Goal: Task Accomplishment & Management: Use online tool/utility

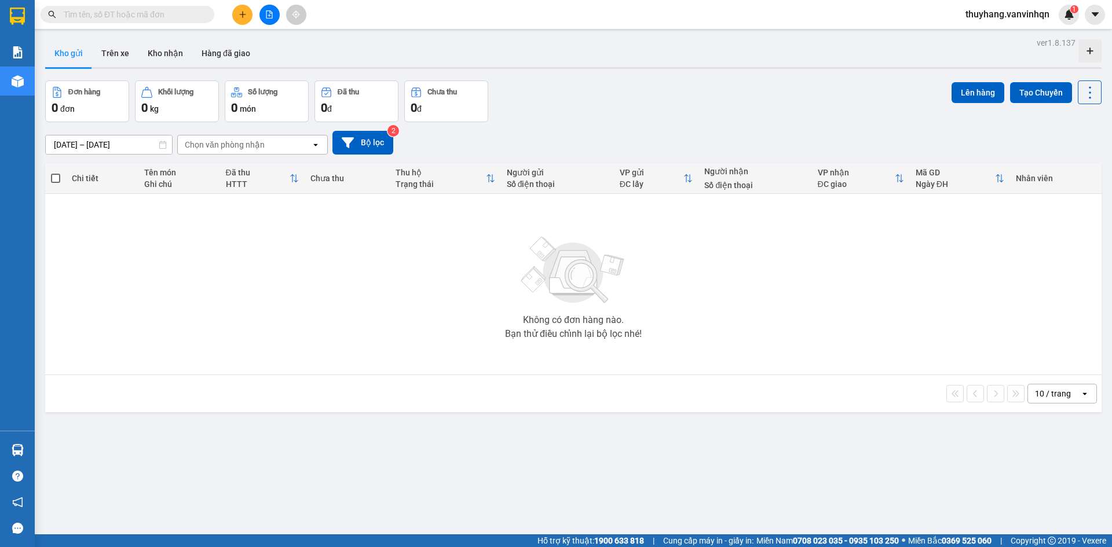
click at [310, 155] on div "11/08/2025 – 13/08/2025 Press the down arrow key to interact with the calendar …" at bounding box center [573, 142] width 1056 height 41
click at [313, 148] on icon "open" at bounding box center [315, 144] width 9 height 9
click at [307, 166] on div "Bến xe [GEOGRAPHIC_DATA]" at bounding box center [252, 169] width 151 height 21
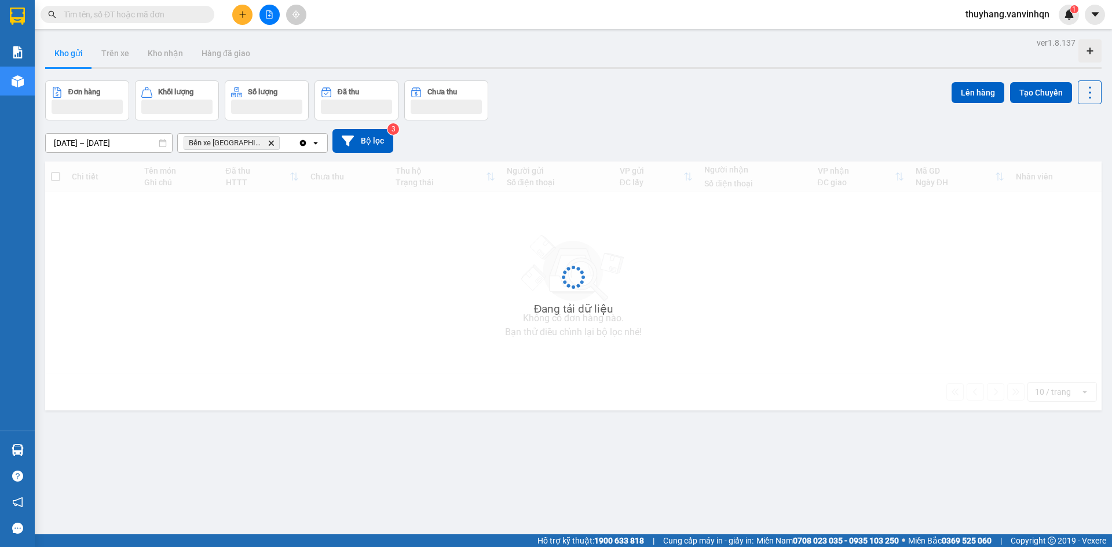
click at [311, 148] on div "Clear all open" at bounding box center [312, 143] width 29 height 19
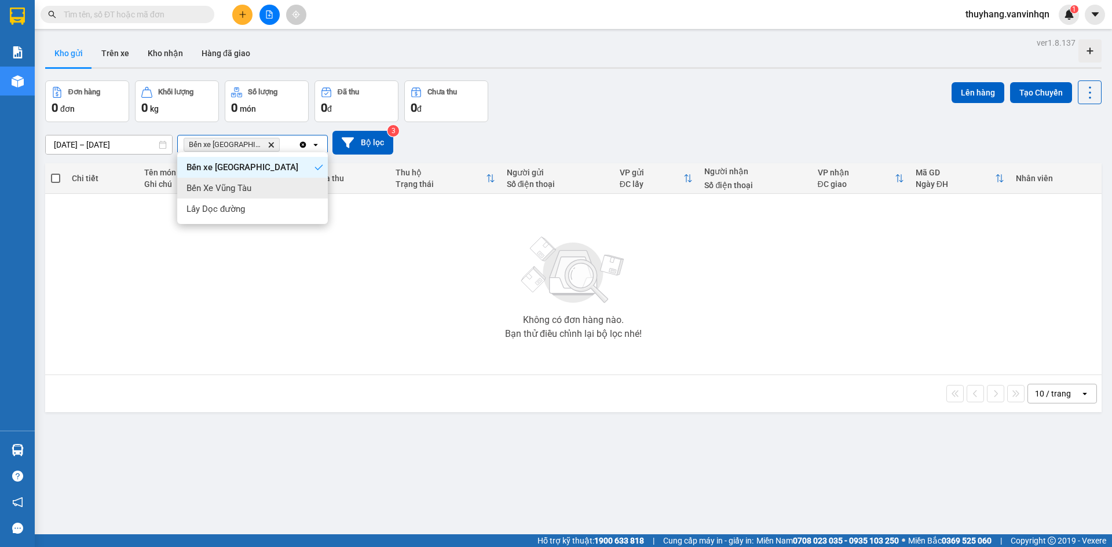
click at [306, 180] on div "Bến Xe Vũng Tàu" at bounding box center [252, 188] width 151 height 21
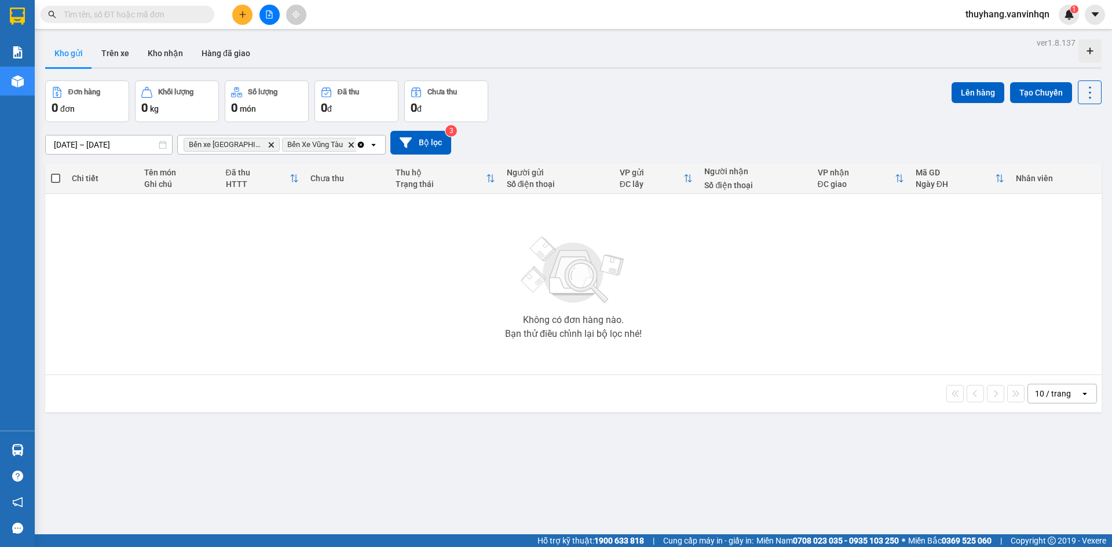
click at [371, 145] on icon at bounding box center [373, 145] width 4 height 2
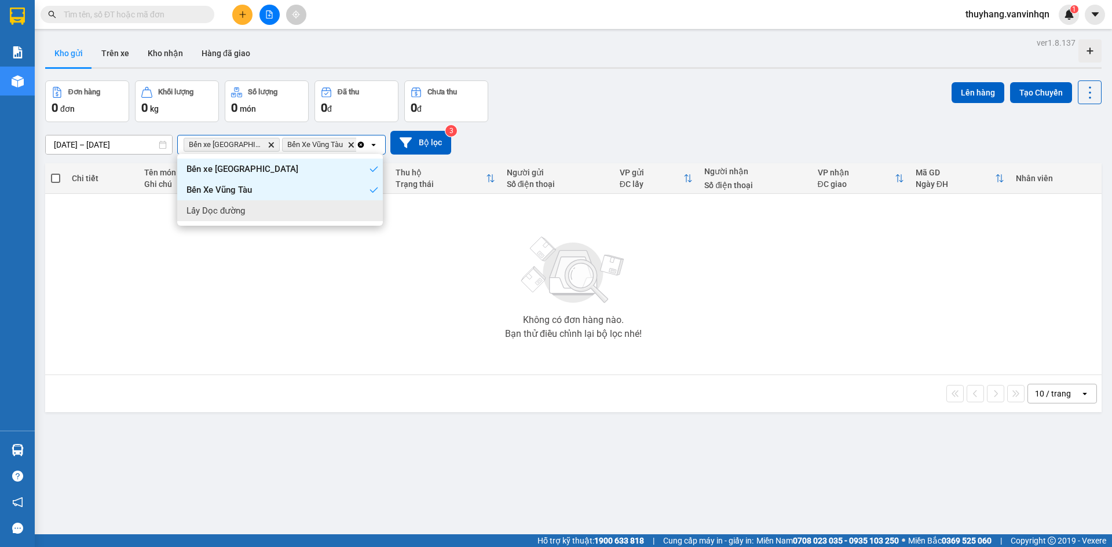
click at [360, 210] on div "Lấy Dọc đường" at bounding box center [280, 210] width 206 height 21
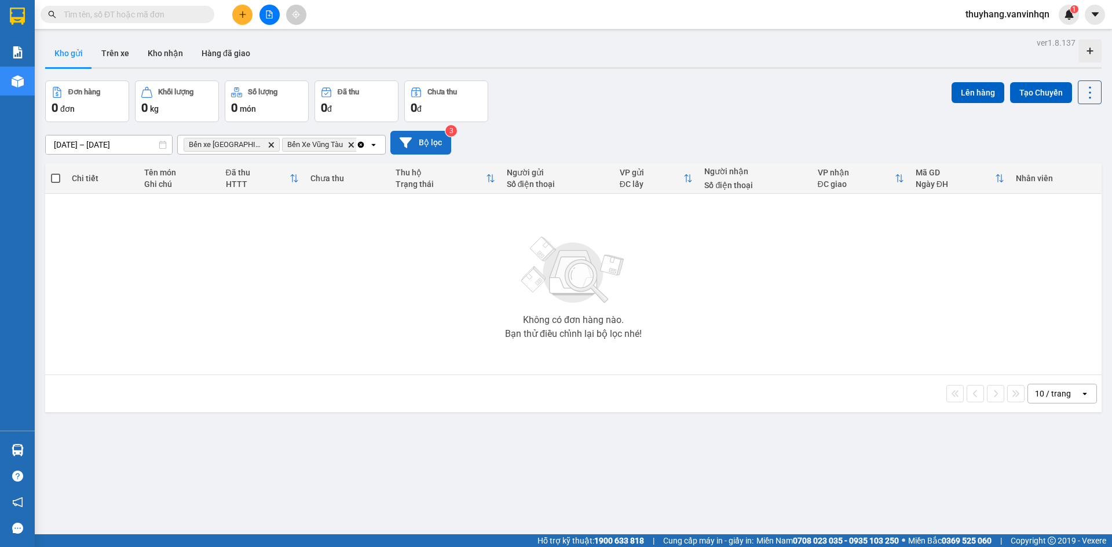
click at [440, 144] on button "Bộ lọc" at bounding box center [420, 143] width 61 height 24
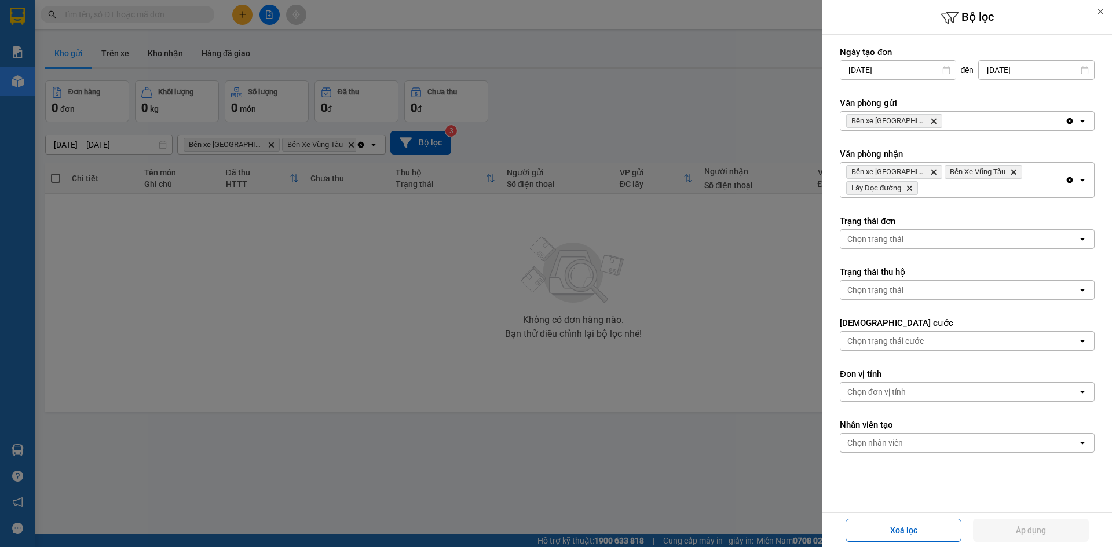
click at [1080, 122] on div "Clear all open" at bounding box center [1079, 121] width 29 height 19
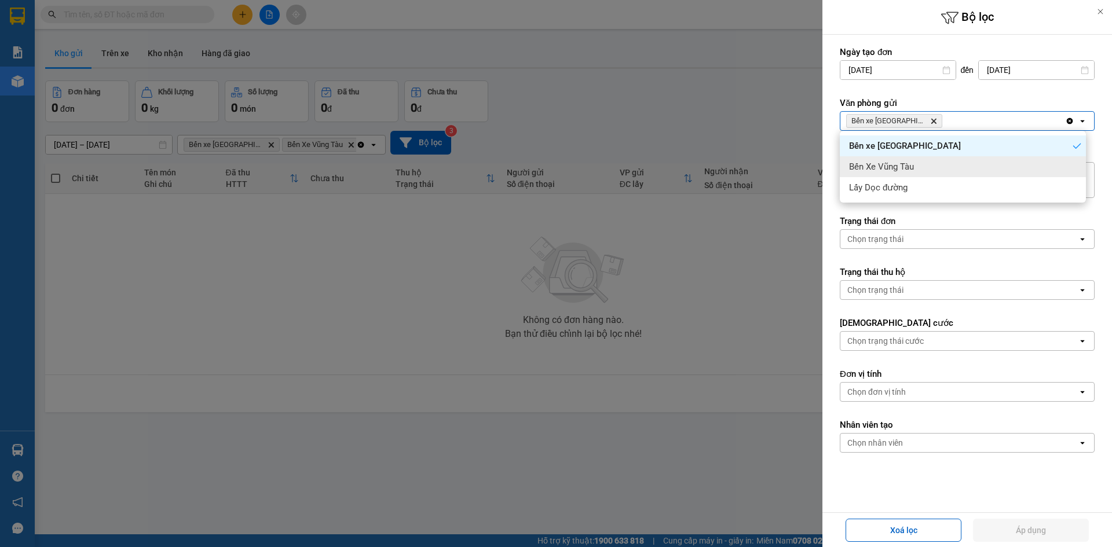
click at [1073, 159] on div "Bến Xe Vũng Tàu" at bounding box center [962, 166] width 246 height 21
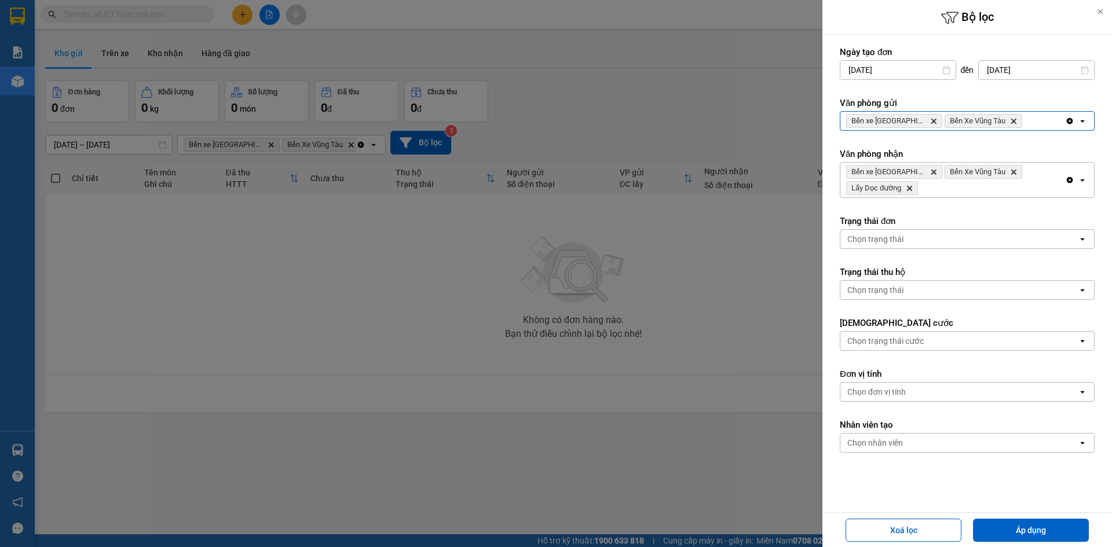
click at [1077, 124] on icon "open" at bounding box center [1081, 120] width 9 height 9
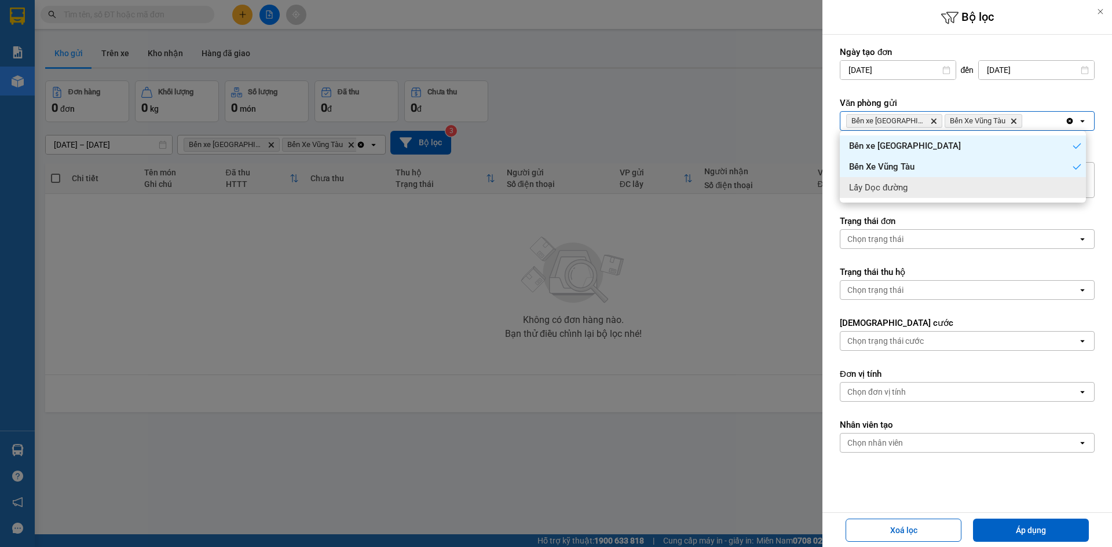
click at [1078, 187] on div "Lấy Dọc đường" at bounding box center [962, 187] width 246 height 21
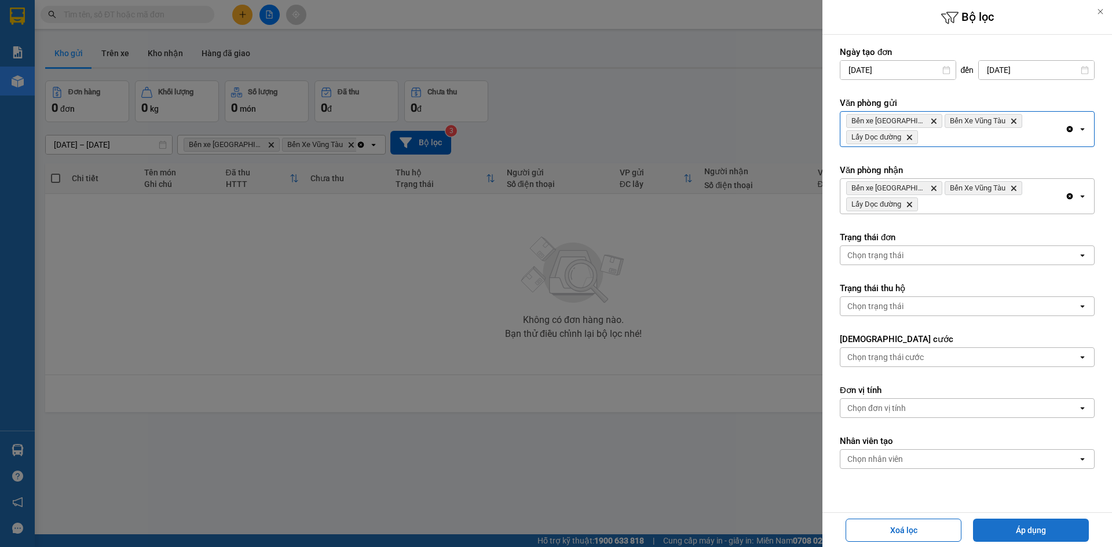
click at [1054, 539] on button "Áp dụng" at bounding box center [1031, 530] width 116 height 23
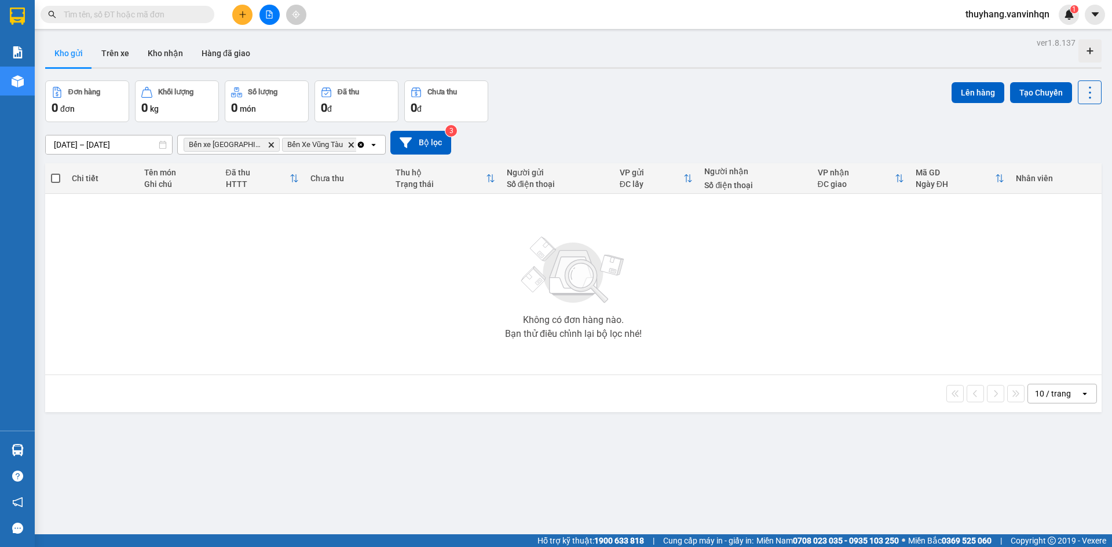
click at [244, 10] on button at bounding box center [242, 15] width 20 height 20
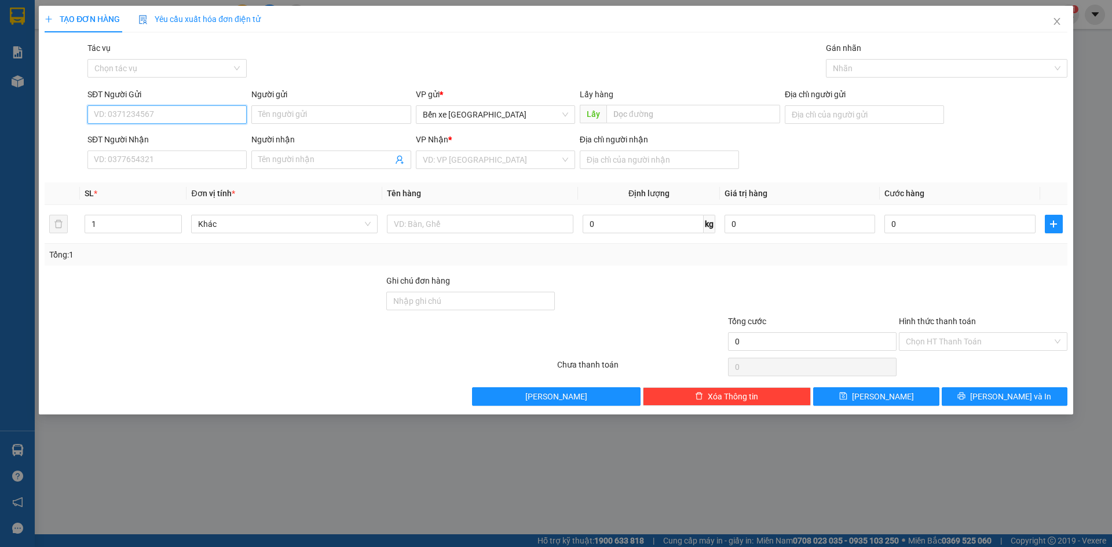
click at [219, 113] on input "SĐT Người Gửi" at bounding box center [166, 114] width 159 height 19
click at [192, 137] on div "0389338308" at bounding box center [166, 137] width 145 height 13
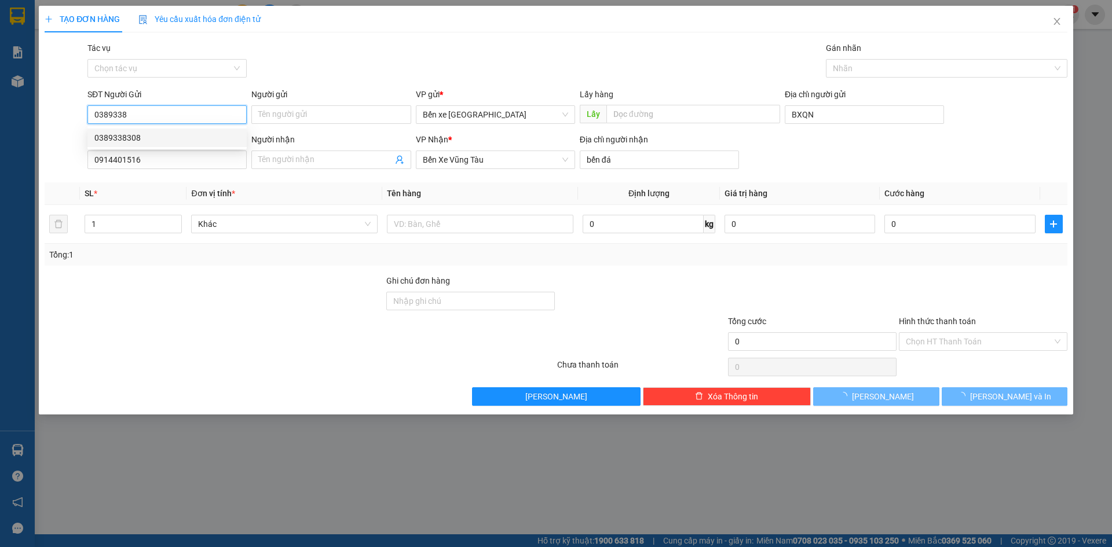
type input "0389338308"
type input "BXQN"
type input "0914401516"
type input "bến đá"
type input "50.000"
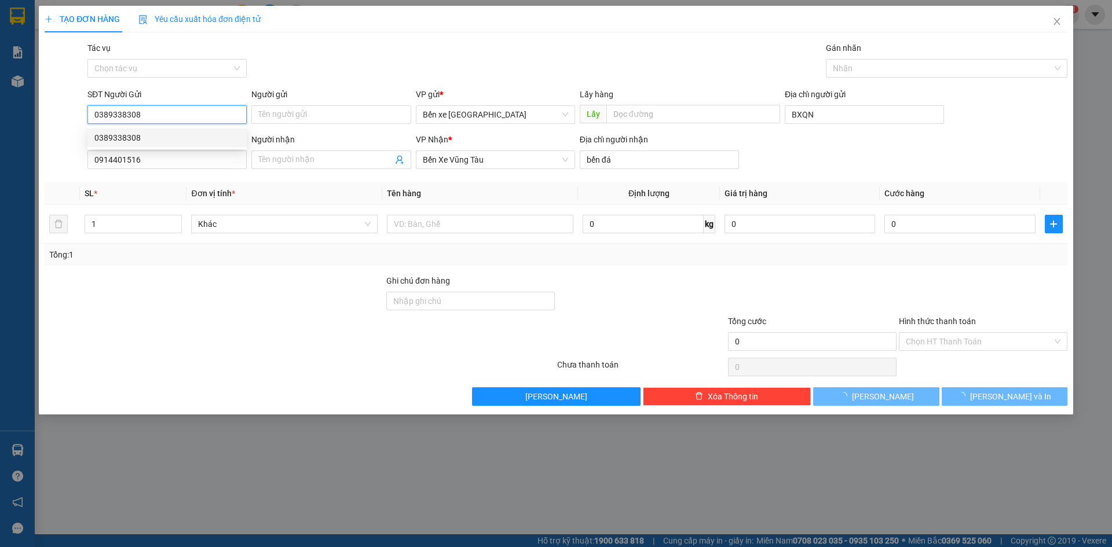
type input "50.000"
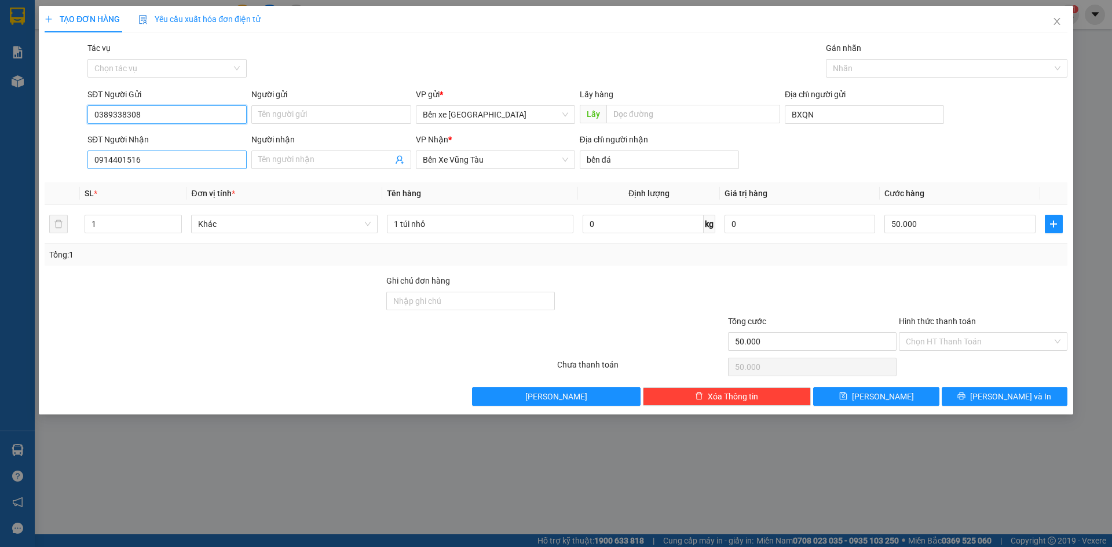
type input "0389338308"
click at [188, 159] on input "0914401516" at bounding box center [166, 160] width 159 height 19
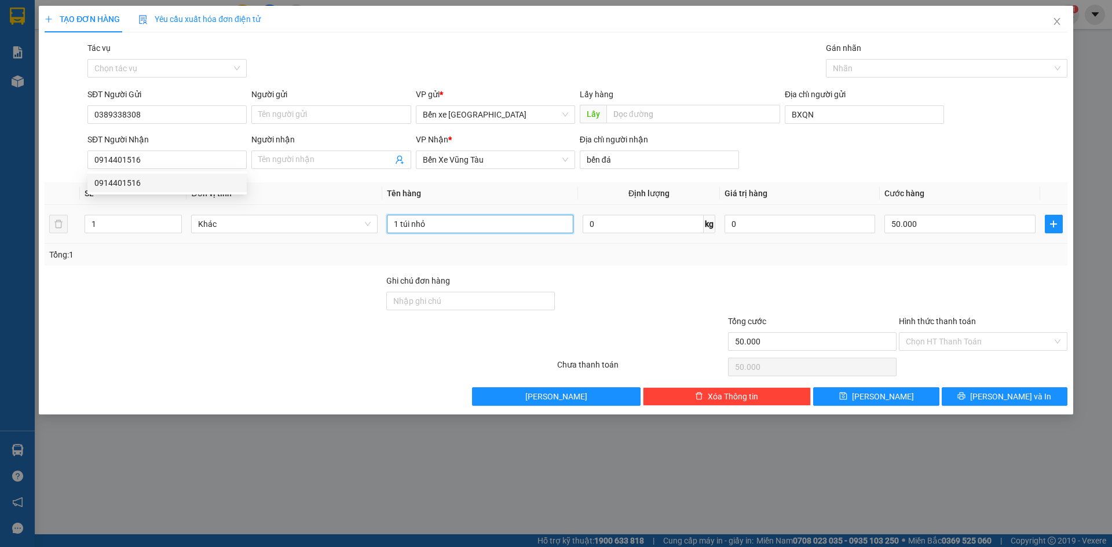
click at [461, 223] on input "1 túi nhỏ" at bounding box center [480, 224] width 186 height 19
type input "1 xốp nhỏ"
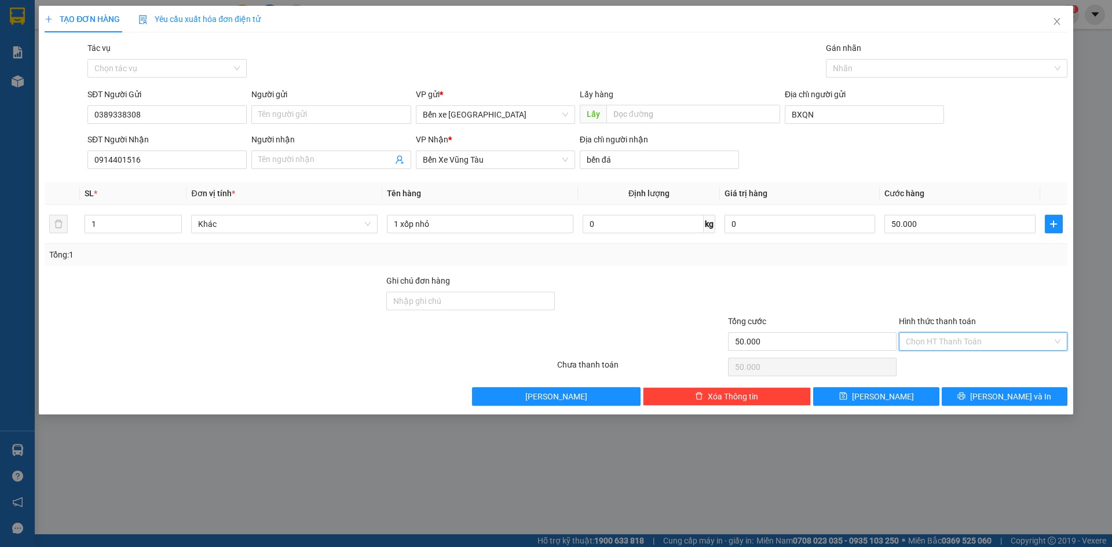
click at [1009, 341] on input "Hình thức thanh toán" at bounding box center [978, 341] width 146 height 17
click at [992, 365] on div "Tại văn phòng" at bounding box center [982, 364] width 155 height 13
type input "0"
click at [915, 401] on button "[PERSON_NAME]" at bounding box center [876, 396] width 126 height 19
type input "0"
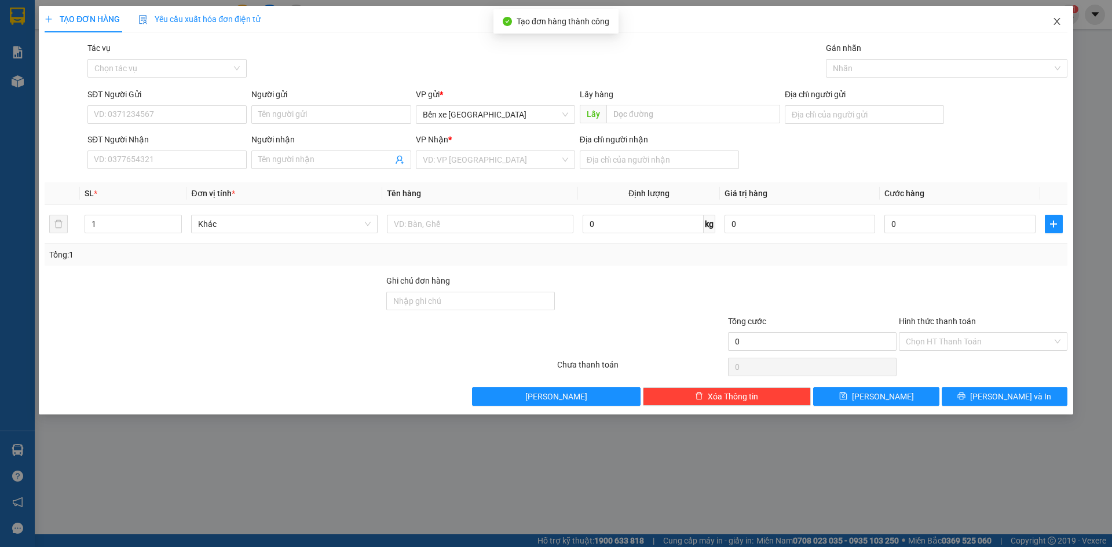
click at [1054, 19] on icon "close" at bounding box center [1056, 21] width 6 height 7
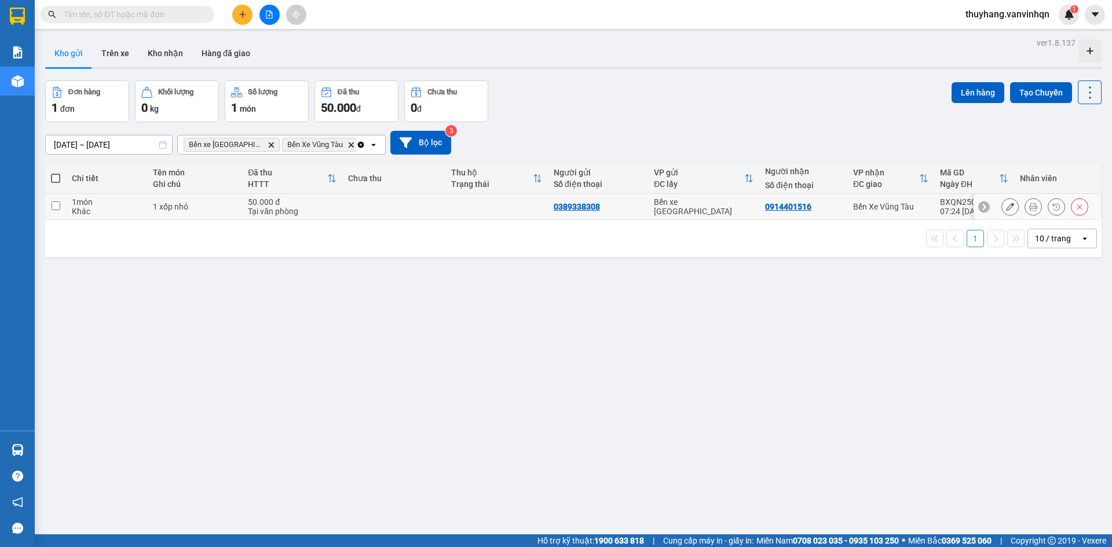
click at [189, 207] on div "1 xốp nhỏ" at bounding box center [195, 206] width 84 height 9
checkbox input "true"
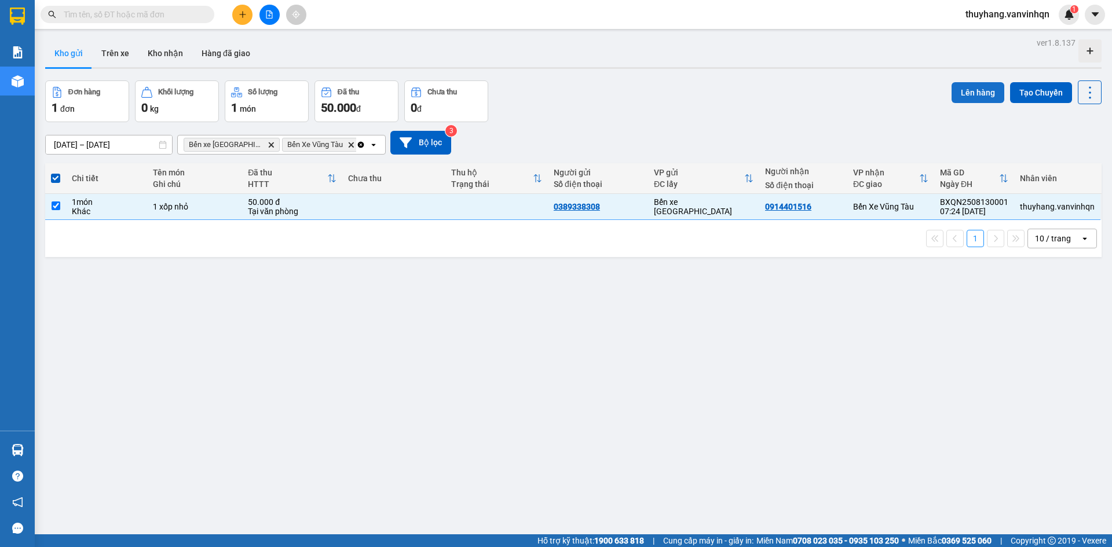
click at [980, 94] on button "Lên hàng" at bounding box center [977, 92] width 53 height 21
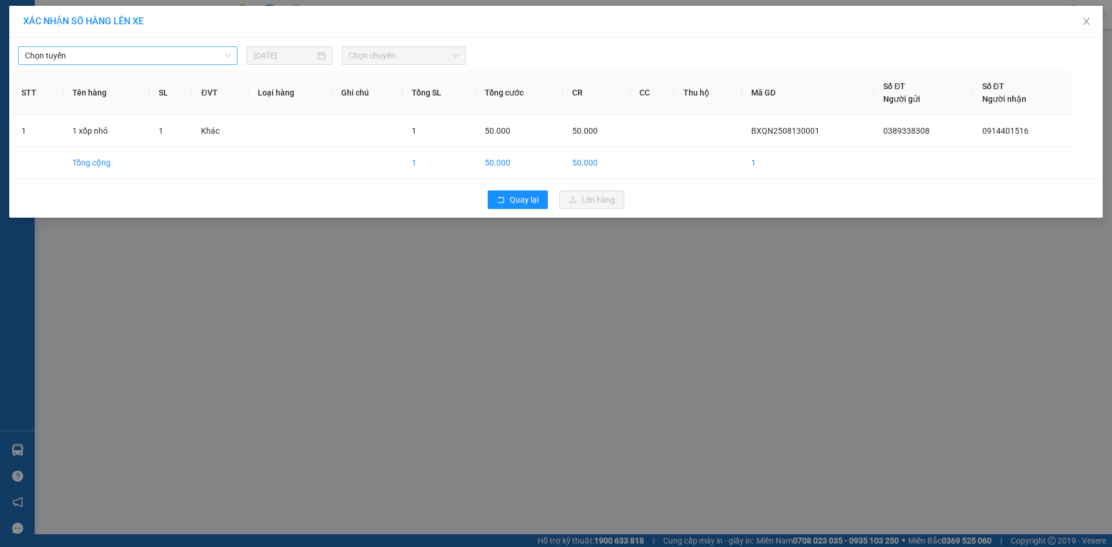
click at [157, 56] on span "Chọn tuyến" at bounding box center [128, 55] width 206 height 17
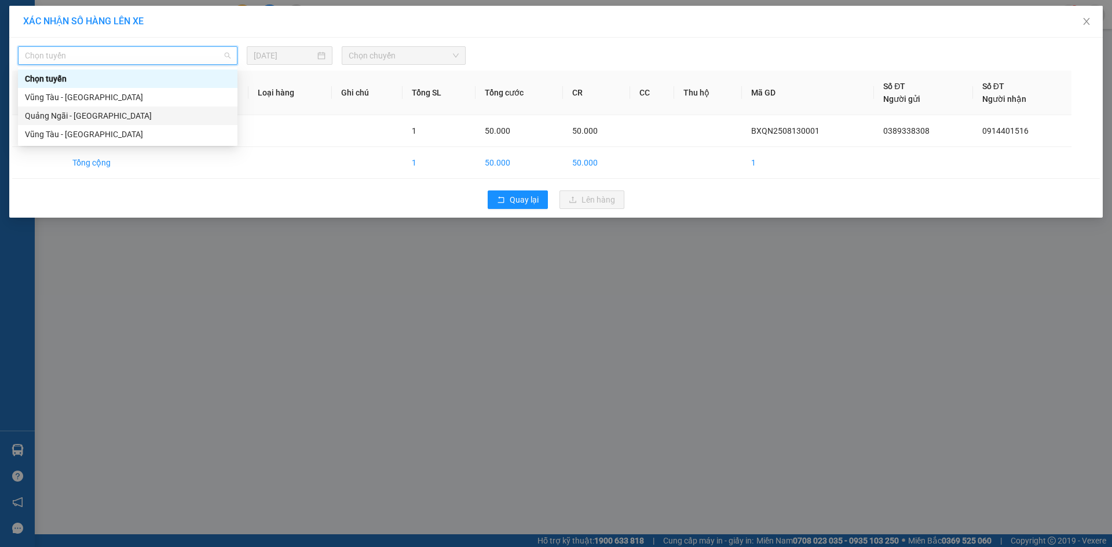
click at [129, 119] on div "Quảng Ngãi - [GEOGRAPHIC_DATA]" at bounding box center [128, 115] width 206 height 13
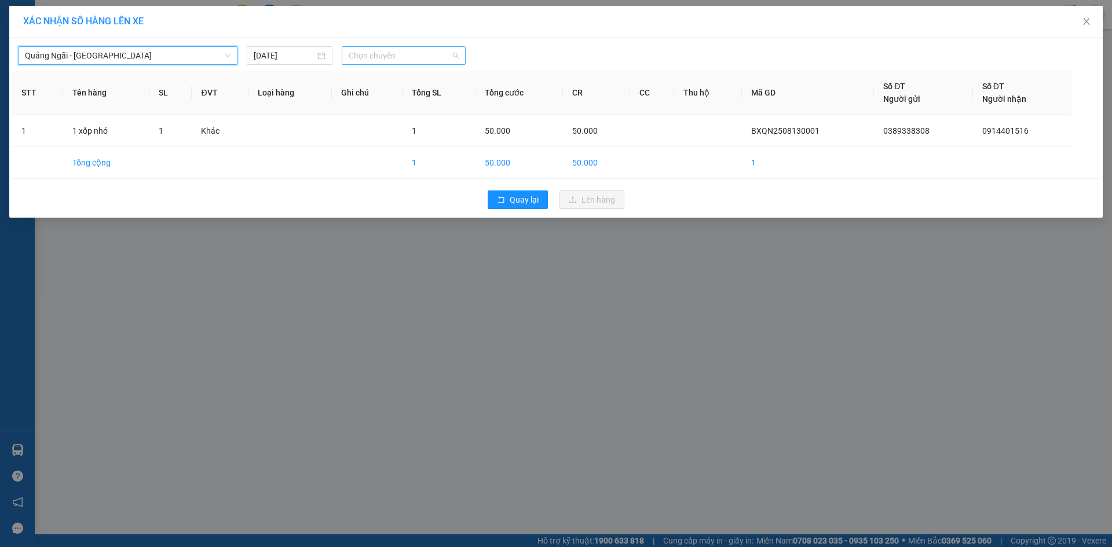
click at [420, 58] on span "Chọn chuyến" at bounding box center [404, 55] width 110 height 17
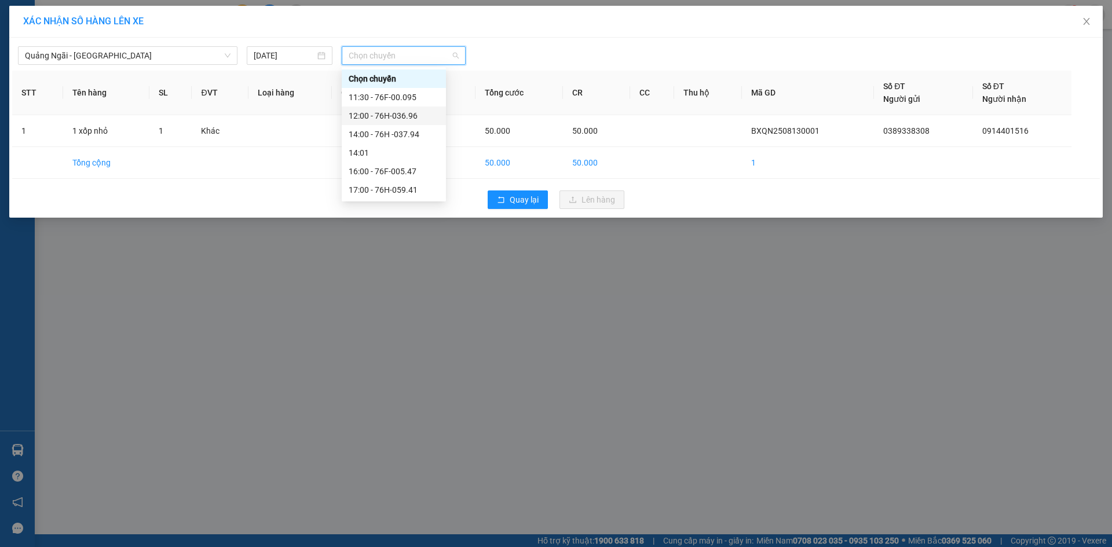
click at [424, 135] on div "14:00 - 76H -037.94" at bounding box center [394, 134] width 90 height 13
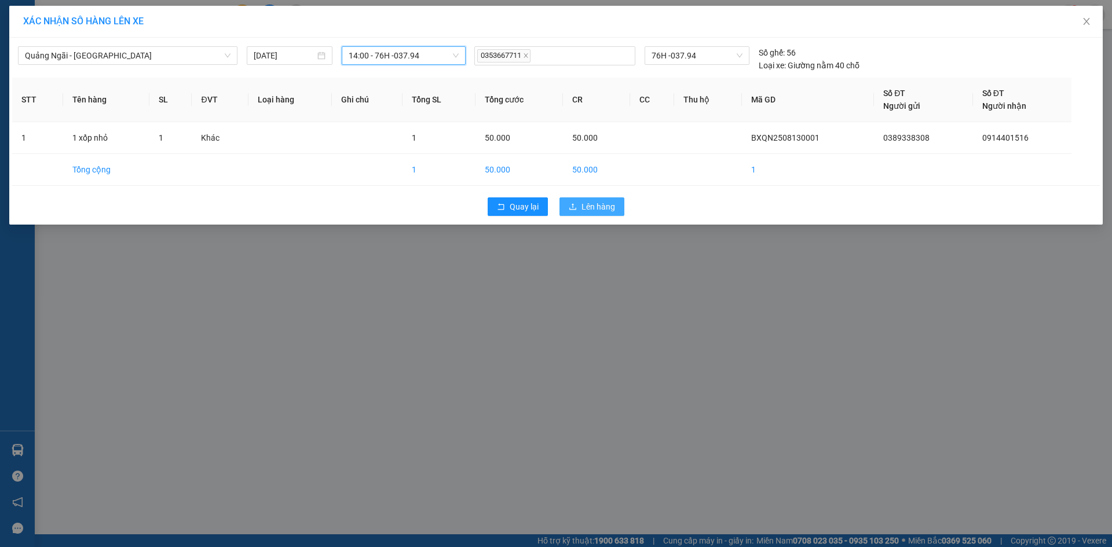
click at [588, 203] on span "Lên hàng" at bounding box center [598, 206] width 34 height 13
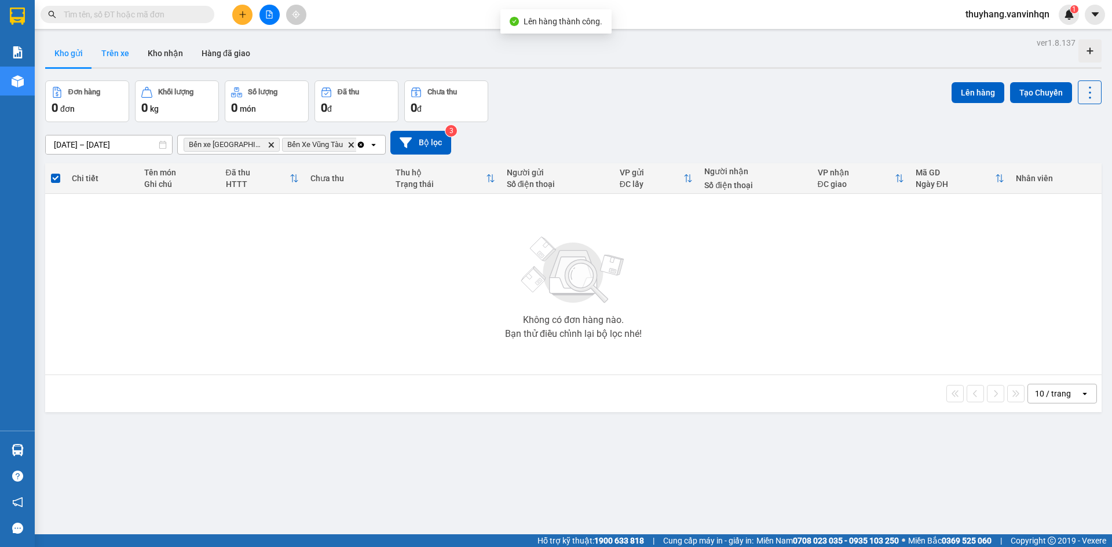
click at [126, 53] on button "Trên xe" at bounding box center [115, 53] width 46 height 28
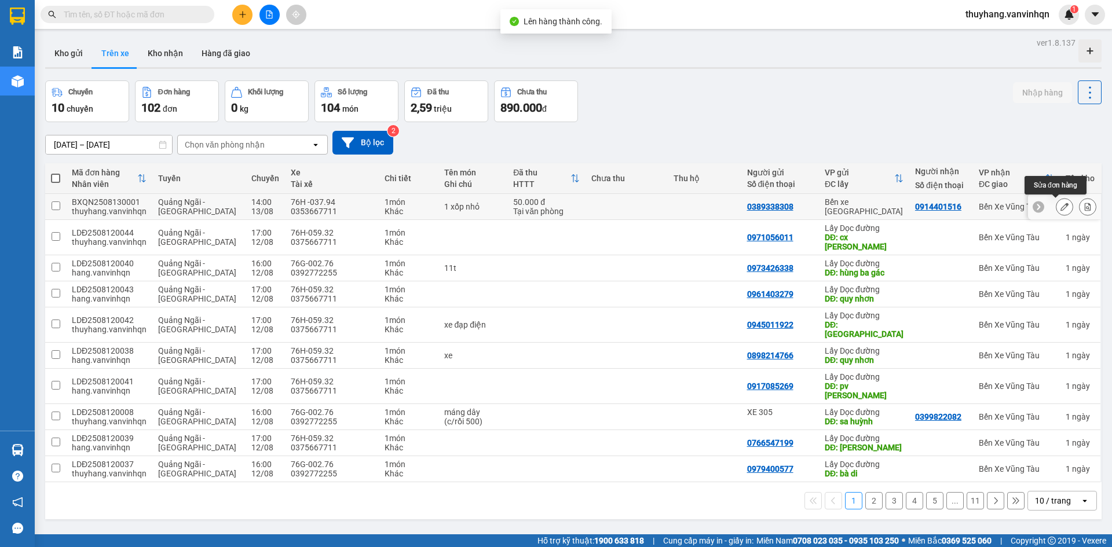
click at [1060, 206] on icon at bounding box center [1064, 207] width 8 height 8
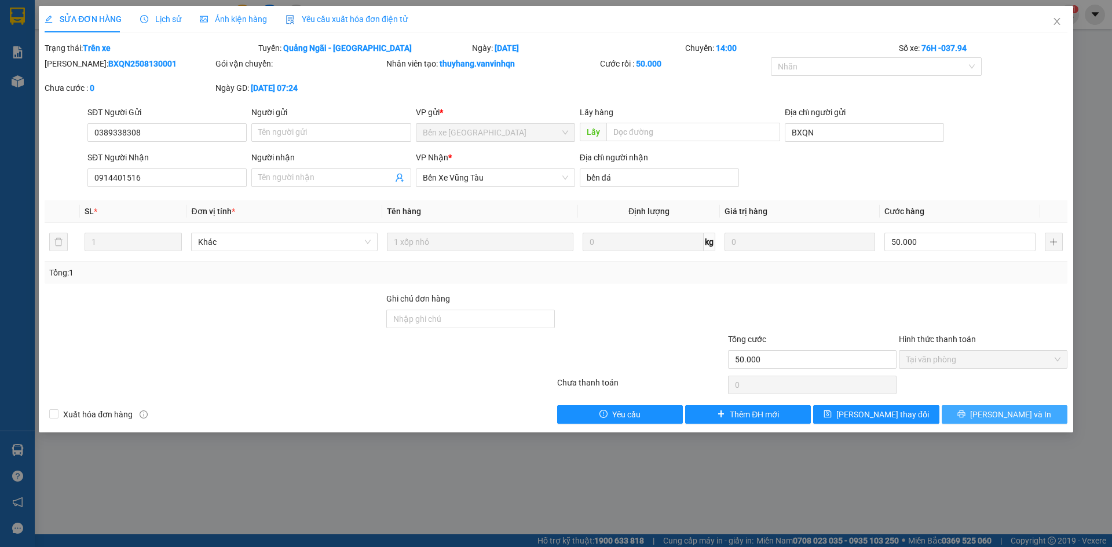
click at [1049, 415] on button "[PERSON_NAME] và In" at bounding box center [1004, 414] width 126 height 19
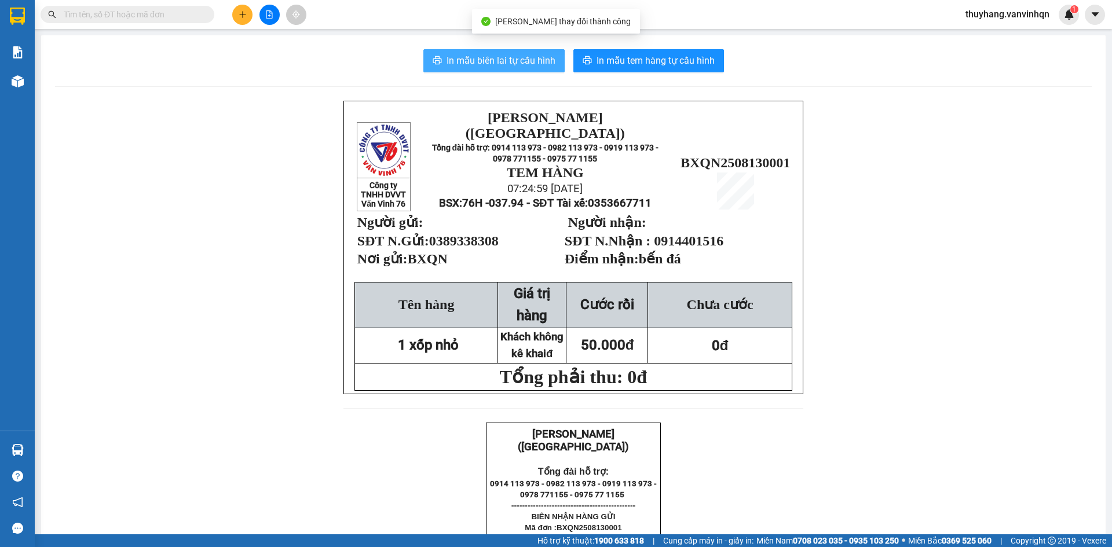
click at [520, 61] on span "In mẫu biên lai tự cấu hình" at bounding box center [500, 60] width 109 height 14
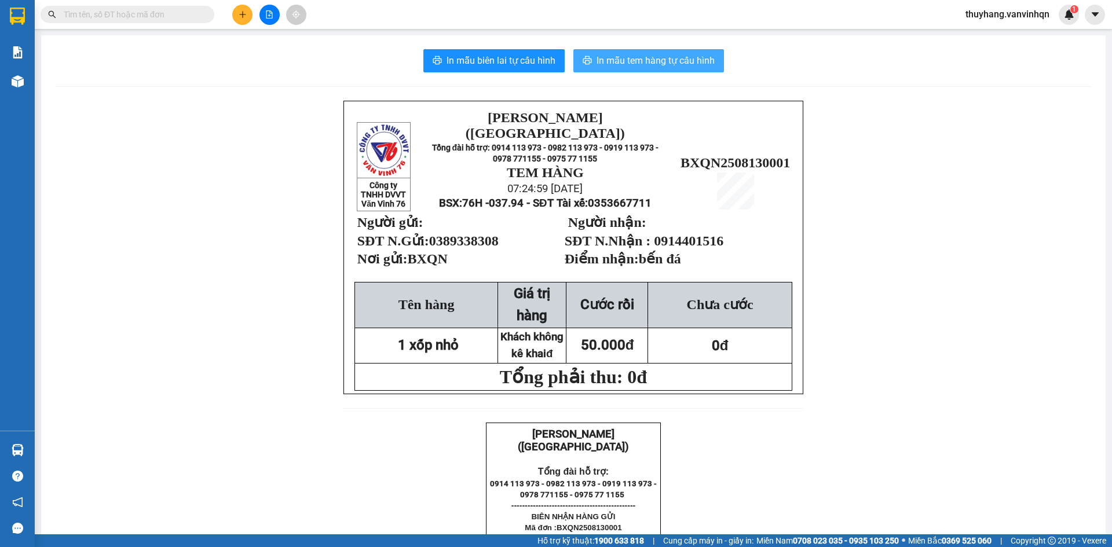
click at [704, 63] on span "In mẫu tem hàng tự cấu hình" at bounding box center [655, 60] width 118 height 14
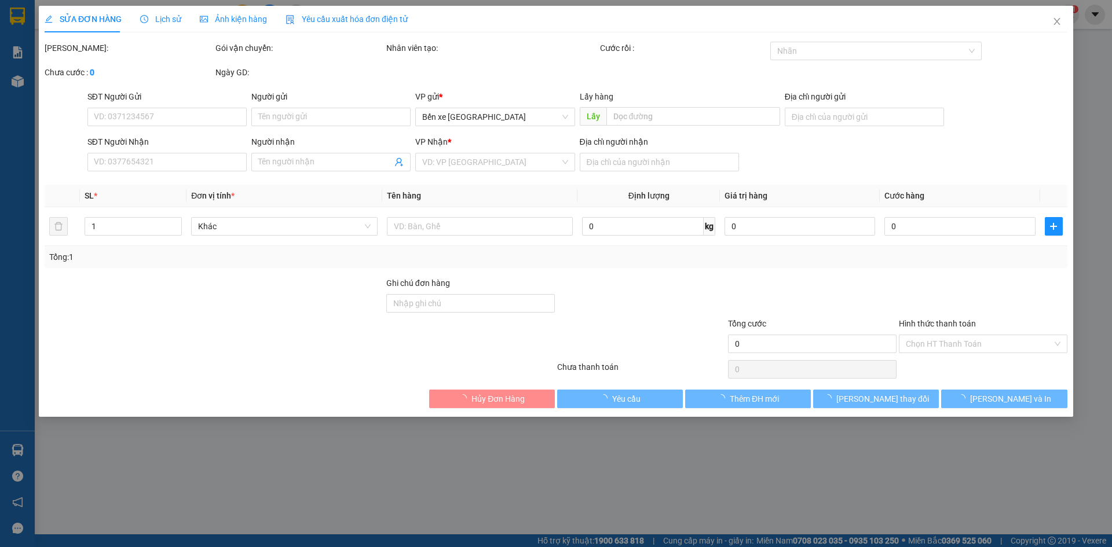
type input "0389338308"
type input "BXQN"
type input "0914401516"
type input "bến đá"
type input "50.000"
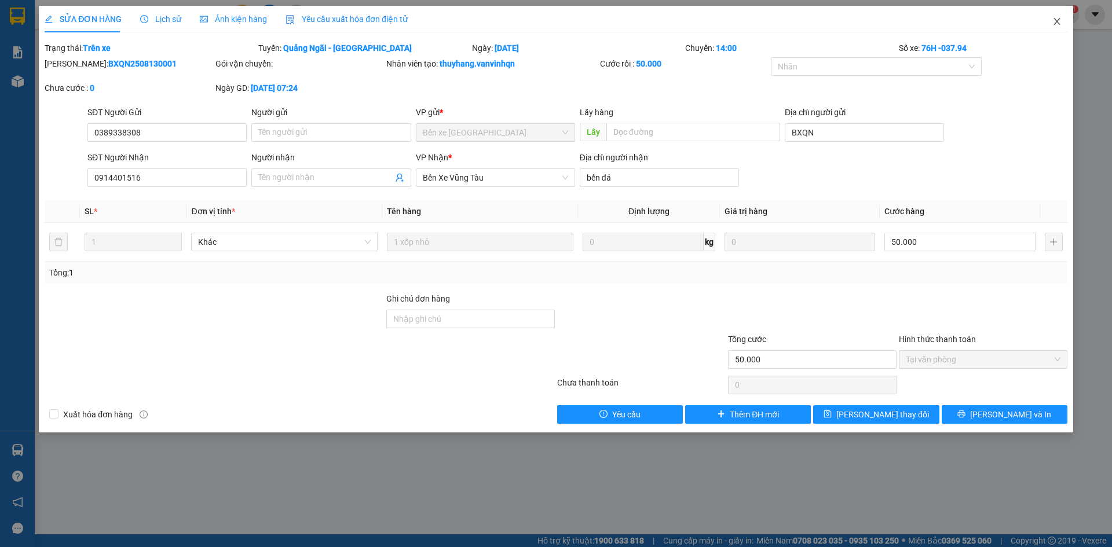
click at [1061, 25] on icon "close" at bounding box center [1056, 21] width 9 height 9
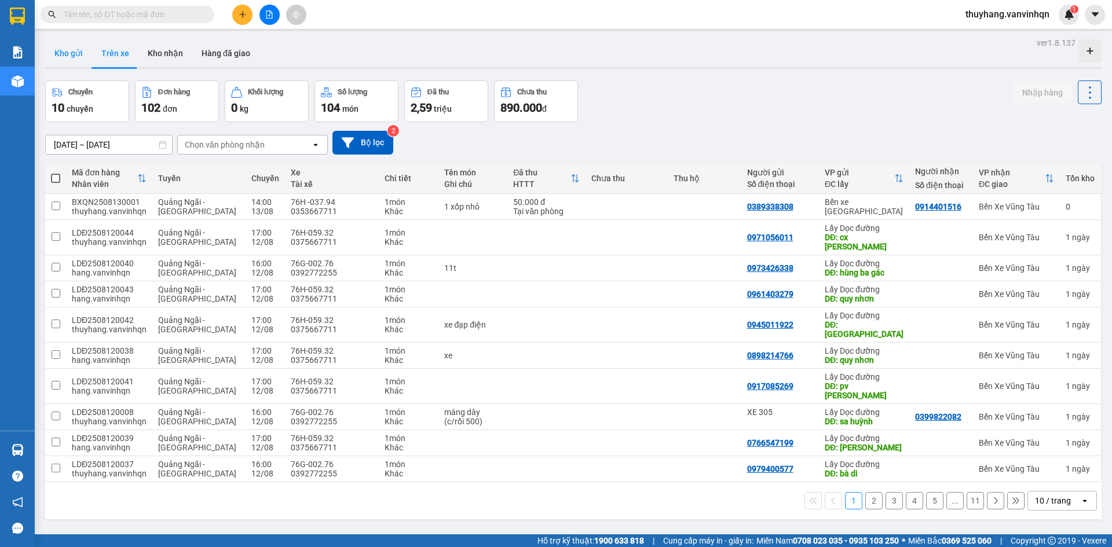
click at [75, 56] on button "Kho gửi" at bounding box center [68, 53] width 47 height 28
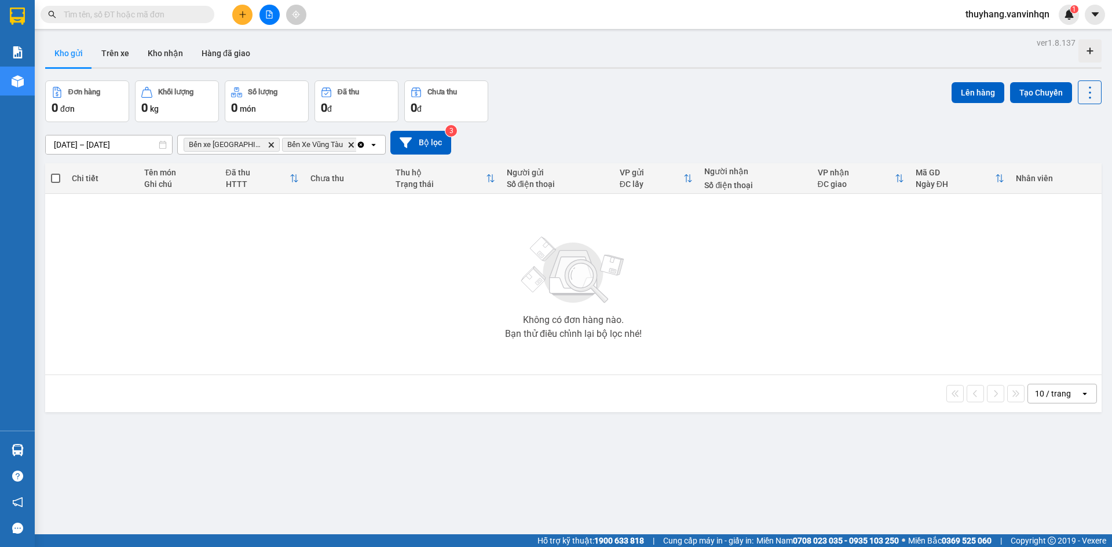
click at [240, 19] on button at bounding box center [242, 15] width 20 height 20
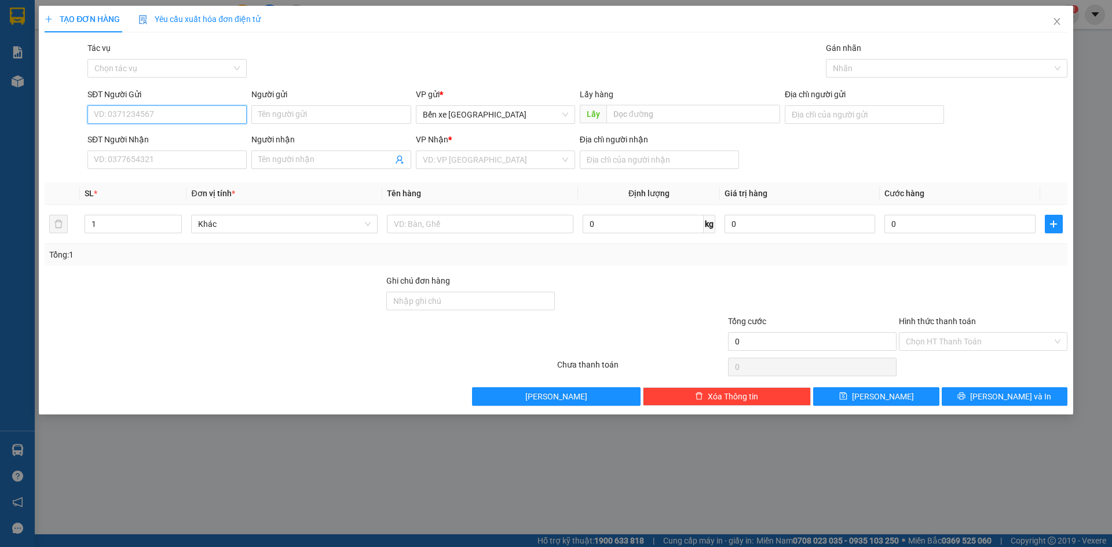
click at [214, 113] on input "SĐT Người Gửi" at bounding box center [166, 114] width 159 height 19
click at [501, 109] on span "Bến xe [GEOGRAPHIC_DATA]" at bounding box center [495, 114] width 145 height 17
type input "0979621112"
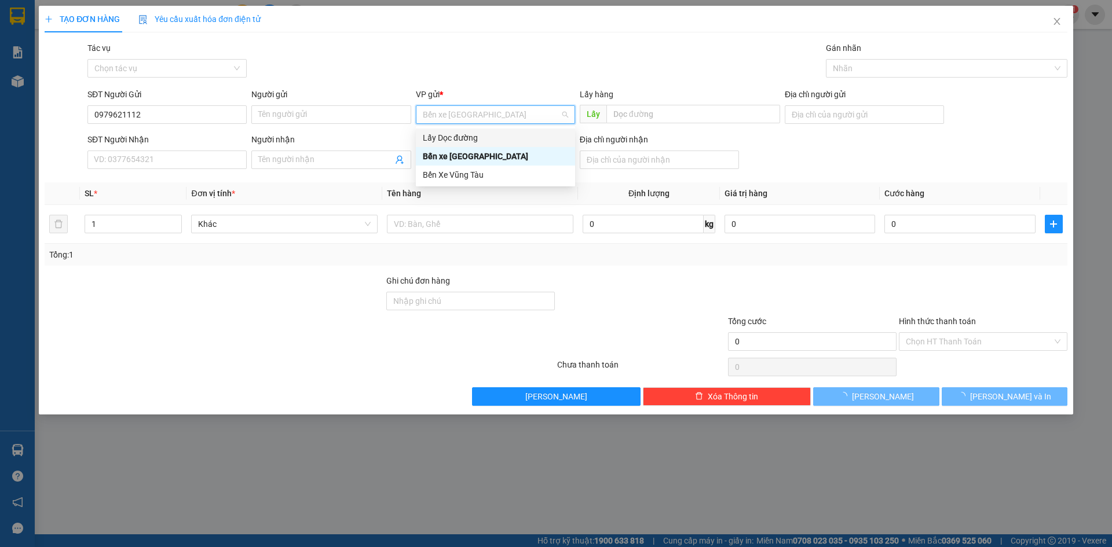
click at [487, 137] on div "Lấy Dọc đường" at bounding box center [495, 137] width 145 height 13
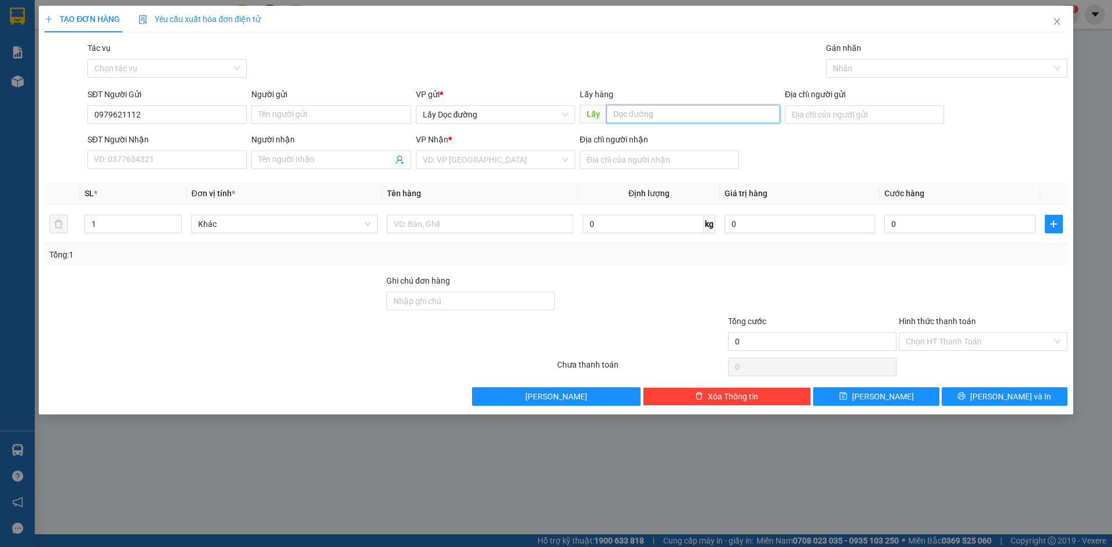
click at [661, 108] on input "text" at bounding box center [693, 114] width 174 height 19
type input "phú tài"
click at [523, 157] on input "search" at bounding box center [491, 159] width 137 height 17
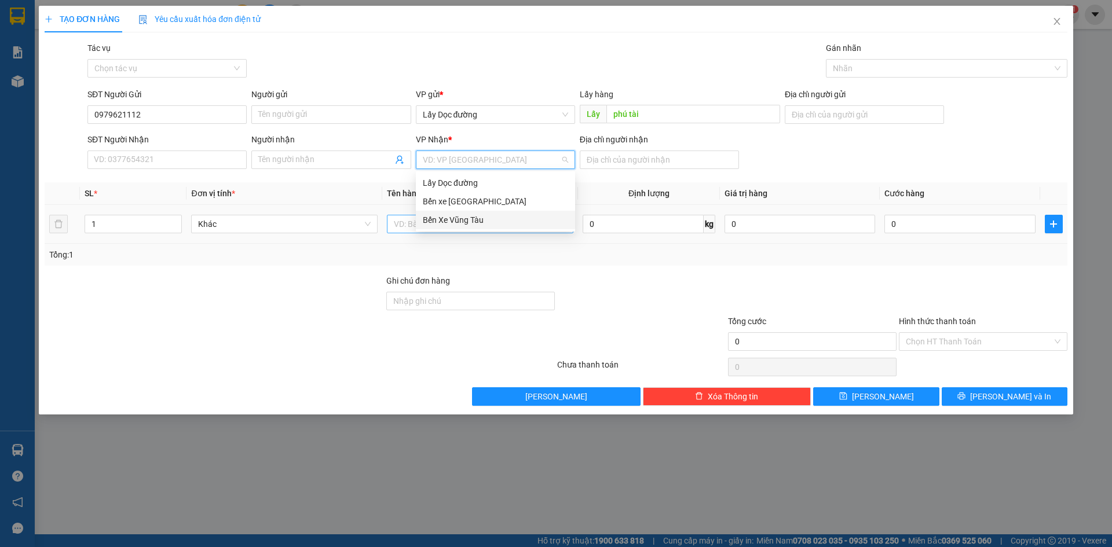
click at [503, 219] on div "Bến Xe Vũng Tàu" at bounding box center [495, 220] width 145 height 13
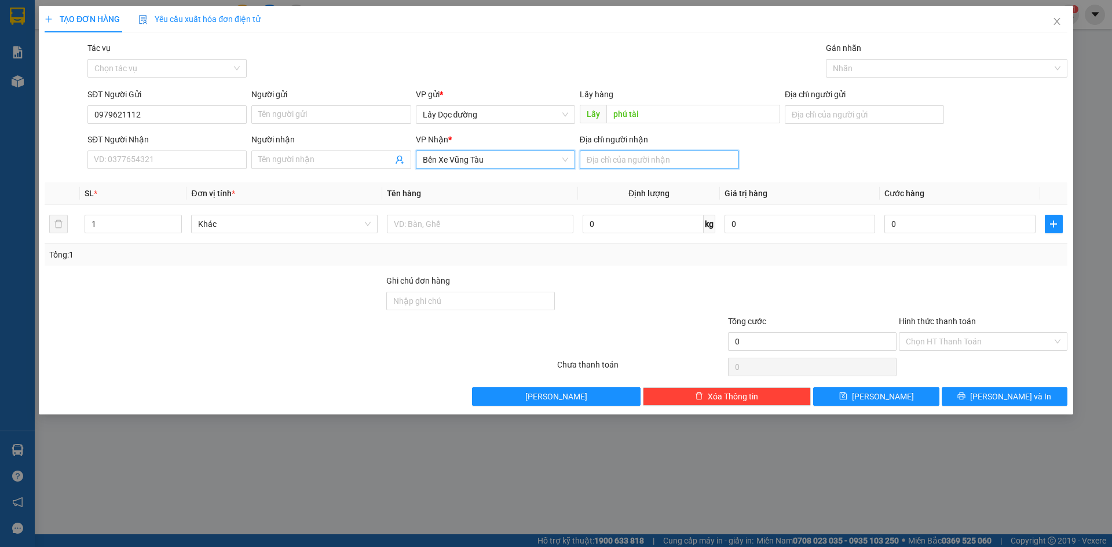
click at [596, 167] on input "Địa chỉ người nhận" at bounding box center [659, 160] width 159 height 19
type input "bà rịa"
click at [860, 399] on button "[PERSON_NAME]" at bounding box center [876, 396] width 126 height 19
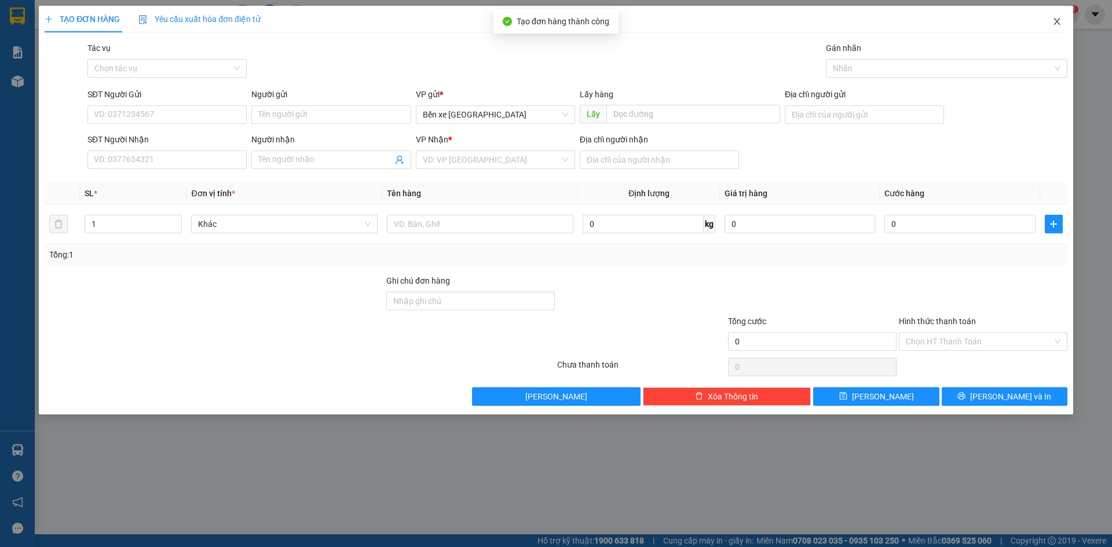
click at [1052, 23] on icon "close" at bounding box center [1056, 21] width 9 height 9
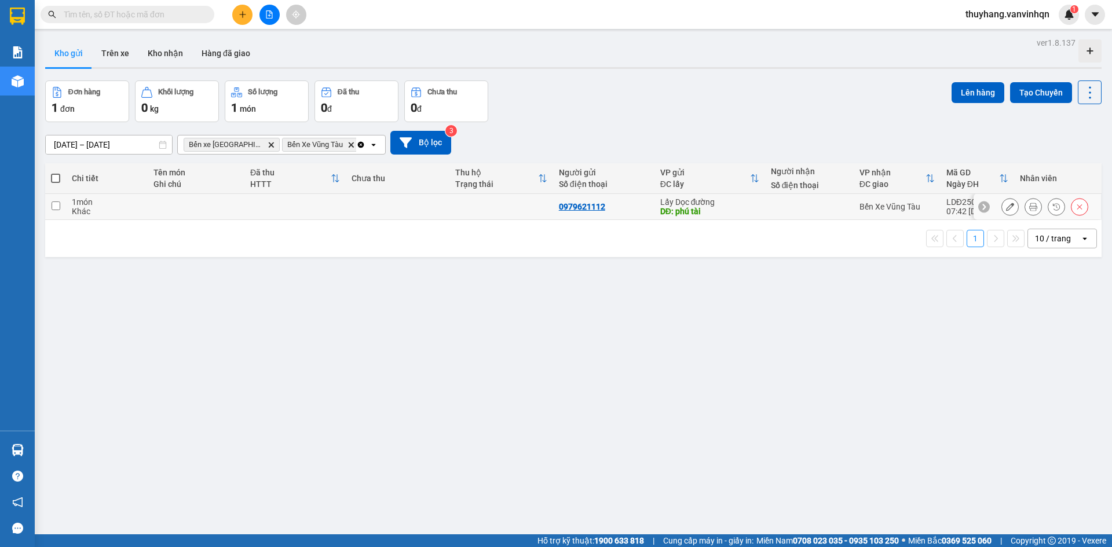
click at [1006, 210] on icon at bounding box center [1010, 207] width 8 height 8
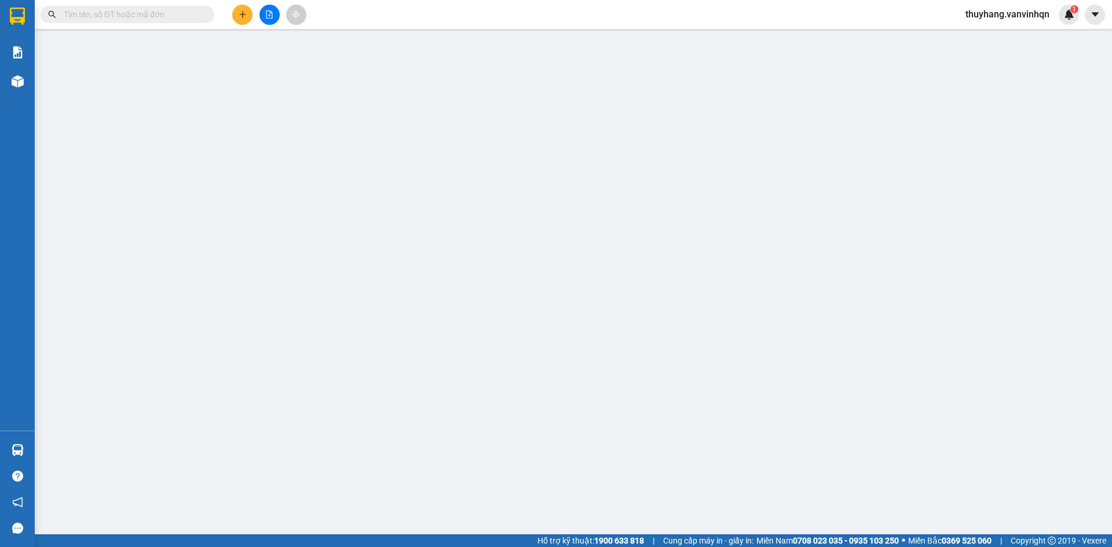
type input "0979621112"
type input "phú tài"
type input "bà rịa"
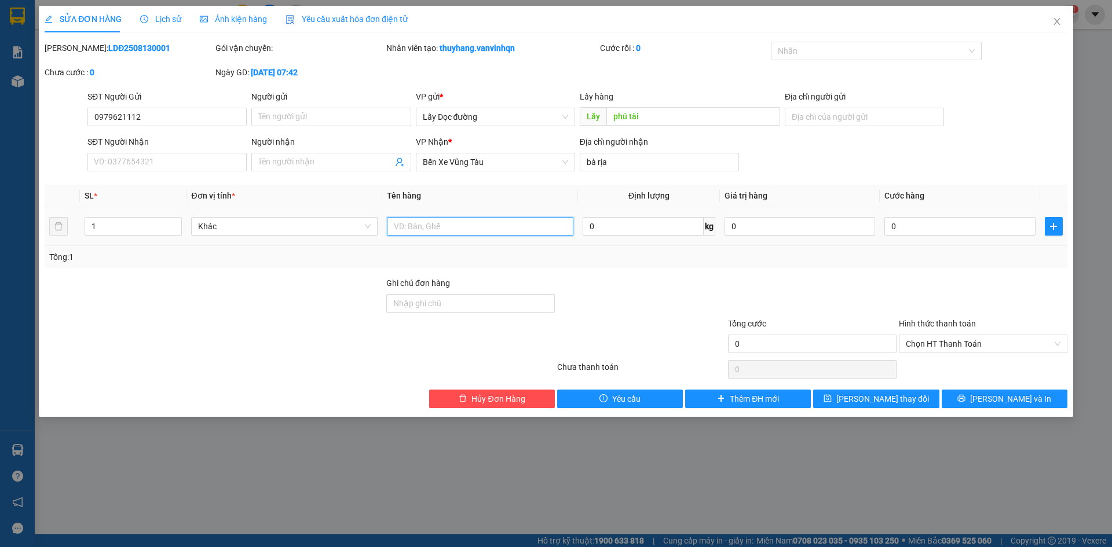
click at [538, 230] on input "text" at bounding box center [480, 226] width 186 height 19
type input "bị nhỏ"
click at [897, 406] on button "[PERSON_NAME] thay đổi" at bounding box center [876, 399] width 126 height 19
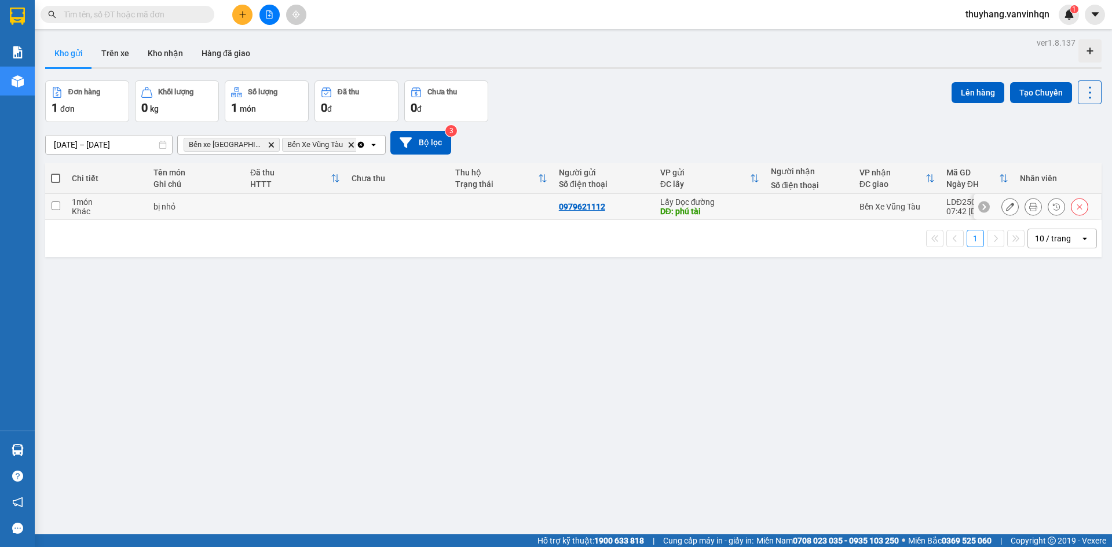
click at [280, 204] on td at bounding box center [294, 207] width 101 height 26
checkbox input "true"
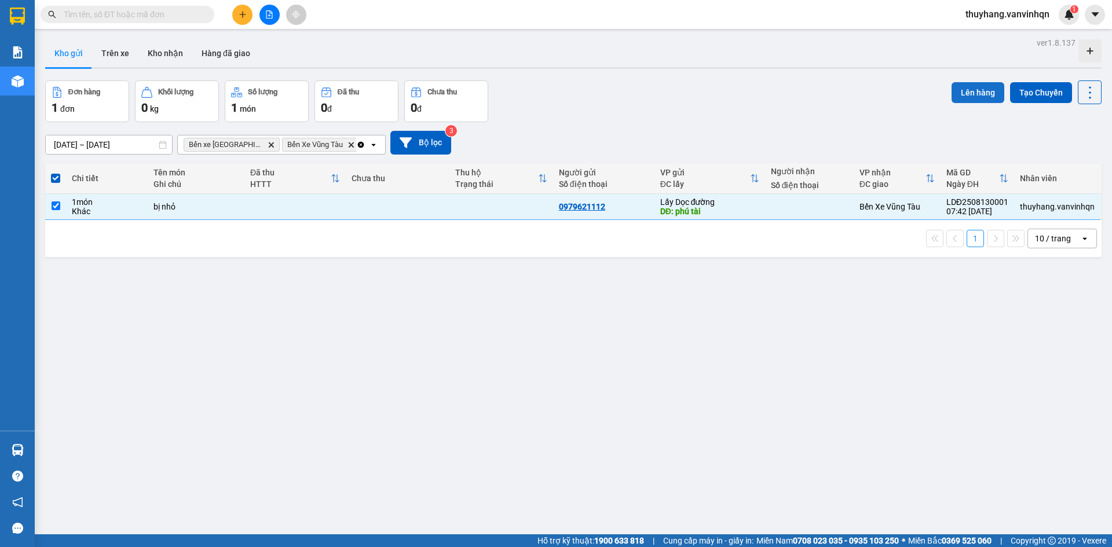
click at [959, 89] on button "Lên hàng" at bounding box center [977, 92] width 53 height 21
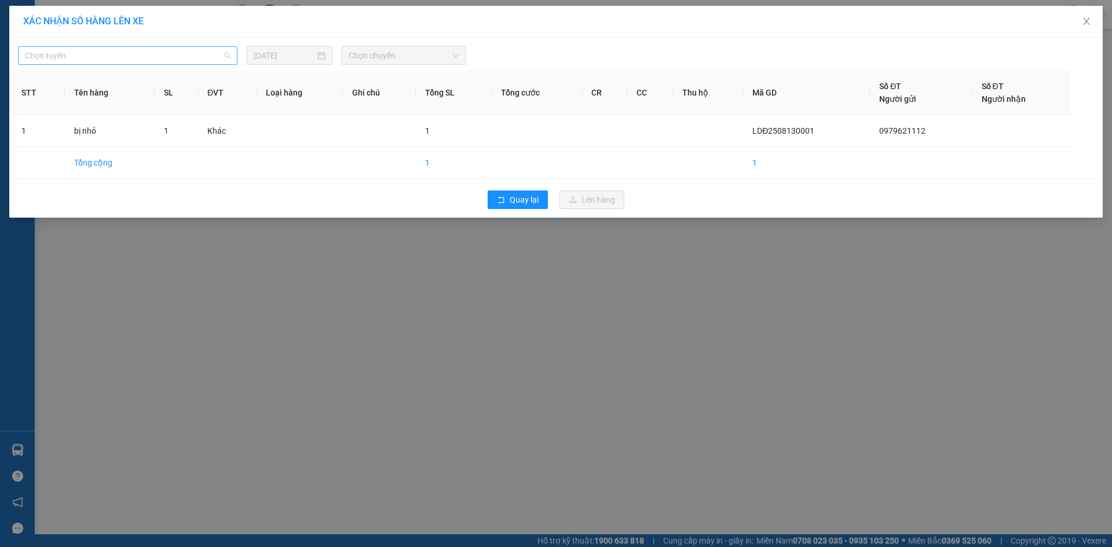
click at [219, 57] on span "Chọn tuyến" at bounding box center [128, 55] width 206 height 17
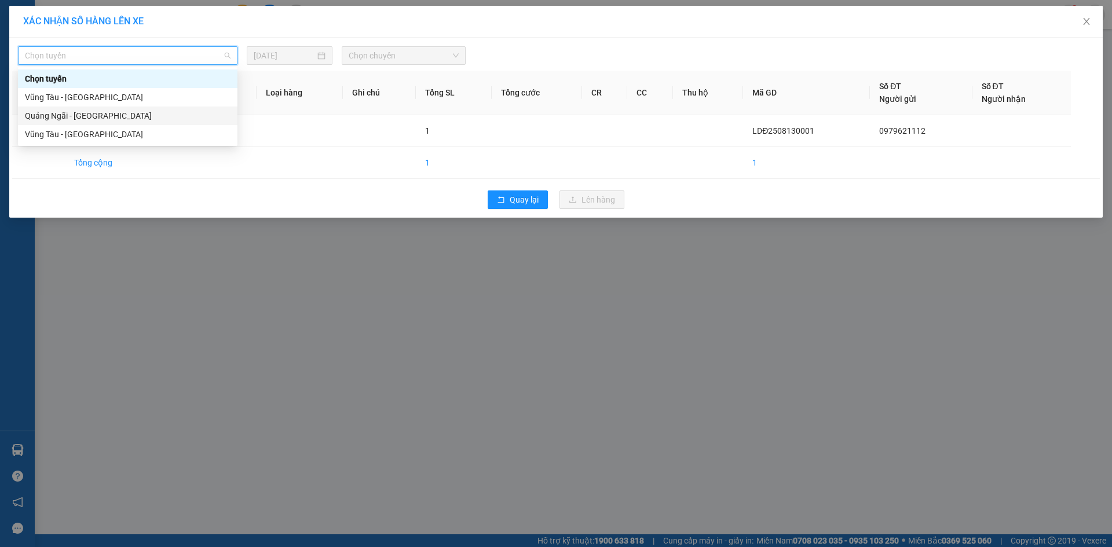
click at [182, 118] on div "Quảng Ngãi - [GEOGRAPHIC_DATA]" at bounding box center [128, 115] width 206 height 13
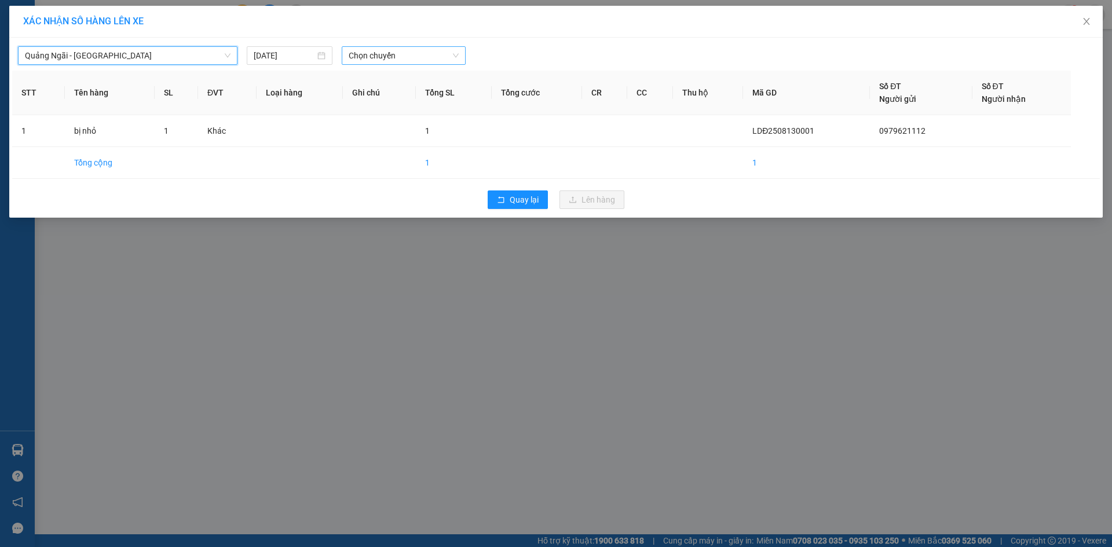
click at [382, 57] on span "Chọn chuyến" at bounding box center [404, 55] width 110 height 17
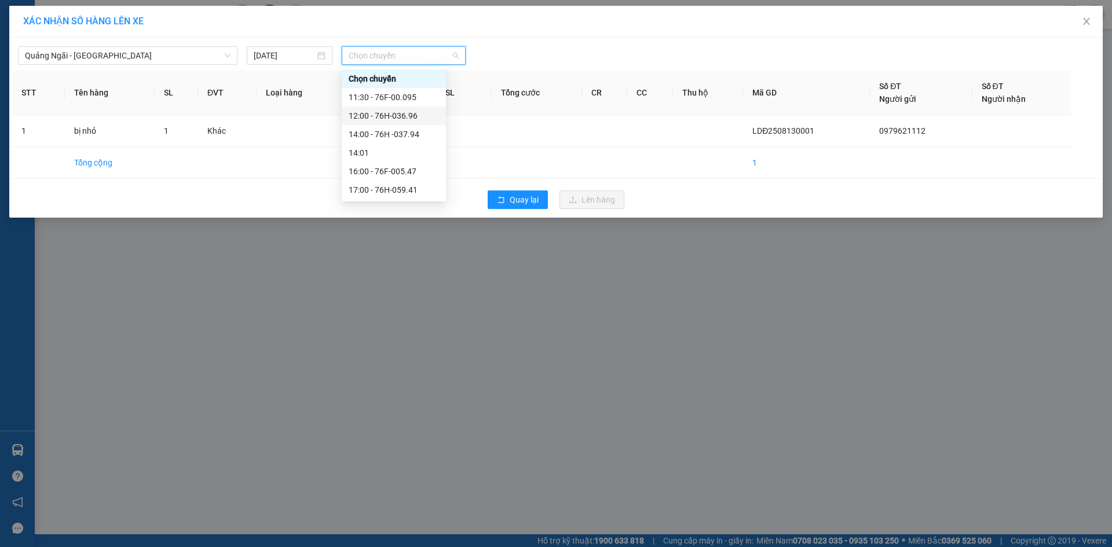
click at [409, 116] on div "12:00 - 76H-036.96" at bounding box center [394, 115] width 90 height 13
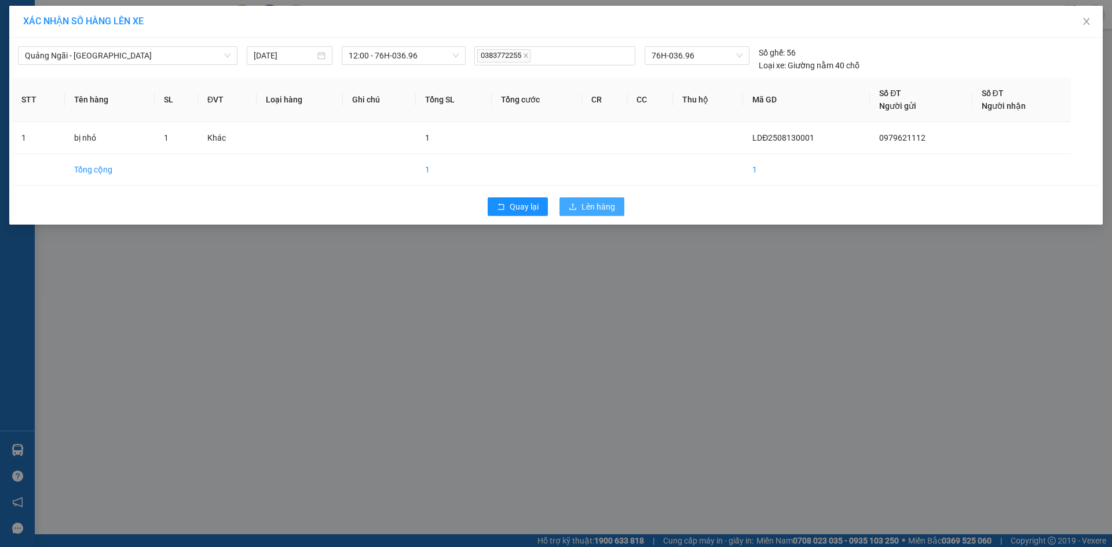
click at [577, 203] on icon "upload" at bounding box center [573, 207] width 8 height 8
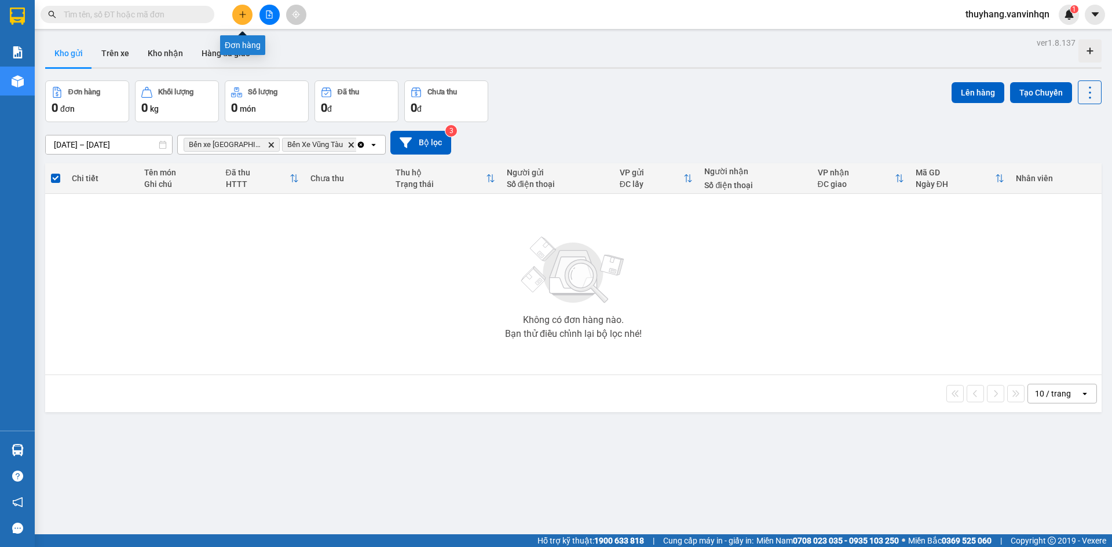
click at [235, 12] on button at bounding box center [242, 15] width 20 height 20
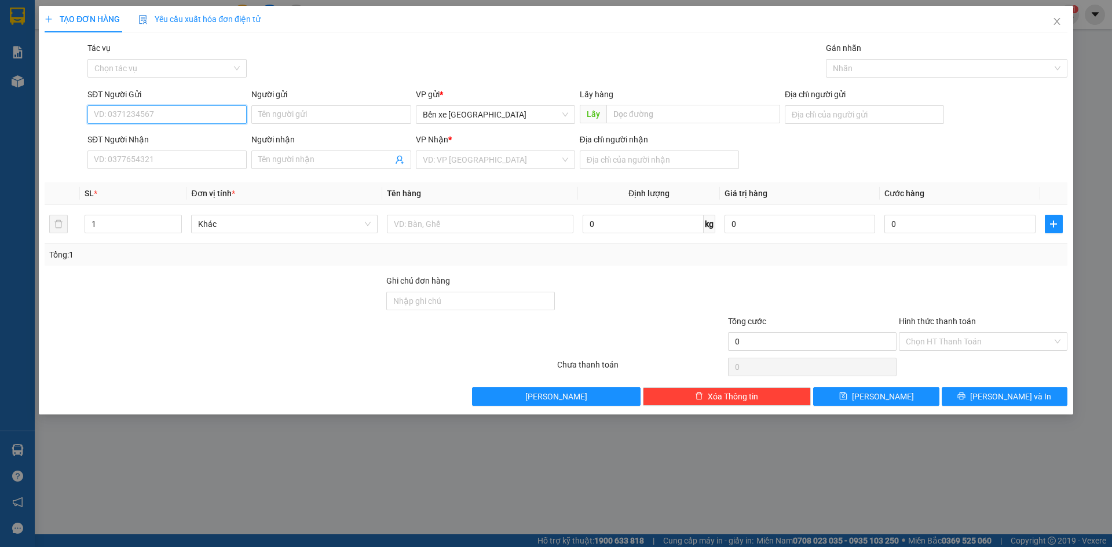
click at [208, 113] on input "SĐT Người Gửi" at bounding box center [166, 114] width 159 height 19
click at [494, 111] on span "Bến xe [GEOGRAPHIC_DATA]" at bounding box center [495, 114] width 145 height 17
type input "0369350613"
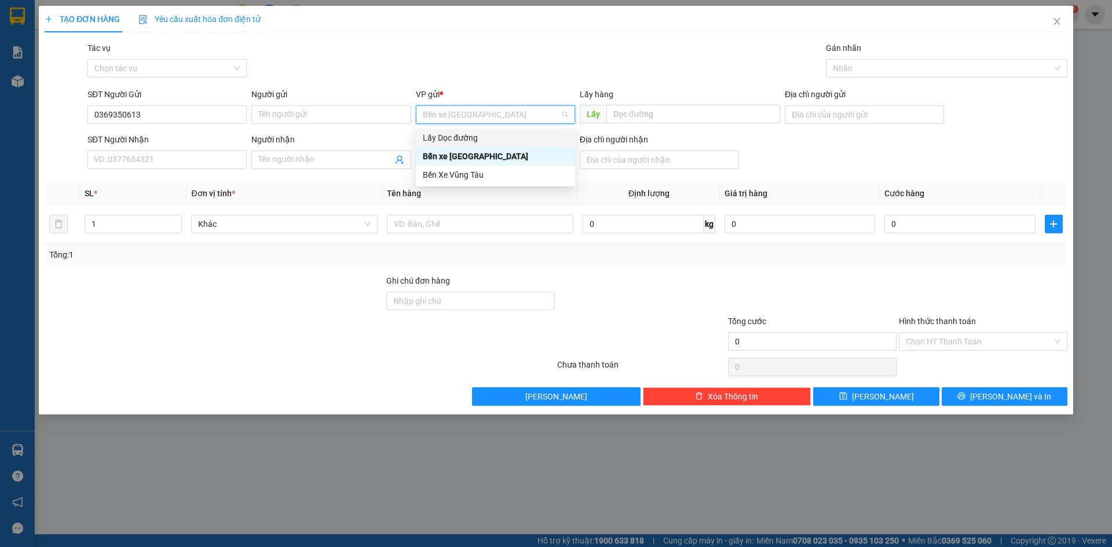
click at [497, 143] on div "Lấy Dọc đường" at bounding box center [495, 137] width 145 height 13
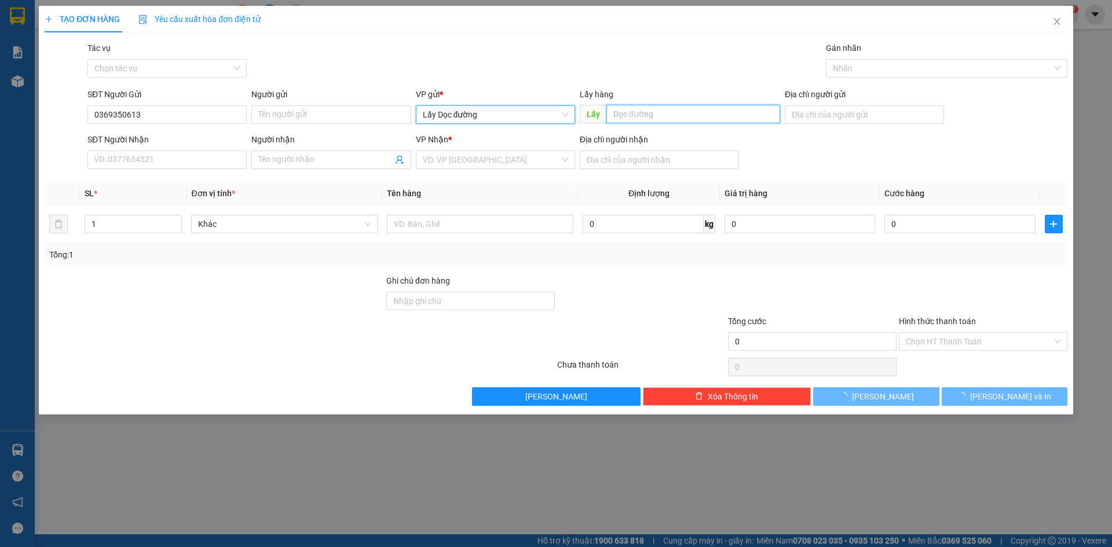
click at [670, 107] on input "text" at bounding box center [693, 114] width 174 height 19
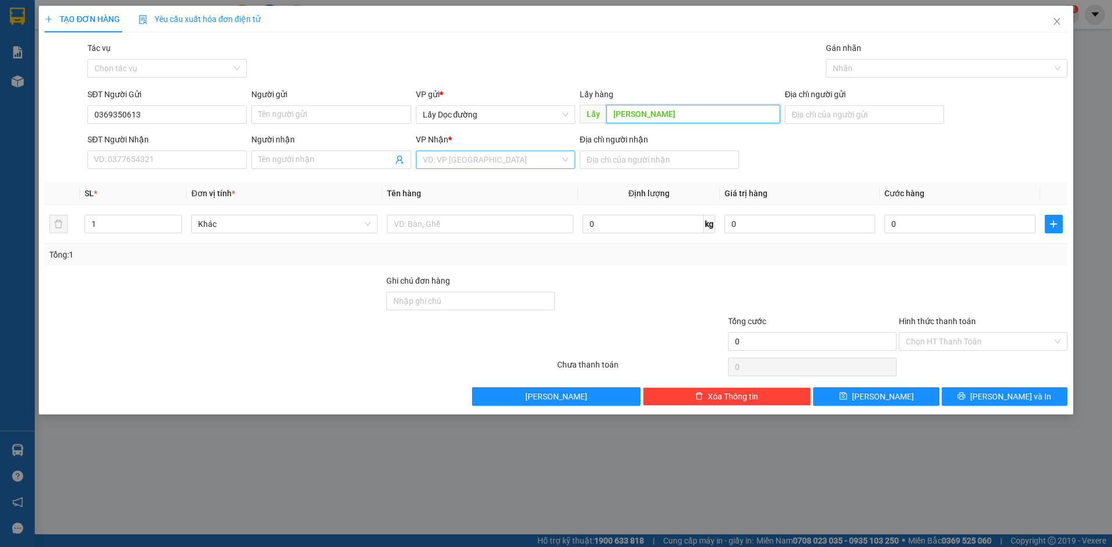
type input "[PERSON_NAME]"
click at [486, 151] on input "search" at bounding box center [491, 159] width 137 height 17
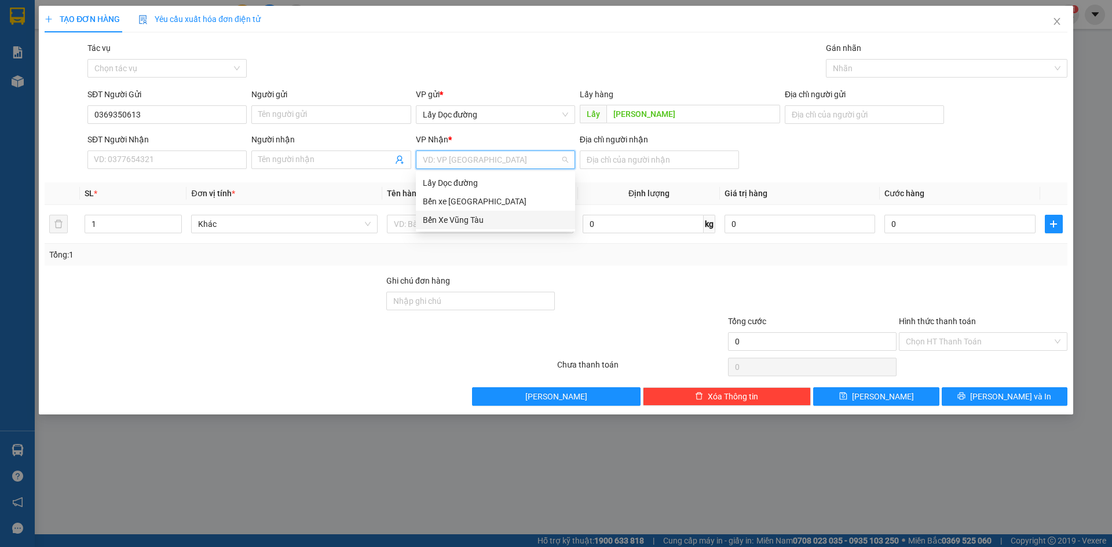
drag, startPoint x: 493, startPoint y: 225, endPoint x: 718, endPoint y: 148, distance: 238.2
click at [493, 225] on div "Bến Xe Vũng Tàu" at bounding box center [495, 220] width 145 height 13
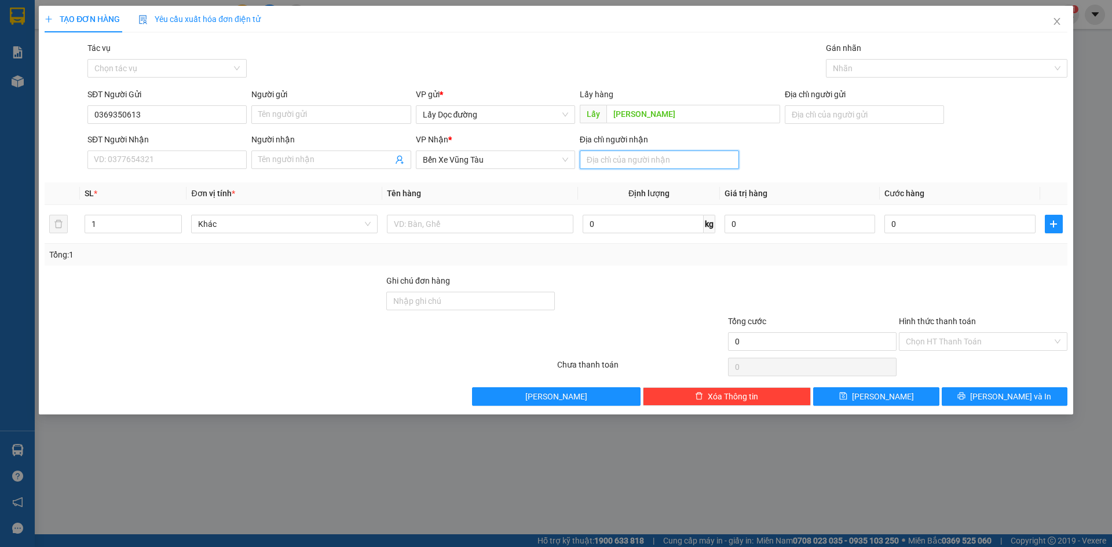
drag, startPoint x: 700, startPoint y: 154, endPoint x: 698, endPoint y: 168, distance: 14.7
click at [699, 154] on input "Địa chỉ người nhận" at bounding box center [659, 160] width 159 height 19
type input "vũng tàu"
click at [882, 401] on span "[PERSON_NAME]" at bounding box center [883, 396] width 62 height 13
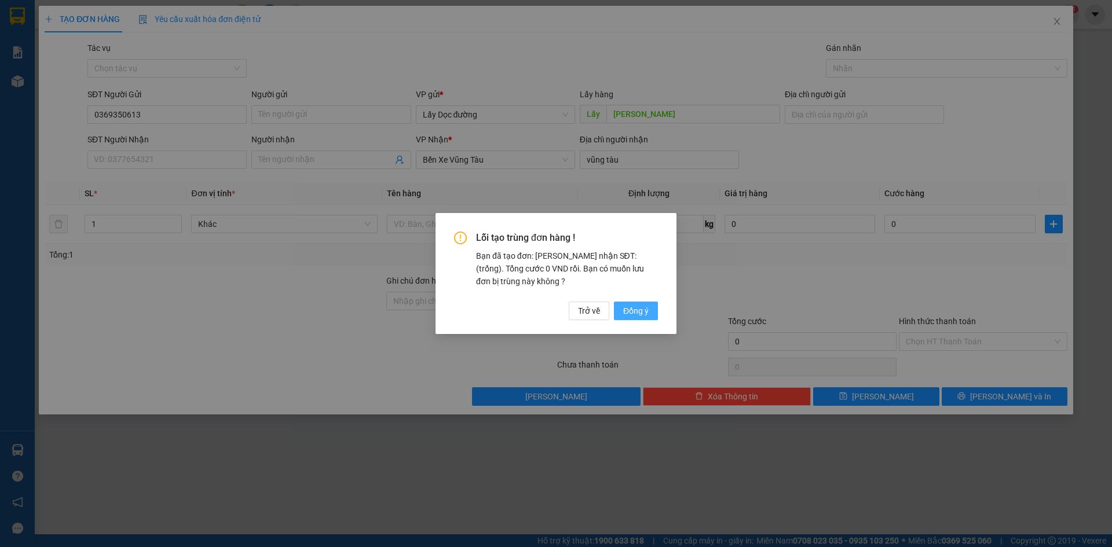
click at [654, 310] on button "Đồng ý" at bounding box center [636, 311] width 44 height 19
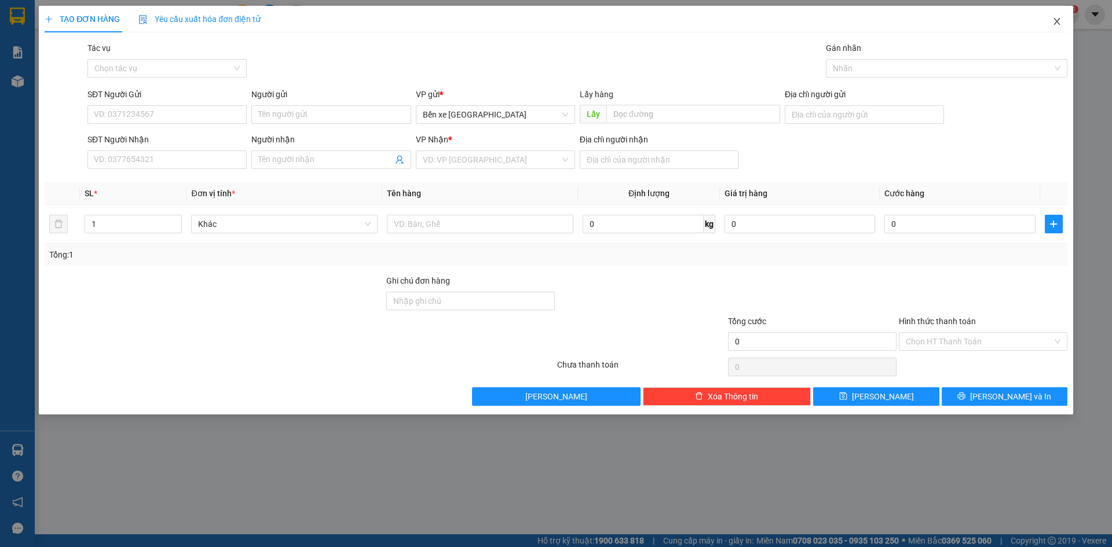
click at [1054, 29] on span "Close" at bounding box center [1056, 22] width 32 height 32
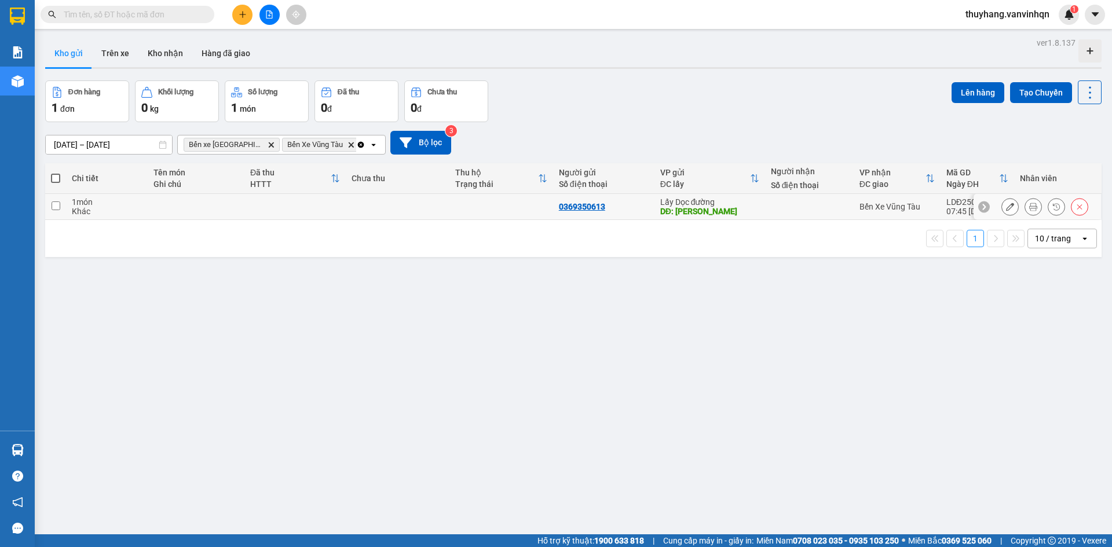
click at [365, 210] on td at bounding box center [398, 207] width 104 height 26
checkbox input "true"
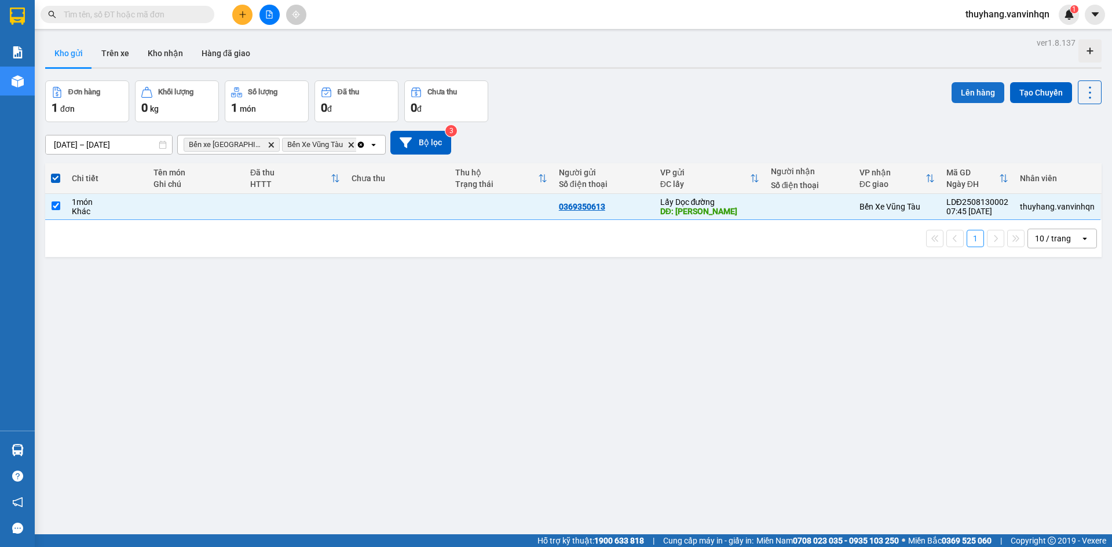
click at [963, 88] on button "Lên hàng" at bounding box center [977, 92] width 53 height 21
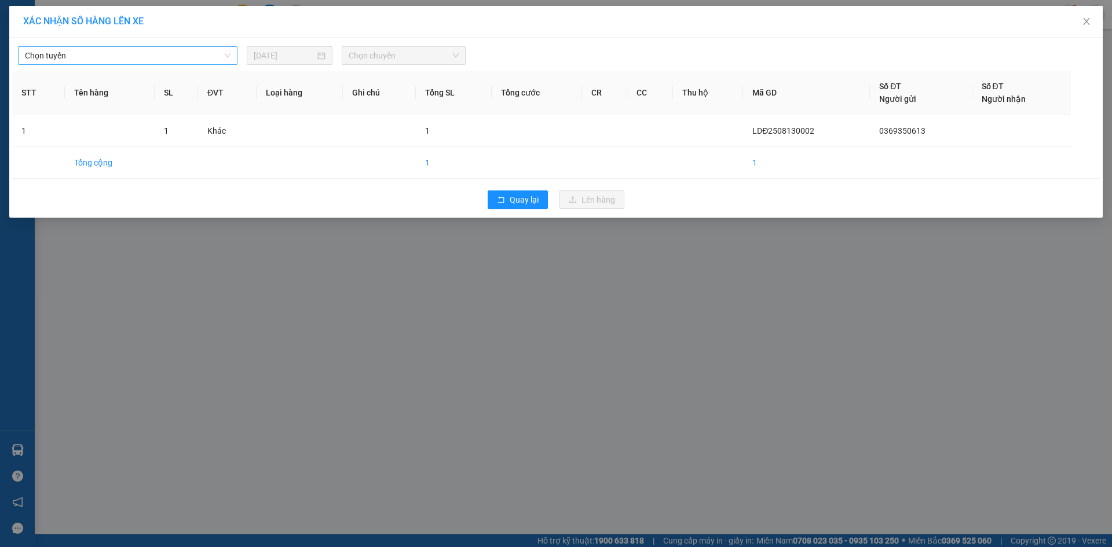
click at [201, 53] on span "Chọn tuyến" at bounding box center [128, 55] width 206 height 17
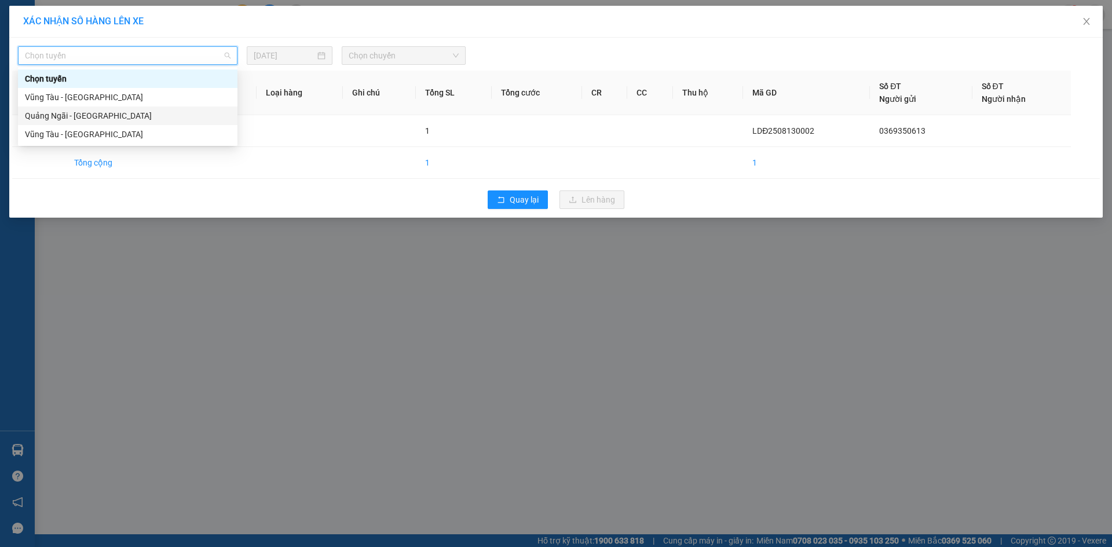
click at [169, 109] on div "Quảng Ngãi - [GEOGRAPHIC_DATA]" at bounding box center [128, 115] width 206 height 13
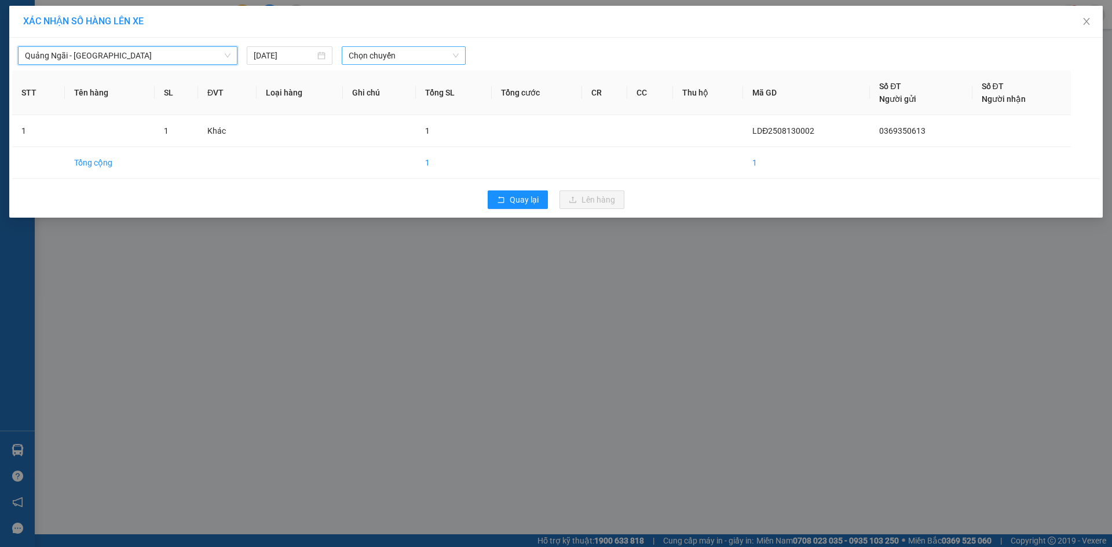
click at [393, 52] on span "Chọn chuyến" at bounding box center [404, 55] width 110 height 17
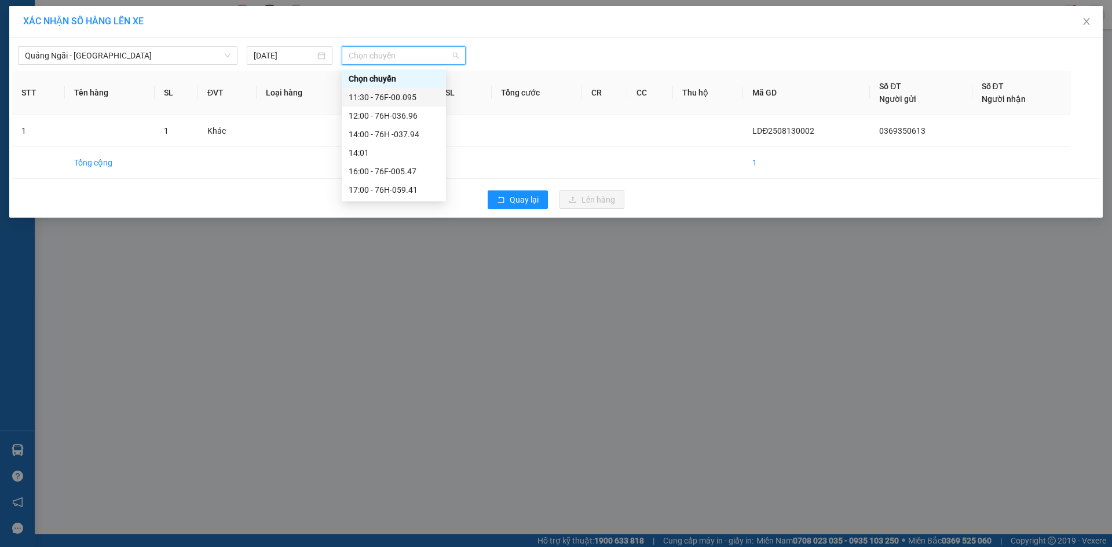
click at [402, 109] on div "12:00 - 76H-036.96" at bounding box center [394, 116] width 104 height 19
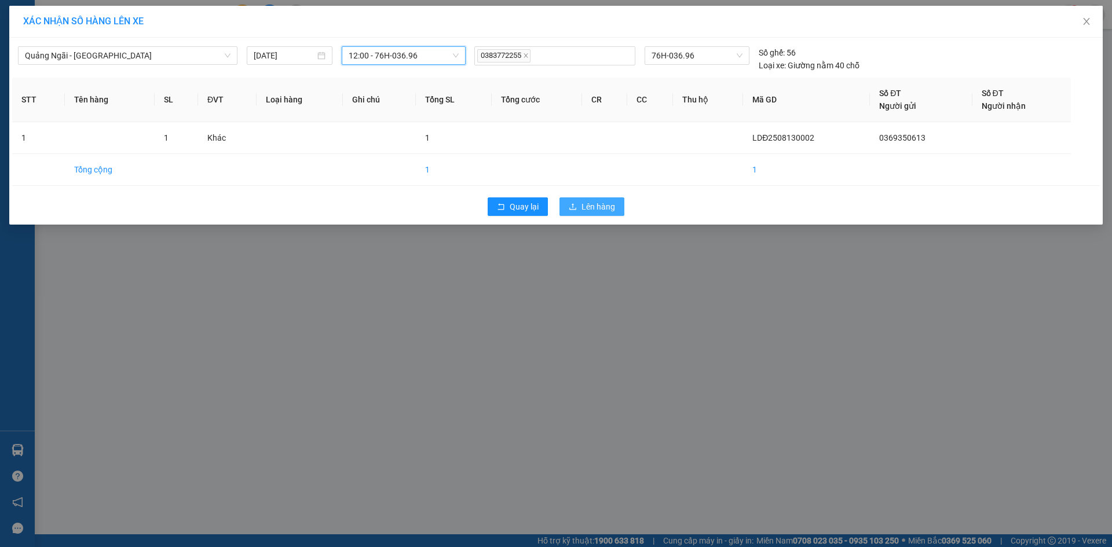
click at [611, 201] on span "Lên hàng" at bounding box center [598, 206] width 34 height 13
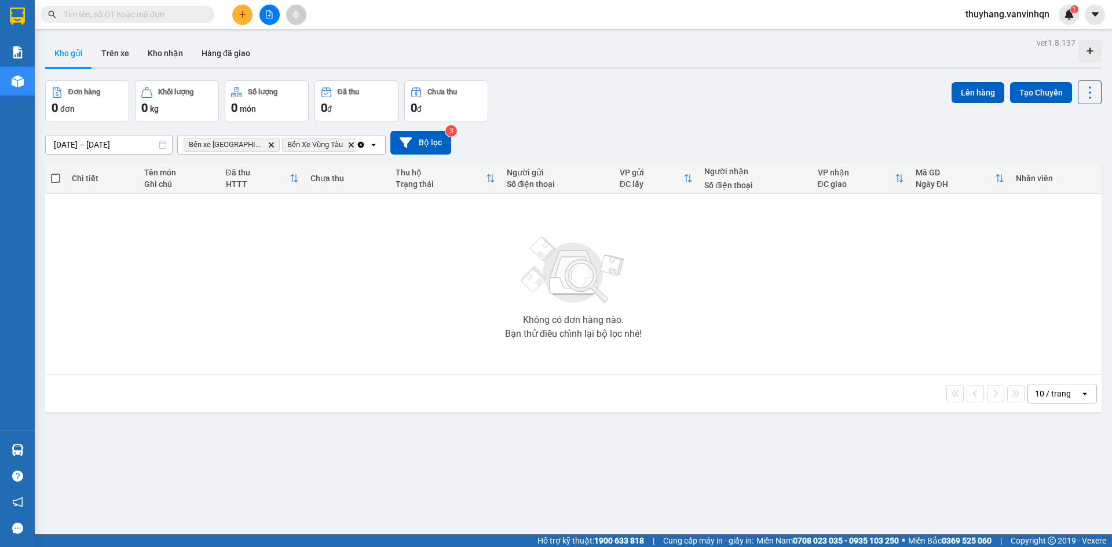
click at [239, 12] on icon "plus" at bounding box center [243, 14] width 8 height 8
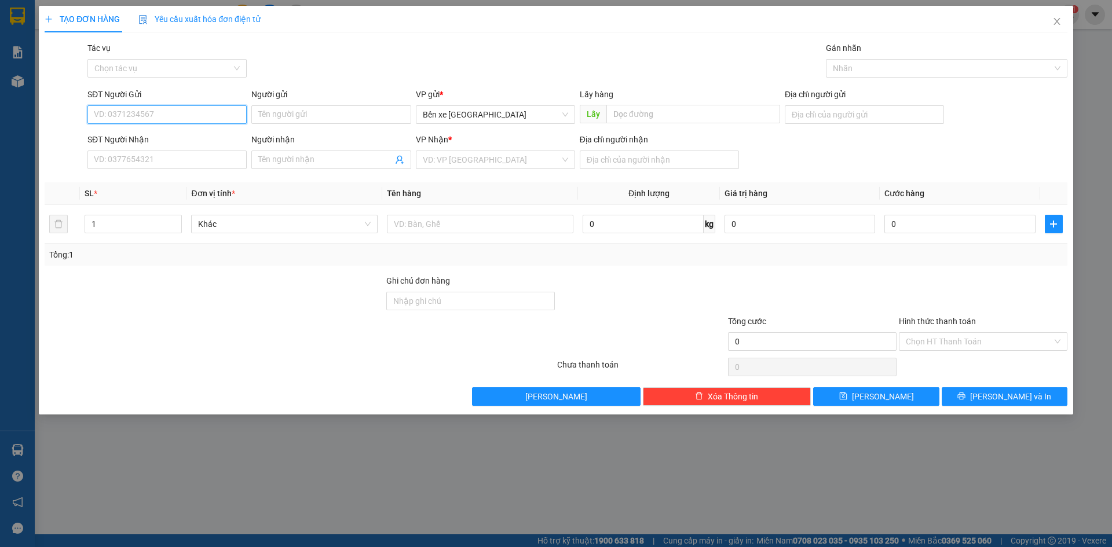
click at [197, 112] on input "SĐT Người Gửi" at bounding box center [166, 114] width 159 height 19
click at [489, 113] on span "Bến xe [GEOGRAPHIC_DATA]" at bounding box center [495, 114] width 145 height 17
type input "0369479219"
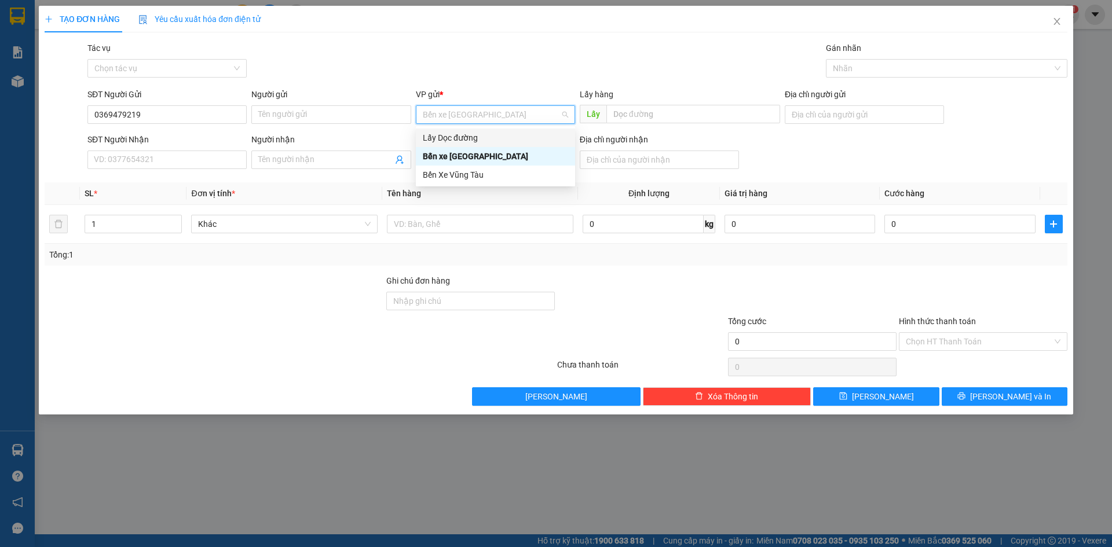
click at [486, 141] on div "Lấy Dọc đường" at bounding box center [495, 137] width 145 height 13
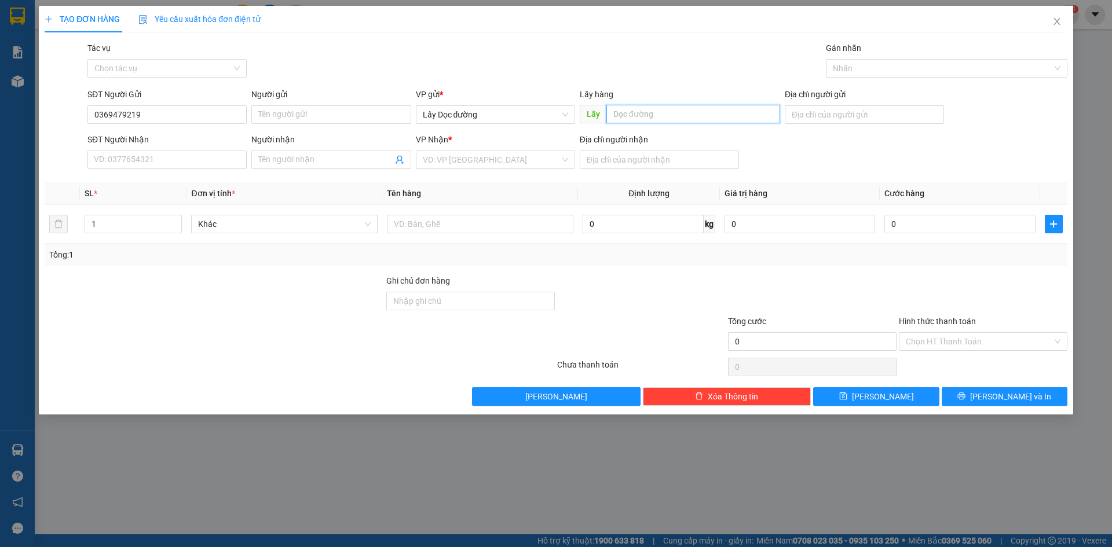
click at [672, 105] on input "text" at bounding box center [693, 114] width 174 height 19
type input "[GEOGRAPHIC_DATA]"
click at [474, 153] on input "search" at bounding box center [491, 159] width 137 height 17
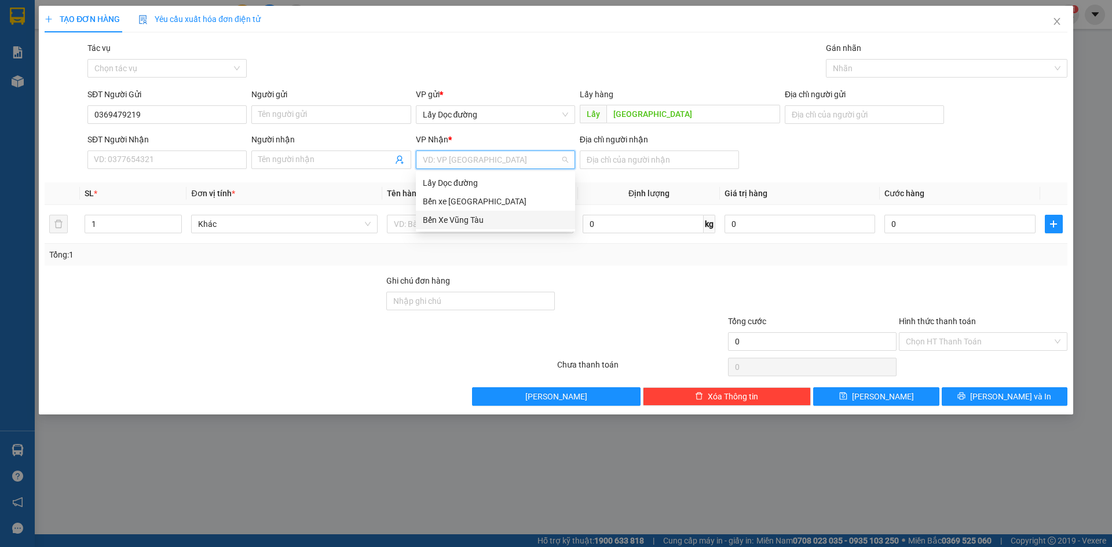
click at [478, 222] on div "Bến Xe Vũng Tàu" at bounding box center [495, 220] width 145 height 13
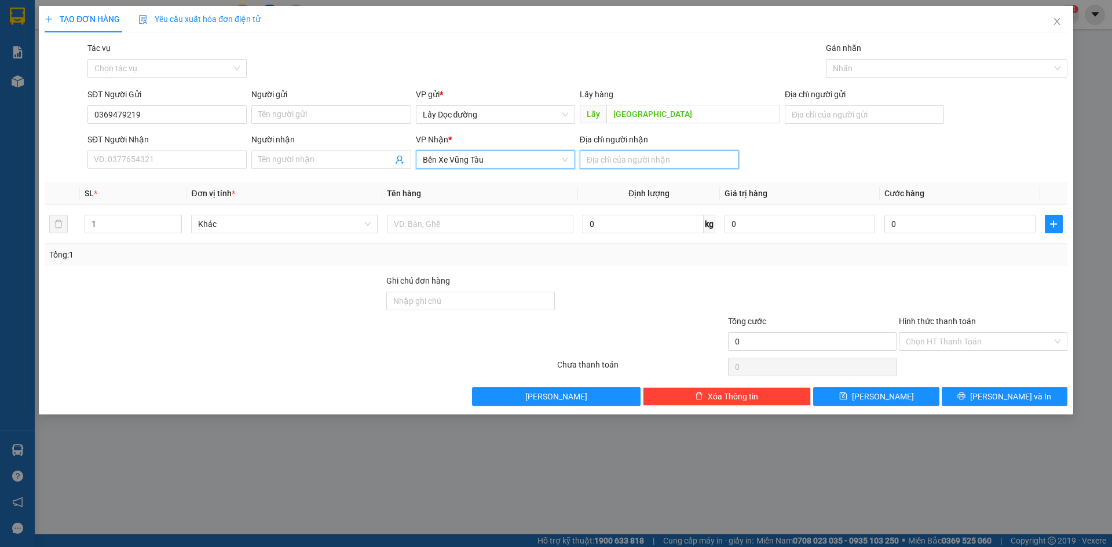
click at [602, 163] on input "Địa chỉ người nhận" at bounding box center [659, 160] width 159 height 19
type input "67"
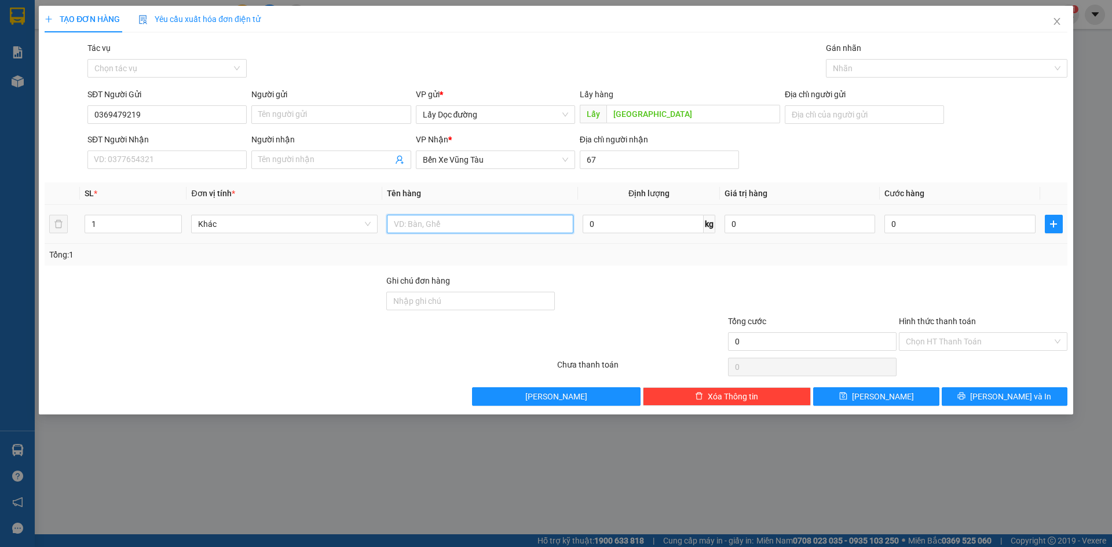
click at [548, 222] on input "text" at bounding box center [480, 224] width 186 height 19
type input "1t"
click at [892, 388] on button "[PERSON_NAME]" at bounding box center [876, 396] width 126 height 19
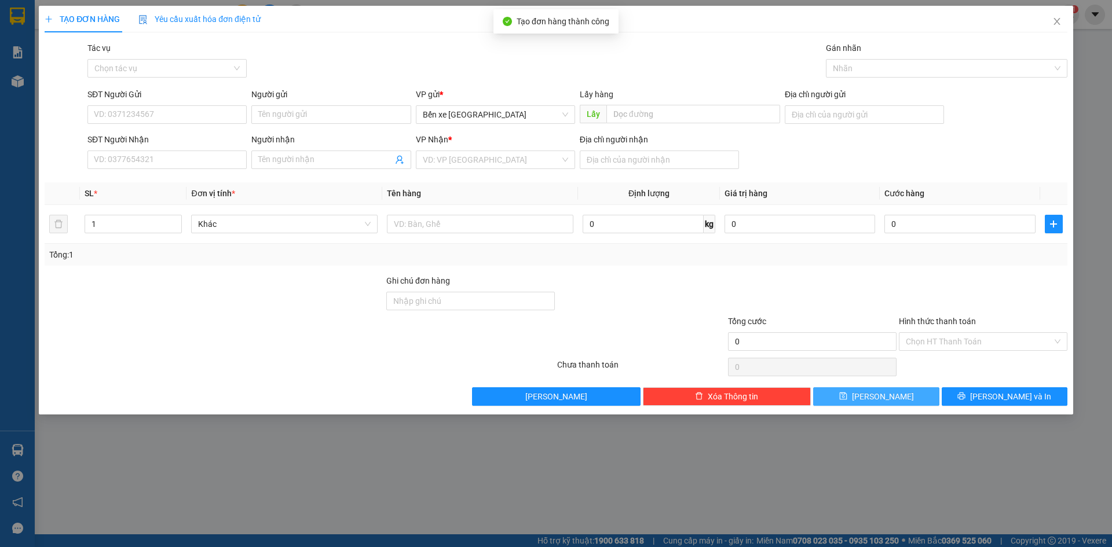
click at [890, 398] on button "[PERSON_NAME]" at bounding box center [876, 396] width 126 height 19
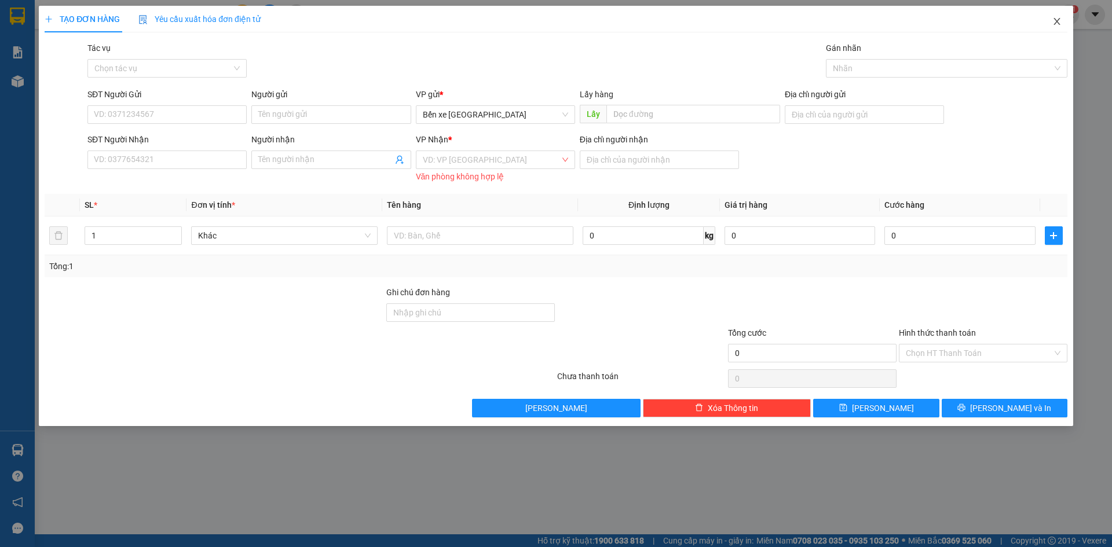
click at [1058, 19] on icon "close" at bounding box center [1056, 21] width 9 height 9
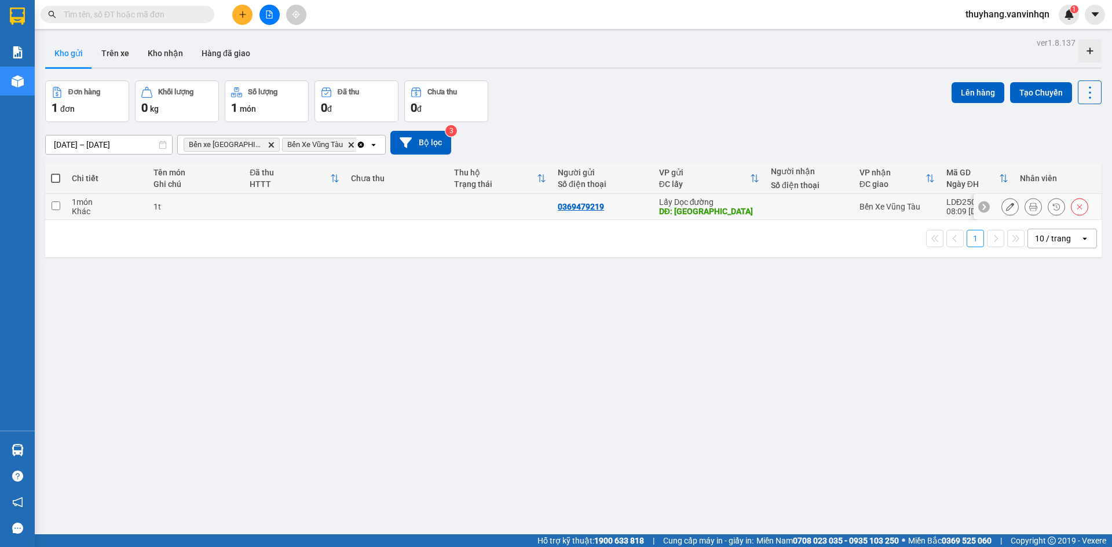
click at [372, 208] on td at bounding box center [397, 207] width 104 height 26
checkbox input "true"
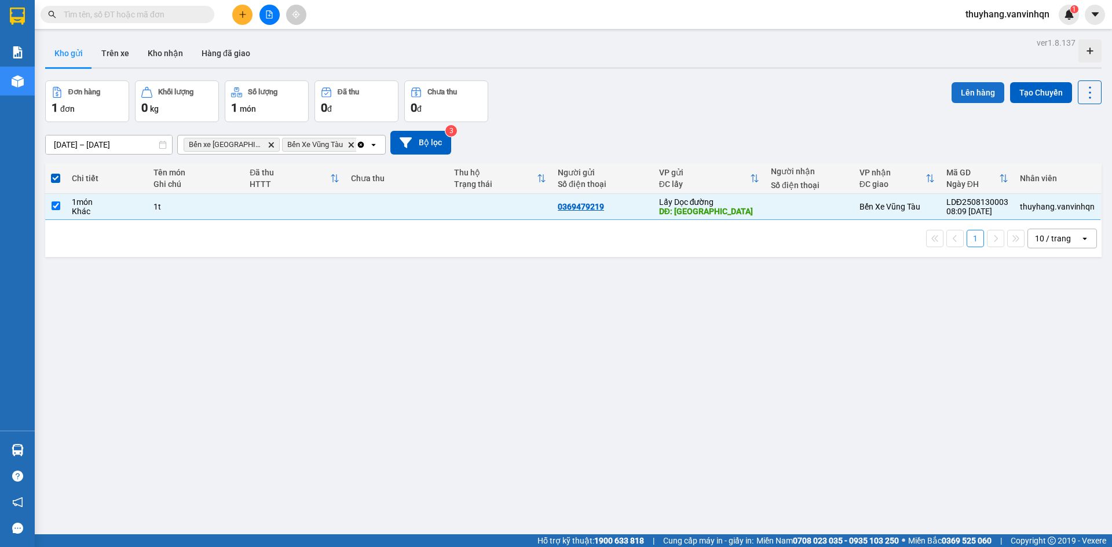
click at [951, 87] on button "Lên hàng" at bounding box center [977, 92] width 53 height 21
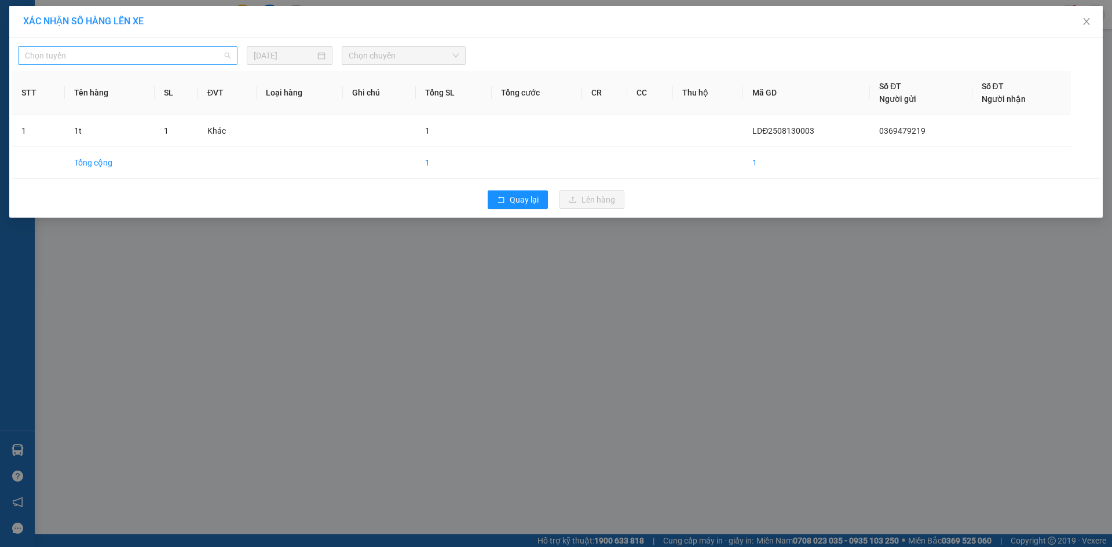
click at [92, 58] on span "Chọn tuyến" at bounding box center [128, 55] width 206 height 17
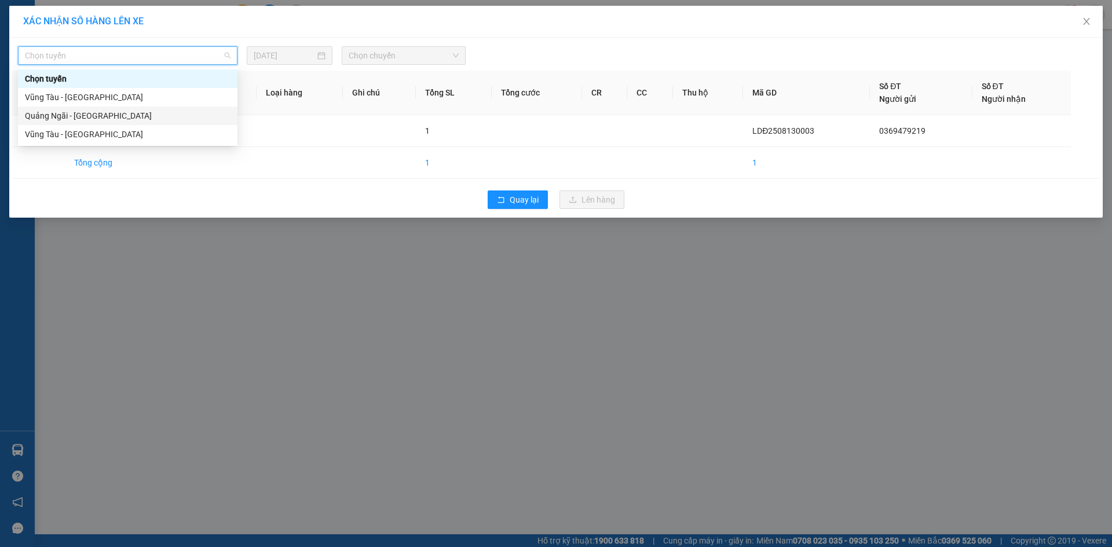
click at [115, 116] on div "Quảng Ngãi - [GEOGRAPHIC_DATA]" at bounding box center [128, 115] width 206 height 13
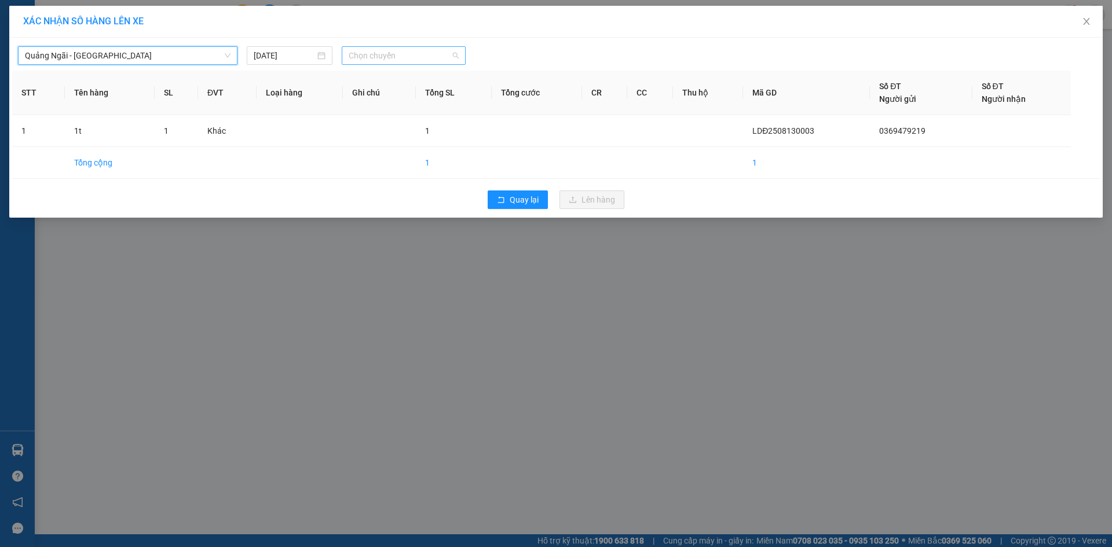
click at [399, 54] on span "Chọn chuyến" at bounding box center [404, 55] width 110 height 17
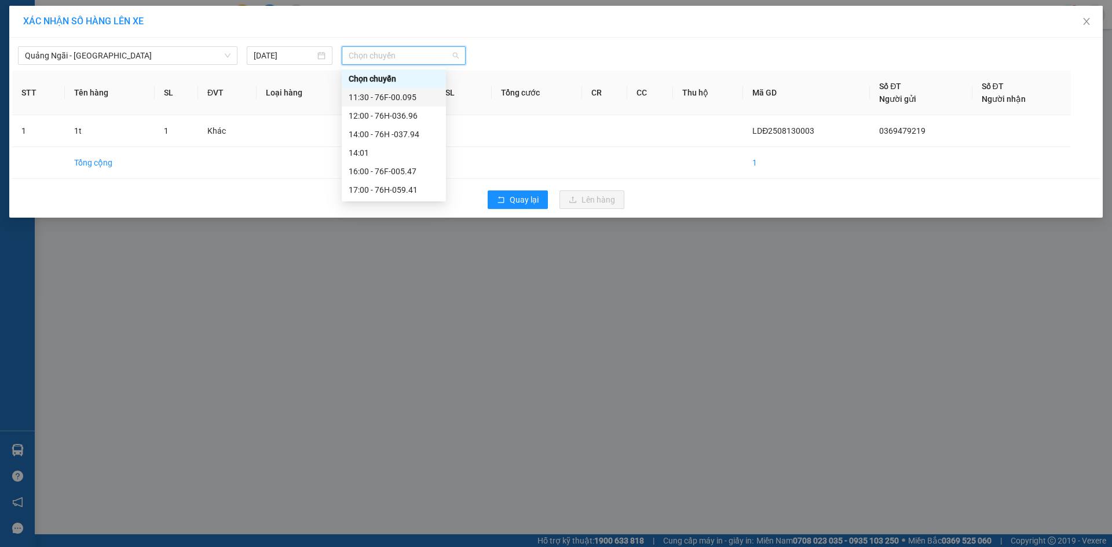
click at [410, 97] on div "11:30 - 76F-00.095" at bounding box center [394, 97] width 90 height 13
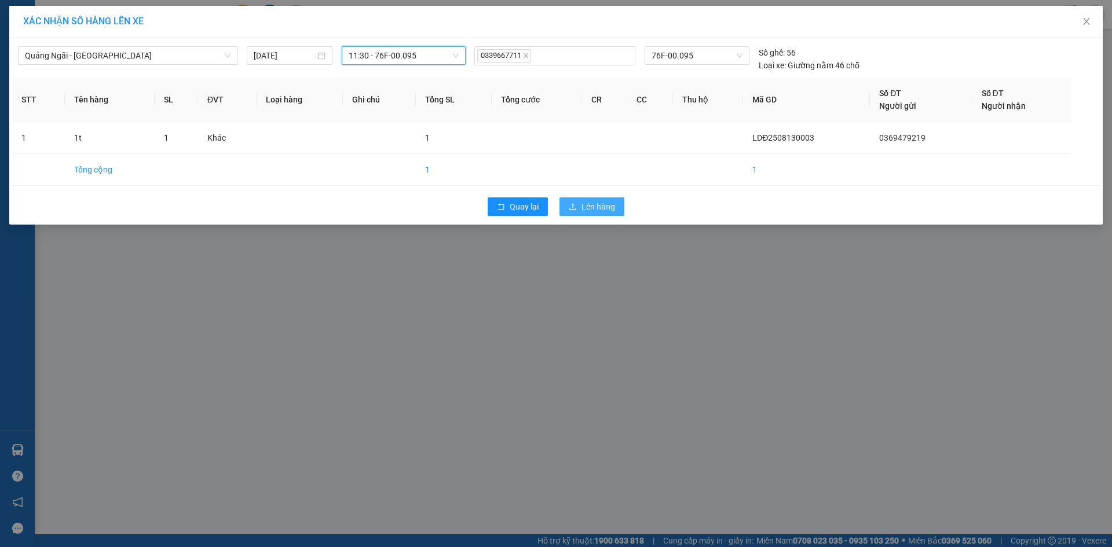
click at [593, 211] on span "Lên hàng" at bounding box center [598, 206] width 34 height 13
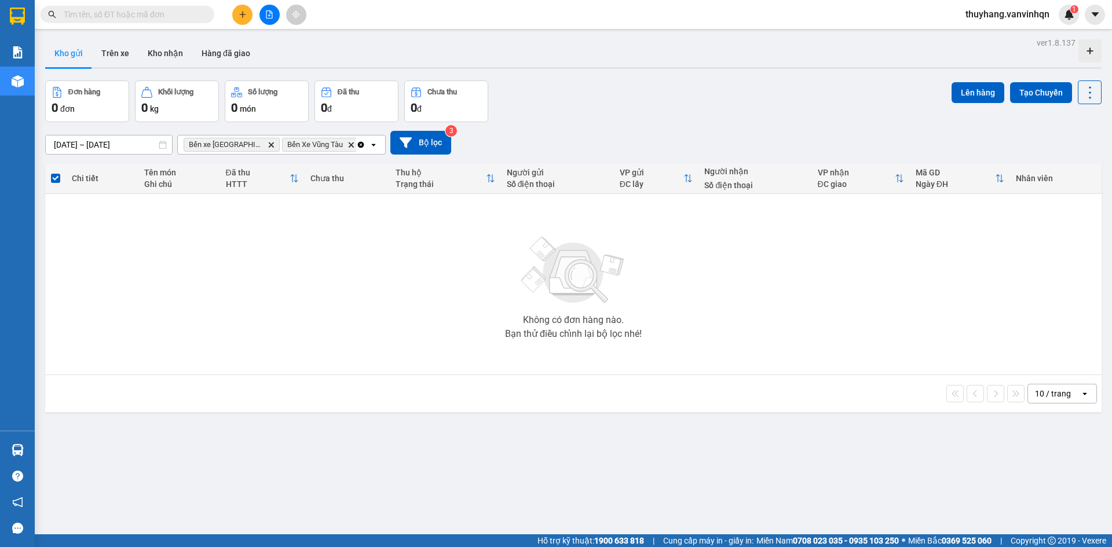
click at [241, 16] on icon "plus" at bounding box center [243, 14] width 8 height 8
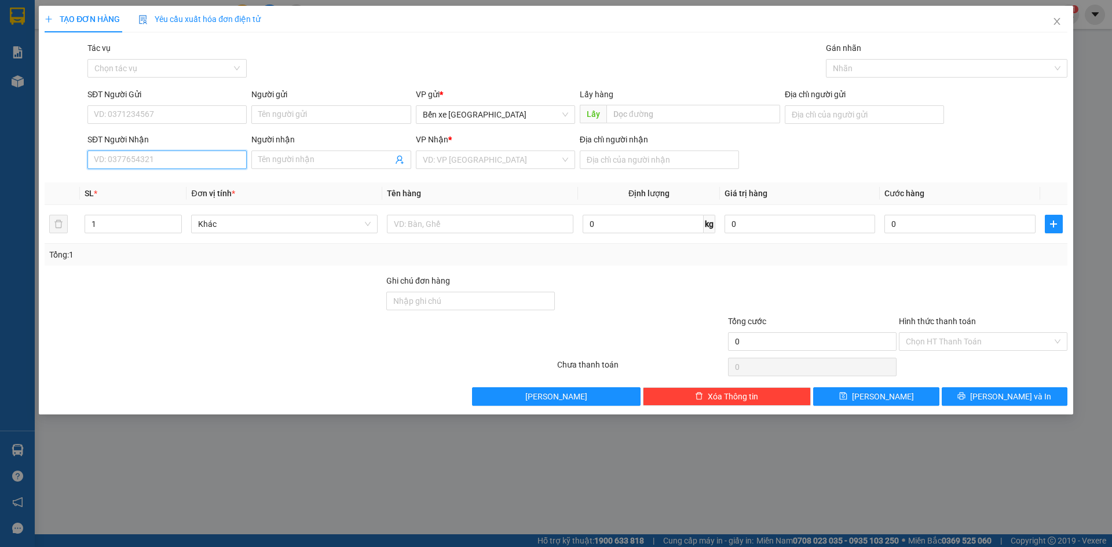
click at [188, 157] on input "SĐT Người Nhận" at bounding box center [166, 160] width 159 height 19
click at [214, 109] on input "SĐT Người Gửi" at bounding box center [166, 114] width 159 height 19
type input "0968282795"
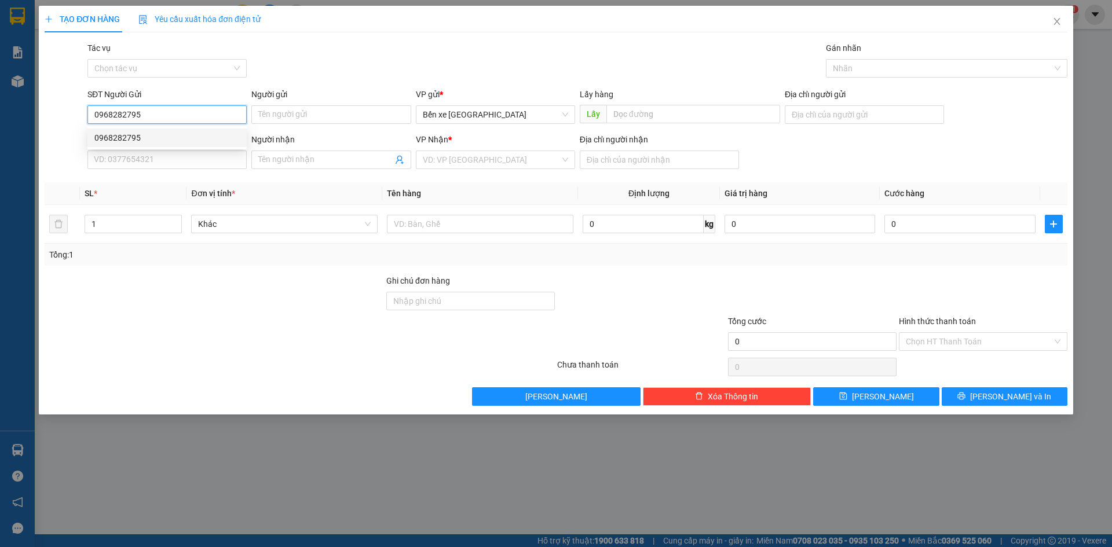
click at [180, 140] on div "0968282795" at bounding box center [166, 137] width 145 height 13
type input "BXQN"
type input "0903950565"
type input "vũng tàu"
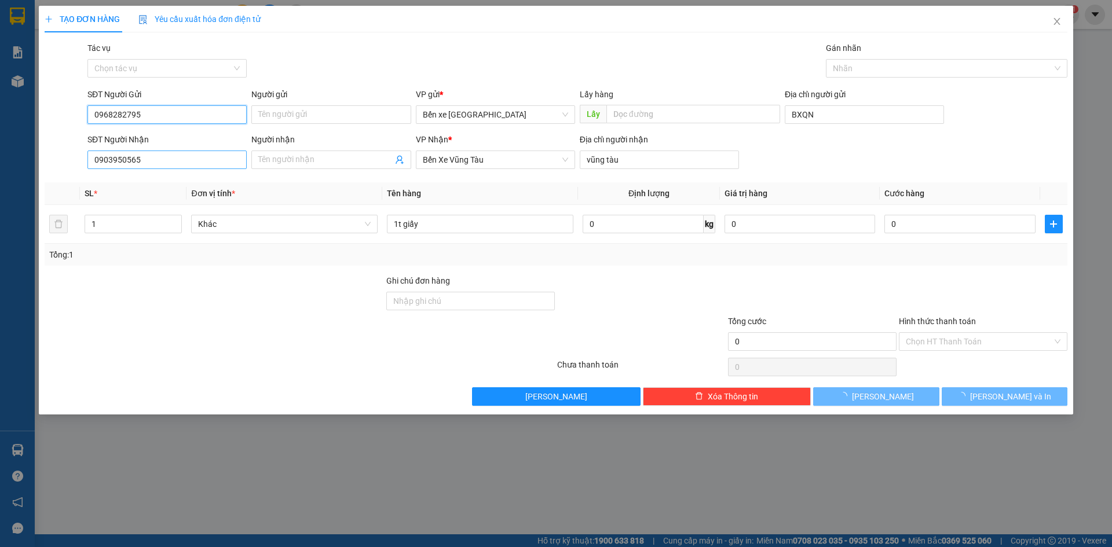
type input "0968282795"
click at [179, 158] on input "0903950565" at bounding box center [166, 160] width 159 height 19
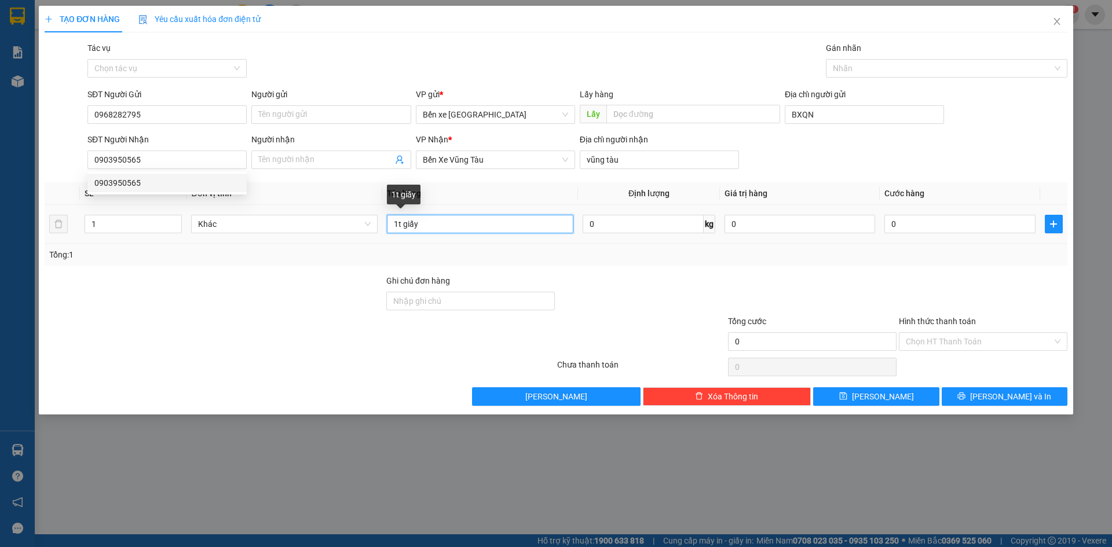
click at [509, 221] on input "1t giấy" at bounding box center [480, 224] width 186 height 19
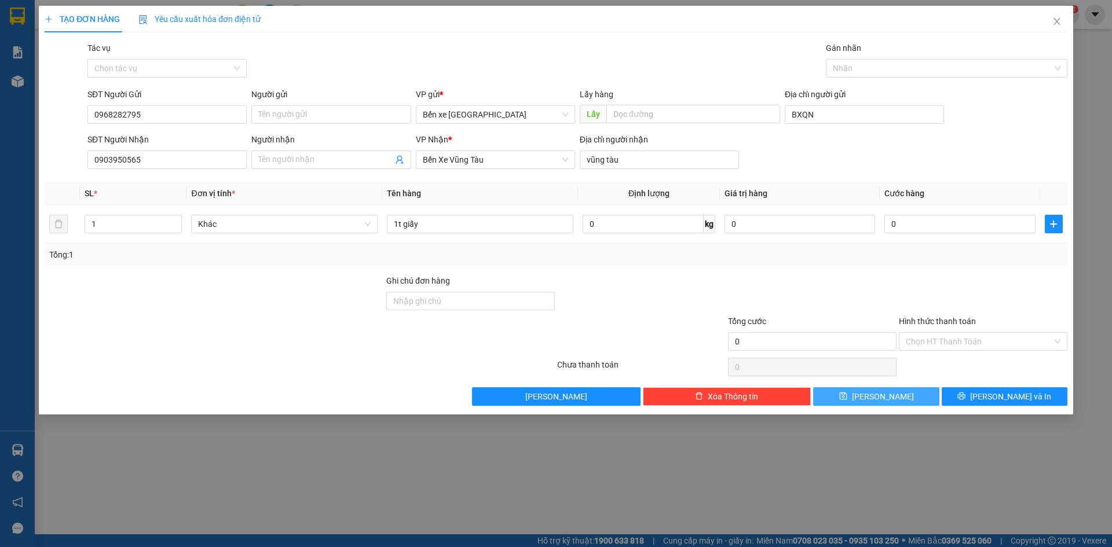
click at [898, 398] on button "[PERSON_NAME]" at bounding box center [876, 396] width 126 height 19
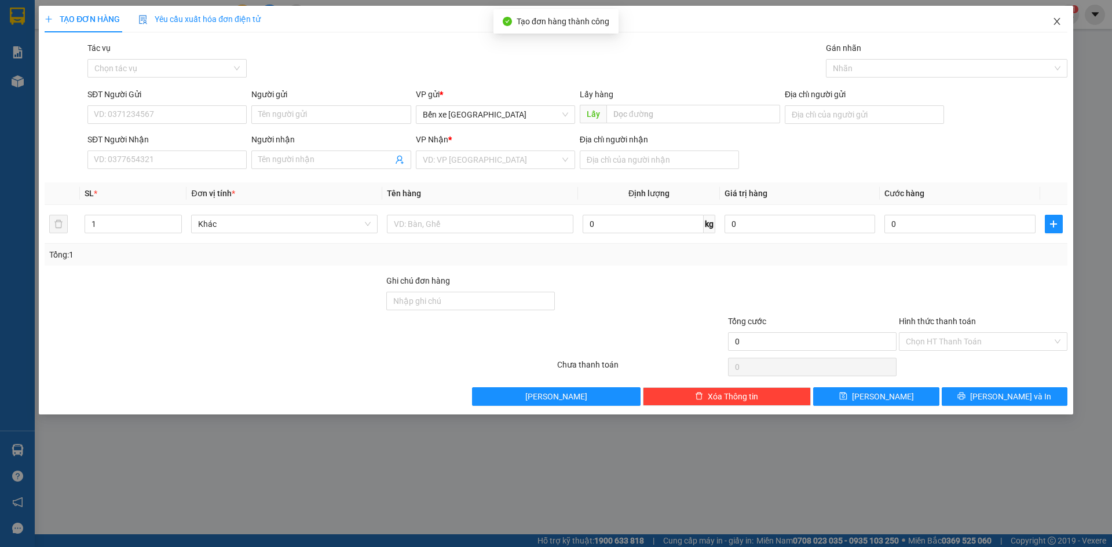
click at [1058, 18] on icon "close" at bounding box center [1056, 21] width 9 height 9
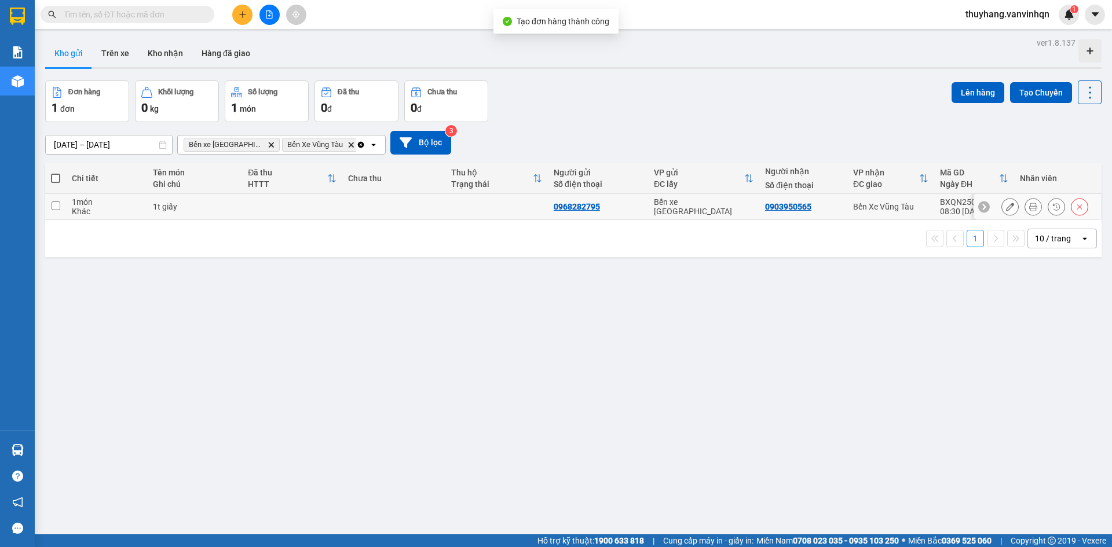
click at [162, 208] on div "1t giấy" at bounding box center [195, 206] width 84 height 9
checkbox input "true"
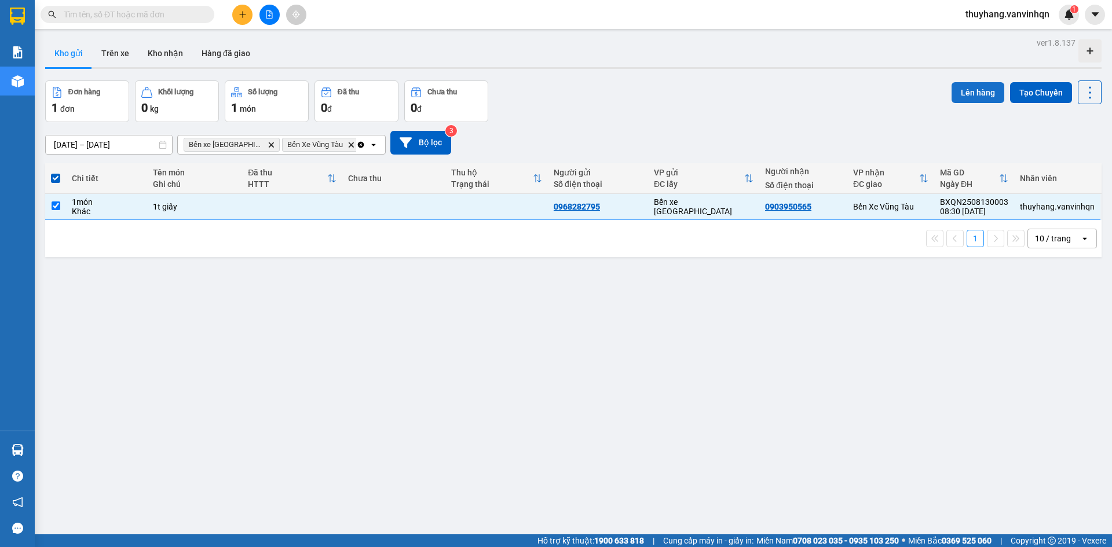
click at [978, 95] on button "Lên hàng" at bounding box center [977, 92] width 53 height 21
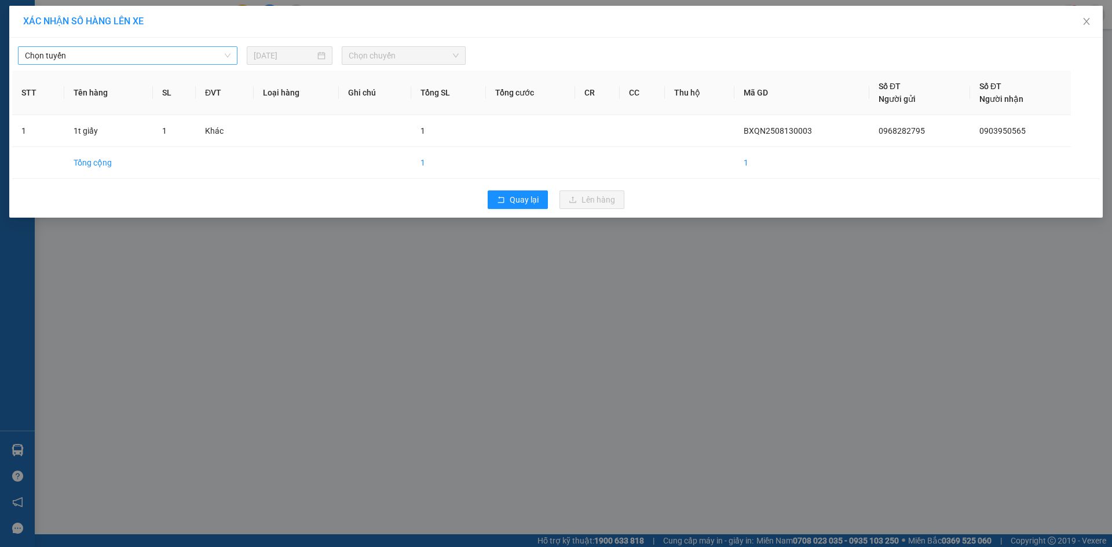
click at [184, 58] on span "Chọn tuyến" at bounding box center [128, 55] width 206 height 17
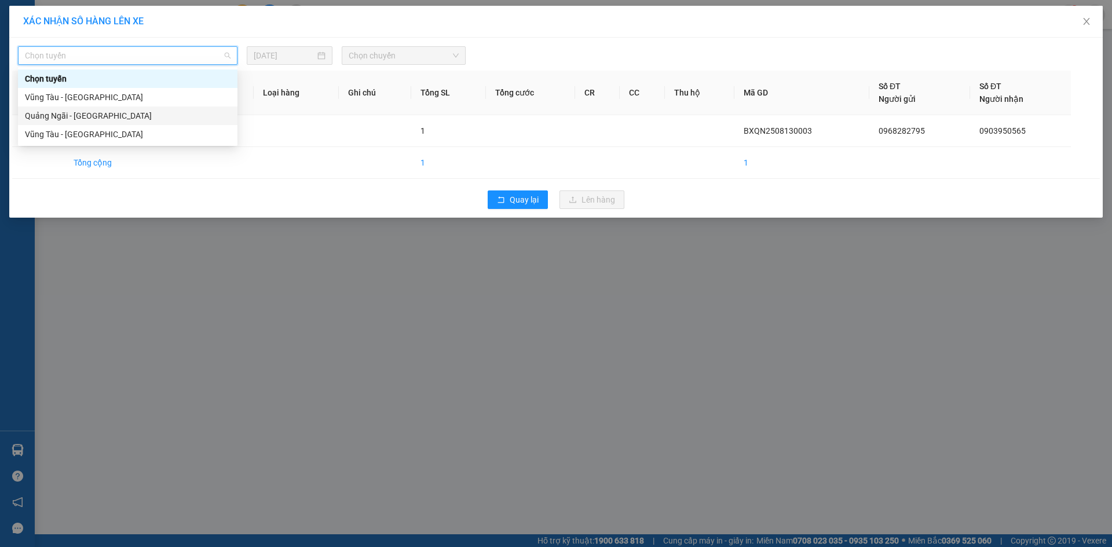
click at [150, 115] on div "Quảng Ngãi - [GEOGRAPHIC_DATA]" at bounding box center [128, 115] width 206 height 13
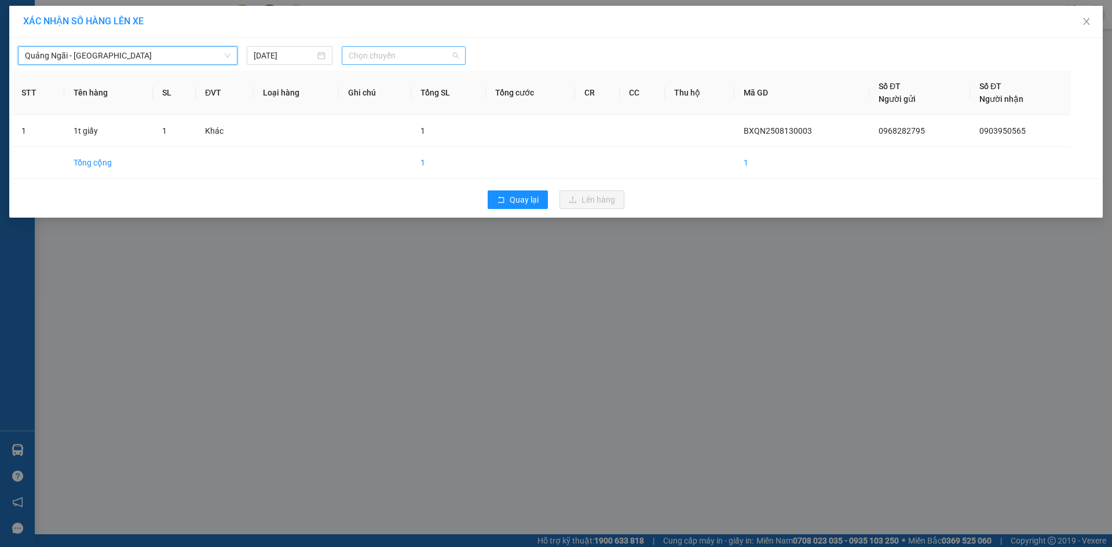
click at [432, 55] on span "Chọn chuyến" at bounding box center [404, 55] width 110 height 17
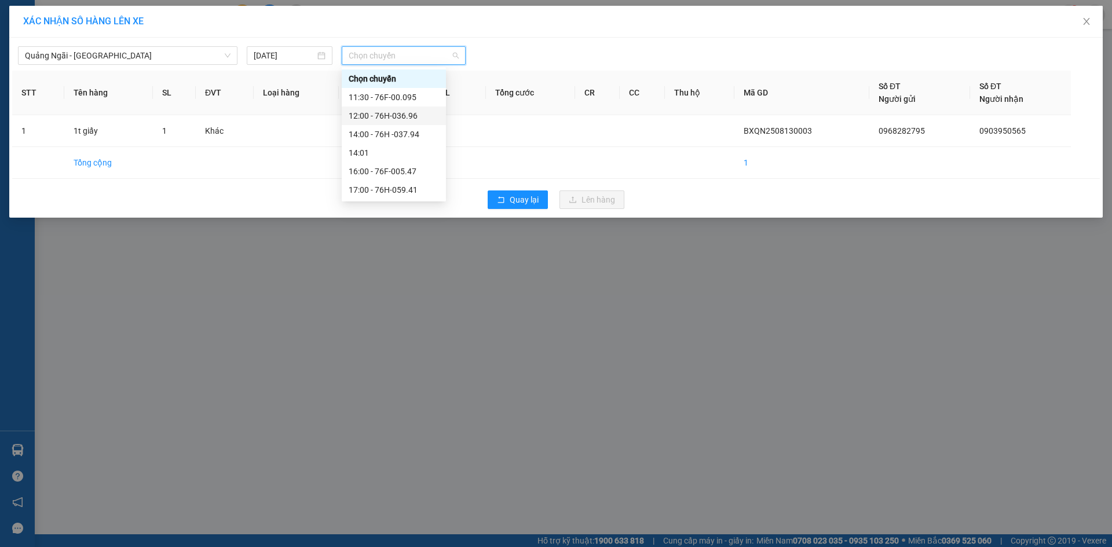
click at [399, 116] on div "12:00 - 76H-036.96" at bounding box center [394, 115] width 90 height 13
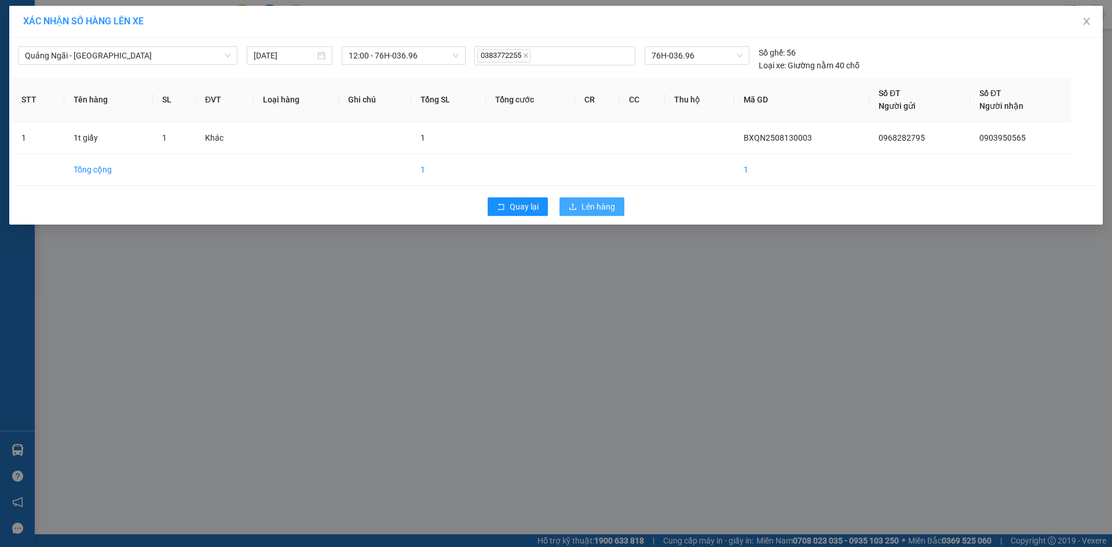
click at [589, 206] on span "Lên hàng" at bounding box center [598, 206] width 34 height 13
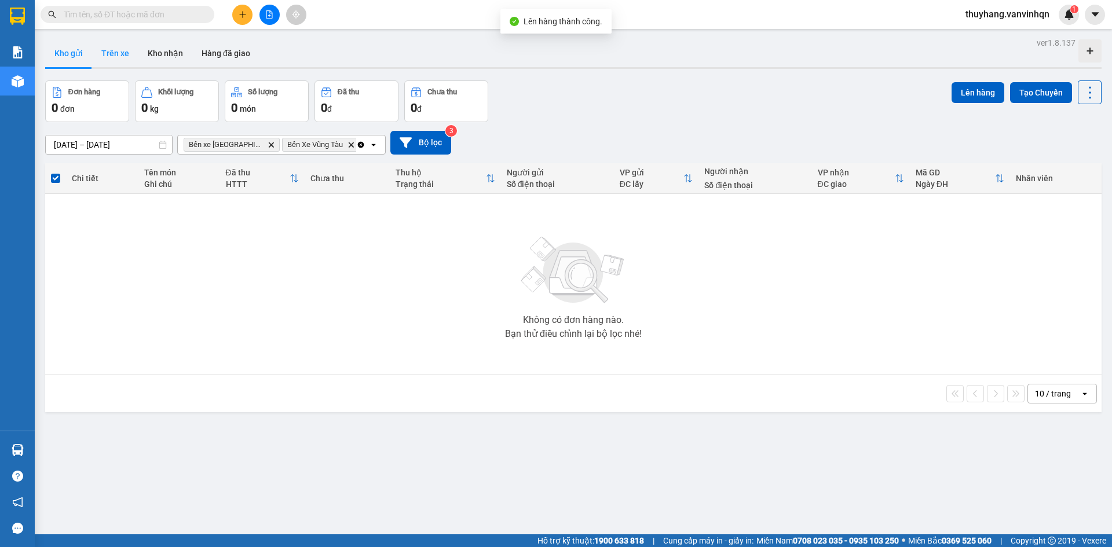
click at [120, 49] on button "Trên xe" at bounding box center [115, 53] width 46 height 28
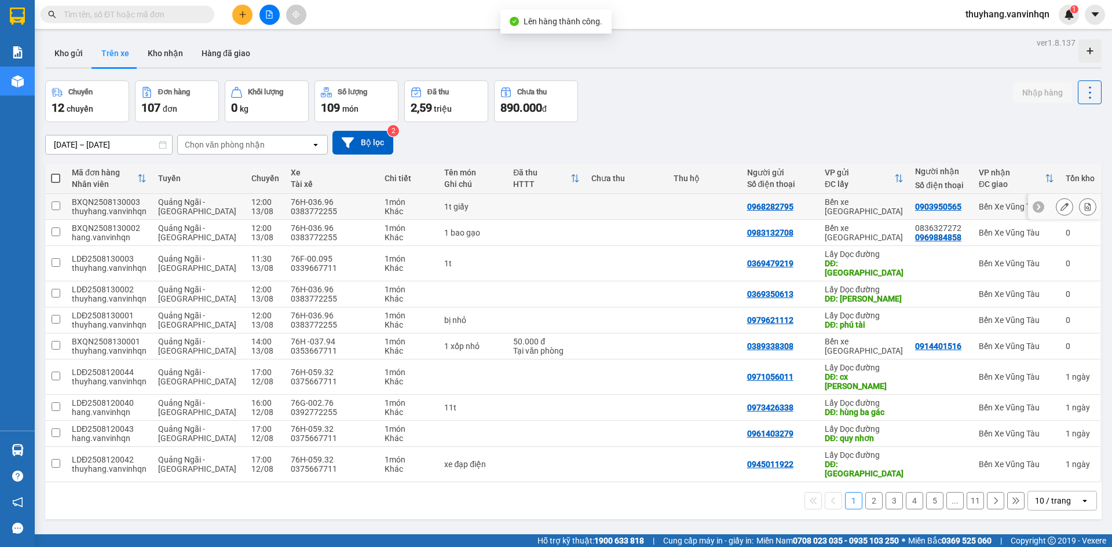
click at [1060, 207] on icon at bounding box center [1064, 207] width 8 height 8
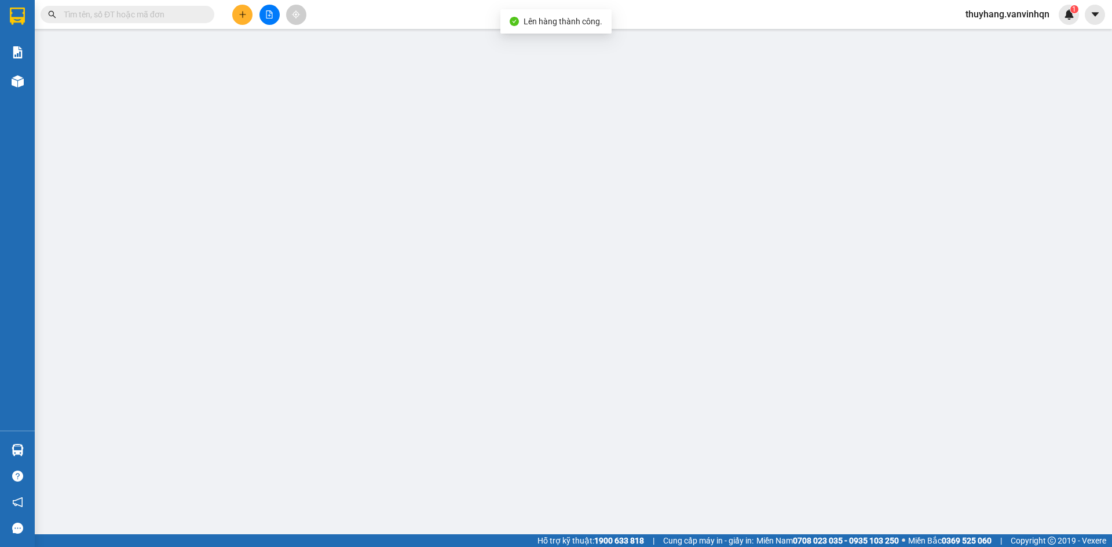
type input "0968282795"
type input "BXQN"
type input "0903950565"
type input "vũng tàu"
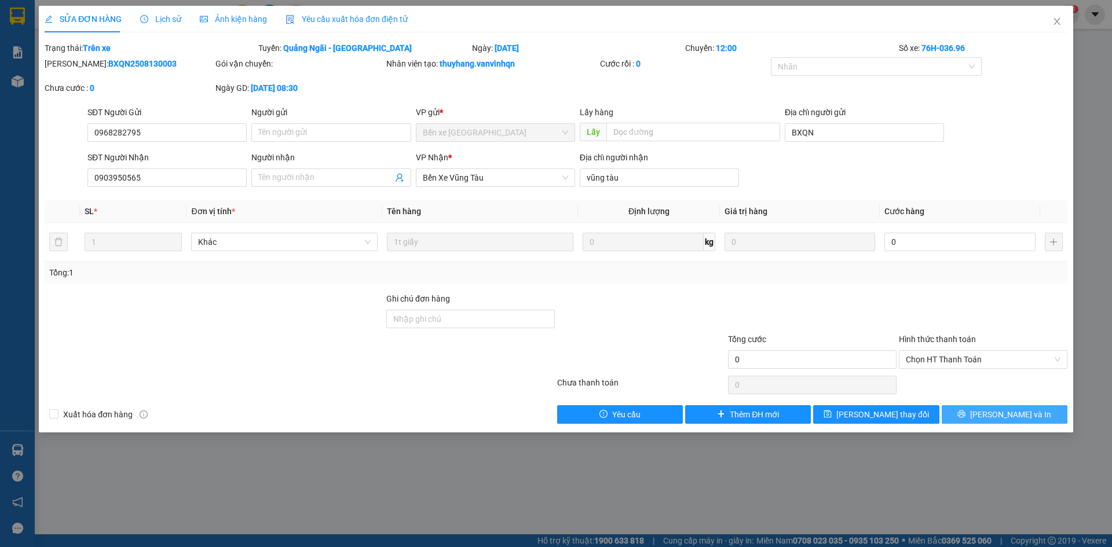
click at [1012, 413] on span "[PERSON_NAME] và In" at bounding box center [1010, 414] width 81 height 13
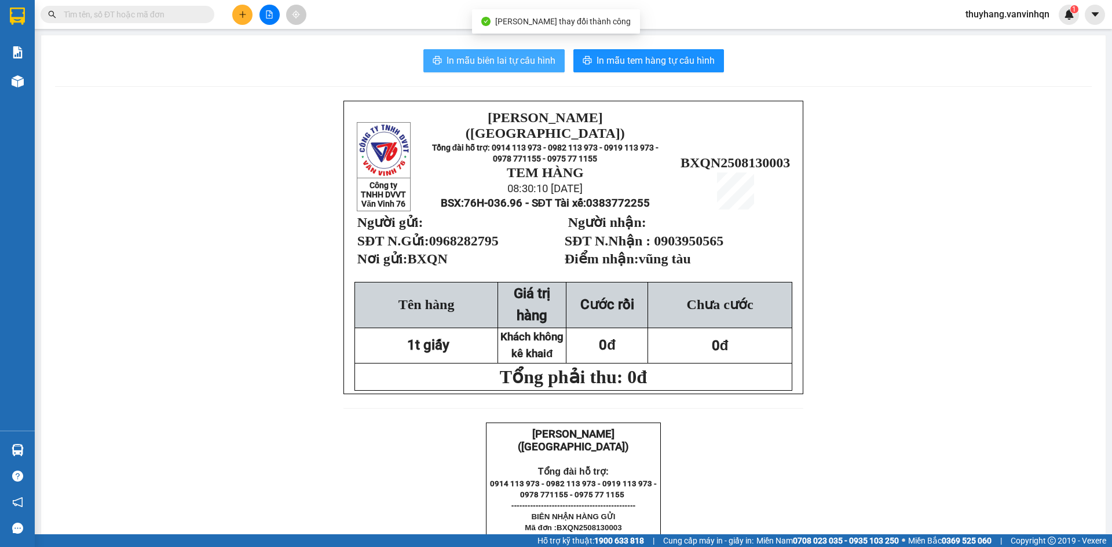
click at [516, 65] on span "In mẫu biên lai tự cấu hình" at bounding box center [500, 60] width 109 height 14
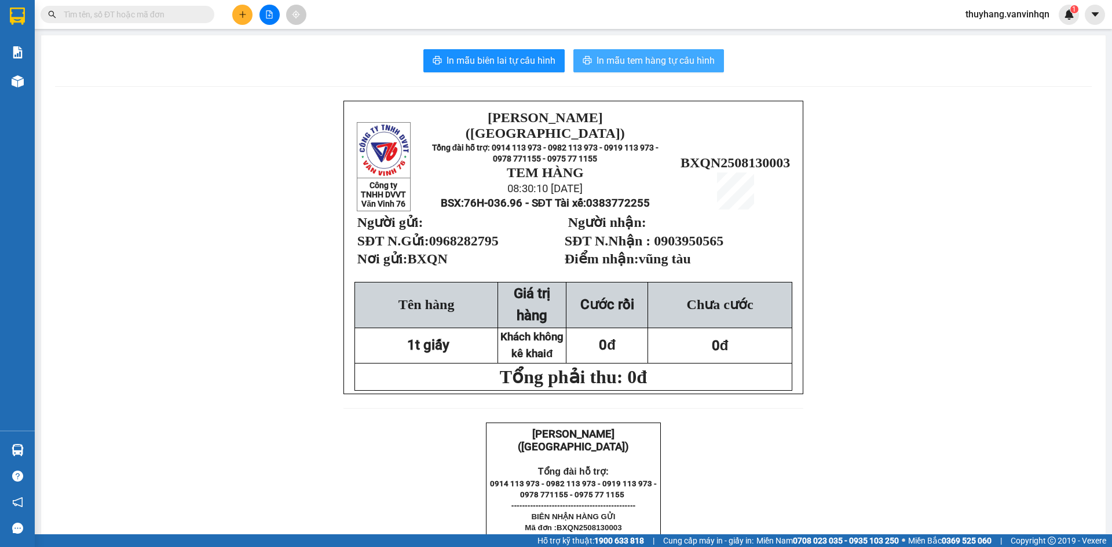
click at [655, 61] on span "In mẫu tem hàng tự cấu hình" at bounding box center [655, 60] width 118 height 14
click at [650, 62] on span "In mẫu tem hàng tự cấu hình" at bounding box center [655, 60] width 118 height 14
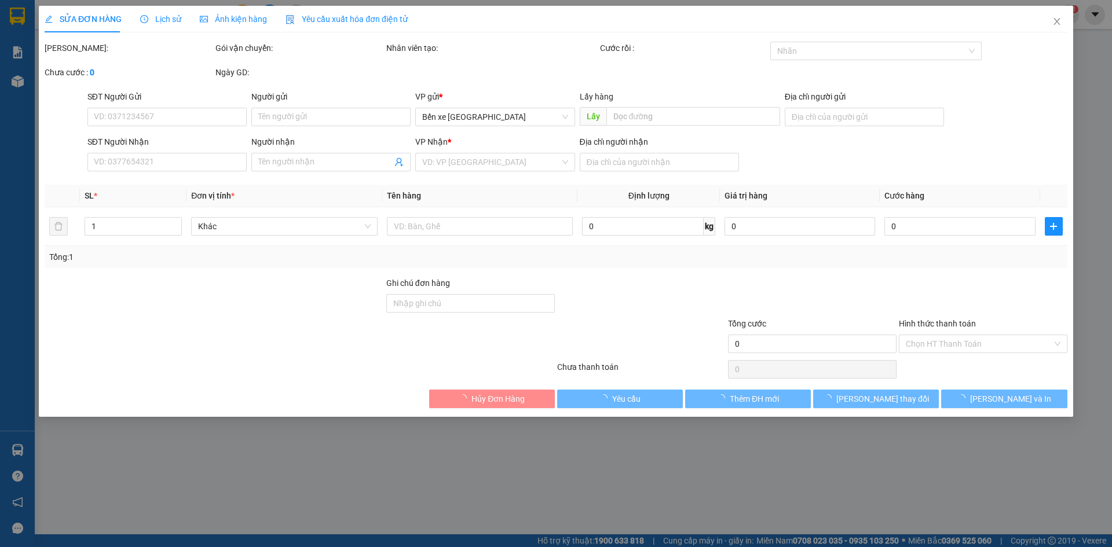
type input "0968282795"
type input "BXQN"
type input "0903950565"
type input "vũng tàu"
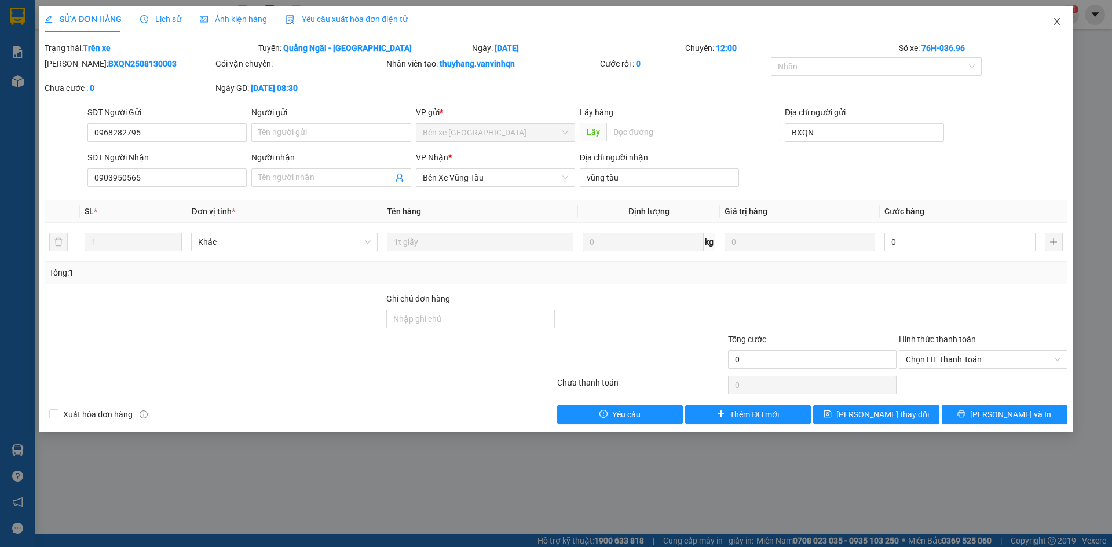
click at [1059, 17] on icon "close" at bounding box center [1056, 21] width 9 height 9
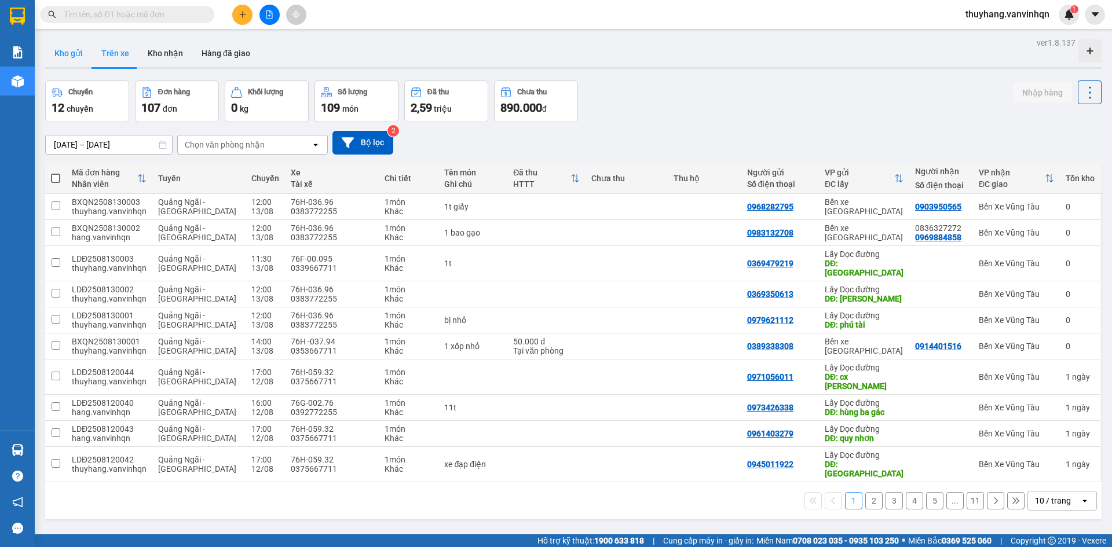
click at [56, 46] on button "Kho gửi" at bounding box center [68, 53] width 47 height 28
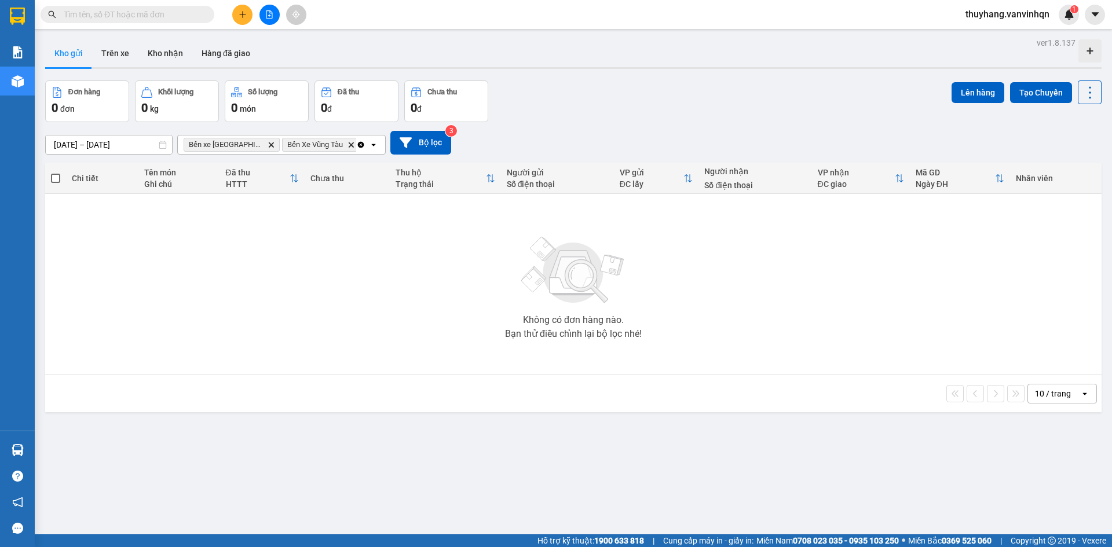
click at [247, 12] on button at bounding box center [242, 15] width 20 height 20
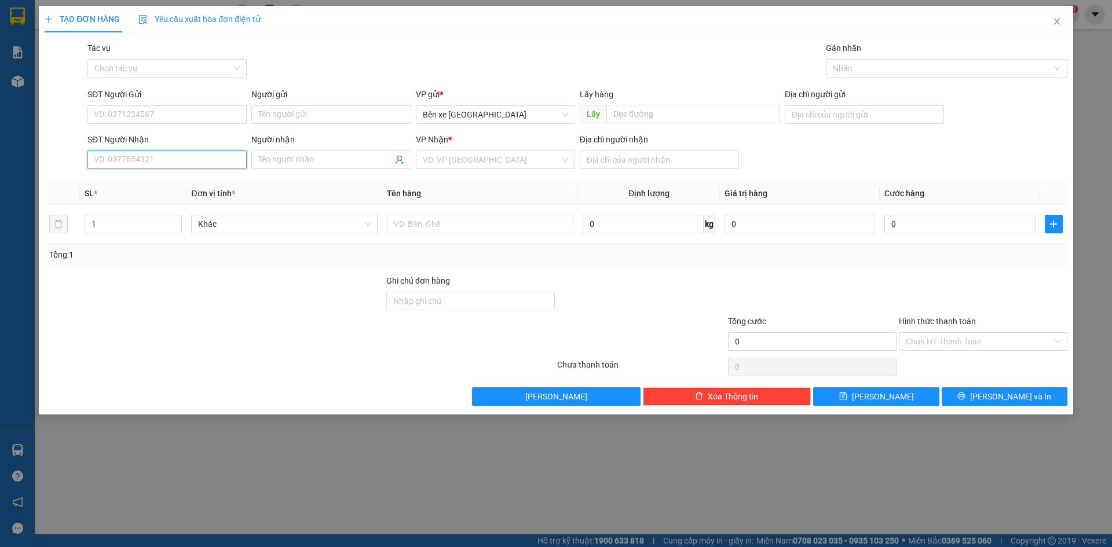
click at [214, 157] on input "SĐT Người Nhận" at bounding box center [166, 160] width 159 height 19
click at [533, 113] on span "Bến xe [GEOGRAPHIC_DATA]" at bounding box center [495, 114] width 145 height 17
type input "0365047447"
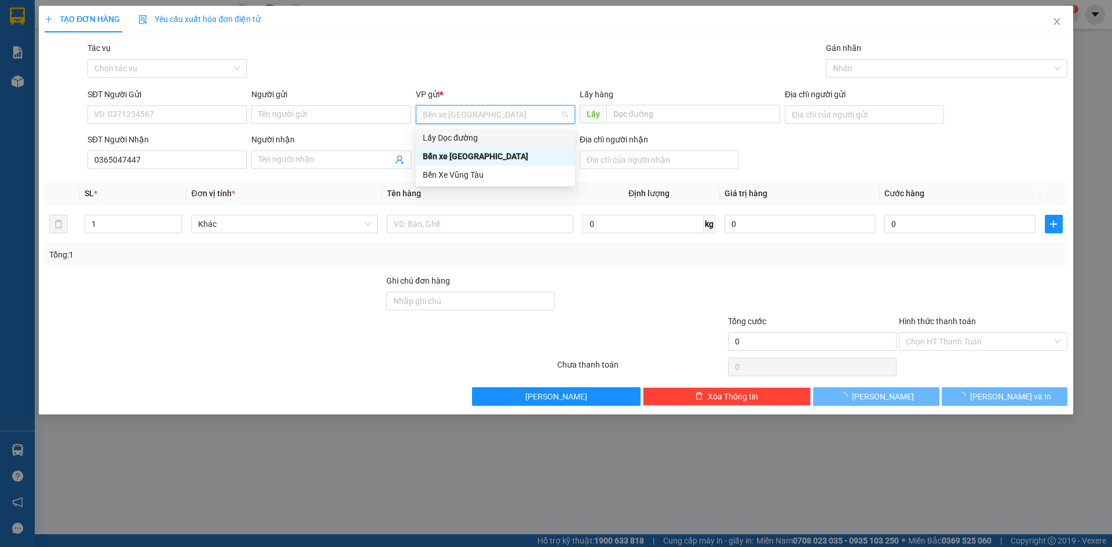
click at [504, 137] on div "Lấy Dọc đường" at bounding box center [495, 137] width 145 height 13
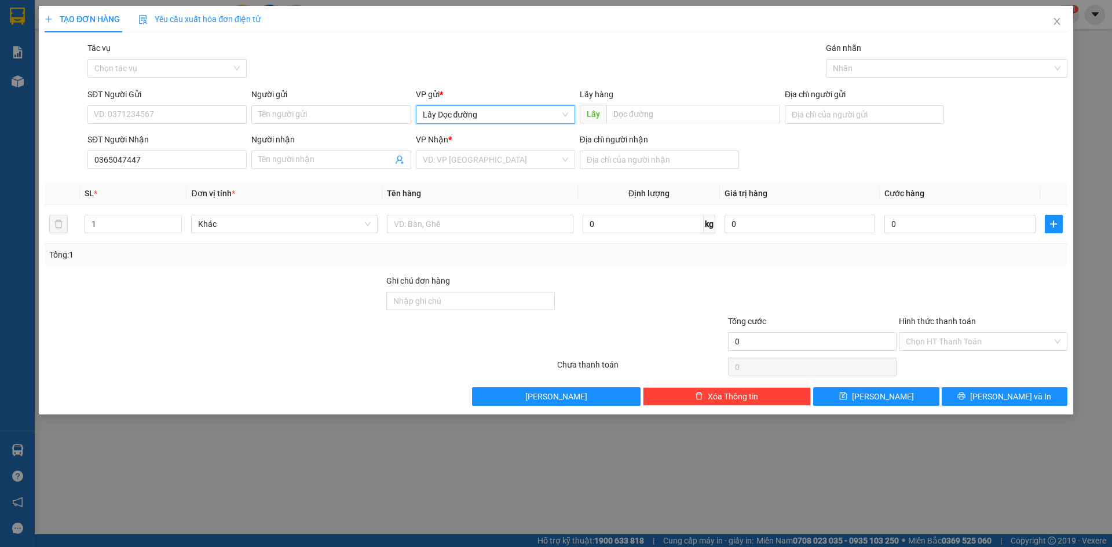
click at [500, 117] on span "Lấy Dọc đường" at bounding box center [495, 114] width 145 height 17
click at [487, 142] on div "Lấy Dọc đường" at bounding box center [495, 137] width 145 height 13
click at [812, 116] on input "Địa chỉ người gửi" at bounding box center [863, 114] width 159 height 19
type input "bxqn"
click at [464, 160] on input "search" at bounding box center [491, 159] width 137 height 17
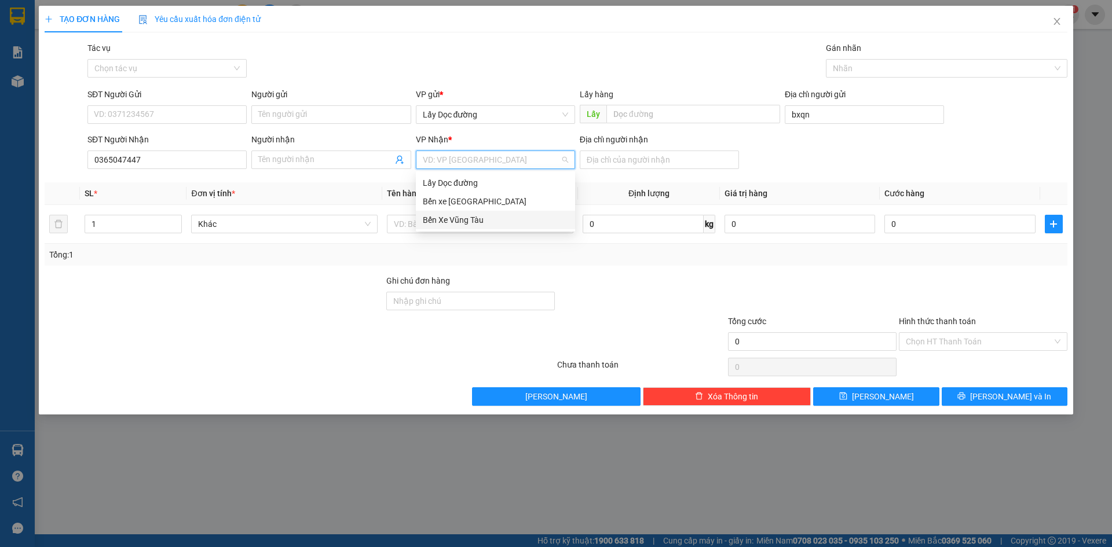
click at [466, 219] on div "Bến Xe Vũng Tàu" at bounding box center [495, 220] width 145 height 13
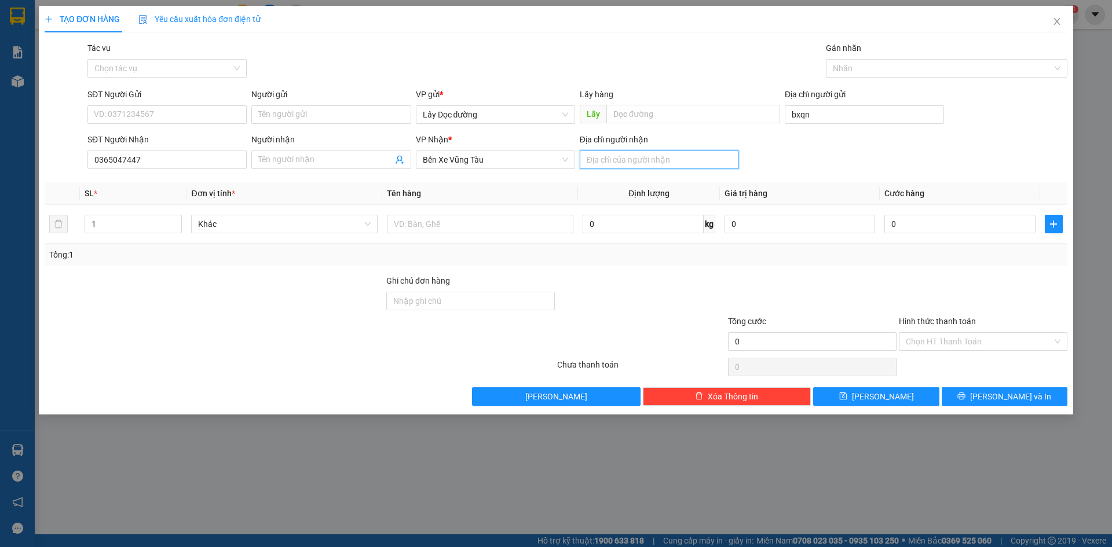
click at [656, 158] on input "Địa chỉ người nhận" at bounding box center [659, 160] width 159 height 19
type input "chợ bà tô"
click at [558, 221] on input "text" at bounding box center [480, 224] width 186 height 19
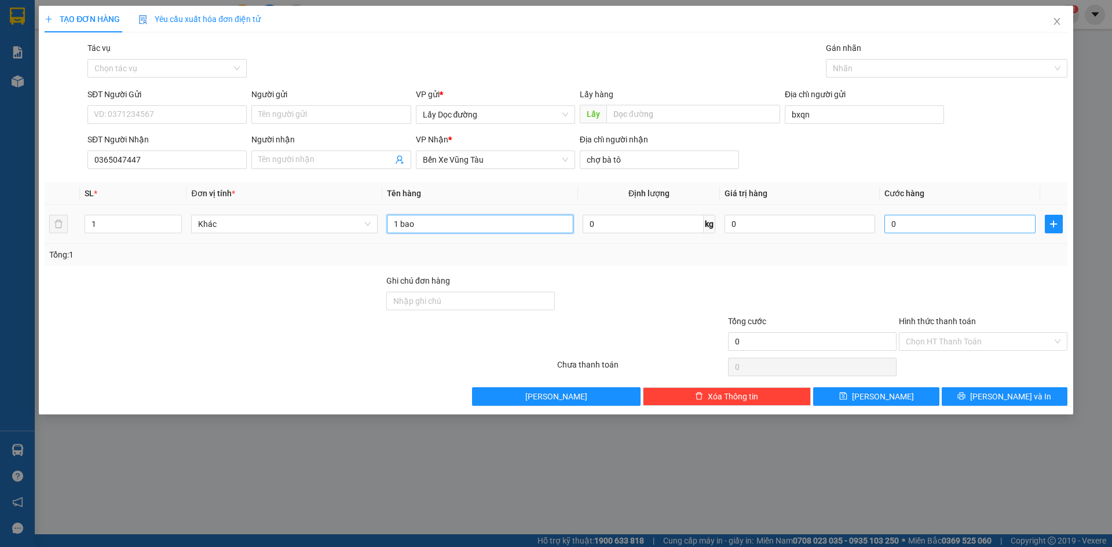
type input "1 bao"
click at [969, 221] on input "0" at bounding box center [959, 224] width 151 height 19
type input "003"
type input "3"
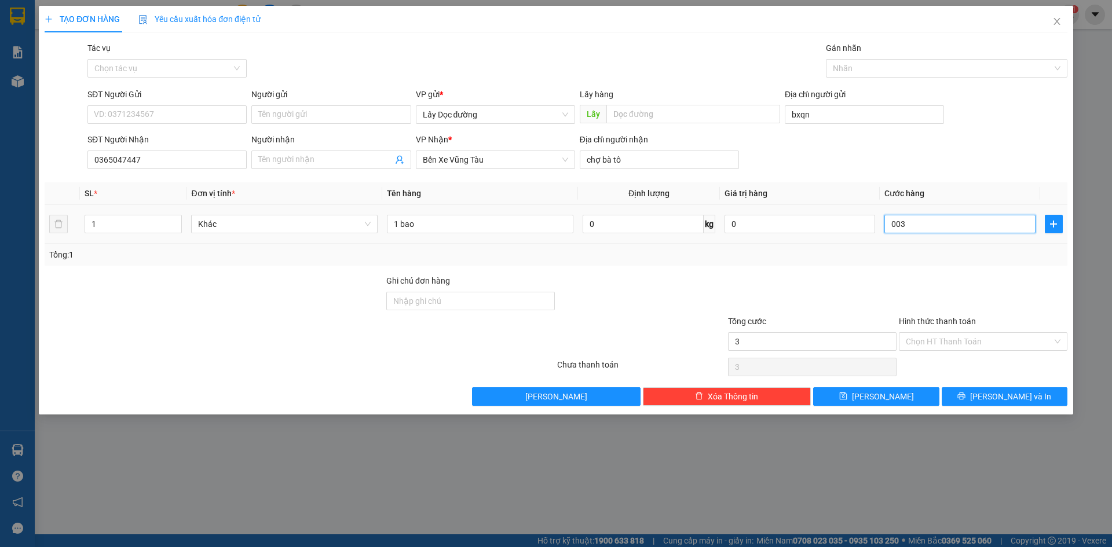
type input "0.030"
type input "30"
type input "00.300"
type input "300"
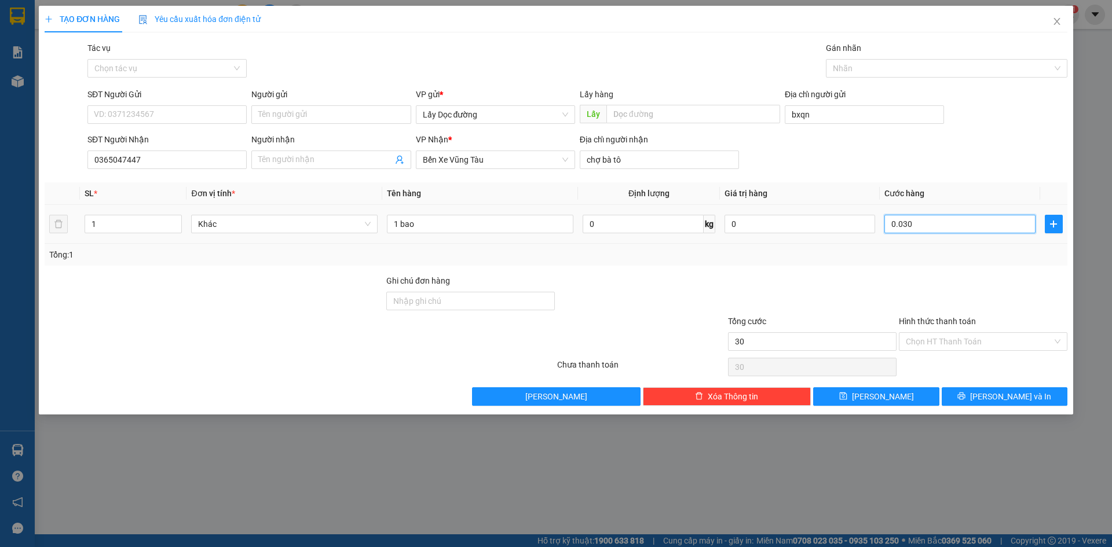
type input "300"
type input "300.000"
click at [962, 245] on div "Tổng: 1" at bounding box center [556, 255] width 1022 height 22
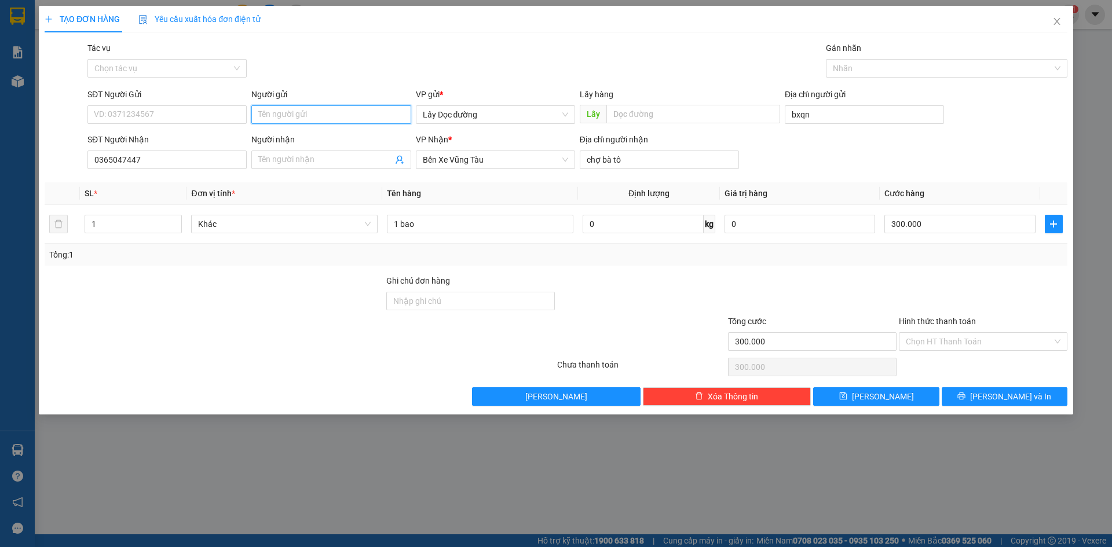
click at [287, 116] on input "Người gửi" at bounding box center [330, 114] width 159 height 19
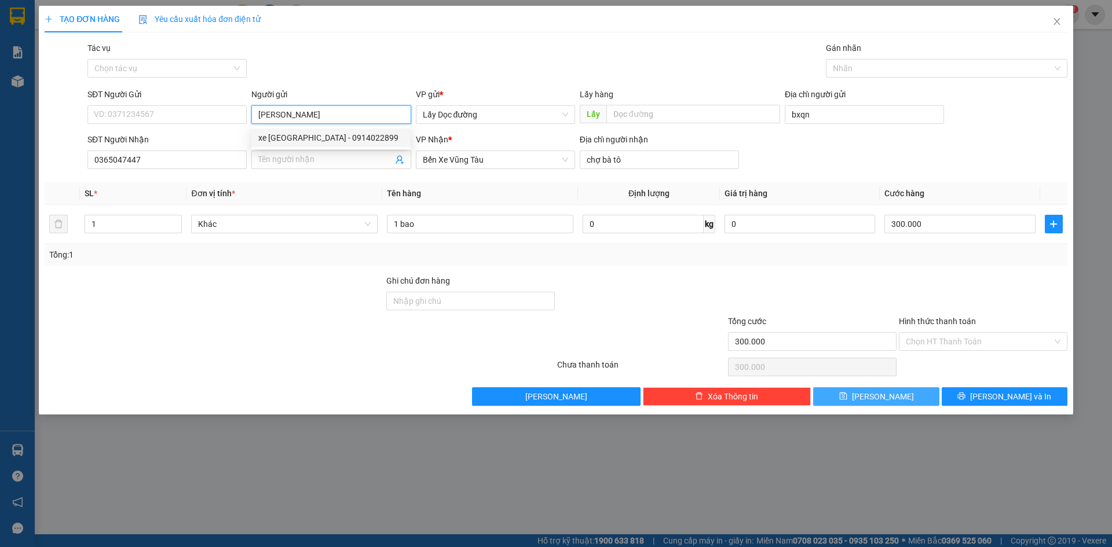
type input "[PERSON_NAME]"
click at [916, 400] on button "[PERSON_NAME]" at bounding box center [876, 396] width 126 height 19
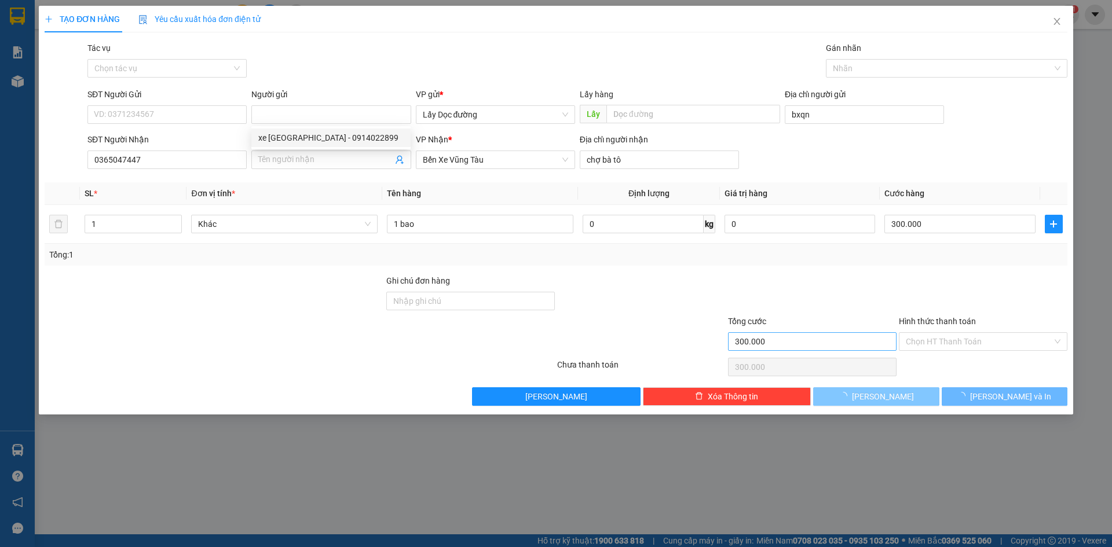
type input "0"
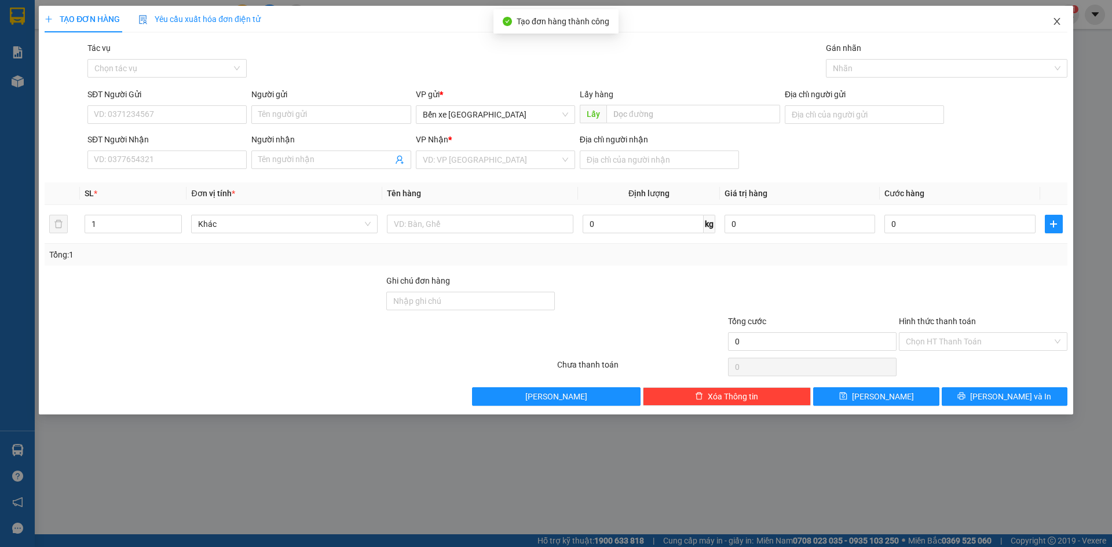
click at [1051, 24] on span "Close" at bounding box center [1056, 22] width 32 height 32
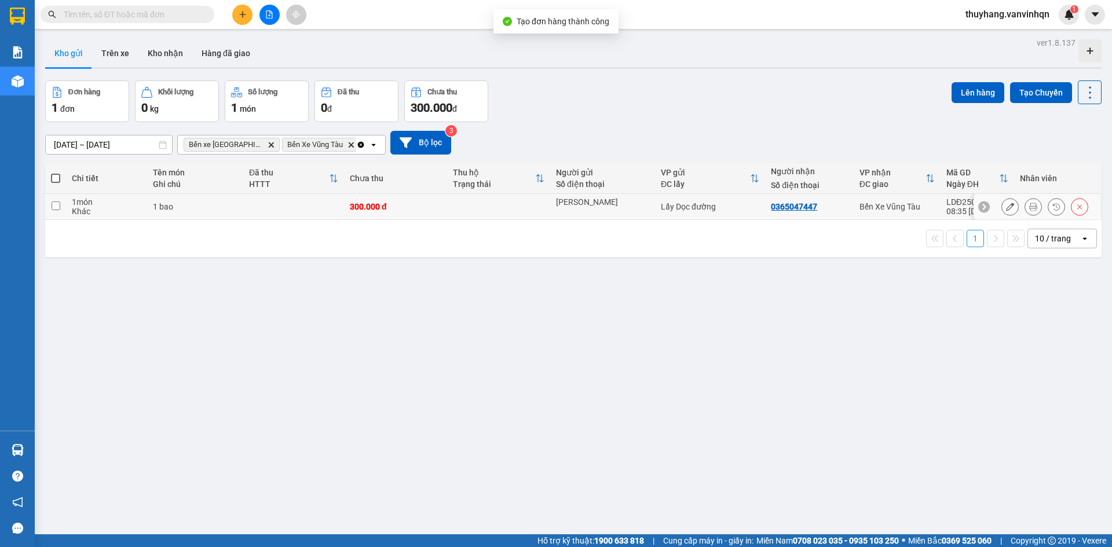
click at [265, 215] on td at bounding box center [293, 207] width 101 height 26
checkbox input "true"
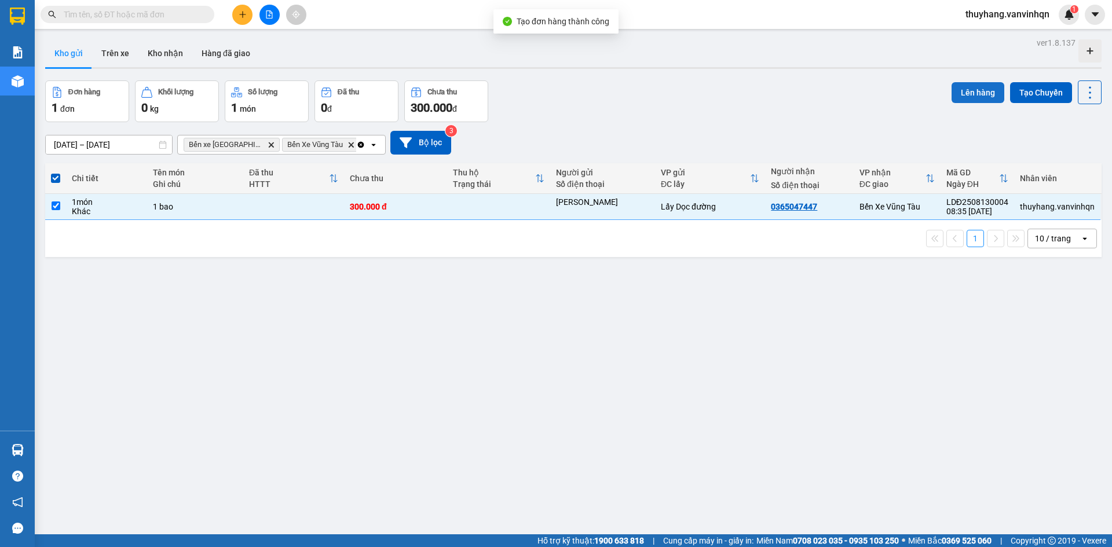
click at [951, 90] on button "Lên hàng" at bounding box center [977, 92] width 53 height 21
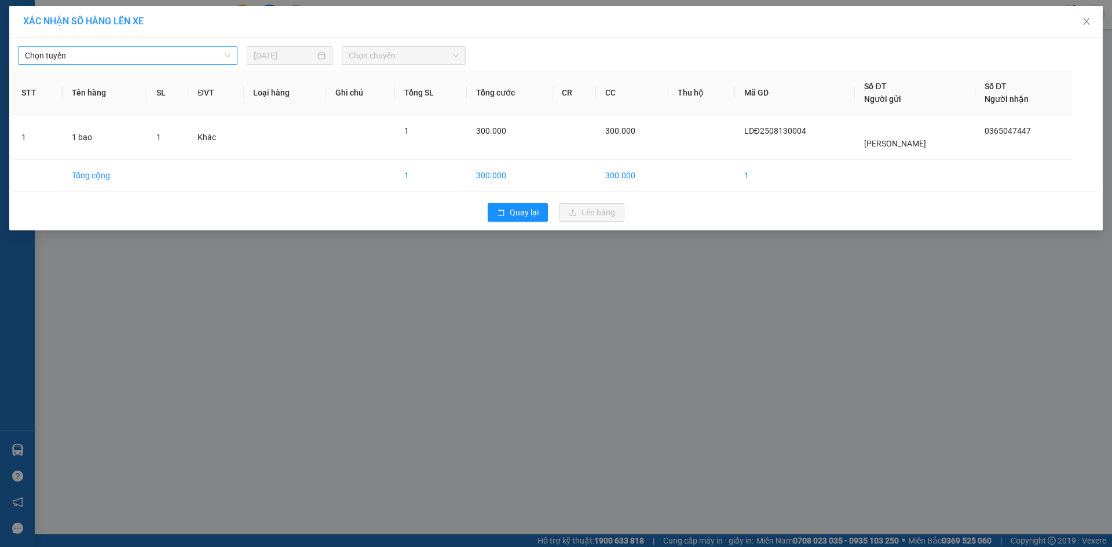
click at [211, 50] on span "Chọn tuyến" at bounding box center [128, 55] width 206 height 17
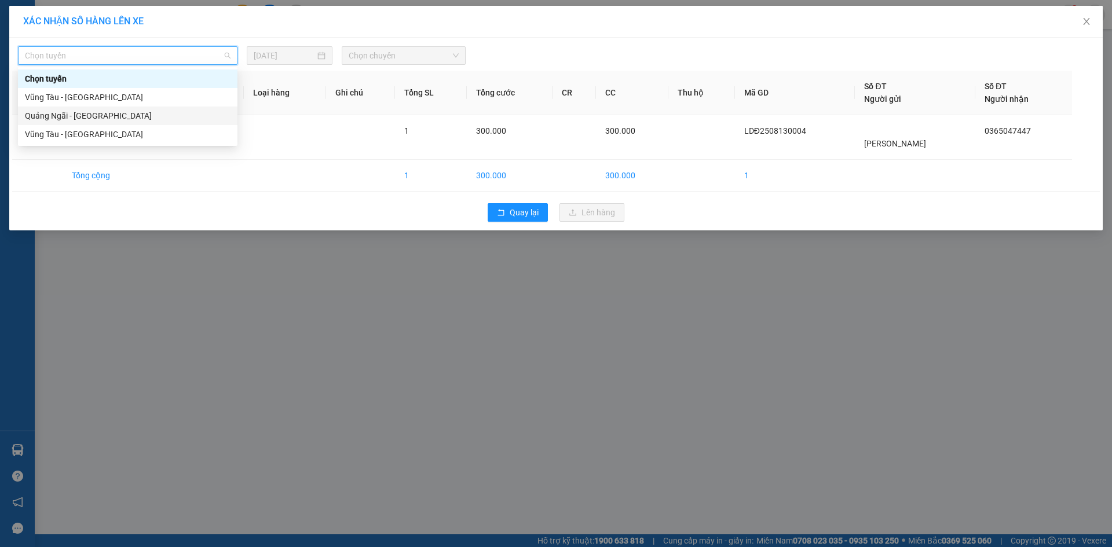
click at [112, 120] on div "Quảng Ngãi - [GEOGRAPHIC_DATA]" at bounding box center [128, 115] width 206 height 13
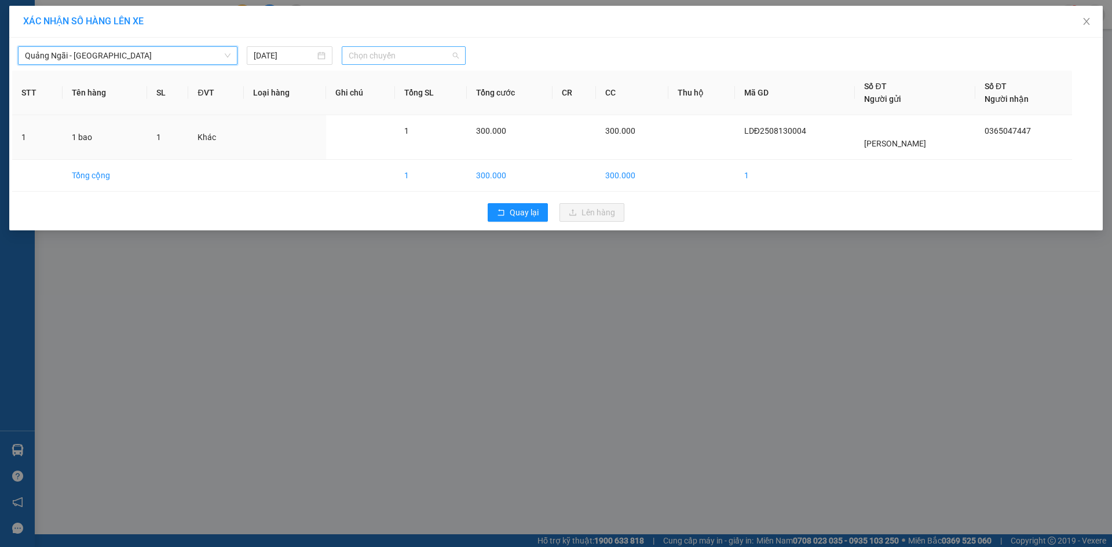
click at [369, 56] on span "Chọn chuyến" at bounding box center [404, 55] width 110 height 17
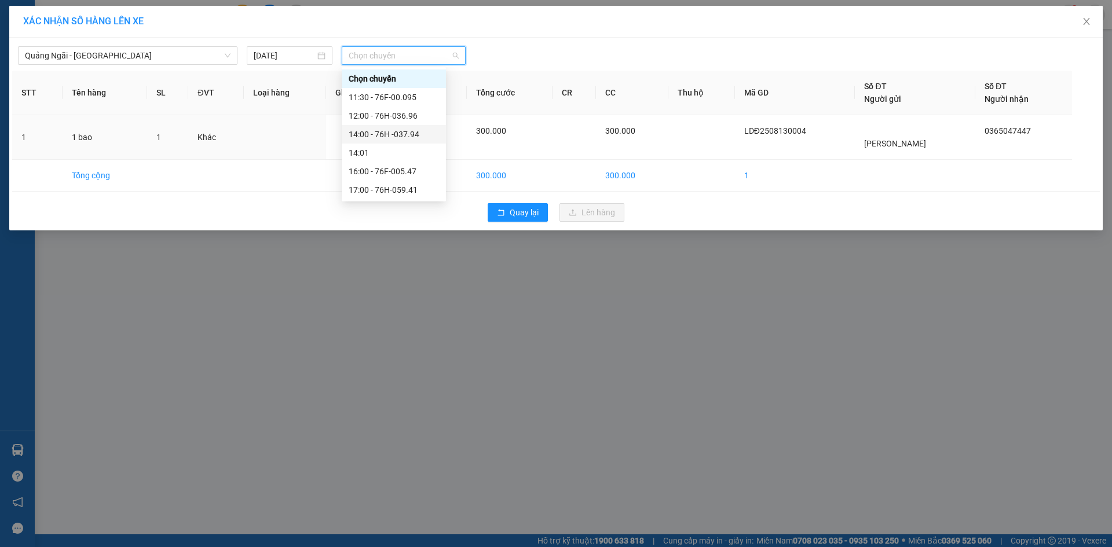
click at [410, 130] on div "14:00 - 76H -037.94" at bounding box center [394, 134] width 90 height 13
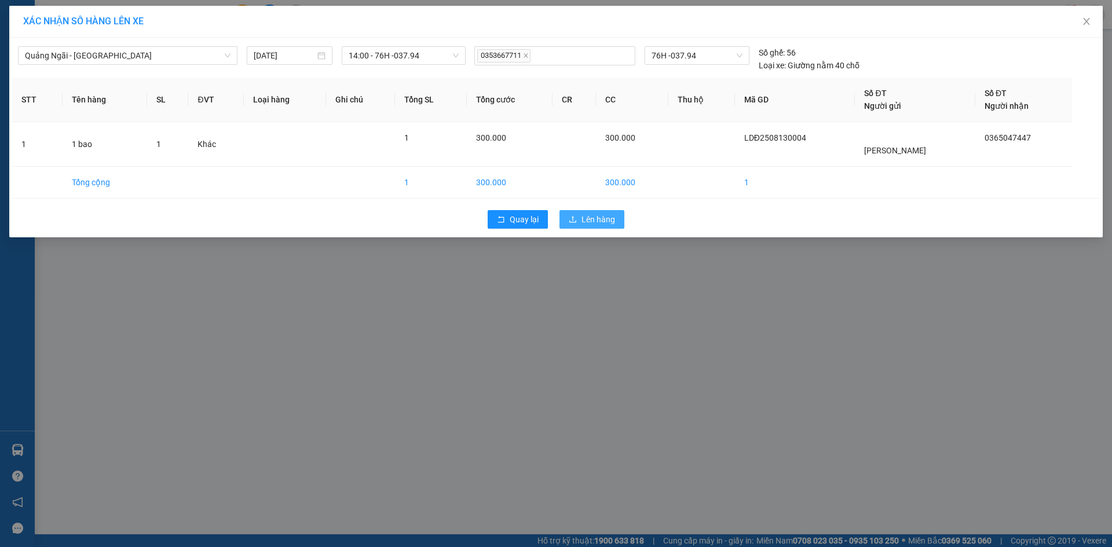
click at [599, 214] on span "Lên hàng" at bounding box center [598, 219] width 34 height 13
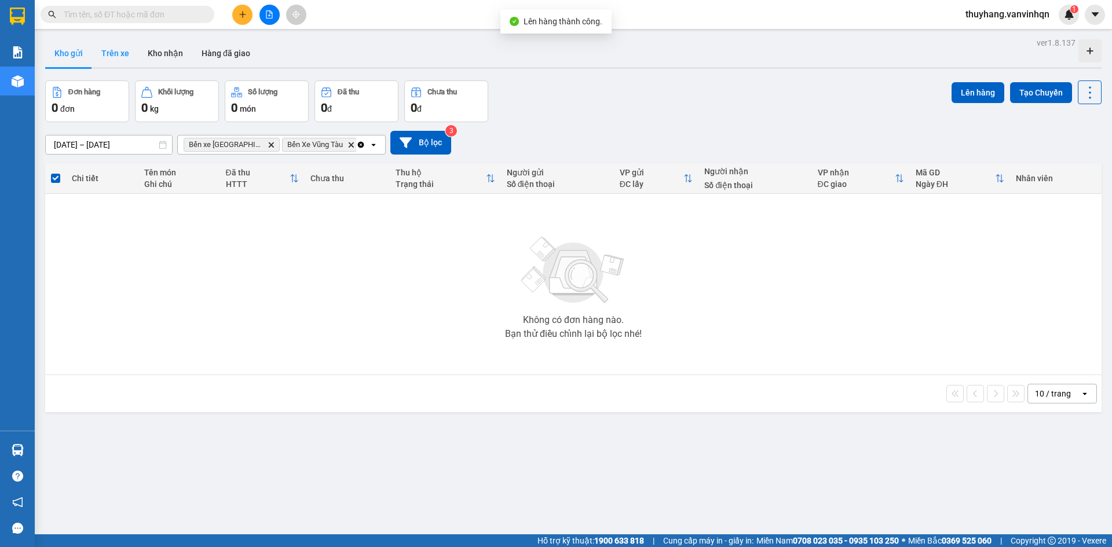
click at [127, 50] on button "Trên xe" at bounding box center [115, 53] width 46 height 28
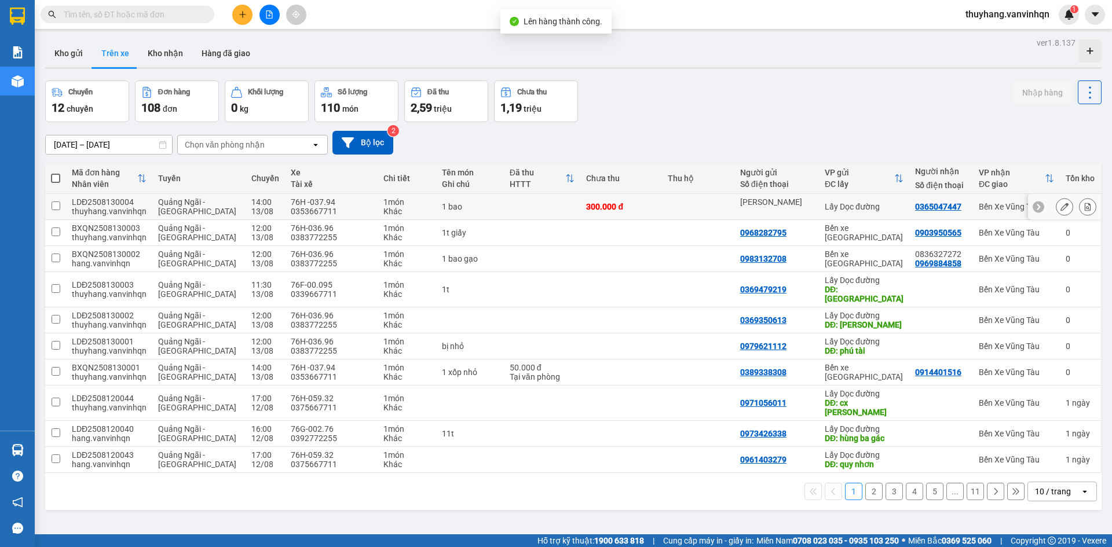
click at [1056, 202] on button at bounding box center [1064, 207] width 16 height 20
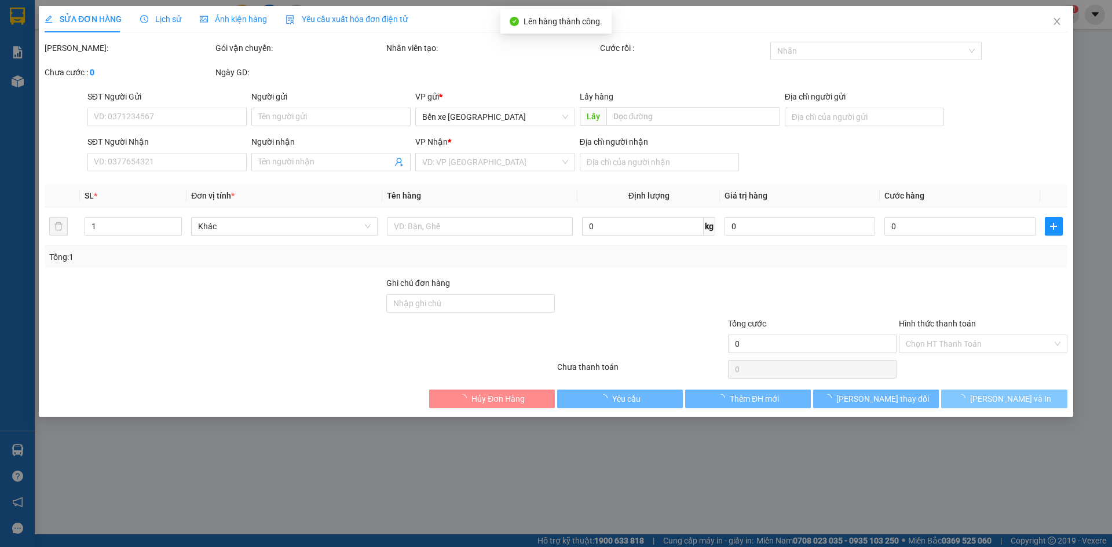
type input "[PERSON_NAME]"
type input "bxqn"
type input "0365047447"
type input "chợ bà tô"
type input "300.000"
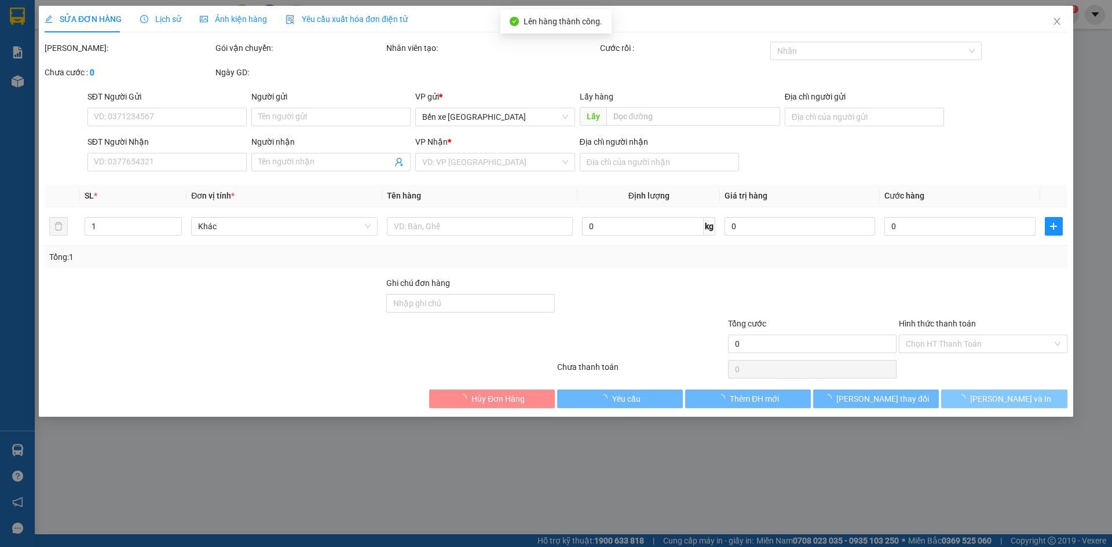
type input "300.000"
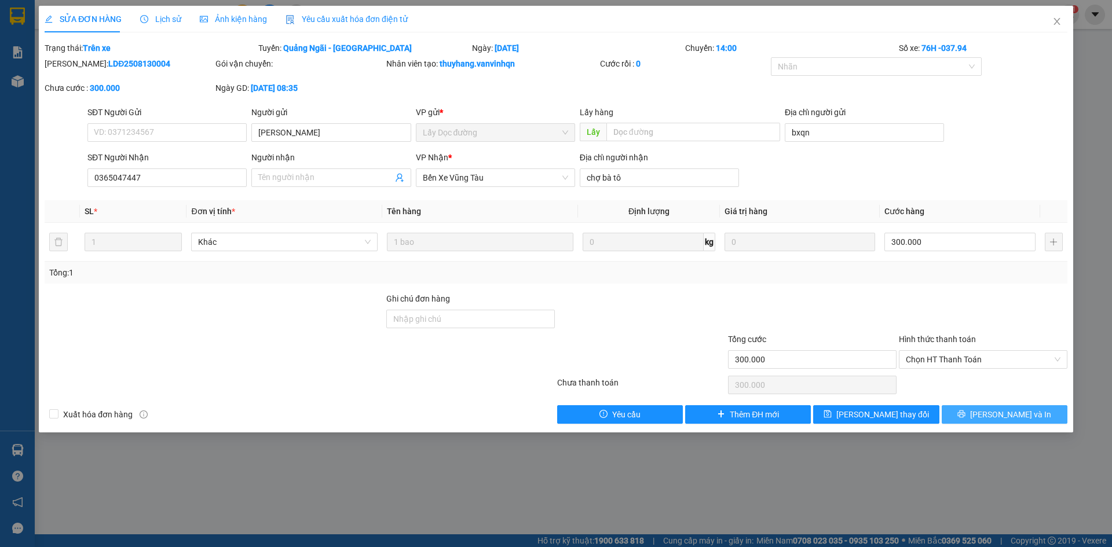
click at [1025, 413] on span "[PERSON_NAME] và In" at bounding box center [1010, 414] width 81 height 13
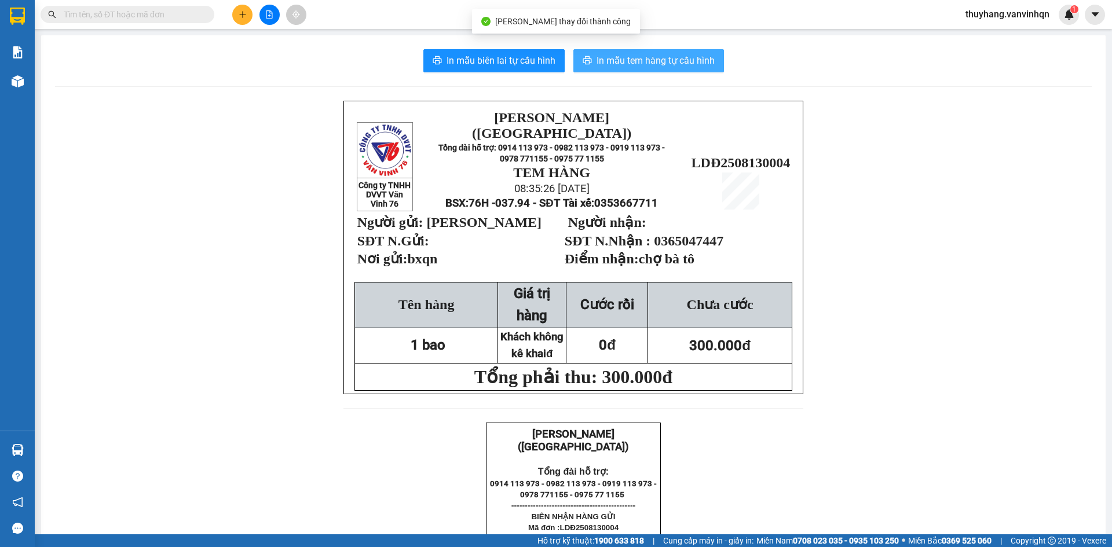
click at [606, 60] on span "In mẫu tem hàng tự cấu hình" at bounding box center [655, 60] width 118 height 14
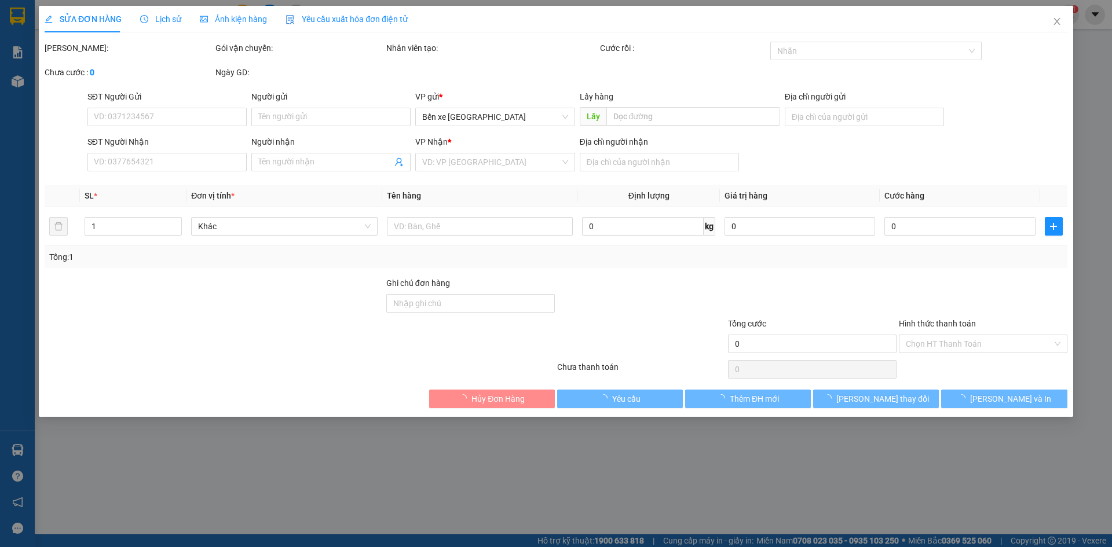
type input "[PERSON_NAME]"
type input "bxqn"
type input "0365047447"
type input "chợ bà tô"
type input "300.000"
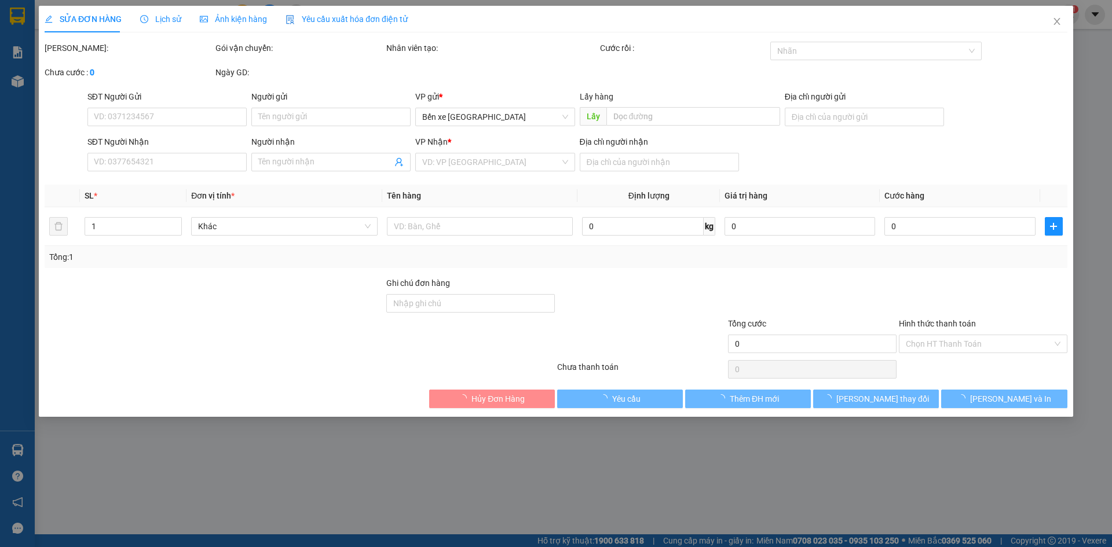
type input "300.000"
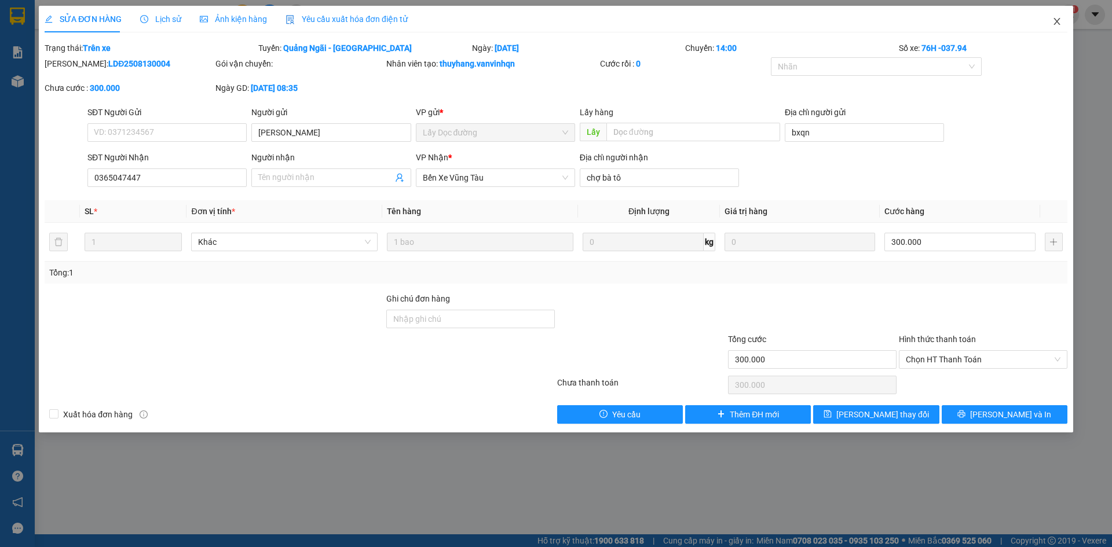
click at [1058, 25] on icon "close" at bounding box center [1056, 21] width 9 height 9
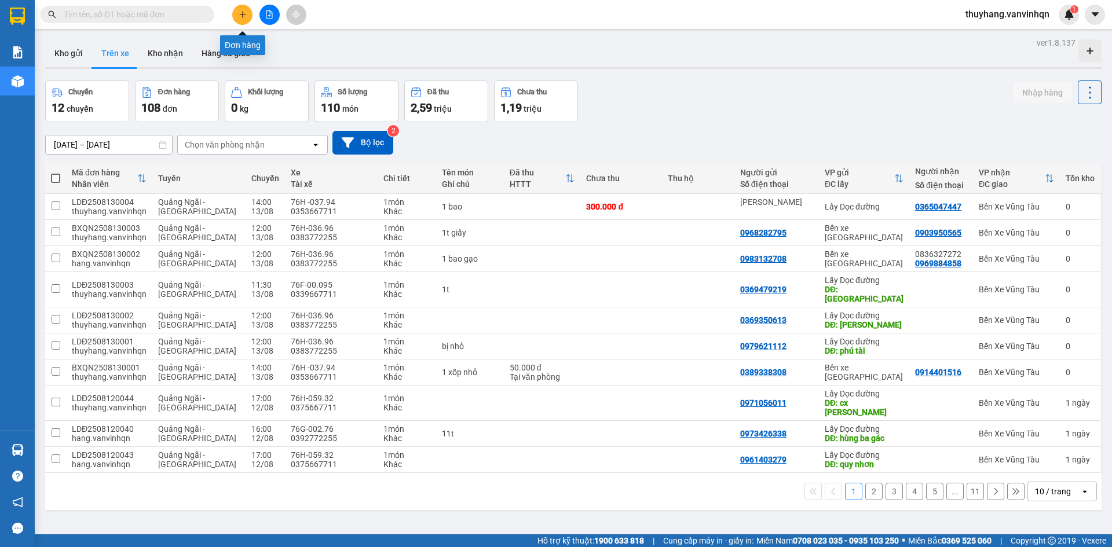
click at [240, 17] on icon "plus" at bounding box center [243, 14] width 8 height 8
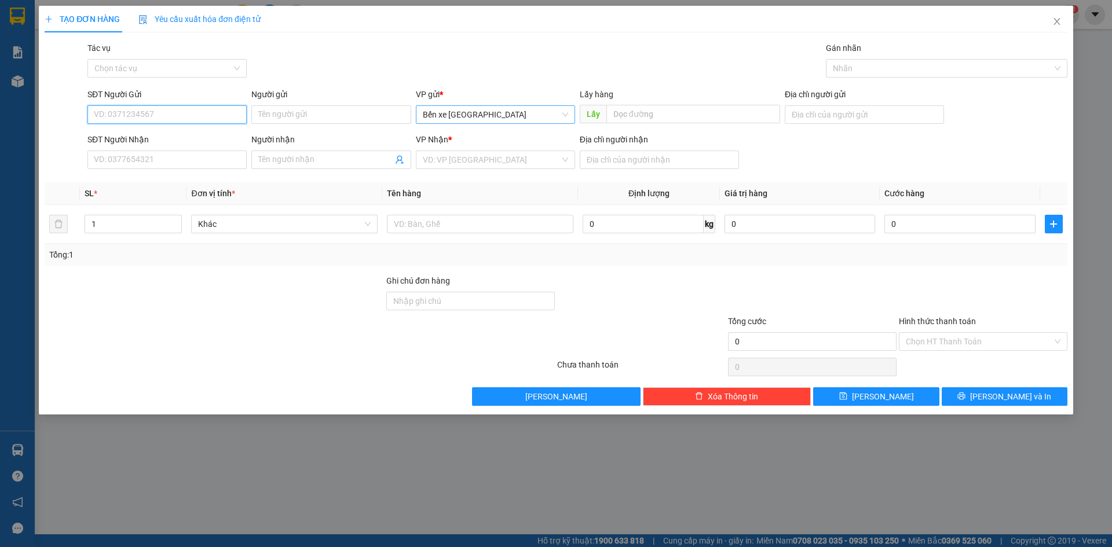
click at [485, 117] on span "Bến xe [GEOGRAPHIC_DATA]" at bounding box center [495, 114] width 145 height 17
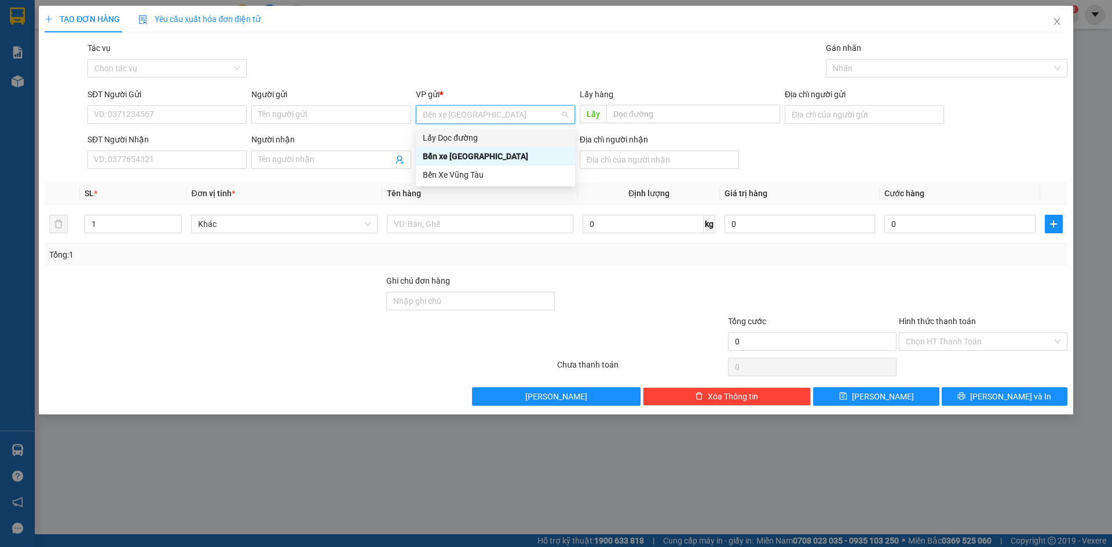
click at [483, 144] on div "Lấy Dọc đường" at bounding box center [495, 137] width 145 height 13
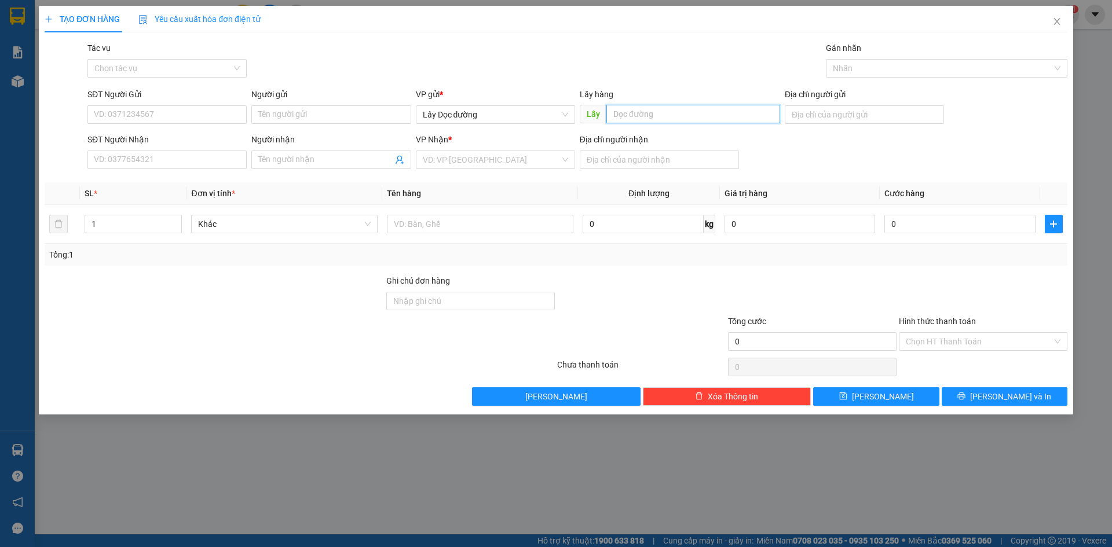
click at [657, 116] on input "text" at bounding box center [693, 114] width 174 height 19
type input "bồng sơn"
drag, startPoint x: 552, startPoint y: 156, endPoint x: 493, endPoint y: 232, distance: 96.1
click at [551, 157] on input "search" at bounding box center [491, 159] width 137 height 17
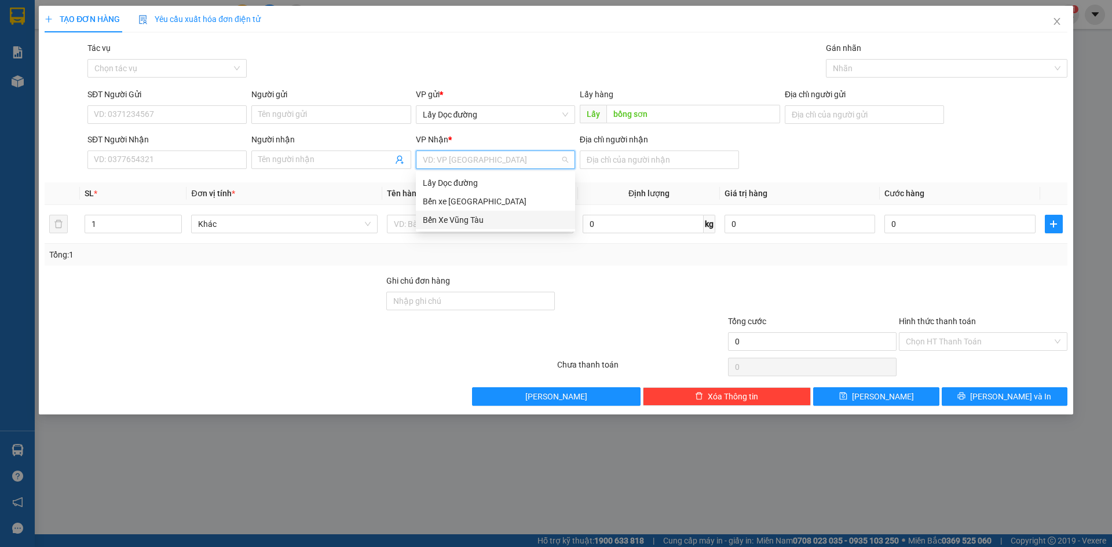
click at [489, 226] on div "Bến Xe Vũng Tàu" at bounding box center [495, 220] width 159 height 19
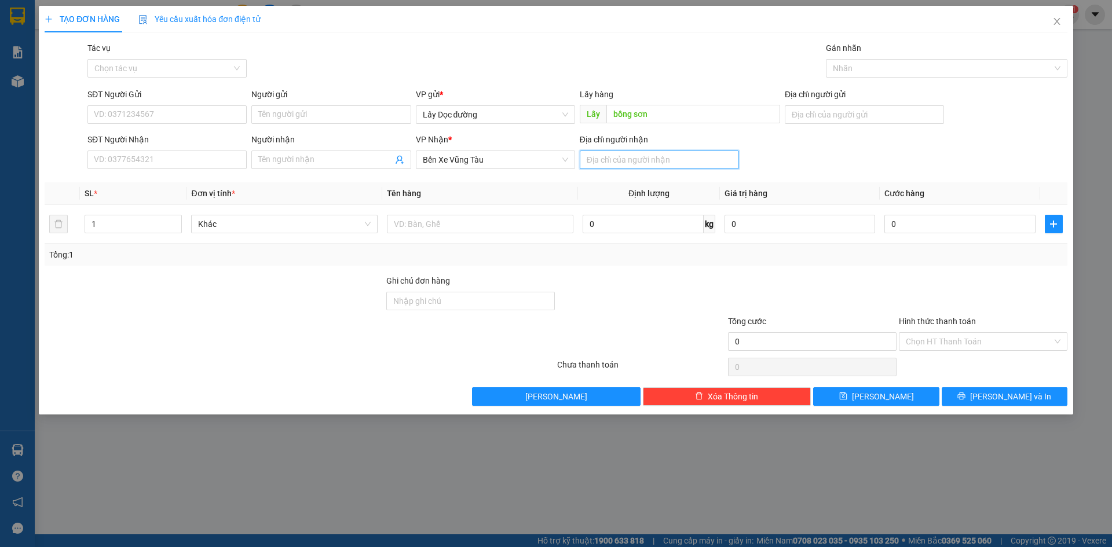
click at [624, 159] on input "Địa chỉ người nhận" at bounding box center [659, 160] width 159 height 19
type input "lagi"
click at [567, 223] on input "text" at bounding box center [480, 224] width 186 height 19
type input "chim"
click at [210, 118] on input "SĐT Người Gửi" at bounding box center [166, 114] width 159 height 19
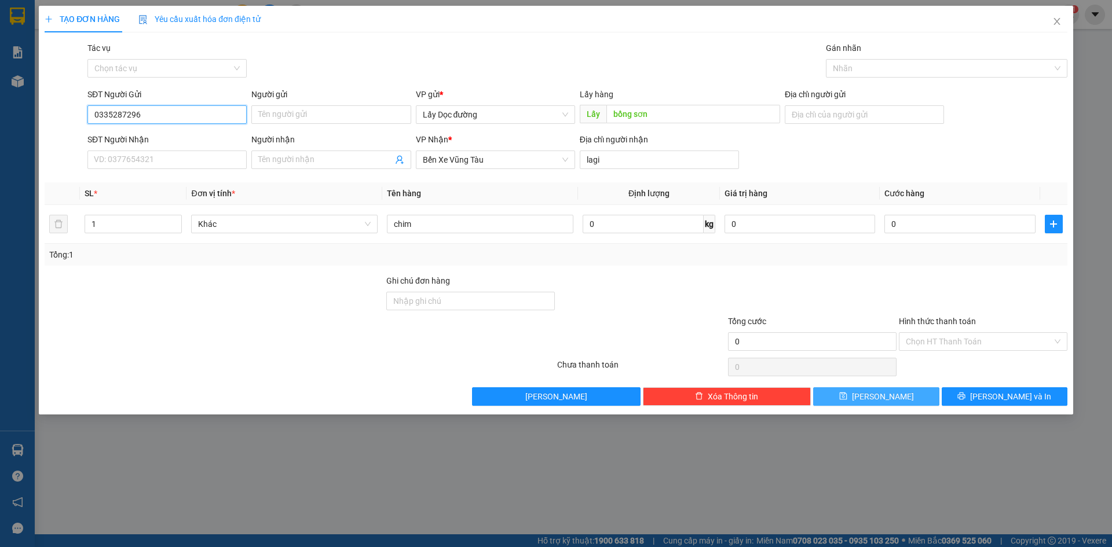
type input "0335287296"
click at [909, 402] on button "[PERSON_NAME]" at bounding box center [876, 396] width 126 height 19
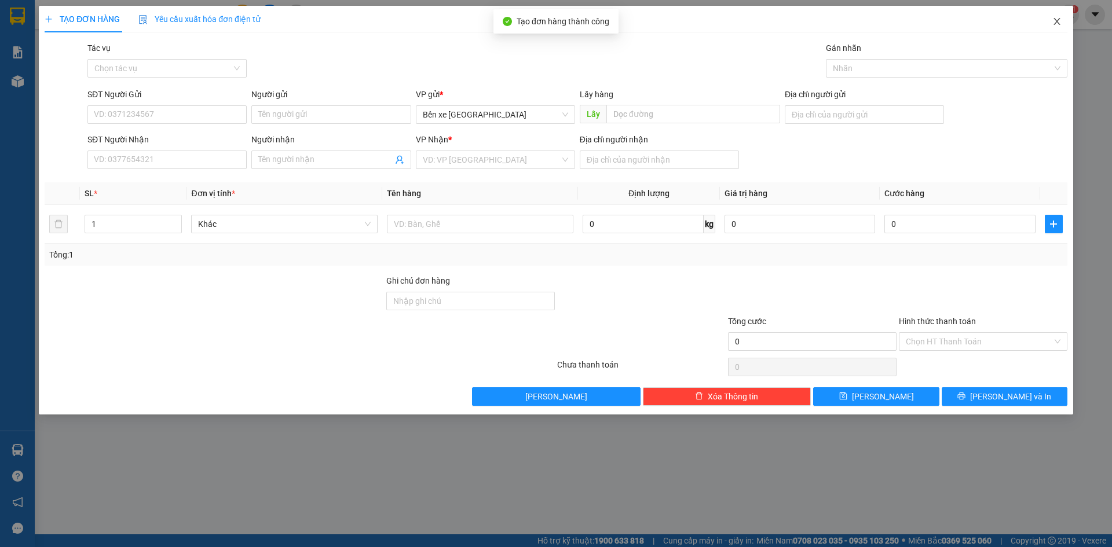
click at [1061, 24] on span "Close" at bounding box center [1056, 22] width 32 height 32
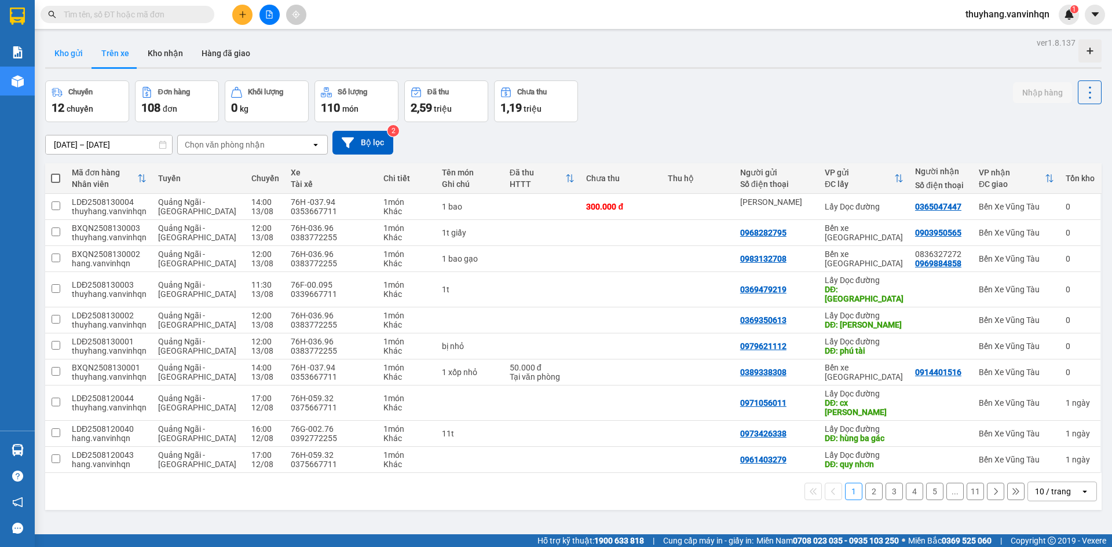
click at [80, 60] on button "Kho gửi" at bounding box center [68, 53] width 47 height 28
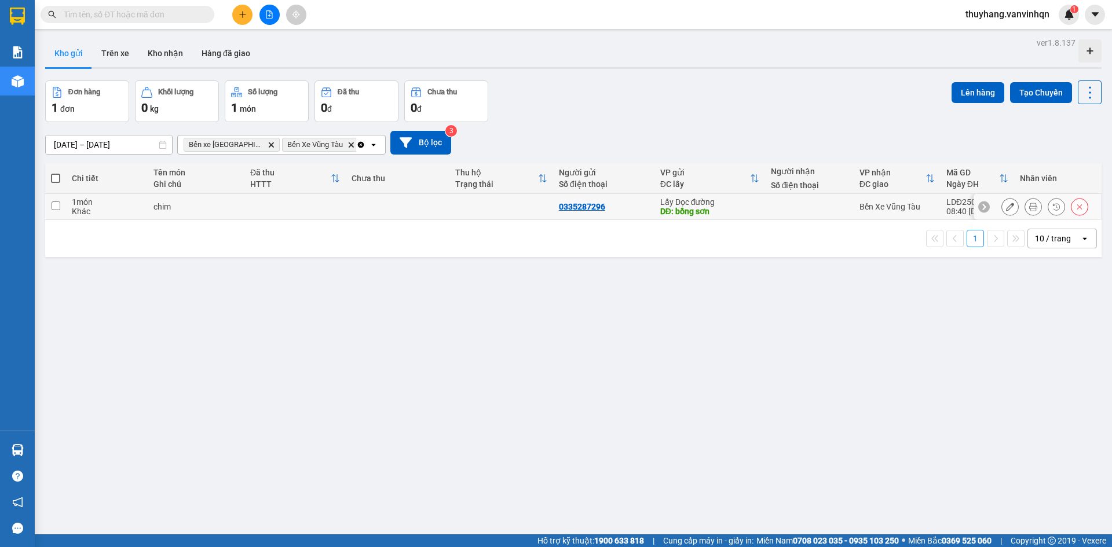
click at [376, 208] on td at bounding box center [398, 207] width 104 height 26
checkbox input "true"
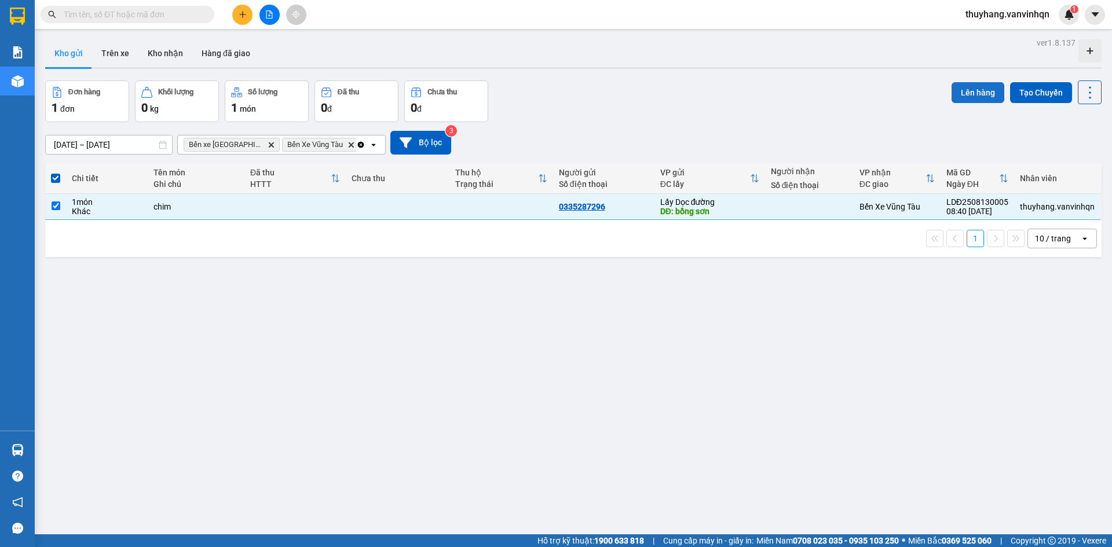
click at [978, 92] on button "Lên hàng" at bounding box center [977, 92] width 53 height 21
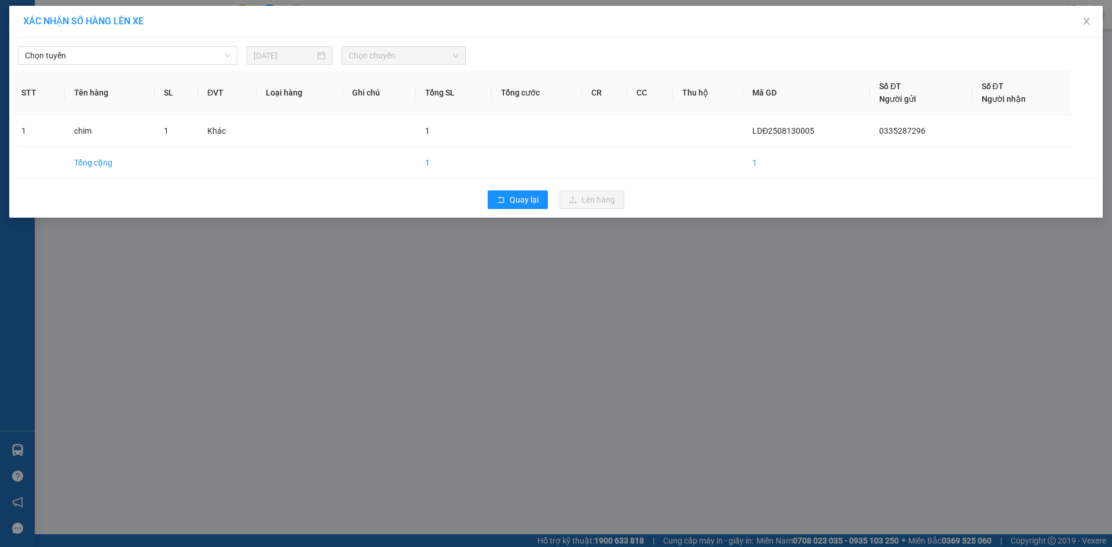
click at [185, 45] on div "Chọn tuyến 13/08/2025 Chọn chuyến" at bounding box center [555, 53] width 1087 height 24
click at [185, 61] on span "Chọn tuyến" at bounding box center [128, 55] width 206 height 17
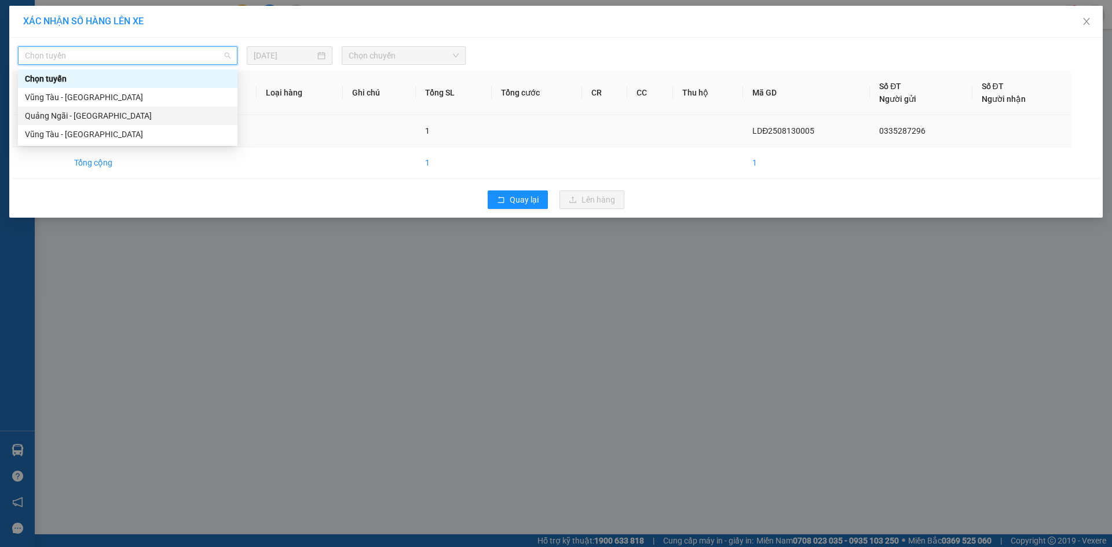
click at [175, 118] on div "Quảng Ngãi - [GEOGRAPHIC_DATA]" at bounding box center [128, 115] width 206 height 13
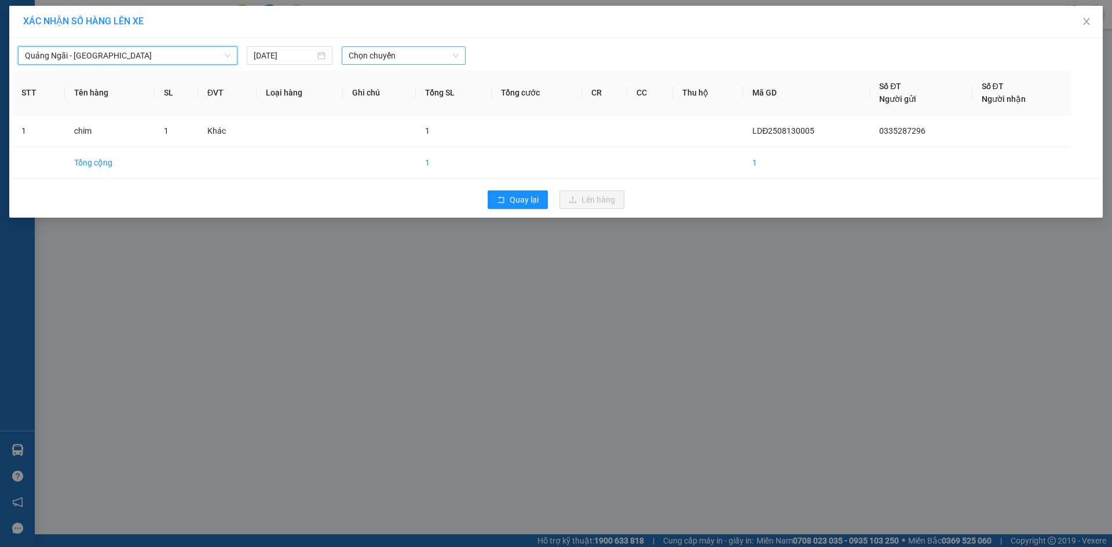
click at [391, 49] on span "Chọn chuyến" at bounding box center [404, 55] width 110 height 17
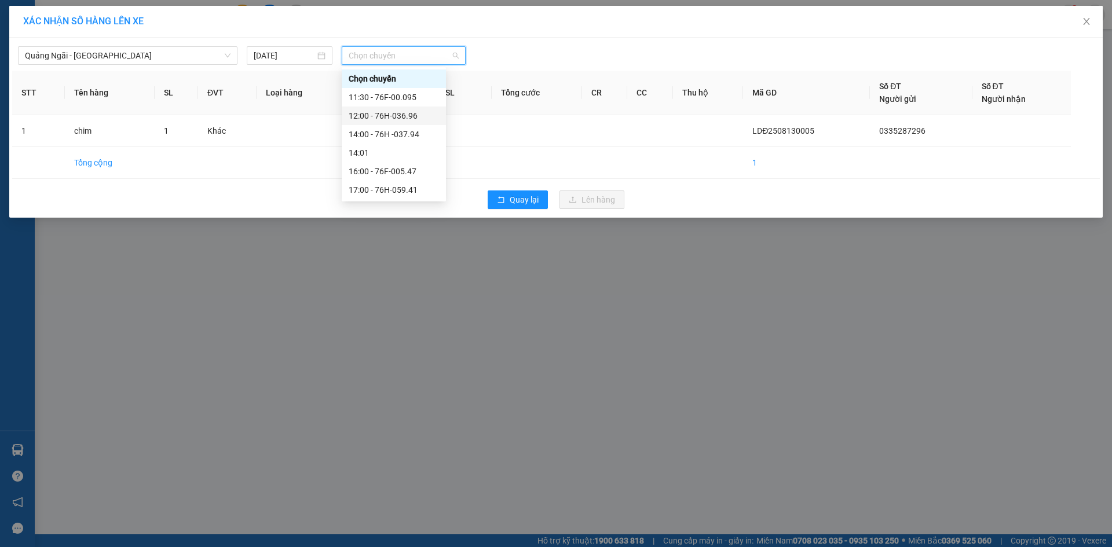
click at [437, 112] on div "12:00 - 76H-036.96" at bounding box center [394, 115] width 90 height 13
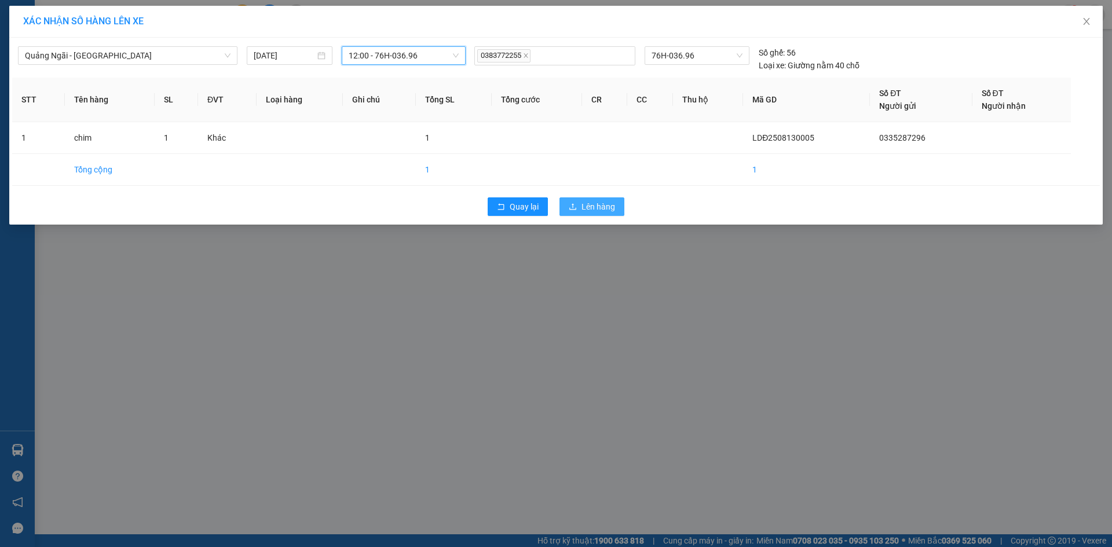
drag, startPoint x: 582, startPoint y: 206, endPoint x: 567, endPoint y: 193, distance: 19.7
click at [582, 206] on span "Lên hàng" at bounding box center [598, 206] width 34 height 13
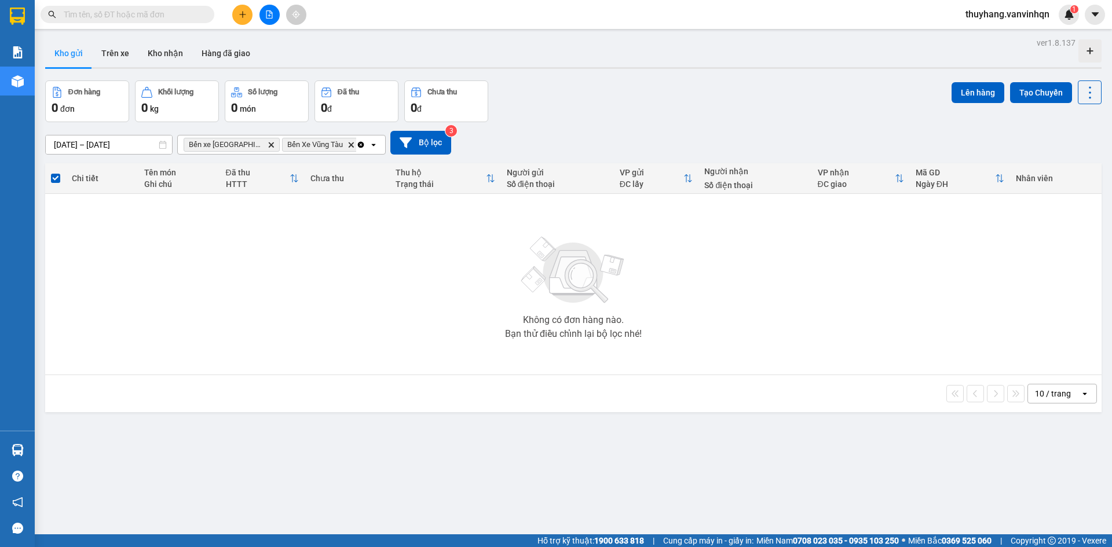
click at [247, 17] on button at bounding box center [242, 15] width 20 height 20
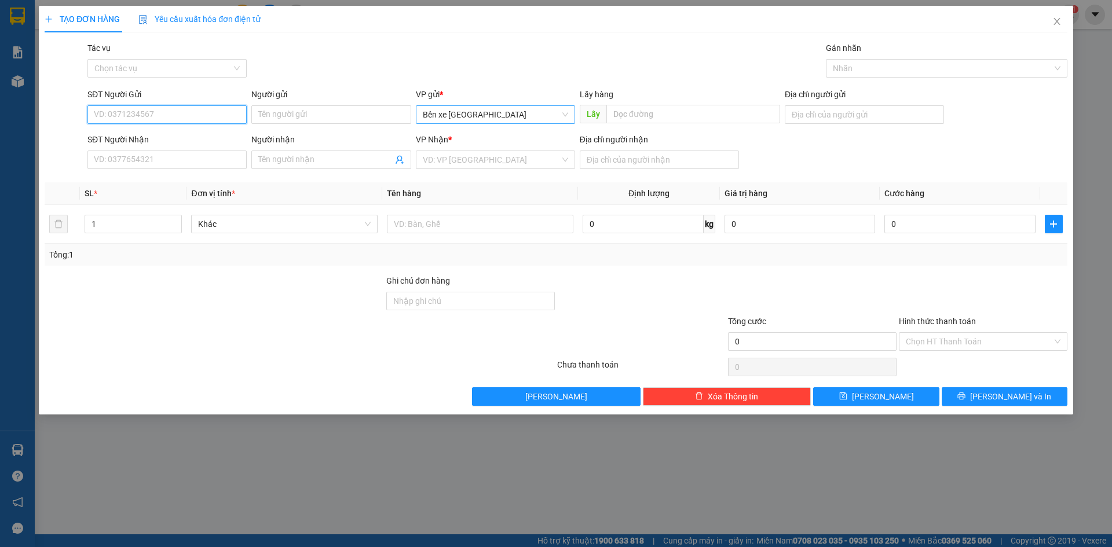
click at [528, 116] on span "Bến xe [GEOGRAPHIC_DATA]" at bounding box center [495, 114] width 145 height 17
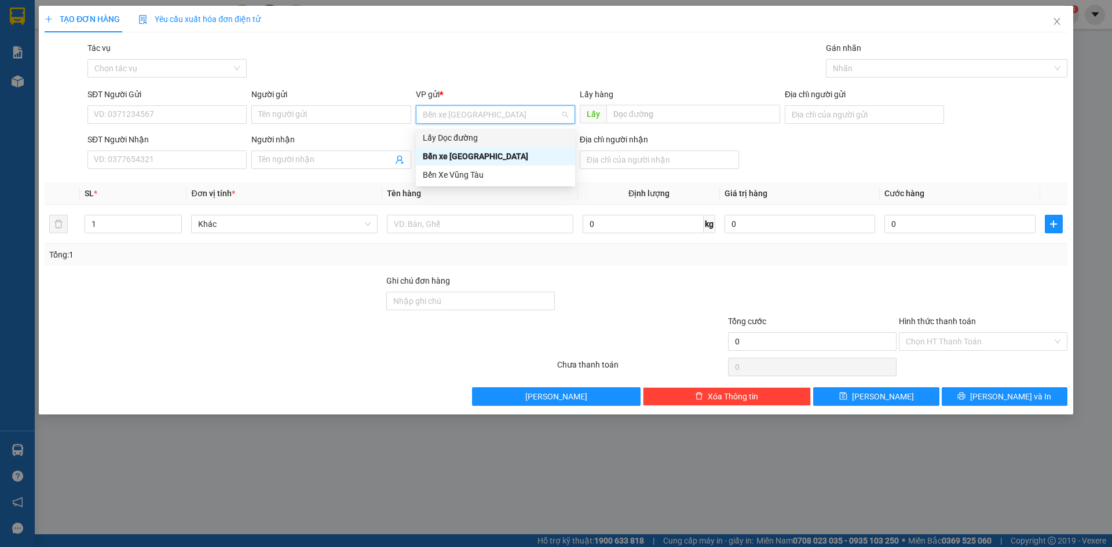
click at [470, 137] on div "Lấy Dọc đường" at bounding box center [495, 137] width 145 height 13
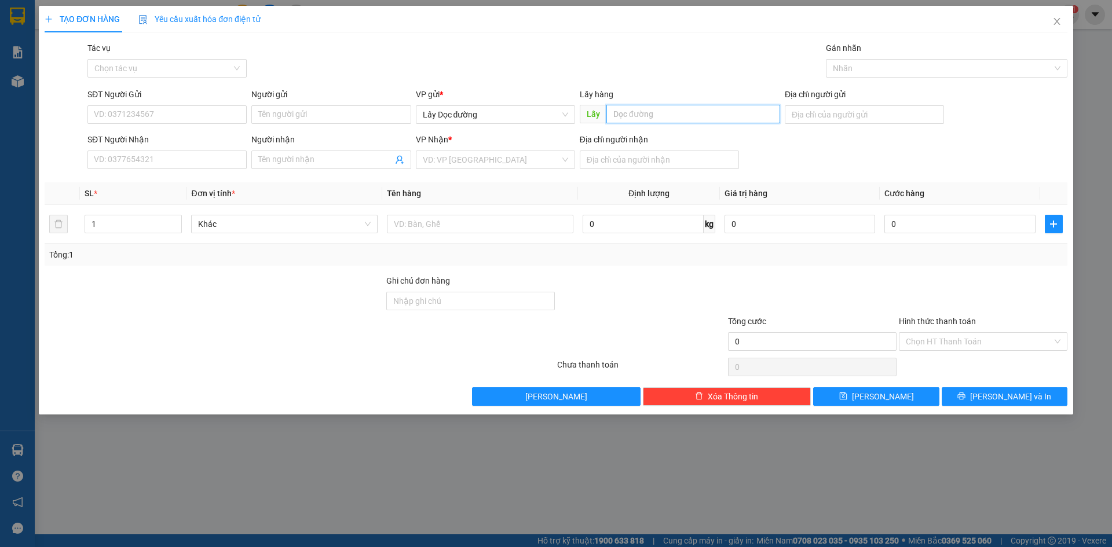
click at [688, 114] on input "text" at bounding box center [693, 114] width 174 height 19
type input "pv mỹ á"
click at [182, 166] on input "SĐT Người Nhận" at bounding box center [166, 160] width 159 height 19
click at [471, 156] on input "search" at bounding box center [491, 159] width 137 height 17
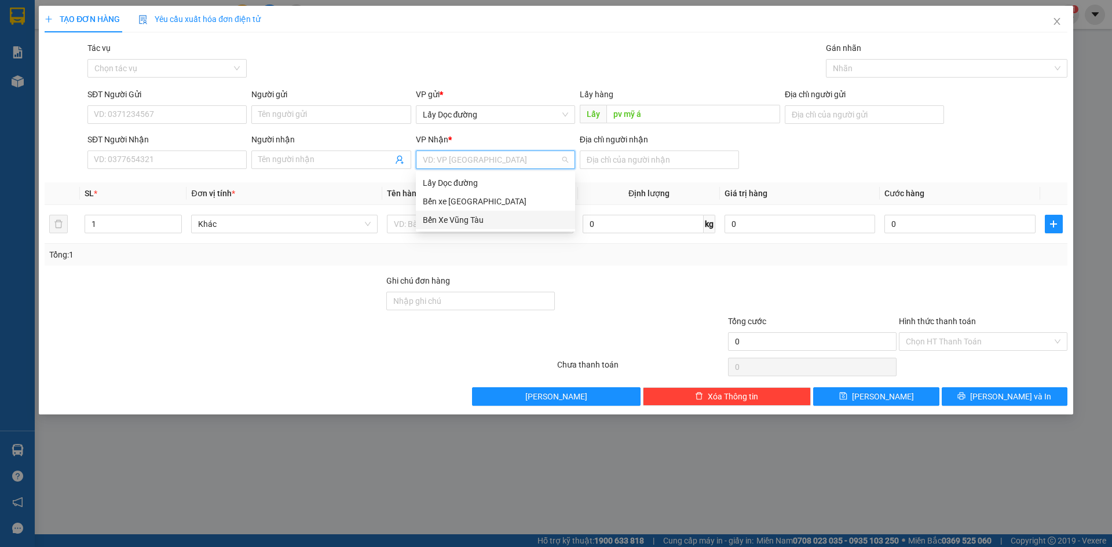
click at [513, 223] on div "Bến Xe Vũng Tàu" at bounding box center [495, 220] width 145 height 13
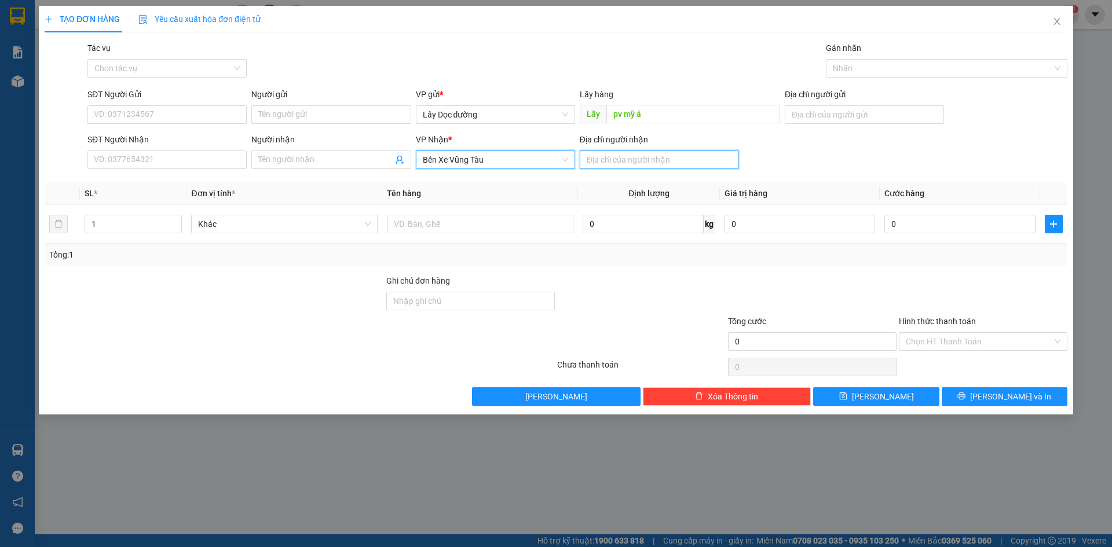
click at [639, 162] on input "Địa chỉ người nhận" at bounding box center [659, 160] width 159 height 19
type input "vtau"
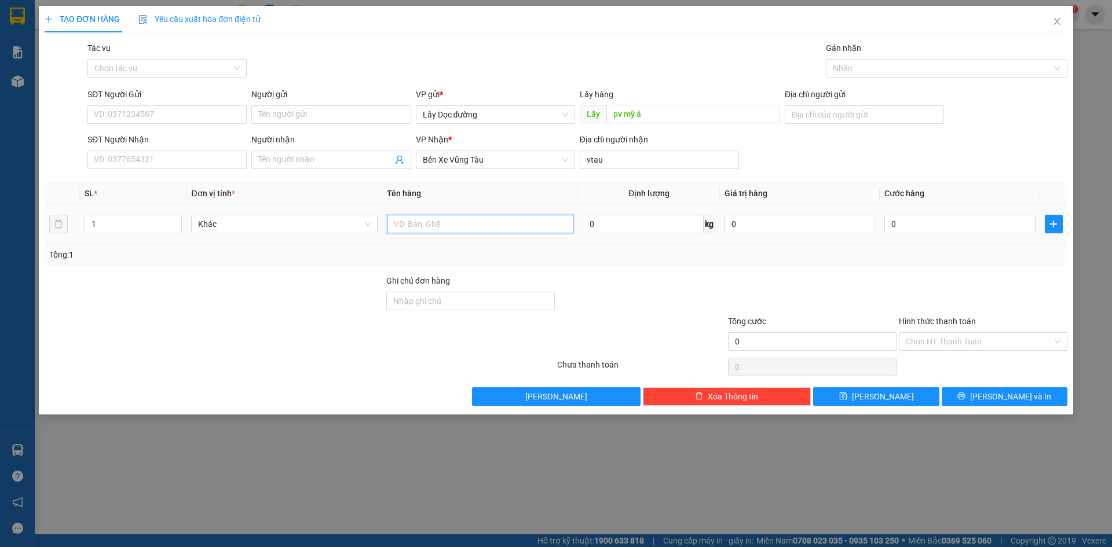
click at [497, 224] on input "text" at bounding box center [480, 224] width 186 height 19
type input "2 món"
click at [894, 396] on button "[PERSON_NAME]" at bounding box center [876, 396] width 126 height 19
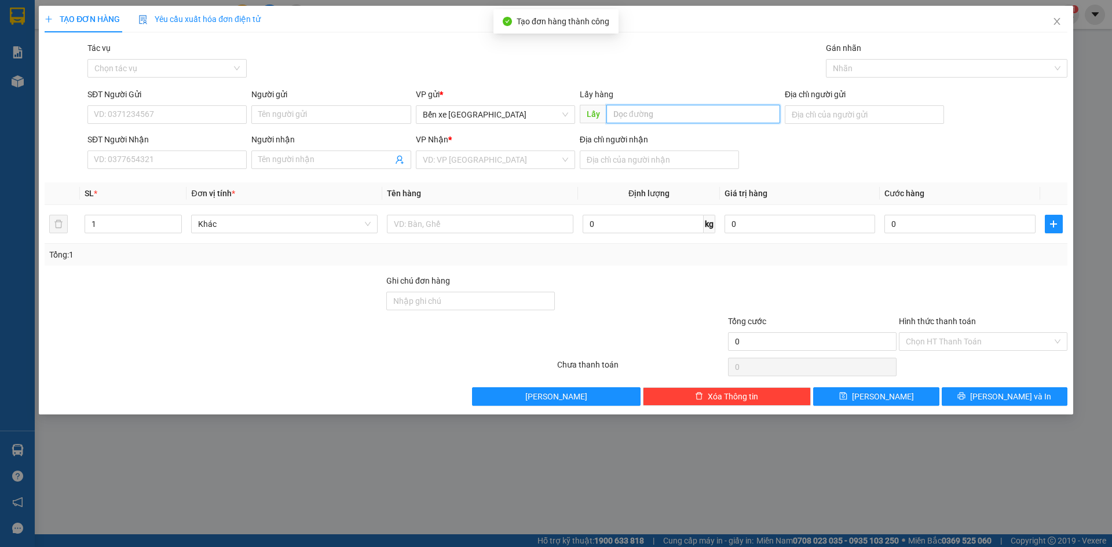
click at [663, 113] on input "text" at bounding box center [693, 114] width 174 height 19
click at [1064, 19] on span "Close" at bounding box center [1056, 22] width 32 height 32
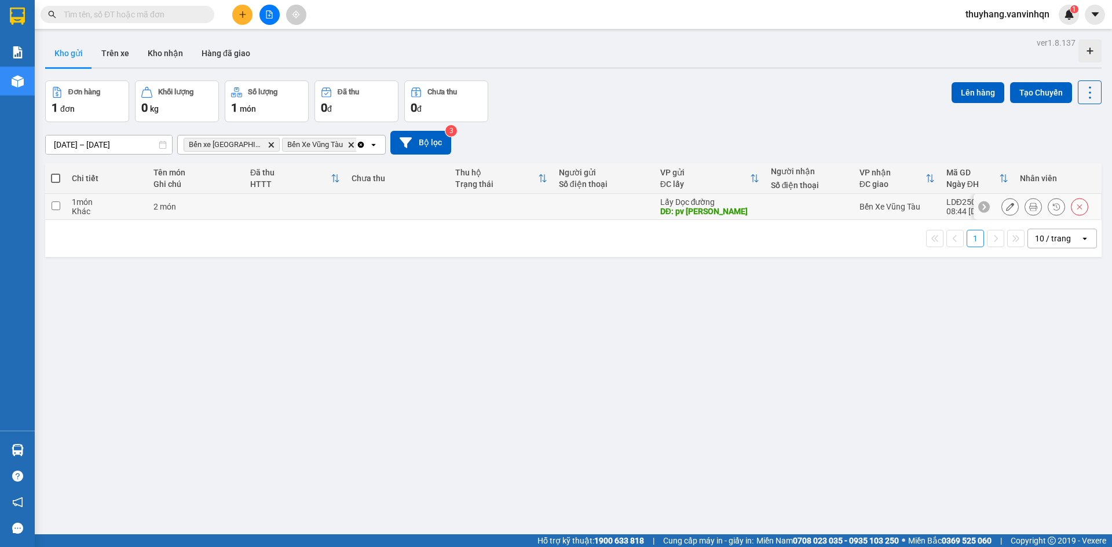
click at [1003, 212] on button at bounding box center [1010, 207] width 16 height 20
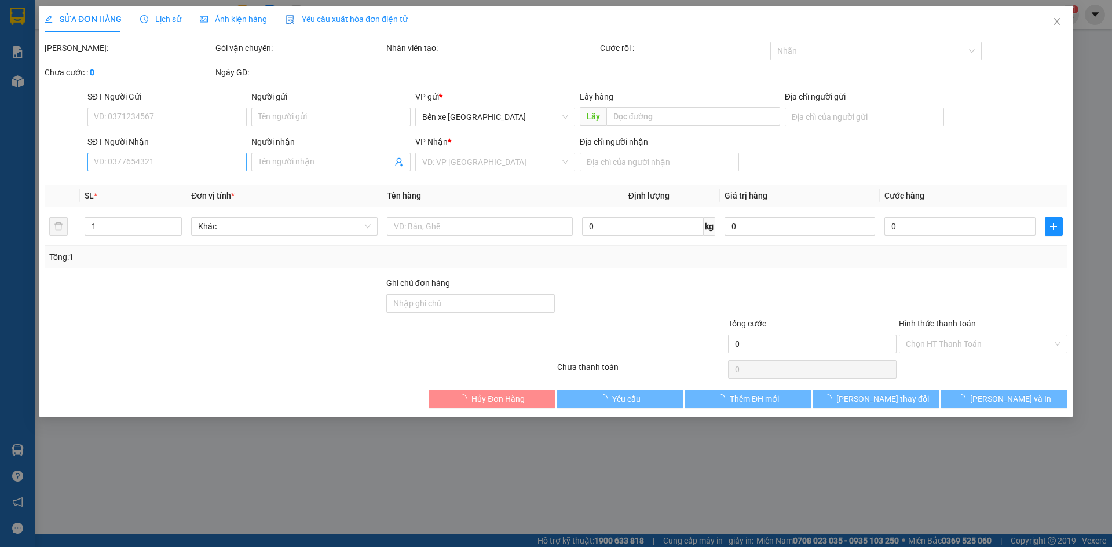
type input "pv mỹ á"
type input "vtau"
click at [214, 166] on input "SĐT Người Nhận" at bounding box center [166, 162] width 159 height 19
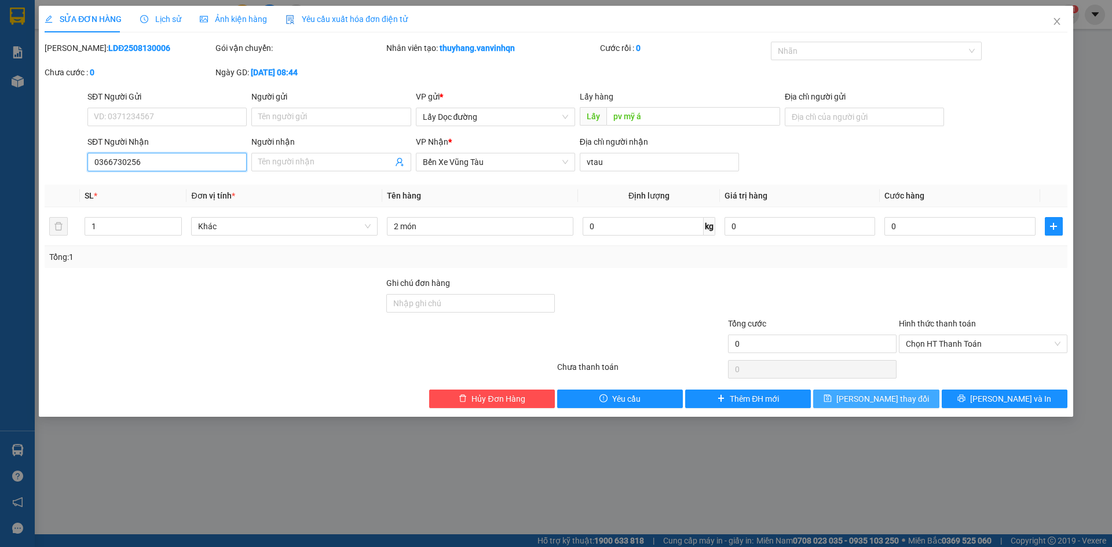
type input "0366730256"
click at [907, 401] on button "[PERSON_NAME] thay đổi" at bounding box center [876, 399] width 126 height 19
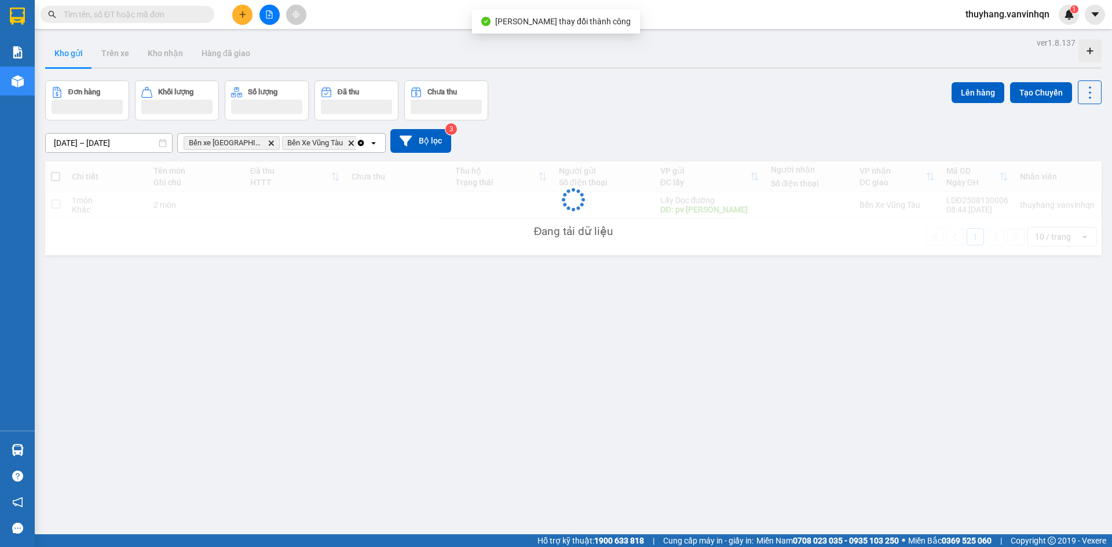
click at [316, 207] on div "Đang tải dữ liệu" at bounding box center [573, 209] width 1056 height 94
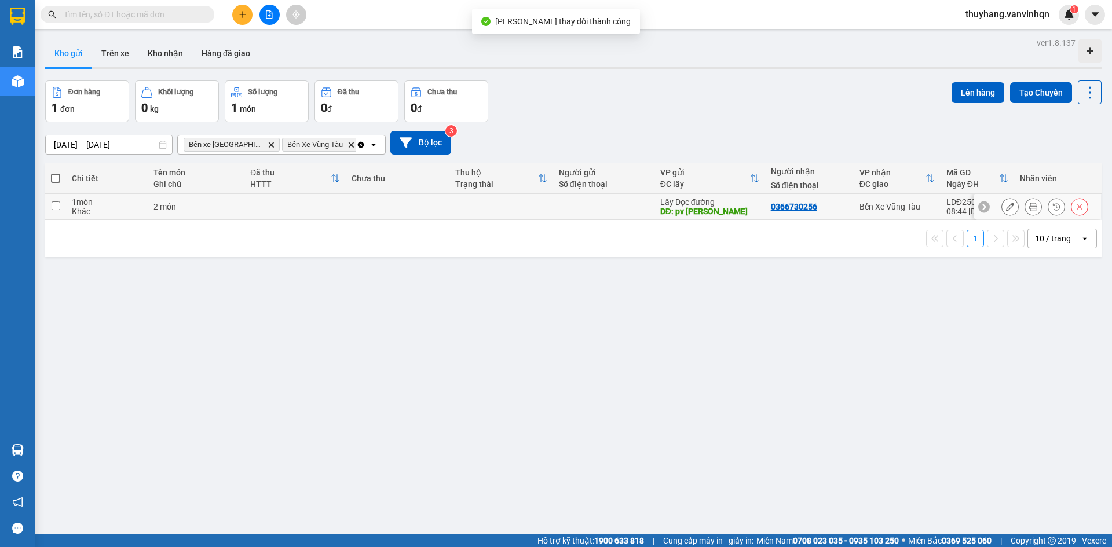
click at [223, 207] on div "2 món" at bounding box center [195, 206] width 85 height 9
checkbox input "true"
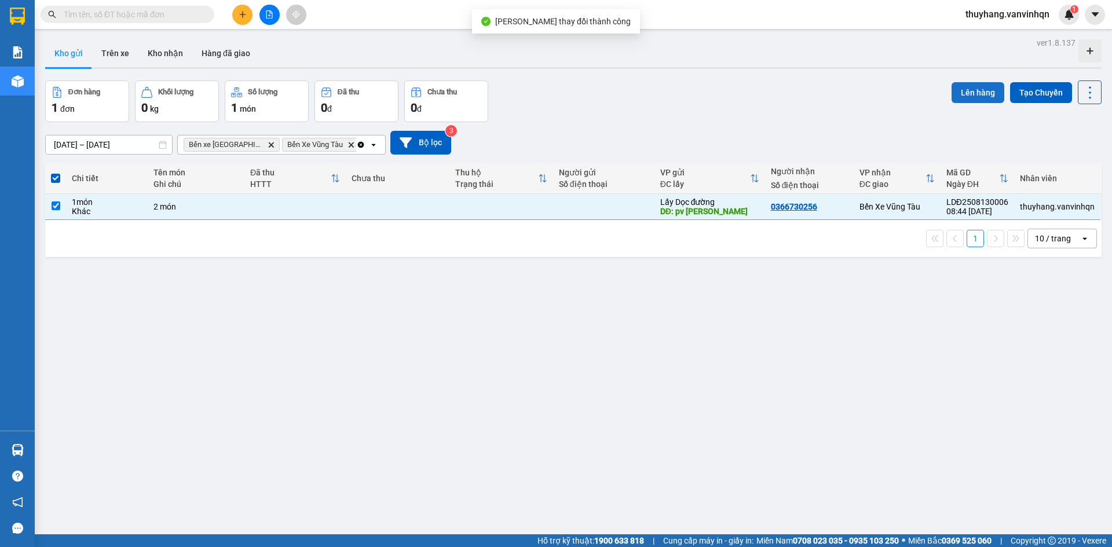
click at [951, 90] on button "Lên hàng" at bounding box center [977, 92] width 53 height 21
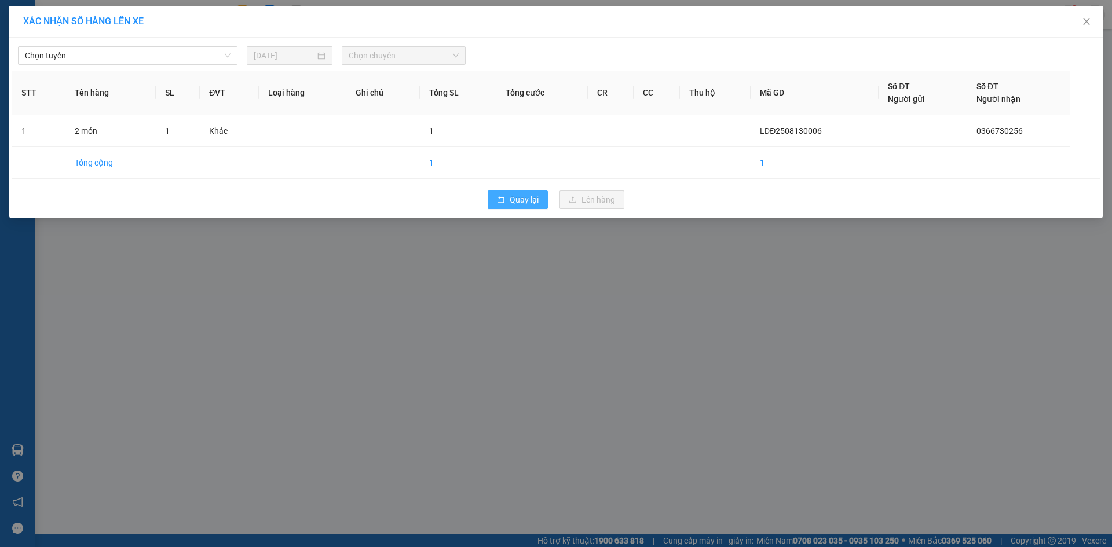
click at [529, 199] on span "Quay lại" at bounding box center [523, 199] width 29 height 13
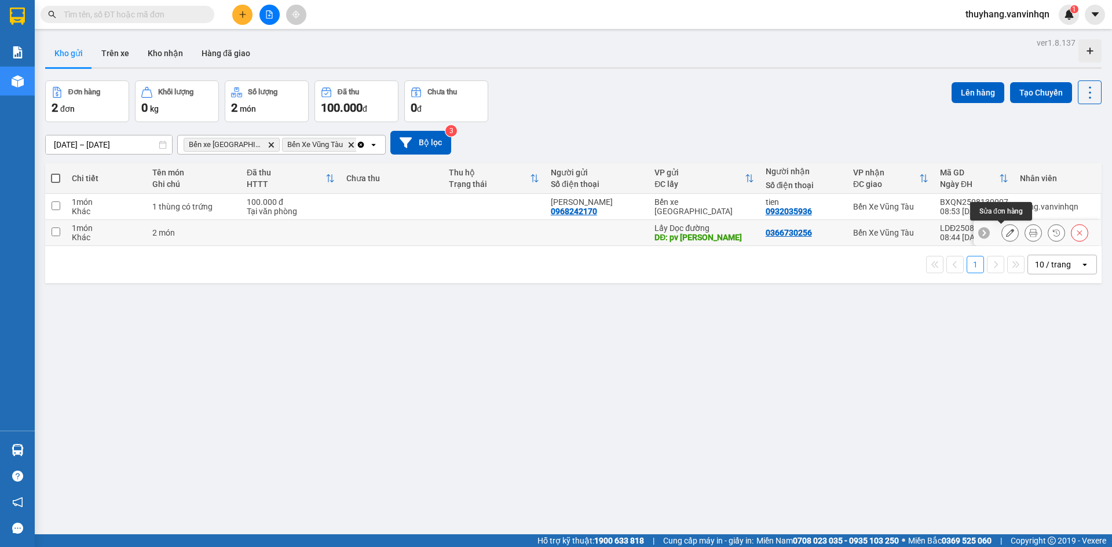
click at [1006, 237] on icon at bounding box center [1010, 233] width 8 height 8
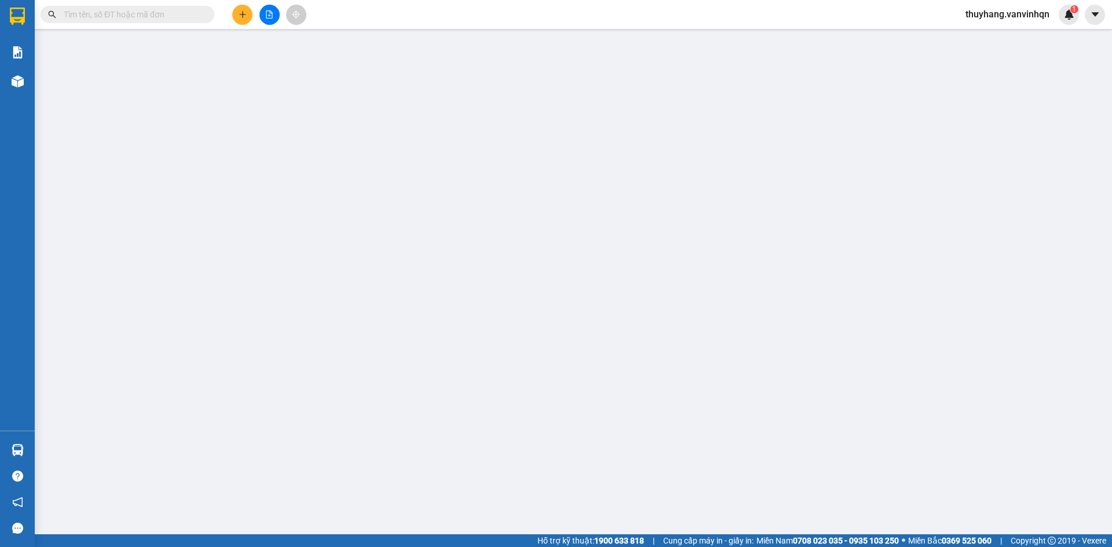
type input "pv mỹ á"
type input "0366730256"
type input "vtau"
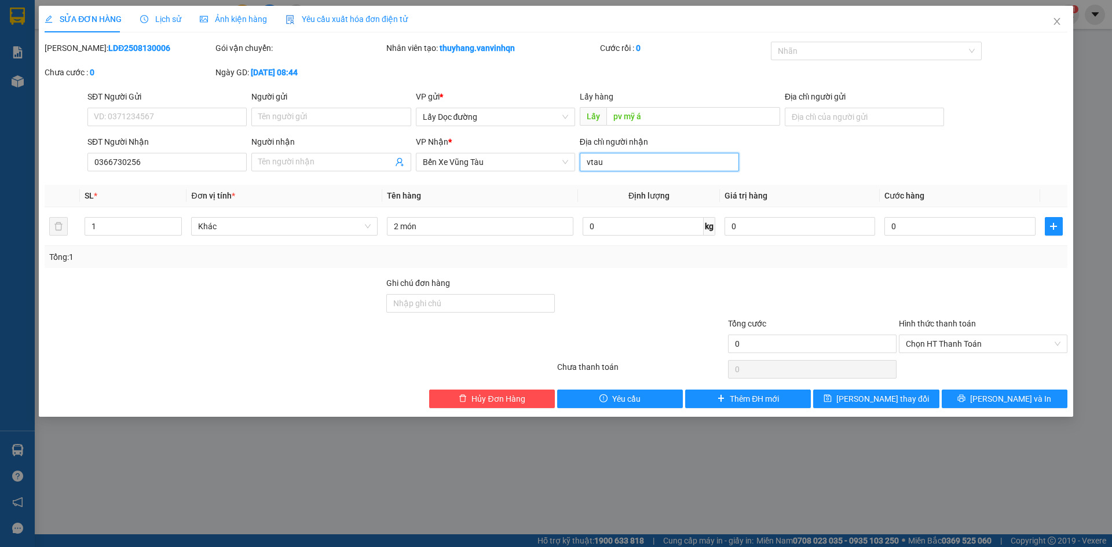
click at [614, 166] on input "vtau" at bounding box center [659, 162] width 159 height 19
type input "gạo thái hùng"
click at [885, 404] on span "[PERSON_NAME] thay đổi" at bounding box center [882, 399] width 93 height 13
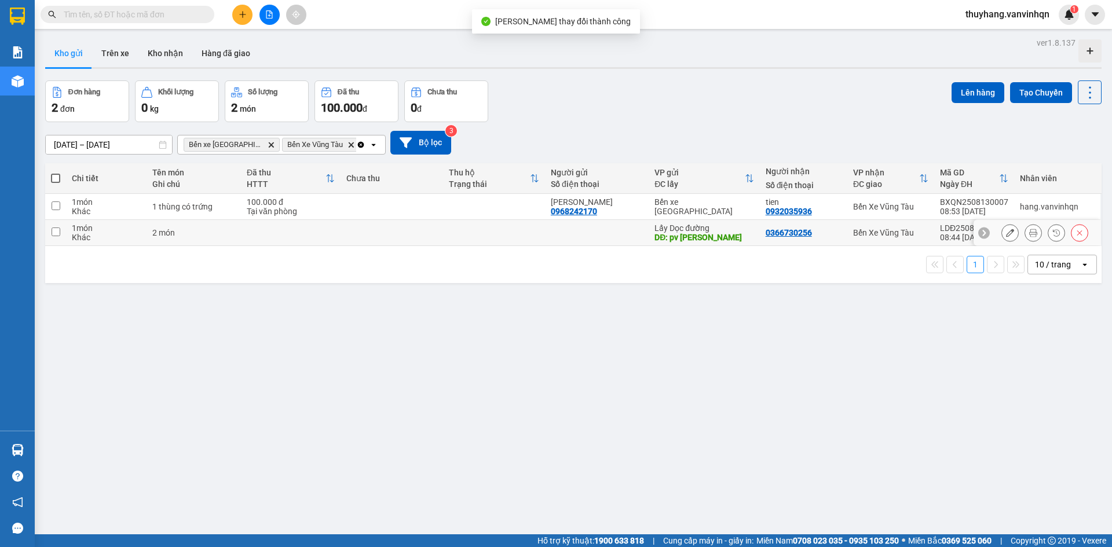
click at [347, 236] on td at bounding box center [391, 233] width 102 height 26
checkbox input "true"
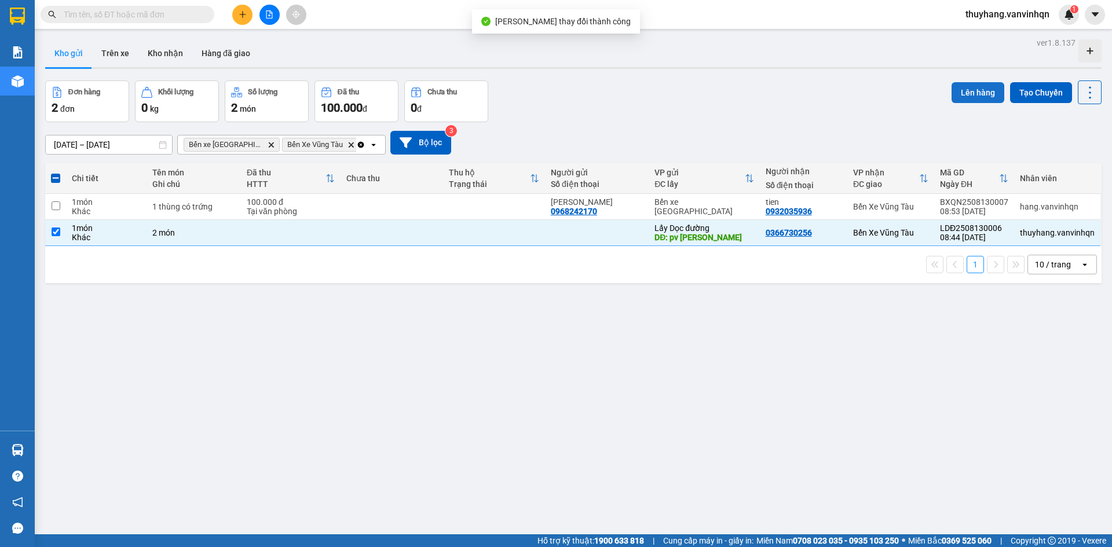
click at [969, 89] on button "Lên hàng" at bounding box center [977, 92] width 53 height 21
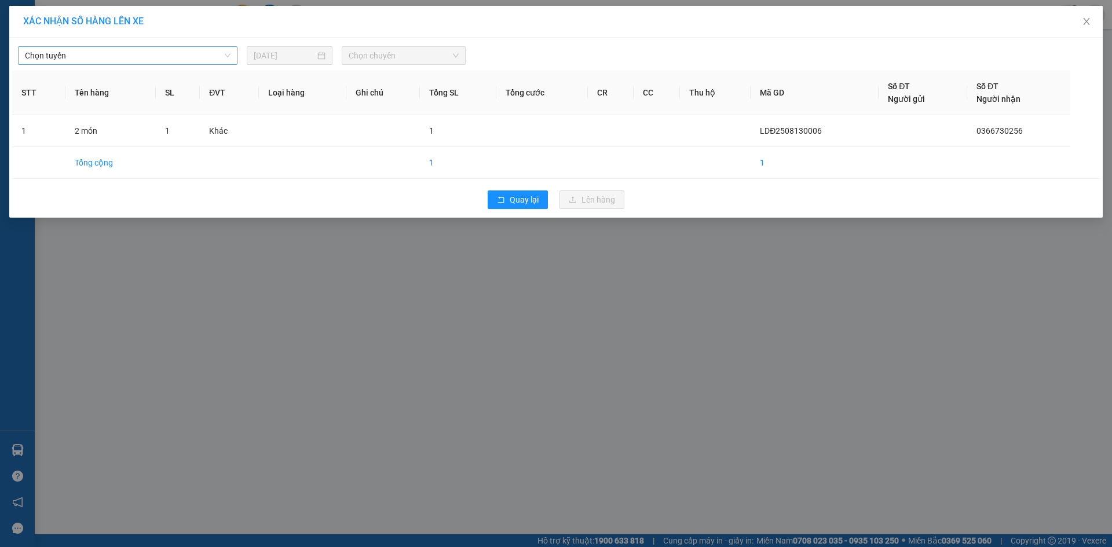
click at [124, 50] on span "Chọn tuyến" at bounding box center [128, 55] width 206 height 17
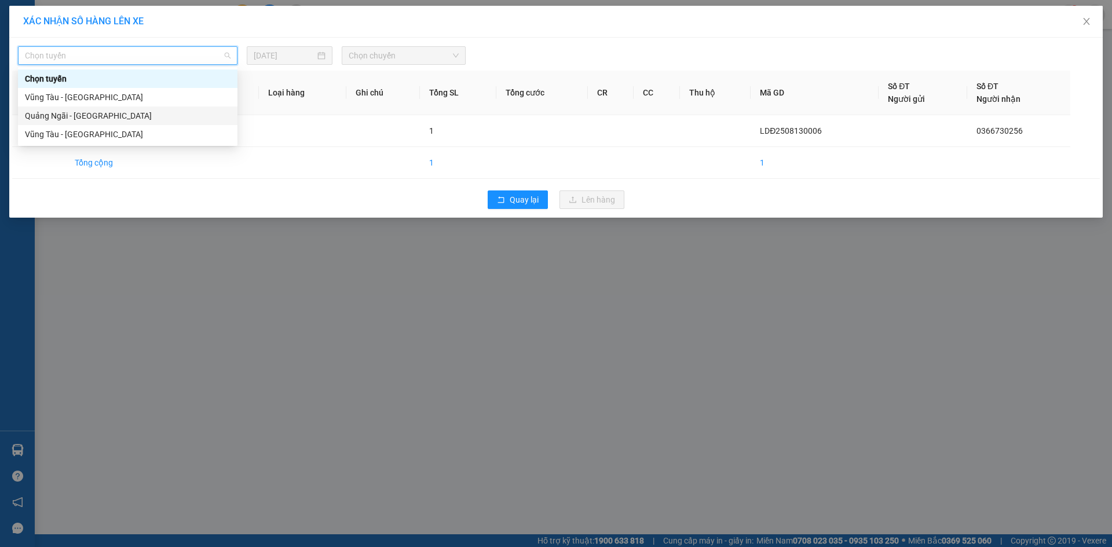
click at [112, 115] on div "Quảng Ngãi - [GEOGRAPHIC_DATA]" at bounding box center [128, 115] width 206 height 13
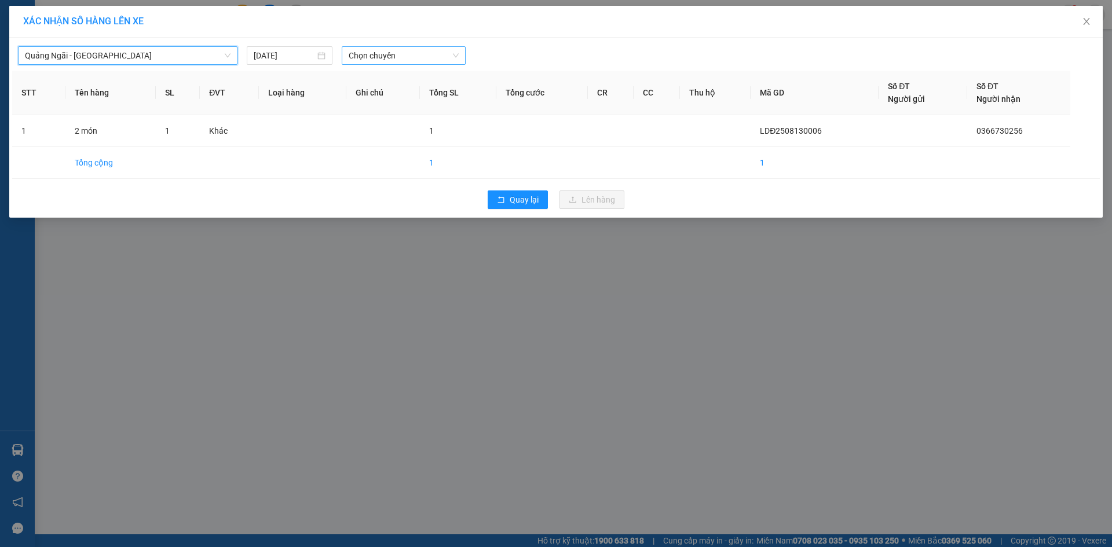
click at [359, 56] on span "Chọn chuyến" at bounding box center [404, 55] width 110 height 17
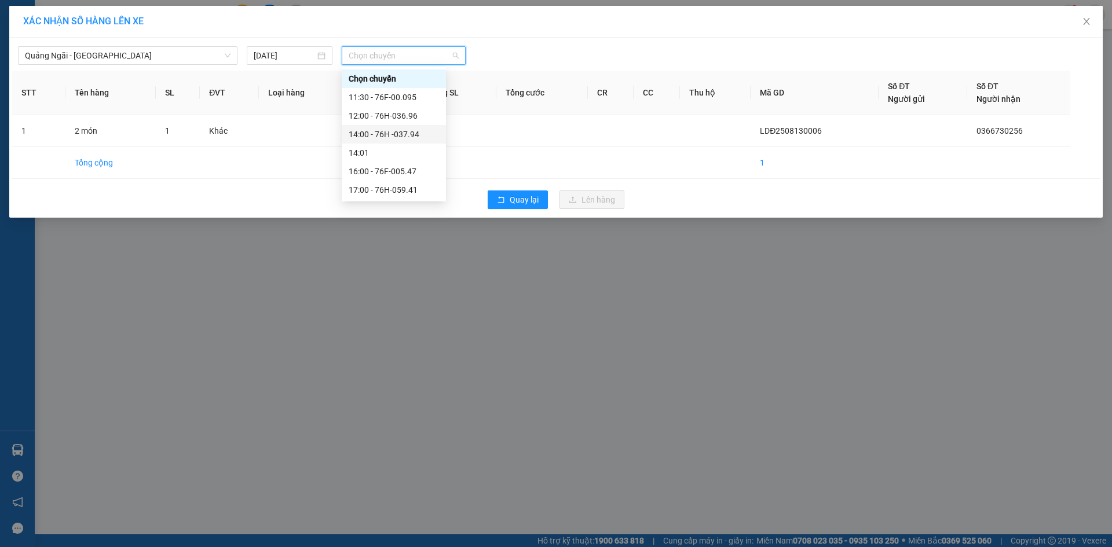
click at [406, 134] on div "14:00 - 76H -037.94" at bounding box center [394, 134] width 90 height 13
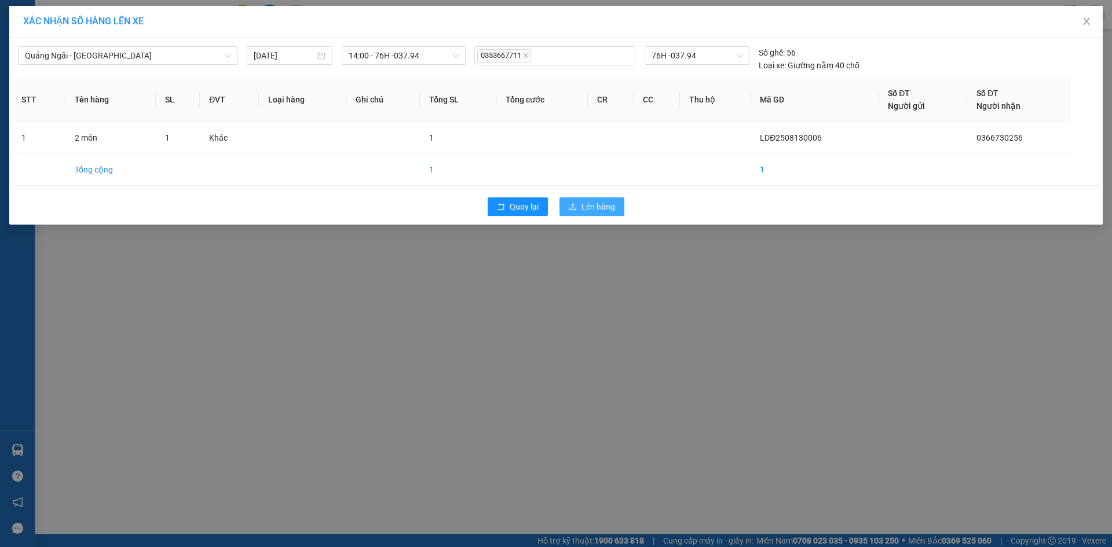
click at [619, 208] on button "Lên hàng" at bounding box center [591, 206] width 65 height 19
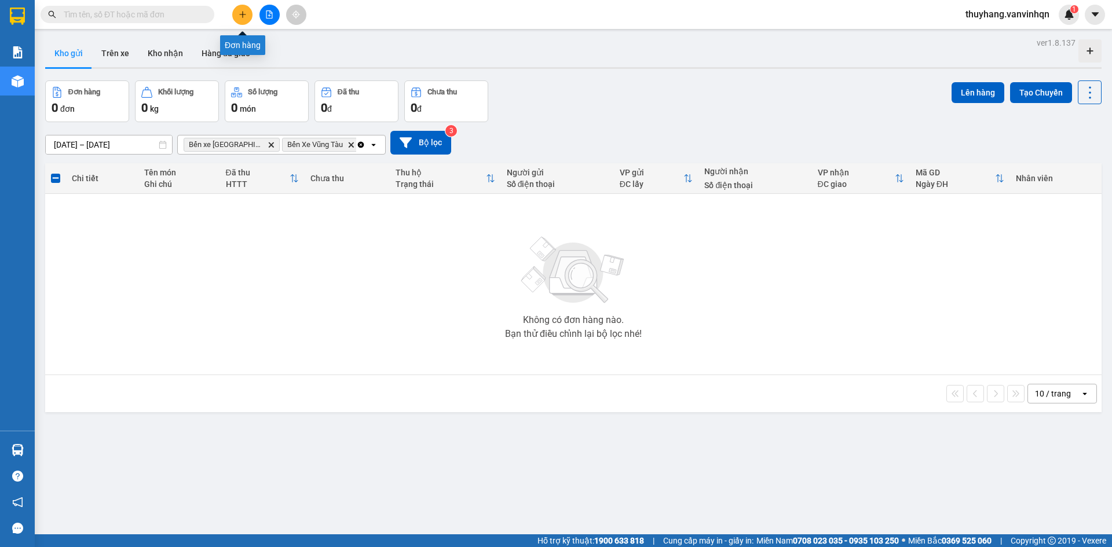
click at [236, 17] on button at bounding box center [242, 15] width 20 height 20
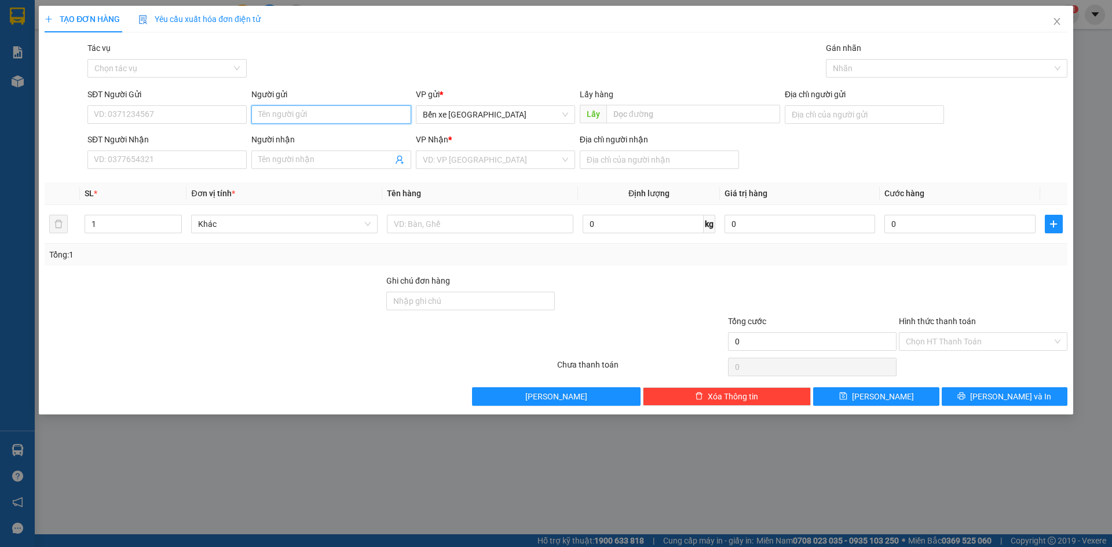
click at [267, 112] on input "Người gửi" at bounding box center [330, 114] width 159 height 19
click at [555, 113] on span "Bến xe [GEOGRAPHIC_DATA]" at bounding box center [495, 114] width 145 height 17
type input "xe 007"
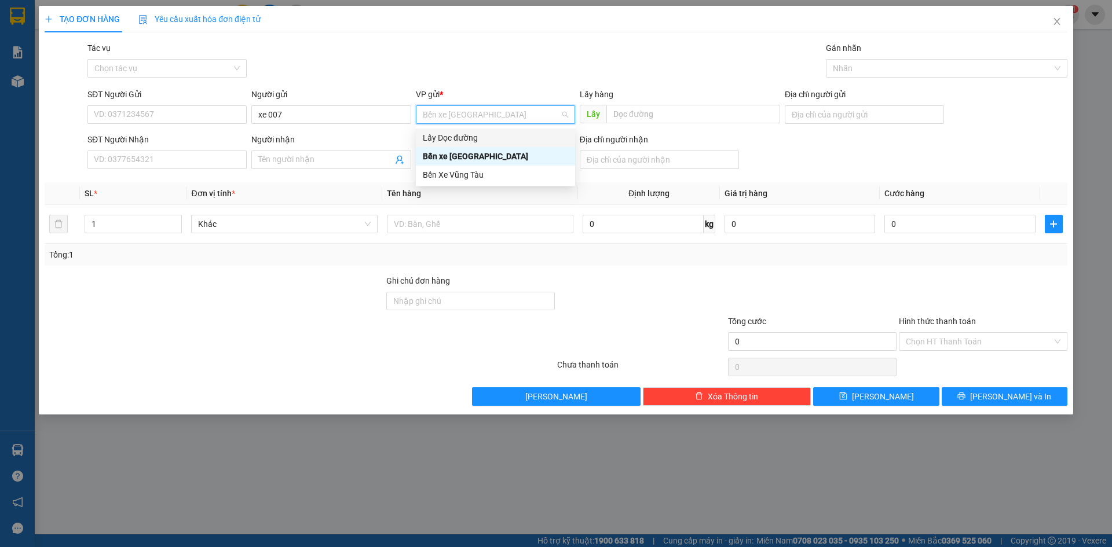
click at [506, 141] on div "Lấy Dọc đường" at bounding box center [495, 137] width 145 height 13
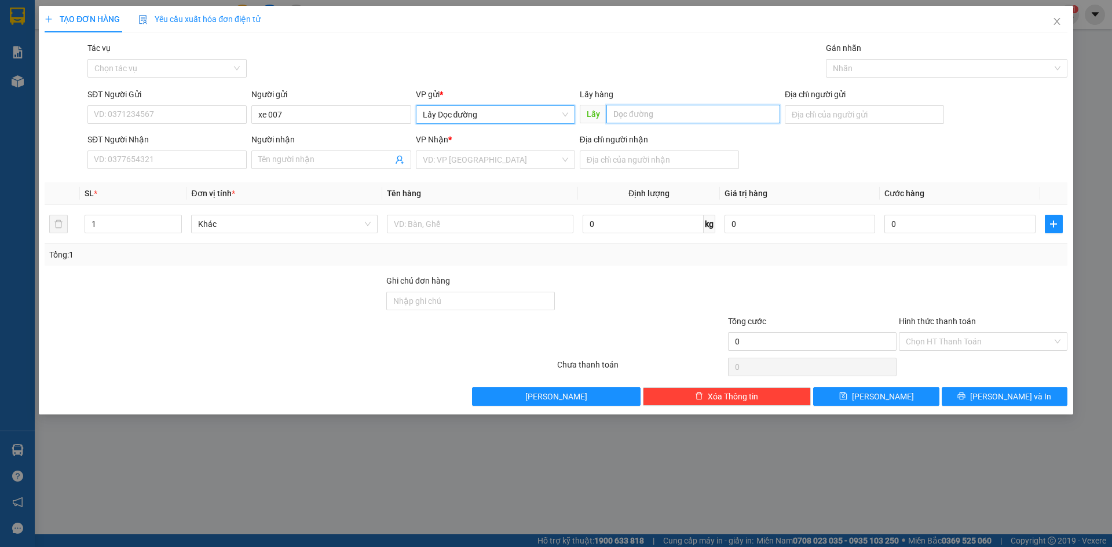
click at [689, 118] on input "text" at bounding box center [693, 114] width 174 height 19
click at [681, 123] on input "text" at bounding box center [693, 114] width 174 height 19
click at [638, 115] on input "text" at bounding box center [693, 114] width 174 height 19
type input "sa huỳnh"
click at [515, 164] on input "search" at bounding box center [491, 159] width 137 height 17
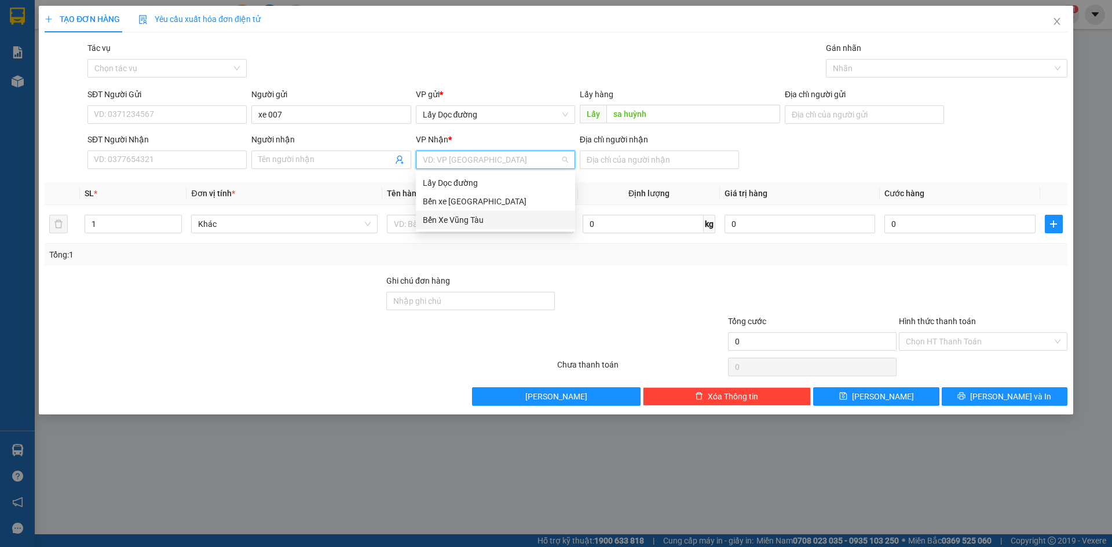
click at [505, 219] on div "Bến Xe Vũng Tàu" at bounding box center [495, 220] width 145 height 13
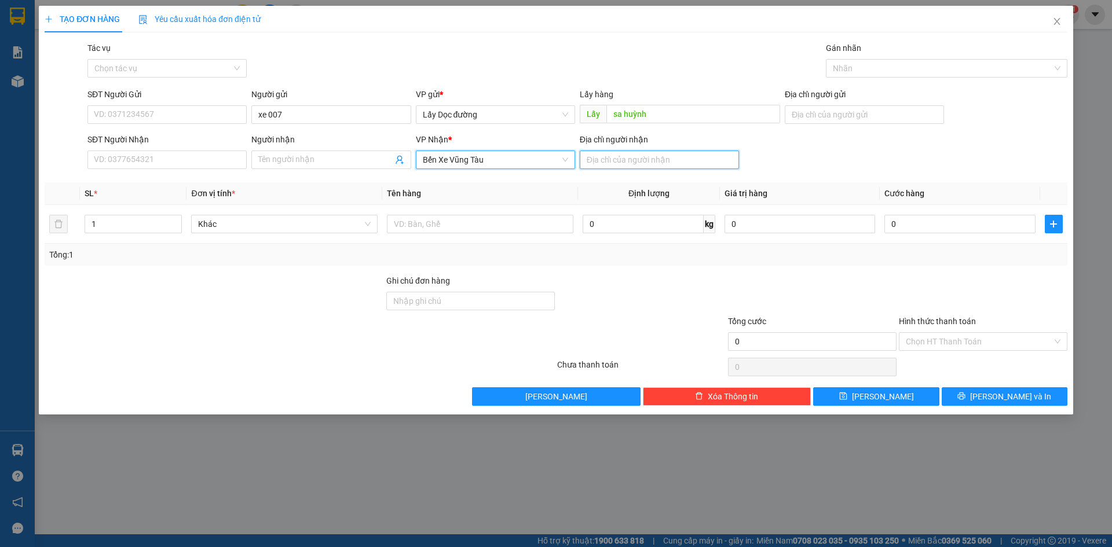
click at [670, 162] on input "Địa chỉ người nhận" at bounding box center [659, 160] width 159 height 19
type input "vũng tàu"
click at [184, 160] on input "SĐT Người Nhận" at bounding box center [166, 160] width 159 height 19
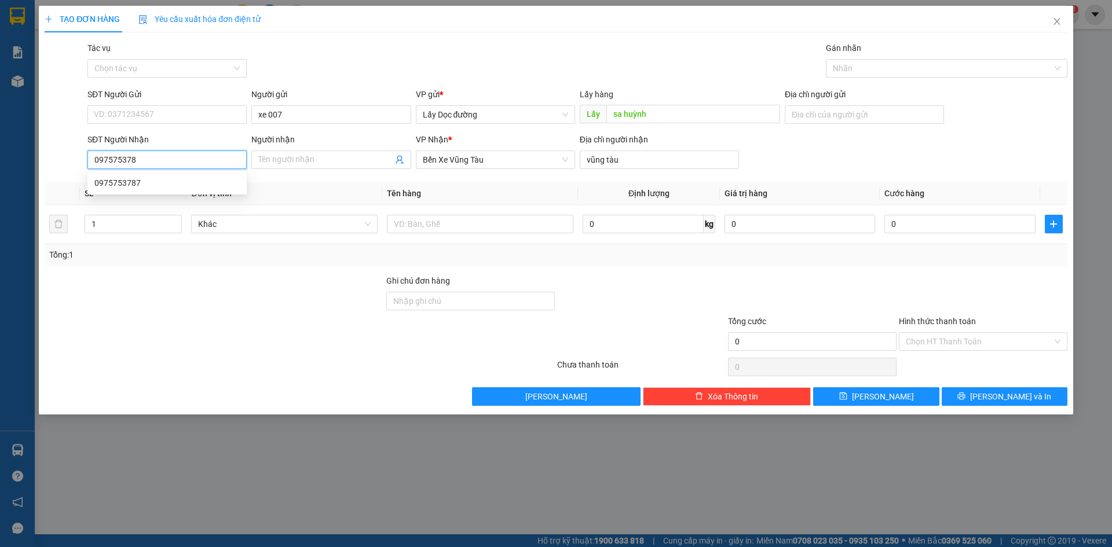
type input "0975753787"
click at [179, 185] on div "0975753787" at bounding box center [166, 183] width 145 height 13
type input "BXQN"
type input "[PERSON_NAME]"
type input "70.000"
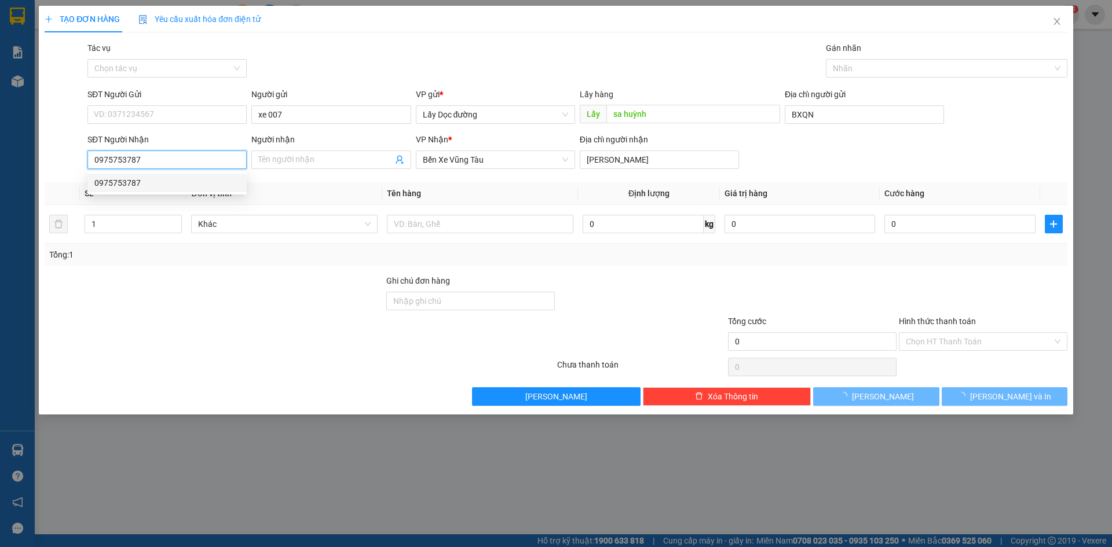
type input "70.000"
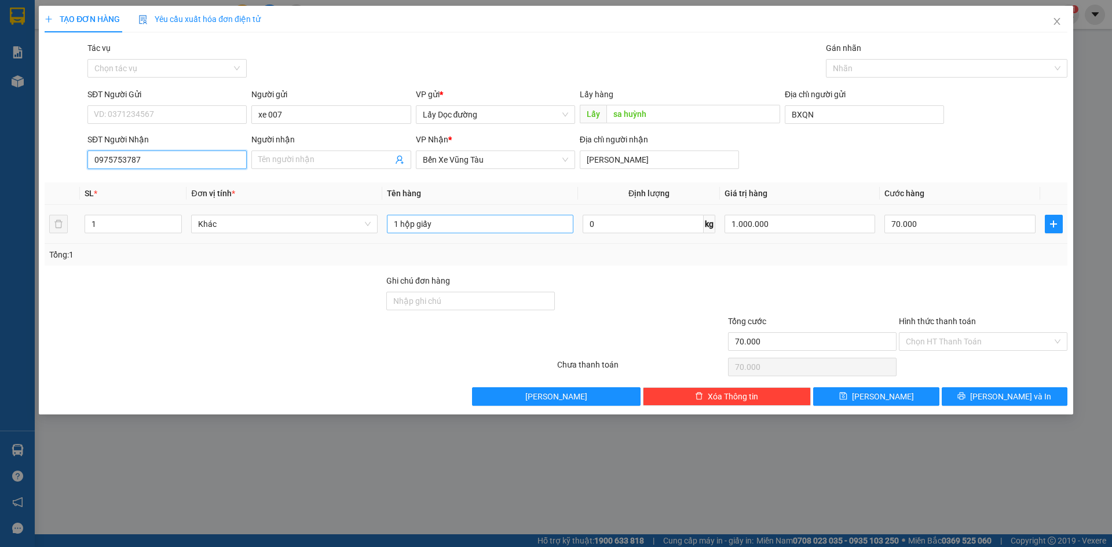
type input "0975753787"
click at [468, 226] on input "1 hộp giấy" at bounding box center [480, 224] width 186 height 19
type input "1"
click at [797, 229] on input "1.000.000" at bounding box center [799, 224] width 151 height 19
type input "0"
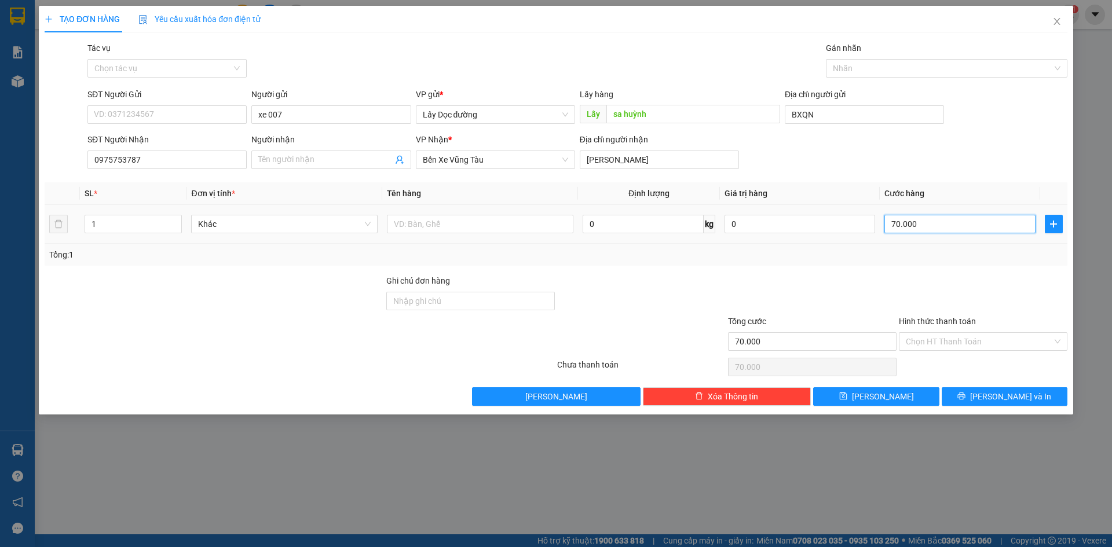
click at [985, 223] on input "70.000" at bounding box center [959, 224] width 151 height 19
type input "0"
click at [811, 111] on input "BXQN" at bounding box center [863, 114] width 159 height 19
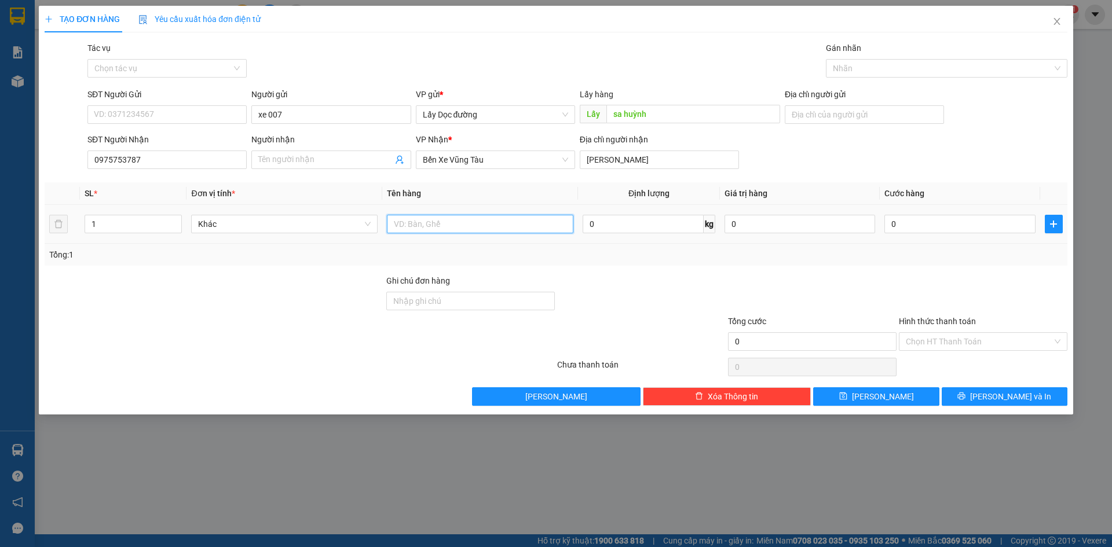
click at [485, 223] on input "text" at bounding box center [480, 224] width 186 height 19
type input "1 cây đồ máy (c/c lấy cước từ [GEOGRAPHIC_DATA] vô)"
click at [855, 398] on button "[PERSON_NAME]" at bounding box center [876, 396] width 126 height 19
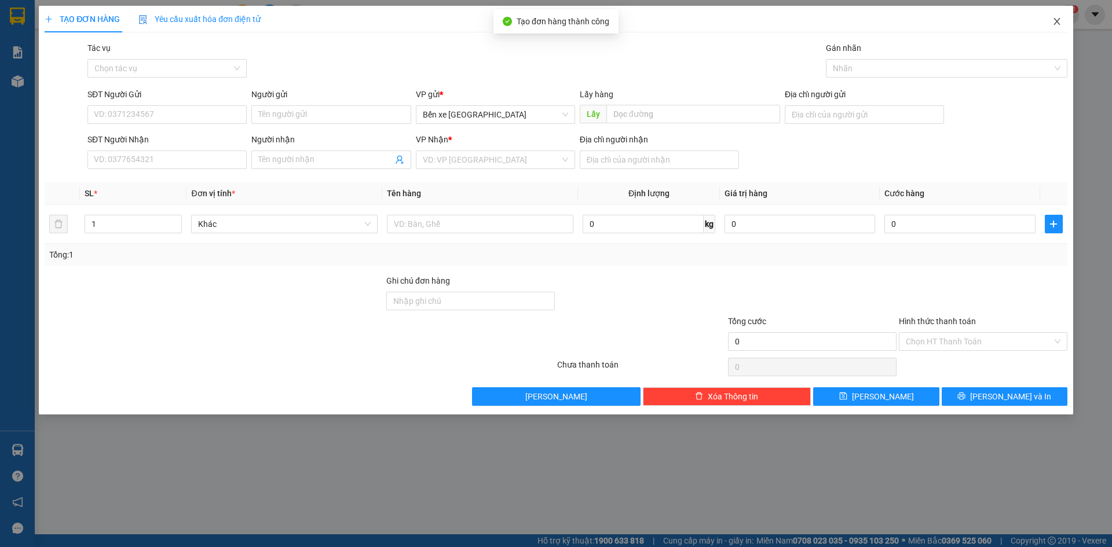
click at [1059, 25] on icon "close" at bounding box center [1056, 21] width 6 height 7
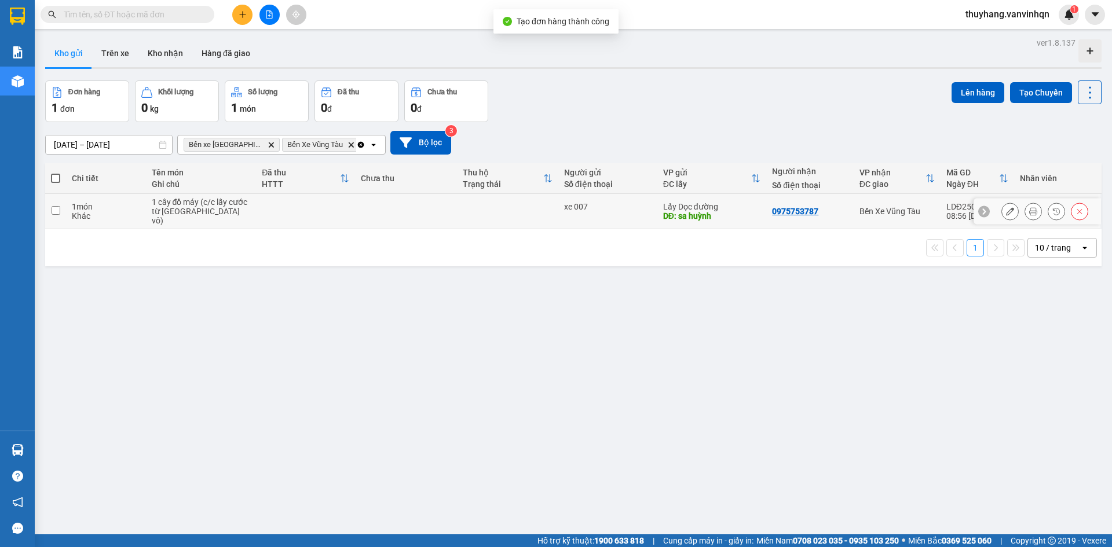
click at [168, 214] on div "1 cây đồ máy (c/c lấy cước từ [GEOGRAPHIC_DATA] vô)" at bounding box center [201, 211] width 99 height 28
checkbox input "true"
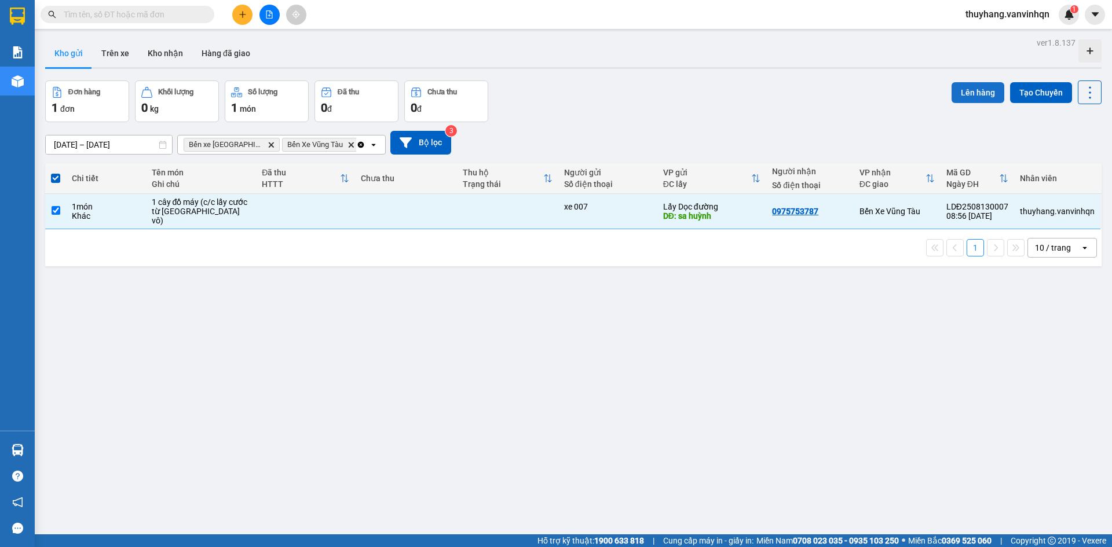
click at [971, 89] on button "Lên hàng" at bounding box center [977, 92] width 53 height 21
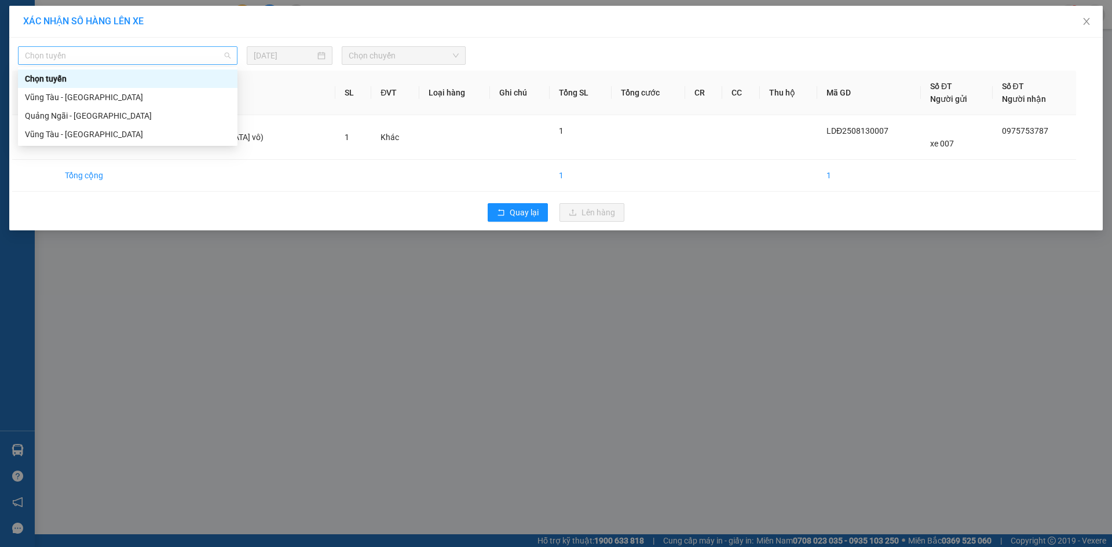
click at [83, 52] on span "Chọn tuyến" at bounding box center [128, 55] width 206 height 17
click at [129, 114] on div "Quảng Ngãi - [GEOGRAPHIC_DATA]" at bounding box center [128, 115] width 206 height 13
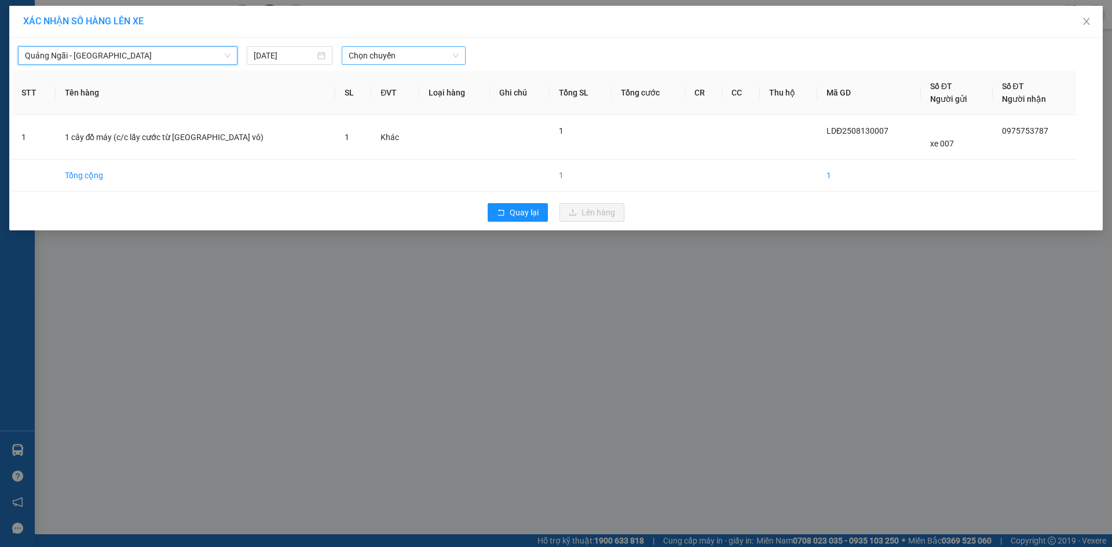
click at [388, 57] on span "Chọn chuyến" at bounding box center [404, 55] width 110 height 17
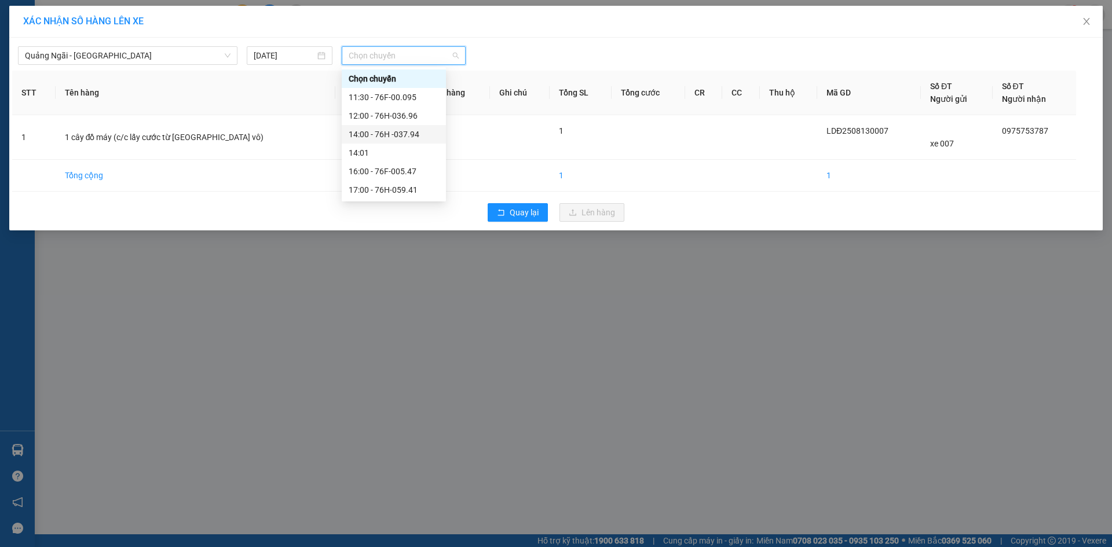
click at [421, 138] on div "14:00 - 76H -037.94" at bounding box center [394, 134] width 90 height 13
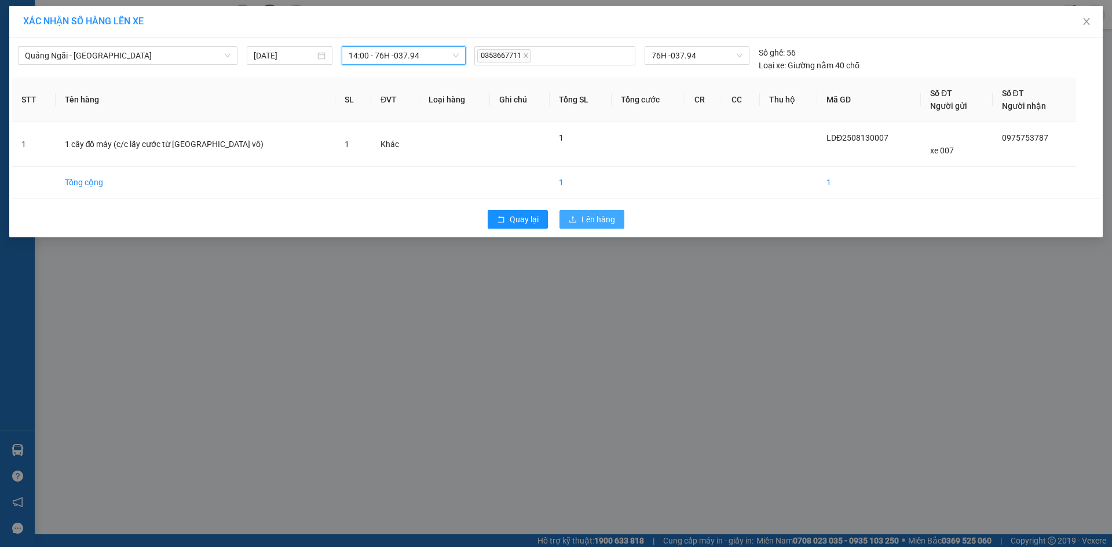
click at [610, 216] on span "Lên hàng" at bounding box center [598, 219] width 34 height 13
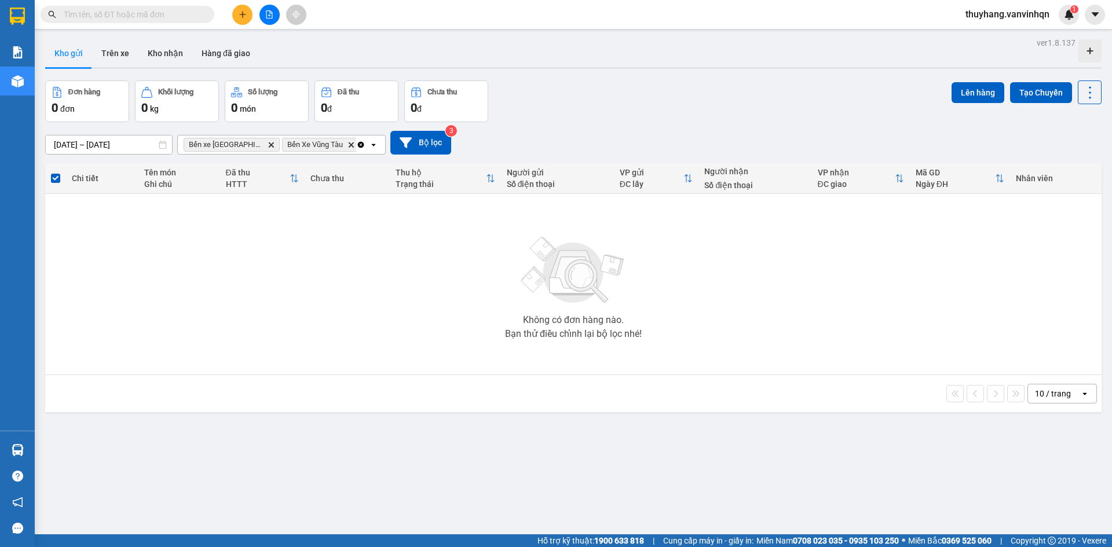
click at [243, 14] on icon "plus" at bounding box center [242, 14] width 6 height 1
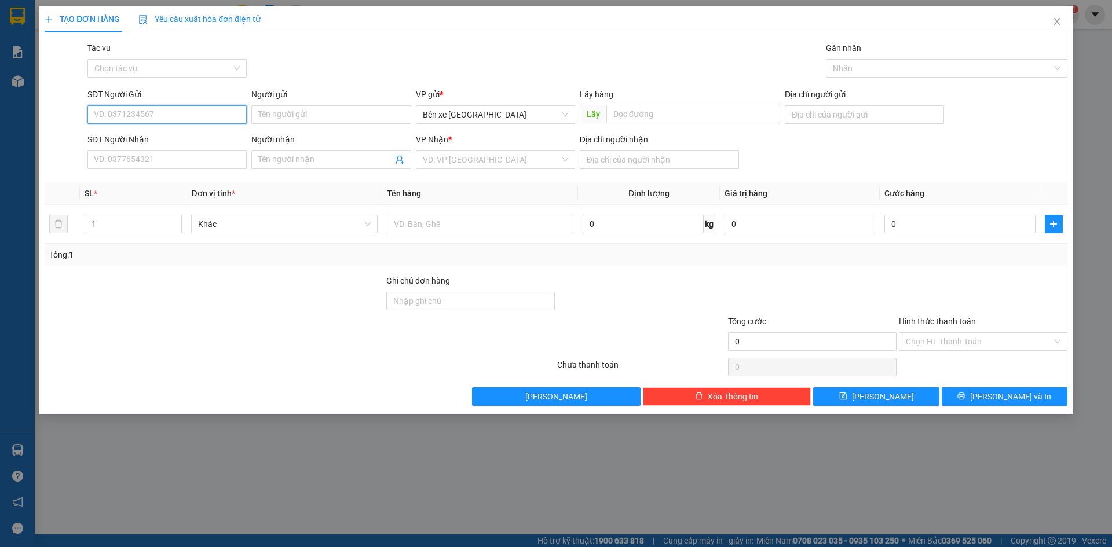
click at [189, 119] on input "SĐT Người Gửi" at bounding box center [166, 114] width 159 height 19
drag, startPoint x: 265, startPoint y: 117, endPoint x: 254, endPoint y: 118, distance: 11.0
click at [265, 117] on input "Người gửi" at bounding box center [330, 114] width 159 height 19
click at [496, 118] on span "Bến xe [GEOGRAPHIC_DATA]" at bounding box center [495, 114] width 145 height 17
type input "xe 527"
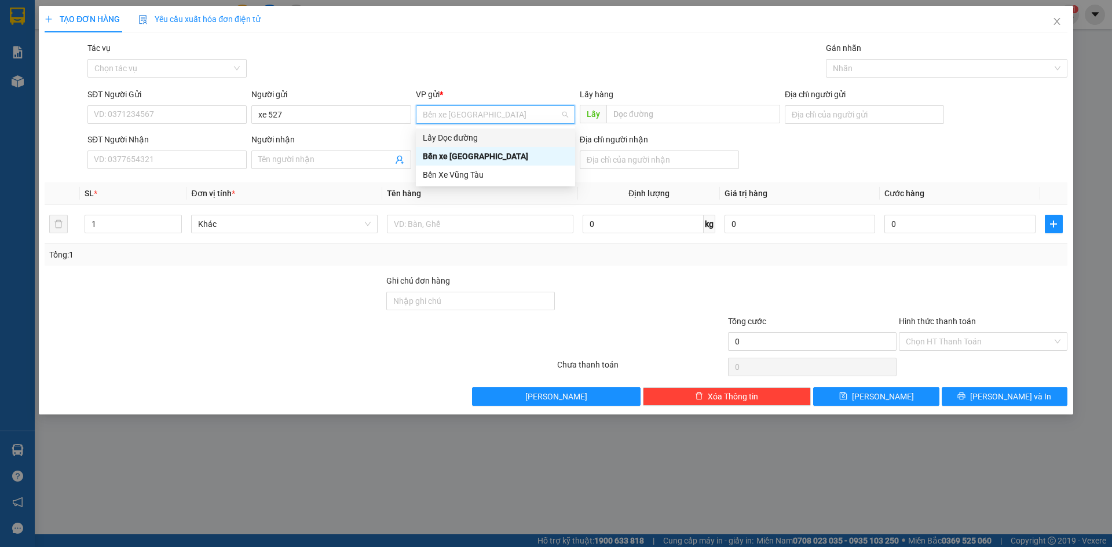
click at [502, 138] on div "Lấy Dọc đường" at bounding box center [495, 137] width 145 height 13
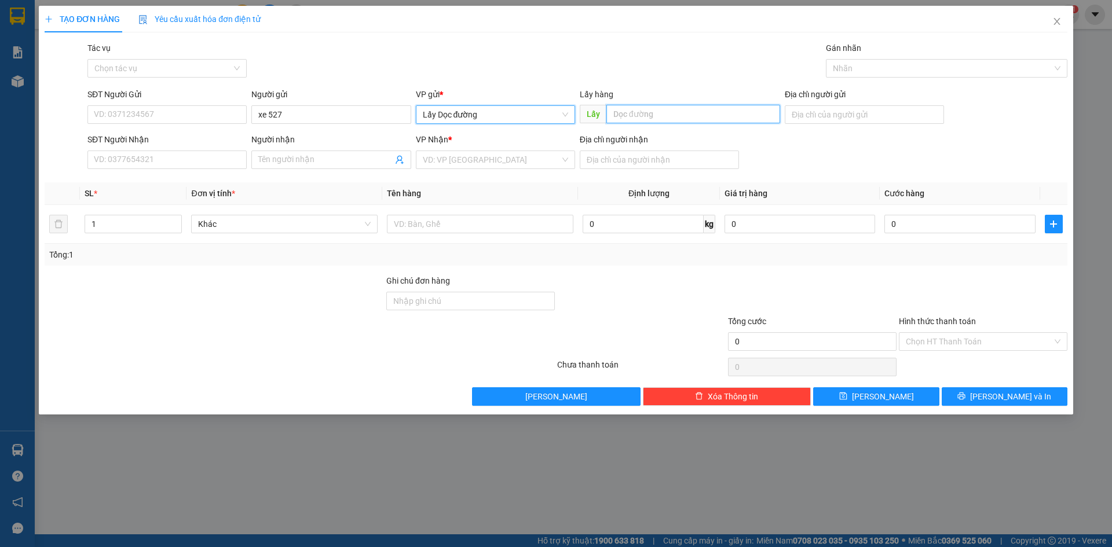
click at [618, 116] on input "text" at bounding box center [693, 114] width 174 height 19
type input "sa huỳnh"
click at [492, 160] on input "search" at bounding box center [491, 159] width 137 height 17
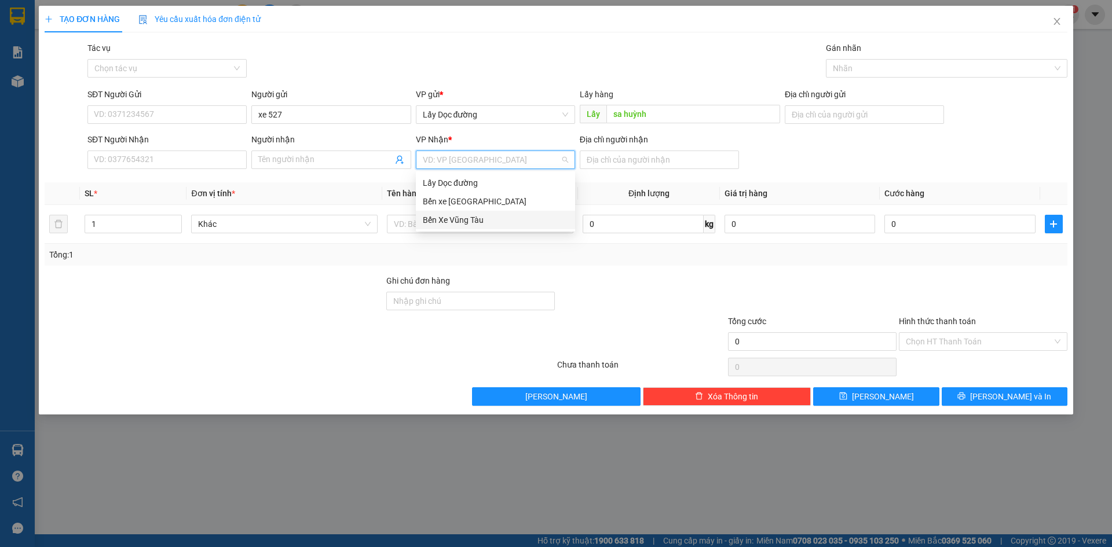
click at [497, 220] on div "Bến Xe Vũng Tàu" at bounding box center [495, 220] width 145 height 13
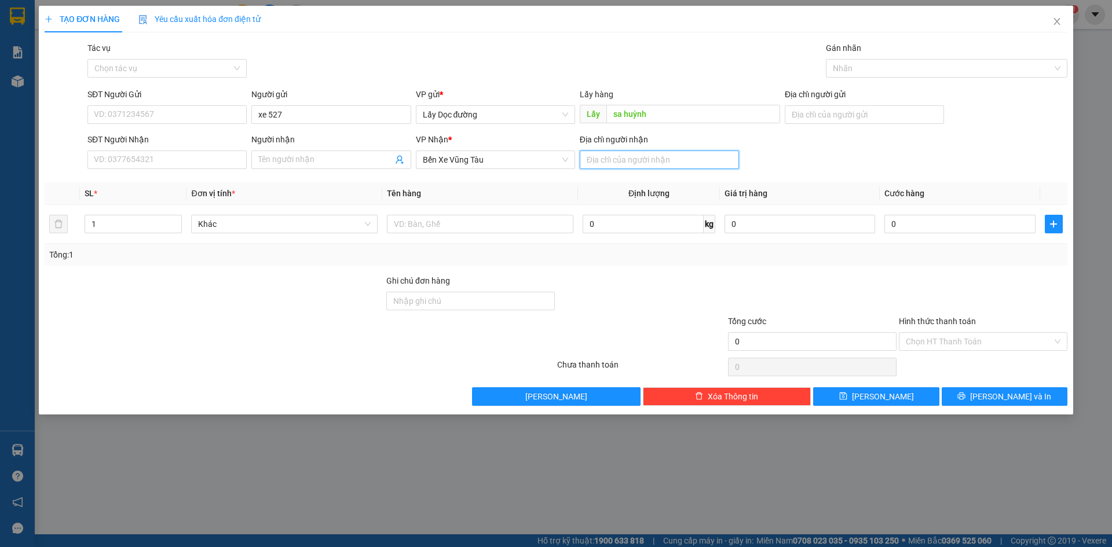
click at [637, 160] on input "Địa chỉ người nhận" at bounding box center [659, 160] width 159 height 19
click at [513, 228] on input "text" at bounding box center [480, 224] width 186 height 19
type input "1t giấy (c/ rồi 100)"
click at [640, 160] on input "Địa chỉ người nhận" at bounding box center [659, 160] width 159 height 19
type input "vx phước bình"
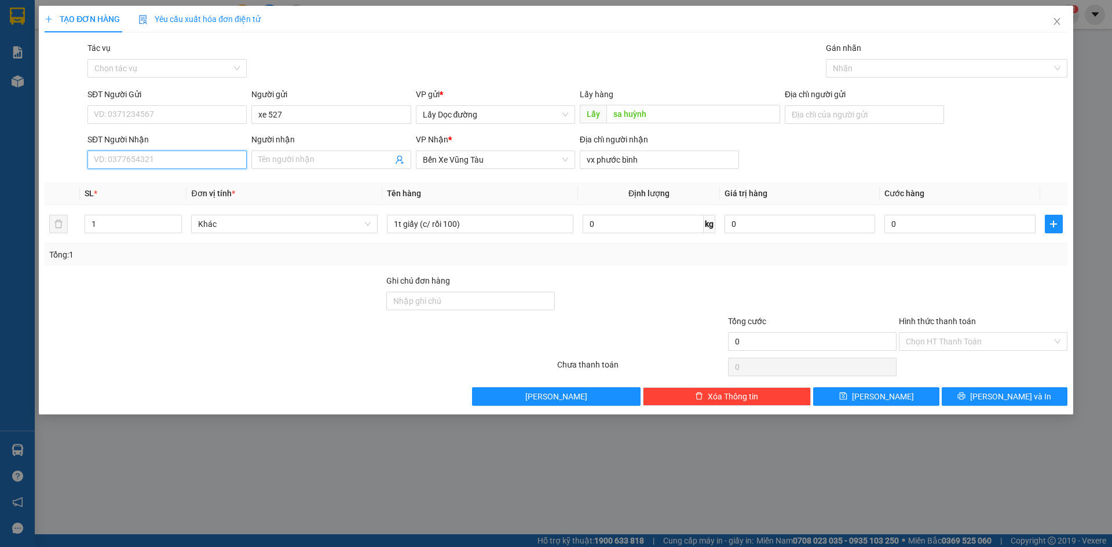
click at [217, 164] on input "SĐT Người Nhận" at bounding box center [166, 160] width 159 height 19
type input "0365020269"
click at [878, 393] on span "[PERSON_NAME]" at bounding box center [883, 396] width 62 height 13
click at [1050, 25] on span "Close" at bounding box center [1056, 22] width 32 height 32
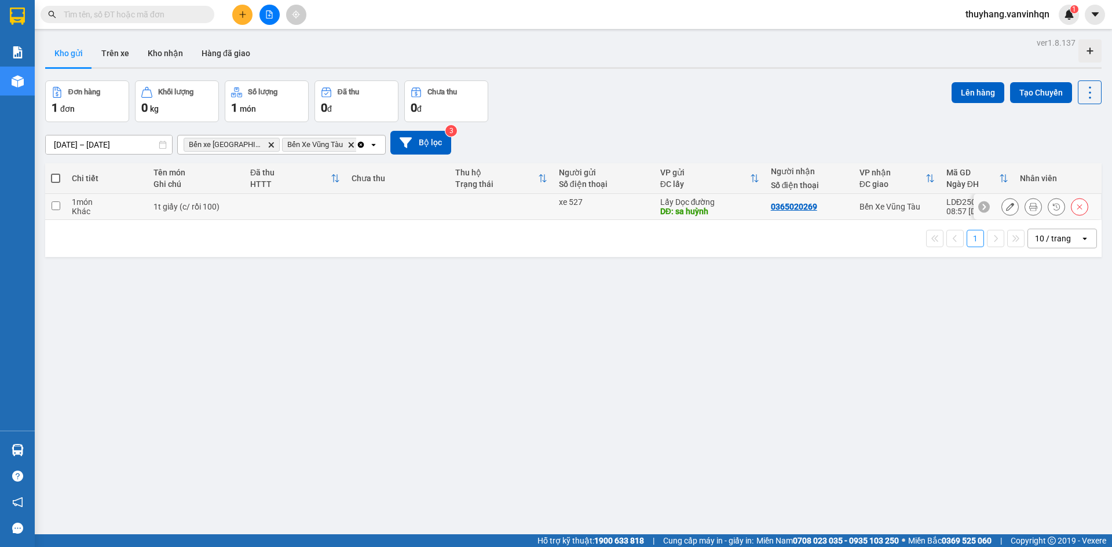
drag, startPoint x: 233, startPoint y: 206, endPoint x: 456, endPoint y: 195, distance: 223.2
click at [233, 206] on div "1t giấy (c/ rồi 100)" at bounding box center [195, 206] width 85 height 9
checkbox input "true"
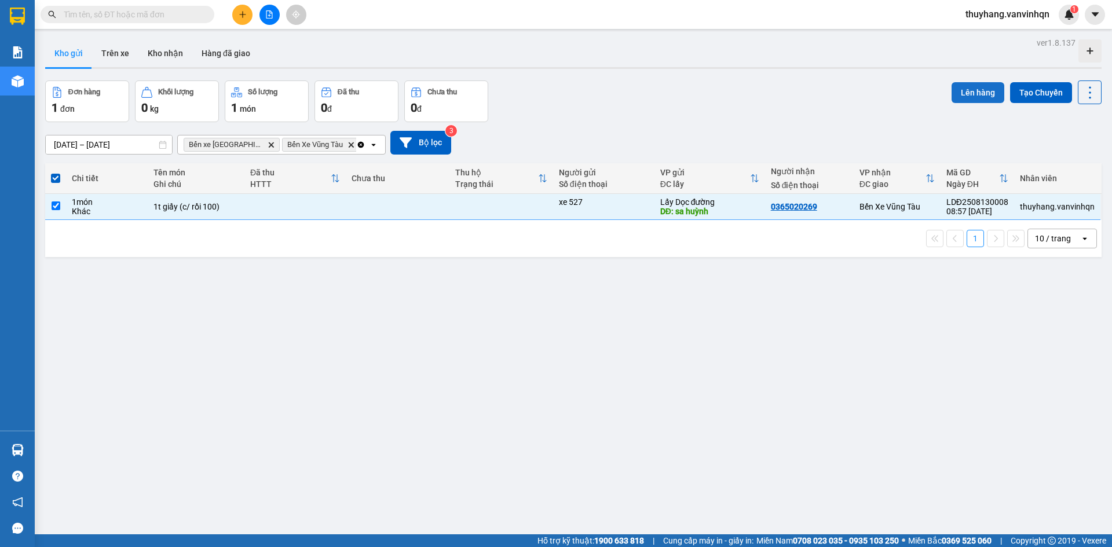
click at [951, 97] on button "Lên hàng" at bounding box center [977, 92] width 53 height 21
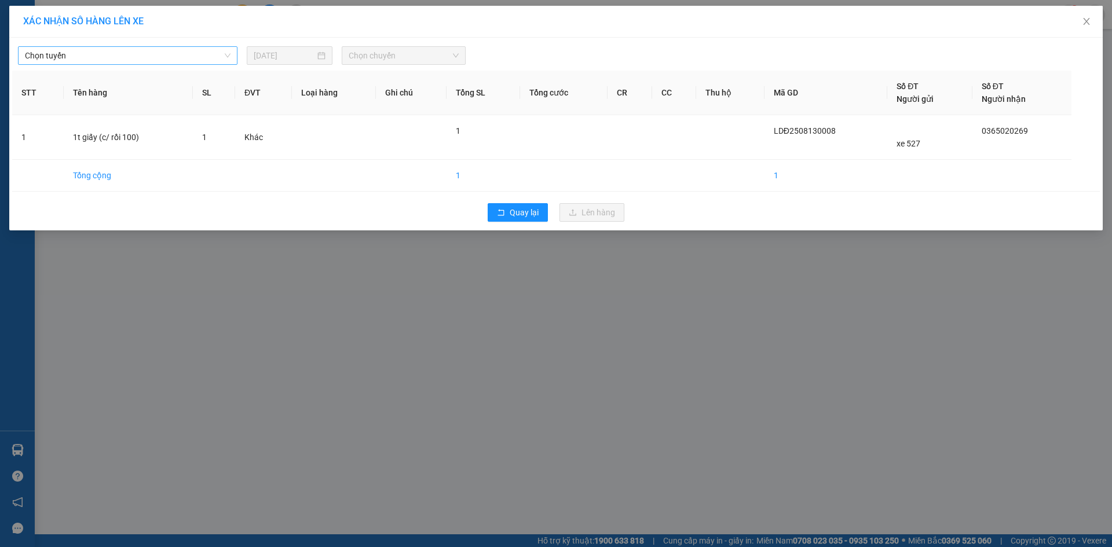
click at [56, 54] on span "Chọn tuyến" at bounding box center [128, 55] width 206 height 17
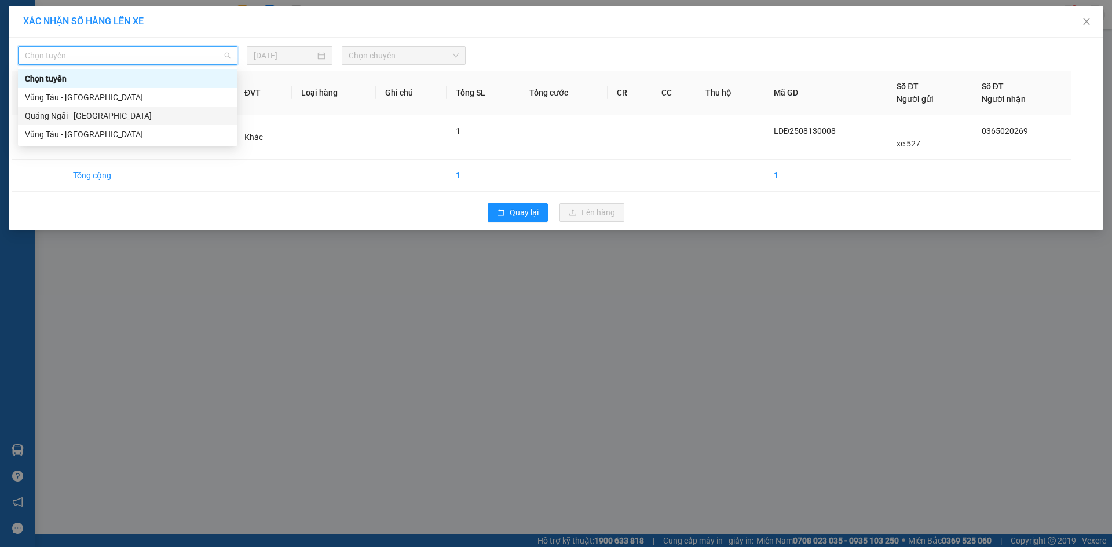
click at [102, 119] on div "Quảng Ngãi - [GEOGRAPHIC_DATA]" at bounding box center [128, 115] width 206 height 13
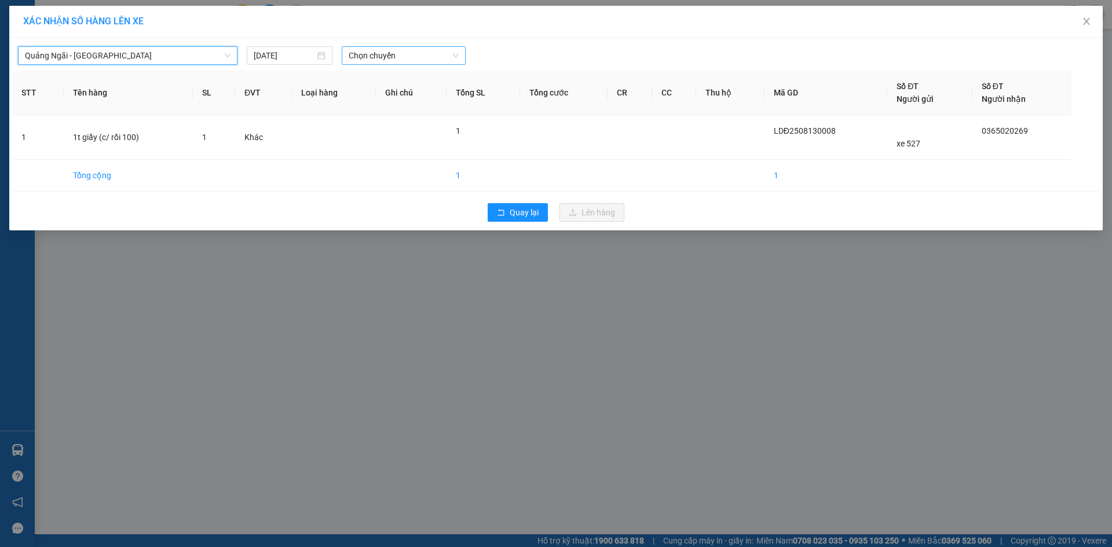
click at [394, 57] on span "Chọn chuyến" at bounding box center [404, 55] width 110 height 17
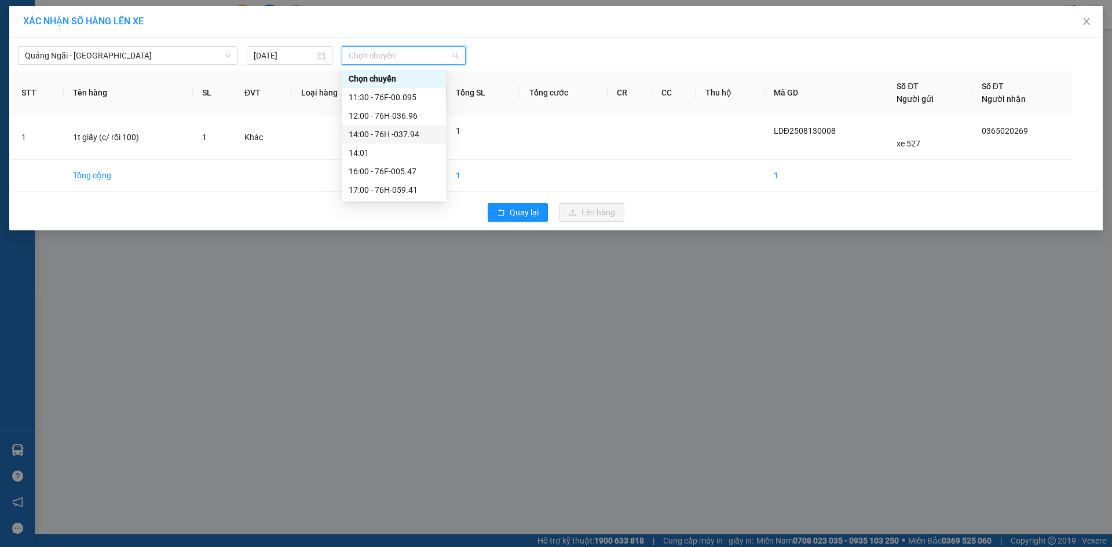
click at [412, 134] on div "14:00 - 76H -037.94" at bounding box center [394, 134] width 90 height 13
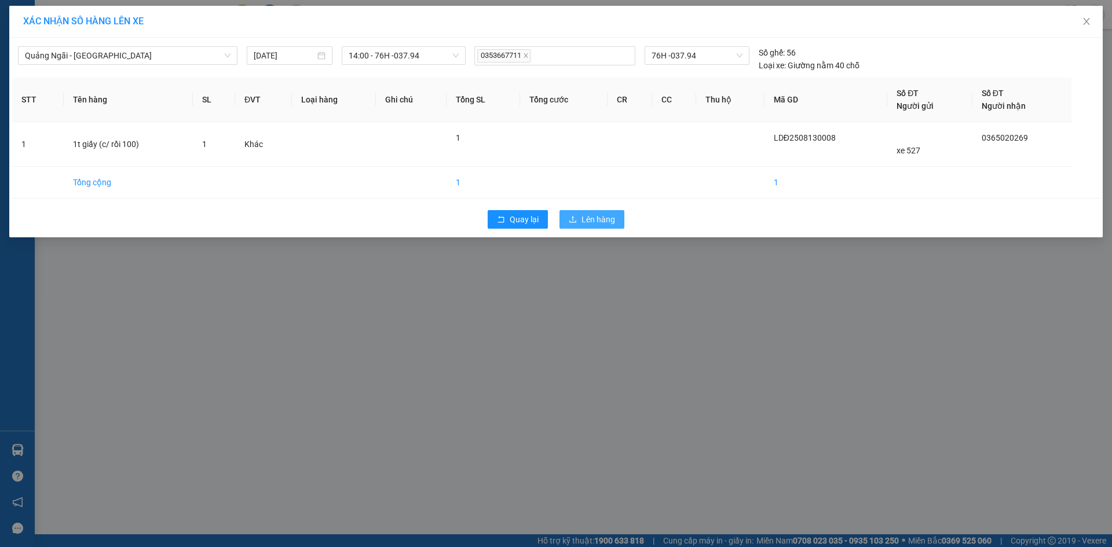
drag, startPoint x: 608, startPoint y: 217, endPoint x: 607, endPoint y: 208, distance: 8.3
click at [609, 217] on span "Lên hàng" at bounding box center [598, 219] width 34 height 13
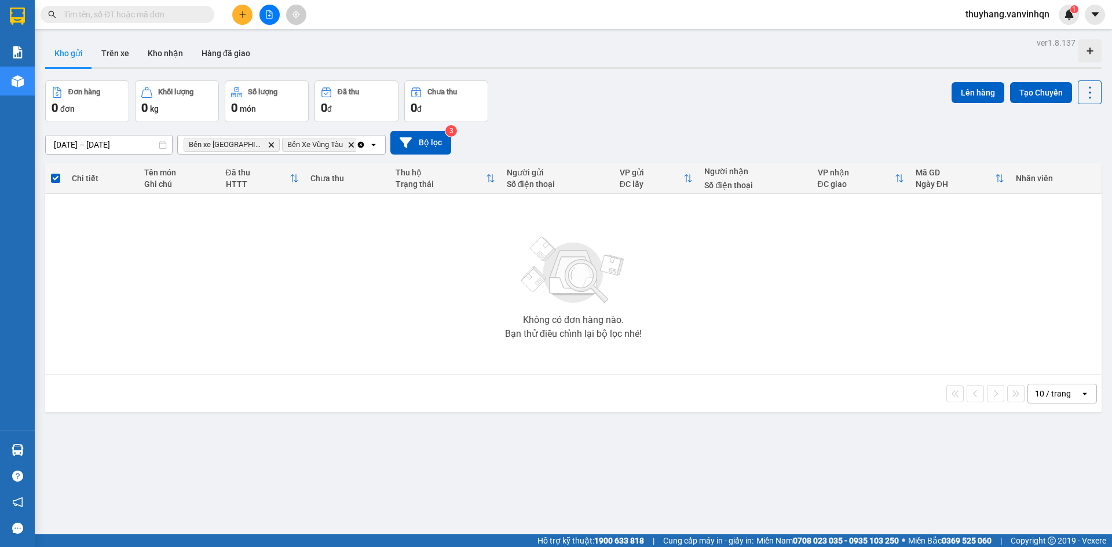
click at [270, 14] on icon "file-add" at bounding box center [269, 14] width 8 height 8
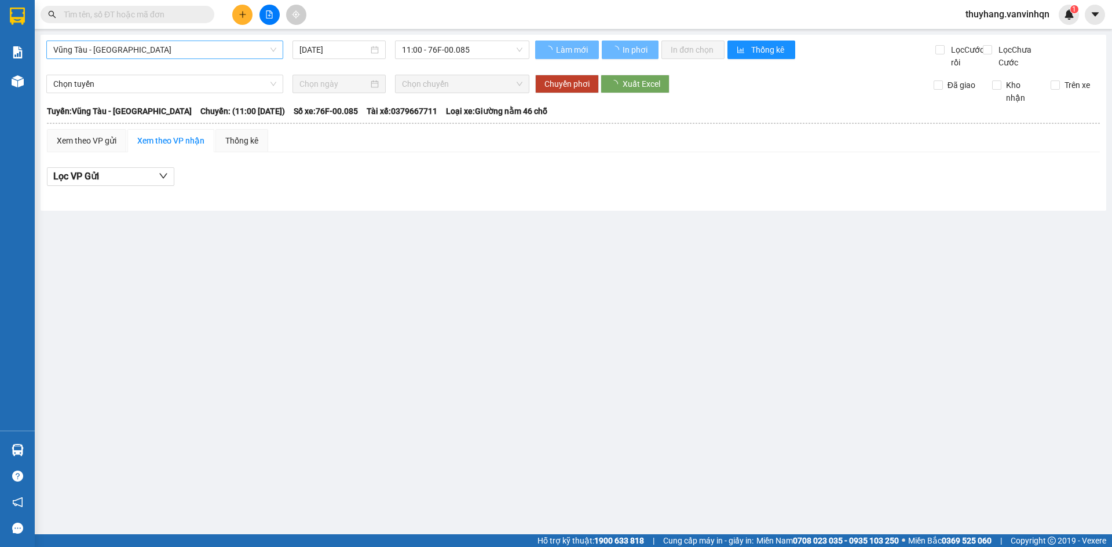
click at [201, 49] on span "Vũng Tàu - [GEOGRAPHIC_DATA]" at bounding box center [164, 49] width 223 height 17
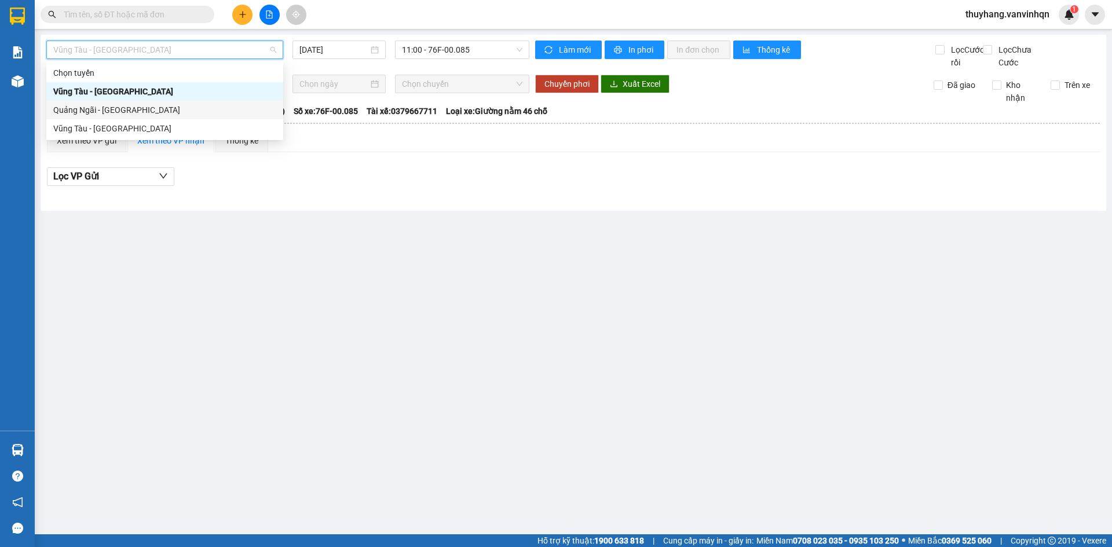
click at [236, 115] on div "Quảng Ngãi - [GEOGRAPHIC_DATA]" at bounding box center [164, 110] width 223 height 13
type input "[DATE]"
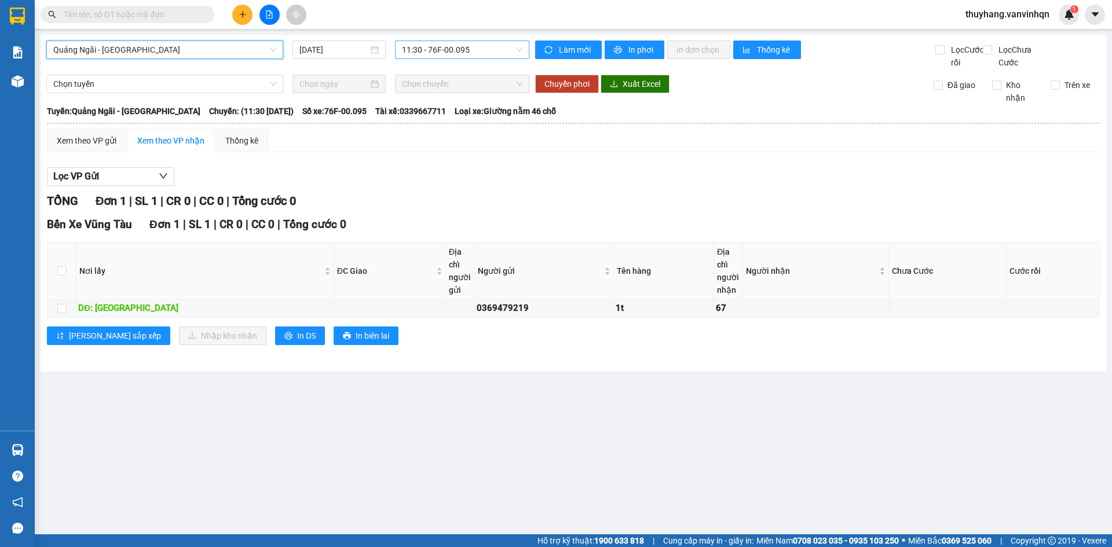
click at [409, 43] on span "11:30 - 76F-00.095" at bounding box center [462, 49] width 120 height 17
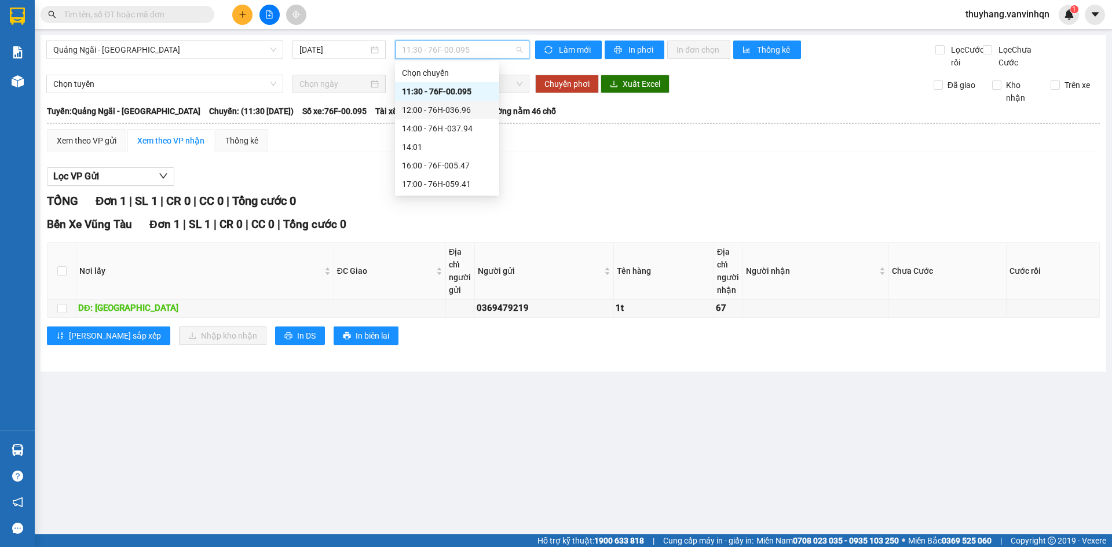
click at [469, 108] on div "12:00 - 76H-036.96" at bounding box center [447, 110] width 90 height 13
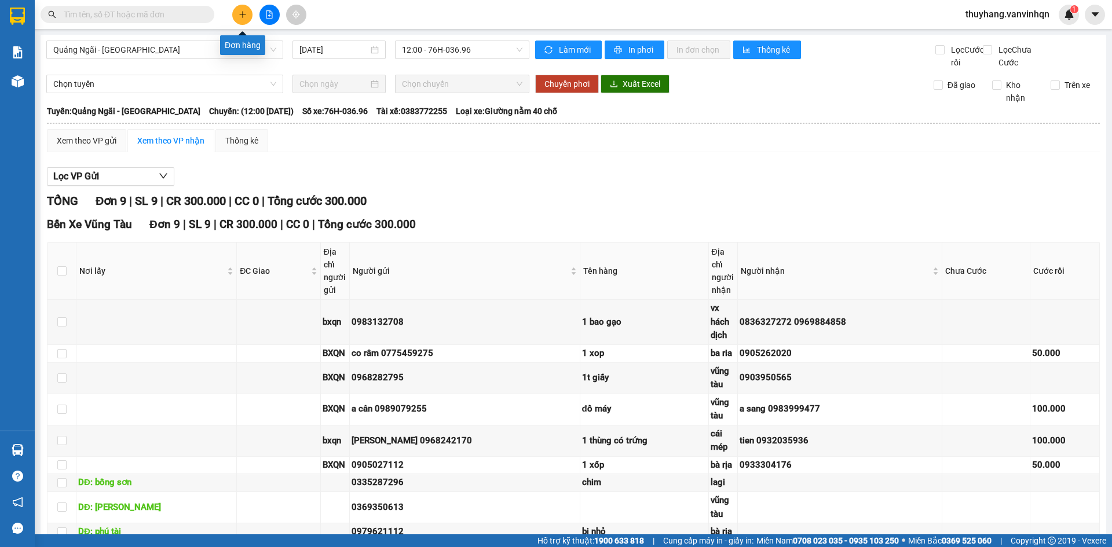
click at [249, 21] on button at bounding box center [242, 15] width 20 height 20
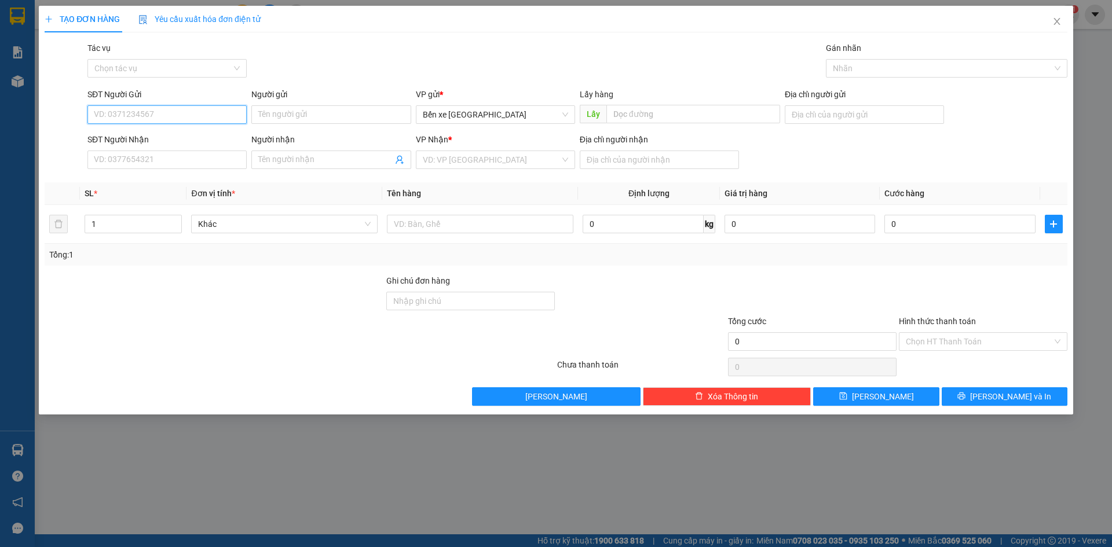
click at [221, 115] on input "SĐT Người Gửi" at bounding box center [166, 114] width 159 height 19
click at [471, 118] on span "Bến xe [GEOGRAPHIC_DATA]" at bounding box center [495, 114] width 145 height 17
type input "0899122139"
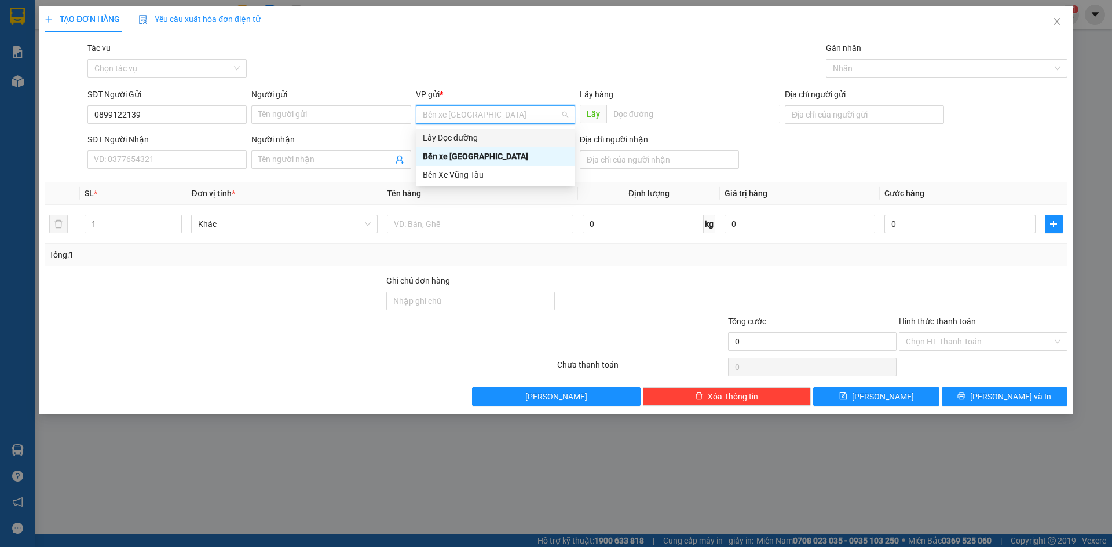
click at [472, 137] on div "Lấy Dọc đường" at bounding box center [495, 137] width 145 height 13
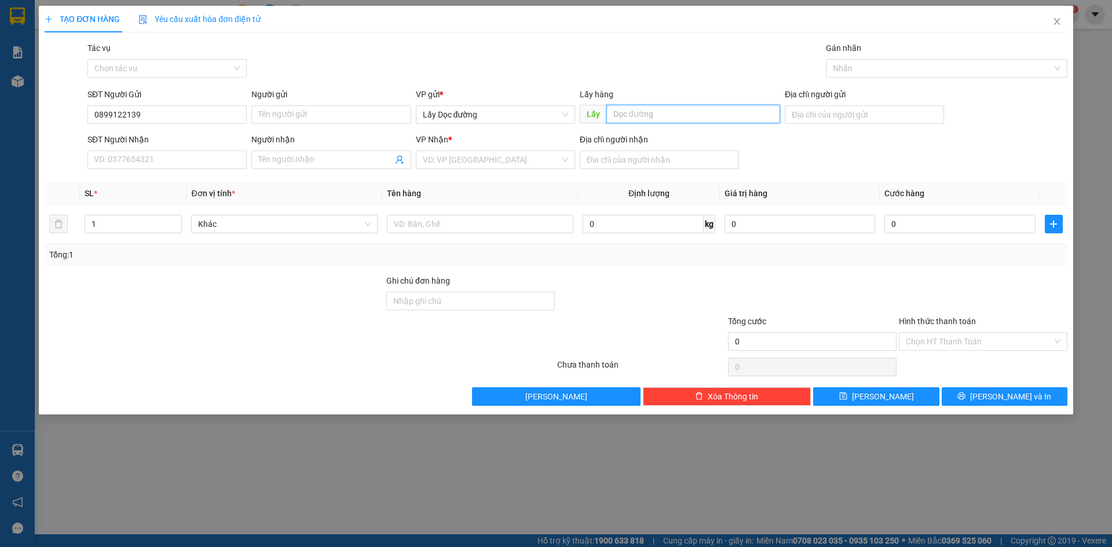
click at [697, 113] on input "text" at bounding box center [693, 114] width 174 height 19
click at [564, 153] on div "VD: VP [GEOGRAPHIC_DATA]" at bounding box center [495, 160] width 159 height 19
type input "[GEOGRAPHIC_DATA]"
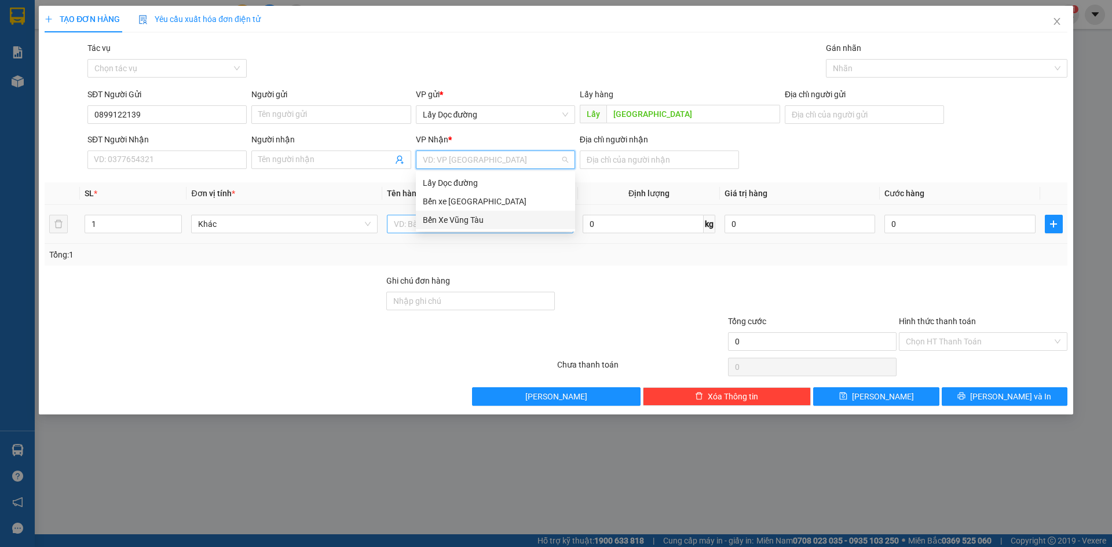
click at [533, 220] on div "Bến Xe Vũng Tàu" at bounding box center [495, 220] width 145 height 13
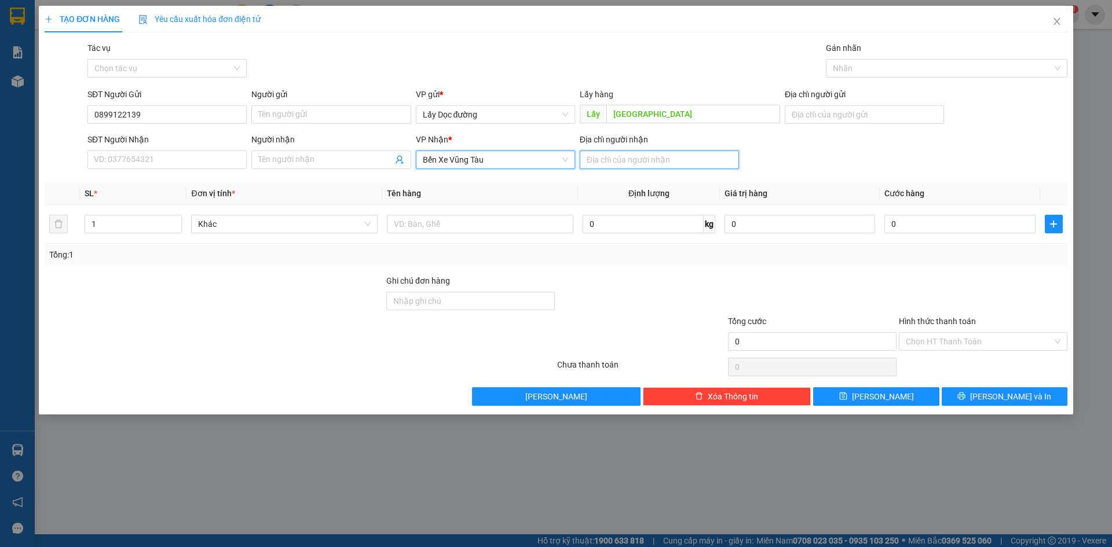
click at [650, 164] on input "Địa chỉ người nhận" at bounding box center [659, 160] width 159 height 19
type input "vũng tàu"
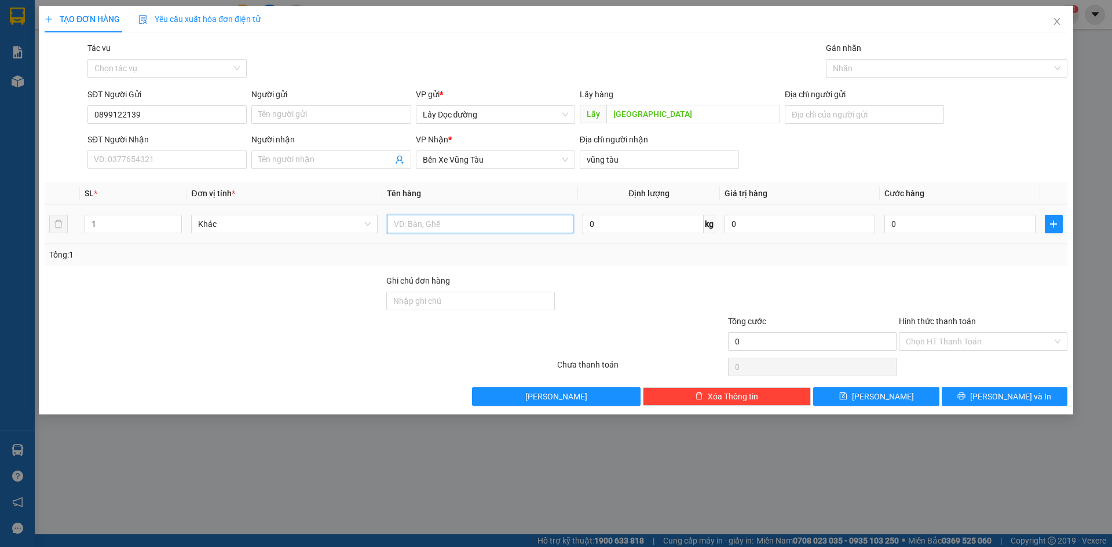
click at [491, 221] on input "text" at bounding box center [480, 224] width 186 height 19
type input "1t 1 bao"
click at [827, 390] on button "[PERSON_NAME]" at bounding box center [876, 396] width 126 height 19
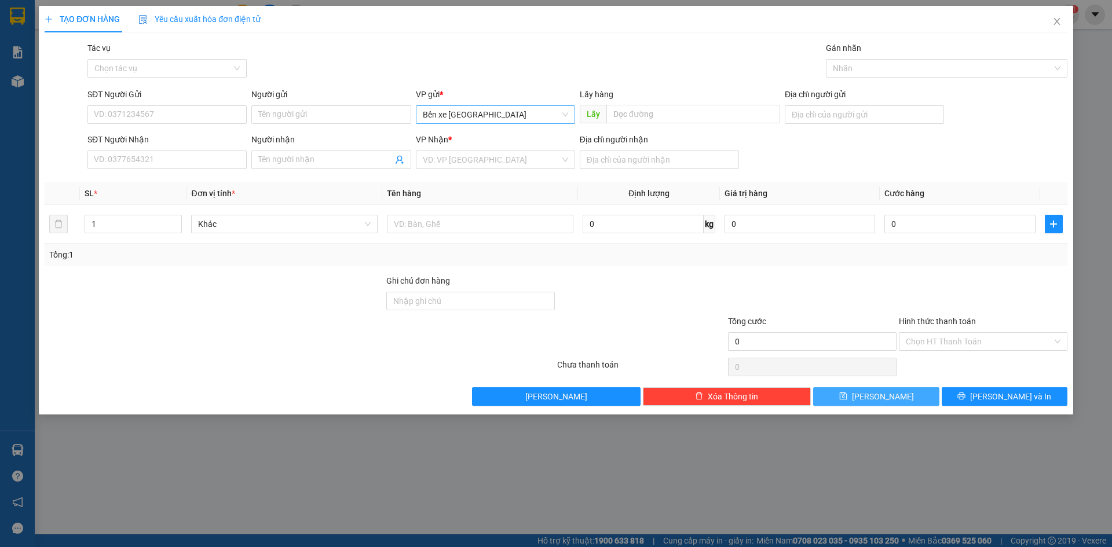
click at [547, 113] on span "Bến xe [GEOGRAPHIC_DATA]" at bounding box center [495, 114] width 145 height 17
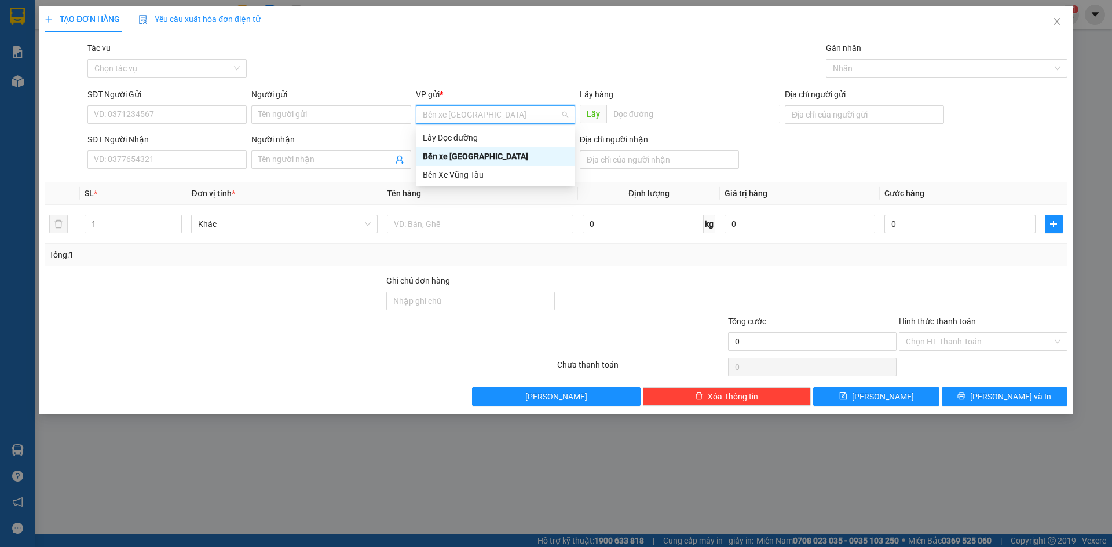
click at [482, 146] on div "Lấy Dọc đường" at bounding box center [495, 138] width 159 height 19
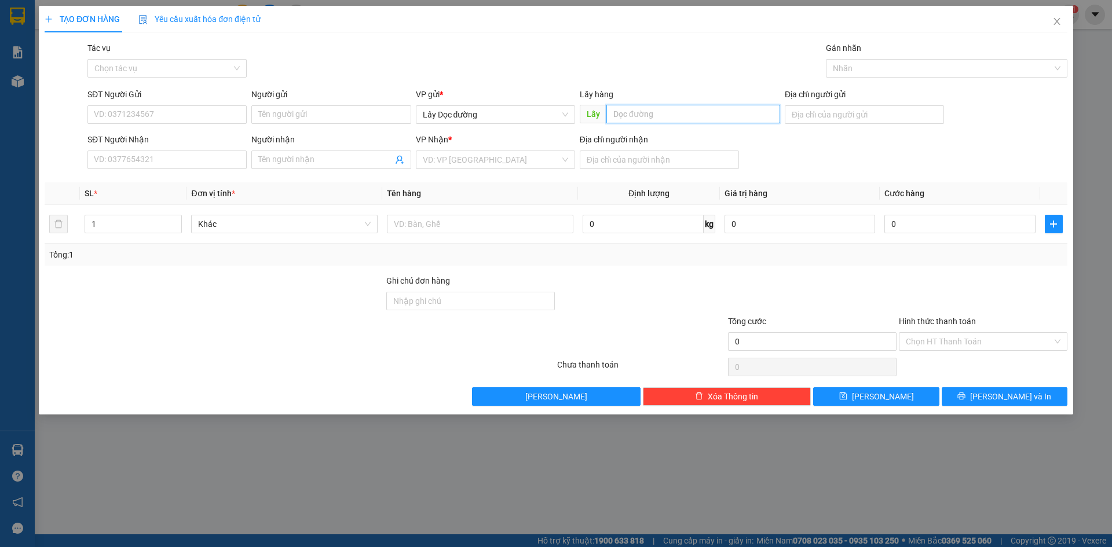
click at [650, 108] on input "text" at bounding box center [693, 114] width 174 height 19
type input "ninh hòa"
click at [541, 158] on input "search" at bounding box center [491, 159] width 137 height 17
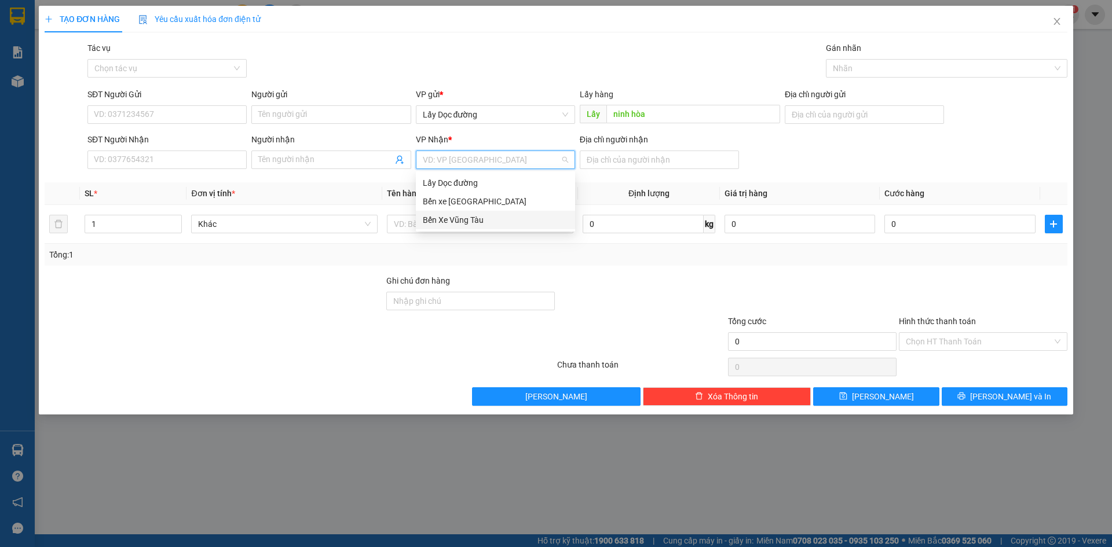
click at [503, 218] on div "Bến Xe Vũng Tàu" at bounding box center [495, 220] width 145 height 13
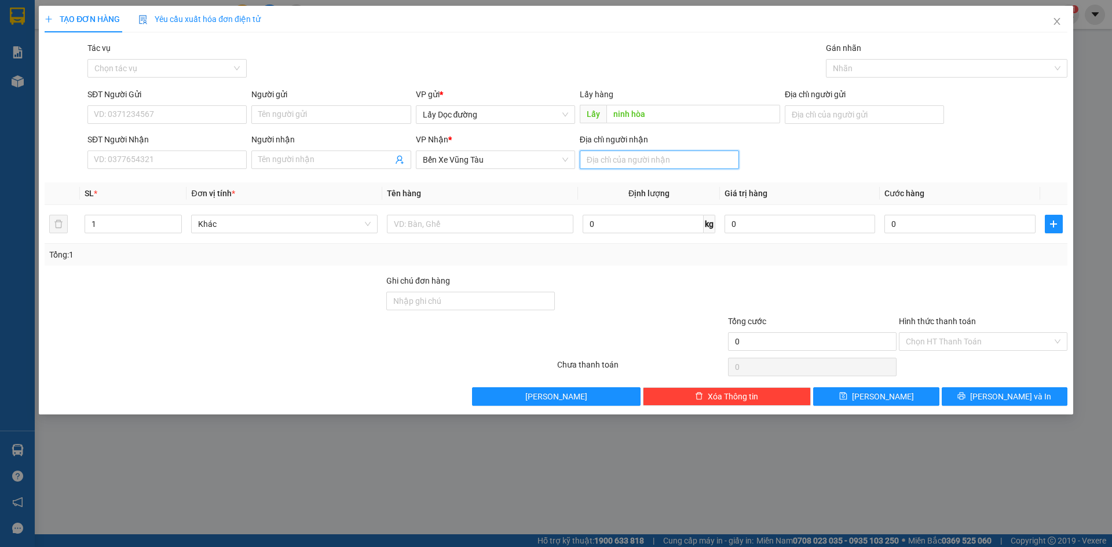
click at [626, 159] on input "Địa chỉ người nhận" at bounding box center [659, 160] width 159 height 19
click at [552, 218] on input "text" at bounding box center [480, 224] width 186 height 19
type input "1t ốc"
click at [603, 160] on input "Địa chỉ người nhận" at bounding box center [659, 160] width 159 height 19
click at [149, 115] on input "SĐT Người Gửi" at bounding box center [166, 114] width 159 height 19
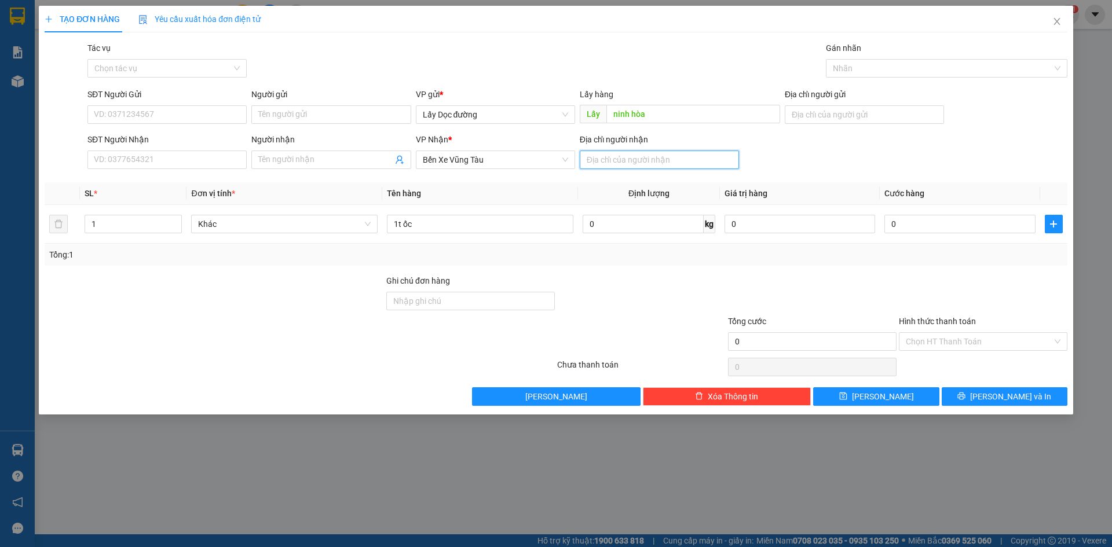
click at [684, 156] on input "Địa chỉ người nhận" at bounding box center [659, 160] width 159 height 19
type input "vũng tàu"
click at [146, 113] on input "SĐT Người Gửi" at bounding box center [166, 114] width 159 height 19
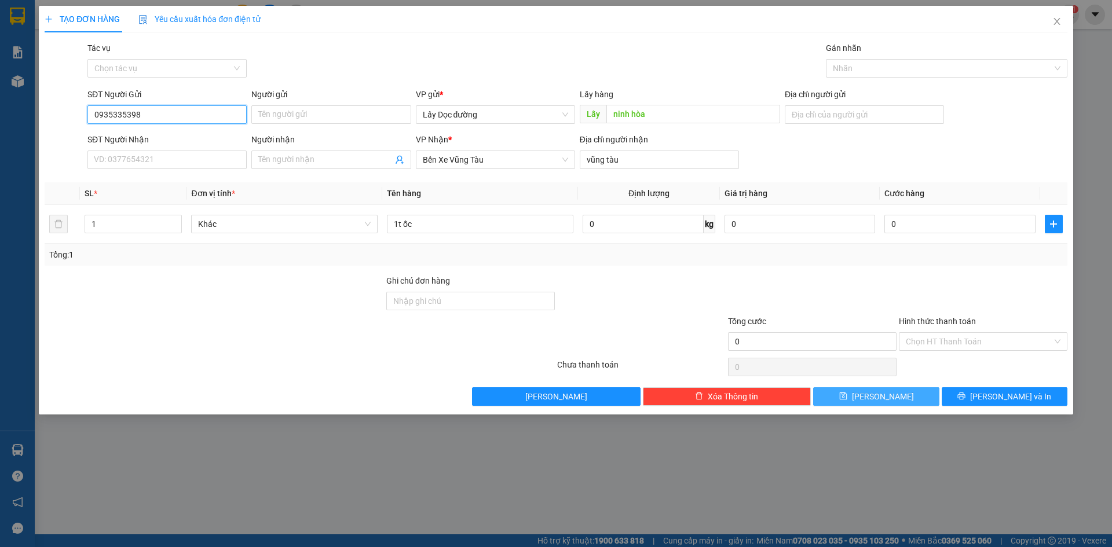
type input "0935335398"
click at [875, 396] on button "[PERSON_NAME]" at bounding box center [876, 396] width 126 height 19
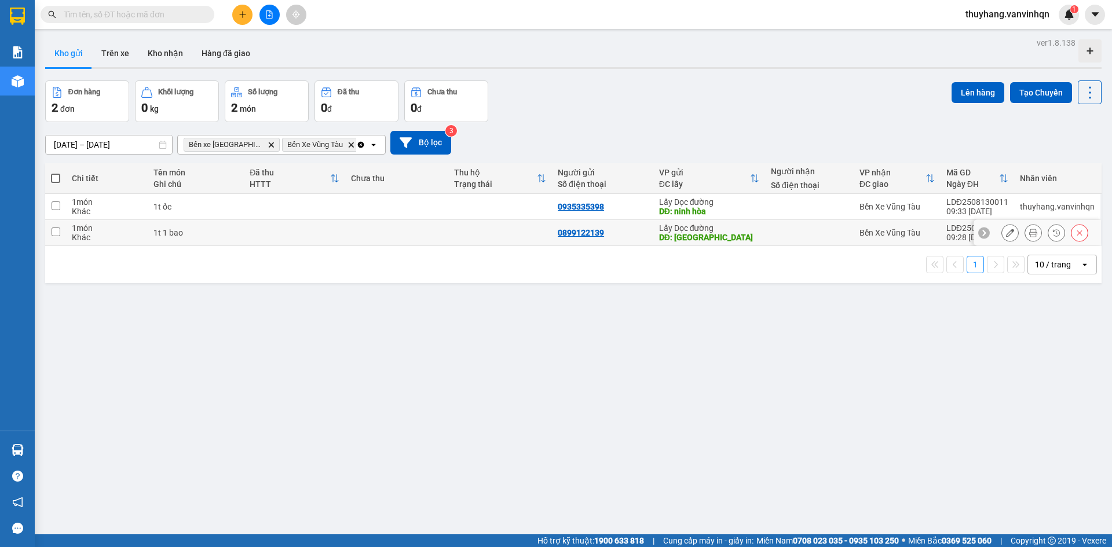
click at [1002, 240] on button at bounding box center [1010, 233] width 16 height 20
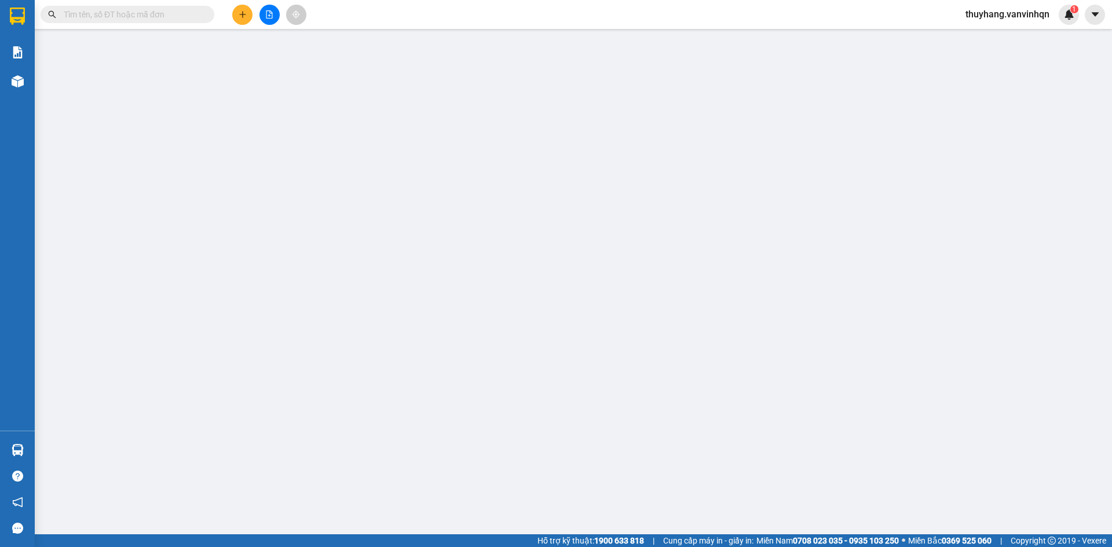
type input "0899122139"
type input "[GEOGRAPHIC_DATA]"
type input "vũng tàu"
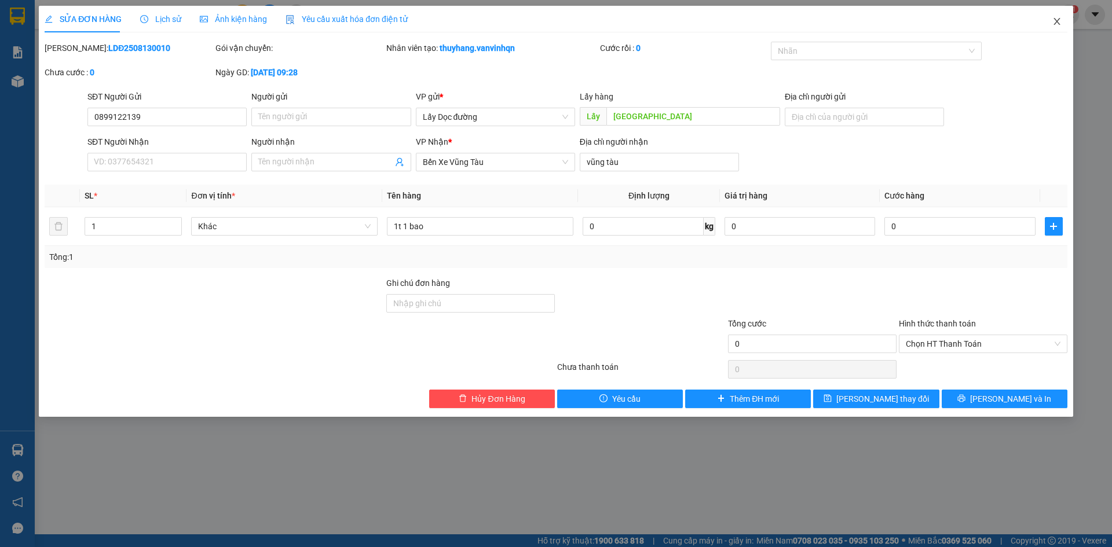
click at [1059, 24] on icon "close" at bounding box center [1056, 21] width 9 height 9
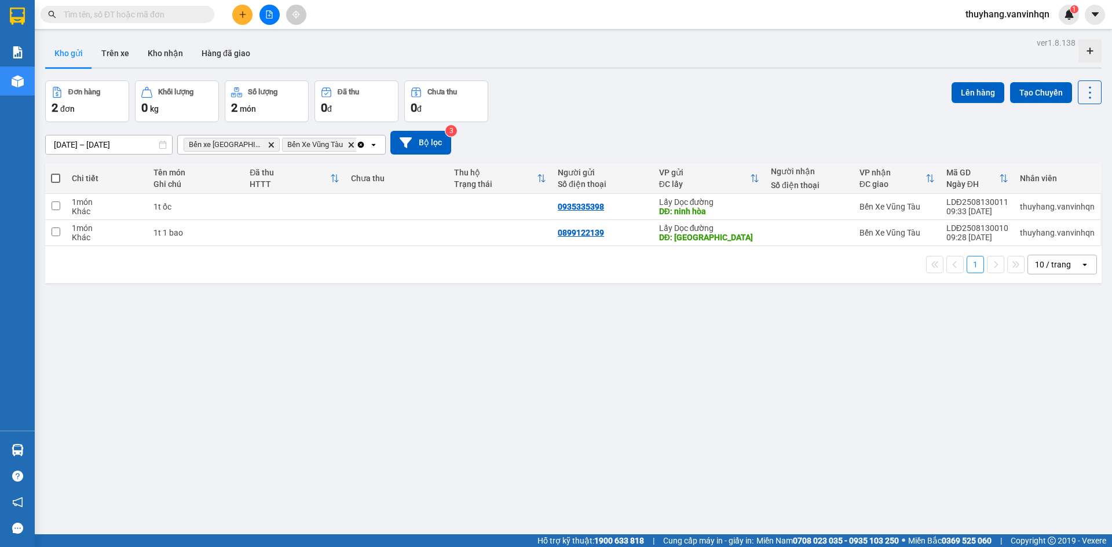
click at [236, 19] on button at bounding box center [242, 15] width 20 height 20
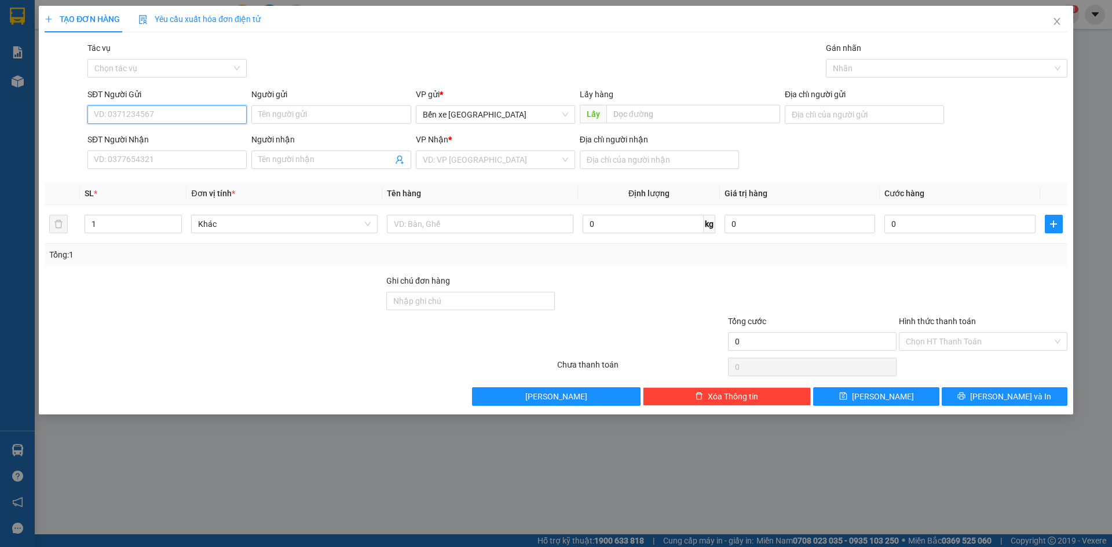
click at [197, 115] on input "SĐT Người Gửi" at bounding box center [166, 114] width 159 height 19
click at [449, 109] on span "Bến xe [GEOGRAPHIC_DATA]" at bounding box center [495, 114] width 145 height 17
type input "0353531053"
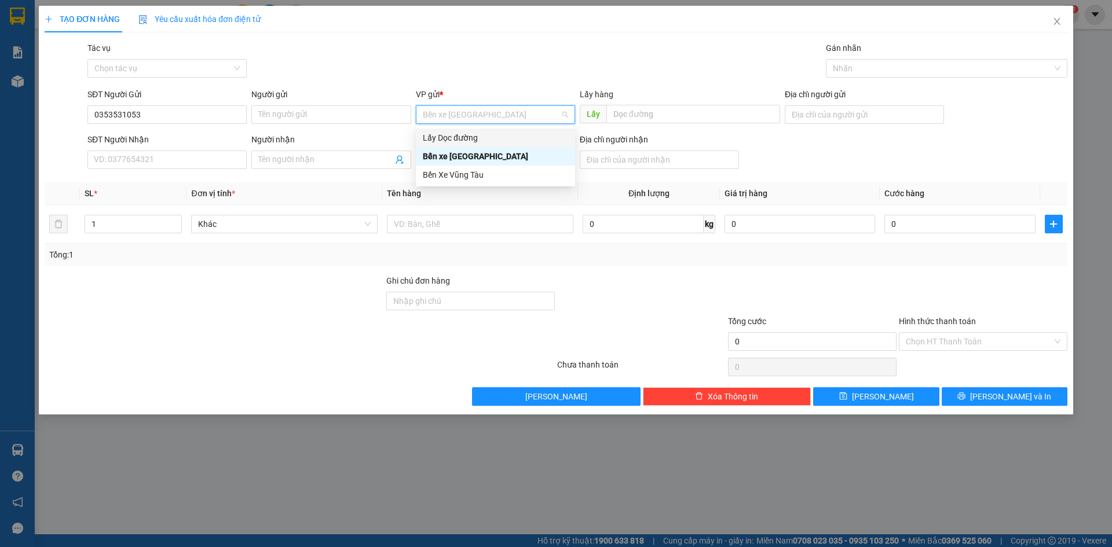
click at [486, 136] on div "Lấy Dọc đường" at bounding box center [495, 137] width 145 height 13
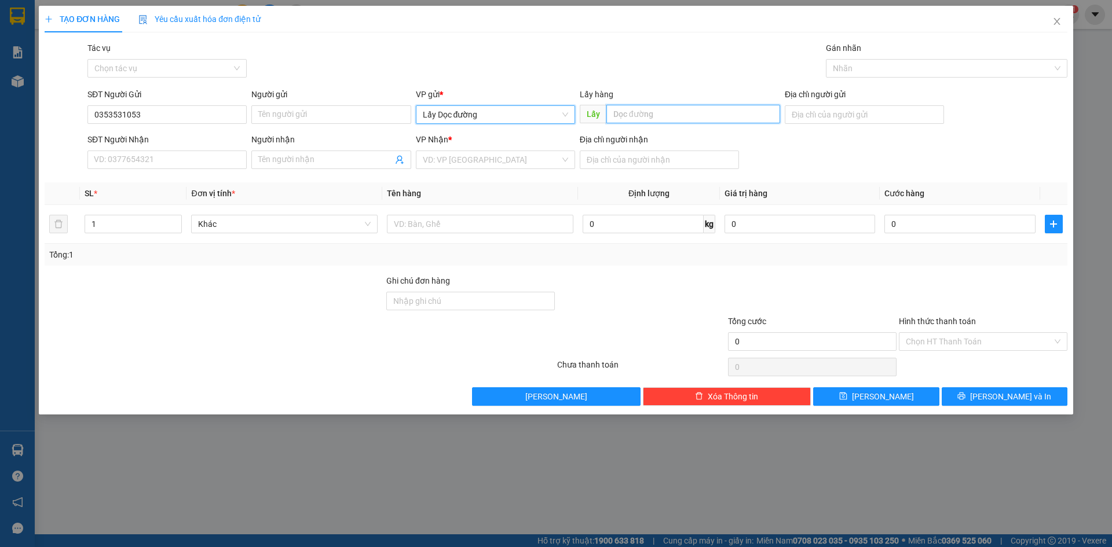
click at [619, 119] on input "text" at bounding box center [693, 114] width 174 height 19
type input "liên hương"
click at [515, 163] on input "search" at bounding box center [491, 159] width 137 height 17
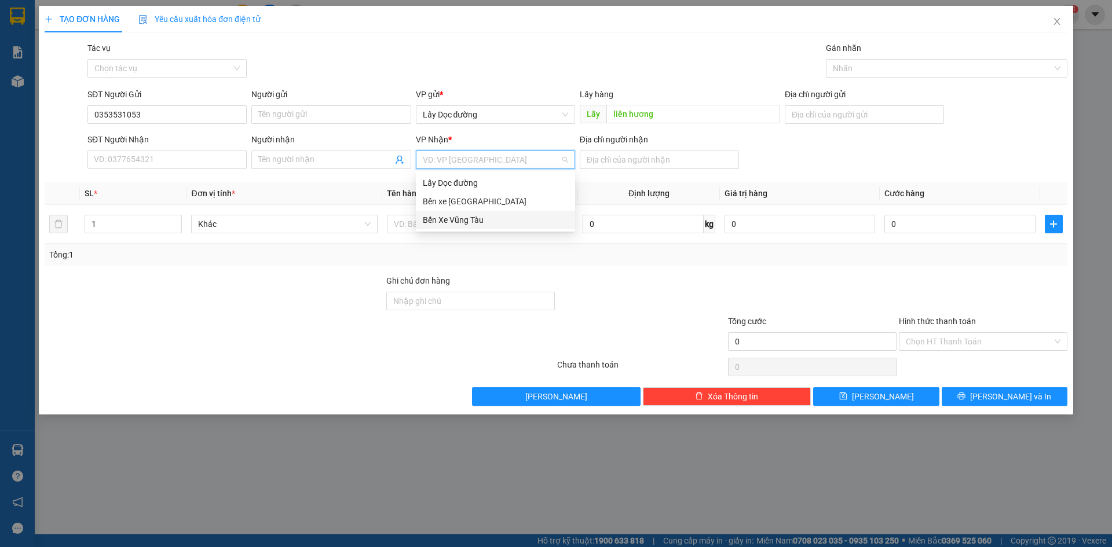
click at [499, 218] on div "Bến Xe Vũng Tàu" at bounding box center [495, 220] width 145 height 13
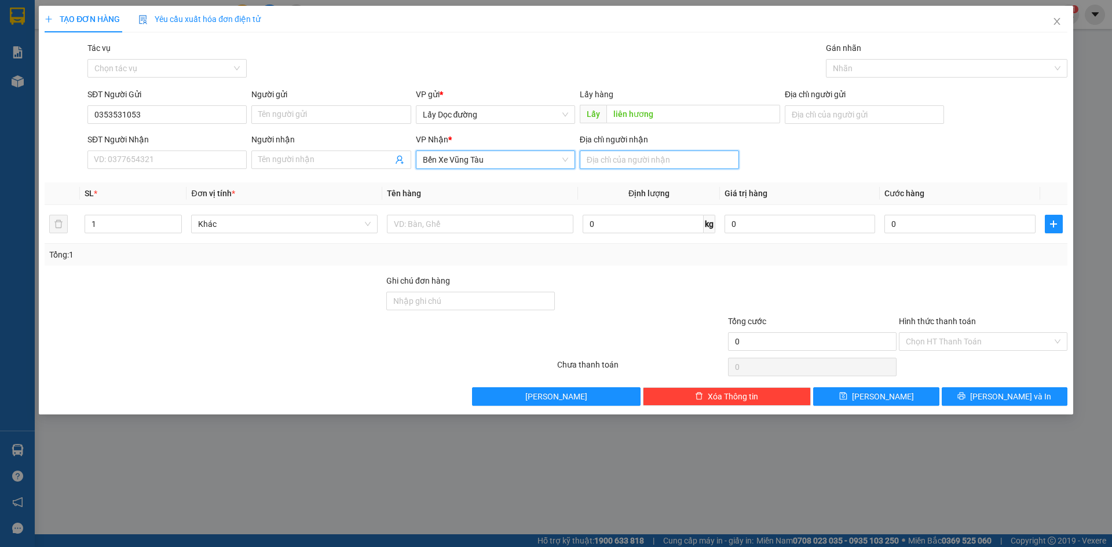
click at [611, 159] on input "Địa chỉ người nhận" at bounding box center [659, 160] width 159 height 19
type input "lagi"
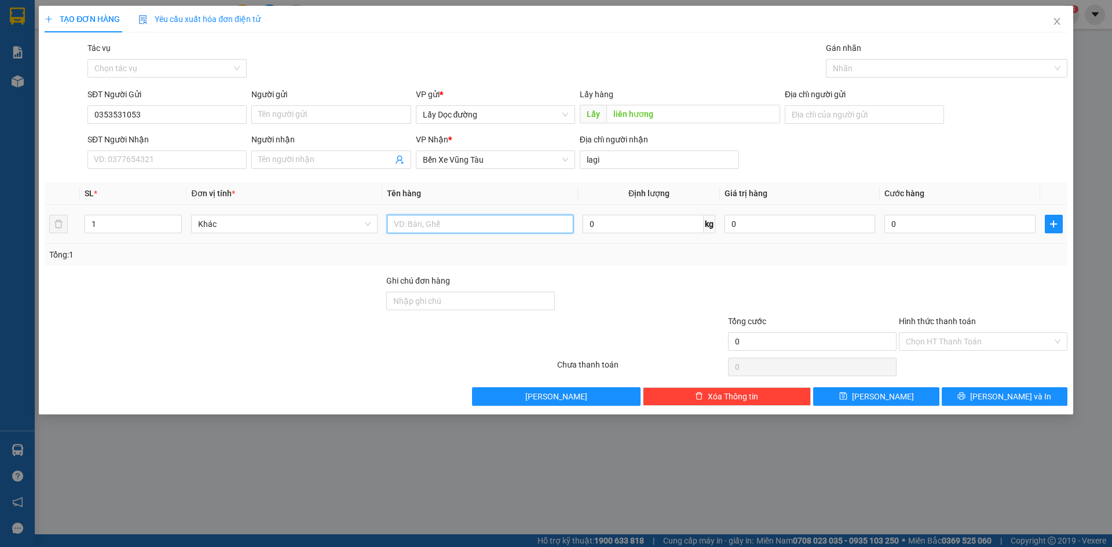
click at [527, 229] on input "text" at bounding box center [480, 224] width 186 height 19
type input "10t nhỏ"
click at [920, 397] on button "[PERSON_NAME]" at bounding box center [876, 396] width 126 height 19
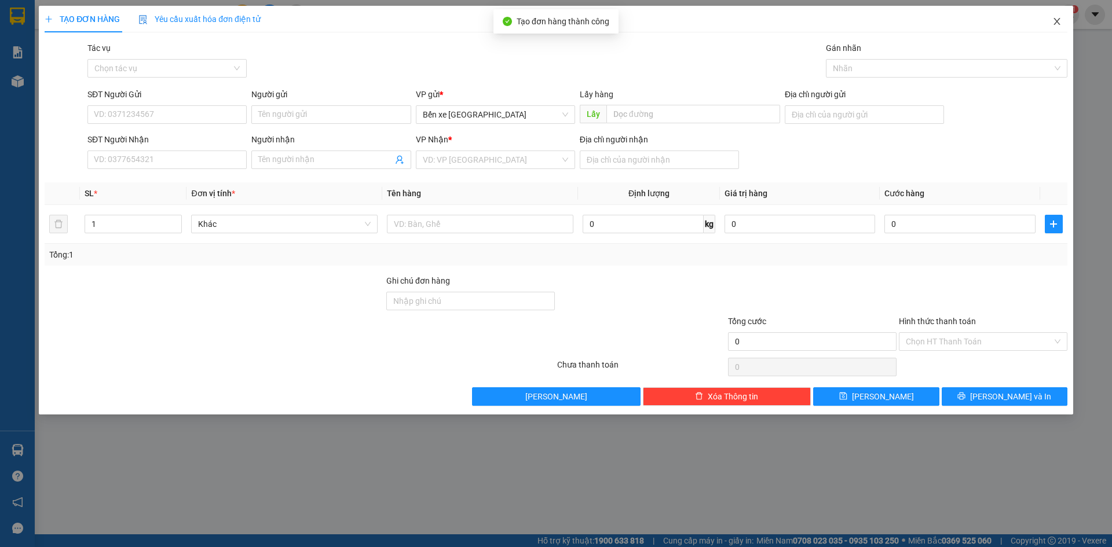
click at [1055, 28] on span "Close" at bounding box center [1056, 22] width 32 height 32
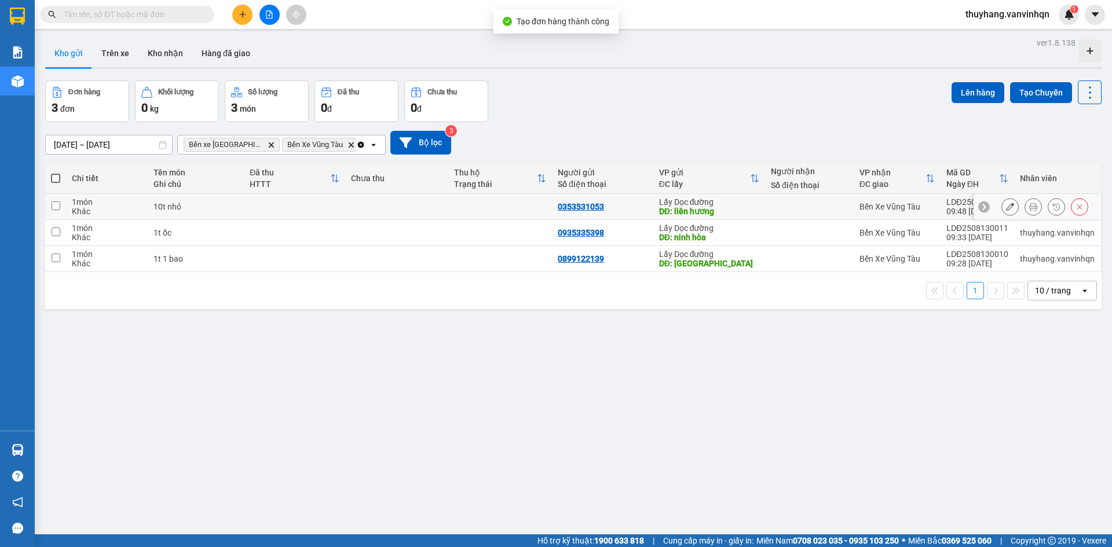
click at [222, 209] on div "10t nhỏ" at bounding box center [195, 206] width 85 height 9
checkbox input "true"
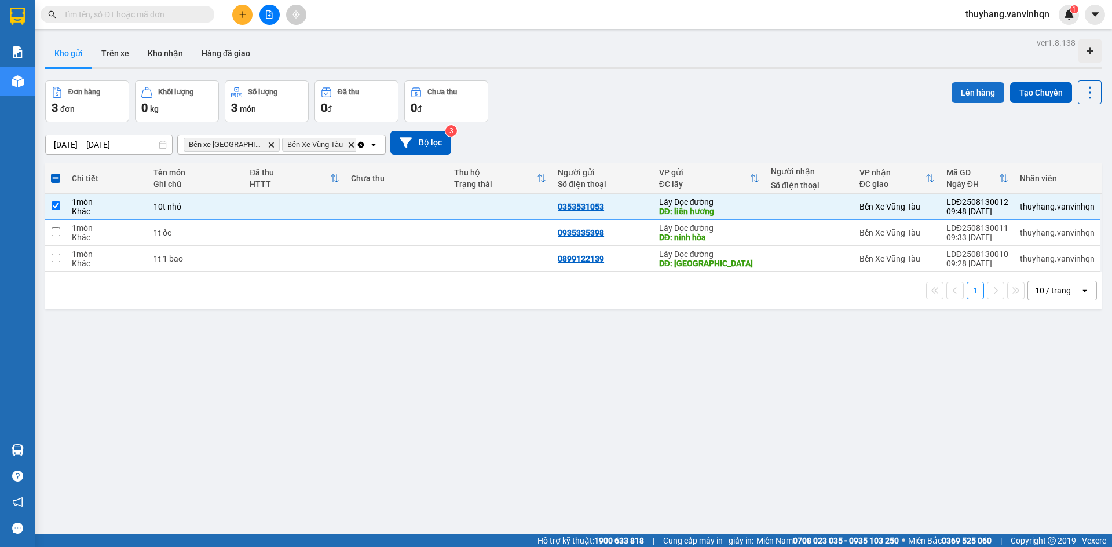
click at [981, 92] on button "Lên hàng" at bounding box center [977, 92] width 53 height 21
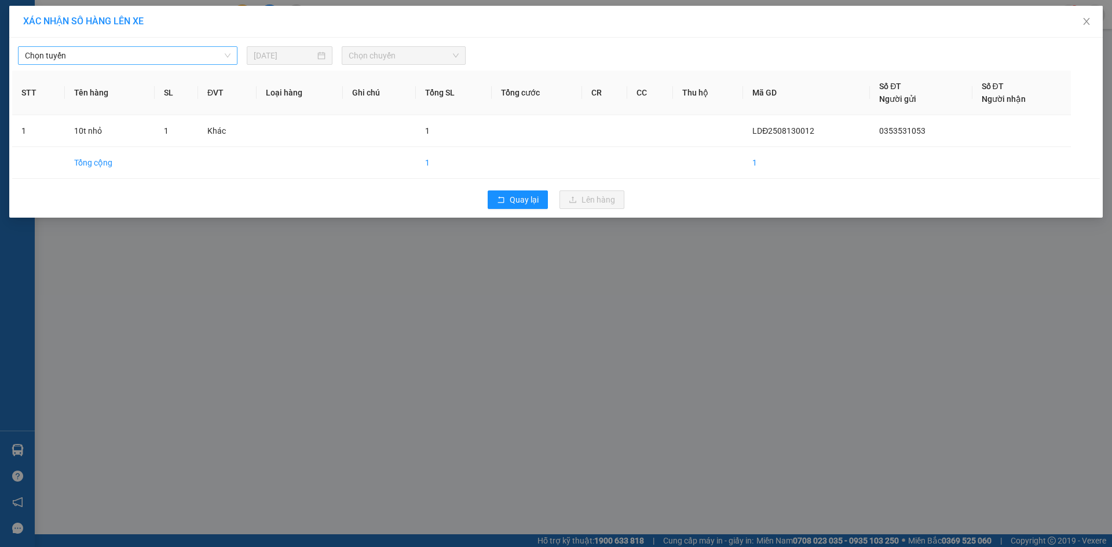
click at [193, 53] on span "Chọn tuyến" at bounding box center [128, 55] width 206 height 17
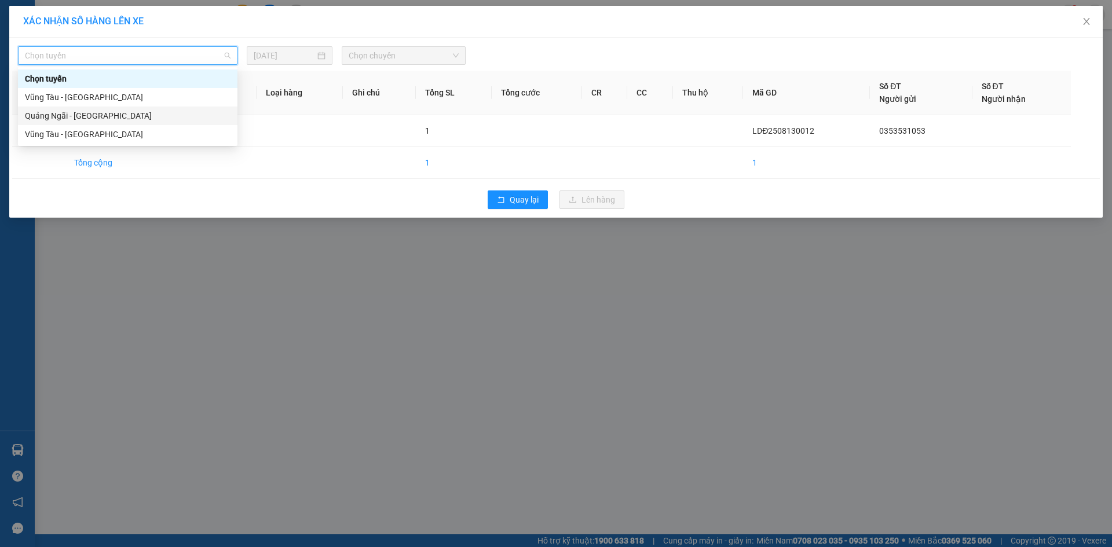
click at [163, 114] on div "Quảng Ngãi - [GEOGRAPHIC_DATA]" at bounding box center [128, 115] width 206 height 13
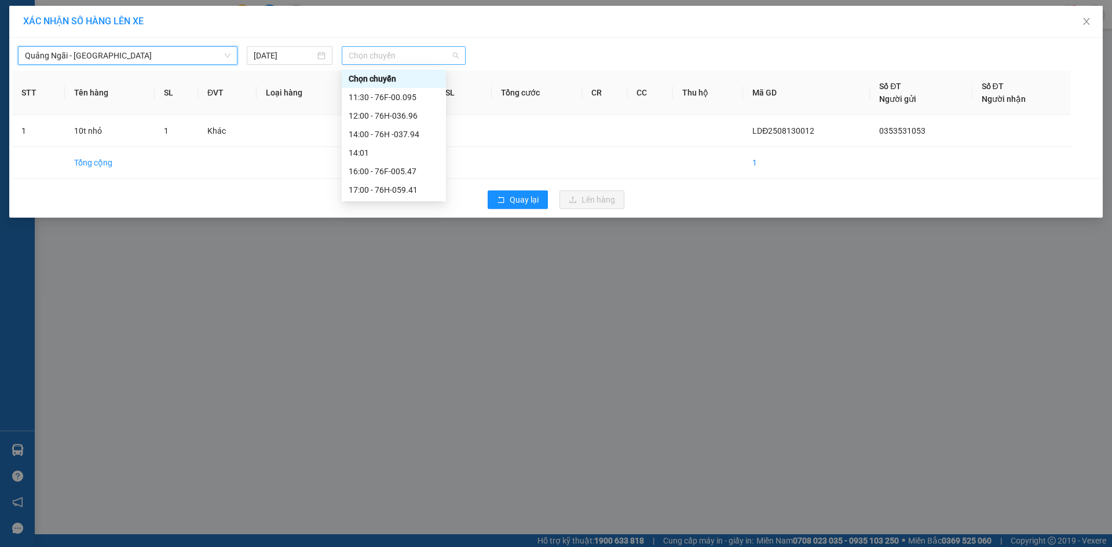
click at [421, 56] on span "Chọn chuyến" at bounding box center [404, 55] width 110 height 17
click at [420, 118] on div "12:00 - 76H-036.96" at bounding box center [394, 115] width 90 height 13
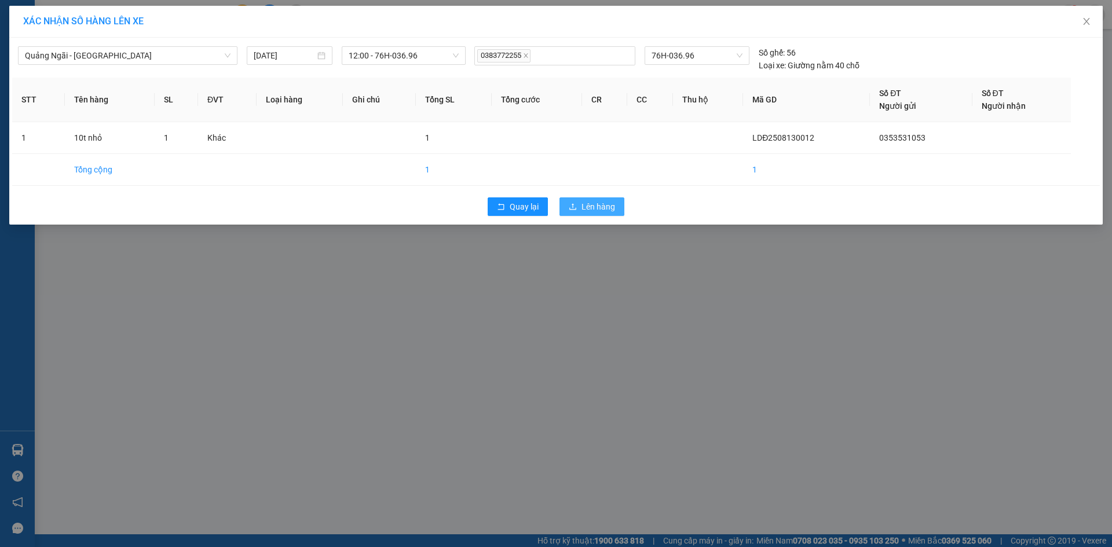
click at [606, 208] on span "Lên hàng" at bounding box center [598, 206] width 34 height 13
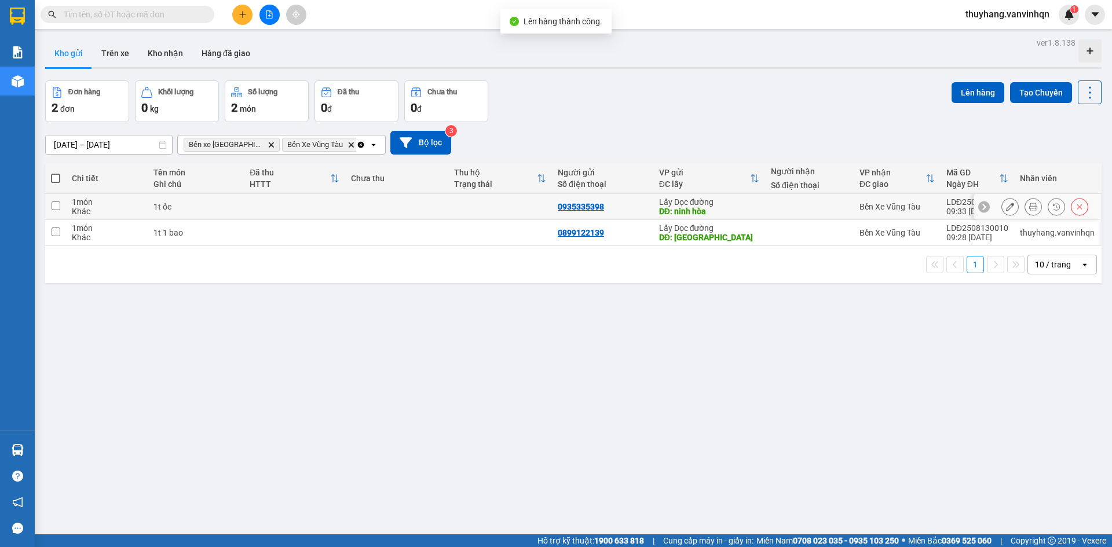
click at [323, 200] on td at bounding box center [294, 207] width 101 height 26
checkbox input "true"
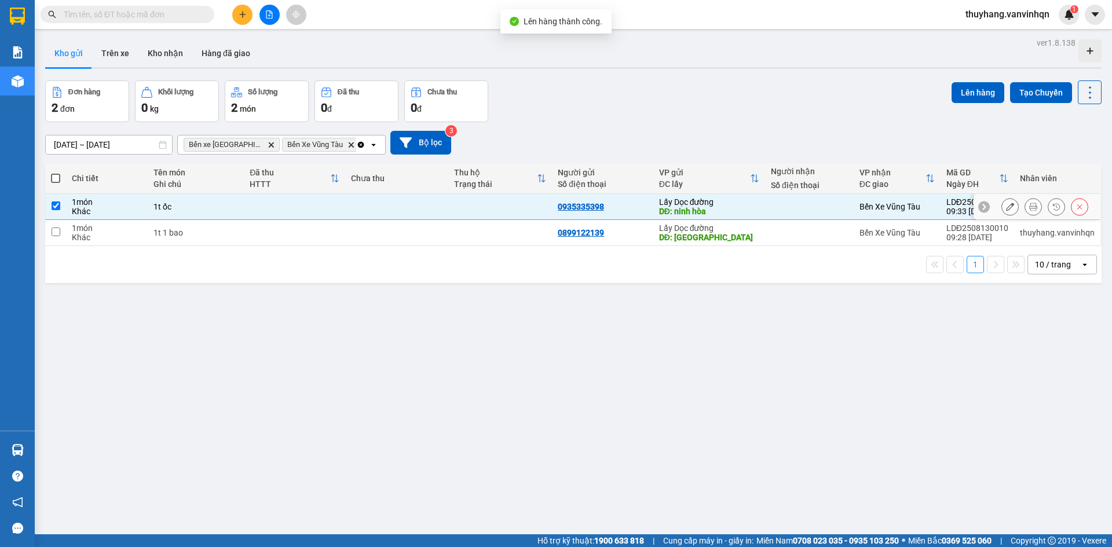
click at [305, 228] on td at bounding box center [294, 233] width 101 height 26
checkbox input "true"
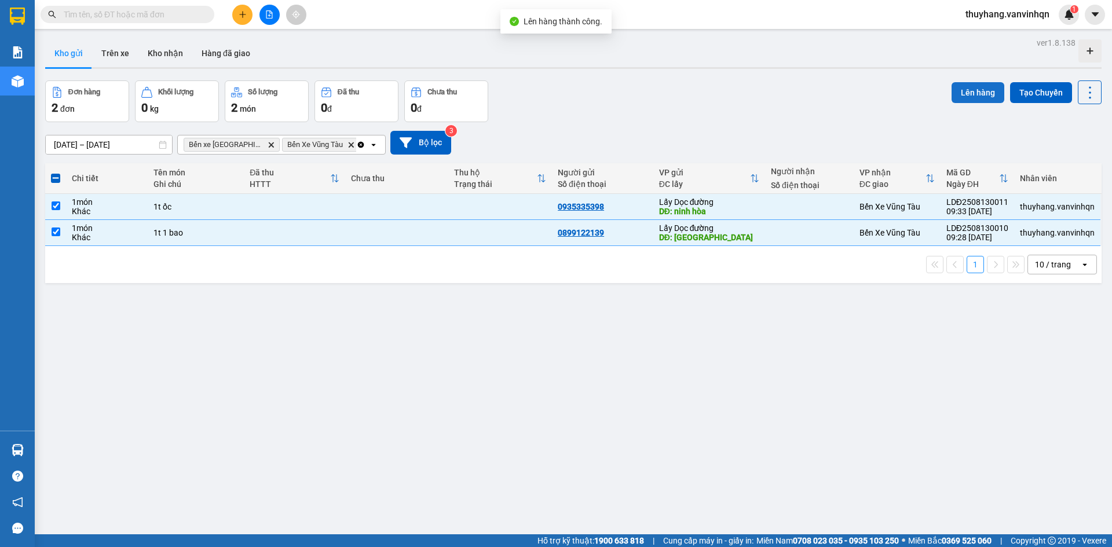
click at [988, 93] on button "Lên hàng" at bounding box center [977, 92] width 53 height 21
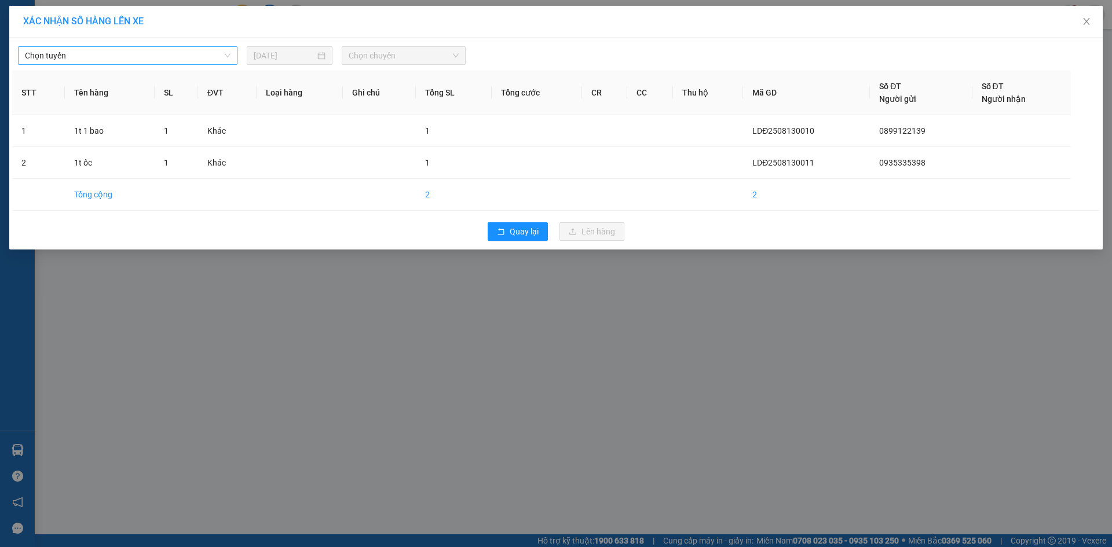
click at [74, 61] on span "Chọn tuyến" at bounding box center [128, 55] width 206 height 17
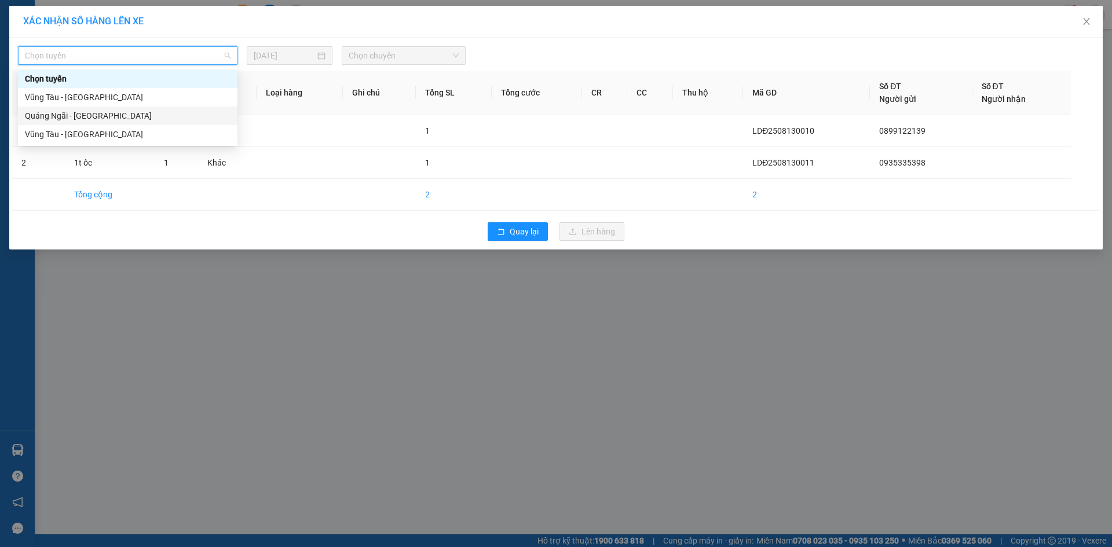
click at [90, 113] on div "Quảng Ngãi - [GEOGRAPHIC_DATA]" at bounding box center [128, 115] width 206 height 13
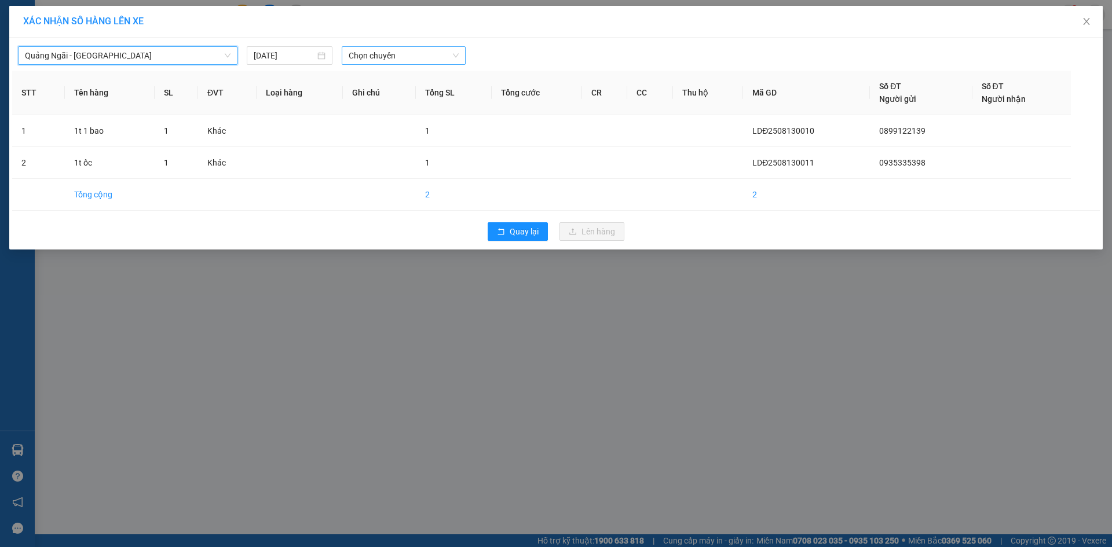
click at [436, 54] on span "Chọn chuyến" at bounding box center [404, 55] width 110 height 17
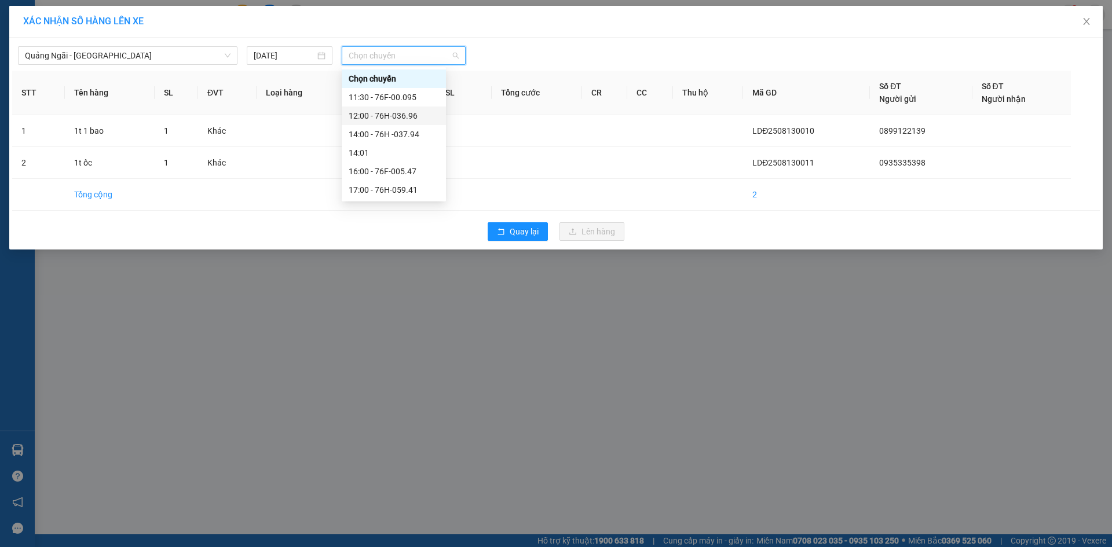
click at [431, 118] on div "12:00 - 76H-036.96" at bounding box center [394, 115] width 90 height 13
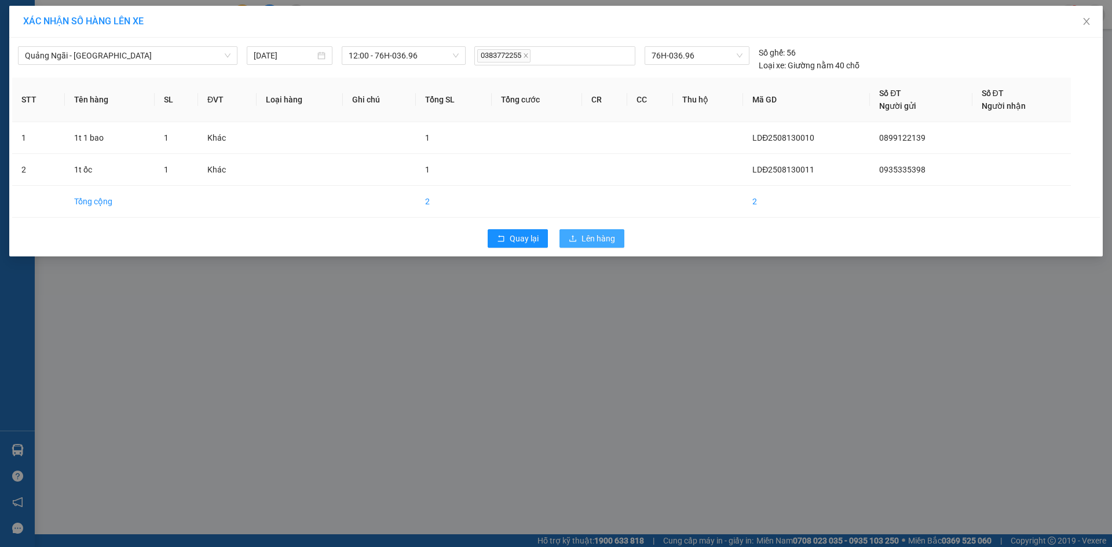
click at [622, 232] on button "Lên hàng" at bounding box center [591, 238] width 65 height 19
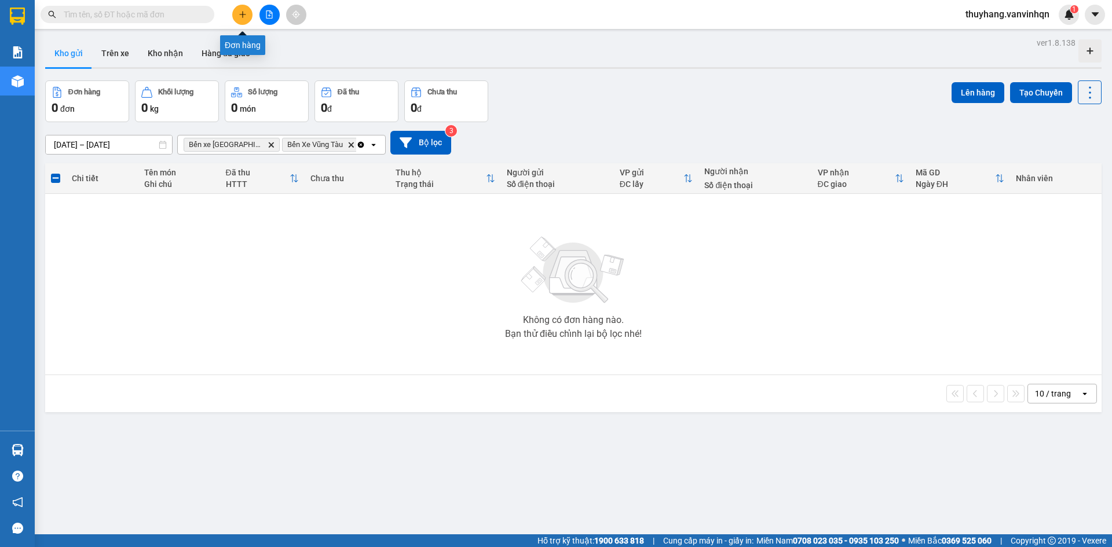
click at [241, 11] on icon "plus" at bounding box center [243, 14] width 8 height 8
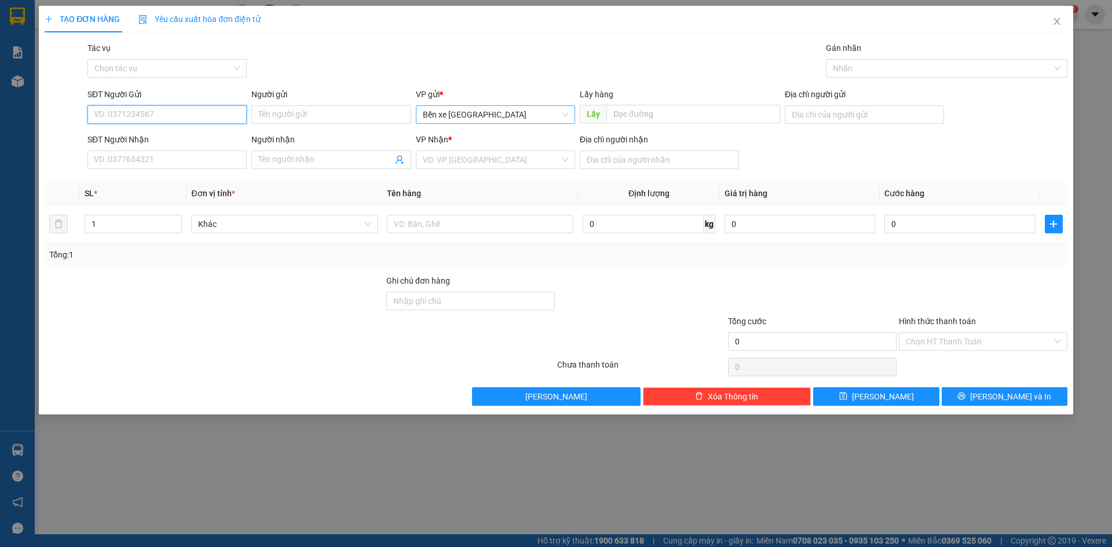
click at [505, 107] on span "Bến xe [GEOGRAPHIC_DATA]" at bounding box center [495, 114] width 145 height 17
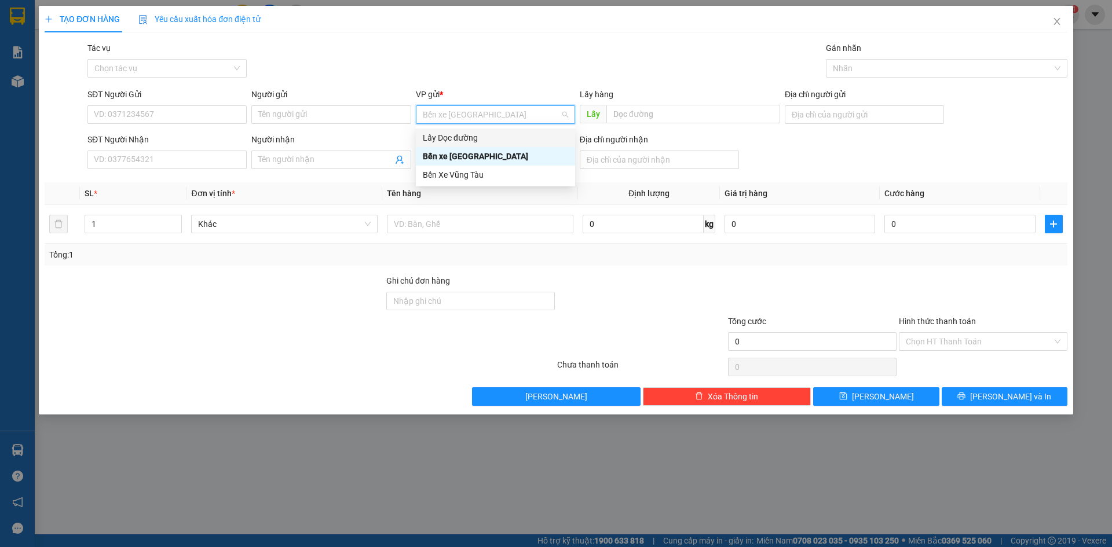
click at [478, 138] on div "Lấy Dọc đường" at bounding box center [495, 137] width 145 height 13
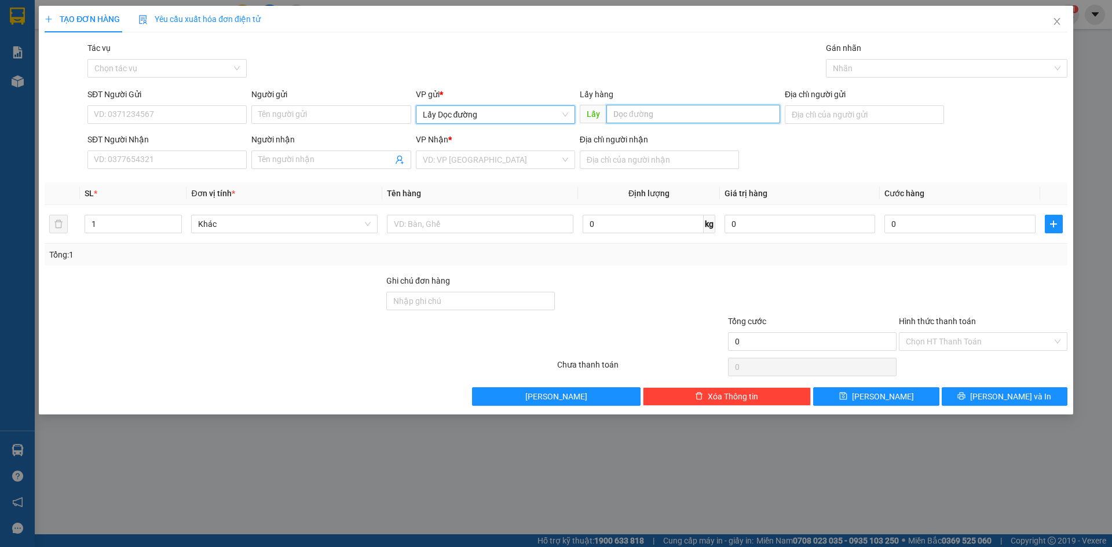
click at [668, 108] on input "text" at bounding box center [693, 114] width 174 height 19
type input "6 đông"
click at [519, 162] on input "search" at bounding box center [491, 159] width 137 height 17
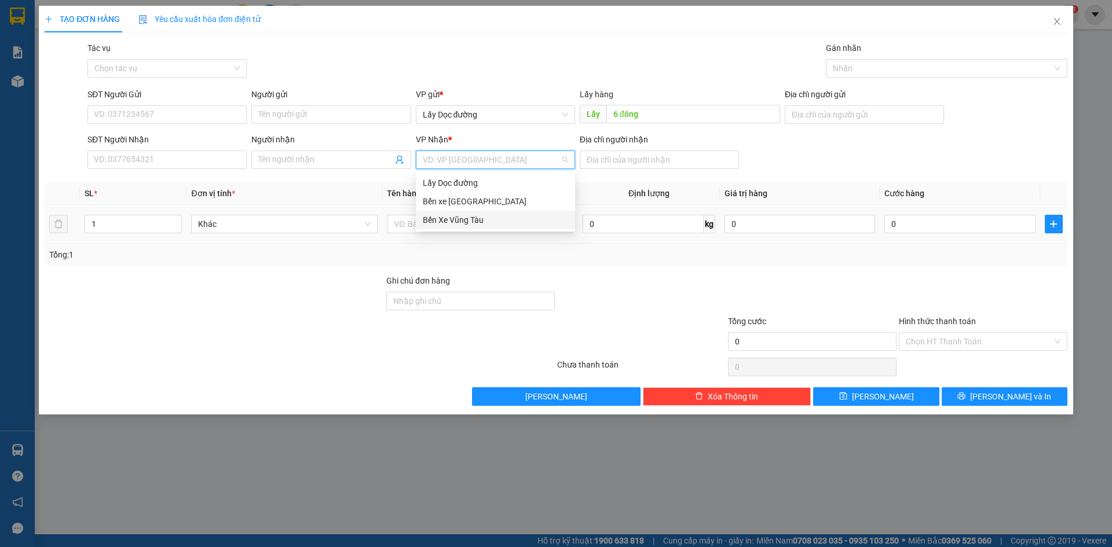
drag, startPoint x: 507, startPoint y: 221, endPoint x: 528, endPoint y: 210, distance: 23.6
click at [507, 222] on div "Bến Xe Vũng Tàu" at bounding box center [495, 220] width 145 height 13
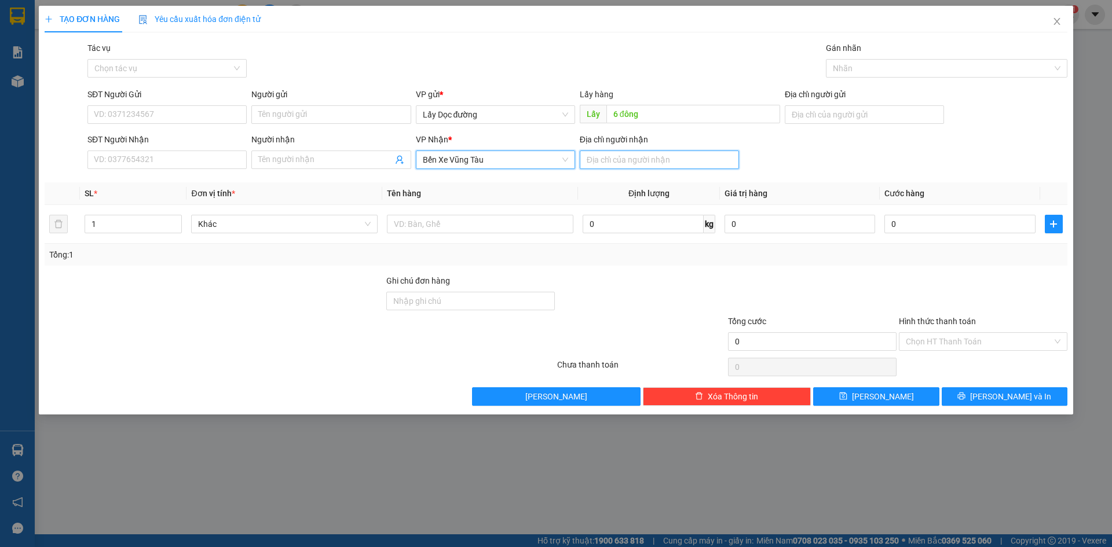
click at [632, 162] on input "Địa chỉ người nhận" at bounding box center [659, 160] width 159 height 19
type input "[GEOGRAPHIC_DATA]"
click at [191, 115] on input "SĐT Người Gửi" at bounding box center [166, 114] width 159 height 19
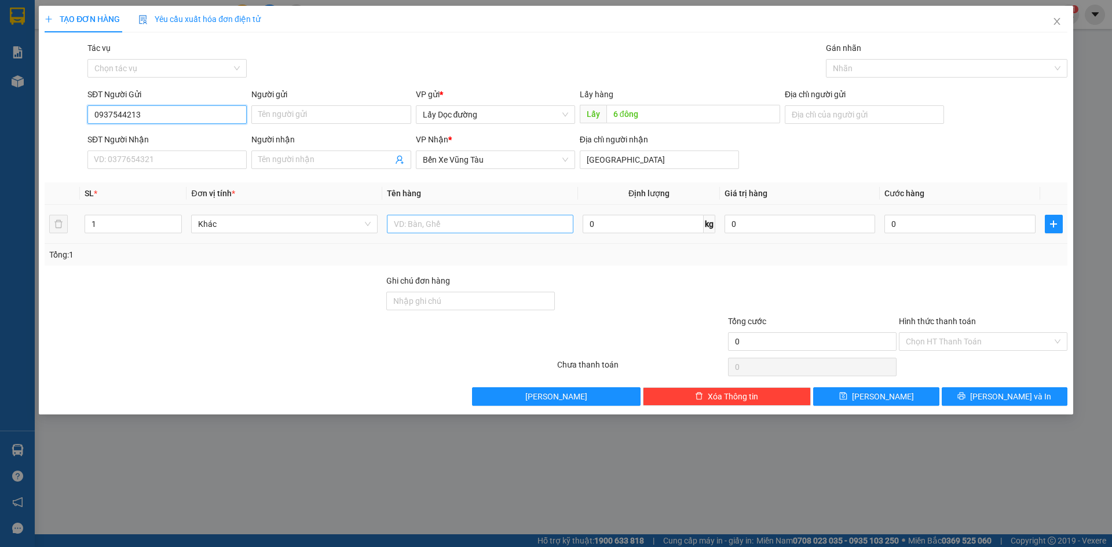
type input "0937544213"
click at [486, 226] on input "text" at bounding box center [480, 224] width 186 height 19
type input "1t"
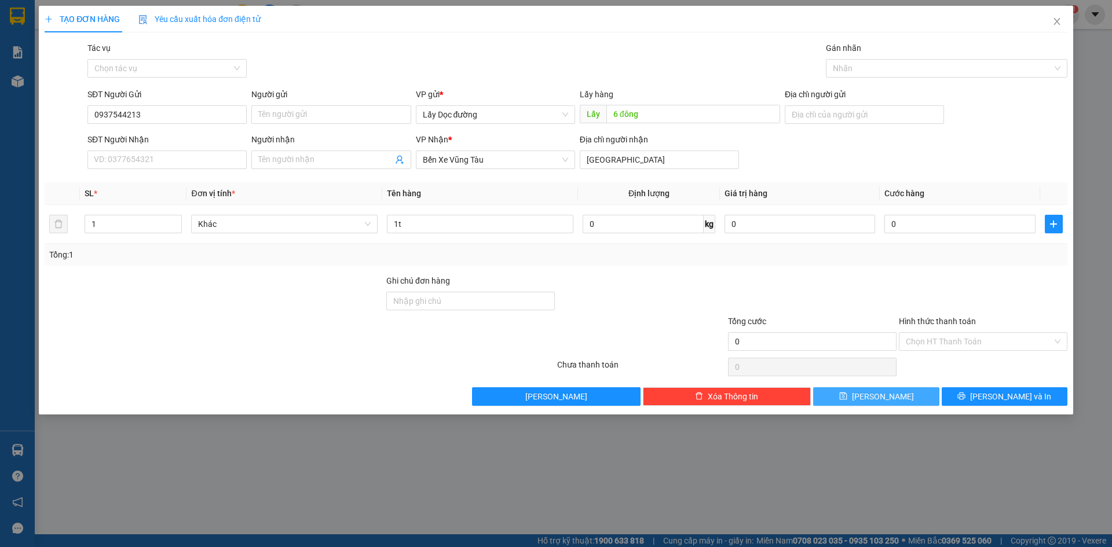
click at [903, 390] on button "[PERSON_NAME]" at bounding box center [876, 396] width 126 height 19
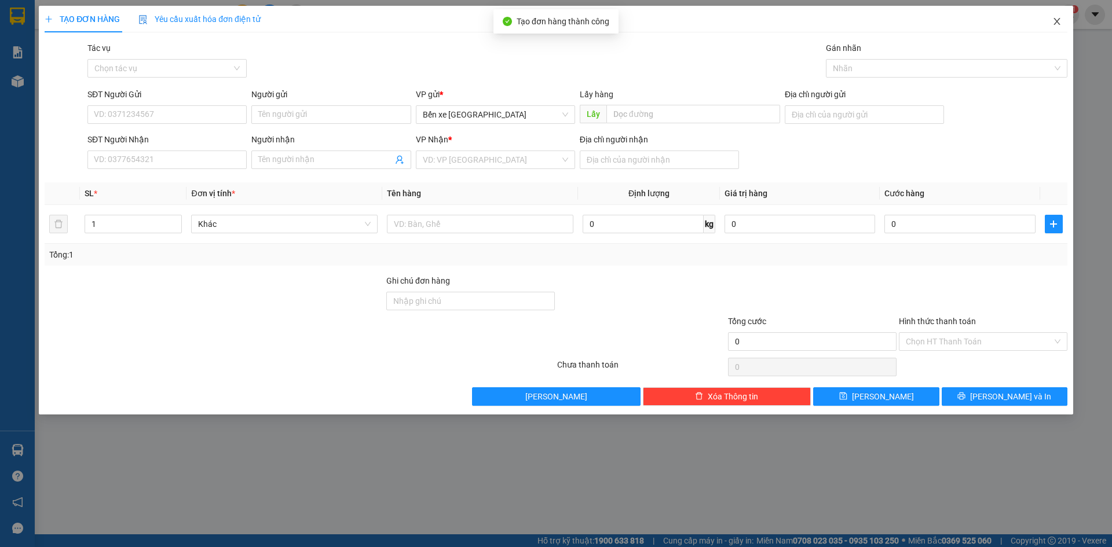
click at [1053, 19] on span "Close" at bounding box center [1056, 22] width 32 height 32
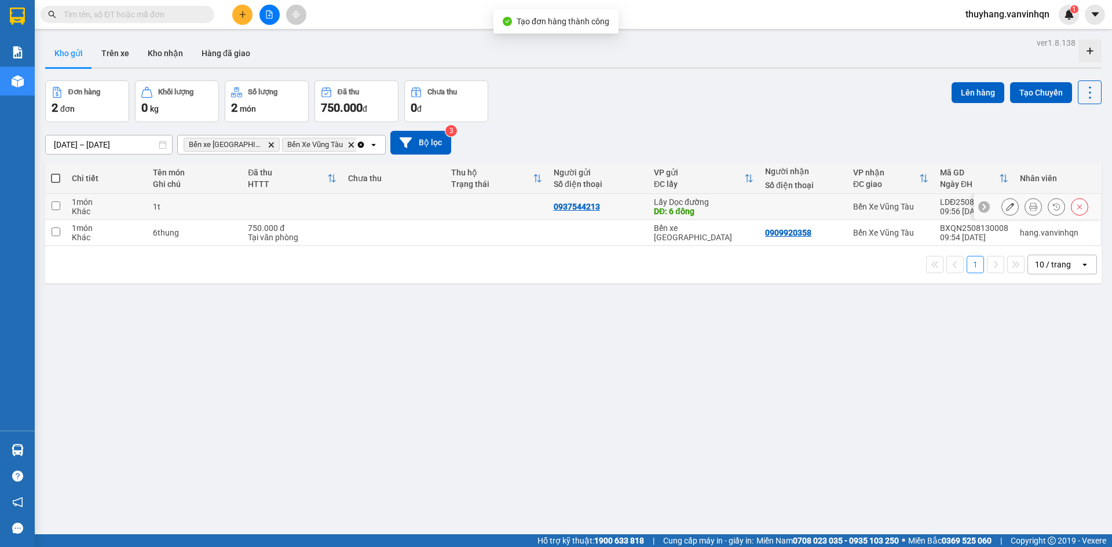
click at [228, 206] on div "1t" at bounding box center [195, 206] width 84 height 9
checkbox input "true"
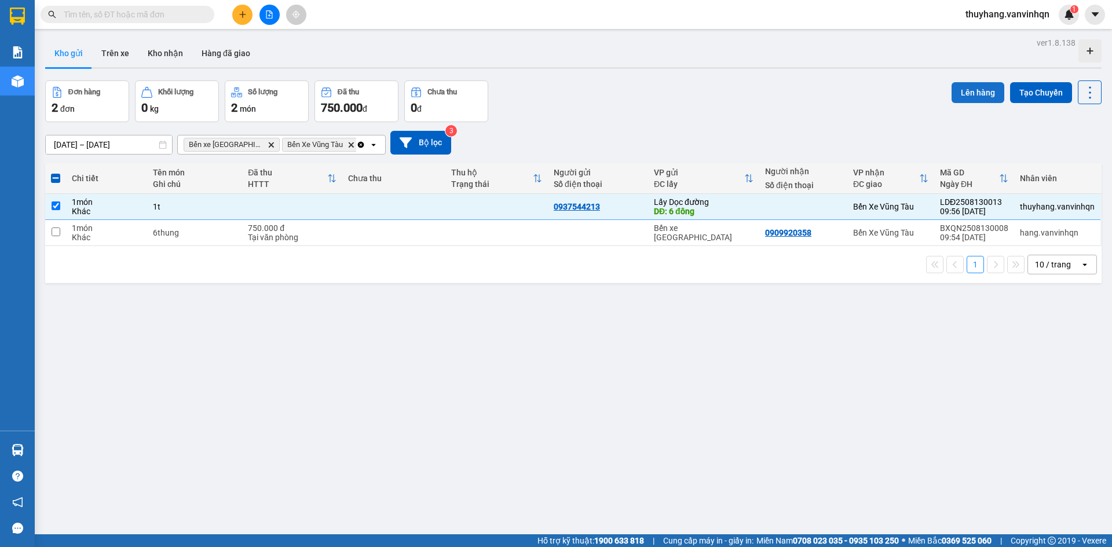
click at [956, 100] on button "Lên hàng" at bounding box center [977, 92] width 53 height 21
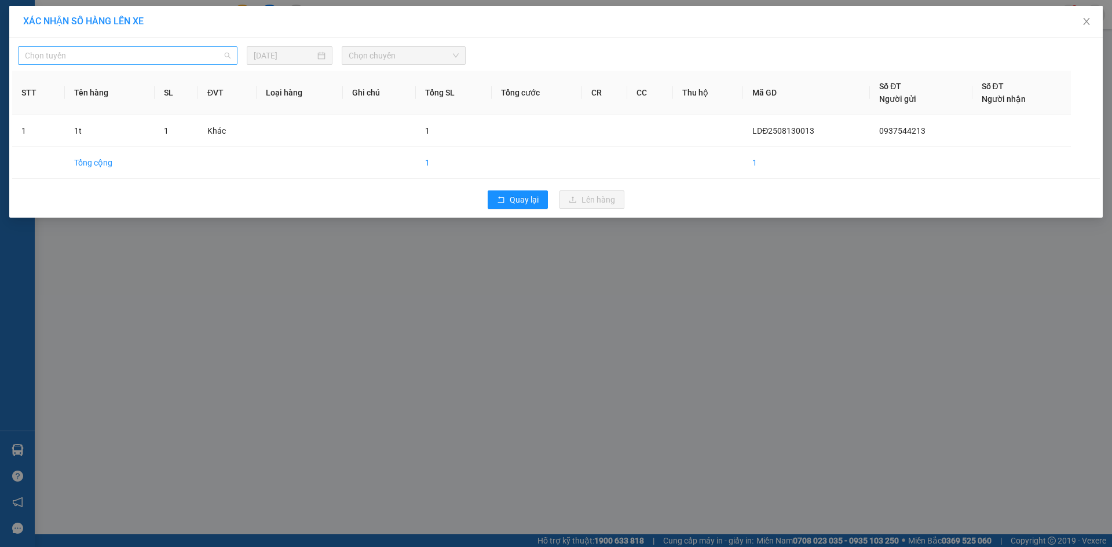
click at [157, 62] on span "Chọn tuyến" at bounding box center [128, 55] width 206 height 17
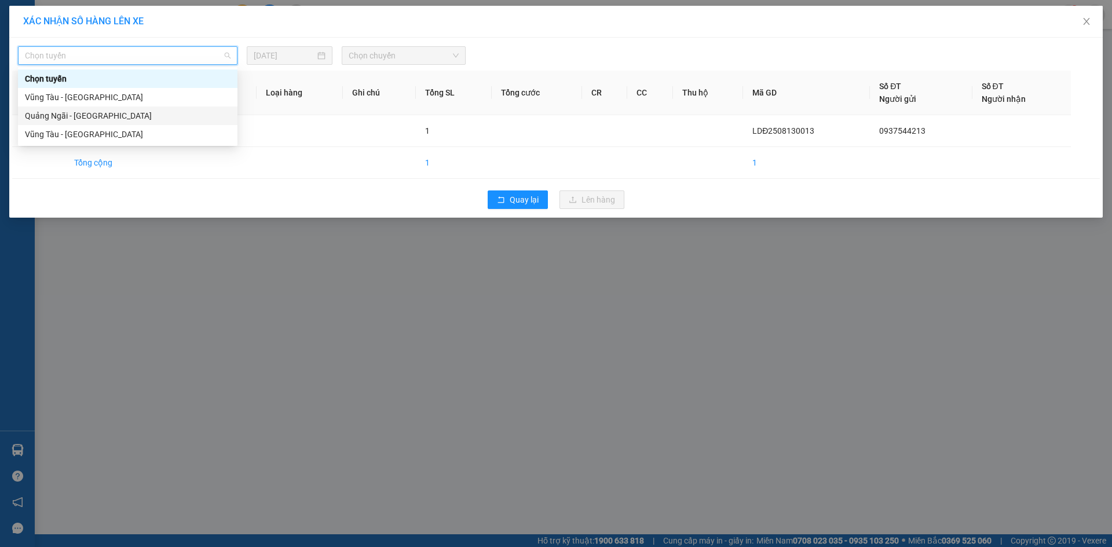
click at [106, 122] on div "Quảng Ngãi - [GEOGRAPHIC_DATA]" at bounding box center [128, 115] width 206 height 13
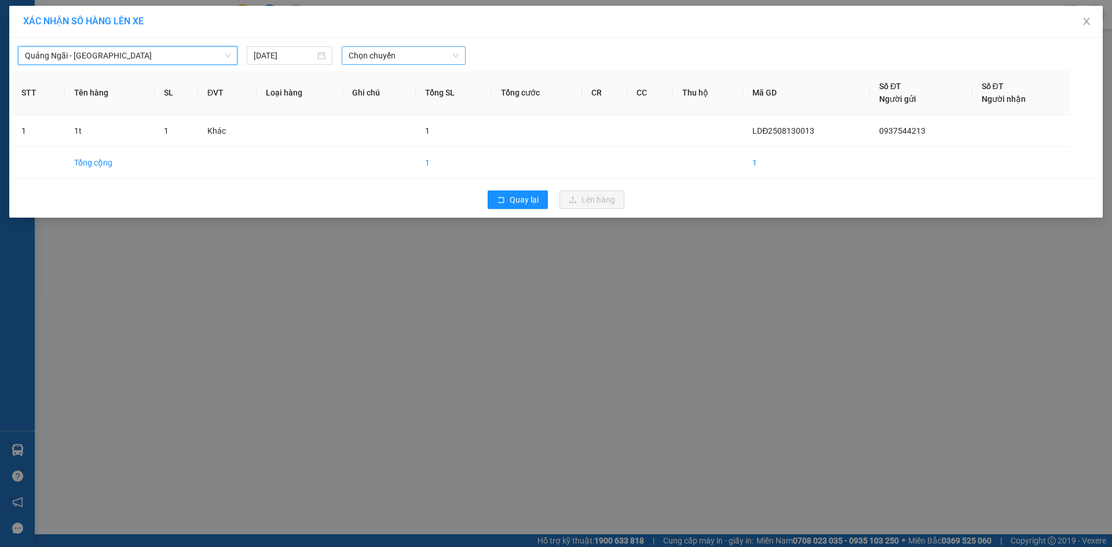
click at [416, 58] on span "Chọn chuyến" at bounding box center [404, 55] width 110 height 17
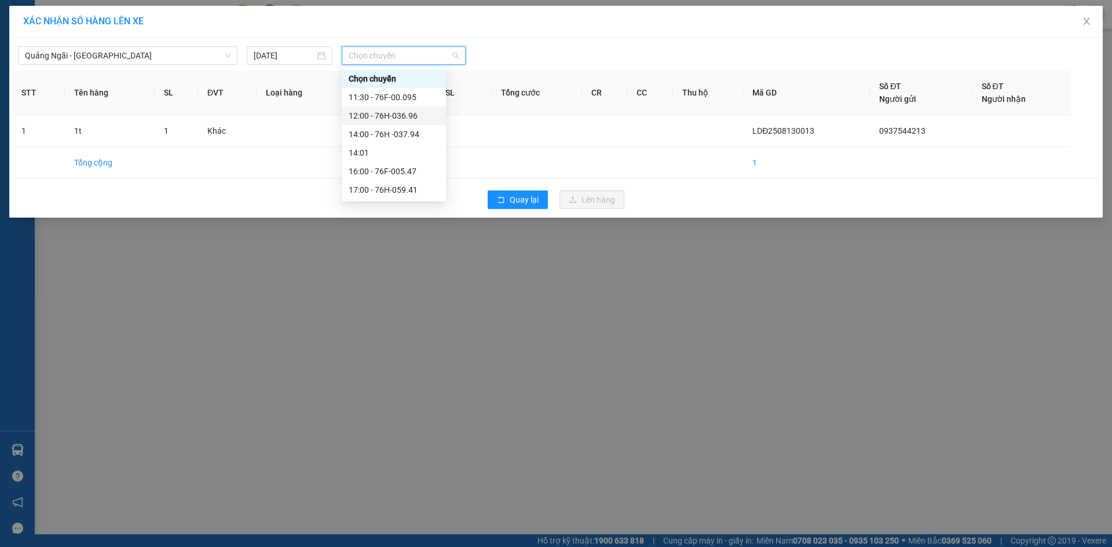
click at [420, 117] on div "12:00 - 76H-036.96" at bounding box center [394, 115] width 90 height 13
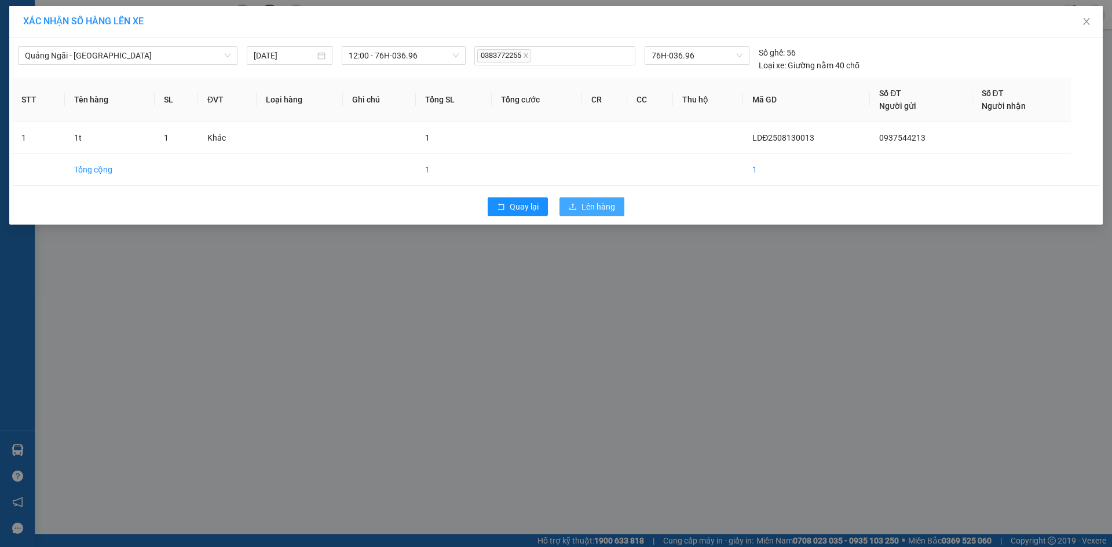
click at [600, 203] on span "Lên hàng" at bounding box center [598, 206] width 34 height 13
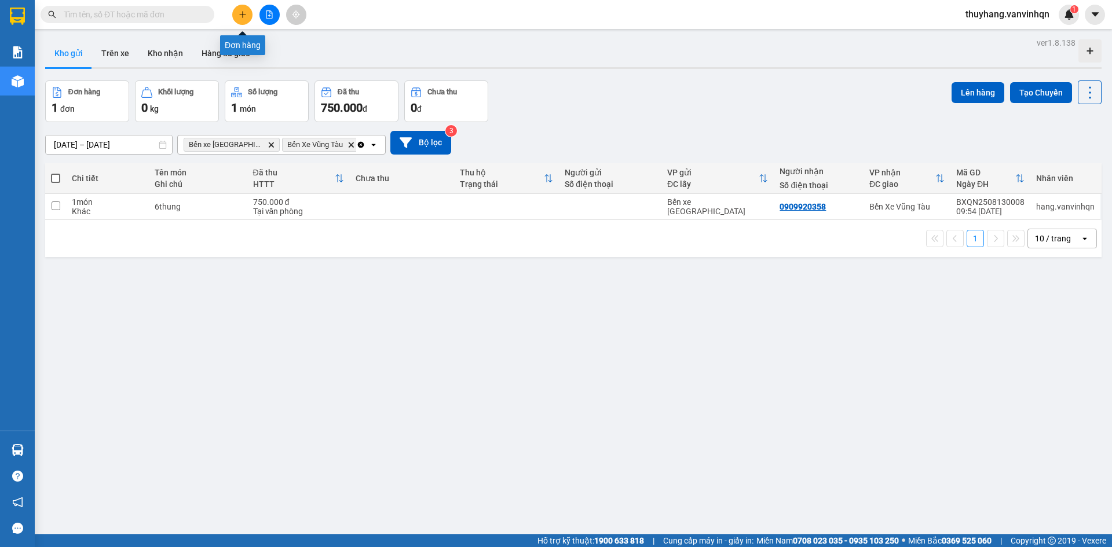
click at [234, 22] on div at bounding box center [269, 15] width 87 height 20
click at [236, 14] on button at bounding box center [242, 15] width 20 height 20
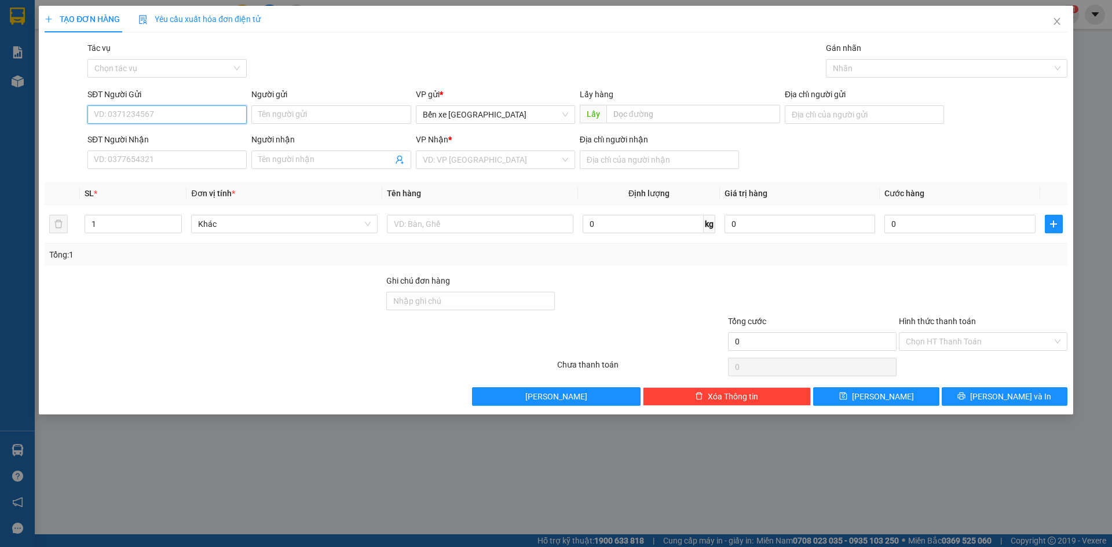
click at [206, 111] on input "SĐT Người Gửi" at bounding box center [166, 114] width 159 height 19
drag, startPoint x: 452, startPoint y: 115, endPoint x: 463, endPoint y: 123, distance: 14.5
click at [452, 115] on span "Bến xe [GEOGRAPHIC_DATA]" at bounding box center [495, 114] width 145 height 17
type input "0356708299"
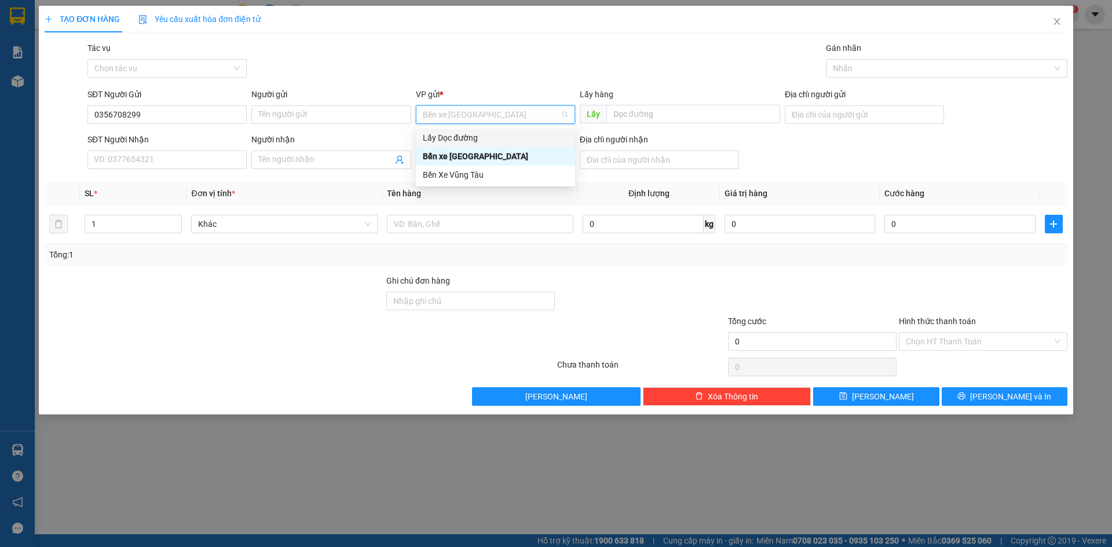
click at [482, 136] on div "Lấy Dọc đường" at bounding box center [495, 137] width 145 height 13
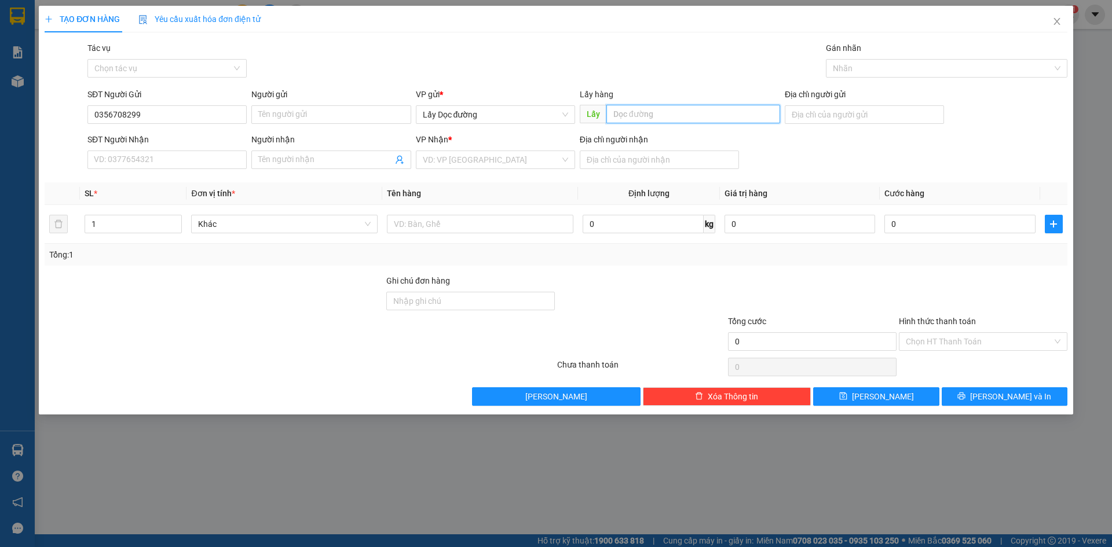
click at [668, 114] on input "text" at bounding box center [693, 114] width 174 height 19
type input "dưa leo"
click at [511, 157] on input "search" at bounding box center [491, 159] width 137 height 17
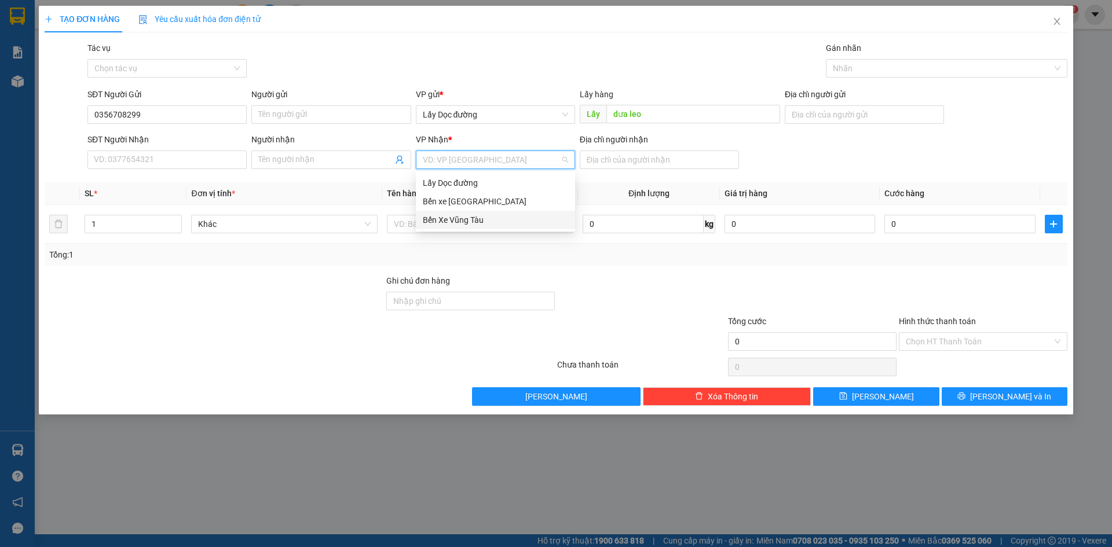
click at [507, 221] on div "Bến Xe Vũng Tàu" at bounding box center [495, 220] width 145 height 13
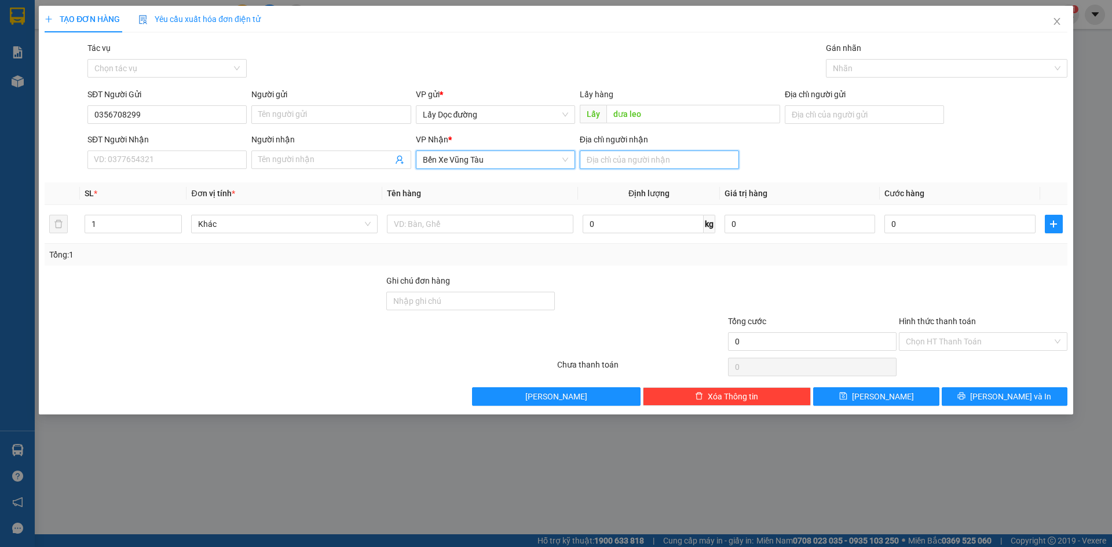
click at [631, 162] on input "Địa chỉ người nhận" at bounding box center [659, 160] width 159 height 19
type input "lagi"
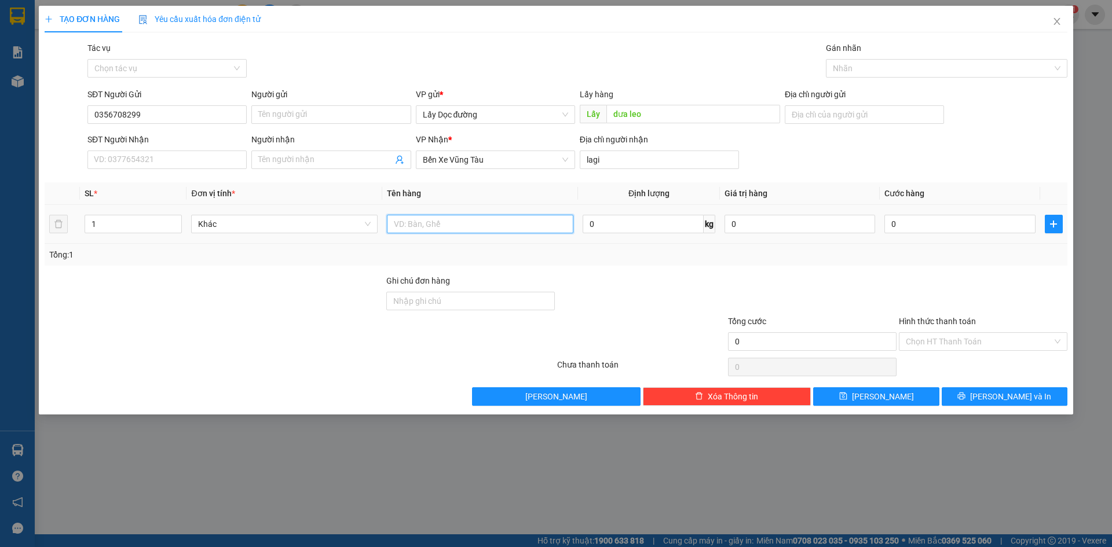
click at [537, 222] on input "text" at bounding box center [480, 224] width 186 height 19
type input "40 bị"
click at [838, 390] on button "[PERSON_NAME]" at bounding box center [876, 396] width 126 height 19
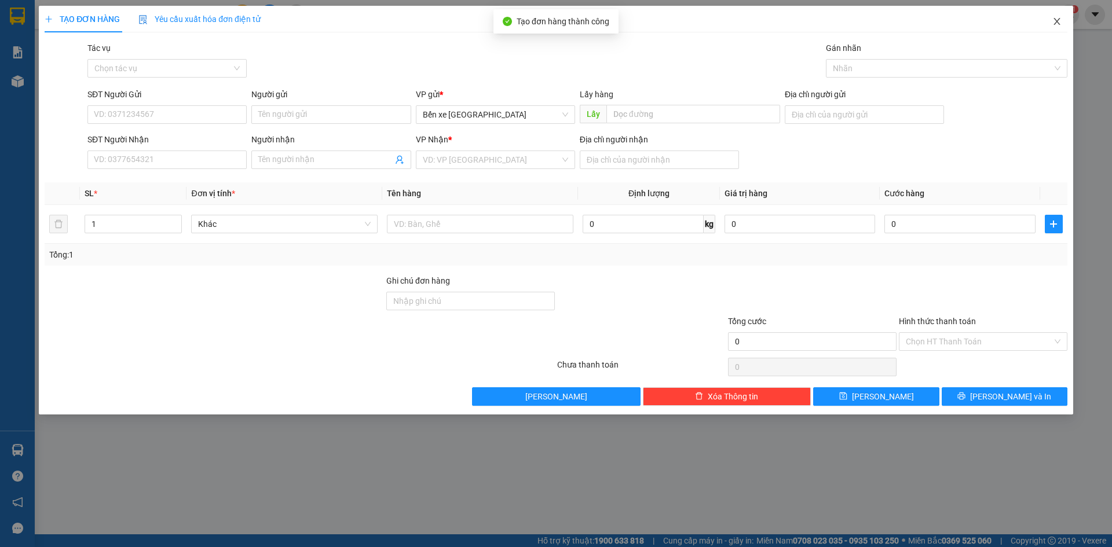
click at [1065, 19] on span "Close" at bounding box center [1056, 22] width 32 height 32
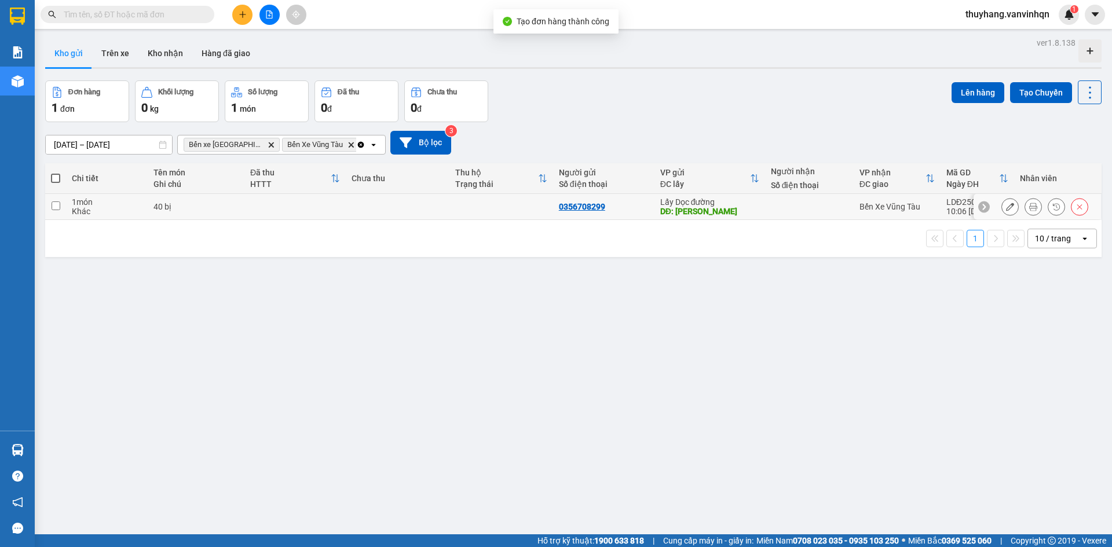
click at [230, 202] on div "40 bị" at bounding box center [195, 206] width 85 height 9
checkbox input "true"
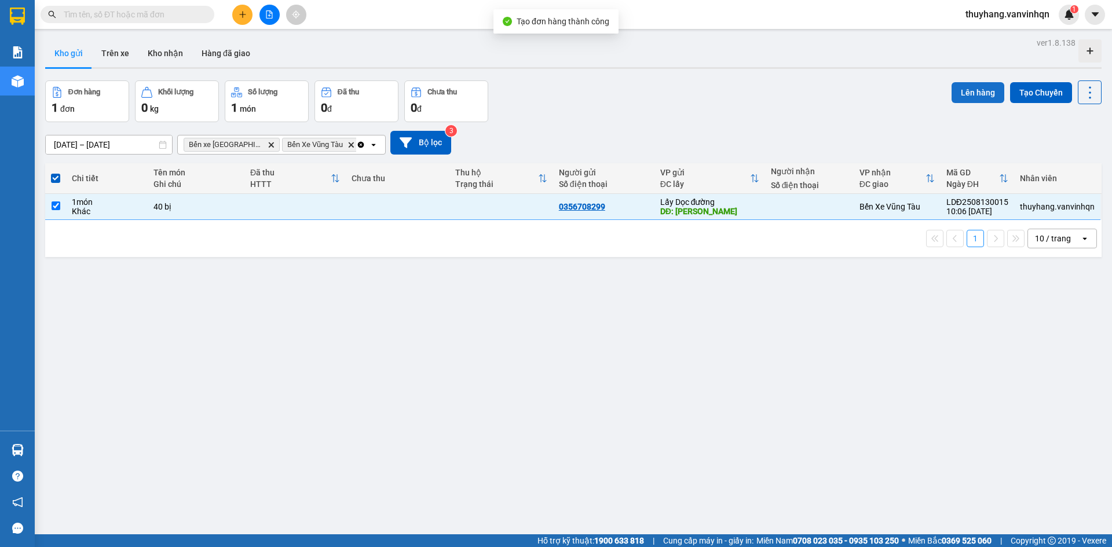
click at [987, 88] on button "Lên hàng" at bounding box center [977, 92] width 53 height 21
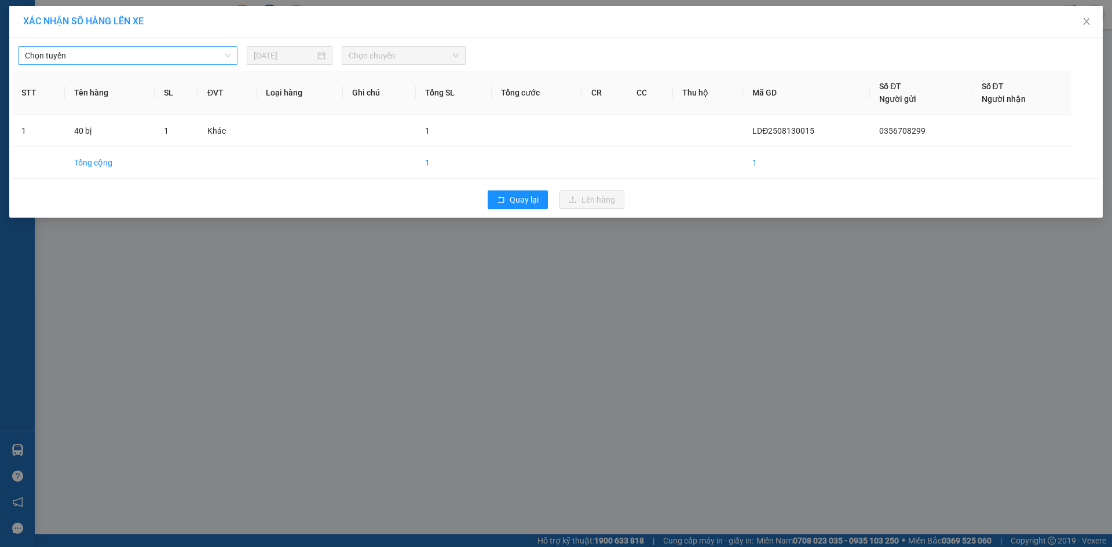
click at [61, 57] on span "Chọn tuyến" at bounding box center [128, 55] width 206 height 17
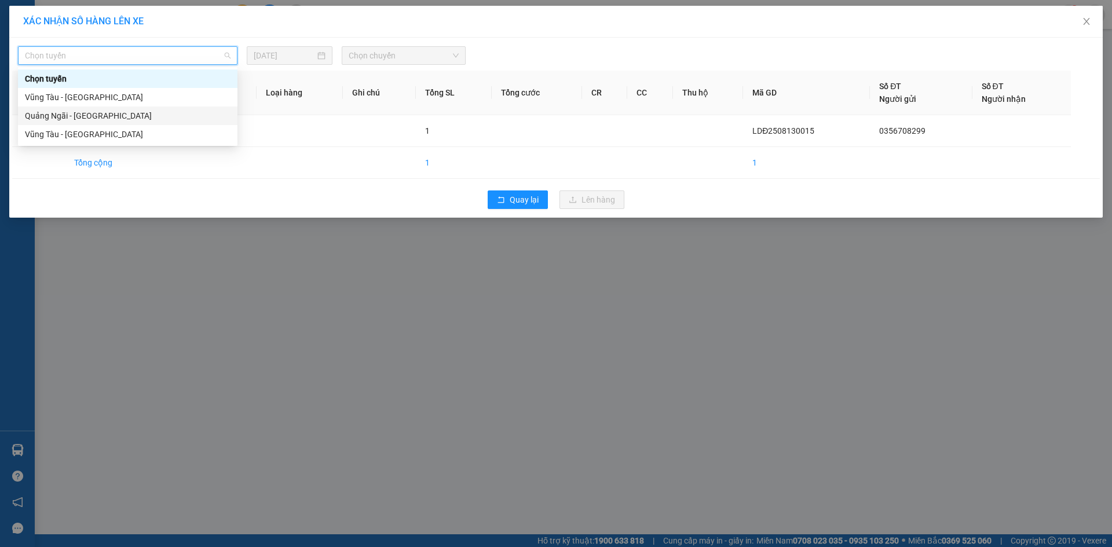
drag, startPoint x: 100, startPoint y: 114, endPoint x: 417, endPoint y: 42, distance: 325.3
click at [102, 113] on div "Quảng Ngãi - [GEOGRAPHIC_DATA]" at bounding box center [128, 115] width 206 height 13
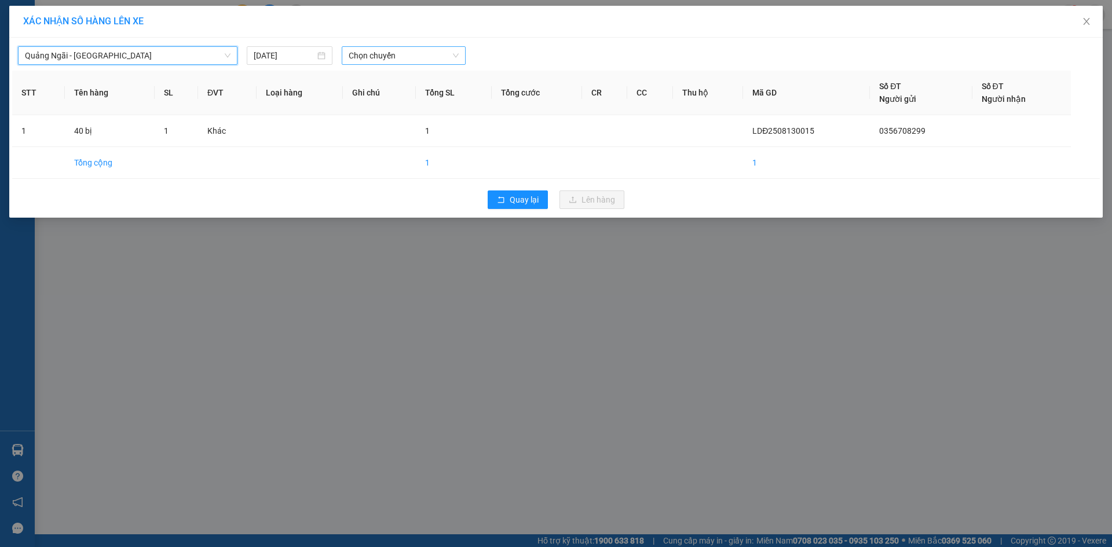
click at [410, 55] on span "Chọn chuyến" at bounding box center [404, 55] width 110 height 17
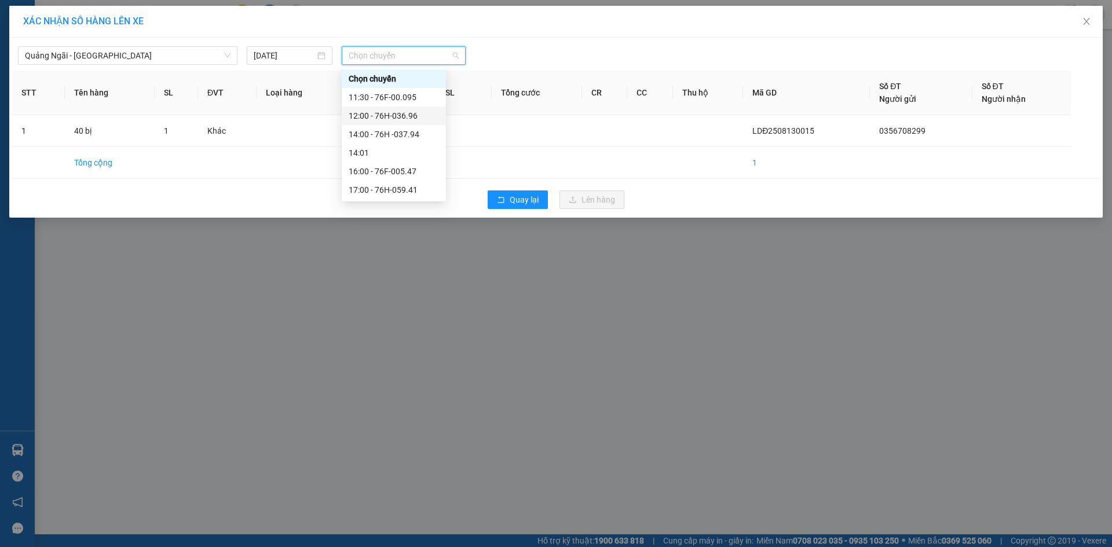
click at [412, 115] on div "12:00 - 76H-036.96" at bounding box center [394, 115] width 90 height 13
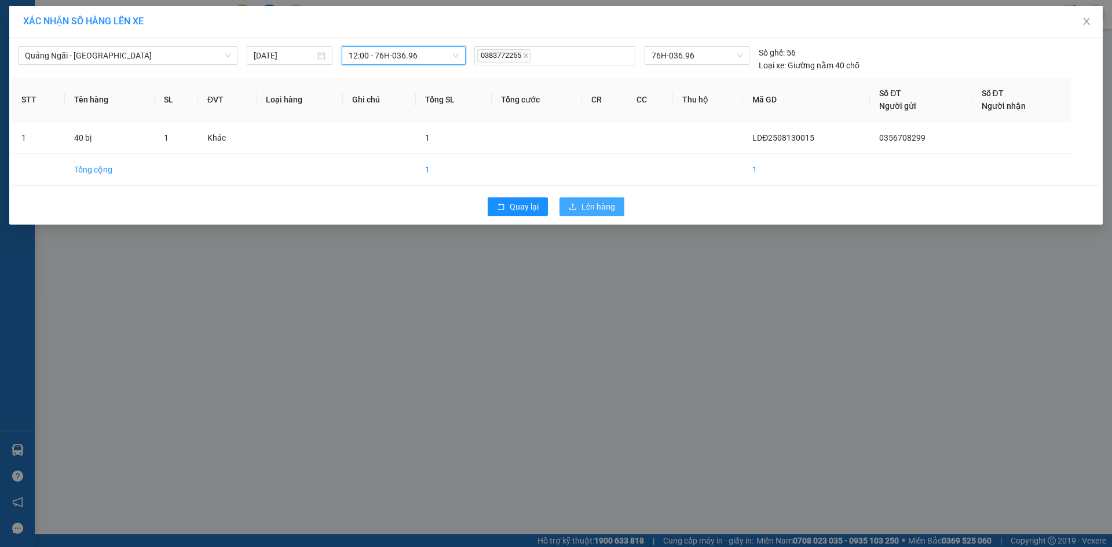
click at [607, 206] on span "Lên hàng" at bounding box center [598, 206] width 34 height 13
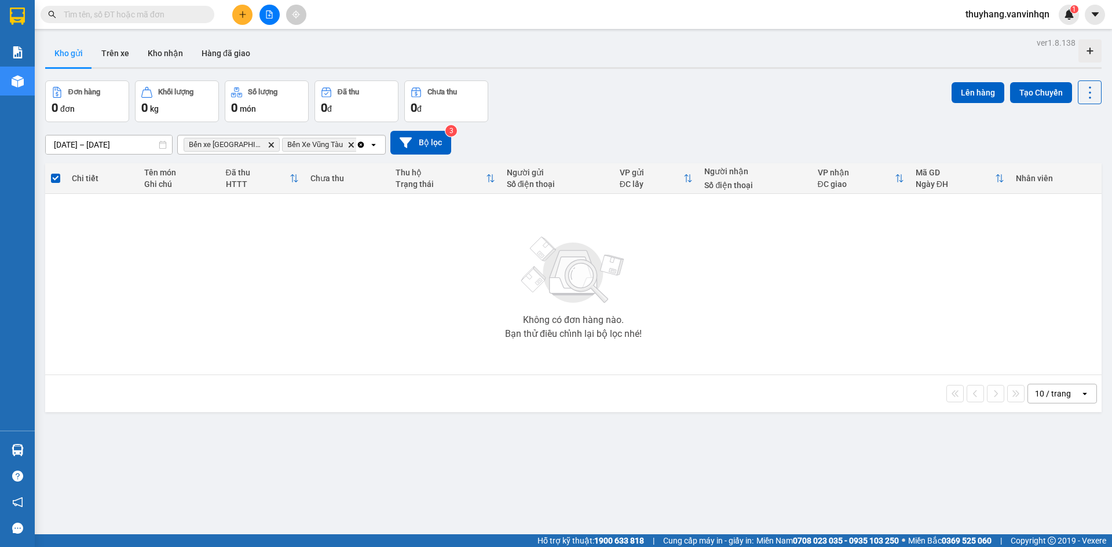
click at [650, 81] on div "Đơn hàng 0 đơn Khối lượng 0 kg Số lượng 0 món Đã thu 0 đ Chưa thu 0 đ Lên hàng …" at bounding box center [573, 101] width 1056 height 42
click at [269, 23] on button at bounding box center [269, 15] width 20 height 20
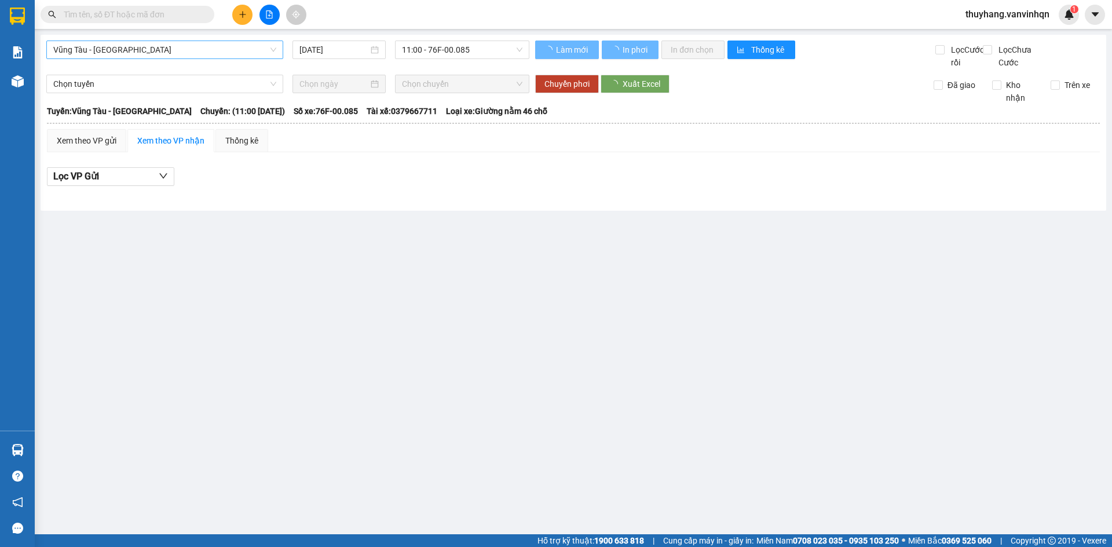
click at [232, 57] on span "Vũng Tàu - [GEOGRAPHIC_DATA]" at bounding box center [164, 49] width 223 height 17
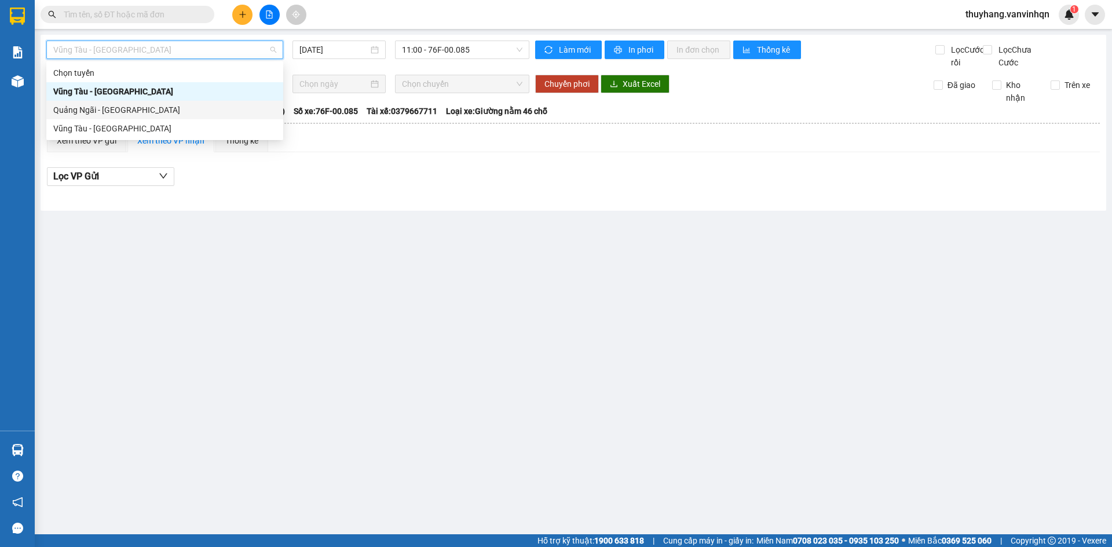
click at [209, 111] on div "Quảng Ngãi - [GEOGRAPHIC_DATA]" at bounding box center [164, 110] width 223 height 13
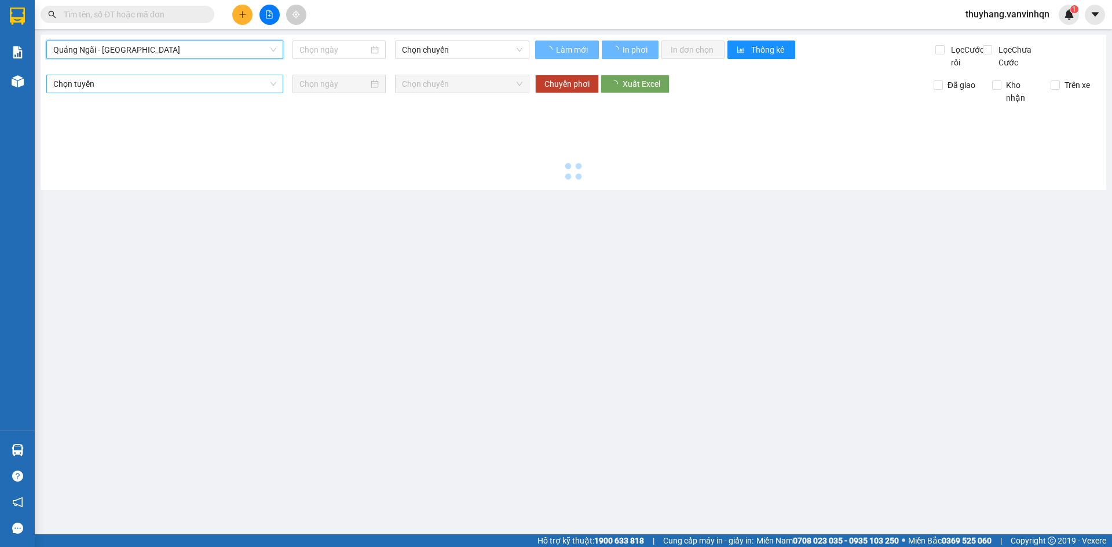
type input "[DATE]"
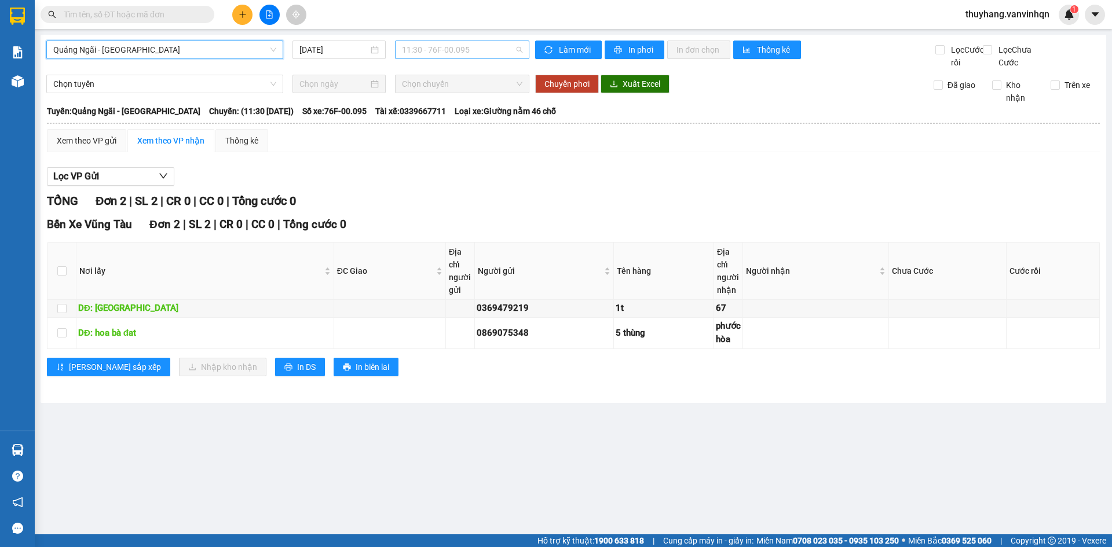
click at [452, 43] on span "11:30 - 76F-00.095" at bounding box center [462, 49] width 120 height 17
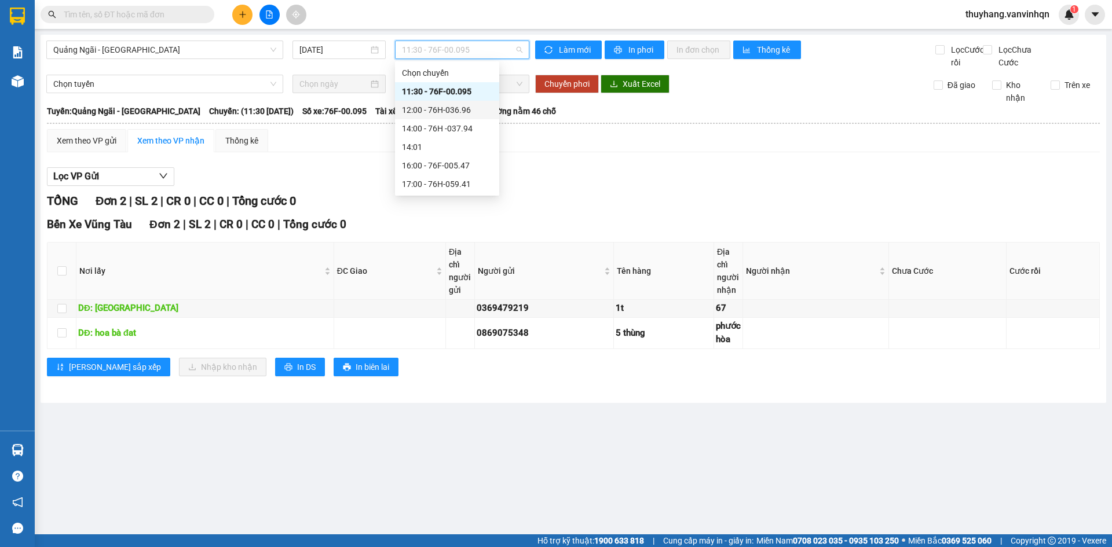
click at [467, 108] on div "12:00 - 76H-036.96" at bounding box center [447, 110] width 90 height 13
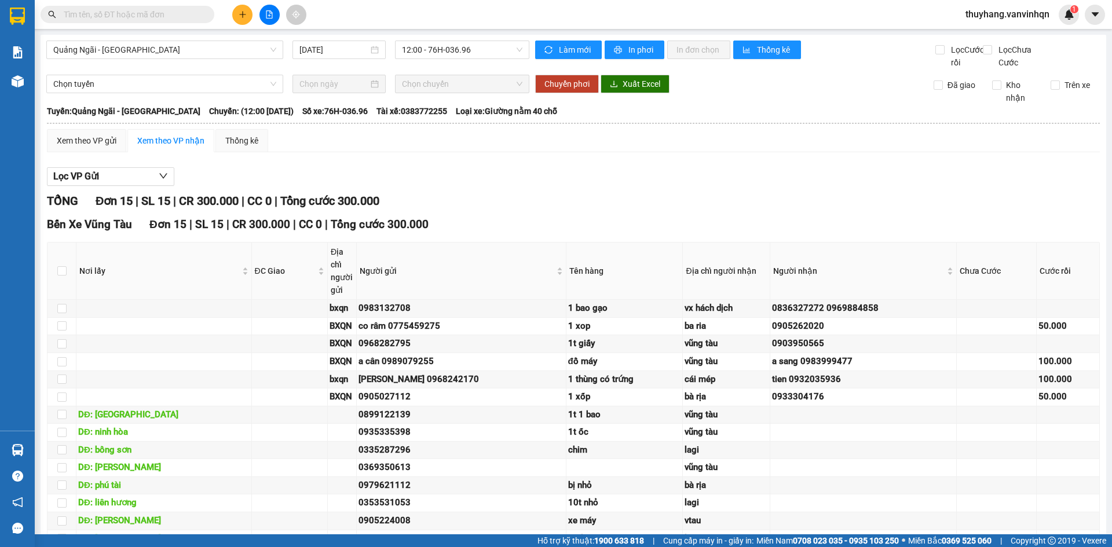
click at [244, 13] on icon "plus" at bounding box center [243, 14] width 8 height 8
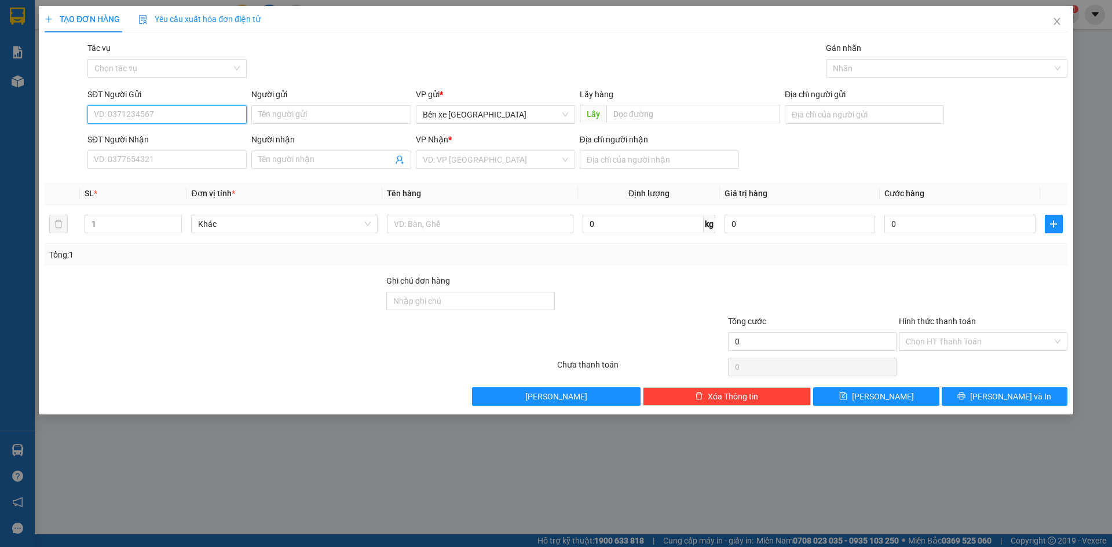
click at [211, 112] on input "SĐT Người Gửi" at bounding box center [166, 114] width 159 height 19
drag, startPoint x: 476, startPoint y: 116, endPoint x: 482, endPoint y: 123, distance: 9.4
click at [476, 116] on span "Bến xe [GEOGRAPHIC_DATA]" at bounding box center [495, 114] width 145 height 17
type input "0334402130"
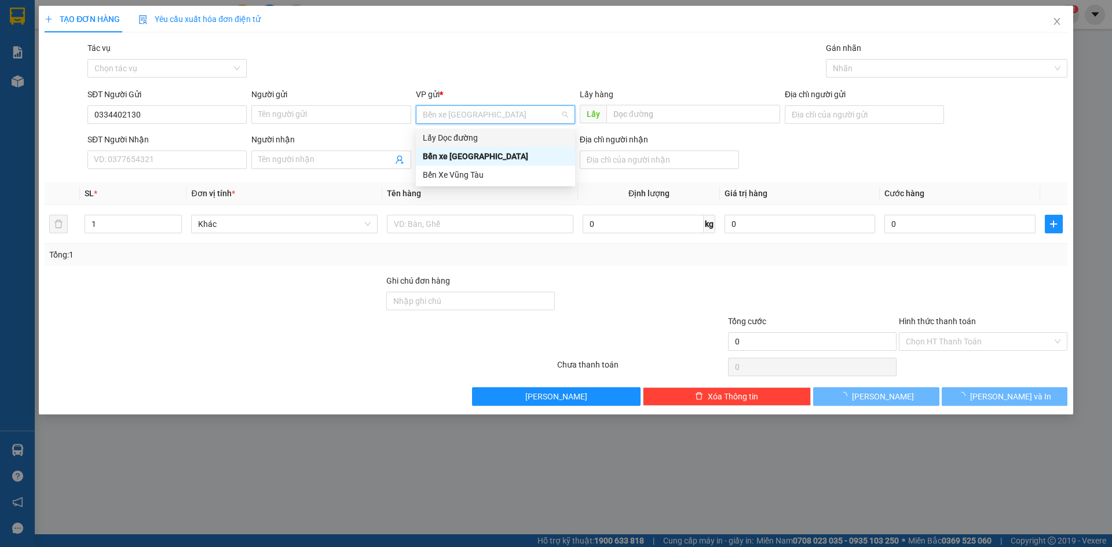
click at [489, 134] on div "Lấy Dọc đường" at bounding box center [495, 137] width 145 height 13
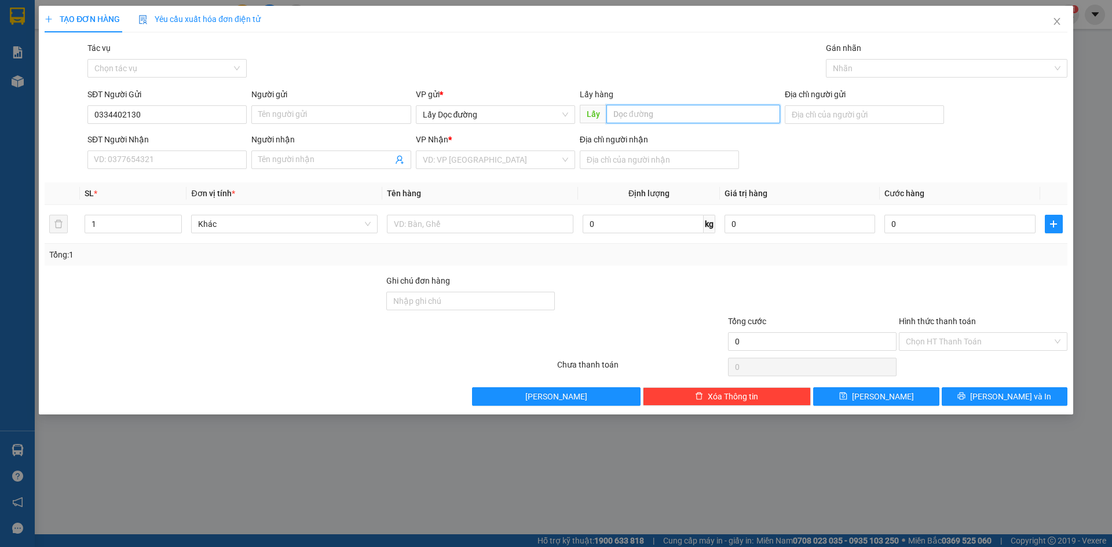
click at [643, 113] on input "text" at bounding box center [693, 114] width 174 height 19
type input "ông đô"
click at [552, 162] on input "search" at bounding box center [491, 159] width 137 height 17
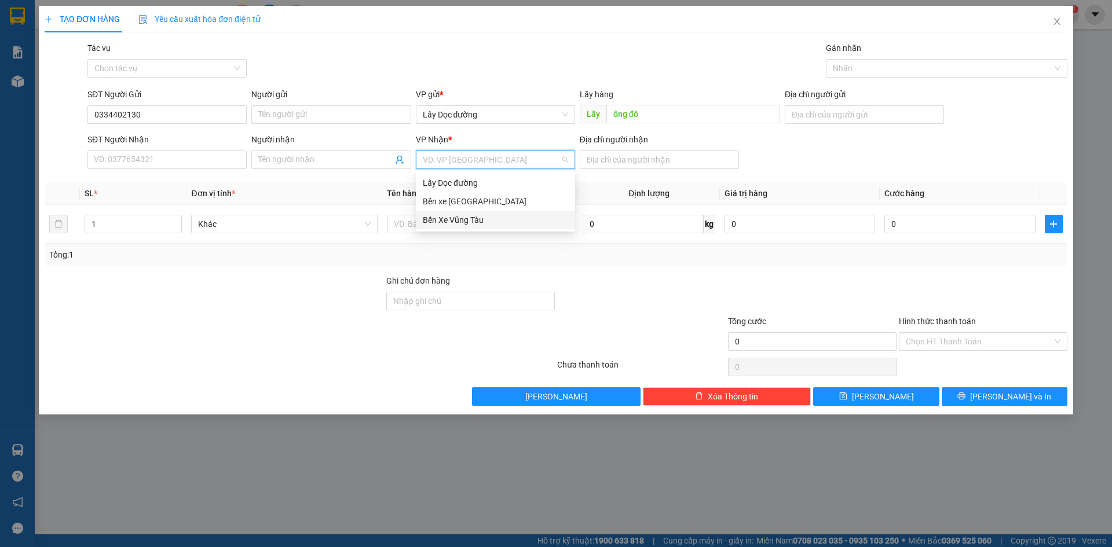
click at [510, 220] on div "Bến Xe Vũng Tàu" at bounding box center [495, 220] width 145 height 13
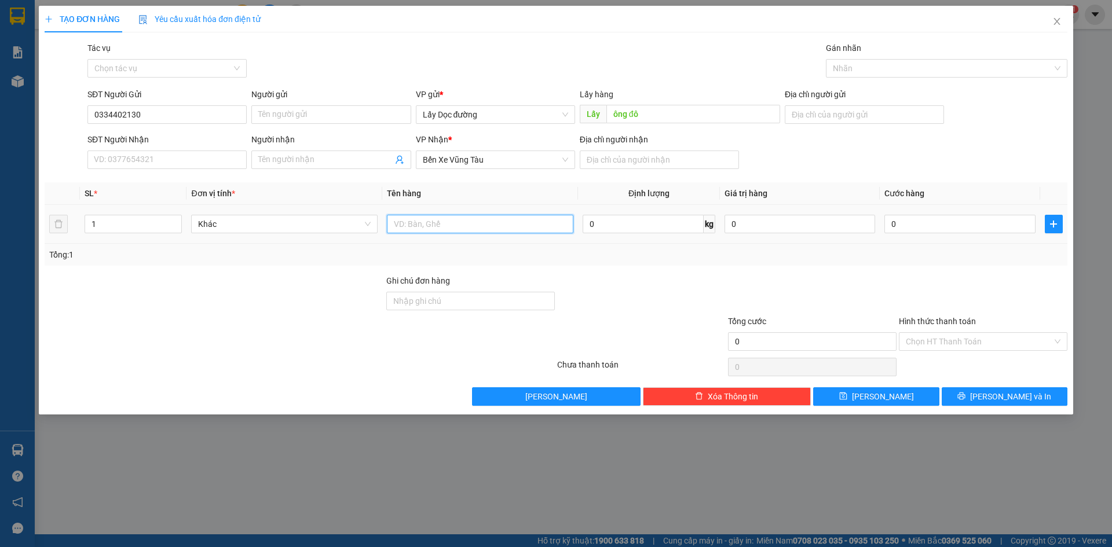
click at [493, 229] on input "text" at bounding box center [480, 224] width 186 height 19
type input "phước hải"
click at [1055, 219] on button "button" at bounding box center [1053, 224] width 18 height 19
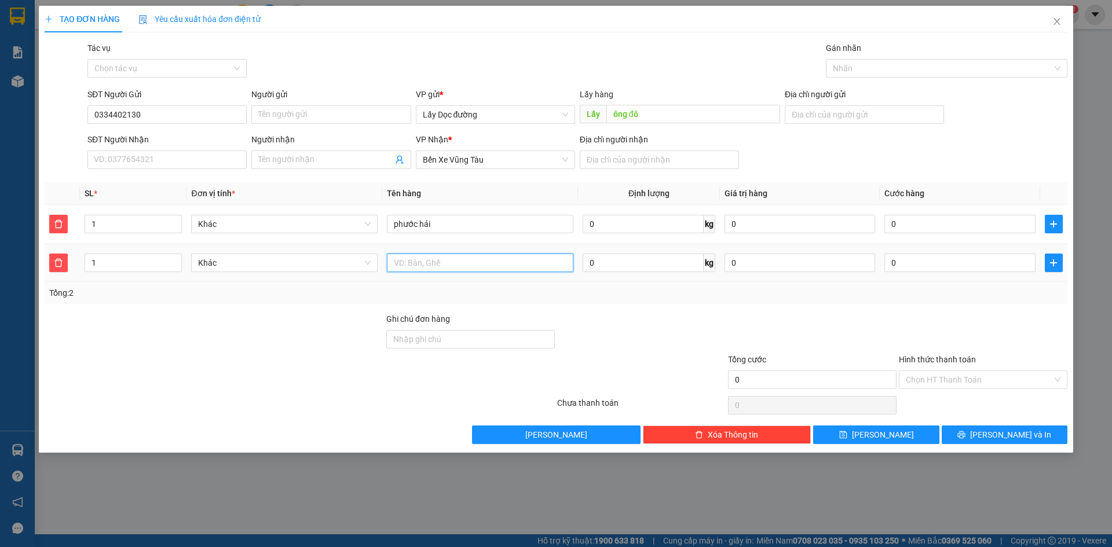
click at [467, 267] on input "text" at bounding box center [480, 263] width 186 height 19
type input "long hải"
click at [857, 431] on button "[PERSON_NAME]" at bounding box center [876, 435] width 126 height 19
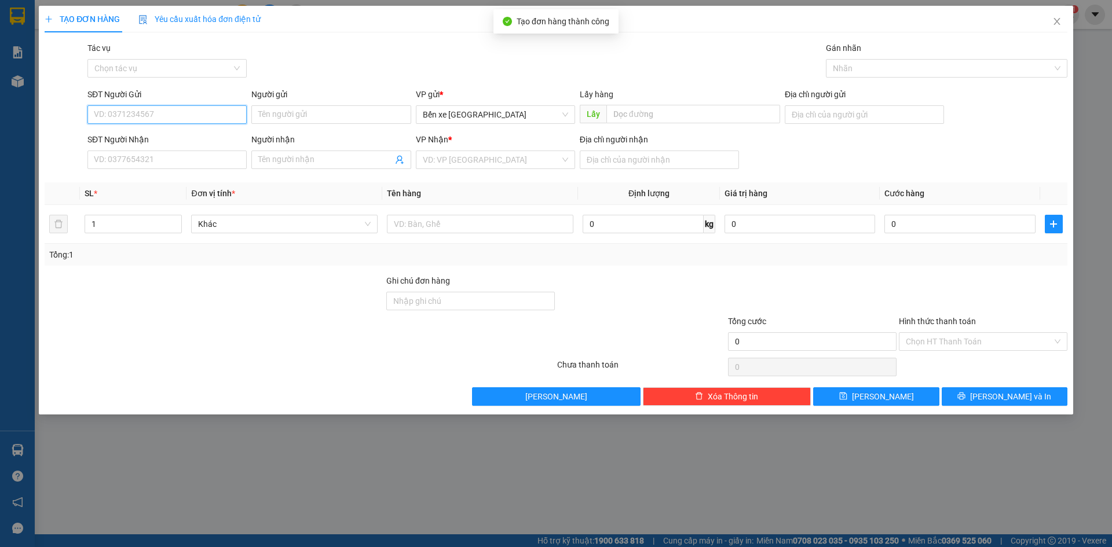
click at [163, 112] on input "SĐT Người Gửi" at bounding box center [166, 114] width 159 height 19
type input "0358113713"
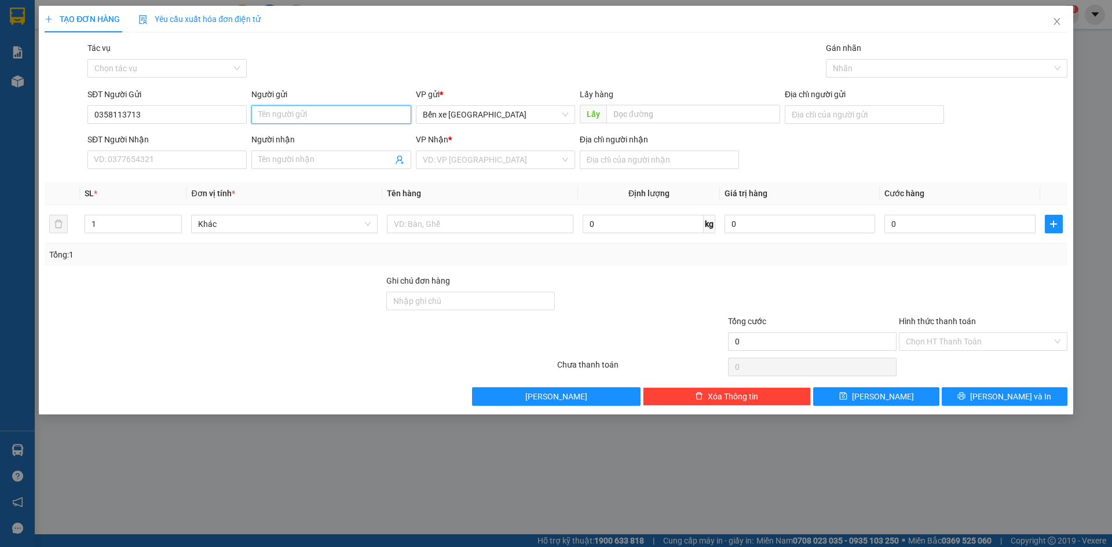
click at [325, 120] on input "Người gửi" at bounding box center [330, 114] width 159 height 19
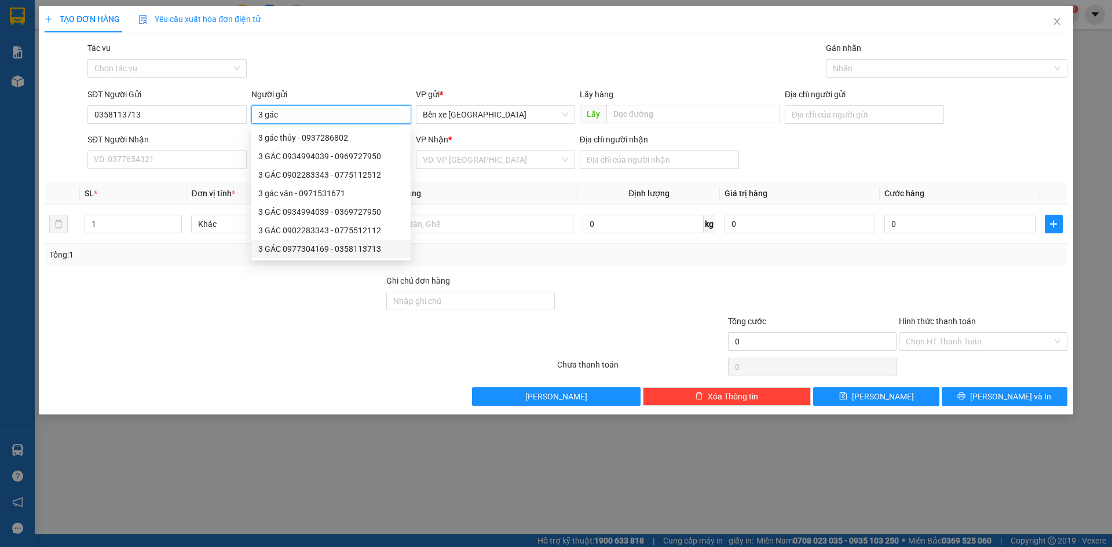
click at [343, 247] on div "3 GÁC 0977304169 - 0358113713" at bounding box center [330, 249] width 145 height 13
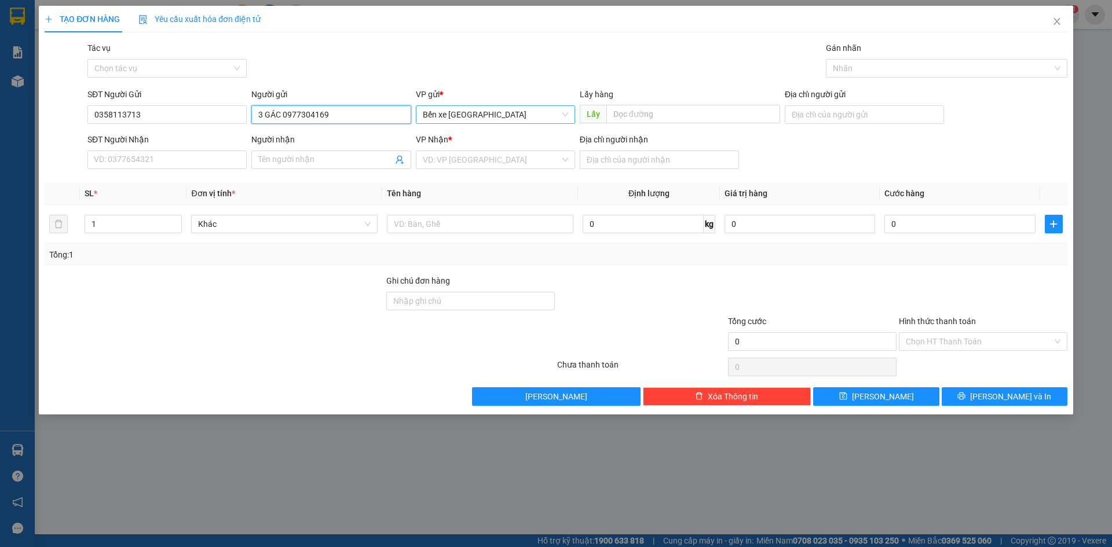
click at [530, 111] on span "Bến xe [GEOGRAPHIC_DATA]" at bounding box center [495, 114] width 145 height 17
type input "3 GÁC 0977304169"
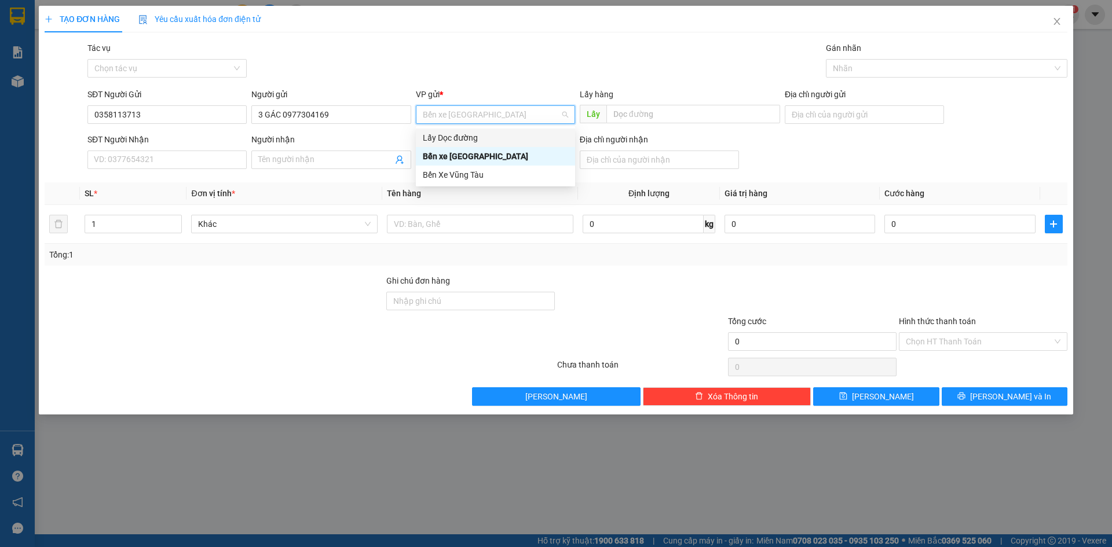
click at [486, 138] on div "Lấy Dọc đường" at bounding box center [495, 137] width 145 height 13
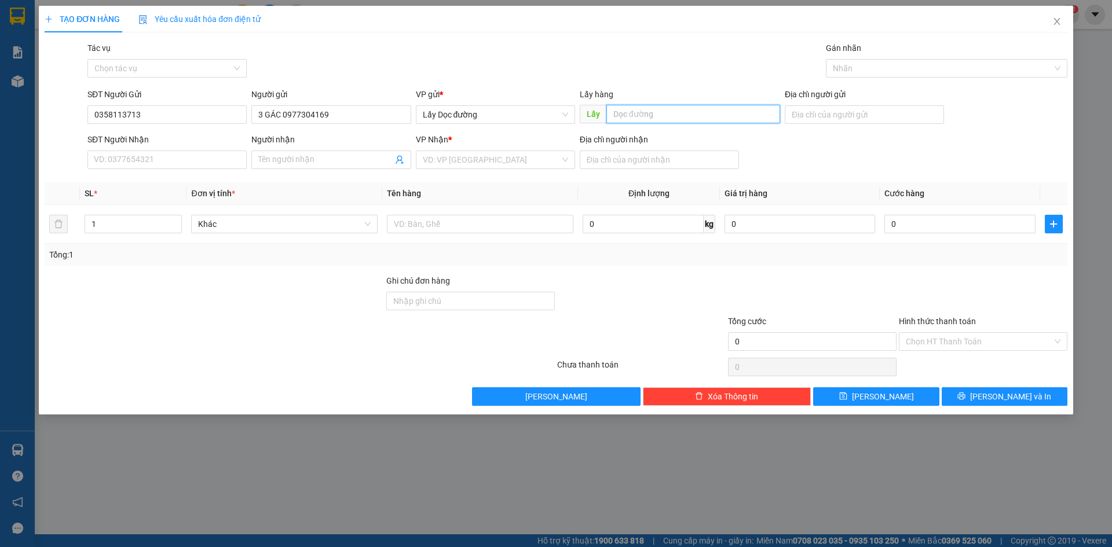
click at [666, 118] on input "text" at bounding box center [693, 114] width 174 height 19
type input "ông đô"
click at [494, 160] on input "search" at bounding box center [491, 159] width 137 height 17
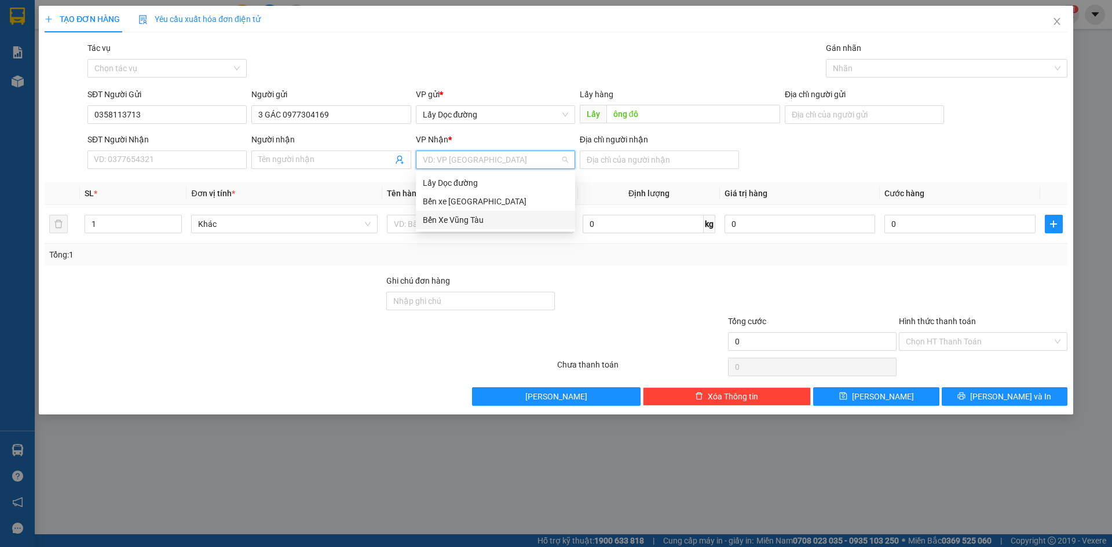
click at [491, 218] on div "Bến Xe Vũng Tàu" at bounding box center [495, 220] width 145 height 13
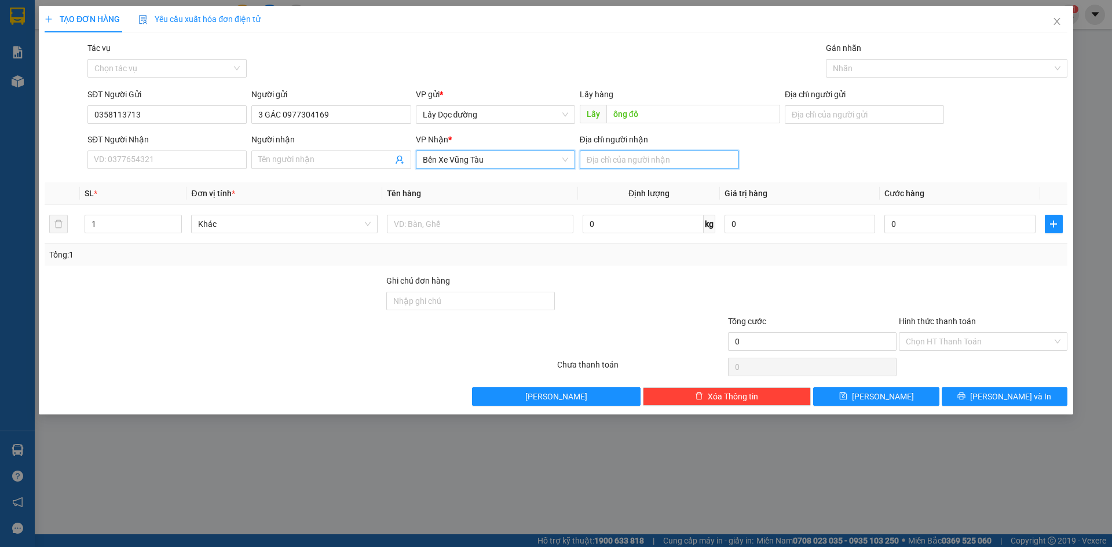
click at [677, 160] on input "Địa chỉ người nhận" at bounding box center [659, 160] width 159 height 19
type input "long hải"
drag, startPoint x: 864, startPoint y: 393, endPoint x: 825, endPoint y: 370, distance: 45.7
click at [846, 393] on icon "save" at bounding box center [843, 397] width 8 height 8
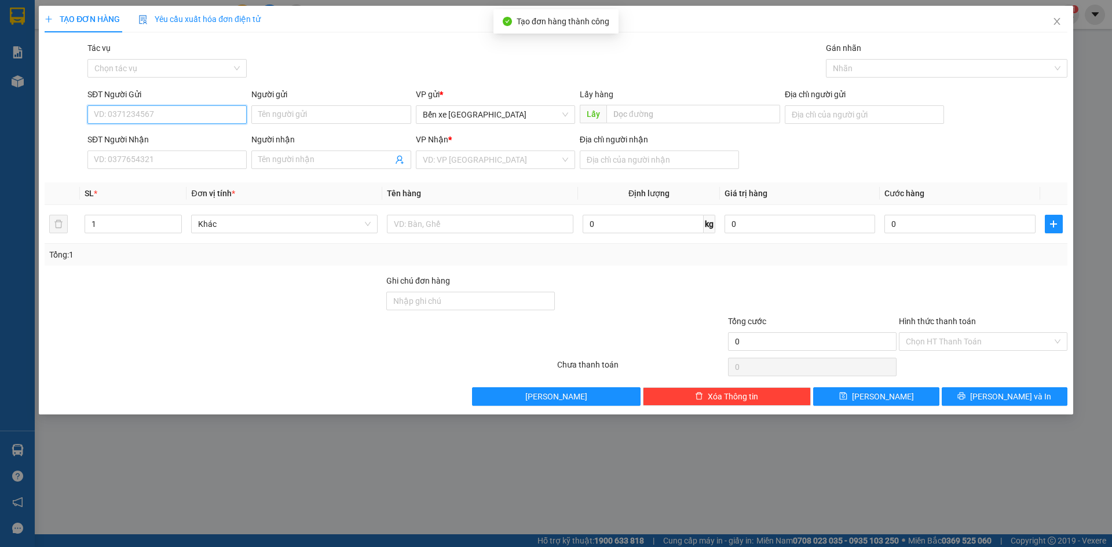
click at [210, 109] on input "SĐT Người Gửi" at bounding box center [166, 114] width 159 height 19
type input "0369727950"
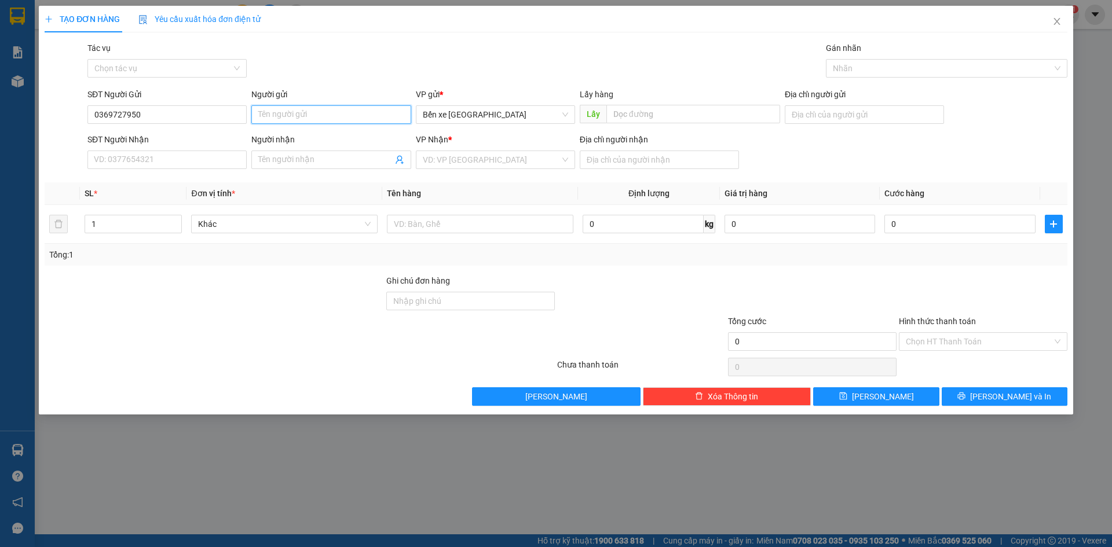
click at [321, 118] on input "Người gửi" at bounding box center [330, 114] width 159 height 19
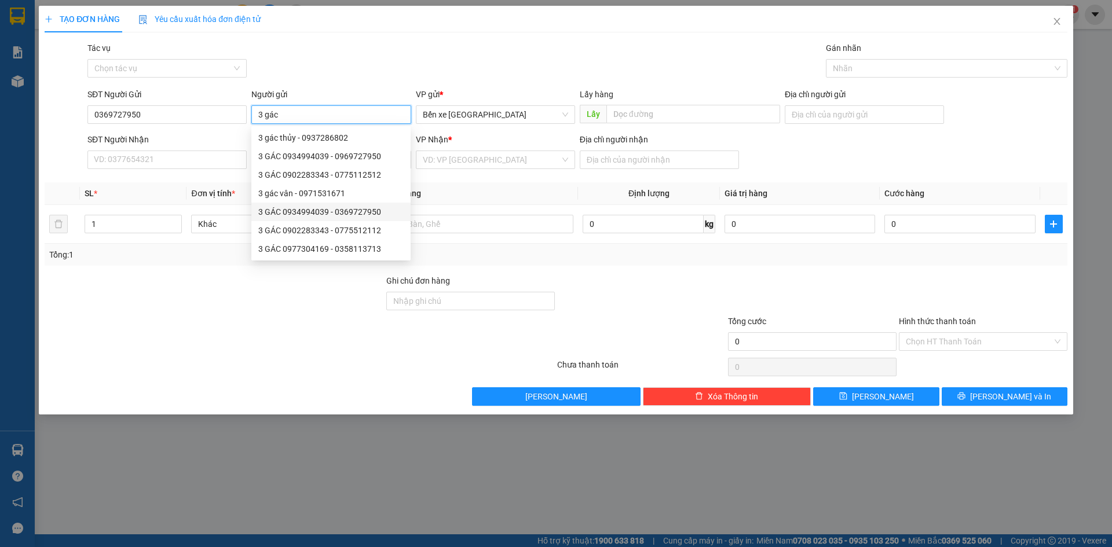
click at [363, 209] on div "3 GÁC 0934994039 - 0369727950" at bounding box center [330, 212] width 145 height 13
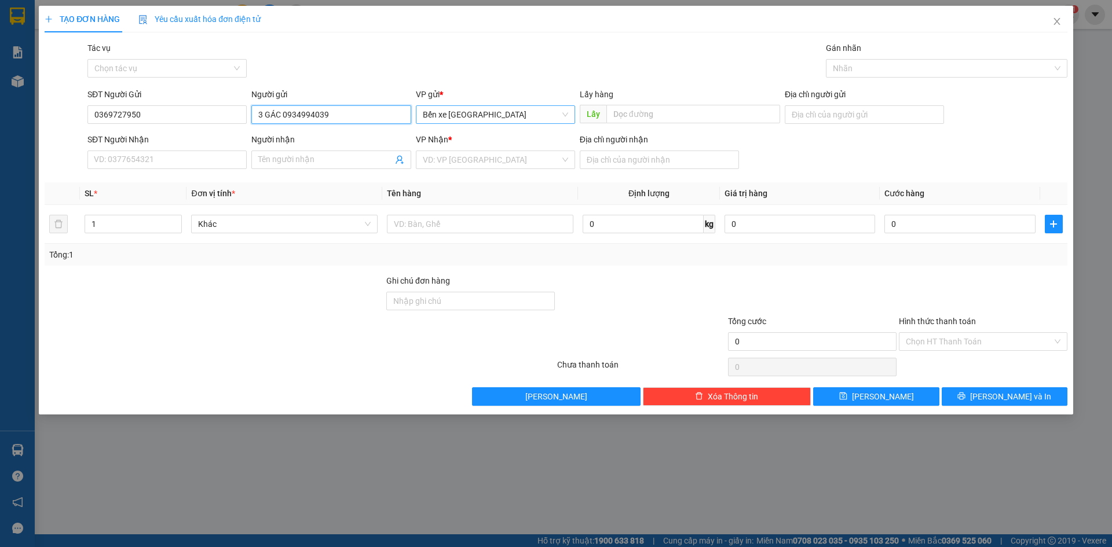
click at [474, 113] on span "Bến xe [GEOGRAPHIC_DATA]" at bounding box center [495, 114] width 145 height 17
type input "3 GÁC 0934994039"
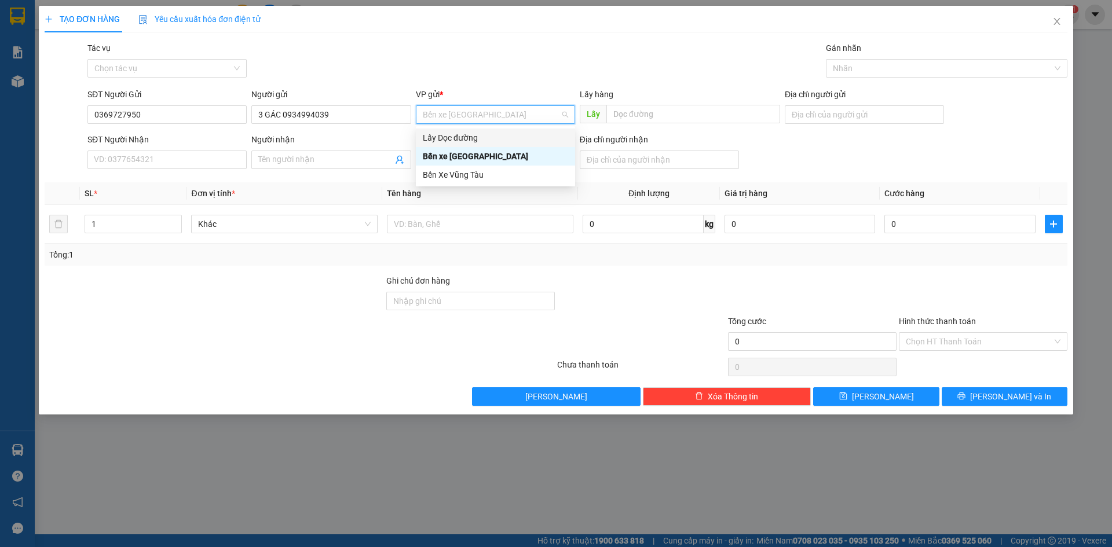
click at [472, 138] on div "Lấy Dọc đường" at bounding box center [495, 137] width 145 height 13
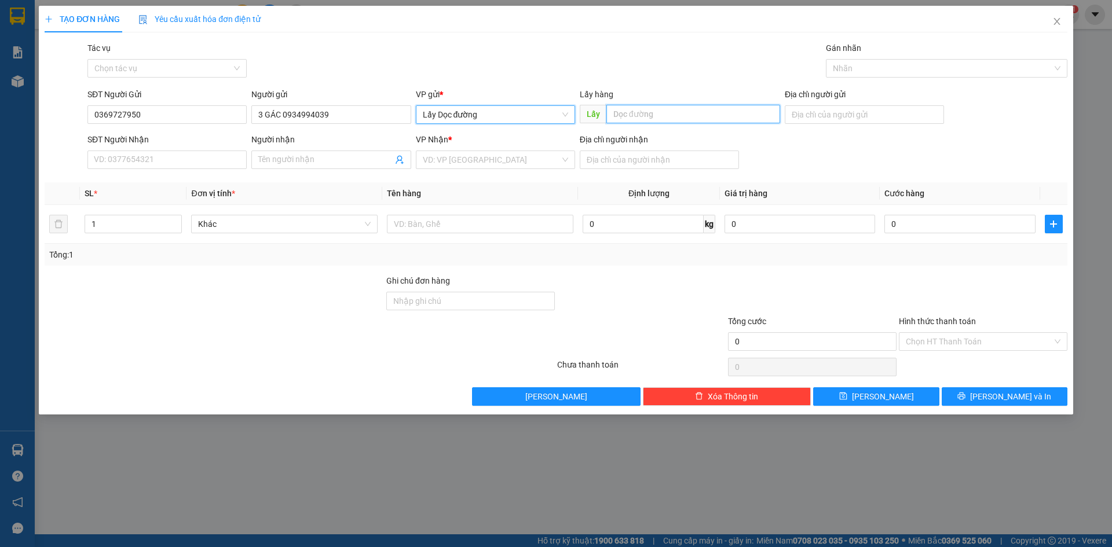
click at [609, 115] on input "text" at bounding box center [693, 114] width 174 height 19
type input "ông đô"
click at [520, 167] on input "search" at bounding box center [491, 159] width 137 height 17
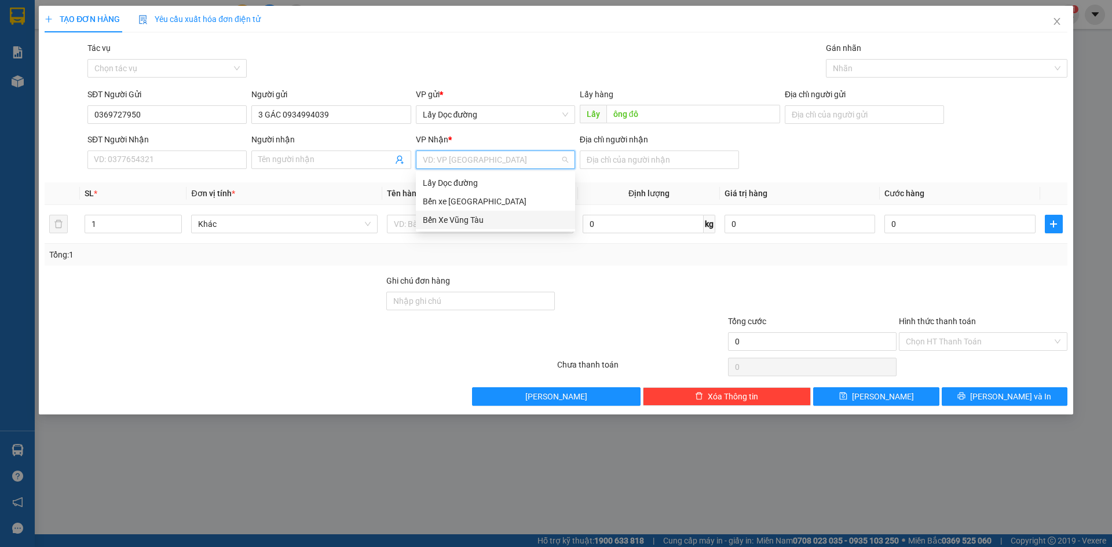
click at [516, 222] on div "Bến Xe Vũng Tàu" at bounding box center [495, 220] width 145 height 13
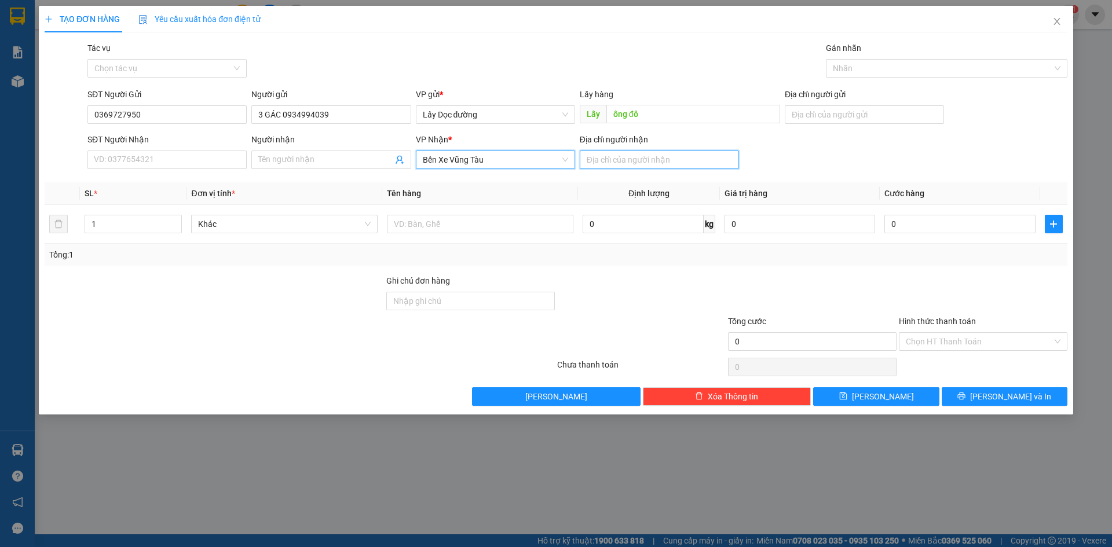
click at [644, 157] on input "Địa chỉ người nhận" at bounding box center [659, 160] width 159 height 19
type input "phước hải"
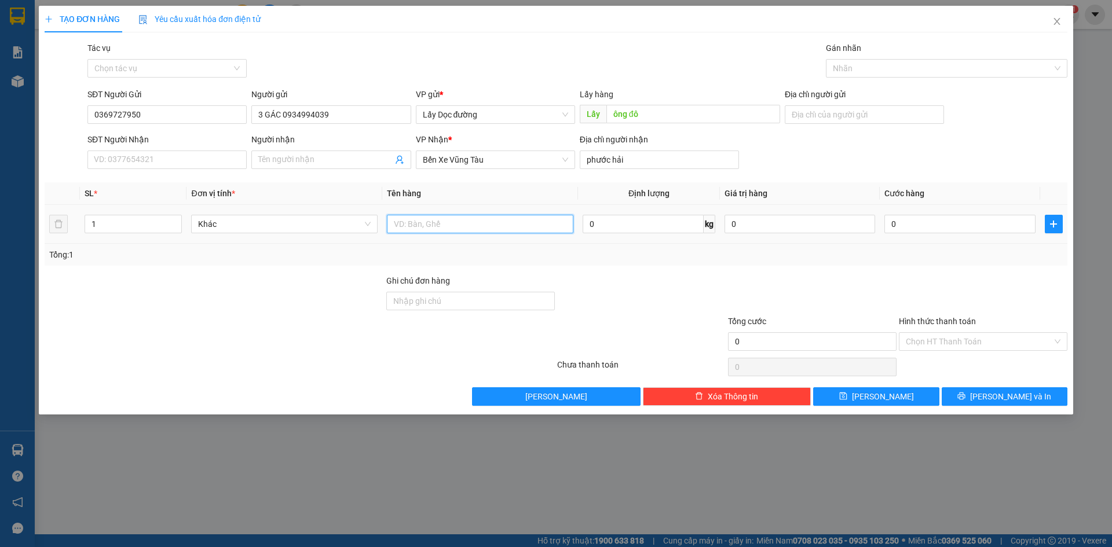
click at [447, 217] on input "text" at bounding box center [480, 224] width 186 height 19
type input "1t"
drag, startPoint x: 845, startPoint y: 396, endPoint x: 633, endPoint y: 325, distance: 223.5
click at [845, 396] on button "[PERSON_NAME]" at bounding box center [876, 396] width 126 height 19
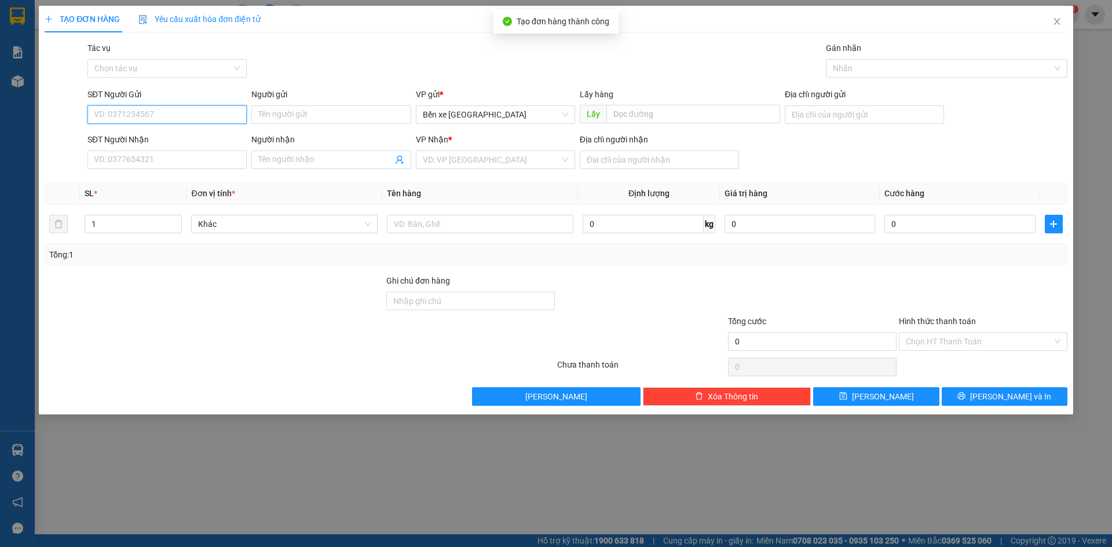
click at [201, 119] on input "SĐT Người Gửi" at bounding box center [166, 114] width 159 height 19
type input "0775512112"
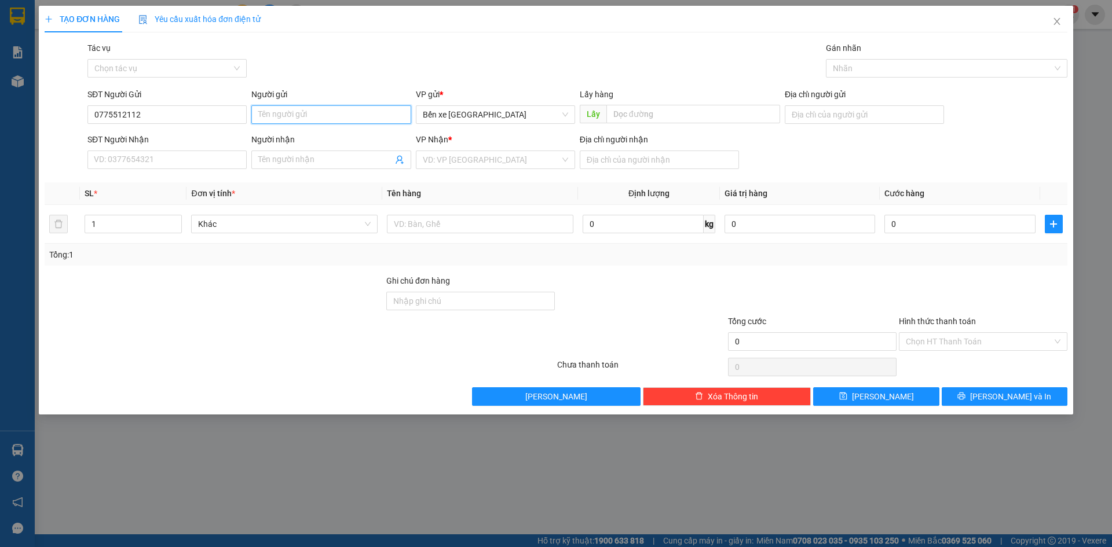
click at [383, 120] on input "Người gửi" at bounding box center [330, 114] width 159 height 19
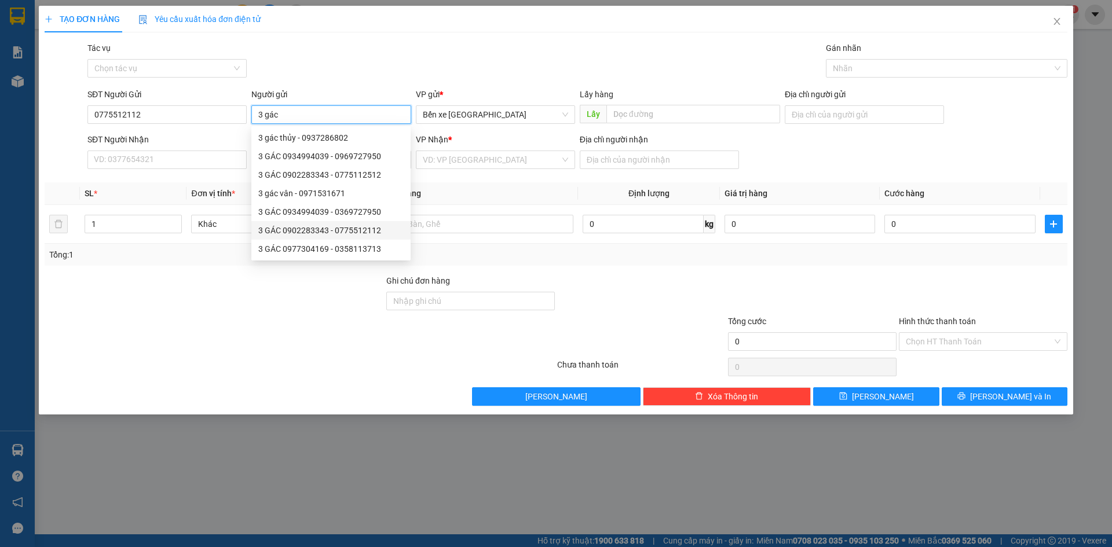
click at [358, 227] on div "3 GÁC 0902283343 - 0775512112" at bounding box center [330, 230] width 145 height 13
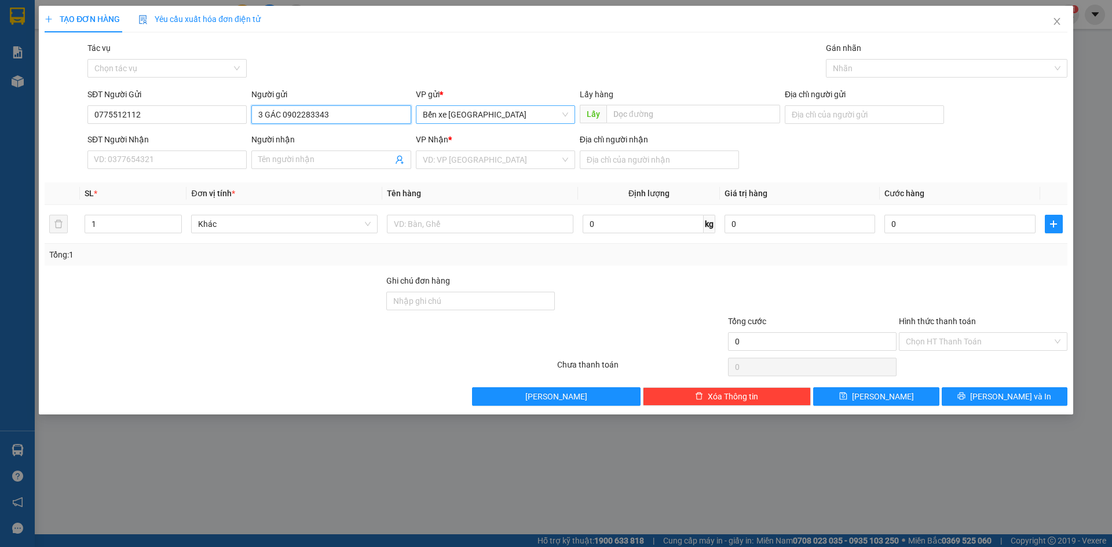
click at [529, 118] on span "Bến xe [GEOGRAPHIC_DATA]" at bounding box center [495, 114] width 145 height 17
type input "3 GÁC 0902283343"
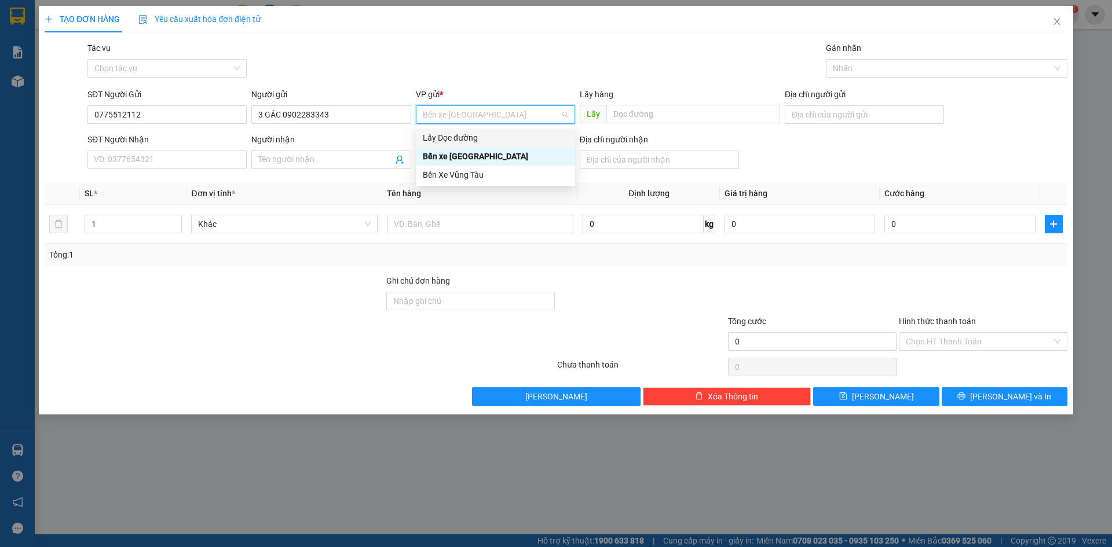
click at [486, 141] on div "Lấy Dọc đường" at bounding box center [495, 137] width 145 height 13
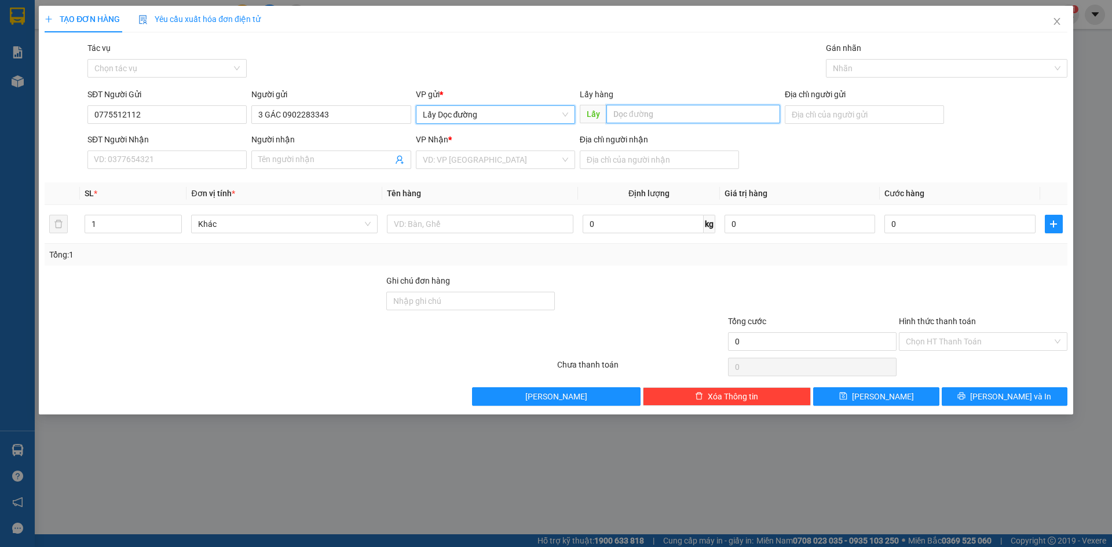
click at [672, 115] on input "text" at bounding box center [693, 114] width 174 height 19
type input "ông đô"
click at [518, 166] on input "search" at bounding box center [491, 159] width 137 height 17
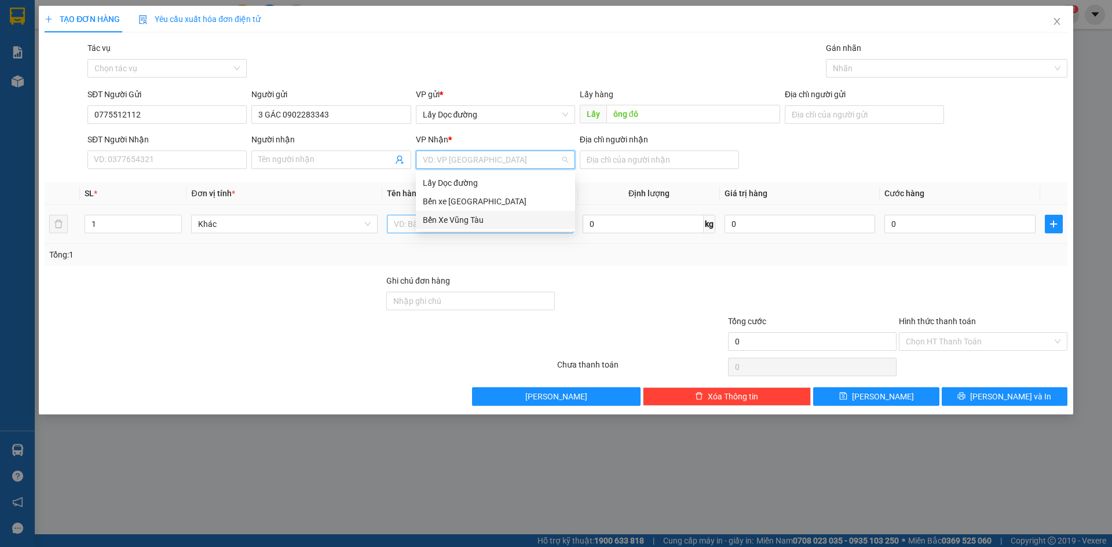
click at [503, 218] on div "Bến Xe Vũng Tàu" at bounding box center [495, 220] width 145 height 13
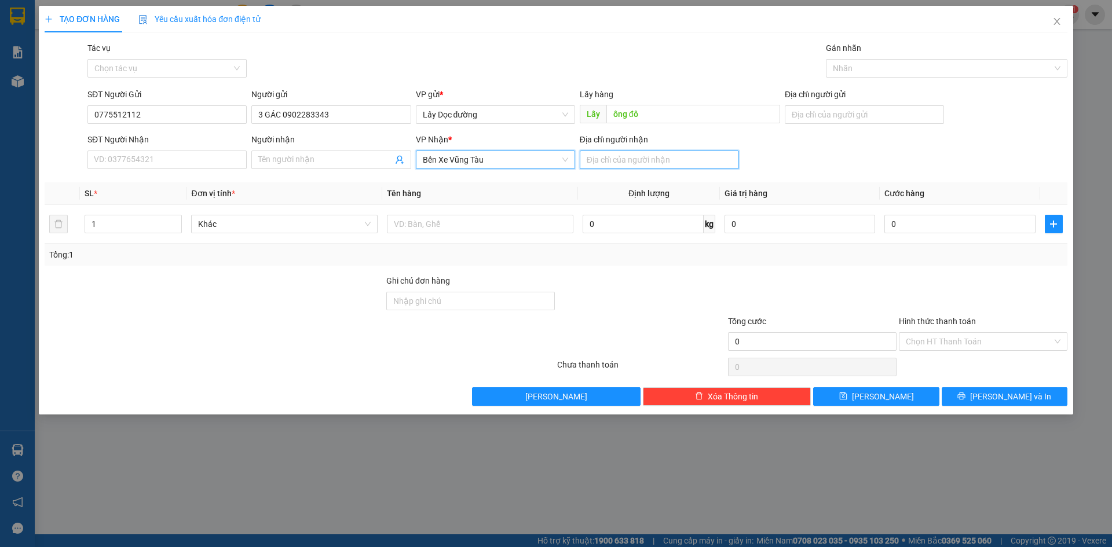
click at [615, 155] on input "Địa chỉ người nhận" at bounding box center [659, 160] width 159 height 19
type input "long hải"
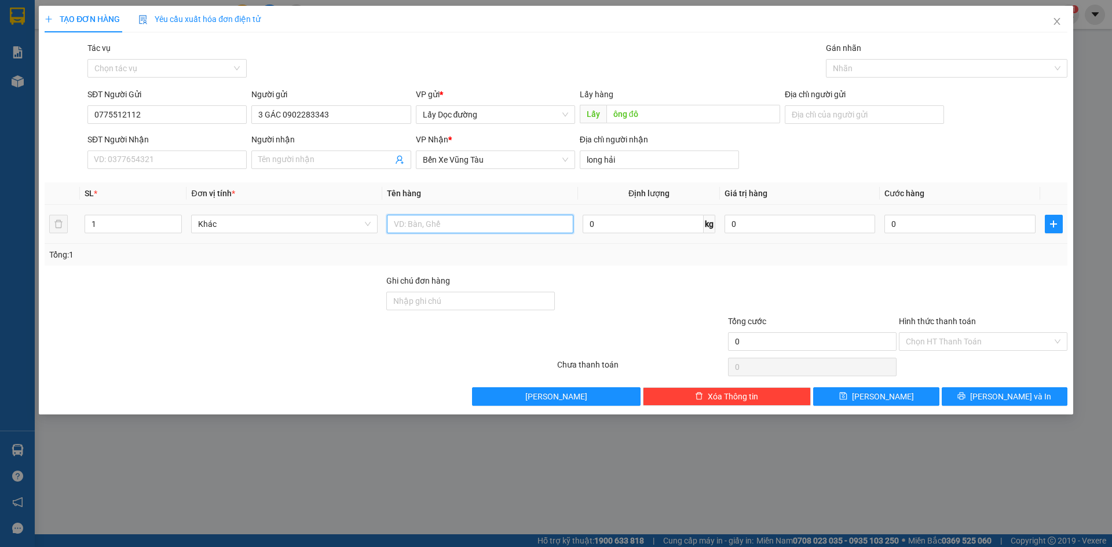
click at [408, 230] on input "text" at bounding box center [480, 224] width 186 height 19
type input "1T"
click at [856, 401] on button "[PERSON_NAME]" at bounding box center [876, 396] width 126 height 19
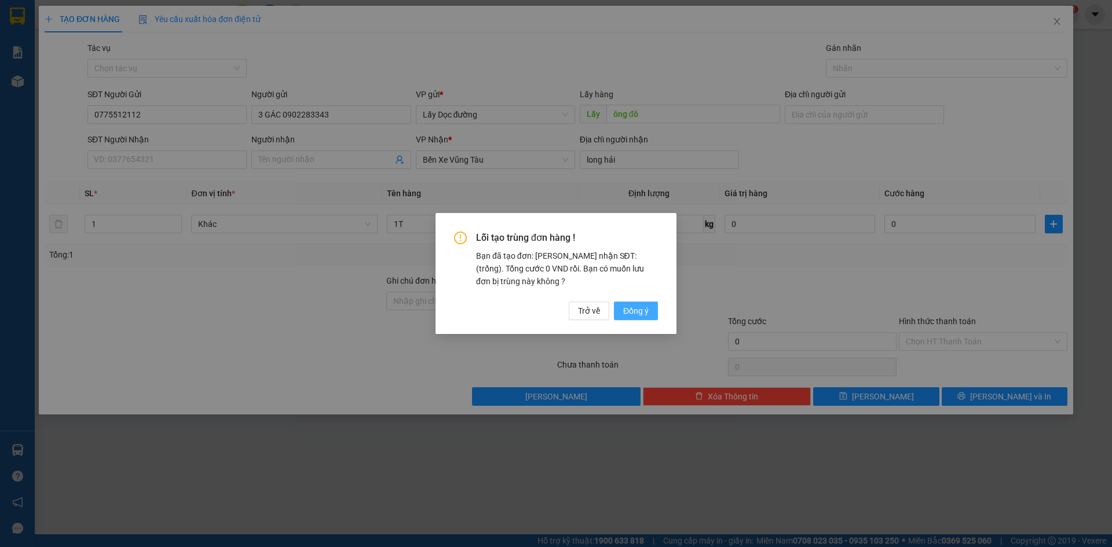
click at [642, 316] on span "Đồng ý" at bounding box center [635, 311] width 25 height 13
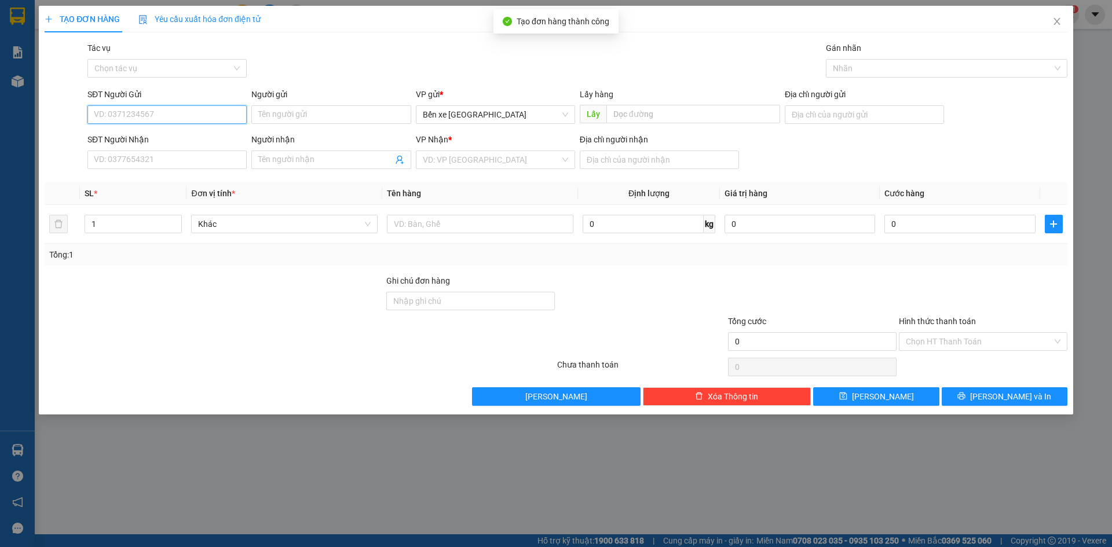
click at [173, 112] on input "SĐT Người Gửi" at bounding box center [166, 114] width 159 height 19
click at [453, 116] on span "Bến xe [GEOGRAPHIC_DATA]" at bounding box center [495, 114] width 145 height 17
type input "0349357034"
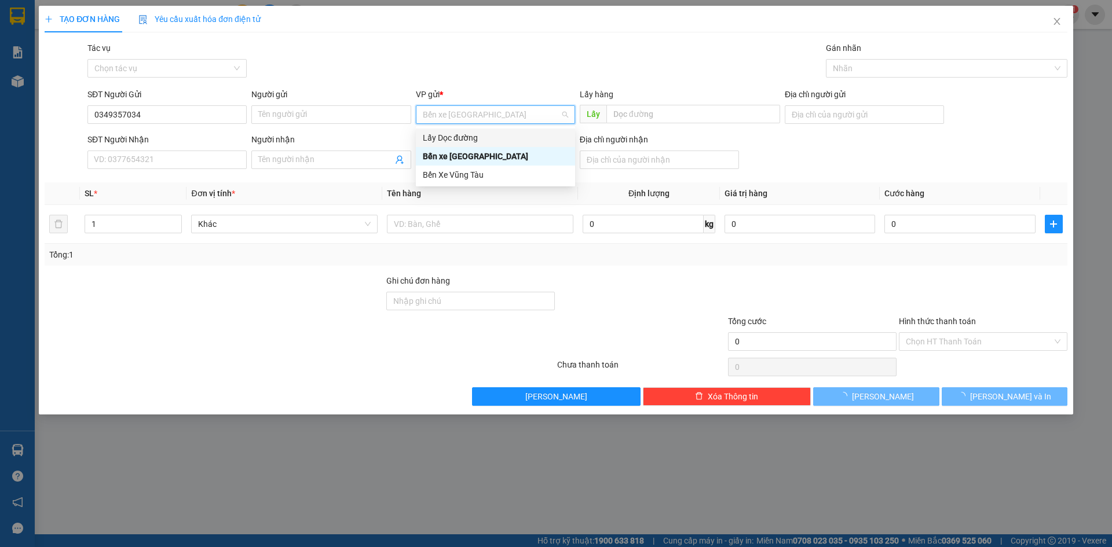
click at [453, 140] on div "Lấy Dọc đường" at bounding box center [495, 137] width 145 height 13
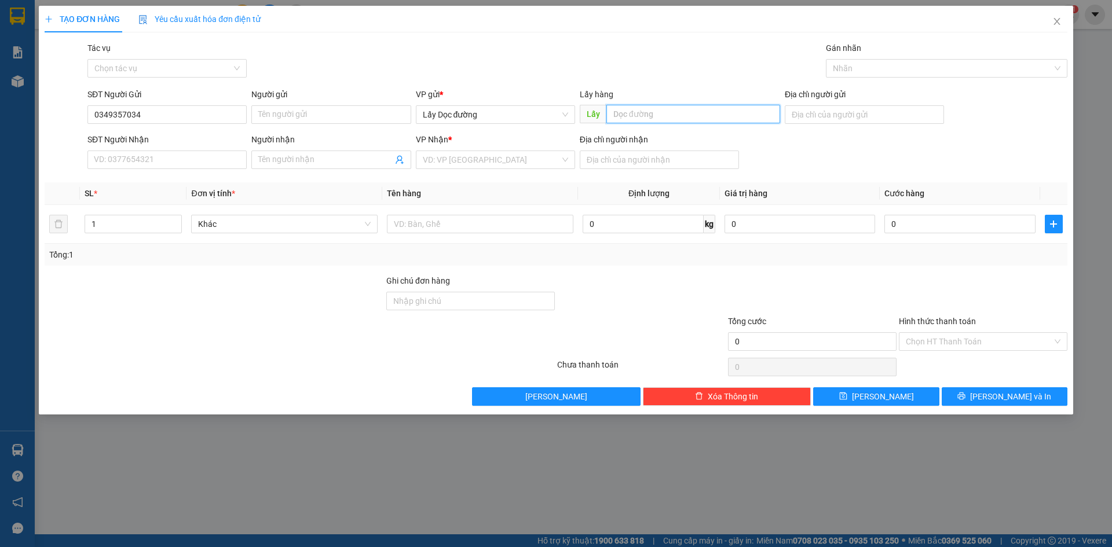
click at [653, 115] on input "text" at bounding box center [693, 114] width 174 height 19
type input "ÔNG ĐÔ"
click at [517, 165] on input "search" at bounding box center [491, 159] width 137 height 17
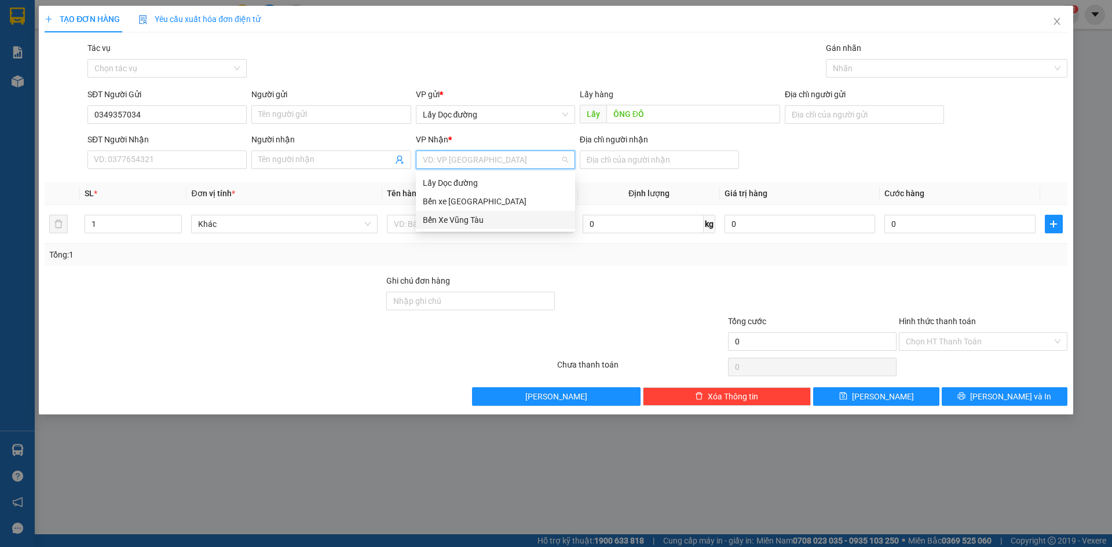
click at [508, 224] on div "Bến Xe Vũng Tàu" at bounding box center [495, 220] width 145 height 13
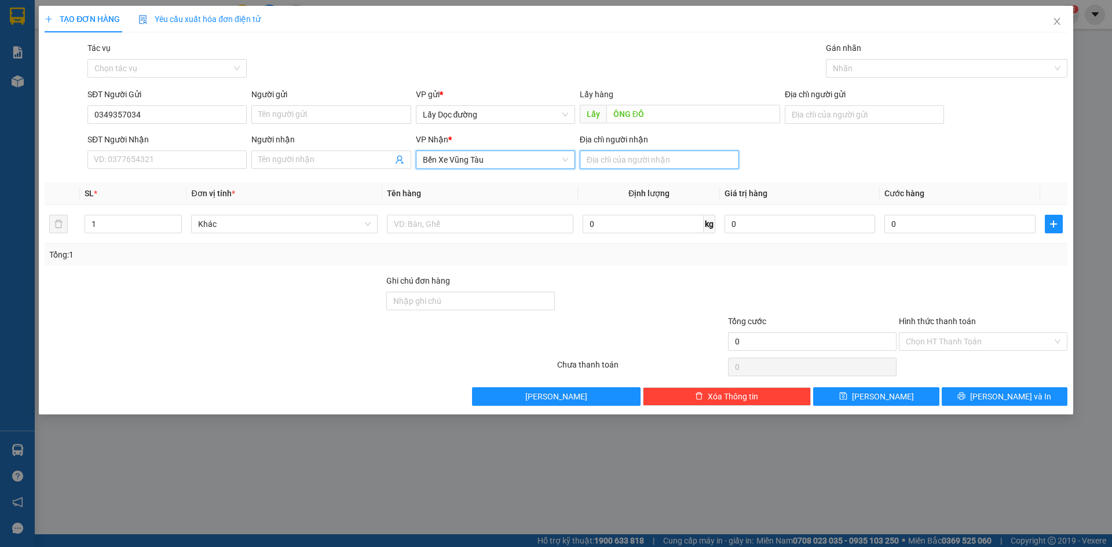
click at [620, 165] on input "Địa chỉ người nhận" at bounding box center [659, 160] width 159 height 19
type input "[GEOGRAPHIC_DATA]"
click at [852, 397] on button "[PERSON_NAME]" at bounding box center [876, 396] width 126 height 19
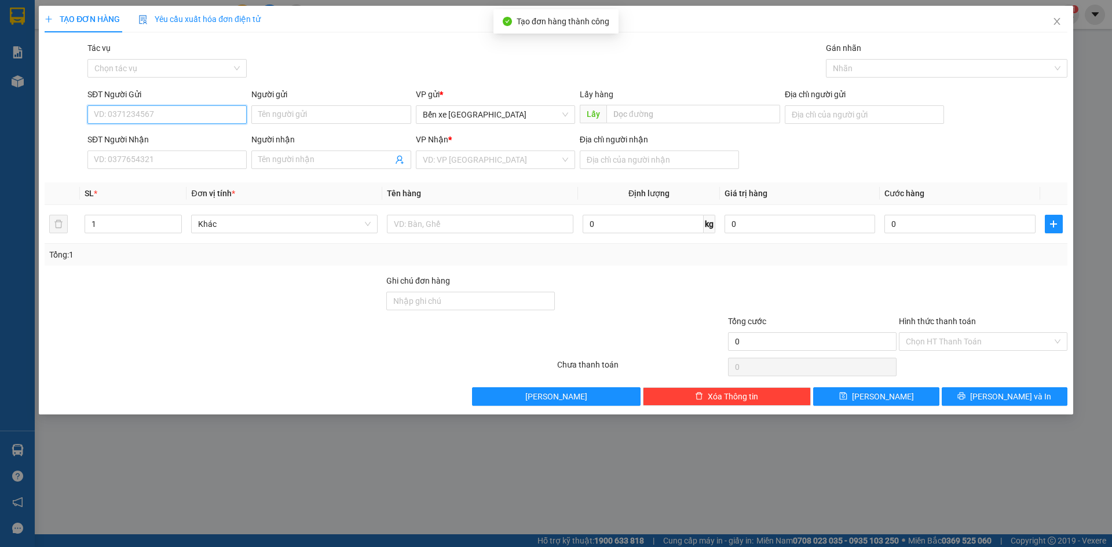
click at [210, 109] on input "SĐT Người Gửi" at bounding box center [166, 114] width 159 height 19
click at [467, 121] on span "Bến xe [GEOGRAPHIC_DATA]" at bounding box center [495, 114] width 145 height 17
type input "0773305809"
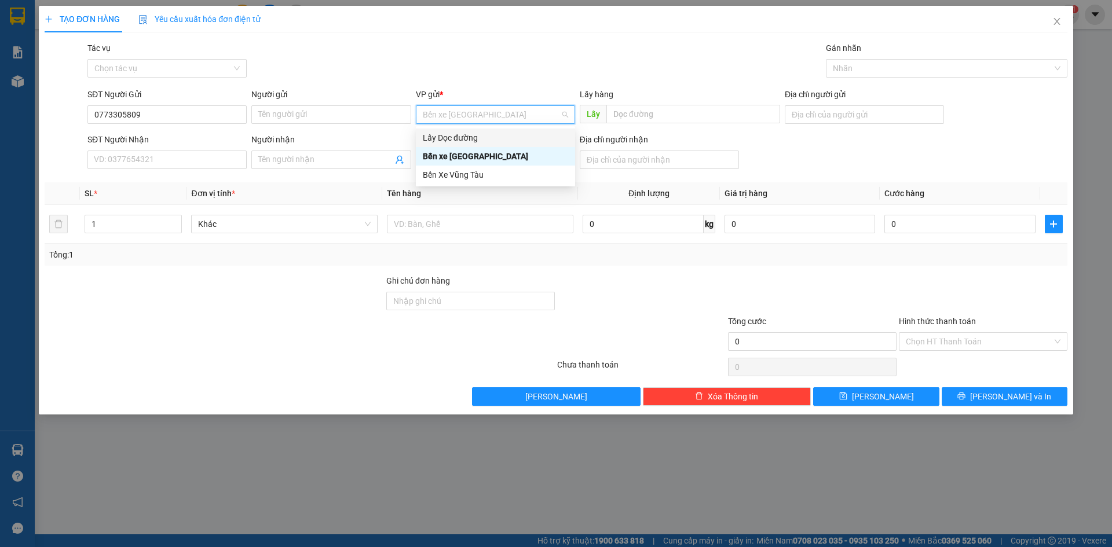
click at [465, 136] on div "Lấy Dọc đường" at bounding box center [495, 137] width 145 height 13
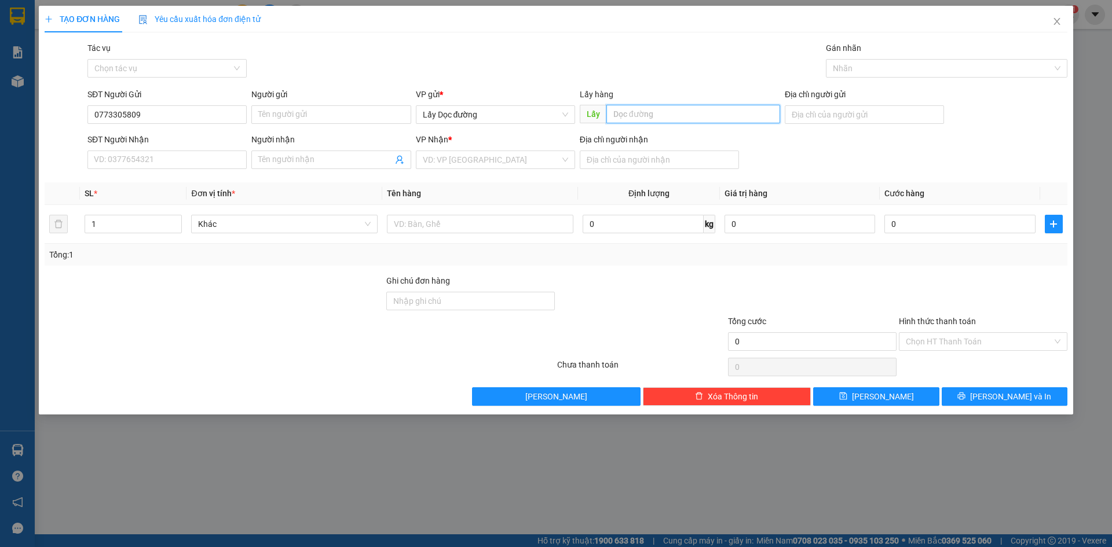
click at [622, 111] on input "text" at bounding box center [693, 114] width 174 height 19
type input "ông đô"
click at [462, 162] on input "search" at bounding box center [491, 159] width 137 height 17
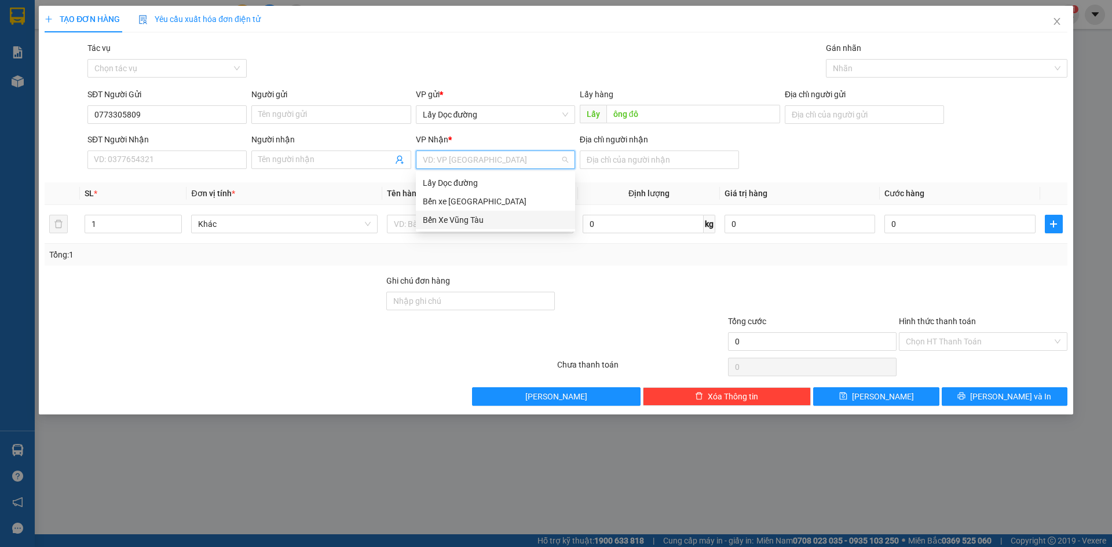
click at [470, 219] on div "Bến Xe Vũng Tàu" at bounding box center [495, 220] width 145 height 13
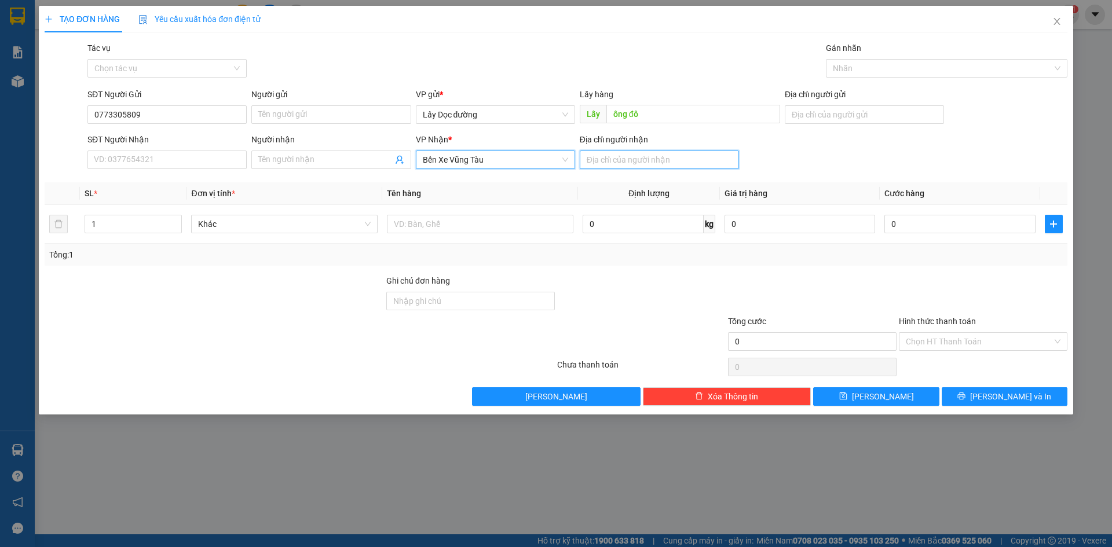
click at [637, 157] on input "Địa chỉ người nhận" at bounding box center [659, 160] width 159 height 19
type input "long hải"
click at [831, 394] on button "[PERSON_NAME]" at bounding box center [876, 396] width 126 height 19
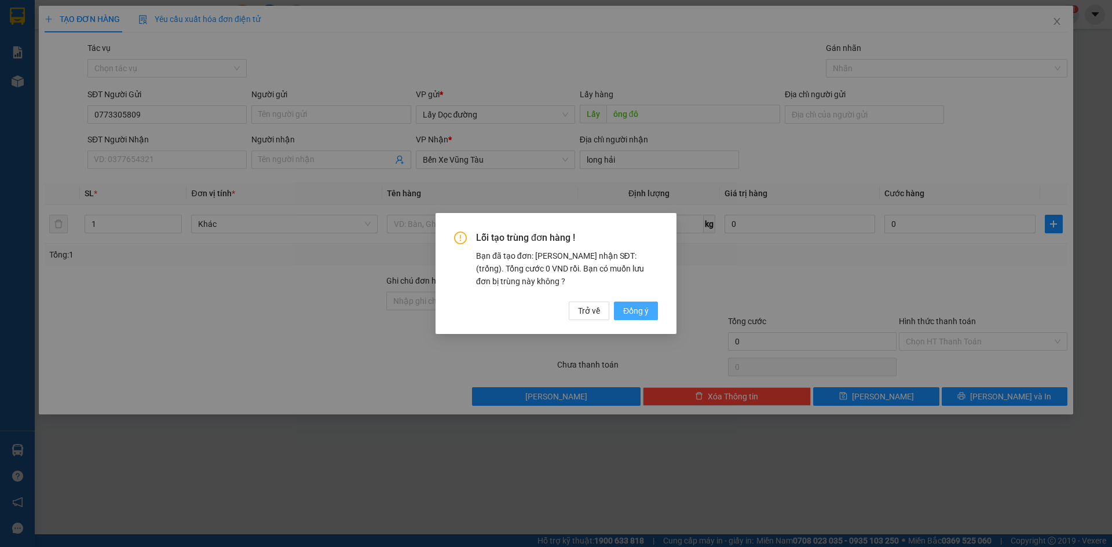
click at [649, 306] on button "Đồng ý" at bounding box center [636, 311] width 44 height 19
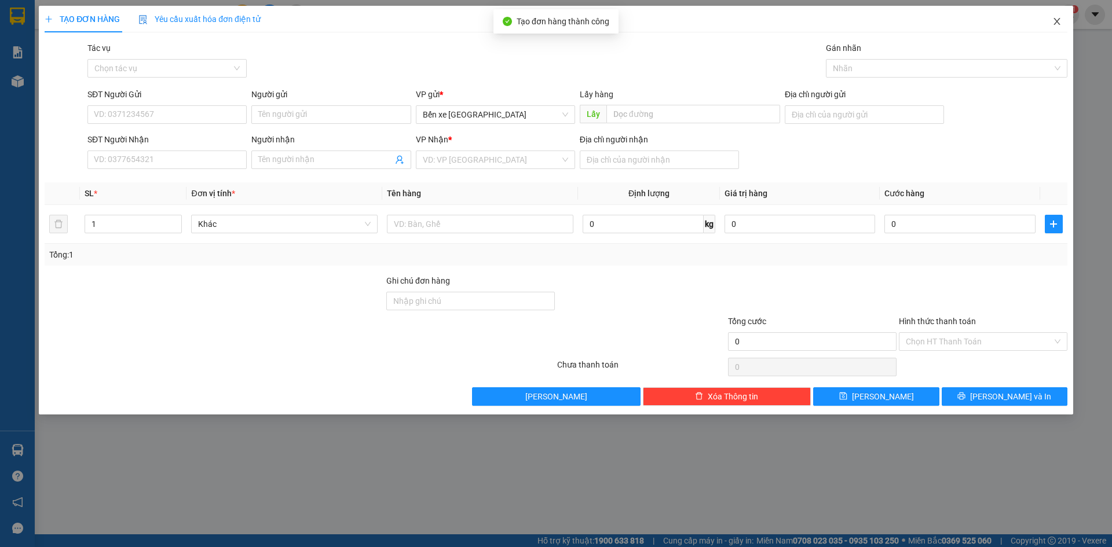
click at [1063, 23] on span "Close" at bounding box center [1056, 22] width 32 height 32
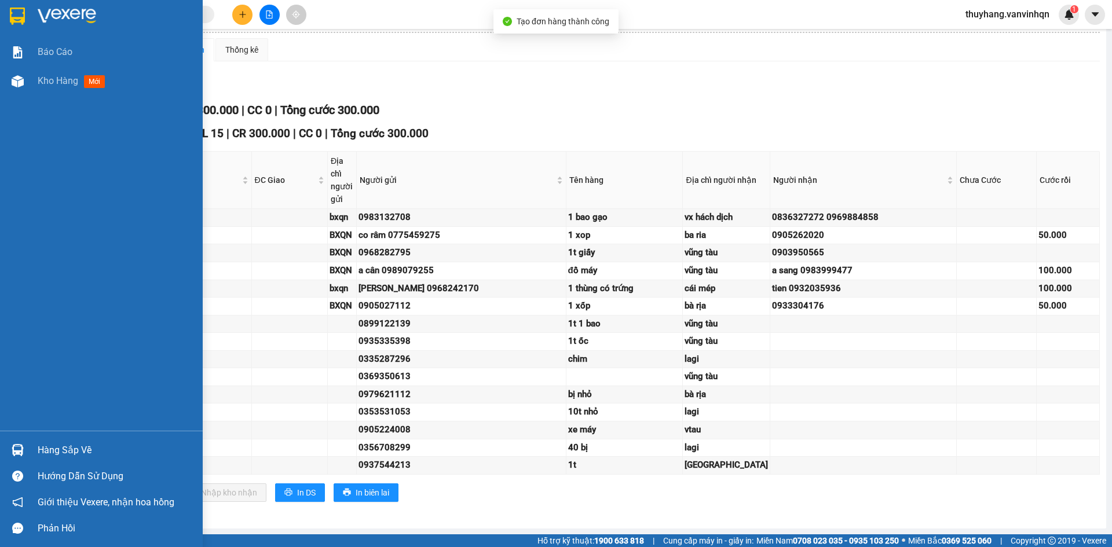
click at [23, 80] on img at bounding box center [18, 81] width 12 height 12
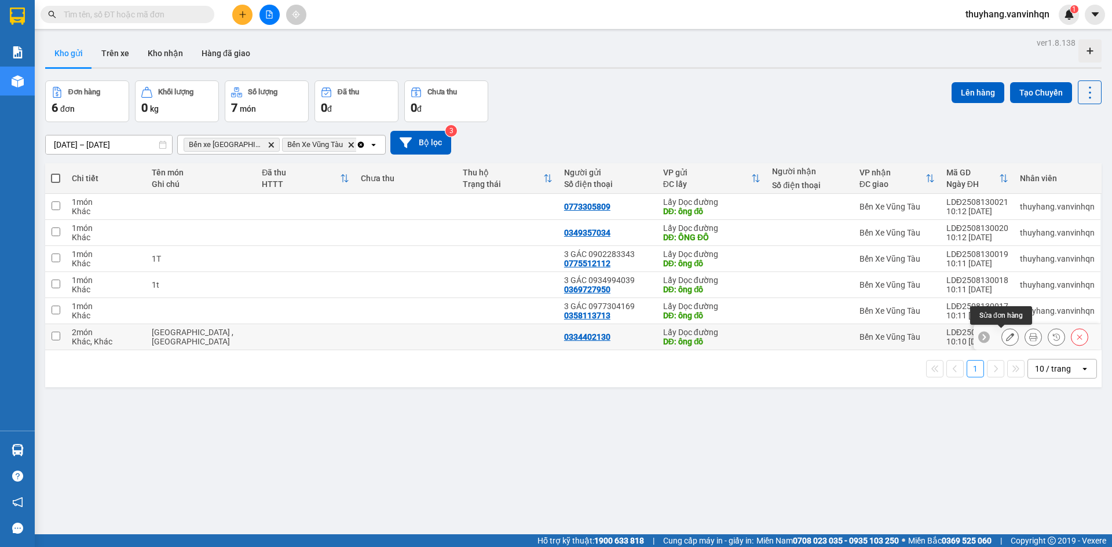
click at [1002, 342] on button at bounding box center [1010, 337] width 16 height 20
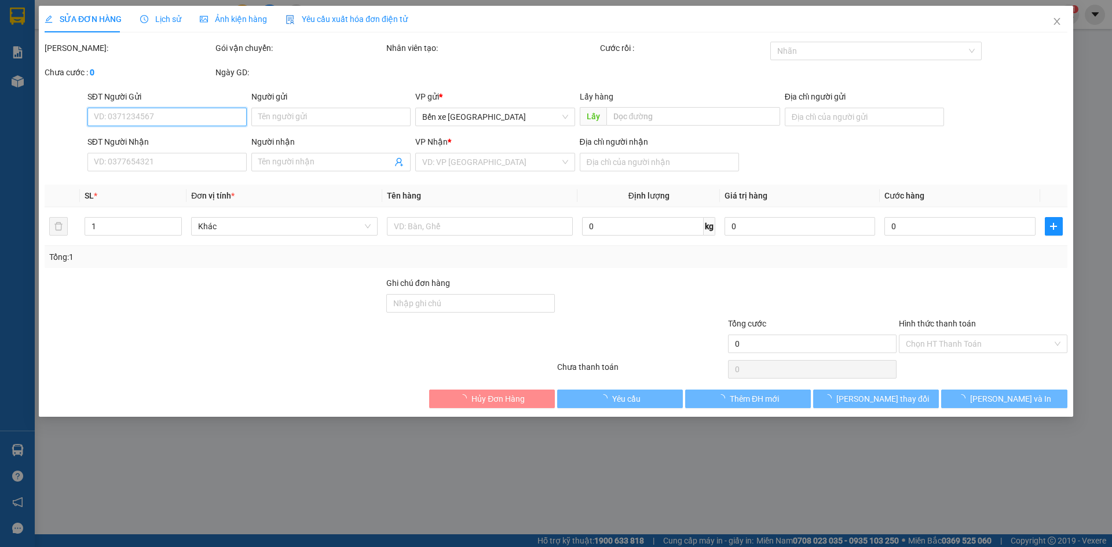
type input "0334402130"
type input "ông đô"
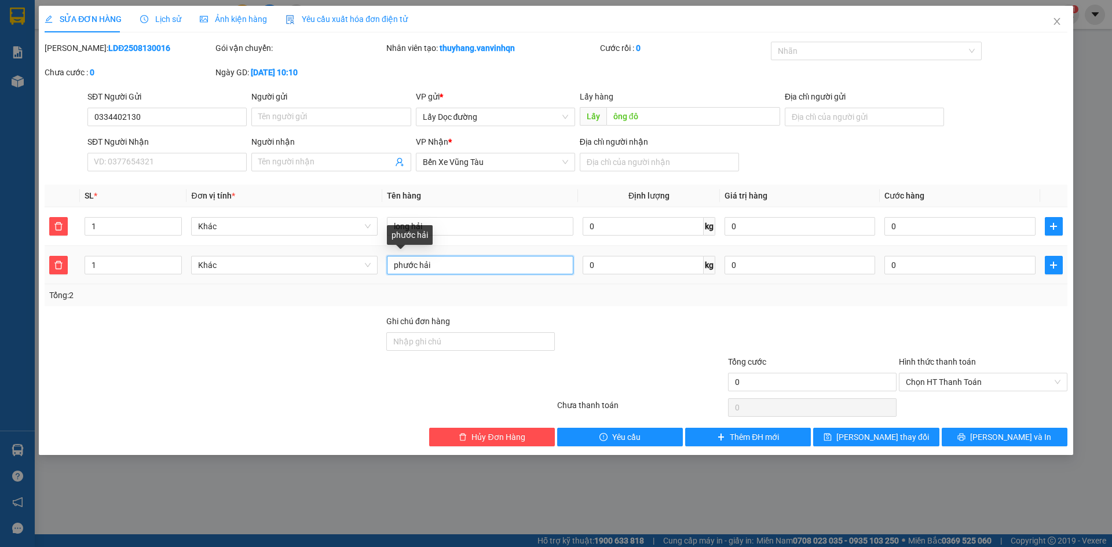
click at [393, 263] on input "phước hải" at bounding box center [480, 265] width 186 height 19
type input "6t phước hải"
click at [496, 216] on div "long hải" at bounding box center [480, 226] width 186 height 23
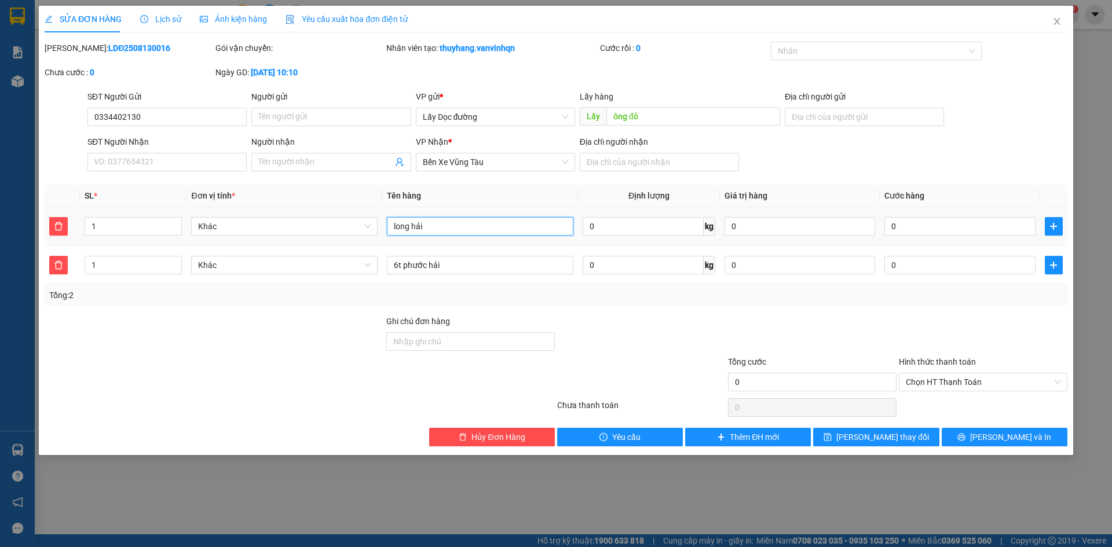
click at [391, 221] on input "long hải" at bounding box center [480, 226] width 186 height 19
type input "1t long hải"
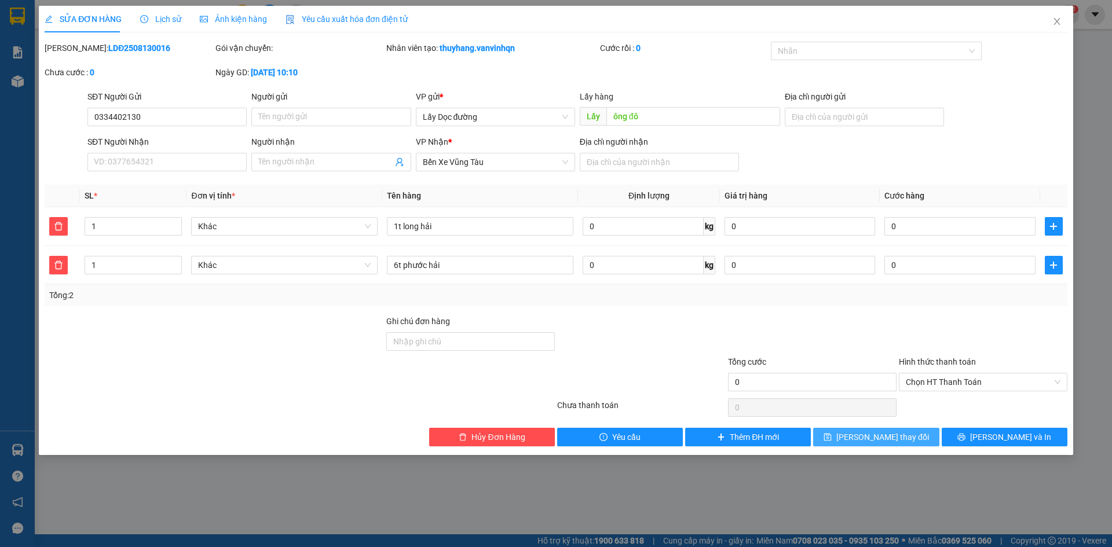
click at [833, 440] on button "[PERSON_NAME] thay đổi" at bounding box center [876, 437] width 126 height 19
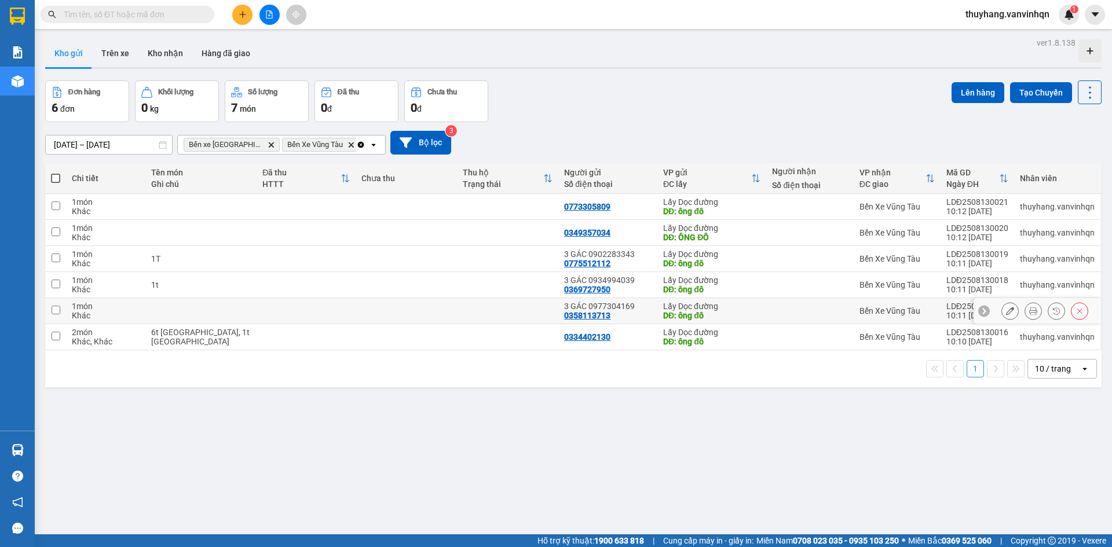
click at [1006, 313] on icon at bounding box center [1010, 311] width 8 height 8
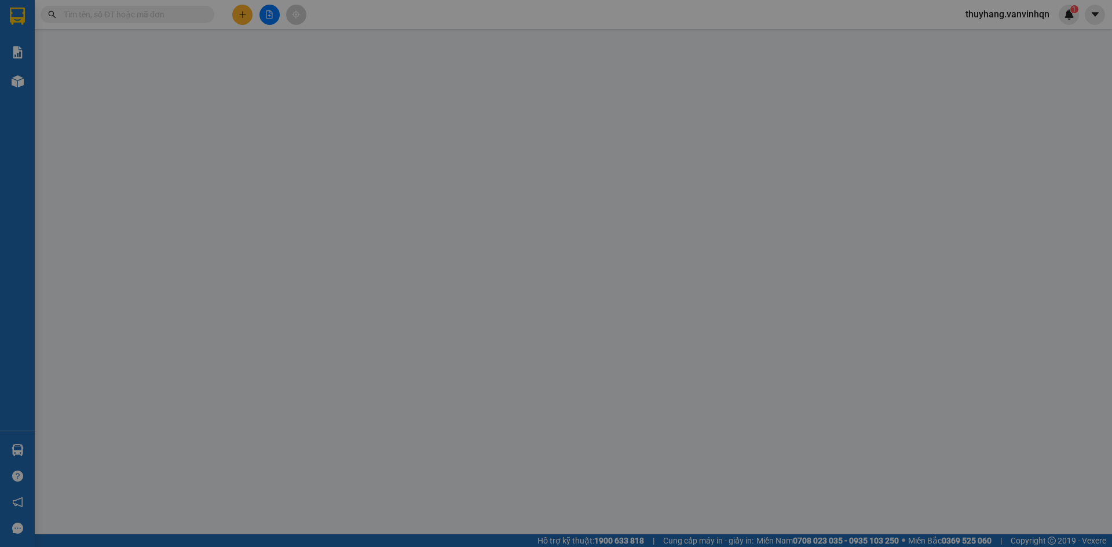
type input "0358113713"
type input "3 GÁC 0977304169"
type input "ông đô"
type input "long hải"
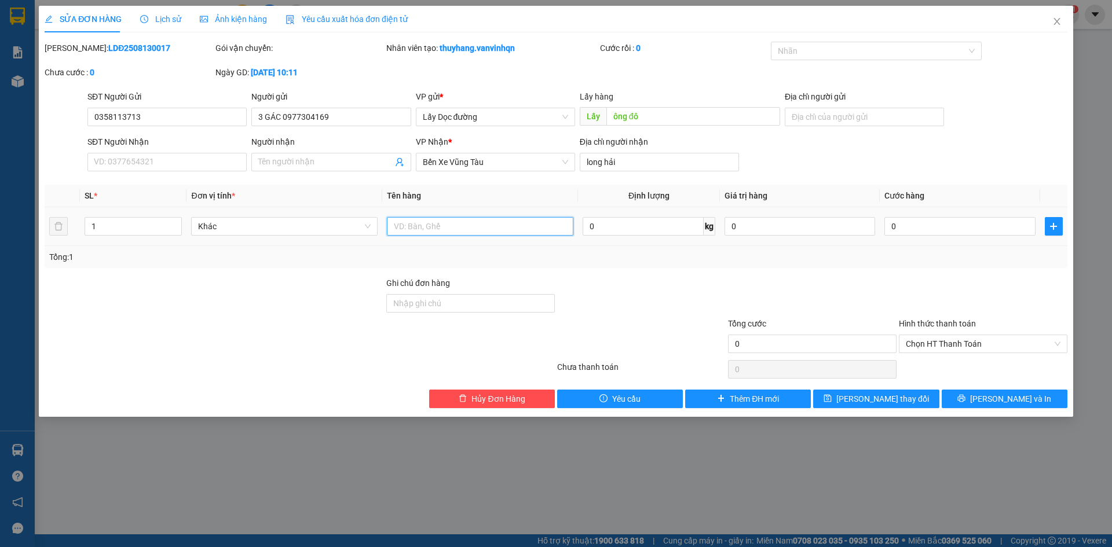
click at [454, 224] on input "text" at bounding box center [480, 226] width 186 height 19
type input "1t"
click at [842, 403] on button "[PERSON_NAME] thay đổi" at bounding box center [876, 399] width 126 height 19
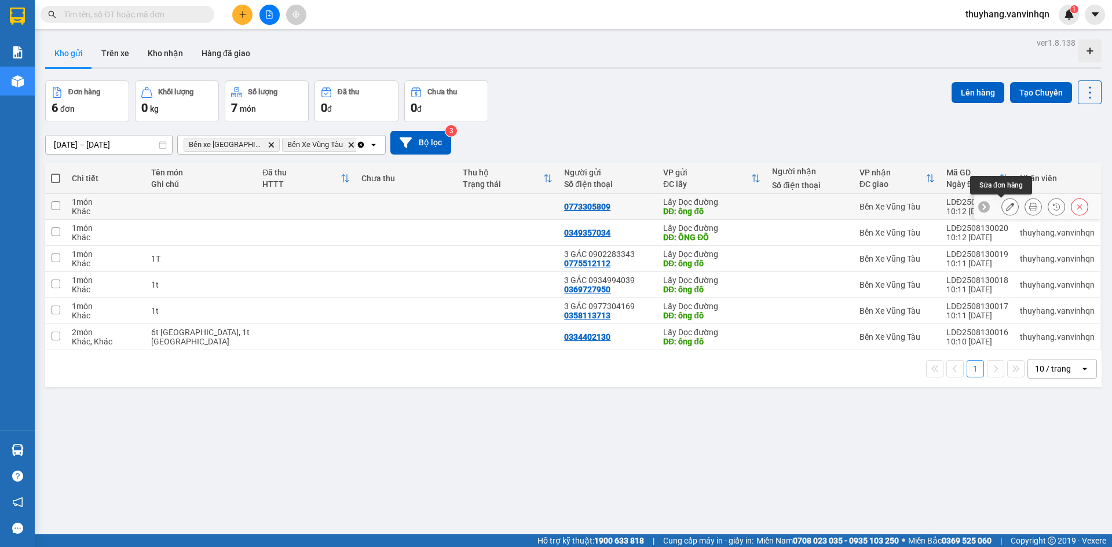
click at [1006, 204] on icon at bounding box center [1010, 207] width 8 height 8
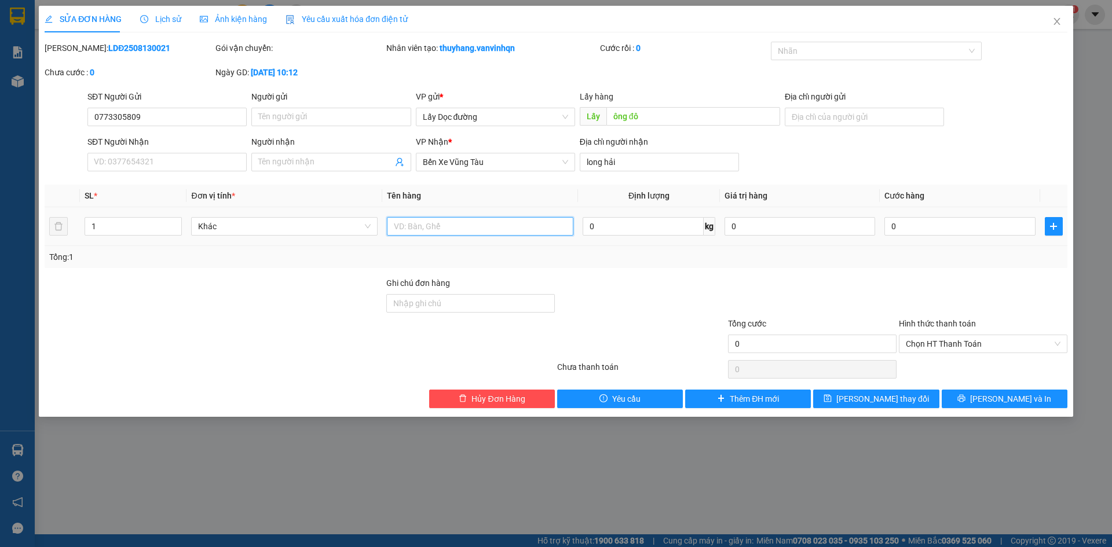
click at [419, 232] on input "text" at bounding box center [480, 226] width 186 height 19
click at [1059, 20] on icon "close" at bounding box center [1056, 21] width 9 height 9
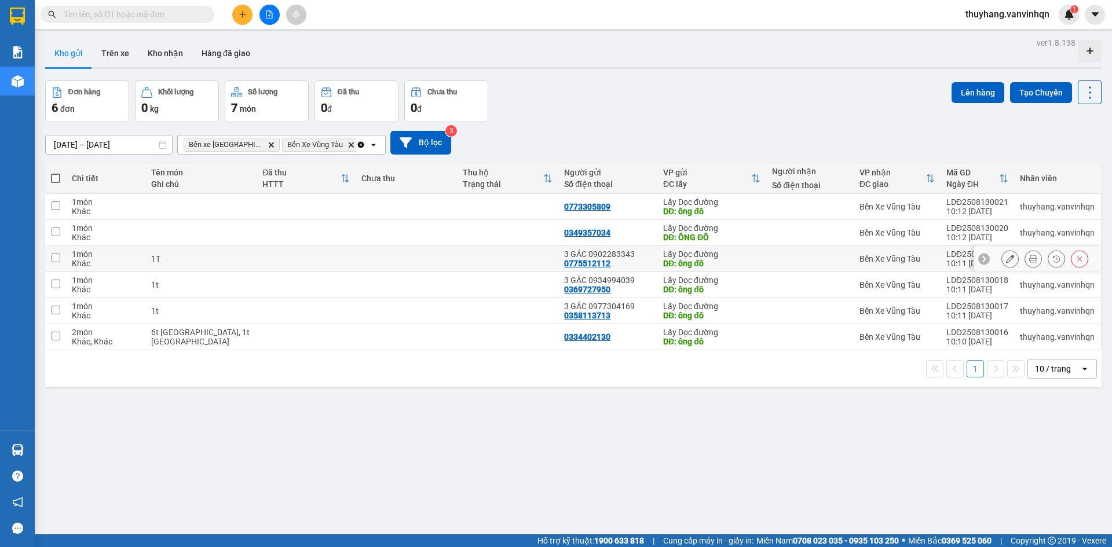
click at [212, 262] on div "1T" at bounding box center [201, 258] width 100 height 9
checkbox input "true"
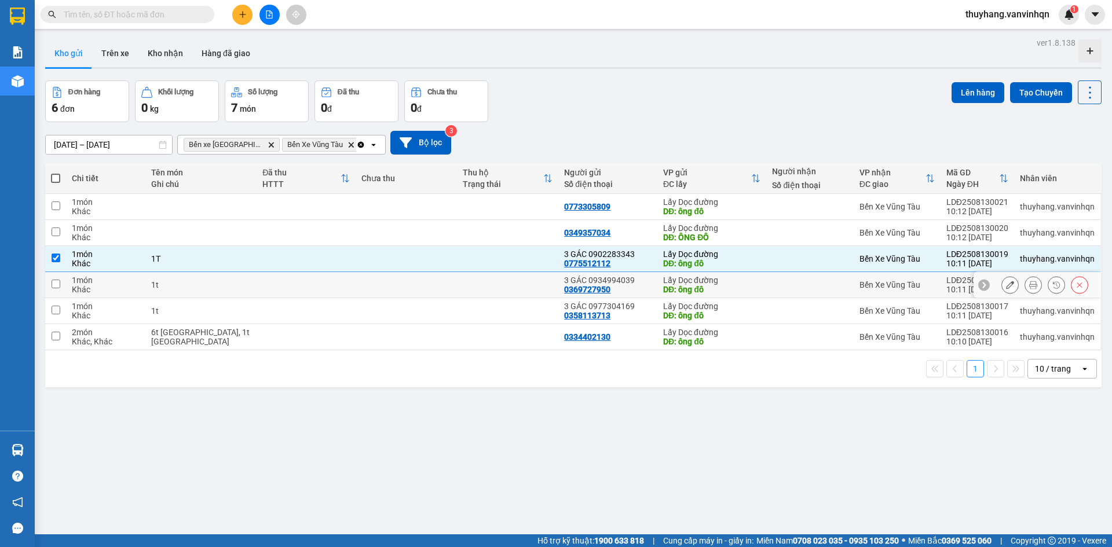
click at [189, 291] on td "1t" at bounding box center [200, 285] width 111 height 26
checkbox input "true"
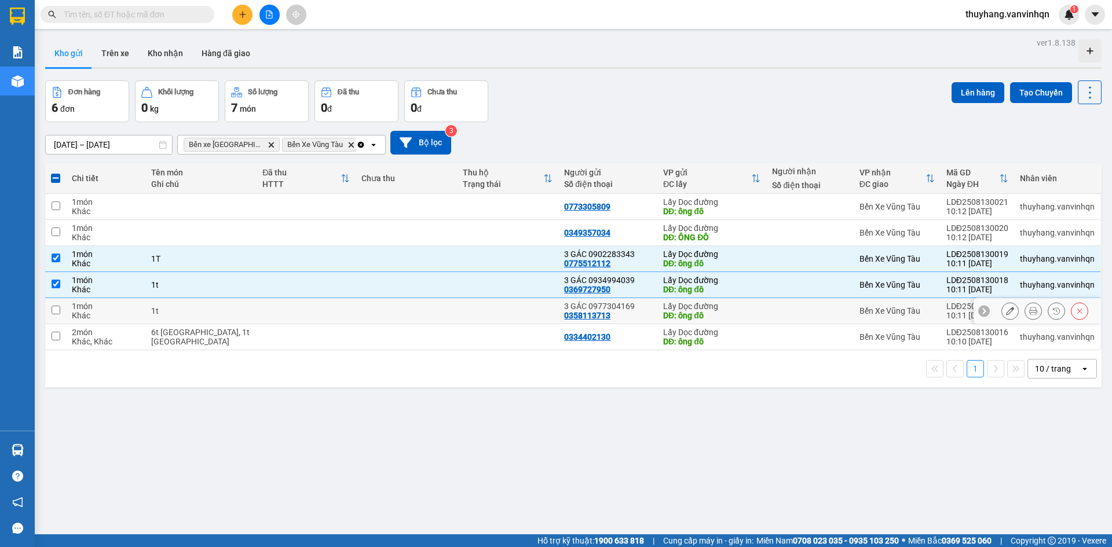
click at [185, 317] on td "1t" at bounding box center [200, 311] width 111 height 26
checkbox input "true"
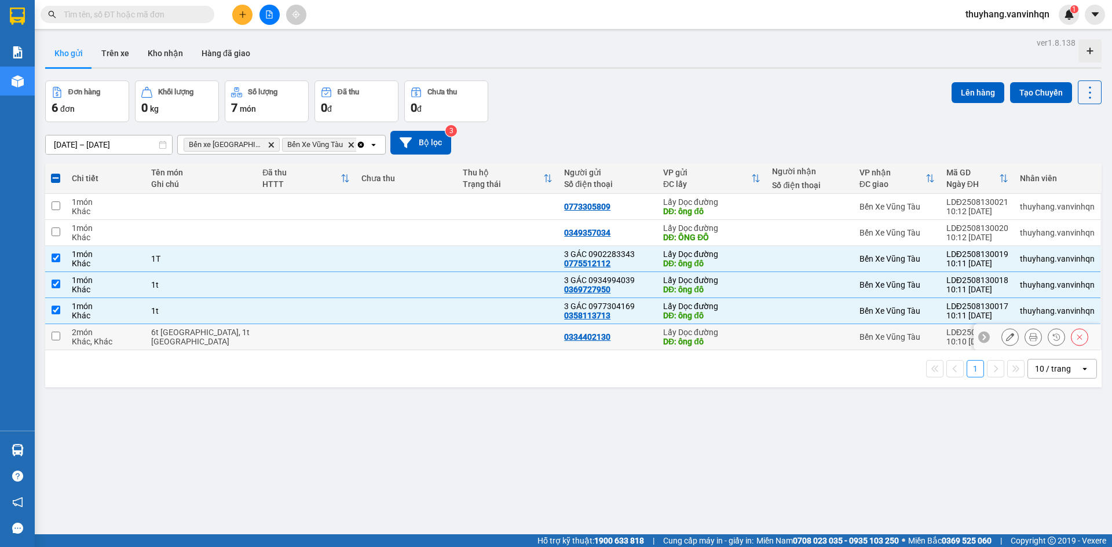
click at [184, 338] on div "6t phước hải, 1t long hải" at bounding box center [201, 337] width 100 height 19
checkbox input "true"
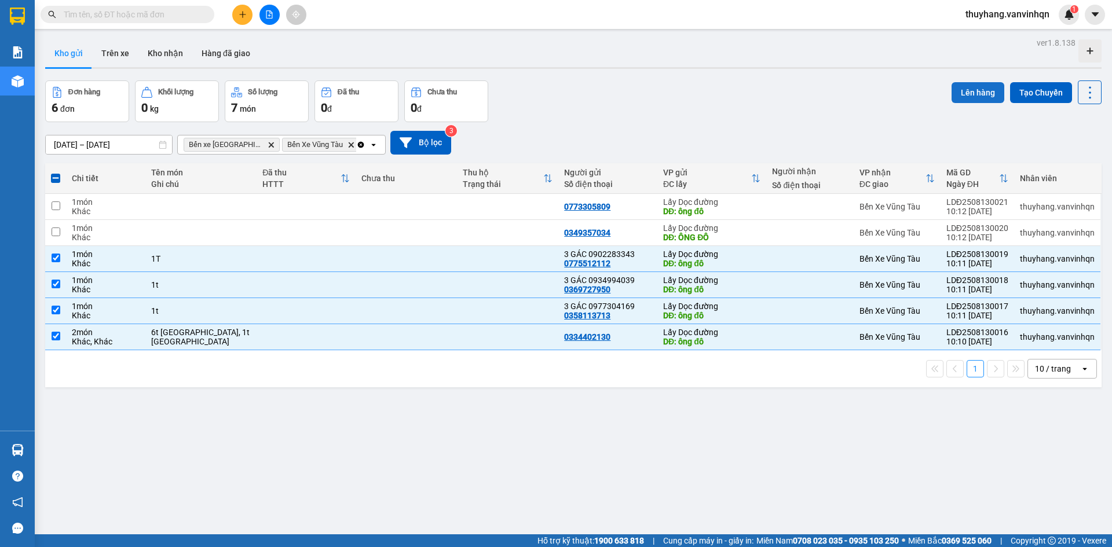
click at [959, 93] on button "Lên hàng" at bounding box center [977, 92] width 53 height 21
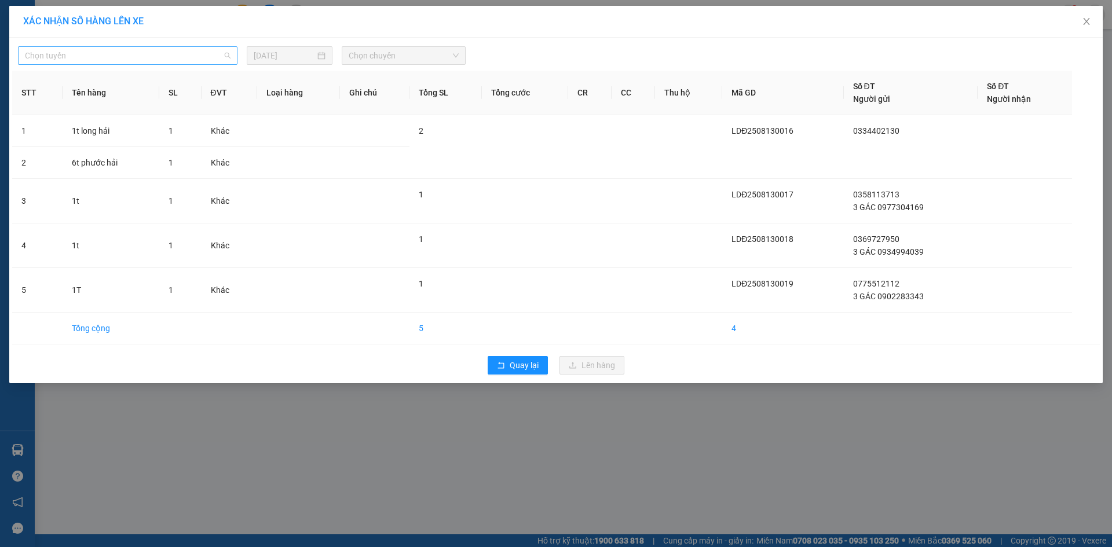
click at [112, 54] on span "Chọn tuyến" at bounding box center [128, 55] width 206 height 17
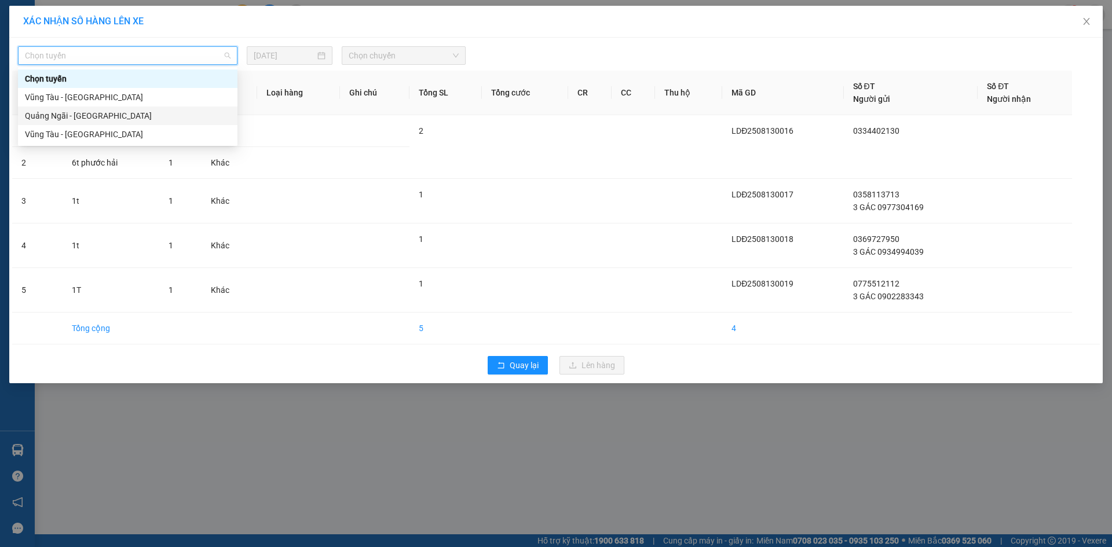
click at [113, 113] on div "Quảng Ngãi - [GEOGRAPHIC_DATA]" at bounding box center [128, 115] width 206 height 13
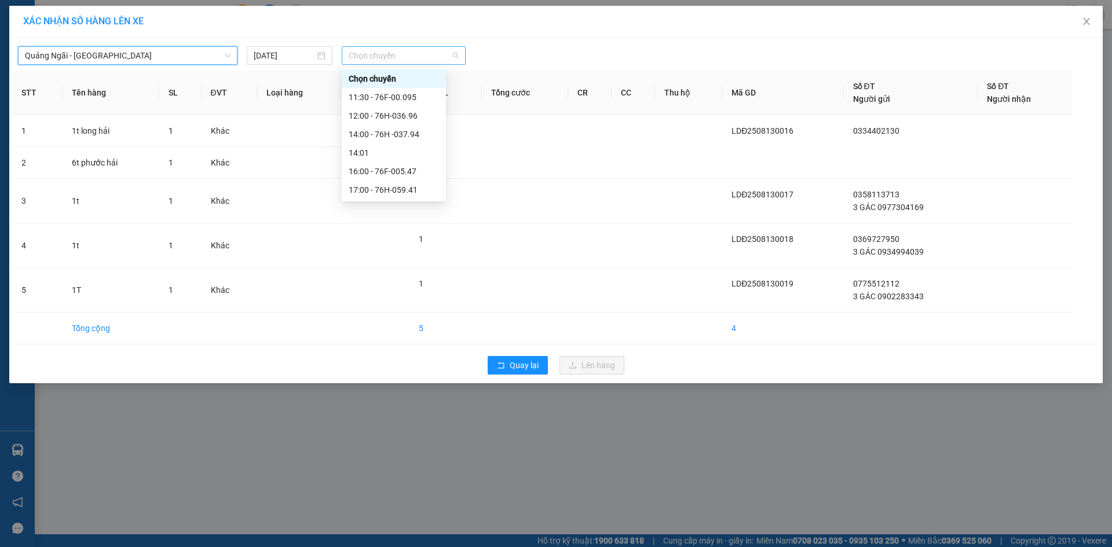
click at [371, 46] on div "Chọn chuyến" at bounding box center [404, 55] width 124 height 19
click at [426, 104] on div "11:30 - 76F-00.095" at bounding box center [394, 97] width 104 height 19
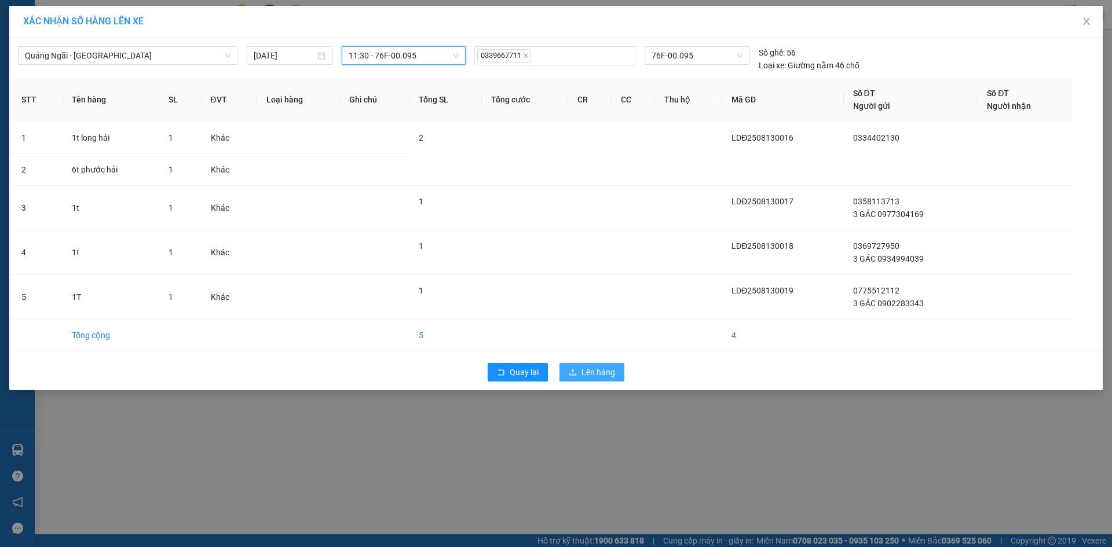
click at [593, 374] on span "Lên hàng" at bounding box center [598, 372] width 34 height 13
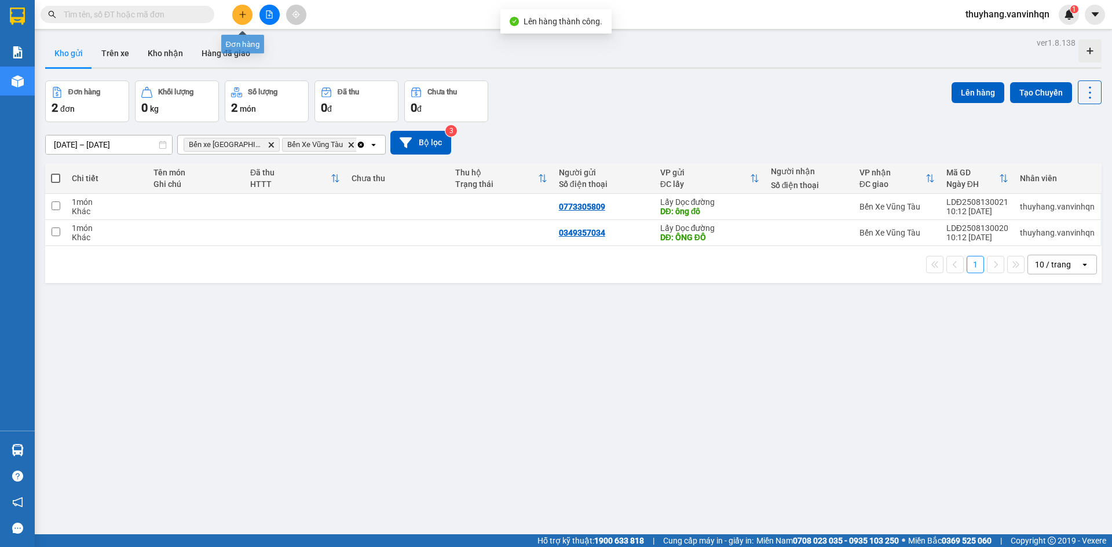
click at [238, 19] on button at bounding box center [242, 15] width 20 height 20
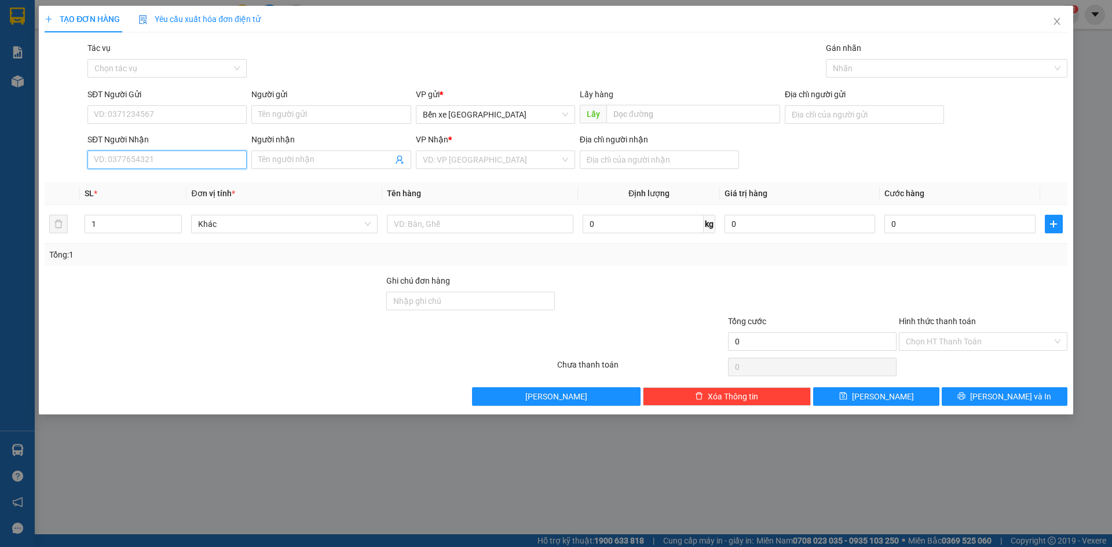
click at [166, 161] on input "SĐT Người Nhận" at bounding box center [166, 160] width 159 height 19
click at [205, 159] on input "SĐT Người Nhận" at bounding box center [166, 160] width 159 height 19
type input "502"
click at [184, 110] on input "SĐT Người Gửi" at bounding box center [166, 114] width 159 height 19
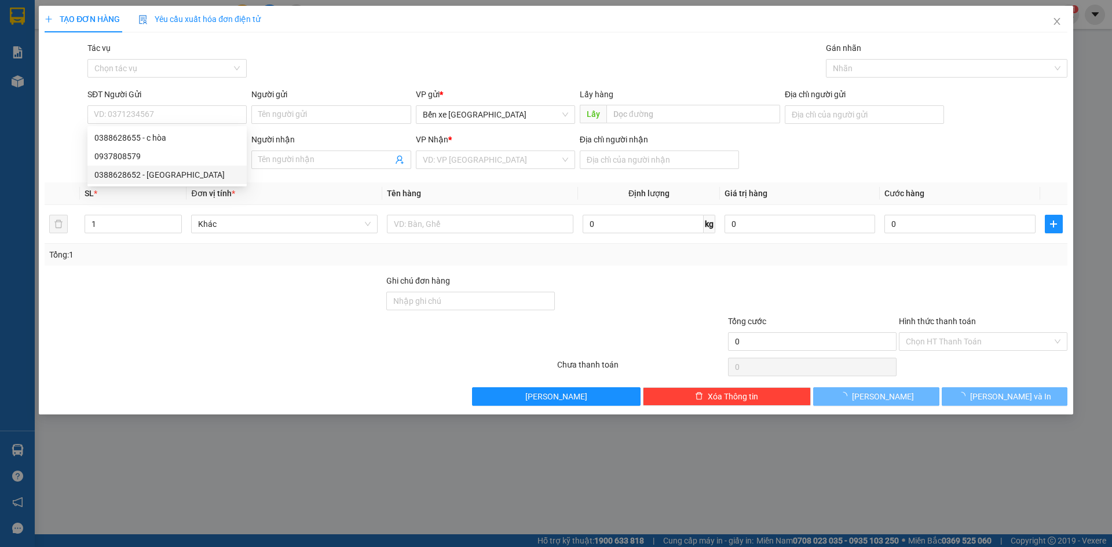
click at [271, 282] on div at bounding box center [214, 294] width 342 height 41
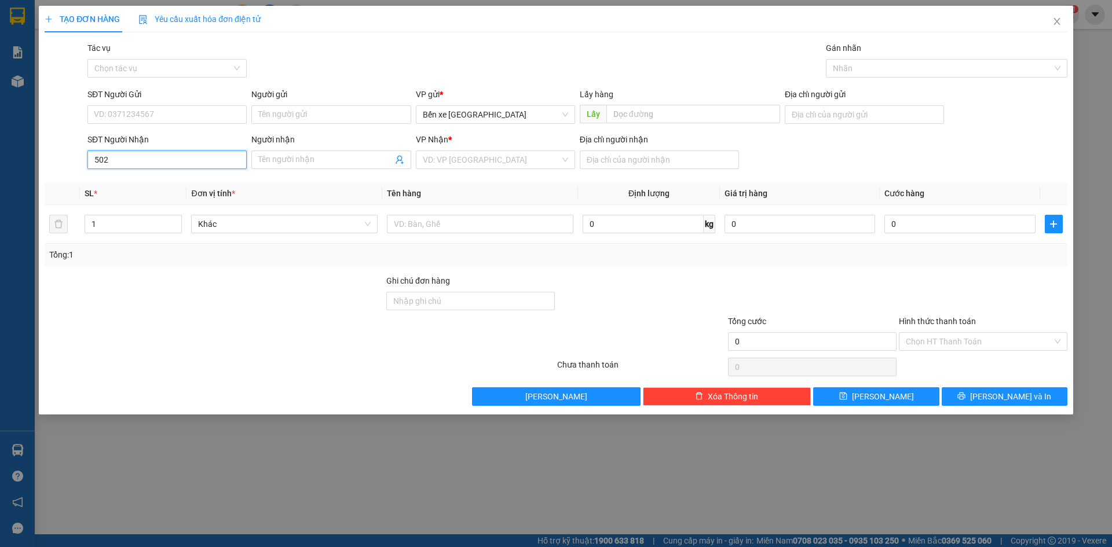
drag, startPoint x: 115, startPoint y: 160, endPoint x: 0, endPoint y: 159, distance: 114.6
click at [0, 159] on div "TẠO ĐƠN HÀNG Yêu cầu xuất hóa đơn điện tử Transit Pickup Surcharge Ids Transit …" at bounding box center [556, 273] width 1112 height 547
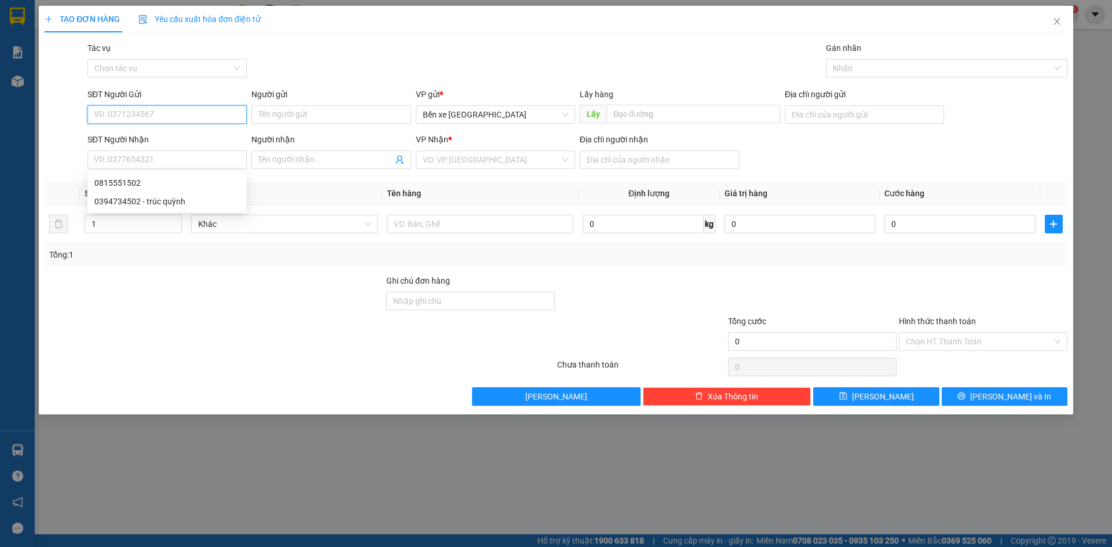
click at [188, 108] on input "SĐT Người Gửi" at bounding box center [166, 114] width 159 height 19
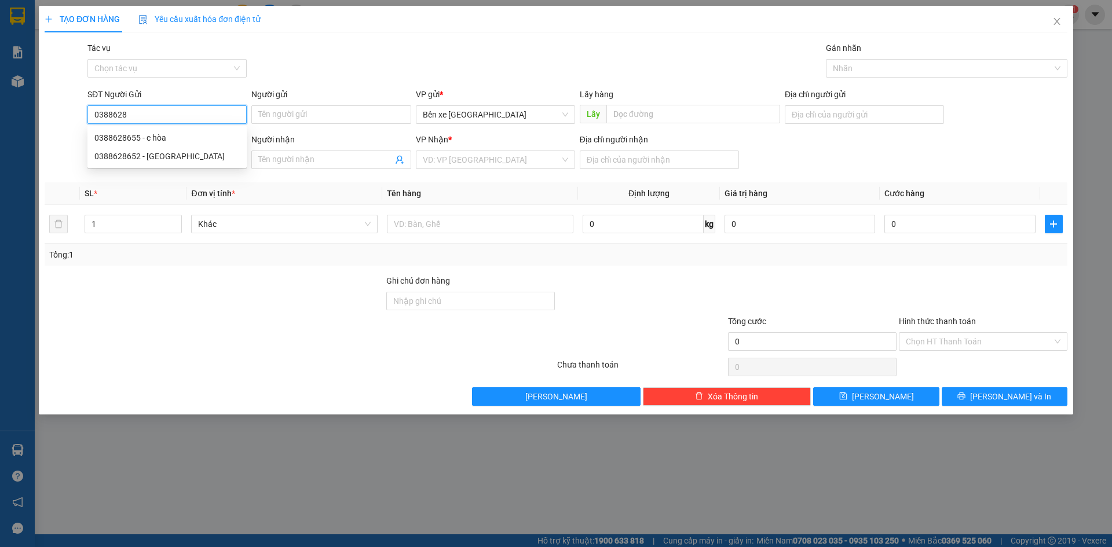
click at [185, 137] on div "0388628655 - c hòa" at bounding box center [166, 137] width 145 height 13
type input "0388628655"
type input "c hòa"
type input "BXQN"
type input "0815551502"
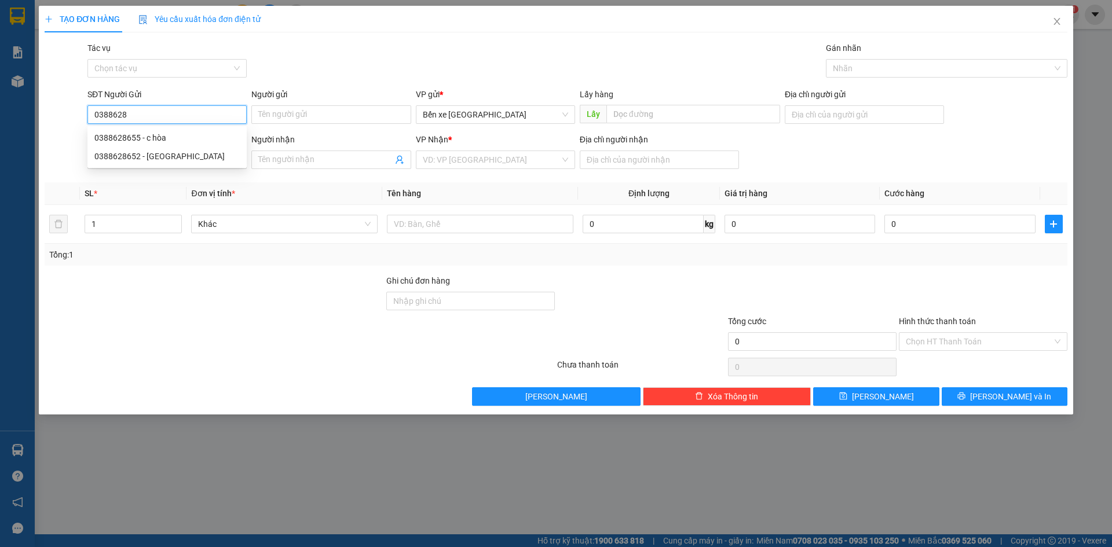
type input "phước hải"
type input "520.000"
type input "0388628655"
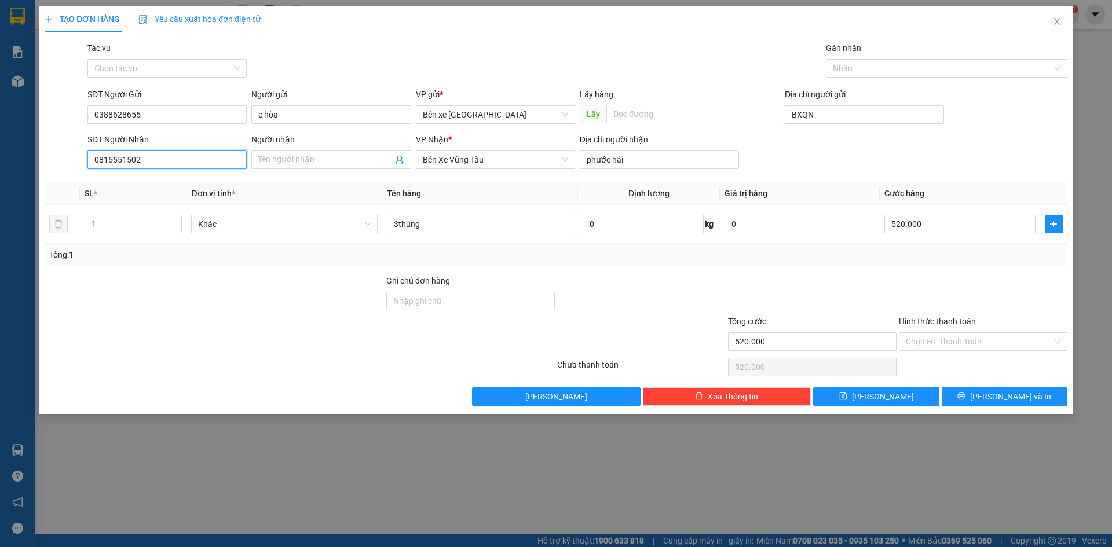
click at [190, 156] on input "0815551502" at bounding box center [166, 160] width 159 height 19
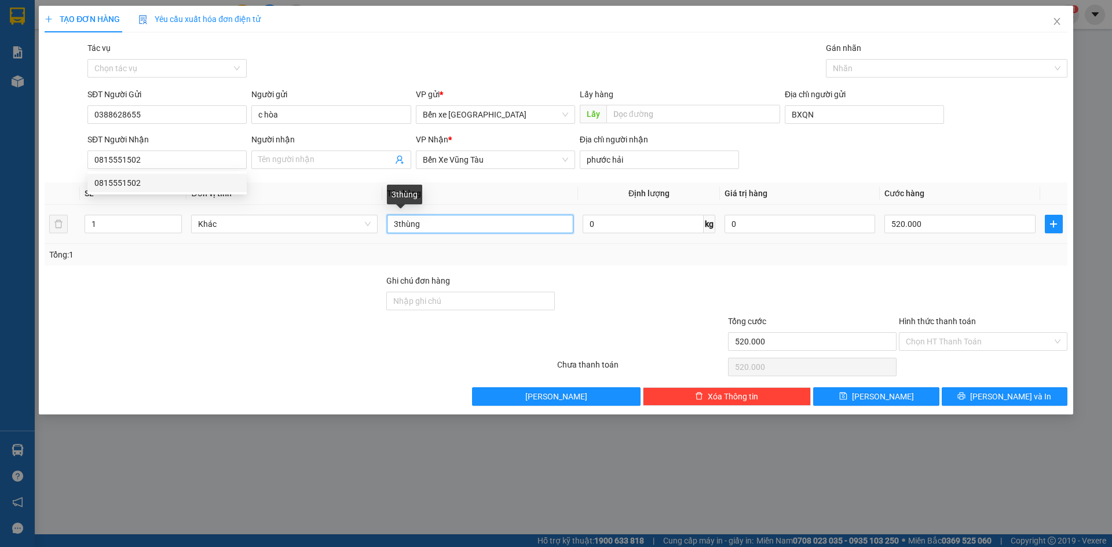
click at [397, 220] on input "3thùng" at bounding box center [480, 224] width 186 height 19
type input "2 thùng"
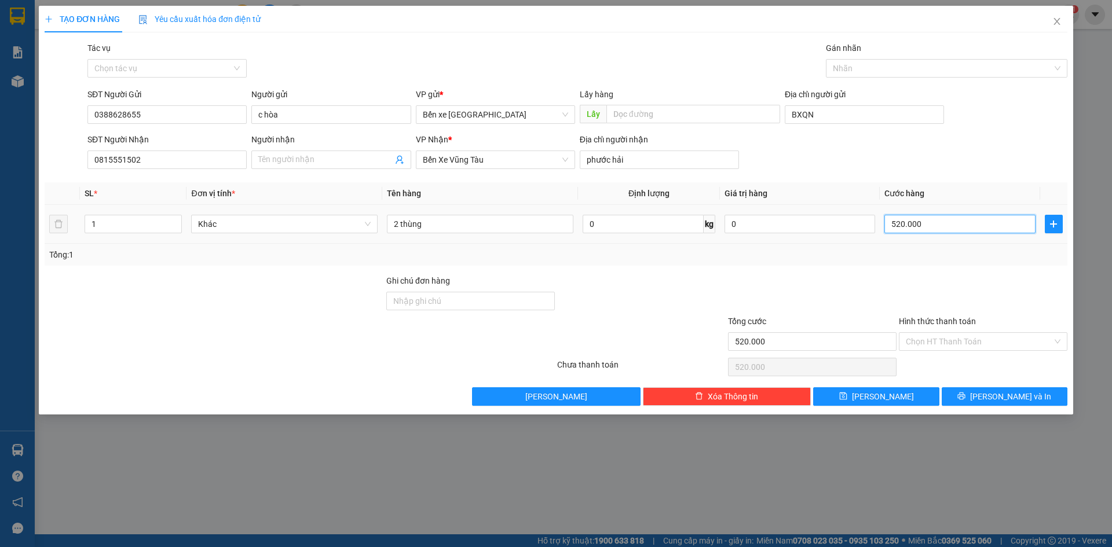
click at [925, 226] on input "520.000" at bounding box center [959, 224] width 151 height 19
type input "0"
type input "3"
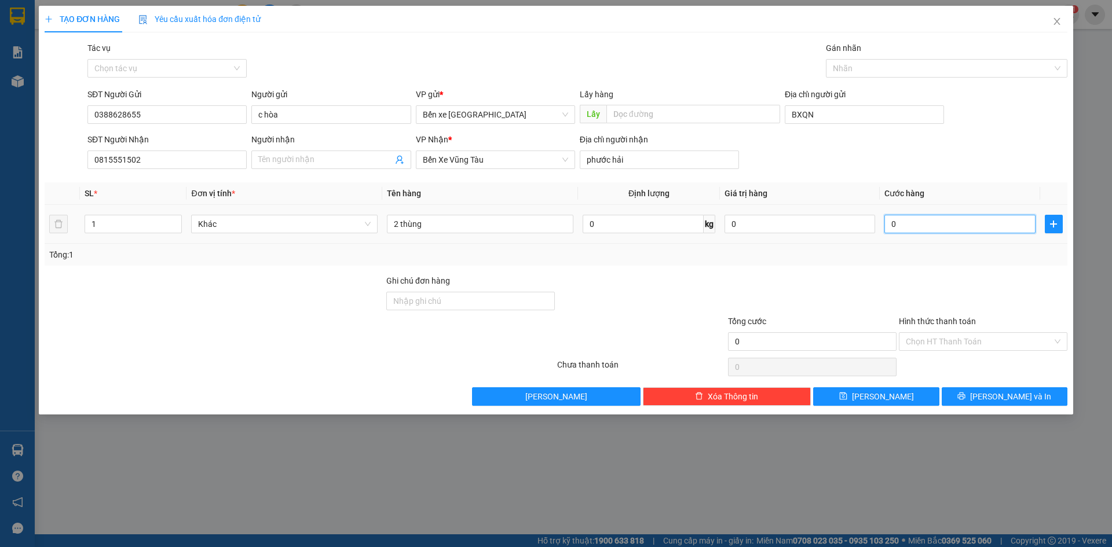
type input "3"
type input "003"
type input "33"
type input "0.033"
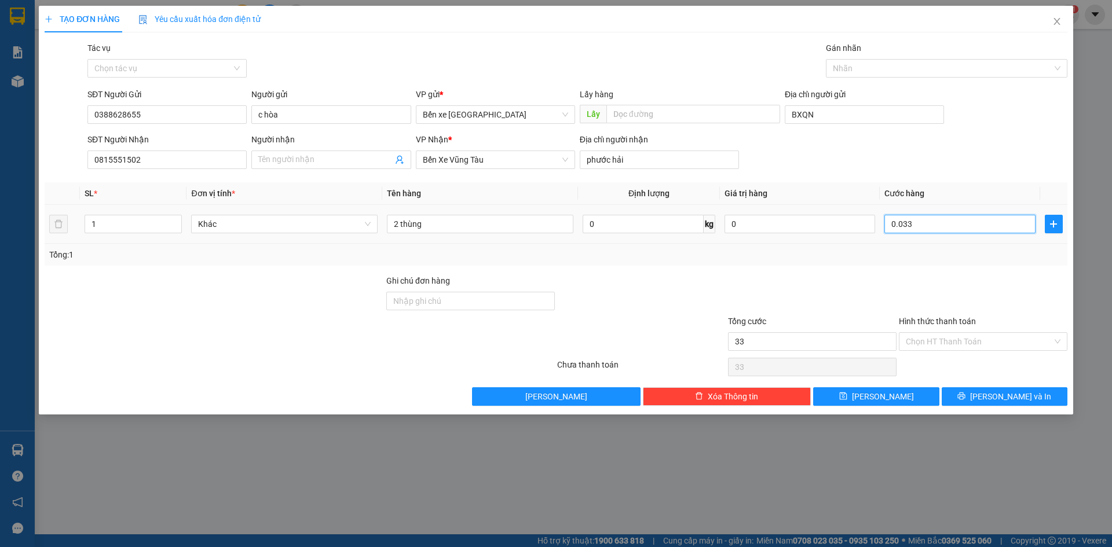
type input "330"
type input "00.330"
type input "330"
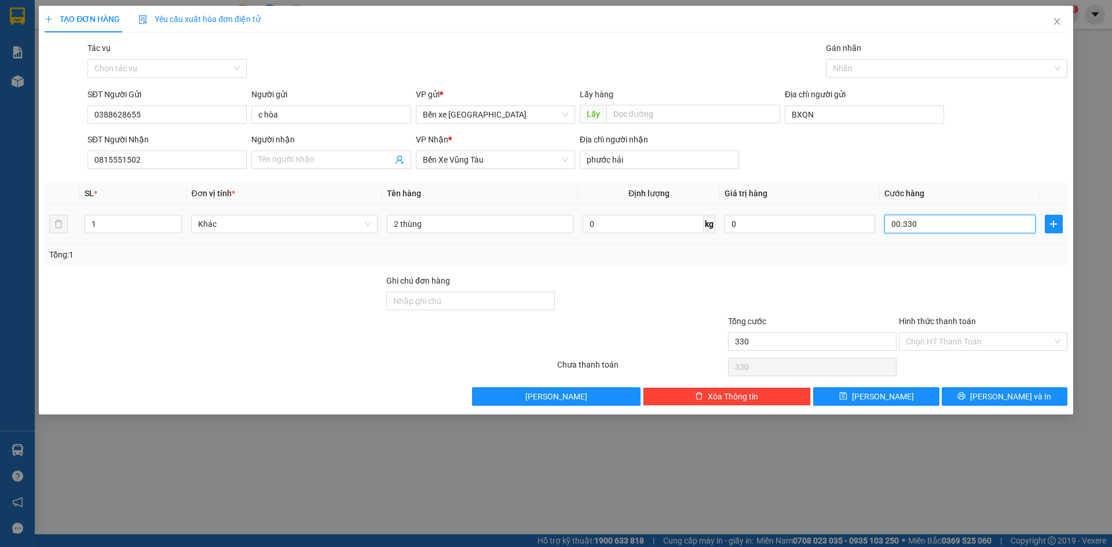
click at [937, 234] on div "00.330" at bounding box center [959, 223] width 151 height 23
type input "00.330"
type input "330.000"
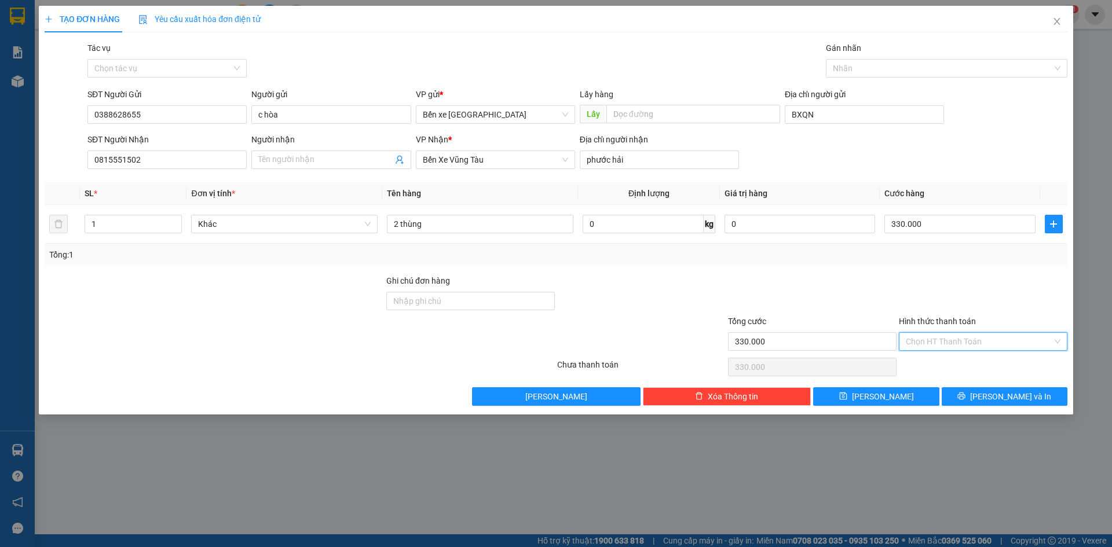
click at [984, 341] on input "Hình thức thanh toán" at bounding box center [978, 341] width 146 height 17
click at [965, 370] on div "Tại văn phòng" at bounding box center [982, 364] width 155 height 13
type input "0"
click at [925, 398] on button "[PERSON_NAME]" at bounding box center [876, 396] width 126 height 19
type input "0"
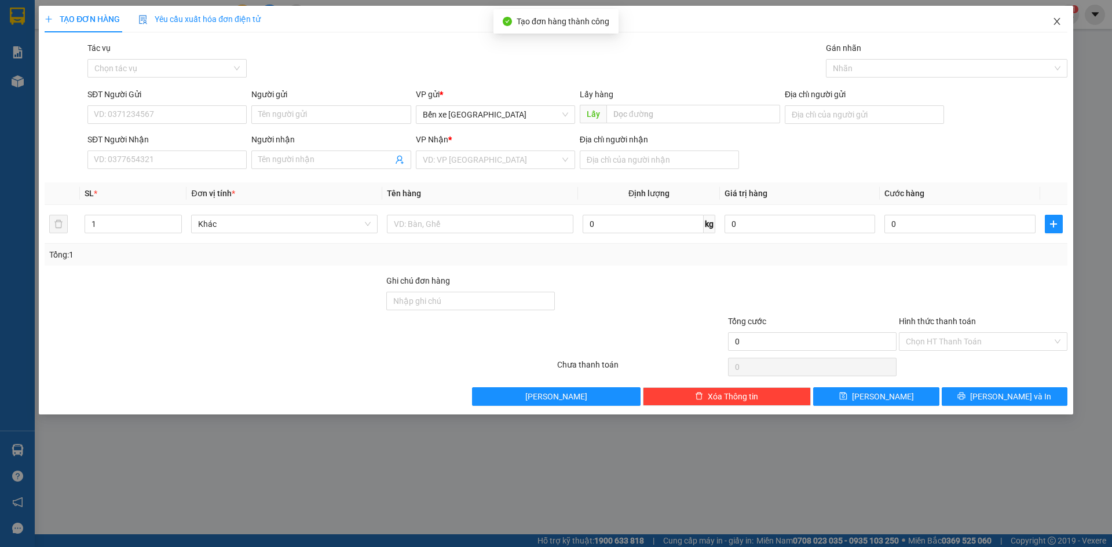
click at [1059, 25] on icon "close" at bounding box center [1056, 21] width 9 height 9
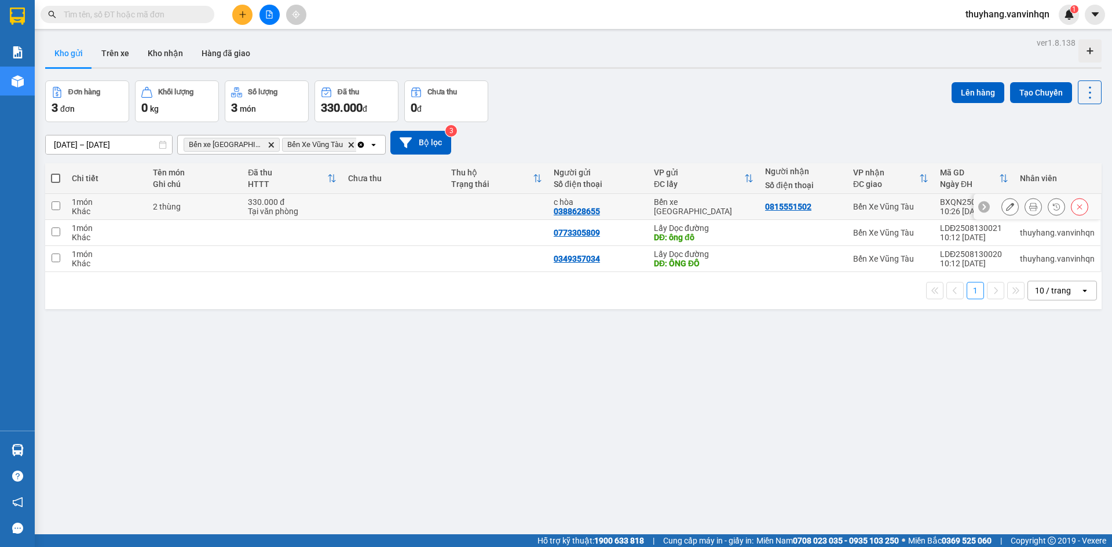
click at [208, 206] on div "2 thùng" at bounding box center [195, 206] width 84 height 9
checkbox input "true"
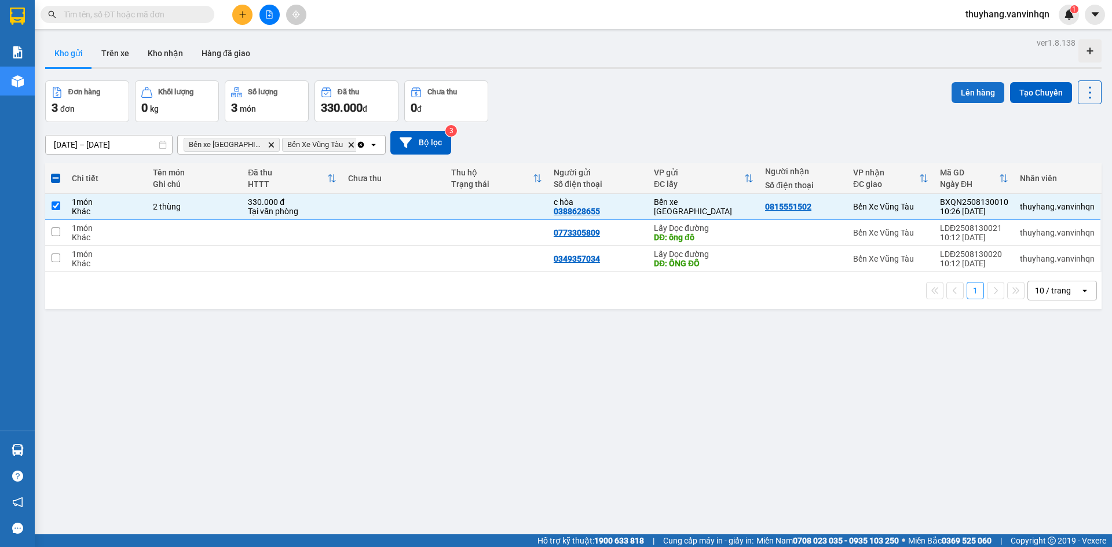
click at [958, 91] on button "Lên hàng" at bounding box center [977, 92] width 53 height 21
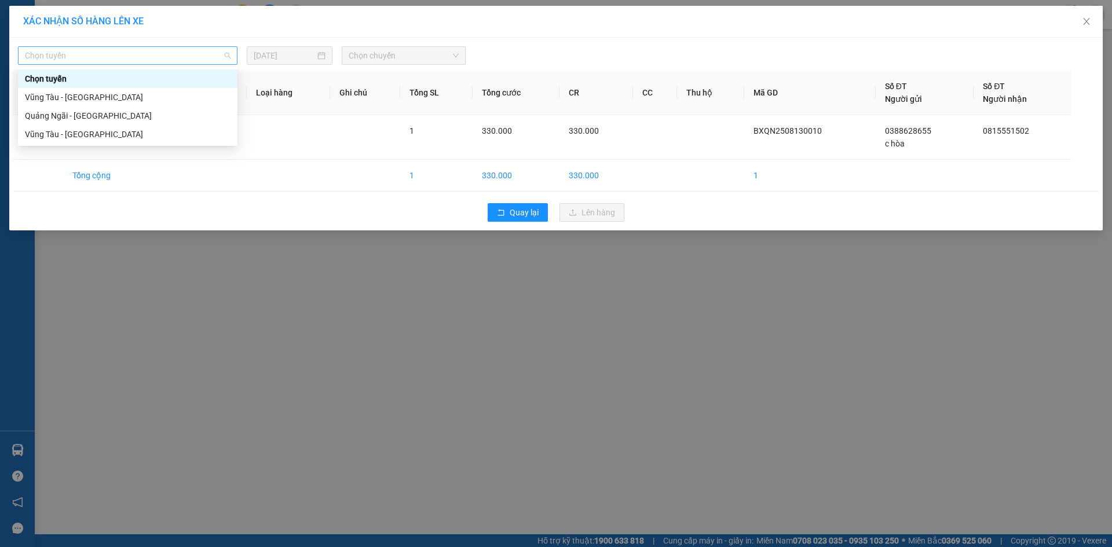
click at [124, 57] on span "Chọn tuyến" at bounding box center [128, 55] width 206 height 17
click at [128, 116] on div "Quảng Ngãi - [GEOGRAPHIC_DATA]" at bounding box center [128, 115] width 206 height 13
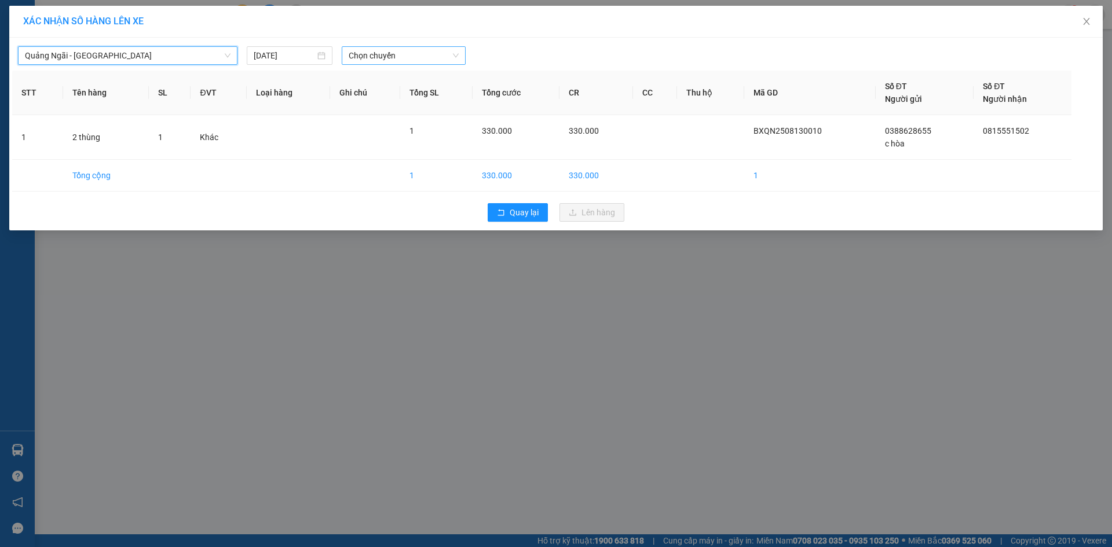
click at [390, 47] on span "Chọn chuyến" at bounding box center [404, 55] width 110 height 17
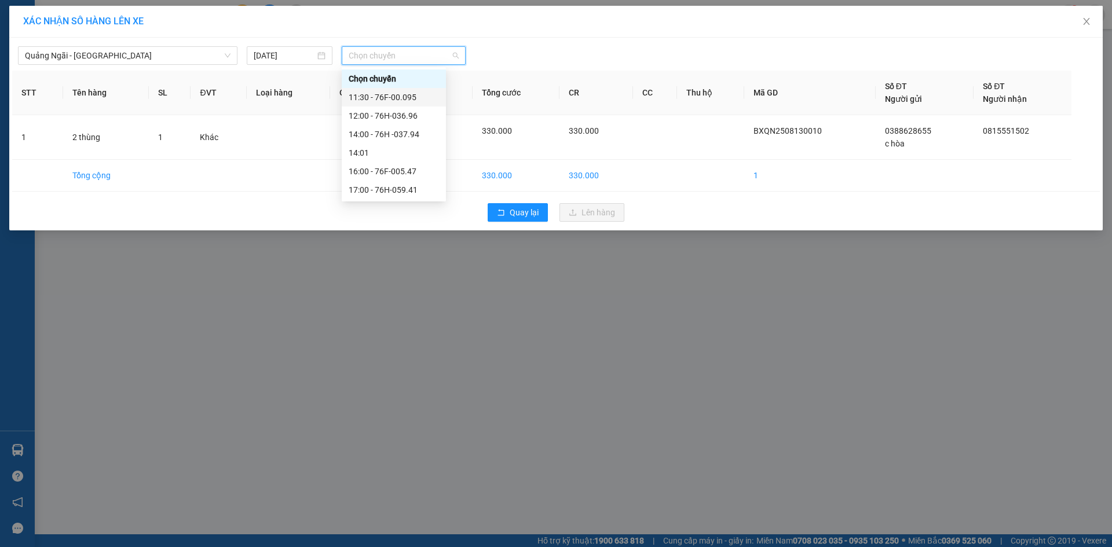
click at [409, 100] on div "11:30 - 76F-00.095" at bounding box center [394, 97] width 90 height 13
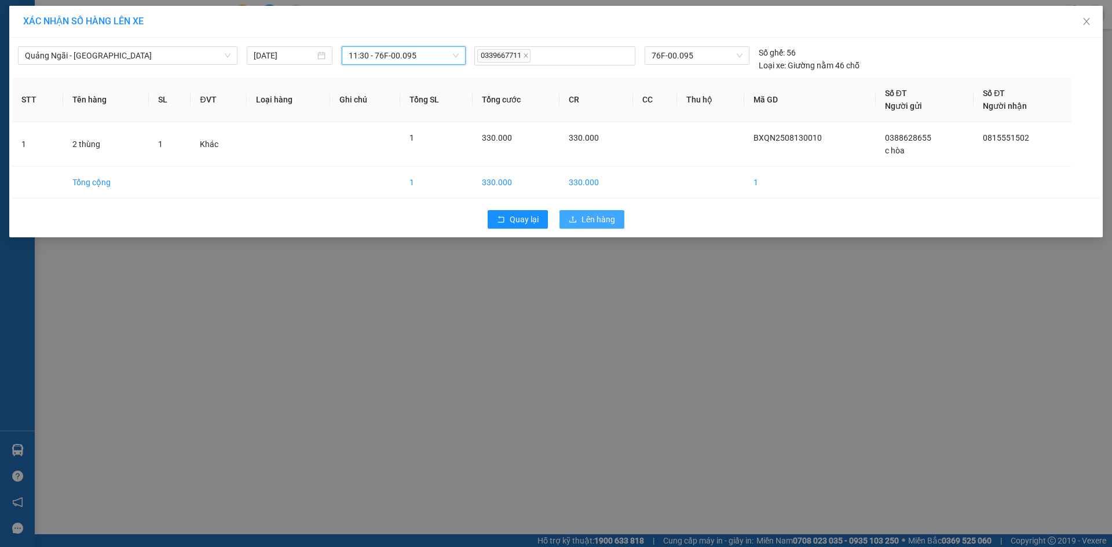
click at [600, 217] on span "Lên hàng" at bounding box center [598, 219] width 34 height 13
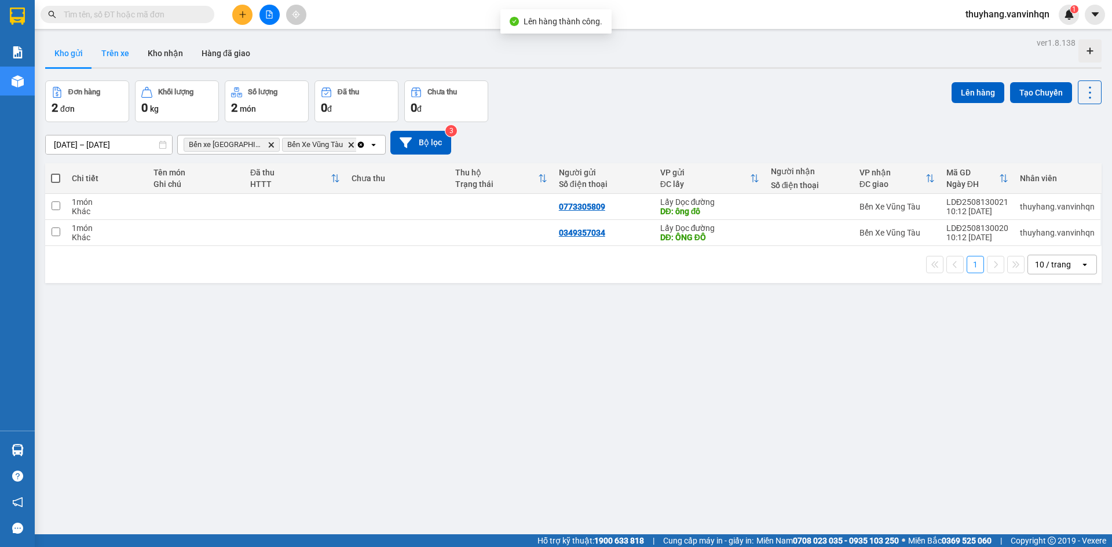
click at [129, 53] on button "Trên xe" at bounding box center [115, 53] width 46 height 28
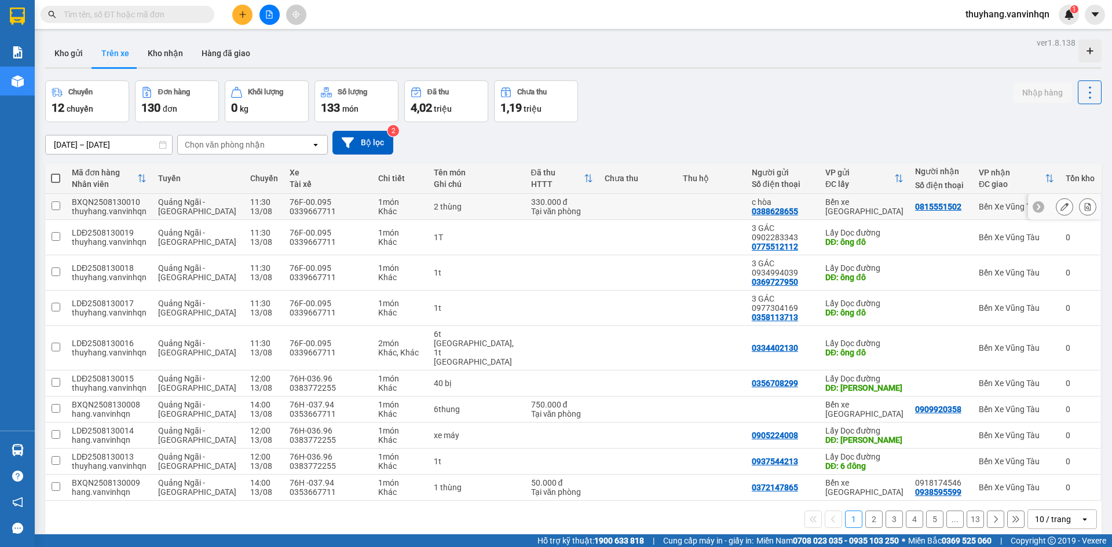
click at [1056, 211] on button at bounding box center [1064, 207] width 16 height 20
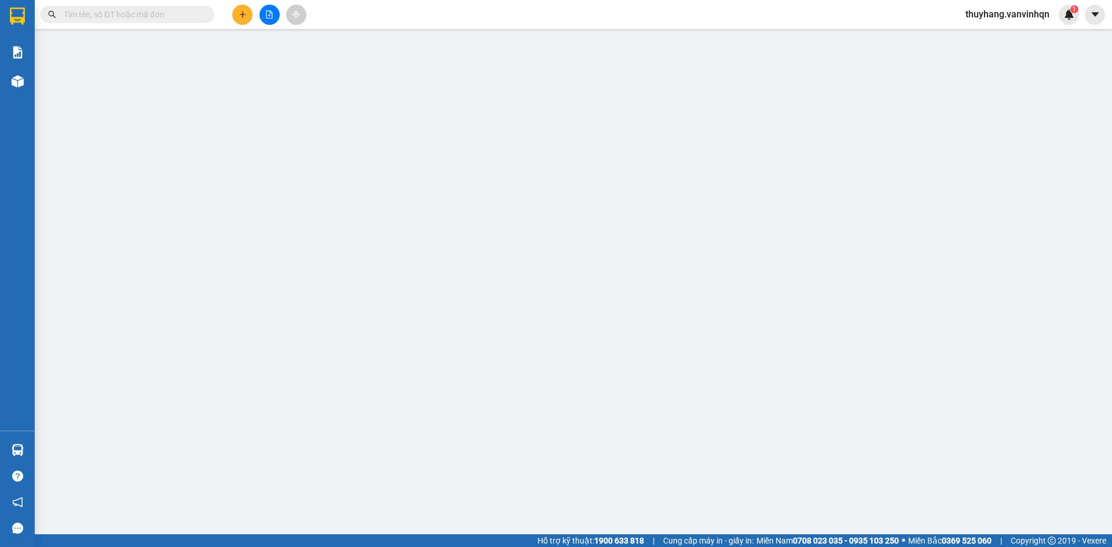
type input "0388628655"
type input "c hòa"
type input "BXQN"
type input "0815551502"
type input "phước hải"
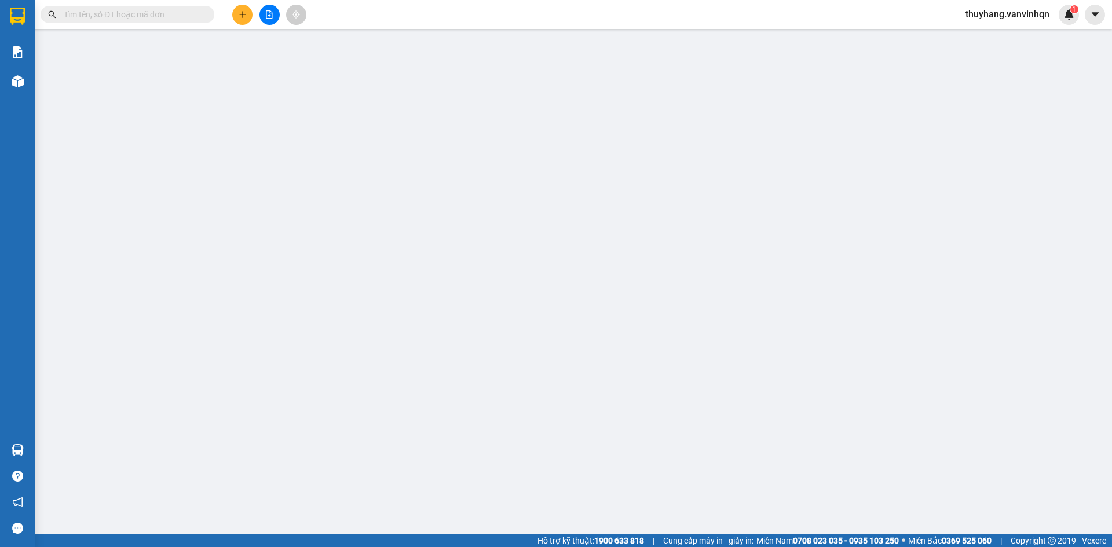
type input "330.000"
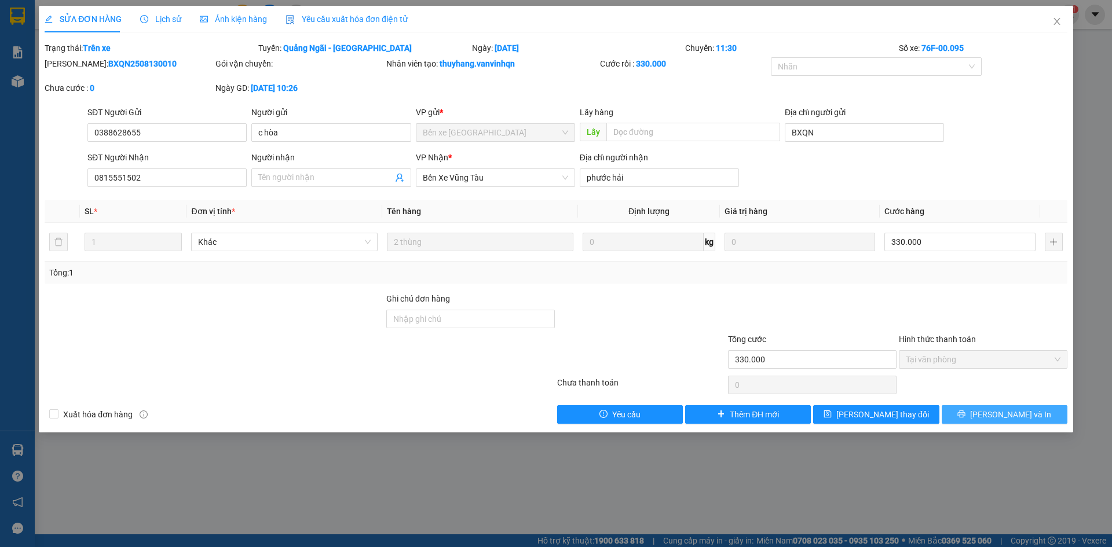
click at [986, 409] on button "[PERSON_NAME] và In" at bounding box center [1004, 414] width 126 height 19
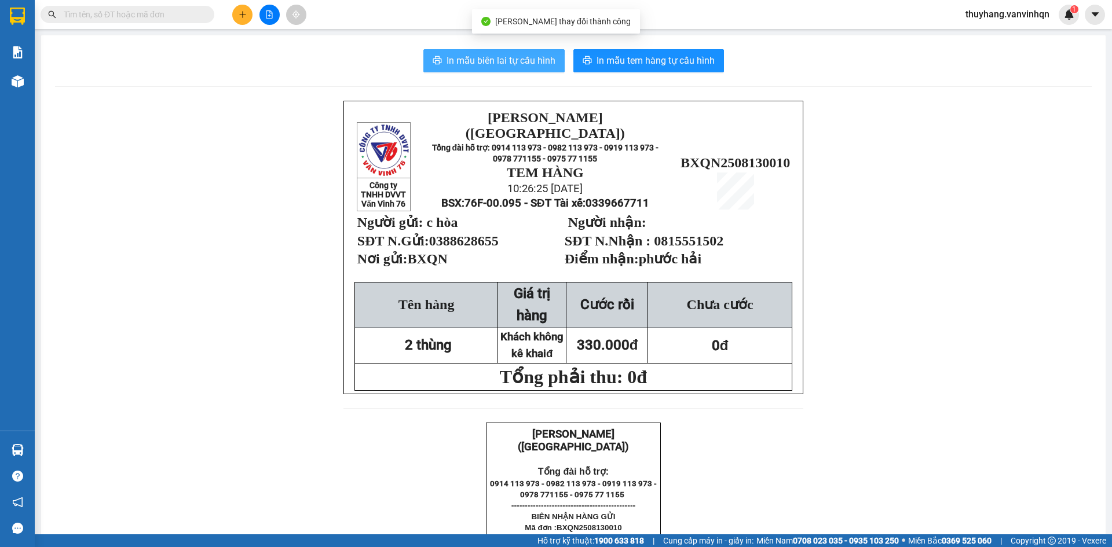
click at [544, 54] on span "In mẫu biên lai tự cấu hình" at bounding box center [500, 60] width 109 height 14
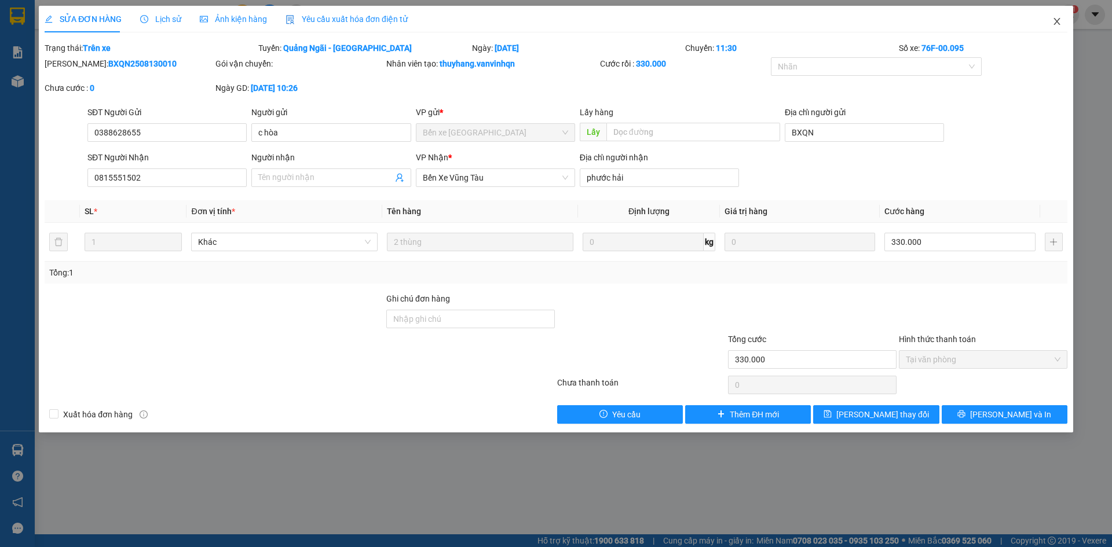
click at [1060, 23] on icon "close" at bounding box center [1056, 21] width 9 height 9
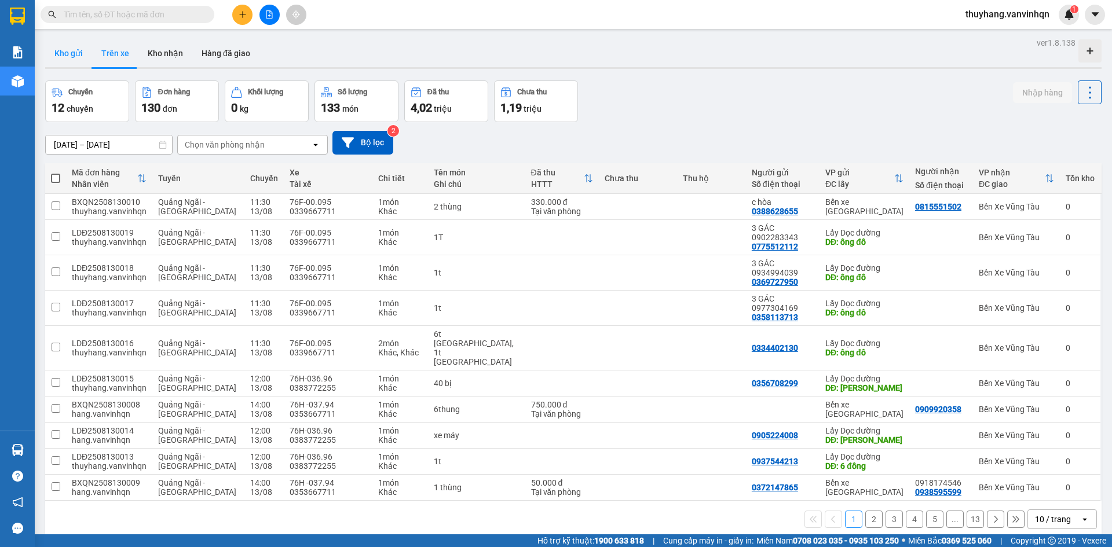
click at [67, 53] on button "Kho gửi" at bounding box center [68, 53] width 47 height 28
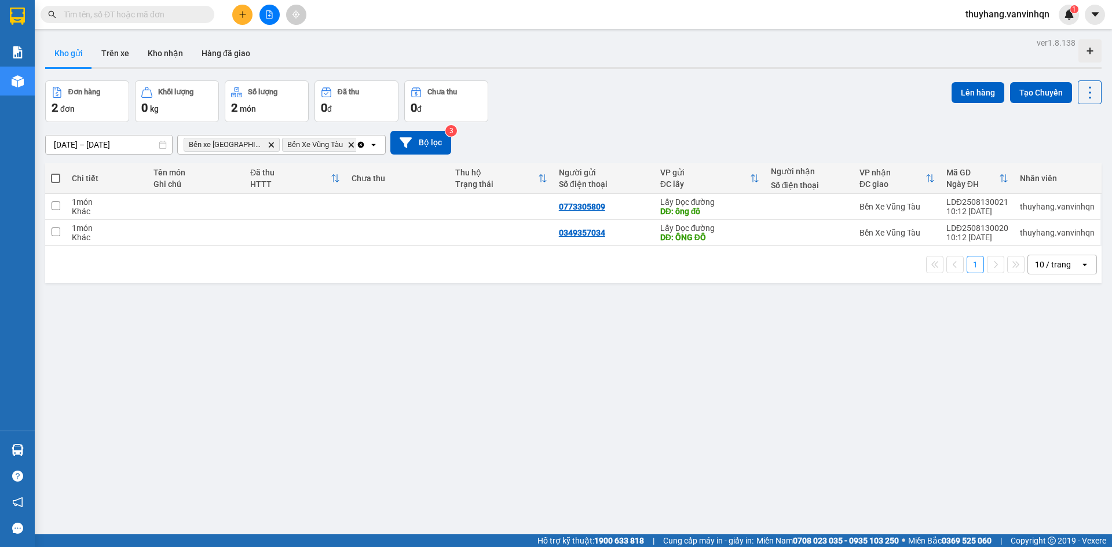
click at [266, 19] on button at bounding box center [269, 15] width 20 height 20
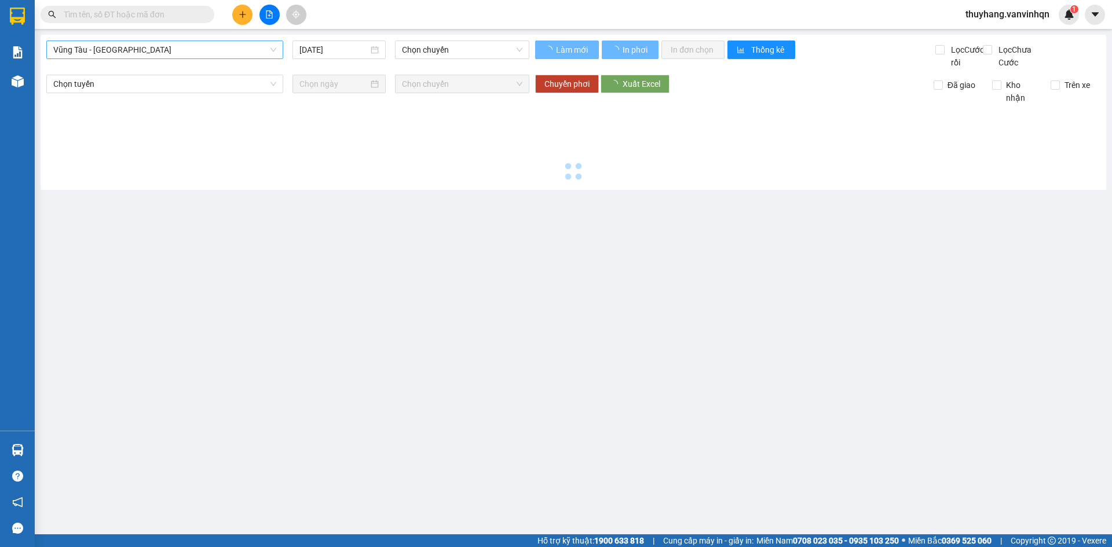
click at [169, 53] on span "Vũng Tàu - [GEOGRAPHIC_DATA]" at bounding box center [164, 49] width 223 height 17
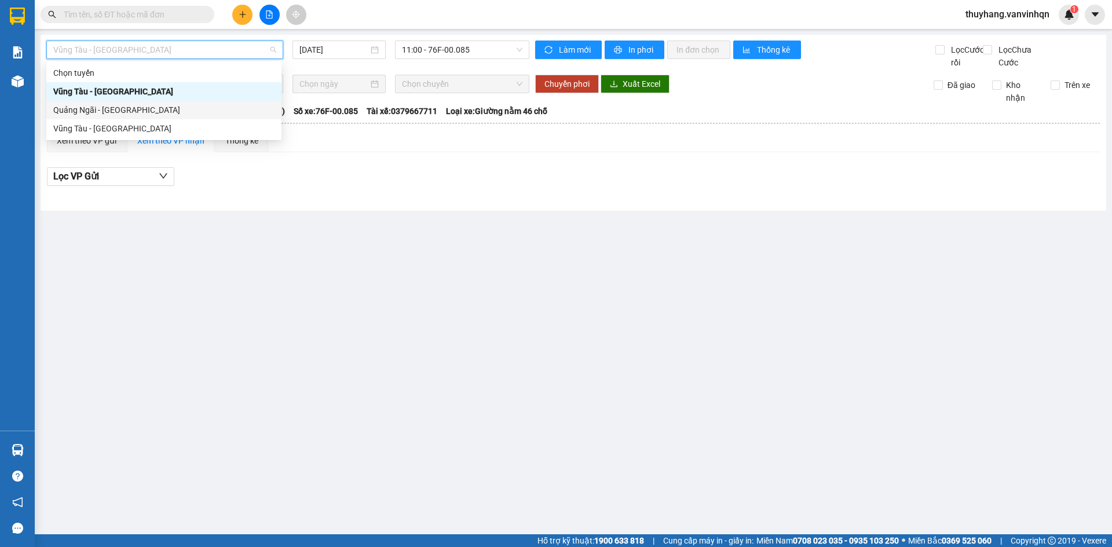
click at [161, 109] on div "Quảng Ngãi - [GEOGRAPHIC_DATA]" at bounding box center [163, 110] width 221 height 13
type input "[DATE]"
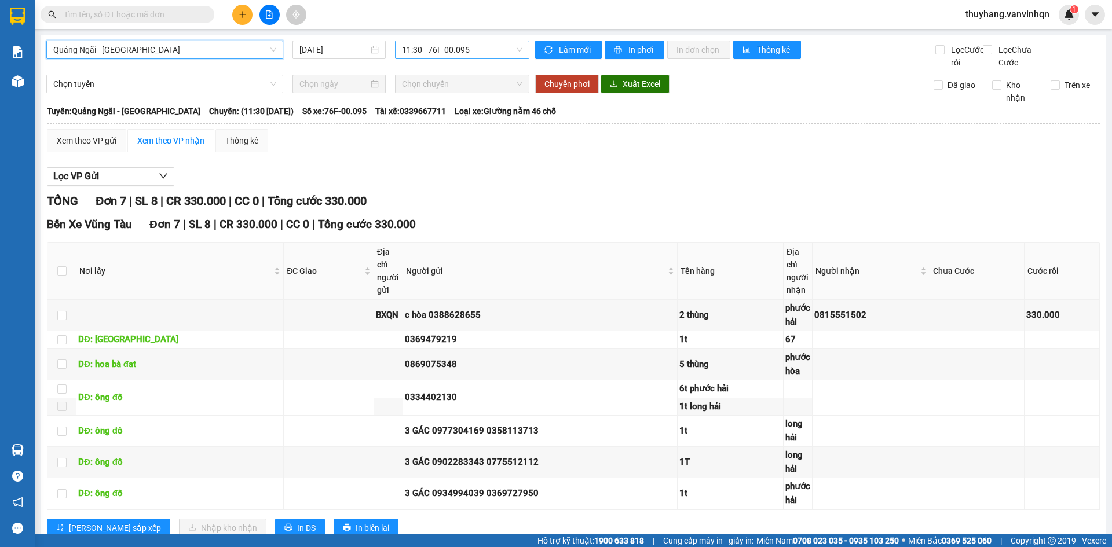
click at [478, 48] on span "11:30 - 76F-00.095" at bounding box center [462, 49] width 120 height 17
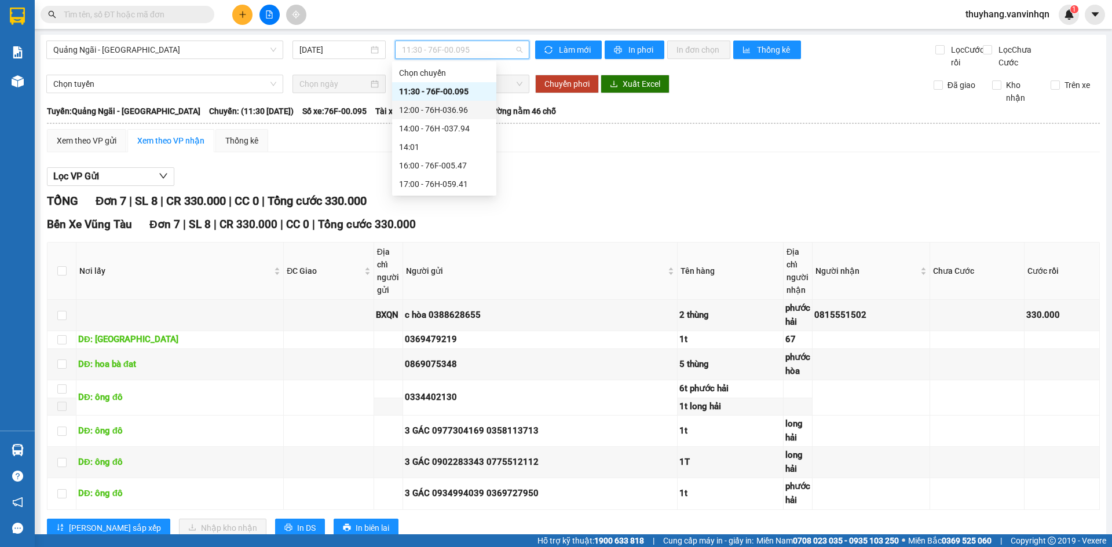
click at [470, 106] on div "12:00 - 76H-036.96" at bounding box center [444, 110] width 90 height 13
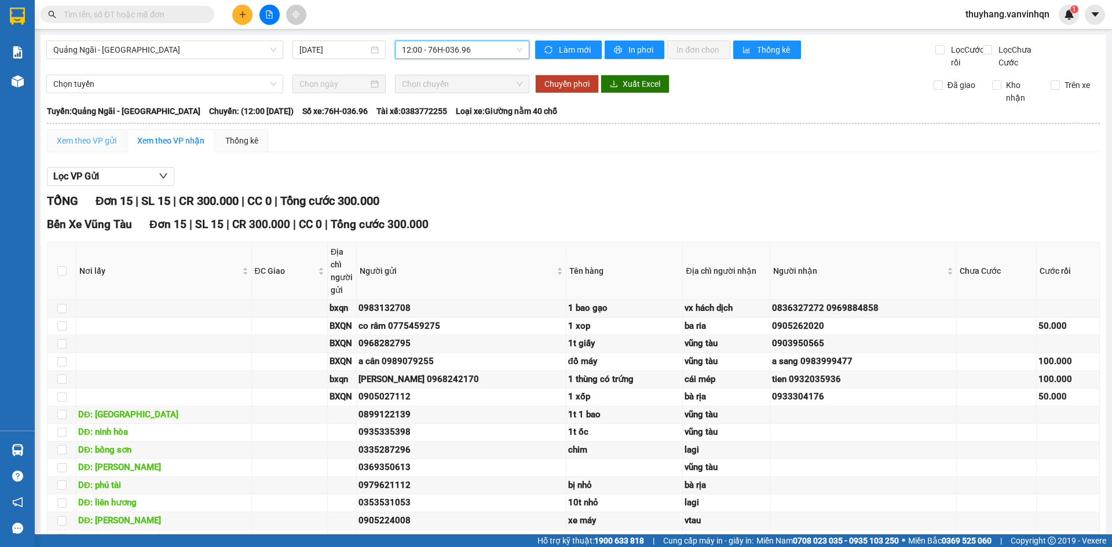
click at [95, 152] on div "Xem theo VP gửi" at bounding box center [86, 140] width 79 height 23
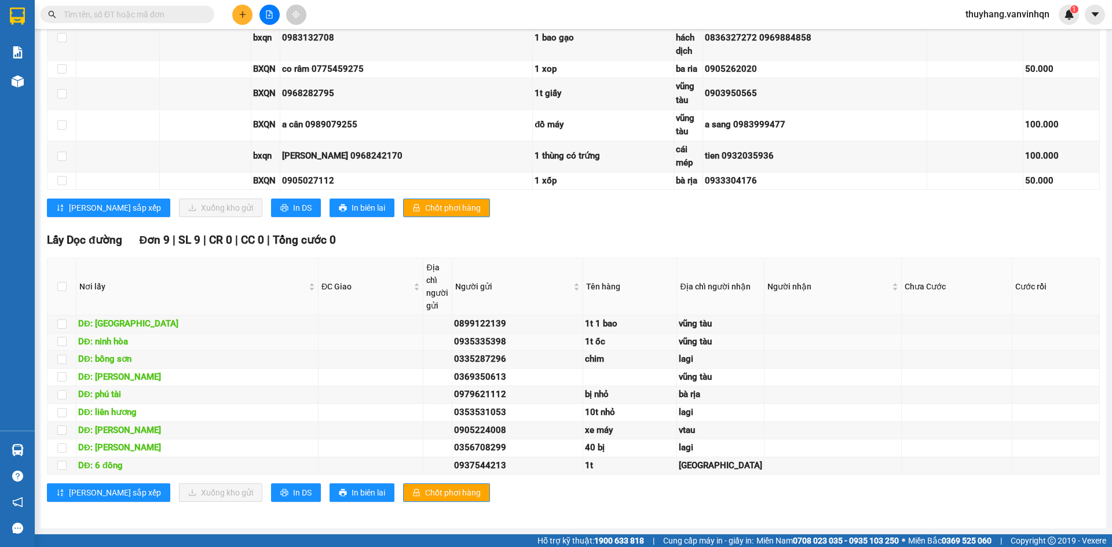
scroll to position [696, 0]
click at [59, 408] on input "checkbox" at bounding box center [61, 412] width 9 height 9
checkbox input "true"
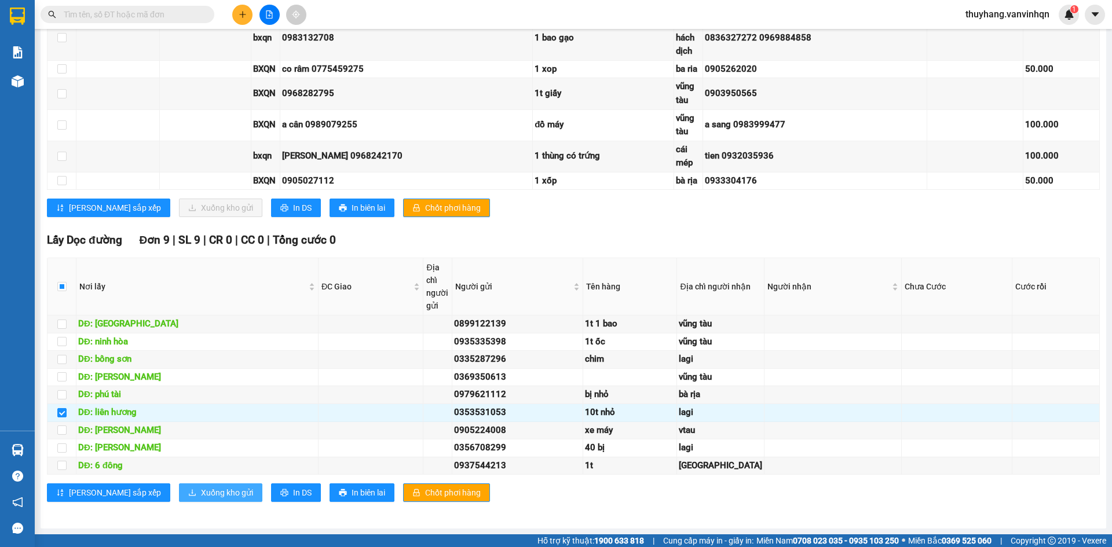
click at [201, 494] on span "Xuống kho gửi" at bounding box center [227, 492] width 52 height 13
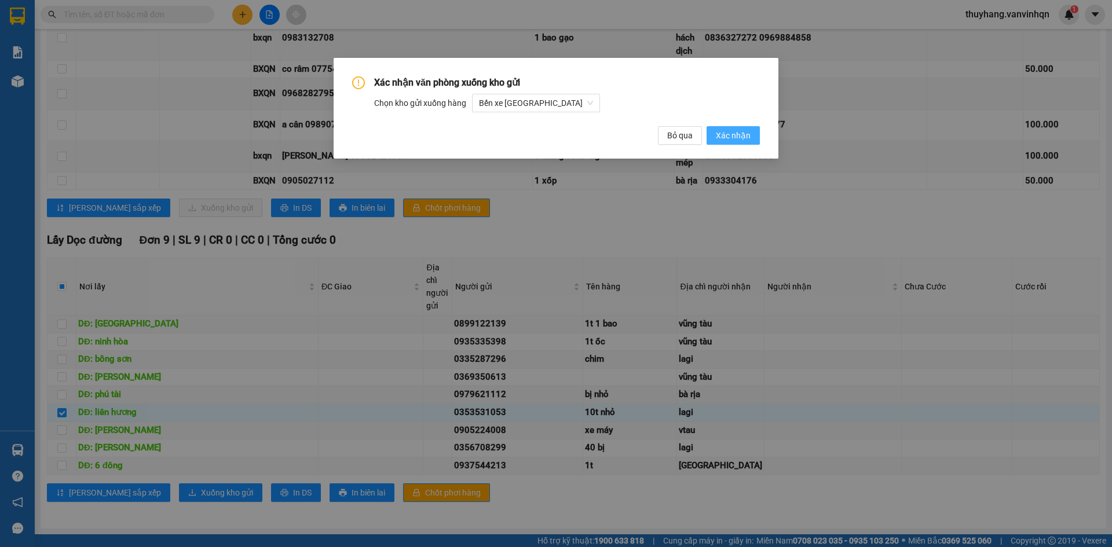
click at [735, 144] on button "Xác nhận" at bounding box center [732, 135] width 53 height 19
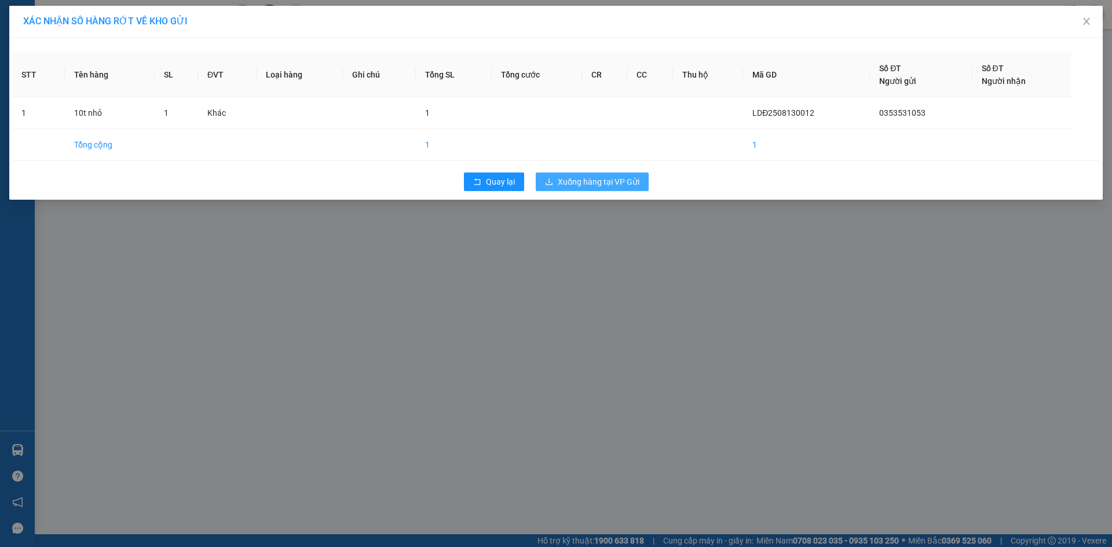
click at [588, 179] on span "Xuống hàng tại VP Gửi" at bounding box center [599, 181] width 82 height 13
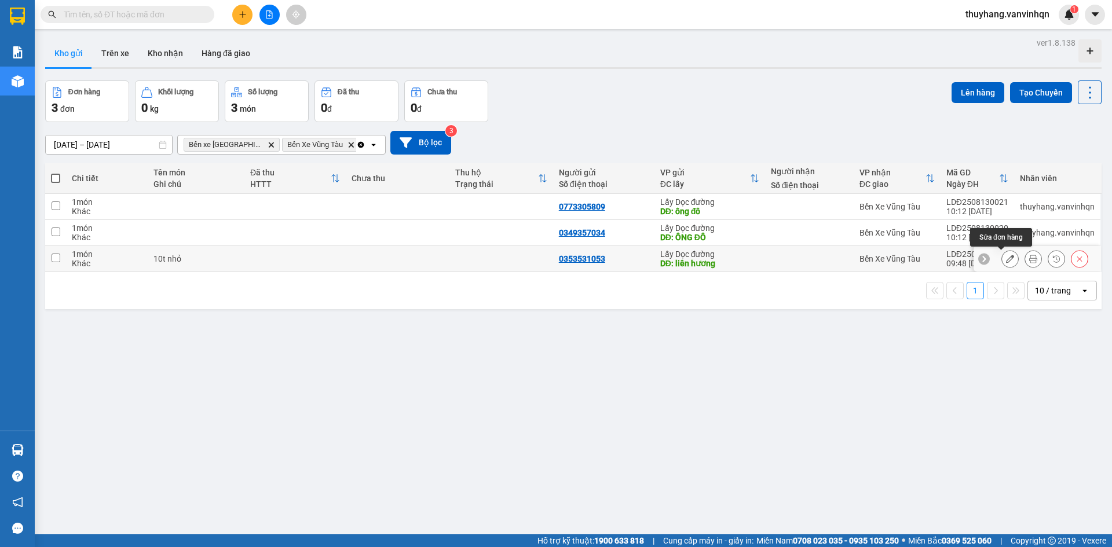
click at [1006, 262] on icon at bounding box center [1010, 259] width 8 height 8
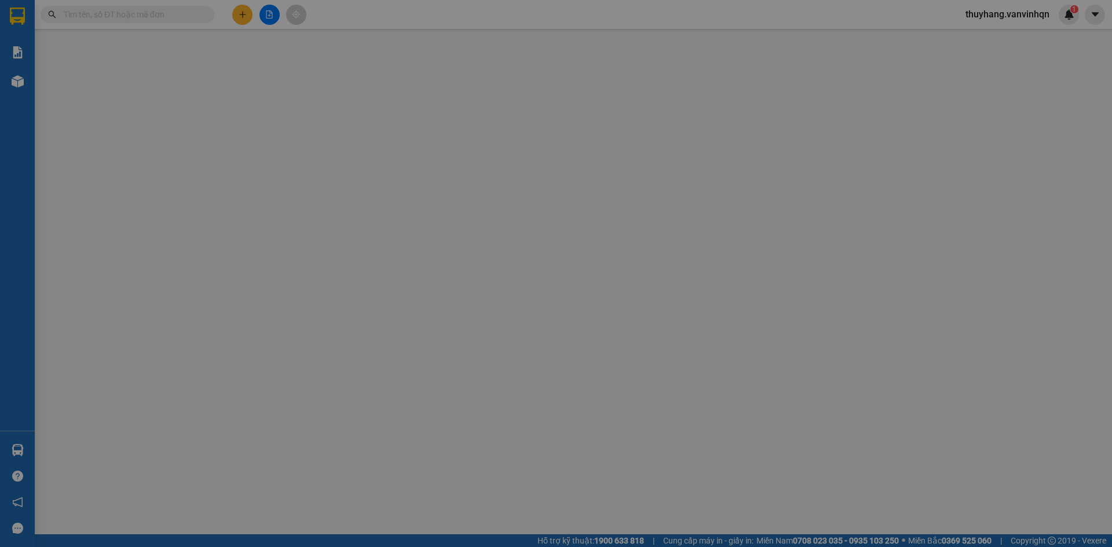
type input "0353531053"
type input "liên hương"
type input "lagi"
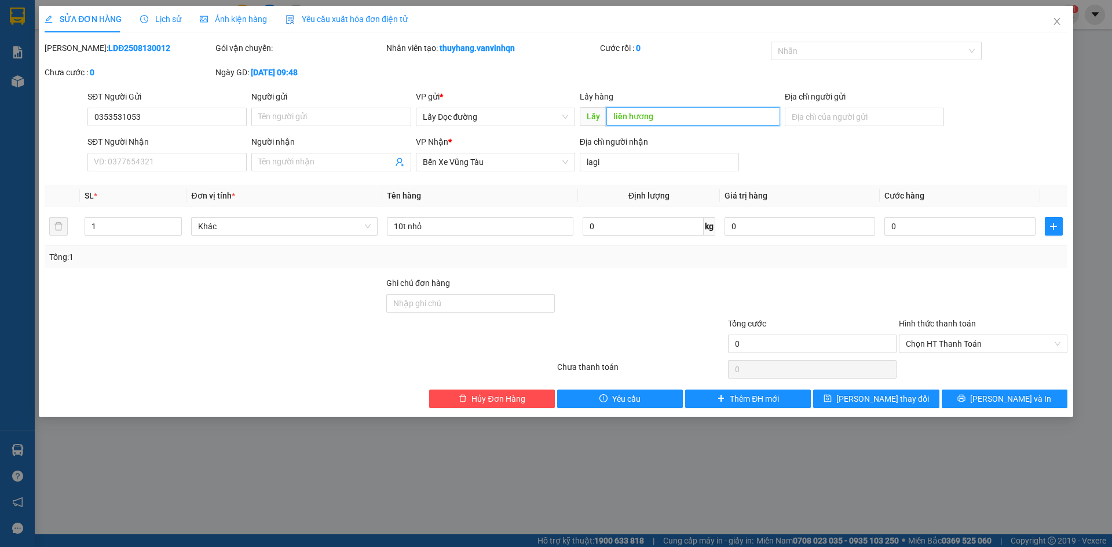
click at [673, 124] on input "liên hương" at bounding box center [693, 116] width 174 height 19
type input "bình dương"
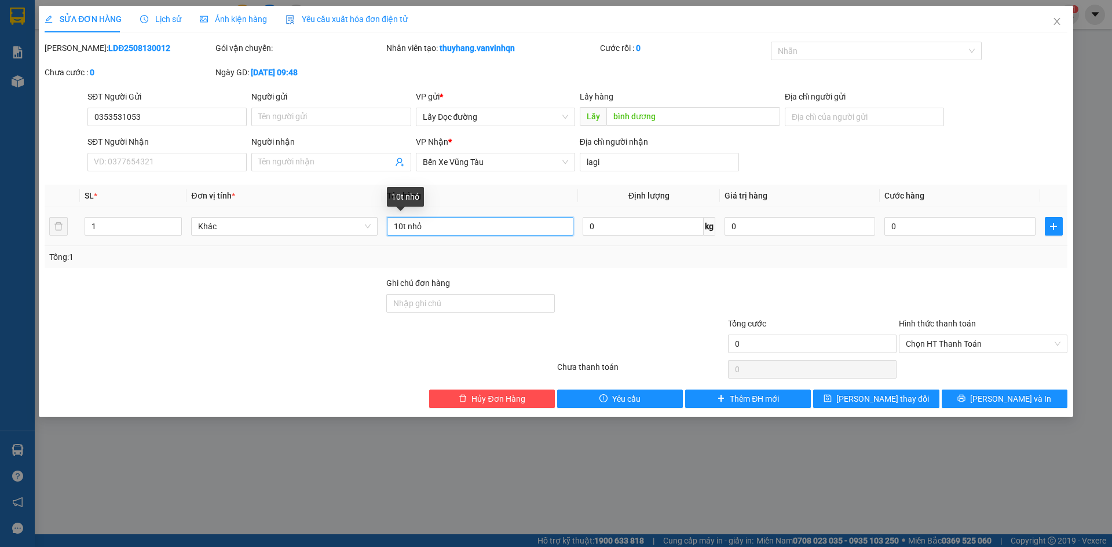
click at [401, 222] on input "10t nhỏ" at bounding box center [480, 226] width 186 height 19
type input "14t nhỏ"
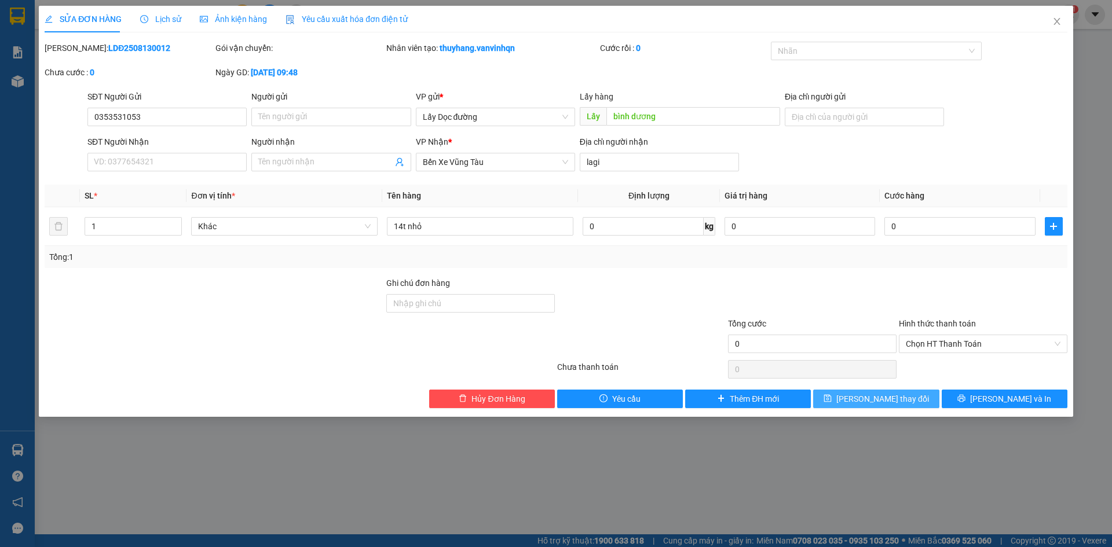
click at [844, 394] on button "[PERSON_NAME] thay đổi" at bounding box center [876, 399] width 126 height 19
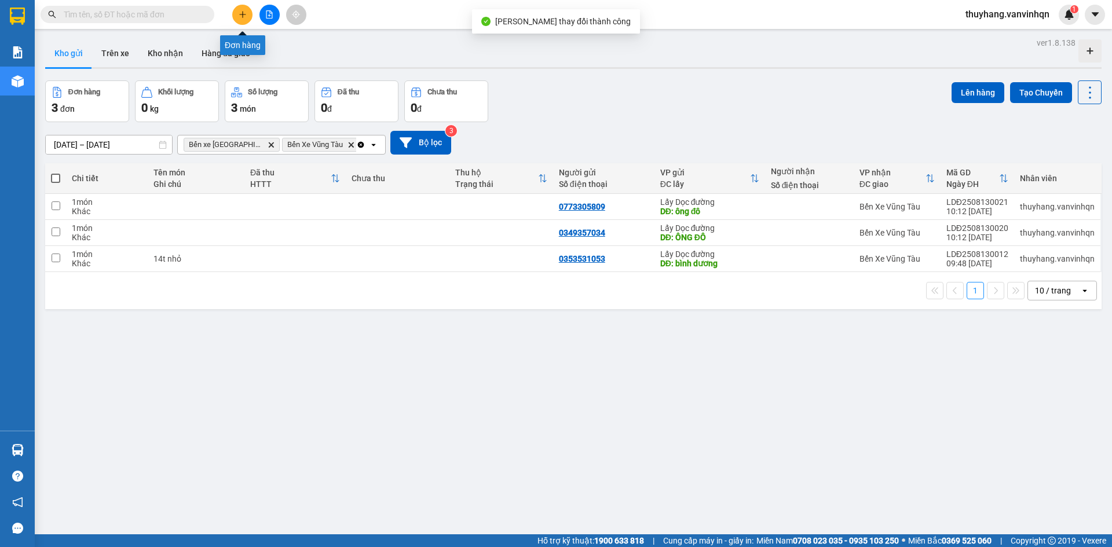
click at [242, 19] on button at bounding box center [242, 15] width 20 height 20
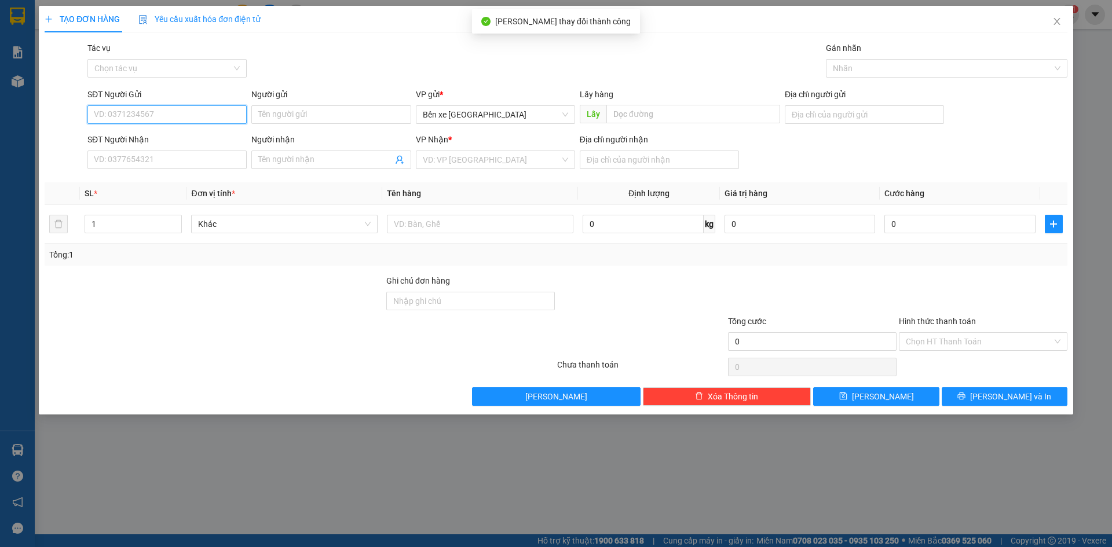
click at [192, 117] on input "SĐT Người Gửi" at bounding box center [166, 114] width 159 height 19
type input "0986936623"
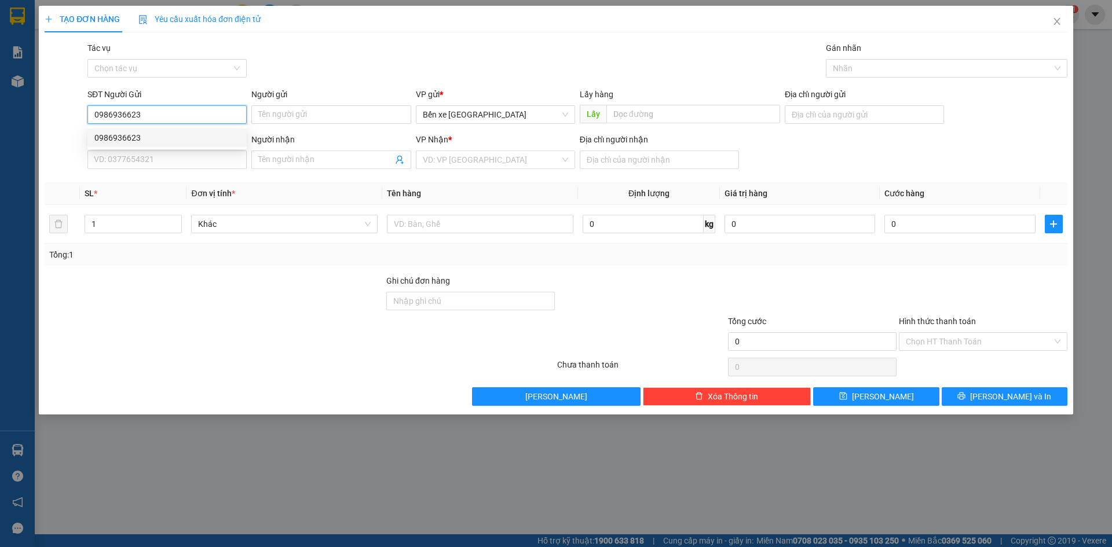
click at [162, 135] on div "0986936623" at bounding box center [166, 137] width 145 height 13
type input "bxe"
type input "0968940637"
type input "bxe vtau"
type input "150.000"
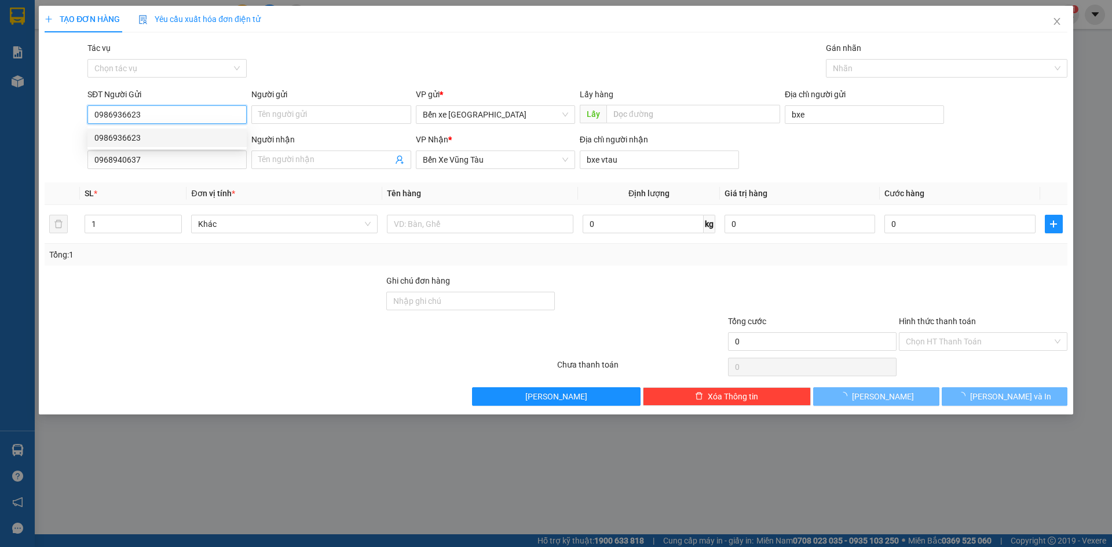
type input "150.000"
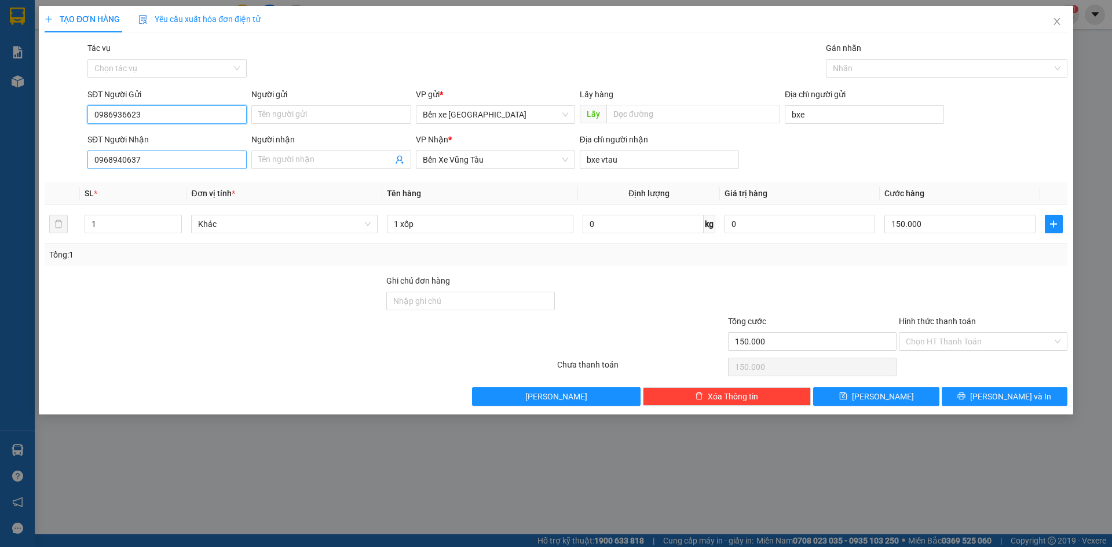
type input "0986936623"
drag, startPoint x: 207, startPoint y: 159, endPoint x: 0, endPoint y: 186, distance: 208.5
click at [0, 186] on div "TẠO ĐƠN HÀNG Yêu cầu xuất hóa đơn điện tử Transit Pickup Surcharge Ids Transit …" at bounding box center [556, 273] width 1112 height 547
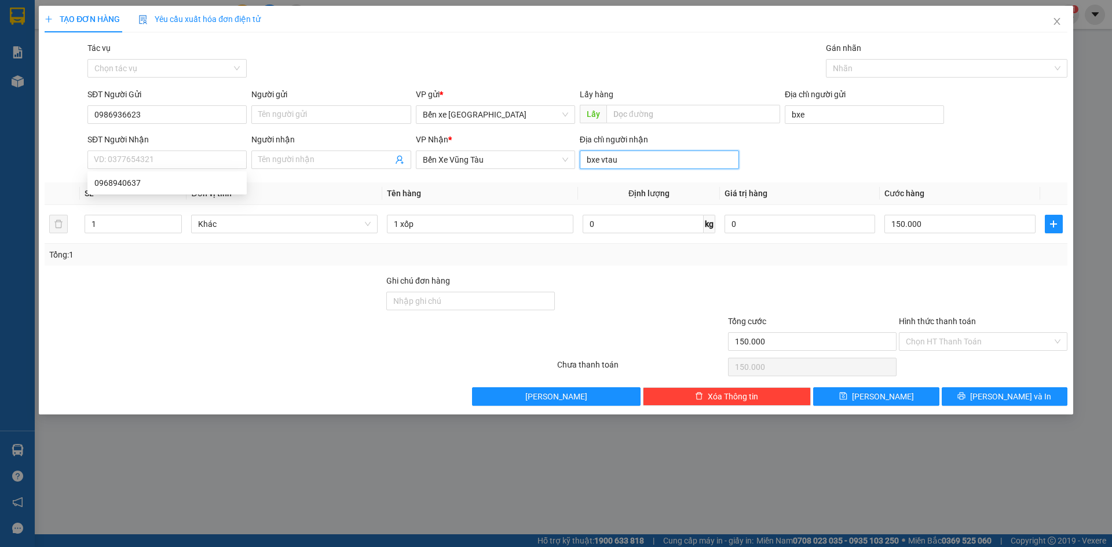
click at [623, 164] on input "bxe vtau" at bounding box center [659, 160] width 159 height 19
type input "[GEOGRAPHIC_DATA]"
click at [170, 162] on input "SĐT Người Nhận" at bounding box center [166, 160] width 159 height 19
type input "0354540501"
click at [637, 163] on input "[GEOGRAPHIC_DATA]" at bounding box center [659, 160] width 159 height 19
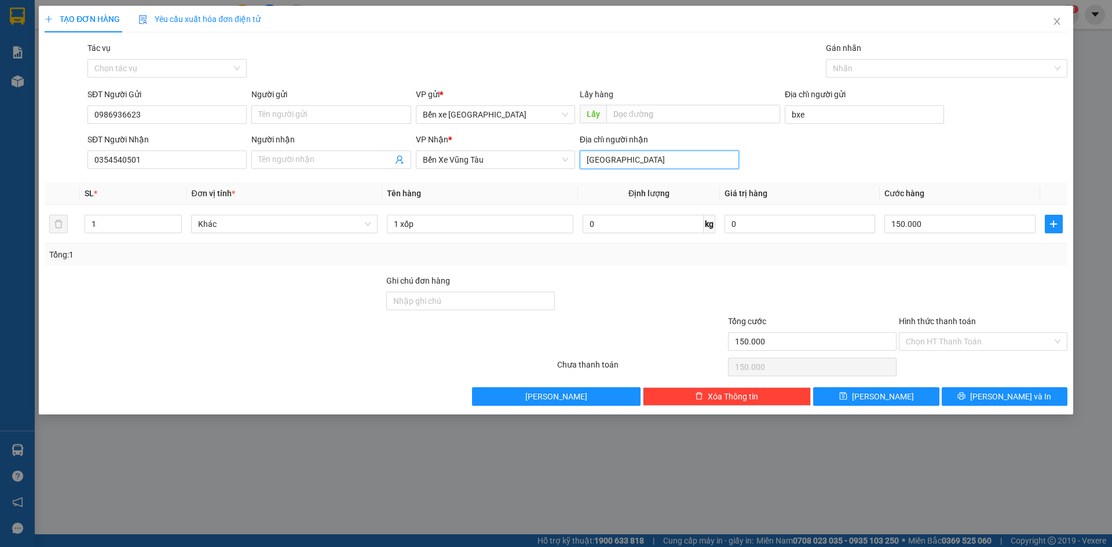
click at [637, 163] on input "[GEOGRAPHIC_DATA]" at bounding box center [659, 160] width 159 height 19
click at [647, 158] on input "[GEOGRAPHIC_DATA]" at bounding box center [659, 160] width 159 height 19
click at [481, 227] on input "1 xốp" at bounding box center [480, 224] width 186 height 19
click at [933, 229] on input "150.000" at bounding box center [959, 224] width 151 height 19
type input "0"
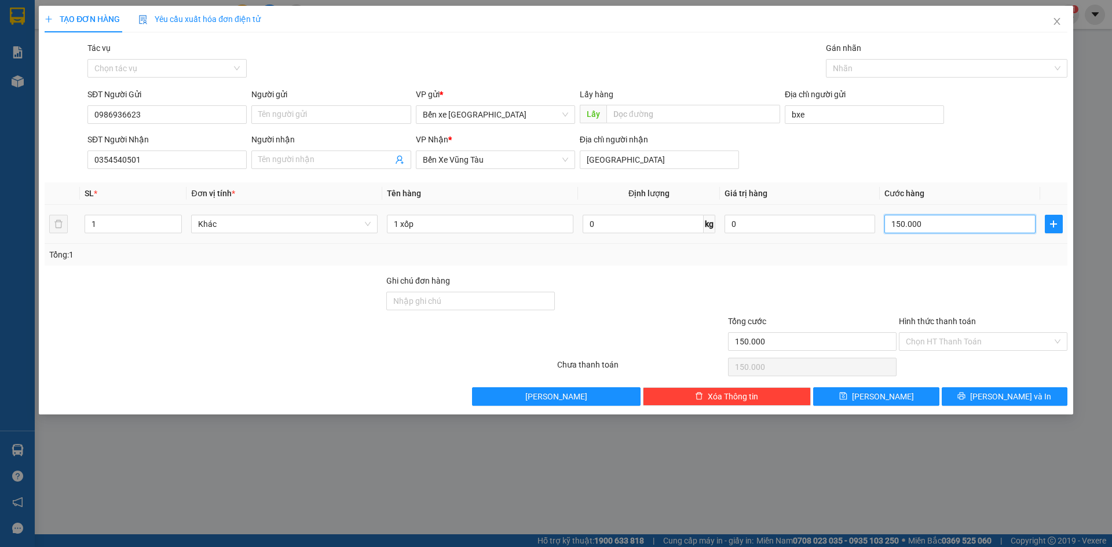
type input "0"
click at [448, 223] on input "1 xốp" at bounding box center [480, 224] width 186 height 19
type input "1 xốp cá cảnh"
click at [913, 392] on button "[PERSON_NAME]" at bounding box center [876, 396] width 126 height 19
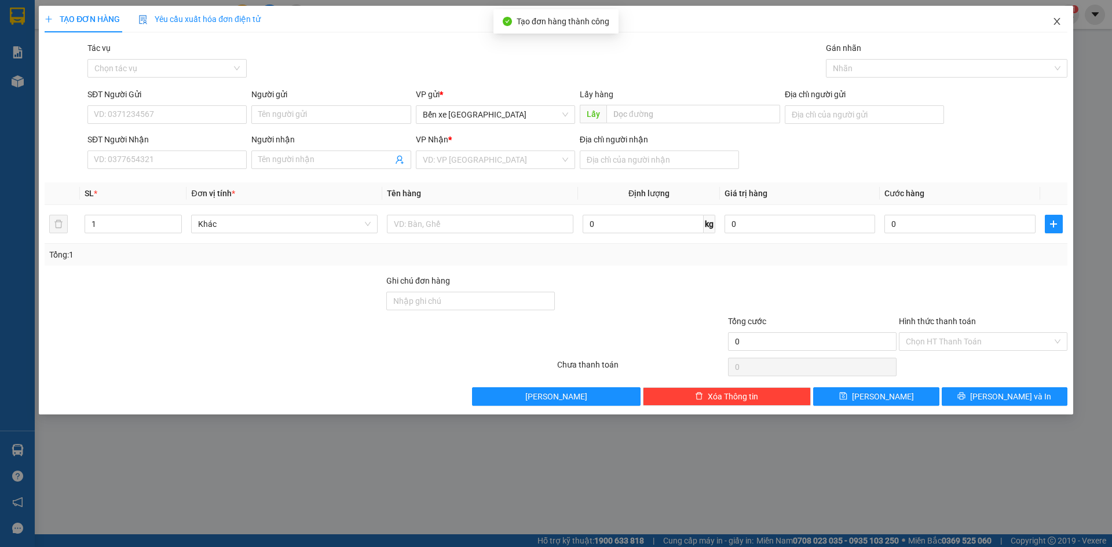
click at [1058, 23] on icon "close" at bounding box center [1056, 21] width 9 height 9
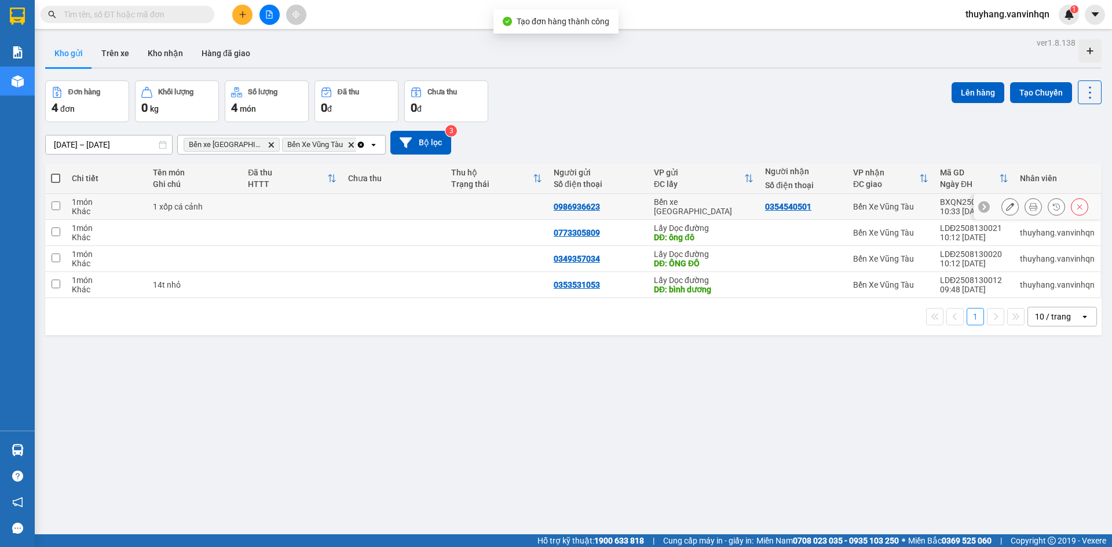
click at [196, 209] on div "1 xốp cá cảnh" at bounding box center [195, 206] width 84 height 9
checkbox input "true"
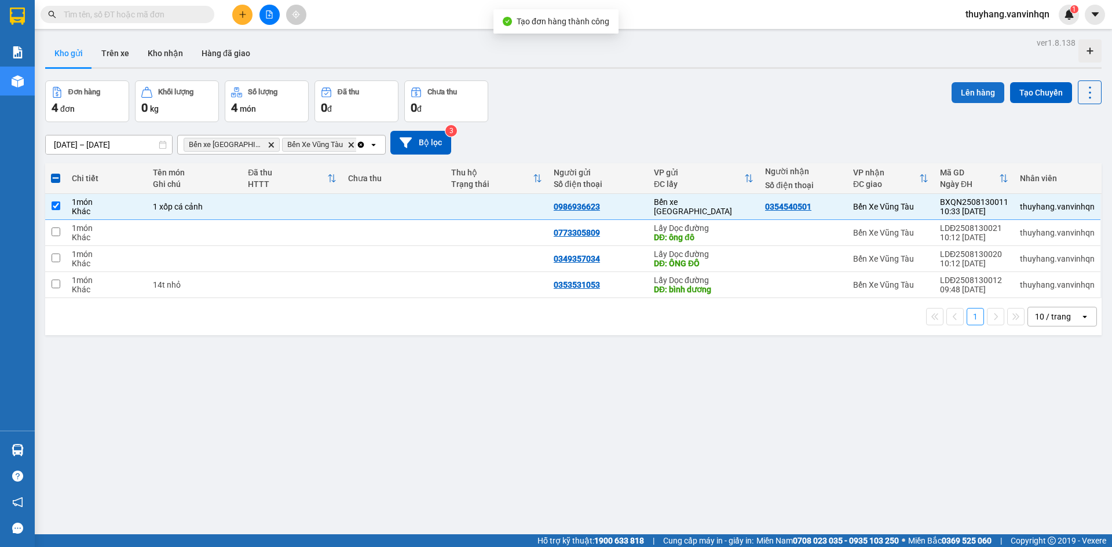
click at [964, 101] on button "Lên hàng" at bounding box center [977, 92] width 53 height 21
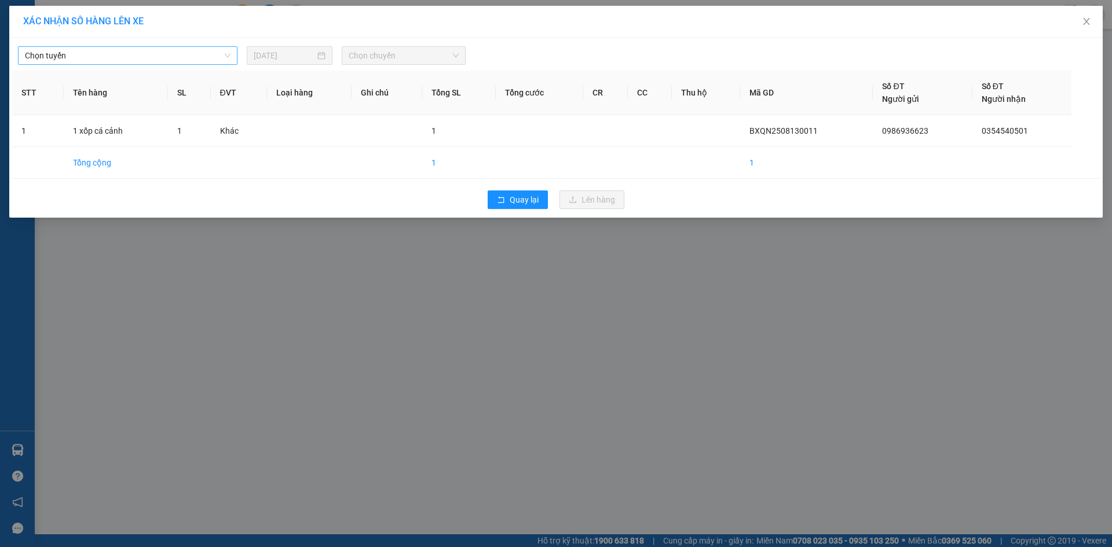
click at [162, 56] on span "Chọn tuyến" at bounding box center [128, 55] width 206 height 17
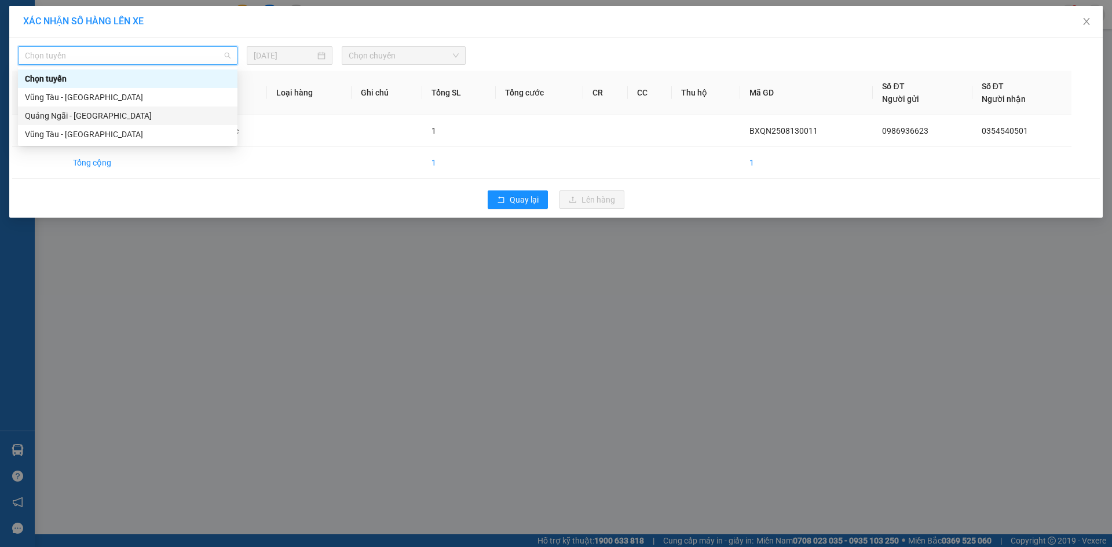
click at [120, 111] on div "Quảng Ngãi - [GEOGRAPHIC_DATA]" at bounding box center [128, 115] width 206 height 13
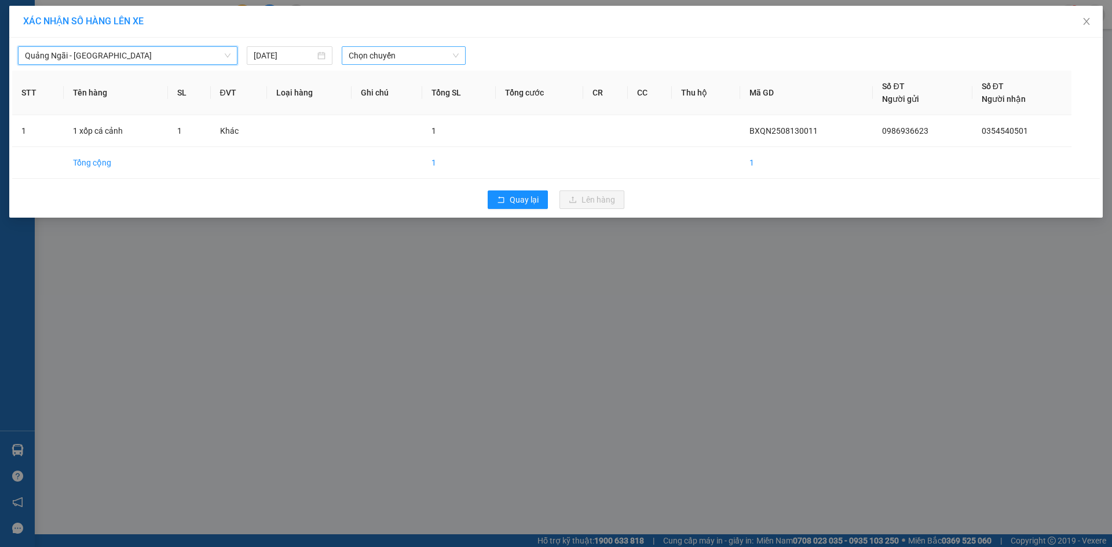
click at [402, 56] on span "Chọn chuyến" at bounding box center [404, 55] width 110 height 17
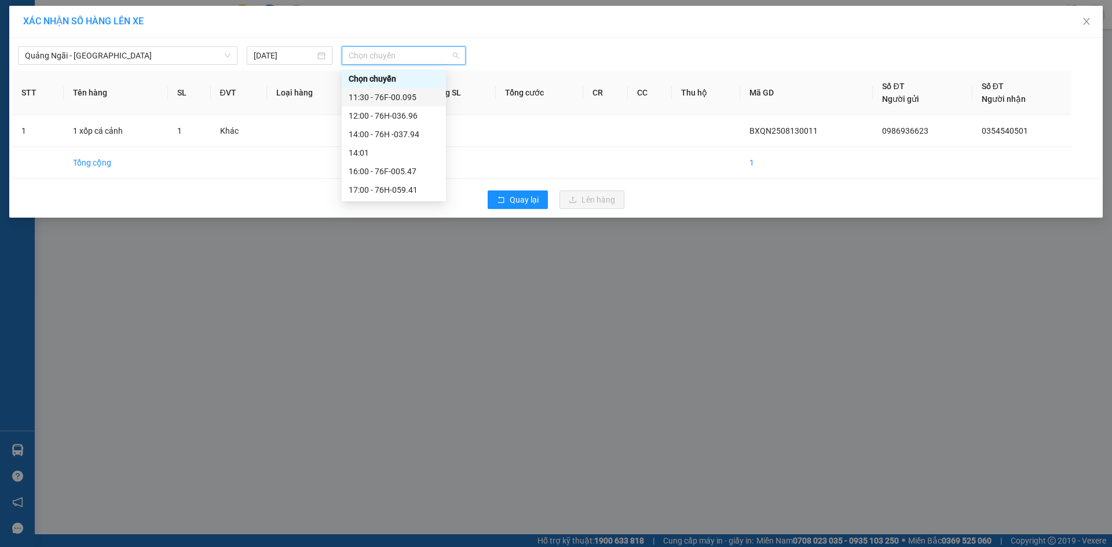
click at [421, 104] on div "11:30 - 76F-00.095" at bounding box center [394, 97] width 104 height 19
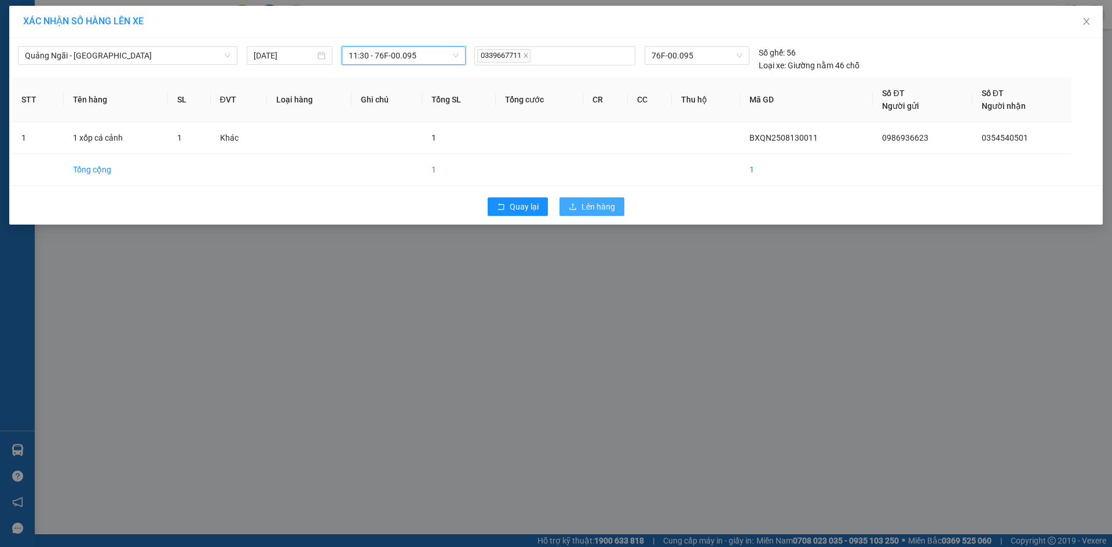
click at [575, 208] on icon "upload" at bounding box center [573, 207] width 8 height 8
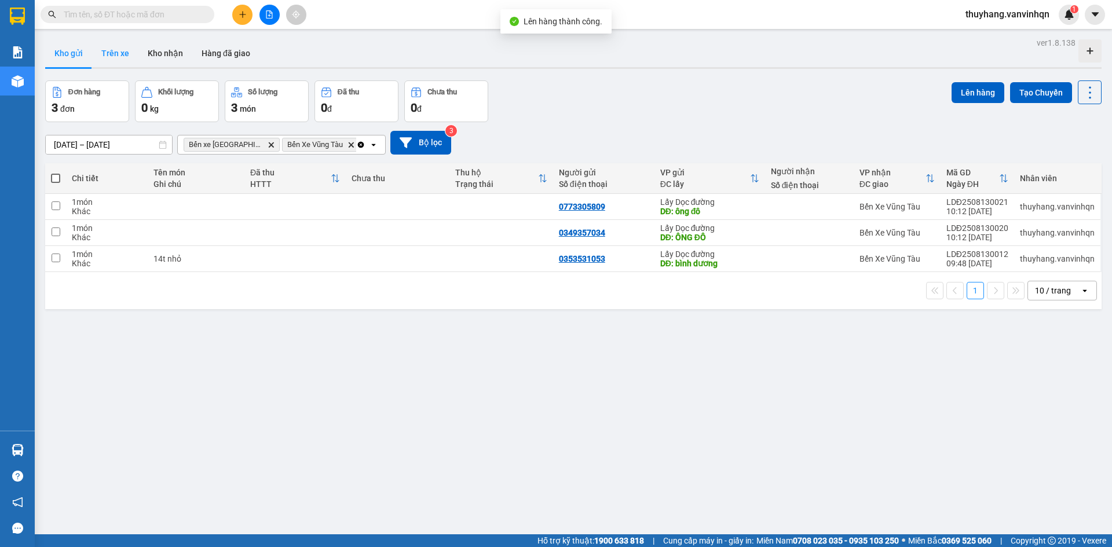
click at [110, 47] on button "Trên xe" at bounding box center [115, 53] width 46 height 28
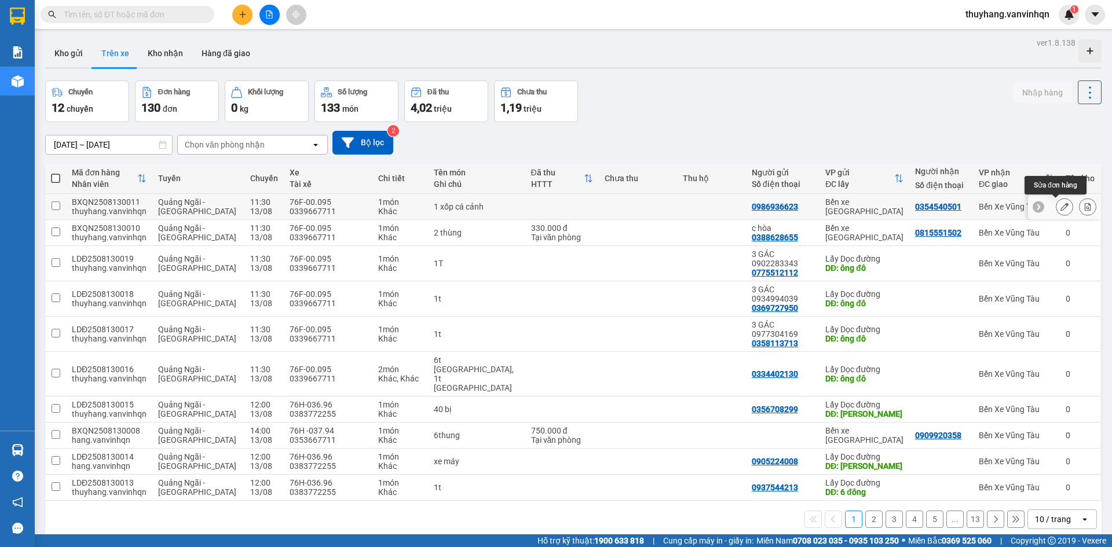
click at [1060, 204] on icon at bounding box center [1064, 207] width 8 height 8
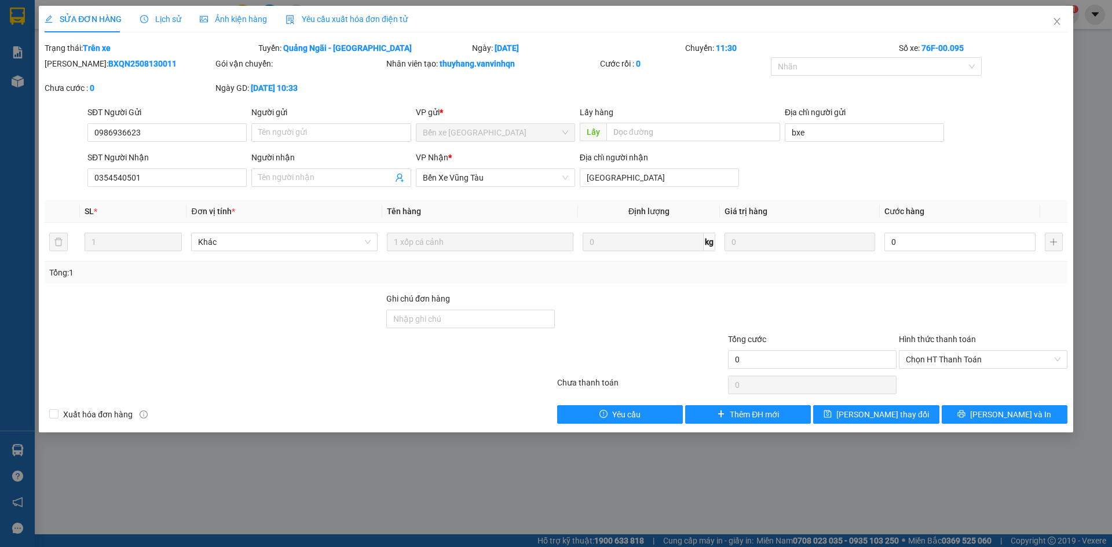
click at [983, 424] on div "SỬA ĐƠN HÀNG Lịch sử Ảnh kiện hàng Yêu cầu xuất hóa đơn điện tử Total Paid Fee …" at bounding box center [556, 219] width 1034 height 427
click at [1027, 419] on button "[PERSON_NAME] và In" at bounding box center [1004, 414] width 126 height 19
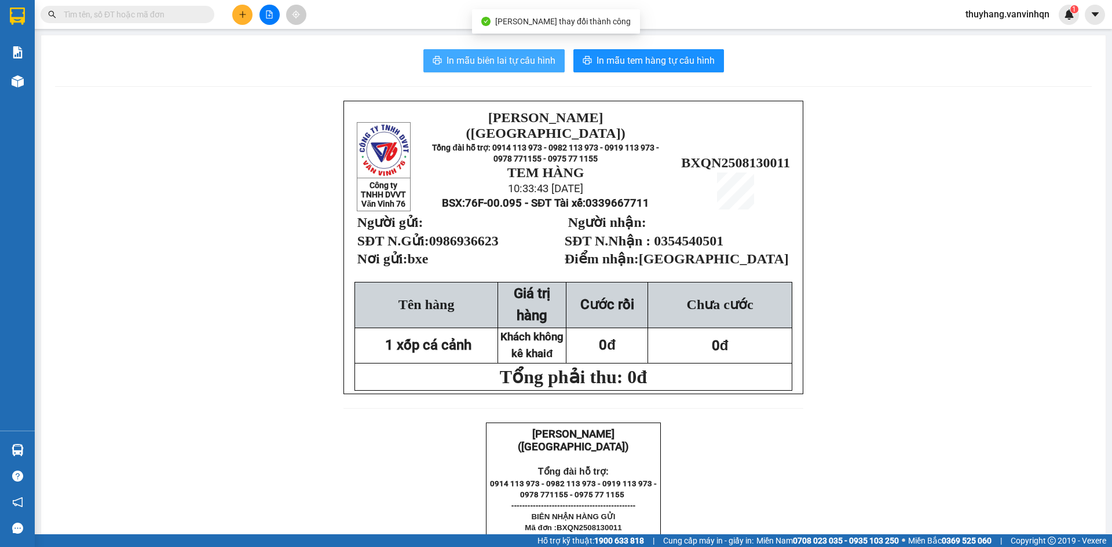
click at [518, 65] on span "In mẫu biên lai tự cấu hình" at bounding box center [500, 60] width 109 height 14
click at [520, 62] on span "In mẫu biên lai tự cấu hình" at bounding box center [500, 60] width 109 height 14
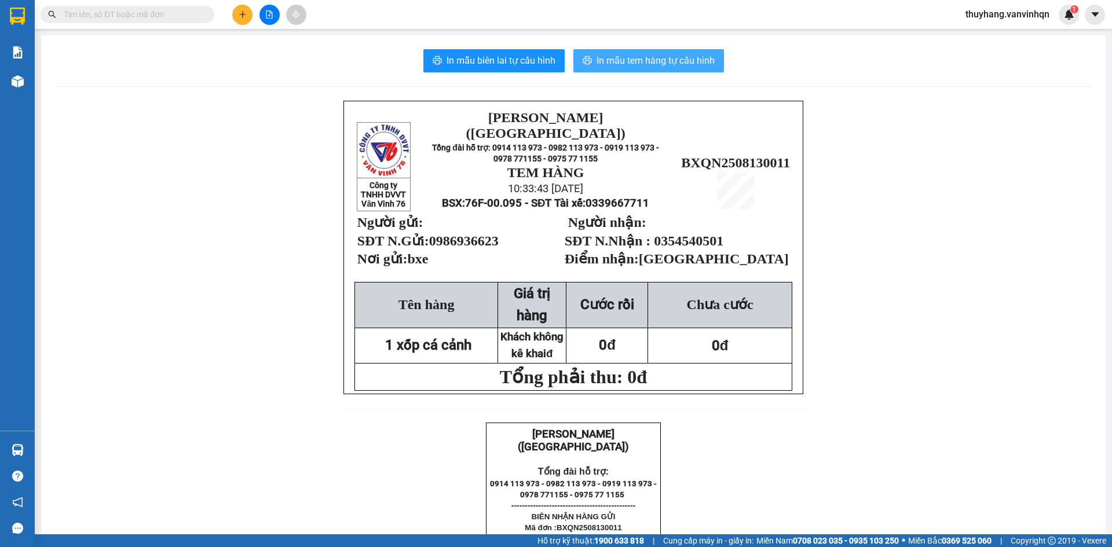
click at [618, 55] on span "In mẫu tem hàng tự cấu hình" at bounding box center [655, 60] width 118 height 14
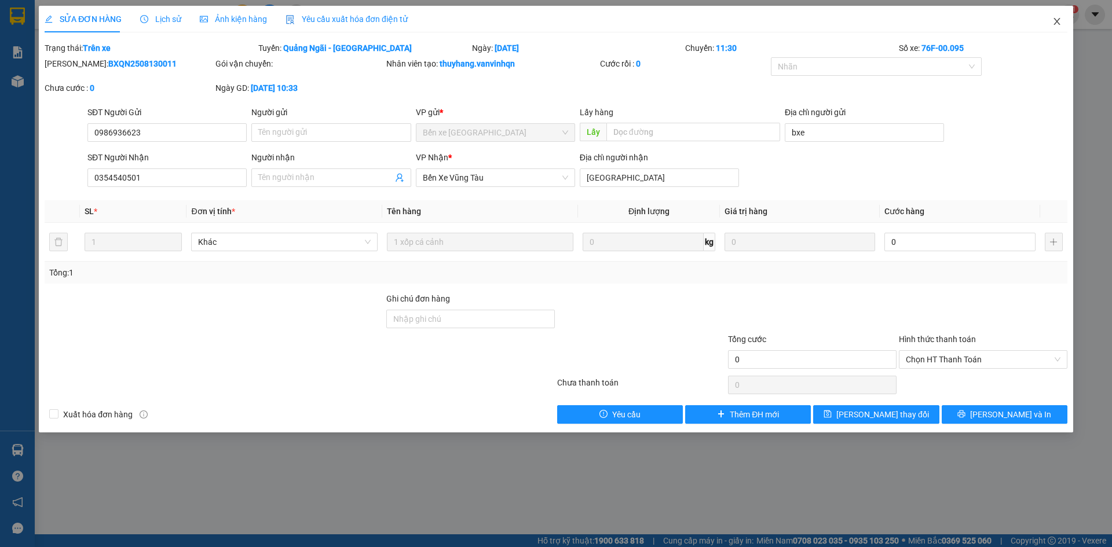
click at [1059, 22] on icon "close" at bounding box center [1056, 21] width 9 height 9
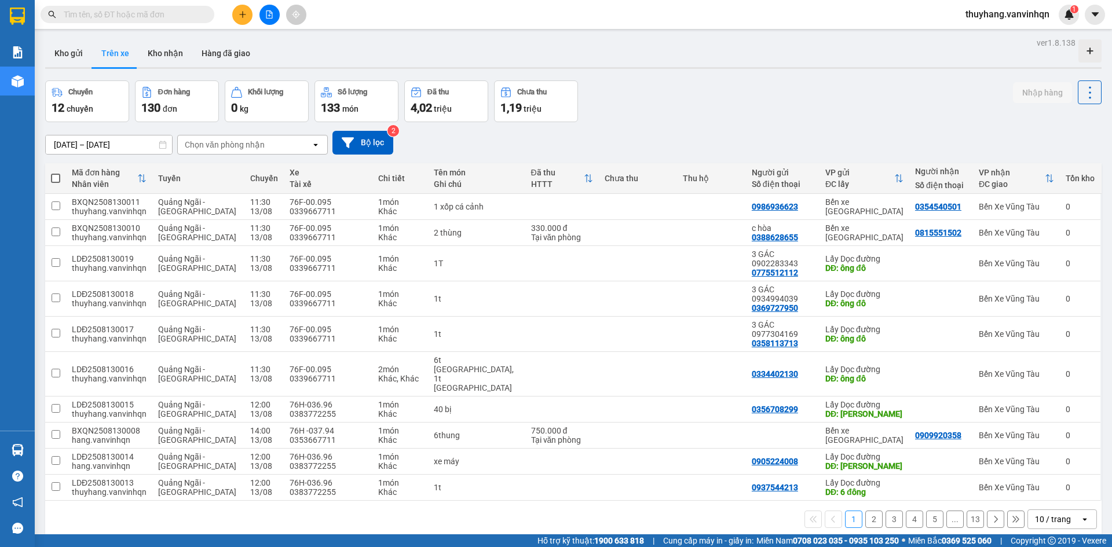
click at [272, 16] on icon "file-add" at bounding box center [269, 14] width 8 height 8
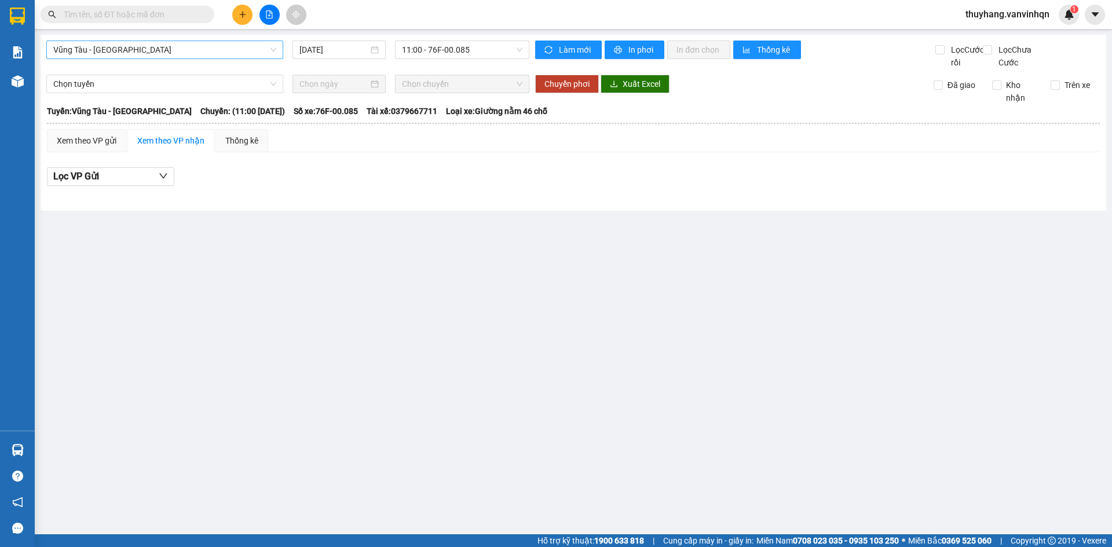
click at [184, 52] on span "Vũng Tàu - [GEOGRAPHIC_DATA]" at bounding box center [164, 49] width 223 height 17
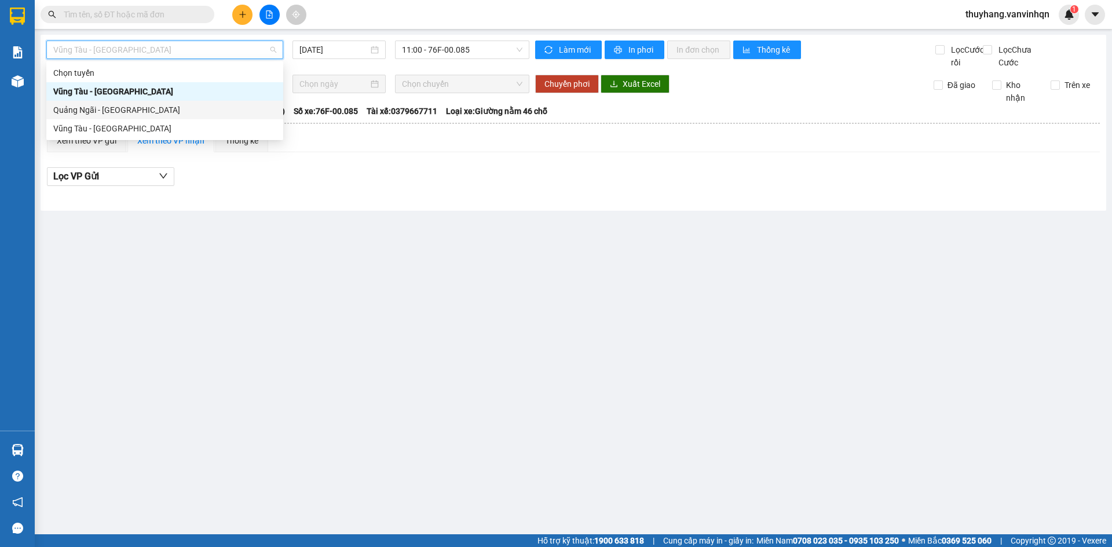
click at [186, 108] on div "Quảng Ngãi - [GEOGRAPHIC_DATA]" at bounding box center [164, 110] width 223 height 13
type input "[DATE]"
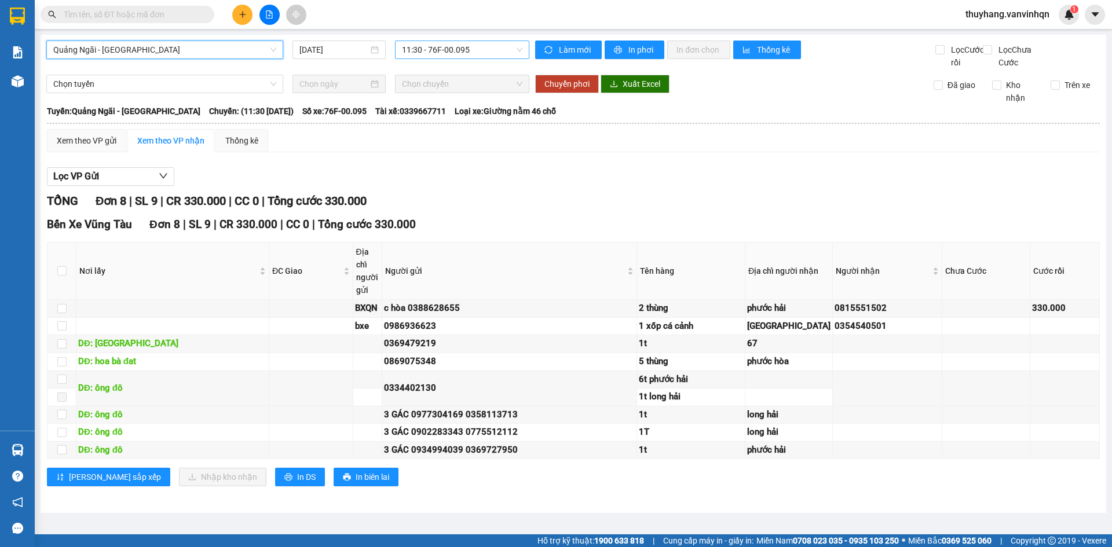
click at [471, 52] on span "11:30 - 76F-00.095" at bounding box center [462, 49] width 120 height 17
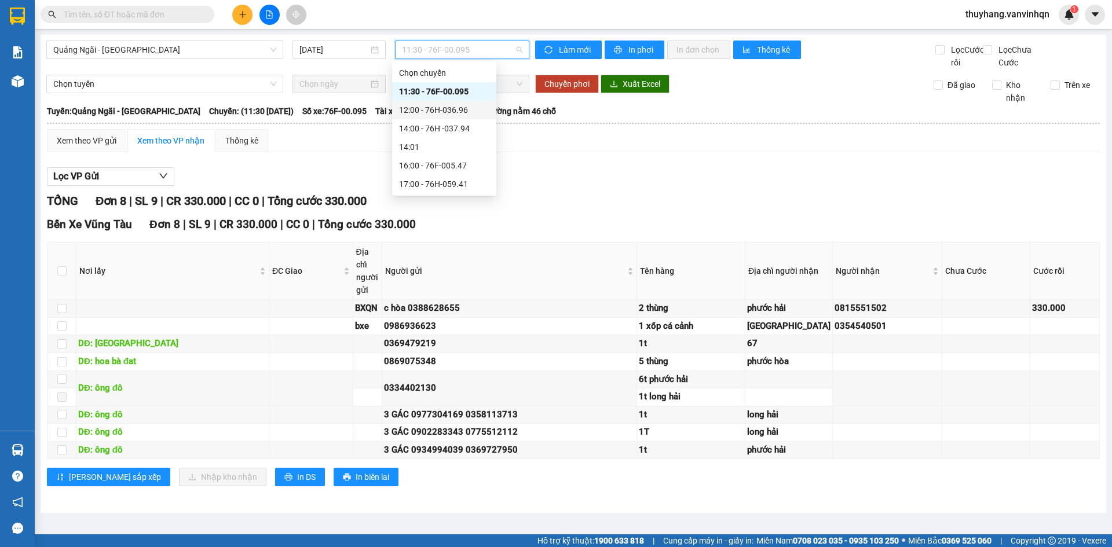
click at [474, 105] on div "12:00 - 76H-036.96" at bounding box center [444, 110] width 90 height 13
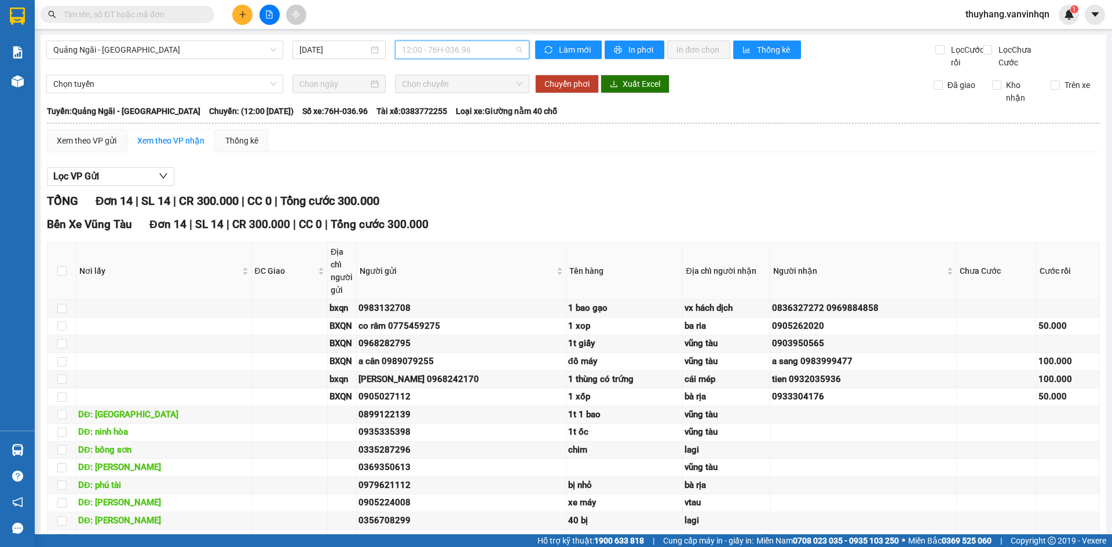
click at [471, 45] on span "12:00 - 76H-036.96" at bounding box center [462, 49] width 120 height 17
click at [455, 83] on div "Chọn chuyến 11:30 - 76F-00.095 12:00 - 76H-036.96 14:00 - 76H -037.94 14:01 16:…" at bounding box center [444, 129] width 104 height 130
drag, startPoint x: 458, startPoint y: 90, endPoint x: 494, endPoint y: 95, distance: 36.8
click at [459, 93] on div "11:30 - 76F-00.095" at bounding box center [444, 91] width 90 height 13
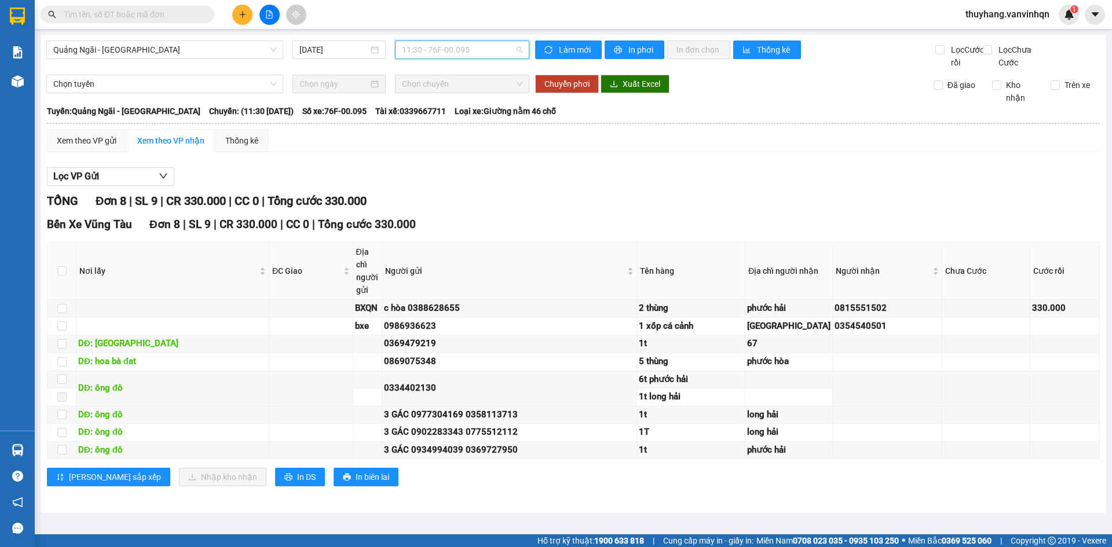
click at [445, 53] on span "11:30 - 76F-00.095" at bounding box center [462, 49] width 120 height 17
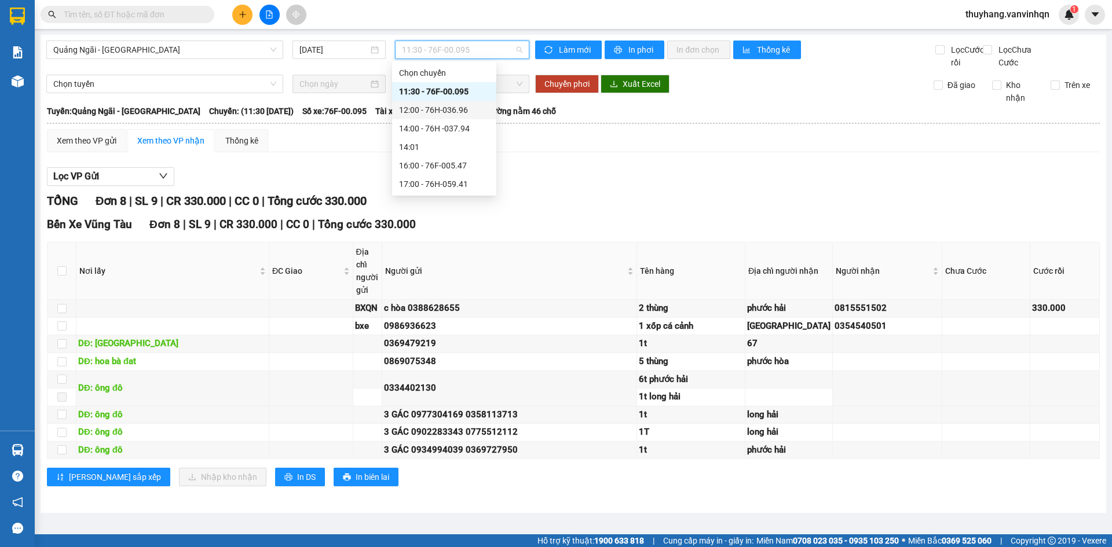
click at [456, 111] on div "12:00 - 76H-036.96" at bounding box center [444, 110] width 90 height 13
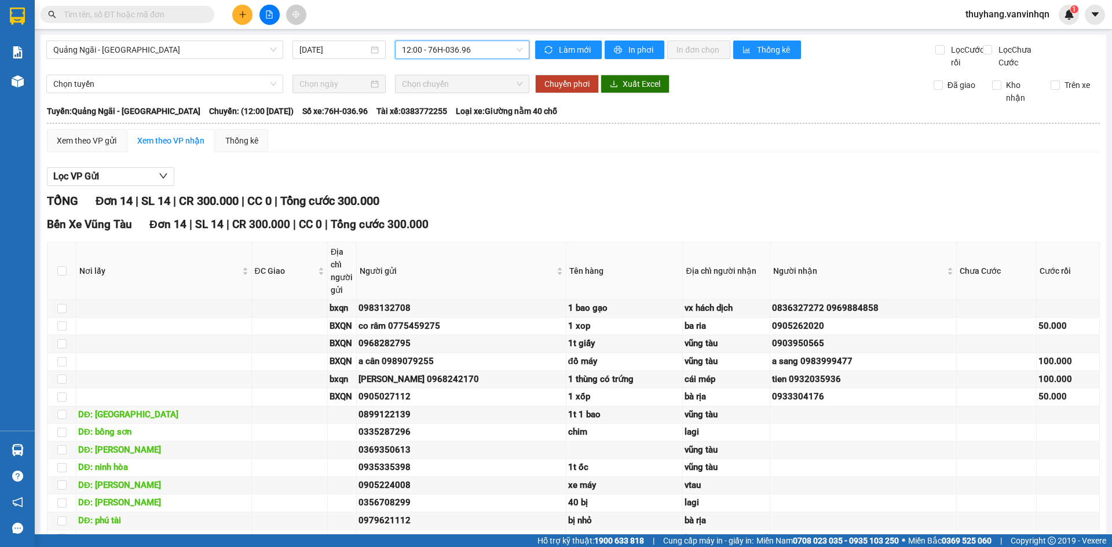
click at [172, 10] on input "text" at bounding box center [132, 14] width 137 height 13
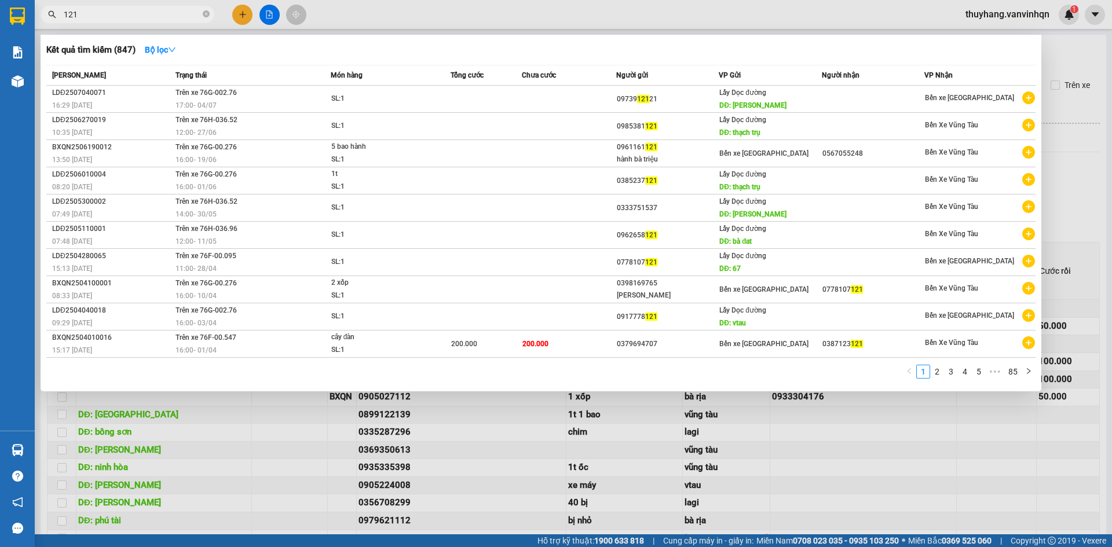
type input "121"
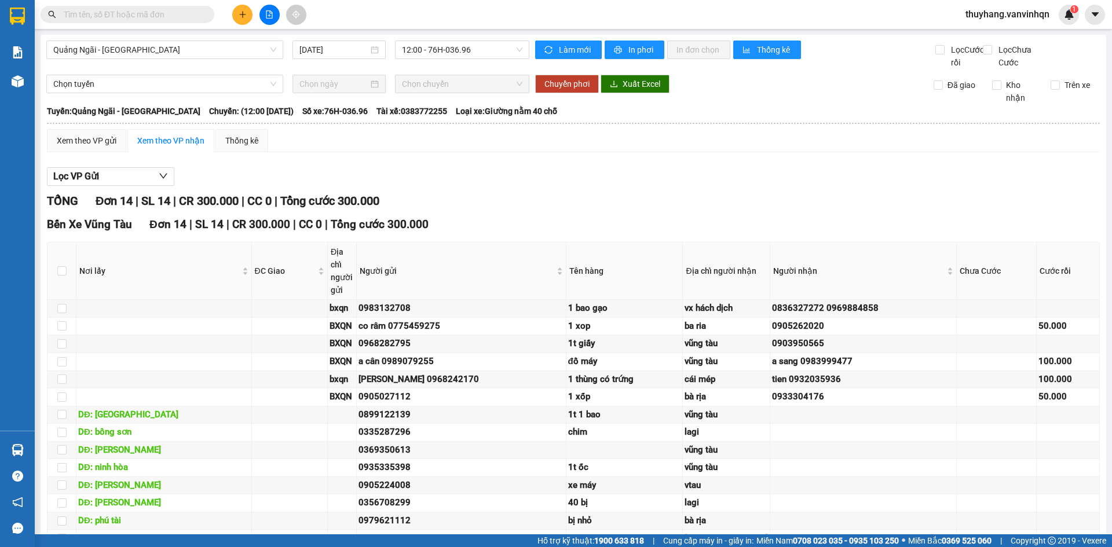
click at [235, 14] on button at bounding box center [242, 15] width 20 height 20
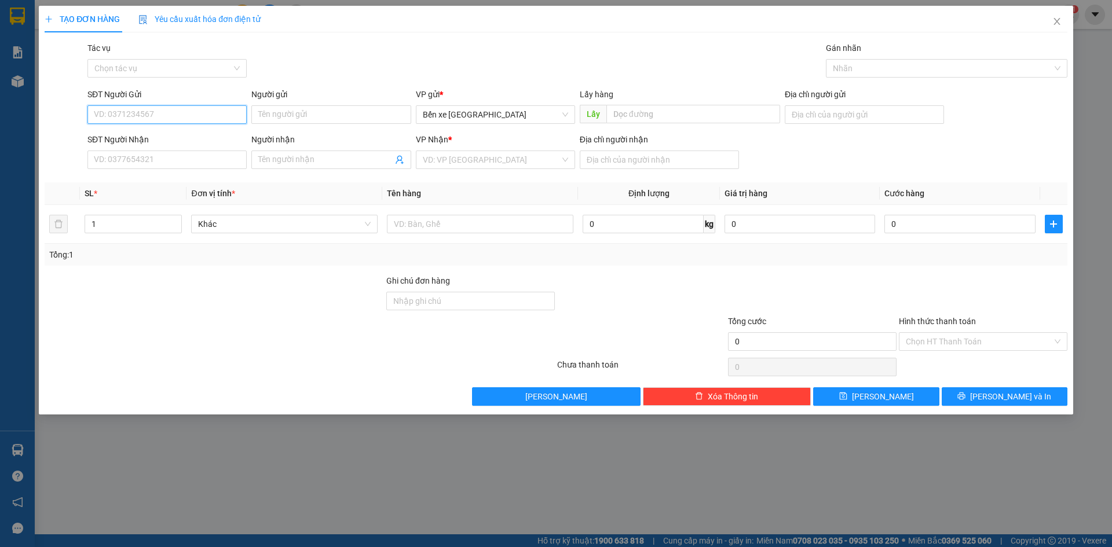
click at [214, 113] on input "SĐT Người Gửi" at bounding box center [166, 114] width 159 height 19
click at [460, 118] on span "Bến xe [GEOGRAPHIC_DATA]" at bounding box center [495, 114] width 145 height 17
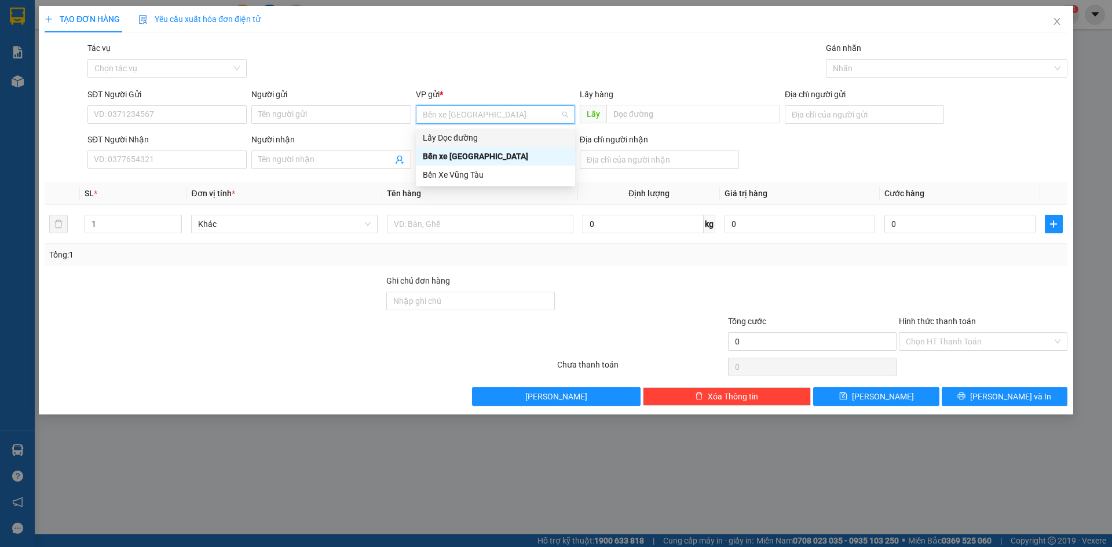
click at [474, 144] on div "Lấy Dọc đường" at bounding box center [495, 138] width 159 height 19
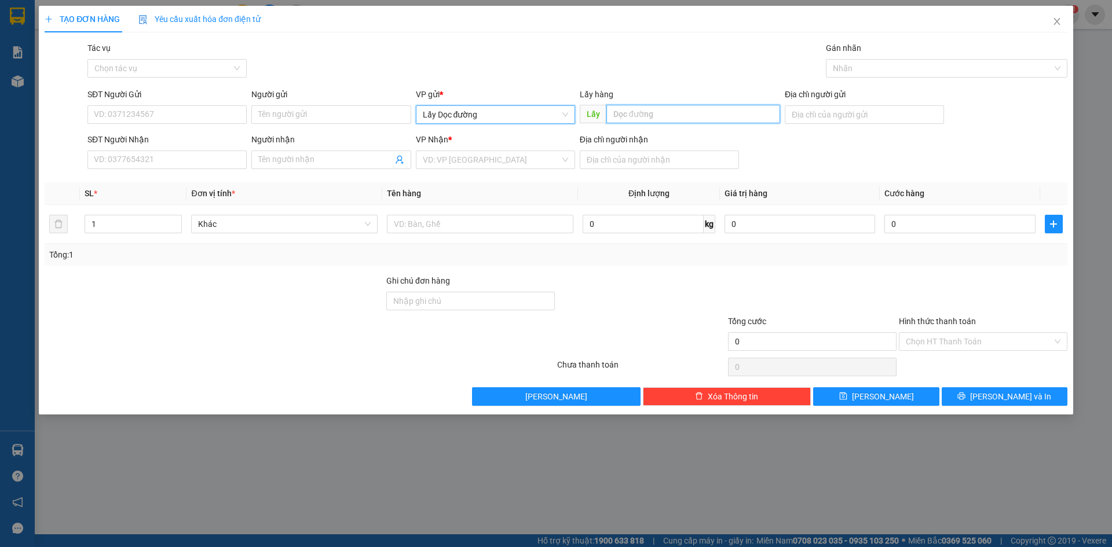
click at [635, 113] on input "text" at bounding box center [693, 114] width 174 height 19
type input "phù mỹ"
click at [509, 160] on input "search" at bounding box center [491, 159] width 137 height 17
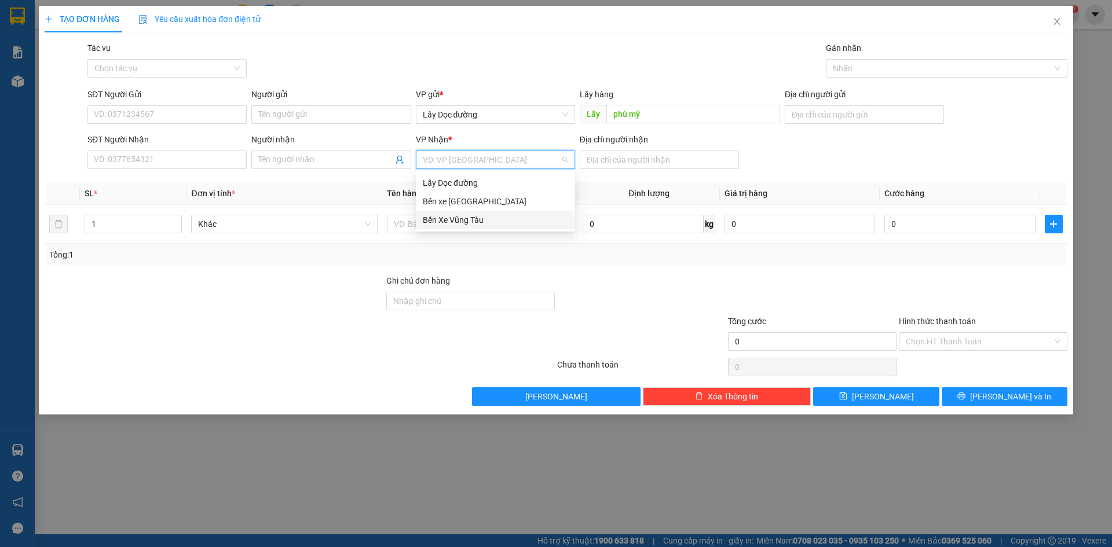
click at [494, 226] on div "Bến Xe Vũng Tàu" at bounding box center [495, 220] width 159 height 19
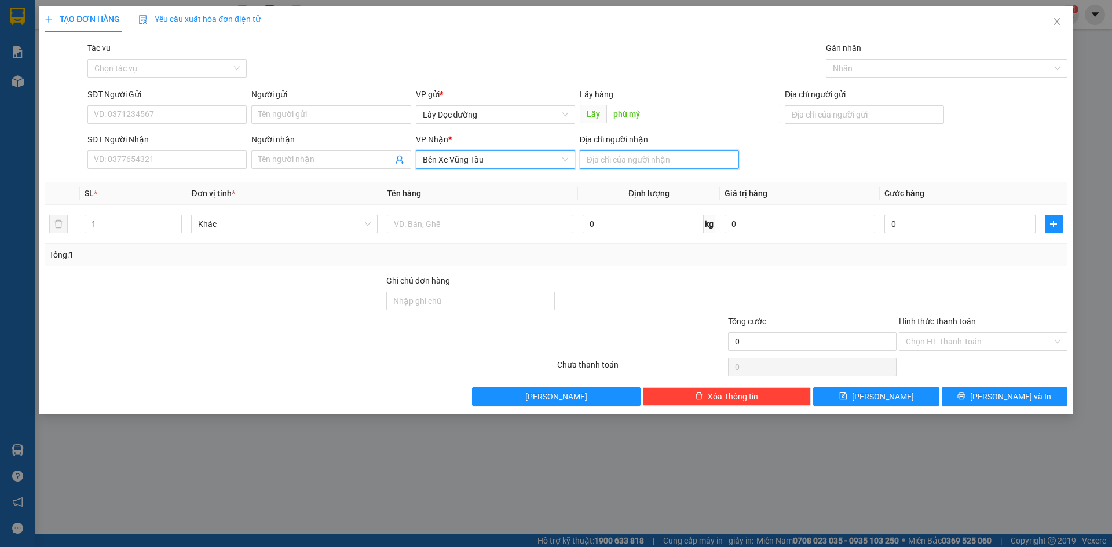
click at [633, 163] on input "Địa chỉ người nhận" at bounding box center [659, 160] width 159 height 19
type input "bà rịa"
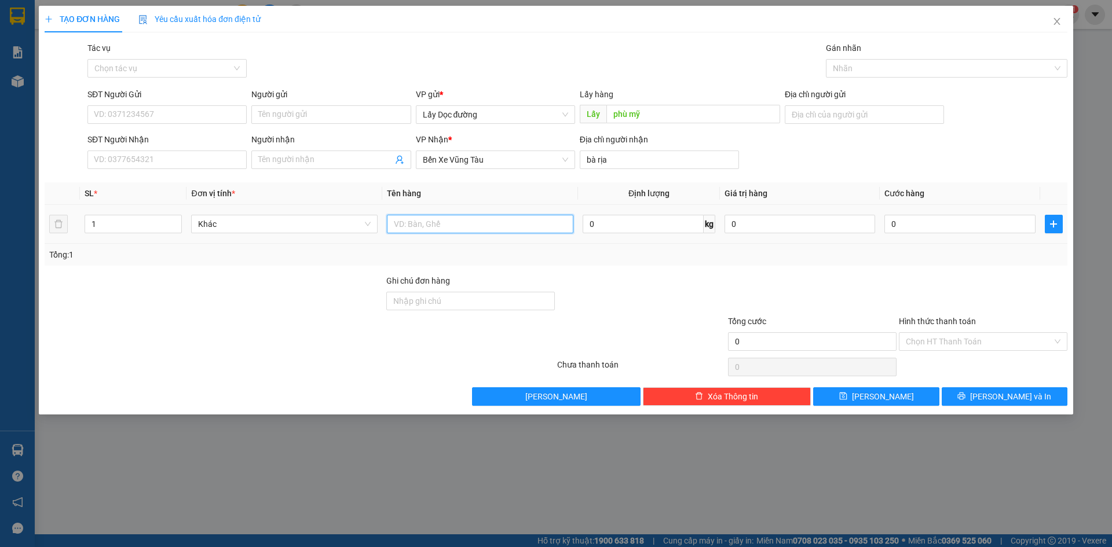
click at [531, 224] on input "text" at bounding box center [480, 224] width 186 height 19
type input "1t1 bao"
click at [134, 110] on input "SĐT Người Gửi" at bounding box center [166, 114] width 159 height 19
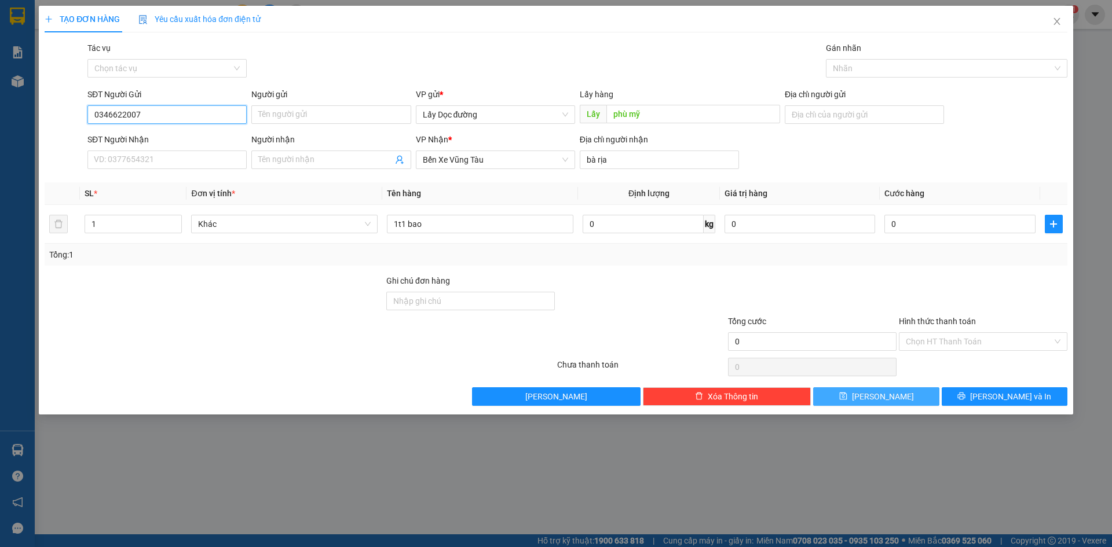
type input "0346622007"
click at [879, 398] on span "[PERSON_NAME]" at bounding box center [883, 396] width 62 height 13
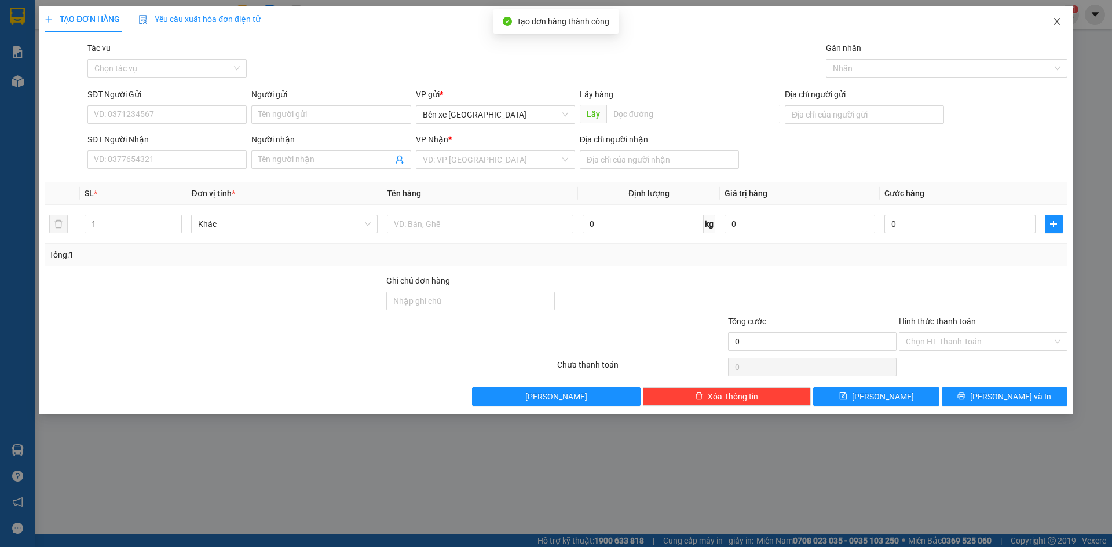
click at [1062, 20] on span "Close" at bounding box center [1056, 22] width 32 height 32
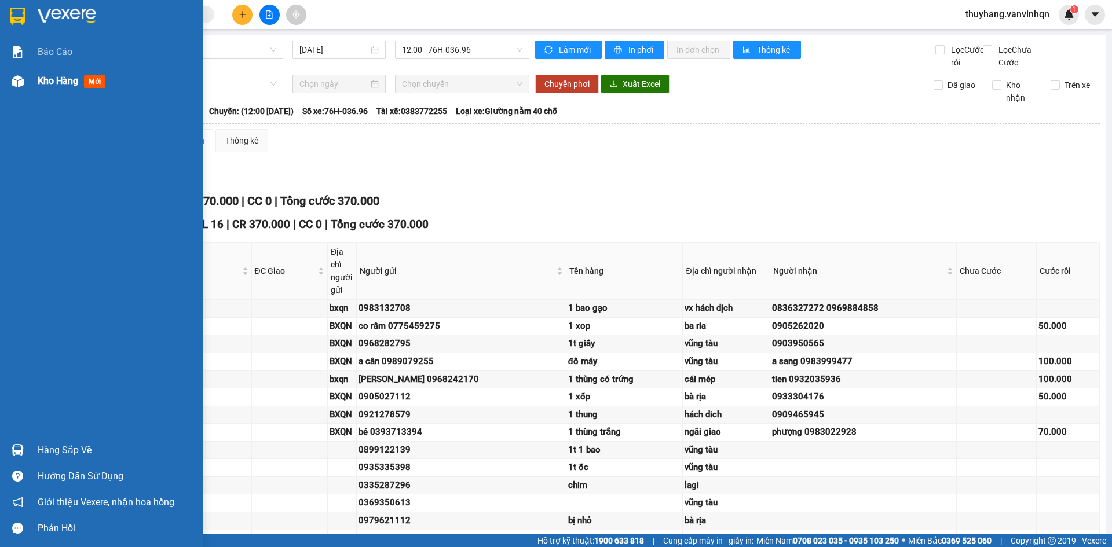
click at [12, 81] on img at bounding box center [18, 81] width 12 height 12
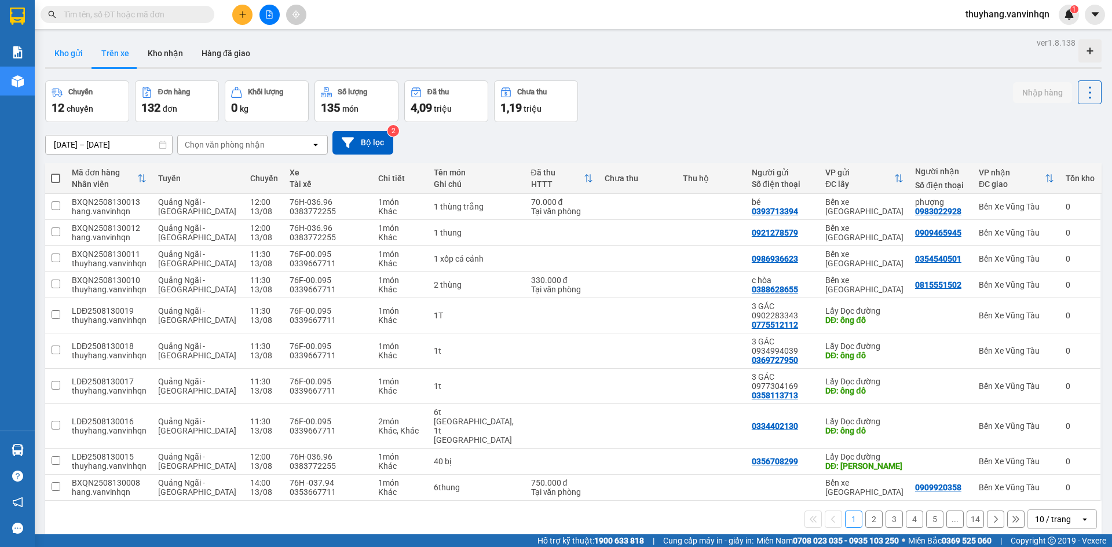
click at [74, 57] on button "Kho gửi" at bounding box center [68, 53] width 47 height 28
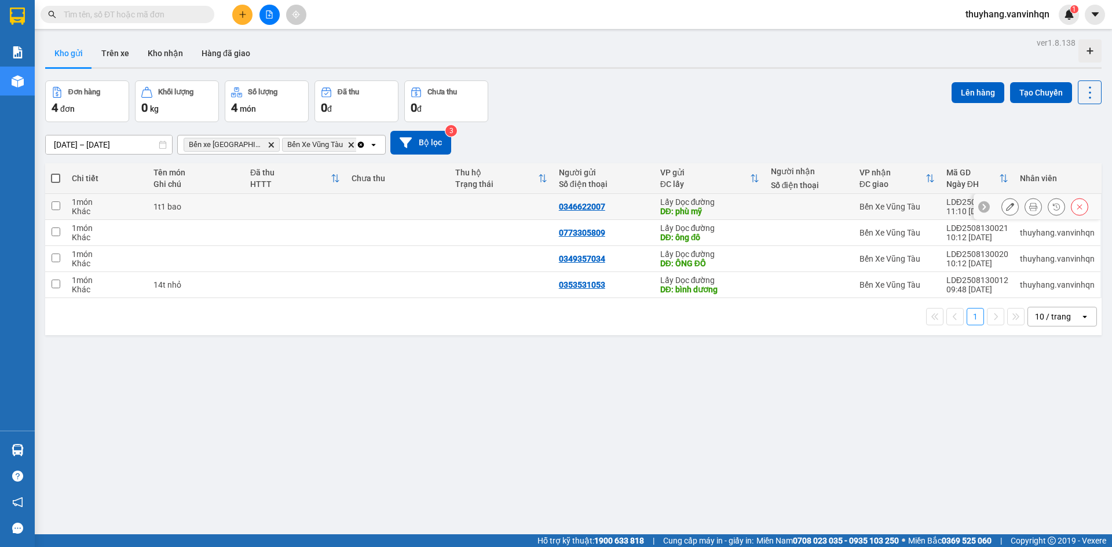
click at [379, 203] on td at bounding box center [398, 207] width 104 height 26
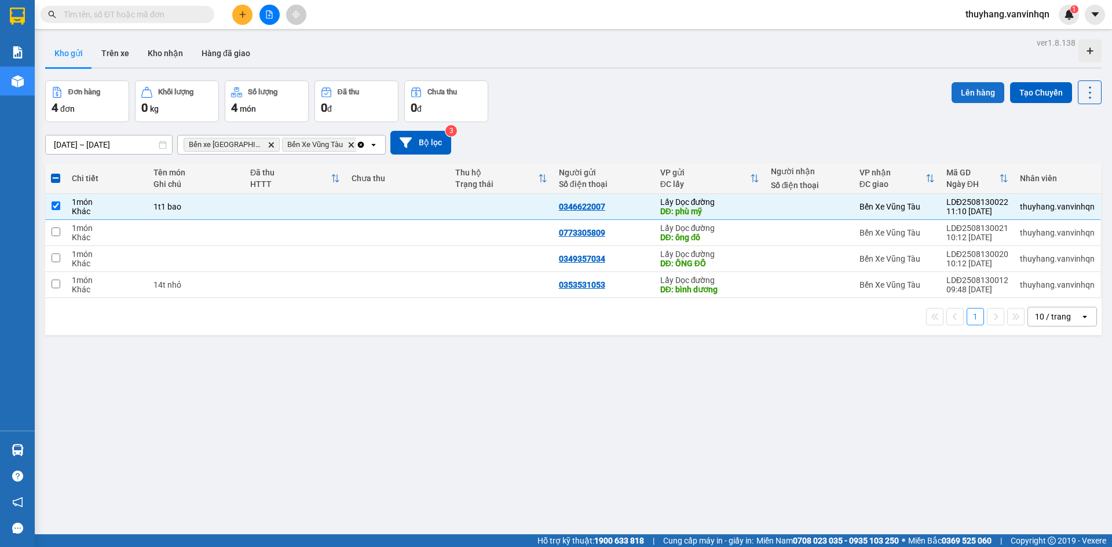
click at [977, 86] on button "Lên hàng" at bounding box center [977, 92] width 53 height 21
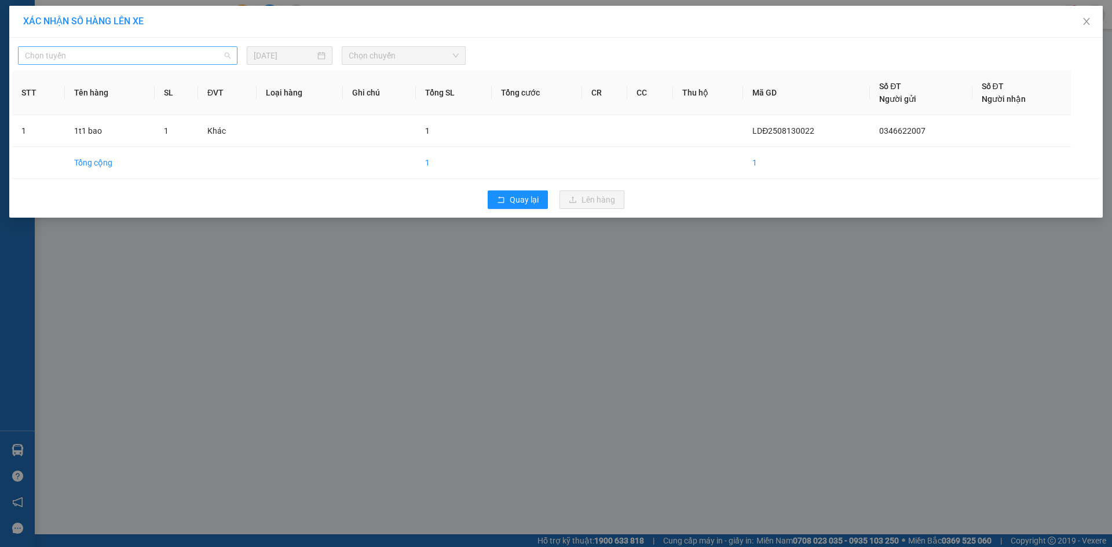
click at [126, 57] on span "Chọn tuyến" at bounding box center [128, 55] width 206 height 17
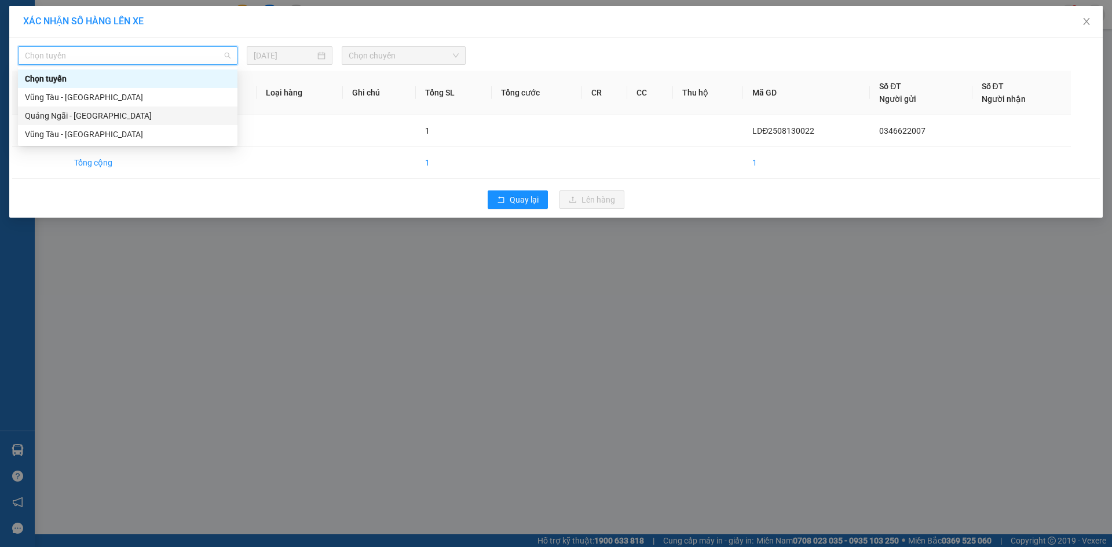
click at [123, 113] on div "Quảng Ngãi - [GEOGRAPHIC_DATA]" at bounding box center [128, 115] width 206 height 13
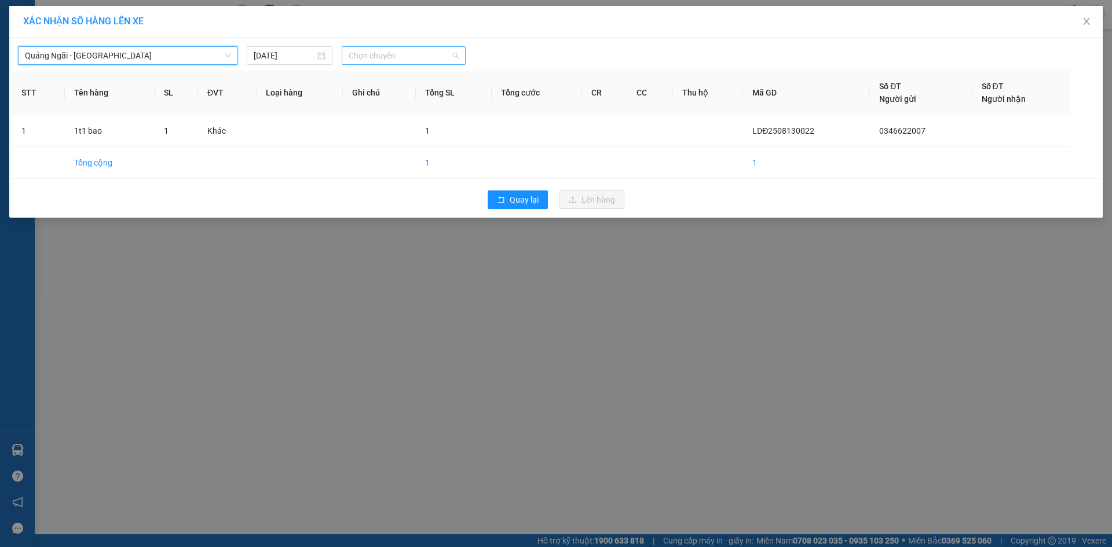
click at [379, 54] on span "Chọn chuyến" at bounding box center [404, 55] width 110 height 17
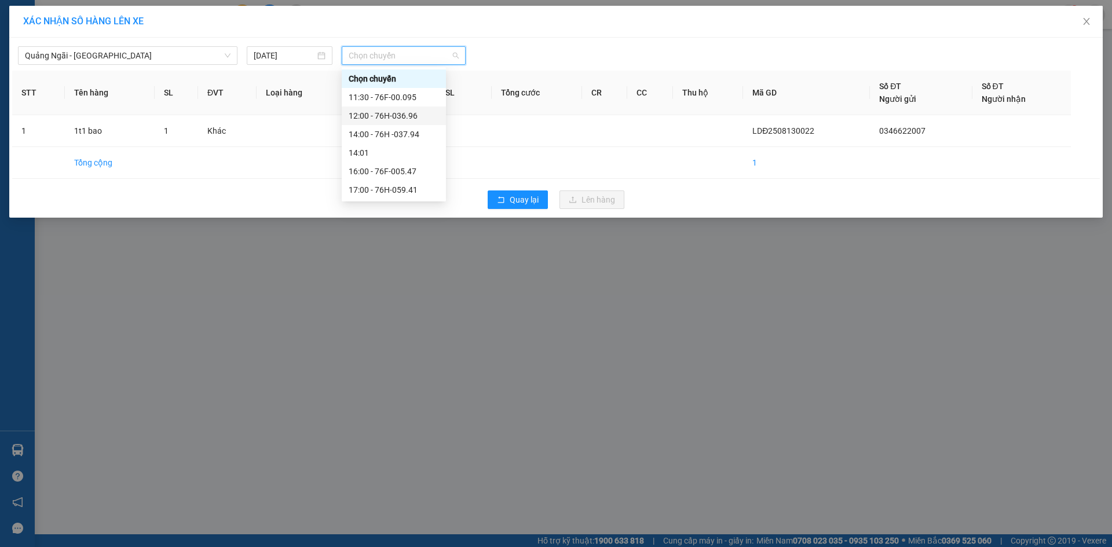
click at [410, 123] on div "12:00 - 76H-036.96" at bounding box center [394, 116] width 104 height 19
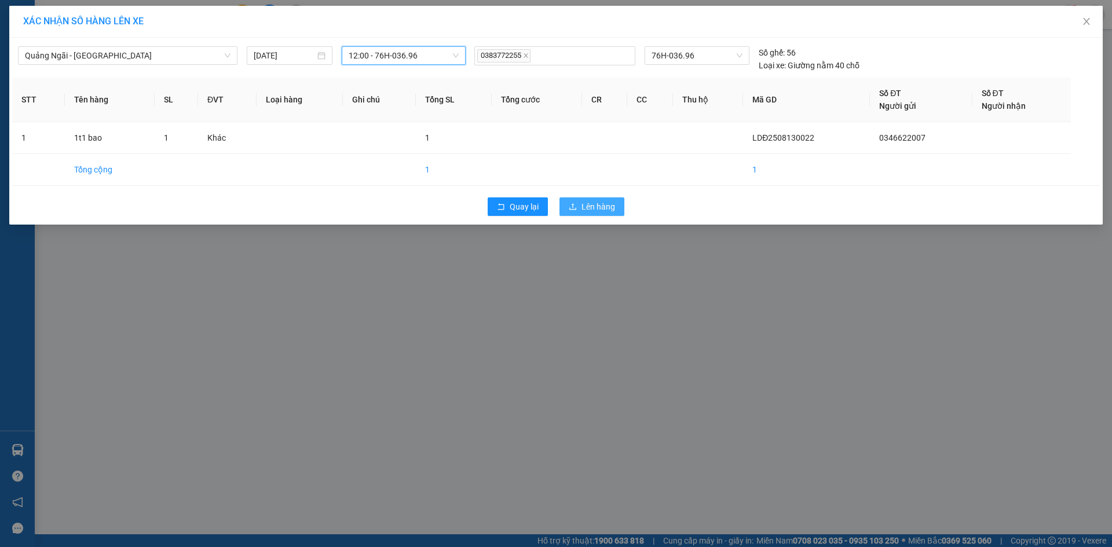
drag, startPoint x: 589, startPoint y: 203, endPoint x: 605, endPoint y: 204, distance: 15.6
click at [591, 203] on span "Lên hàng" at bounding box center [598, 206] width 34 height 13
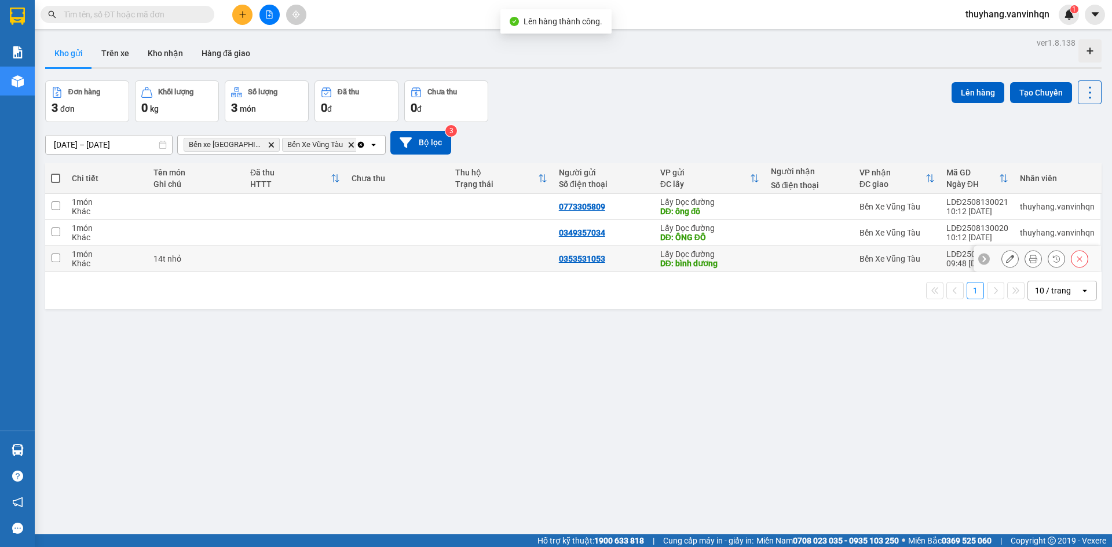
click at [728, 261] on div "DĐ: bình dương" at bounding box center [709, 263] width 99 height 9
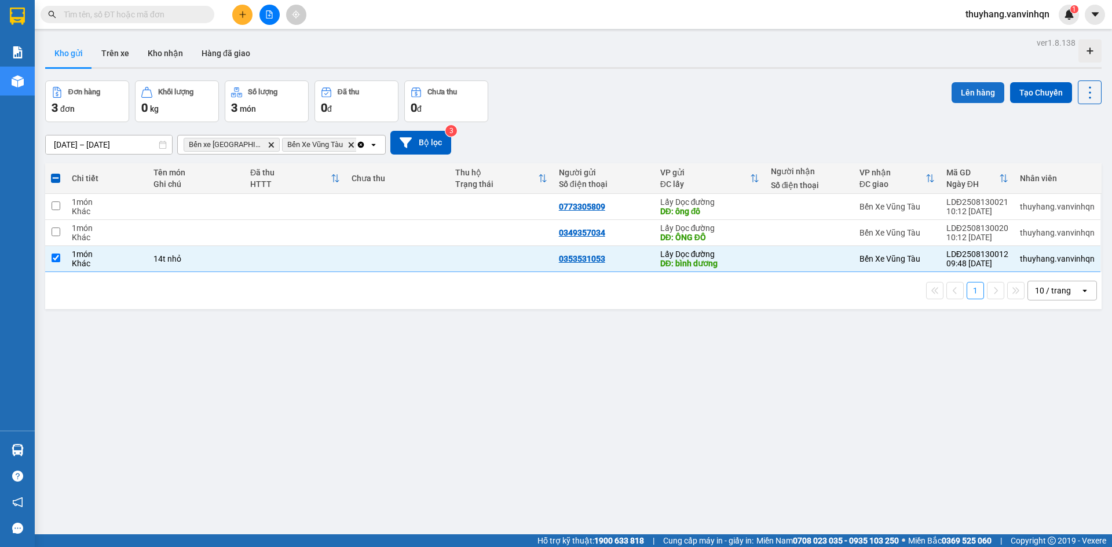
click at [967, 88] on button "Lên hàng" at bounding box center [977, 92] width 53 height 21
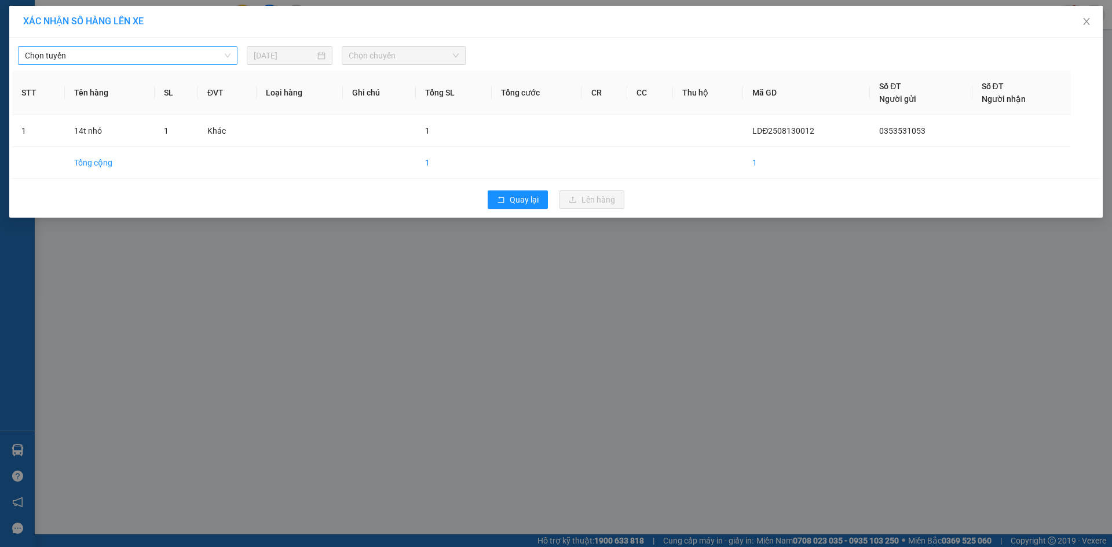
click at [171, 52] on span "Chọn tuyến" at bounding box center [128, 55] width 206 height 17
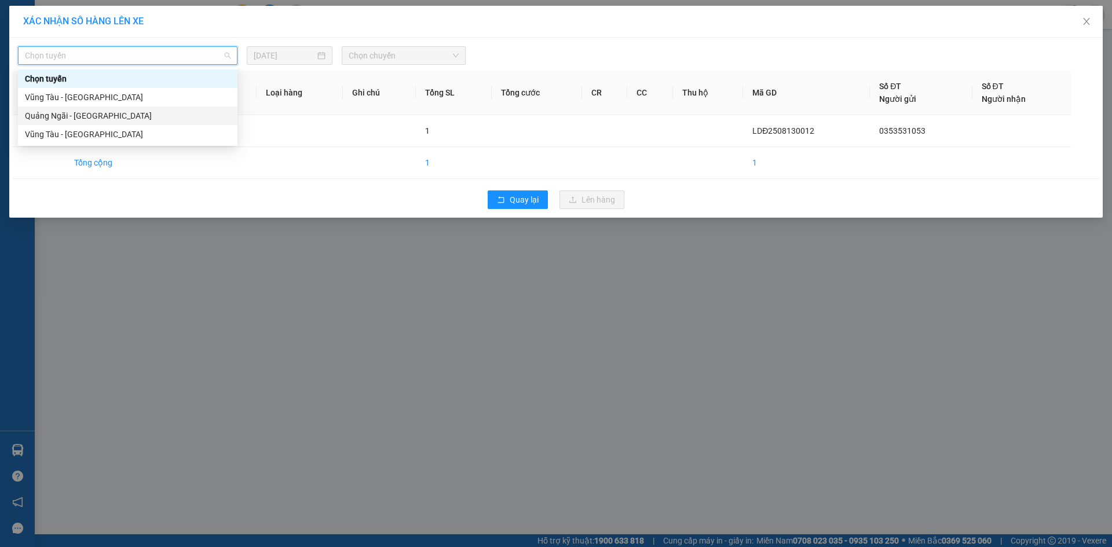
click at [137, 115] on div "Quảng Ngãi - [GEOGRAPHIC_DATA]" at bounding box center [128, 115] width 206 height 13
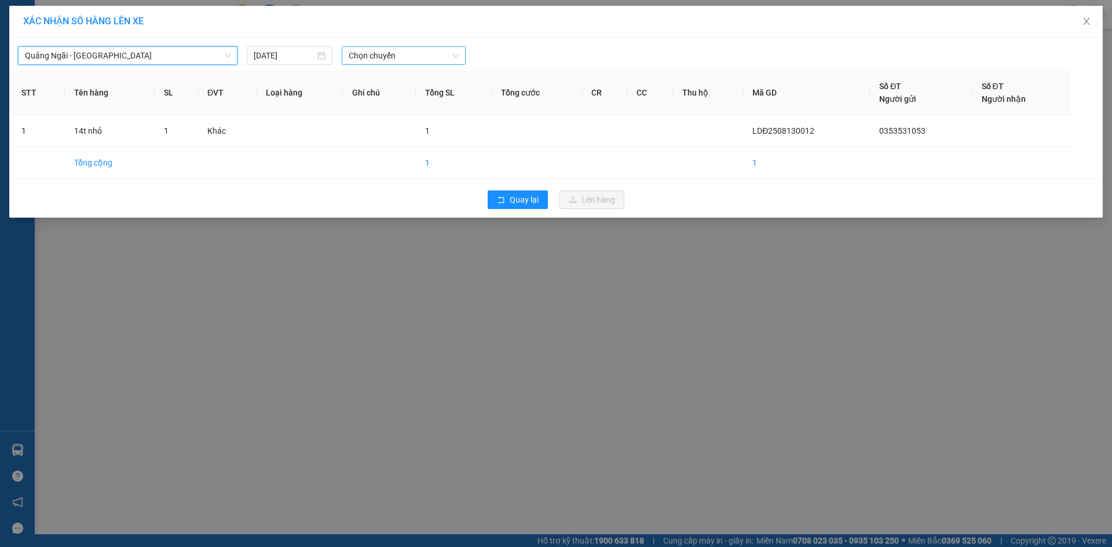
click at [393, 53] on span "Chọn chuyến" at bounding box center [404, 55] width 110 height 17
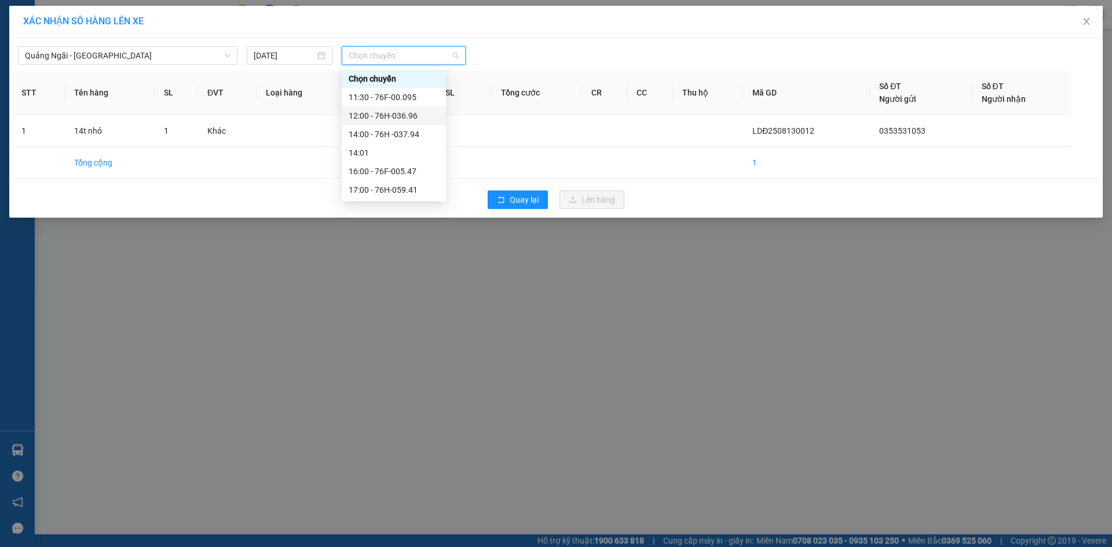
click at [412, 119] on div "12:00 - 76H-036.96" at bounding box center [394, 115] width 90 height 13
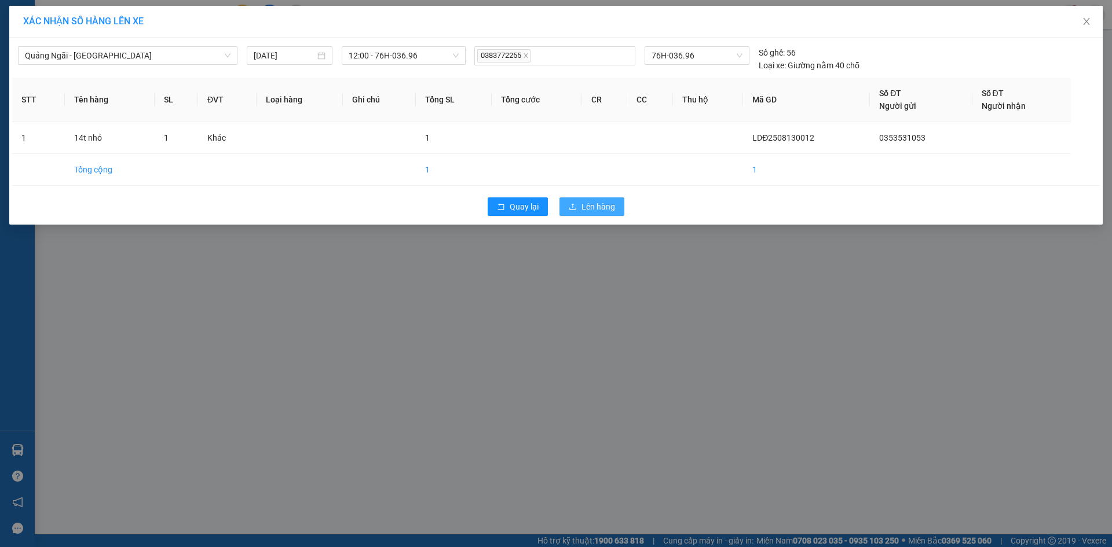
click at [580, 207] on button "Lên hàng" at bounding box center [591, 206] width 65 height 19
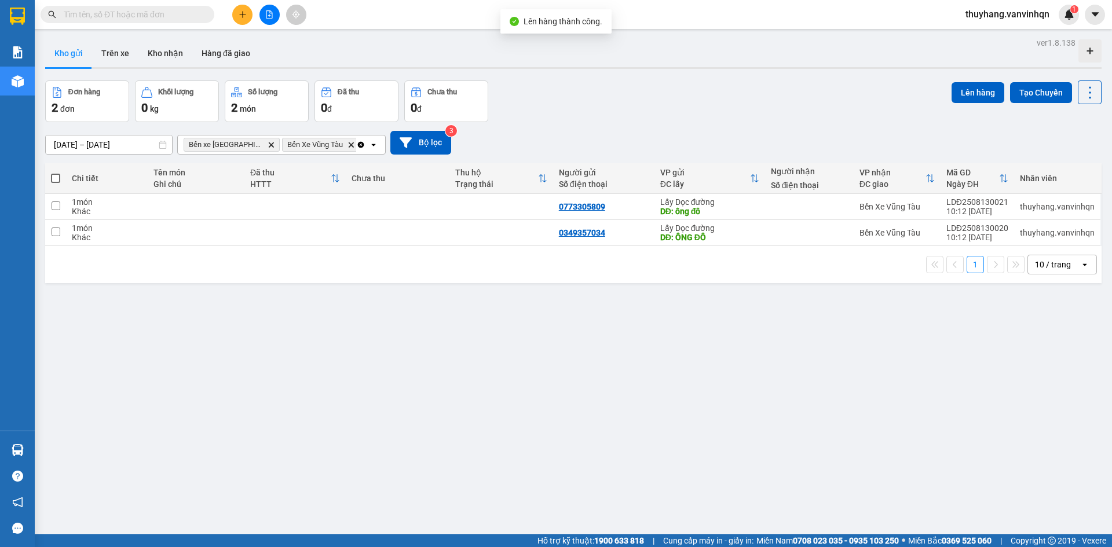
click at [263, 22] on button at bounding box center [269, 15] width 20 height 20
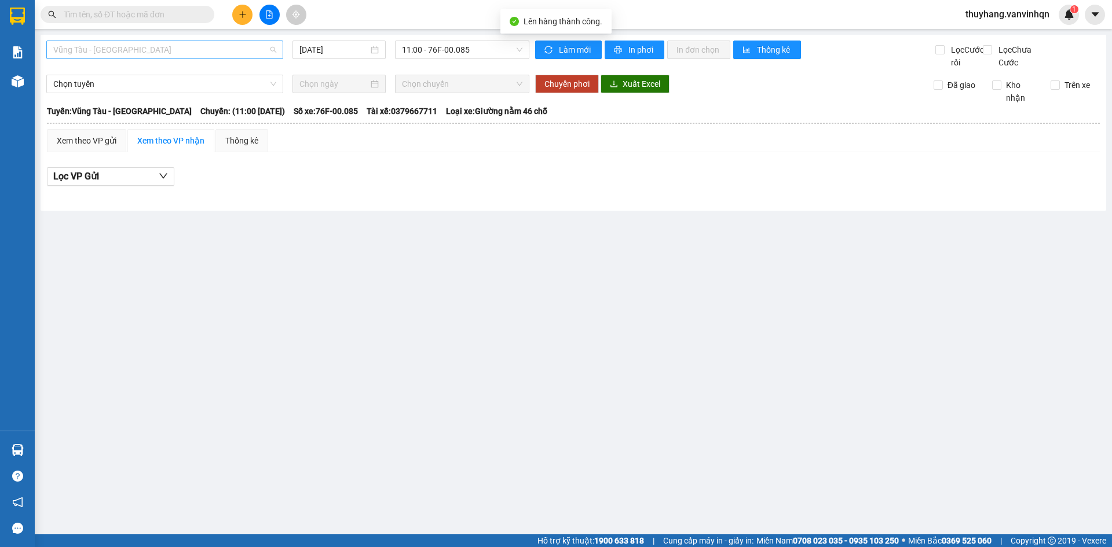
click at [174, 49] on span "Vũng Tàu - [GEOGRAPHIC_DATA]" at bounding box center [164, 49] width 223 height 17
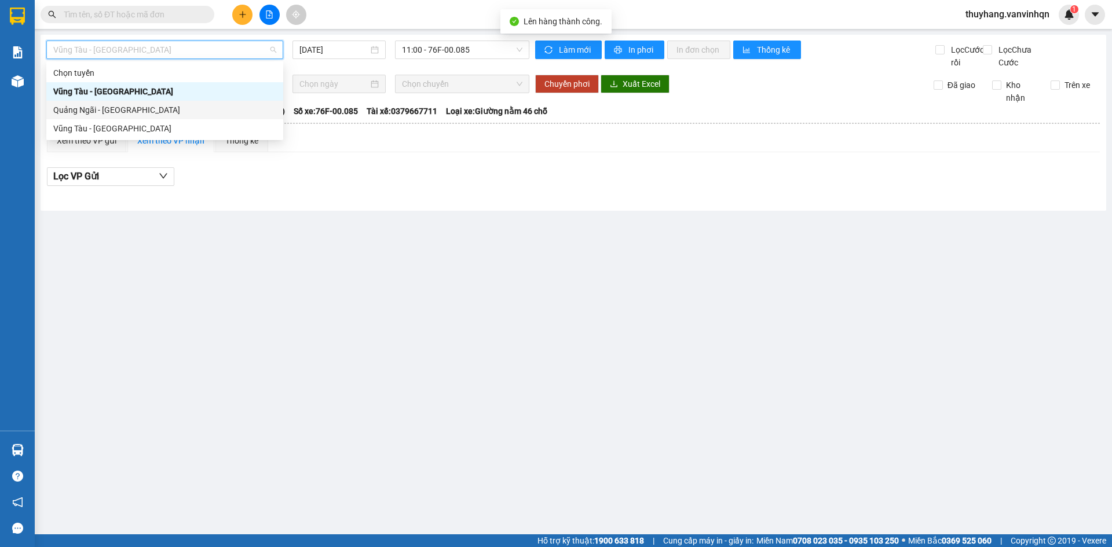
click at [160, 110] on div "Quảng Ngãi - [GEOGRAPHIC_DATA]" at bounding box center [164, 110] width 223 height 13
type input "[DATE]"
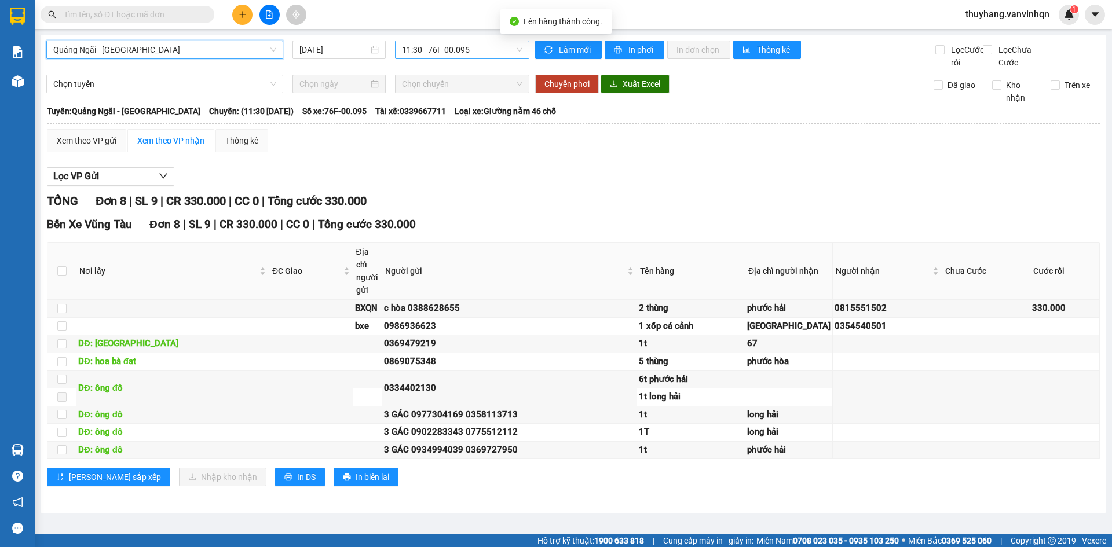
click at [463, 54] on span "11:30 - 76F-00.095" at bounding box center [462, 49] width 120 height 17
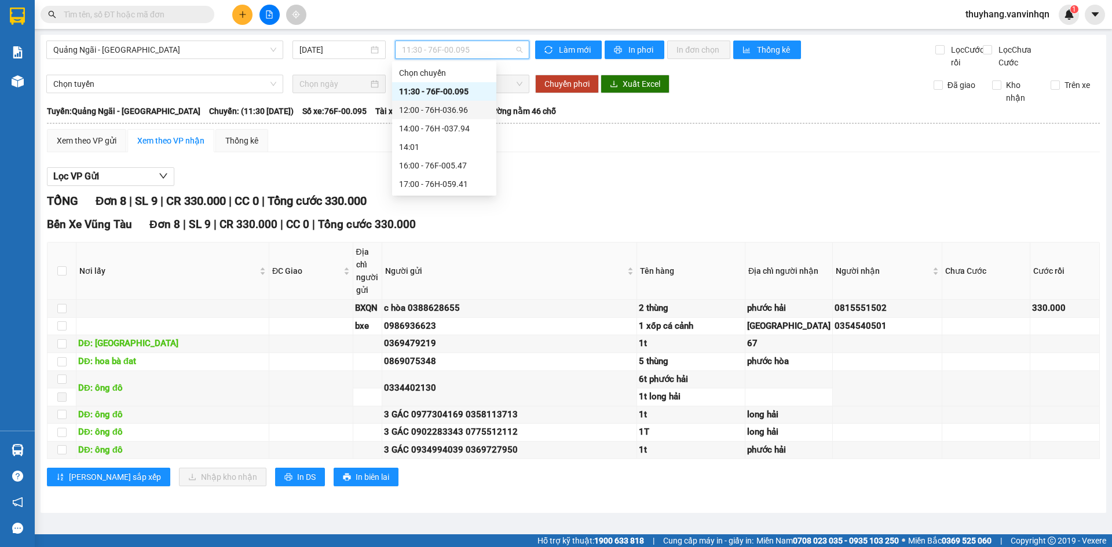
click at [472, 113] on div "12:00 - 76H-036.96" at bounding box center [444, 110] width 90 height 13
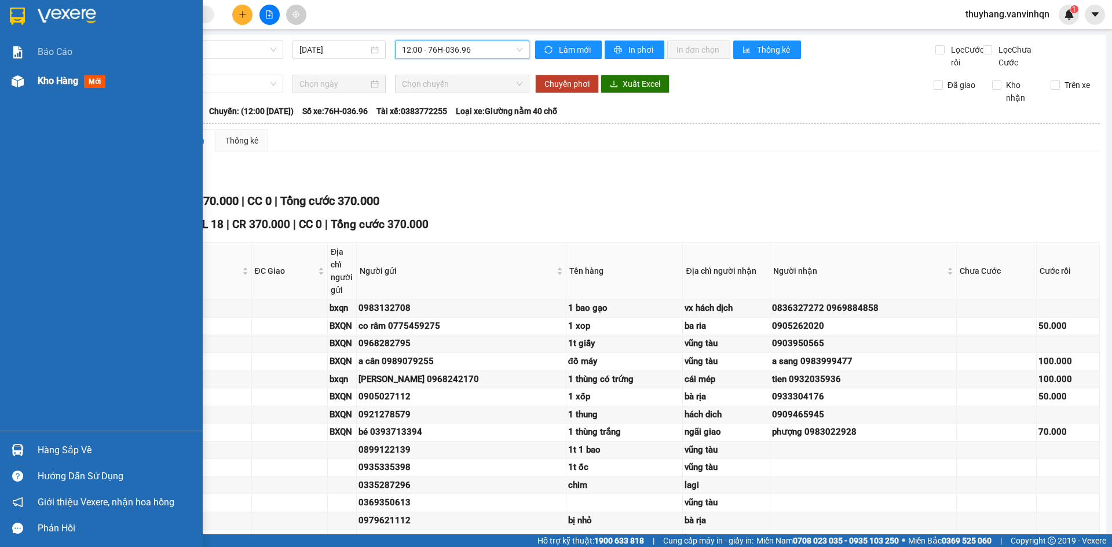
click at [50, 79] on span "Kho hàng" at bounding box center [58, 80] width 41 height 11
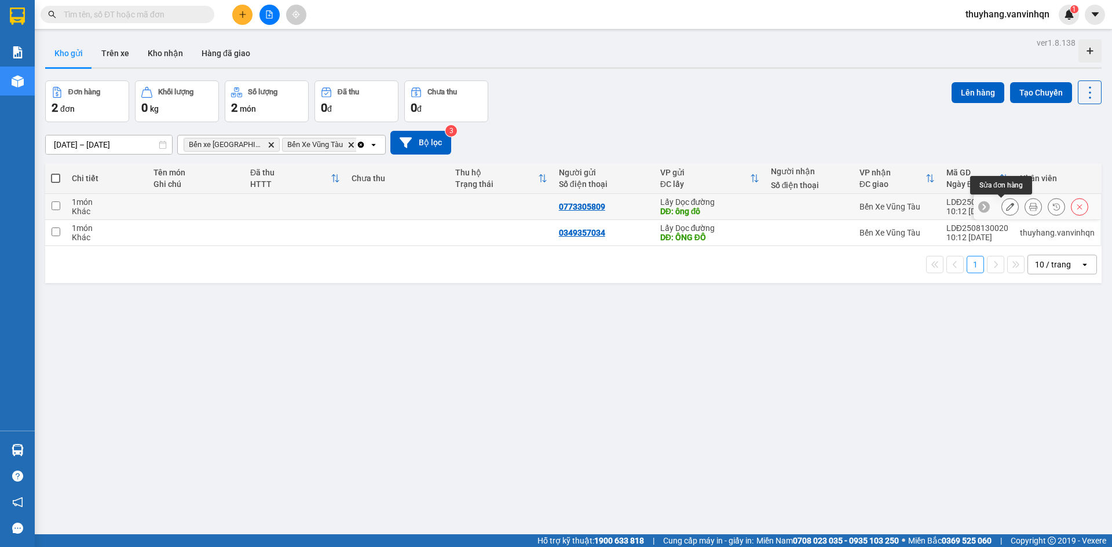
click at [1006, 209] on icon at bounding box center [1010, 207] width 8 height 8
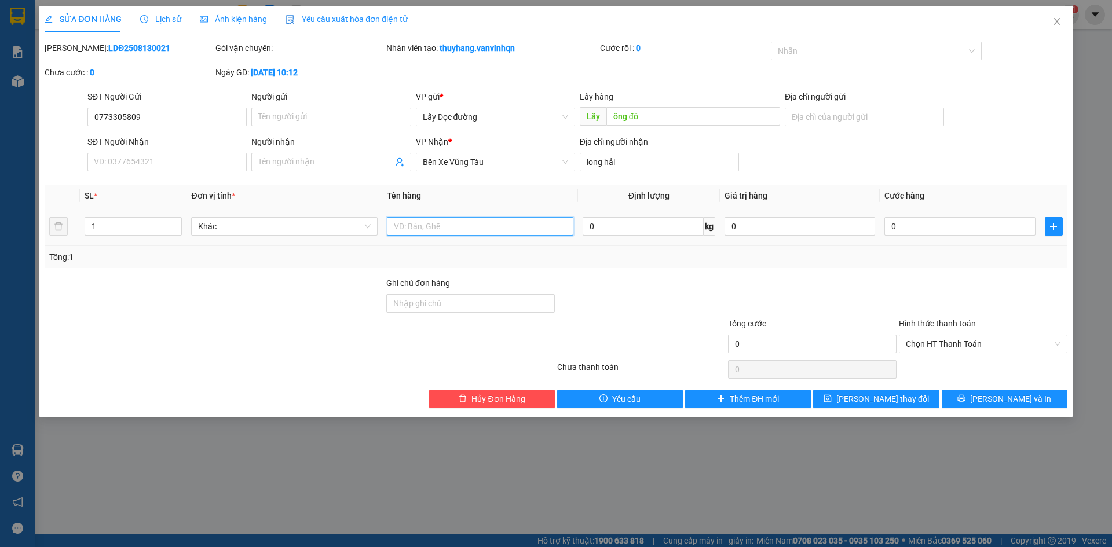
click at [465, 228] on input "text" at bounding box center [480, 226] width 186 height 19
type input "6T"
click at [831, 402] on icon "save" at bounding box center [828, 399] width 8 height 8
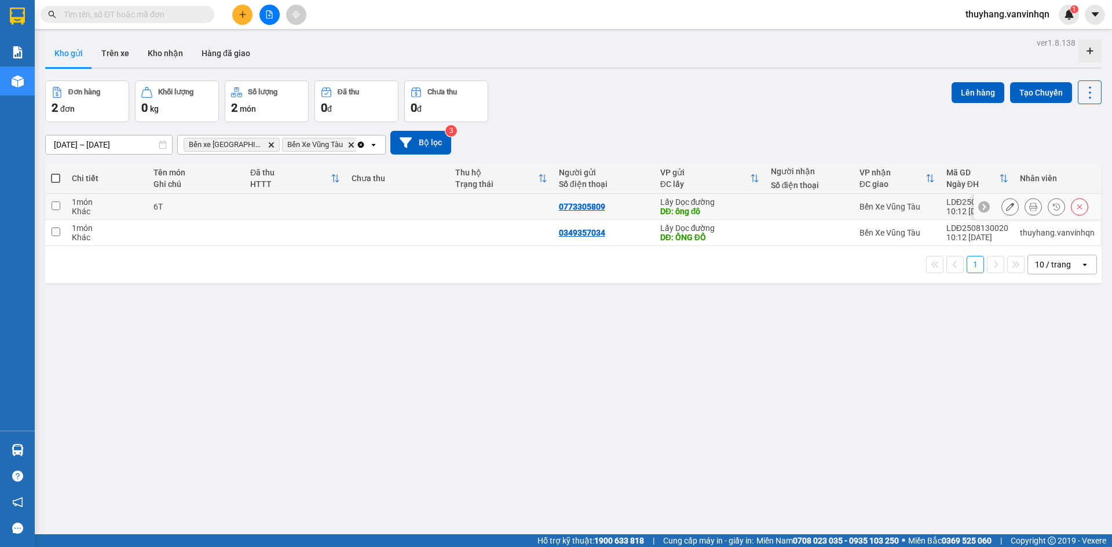
click at [312, 206] on td at bounding box center [294, 207] width 101 height 26
checkbox input "true"
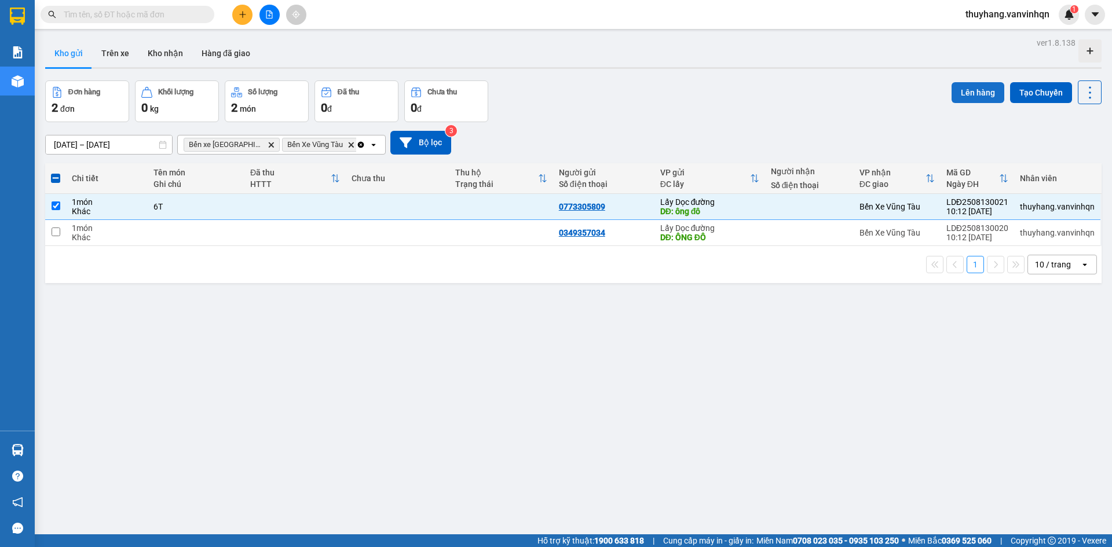
click at [973, 98] on button "Lên hàng" at bounding box center [977, 92] width 53 height 21
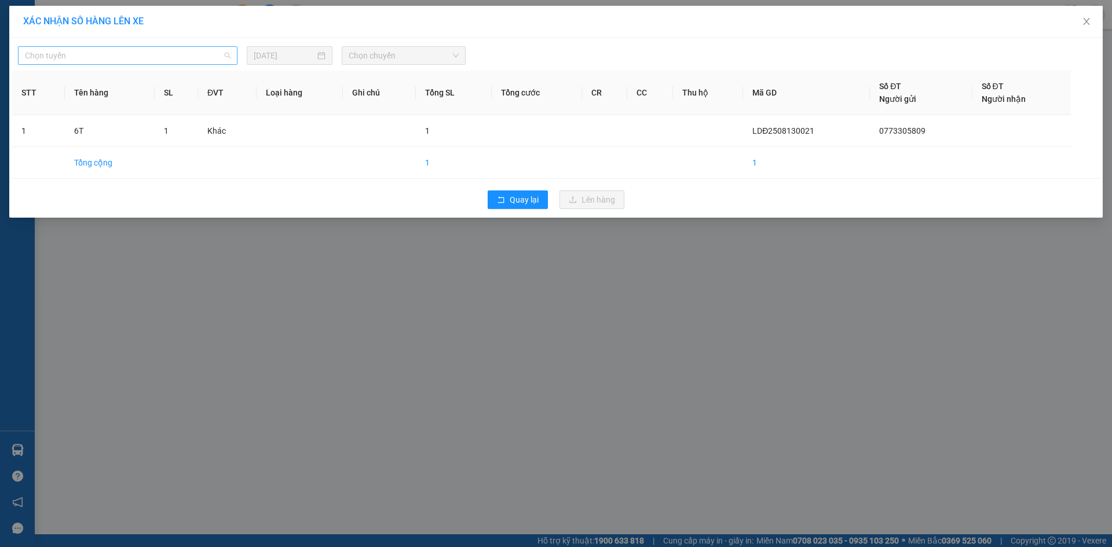
click at [131, 55] on span "Chọn tuyến" at bounding box center [128, 55] width 206 height 17
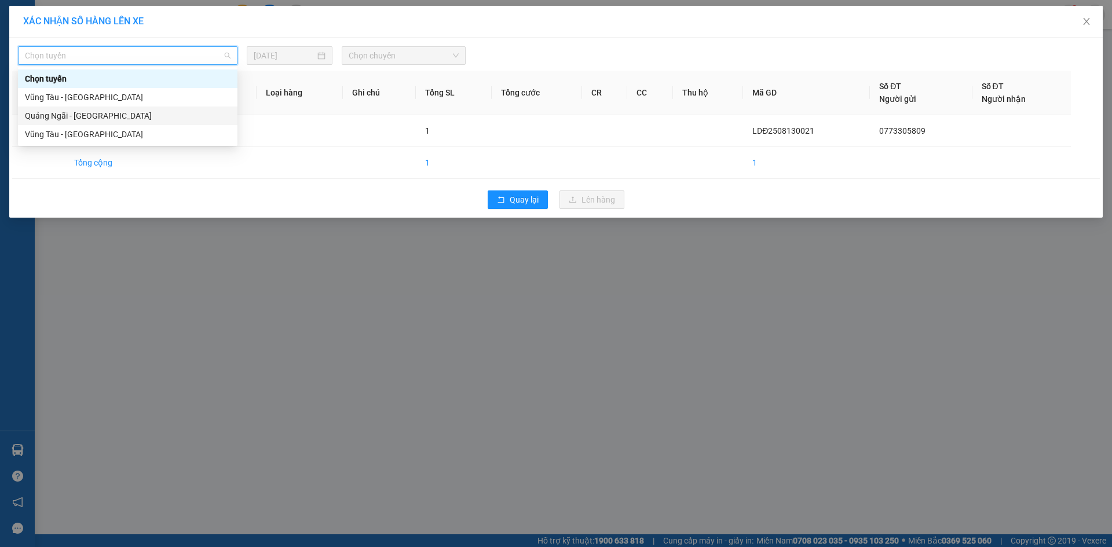
click at [128, 116] on div "Quảng Ngãi - [GEOGRAPHIC_DATA]" at bounding box center [128, 115] width 206 height 13
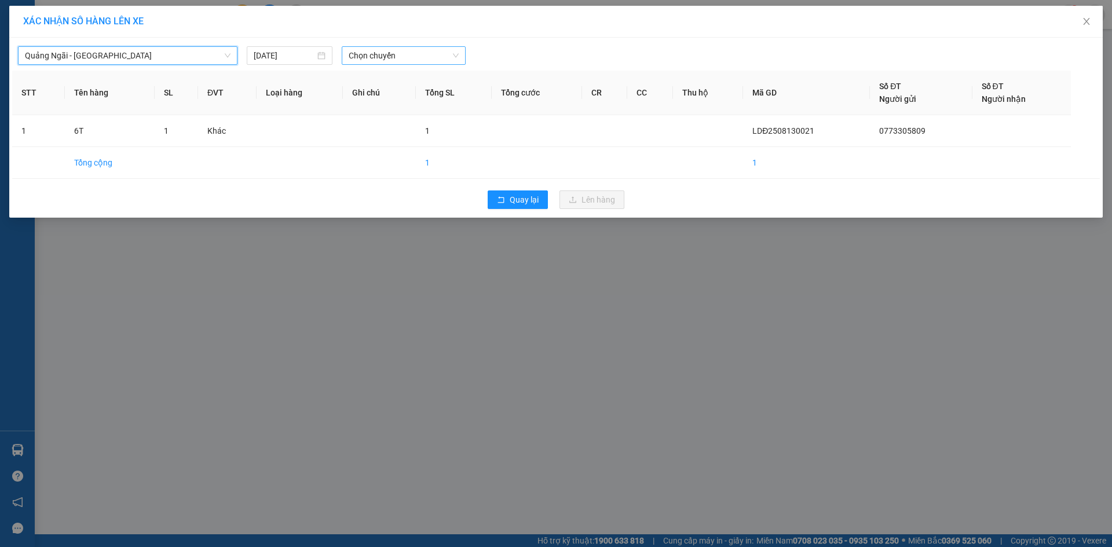
click at [358, 63] on span "Chọn chuyến" at bounding box center [404, 55] width 110 height 17
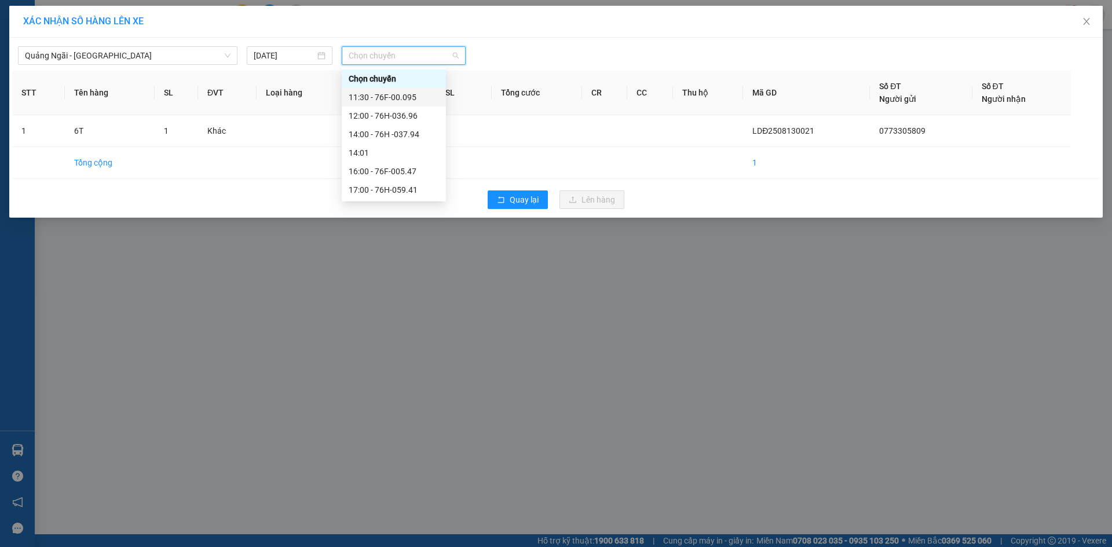
click at [376, 103] on div "11:30 - 76F-00.095" at bounding box center [394, 97] width 90 height 13
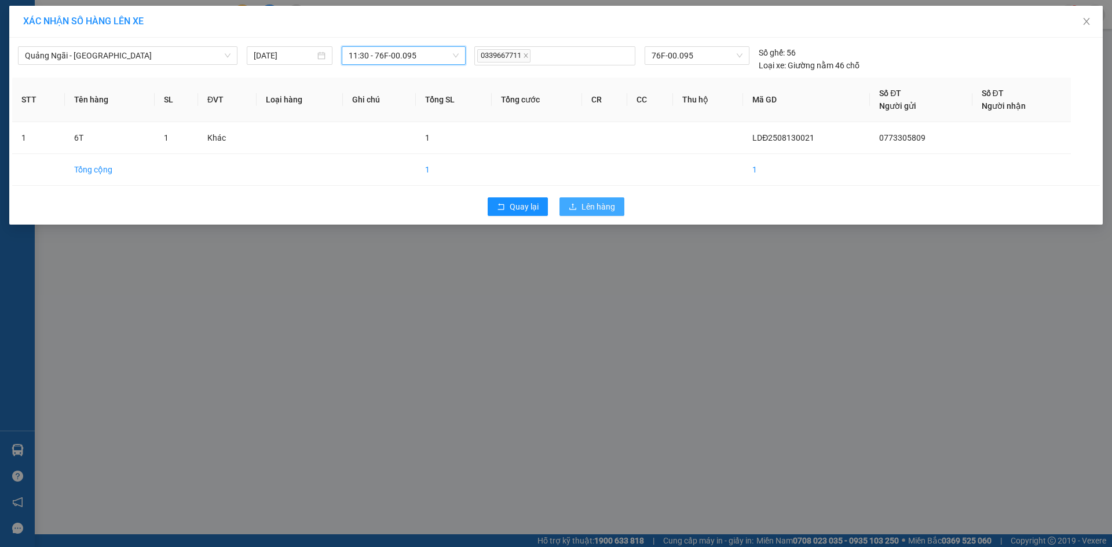
click at [576, 210] on icon "upload" at bounding box center [573, 207] width 8 height 8
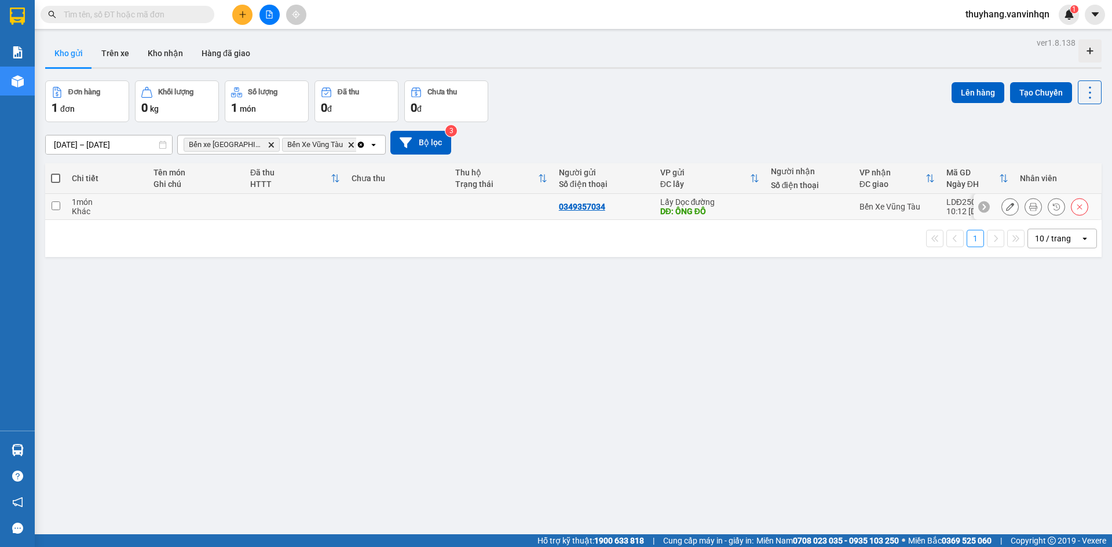
click at [442, 206] on td at bounding box center [398, 207] width 104 height 26
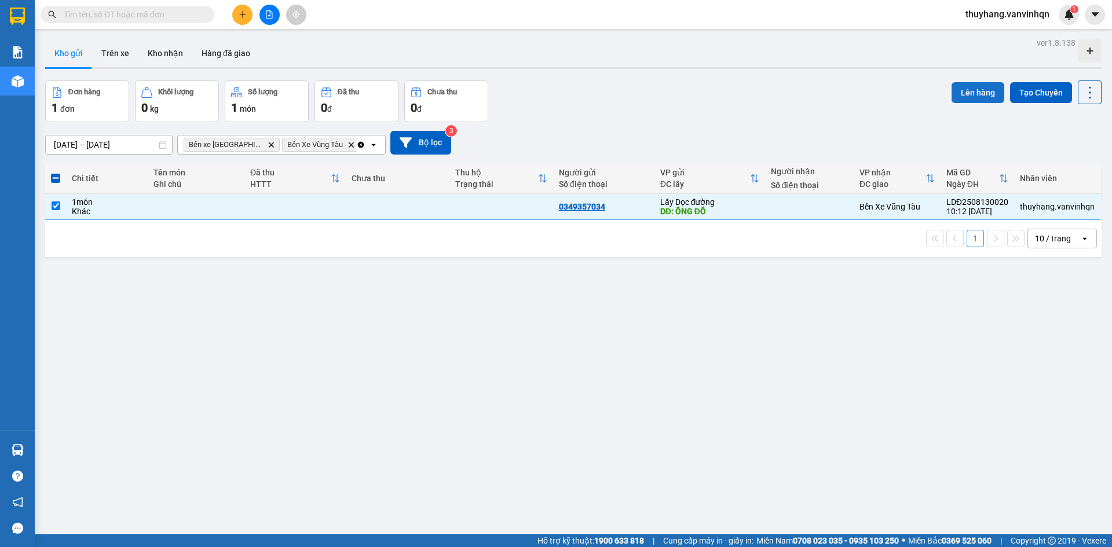
click at [951, 94] on button "Lên hàng" at bounding box center [977, 92] width 53 height 21
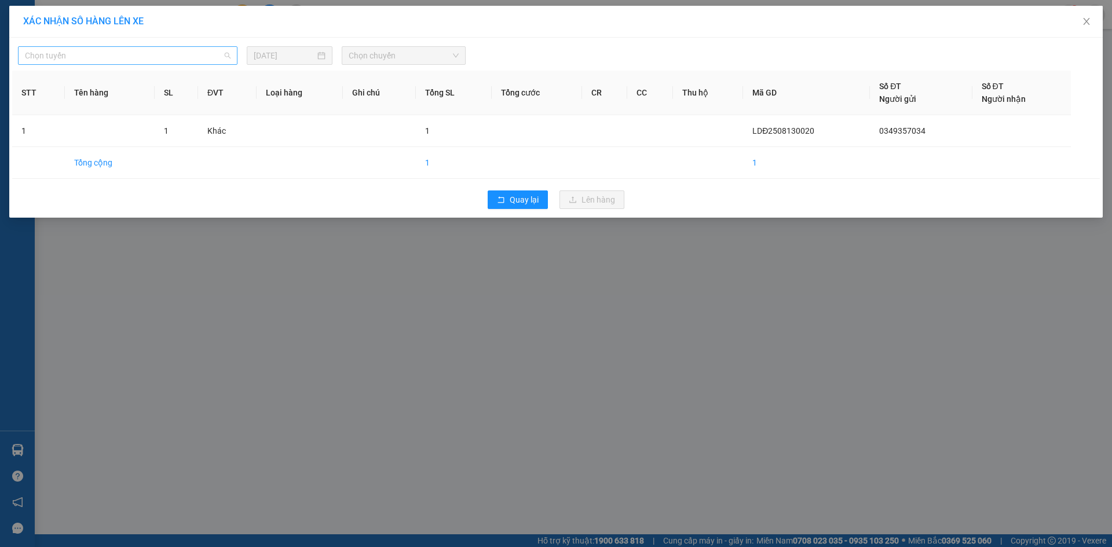
click at [78, 48] on span "Chọn tuyến" at bounding box center [128, 55] width 206 height 17
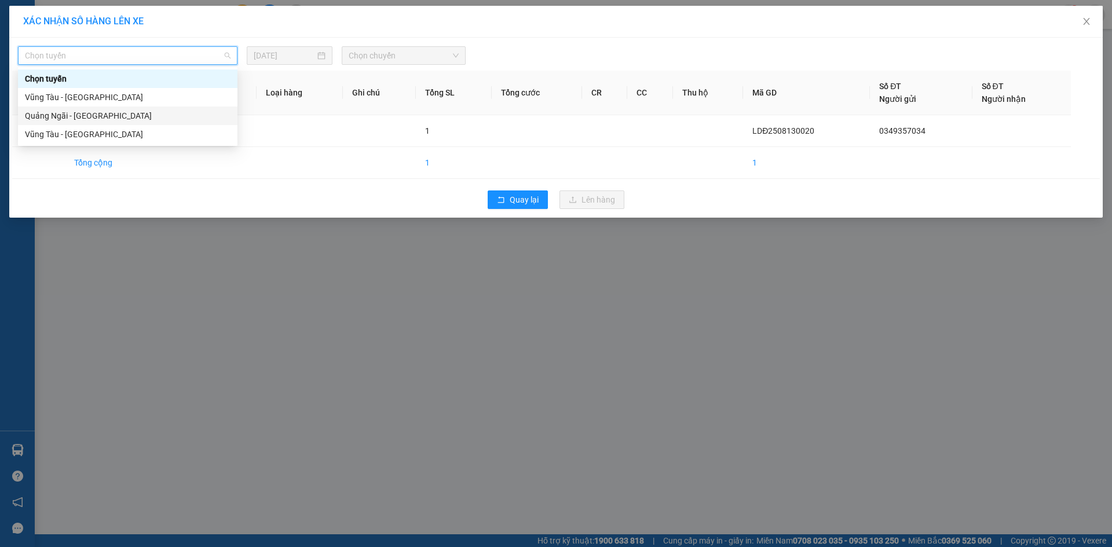
click at [112, 118] on div "Quảng Ngãi - [GEOGRAPHIC_DATA]" at bounding box center [128, 115] width 206 height 13
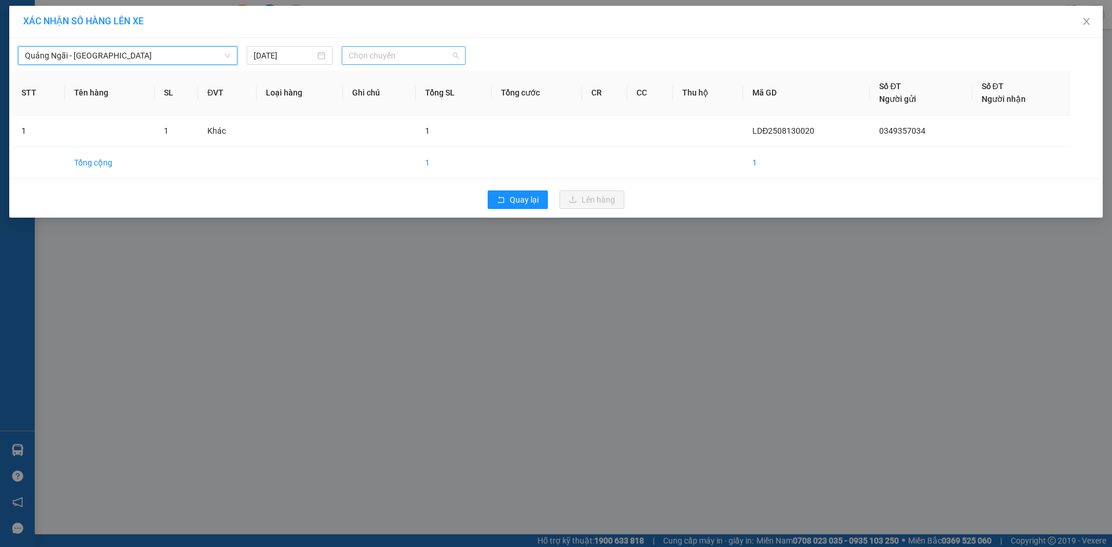
click at [399, 52] on span "Chọn chuyến" at bounding box center [404, 55] width 110 height 17
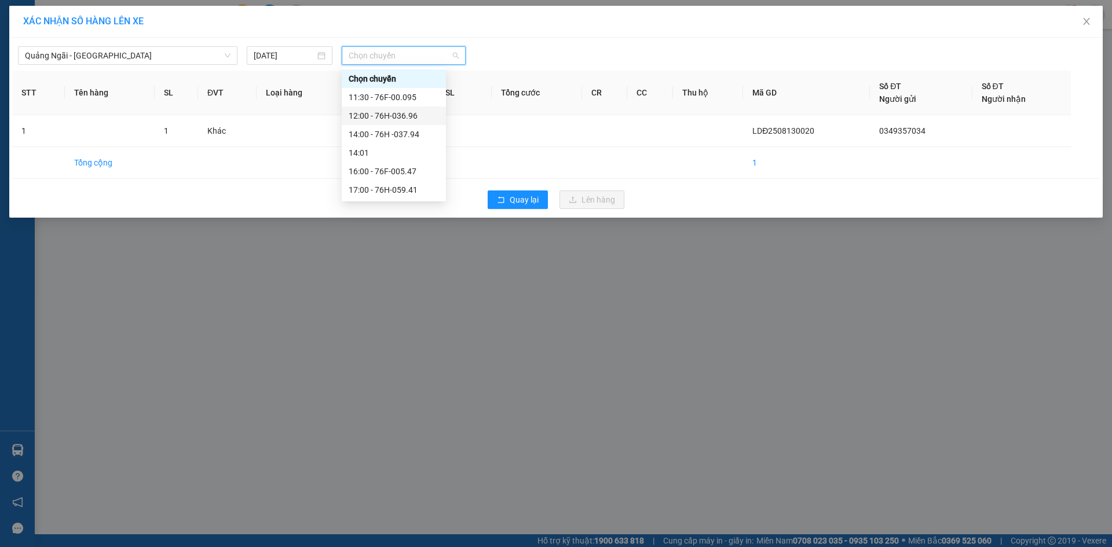
click at [408, 111] on div "12:00 - 76H-036.96" at bounding box center [394, 115] width 90 height 13
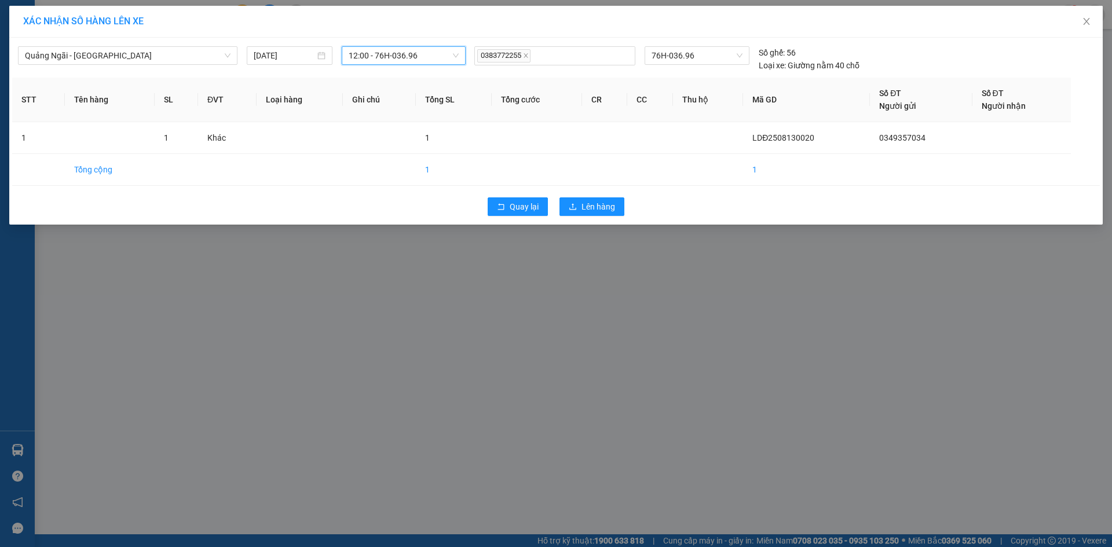
click at [415, 57] on span "12:00 - 76H-036.96" at bounding box center [404, 55] width 110 height 17
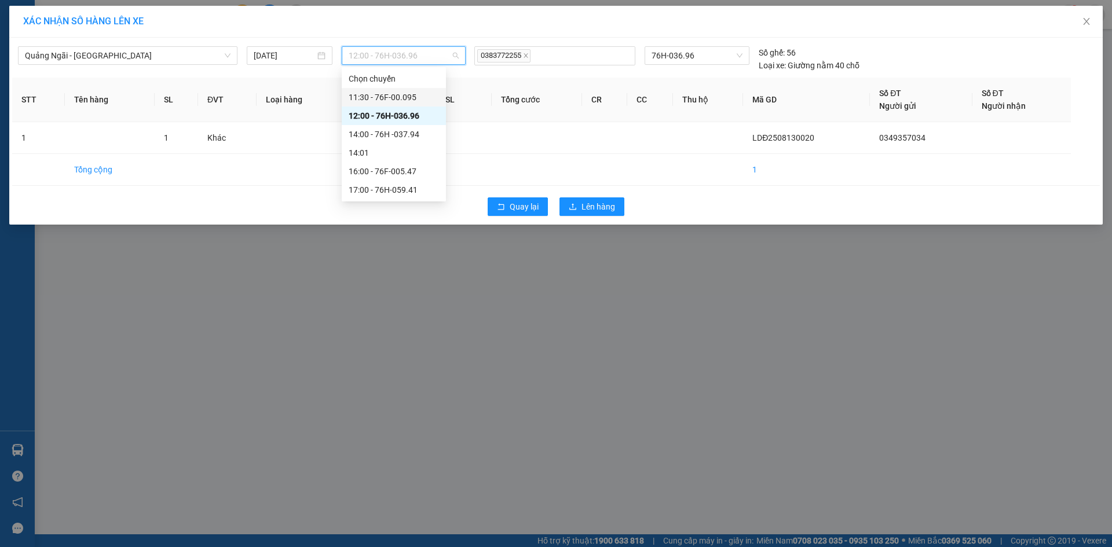
click at [412, 94] on div "11:30 - 76F-00.095" at bounding box center [394, 97] width 90 height 13
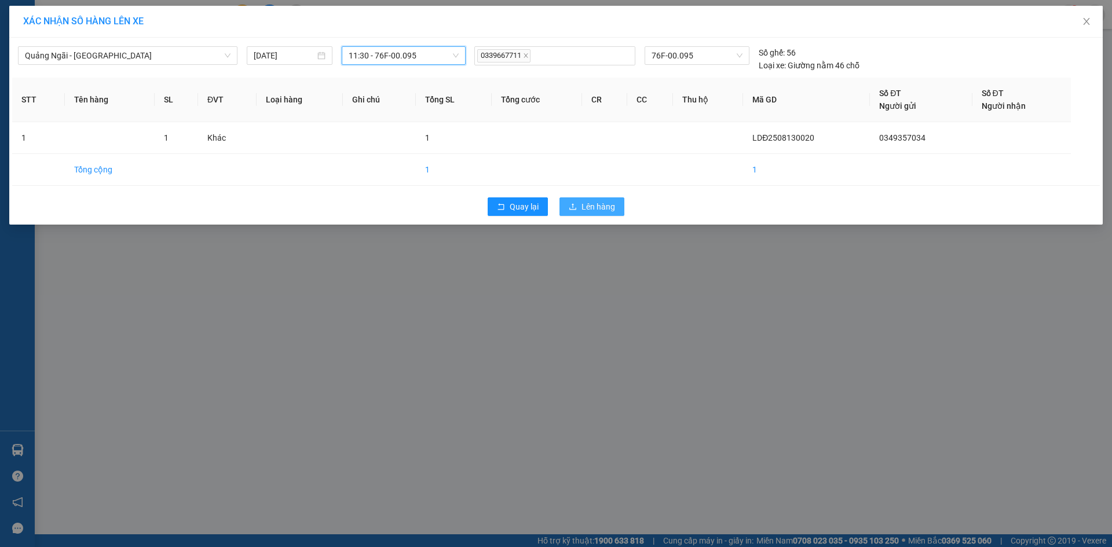
drag, startPoint x: 603, startPoint y: 207, endPoint x: 610, endPoint y: 207, distance: 6.4
click at [604, 207] on span "Lên hàng" at bounding box center [598, 206] width 34 height 13
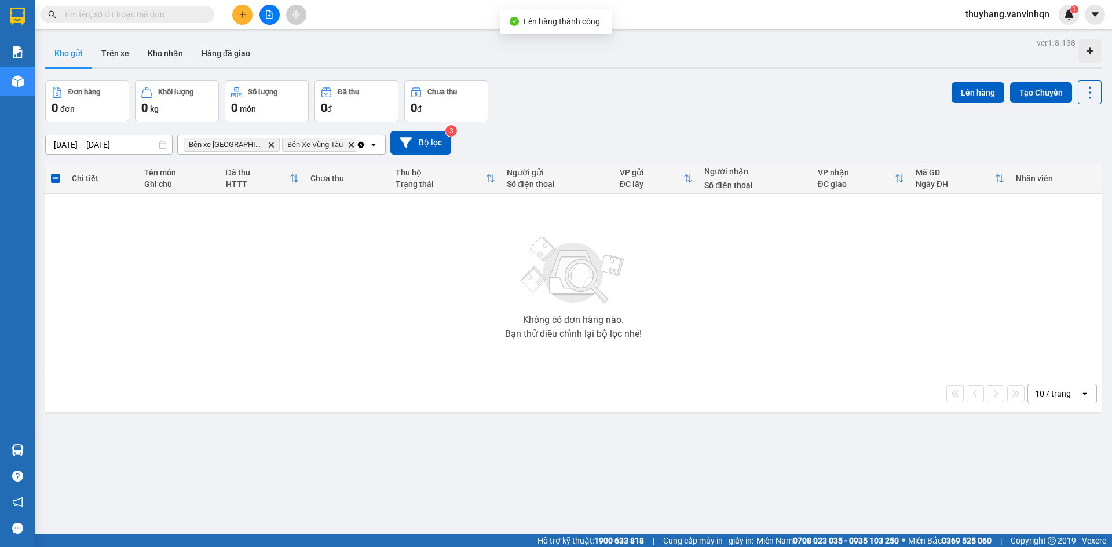
click at [263, 15] on button at bounding box center [269, 15] width 20 height 20
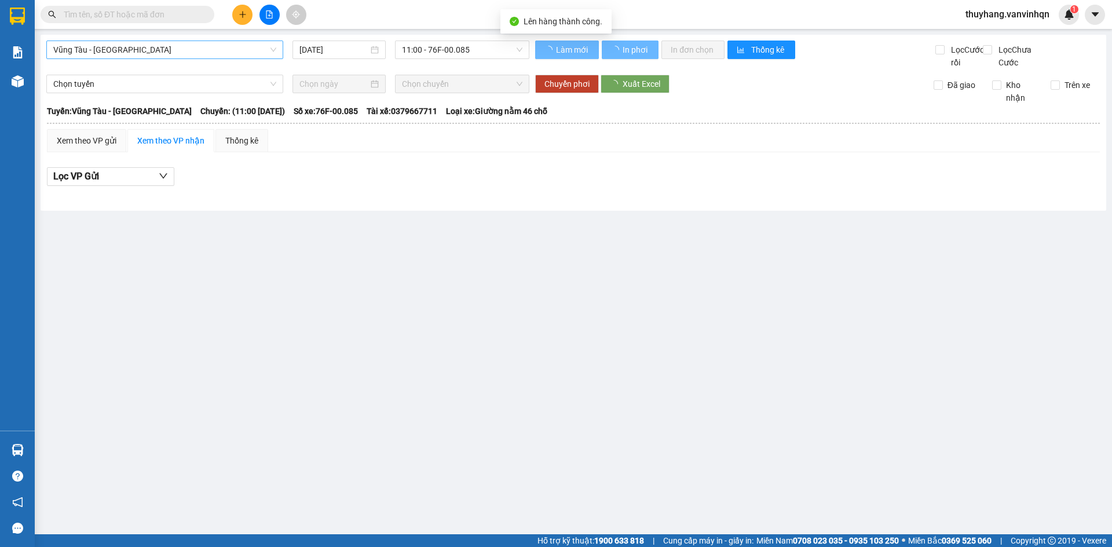
click at [146, 57] on span "Vũng Tàu - [GEOGRAPHIC_DATA]" at bounding box center [164, 49] width 223 height 17
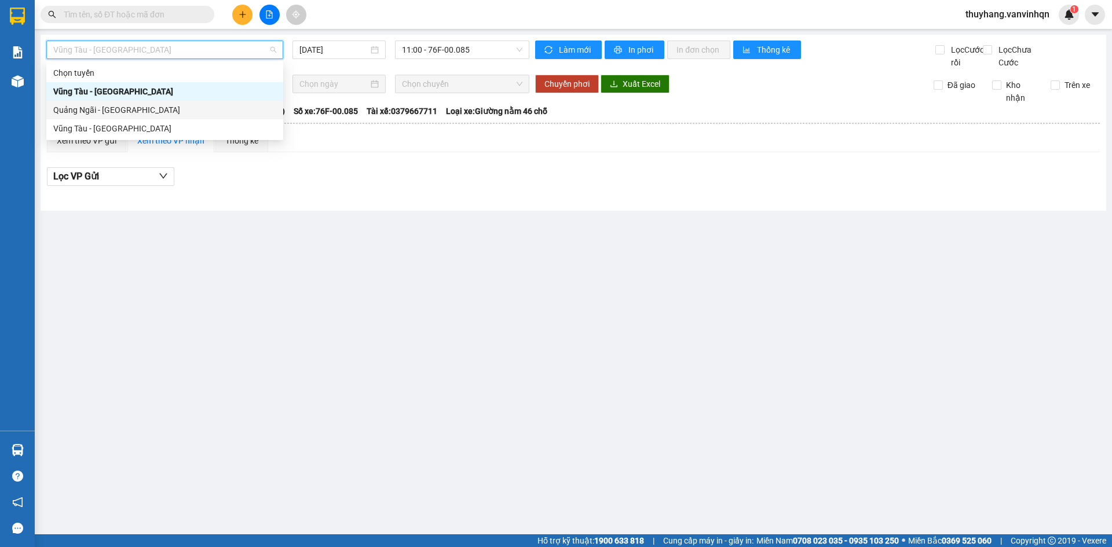
click at [138, 109] on div "Quảng Ngãi - [GEOGRAPHIC_DATA]" at bounding box center [164, 110] width 223 height 13
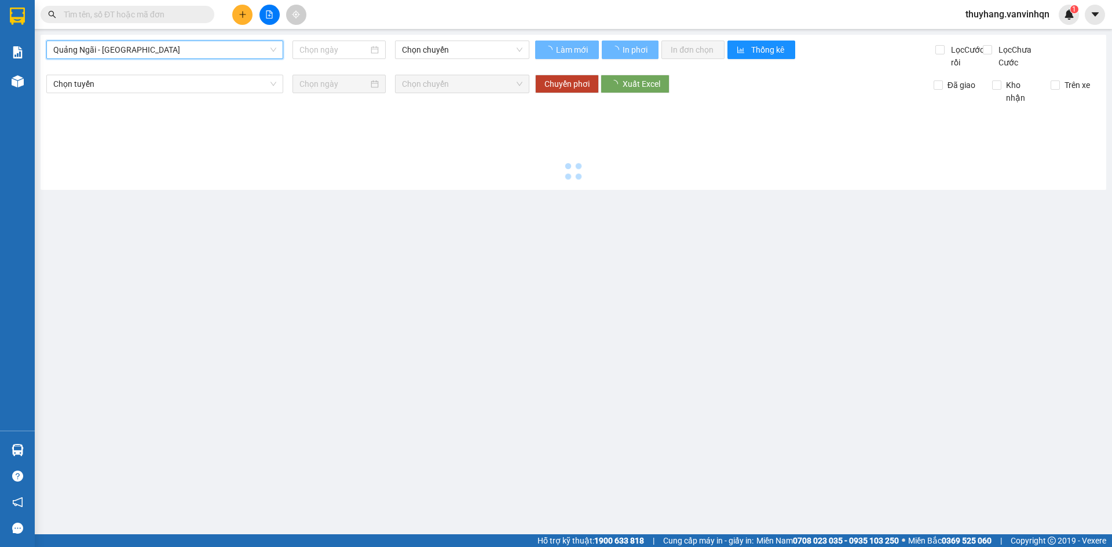
type input "[DATE]"
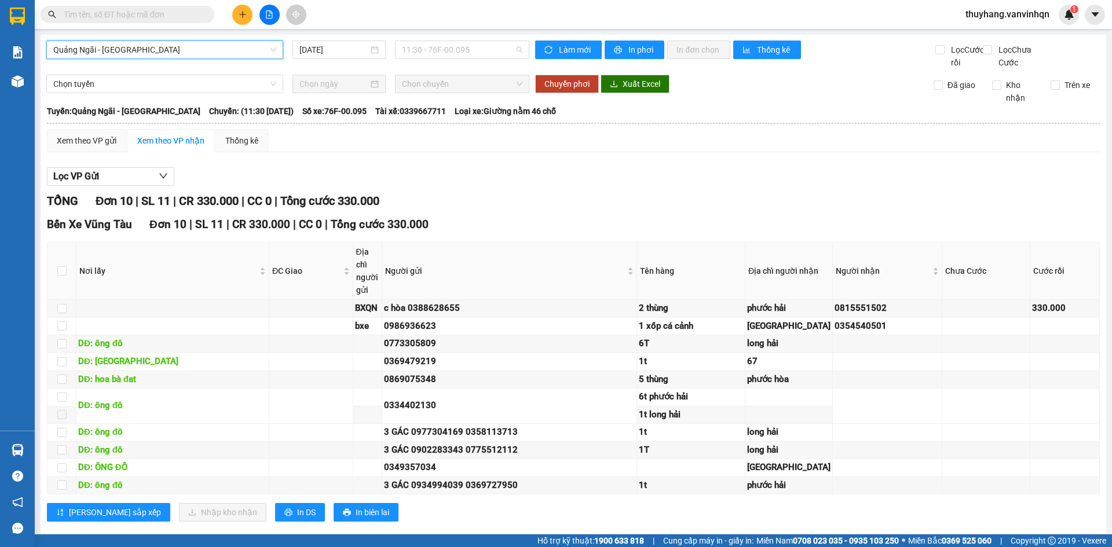
drag, startPoint x: 424, startPoint y: 49, endPoint x: 446, endPoint y: 66, distance: 28.1
click at [424, 49] on span "11:30 - 76F-00.095" at bounding box center [462, 49] width 120 height 17
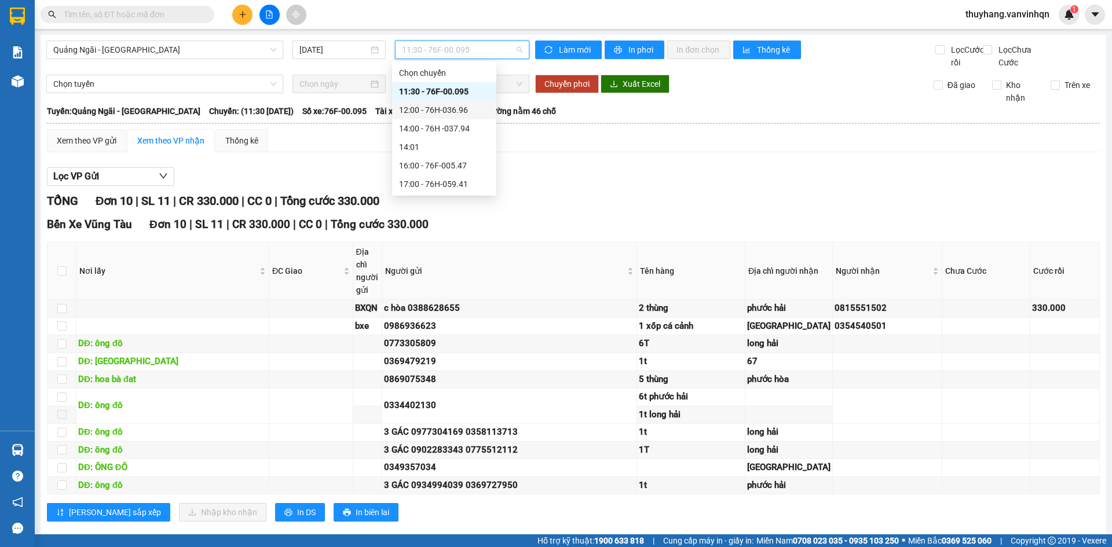
click at [472, 111] on div "12:00 - 76H-036.96" at bounding box center [444, 110] width 90 height 13
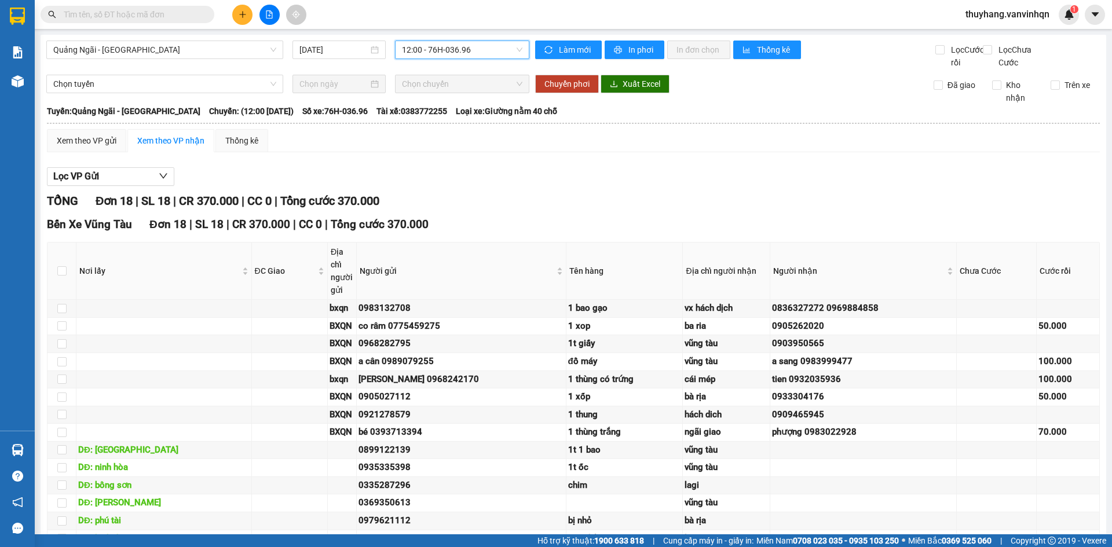
click at [451, 47] on span "12:00 - 76H-036.96" at bounding box center [462, 49] width 120 height 17
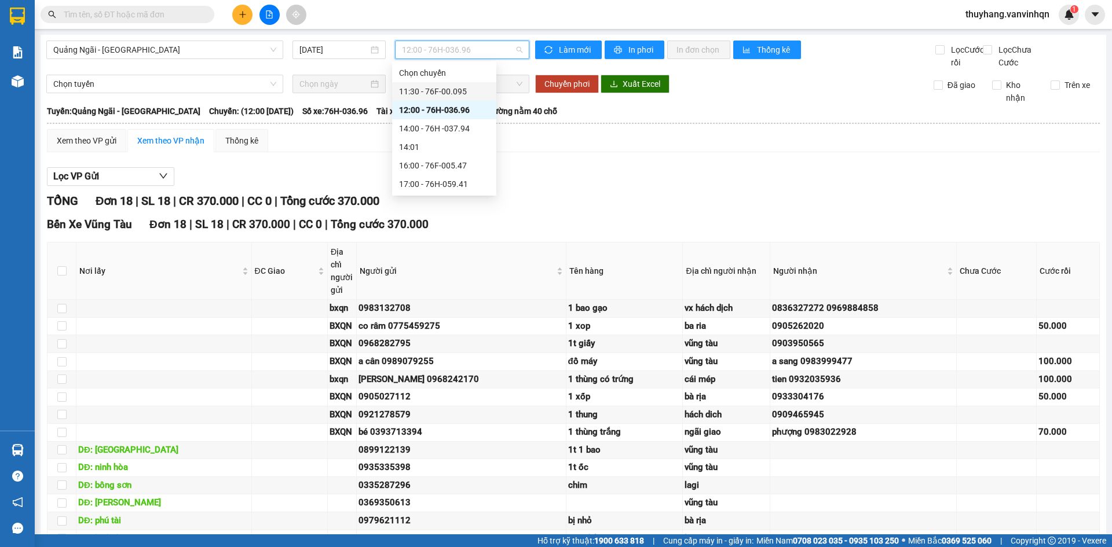
click at [456, 91] on div "11:30 - 76F-00.095" at bounding box center [444, 91] width 90 height 13
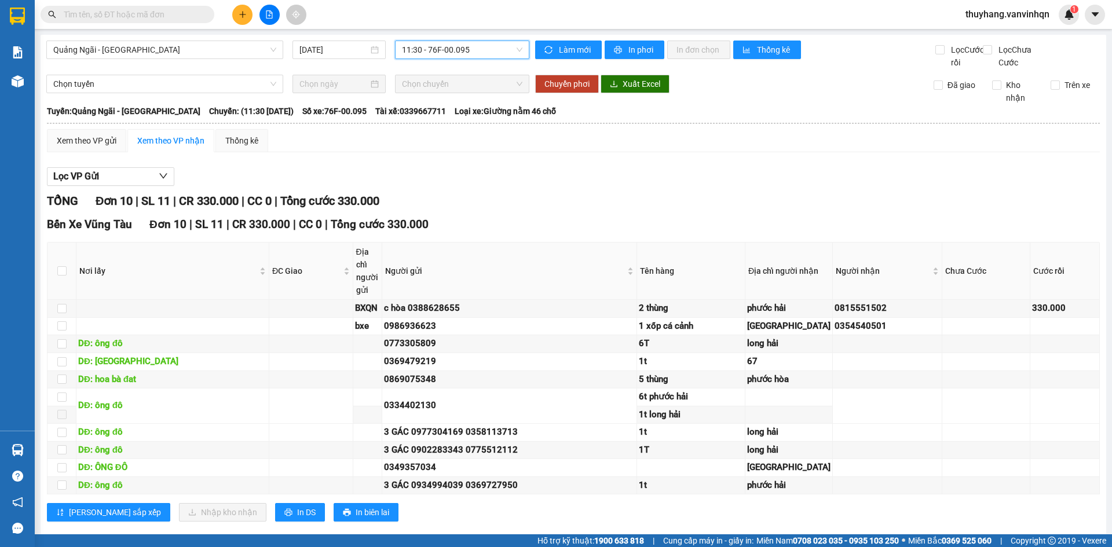
click at [438, 53] on span "11:30 - 76F-00.095" at bounding box center [462, 49] width 120 height 17
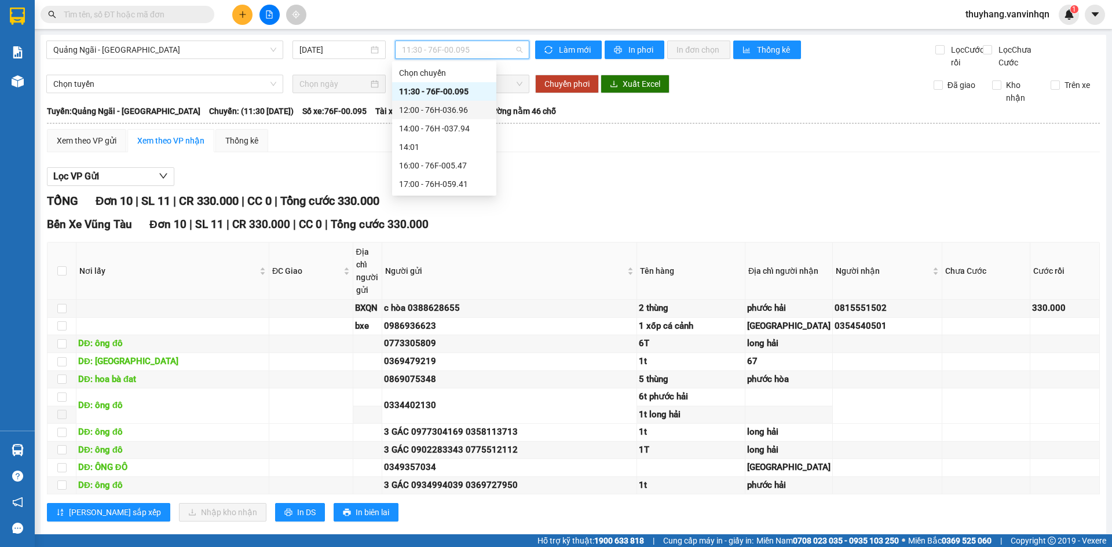
click at [450, 113] on div "12:00 - 76H-036.96" at bounding box center [444, 110] width 90 height 13
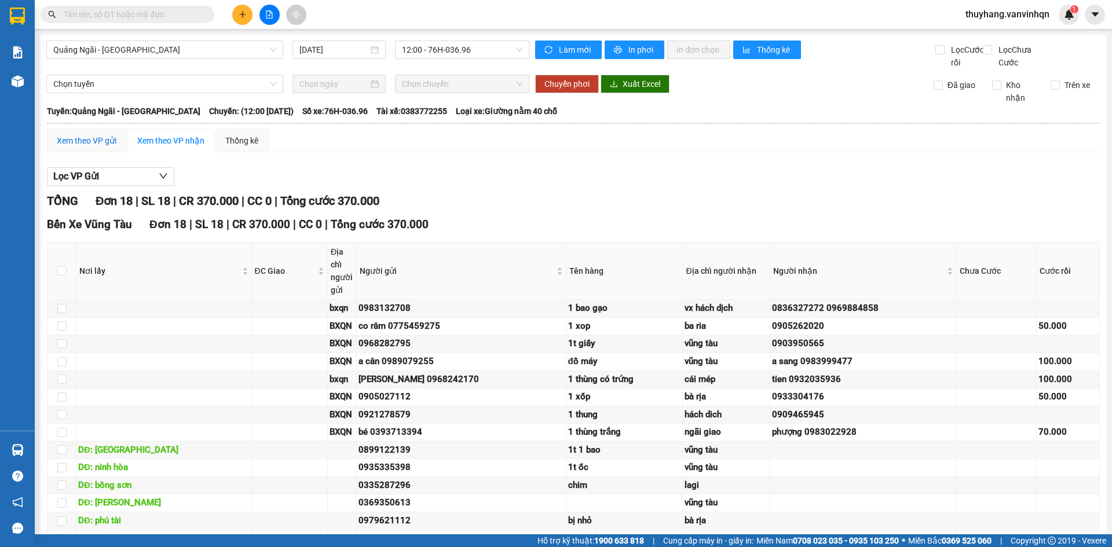
click at [85, 147] on div "Xem theo VP gửi" at bounding box center [87, 140] width 60 height 13
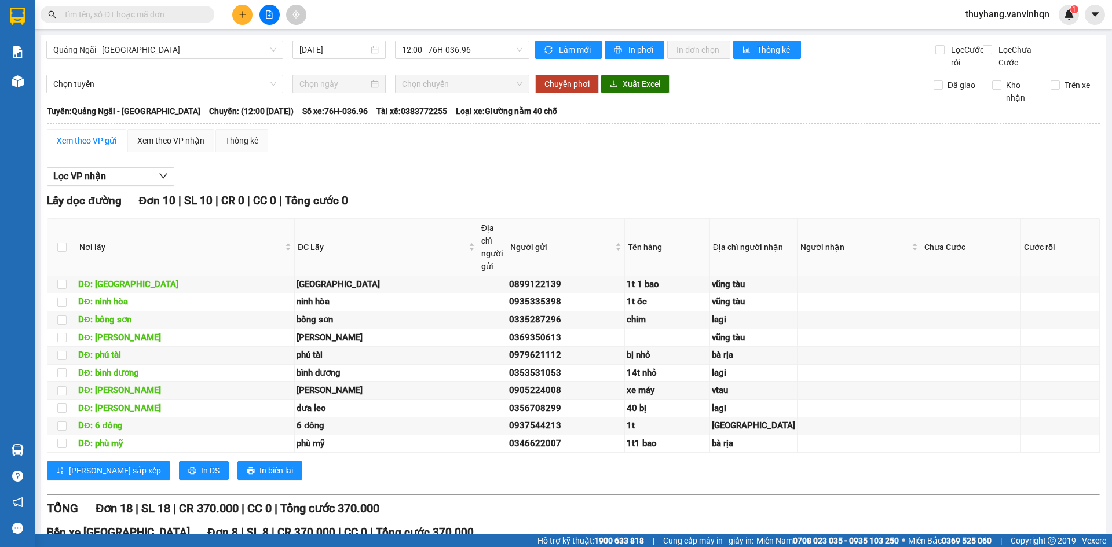
click at [484, 54] on span "12:00 - 76H-036.96" at bounding box center [462, 49] width 120 height 17
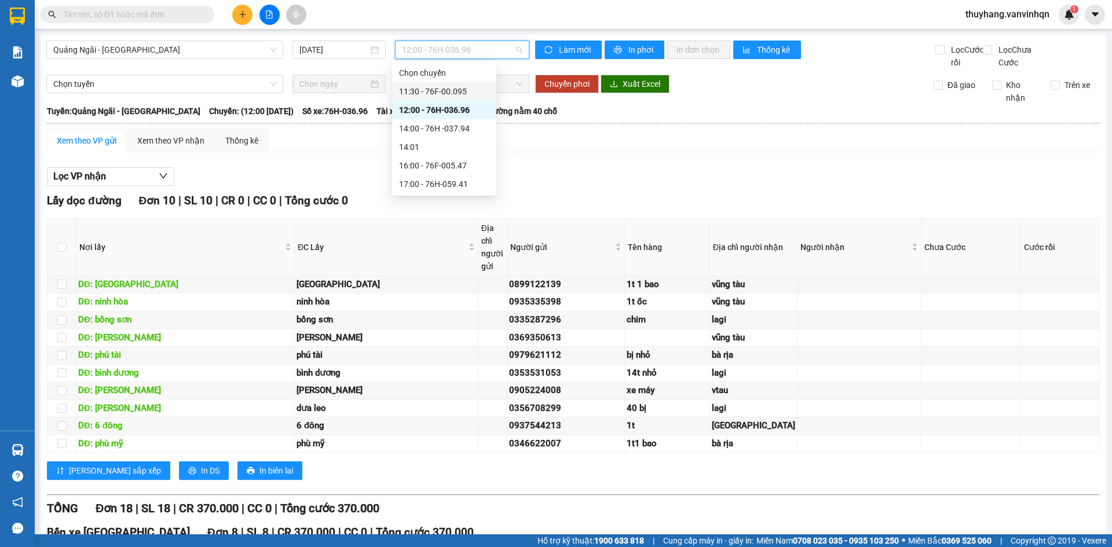
click at [470, 89] on div "11:30 - 76F-00.095" at bounding box center [444, 91] width 90 height 13
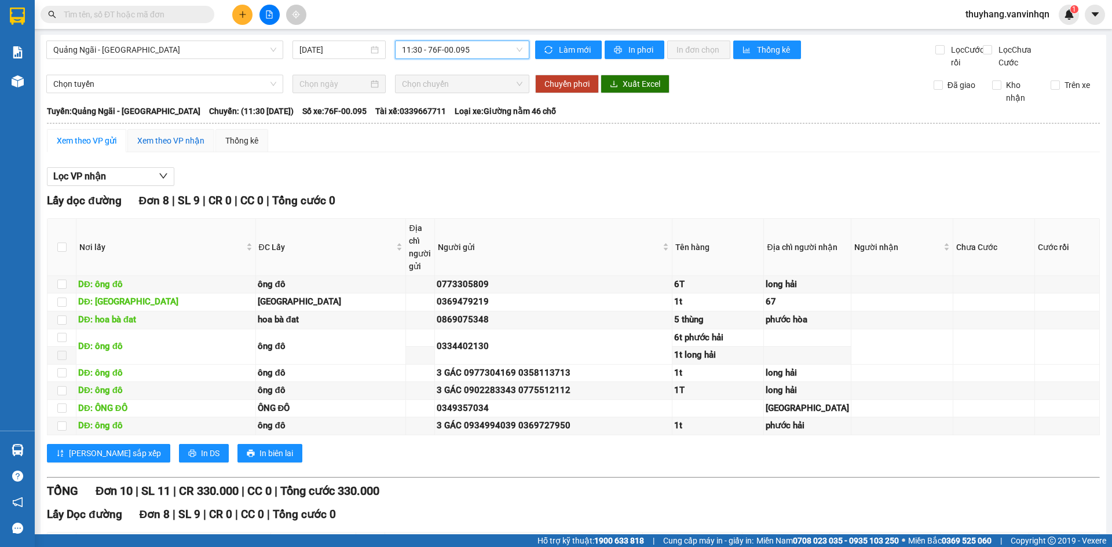
click at [155, 147] on div "Xem theo VP nhận" at bounding box center [170, 140] width 67 height 13
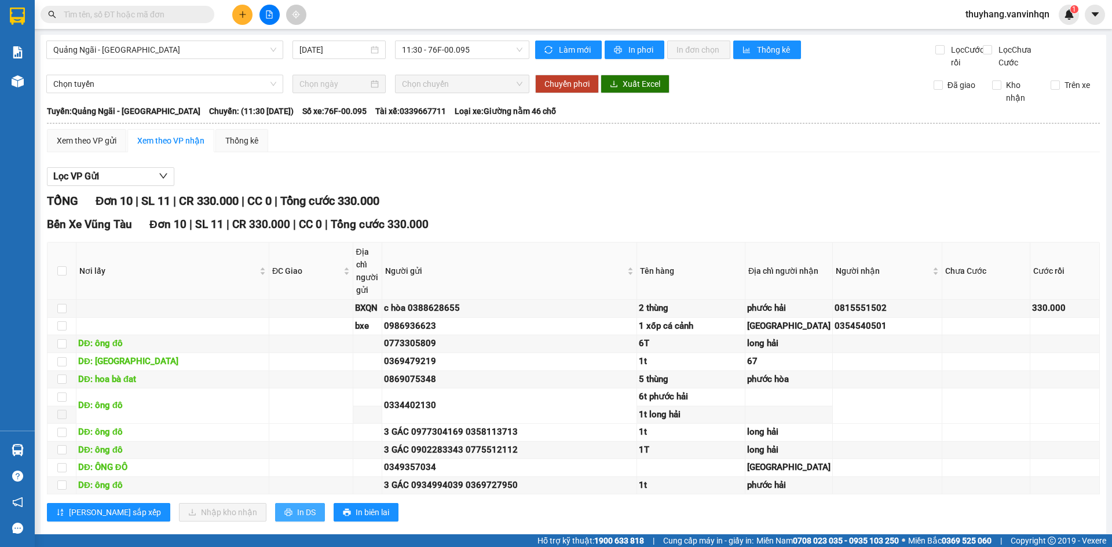
click at [297, 506] on span "In DS" at bounding box center [306, 512] width 19 height 13
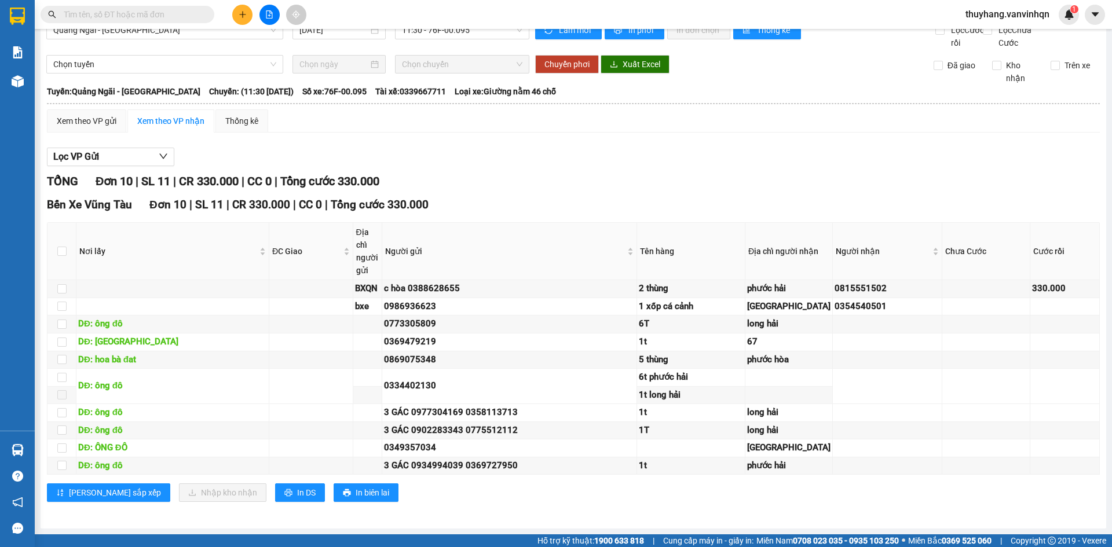
scroll to position [58, 0]
click at [245, 7] on button at bounding box center [242, 15] width 20 height 20
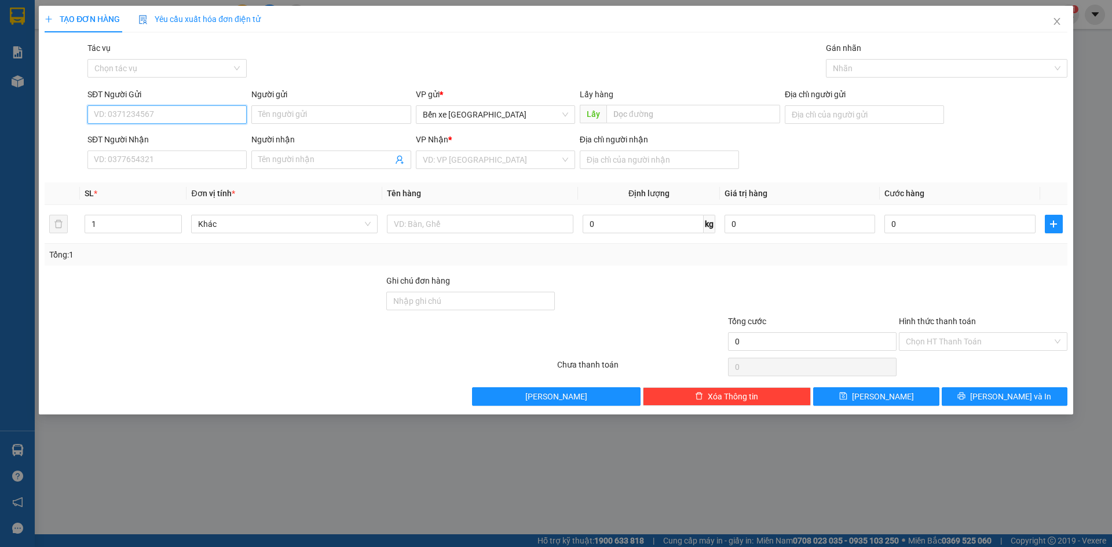
click at [174, 108] on input "SĐT Người Gửi" at bounding box center [166, 114] width 159 height 19
click at [174, 112] on input "SĐT Người Gửi" at bounding box center [166, 114] width 159 height 19
click at [173, 138] on div "0357977793 - thịnh" at bounding box center [166, 137] width 145 height 13
type input "0357977793"
type input "thịnh"
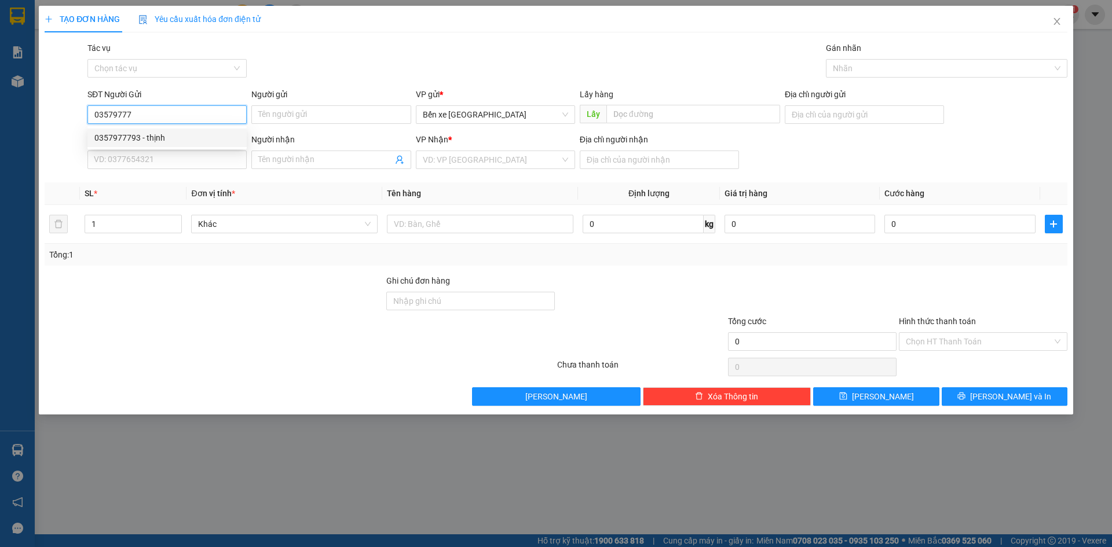
type input "BXQN"
type input "0976721272"
type input "long thành"
type input "0357977793"
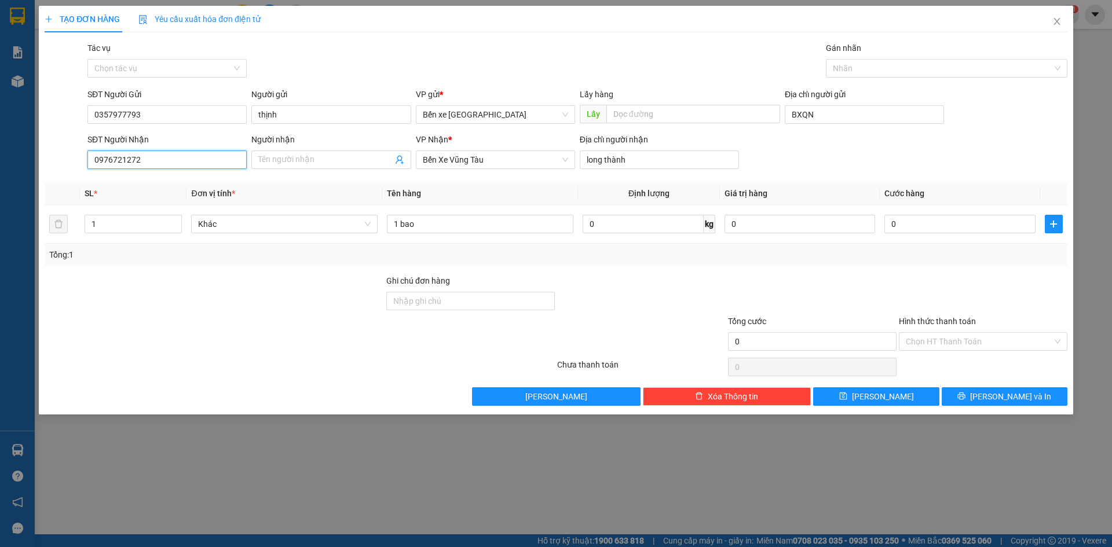
click at [174, 158] on input "0976721272" at bounding box center [166, 160] width 159 height 19
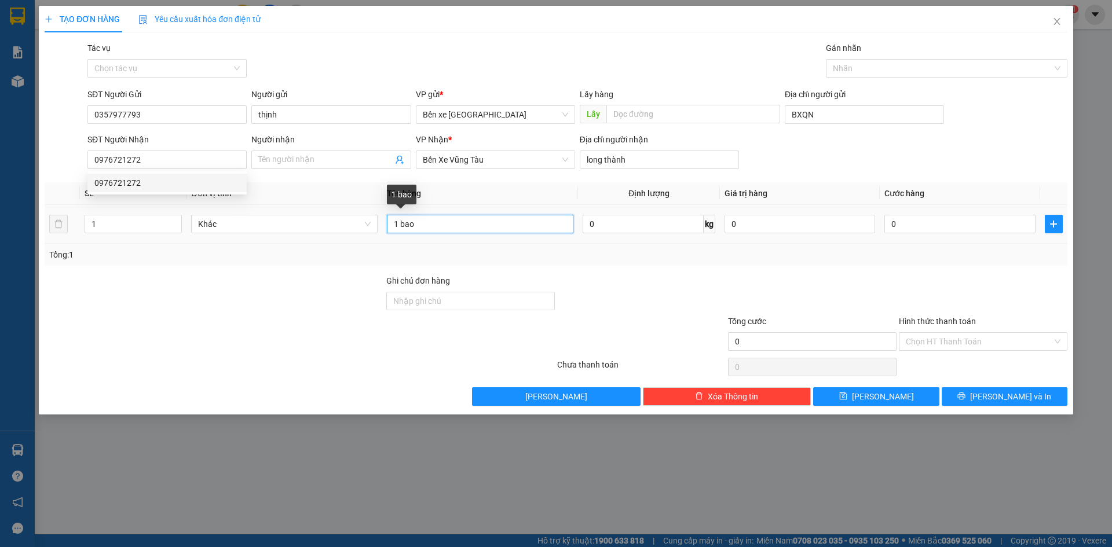
click at [446, 228] on input "1 bao" at bounding box center [480, 224] width 186 height 19
type input "1"
type input "GIẤY TỜ"
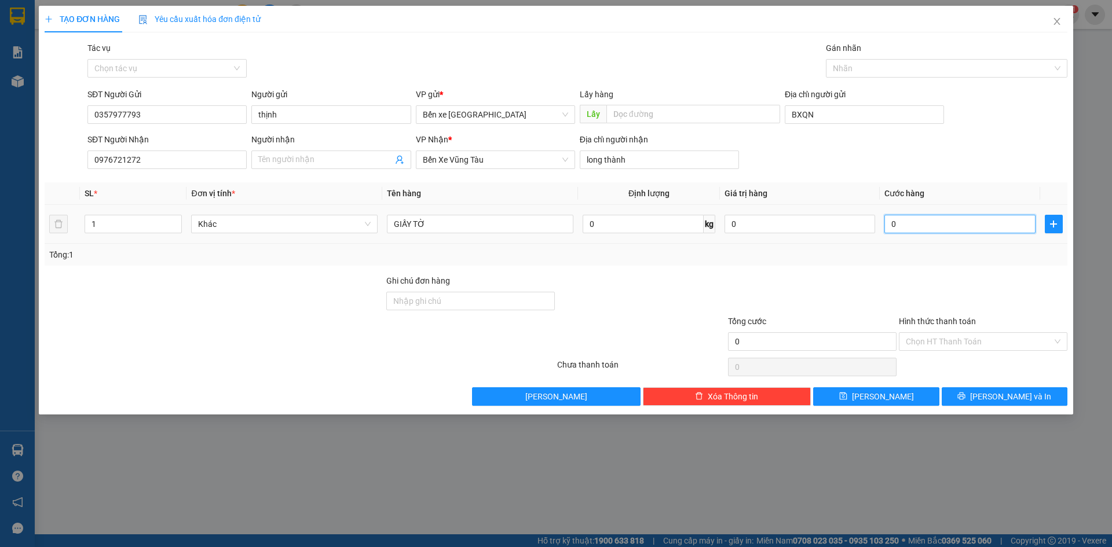
click at [925, 224] on input "0" at bounding box center [959, 224] width 151 height 19
type input "5"
type input "005"
type input "50"
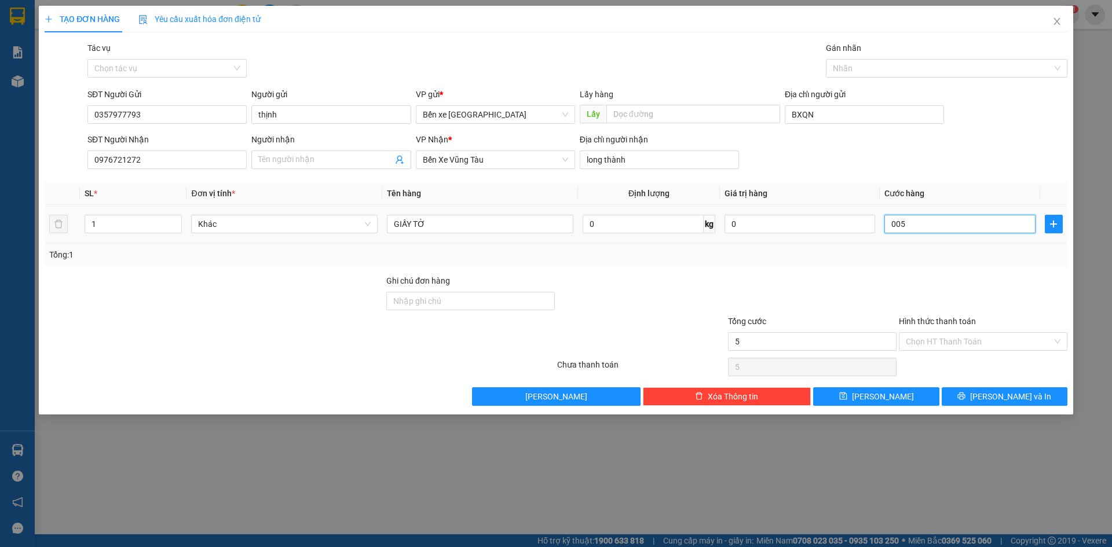
type input "50"
type input "0.050"
type input "50.000"
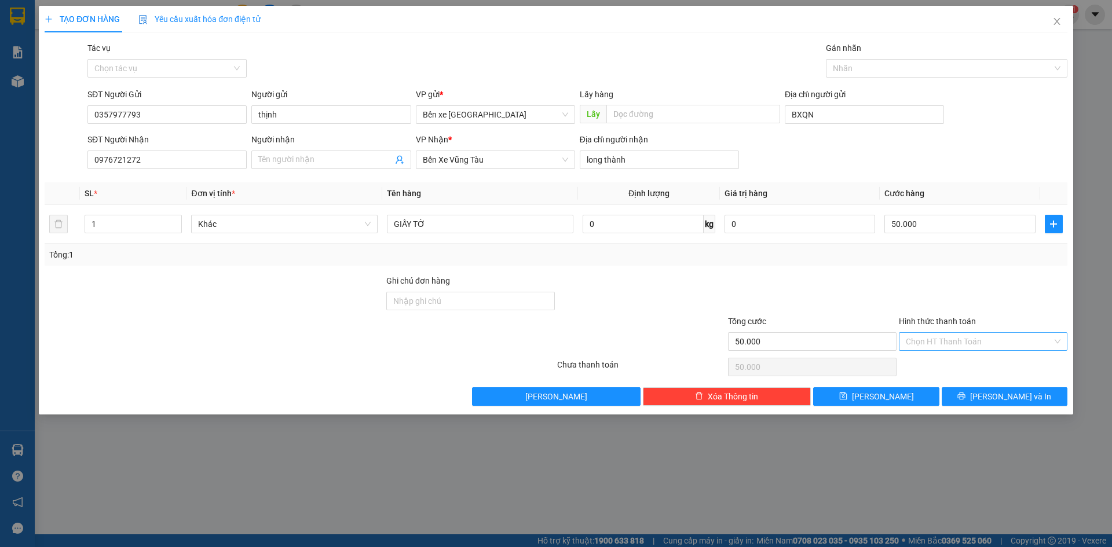
click at [958, 346] on input "Hình thức thanh toán" at bounding box center [978, 341] width 146 height 17
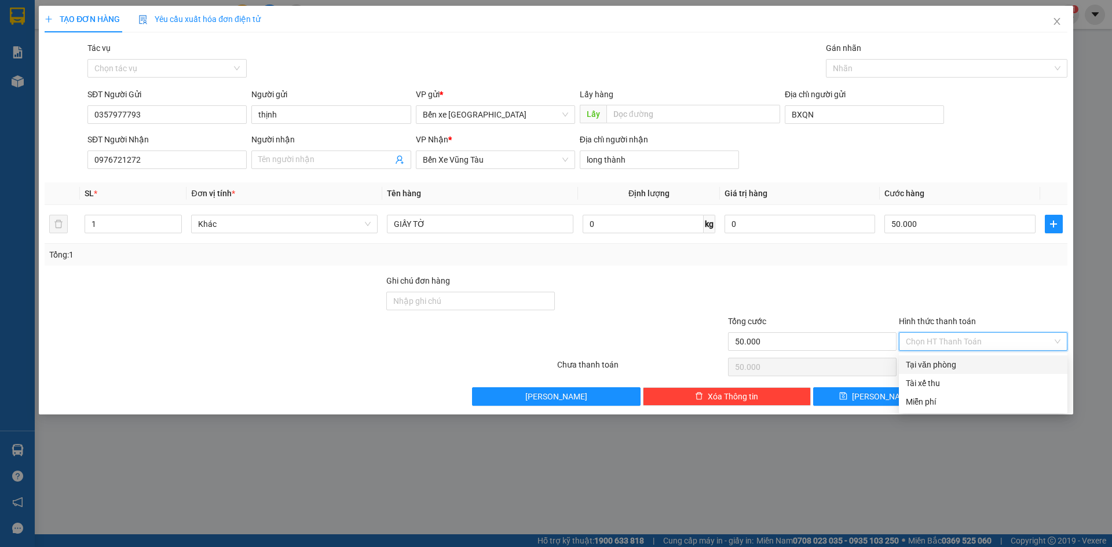
click at [962, 365] on div "Tại văn phòng" at bounding box center [982, 364] width 155 height 13
type input "0"
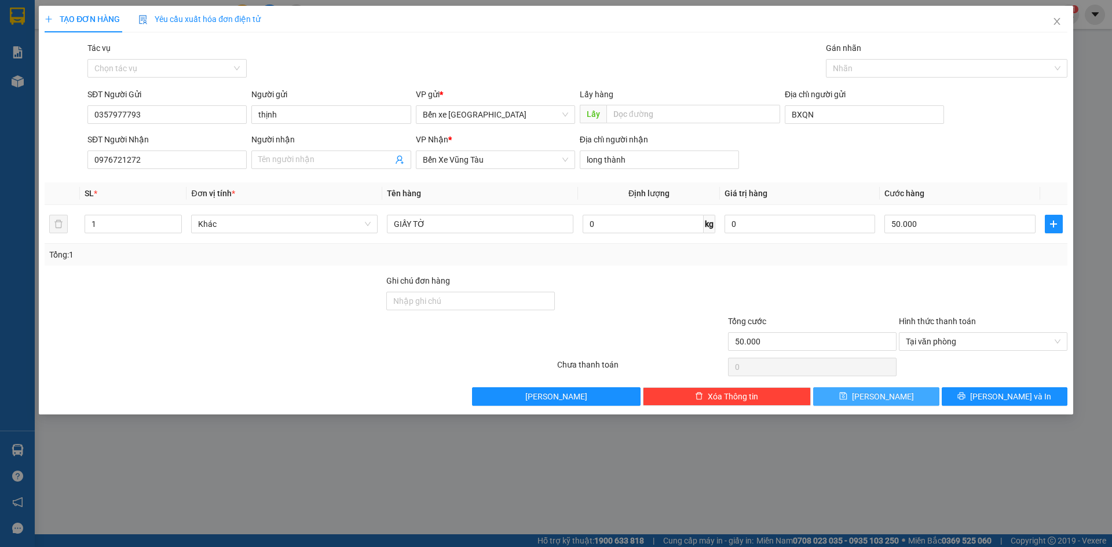
click at [884, 399] on span "[PERSON_NAME]" at bounding box center [883, 396] width 62 height 13
type input "0"
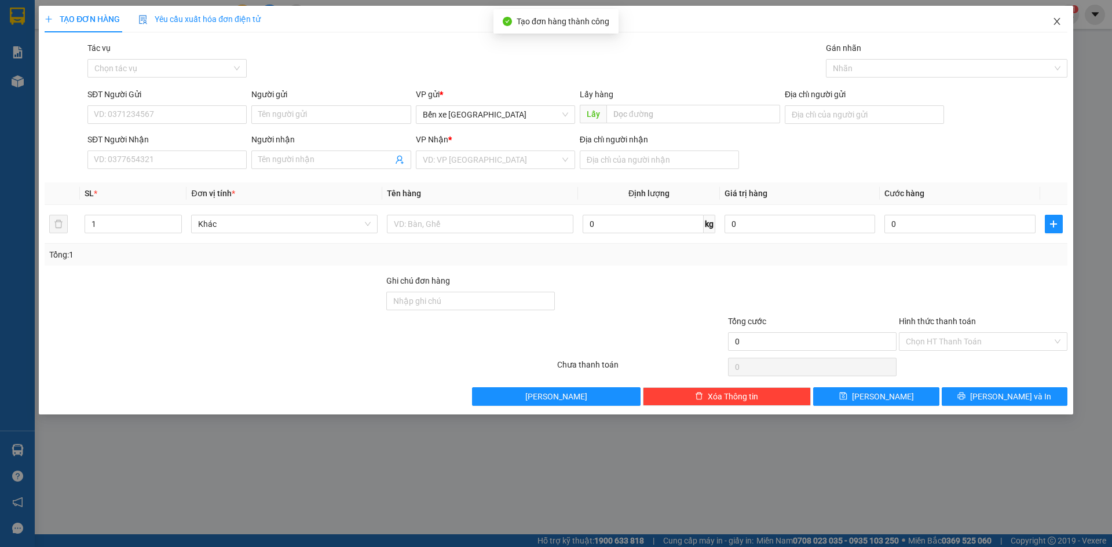
click at [1052, 21] on icon "close" at bounding box center [1056, 21] width 9 height 9
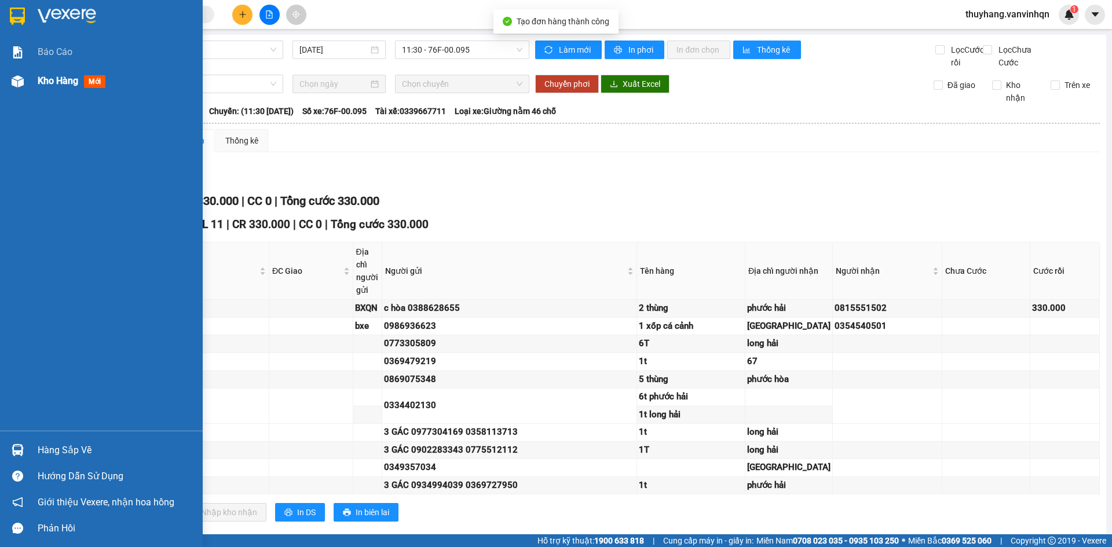
click at [25, 79] on div at bounding box center [18, 81] width 20 height 20
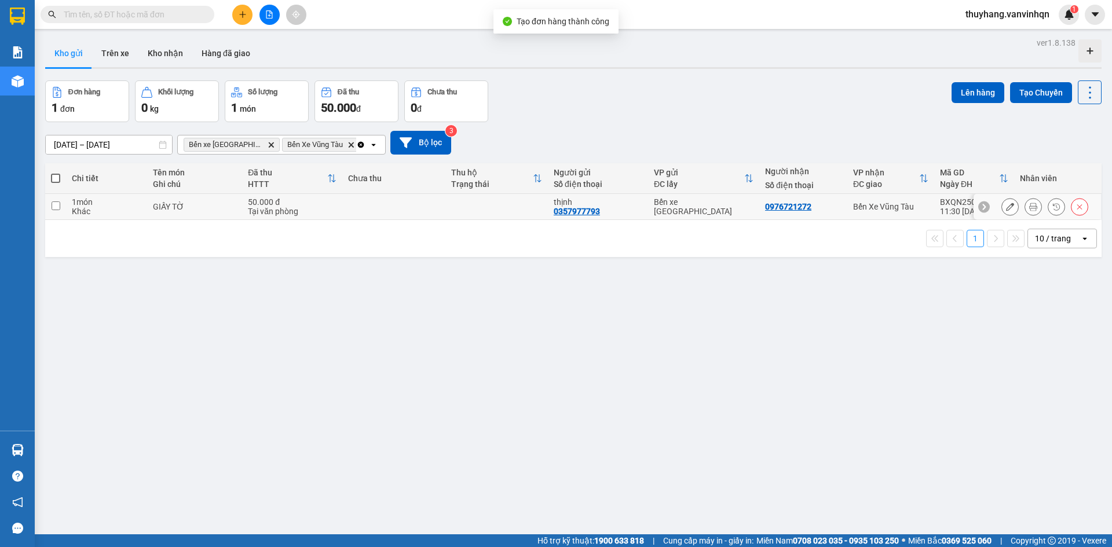
click at [368, 211] on td at bounding box center [393, 207] width 102 height 26
checkbox input "true"
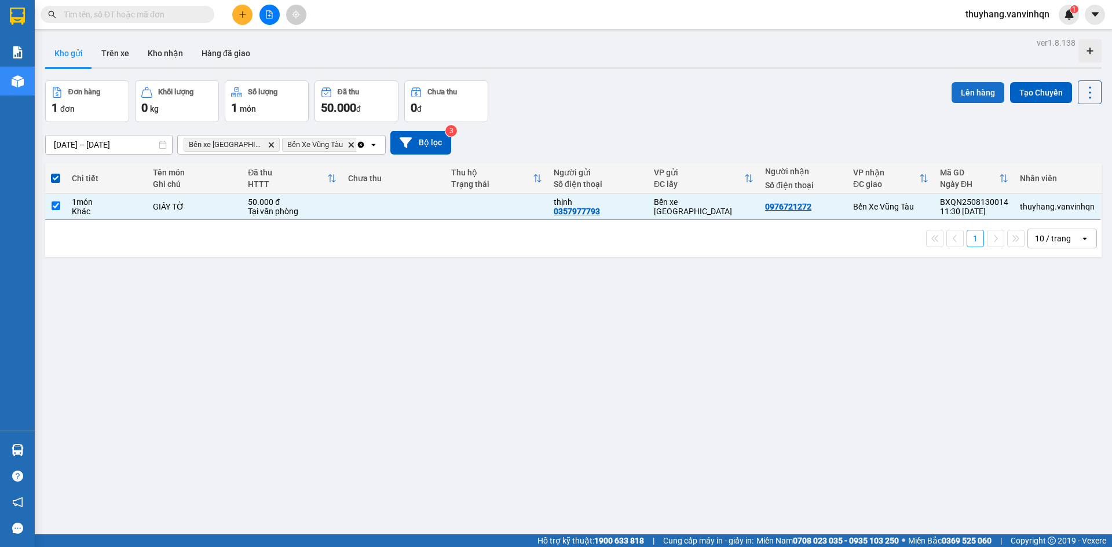
click at [970, 90] on button "Lên hàng" at bounding box center [977, 92] width 53 height 21
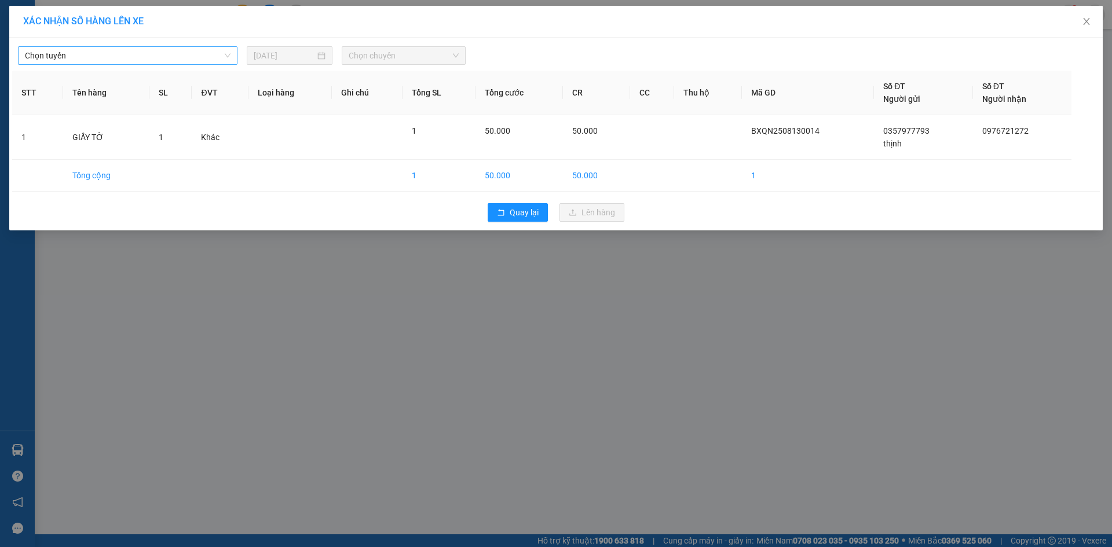
click at [204, 55] on span "Chọn tuyến" at bounding box center [128, 55] width 206 height 17
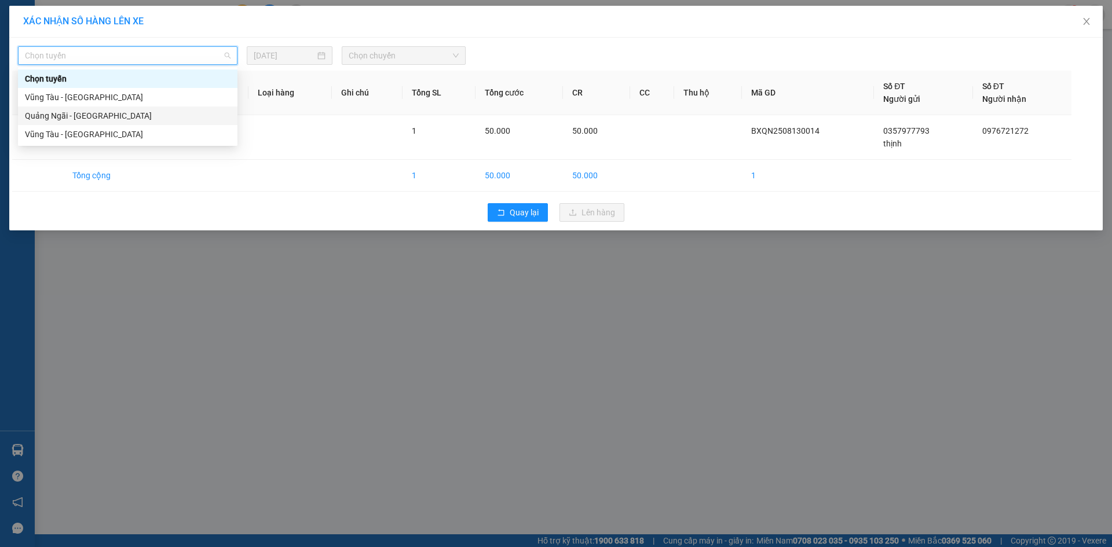
click at [142, 114] on div "Quảng Ngãi - [GEOGRAPHIC_DATA]" at bounding box center [128, 115] width 206 height 13
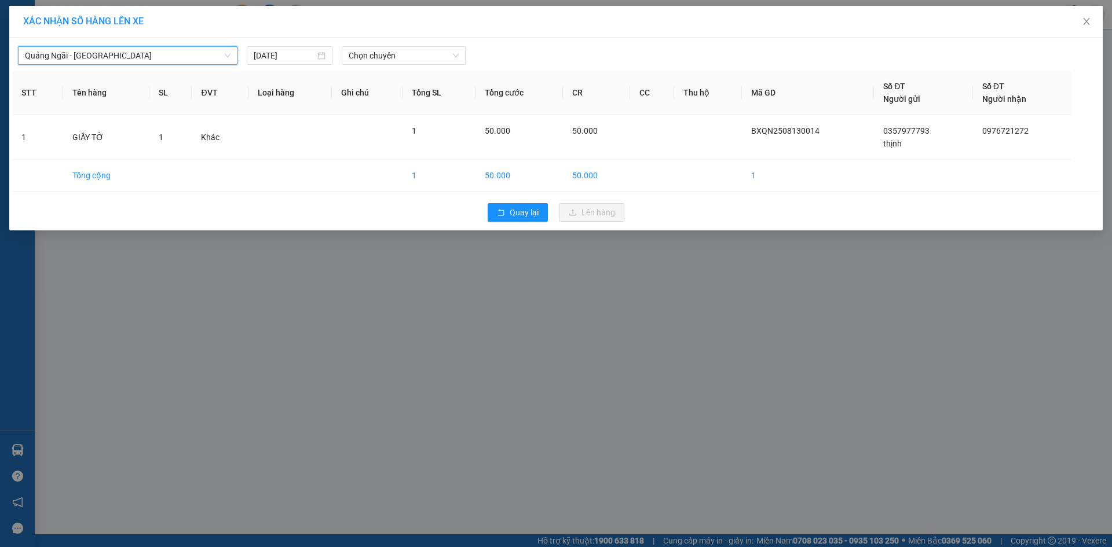
click at [412, 45] on div "Quảng Ngãi - Vũng Tàu Quảng Ngãi - Vũng Tàu 13/08/2025 Chọn chuyến" at bounding box center [555, 53] width 1087 height 24
click at [415, 53] on span "Chọn chuyến" at bounding box center [404, 55] width 110 height 17
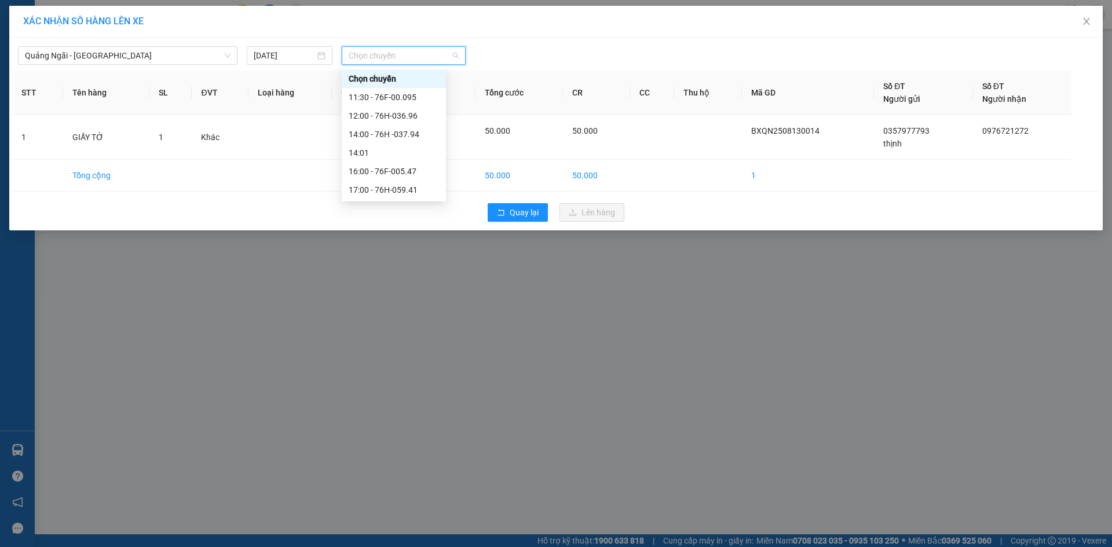
click at [418, 97] on div "11:30 - 76F-00.095" at bounding box center [394, 97] width 90 height 13
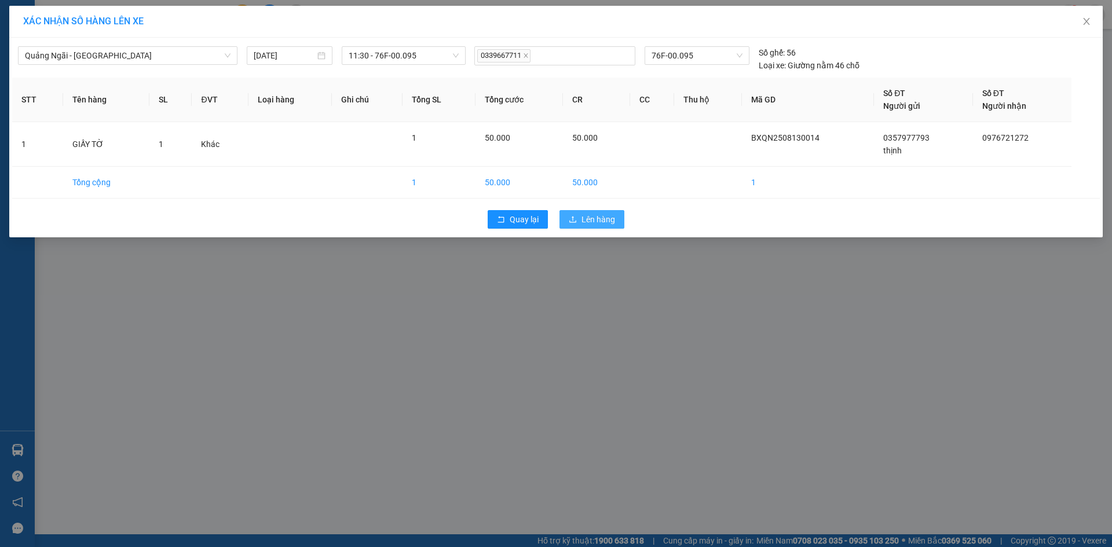
click at [590, 223] on span "Lên hàng" at bounding box center [598, 219] width 34 height 13
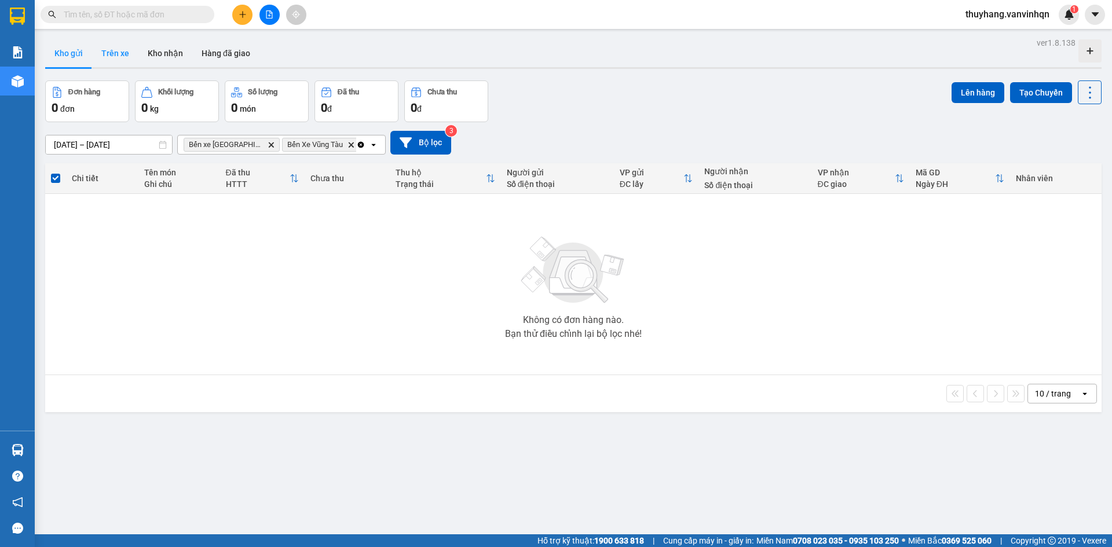
click at [106, 55] on button "Trên xe" at bounding box center [115, 53] width 46 height 28
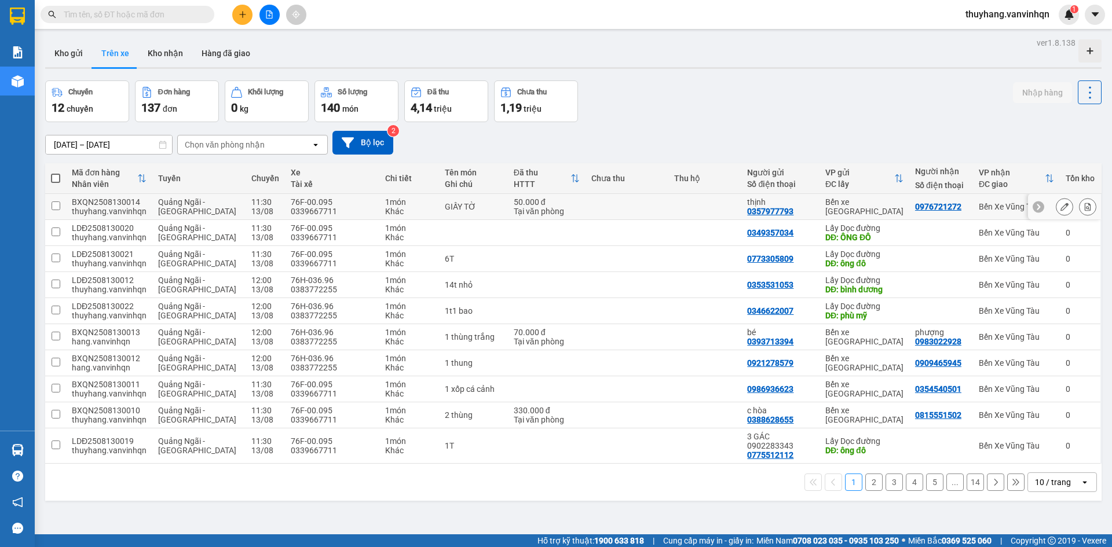
click at [1060, 210] on icon at bounding box center [1064, 207] width 8 height 8
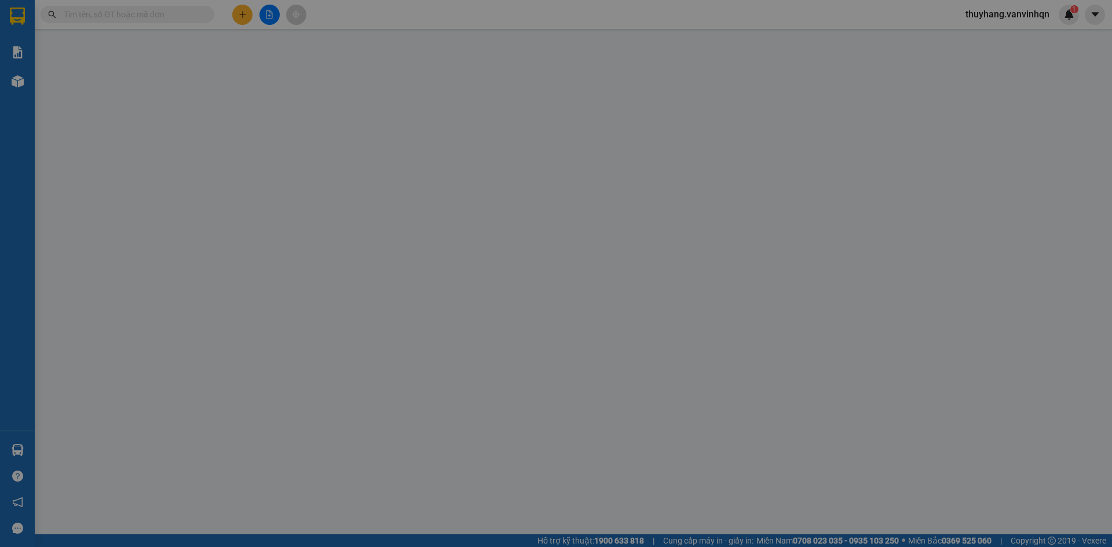
type input "0357977793"
type input "thịnh"
type input "BXQN"
type input "0976721272"
type input "long thành"
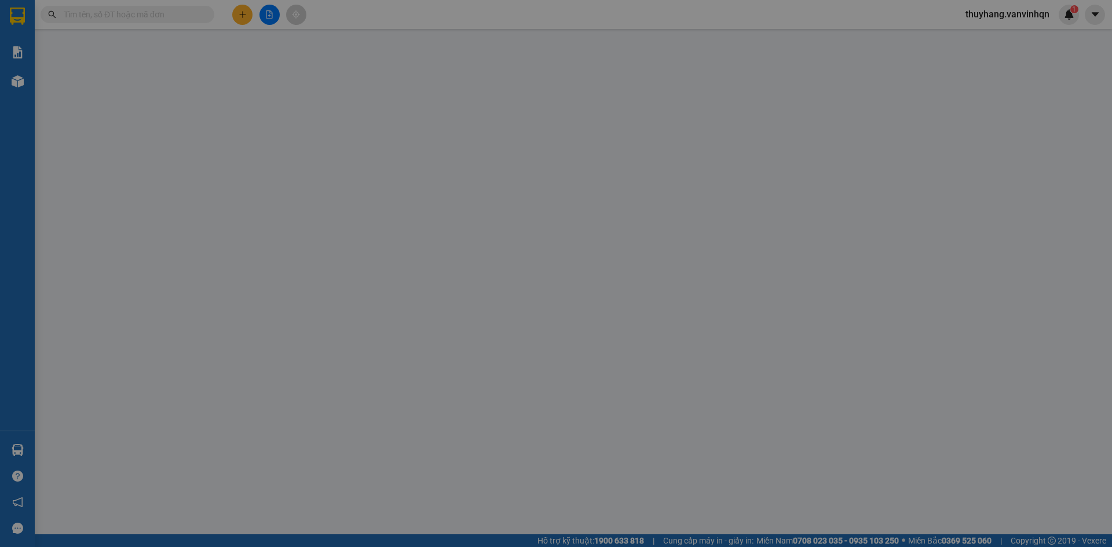
type input "50.000"
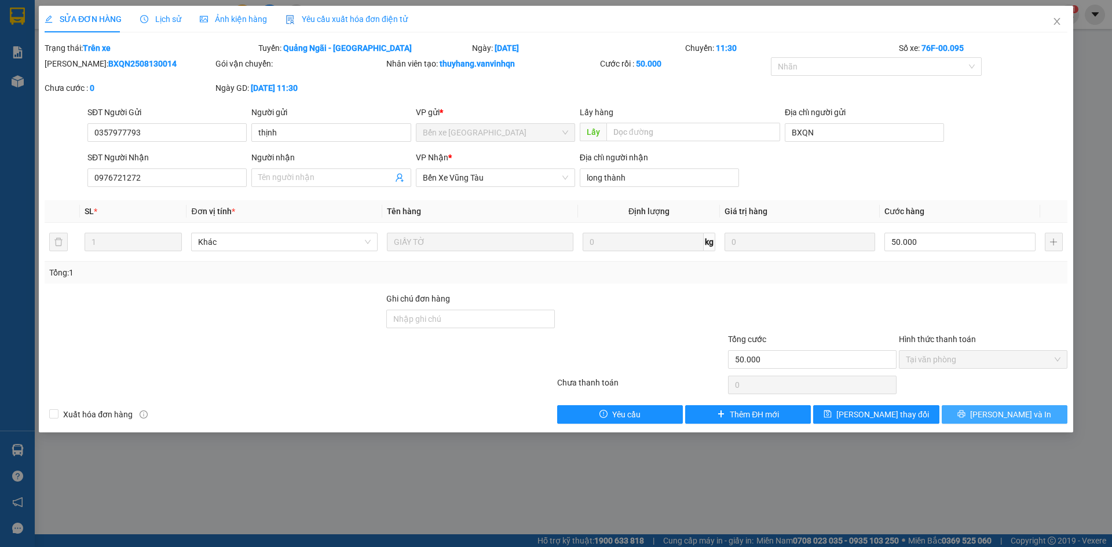
click at [1028, 417] on button "[PERSON_NAME] và In" at bounding box center [1004, 414] width 126 height 19
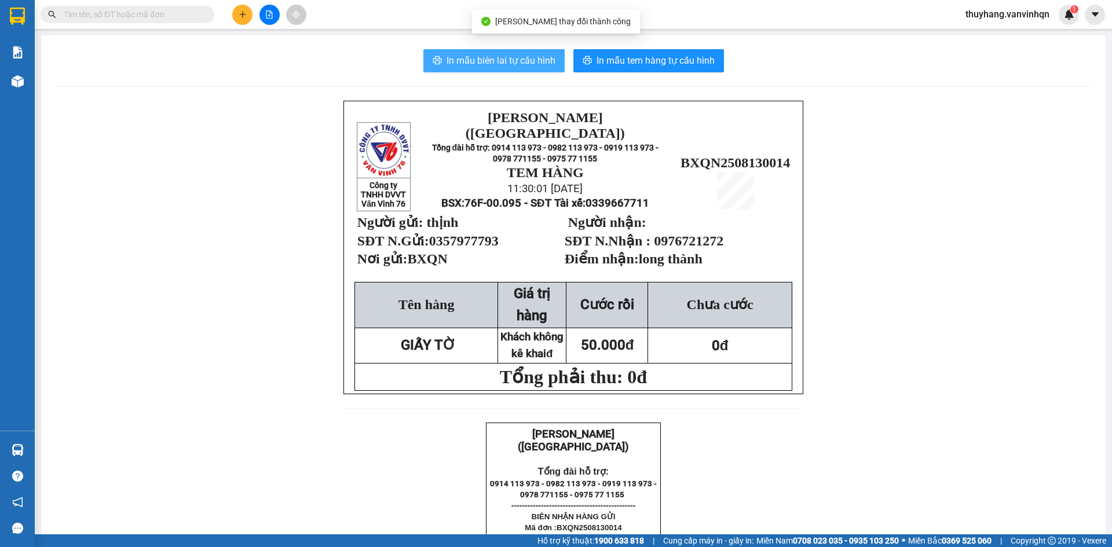
click at [541, 60] on span "In mẫu biên lai tự cấu hình" at bounding box center [500, 60] width 109 height 14
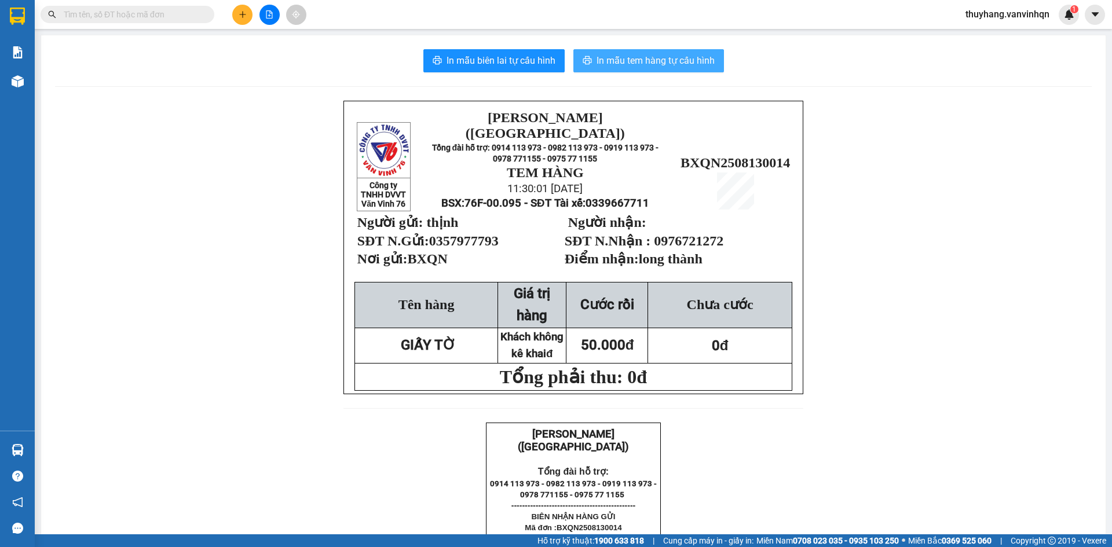
drag, startPoint x: 685, startPoint y: 54, endPoint x: 702, endPoint y: 54, distance: 16.8
click at [685, 54] on span "In mẫu tem hàng tự cấu hình" at bounding box center [655, 60] width 118 height 14
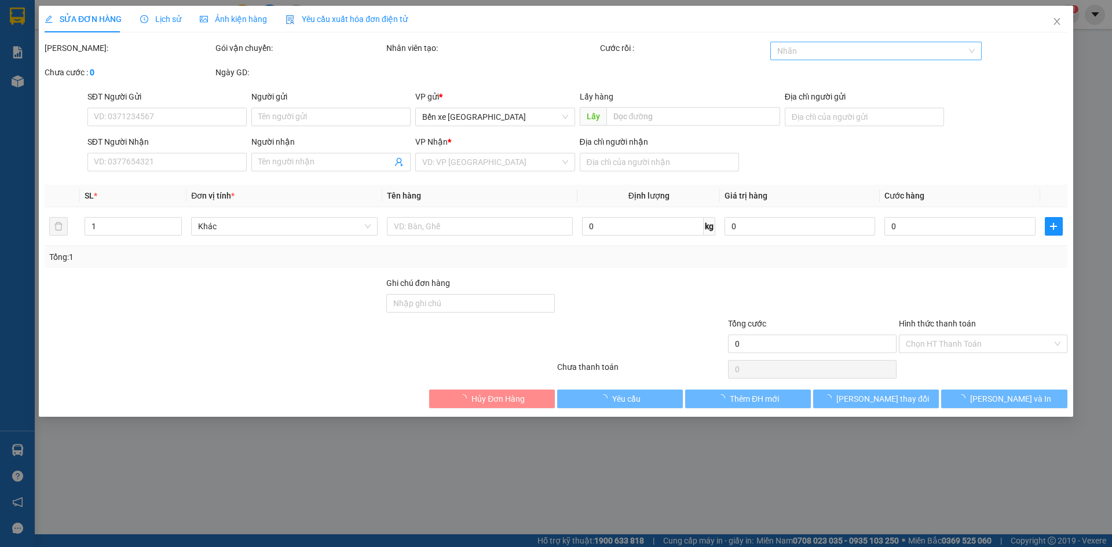
type input "0357977793"
type input "thịnh"
type input "BXQN"
type input "0976721272"
type input "long thành"
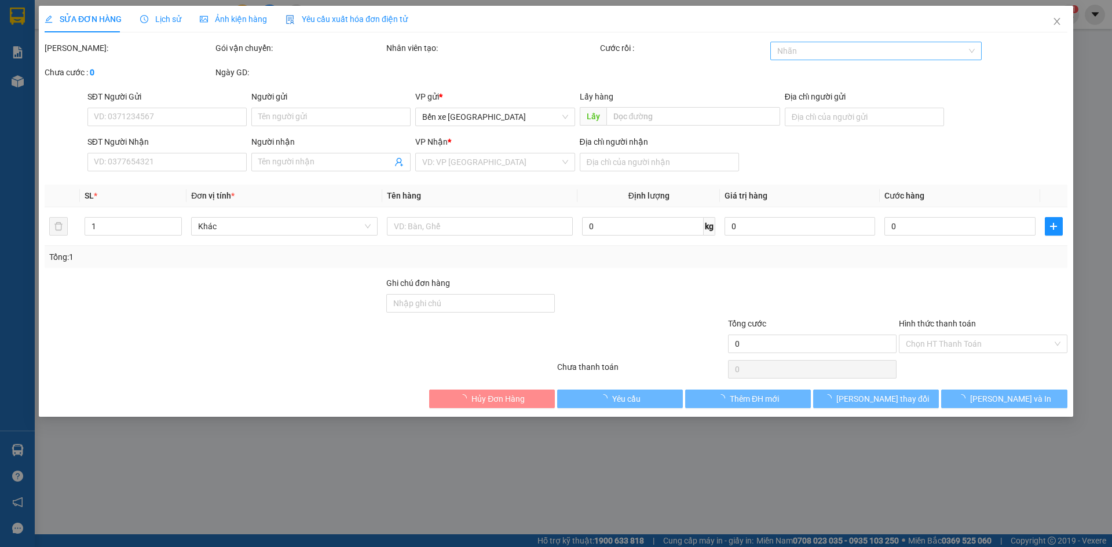
type input "50.000"
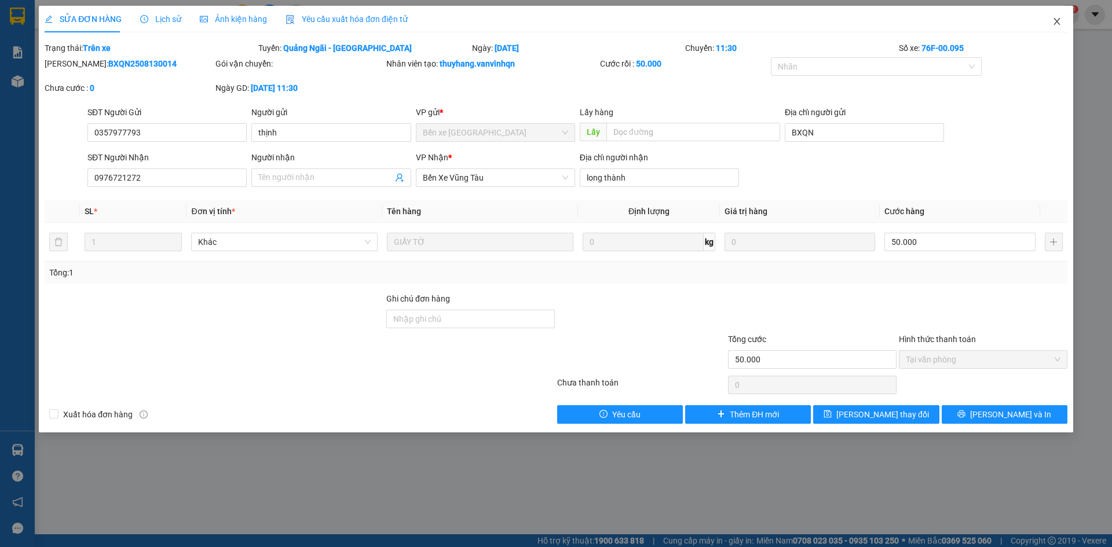
click at [1056, 23] on icon "close" at bounding box center [1056, 21] width 6 height 7
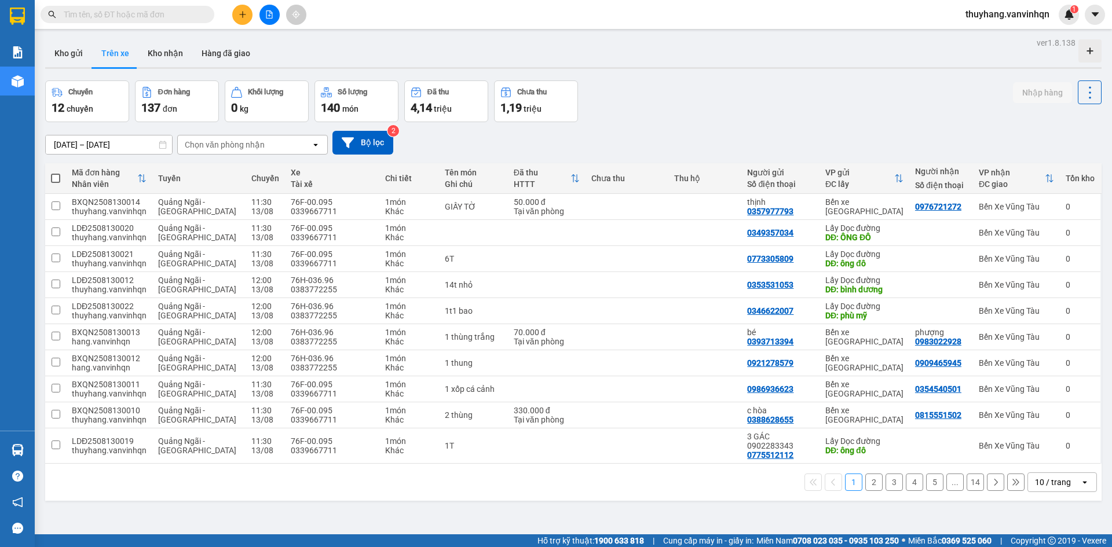
click at [270, 13] on icon "file-add" at bounding box center [269, 14] width 6 height 8
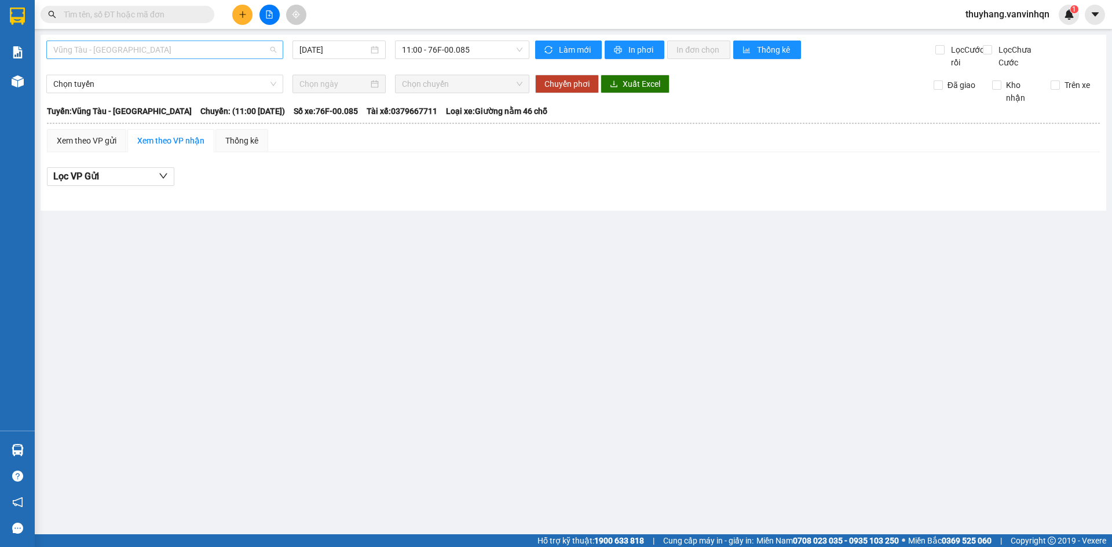
click at [156, 52] on span "Vũng Tàu - [GEOGRAPHIC_DATA]" at bounding box center [164, 49] width 223 height 17
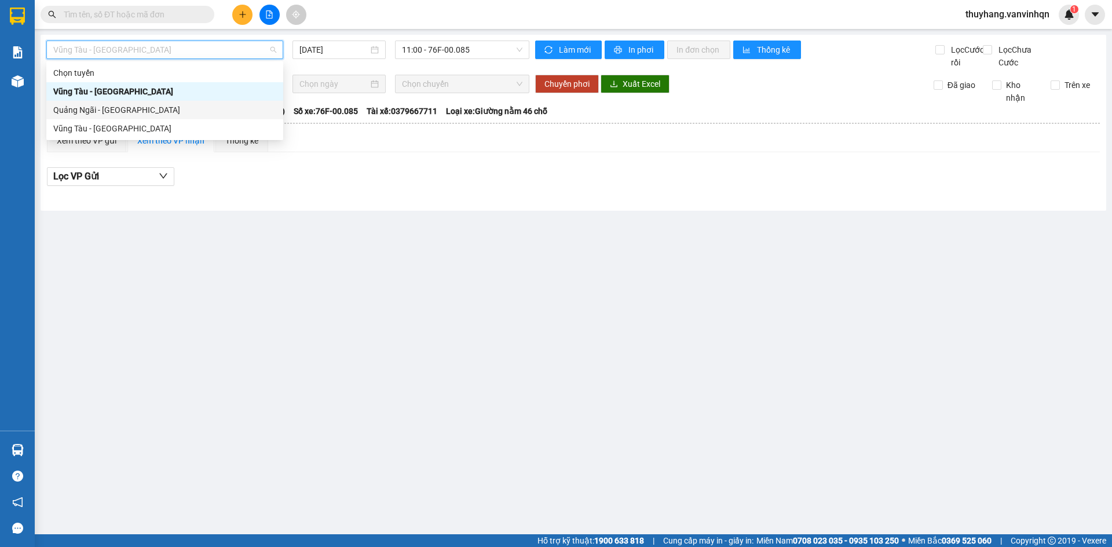
click at [138, 113] on div "Quảng Ngãi - [GEOGRAPHIC_DATA]" at bounding box center [164, 110] width 223 height 13
type input "[DATE]"
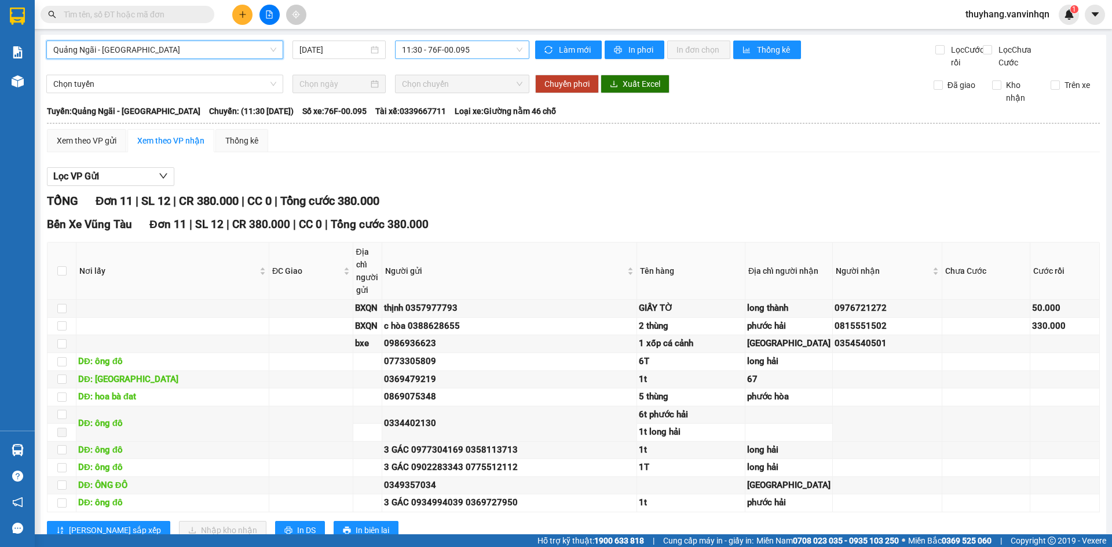
click at [459, 53] on span "11:30 - 76F-00.095" at bounding box center [462, 49] width 120 height 17
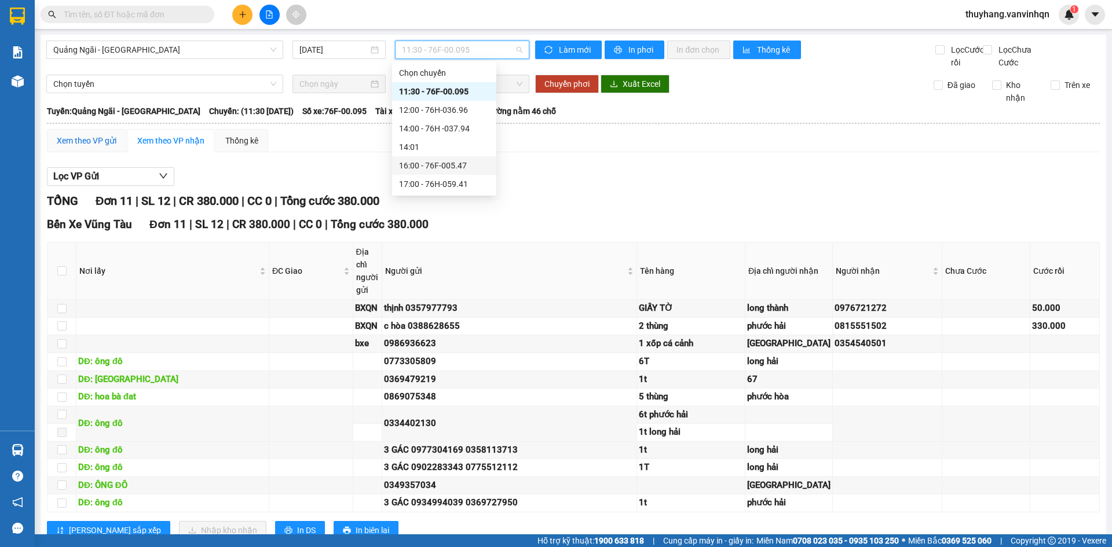
click at [93, 147] on div "Xem theo VP gửi" at bounding box center [87, 140] width 60 height 13
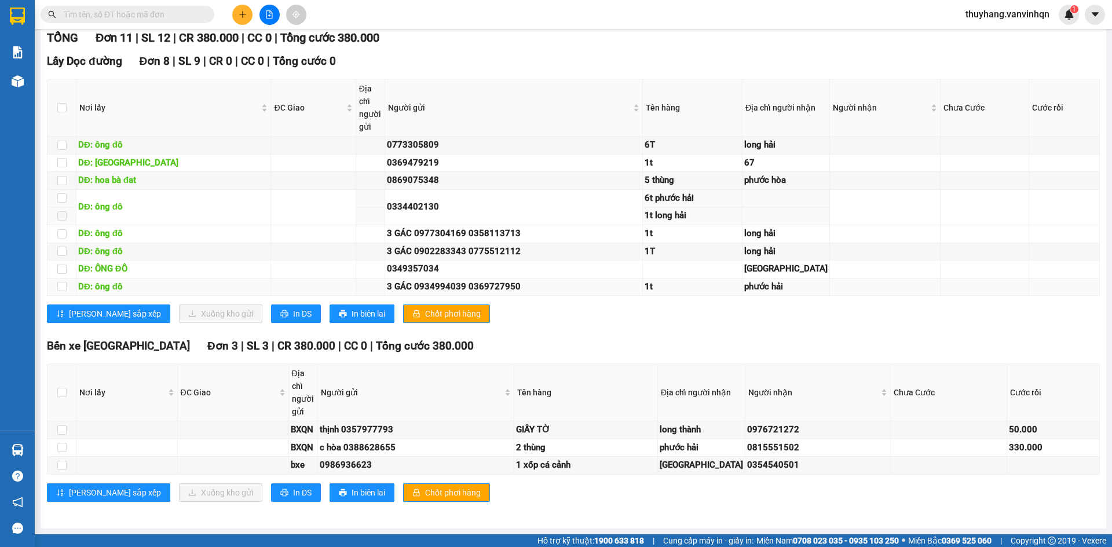
scroll to position [579, 0]
click at [293, 320] on span "In DS" at bounding box center [302, 313] width 19 height 13
click at [293, 497] on span "In DS" at bounding box center [302, 492] width 19 height 13
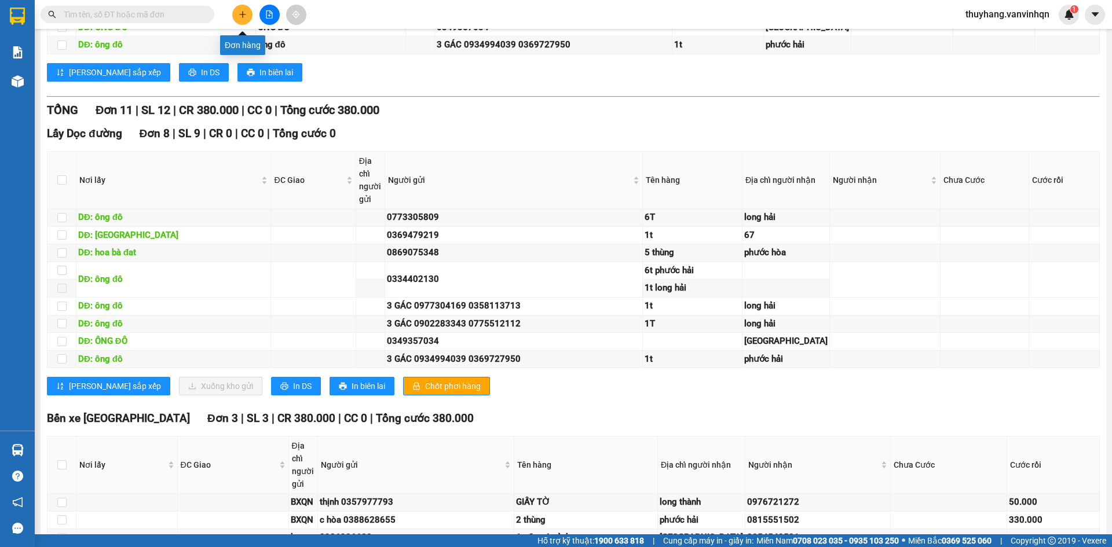
click at [241, 17] on icon "plus" at bounding box center [243, 14] width 8 height 8
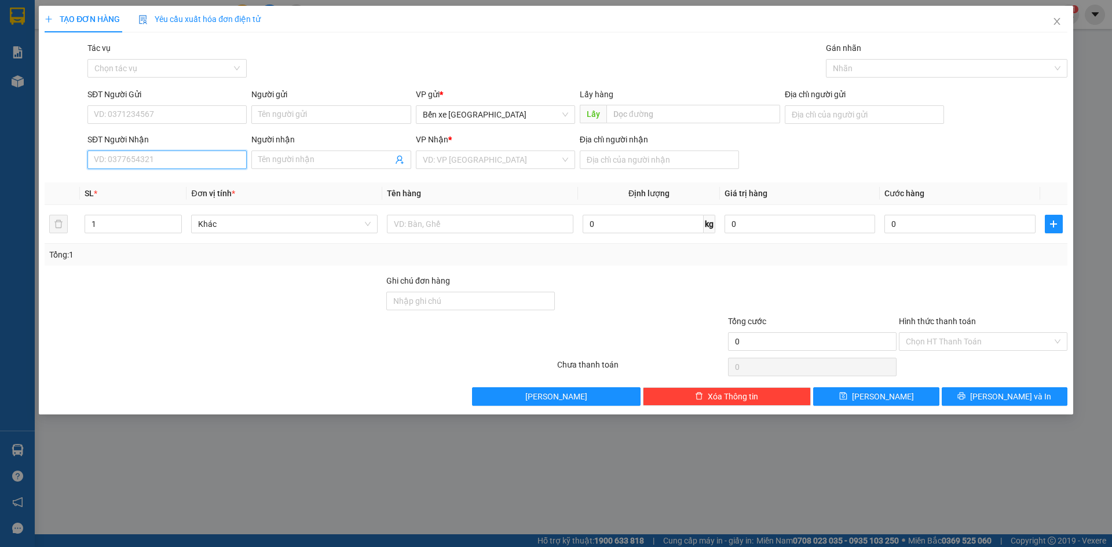
click at [183, 161] on input "SĐT Người Nhận" at bounding box center [166, 160] width 159 height 19
type input "0973679439"
click at [843, 112] on input "Địa chỉ người gửi" at bounding box center [863, 114] width 159 height 19
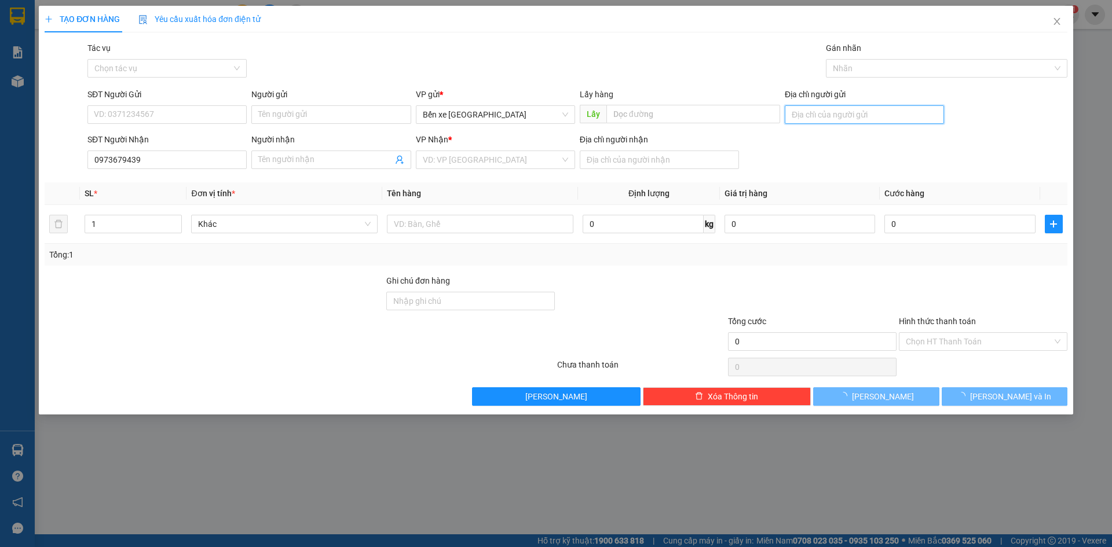
drag, startPoint x: 852, startPoint y: 111, endPoint x: 854, endPoint y: 120, distance: 10.0
click at [852, 111] on input "Địa chỉ người gửi" at bounding box center [863, 114] width 159 height 19
type input "bxqn"
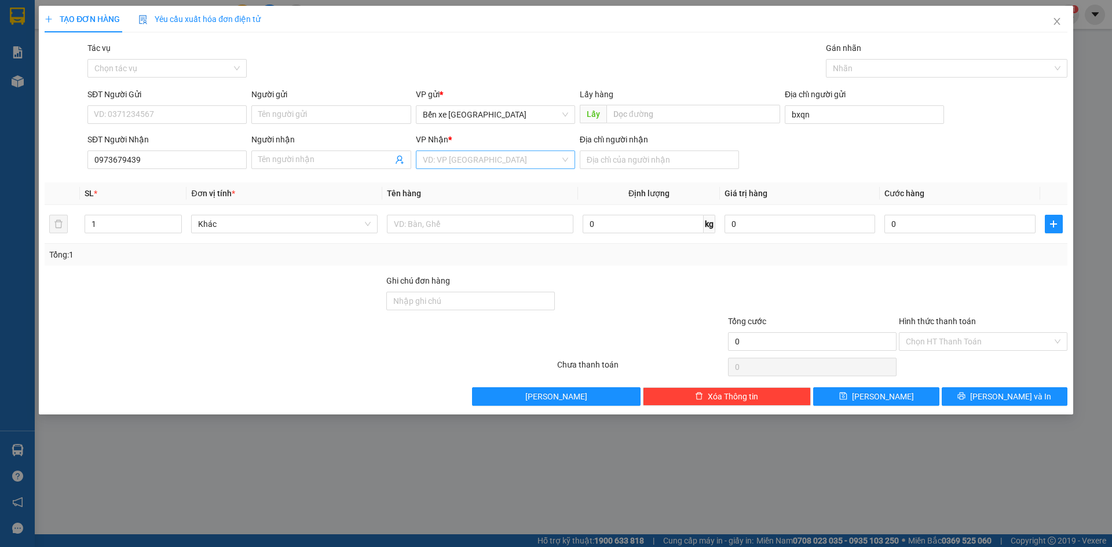
click at [497, 162] on input "search" at bounding box center [491, 159] width 137 height 17
drag, startPoint x: 475, startPoint y: 224, endPoint x: 616, endPoint y: 146, distance: 161.4
click at [475, 223] on div "Bến Xe Vũng Tàu" at bounding box center [495, 220] width 145 height 13
drag, startPoint x: 619, startPoint y: 144, endPoint x: 617, endPoint y: 152, distance: 8.4
click at [620, 146] on div "Địa chỉ người nhận" at bounding box center [659, 141] width 159 height 17
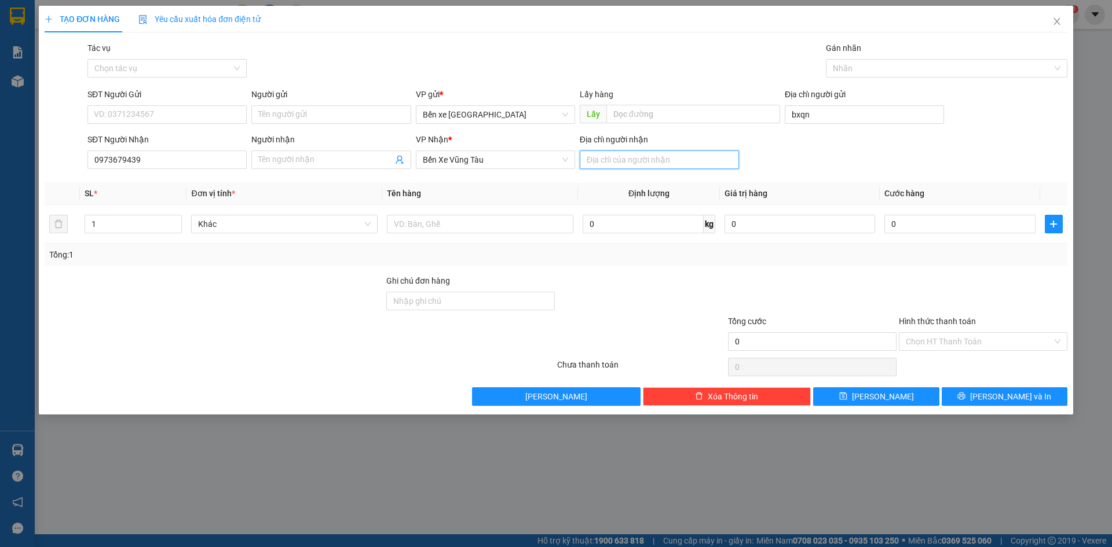
click at [616, 155] on input "Địa chỉ người nhận" at bounding box center [659, 160] width 159 height 19
type input "kcn mỹ xuân"
click at [449, 224] on input "text" at bounding box center [480, 224] width 186 height 19
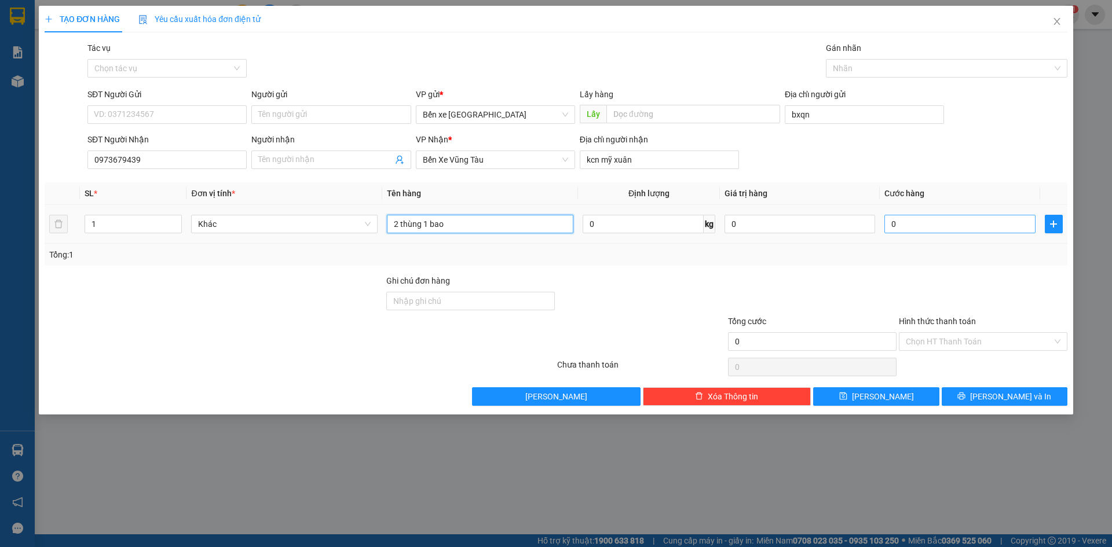
type input "2 thùng 1 bao"
click at [921, 222] on input "0" at bounding box center [959, 224] width 151 height 19
type input "002"
type input "2"
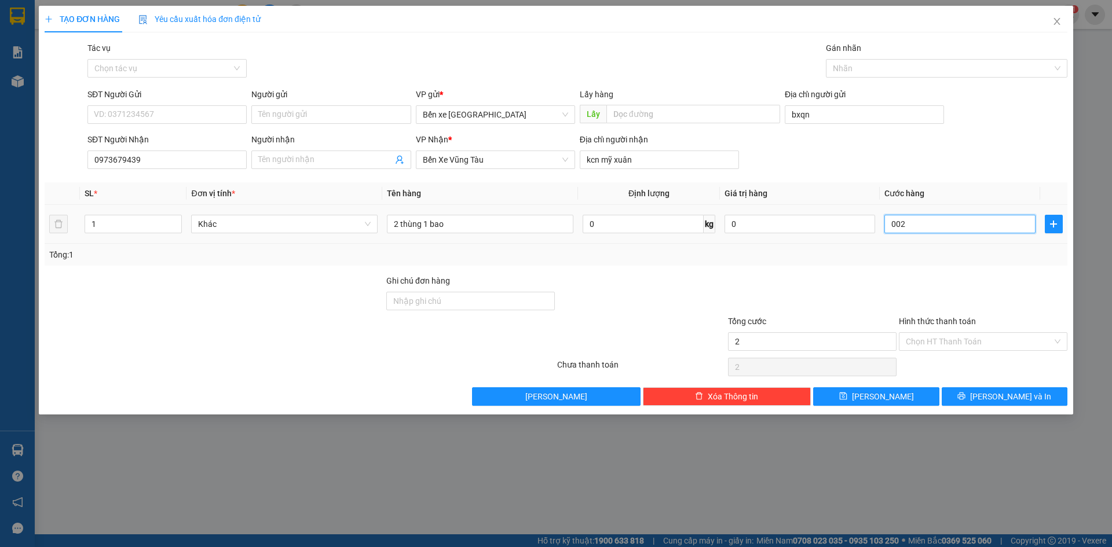
type input "0.022"
type input "22"
type input "00.220"
type input "220"
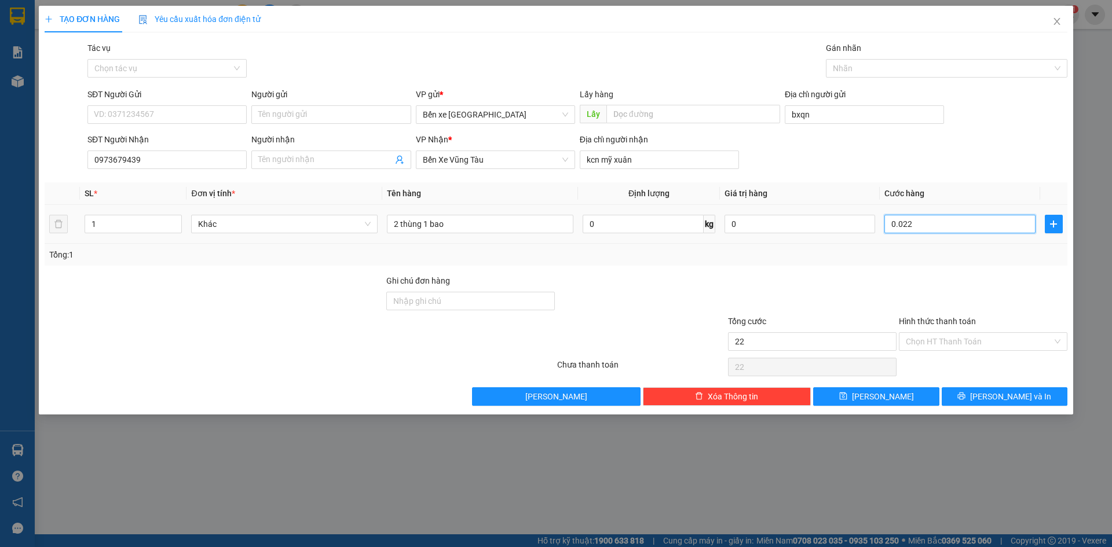
type input "220"
type input "000.220"
type input "220"
type input "220.000"
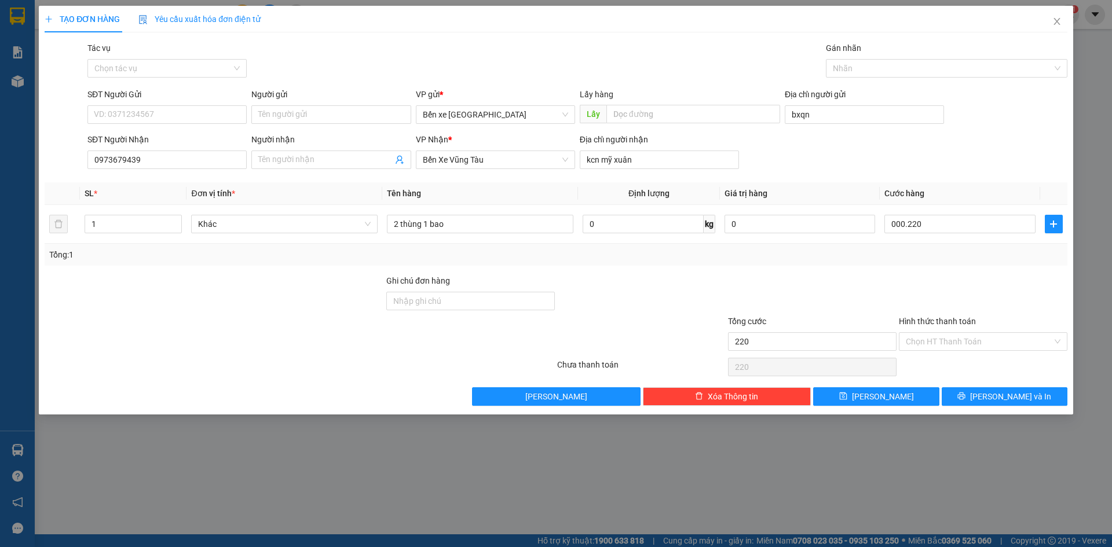
type input "220.000"
click at [1055, 270] on div "Transit Pickup Surcharge Ids Transit Deliver Surcharge Ids Transit Deliver Surc…" at bounding box center [556, 224] width 1022 height 364
click at [975, 338] on input "Hình thức thanh toán" at bounding box center [978, 341] width 146 height 17
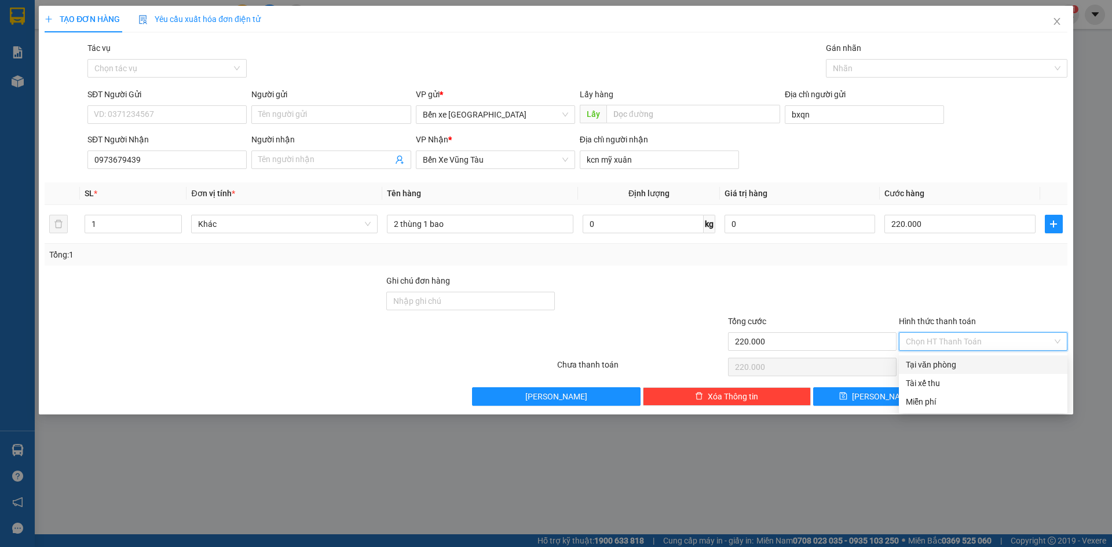
click at [973, 363] on div "Tại văn phòng" at bounding box center [982, 364] width 155 height 13
type input "0"
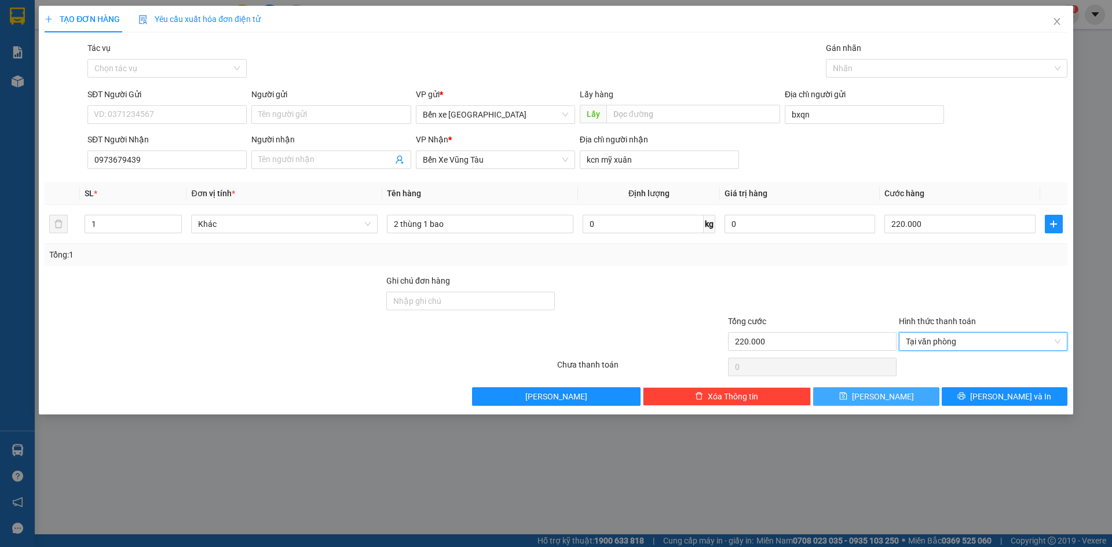
click at [850, 401] on button "[PERSON_NAME]" at bounding box center [876, 396] width 126 height 19
type input "0"
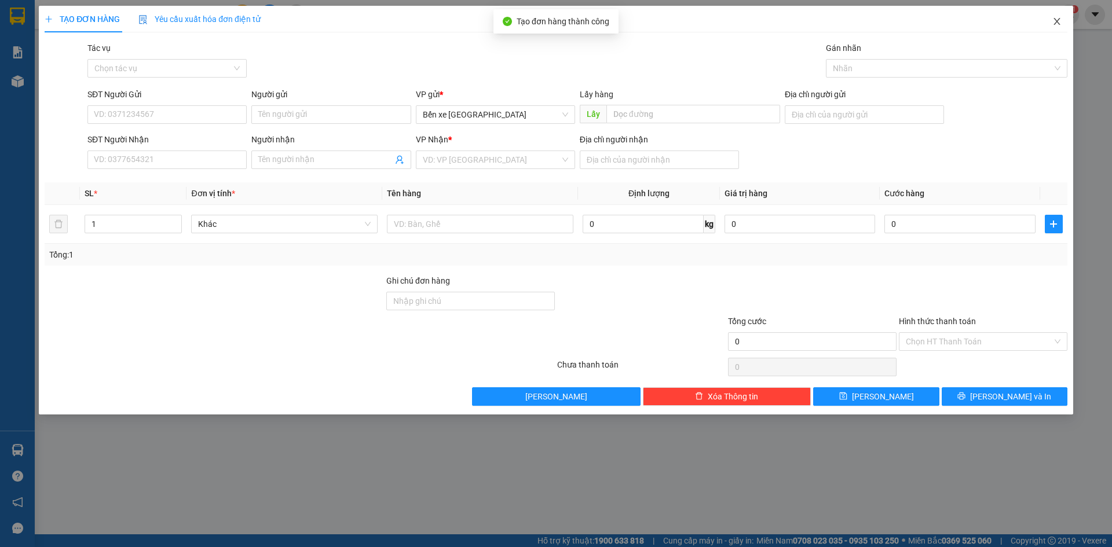
click at [1061, 20] on span "Close" at bounding box center [1056, 22] width 32 height 32
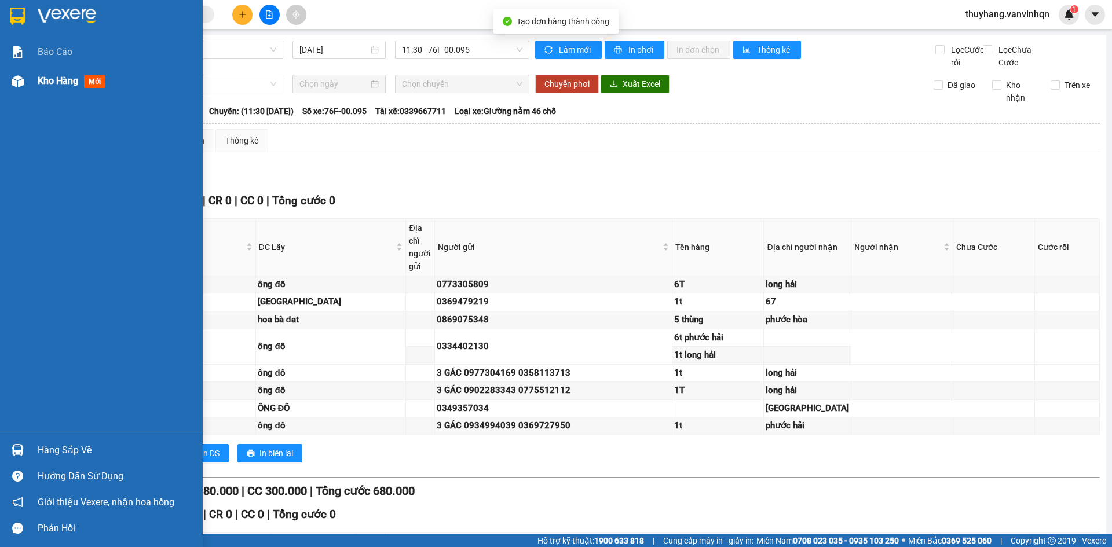
click at [19, 84] on img at bounding box center [18, 81] width 12 height 12
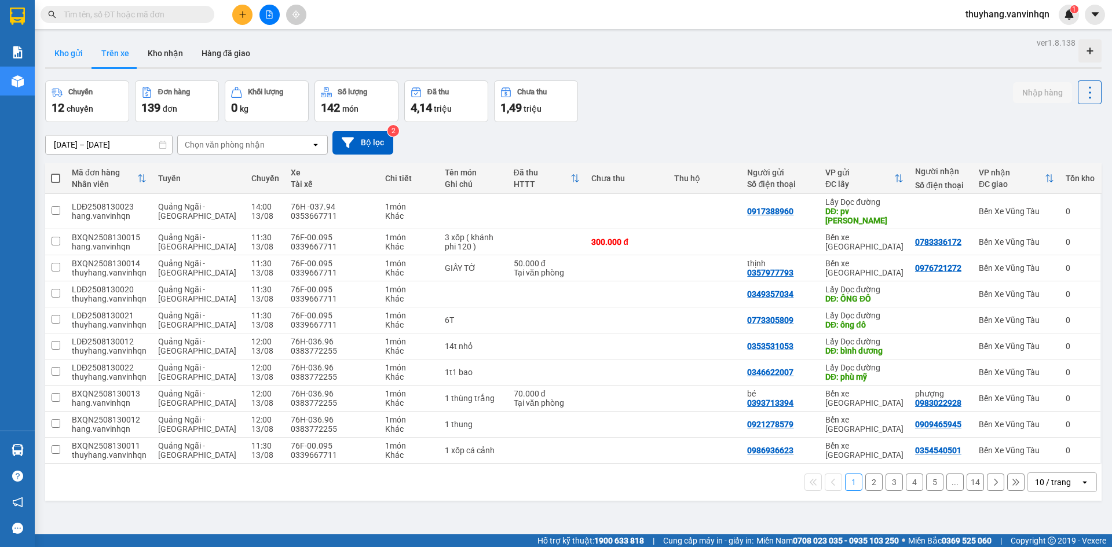
click at [58, 56] on button "Kho gửi" at bounding box center [68, 53] width 47 height 28
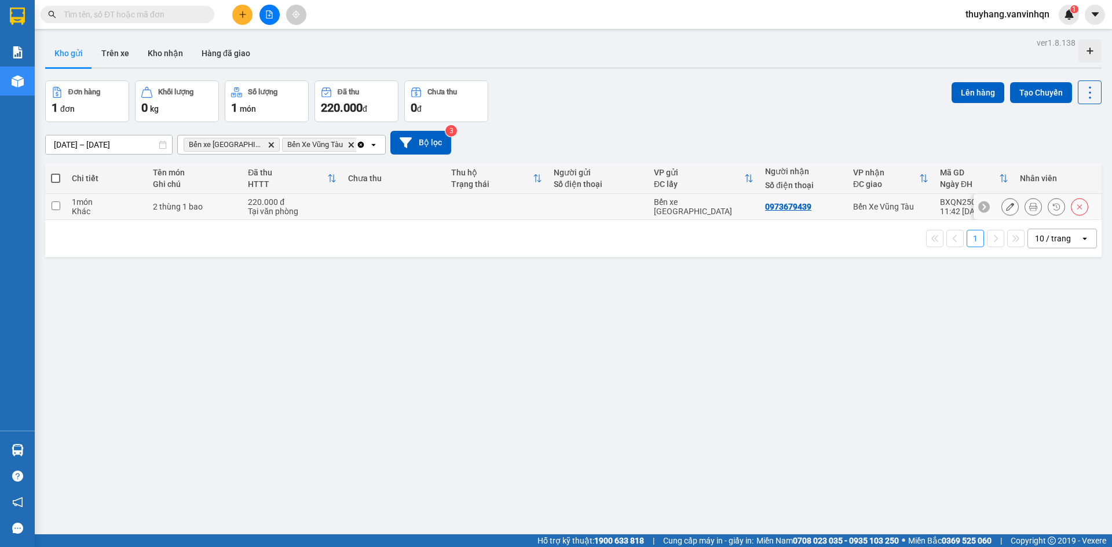
click at [347, 211] on td at bounding box center [393, 207] width 102 height 26
checkbox input "true"
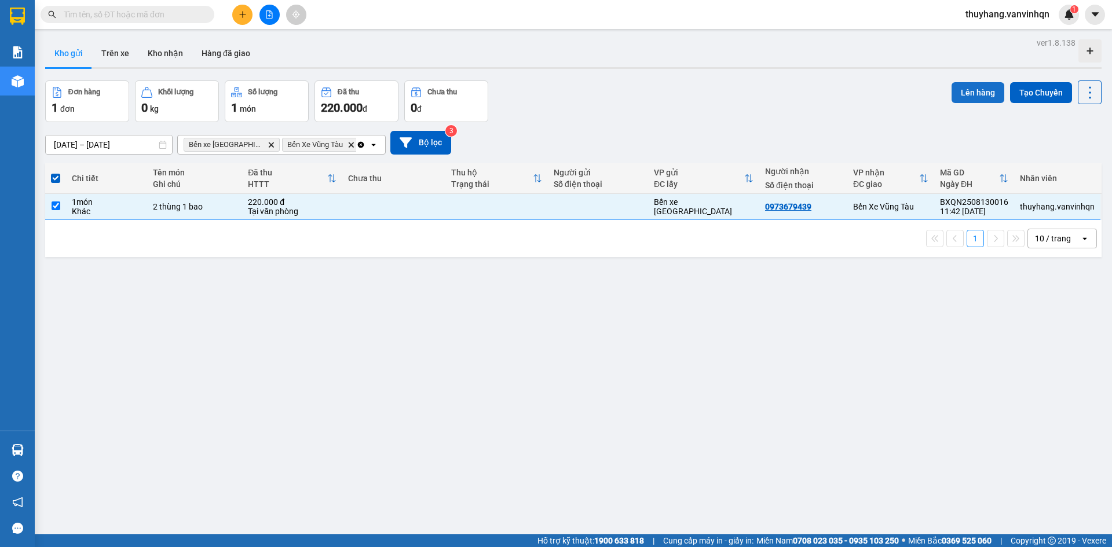
click at [960, 87] on button "Lên hàng" at bounding box center [977, 92] width 53 height 21
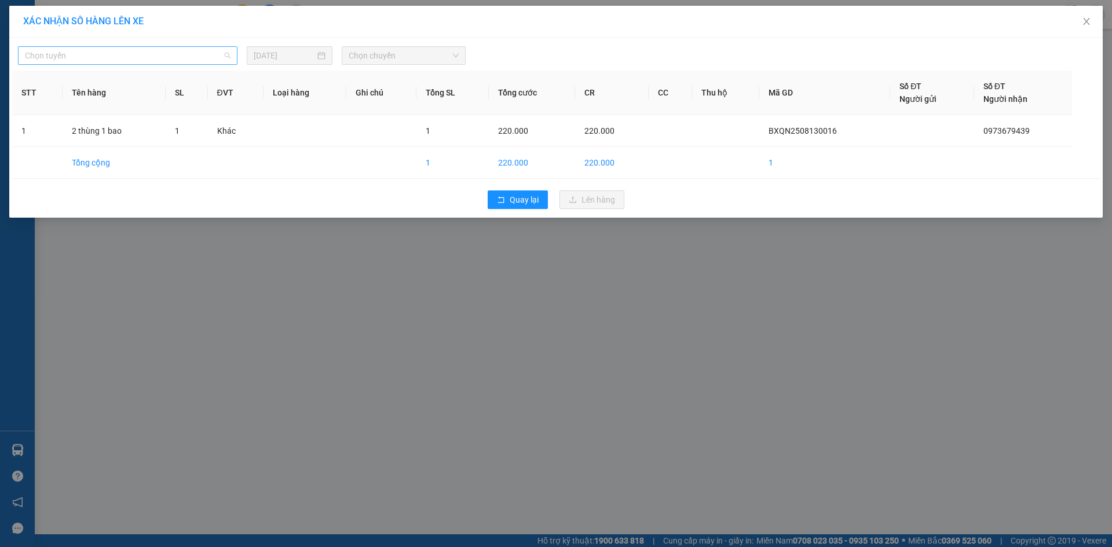
click at [79, 60] on span "Chọn tuyến" at bounding box center [128, 55] width 206 height 17
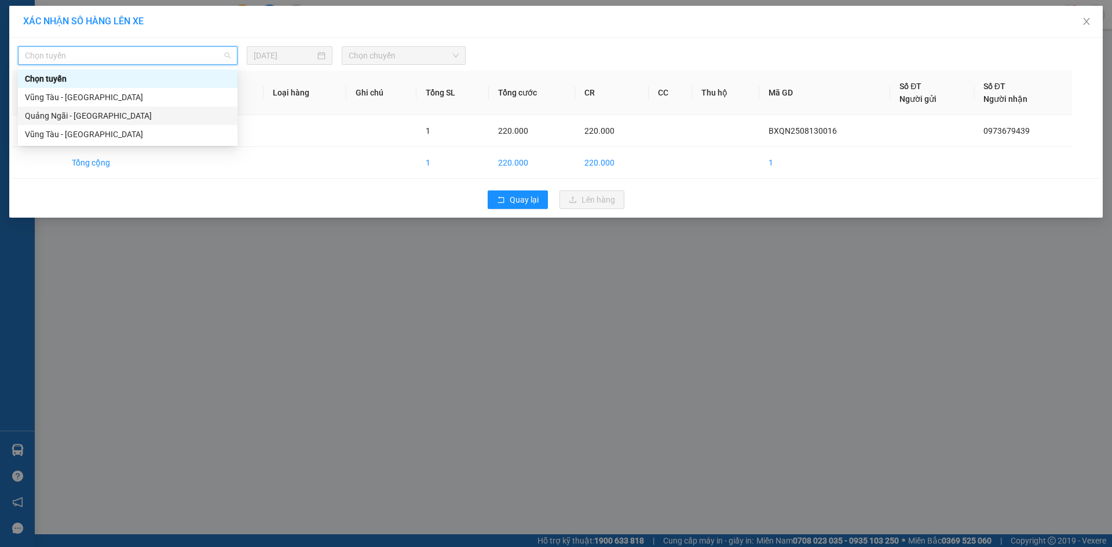
click at [92, 113] on div "Quảng Ngãi - [GEOGRAPHIC_DATA]" at bounding box center [128, 115] width 206 height 13
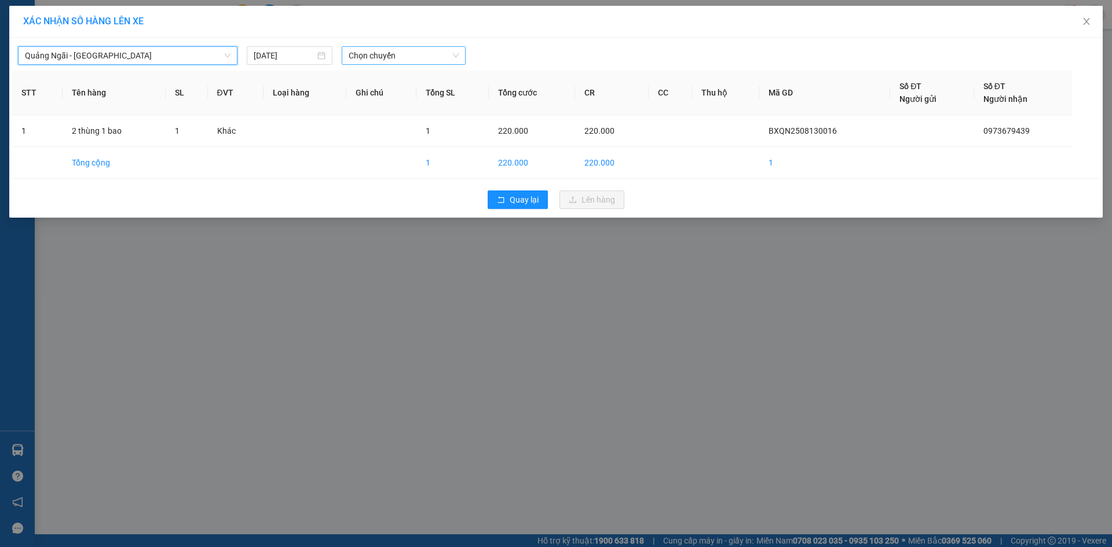
click at [428, 54] on span "Chọn chuyến" at bounding box center [404, 55] width 110 height 17
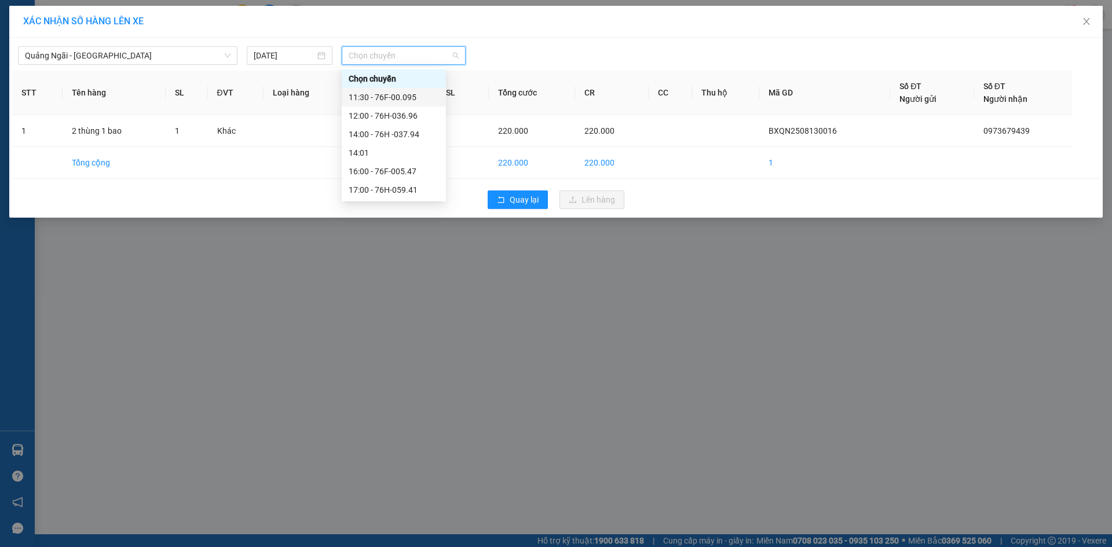
click at [408, 98] on div "11:30 - 76F-00.095" at bounding box center [394, 97] width 90 height 13
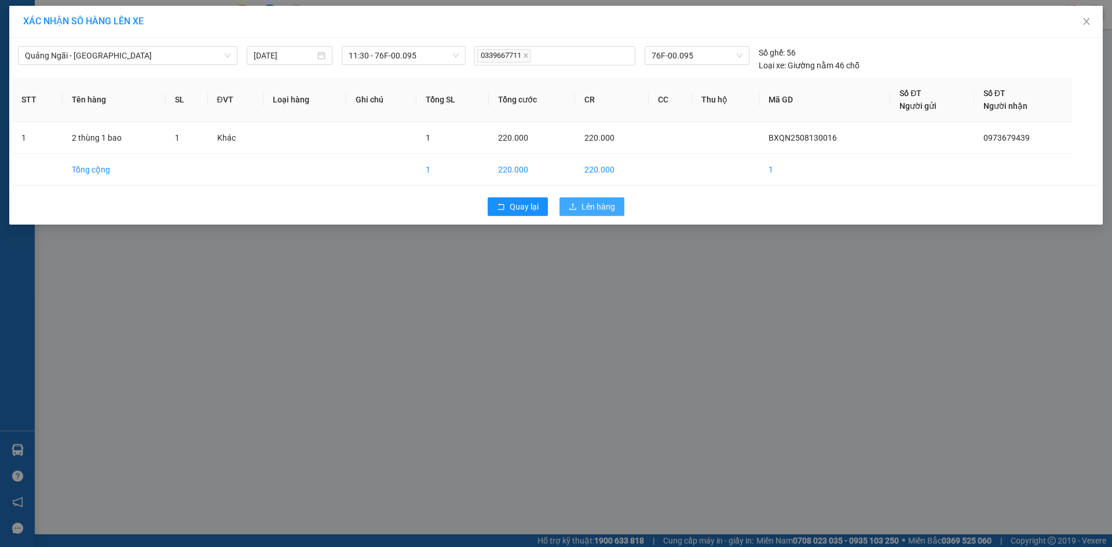
click at [620, 209] on button "Lên hàng" at bounding box center [591, 206] width 65 height 19
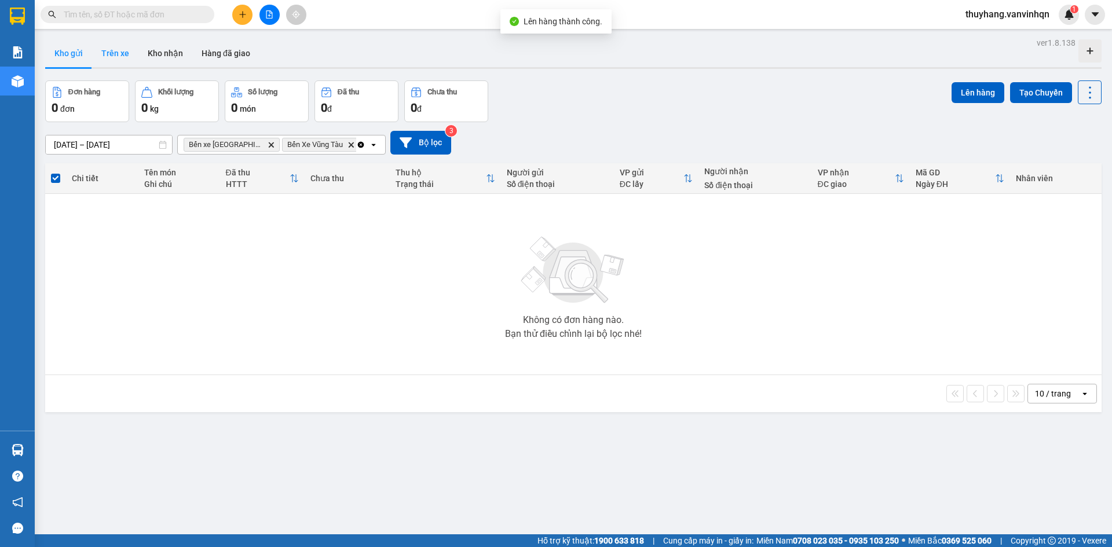
click at [98, 54] on button "Trên xe" at bounding box center [115, 53] width 46 height 28
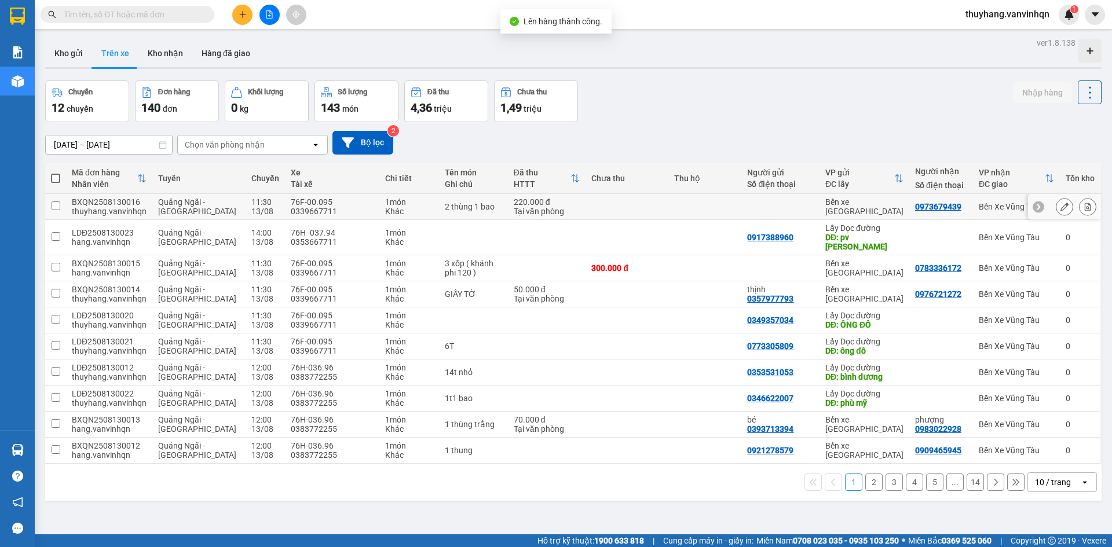
click at [1056, 207] on button at bounding box center [1064, 207] width 16 height 20
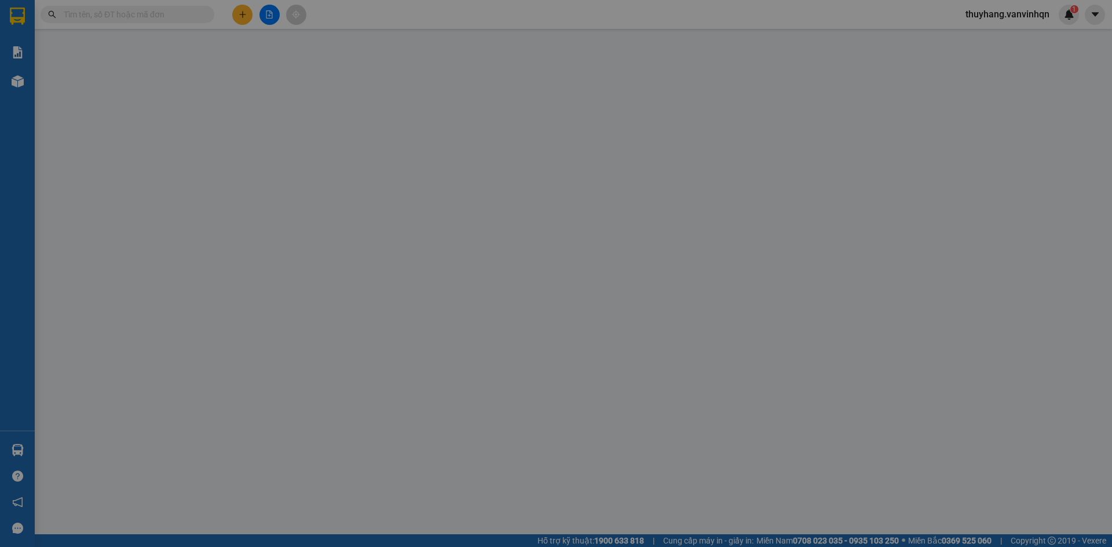
type input "bxqn"
type input "0973679439"
type input "kcn mỹ xuân"
type input "220.000"
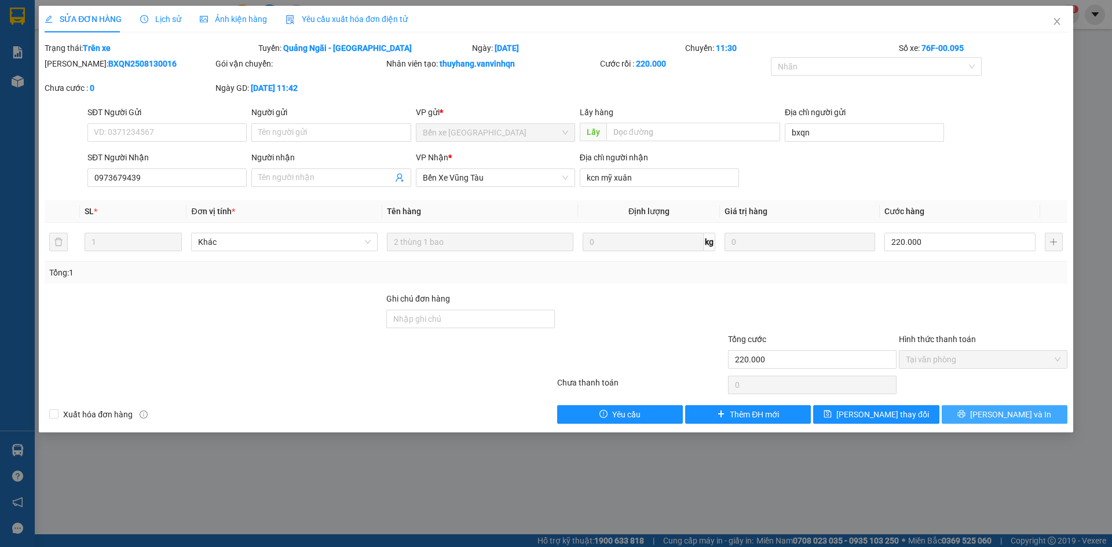
click at [1019, 415] on span "[PERSON_NAME] và In" at bounding box center [1010, 414] width 81 height 13
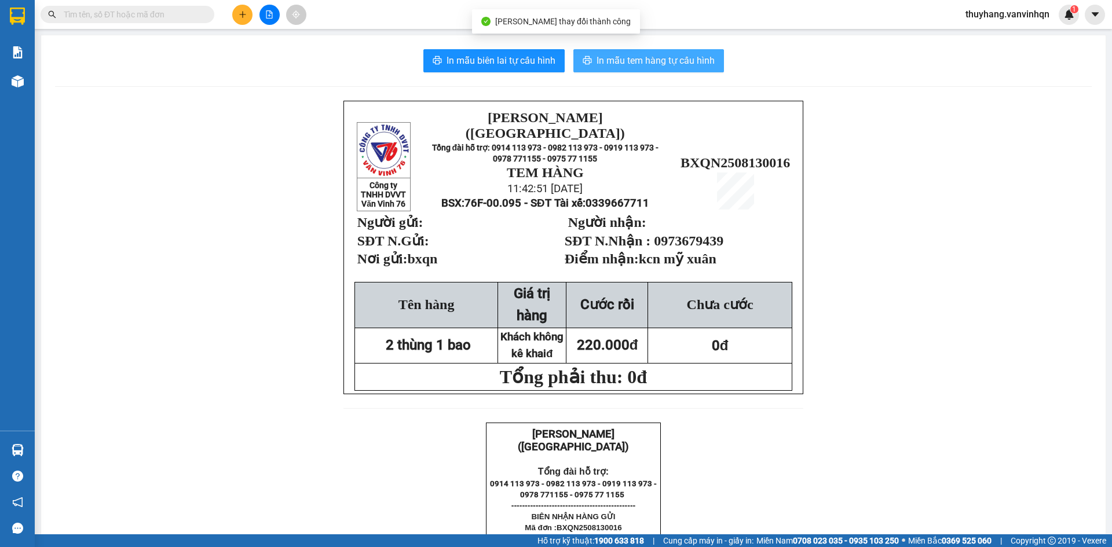
click at [615, 64] on span "In mẫu tem hàng tự cấu hình" at bounding box center [655, 60] width 118 height 14
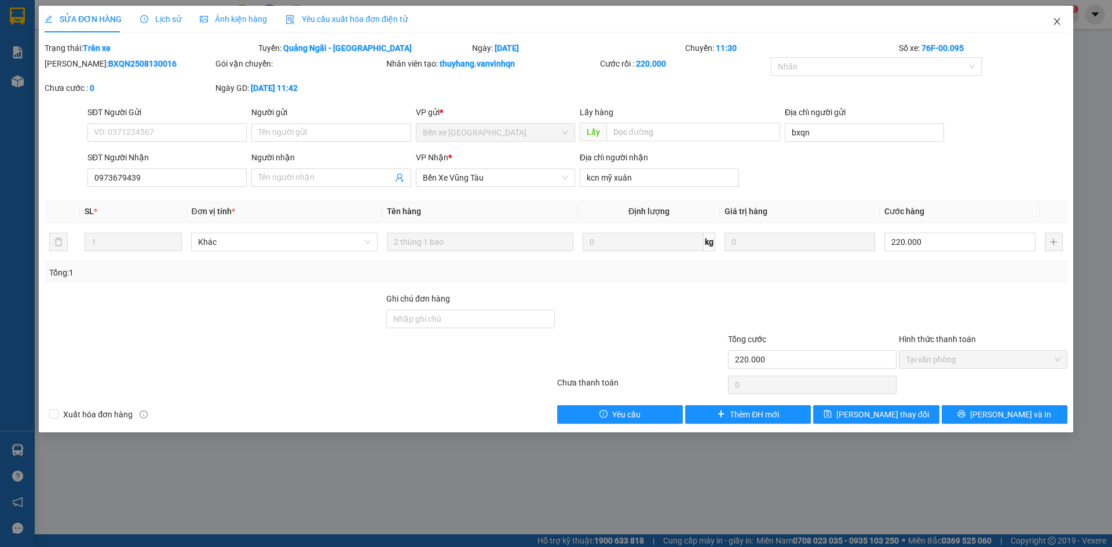
click at [1060, 20] on icon "close" at bounding box center [1056, 21] width 9 height 9
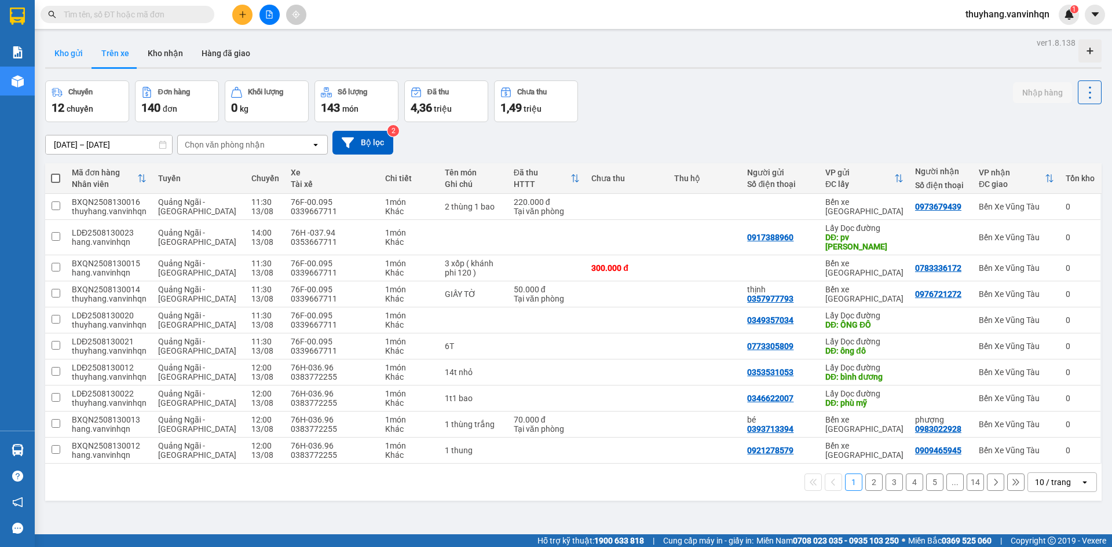
click at [65, 53] on button "Kho gửi" at bounding box center [68, 53] width 47 height 28
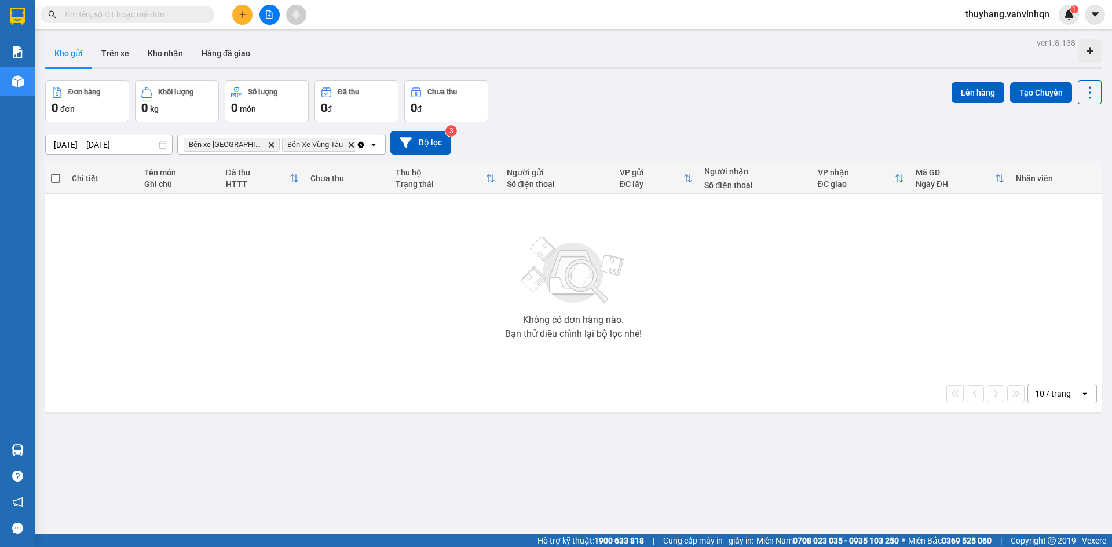
click at [274, 17] on button at bounding box center [269, 15] width 20 height 20
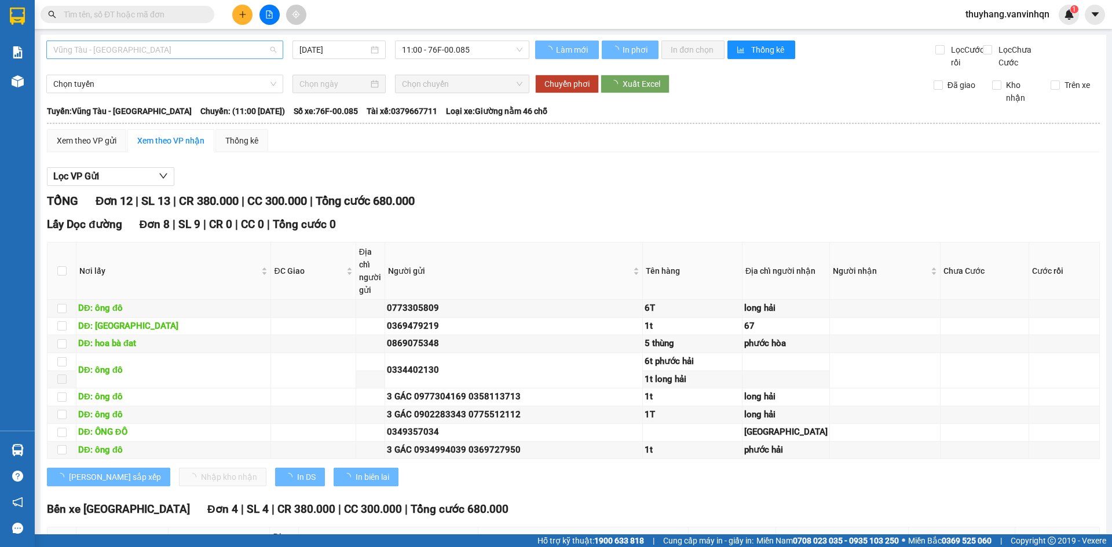
click at [104, 51] on span "Vũng Tàu - [GEOGRAPHIC_DATA]" at bounding box center [164, 49] width 223 height 17
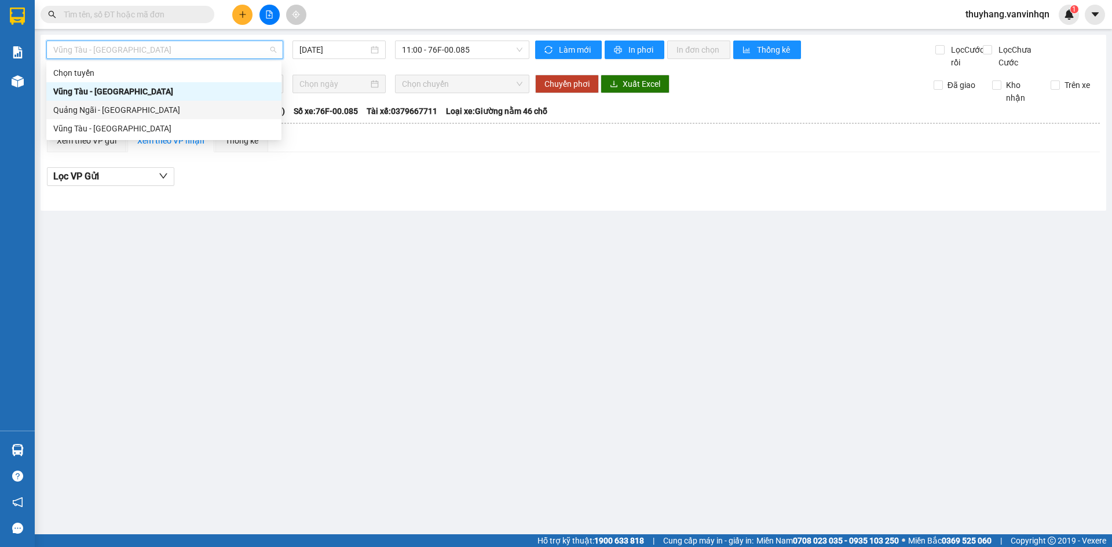
click at [123, 110] on div "Quảng Ngãi - [GEOGRAPHIC_DATA]" at bounding box center [163, 110] width 221 height 13
type input "[DATE]"
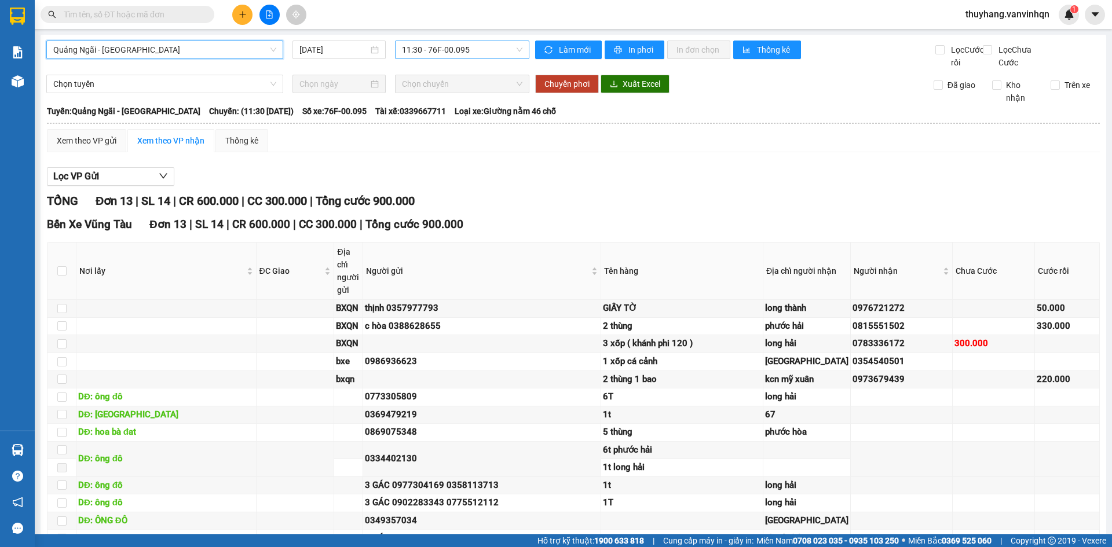
click at [430, 48] on span "11:30 - 76F-00.095" at bounding box center [462, 49] width 120 height 17
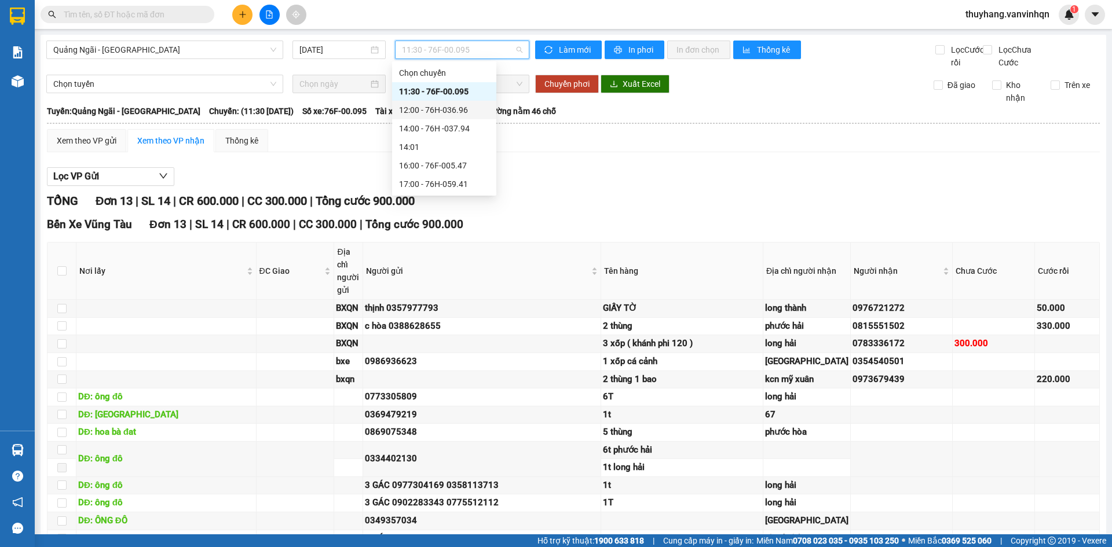
click at [452, 114] on div "12:00 - 76H-036.96" at bounding box center [444, 110] width 90 height 13
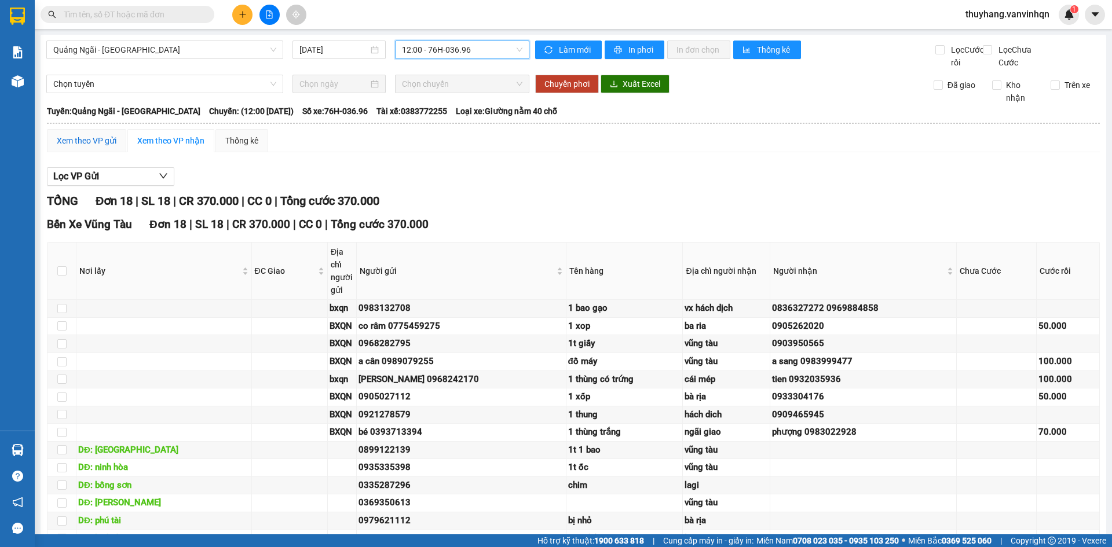
click at [85, 147] on div "Xem theo VP gửi" at bounding box center [87, 140] width 60 height 13
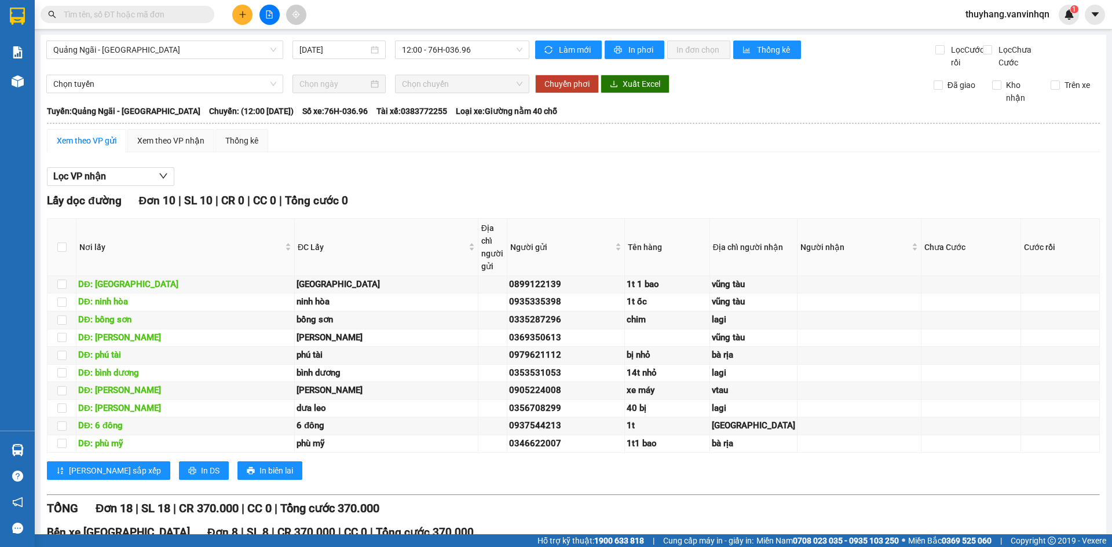
checkbox input "true"
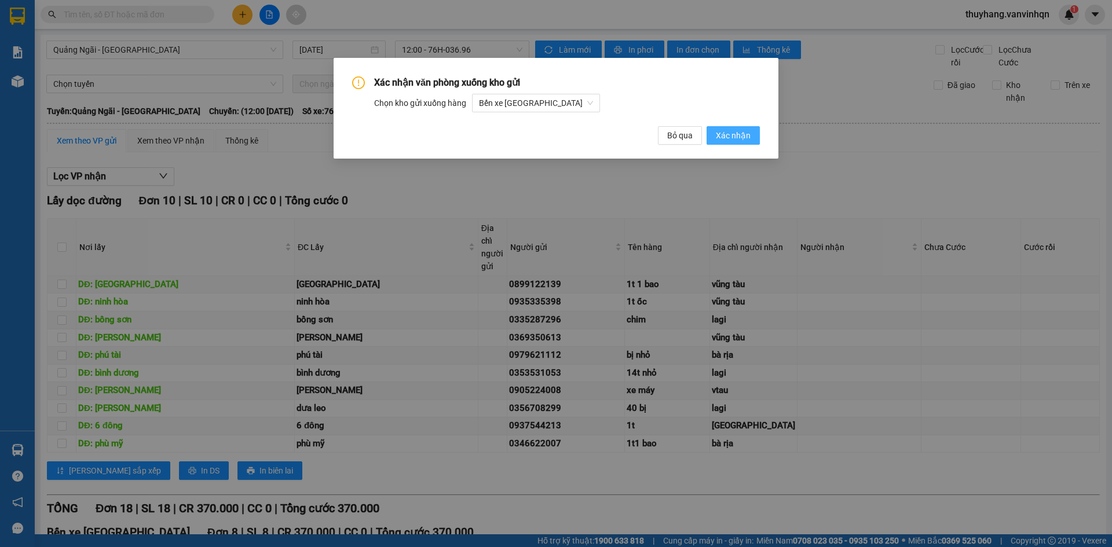
click at [751, 132] on button "Xác nhận" at bounding box center [732, 135] width 53 height 19
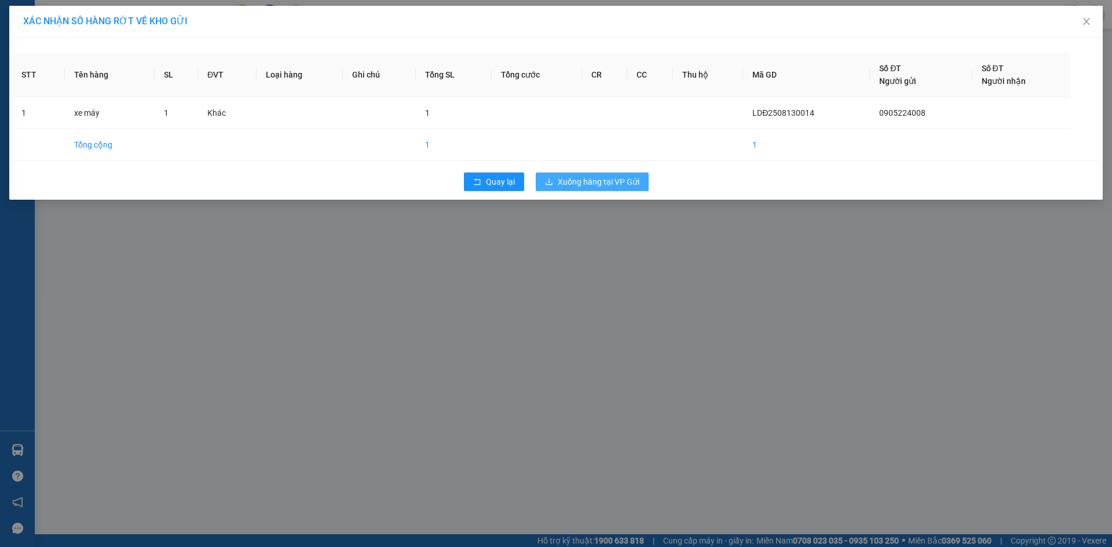
click at [636, 186] on span "Xuống hàng tại VP Gửi" at bounding box center [599, 181] width 82 height 13
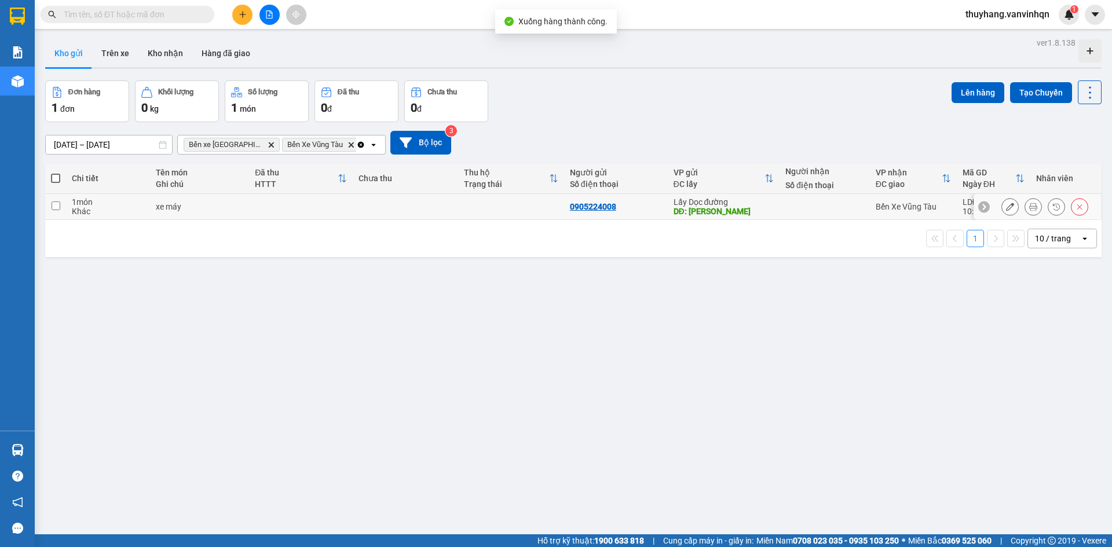
click at [334, 208] on td at bounding box center [301, 207] width 104 height 26
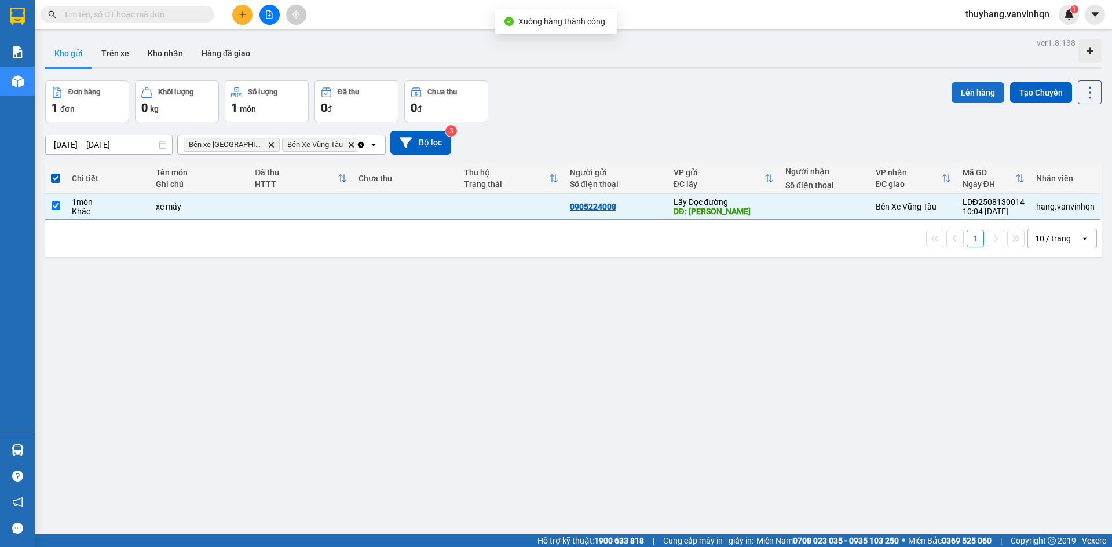
click at [968, 86] on button "Lên hàng" at bounding box center [977, 92] width 53 height 21
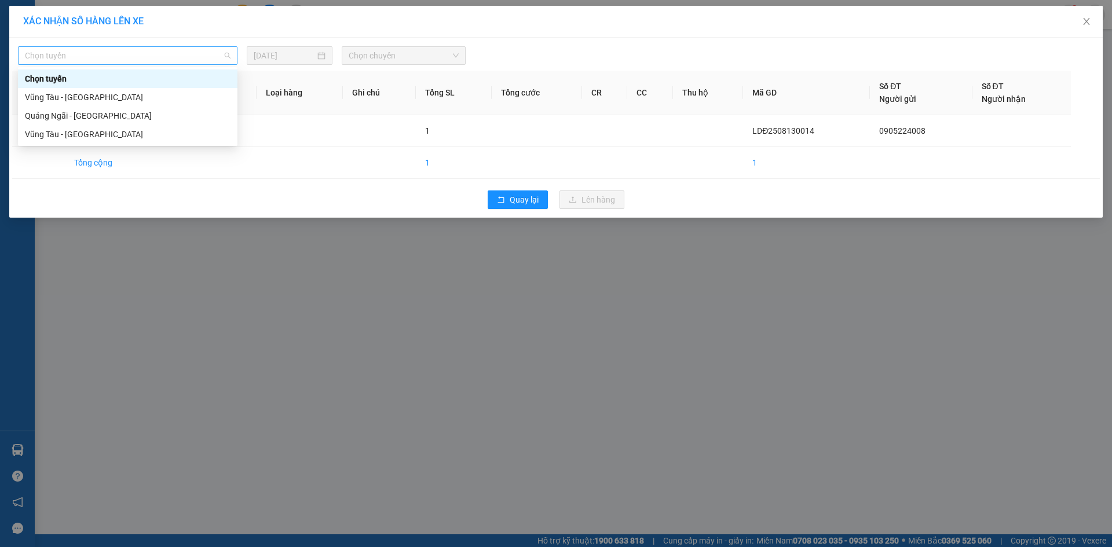
click at [187, 55] on span "Chọn tuyến" at bounding box center [128, 55] width 206 height 17
click at [138, 117] on div "Quảng Ngãi - [GEOGRAPHIC_DATA]" at bounding box center [128, 115] width 206 height 13
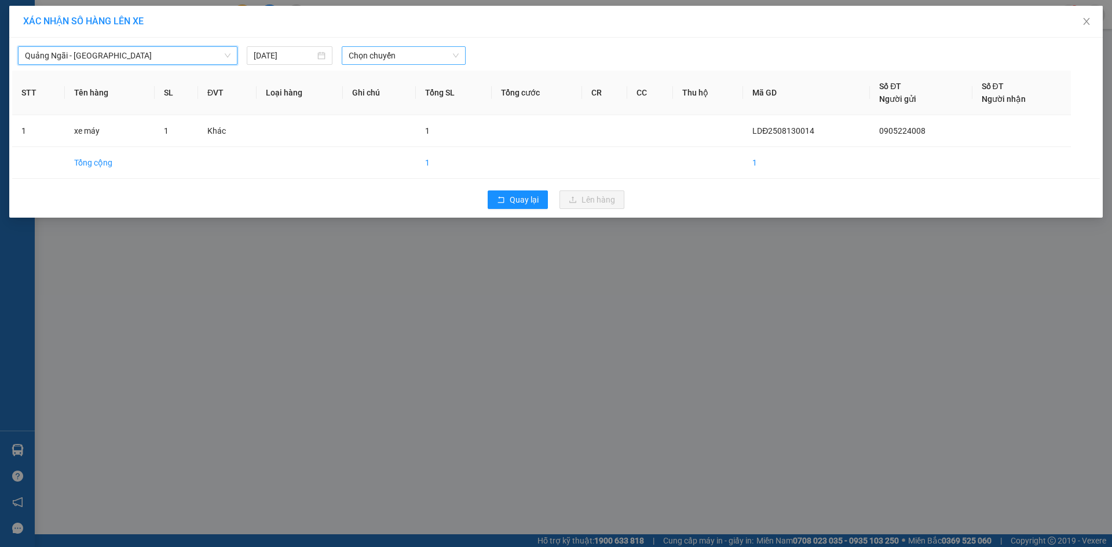
click at [377, 52] on span "Chọn chuyến" at bounding box center [404, 55] width 110 height 17
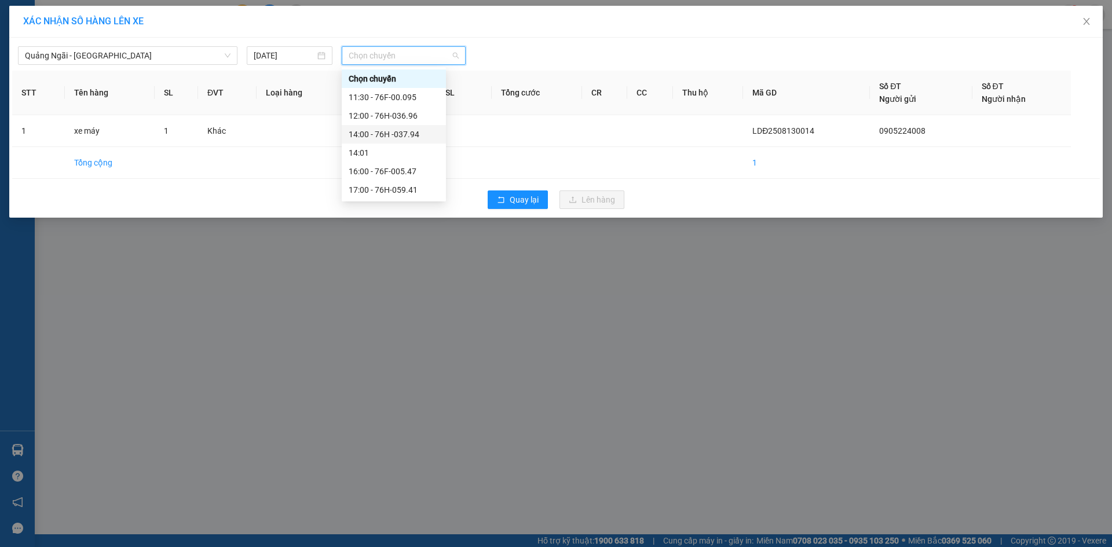
click at [409, 137] on div "14:00 - 76H -037.94" at bounding box center [394, 134] width 90 height 13
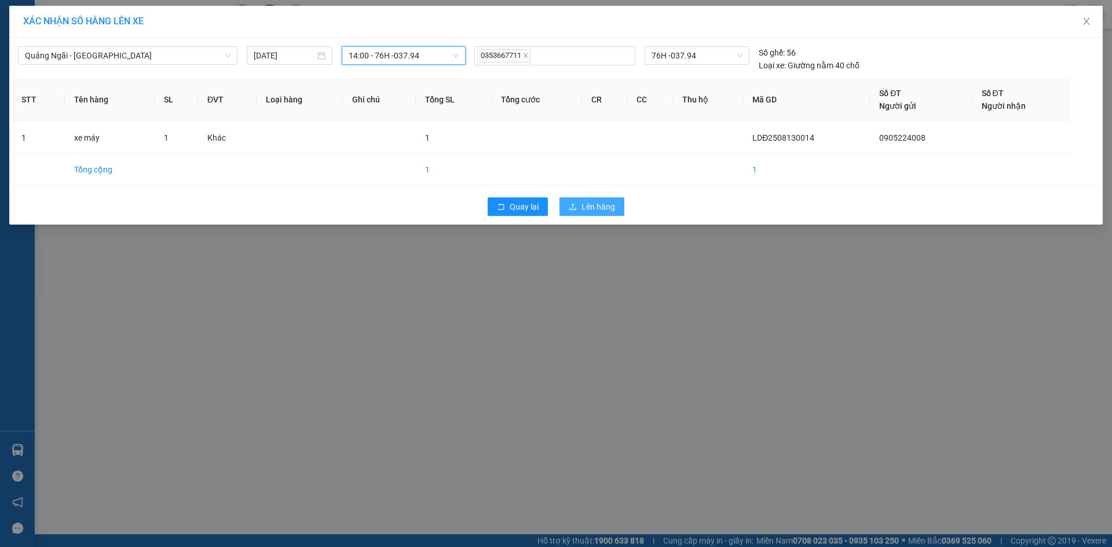
click at [603, 211] on span "Lên hàng" at bounding box center [598, 206] width 34 height 13
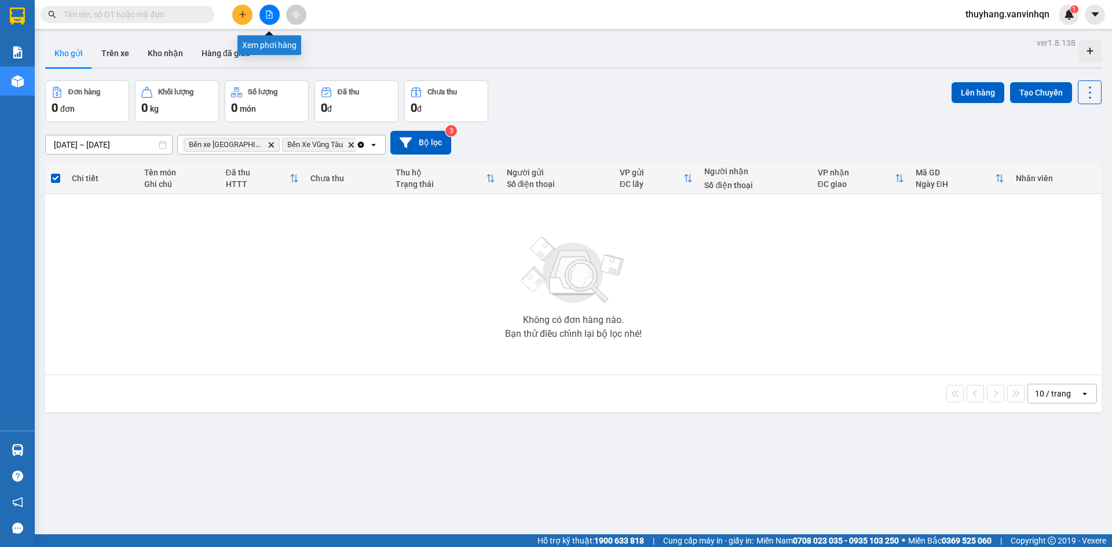
click at [267, 12] on icon "file-add" at bounding box center [269, 14] width 8 height 8
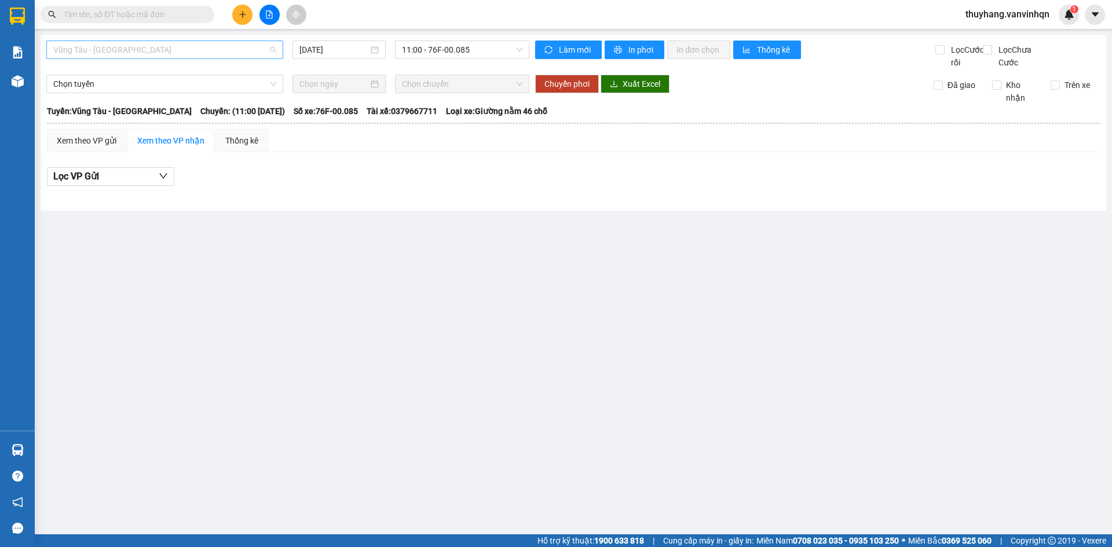
click at [177, 54] on span "Vũng Tàu - [GEOGRAPHIC_DATA]" at bounding box center [164, 49] width 223 height 17
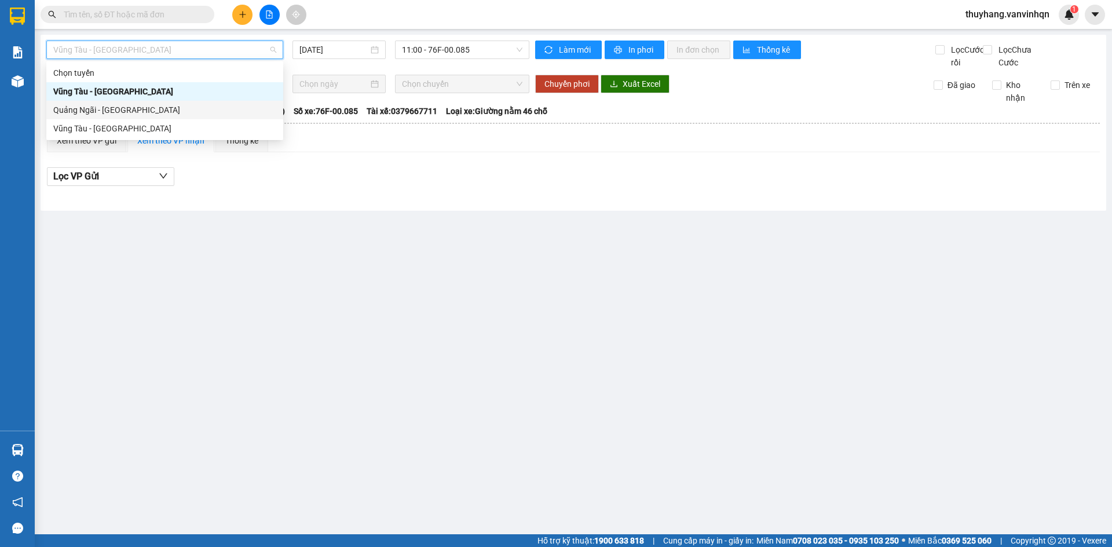
click at [162, 113] on div "Quảng Ngãi - [GEOGRAPHIC_DATA]" at bounding box center [164, 110] width 223 height 13
type input "[DATE]"
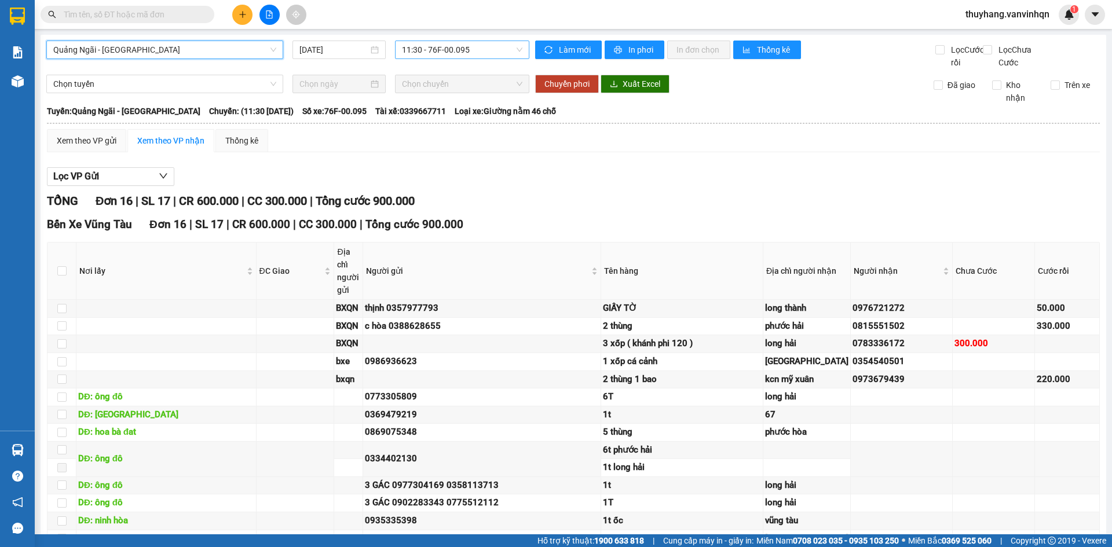
click at [441, 41] on span "11:30 - 76F-00.095" at bounding box center [462, 49] width 120 height 17
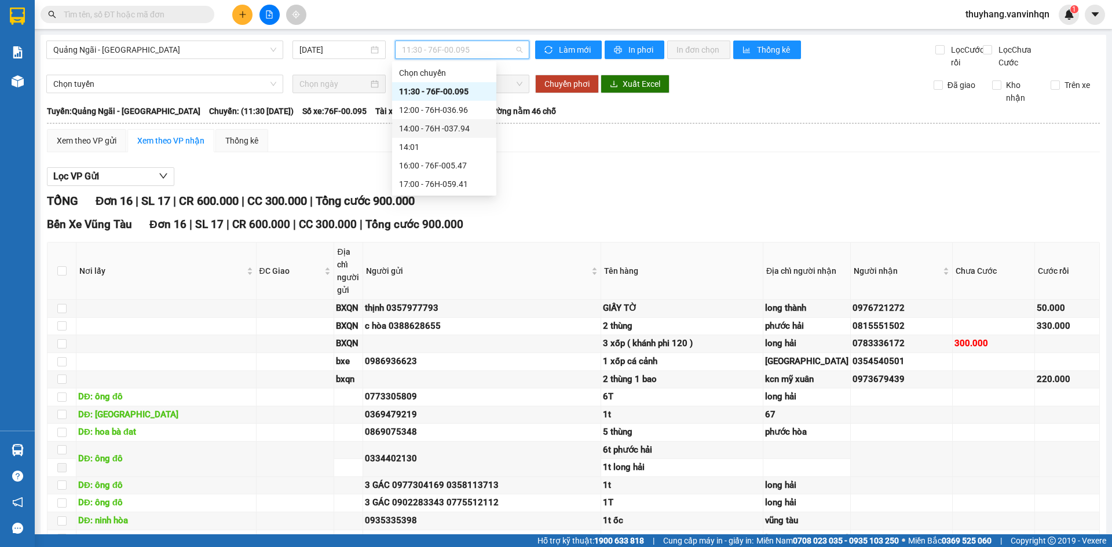
click at [464, 110] on div "12:00 - 76H-036.96" at bounding box center [444, 110] width 90 height 13
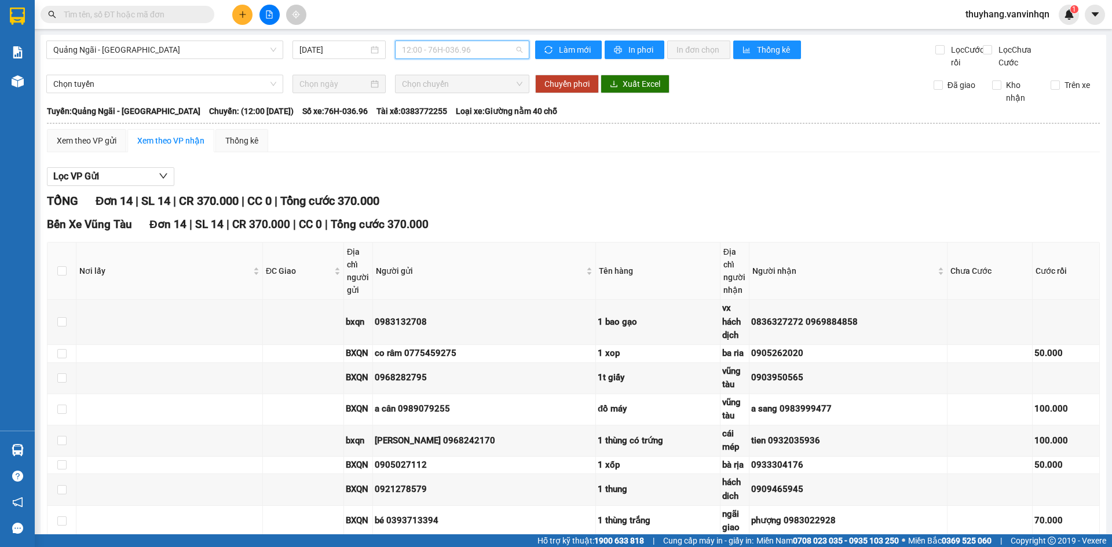
click at [451, 52] on span "12:00 - 76H-036.96" at bounding box center [462, 49] width 120 height 17
click at [455, 94] on div "11:30 - 76F-00.095" at bounding box center [444, 91] width 90 height 13
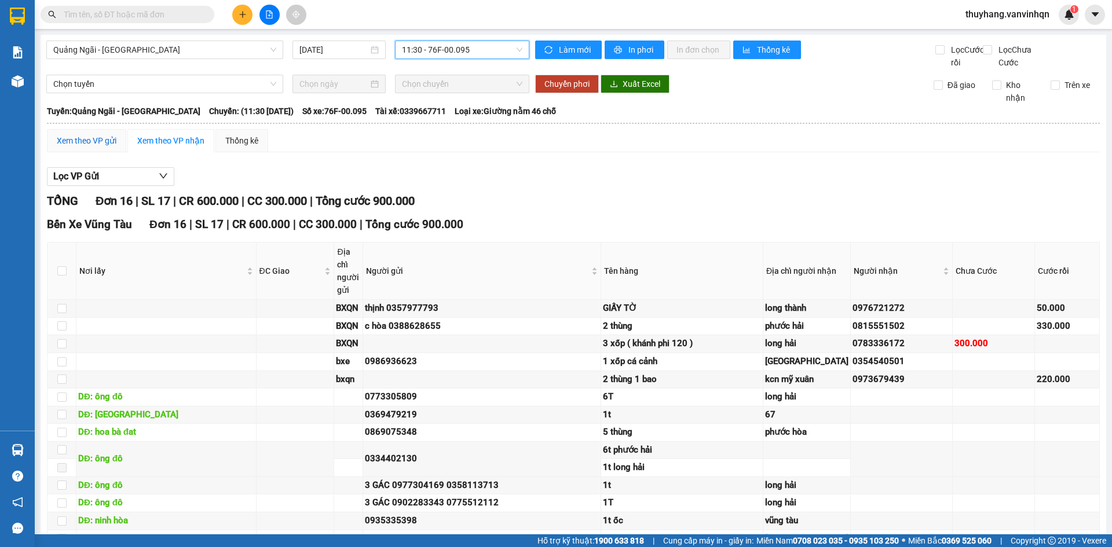
click at [87, 147] on div "Xem theo VP gửi" at bounding box center [87, 140] width 60 height 13
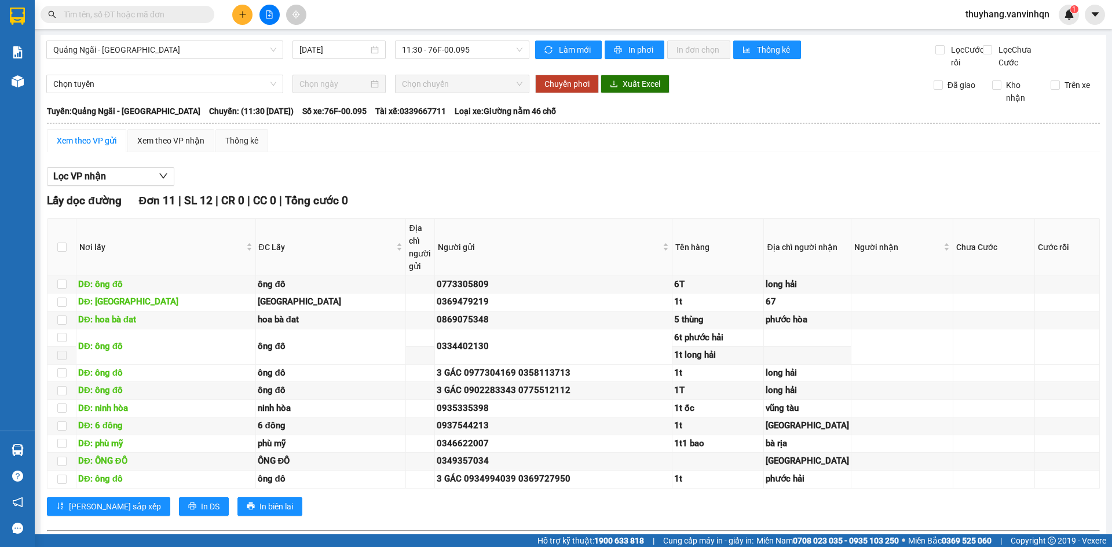
click at [465, 49] on span "11:30 - 76F-00.095" at bounding box center [462, 49] width 120 height 17
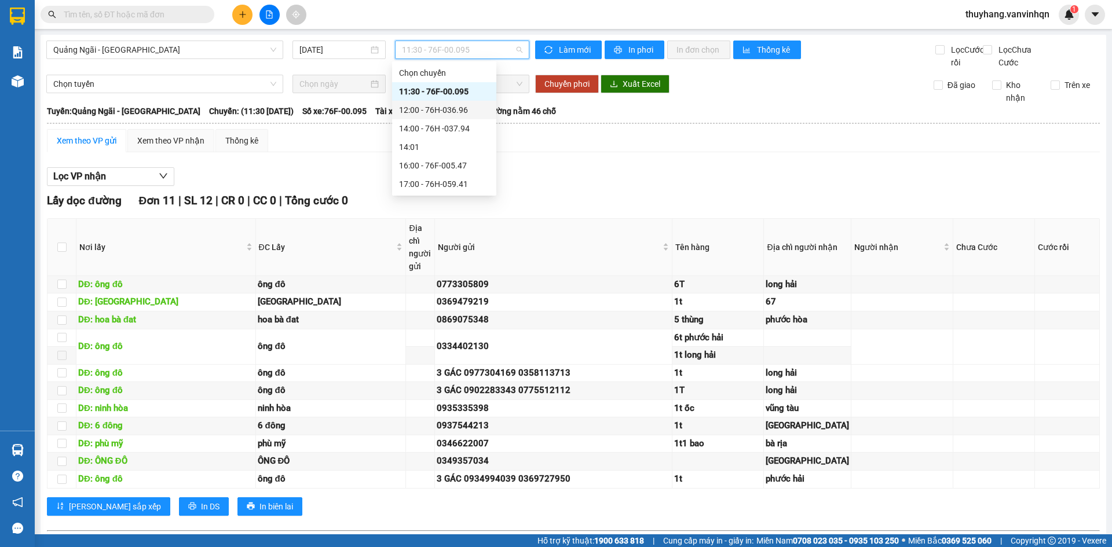
click at [465, 108] on div "12:00 - 76H-036.96" at bounding box center [444, 110] width 90 height 13
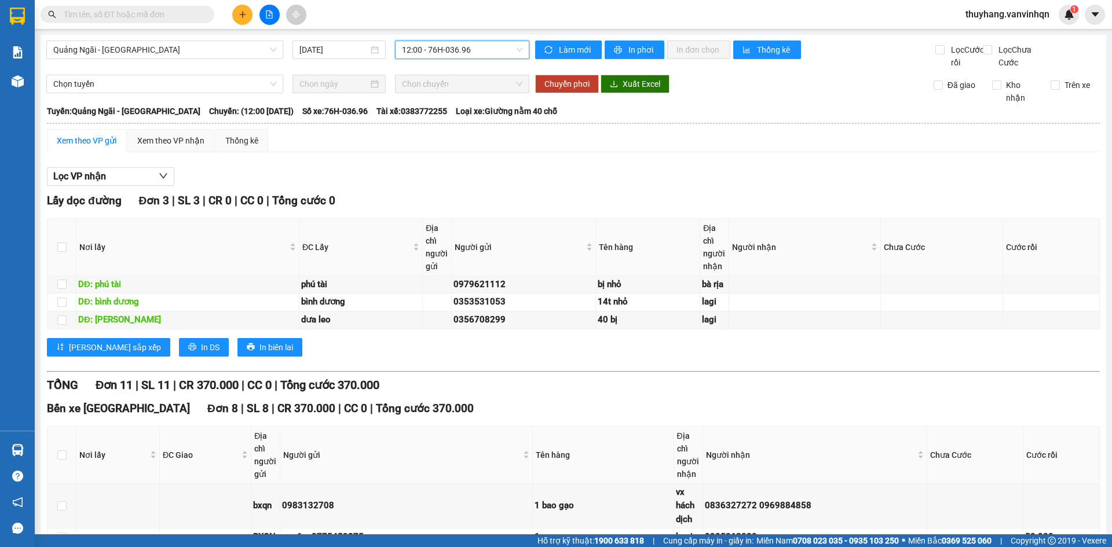
click at [477, 47] on span "12:00 - 76H-036.96" at bounding box center [462, 49] width 120 height 17
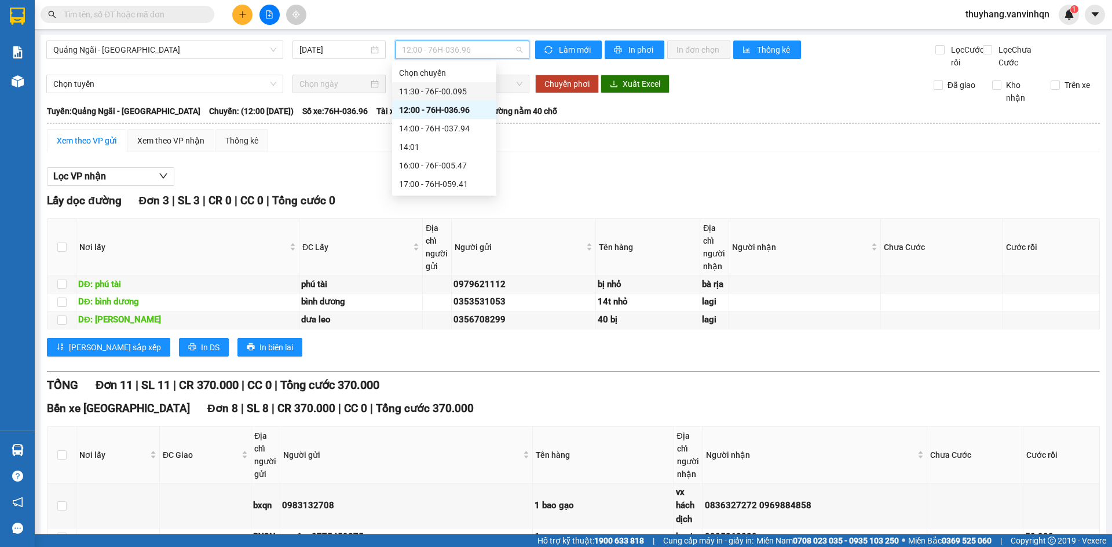
click at [459, 93] on div "11:30 - 76F-00.095" at bounding box center [444, 91] width 90 height 13
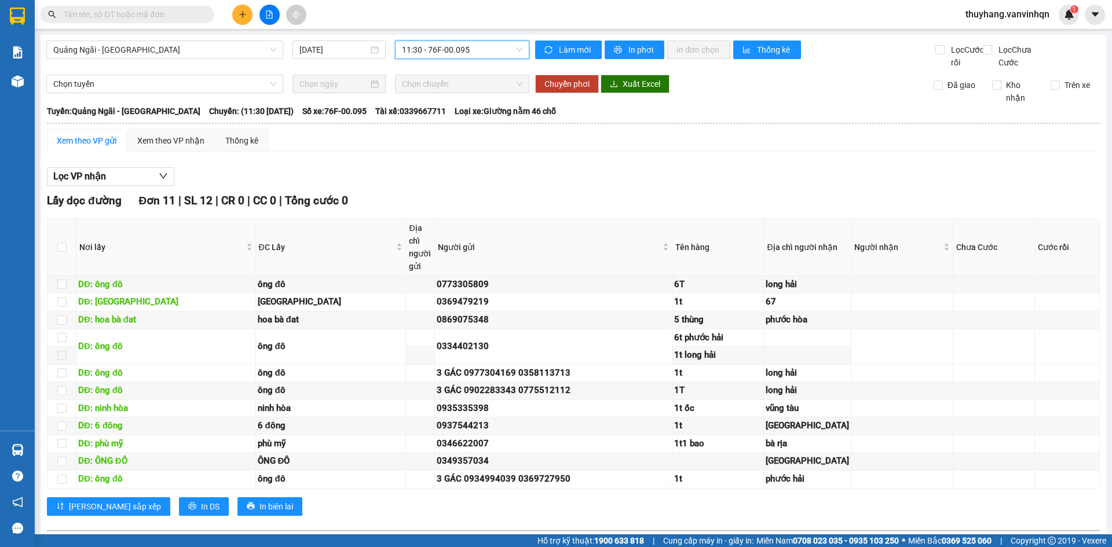
checkbox input "true"
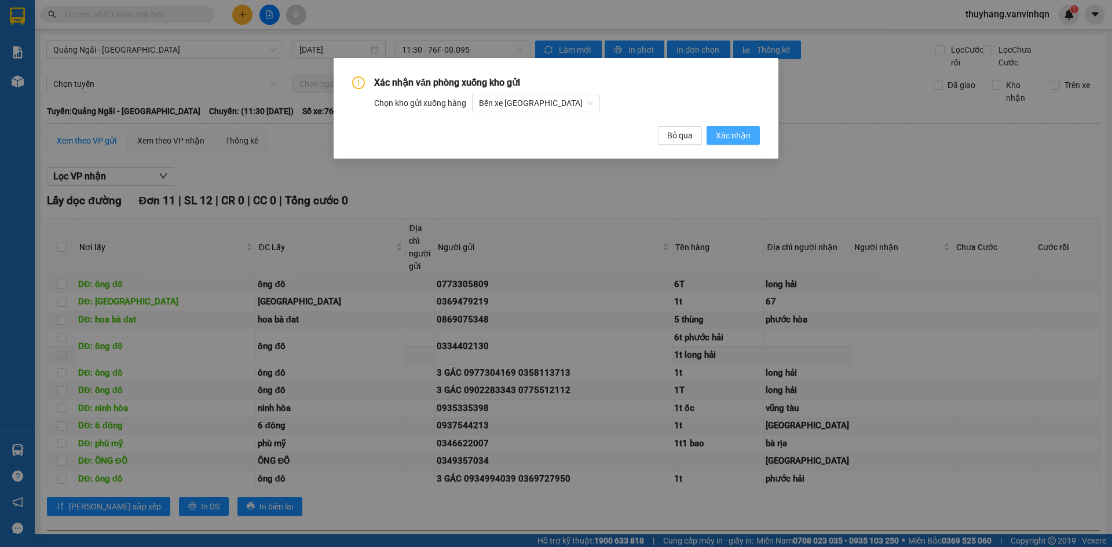
click at [730, 138] on span "Xác nhận" at bounding box center [733, 135] width 35 height 13
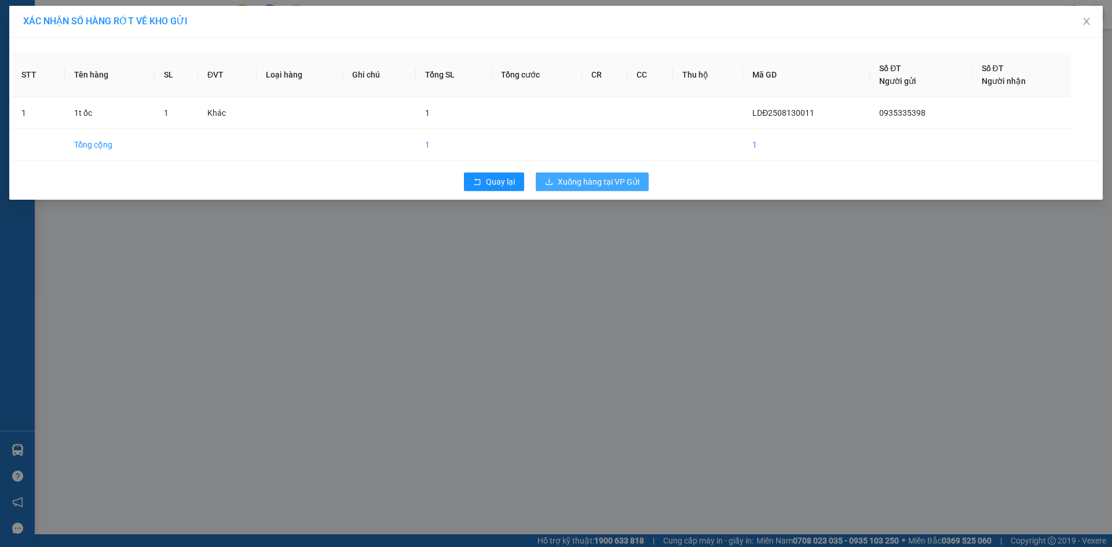
click at [578, 179] on span "Xuống hàng tại VP Gửi" at bounding box center [599, 181] width 82 height 13
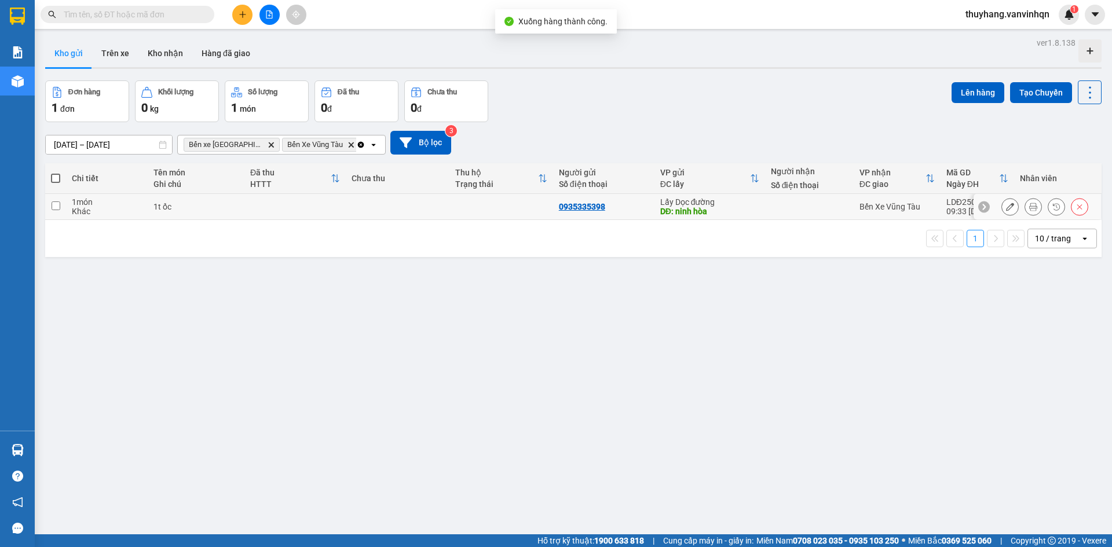
click at [259, 215] on td at bounding box center [294, 207] width 101 height 26
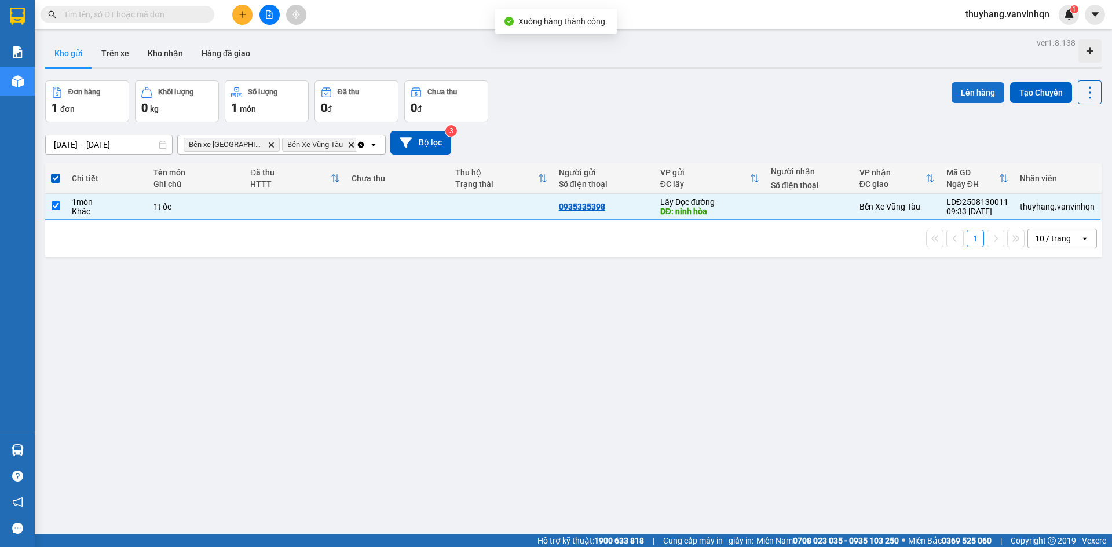
click at [966, 90] on button "Lên hàng" at bounding box center [977, 92] width 53 height 21
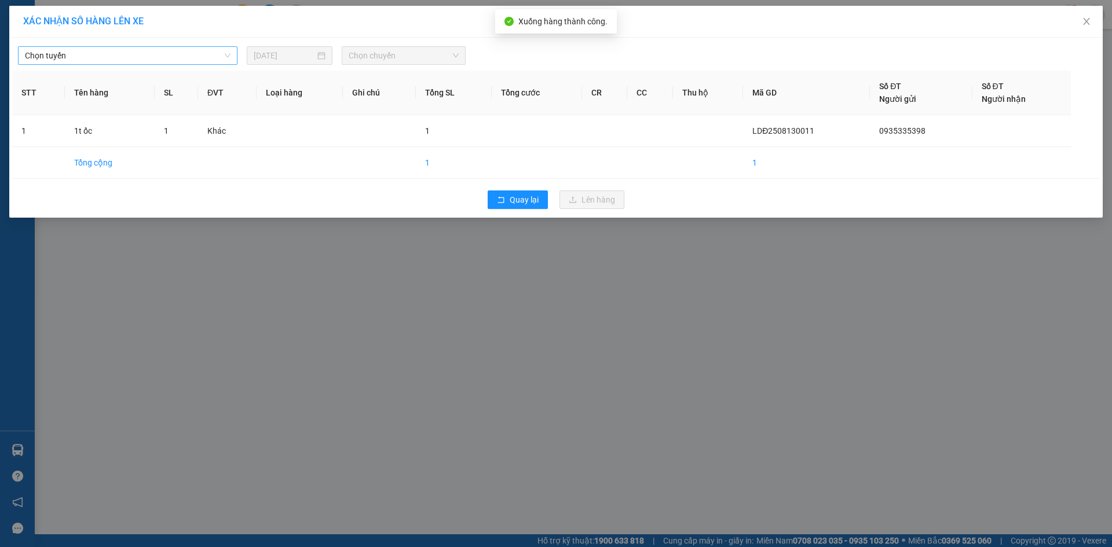
click at [179, 54] on span "Chọn tuyến" at bounding box center [128, 55] width 206 height 17
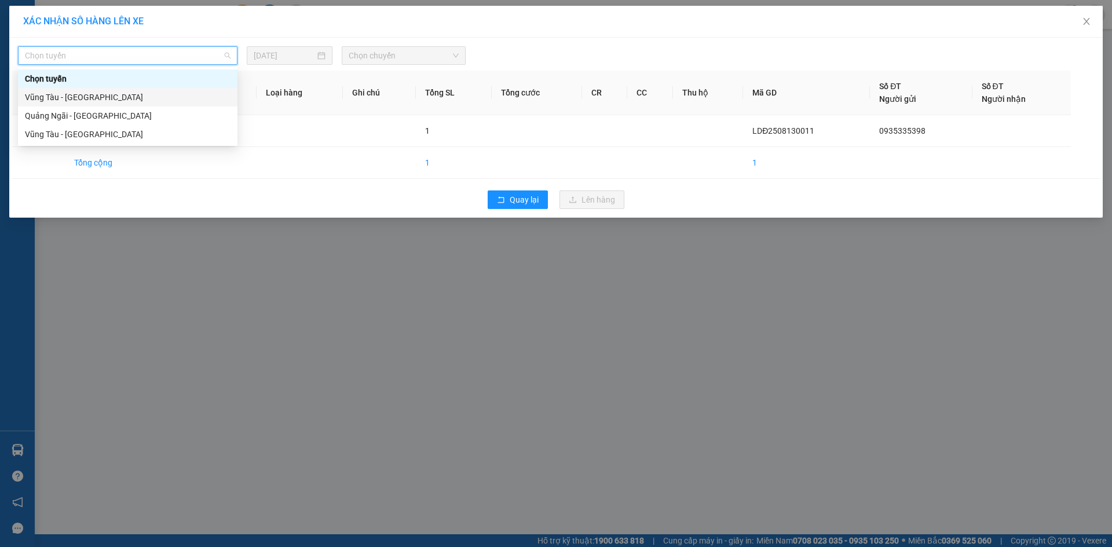
click at [171, 117] on div "Quảng Ngãi - [GEOGRAPHIC_DATA]" at bounding box center [128, 115] width 206 height 13
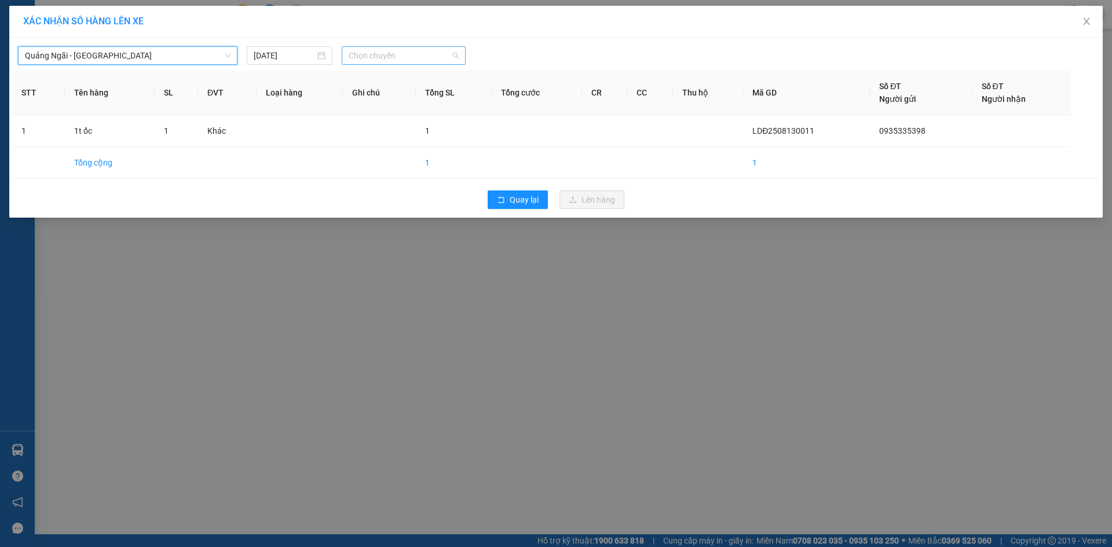
click at [368, 54] on span "Chọn chuyến" at bounding box center [404, 55] width 110 height 17
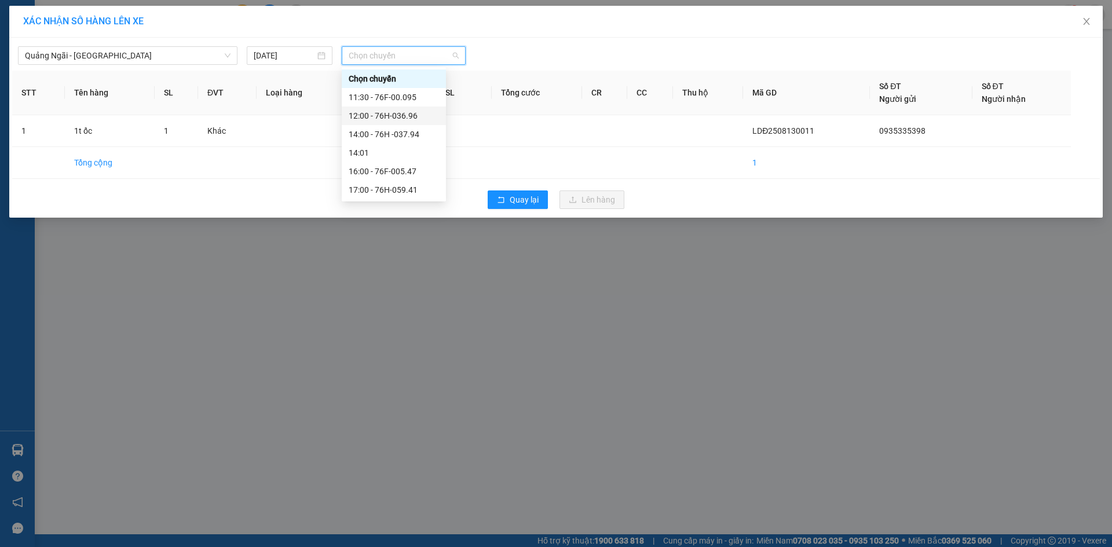
click at [415, 113] on div "12:00 - 76H-036.96" at bounding box center [394, 115] width 90 height 13
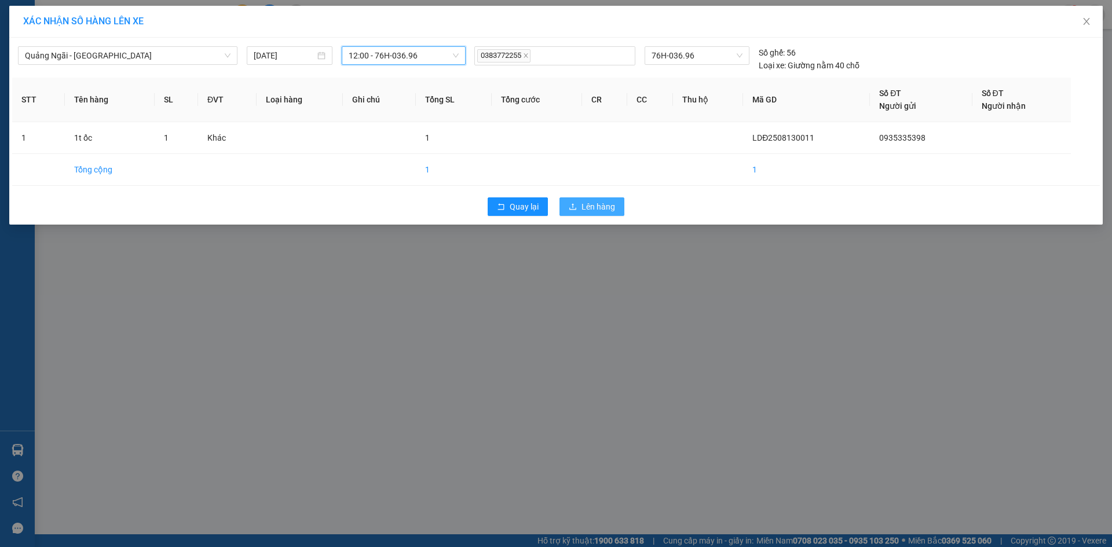
click at [598, 199] on button "Lên hàng" at bounding box center [591, 206] width 65 height 19
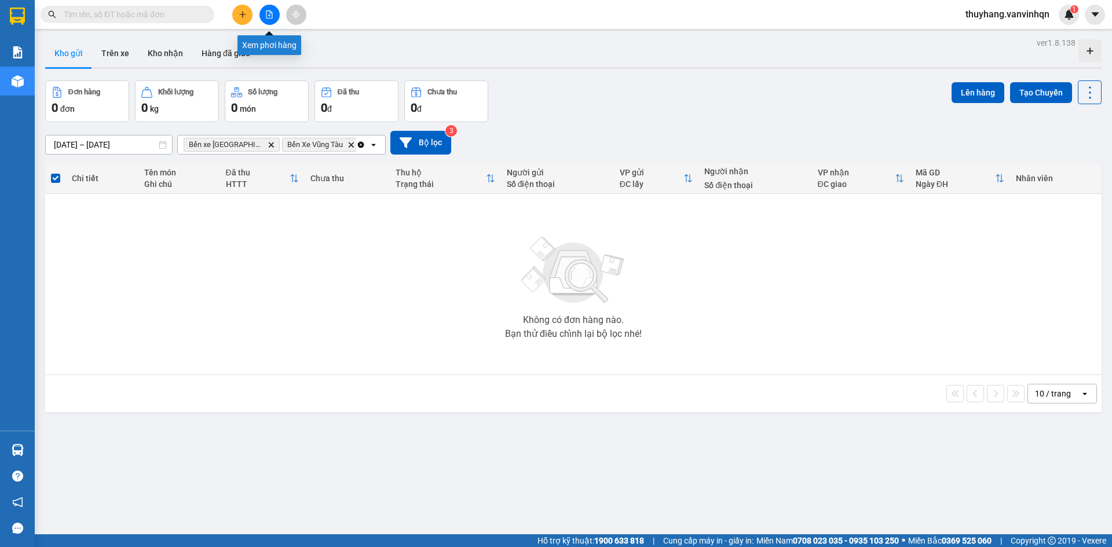
click at [263, 19] on button at bounding box center [269, 15] width 20 height 20
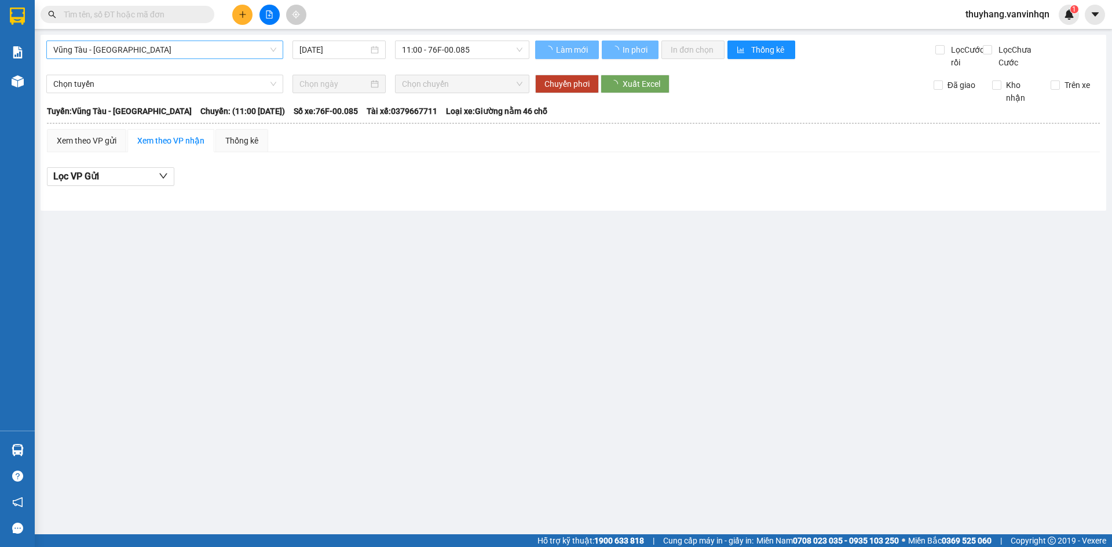
click at [178, 47] on span "Vũng Tàu - [GEOGRAPHIC_DATA]" at bounding box center [164, 49] width 223 height 17
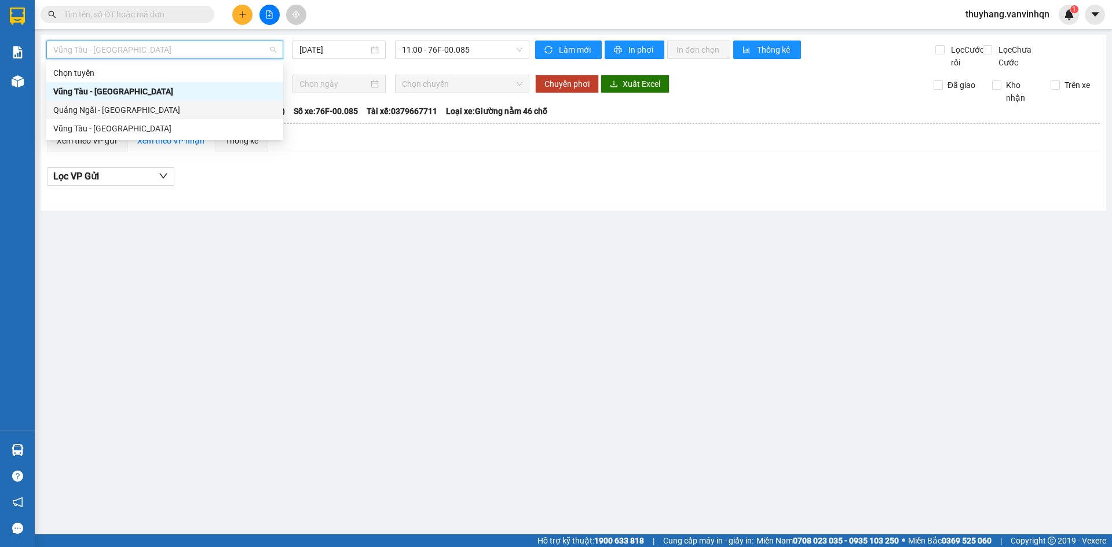
click at [193, 112] on div "Quảng Ngãi - [GEOGRAPHIC_DATA]" at bounding box center [164, 110] width 223 height 13
type input "[DATE]"
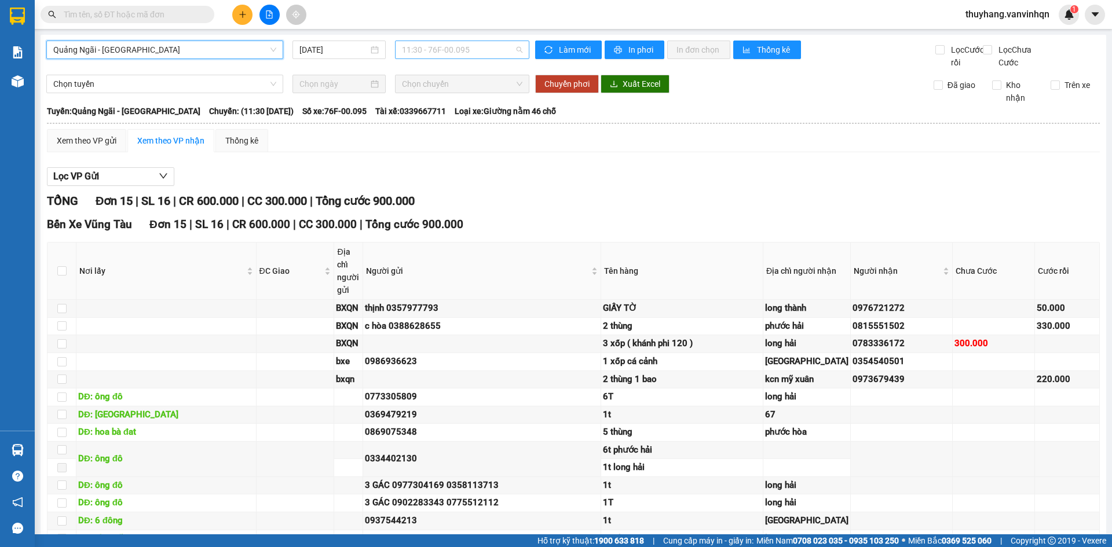
click at [496, 50] on span "11:30 - 76F-00.095" at bounding box center [462, 49] width 120 height 17
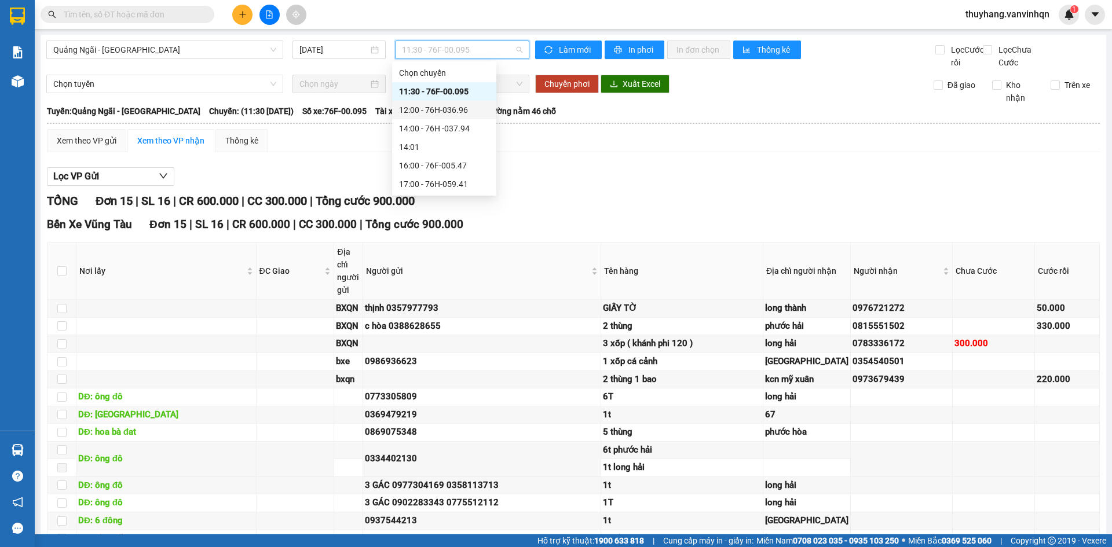
click at [469, 104] on div "12:00 - 76H-036.96" at bounding box center [444, 110] width 90 height 13
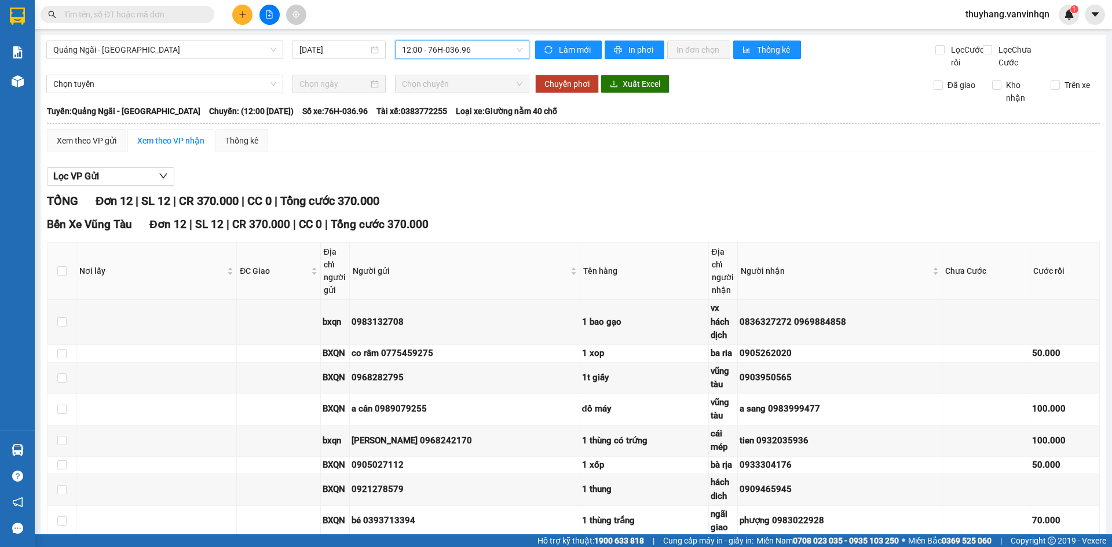
click at [547, 186] on div "Lọc VP Gửi" at bounding box center [573, 176] width 1052 height 19
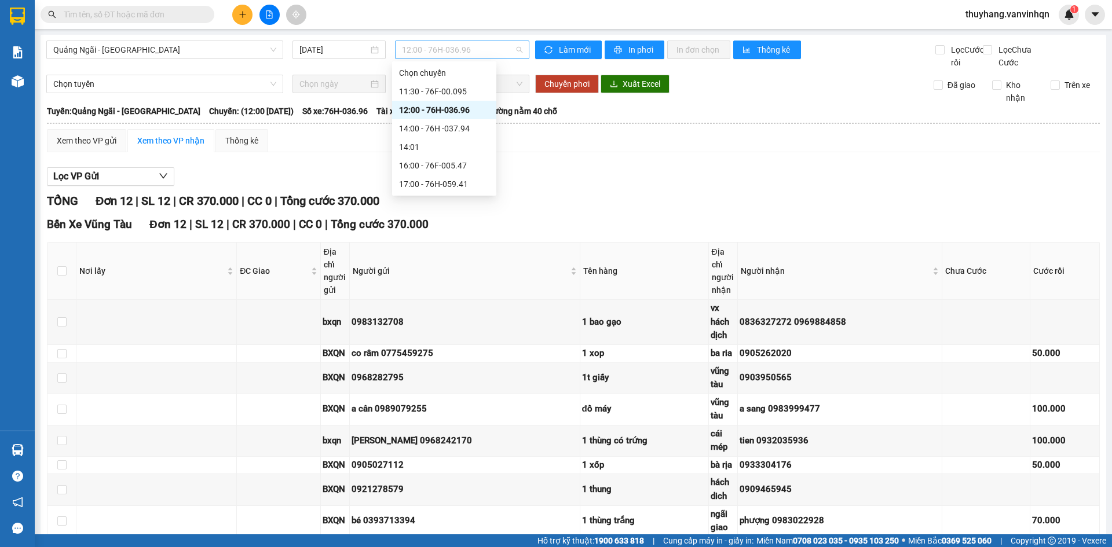
click at [460, 50] on span "12:00 - 76H-036.96" at bounding box center [462, 49] width 120 height 17
drag, startPoint x: 460, startPoint y: 93, endPoint x: 1111, endPoint y: 402, distance: 720.4
click at [464, 94] on div "11:30 - 76F-00.095" at bounding box center [444, 91] width 90 height 13
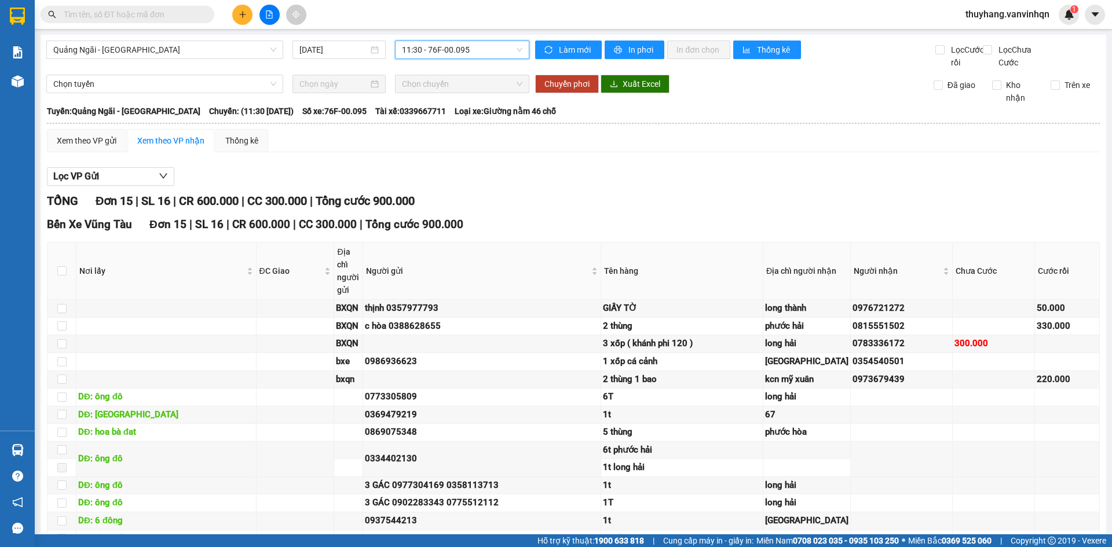
click at [440, 49] on span "11:30 - 76F-00.095" at bounding box center [462, 49] width 120 height 17
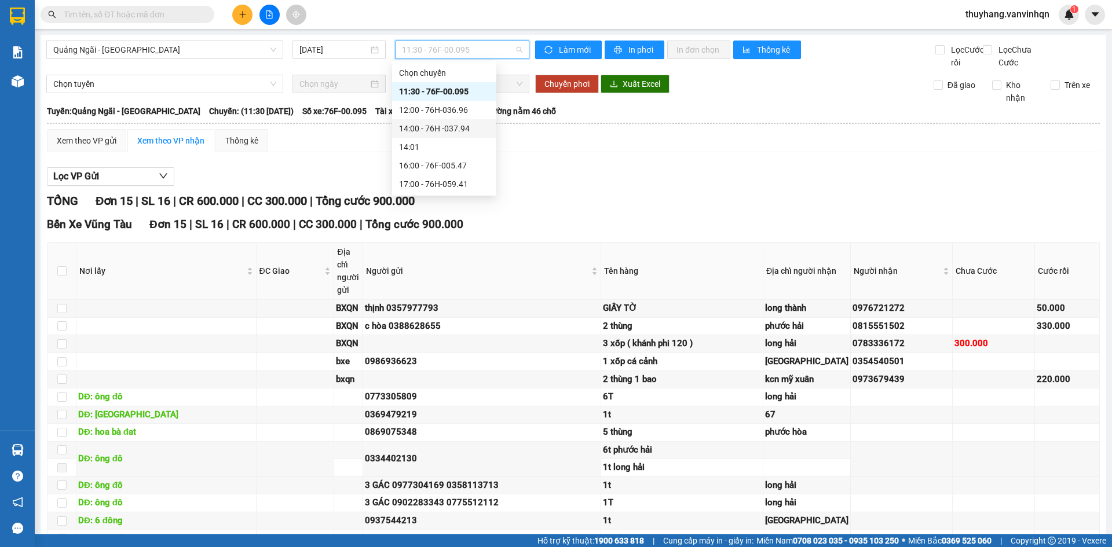
click at [465, 133] on div "14:00 - 76H -037.94" at bounding box center [444, 128] width 90 height 13
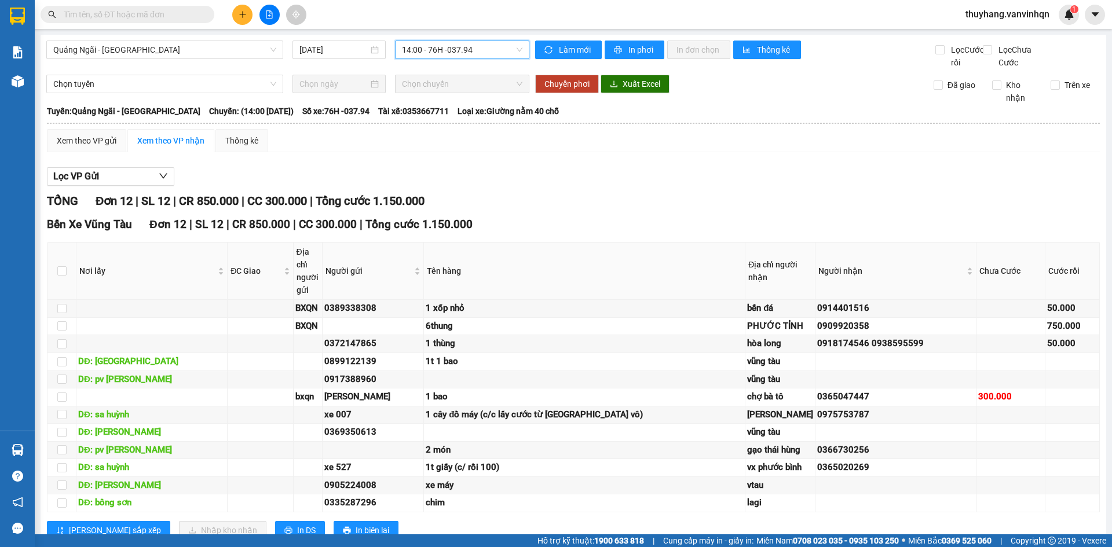
click at [466, 49] on span "14:00 - 76H -037.94" at bounding box center [462, 49] width 120 height 17
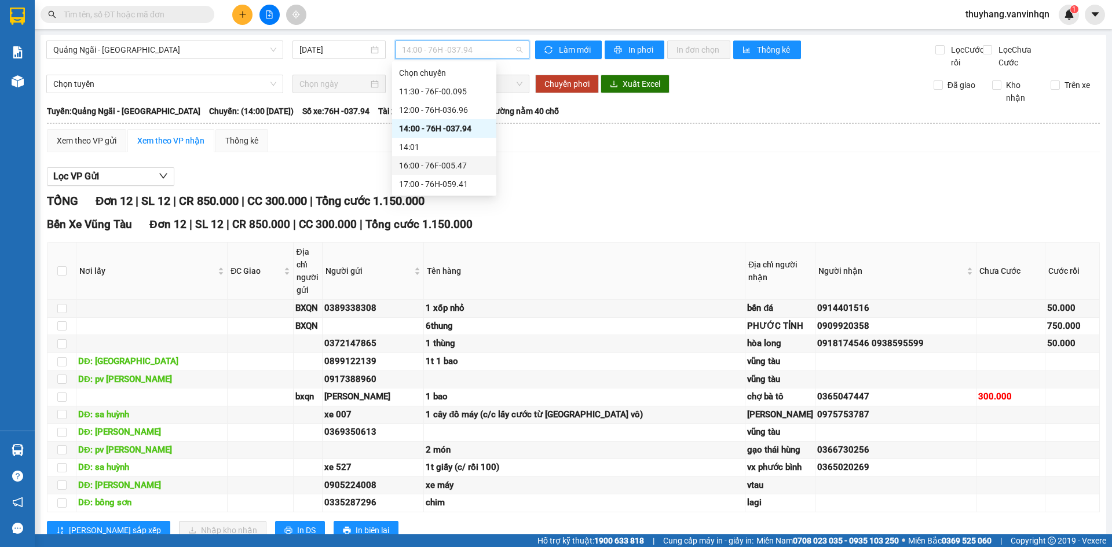
click at [474, 167] on div "16:00 - 76F-005.47" at bounding box center [444, 165] width 90 height 13
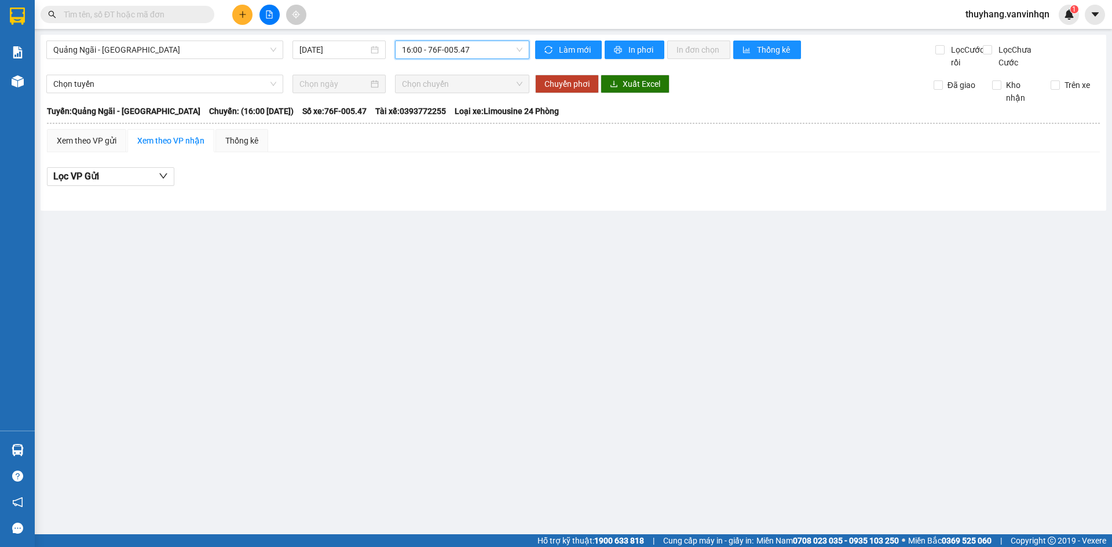
click at [453, 49] on span "16:00 - 76F-005.47" at bounding box center [462, 49] width 120 height 17
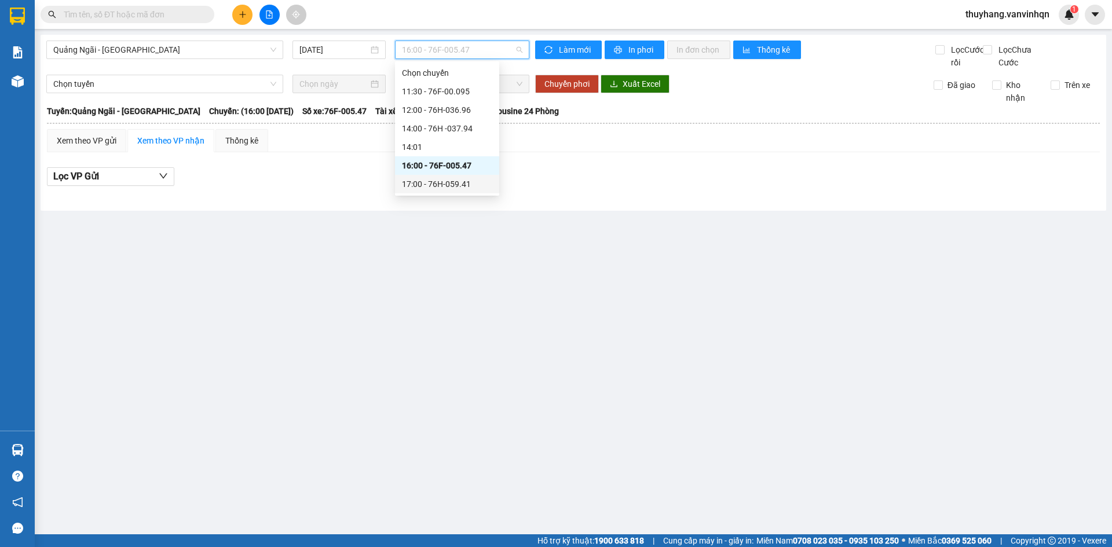
click at [467, 186] on div "17:00 - 76H-059.41" at bounding box center [447, 184] width 90 height 13
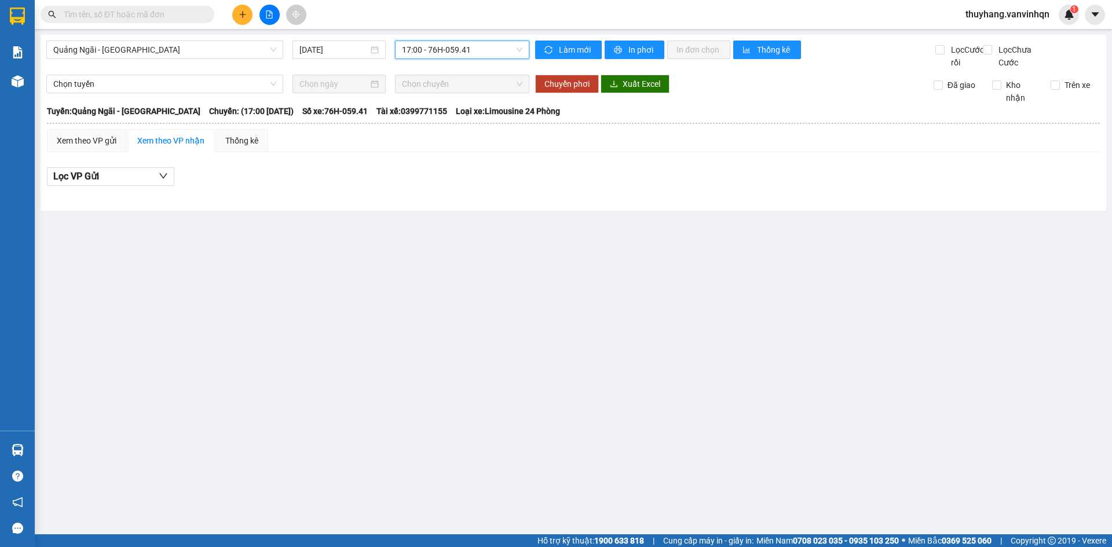
click at [490, 55] on span "17:00 - 76H-059.41" at bounding box center [462, 49] width 120 height 17
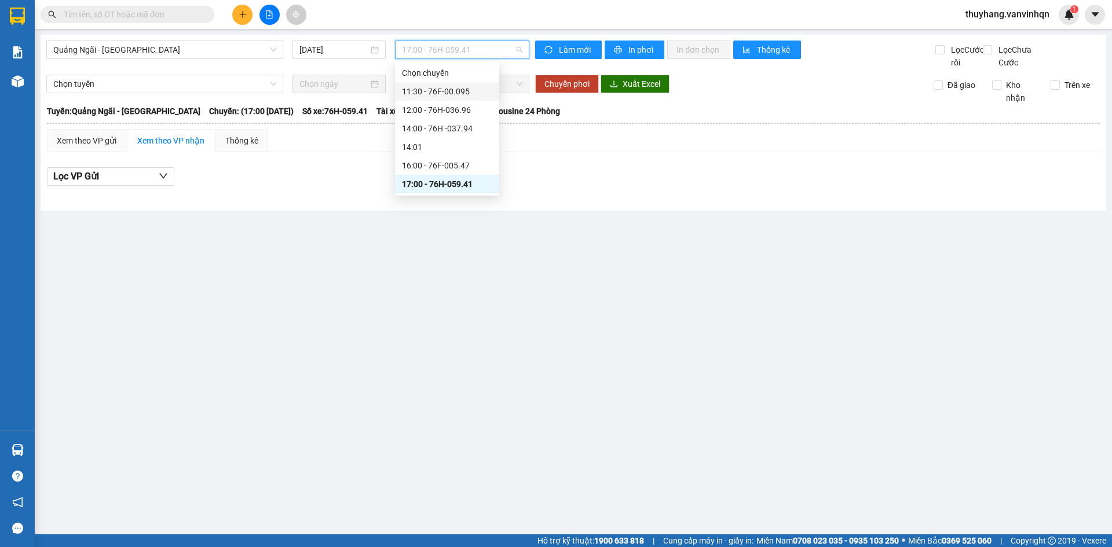
click at [471, 93] on div "11:30 - 76F-00.095" at bounding box center [447, 91] width 90 height 13
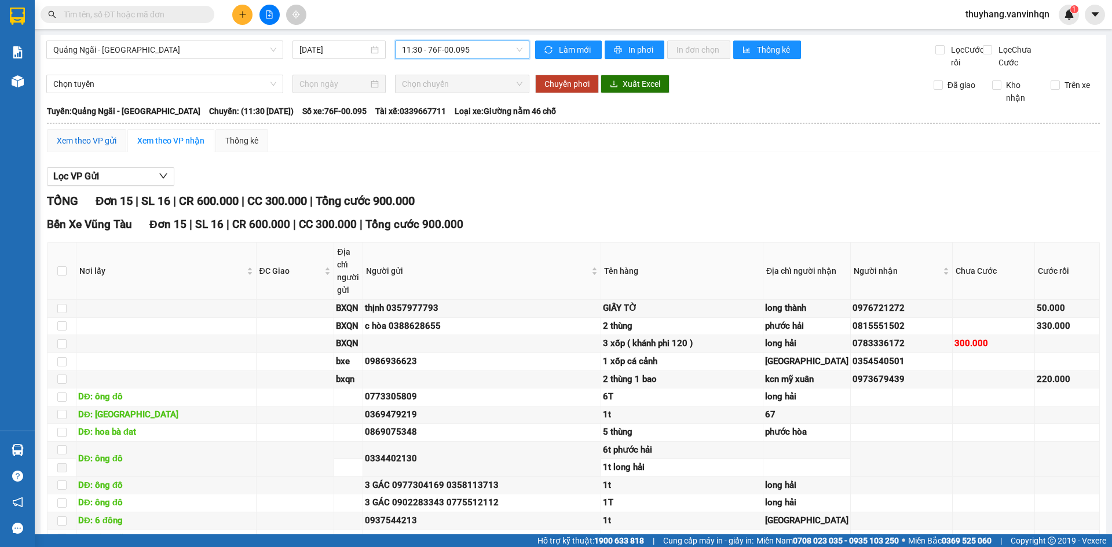
click at [100, 147] on div "Xem theo VP gửi" at bounding box center [87, 140] width 60 height 13
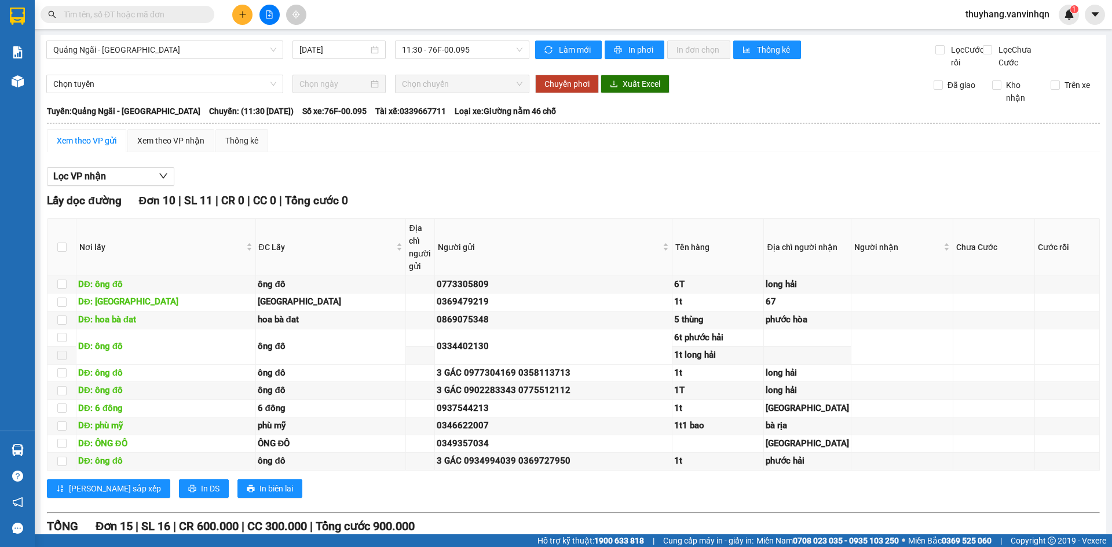
click at [241, 15] on icon "plus" at bounding box center [243, 14] width 8 height 8
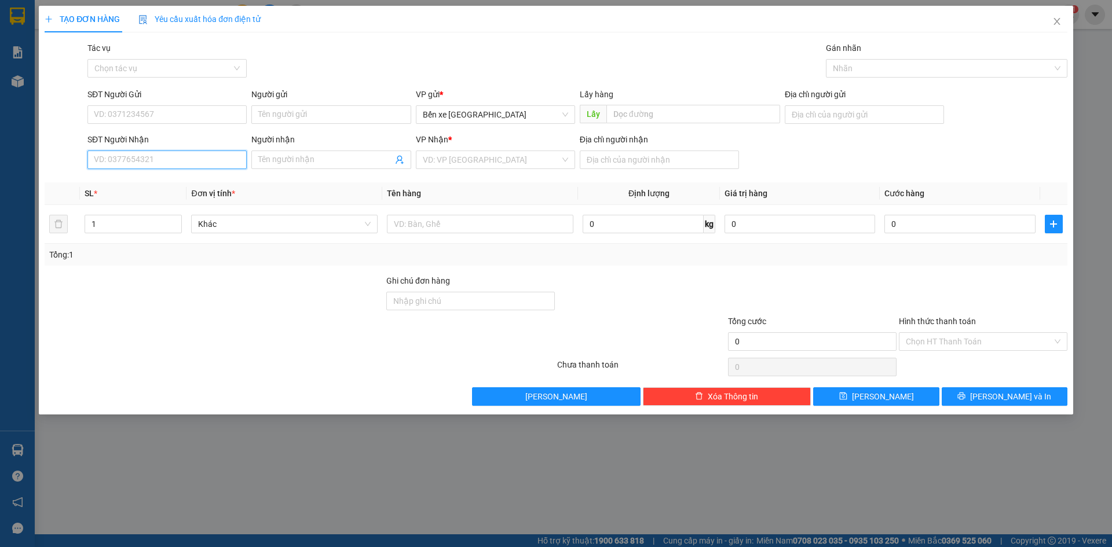
click at [182, 161] on input "SĐT Người Nhận" at bounding box center [166, 160] width 159 height 19
type input "0348988261"
click at [171, 180] on div "0348988261 - quy" at bounding box center [166, 183] width 145 height 13
type input "BXQN"
type input "quy"
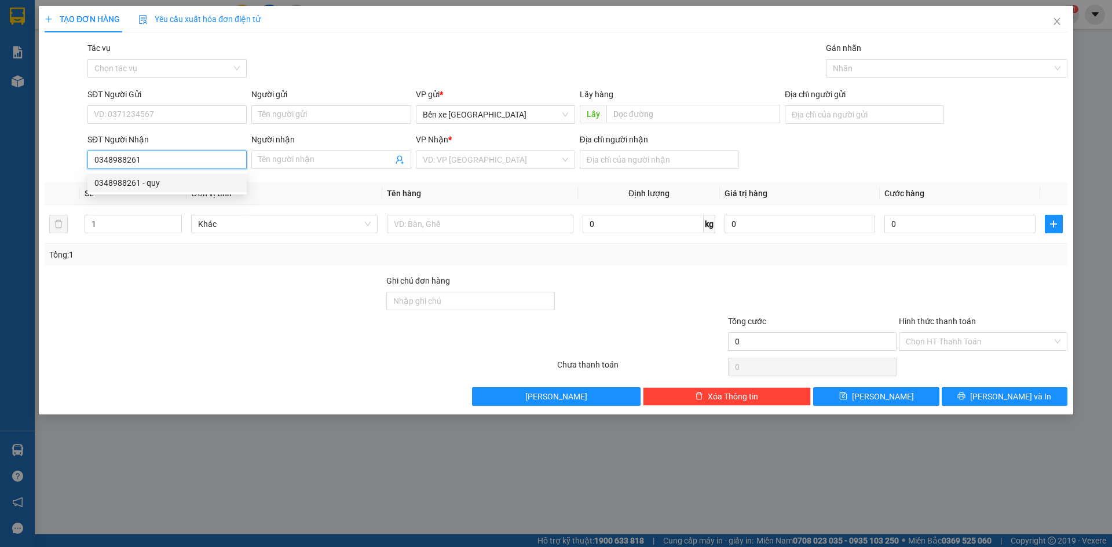
type input "bv vũng tàu"
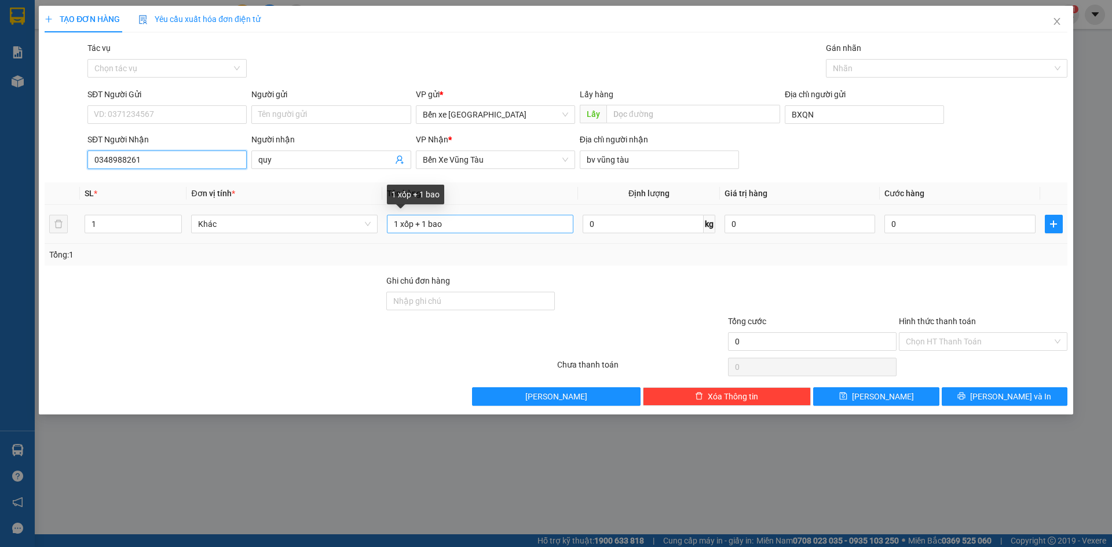
type input "0348988261"
click at [500, 225] on input "1 xốp + 1 bao" at bounding box center [480, 224] width 186 height 19
type input "1 túm"
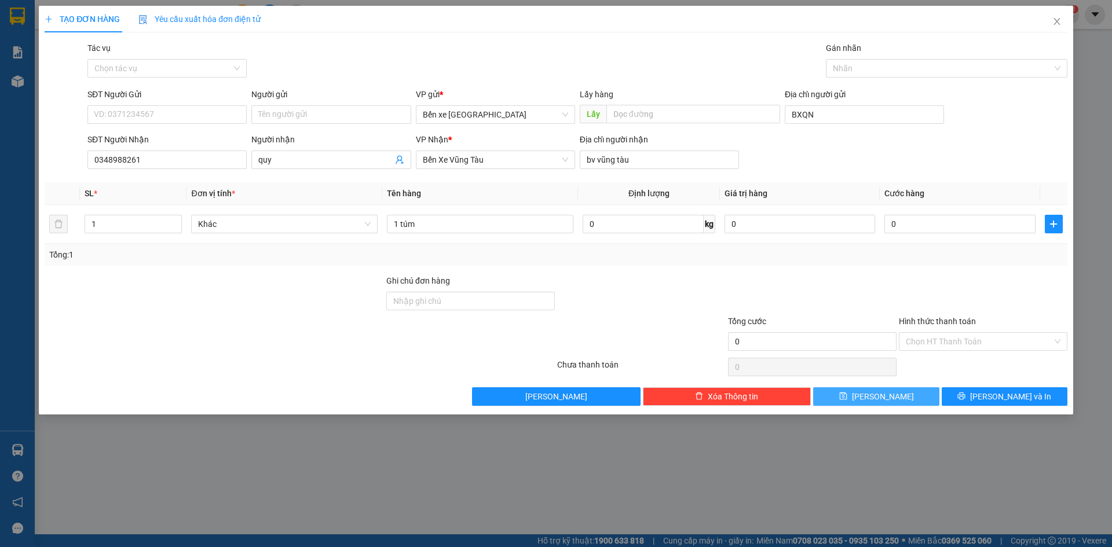
click at [907, 400] on button "[PERSON_NAME]" at bounding box center [876, 396] width 126 height 19
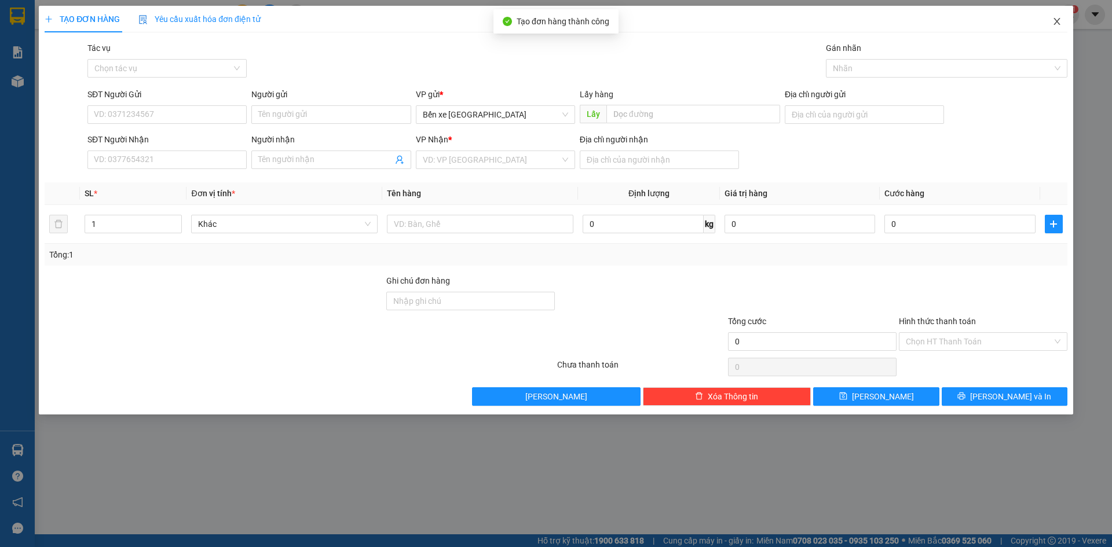
click at [1063, 19] on span "Close" at bounding box center [1056, 22] width 32 height 32
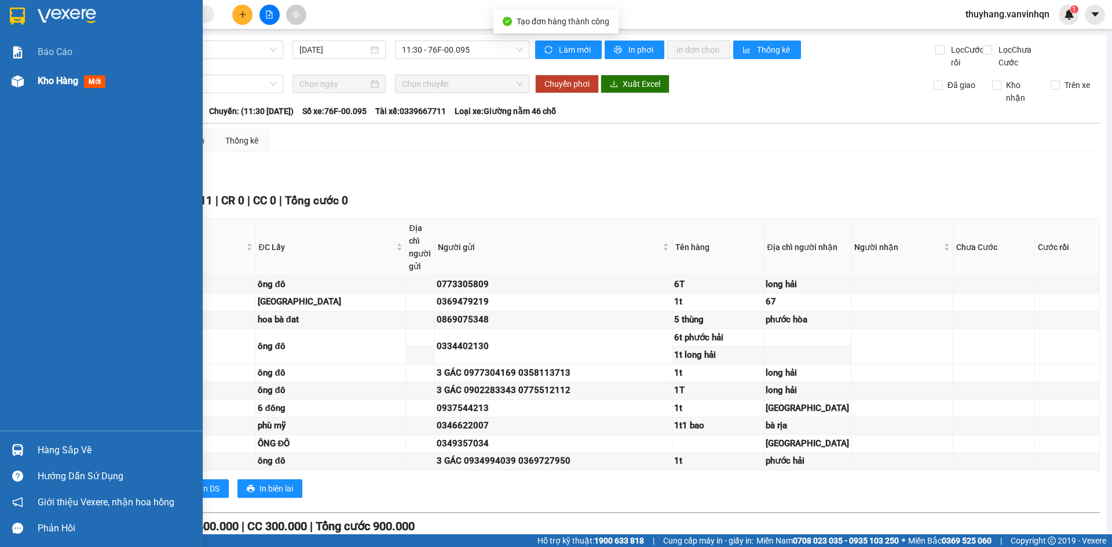
click at [17, 83] on img at bounding box center [18, 81] width 12 height 12
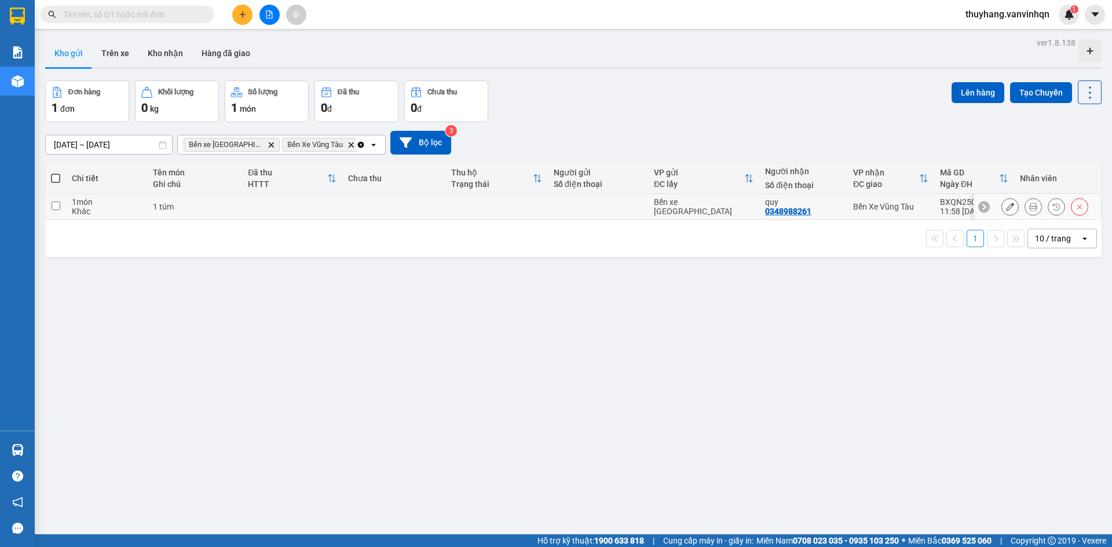
click at [178, 210] on div "1 túm" at bounding box center [195, 206] width 84 height 9
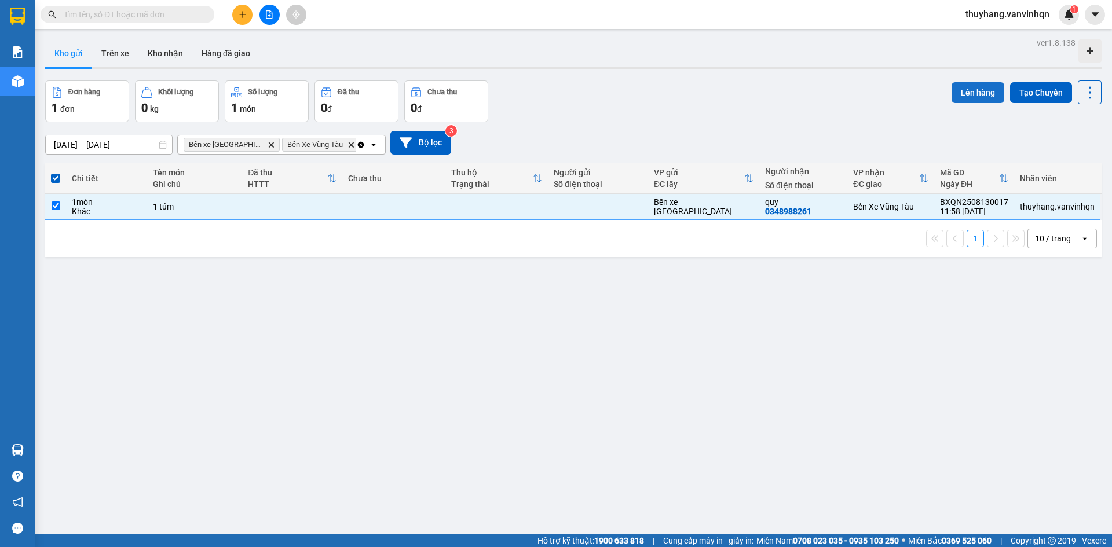
click at [962, 94] on button "Lên hàng" at bounding box center [977, 92] width 53 height 21
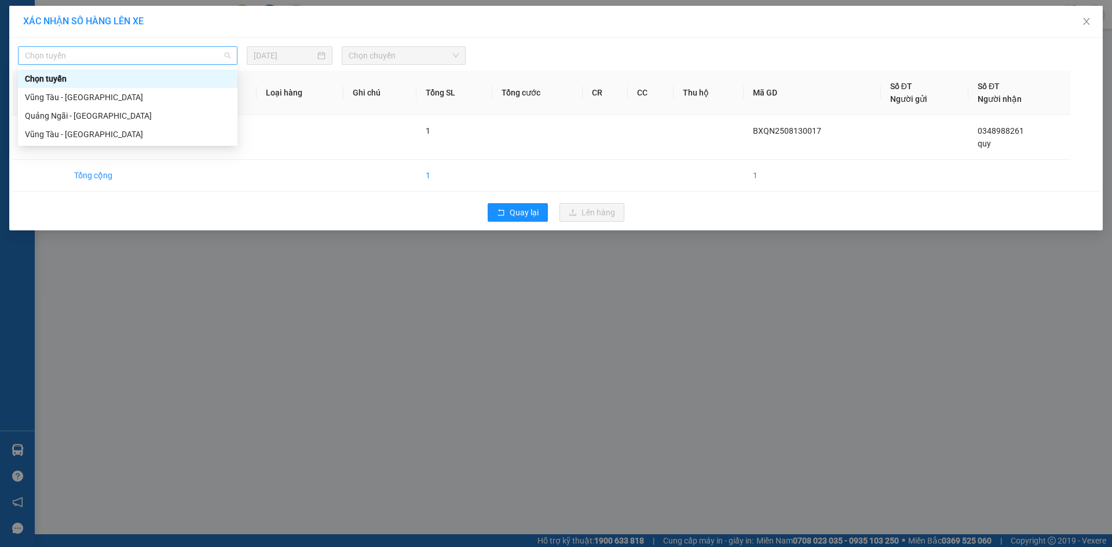
click at [127, 56] on span "Chọn tuyến" at bounding box center [128, 55] width 206 height 17
click at [90, 116] on div "Quảng Ngãi - [GEOGRAPHIC_DATA]" at bounding box center [128, 115] width 206 height 13
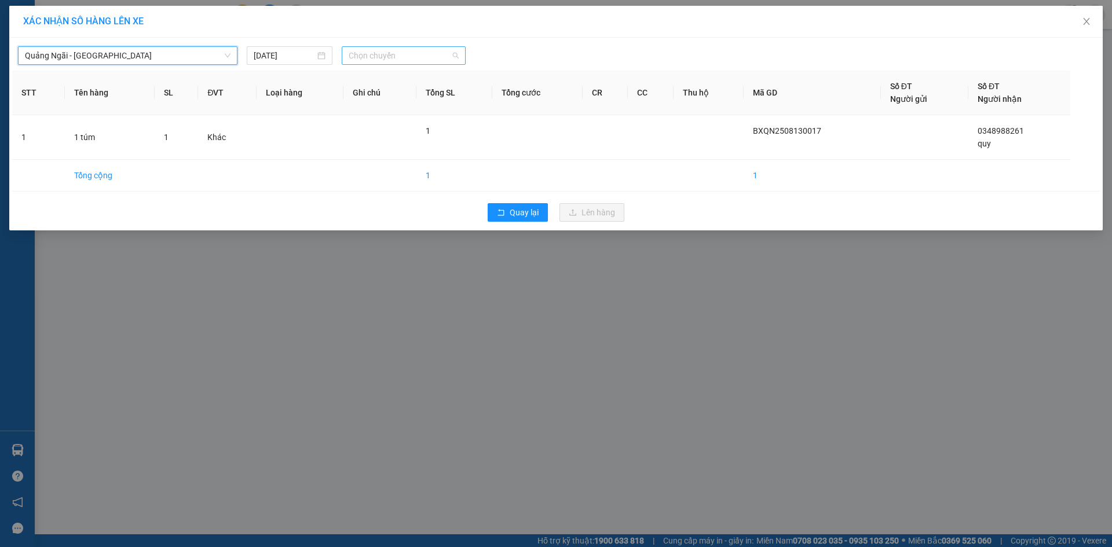
click at [379, 56] on span "Chọn chuyến" at bounding box center [404, 55] width 110 height 17
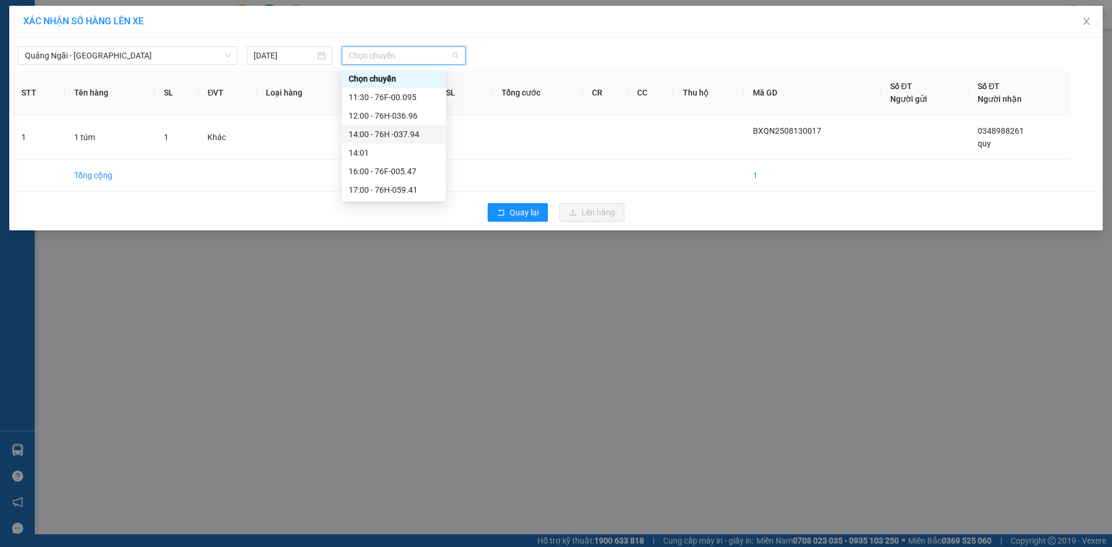
click at [417, 138] on div "14:00 - 76H -037.94" at bounding box center [394, 134] width 90 height 13
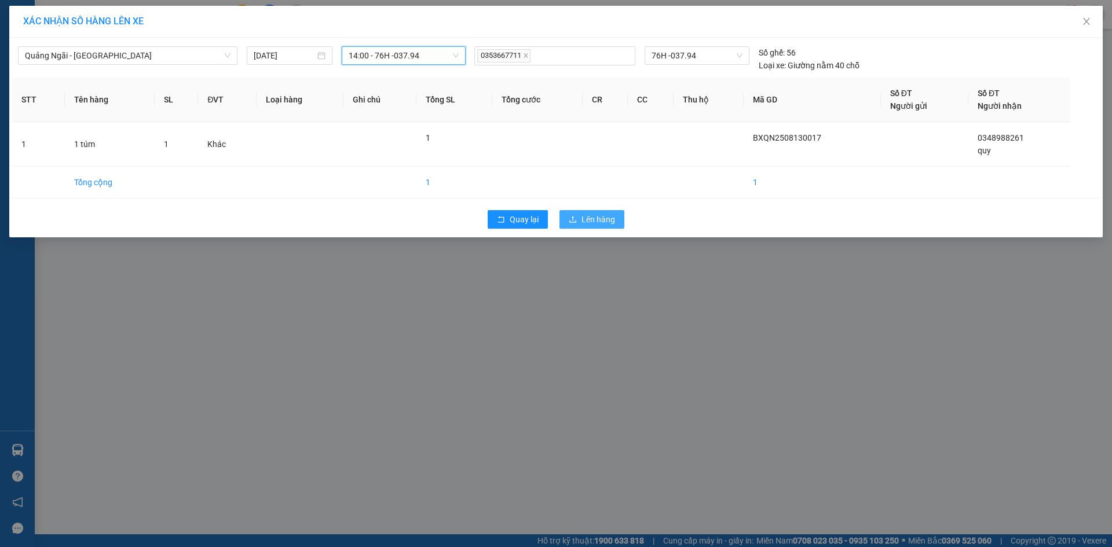
click at [583, 212] on button "Lên hàng" at bounding box center [591, 219] width 65 height 19
click at [586, 221] on span "Lên hàng" at bounding box center [598, 219] width 34 height 13
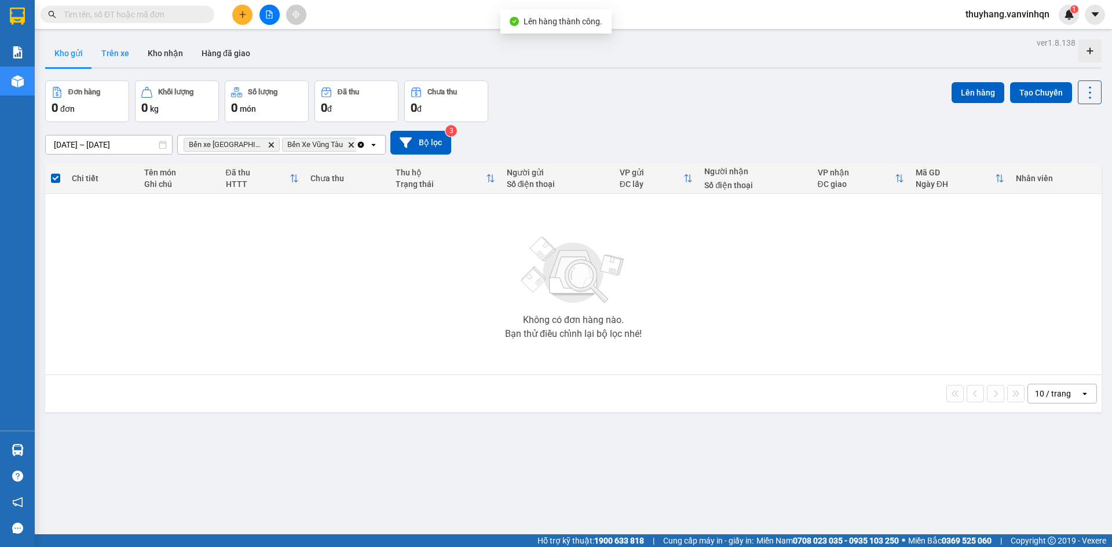
drag, startPoint x: 119, startPoint y: 51, endPoint x: 1111, endPoint y: 306, distance: 1024.0
click at [120, 51] on button "Trên xe" at bounding box center [115, 53] width 46 height 28
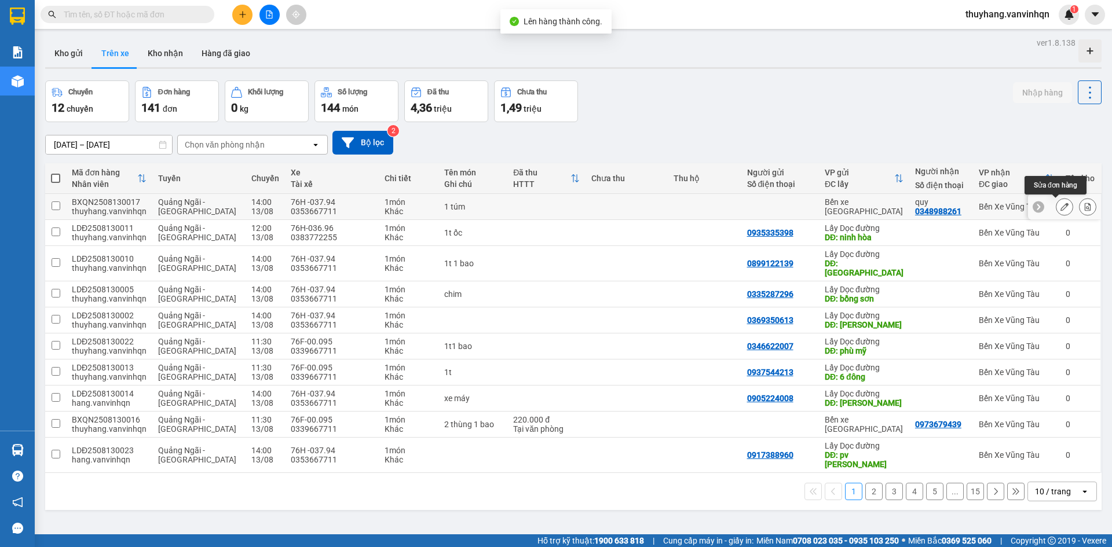
click at [1060, 204] on icon at bounding box center [1064, 207] width 8 height 8
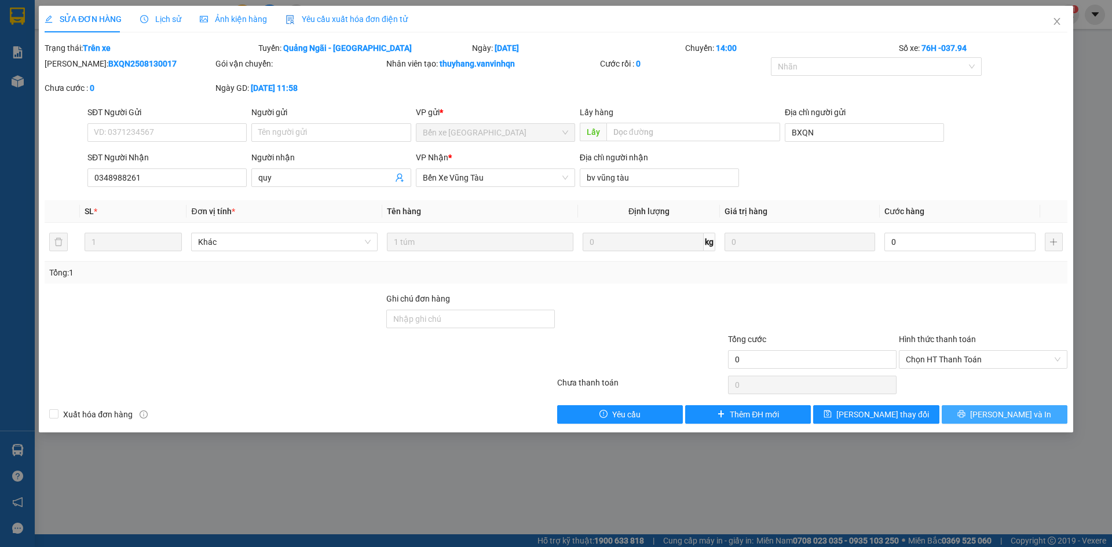
click at [995, 419] on span "[PERSON_NAME] và In" at bounding box center [1010, 414] width 81 height 13
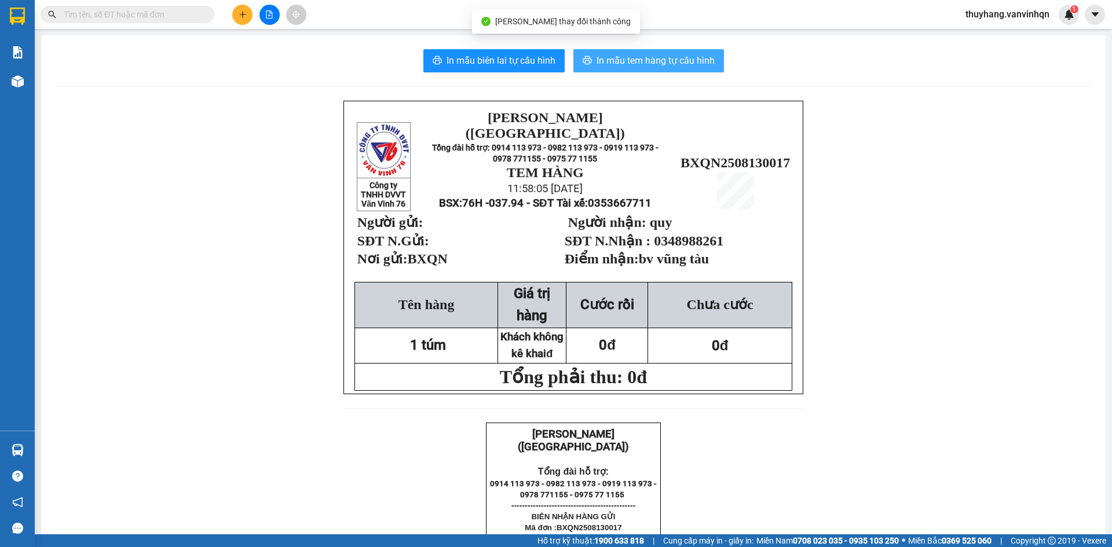
drag, startPoint x: 619, startPoint y: 58, endPoint x: 660, endPoint y: 53, distance: 40.9
click at [619, 59] on span "In mẫu tem hàng tự cấu hình" at bounding box center [655, 60] width 118 height 14
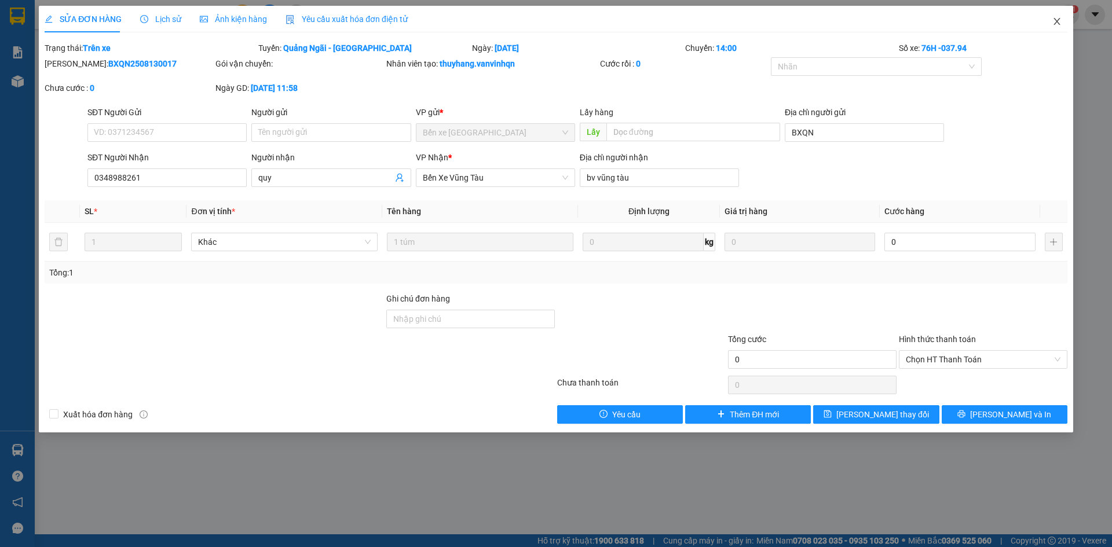
click at [1064, 17] on span "Close" at bounding box center [1056, 22] width 32 height 32
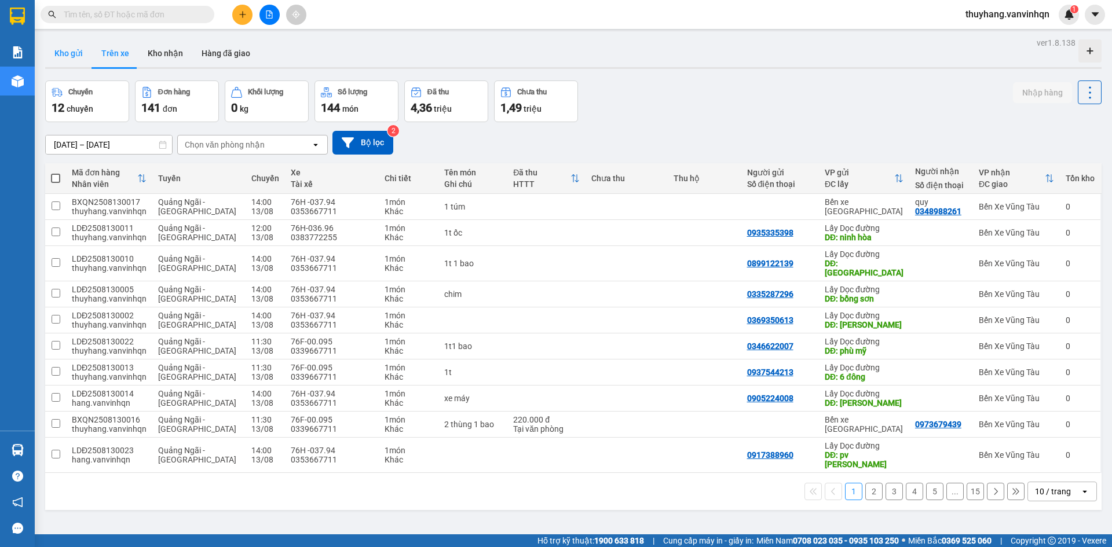
click at [74, 55] on button "Kho gửi" at bounding box center [68, 53] width 47 height 28
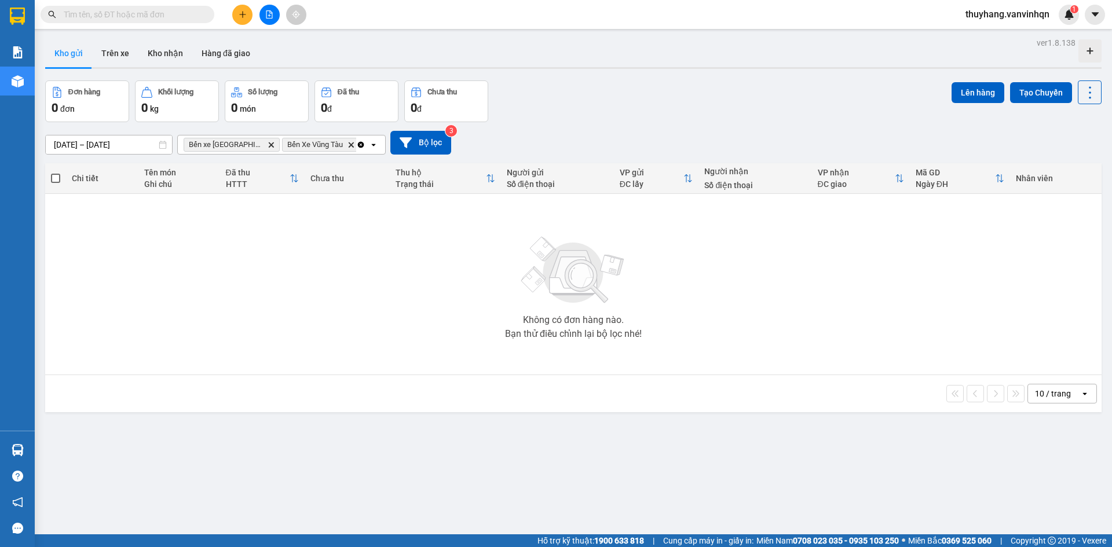
click at [187, 14] on input "text" at bounding box center [132, 14] width 137 height 13
click at [156, 14] on input "text" at bounding box center [132, 14] width 137 height 13
click at [200, 13] on span at bounding box center [128, 14] width 174 height 17
click at [137, 13] on input "text" at bounding box center [132, 14] width 137 height 13
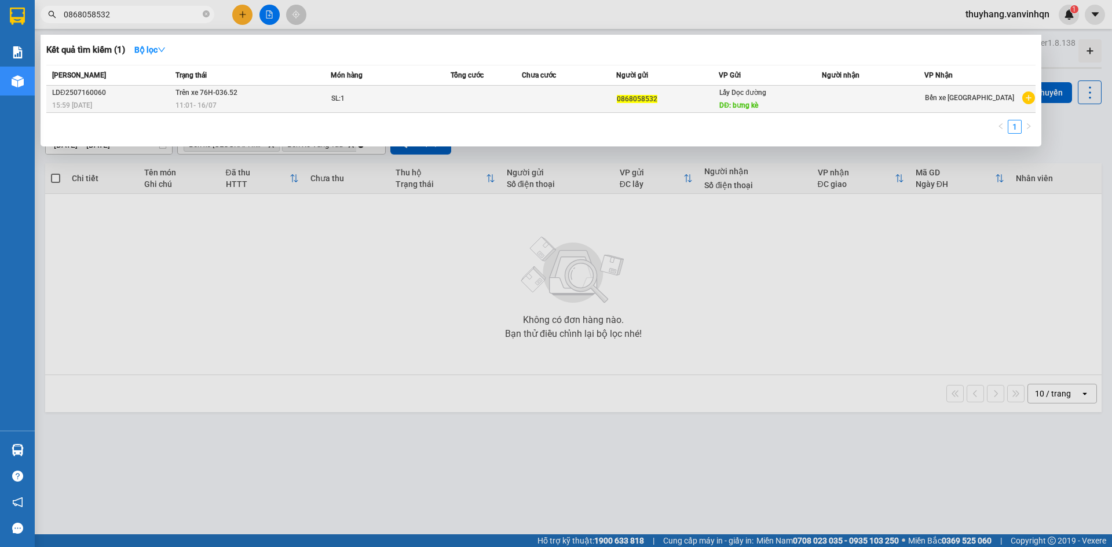
type input "0868058532"
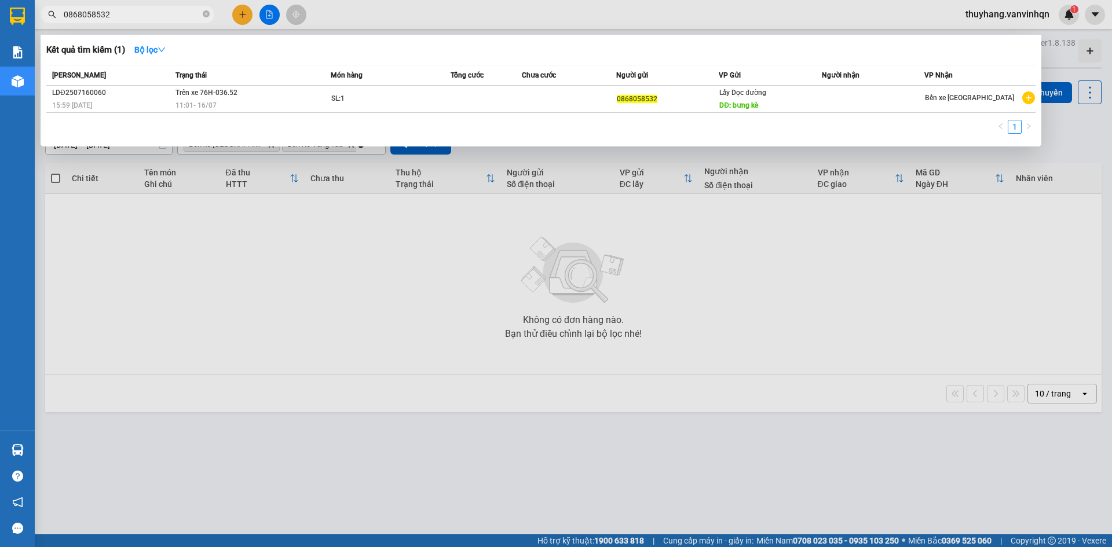
click at [284, 99] on div "11:01 - 16/07" at bounding box center [252, 105] width 155 height 13
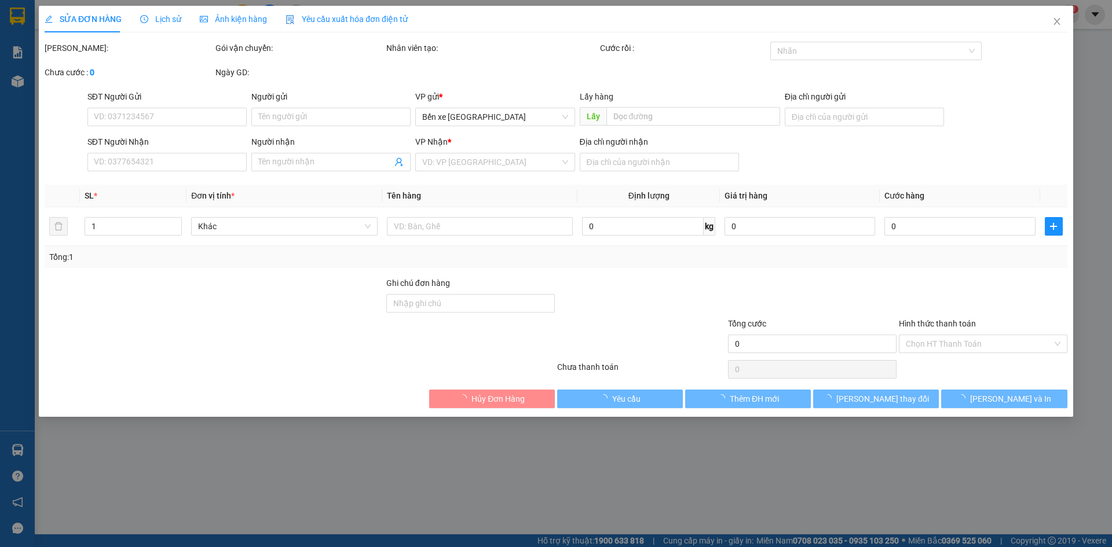
type input "0868058532"
type input "bưng kè"
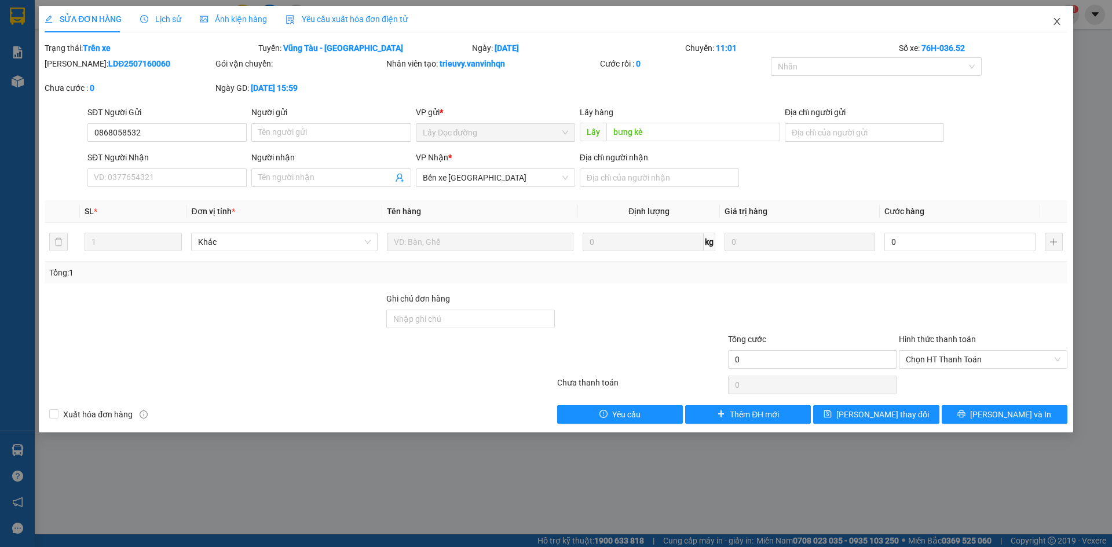
click at [1061, 21] on span "Close" at bounding box center [1056, 22] width 32 height 32
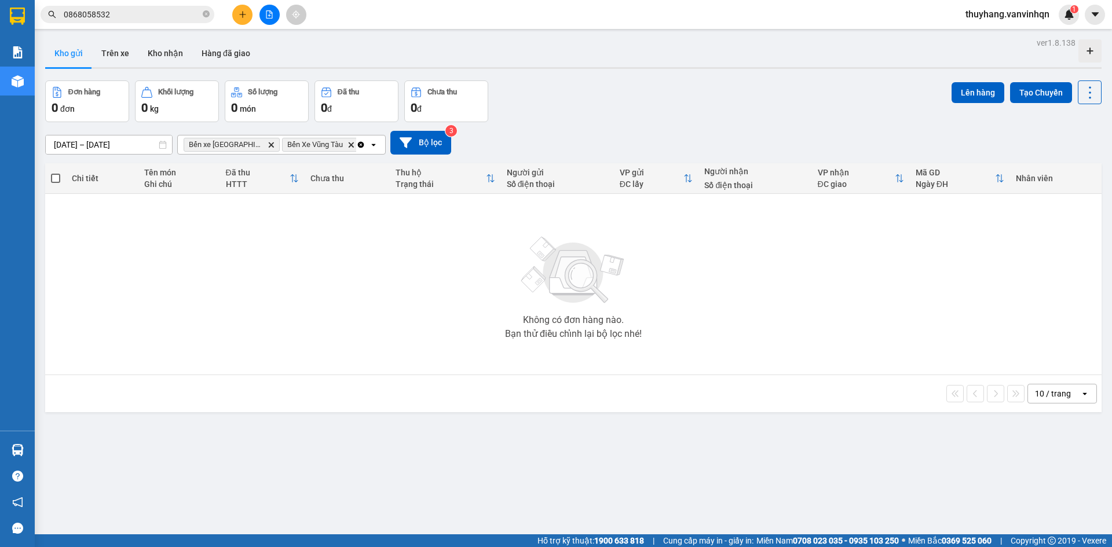
click at [265, 19] on button at bounding box center [269, 15] width 20 height 20
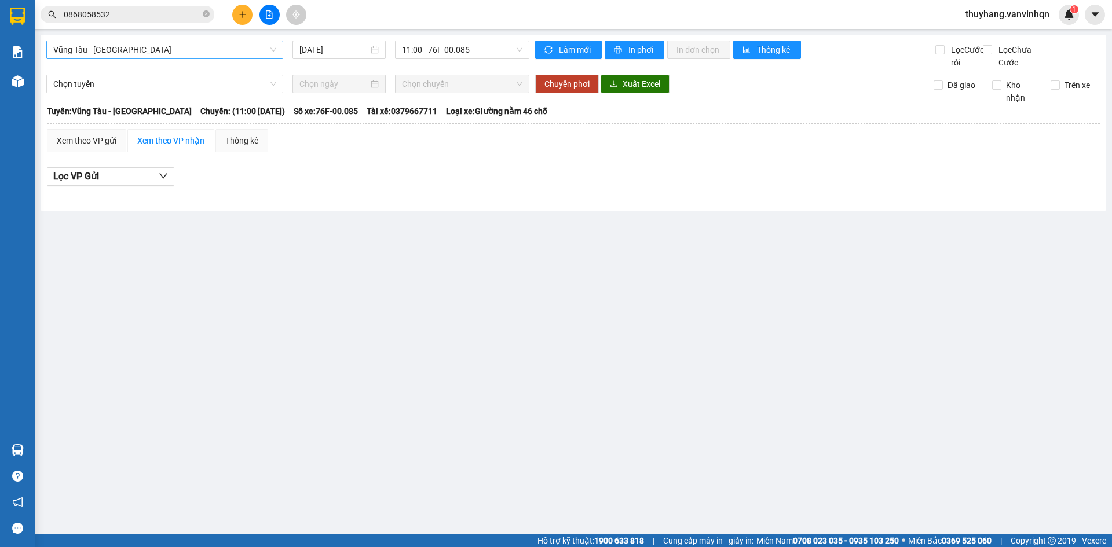
click at [135, 50] on span "Vũng Tàu - [GEOGRAPHIC_DATA]" at bounding box center [164, 49] width 223 height 17
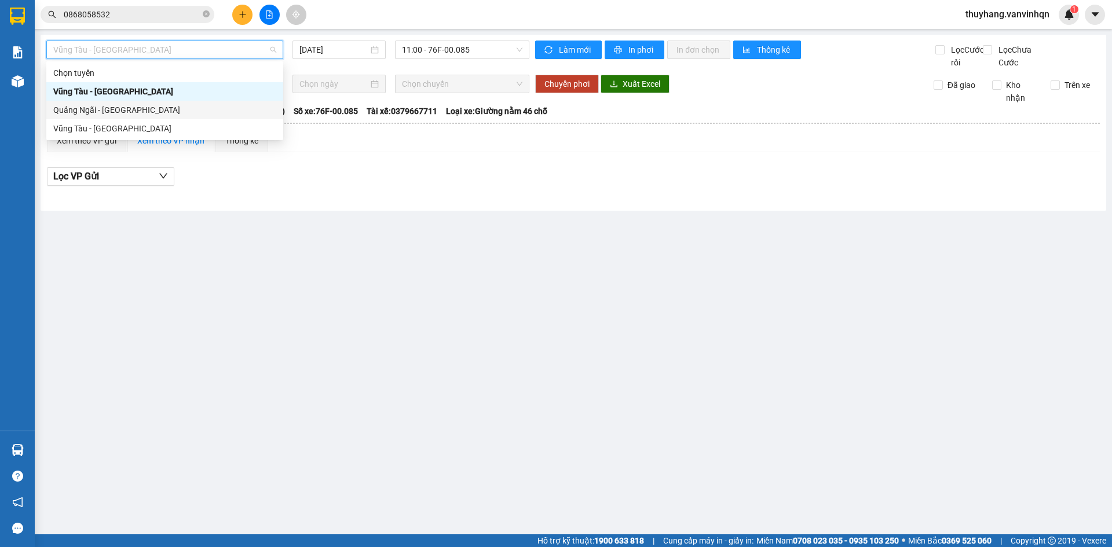
click at [146, 111] on div "Quảng Ngãi - [GEOGRAPHIC_DATA]" at bounding box center [164, 110] width 223 height 13
type input "[DATE]"
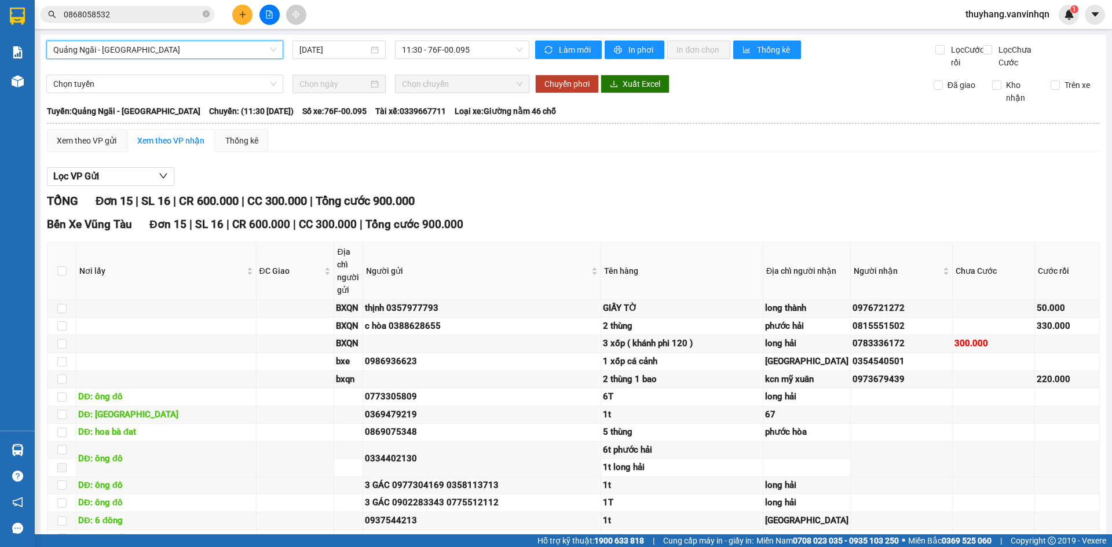
click at [130, 15] on input "0868058532" at bounding box center [132, 14] width 137 height 13
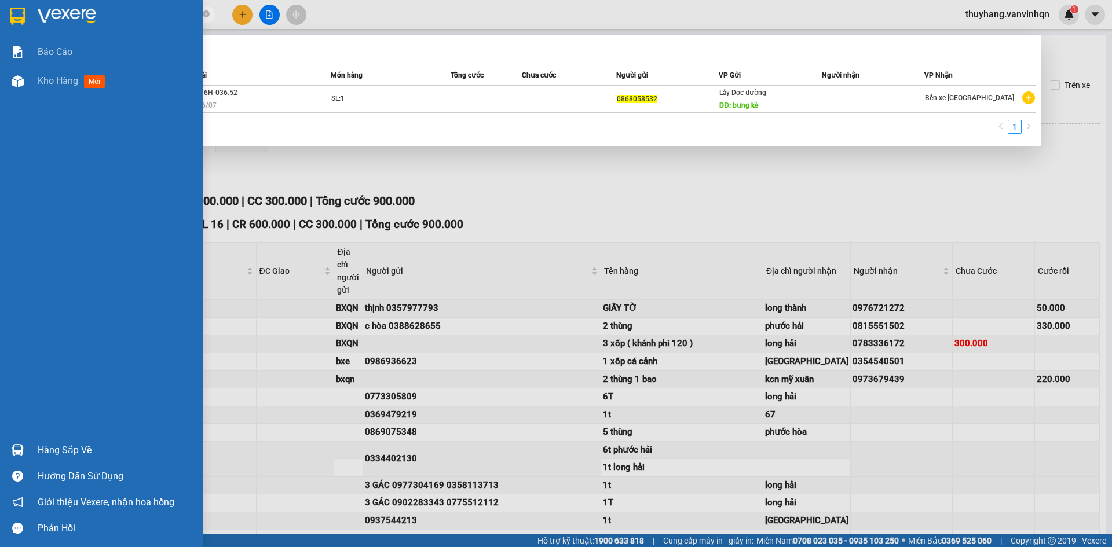
drag, startPoint x: 141, startPoint y: 17, endPoint x: 5, endPoint y: 11, distance: 135.6
click at [5, 12] on section "Kết quả tìm kiếm ( 1 ) Bộ lọc Mã ĐH Trạng thái Món hàng Tổng cước Chưa cước Ngư…" at bounding box center [556, 273] width 1112 height 547
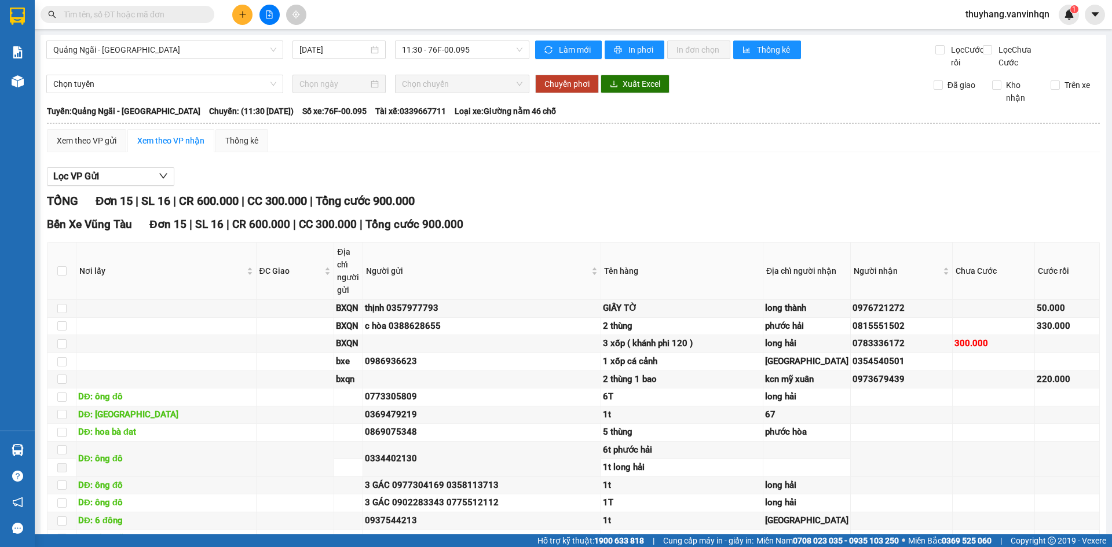
click at [547, 177] on div "Lọc VP Gửi TỔNG Đơn 15 | SL 16 | CR 600.000 | CC 300.000 | Tổng cước 900.000 B…" at bounding box center [573, 393] width 1052 height 463
click at [299, 46] on input "[DATE]" at bounding box center [333, 49] width 69 height 13
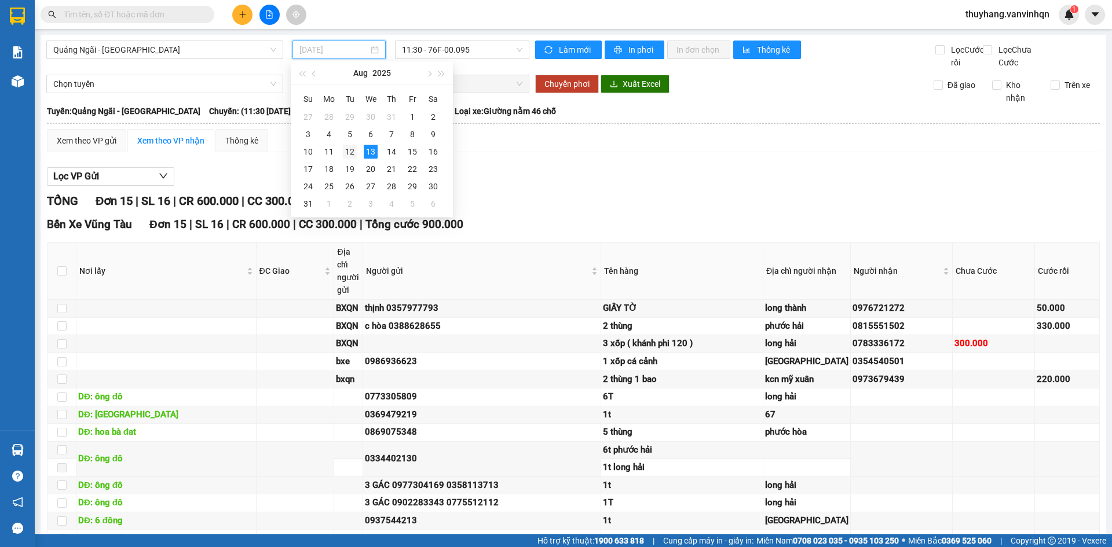
click at [352, 151] on div "12" at bounding box center [350, 152] width 14 height 14
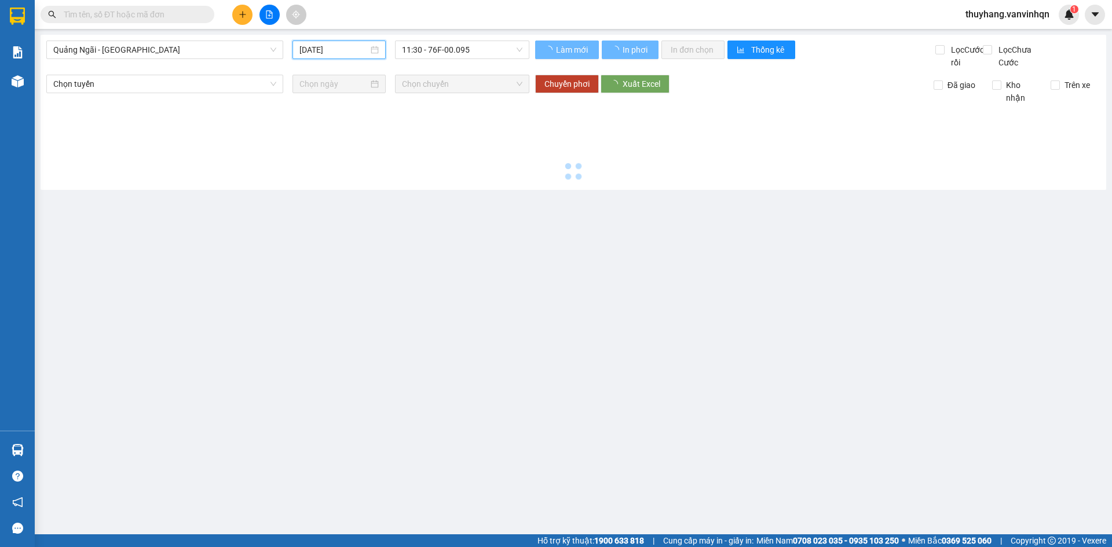
type input "12/08/2025"
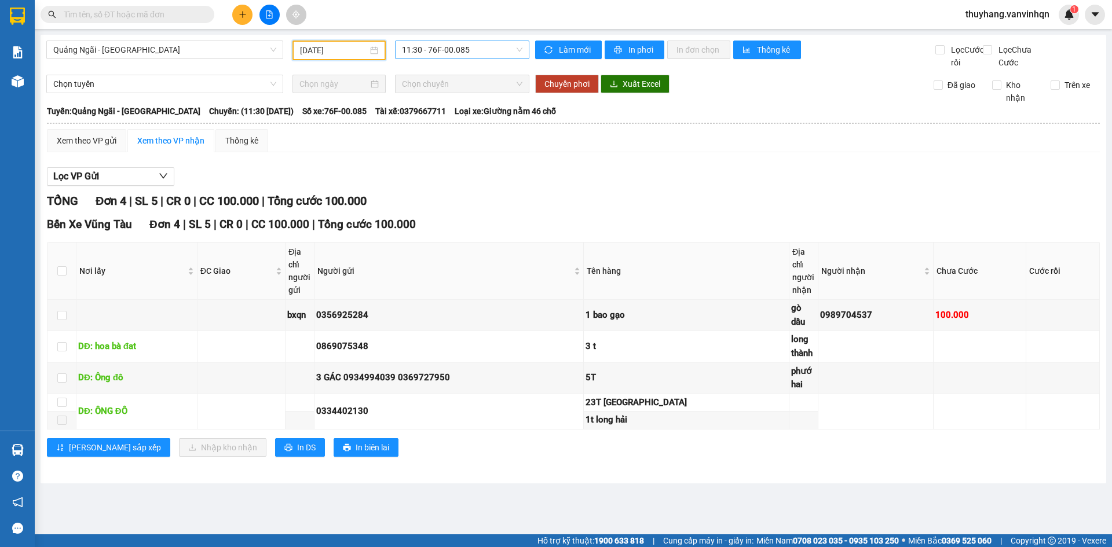
click at [481, 53] on span "11:30 - 76F-00.085" at bounding box center [462, 49] width 120 height 17
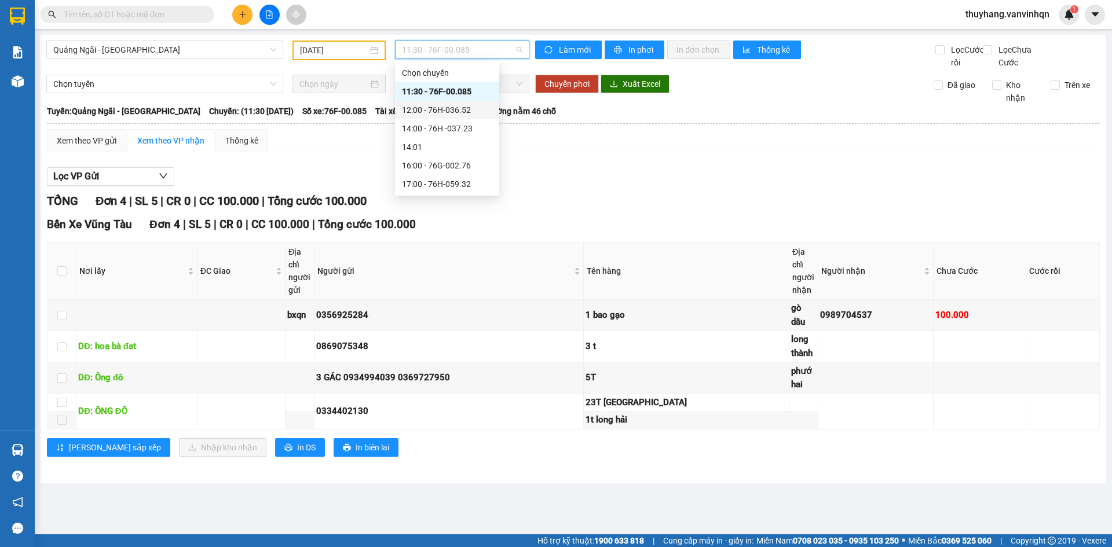
click at [476, 109] on div "12:00 - 76H-036.52" at bounding box center [447, 110] width 90 height 13
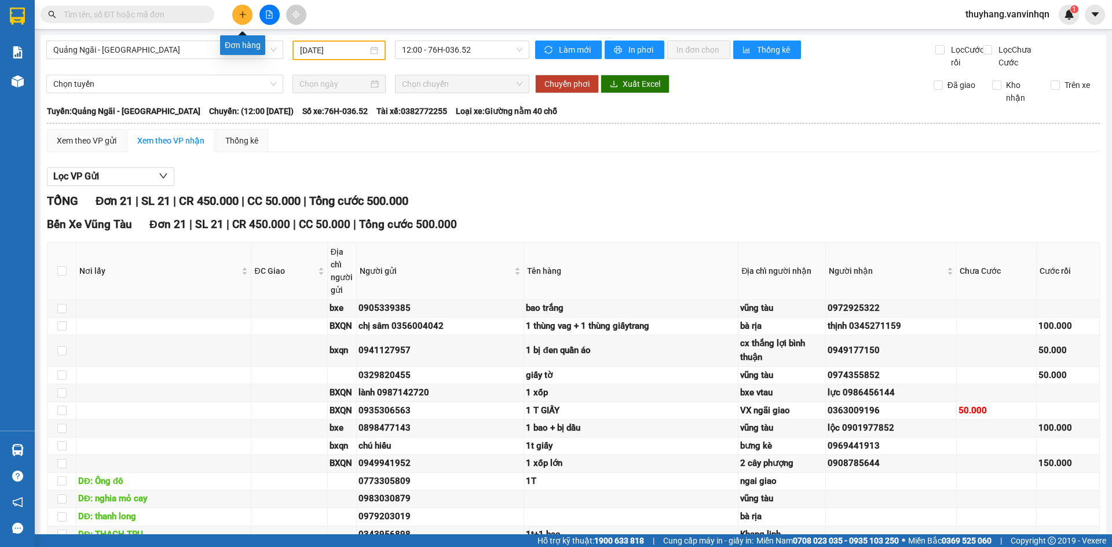
click at [240, 19] on button at bounding box center [242, 15] width 20 height 20
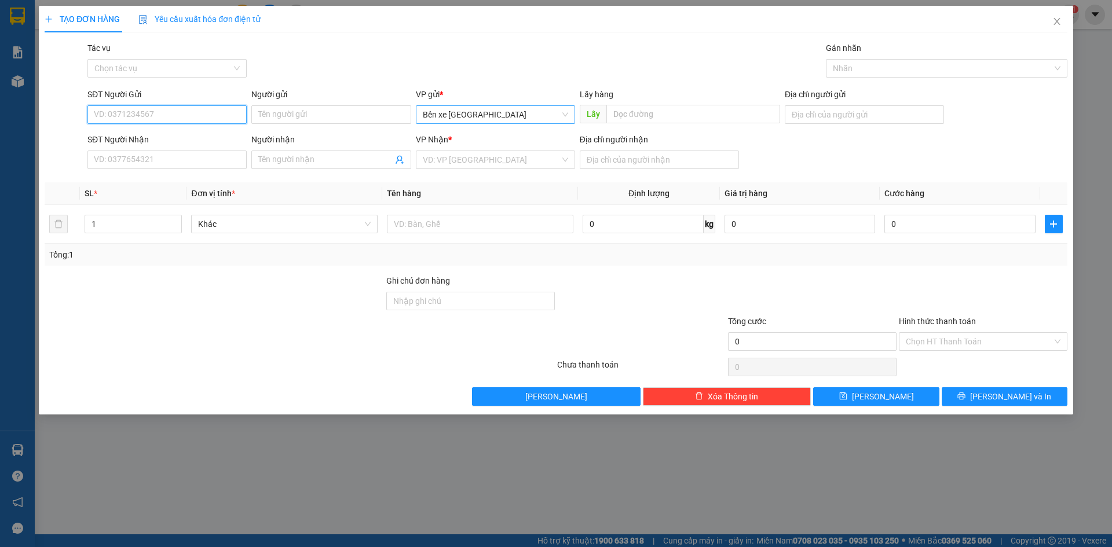
click at [500, 117] on span "Bến xe [GEOGRAPHIC_DATA]" at bounding box center [495, 114] width 145 height 17
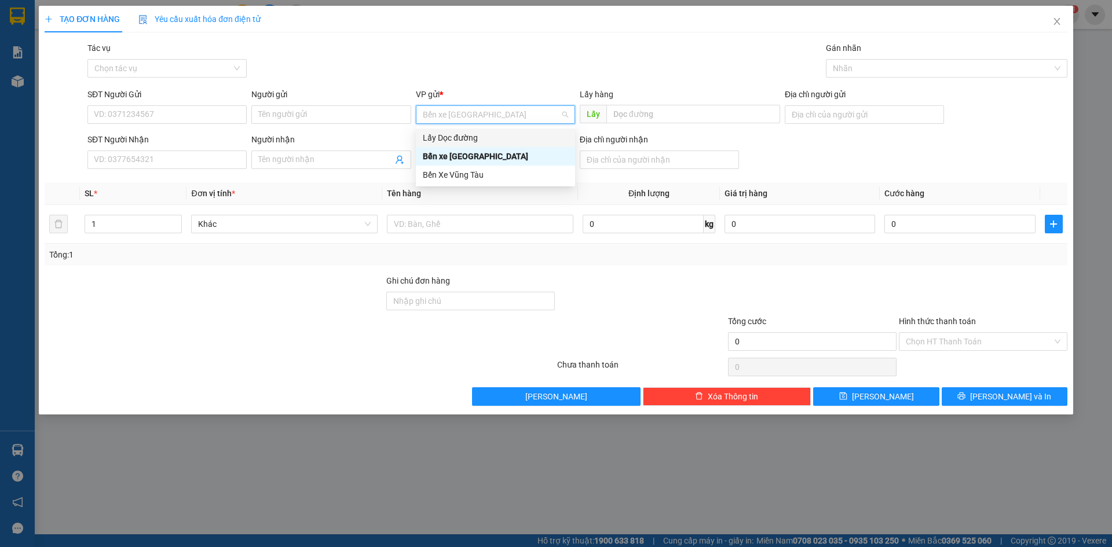
click at [494, 141] on div "Lấy Dọc đường" at bounding box center [495, 137] width 145 height 13
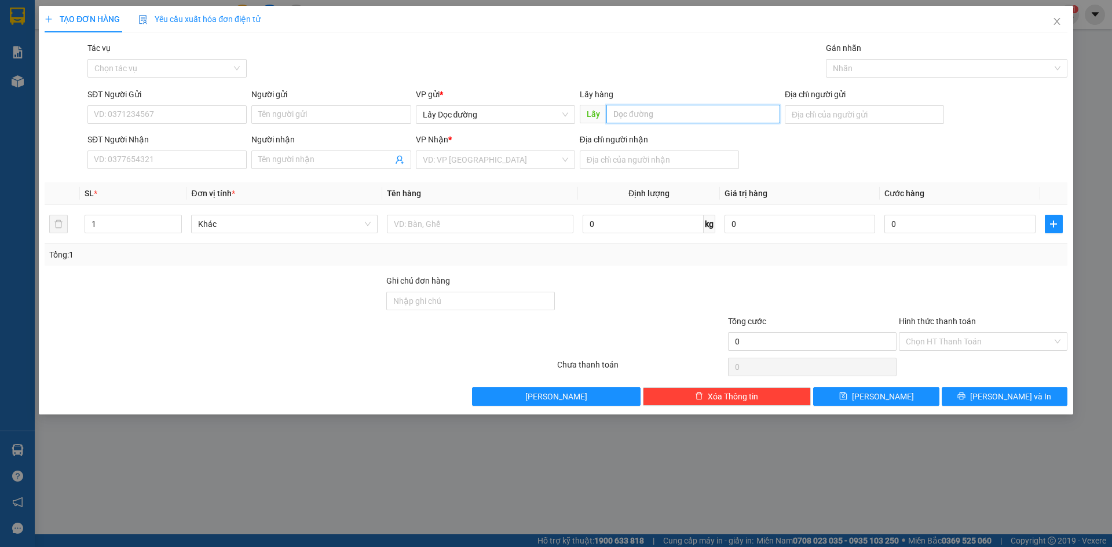
click at [637, 113] on input "text" at bounding box center [693, 114] width 174 height 19
click at [199, 119] on input "SĐT Người Gửi" at bounding box center [166, 114] width 159 height 19
type input "0985274480"
click at [662, 111] on input "text" at bounding box center [693, 114] width 174 height 19
type input "bầu giang"
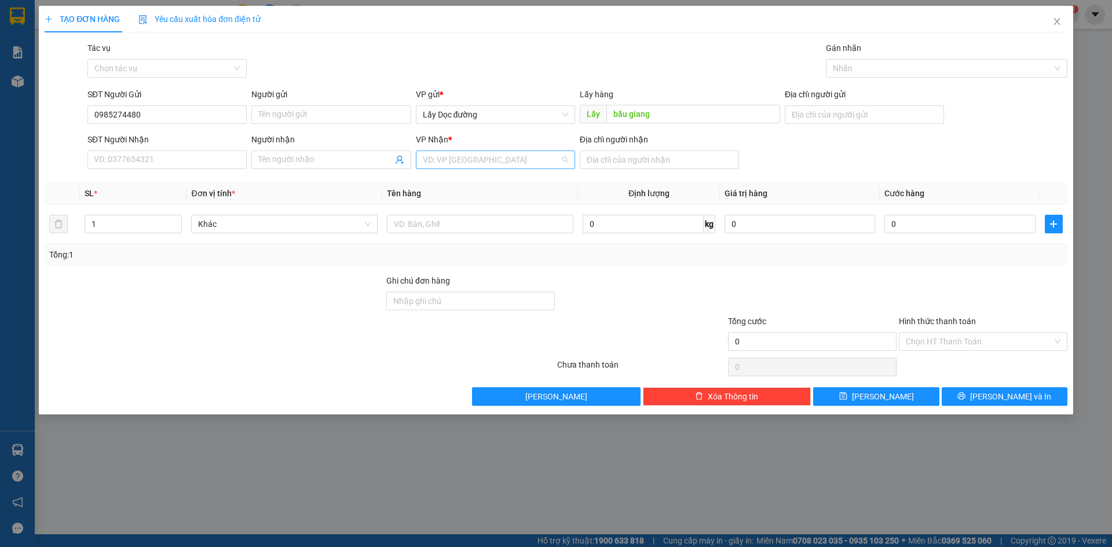
click at [536, 166] on input "search" at bounding box center [491, 159] width 137 height 17
click at [504, 225] on div "Bến Xe Vũng Tàu" at bounding box center [495, 220] width 145 height 13
click at [502, 225] on input "text" at bounding box center [480, 224] width 186 height 19
type input "2 bao long thành"
click at [1062, 222] on button "button" at bounding box center [1053, 224] width 18 height 19
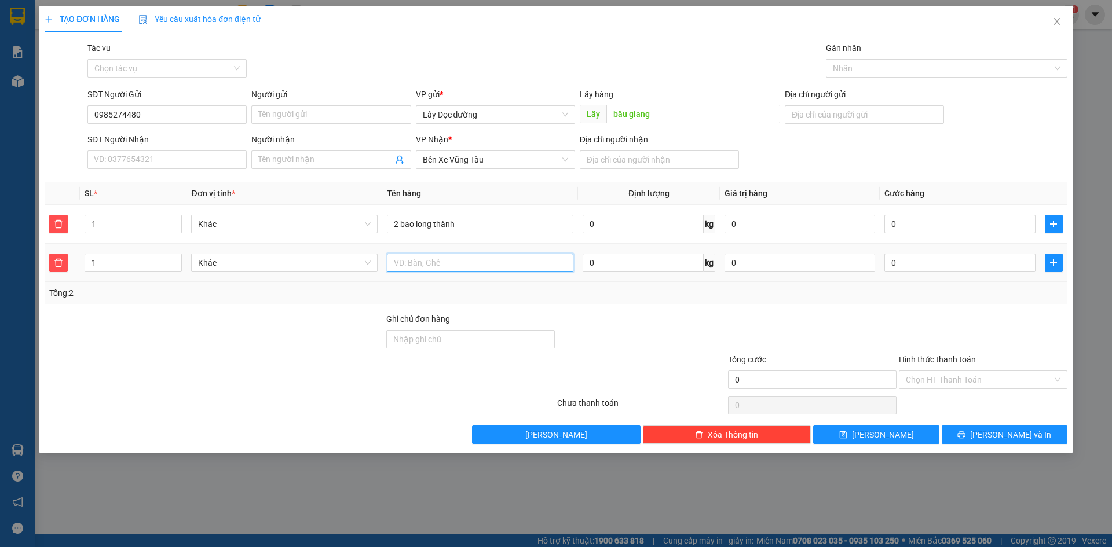
click at [491, 272] on input "text" at bounding box center [480, 263] width 186 height 19
type input "1 bao bà tô"
click at [917, 431] on button "[PERSON_NAME]" at bounding box center [876, 435] width 126 height 19
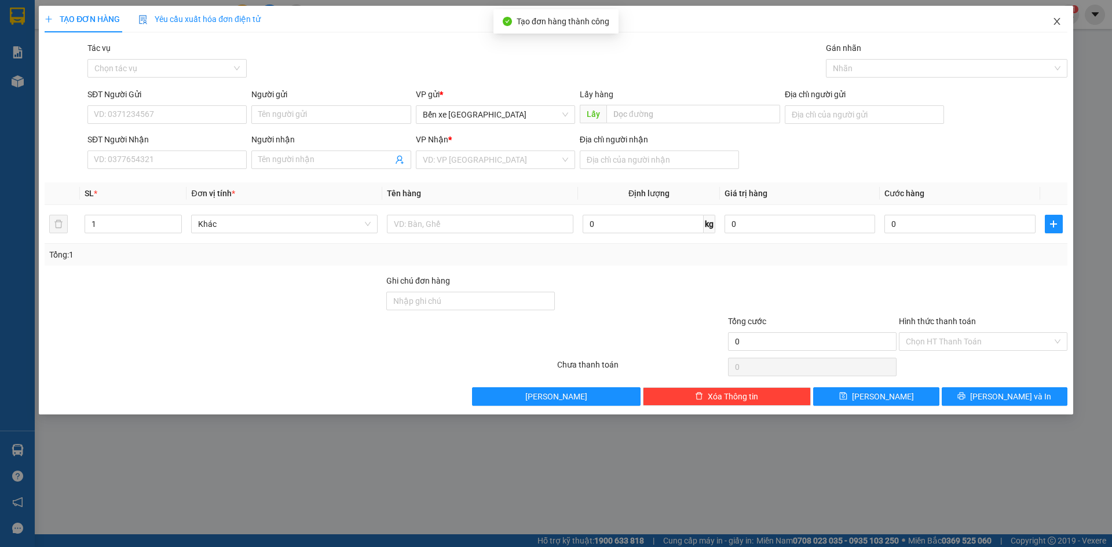
click at [1054, 20] on icon "close" at bounding box center [1056, 21] width 9 height 9
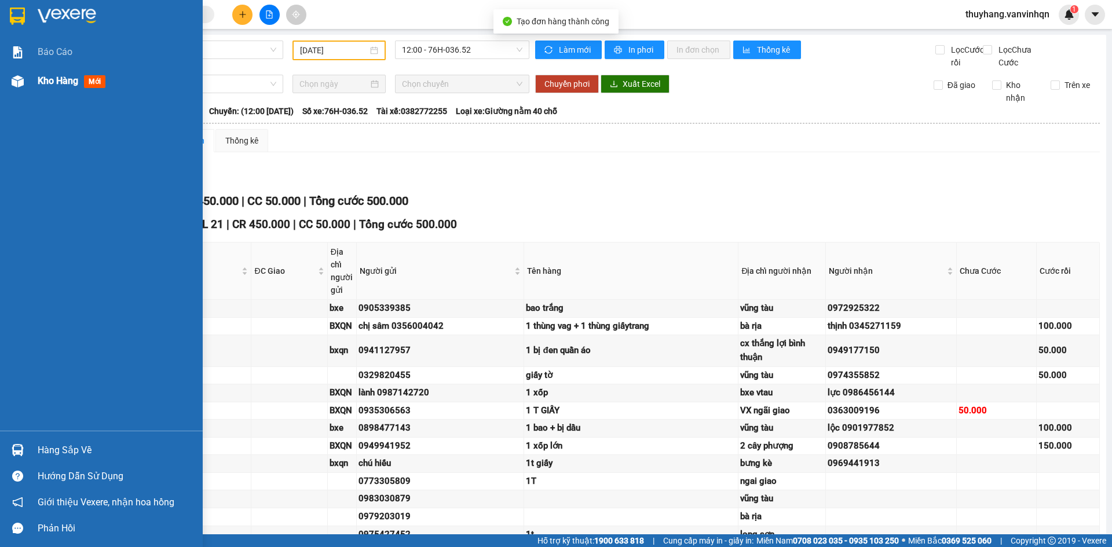
click at [15, 83] on img at bounding box center [18, 81] width 12 height 12
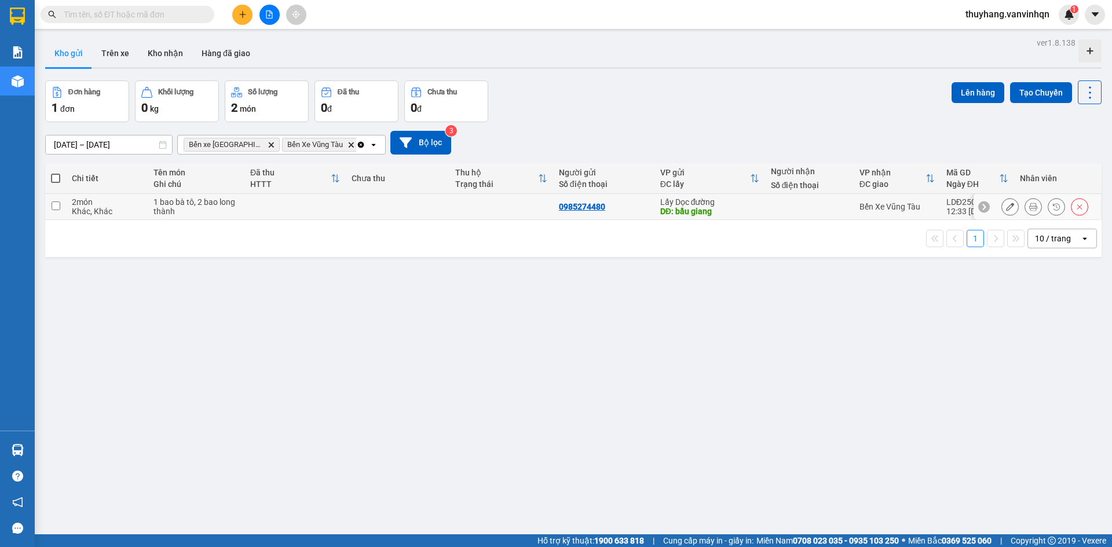
click at [299, 218] on td at bounding box center [294, 207] width 101 height 26
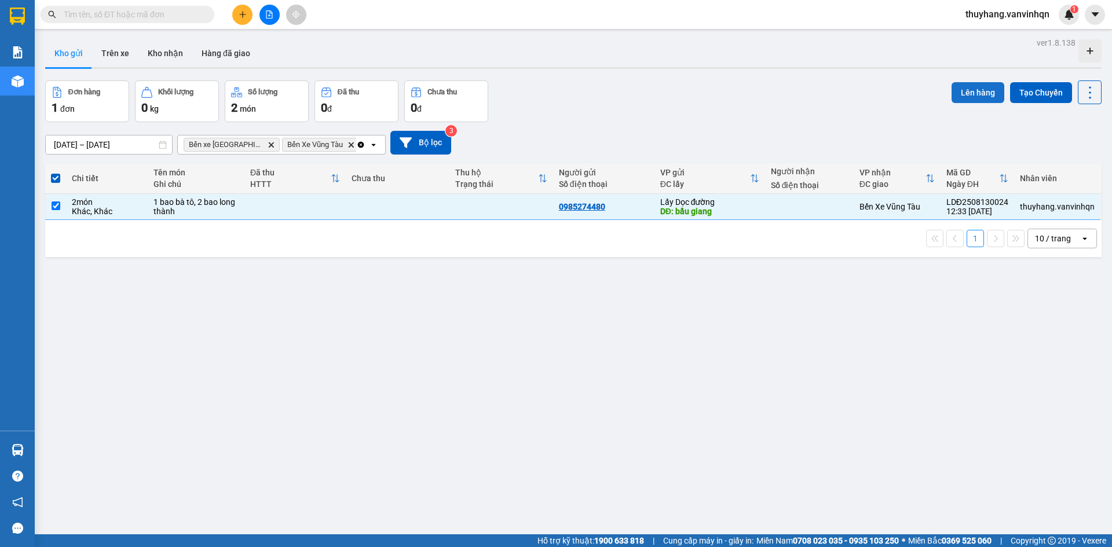
click at [957, 94] on button "Lên hàng" at bounding box center [977, 92] width 53 height 21
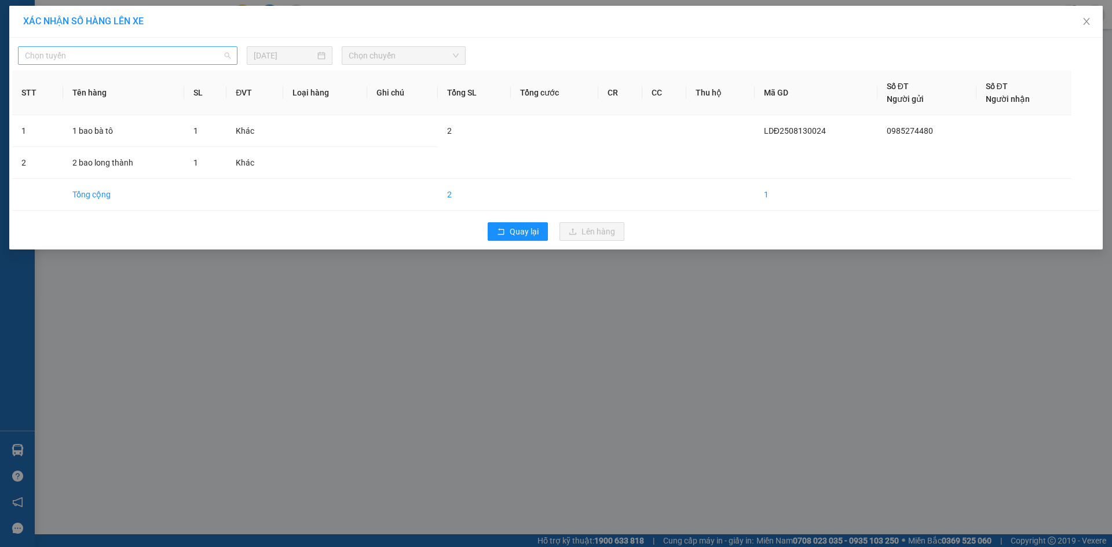
click at [134, 55] on span "Chọn tuyến" at bounding box center [128, 55] width 206 height 17
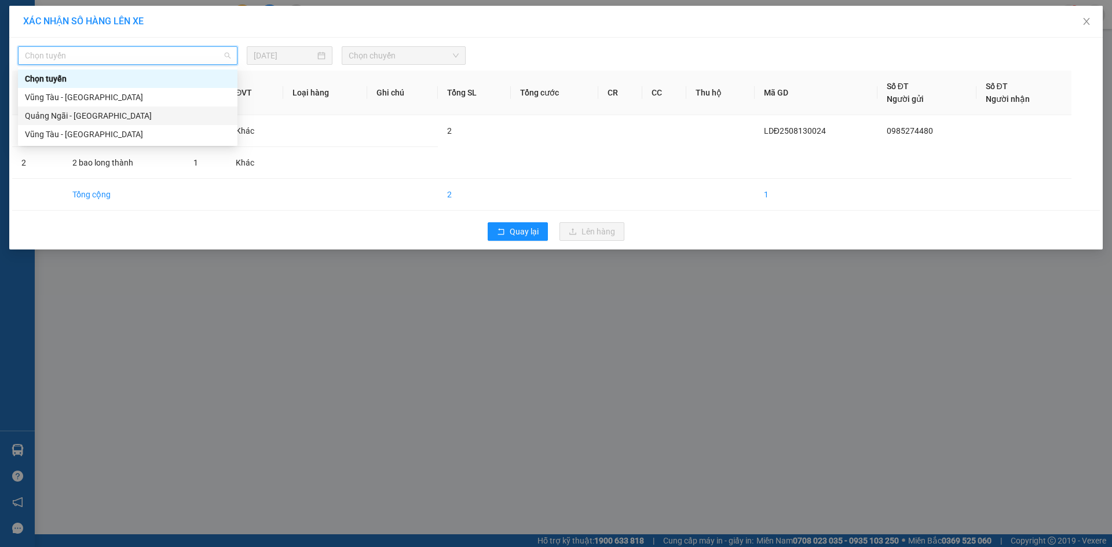
drag, startPoint x: 126, startPoint y: 115, endPoint x: 378, endPoint y: 74, distance: 255.7
click at [126, 115] on div "Quảng Ngãi - [GEOGRAPHIC_DATA]" at bounding box center [128, 115] width 206 height 13
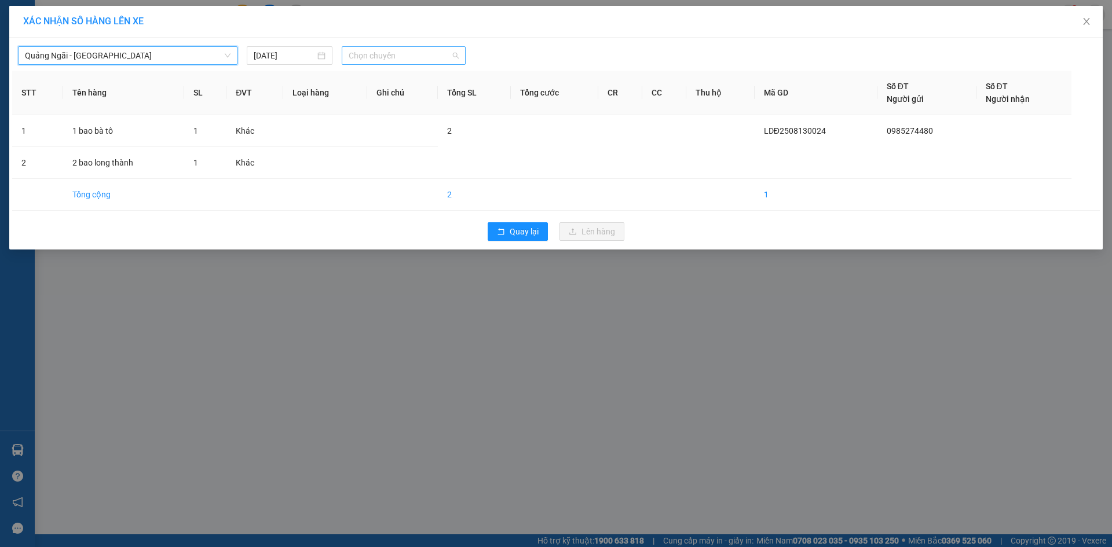
click at [413, 57] on span "Chọn chuyến" at bounding box center [404, 55] width 110 height 17
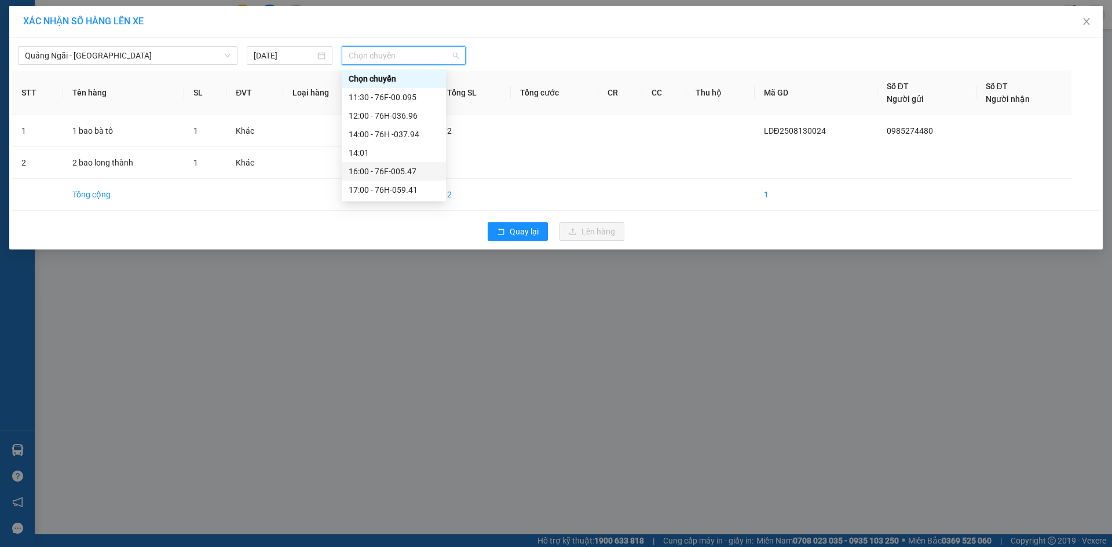
click at [412, 175] on div "16:00 - 76F-005.47" at bounding box center [394, 171] width 90 height 13
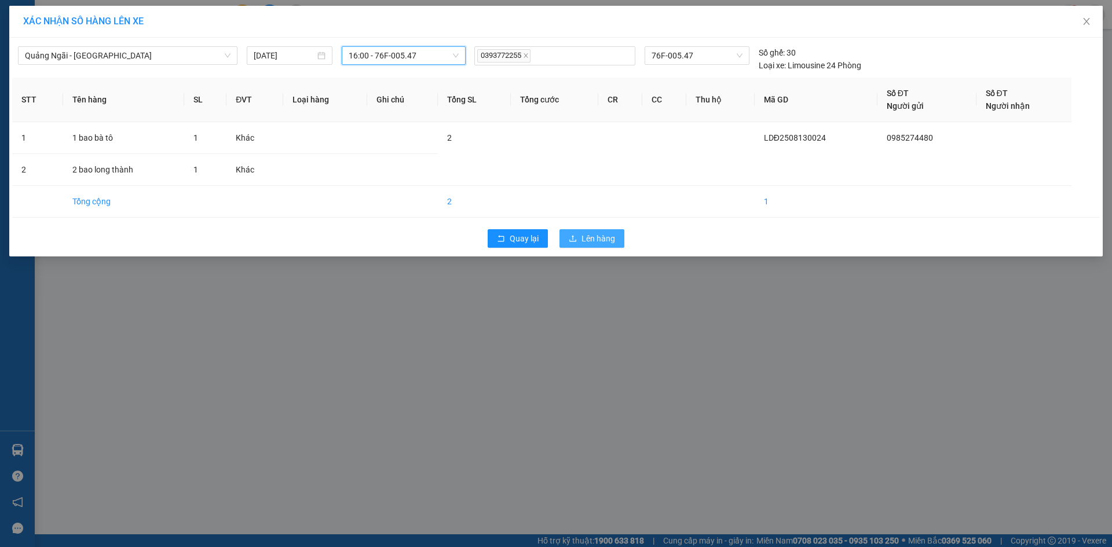
click at [598, 236] on span "Lên hàng" at bounding box center [598, 238] width 34 height 13
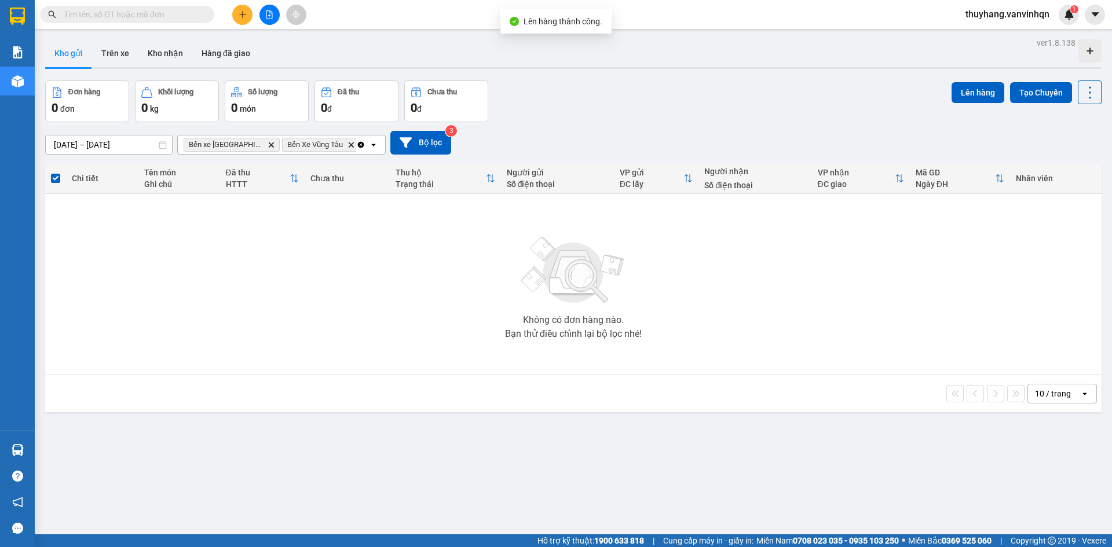
click at [269, 17] on icon "file-add" at bounding box center [269, 14] width 8 height 8
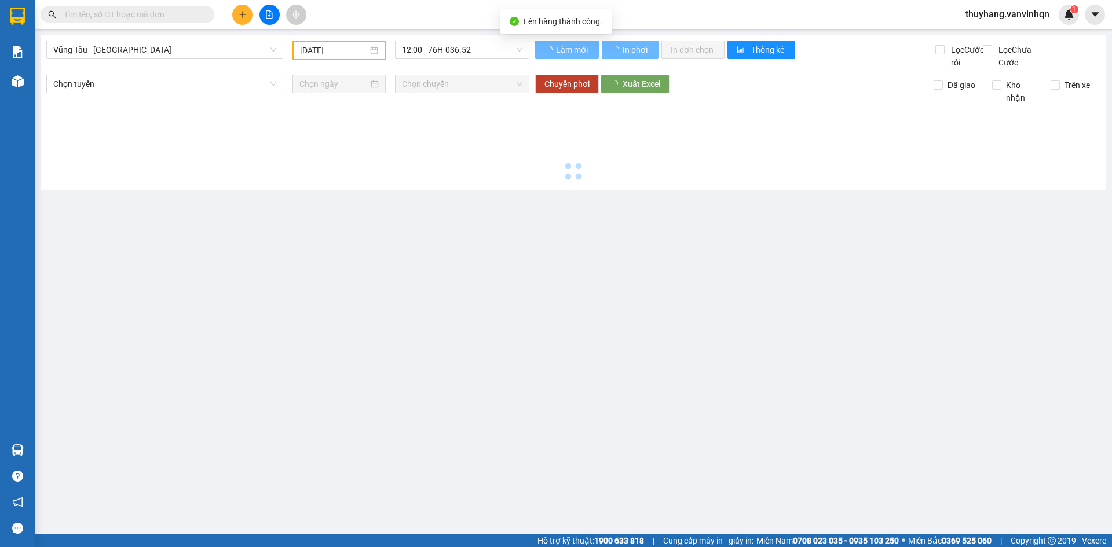
type input "[DATE]"
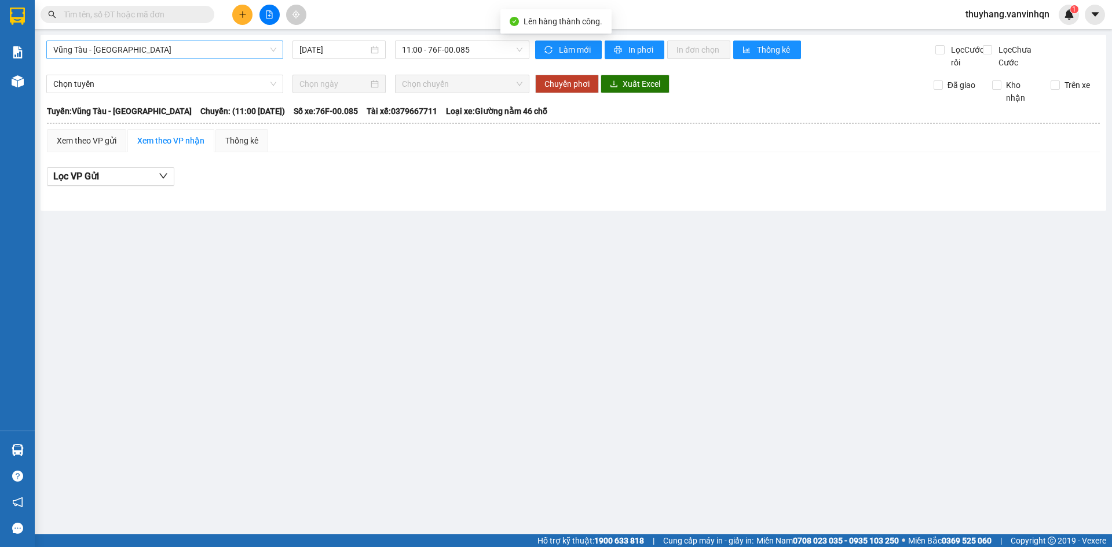
click at [140, 46] on span "Vũng Tàu - [GEOGRAPHIC_DATA]" at bounding box center [164, 49] width 223 height 17
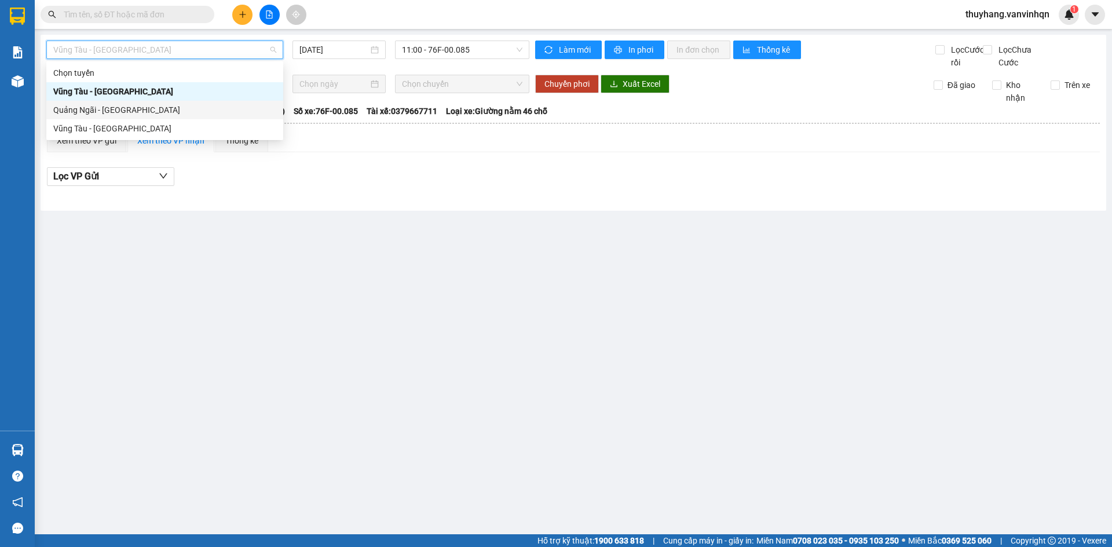
click at [138, 113] on div "Quảng Ngãi - [GEOGRAPHIC_DATA]" at bounding box center [164, 110] width 223 height 13
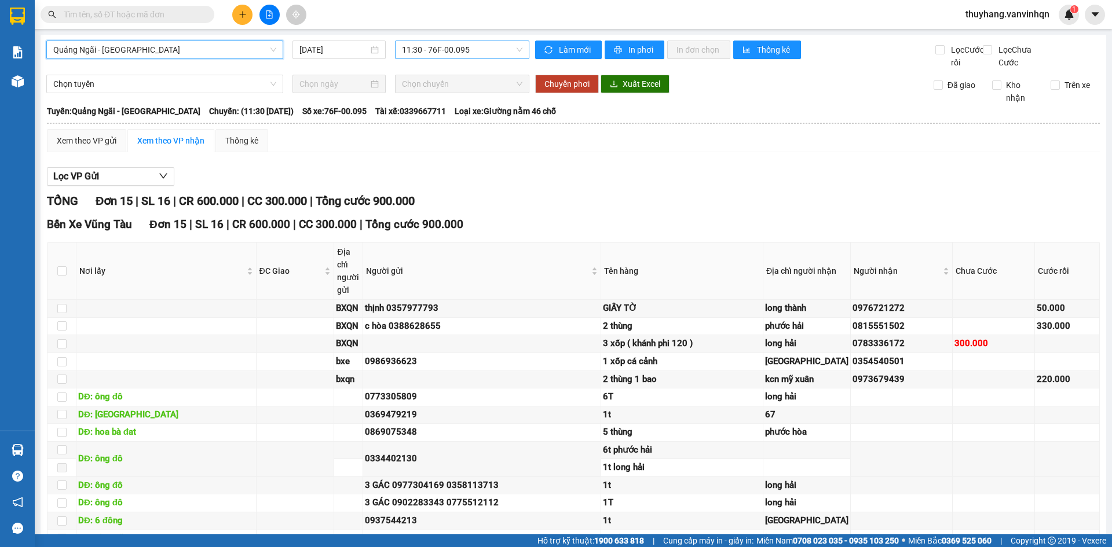
click at [449, 50] on span "11:30 - 76F-00.095" at bounding box center [462, 49] width 120 height 17
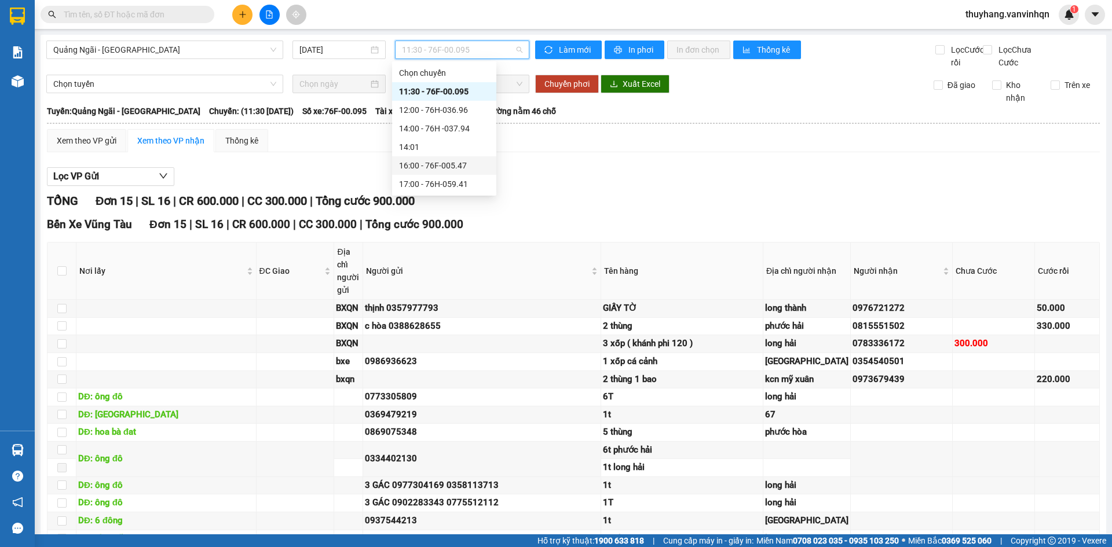
click at [466, 163] on div "16:00 - 76F-005.47" at bounding box center [444, 165] width 90 height 13
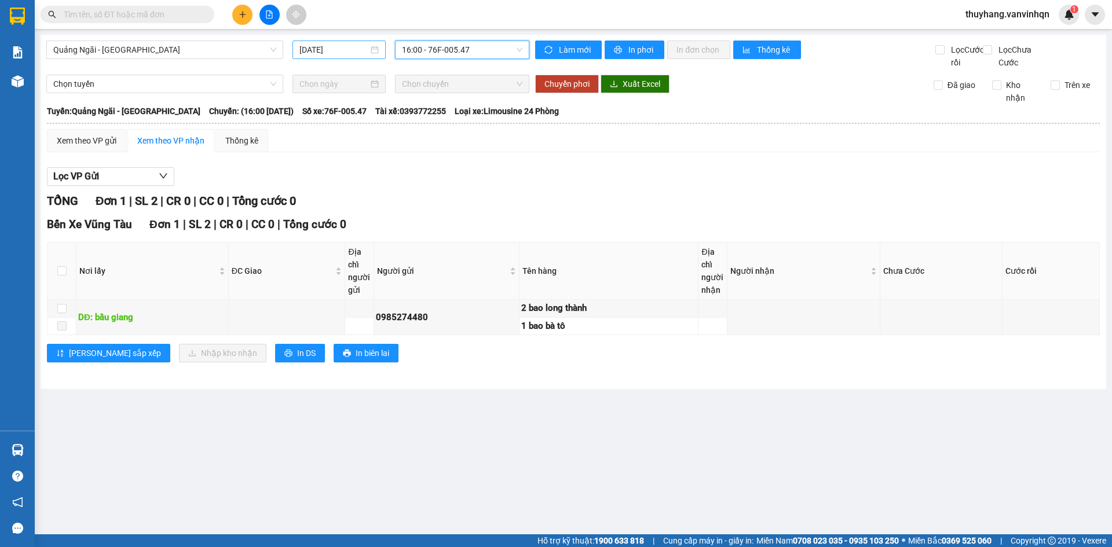
click at [302, 54] on input "[DATE]" at bounding box center [333, 49] width 69 height 13
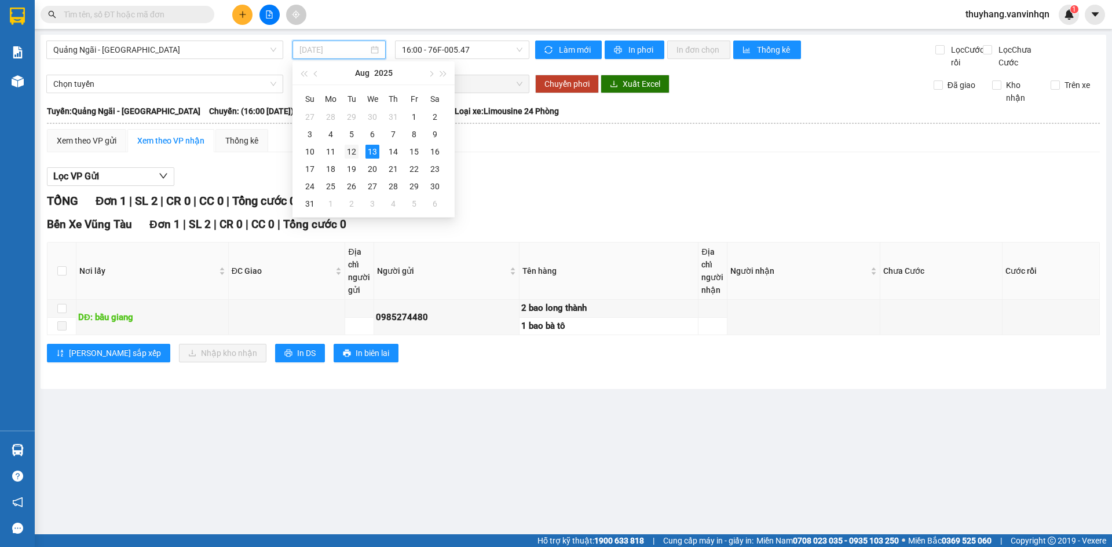
click at [347, 153] on div "12" at bounding box center [351, 152] width 14 height 14
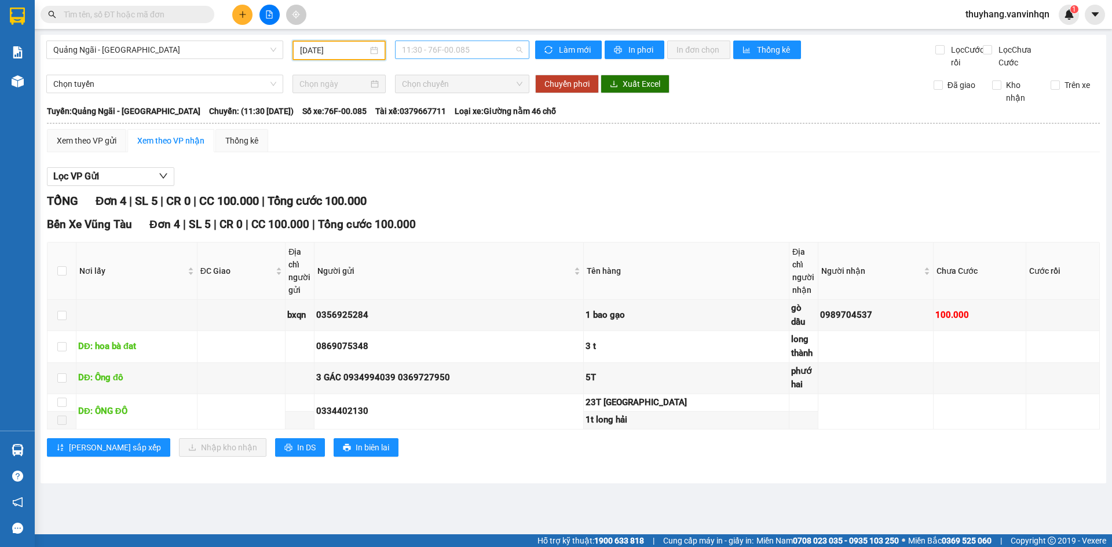
click at [451, 52] on span "11:30 - 76F-00.085" at bounding box center [462, 49] width 120 height 17
click at [322, 46] on input "12/08/2025" at bounding box center [334, 50] width 68 height 13
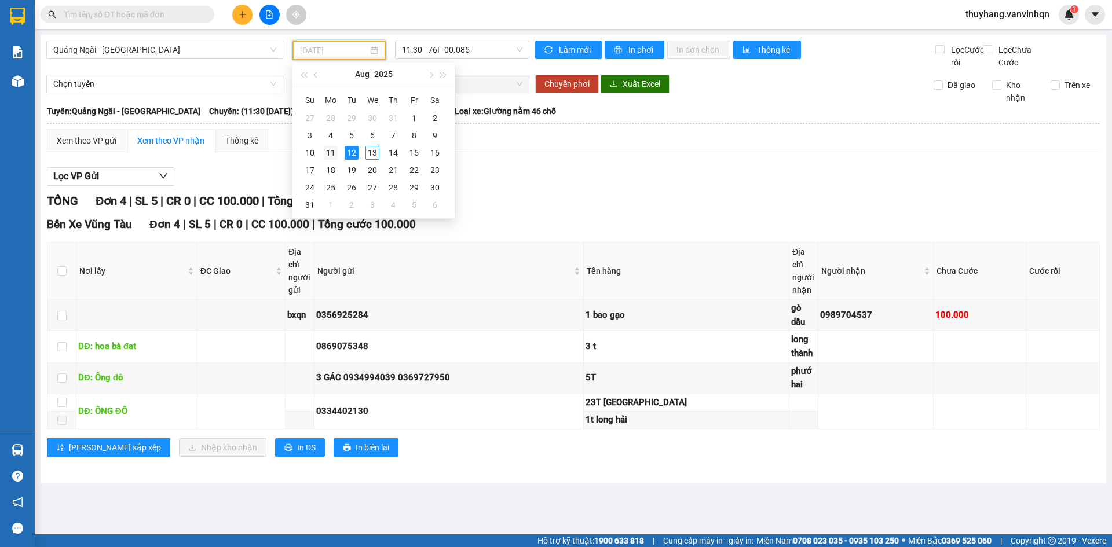
click at [332, 152] on div "11" at bounding box center [331, 153] width 14 height 14
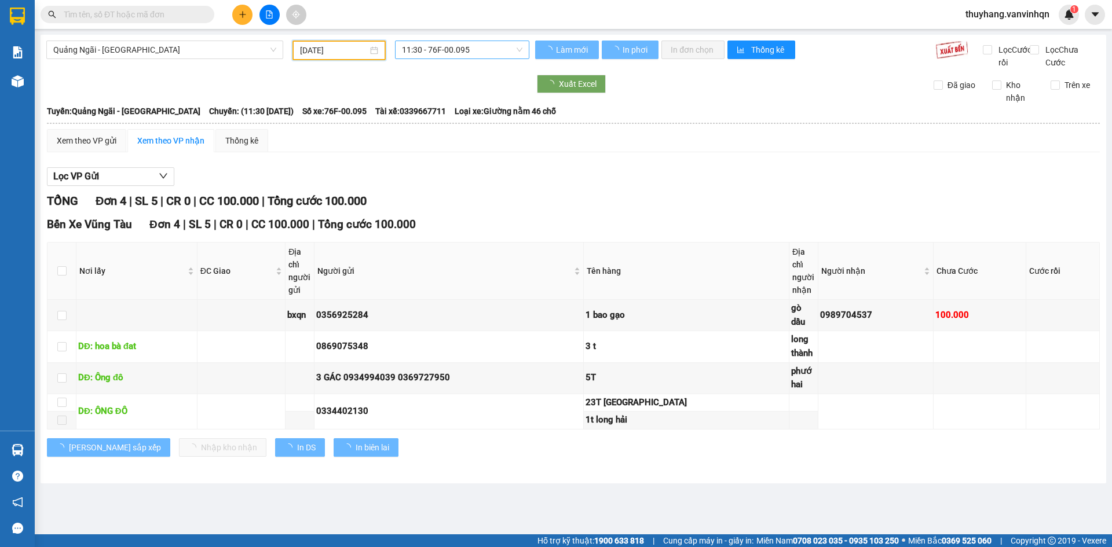
click at [481, 52] on span "11:30 - 76F-00.095" at bounding box center [462, 49] width 120 height 17
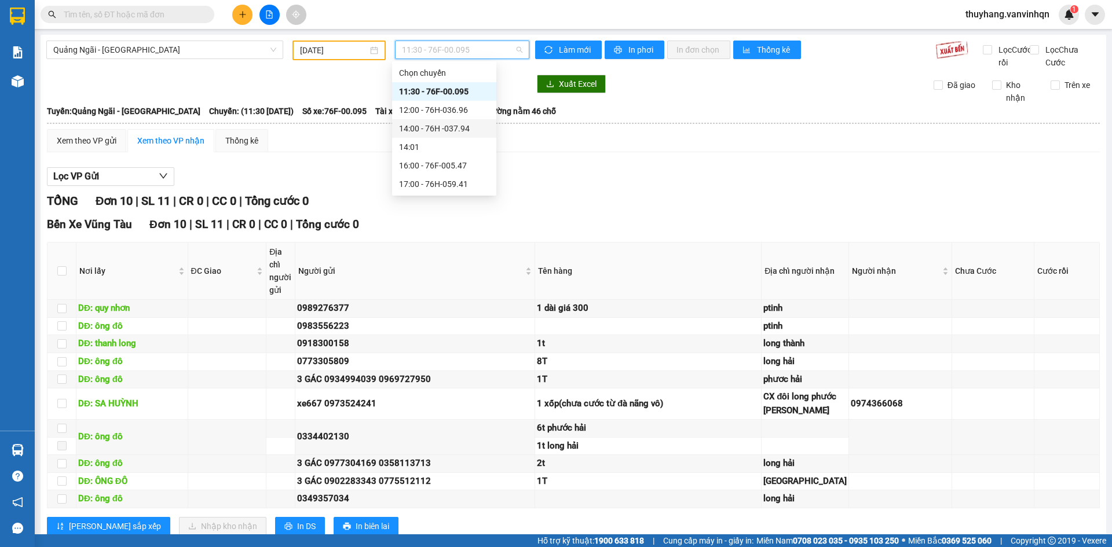
click at [474, 131] on div "14:00 - 76H -037.94" at bounding box center [444, 128] width 90 height 13
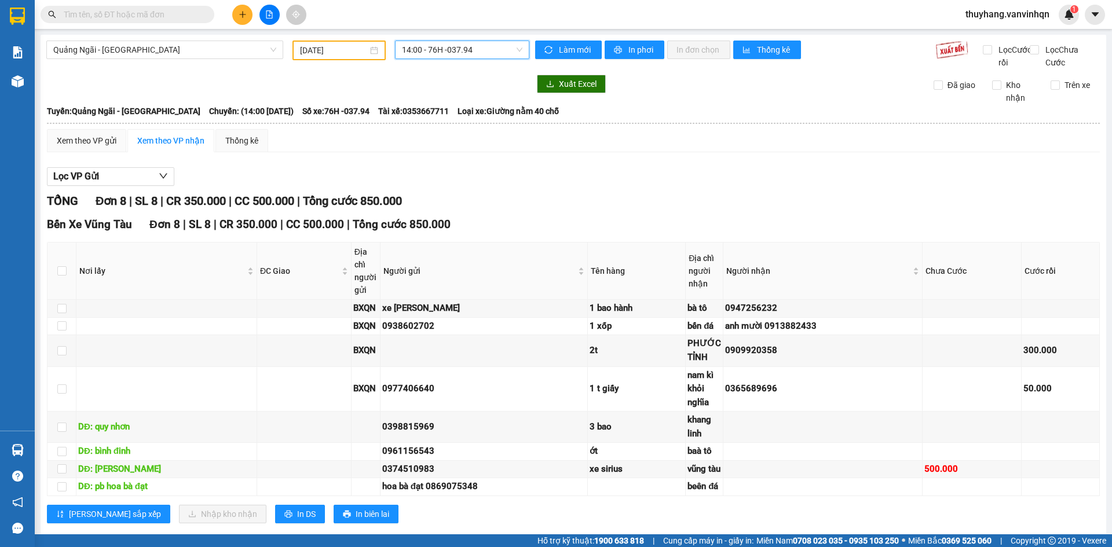
click at [87, 166] on div "Xem theo VP gửi Xem theo VP nhận Thống kê Lọc VP Gửi TỔNG Đơn 8 | SL 8 | CR 35…" at bounding box center [573, 333] width 1052 height 409
click at [90, 147] on div "Xem theo VP gửi" at bounding box center [87, 140] width 60 height 13
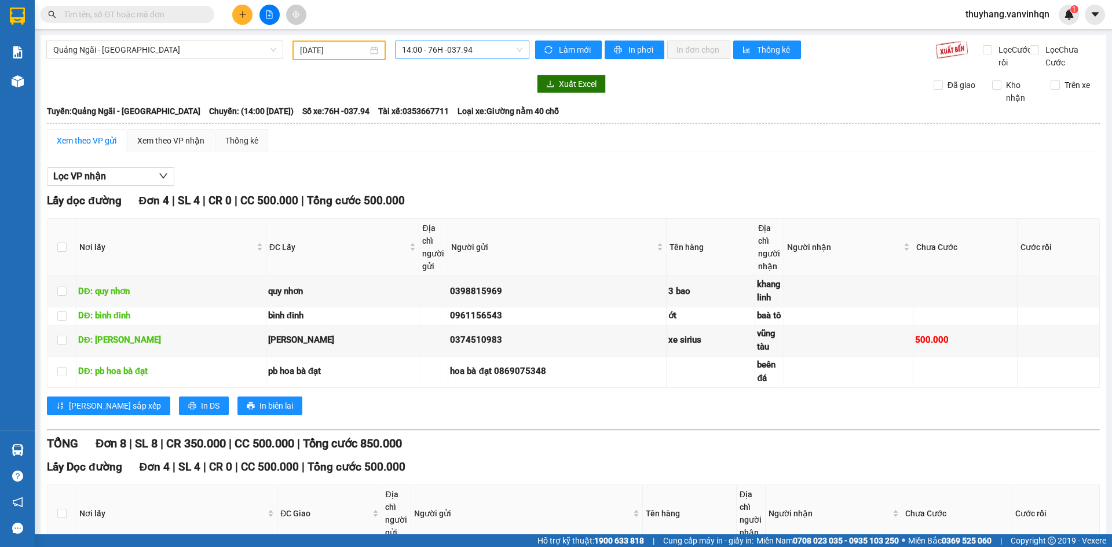
click at [465, 56] on span "14:00 - 76H -037.94" at bounding box center [462, 49] width 120 height 17
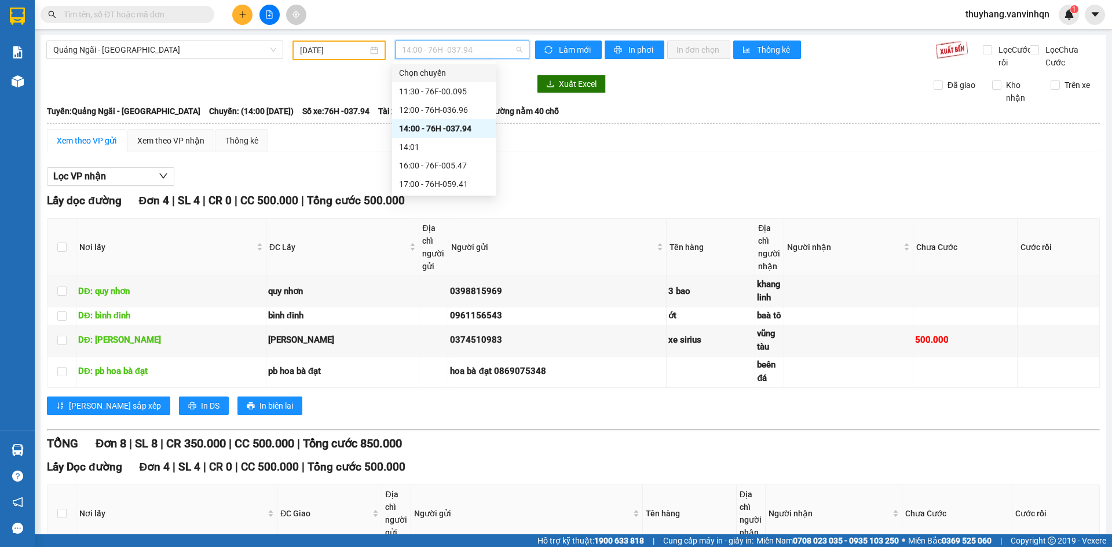
click at [350, 54] on input "11/08/2025" at bounding box center [334, 50] width 68 height 13
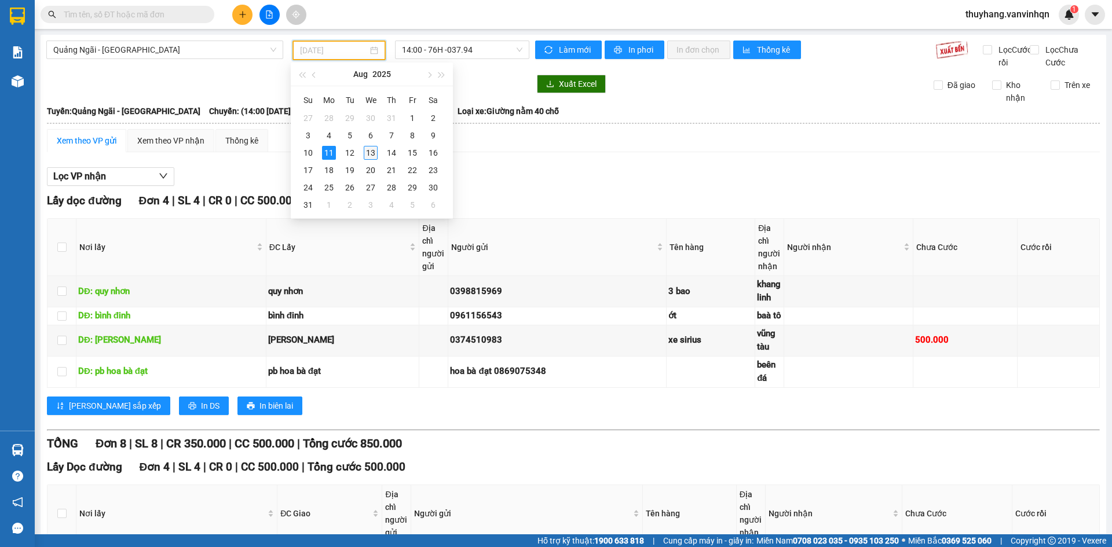
click at [364, 151] on td "13" at bounding box center [370, 152] width 21 height 17
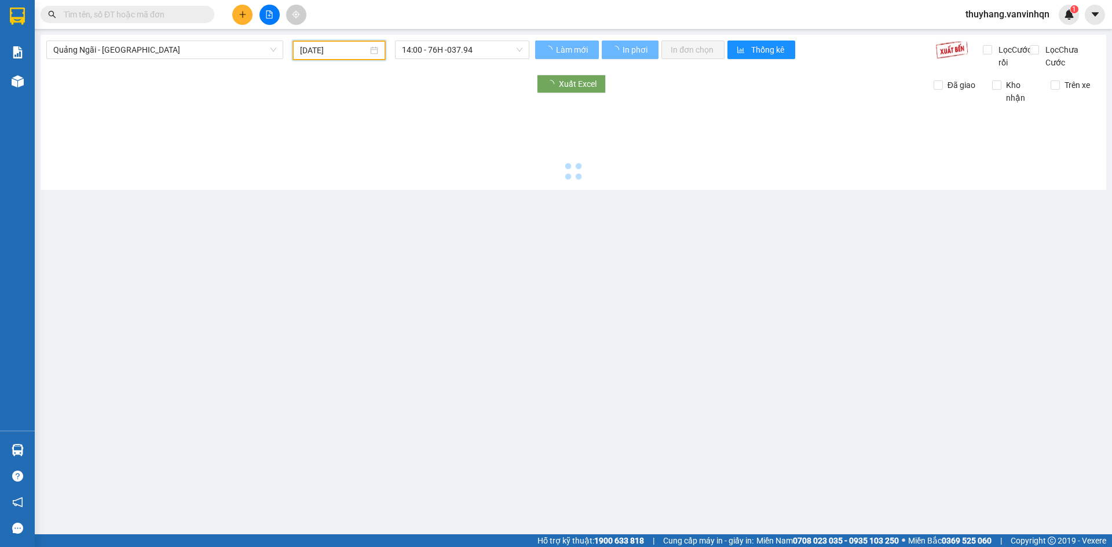
type input "[DATE]"
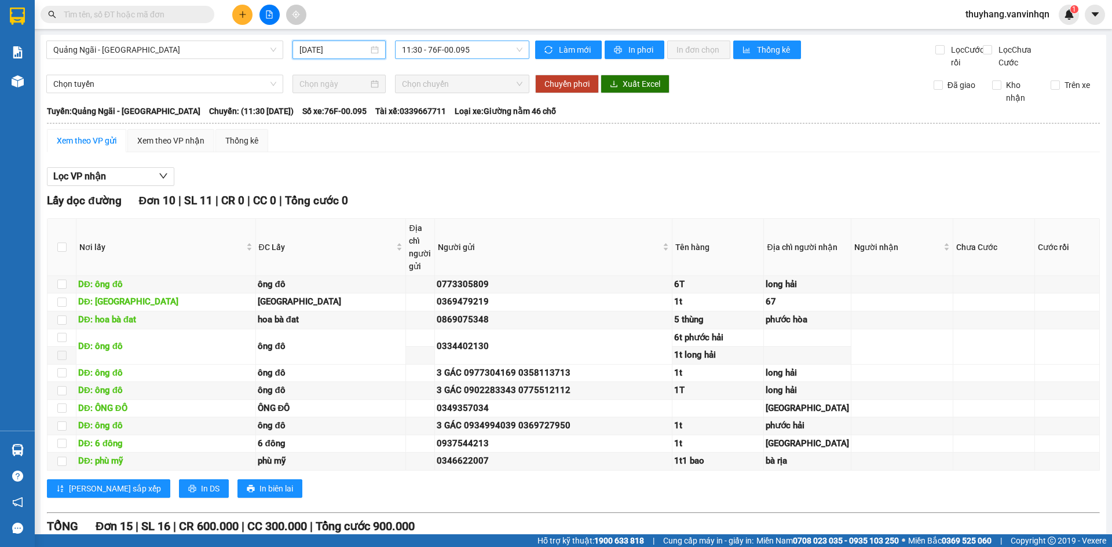
click at [455, 45] on span "11:30 - 76F-00.095" at bounding box center [462, 49] width 120 height 17
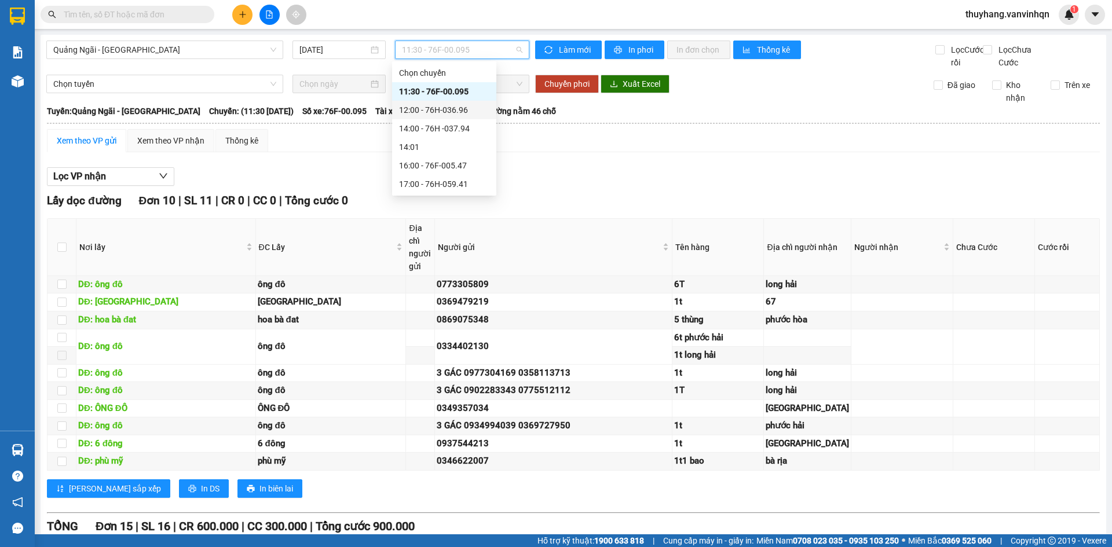
click at [472, 111] on div "12:00 - 76H-036.96" at bounding box center [444, 110] width 90 height 13
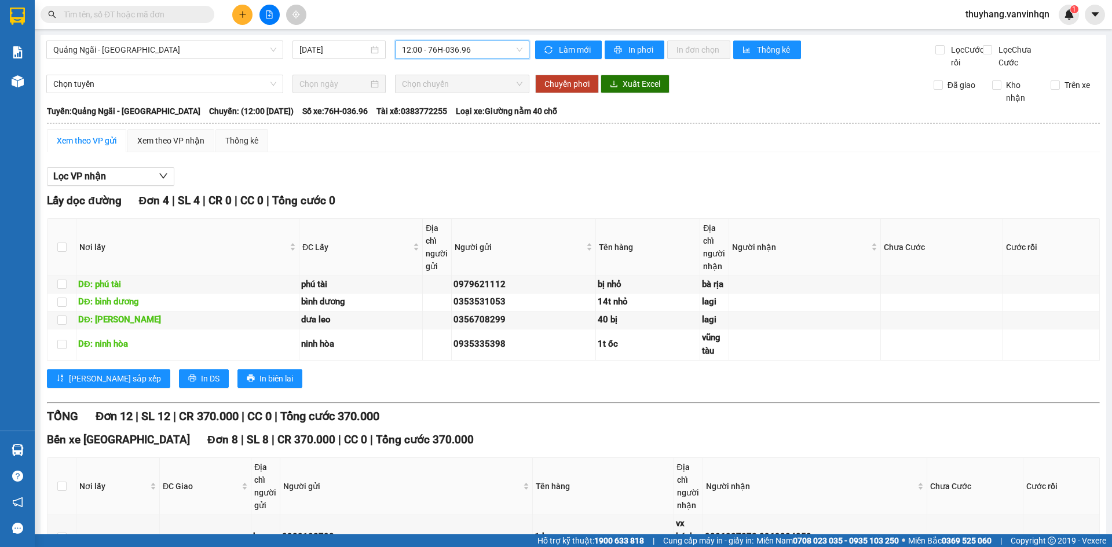
checkbox input "true"
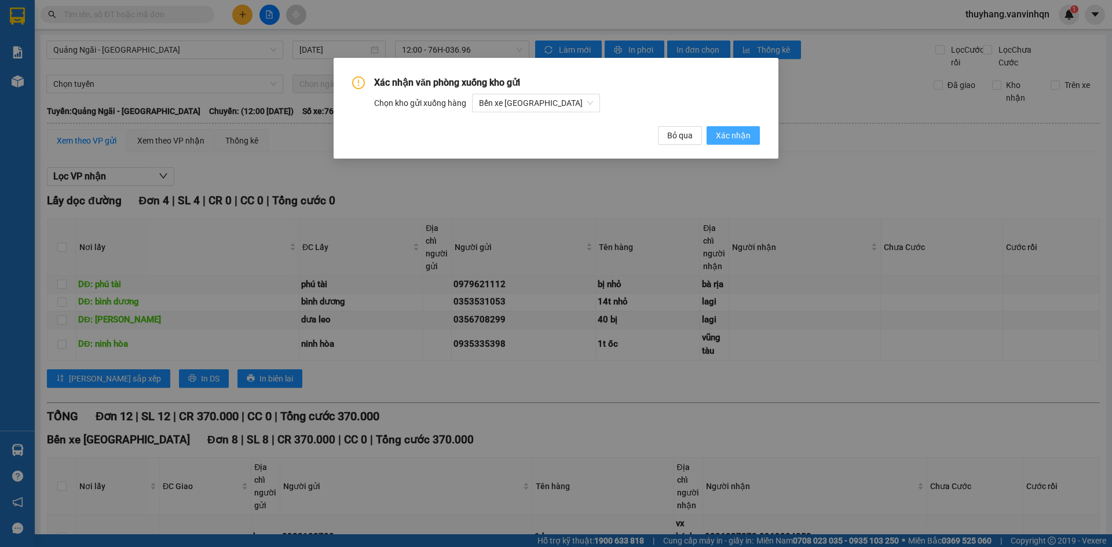
click at [729, 136] on span "Xác nhận" at bounding box center [733, 135] width 35 height 13
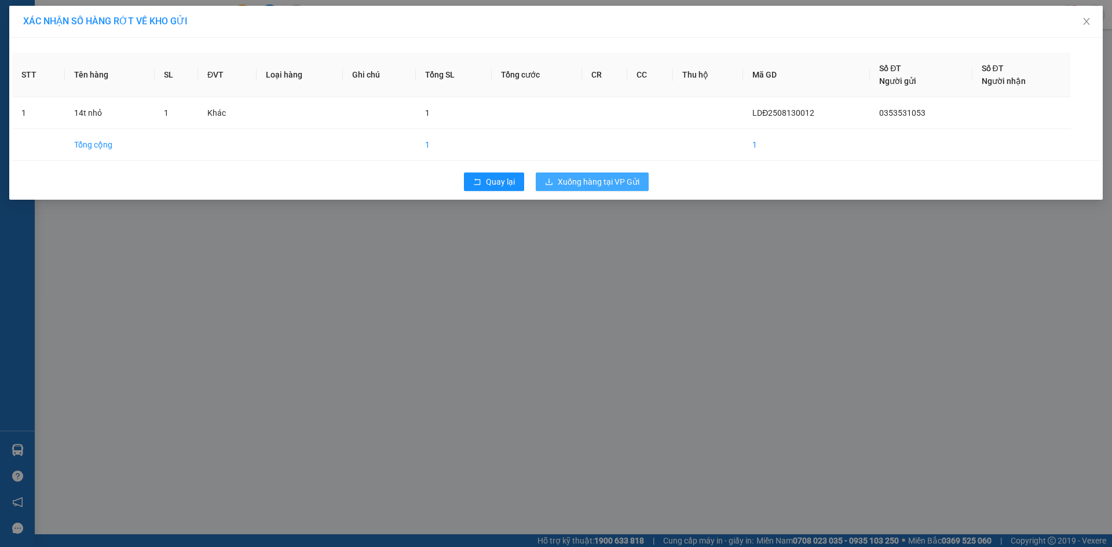
click at [638, 178] on span "Xuống hàng tại VP Gửi" at bounding box center [599, 181] width 82 height 13
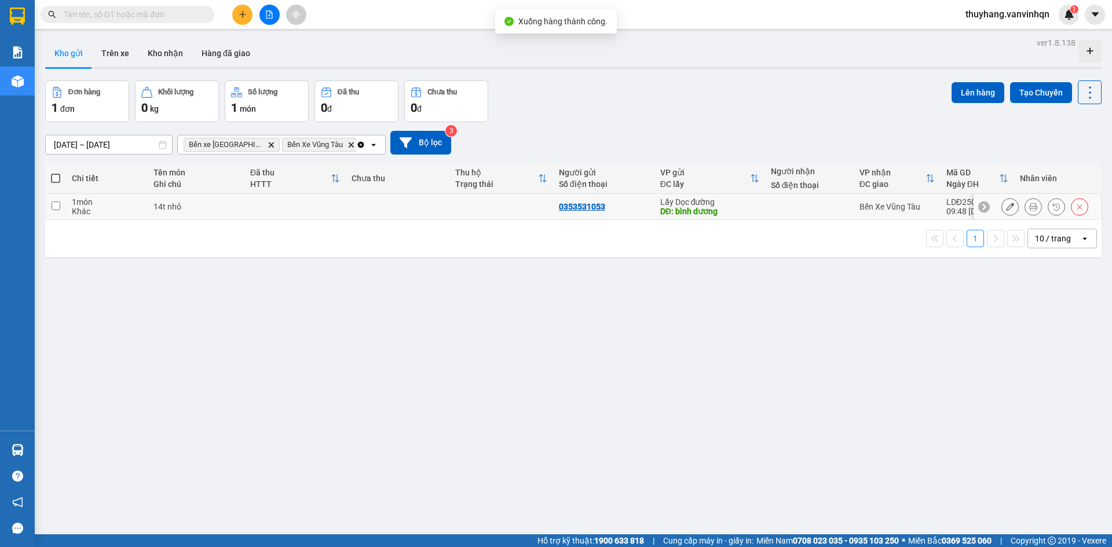
click at [1006, 208] on icon at bounding box center [1010, 207] width 8 height 8
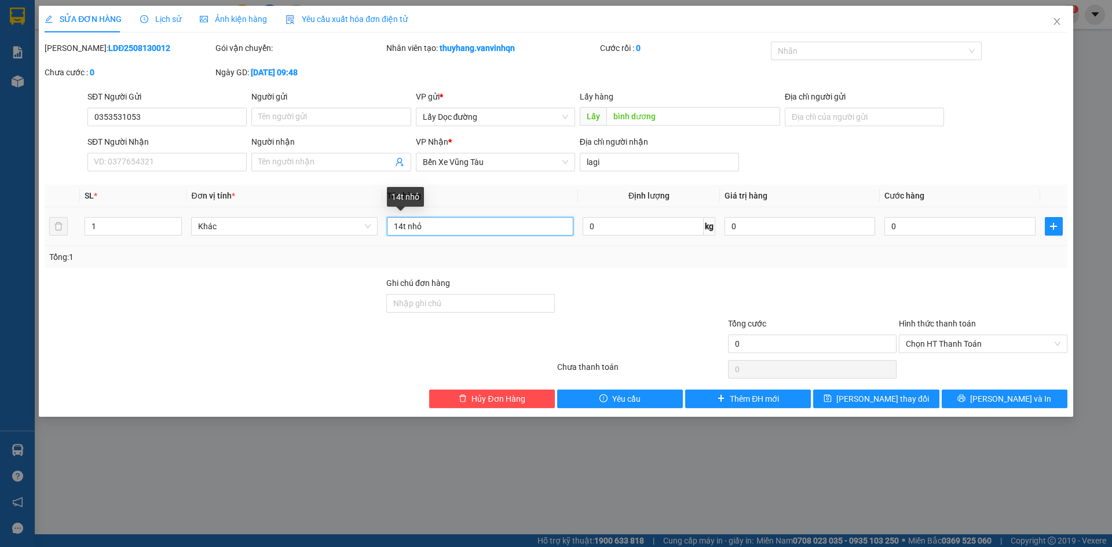
click at [401, 219] on input "14t nhỏ" at bounding box center [480, 226] width 186 height 19
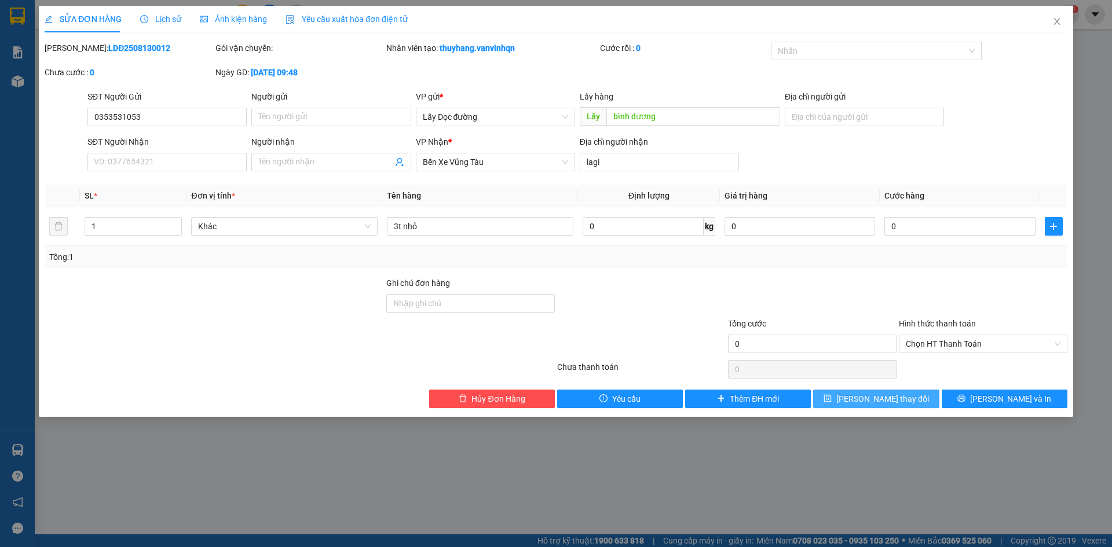
drag, startPoint x: 911, startPoint y: 395, endPoint x: 802, endPoint y: 317, distance: 134.3
click at [910, 395] on button "[PERSON_NAME] thay đổi" at bounding box center [876, 399] width 126 height 19
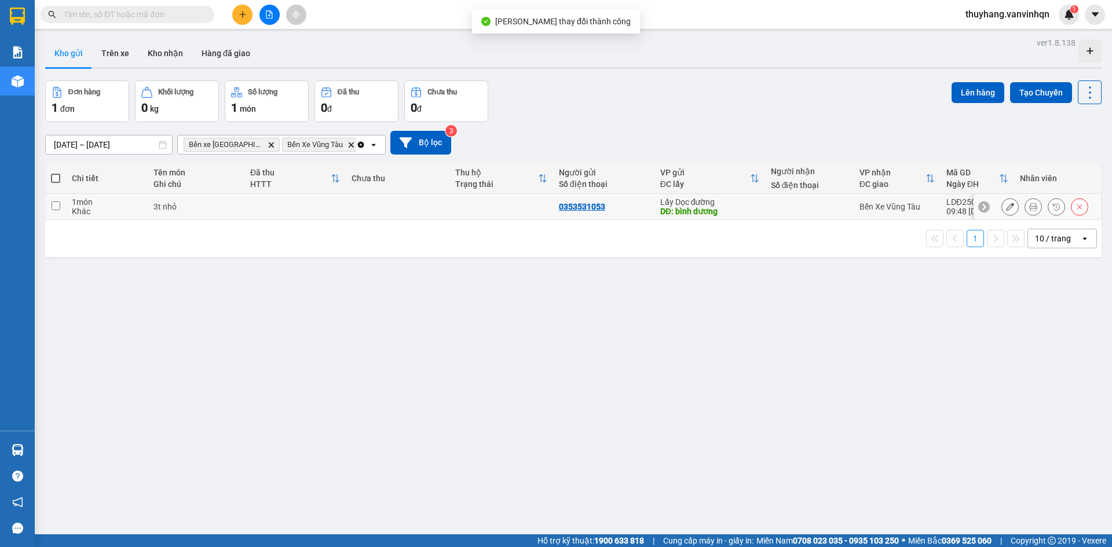
click at [202, 206] on div "3t nhỏ" at bounding box center [195, 206] width 85 height 9
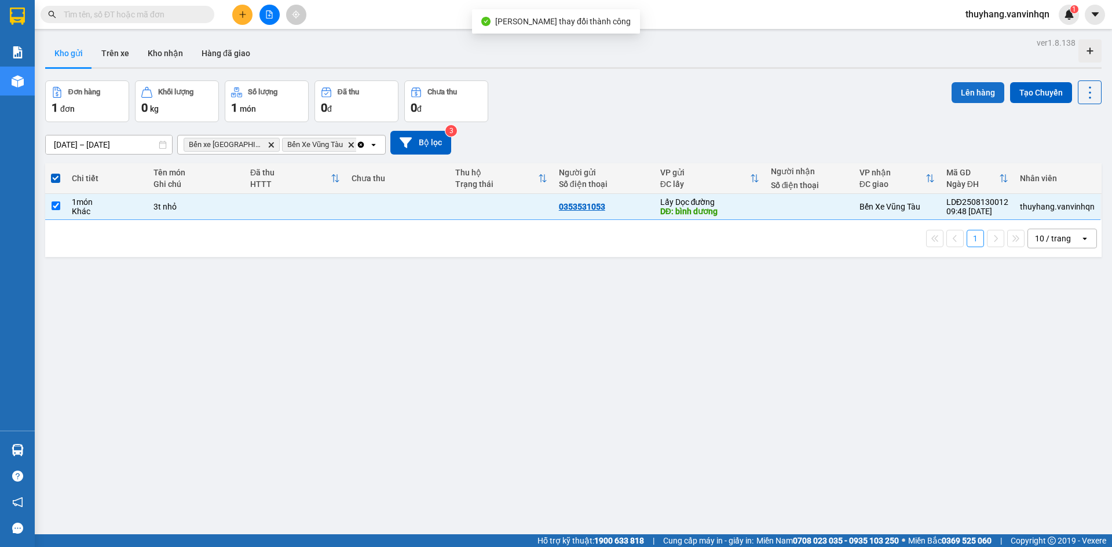
click at [955, 100] on button "Lên hàng" at bounding box center [977, 92] width 53 height 21
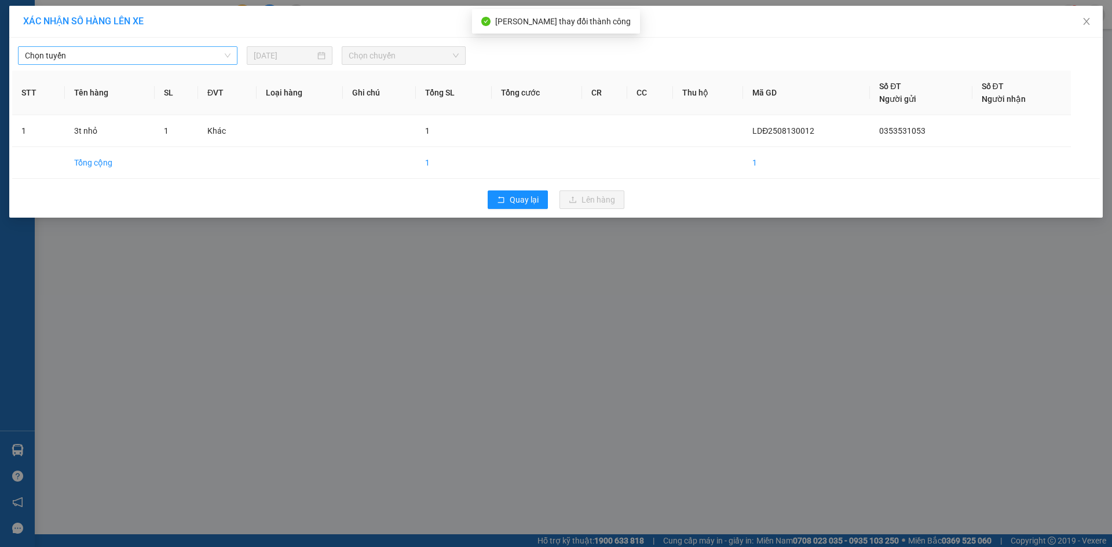
click at [82, 61] on span "Chọn tuyến" at bounding box center [128, 55] width 206 height 17
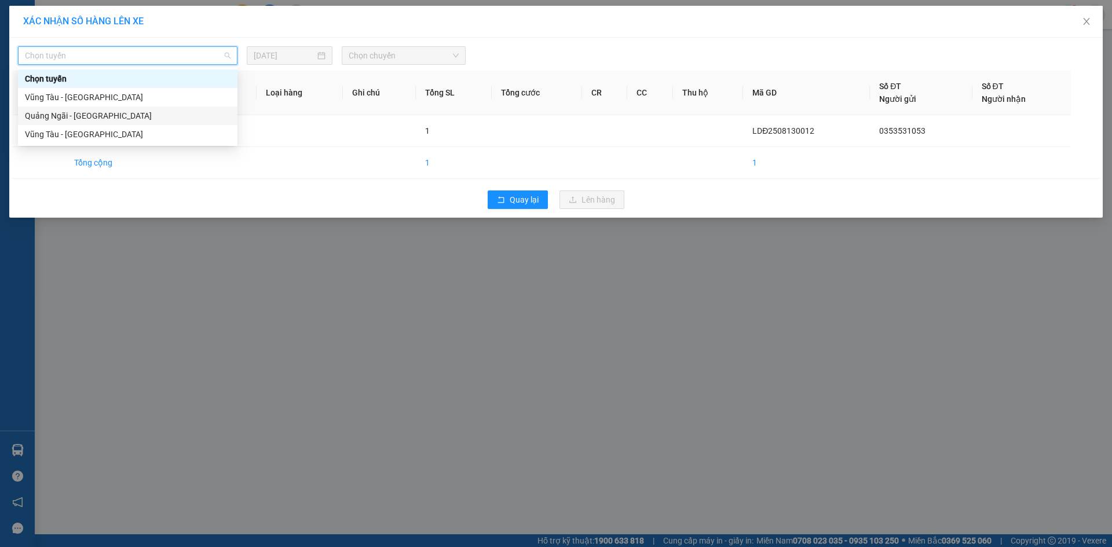
click at [80, 117] on div "Quảng Ngãi - [GEOGRAPHIC_DATA]" at bounding box center [128, 115] width 206 height 13
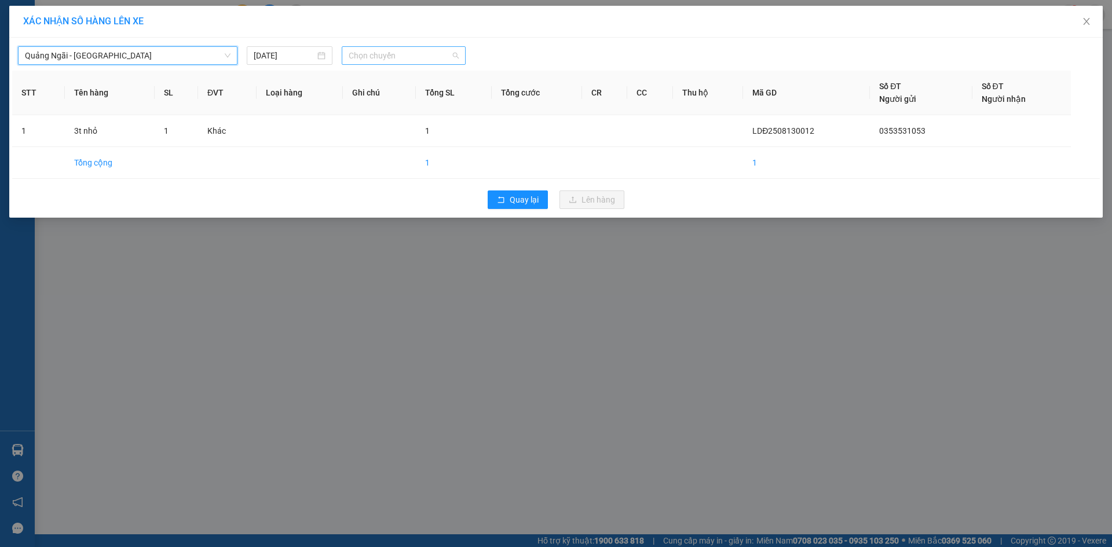
click at [378, 58] on span "Chọn chuyến" at bounding box center [404, 55] width 110 height 17
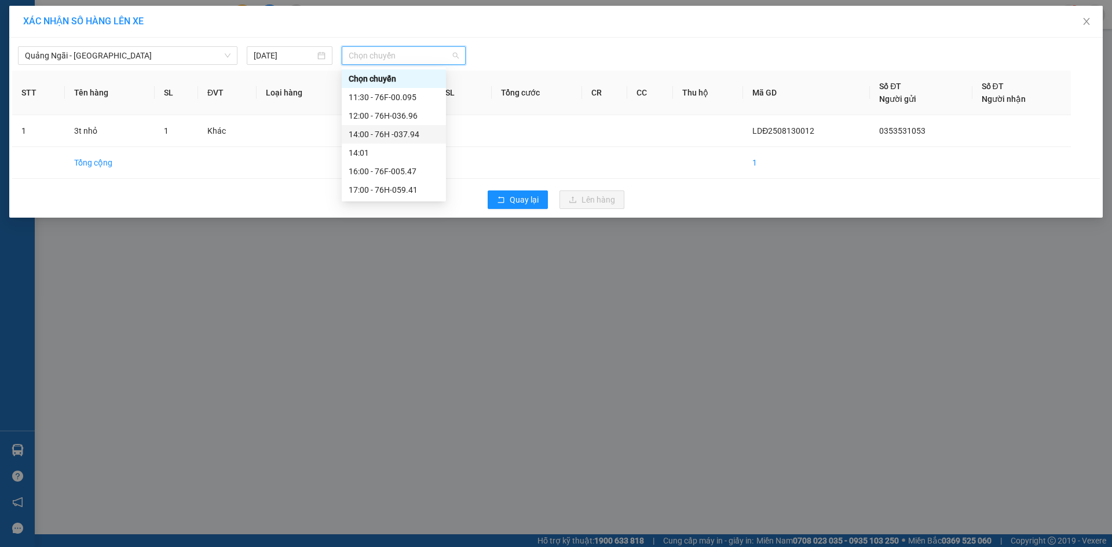
click at [417, 135] on div "14:00 - 76H -037.94" at bounding box center [394, 134] width 90 height 13
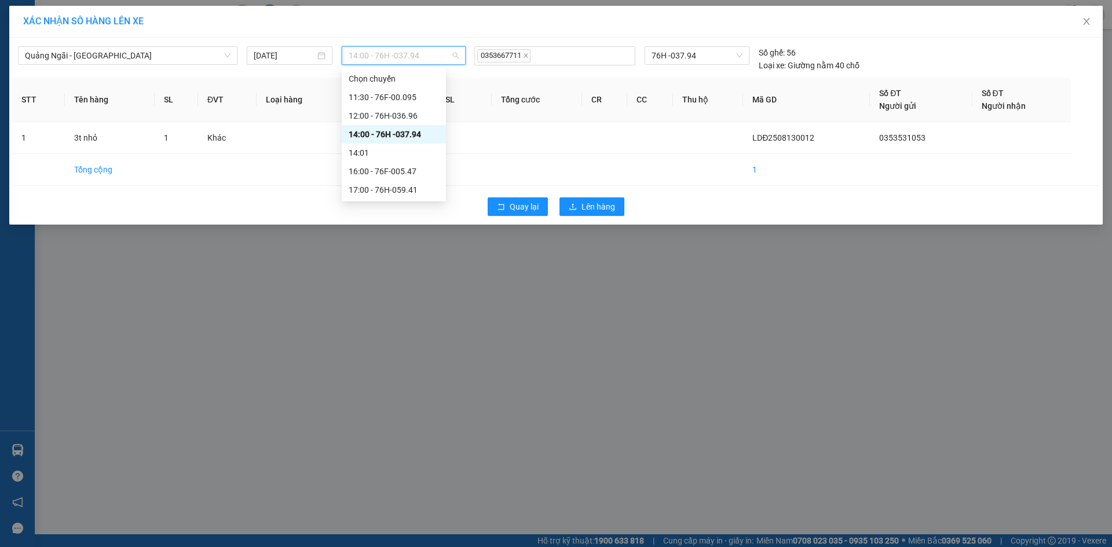
drag, startPoint x: 416, startPoint y: 55, endPoint x: 415, endPoint y: 116, distance: 60.8
click at [416, 56] on span "14:00 - 76H -037.94" at bounding box center [404, 55] width 110 height 17
click at [414, 120] on div "12:00 - 76H-036.96" at bounding box center [394, 115] width 90 height 13
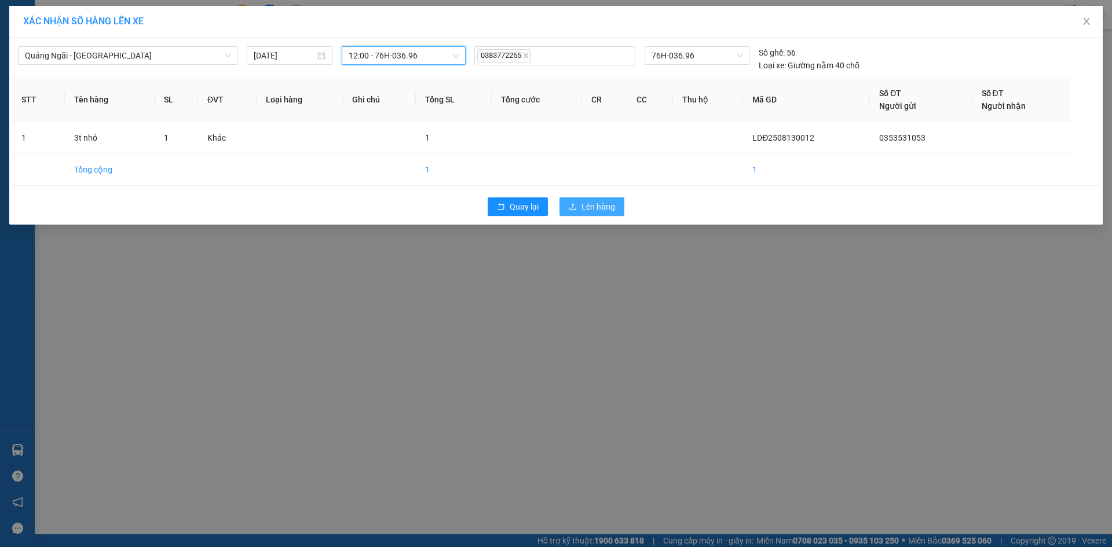
click at [596, 210] on span "Lên hàng" at bounding box center [598, 206] width 34 height 13
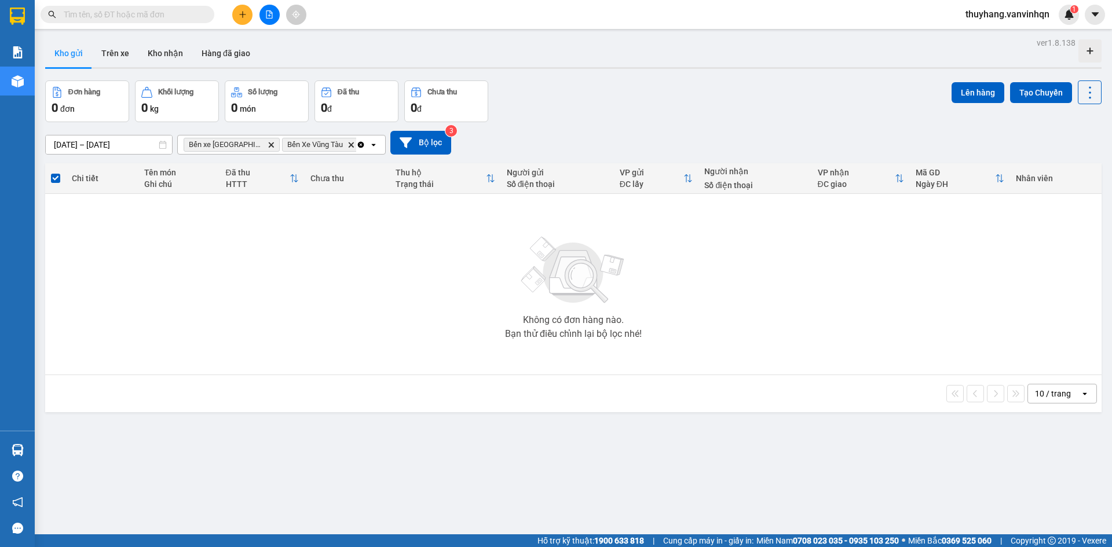
click at [277, 17] on button at bounding box center [269, 15] width 20 height 20
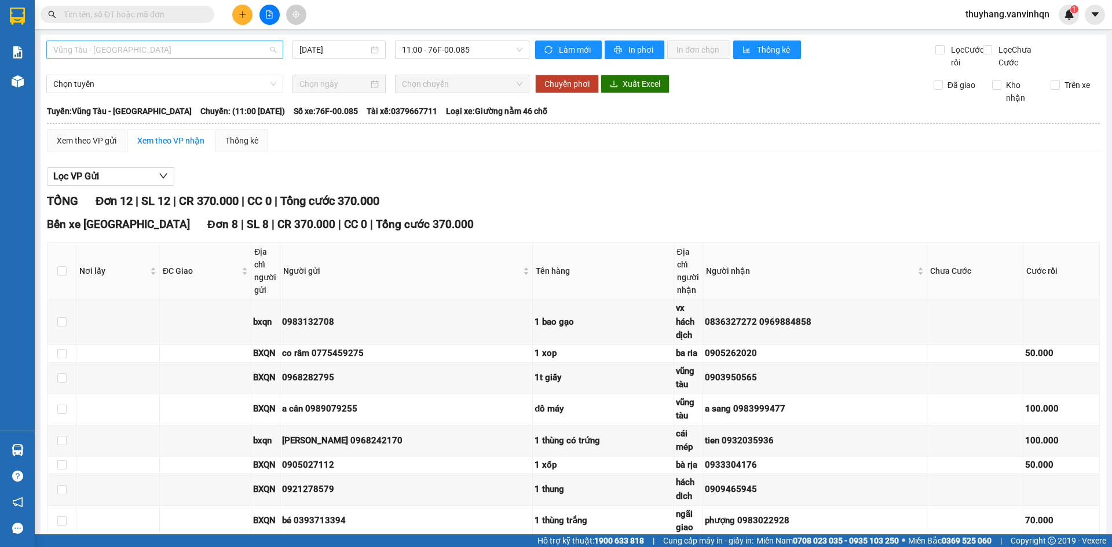
click at [176, 50] on span "Vũng Tàu - [GEOGRAPHIC_DATA]" at bounding box center [164, 49] width 223 height 17
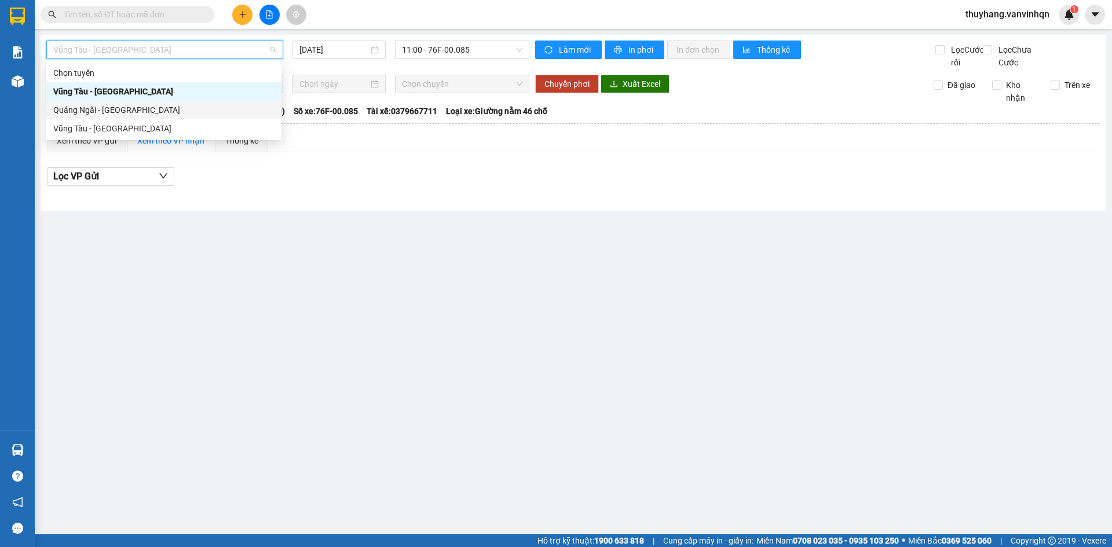
click at [171, 112] on div "Quảng Ngãi - [GEOGRAPHIC_DATA]" at bounding box center [163, 110] width 221 height 13
type input "[DATE]"
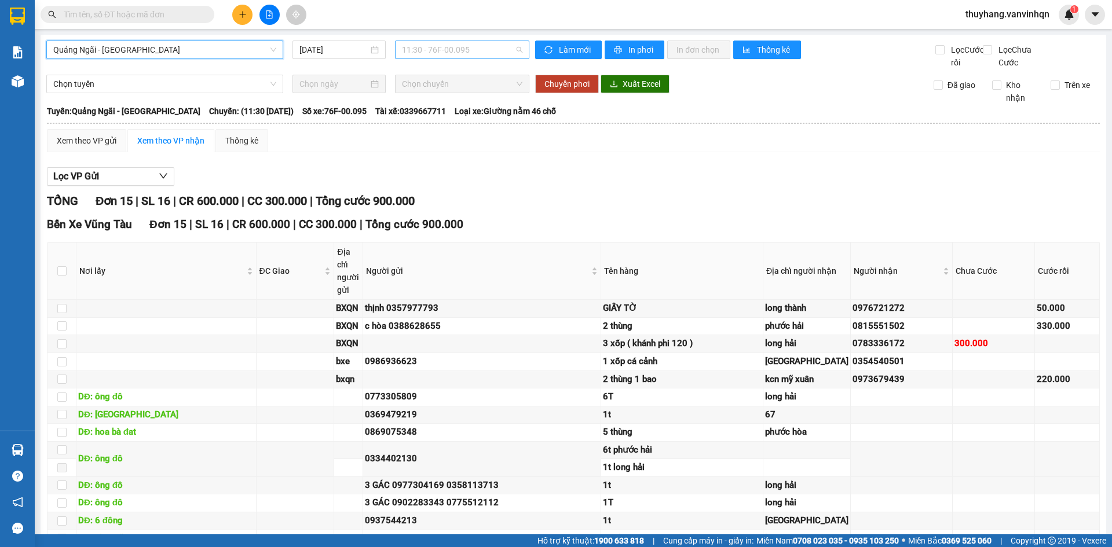
click at [417, 51] on span "11:30 - 76F-00.095" at bounding box center [462, 49] width 120 height 17
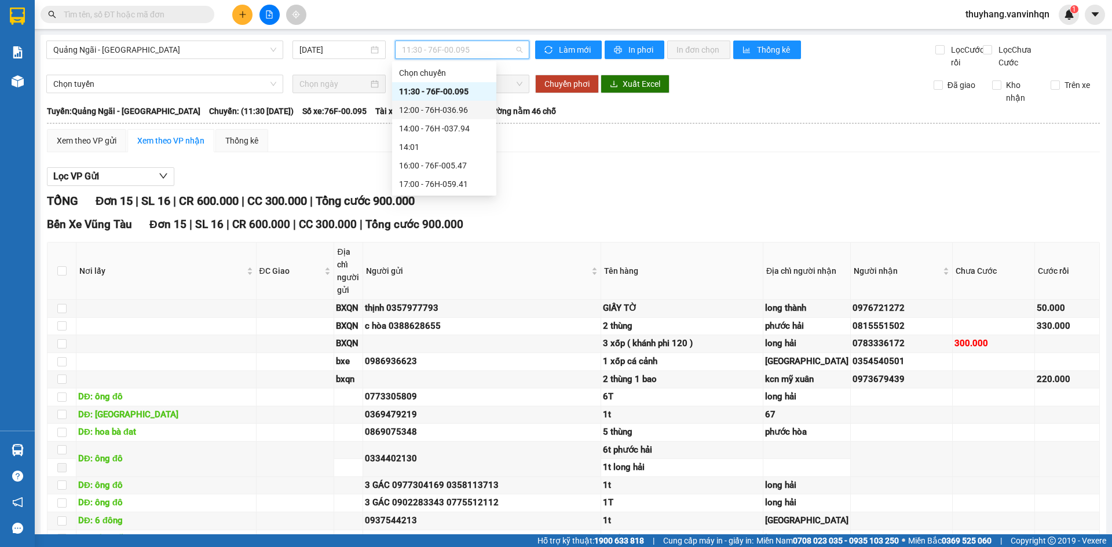
click at [474, 113] on div "12:00 - 76H-036.96" at bounding box center [444, 110] width 90 height 13
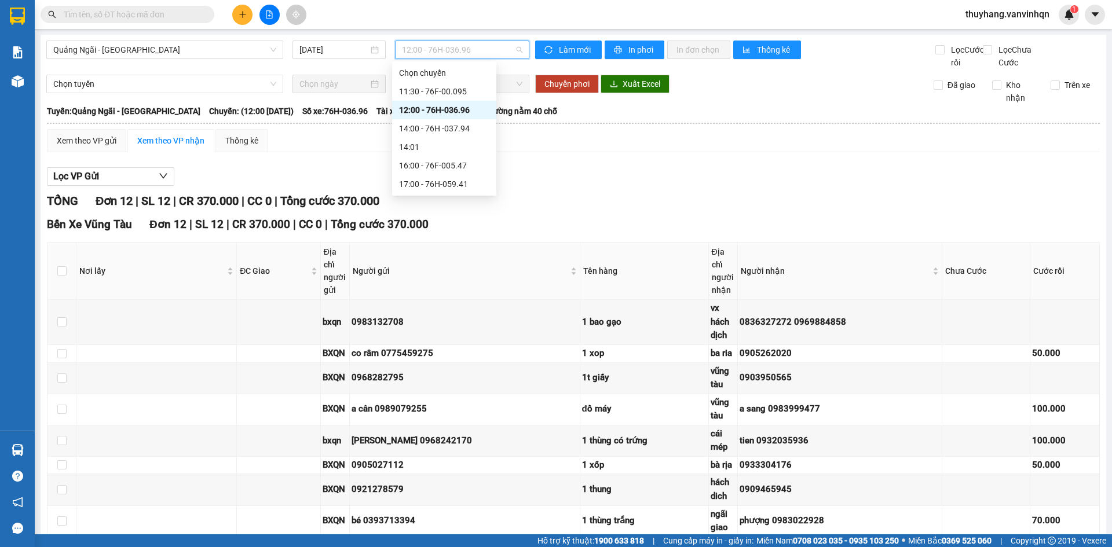
click at [463, 47] on span "12:00 - 76H-036.96" at bounding box center [462, 49] width 120 height 17
click at [475, 126] on div "14:00 - 76H -037.94" at bounding box center [444, 128] width 90 height 13
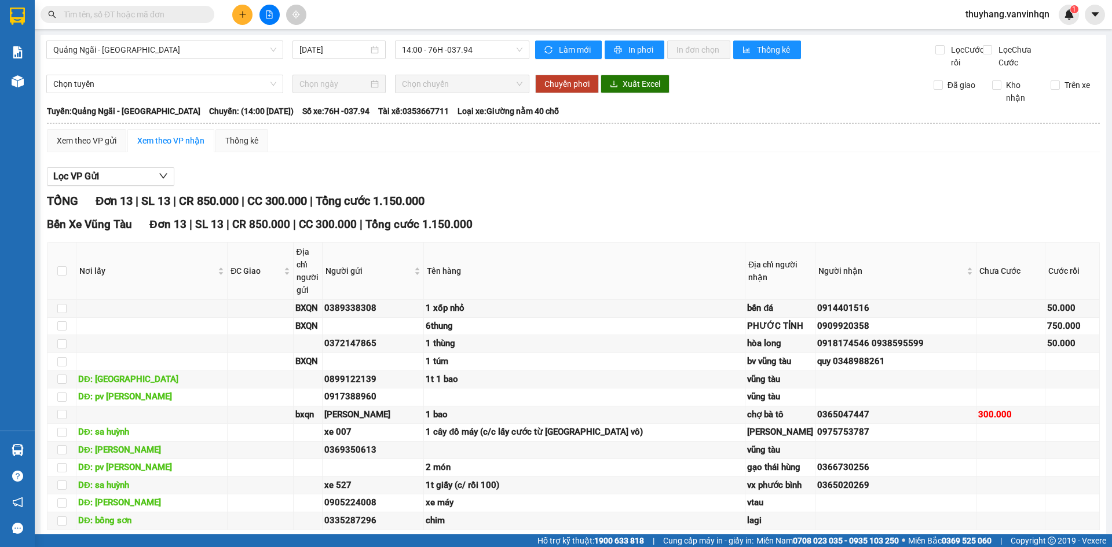
click at [692, 233] on div "Bến Xe Vũng Tàu Đơn 13 | SL 13 | CR 850.000 | CC 300.000 | Tổng cước 1.150.000" at bounding box center [573, 224] width 1052 height 17
click at [450, 50] on span "14:00 - 76H -037.94" at bounding box center [462, 49] width 120 height 17
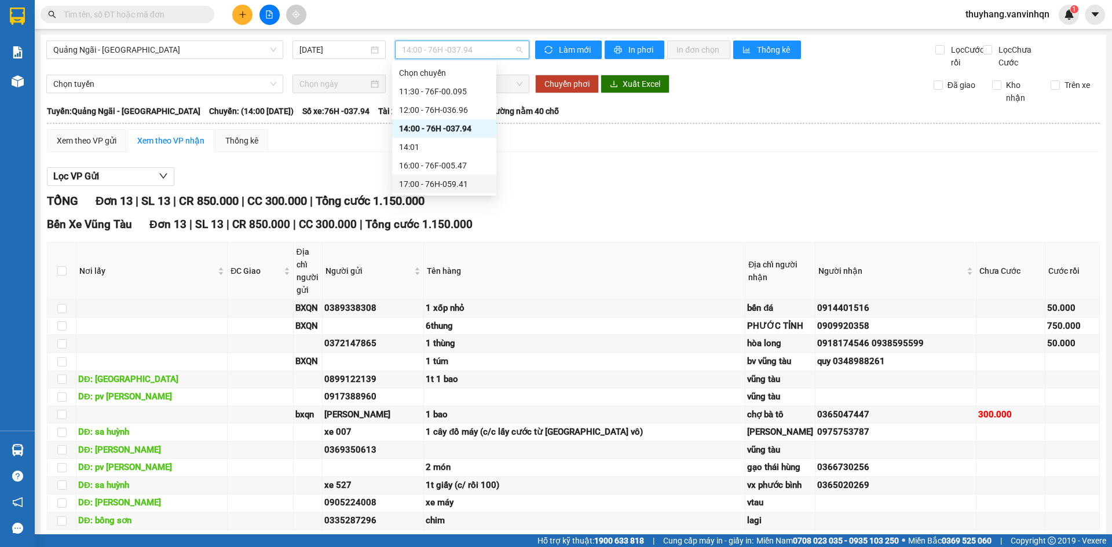
click at [599, 210] on div "TỔNG Đơn 13 | SL 13 | CR 850.000 | CC 300.000 | Tổng cước 1.150.000" at bounding box center [573, 201] width 1052 height 18
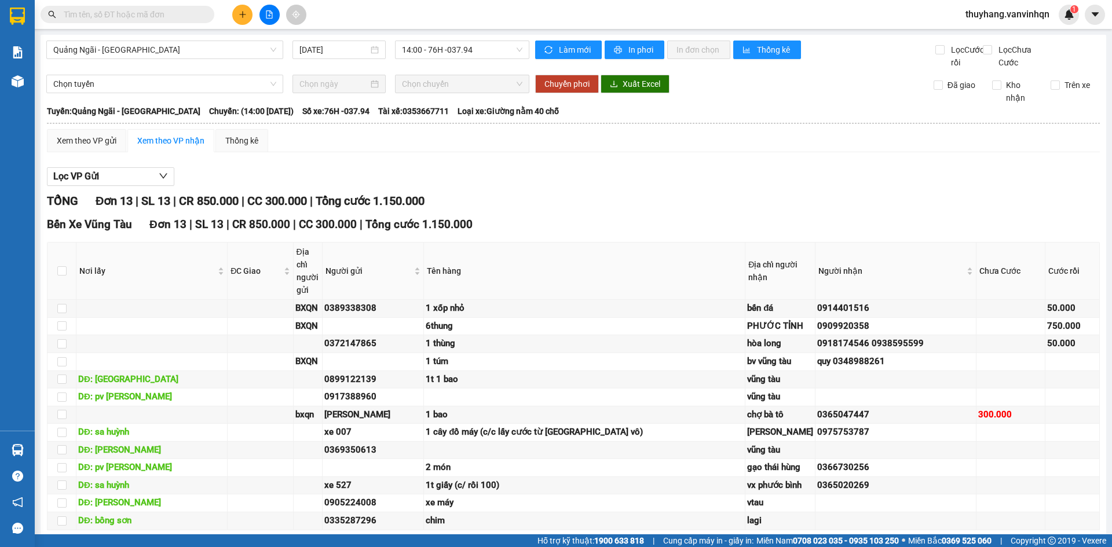
click at [599, 210] on div "TỔNG Đơn 13 | SL 13 | CR 850.000 | CC 300.000 | Tổng cước 1.150.000" at bounding box center [573, 201] width 1052 height 18
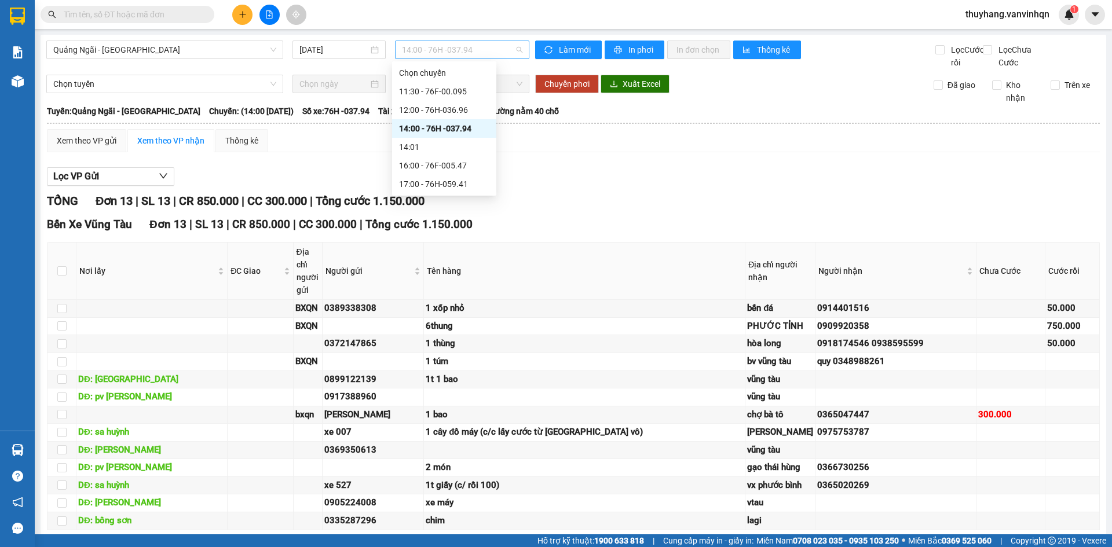
click at [456, 46] on span "14:00 - 76H -037.94" at bounding box center [462, 49] width 120 height 17
click at [599, 186] on div "Lọc VP Gửi" at bounding box center [573, 176] width 1052 height 19
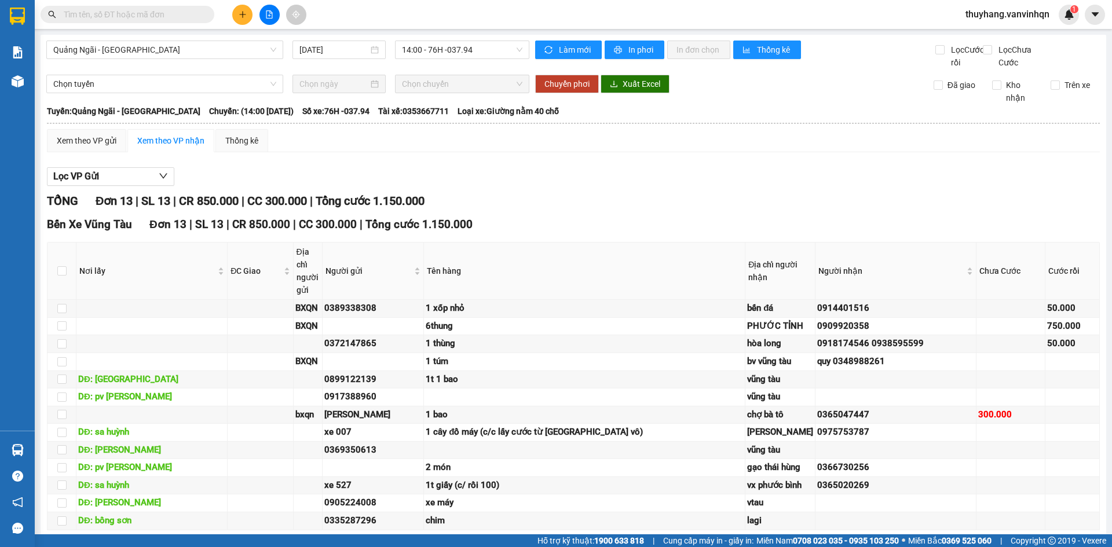
click at [599, 186] on div "Lọc VP Gửi" at bounding box center [573, 176] width 1052 height 19
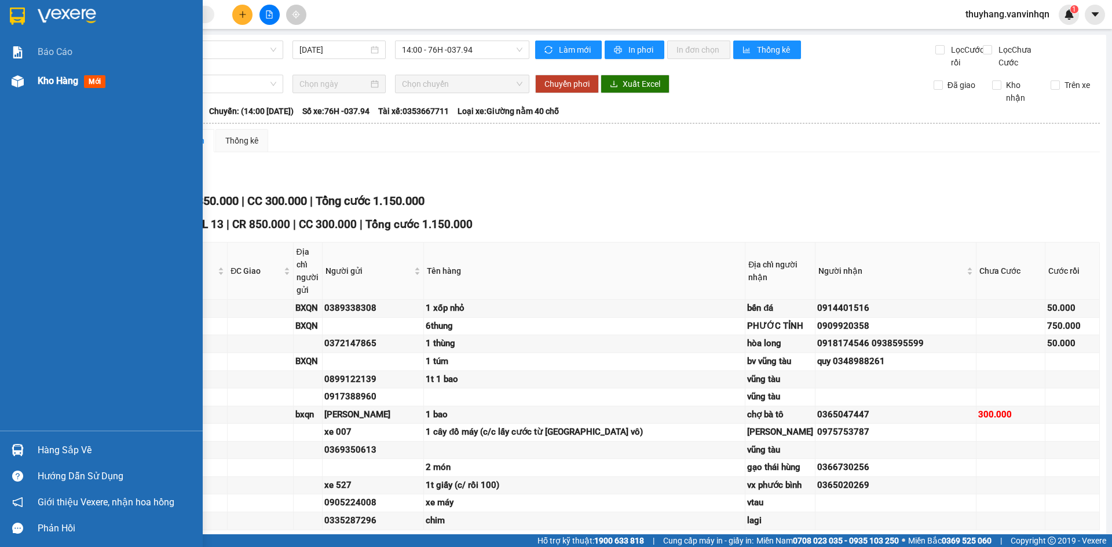
click at [23, 86] on img at bounding box center [18, 81] width 12 height 12
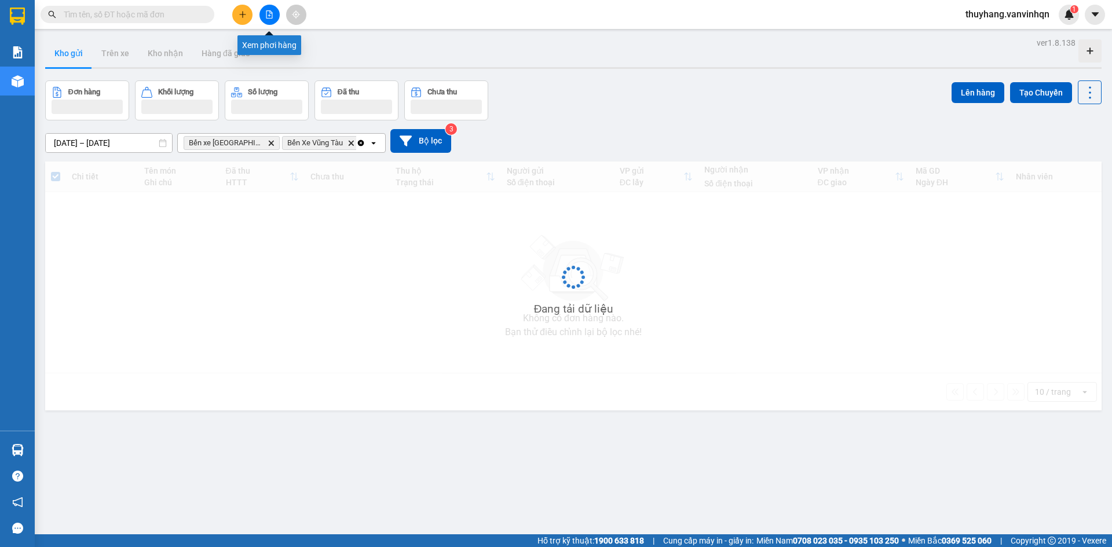
click at [266, 18] on icon "file-add" at bounding box center [269, 14] width 8 height 8
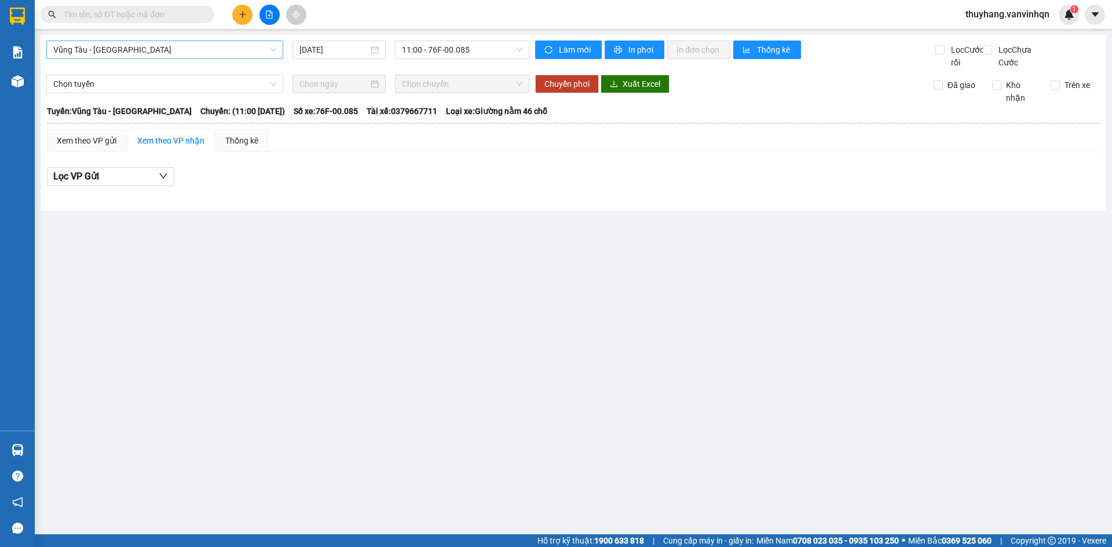
click at [145, 50] on span "Vũng Tàu - [GEOGRAPHIC_DATA]" at bounding box center [164, 49] width 223 height 17
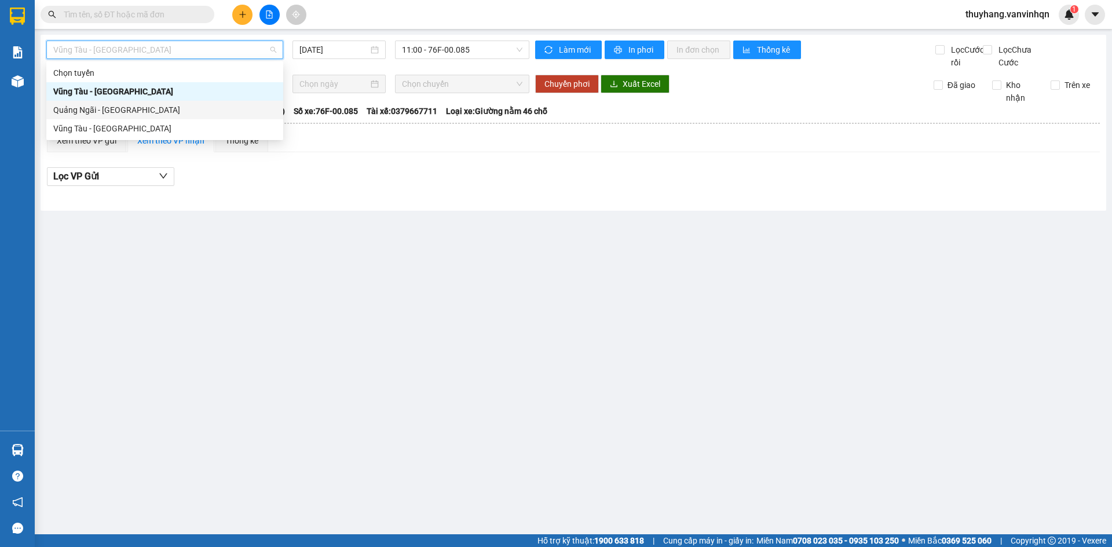
click at [147, 109] on div "Quảng Ngãi - [GEOGRAPHIC_DATA]" at bounding box center [164, 110] width 223 height 13
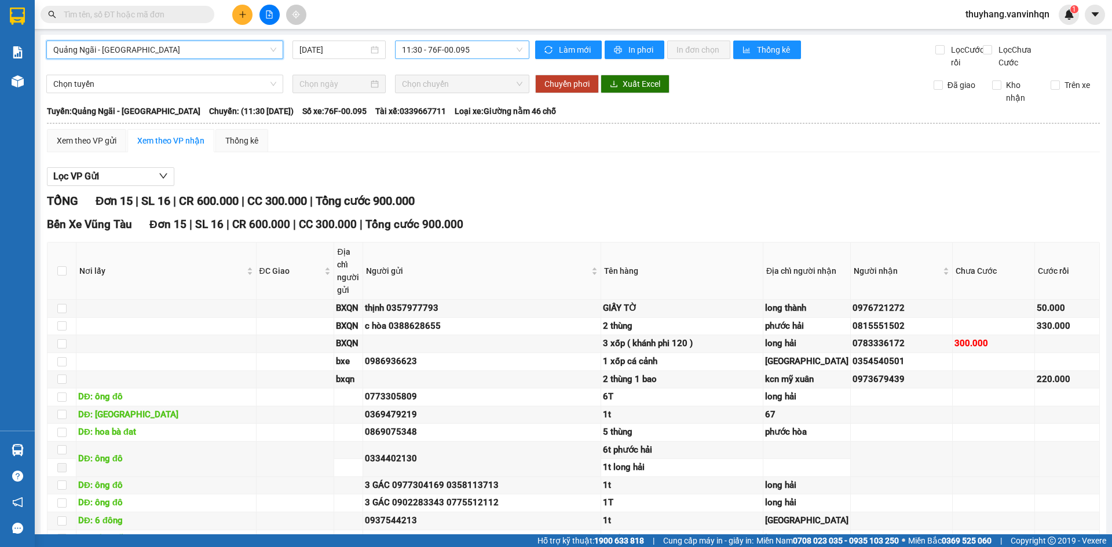
click at [486, 48] on span "11:30 - 76F-00.095" at bounding box center [462, 49] width 120 height 17
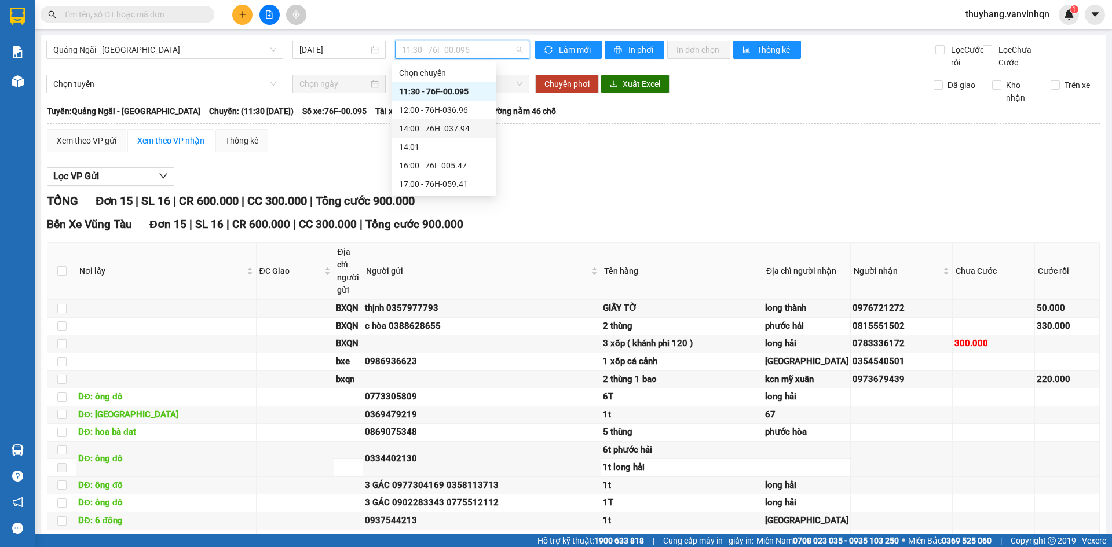
click at [473, 129] on div "14:00 - 76H -037.94" at bounding box center [444, 128] width 90 height 13
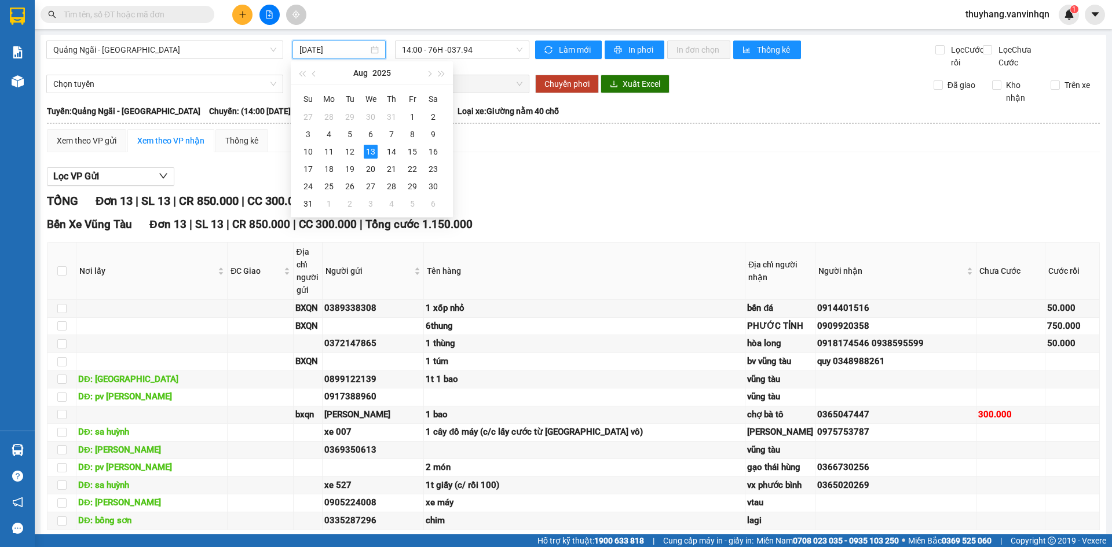
click at [308, 46] on input "[DATE]" at bounding box center [333, 49] width 69 height 13
click at [328, 149] on div "11" at bounding box center [329, 152] width 14 height 14
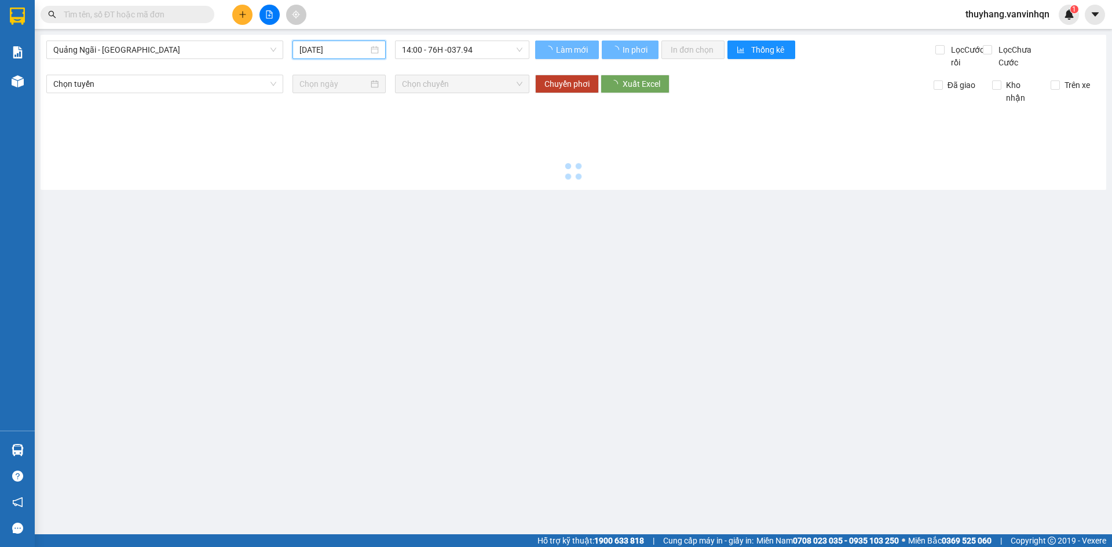
type input "11/08/2025"
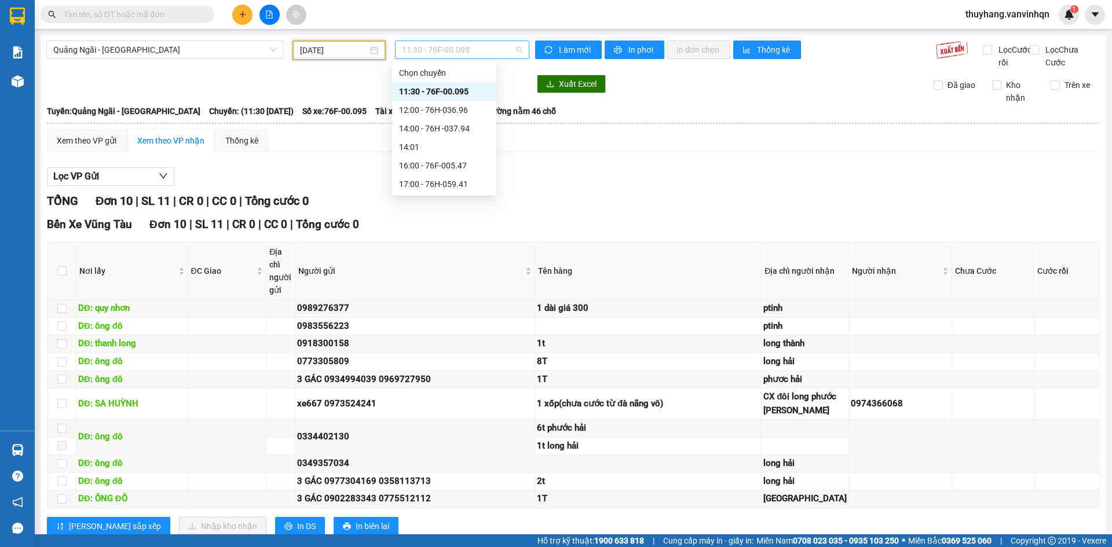
click at [453, 52] on span "11:30 - 76F-00.095" at bounding box center [462, 49] width 120 height 17
click at [472, 135] on div "14:00 - 76H -037.94" at bounding box center [444, 128] width 104 height 19
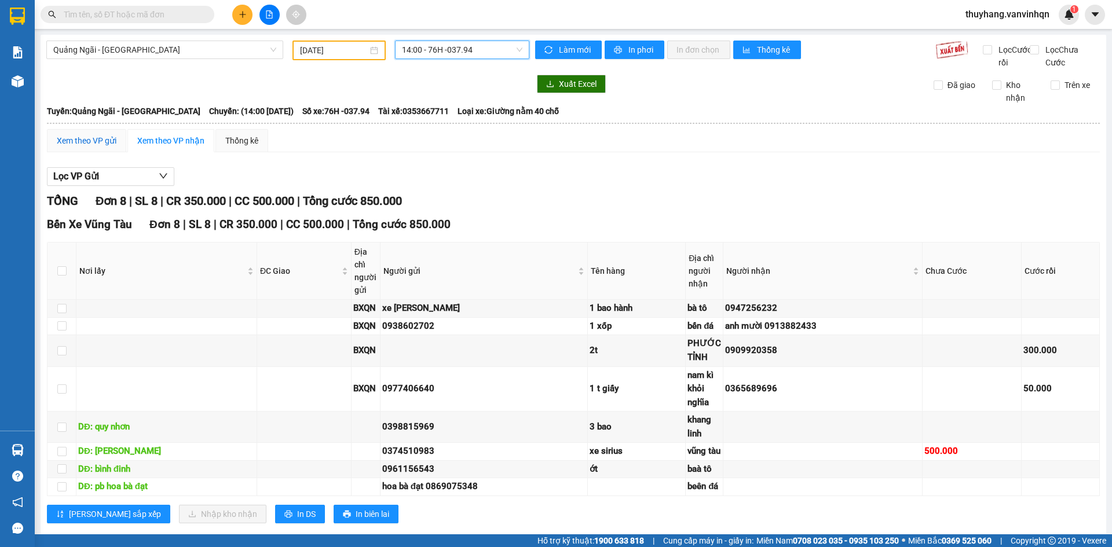
click at [86, 147] on div "Xem theo VP gửi" at bounding box center [87, 140] width 60 height 13
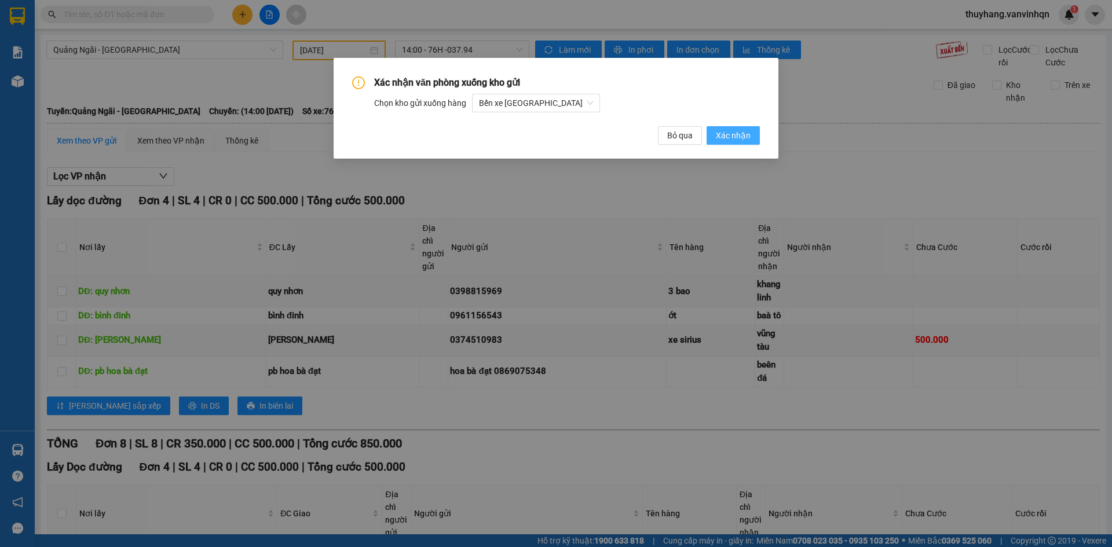
click at [728, 140] on span "Xác nhận" at bounding box center [733, 135] width 35 height 13
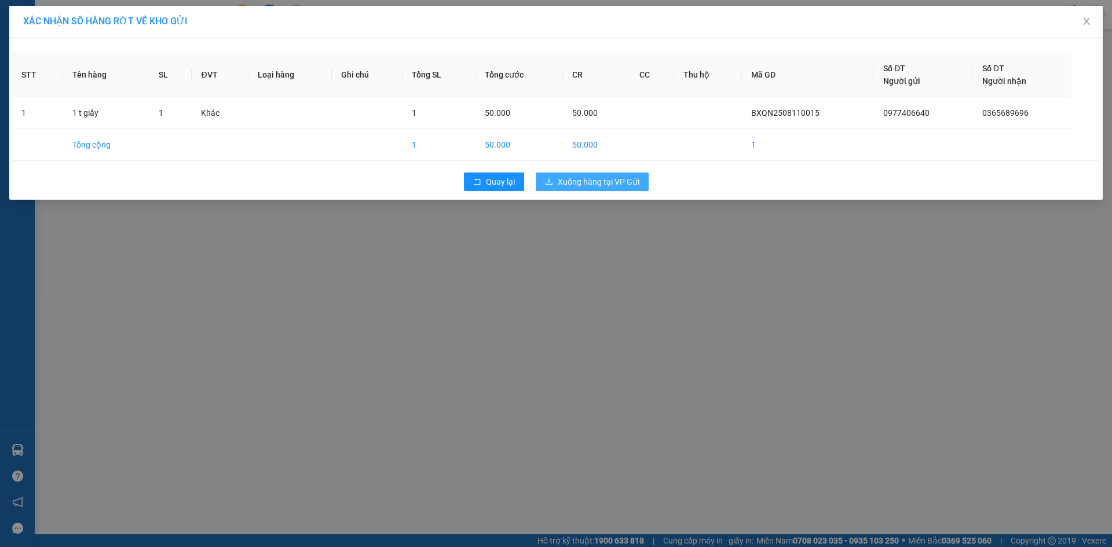
click at [586, 181] on span "Xuống hàng tại VP Gửi" at bounding box center [599, 181] width 82 height 13
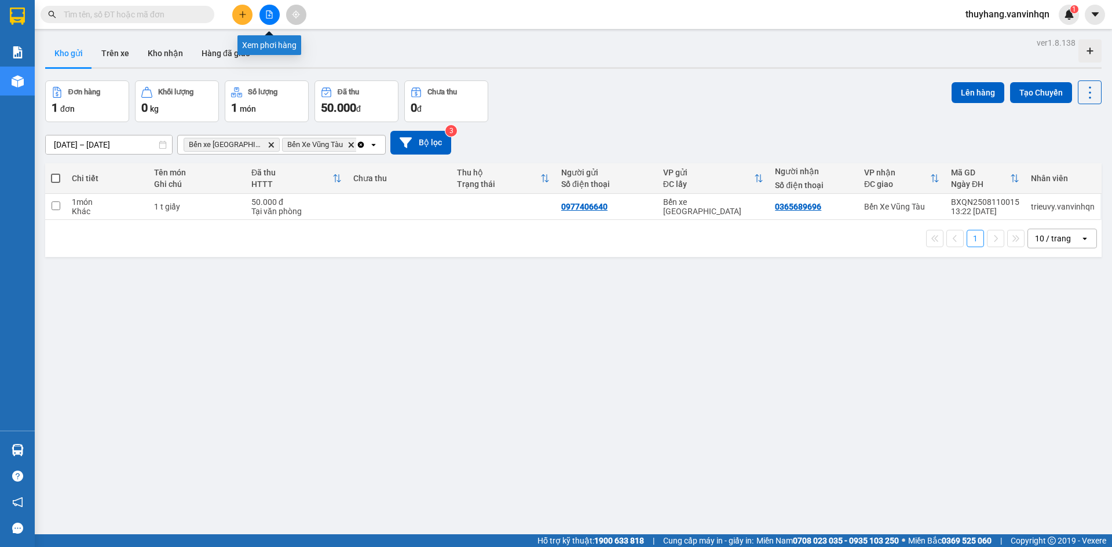
click at [270, 17] on icon "file-add" at bounding box center [269, 14] width 8 height 8
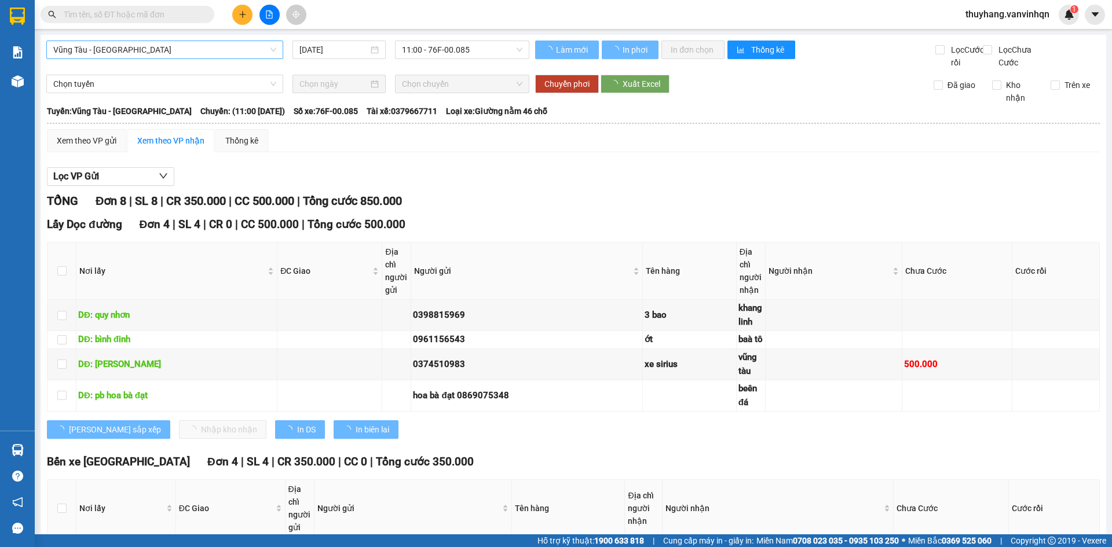
click at [159, 52] on span "Vũng Tàu - [GEOGRAPHIC_DATA]" at bounding box center [164, 49] width 223 height 17
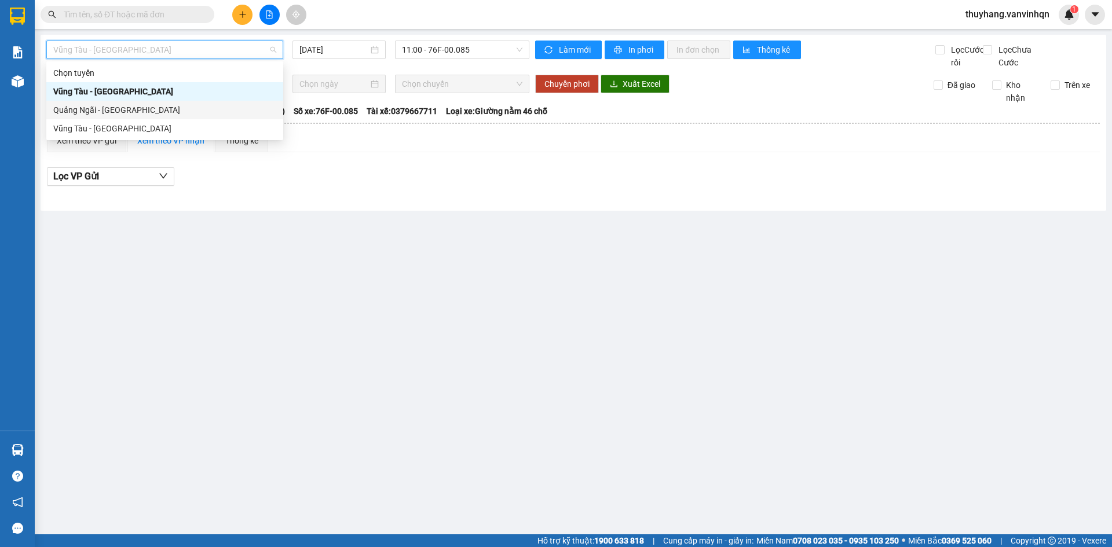
click at [145, 109] on div "Quảng Ngãi - [GEOGRAPHIC_DATA]" at bounding box center [164, 110] width 223 height 13
type input "[DATE]"
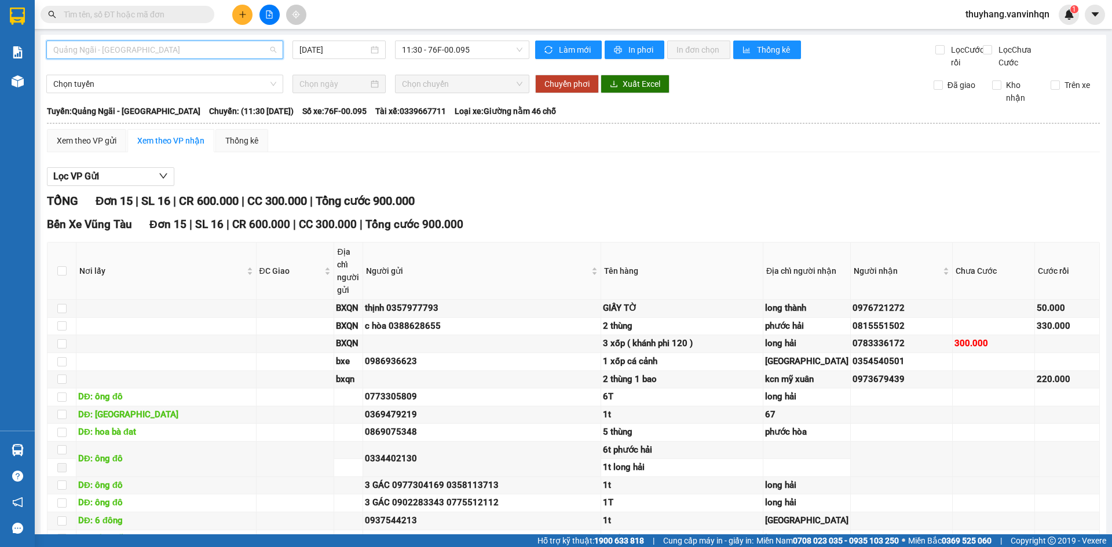
click at [139, 50] on span "Quảng Ngãi - [GEOGRAPHIC_DATA]" at bounding box center [164, 49] width 223 height 17
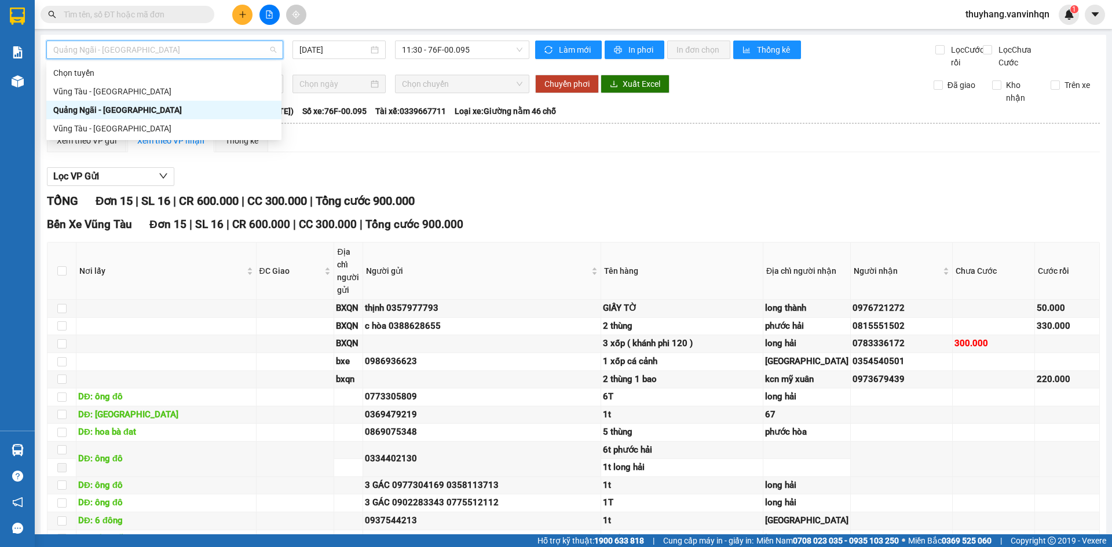
click at [144, 108] on div "Quảng Ngãi - [GEOGRAPHIC_DATA]" at bounding box center [163, 110] width 221 height 13
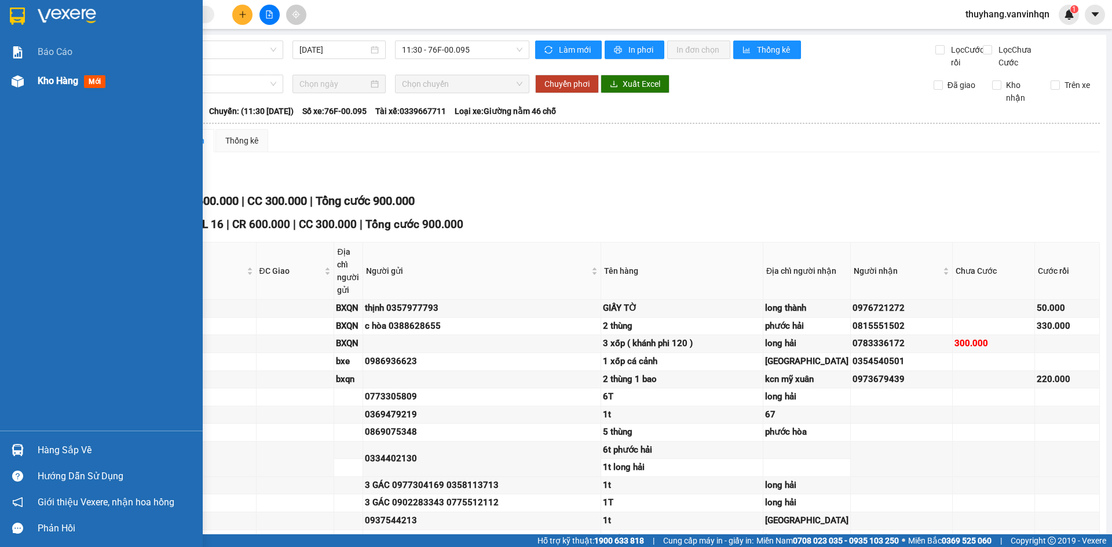
click at [12, 87] on div at bounding box center [18, 81] width 20 height 20
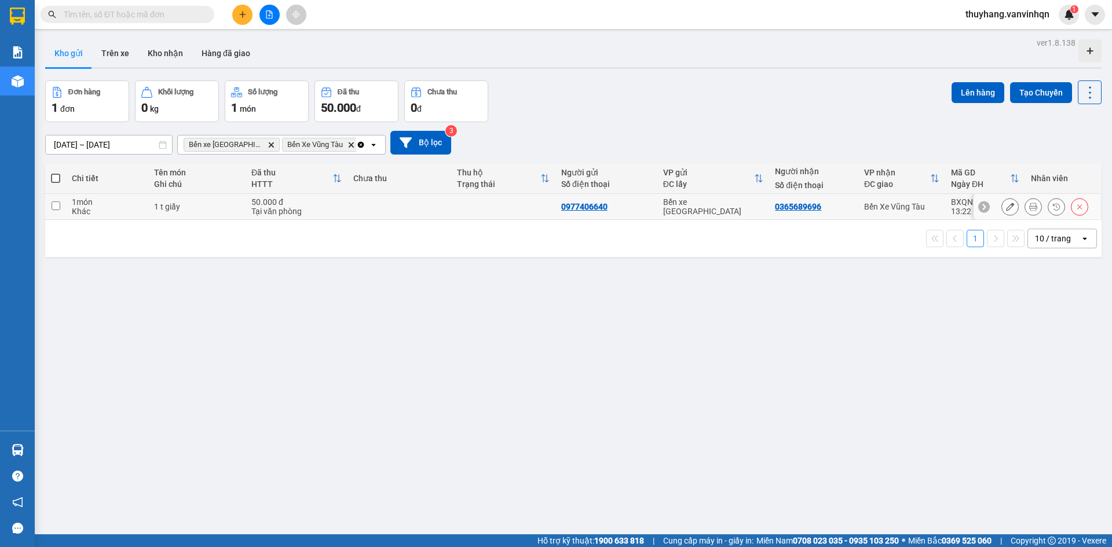
click at [1075, 207] on icon at bounding box center [1079, 207] width 8 height 8
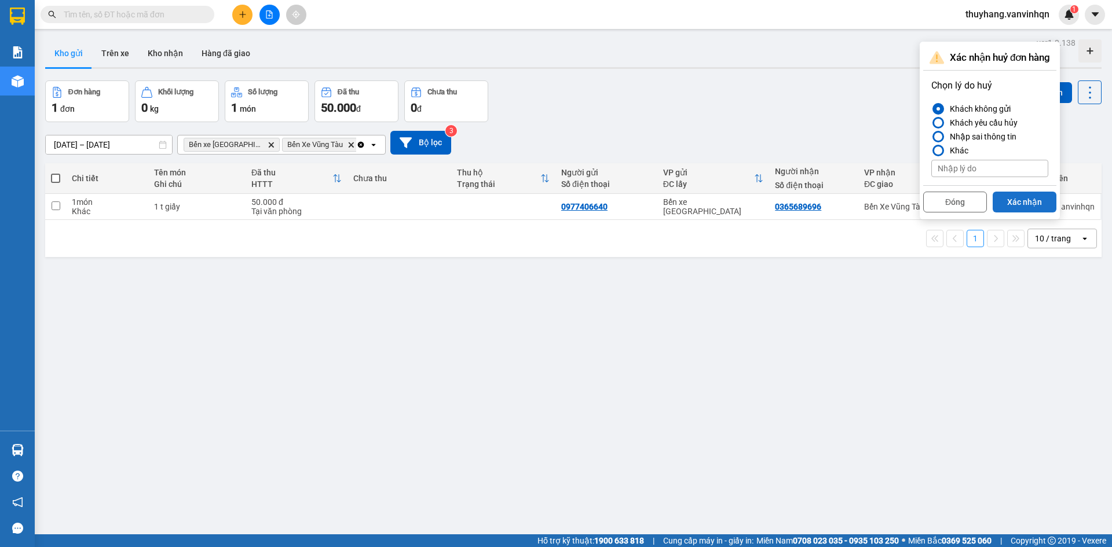
click at [1035, 199] on button "Xác nhận" at bounding box center [1024, 202] width 64 height 21
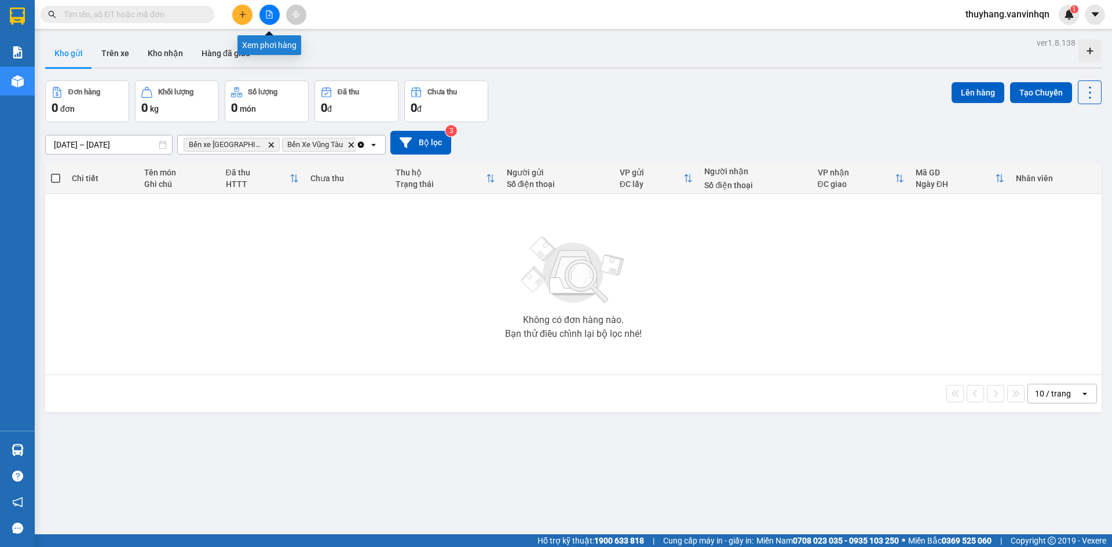
click at [272, 18] on icon "file-add" at bounding box center [269, 14] width 6 height 8
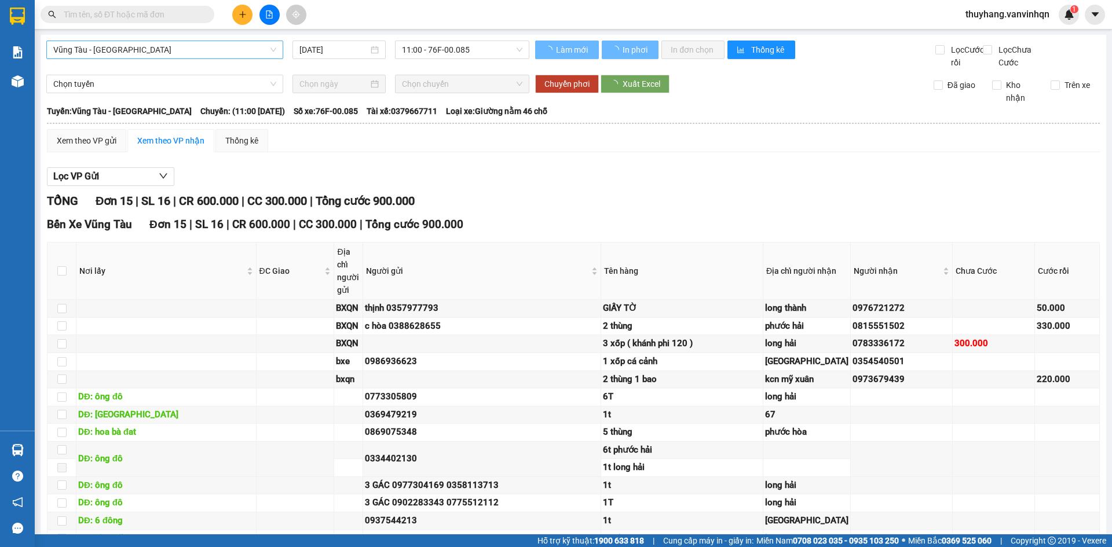
click at [151, 50] on span "Vũng Tàu - [GEOGRAPHIC_DATA]" at bounding box center [164, 49] width 223 height 17
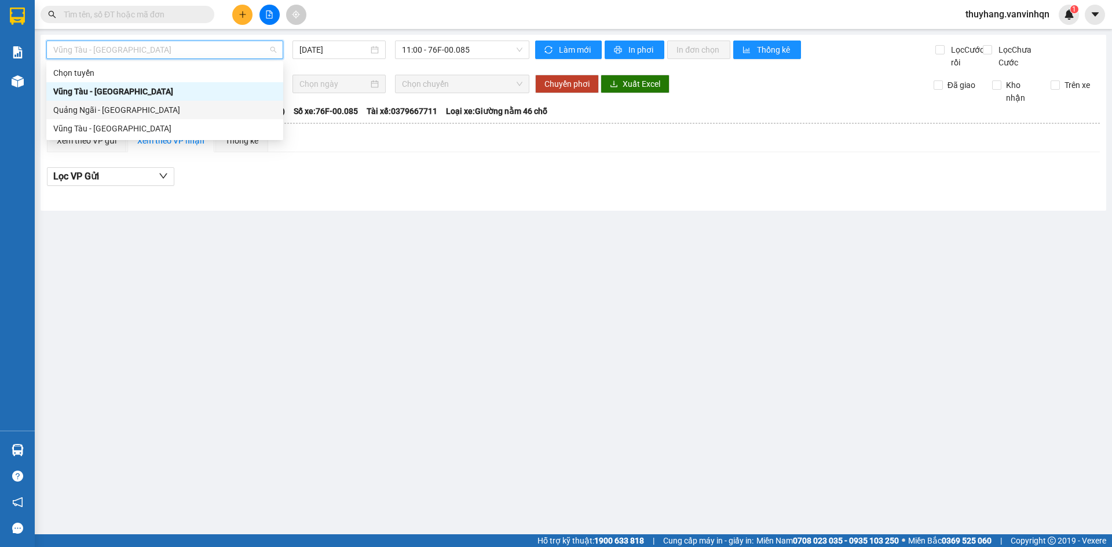
click at [153, 107] on div "Quảng Ngãi - [GEOGRAPHIC_DATA]" at bounding box center [164, 110] width 223 height 13
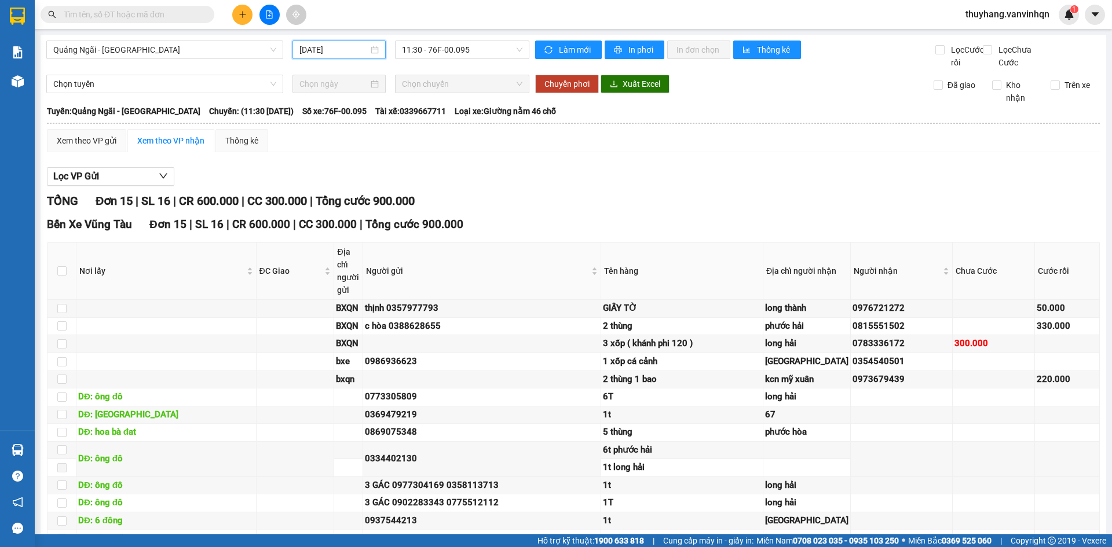
click at [343, 53] on input "[DATE]" at bounding box center [333, 49] width 69 height 13
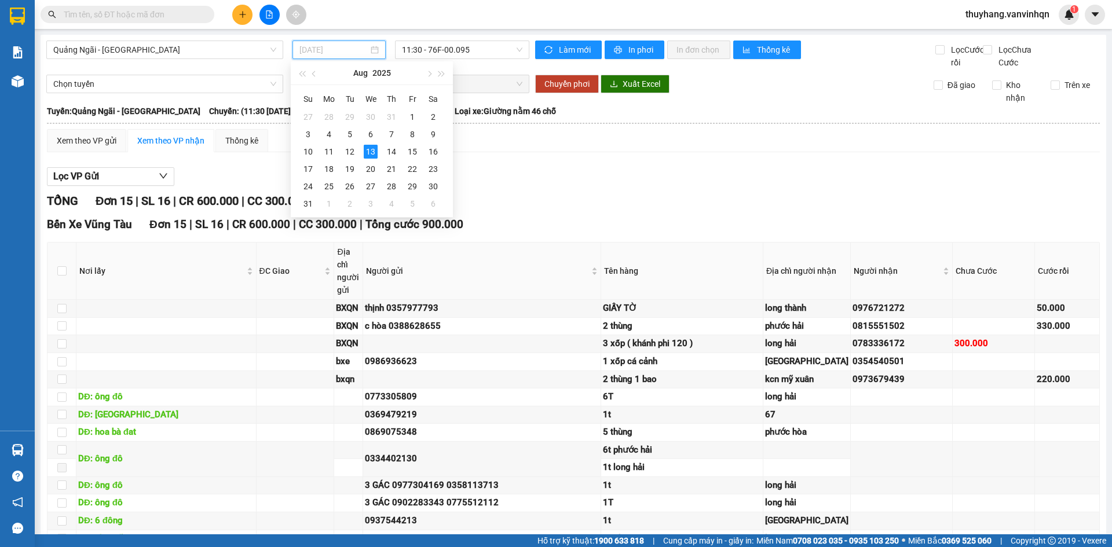
type input "[DATE]"
drag, startPoint x: 368, startPoint y: 150, endPoint x: 395, endPoint y: 119, distance: 41.1
click at [369, 150] on div "13" at bounding box center [371, 152] width 14 height 14
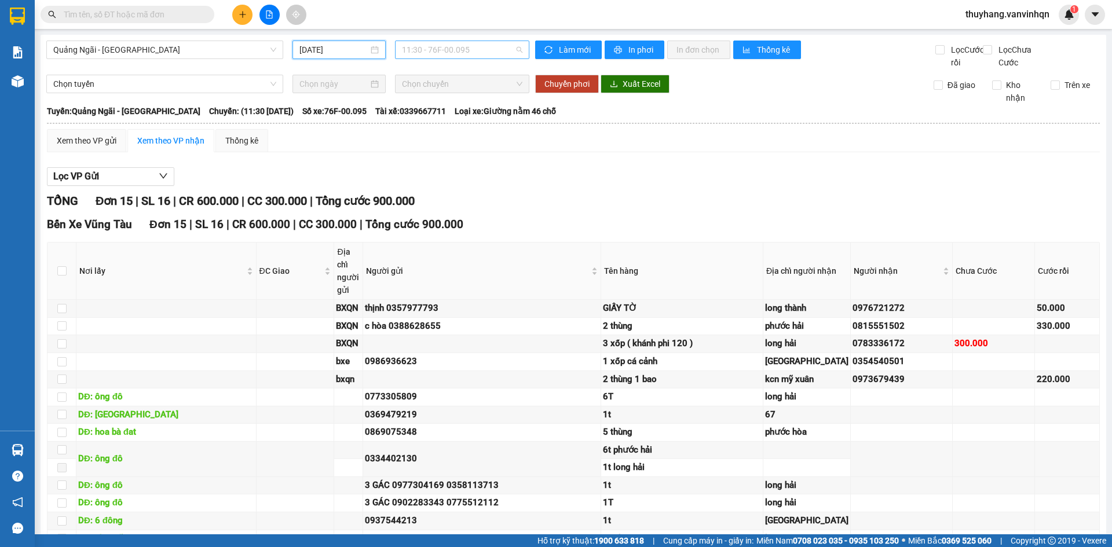
click at [469, 55] on span "11:30 - 76F-00.095" at bounding box center [462, 49] width 120 height 17
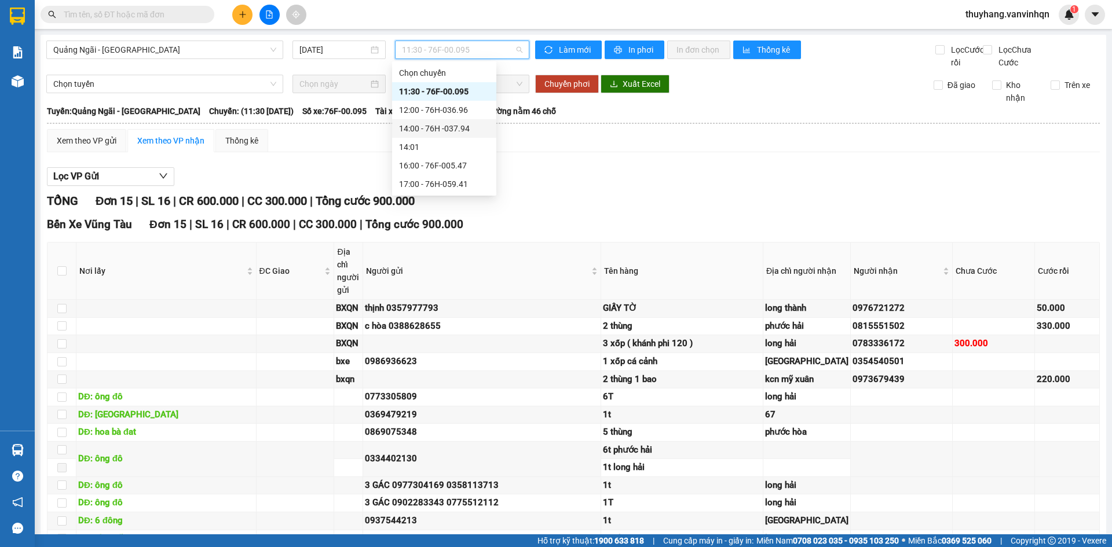
click at [485, 132] on div "14:00 - 76H -037.94" at bounding box center [444, 128] width 90 height 13
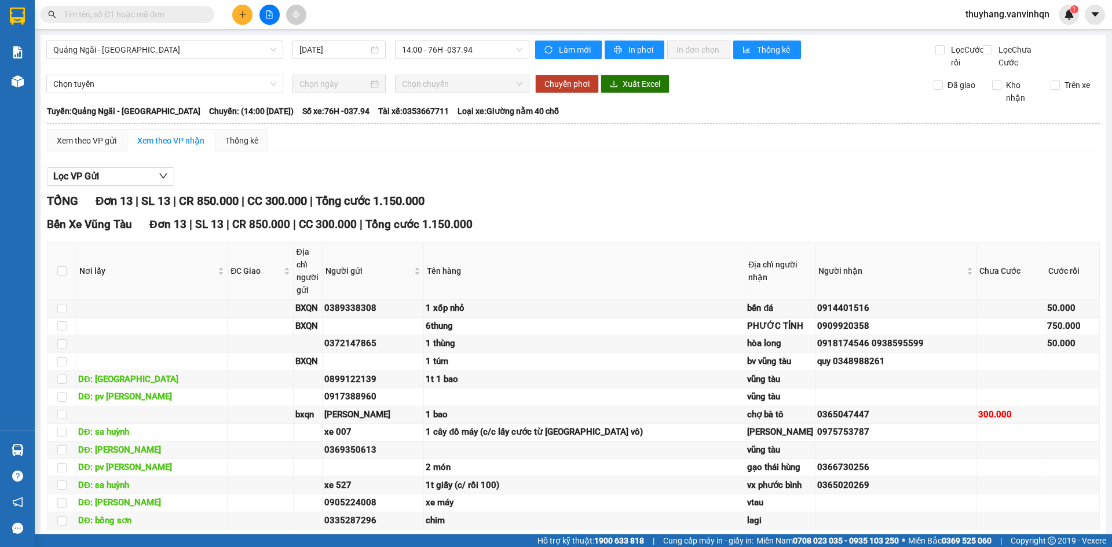
click at [501, 179] on div "Lọc VP Gửi TỔNG Đơn 13 | SL 13 | CR 850.000 | CC 300.000 | Tổng cước 1.150.000…" at bounding box center [573, 367] width 1052 height 410
click at [58, 145] on div "Xem theo VP gửi" at bounding box center [86, 140] width 79 height 23
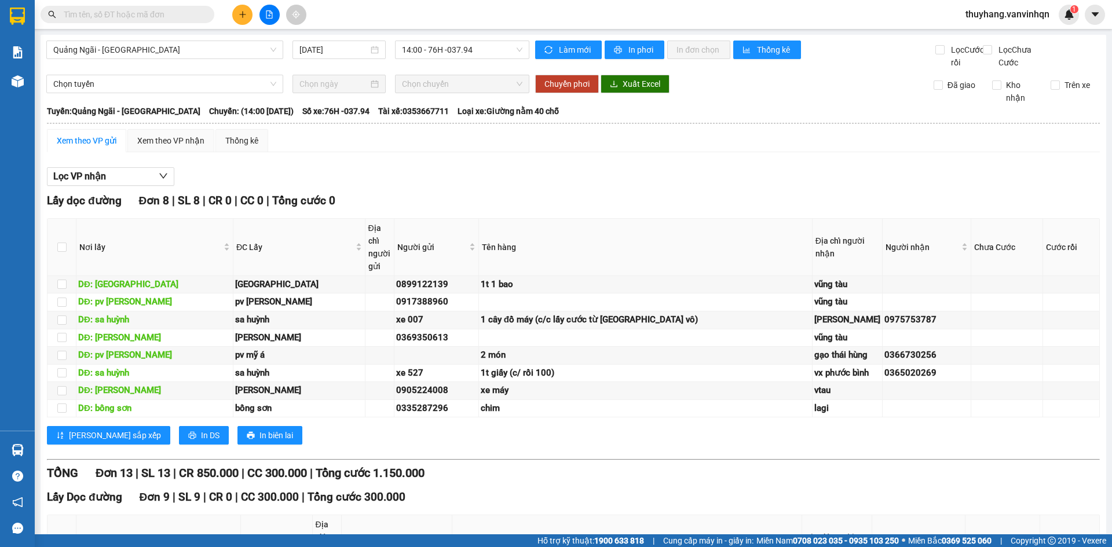
scroll to position [579, 0]
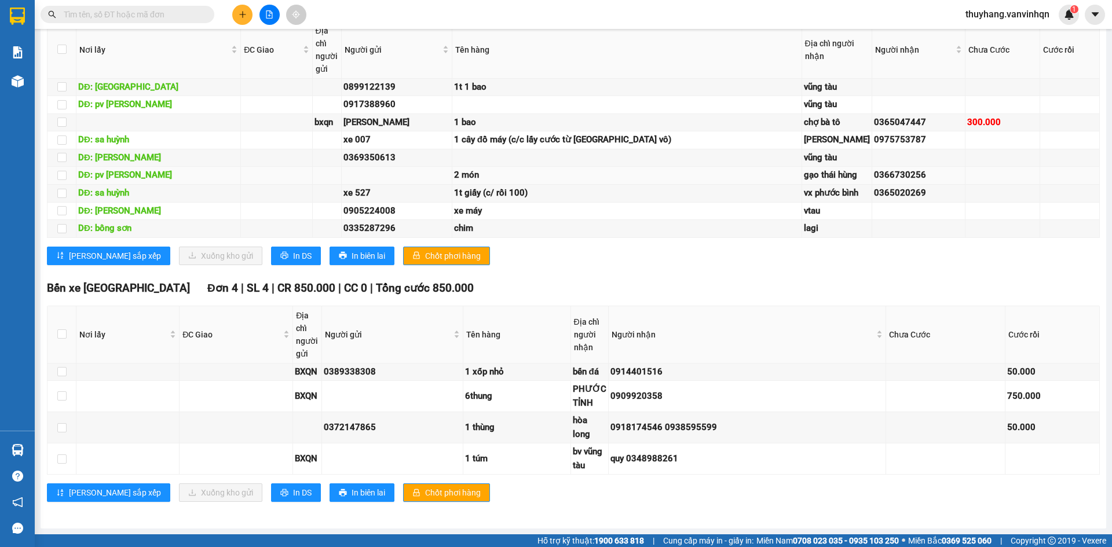
scroll to position [579, 0]
click at [60, 127] on input "checkbox" at bounding box center [61, 122] width 9 height 9
checkbox input "true"
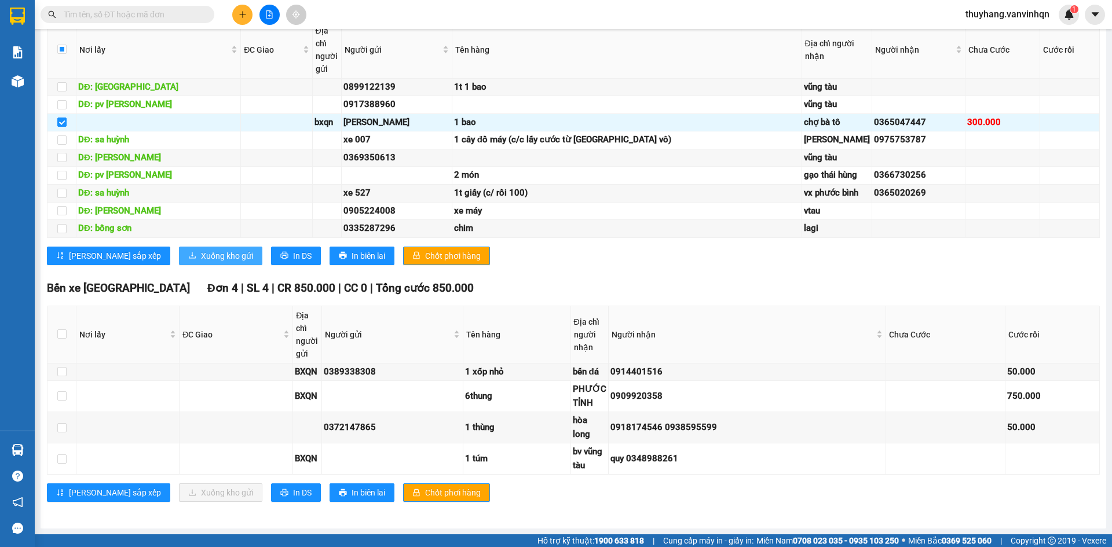
click at [204, 265] on button "Xuống kho gửi" at bounding box center [220, 256] width 83 height 19
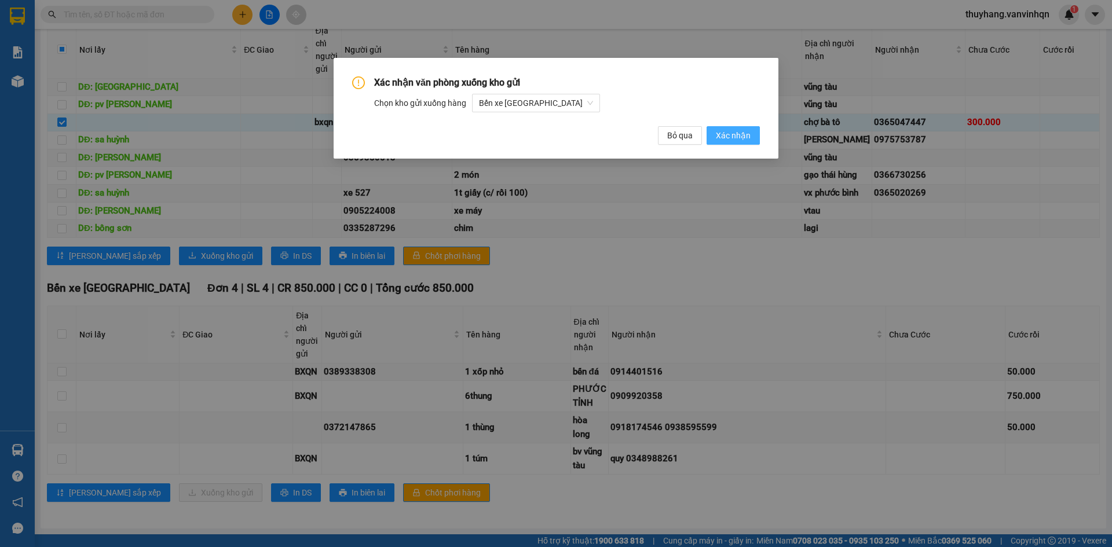
click at [721, 137] on span "Xác nhận" at bounding box center [733, 135] width 35 height 13
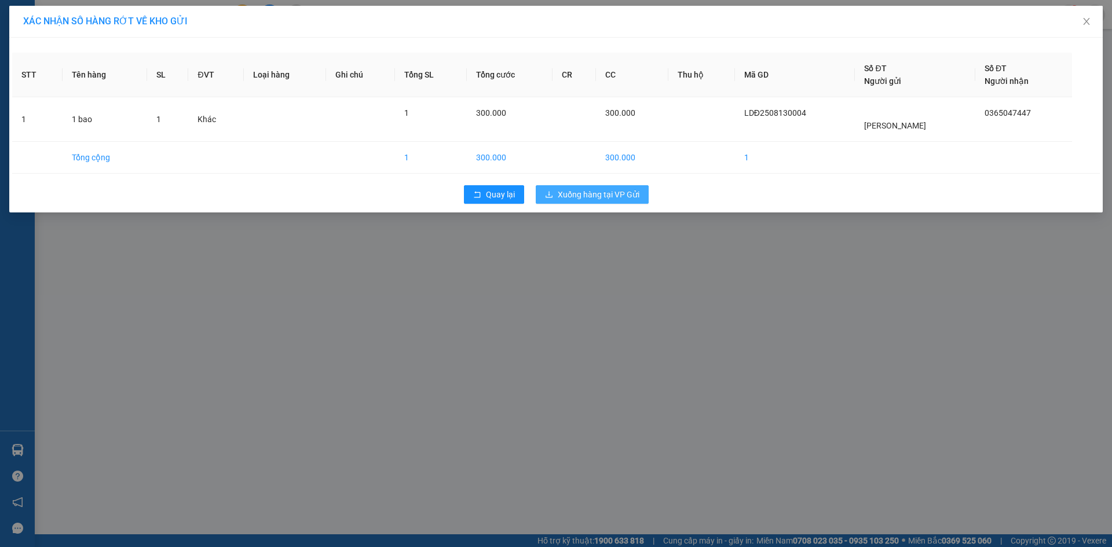
click at [628, 195] on span "Xuống hàng tại VP Gửi" at bounding box center [599, 194] width 82 height 13
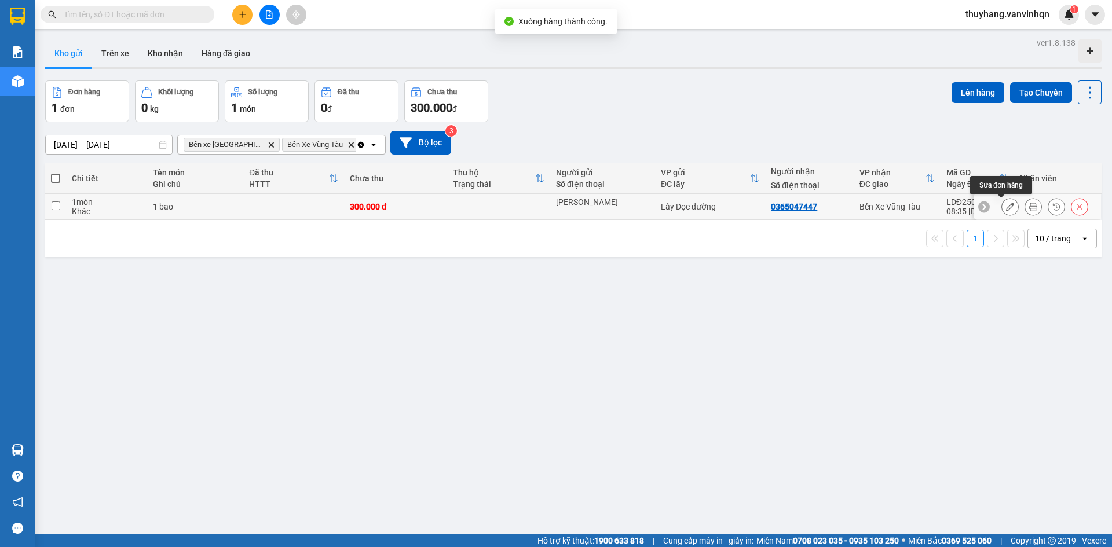
click at [1005, 209] on button at bounding box center [1010, 207] width 16 height 20
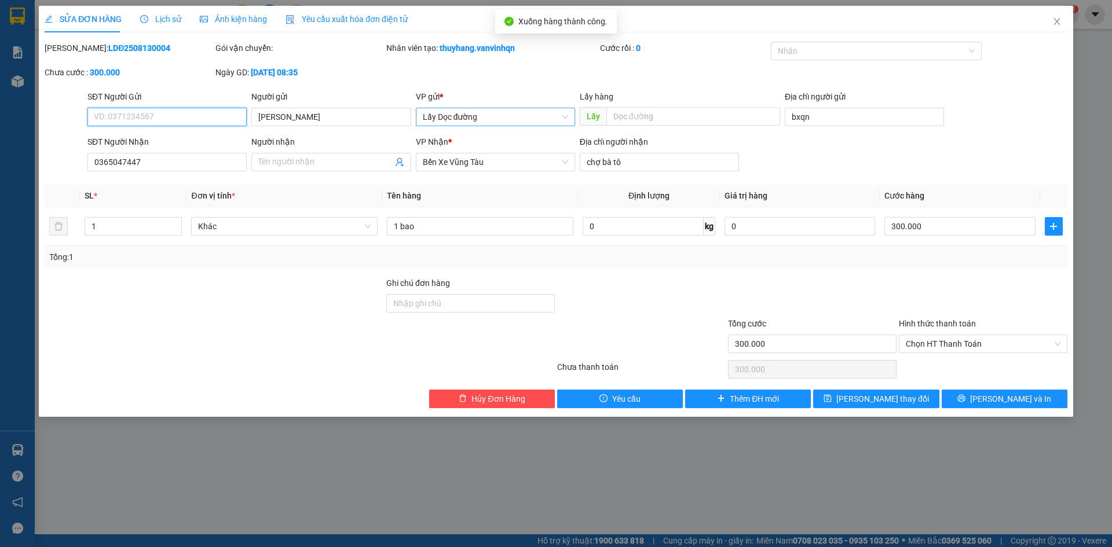
click at [531, 116] on span "Lấy Dọc đường" at bounding box center [495, 116] width 145 height 17
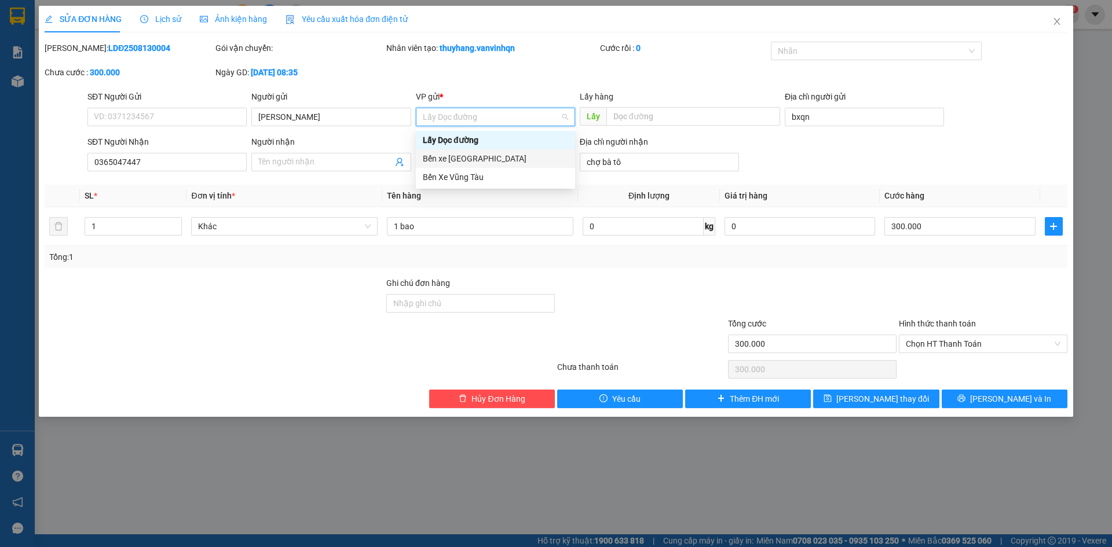
click at [487, 159] on div "Bến xe [GEOGRAPHIC_DATA]" at bounding box center [495, 158] width 145 height 13
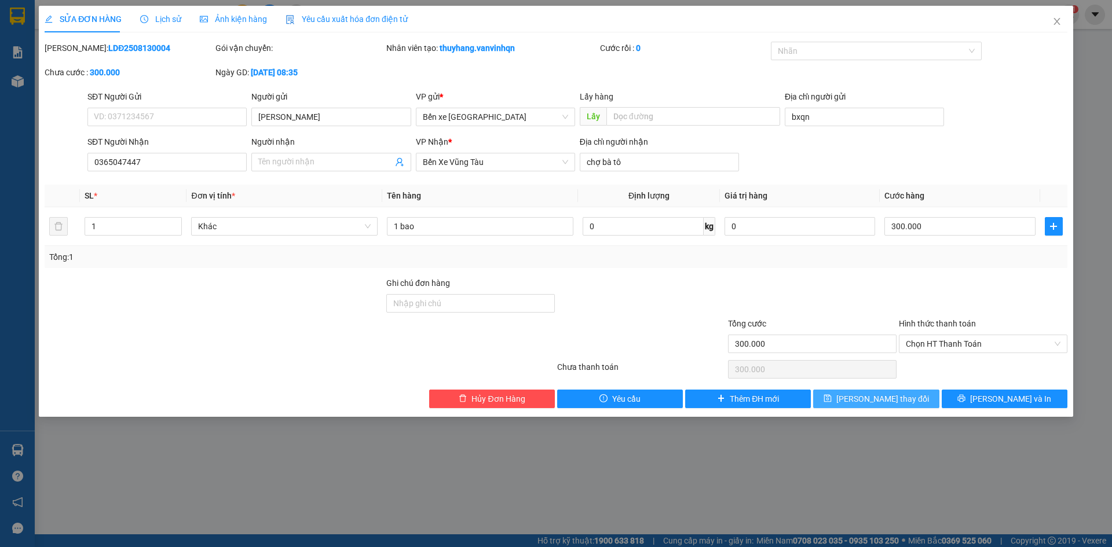
click at [879, 399] on span "[PERSON_NAME] thay đổi" at bounding box center [882, 399] width 93 height 13
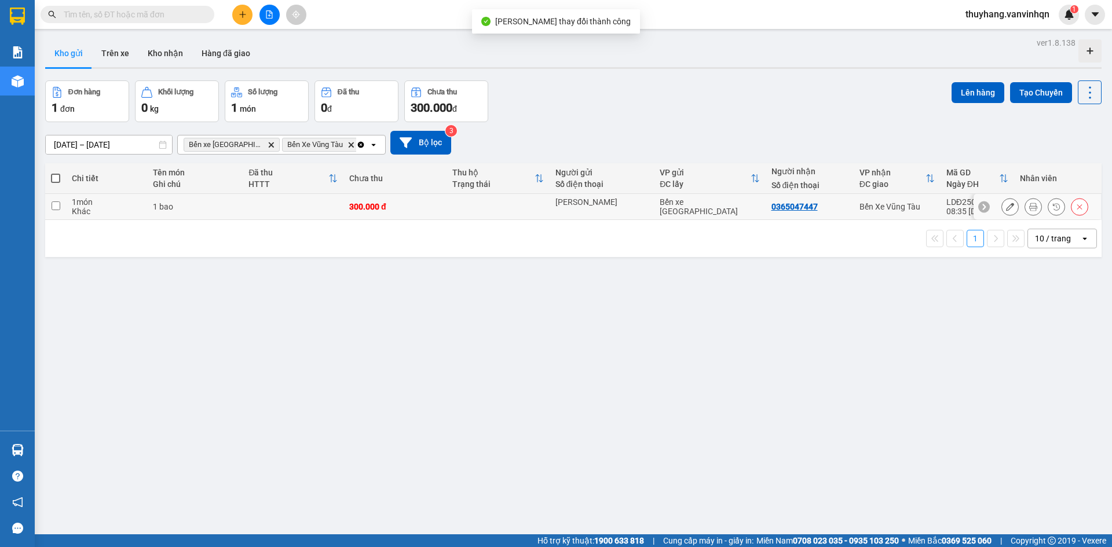
click at [286, 204] on td at bounding box center [293, 207] width 101 height 26
checkbox input "true"
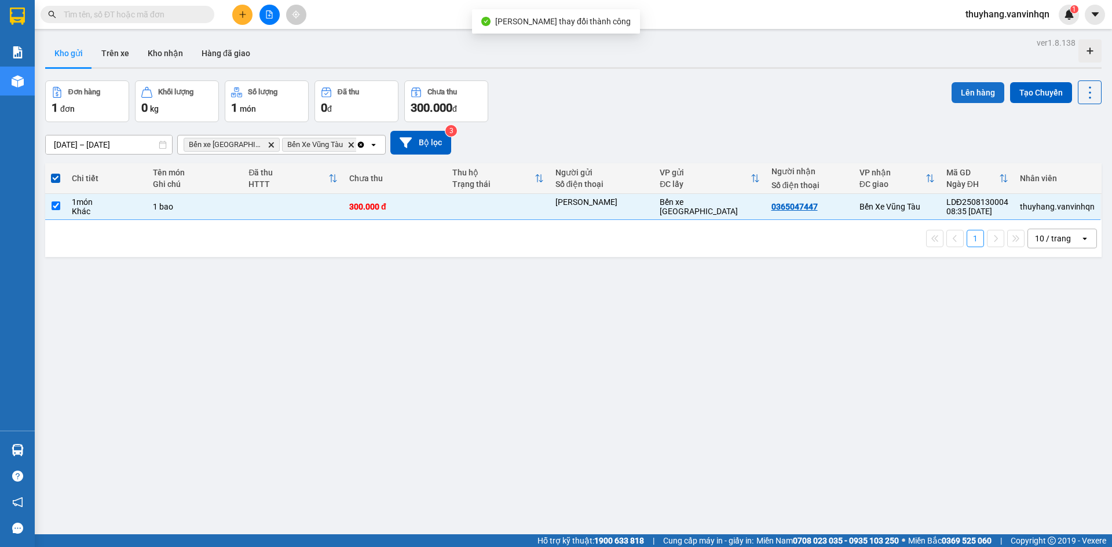
click at [970, 91] on button "Lên hàng" at bounding box center [977, 92] width 53 height 21
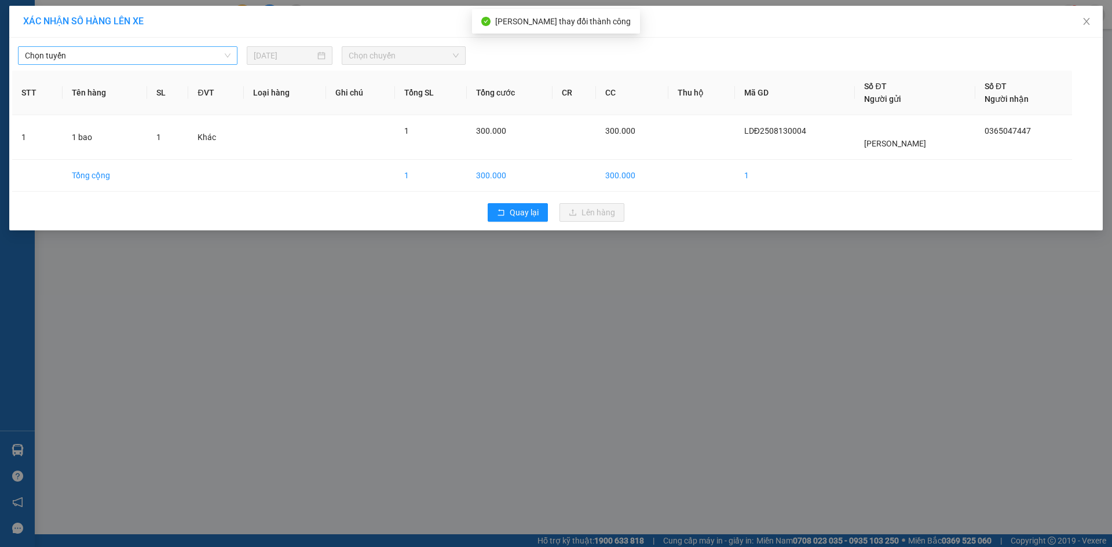
click at [85, 52] on span "Chọn tuyến" at bounding box center [128, 55] width 206 height 17
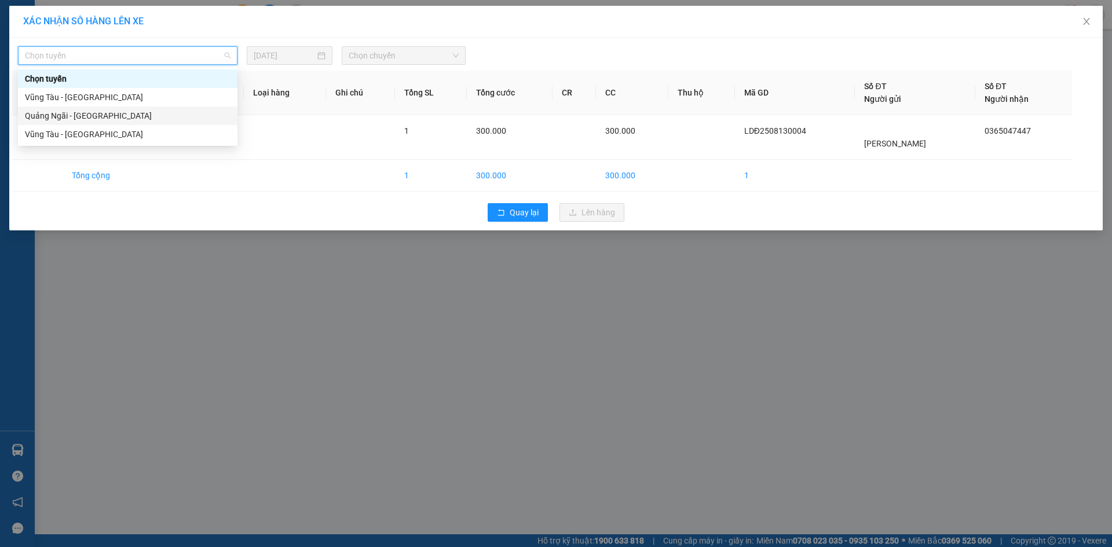
click at [104, 116] on div "Quảng Ngãi - [GEOGRAPHIC_DATA]" at bounding box center [128, 115] width 206 height 13
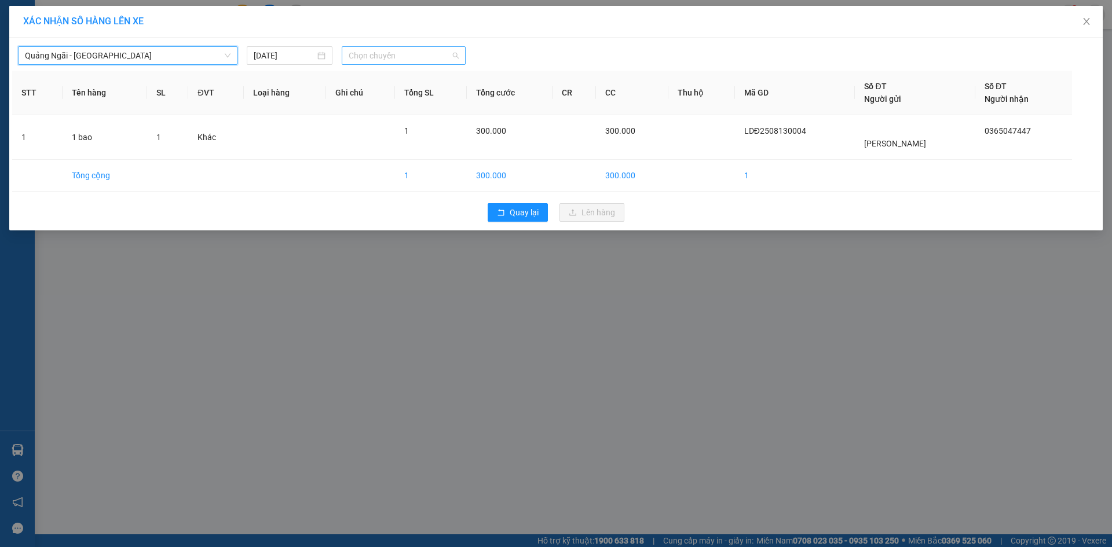
click at [379, 50] on span "Chọn chuyến" at bounding box center [404, 55] width 110 height 17
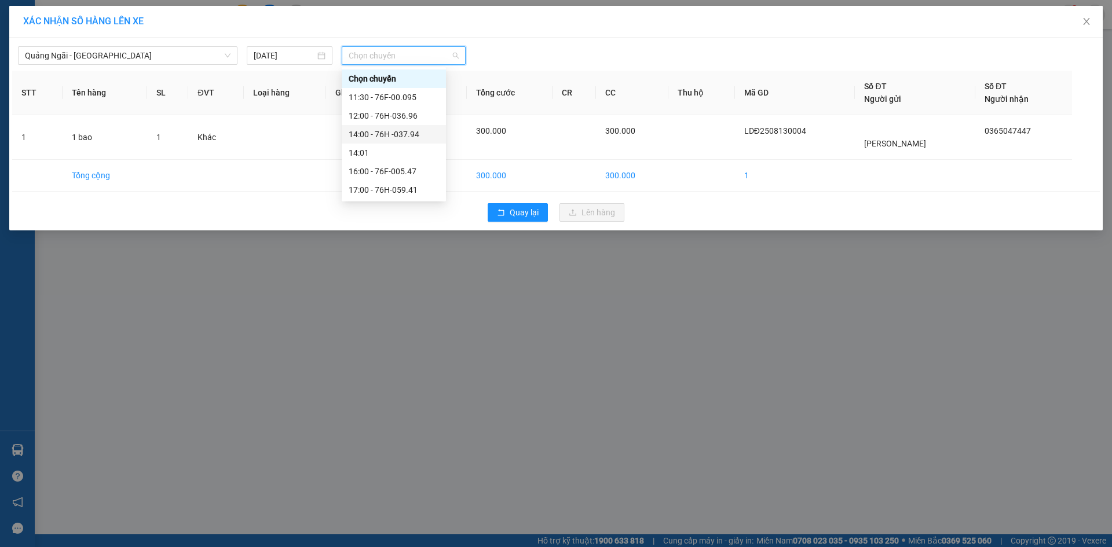
click at [418, 136] on div "14:00 - 76H -037.94" at bounding box center [394, 134] width 90 height 13
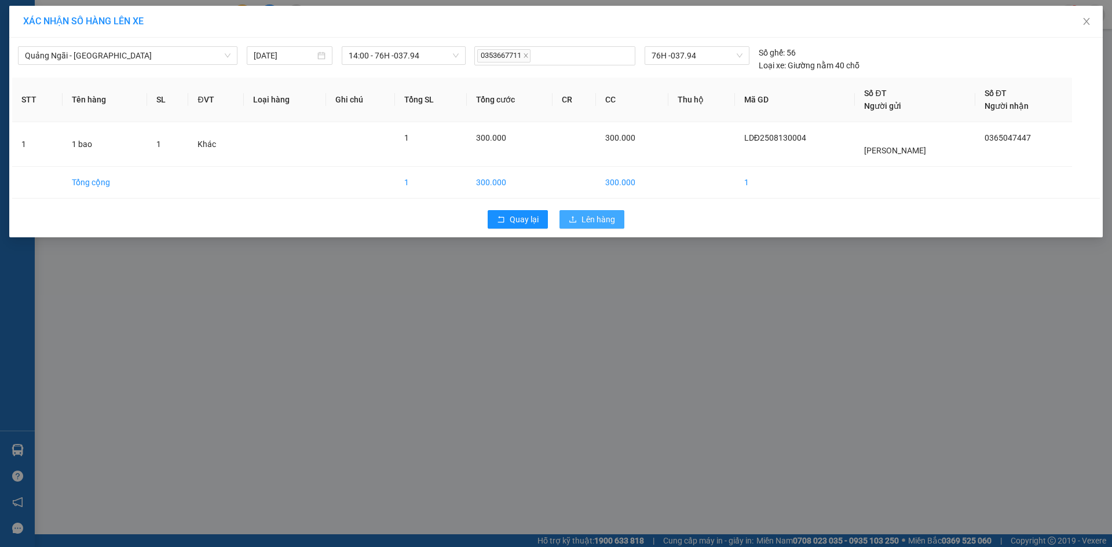
click at [604, 221] on span "Lên hàng" at bounding box center [598, 219] width 34 height 13
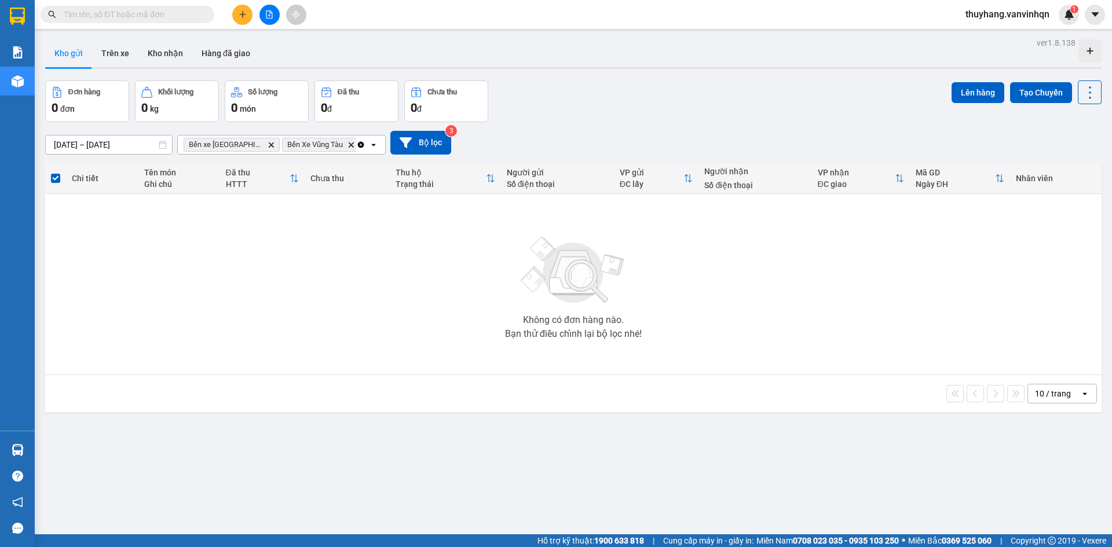
click at [276, 7] on button at bounding box center [269, 15] width 20 height 20
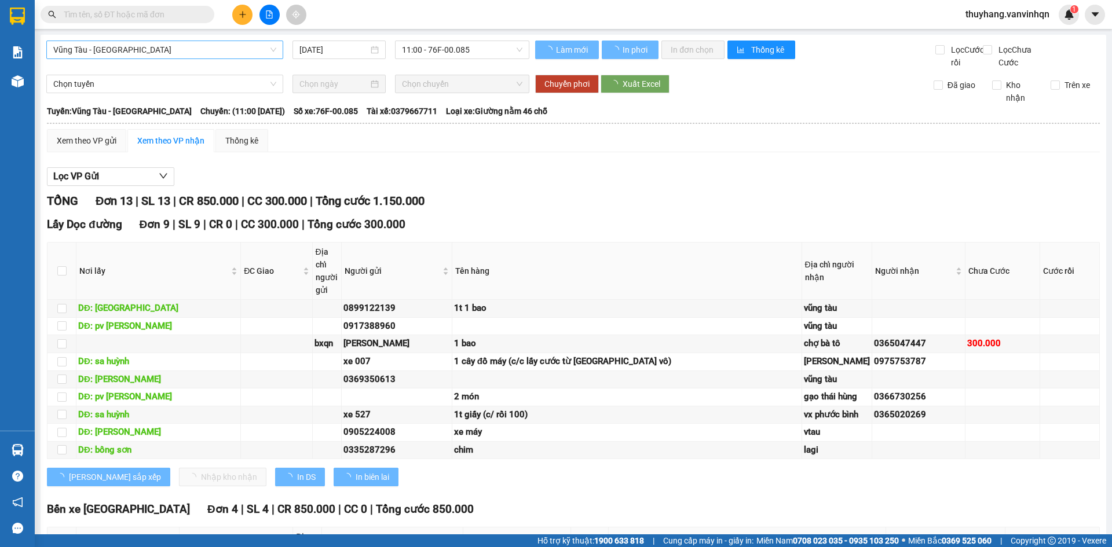
click at [210, 45] on span "Vũng Tàu - [GEOGRAPHIC_DATA]" at bounding box center [164, 49] width 223 height 17
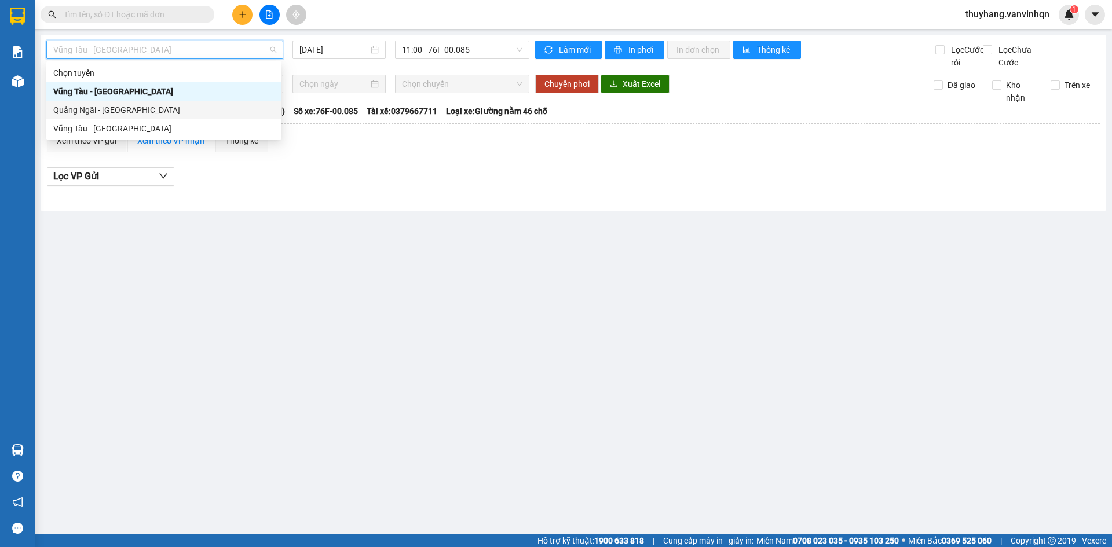
click at [186, 117] on div "Quảng Ngãi - [GEOGRAPHIC_DATA]" at bounding box center [163, 110] width 235 height 19
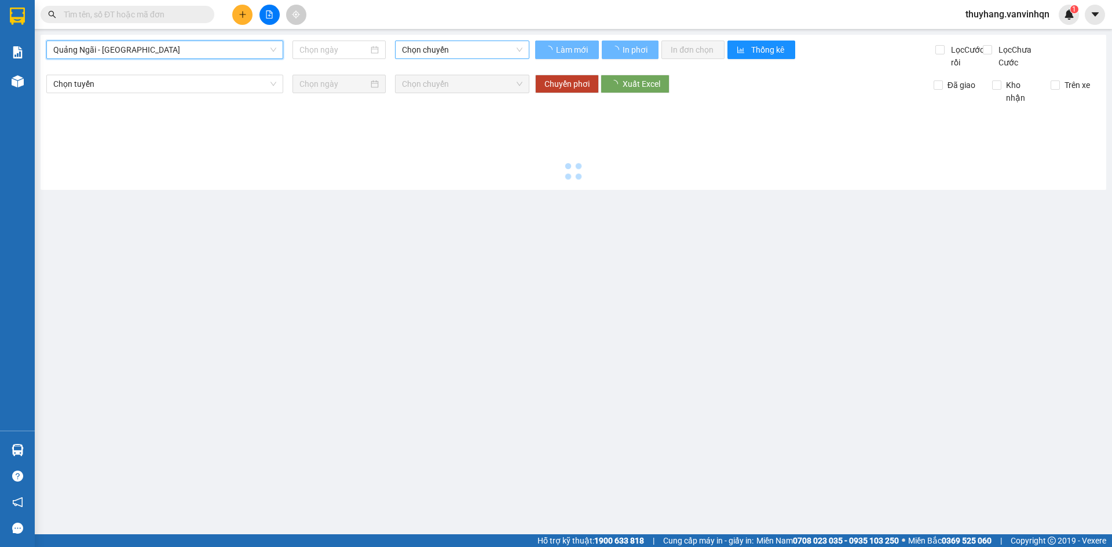
type input "[DATE]"
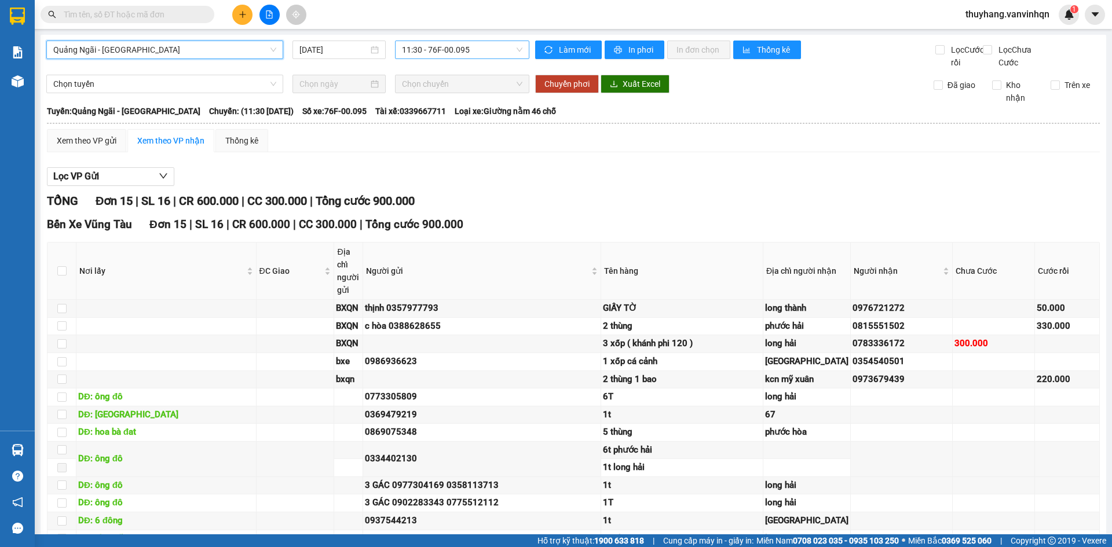
click at [483, 51] on span "11:30 - 76F-00.095" at bounding box center [462, 49] width 120 height 17
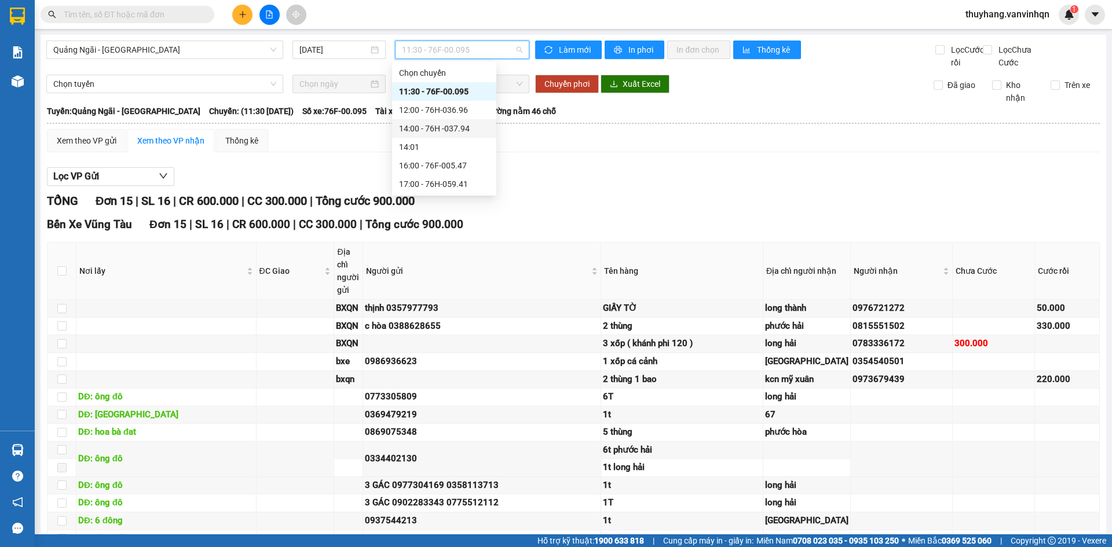
click at [478, 135] on div "14:00 - 76H -037.94" at bounding box center [444, 128] width 104 height 19
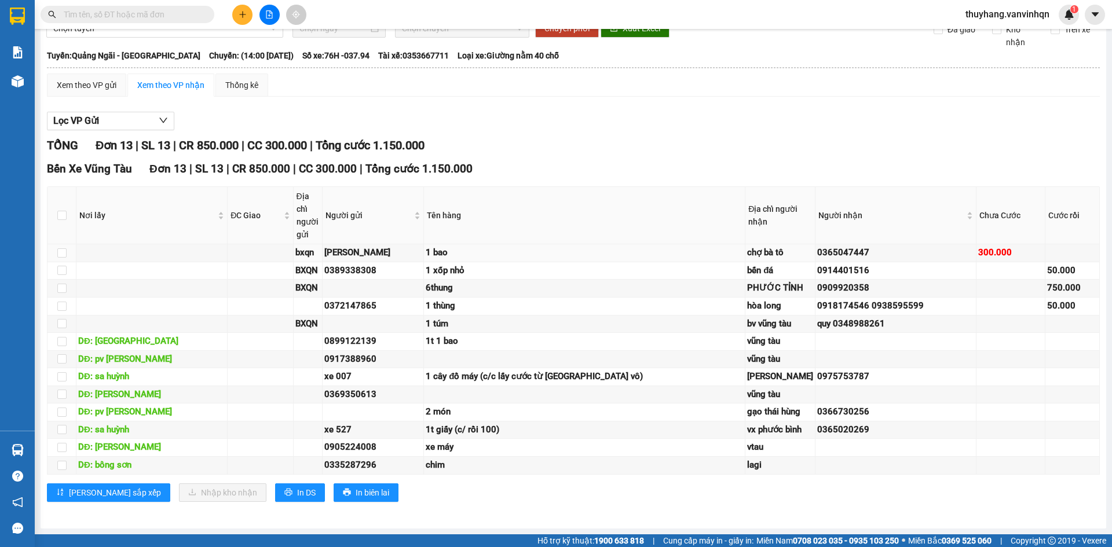
scroll to position [72, 0]
click at [113, 85] on div "Xem theo VP gửi" at bounding box center [87, 85] width 60 height 13
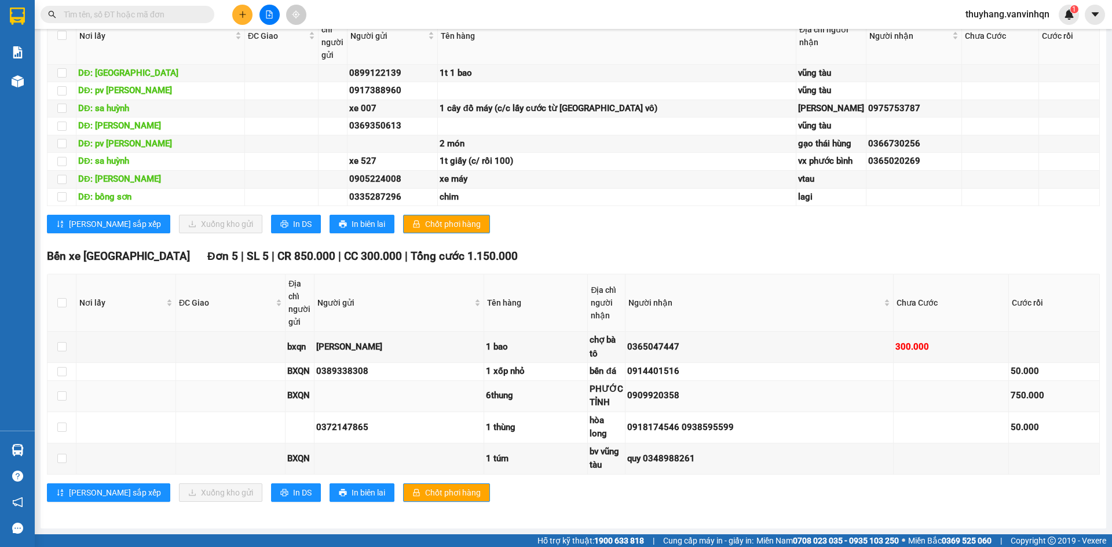
scroll to position [695, 0]
click at [63, 122] on input "checkbox" at bounding box center [61, 126] width 9 height 9
checkbox input "true"
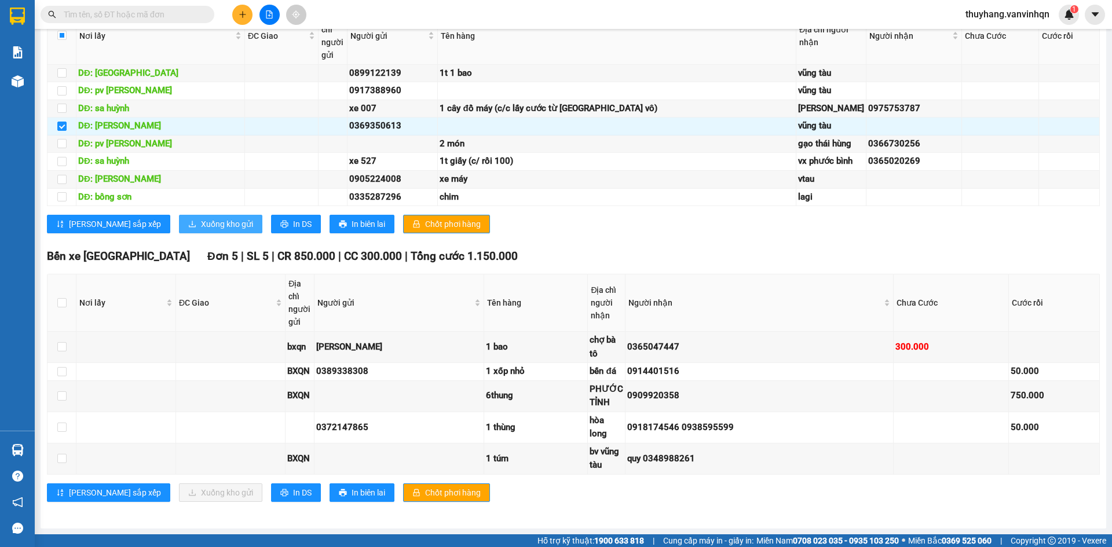
click at [201, 230] on span "Xuống kho gửi" at bounding box center [227, 224] width 52 height 13
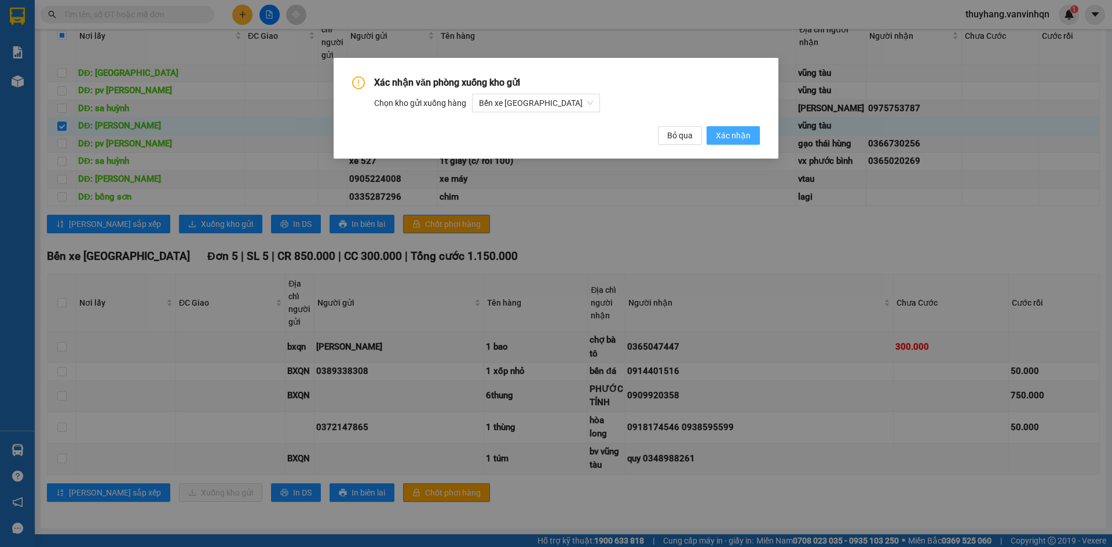
click at [743, 137] on span "Xác nhận" at bounding box center [733, 135] width 35 height 13
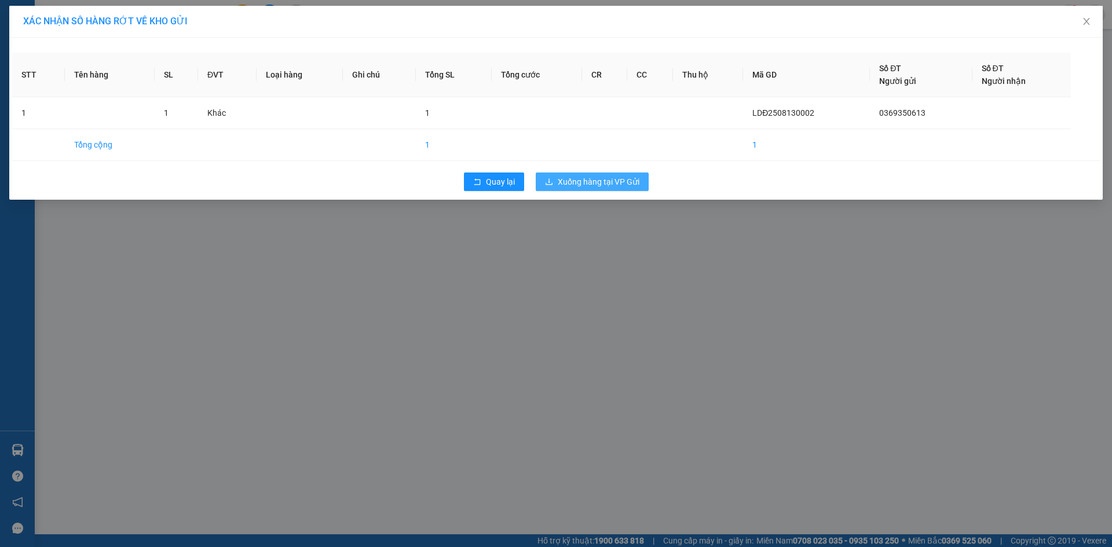
click at [635, 182] on span "Xuống hàng tại VP Gửi" at bounding box center [599, 181] width 82 height 13
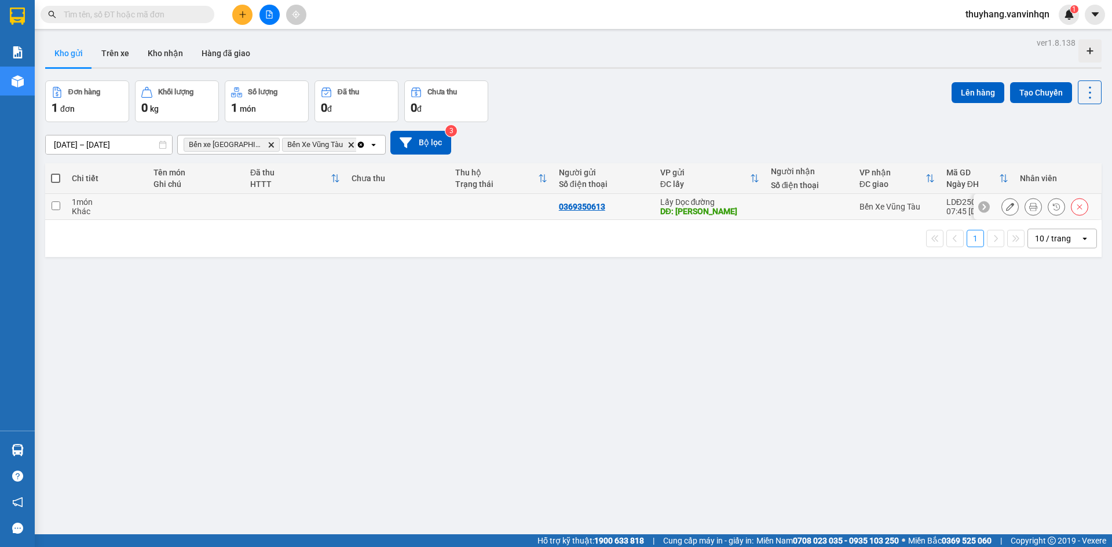
click at [1009, 209] on div at bounding box center [1009, 206] width 17 height 17
click at [1006, 206] on icon at bounding box center [1010, 207] width 8 height 8
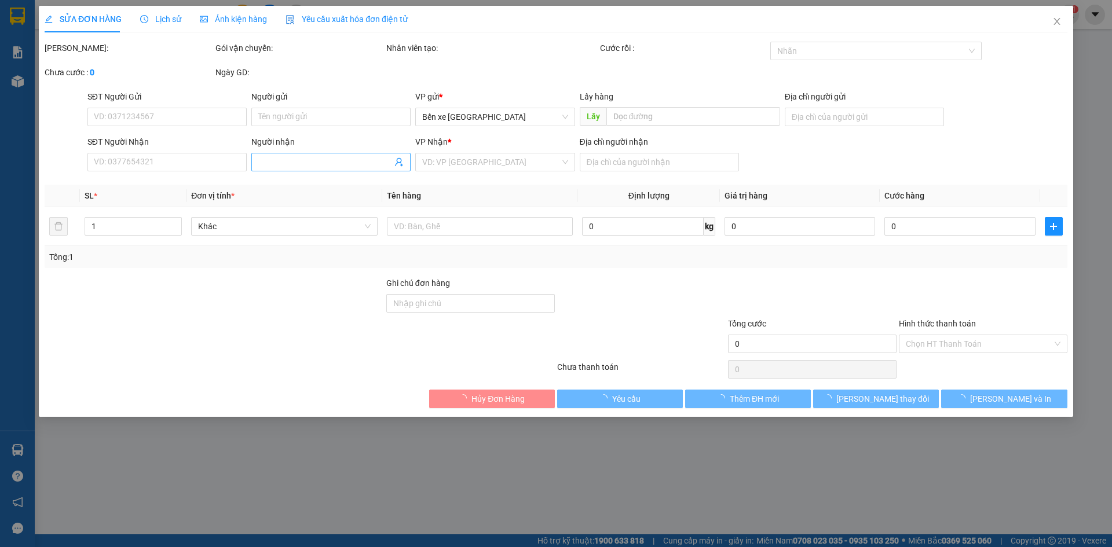
type input "0369350613"
type input "[PERSON_NAME]"
type input "vũng tàu"
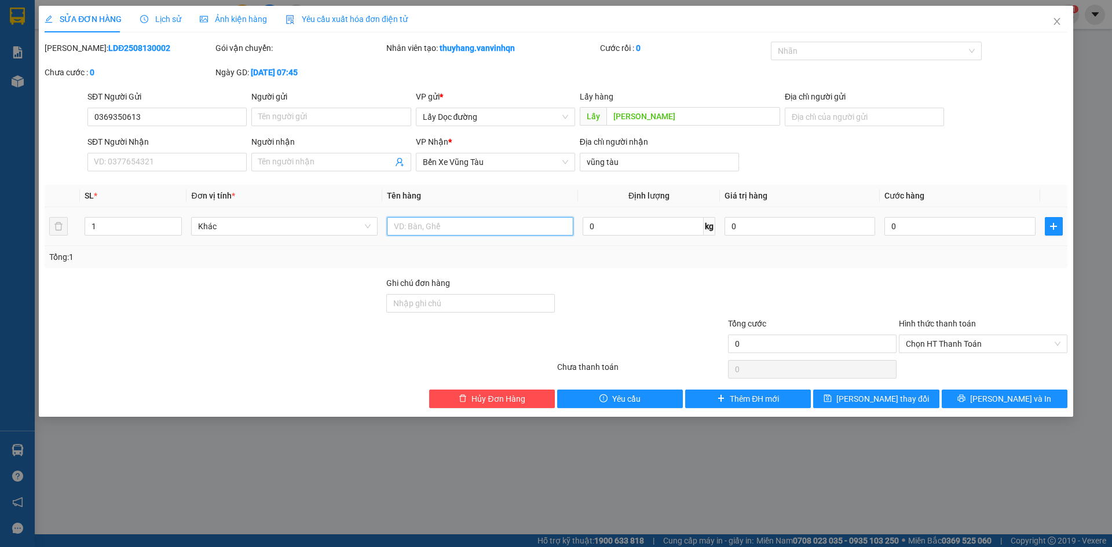
drag, startPoint x: 429, startPoint y: 224, endPoint x: 531, endPoint y: 135, distance: 135.4
click at [430, 223] on input "text" at bounding box center [480, 226] width 186 height 19
click at [633, 164] on input "vũng tàu" at bounding box center [659, 162] width 159 height 19
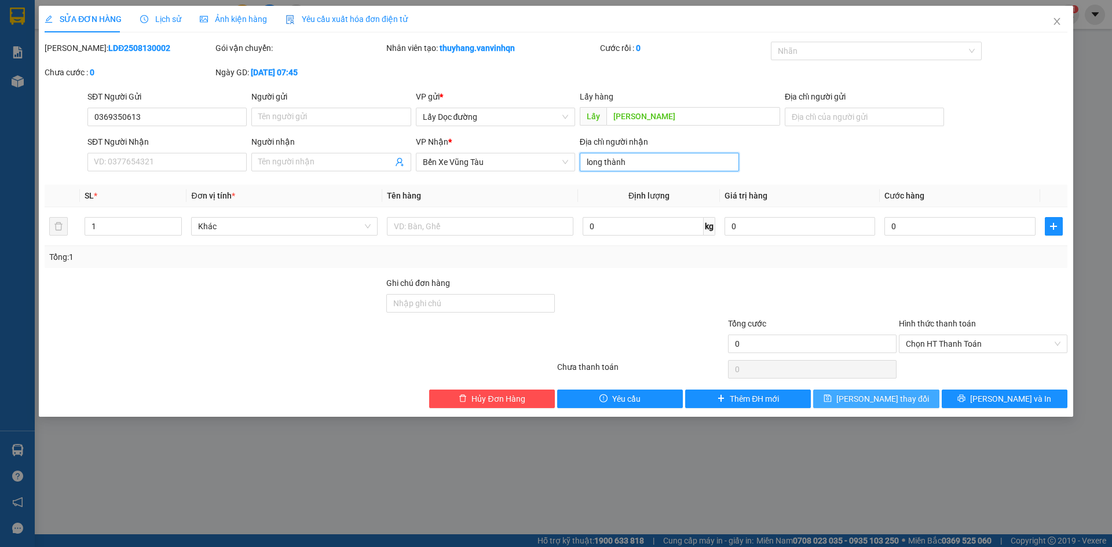
type input "long thành"
click at [828, 401] on button "[PERSON_NAME] thay đổi" at bounding box center [876, 399] width 126 height 19
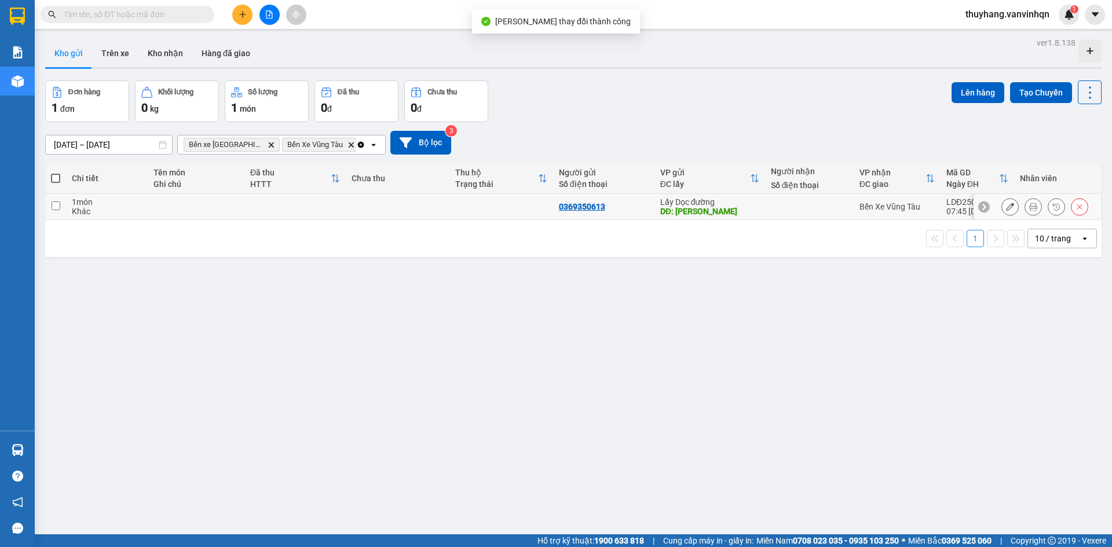
click at [263, 204] on td at bounding box center [294, 207] width 101 height 26
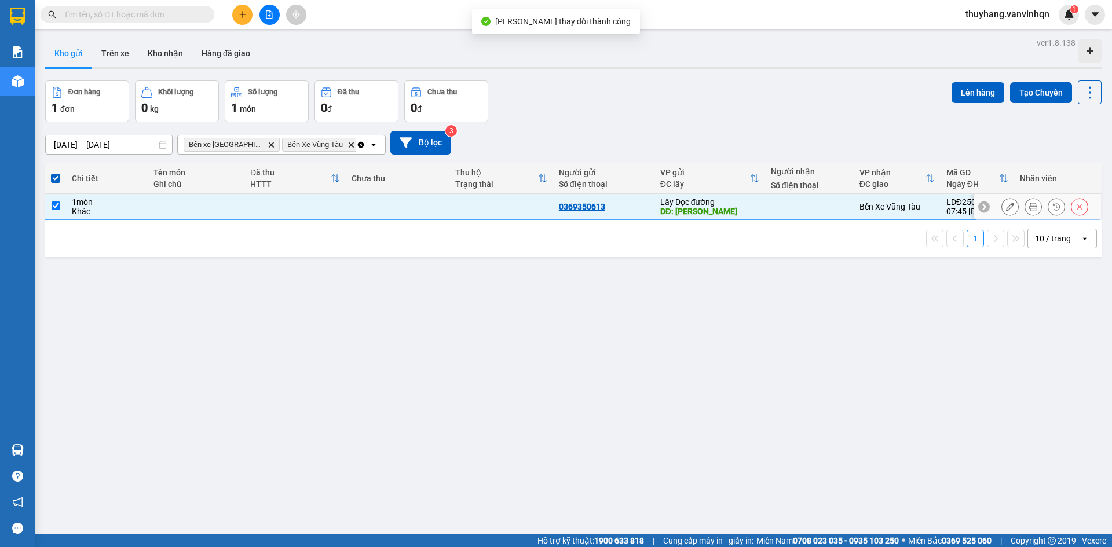
click at [263, 204] on td at bounding box center [294, 207] width 101 height 26
checkbox input "false"
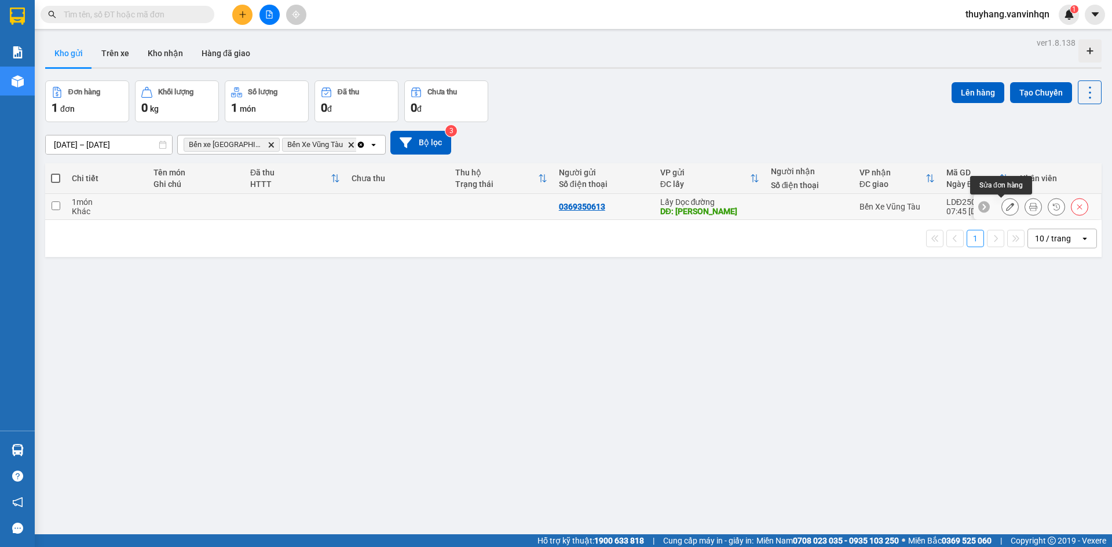
click at [1006, 210] on icon at bounding box center [1010, 207] width 8 height 8
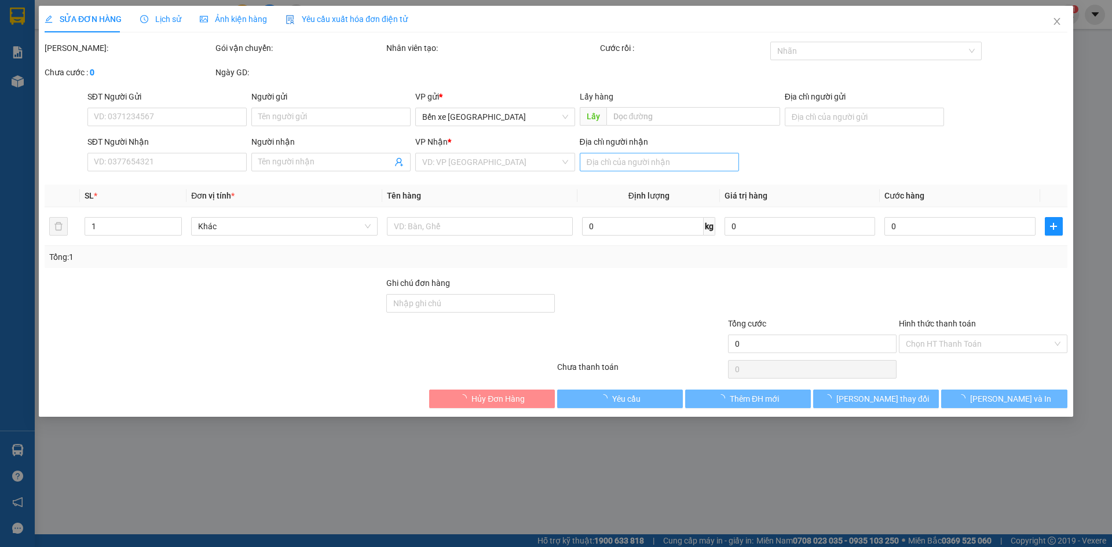
type input "0369350613"
type input "[PERSON_NAME]"
type input "long thành"
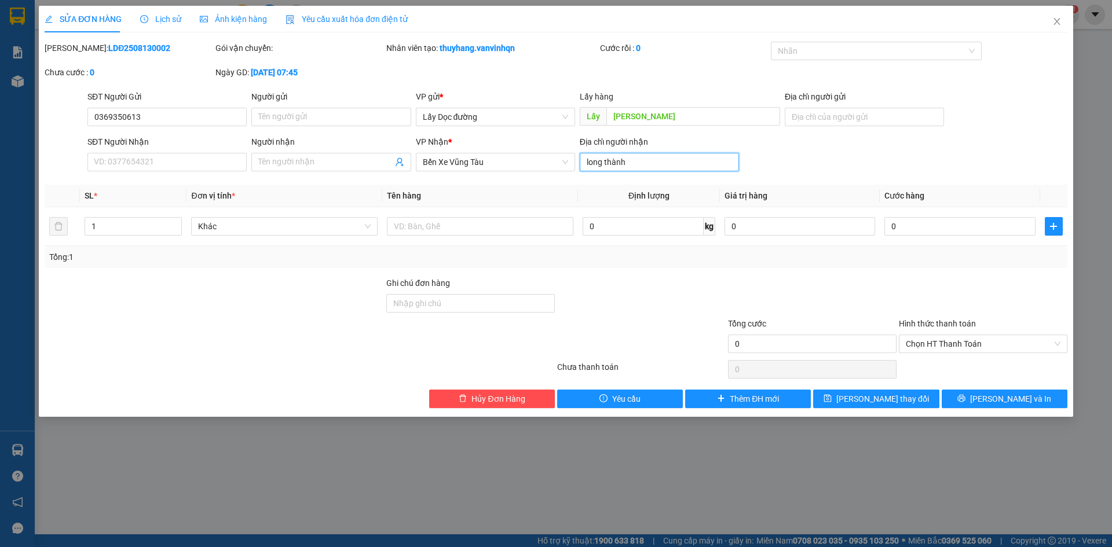
click at [636, 162] on input "long thành" at bounding box center [659, 162] width 159 height 19
type input "vtau"
click at [835, 402] on button "[PERSON_NAME] thay đổi" at bounding box center [876, 399] width 126 height 19
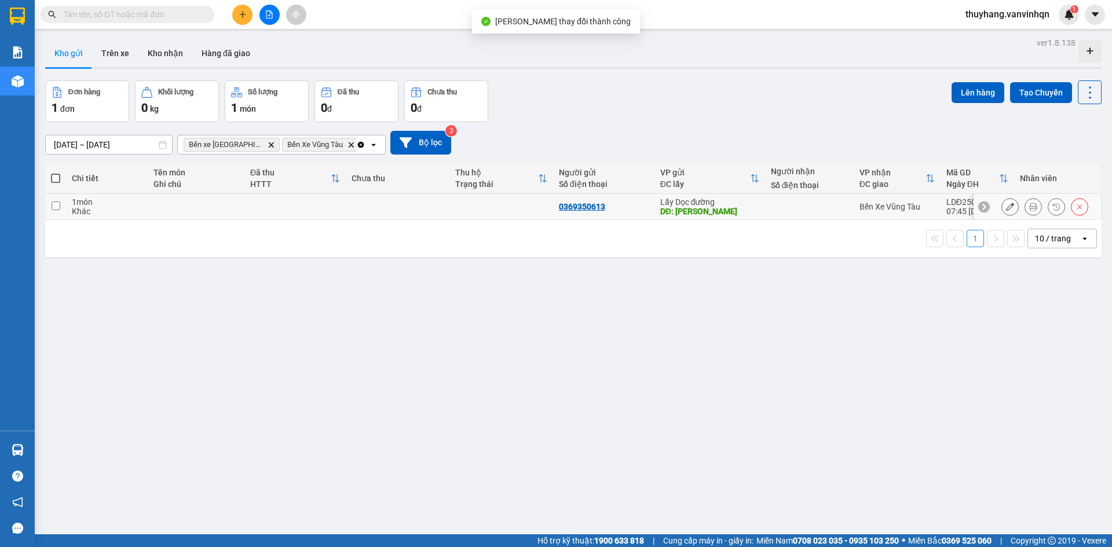
click at [372, 201] on td at bounding box center [398, 207] width 104 height 26
checkbox input "true"
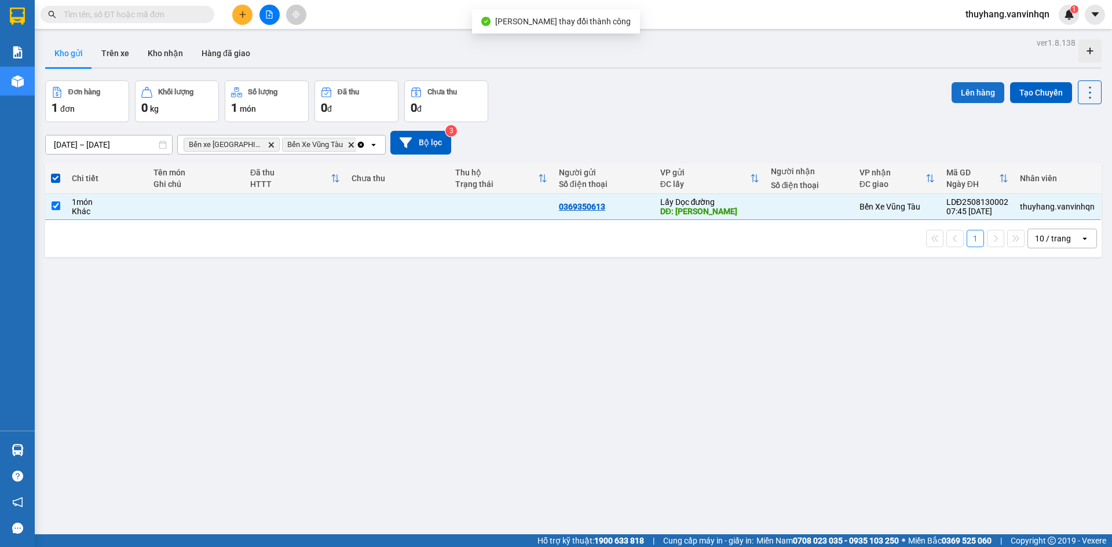
click at [951, 91] on button "Lên hàng" at bounding box center [977, 92] width 53 height 21
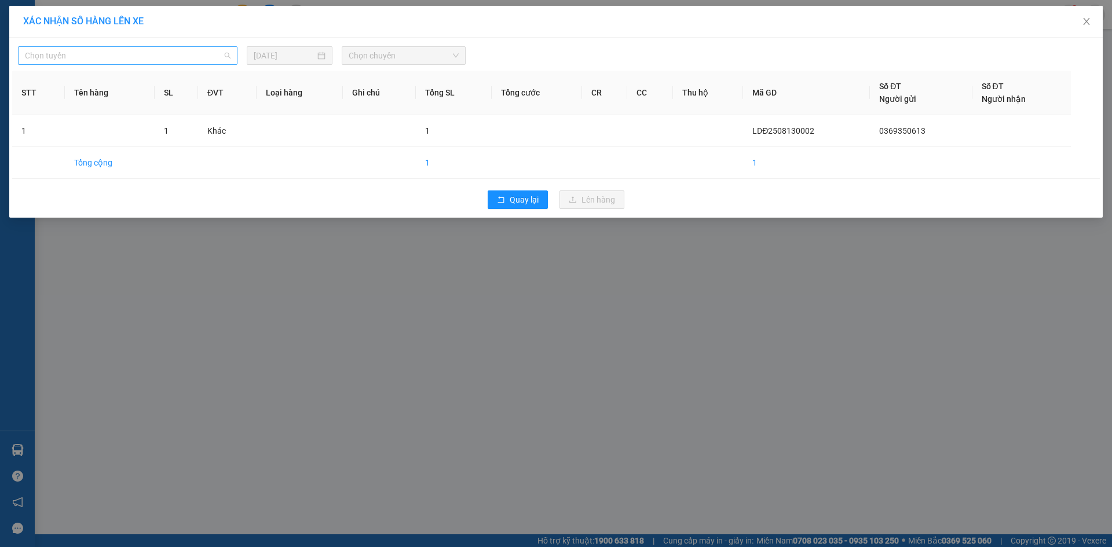
click at [156, 61] on span "Chọn tuyến" at bounding box center [128, 55] width 206 height 17
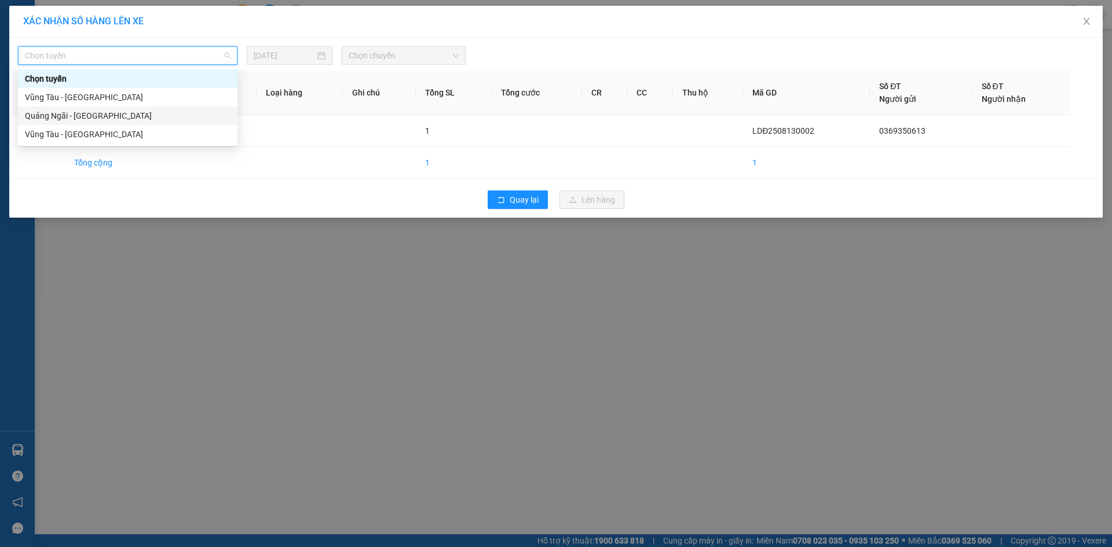
click at [131, 118] on div "Quảng Ngãi - [GEOGRAPHIC_DATA]" at bounding box center [128, 115] width 206 height 13
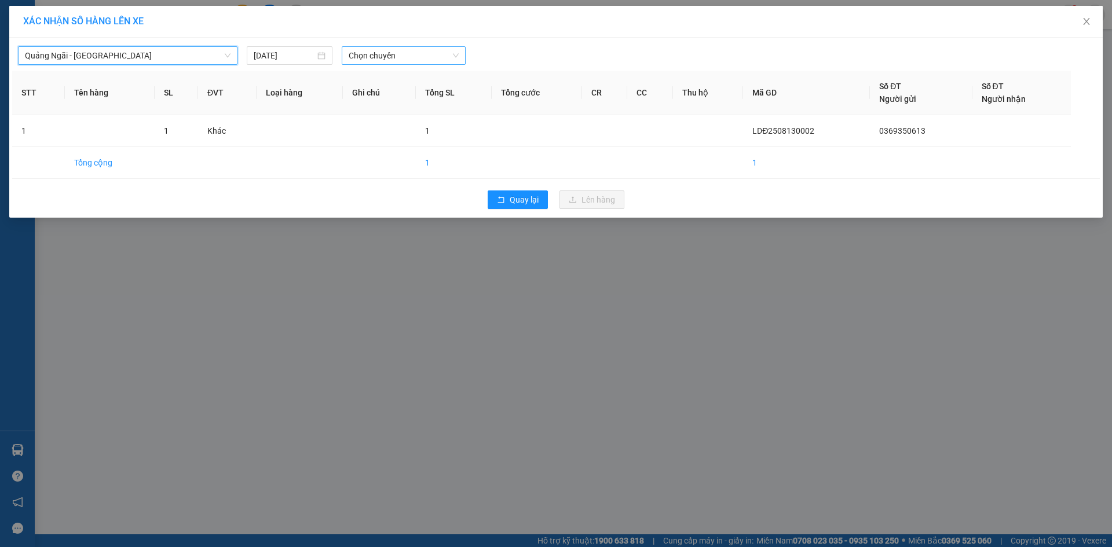
click at [376, 55] on span "Chọn chuyến" at bounding box center [404, 55] width 110 height 17
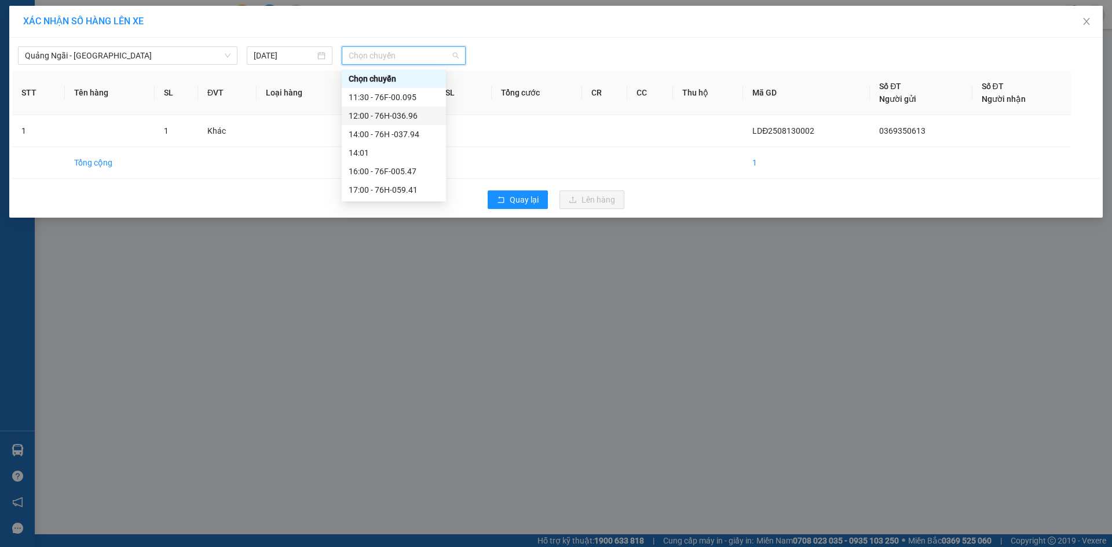
click at [413, 120] on div "12:00 - 76H-036.96" at bounding box center [394, 115] width 90 height 13
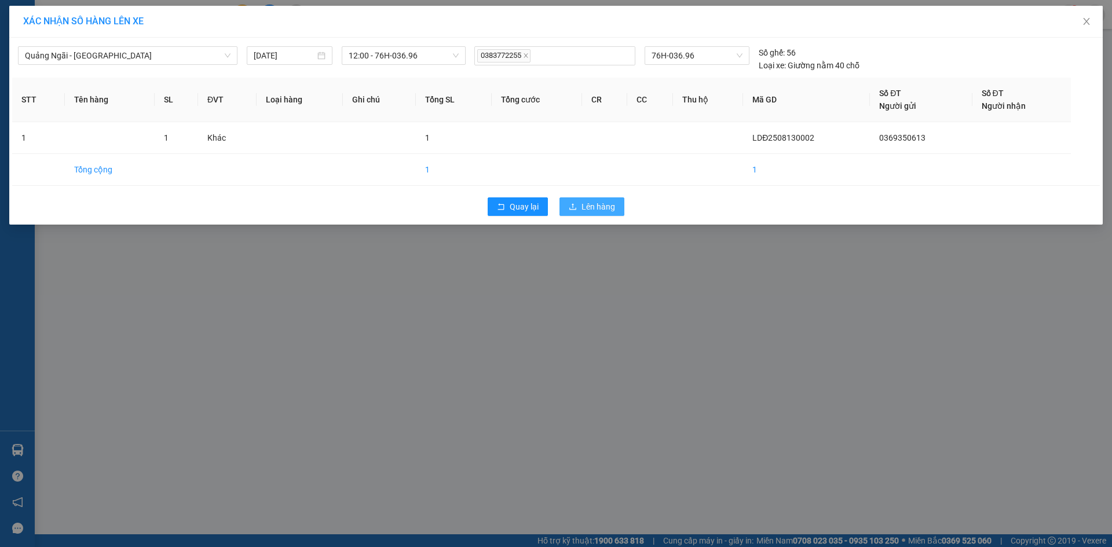
click at [600, 212] on span "Lên hàng" at bounding box center [598, 206] width 34 height 13
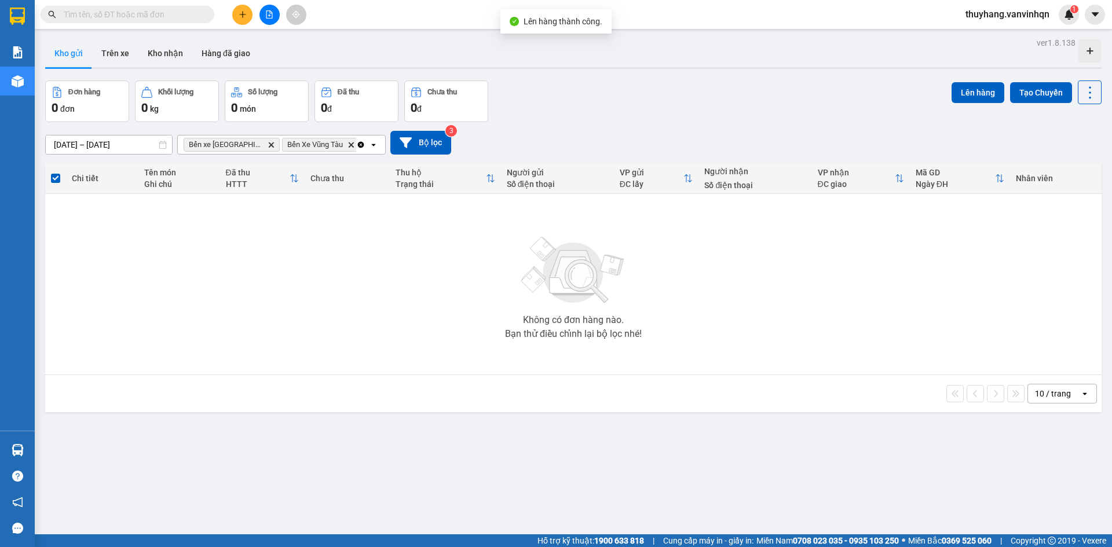
click at [275, 14] on button at bounding box center [269, 15] width 20 height 20
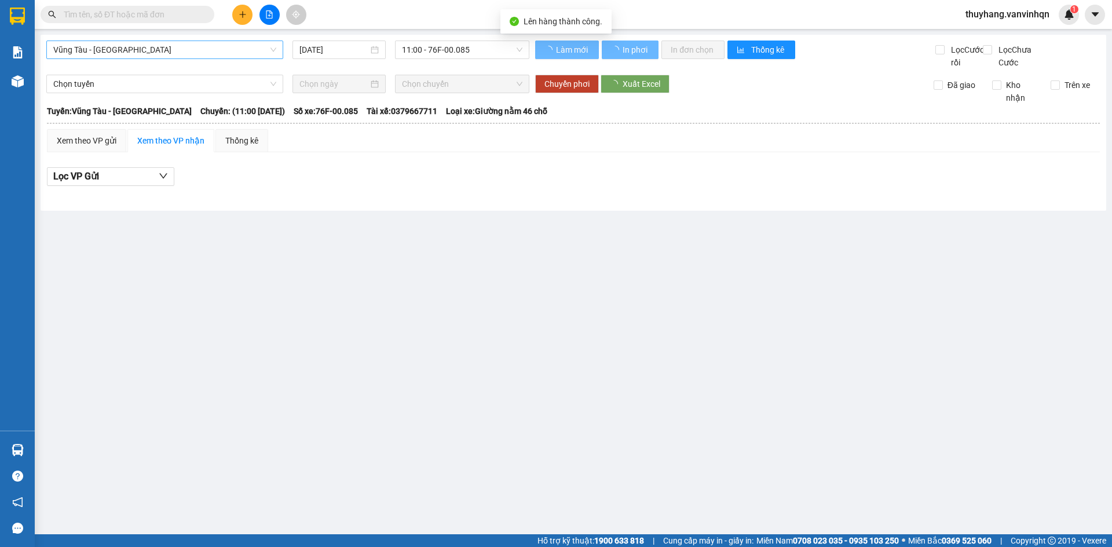
click at [170, 50] on span "Vũng Tàu - [GEOGRAPHIC_DATA]" at bounding box center [164, 49] width 223 height 17
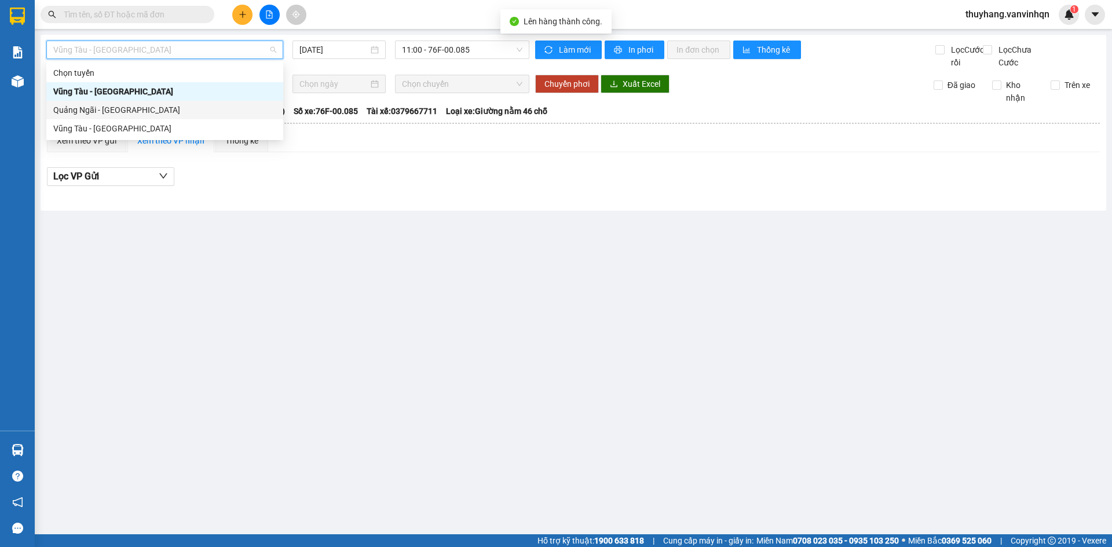
click at [163, 109] on div "Quảng Ngãi - [GEOGRAPHIC_DATA]" at bounding box center [164, 110] width 223 height 13
type input "[DATE]"
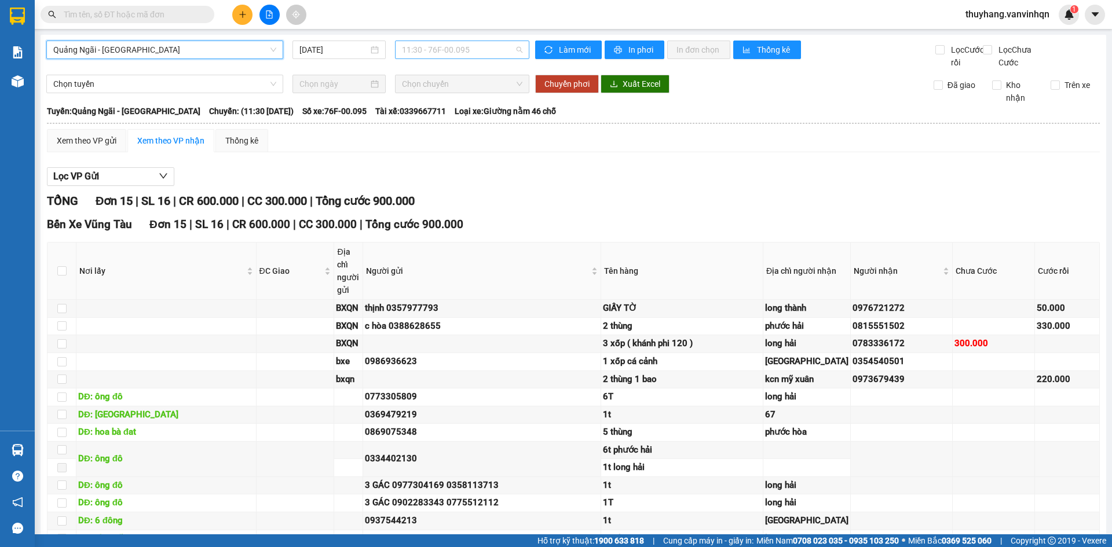
click at [480, 53] on span "11:30 - 76F-00.095" at bounding box center [462, 49] width 120 height 17
click at [474, 47] on span "11:30 - 76F-00.095" at bounding box center [462, 49] width 120 height 17
click at [247, 16] on button at bounding box center [242, 15] width 20 height 20
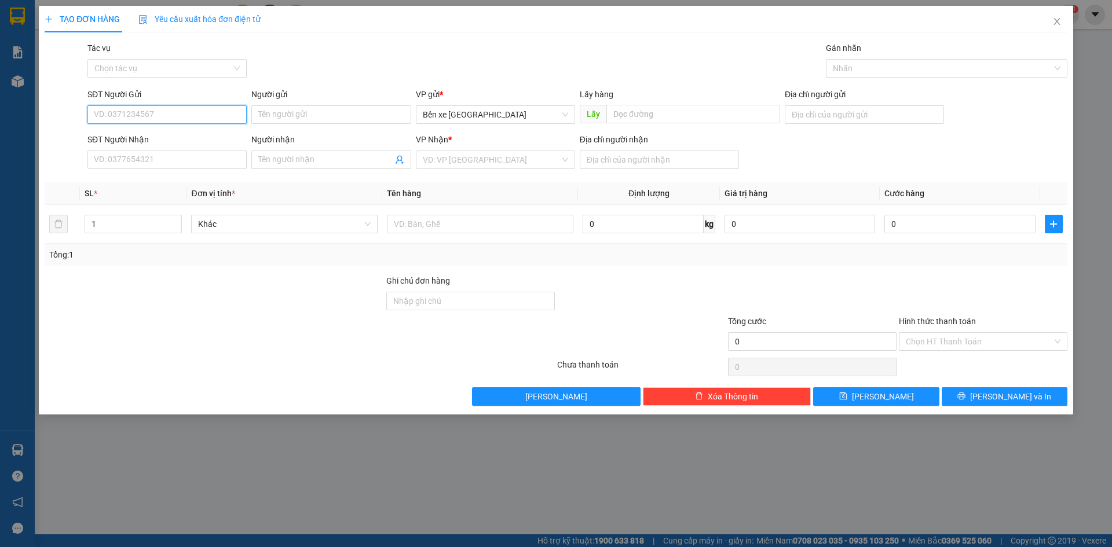
click at [175, 117] on input "SĐT Người Gửi" at bounding box center [166, 114] width 159 height 19
click at [458, 115] on span "Bến xe [GEOGRAPHIC_DATA]" at bounding box center [495, 114] width 145 height 17
type input "0984479449"
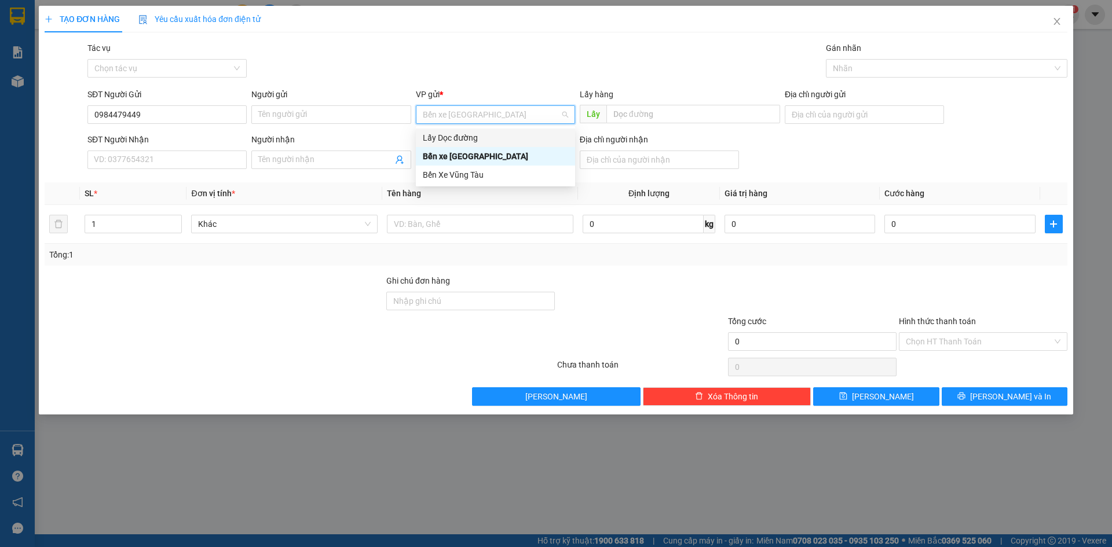
click at [461, 141] on div "Lấy Dọc đường" at bounding box center [495, 137] width 145 height 13
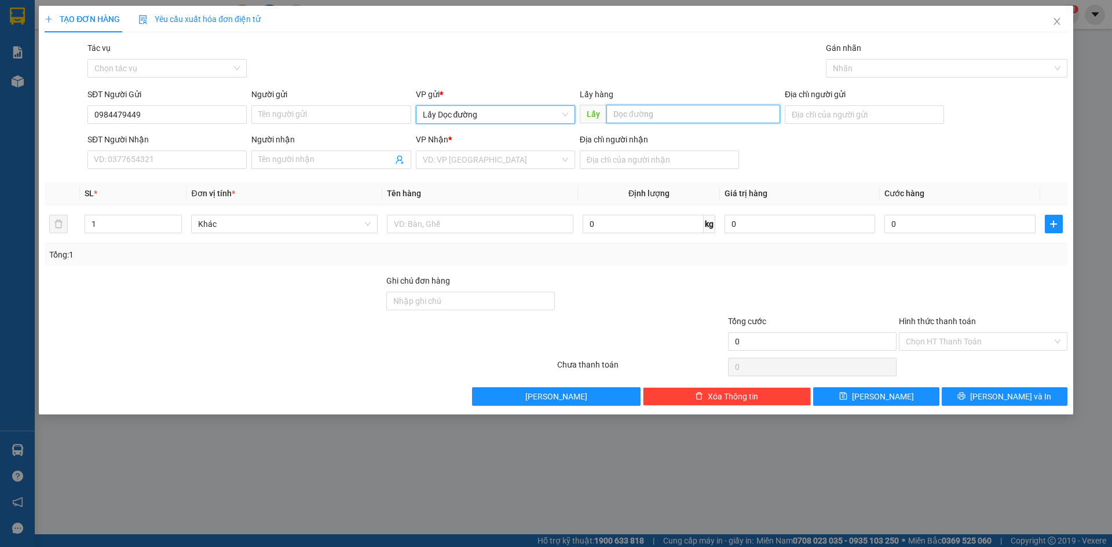
click at [651, 107] on input "text" at bounding box center [693, 114] width 174 height 19
type input "thạc trụ"
click at [538, 159] on input "search" at bounding box center [491, 159] width 137 height 17
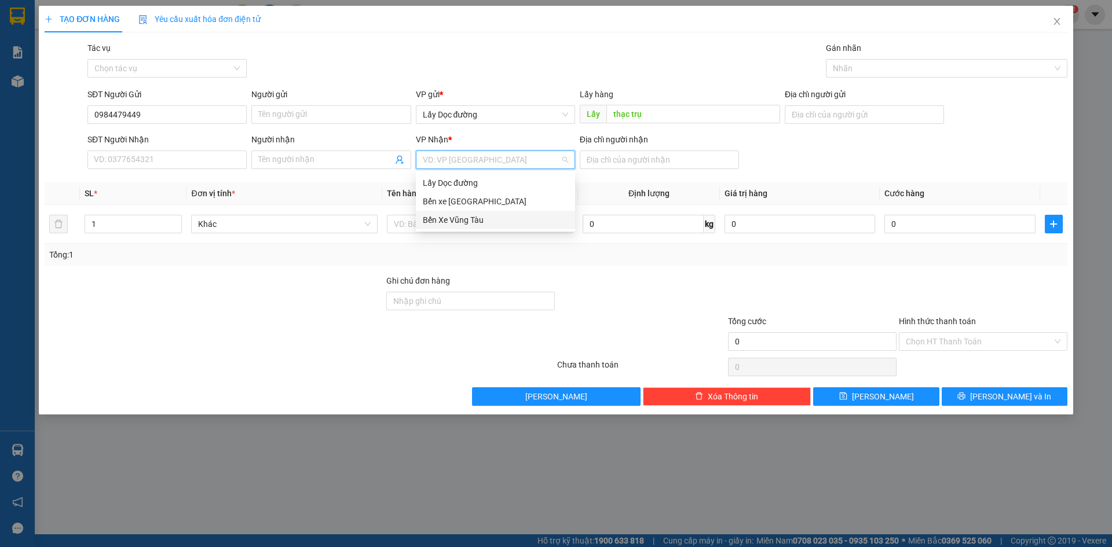
click at [508, 217] on div "Bến Xe Vũng Tàu" at bounding box center [495, 220] width 145 height 13
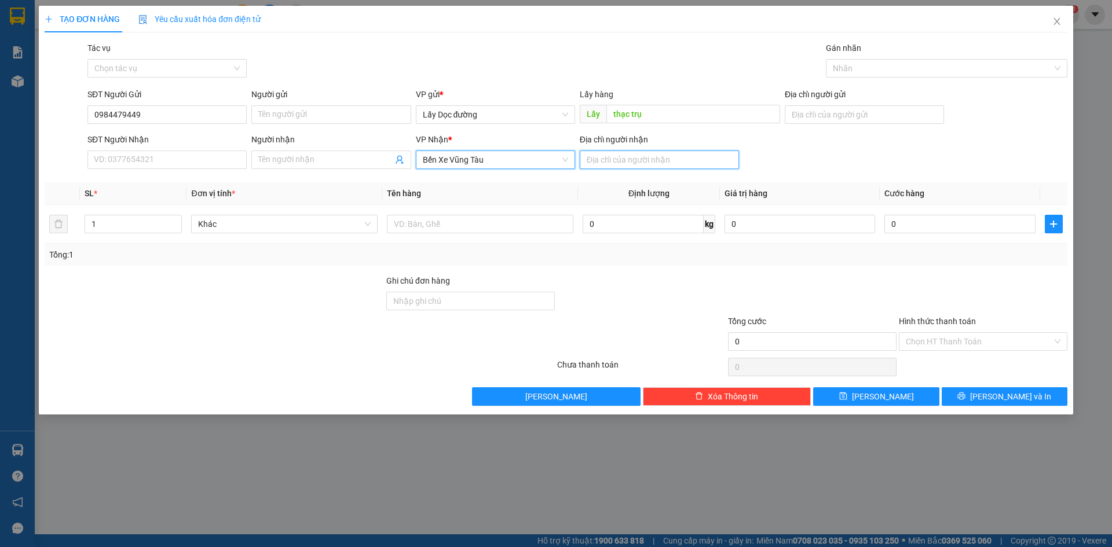
click at [615, 153] on input "Địa chỉ người nhận" at bounding box center [659, 160] width 159 height 19
type input "hách dịch"
click at [846, 399] on button "[PERSON_NAME]" at bounding box center [876, 396] width 126 height 19
drag, startPoint x: 1055, startPoint y: 24, endPoint x: 891, endPoint y: 26, distance: 164.4
click at [1055, 23] on icon "close" at bounding box center [1056, 21] width 9 height 9
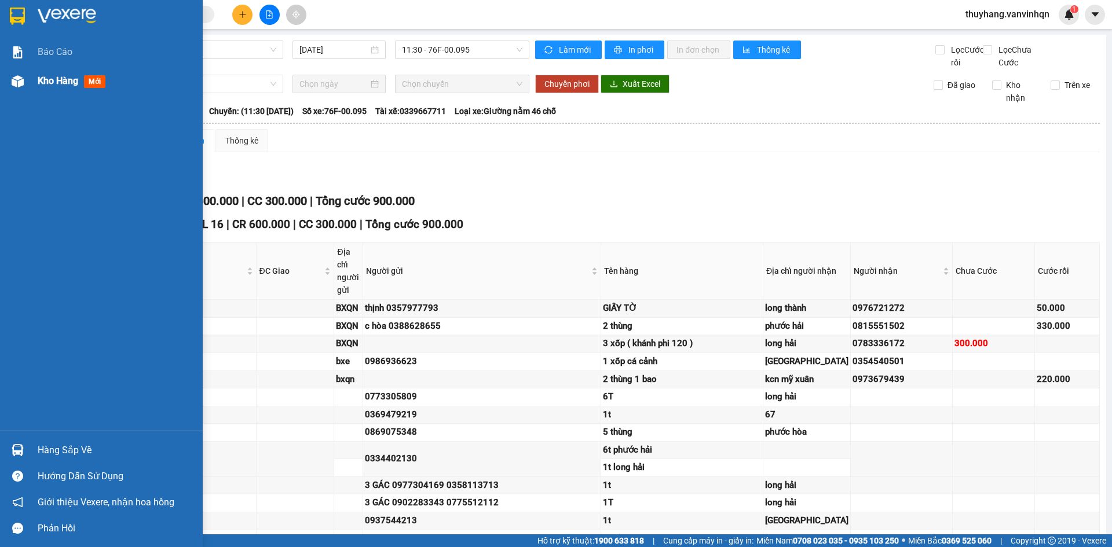
click at [16, 78] on img at bounding box center [18, 81] width 12 height 12
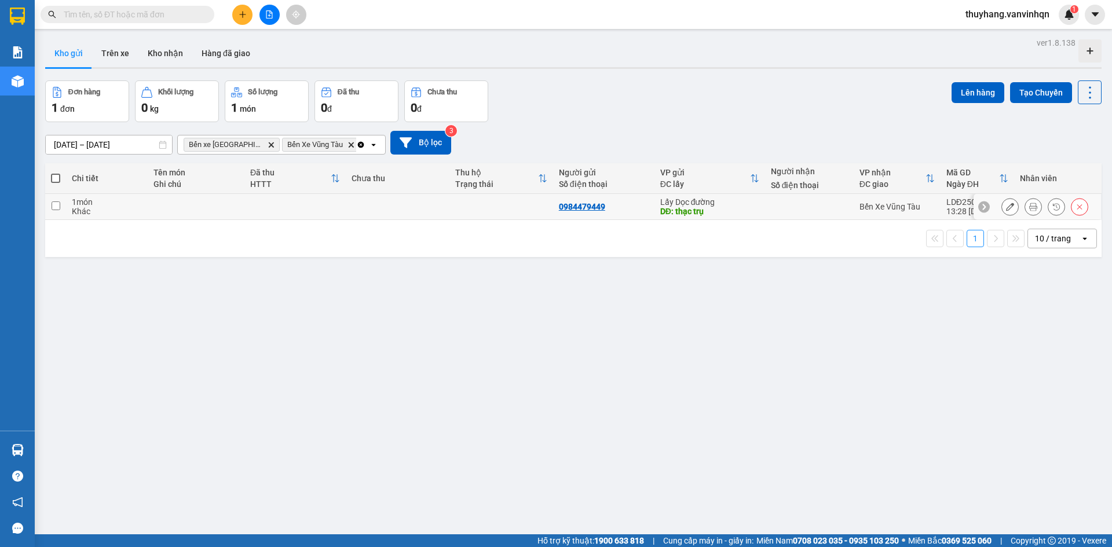
click at [402, 199] on td at bounding box center [398, 207] width 104 height 26
checkbox input "true"
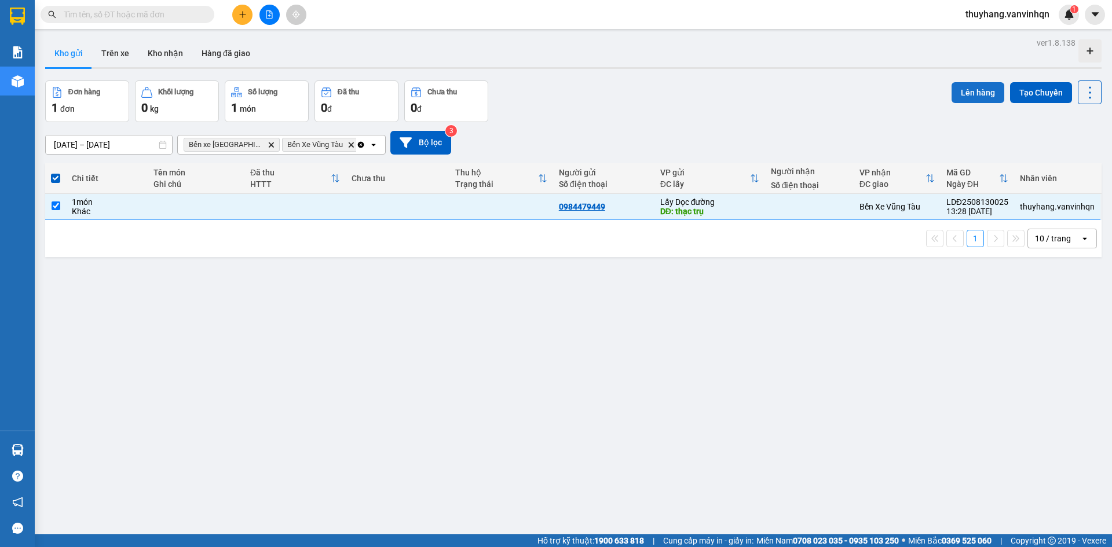
click at [982, 95] on button "Lên hàng" at bounding box center [977, 92] width 53 height 21
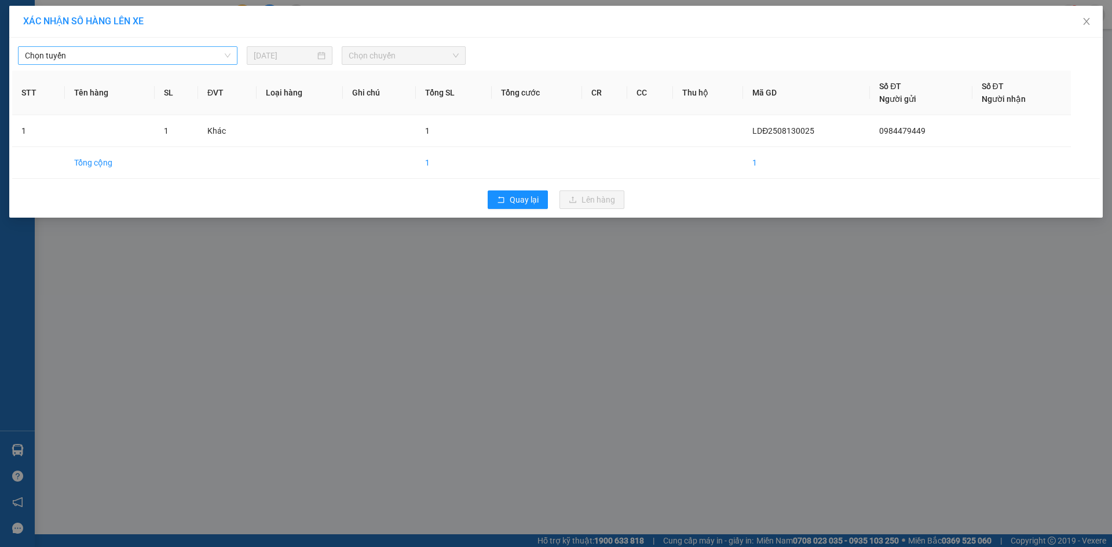
click at [141, 53] on span "Chọn tuyến" at bounding box center [128, 55] width 206 height 17
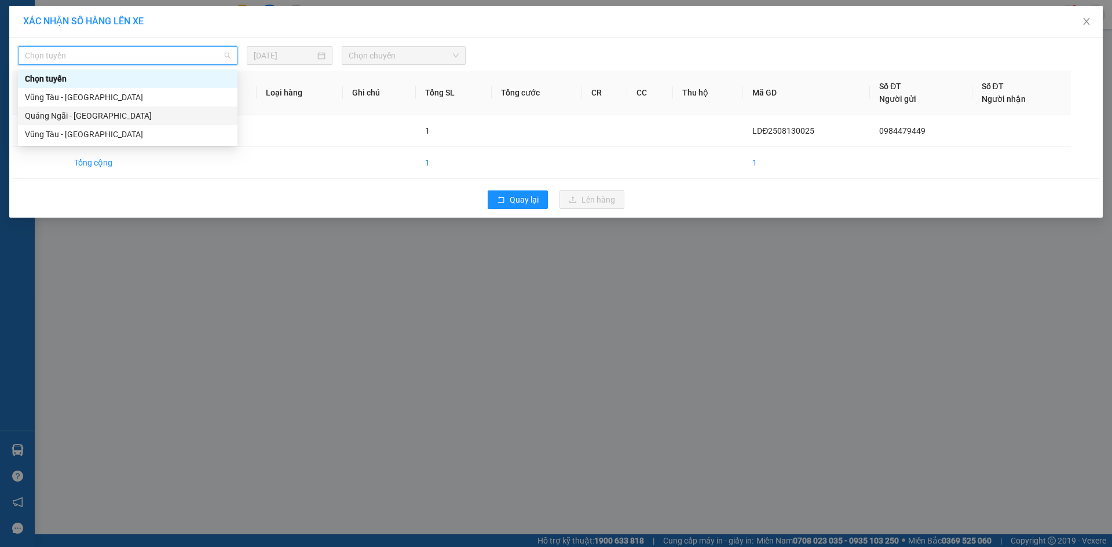
click at [129, 119] on div "Quảng Ngãi - [GEOGRAPHIC_DATA]" at bounding box center [128, 115] width 206 height 13
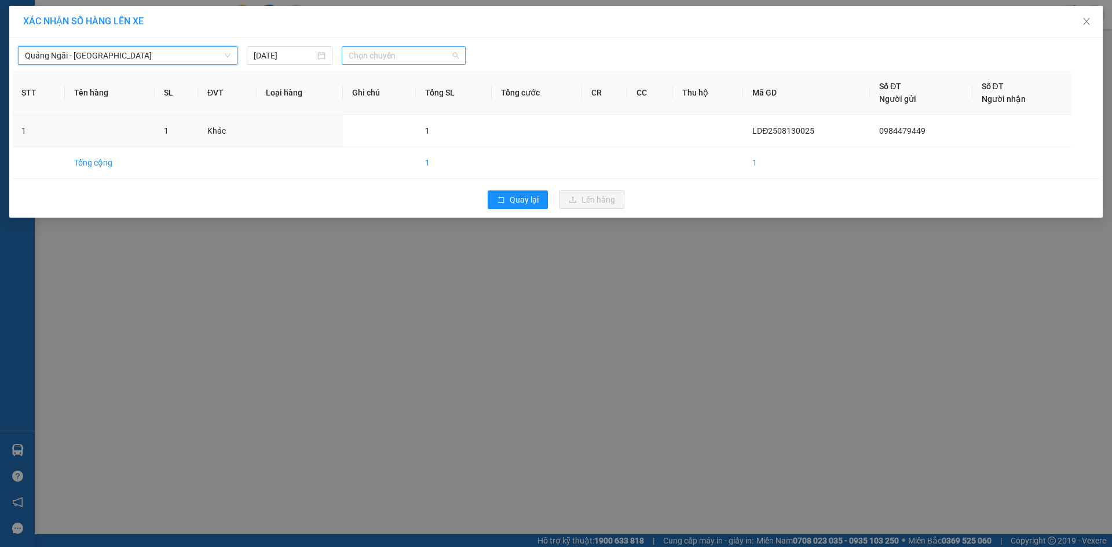
click at [423, 56] on span "Chọn chuyến" at bounding box center [404, 55] width 110 height 17
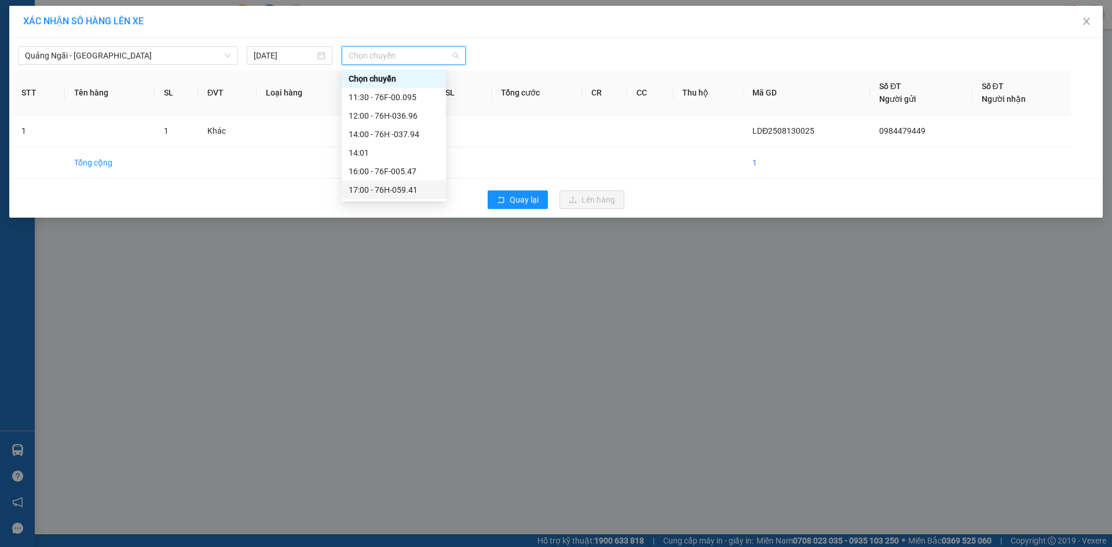
click at [420, 188] on div "17:00 - 76H-059.41" at bounding box center [394, 190] width 90 height 13
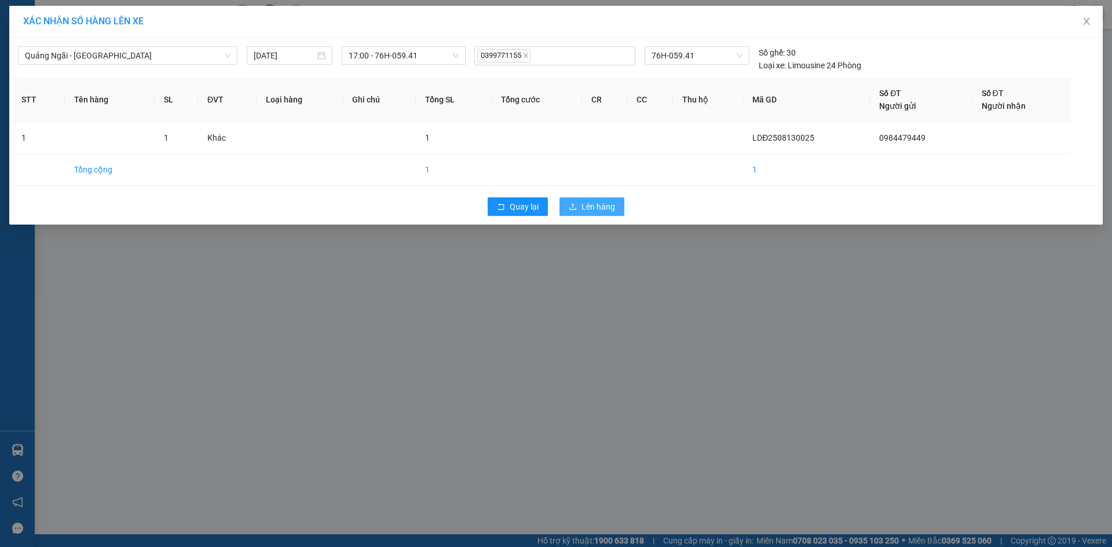
click at [596, 204] on span "Lên hàng" at bounding box center [598, 206] width 34 height 13
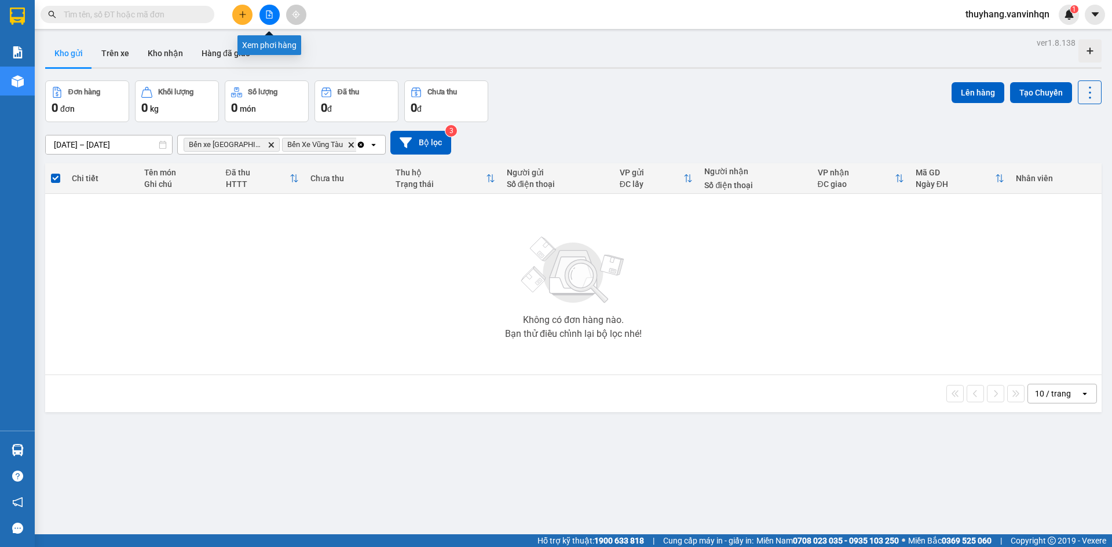
click at [266, 15] on icon "file-add" at bounding box center [269, 14] width 8 height 8
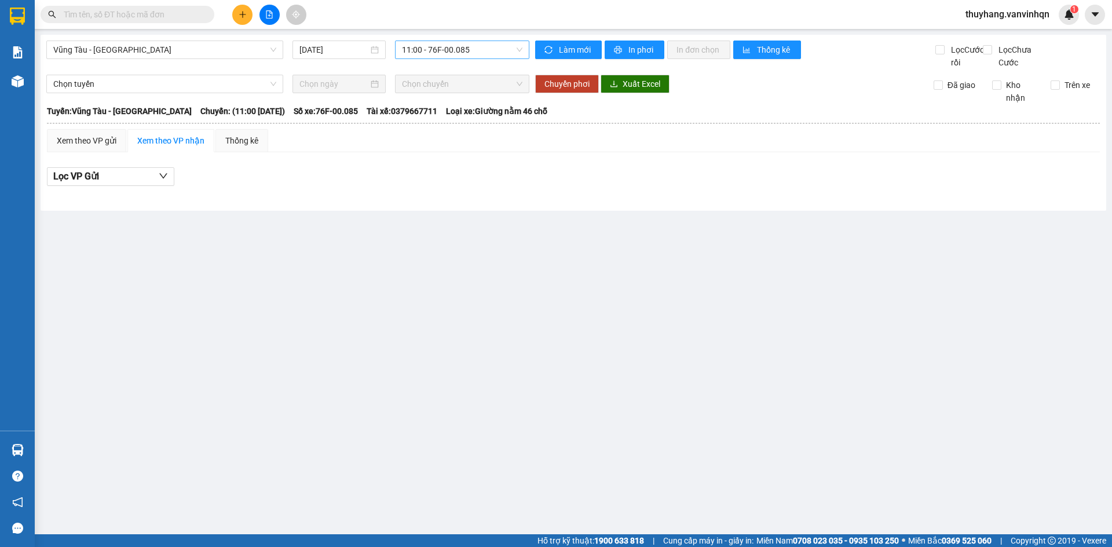
click at [460, 49] on span "11:00 - 76F-00.085" at bounding box center [462, 49] width 120 height 17
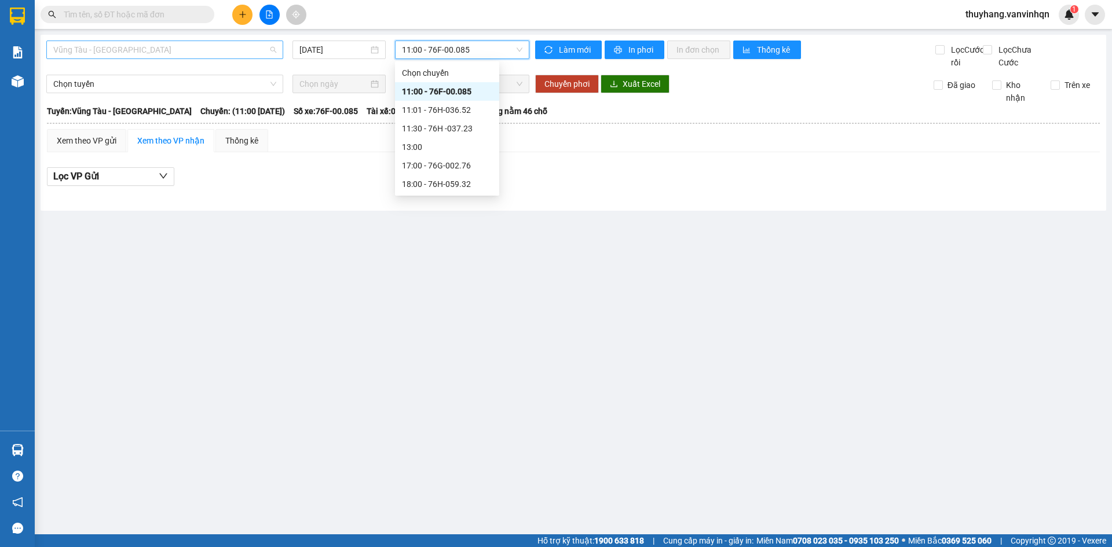
click at [148, 54] on span "Vũng Tàu - [GEOGRAPHIC_DATA]" at bounding box center [164, 49] width 223 height 17
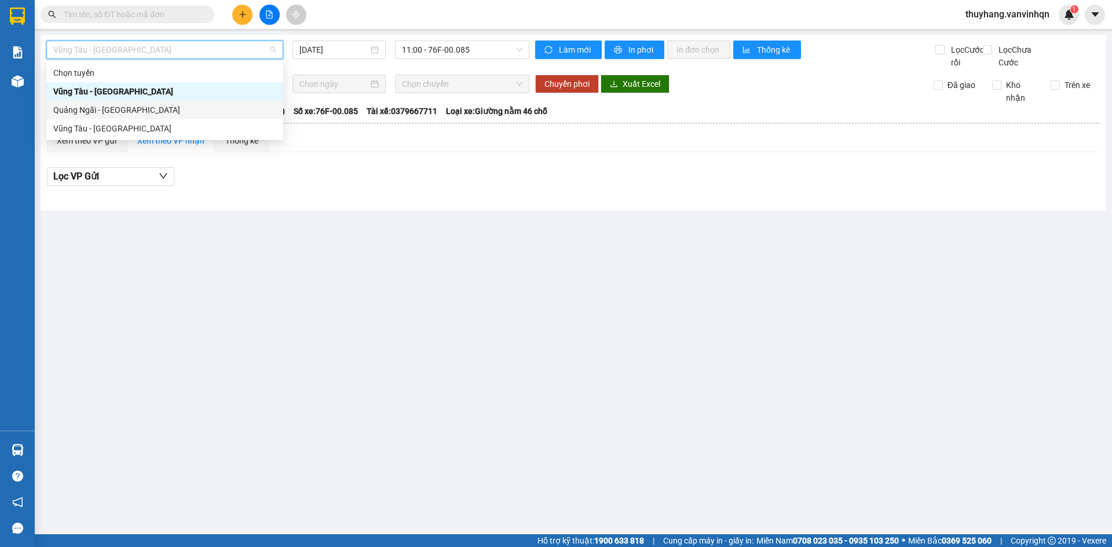
click at [156, 110] on div "Quảng Ngãi - [GEOGRAPHIC_DATA]" at bounding box center [164, 110] width 223 height 13
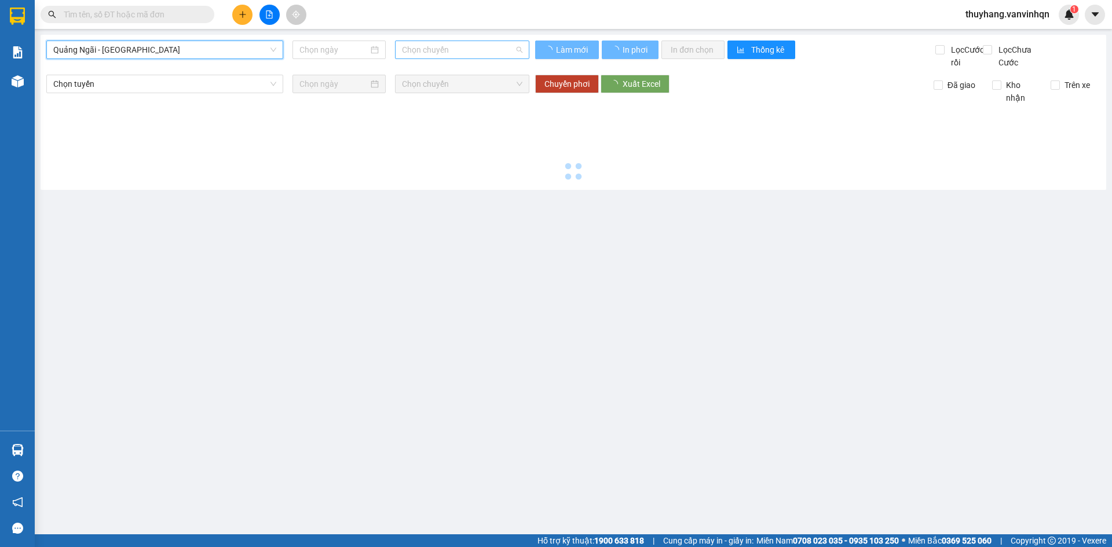
click at [424, 45] on span "Chọn chuyến" at bounding box center [462, 49] width 120 height 17
type input "[DATE]"
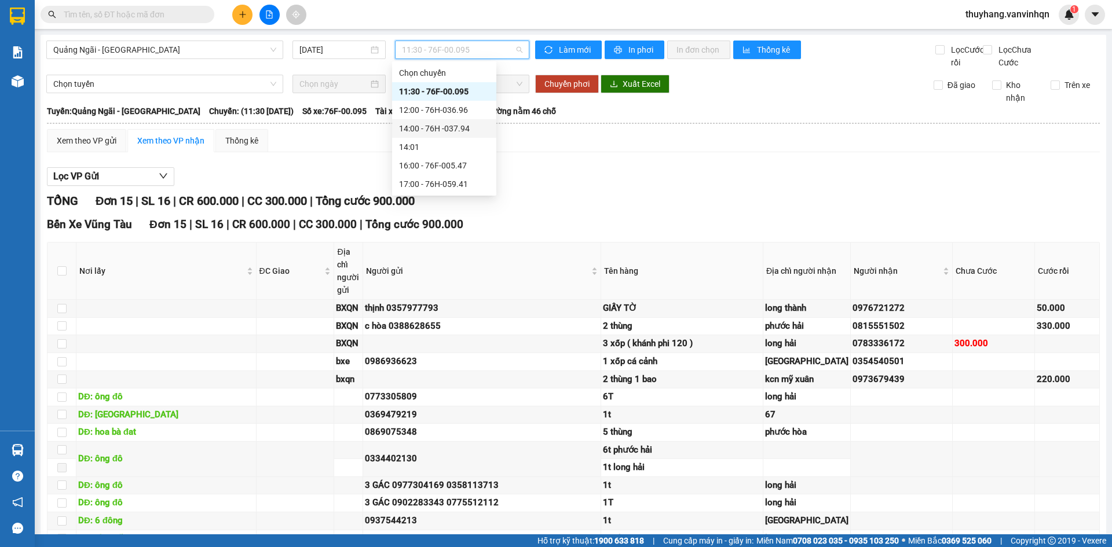
click at [461, 135] on div "14:00 - 76H -037.94" at bounding box center [444, 128] width 104 height 19
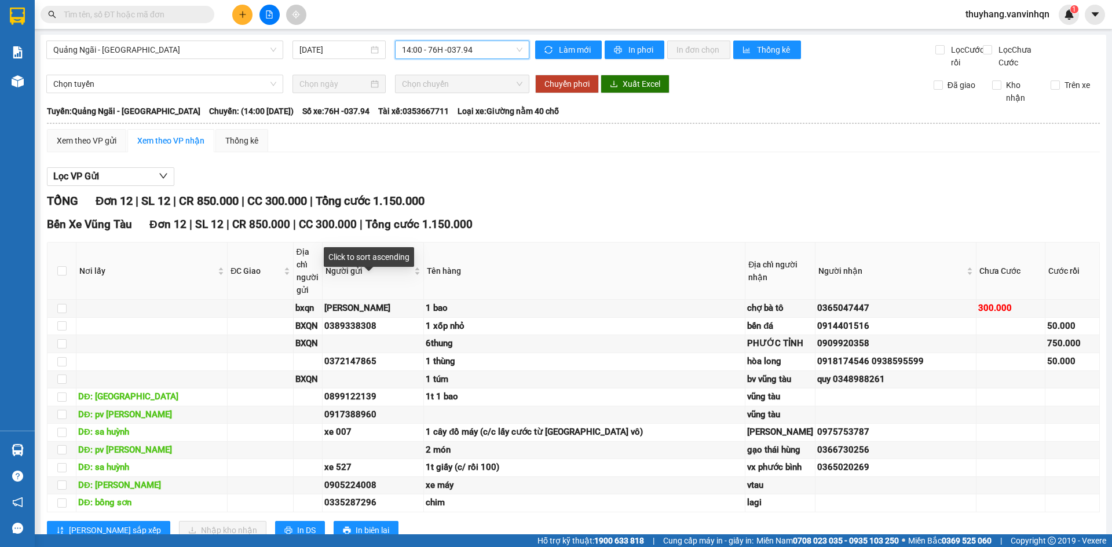
scroll to position [214, 0]
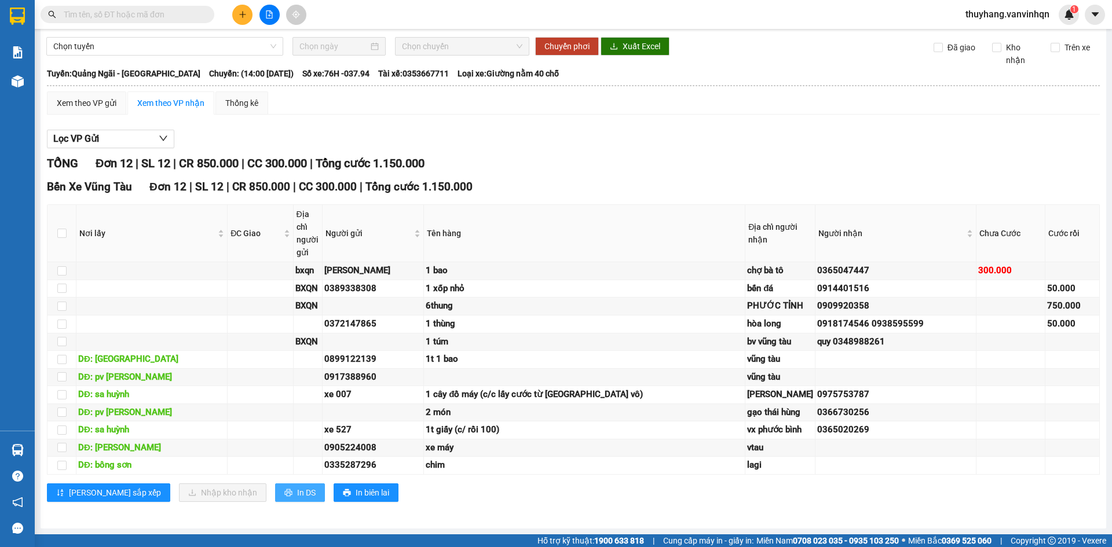
click at [275, 494] on button "In DS" at bounding box center [300, 492] width 50 height 19
click at [82, 97] on div "Xem theo VP gửi" at bounding box center [87, 103] width 60 height 13
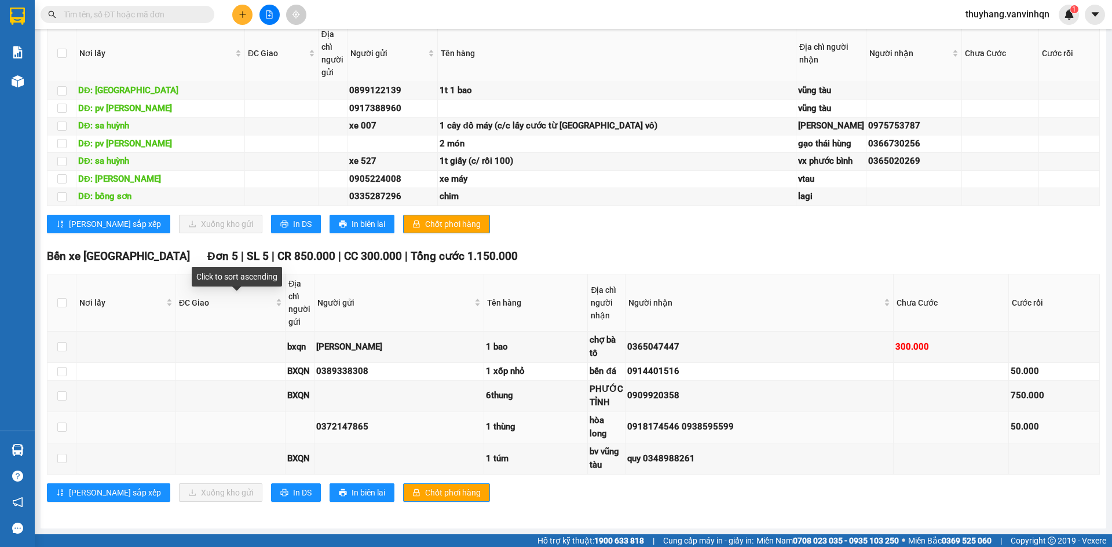
scroll to position [689, 0]
click at [271, 492] on button "In DS" at bounding box center [296, 492] width 50 height 19
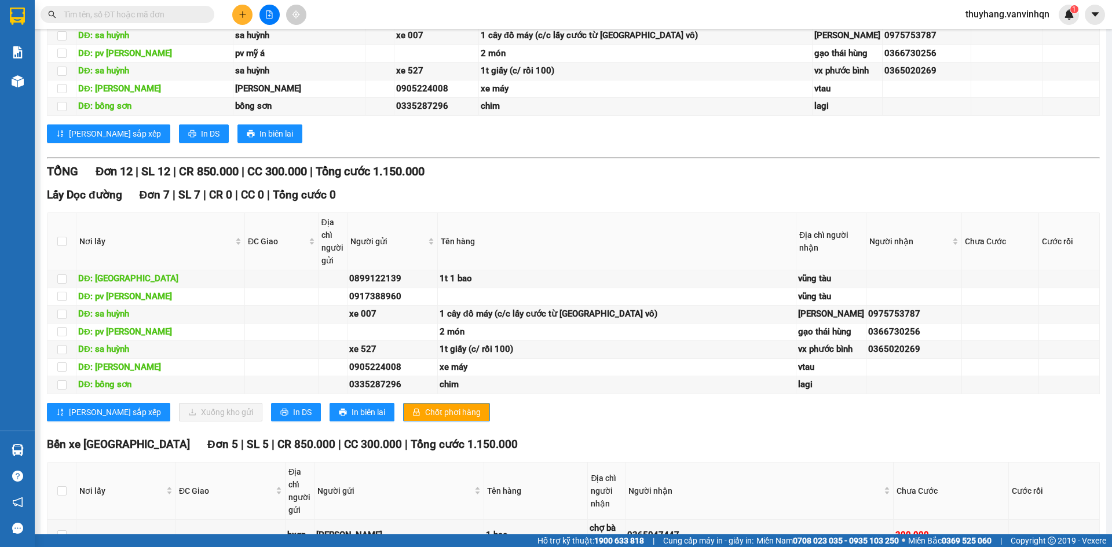
scroll to position [168, 0]
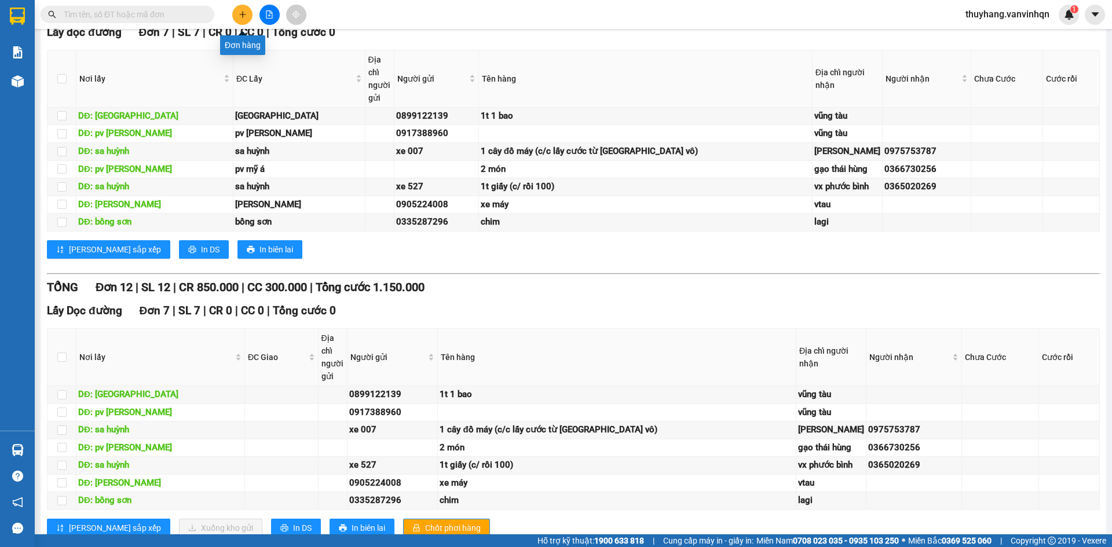
click at [240, 14] on icon "plus" at bounding box center [242, 14] width 6 height 1
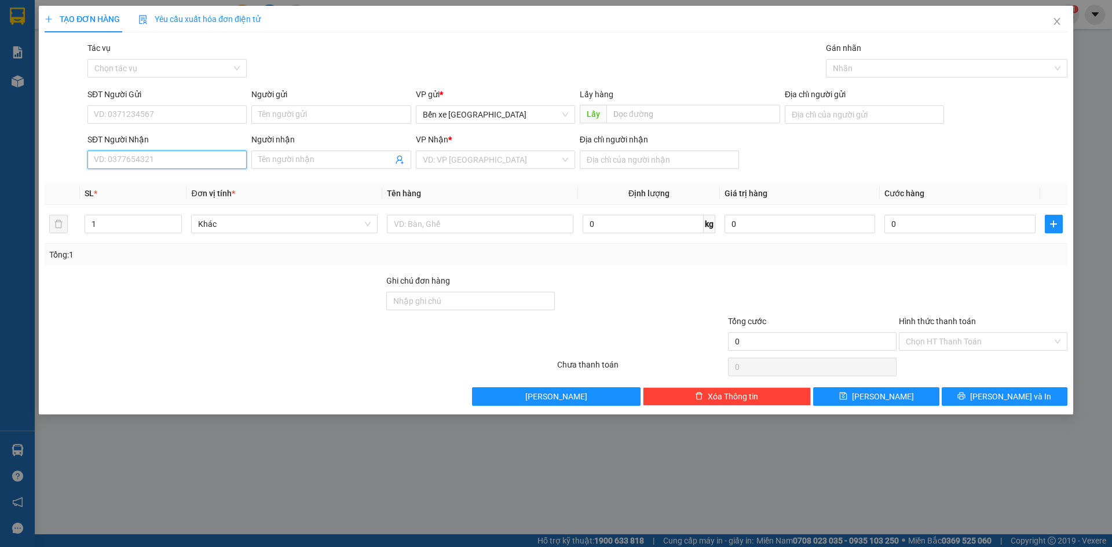
click at [210, 160] on input "SĐT Người Nhận" at bounding box center [166, 160] width 159 height 19
click at [222, 155] on input "SĐT Người Nhận" at bounding box center [166, 160] width 159 height 19
type input "0392895398"
click at [174, 185] on div "0392895398" at bounding box center [166, 183] width 145 height 13
type input "bxqn"
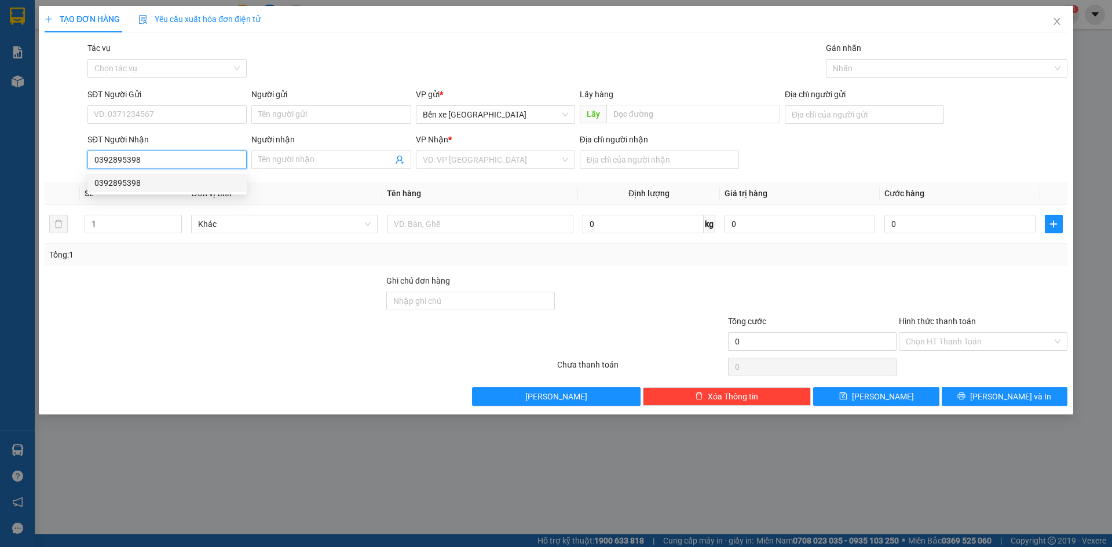
type input "cx lam sơn"
type input "50.000"
type input "0392895398"
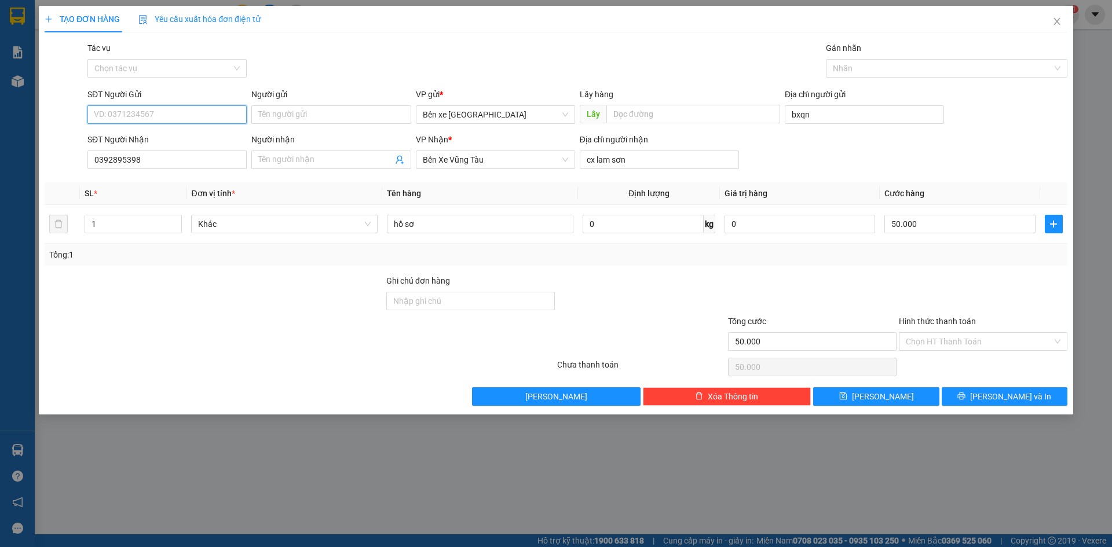
click at [159, 115] on input "SĐT Người Gửi" at bounding box center [166, 114] width 159 height 19
type input "0938499524"
click at [595, 162] on input "cx lam sơn" at bounding box center [659, 160] width 159 height 19
click at [489, 222] on input "hồ sơ" at bounding box center [480, 224] width 186 height 19
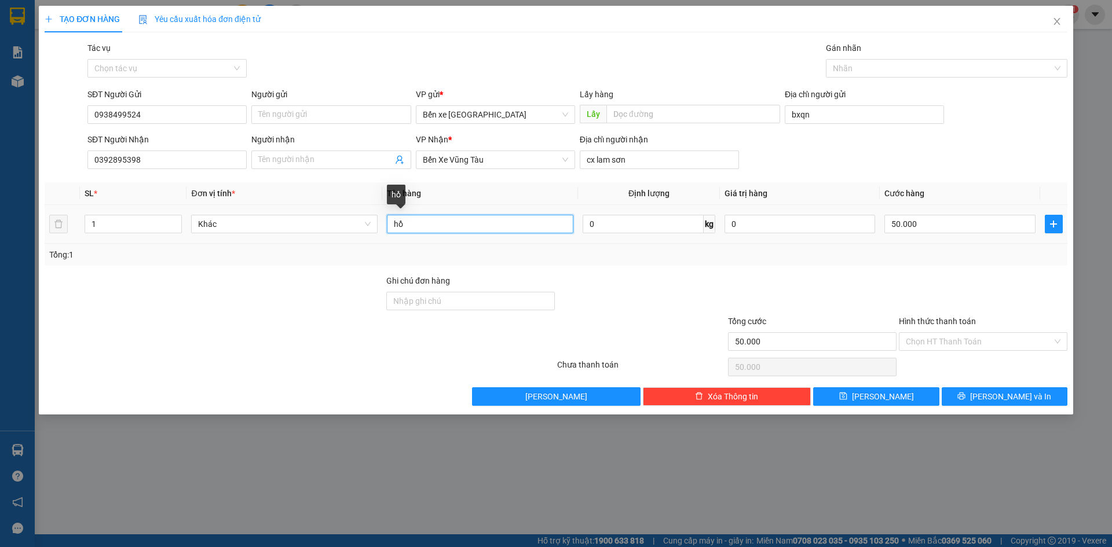
type input "h"
click at [952, 230] on input "50.000" at bounding box center [959, 224] width 151 height 19
click at [984, 256] on div "Tổng: 1" at bounding box center [555, 254] width 1013 height 13
click at [970, 225] on input "50.000" at bounding box center [959, 224] width 151 height 19
click at [460, 227] on input "1t giấy" at bounding box center [480, 224] width 186 height 19
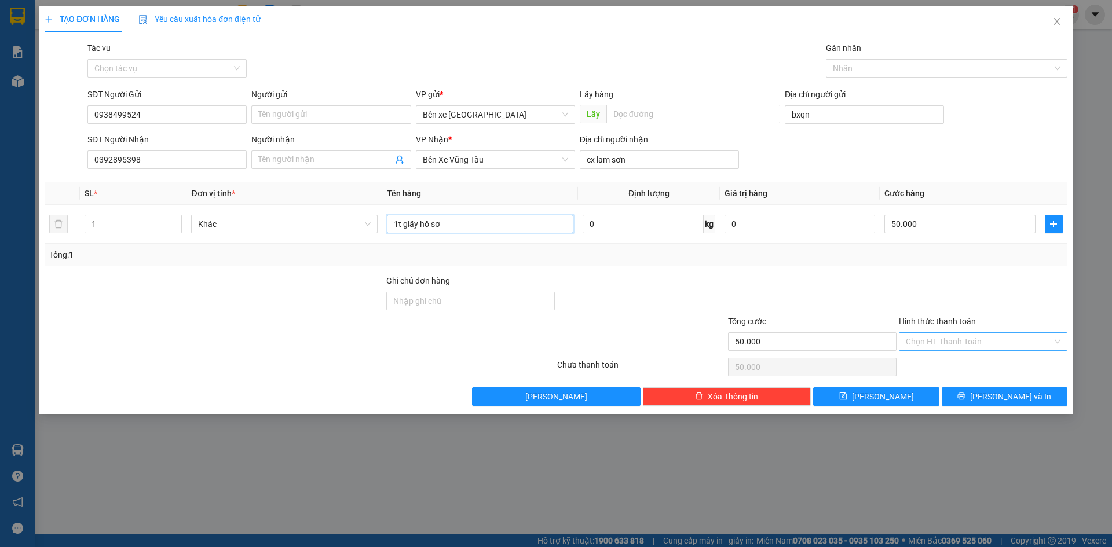
type input "1t giấy hồ sơ"
click at [949, 345] on input "Hình thức thanh toán" at bounding box center [978, 341] width 146 height 17
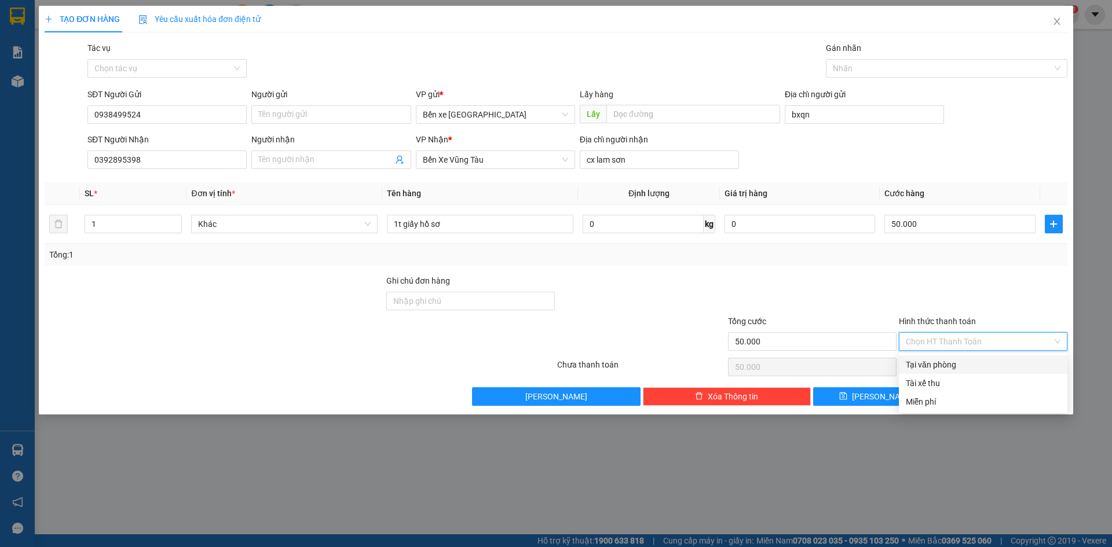
click at [955, 367] on div "Tại văn phòng" at bounding box center [982, 364] width 155 height 13
type input "0"
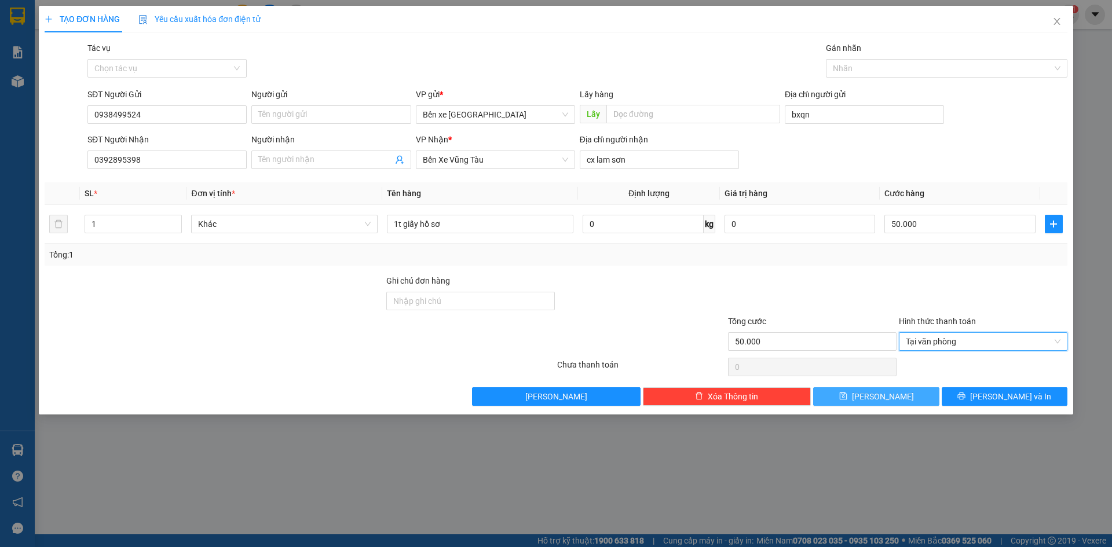
click at [847, 396] on icon "save" at bounding box center [843, 396] width 8 height 8
type input "0"
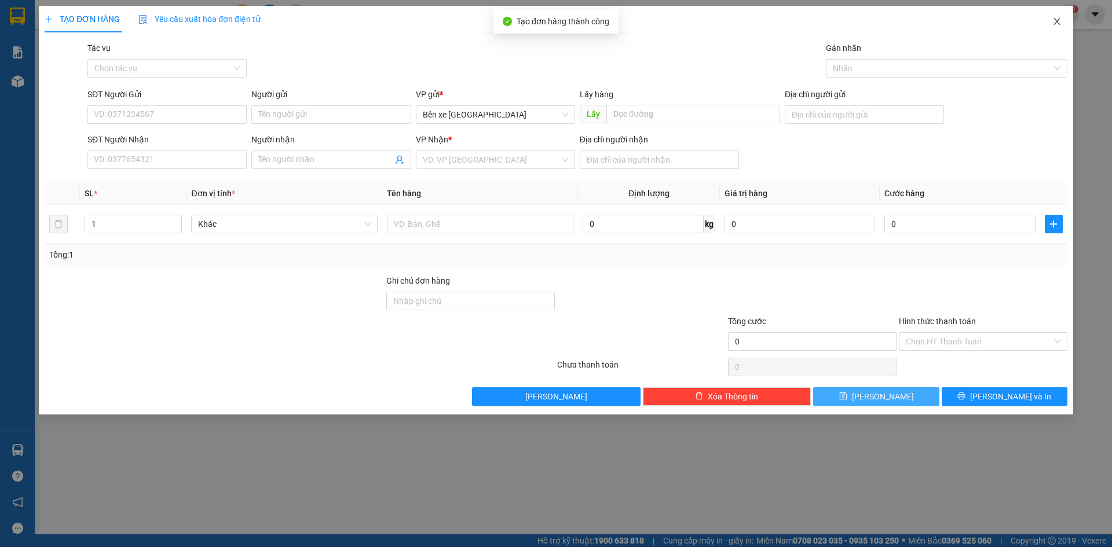
click at [1061, 21] on icon "close" at bounding box center [1056, 21] width 9 height 9
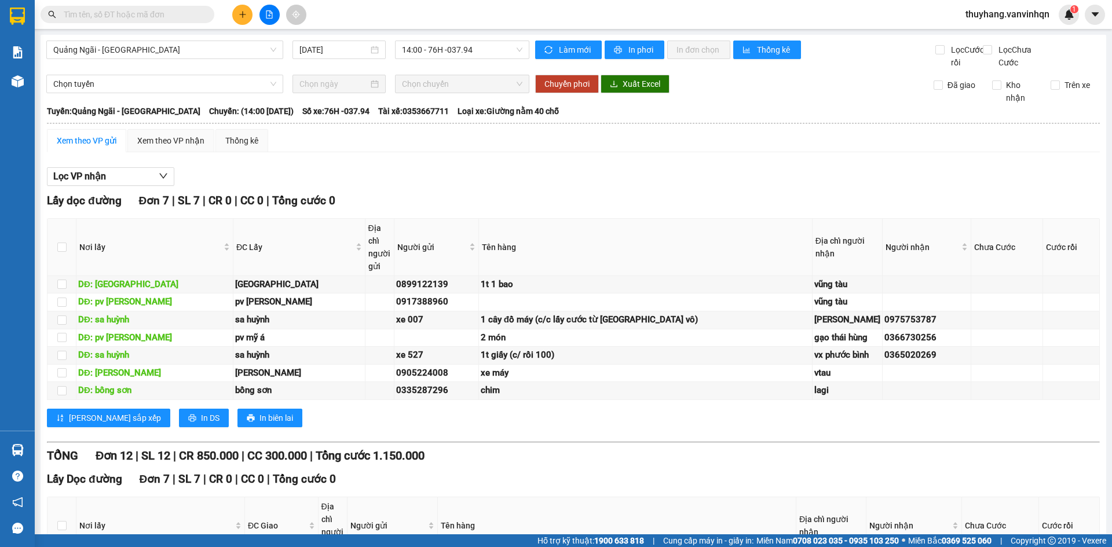
drag, startPoint x: 468, startPoint y: 187, endPoint x: 454, endPoint y: 188, distance: 14.5
click at [454, 186] on div "Lọc VP nhận" at bounding box center [573, 176] width 1052 height 19
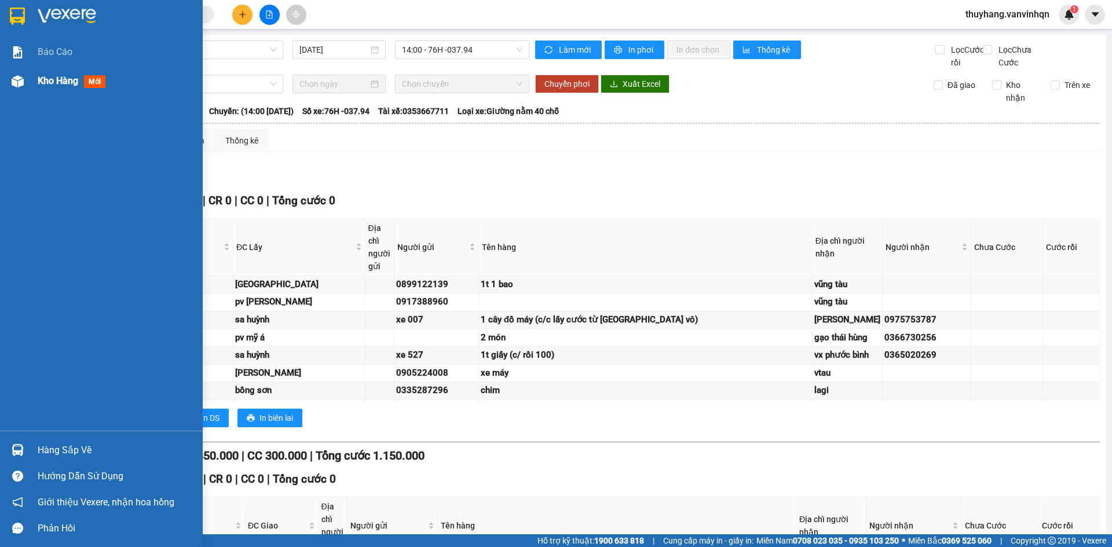
click at [32, 77] on div "Kho hàng mới" at bounding box center [101, 81] width 203 height 29
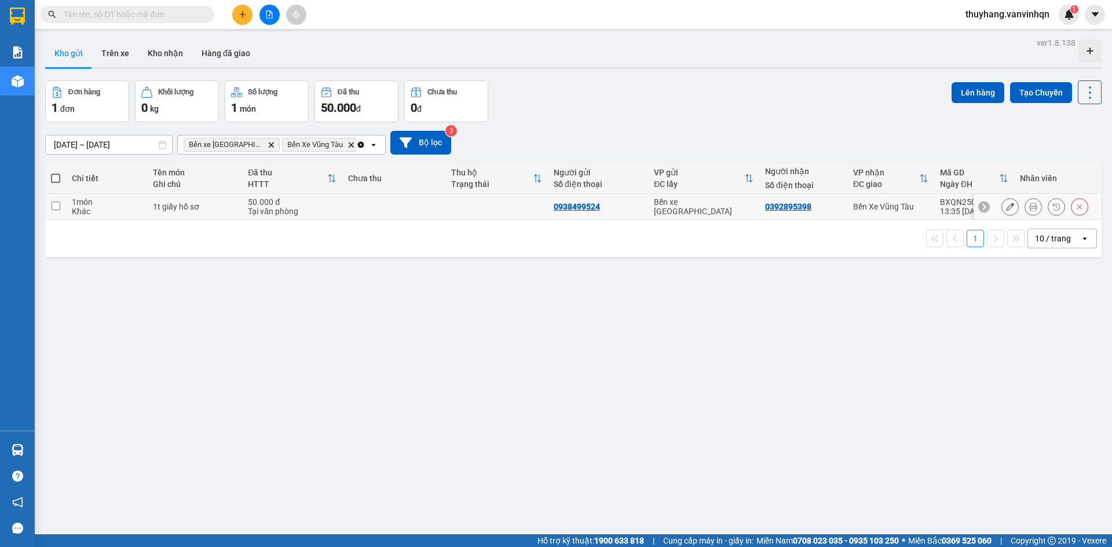
click at [428, 207] on td at bounding box center [393, 207] width 102 height 26
checkbox input "true"
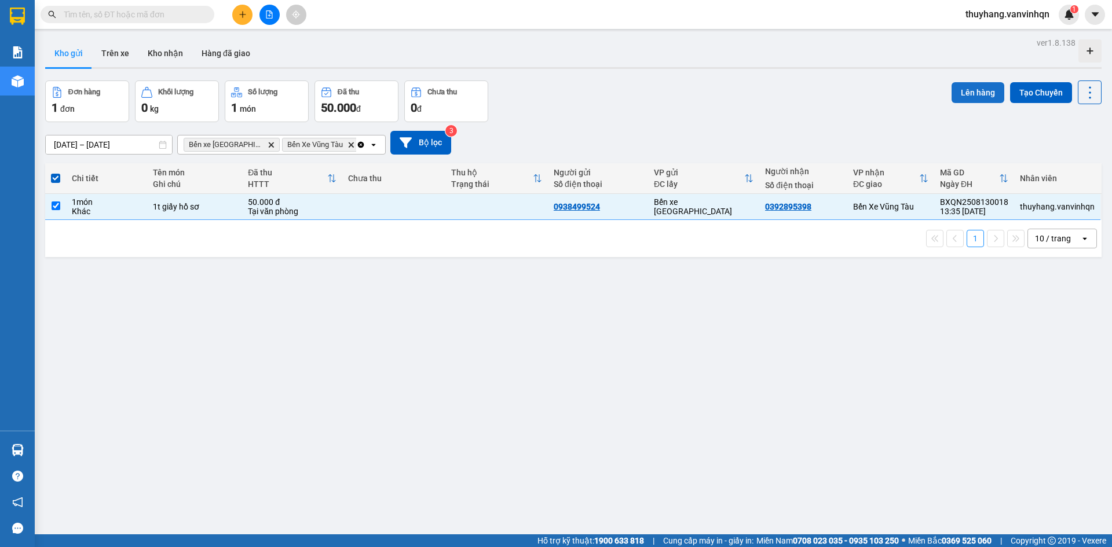
click at [973, 89] on button "Lên hàng" at bounding box center [977, 92] width 53 height 21
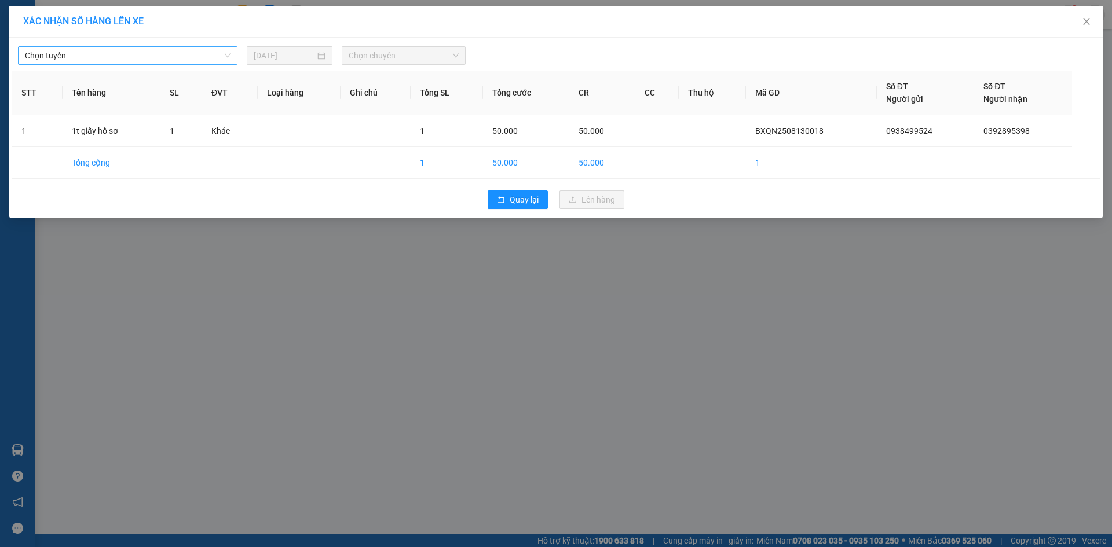
click at [163, 57] on span "Chọn tuyến" at bounding box center [128, 55] width 206 height 17
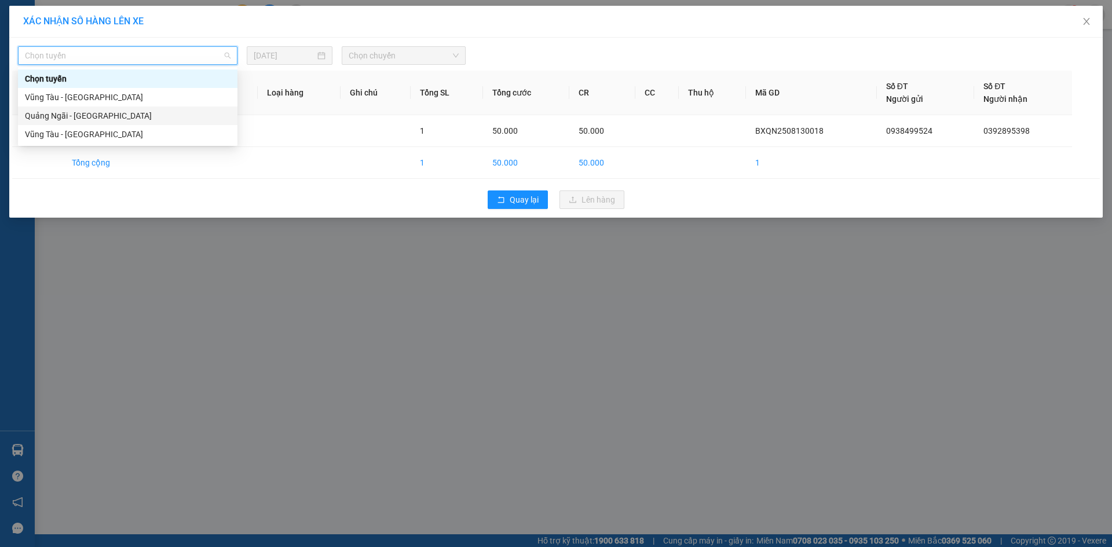
click at [142, 115] on div "Quảng Ngãi - [GEOGRAPHIC_DATA]" at bounding box center [128, 115] width 206 height 13
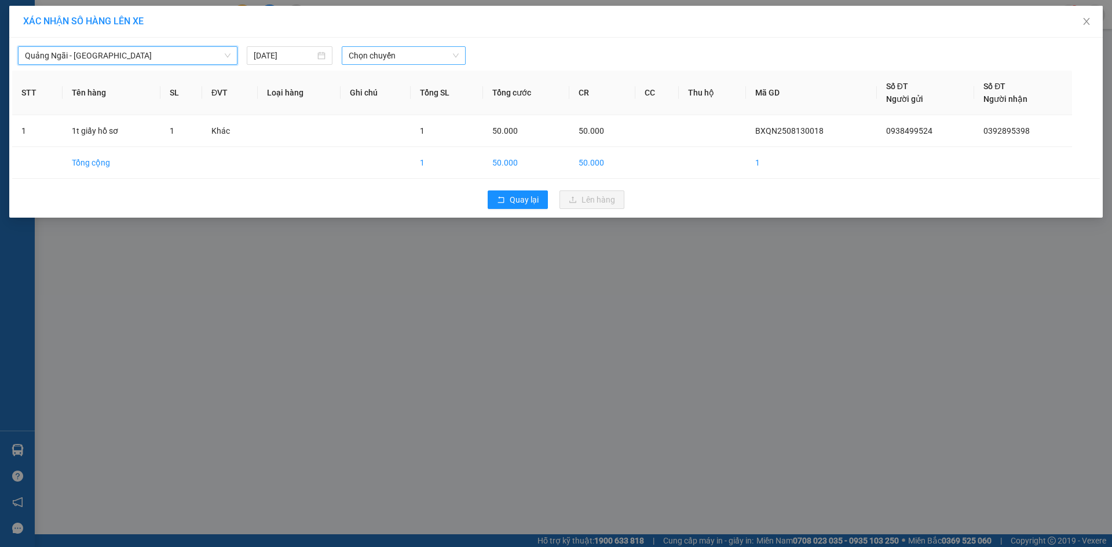
click at [444, 57] on span "Chọn chuyến" at bounding box center [404, 55] width 110 height 17
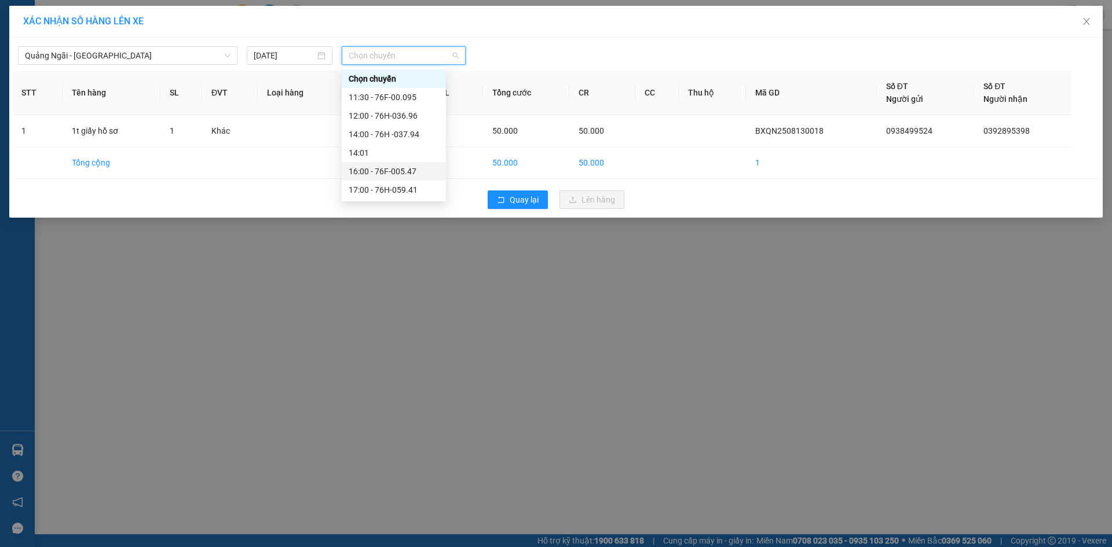
click at [421, 173] on div "16:00 - 76F-005.47" at bounding box center [394, 171] width 90 height 13
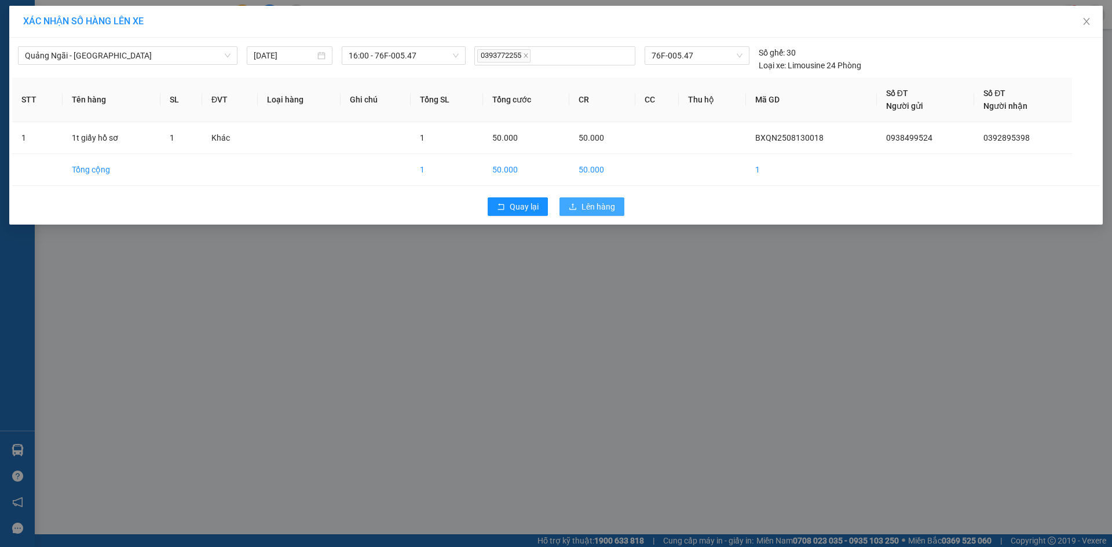
click at [613, 207] on span "Lên hàng" at bounding box center [598, 206] width 34 height 13
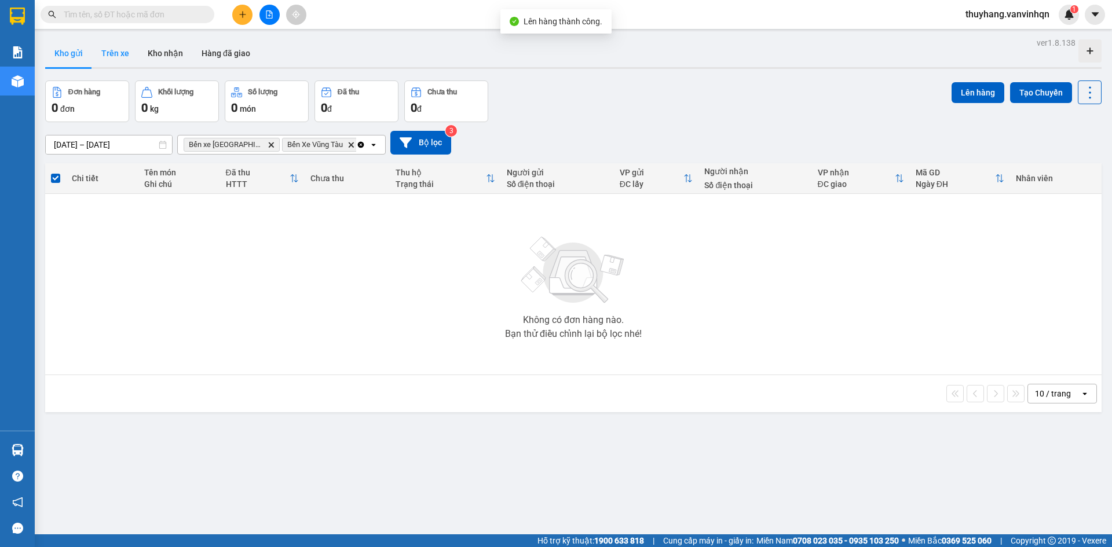
click at [122, 49] on button "Trên xe" at bounding box center [115, 53] width 46 height 28
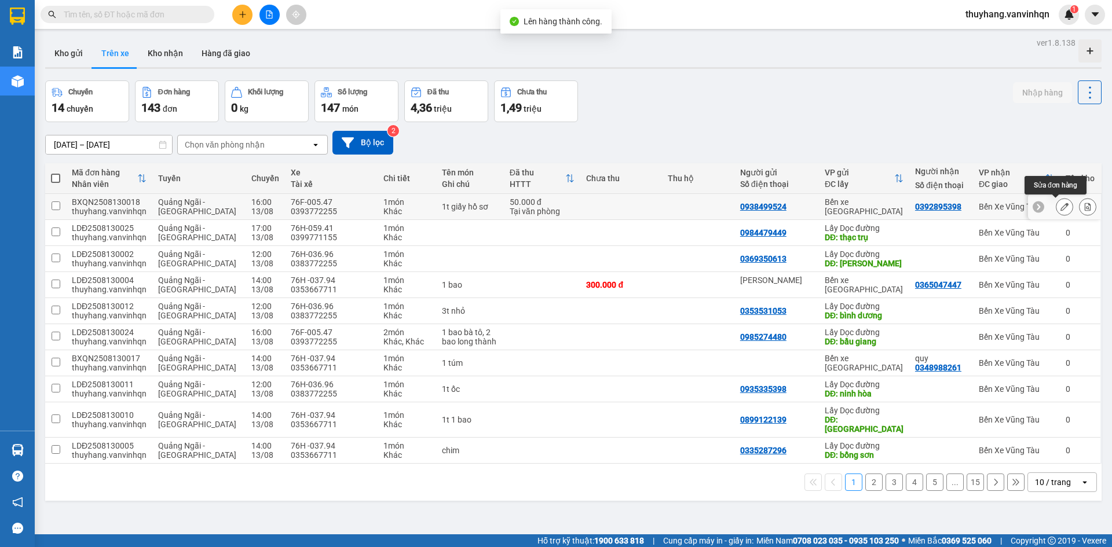
click at [1060, 207] on icon at bounding box center [1064, 207] width 8 height 8
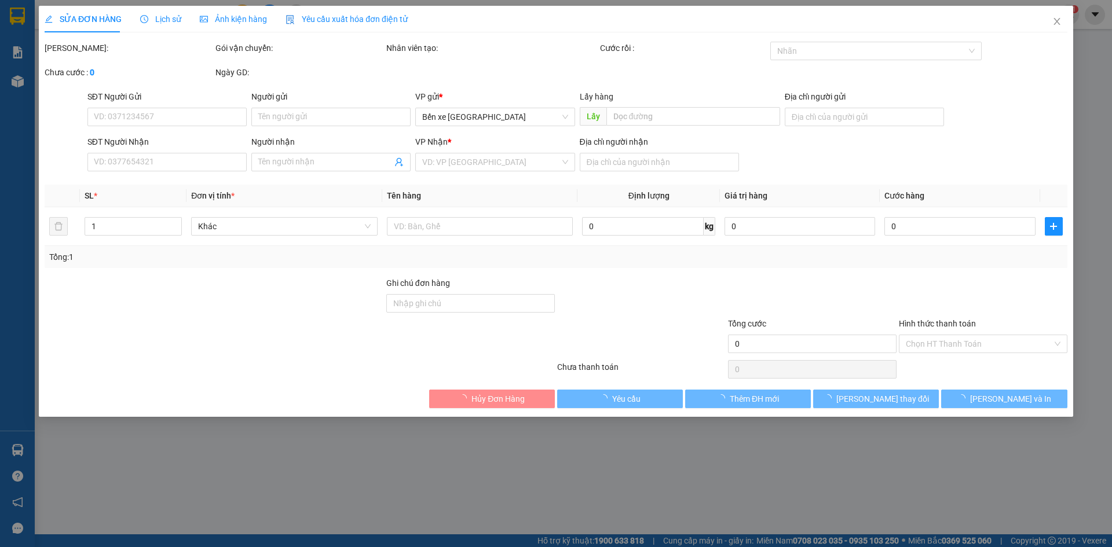
type input "0938499524"
type input "bxqn"
type input "0392895398"
type input "cx lam sơn"
type input "50.000"
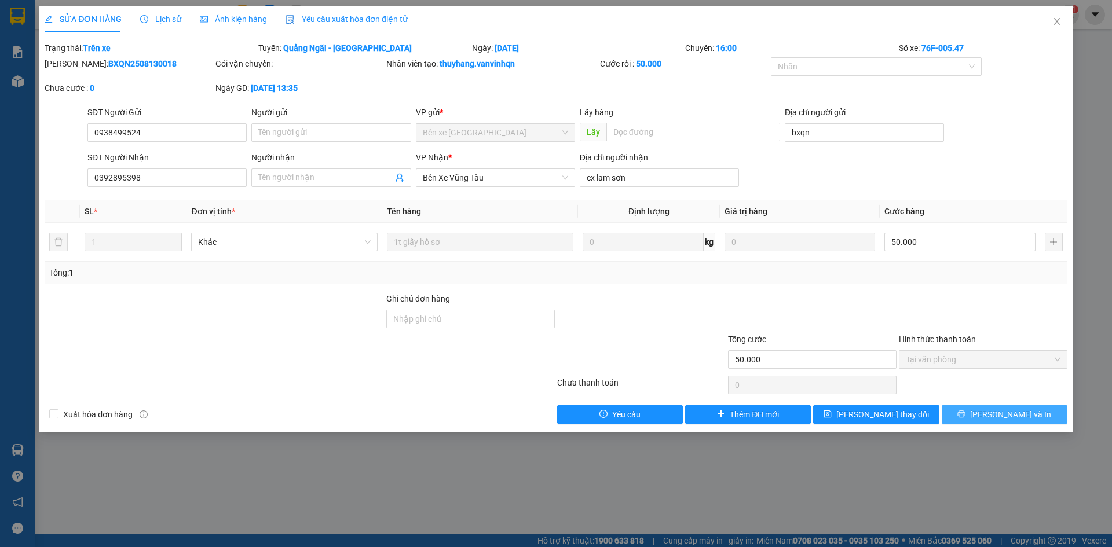
click at [1022, 415] on span "[PERSON_NAME] và In" at bounding box center [1010, 414] width 81 height 13
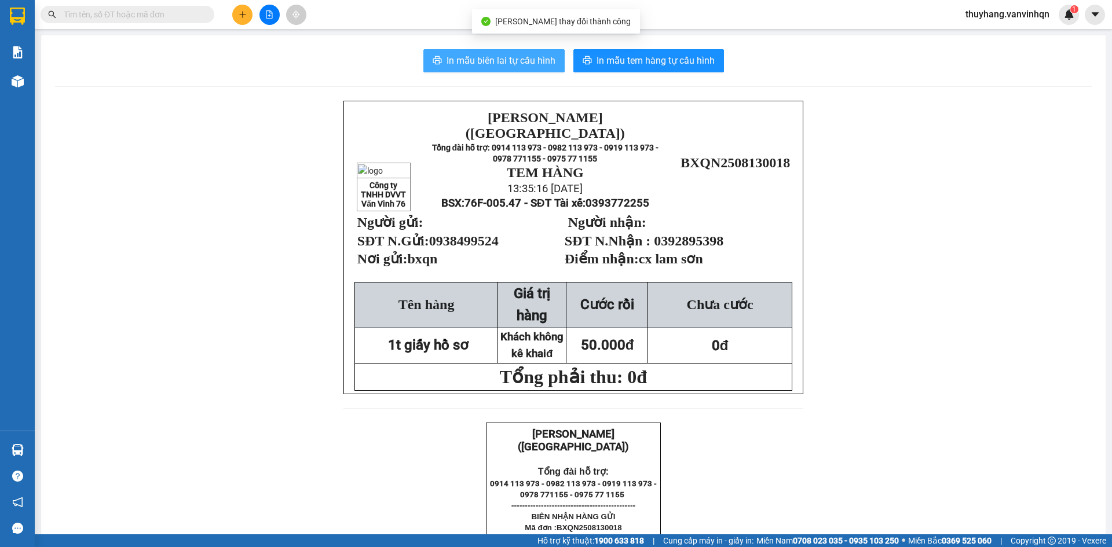
click at [537, 58] on span "In mẫu biên lai tự cấu hình" at bounding box center [500, 60] width 109 height 14
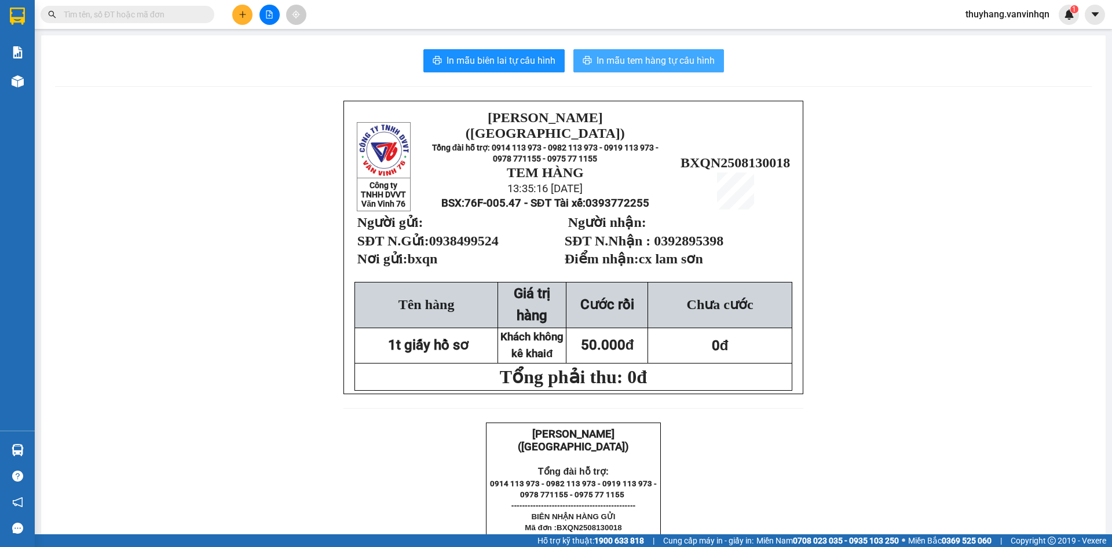
click at [678, 58] on span "In mẫu tem hàng tự cấu hình" at bounding box center [655, 60] width 118 height 14
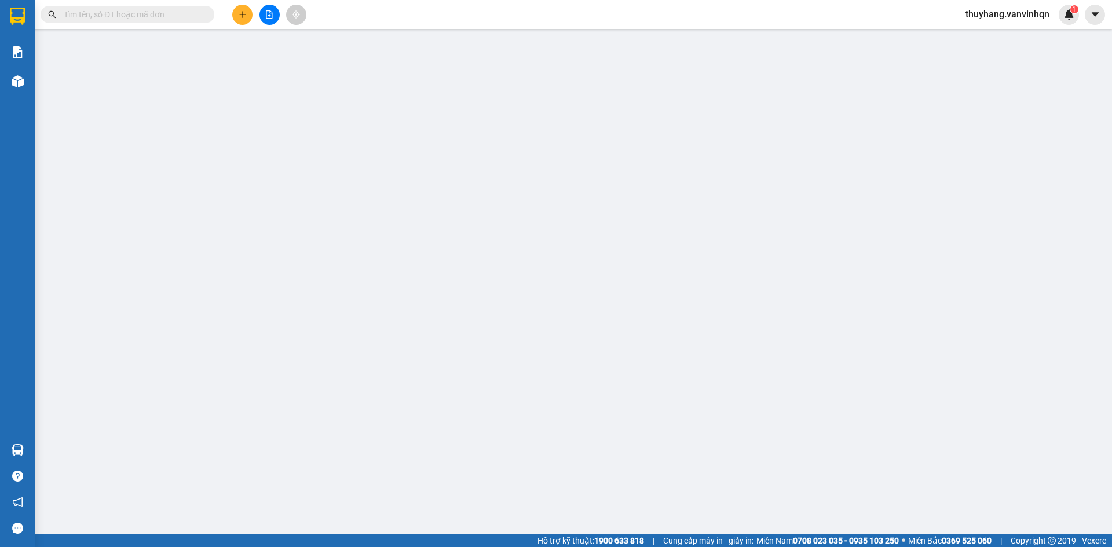
type input "0938499524"
type input "bxqn"
type input "0392895398"
type input "cx lam sơn"
type input "50.000"
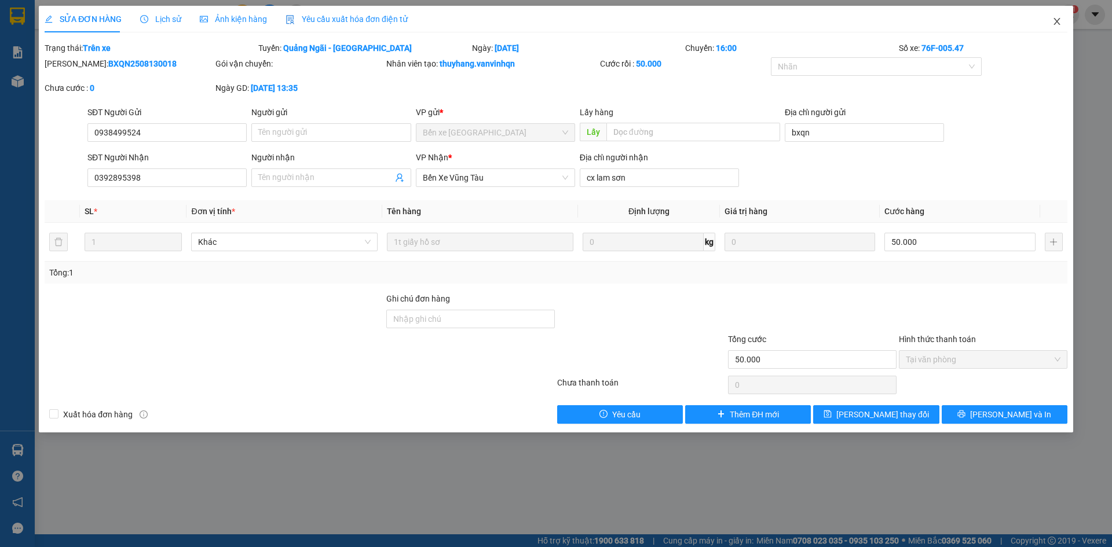
click at [1062, 19] on span "Close" at bounding box center [1056, 22] width 32 height 32
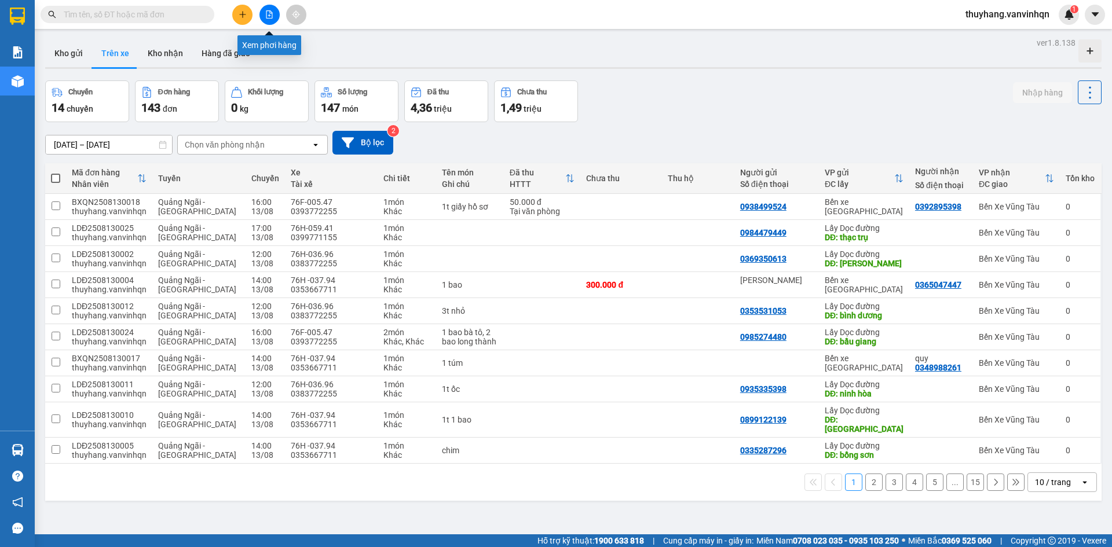
click at [270, 19] on button at bounding box center [269, 15] width 20 height 20
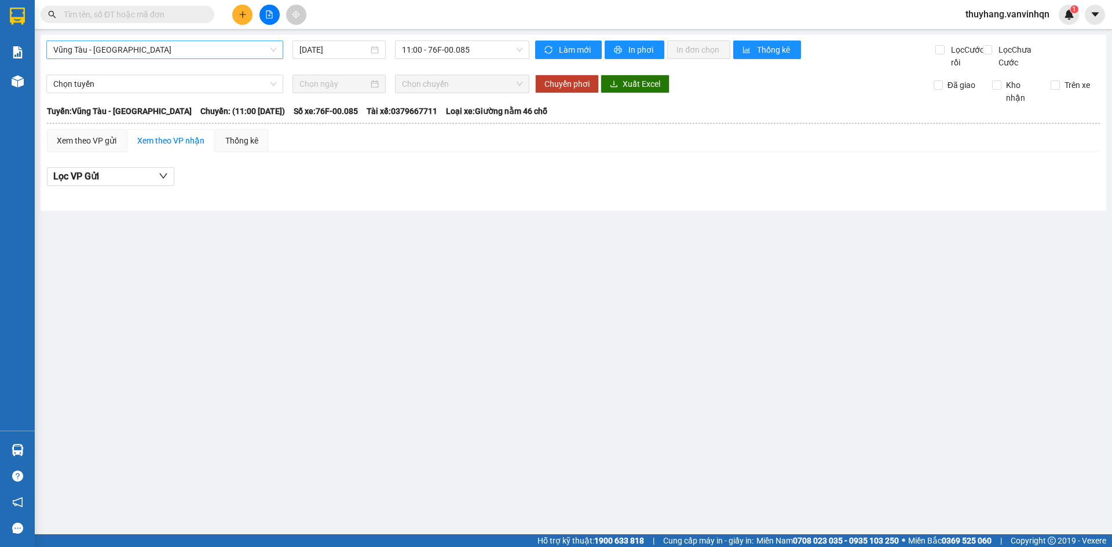
click at [133, 54] on span "Vũng Tàu - [GEOGRAPHIC_DATA]" at bounding box center [164, 49] width 223 height 17
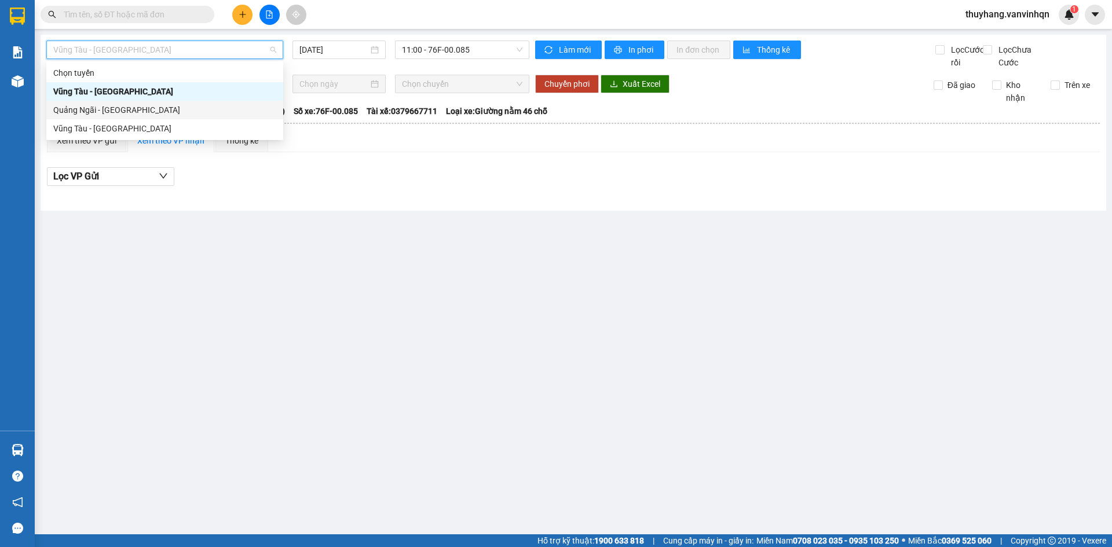
click at [138, 113] on div "Quảng Ngãi - [GEOGRAPHIC_DATA]" at bounding box center [164, 110] width 223 height 13
type input "[DATE]"
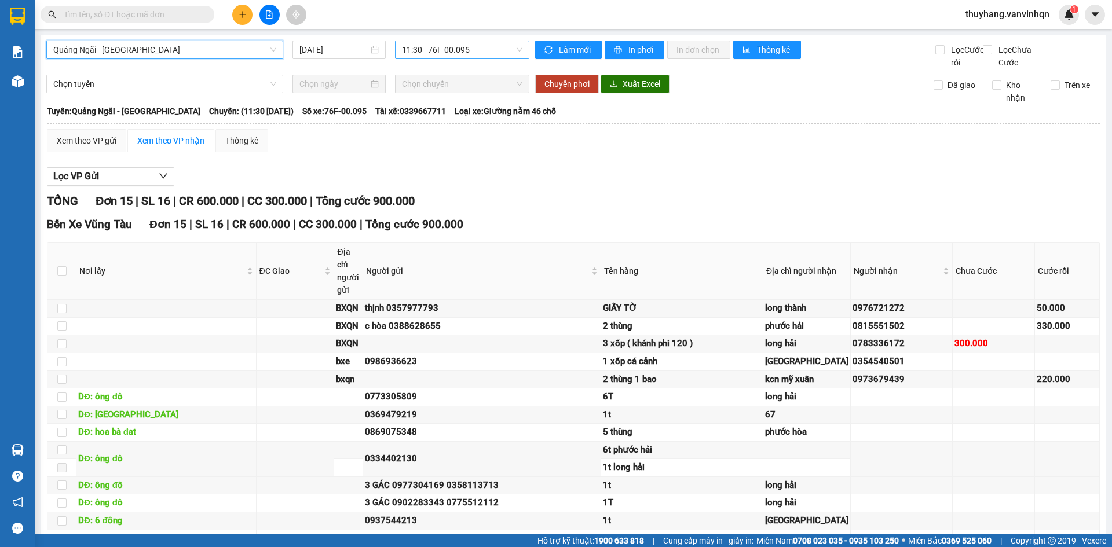
click at [465, 49] on span "11:30 - 76F-00.095" at bounding box center [462, 49] width 120 height 17
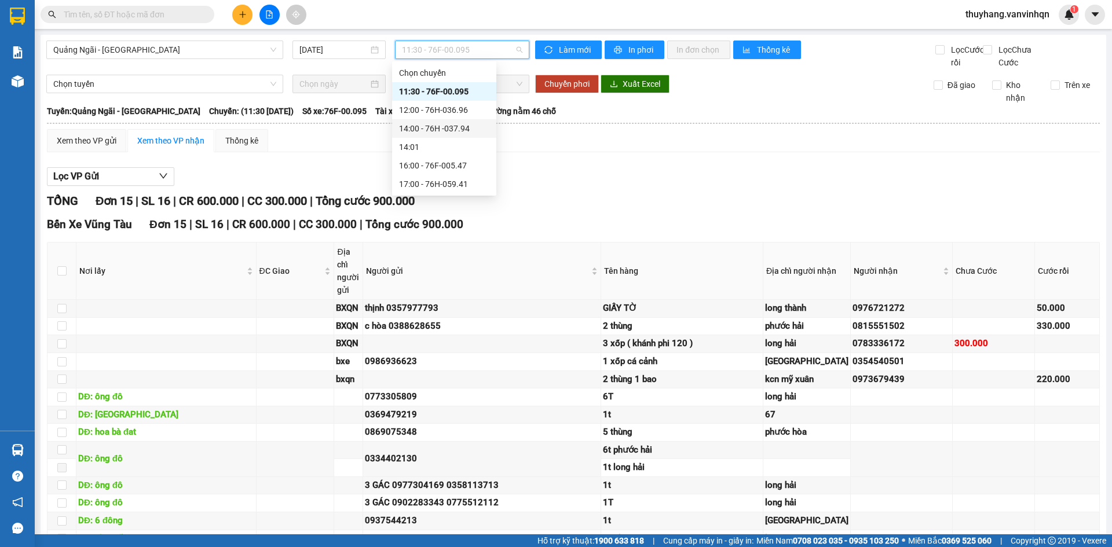
click at [464, 129] on div "14:00 - 76H -037.94" at bounding box center [444, 128] width 90 height 13
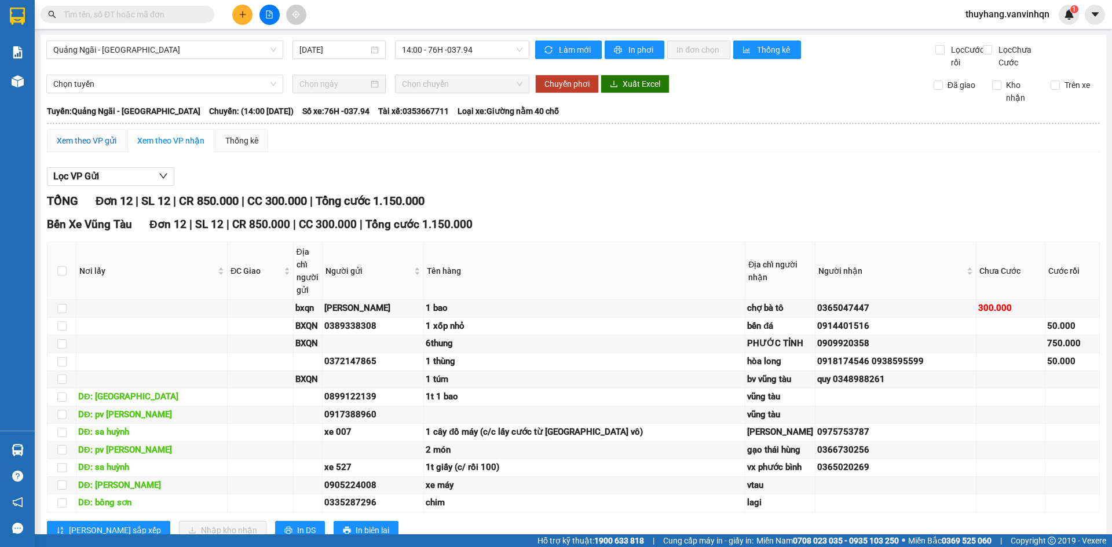
click at [98, 147] on div "Xem theo VP gửi" at bounding box center [87, 140] width 60 height 13
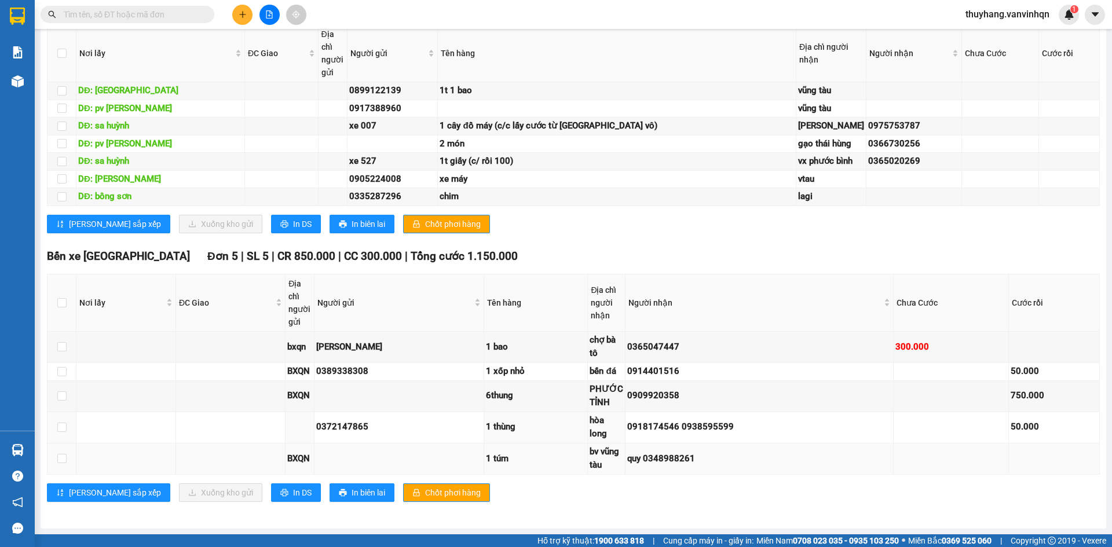
scroll to position [689, 0]
click at [293, 494] on span "In DS" at bounding box center [302, 492] width 19 height 13
click at [293, 218] on span "In DS" at bounding box center [302, 224] width 19 height 13
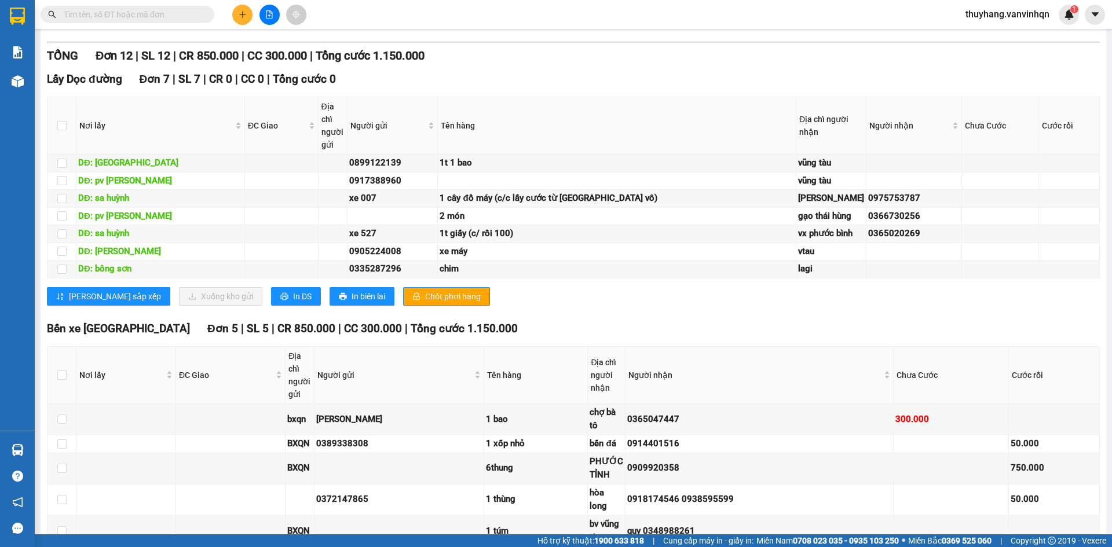
scroll to position [168, 0]
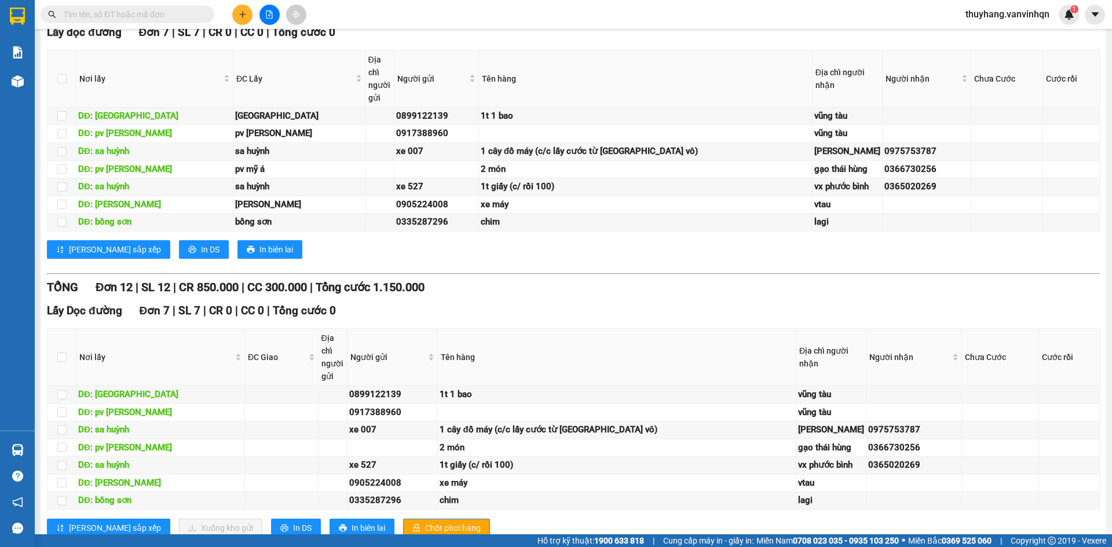
click at [267, 15] on icon "file-add" at bounding box center [269, 14] width 8 height 8
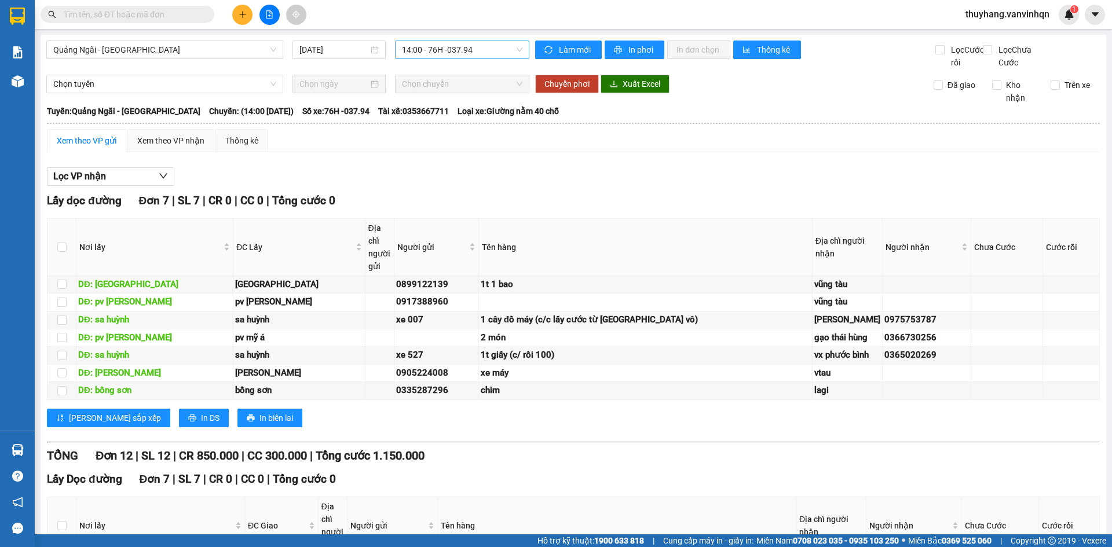
click at [463, 47] on span "14:00 - 76H -037.94" at bounding box center [462, 49] width 120 height 17
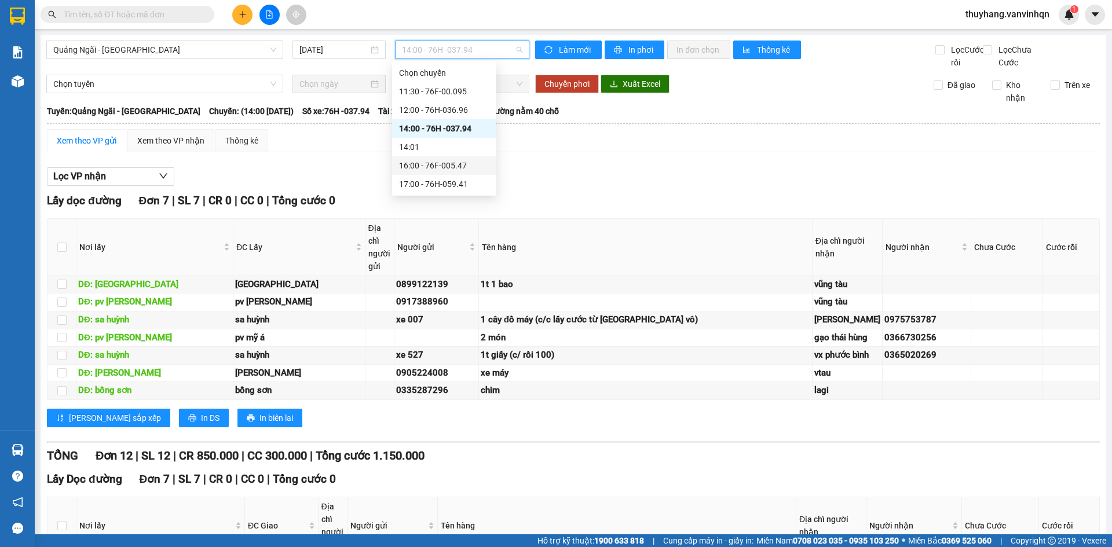
click at [471, 167] on div "16:00 - 76F-005.47" at bounding box center [444, 165] width 90 height 13
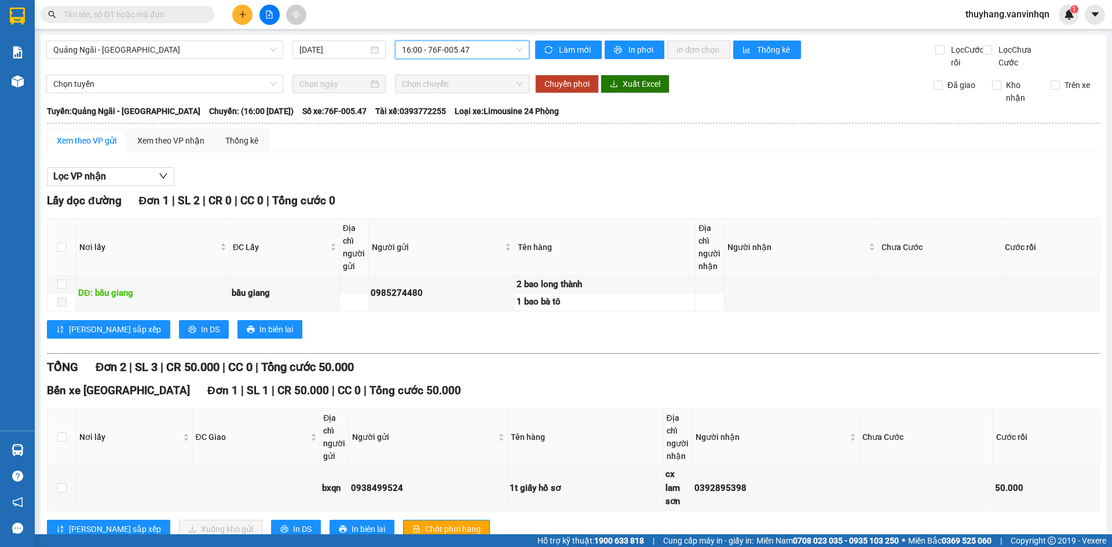
click at [487, 53] on span "16:00 - 76F-005.47" at bounding box center [462, 49] width 120 height 17
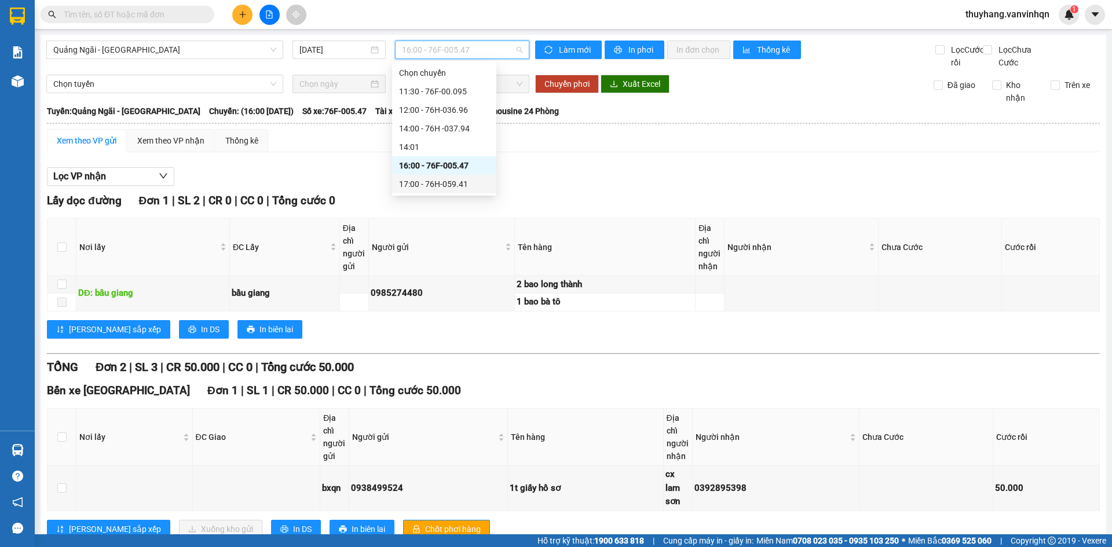
click at [476, 179] on div "17:00 - 76H-059.41" at bounding box center [444, 184] width 90 height 13
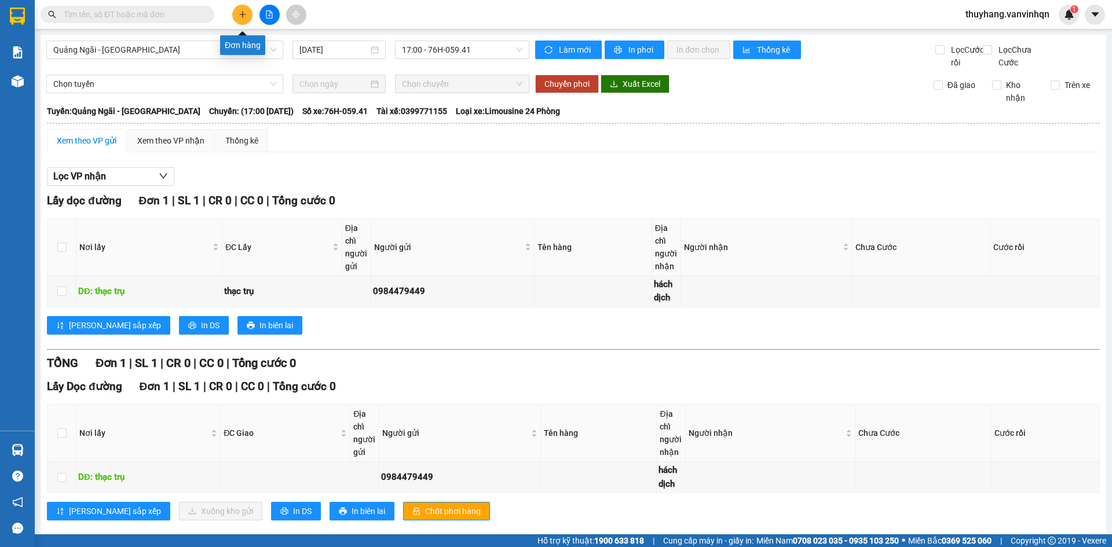
click at [236, 17] on button at bounding box center [242, 15] width 20 height 20
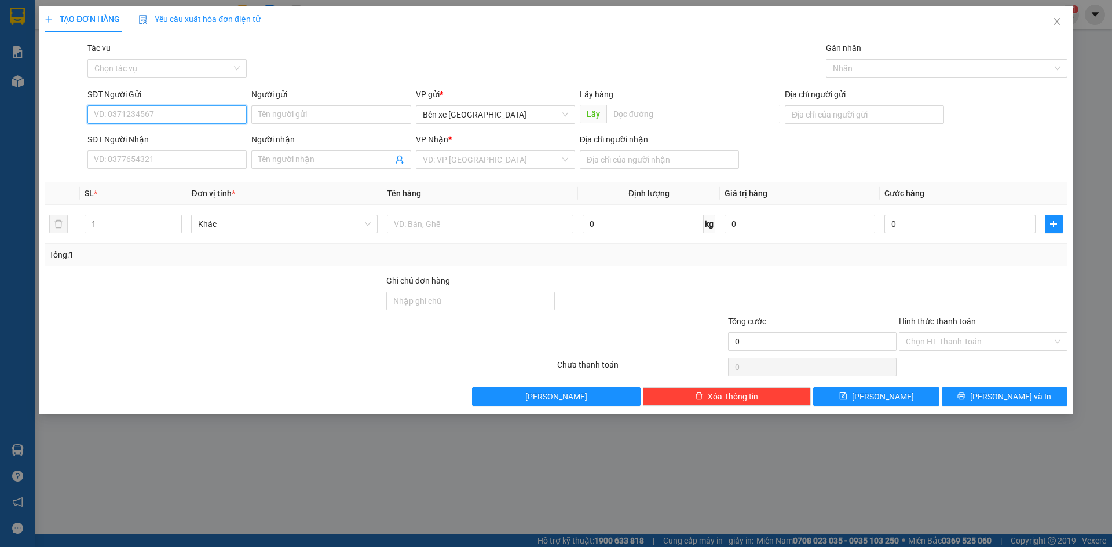
click at [215, 118] on input "SĐT Người Gửi" at bounding box center [166, 114] width 159 height 19
type input "0914784723"
click at [182, 142] on div "0914784723 - thường" at bounding box center [166, 137] width 145 height 13
type input "thường"
type input "bxqn"
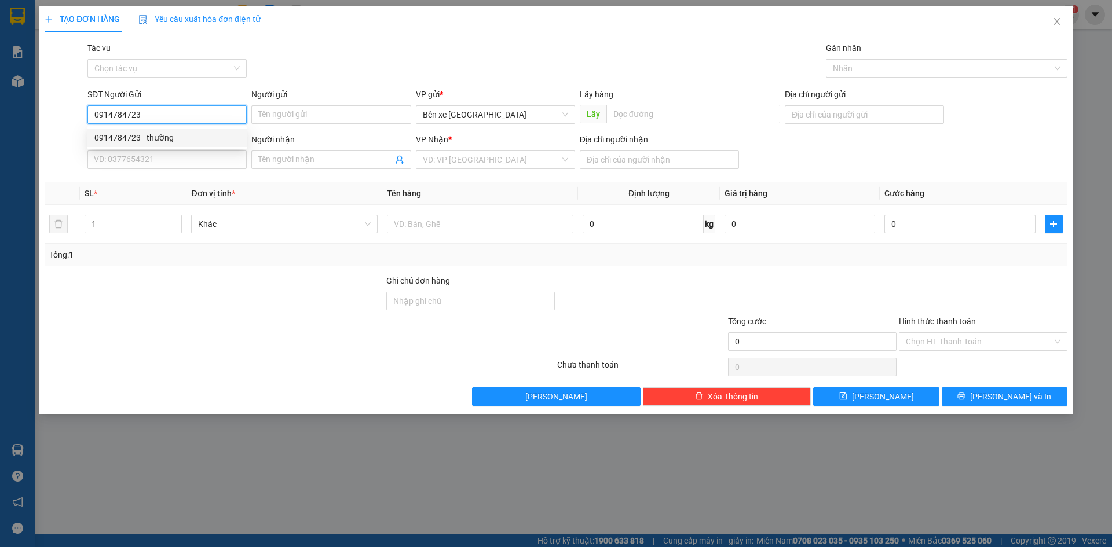
type input "0919897194"
type input "pháp"
type input "tân thắng"
type input "70.000"
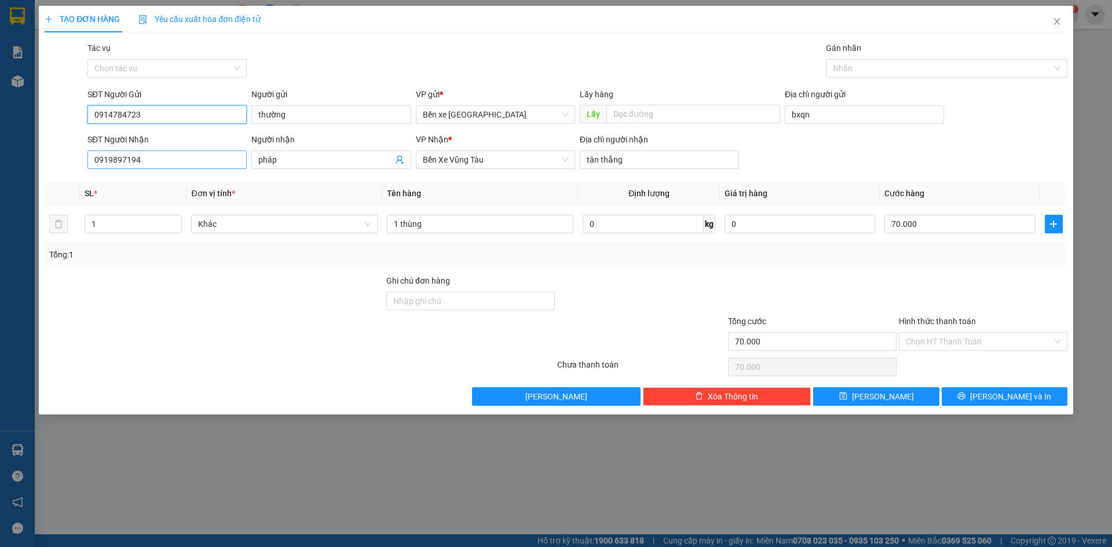
type input "0914784723"
click at [185, 160] on input "0919897194" at bounding box center [166, 160] width 159 height 19
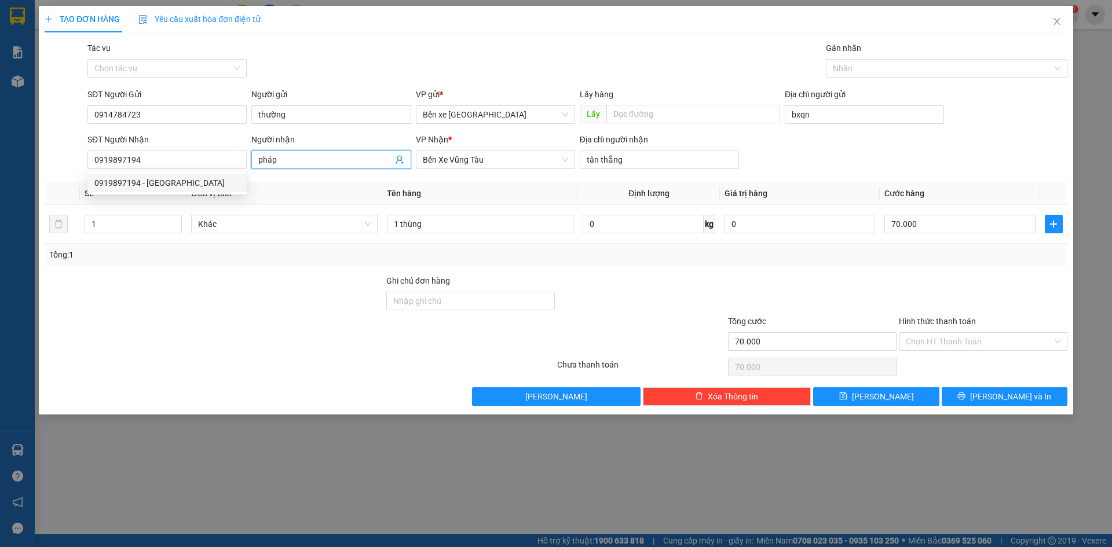
click at [322, 163] on input "pháp" at bounding box center [325, 159] width 134 height 13
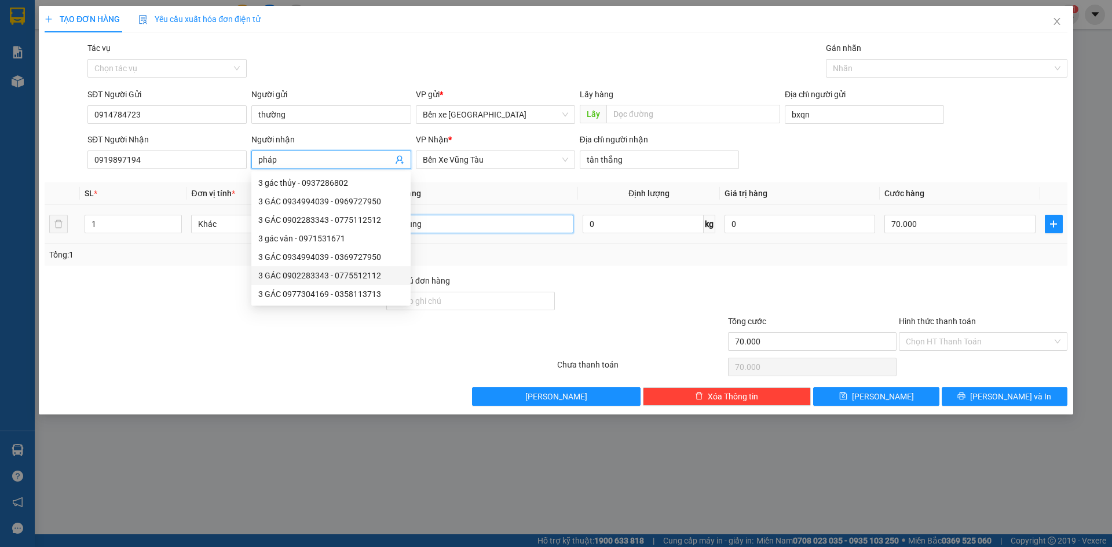
click at [459, 226] on input "1 thùng" at bounding box center [480, 224] width 186 height 19
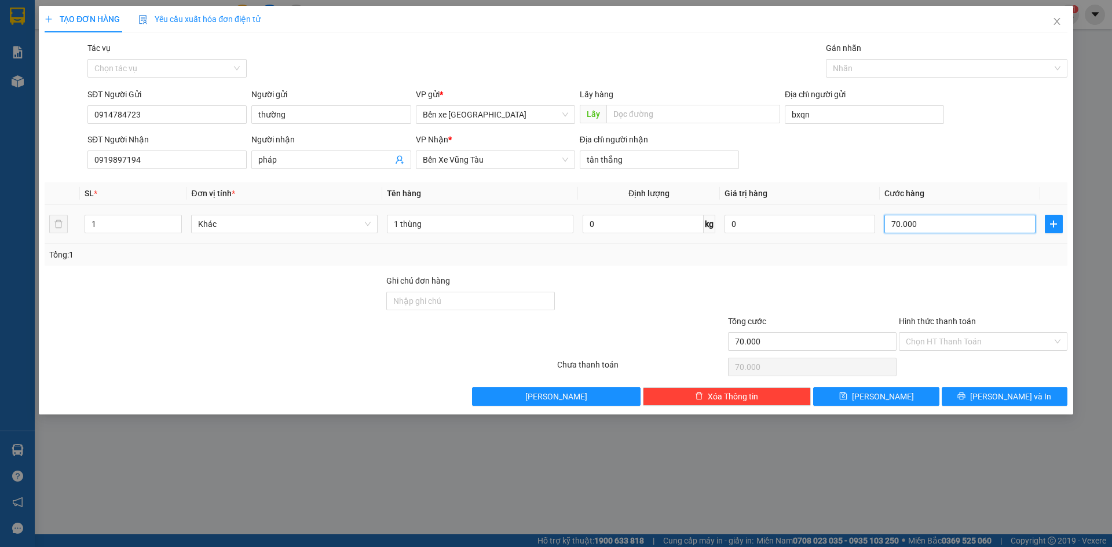
click at [948, 226] on input "70.000" at bounding box center [959, 224] width 151 height 19
type input "0"
type input "7"
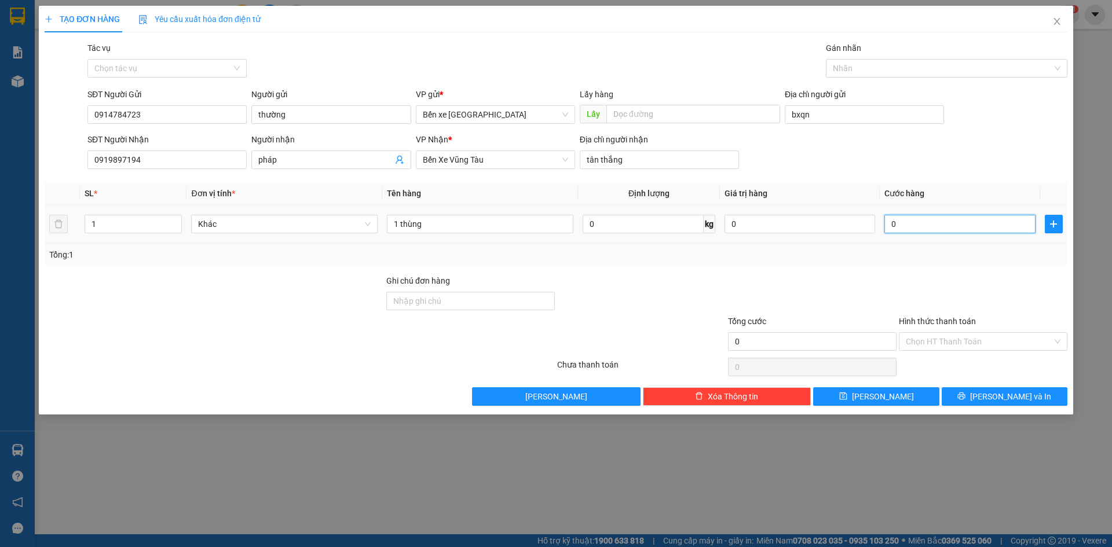
type input "7"
type input "007"
type input "70"
type input "0.070"
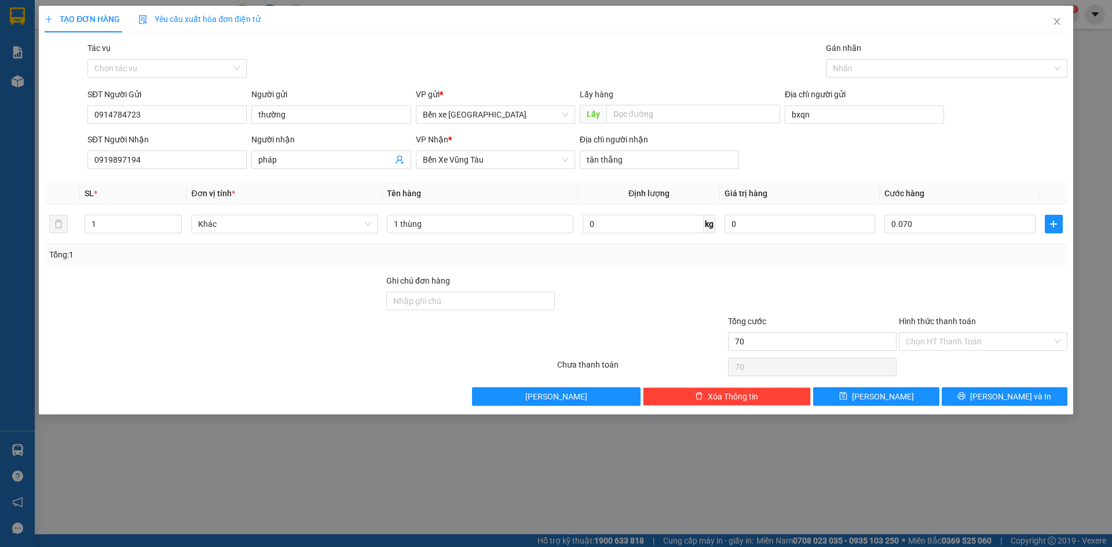
type input "70.000"
click at [900, 280] on div at bounding box center [982, 294] width 171 height 41
click at [949, 339] on input "Hình thức thanh toán" at bounding box center [978, 341] width 146 height 17
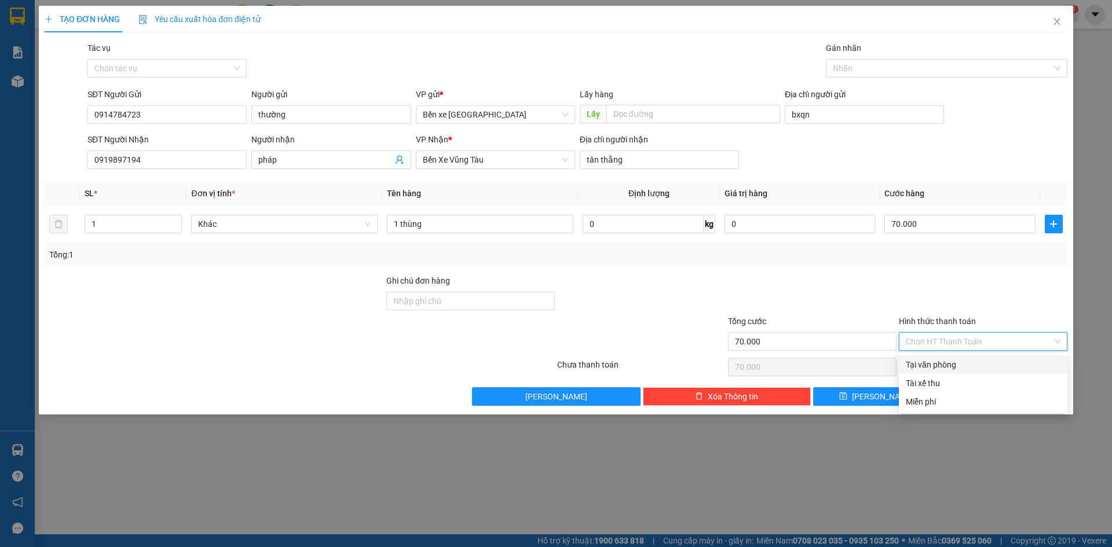
click at [957, 363] on div "Tại văn phòng" at bounding box center [982, 364] width 155 height 13
type input "0"
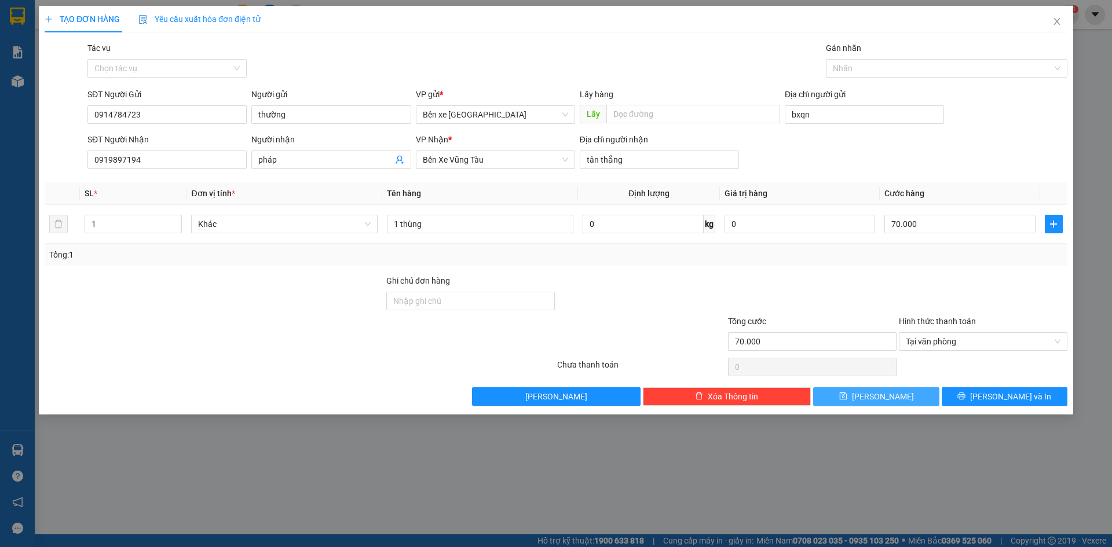
click at [861, 401] on button "[PERSON_NAME]" at bounding box center [876, 396] width 126 height 19
type input "0"
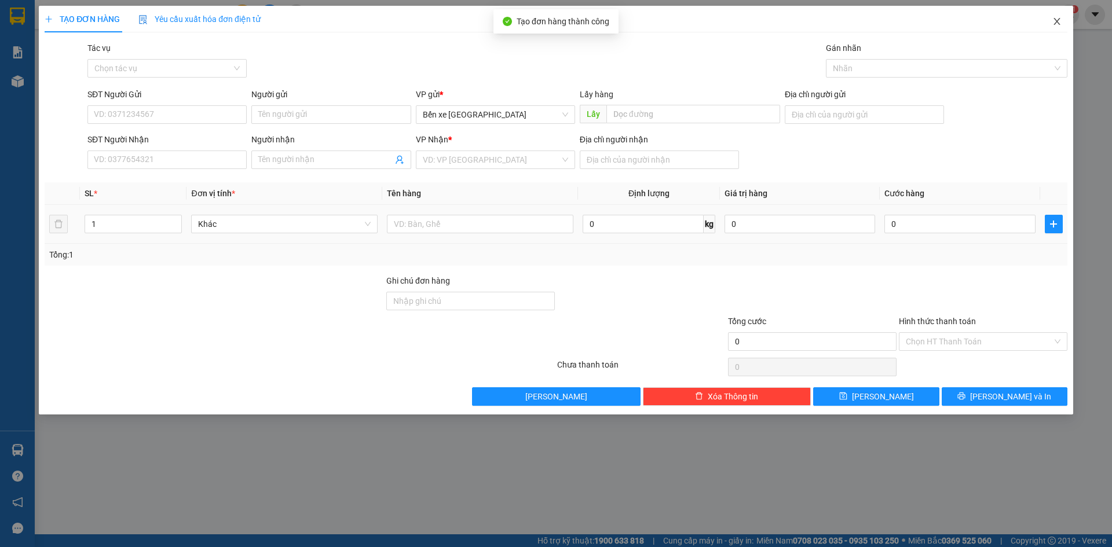
drag, startPoint x: 1056, startPoint y: 14, endPoint x: 960, endPoint y: 32, distance: 97.7
click at [1057, 14] on span "Close" at bounding box center [1056, 22] width 32 height 32
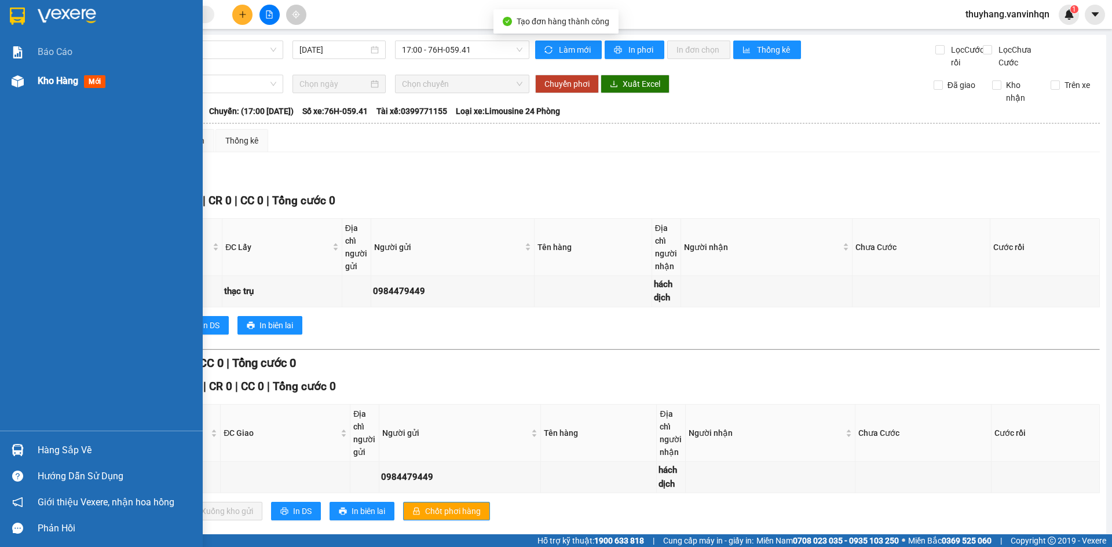
click at [28, 81] on div "Kho hàng mới" at bounding box center [101, 81] width 203 height 29
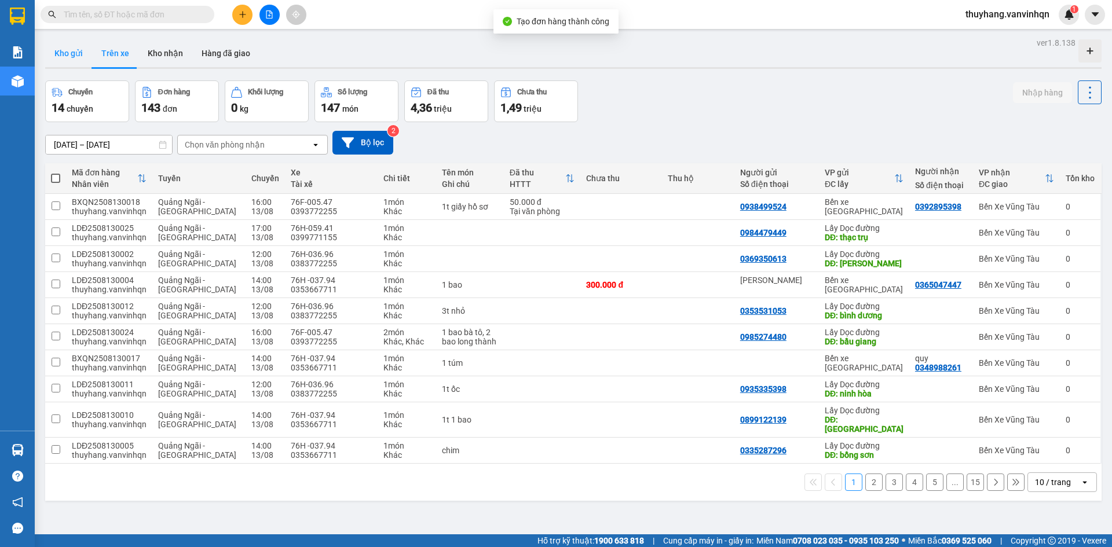
click at [68, 43] on button "Kho gửi" at bounding box center [68, 53] width 47 height 28
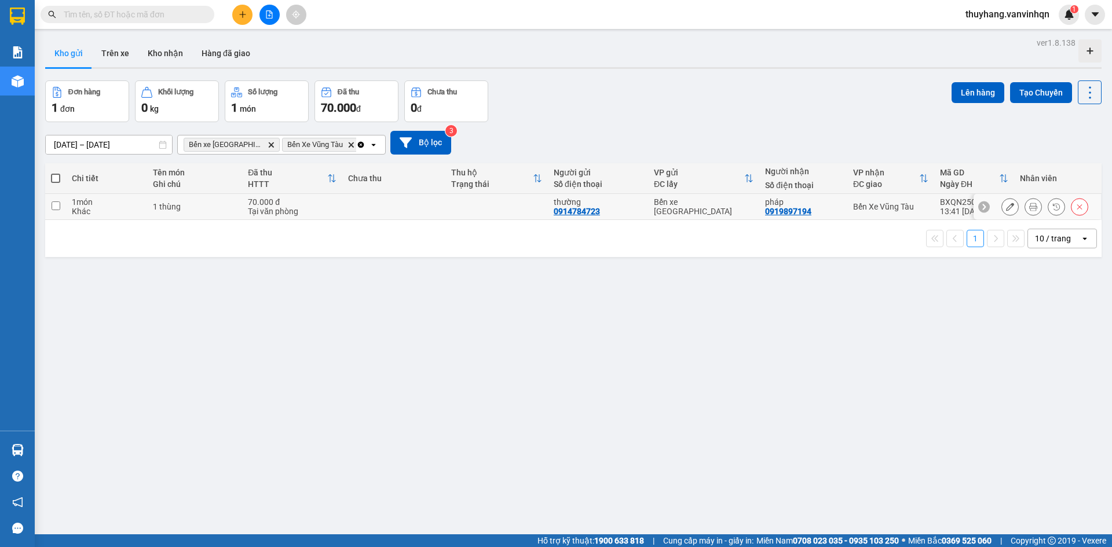
click at [517, 205] on td at bounding box center [496, 207] width 102 height 26
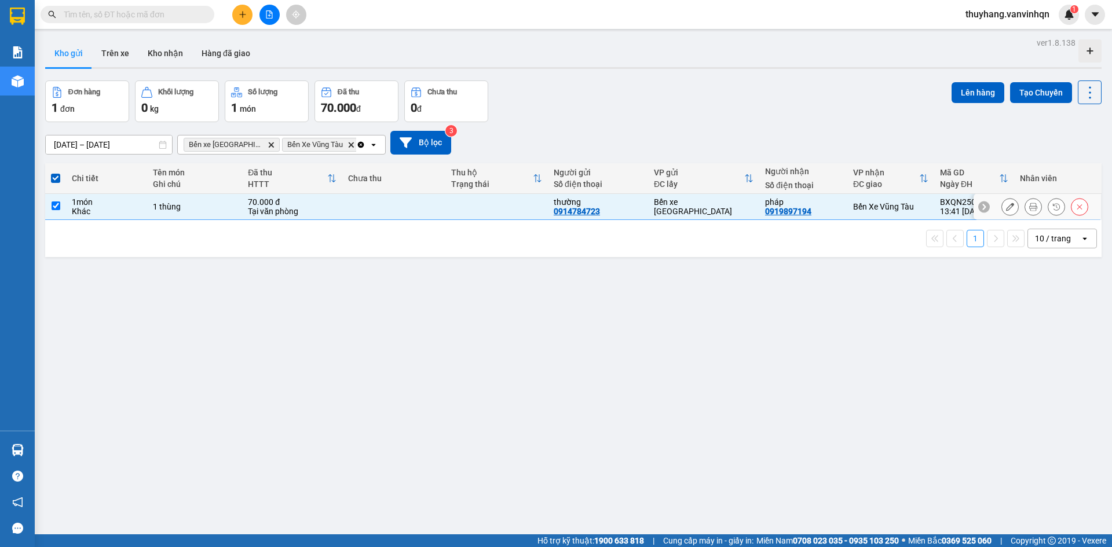
drag, startPoint x: 831, startPoint y: 209, endPoint x: 957, endPoint y: 214, distance: 125.7
click at [832, 209] on div "pháp 0919897194" at bounding box center [803, 206] width 76 height 19
checkbox input "false"
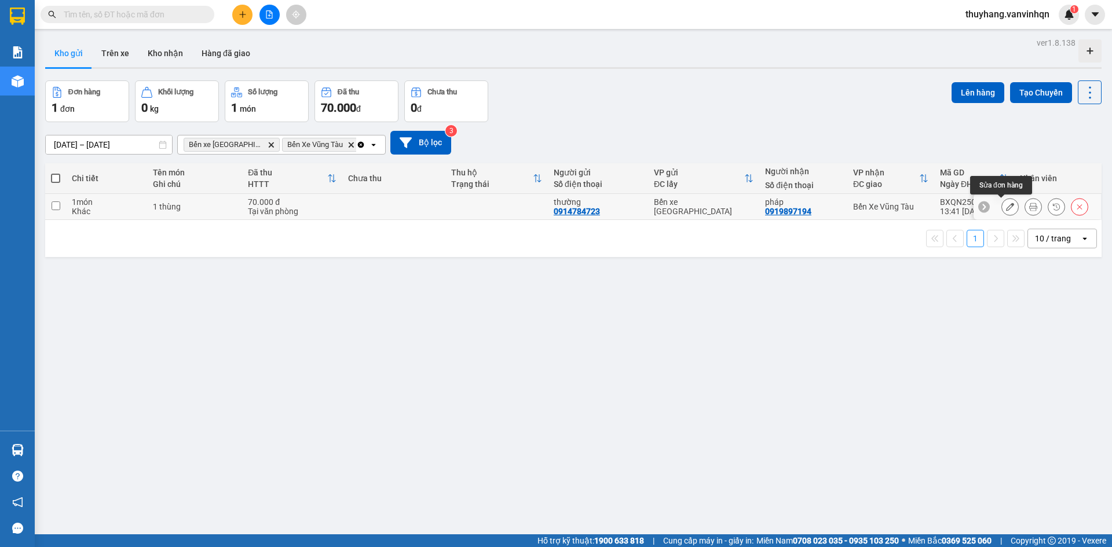
click at [1006, 209] on icon at bounding box center [1010, 207] width 8 height 8
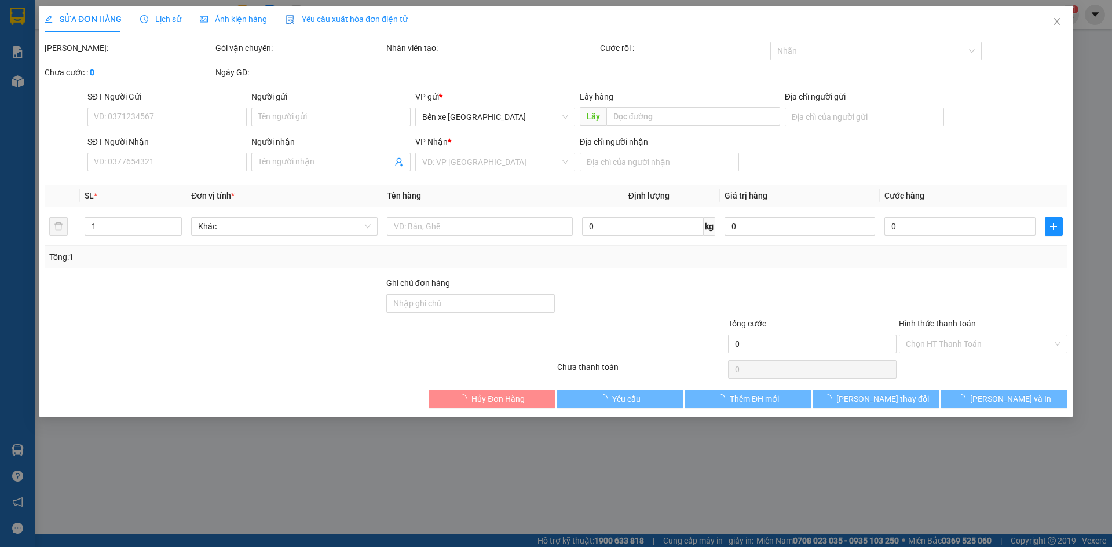
type input "0914784723"
type input "thường"
type input "bxqn"
type input "0919897194"
type input "pháp"
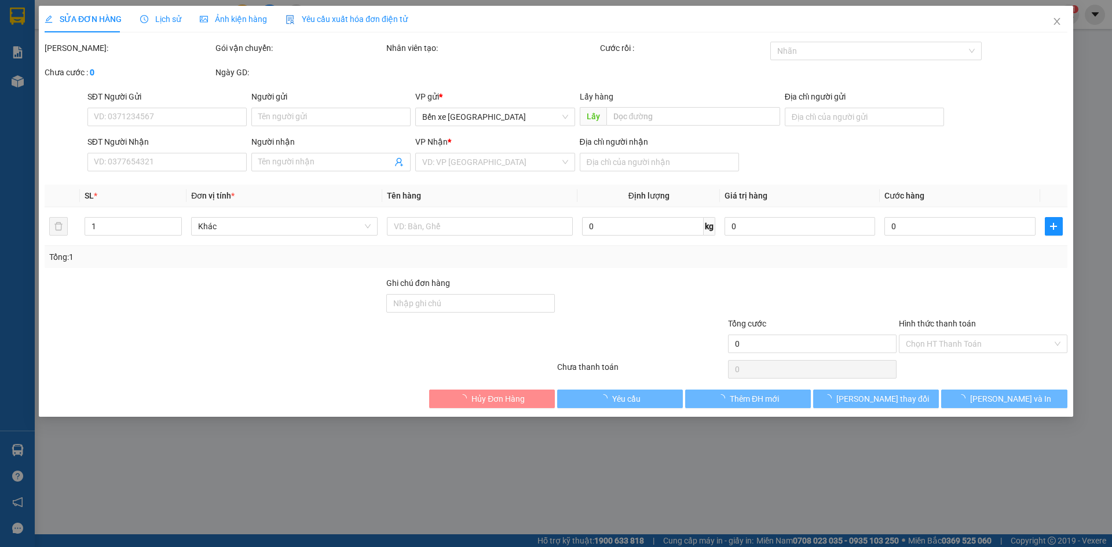
type input "tân thắng"
type input "70.000"
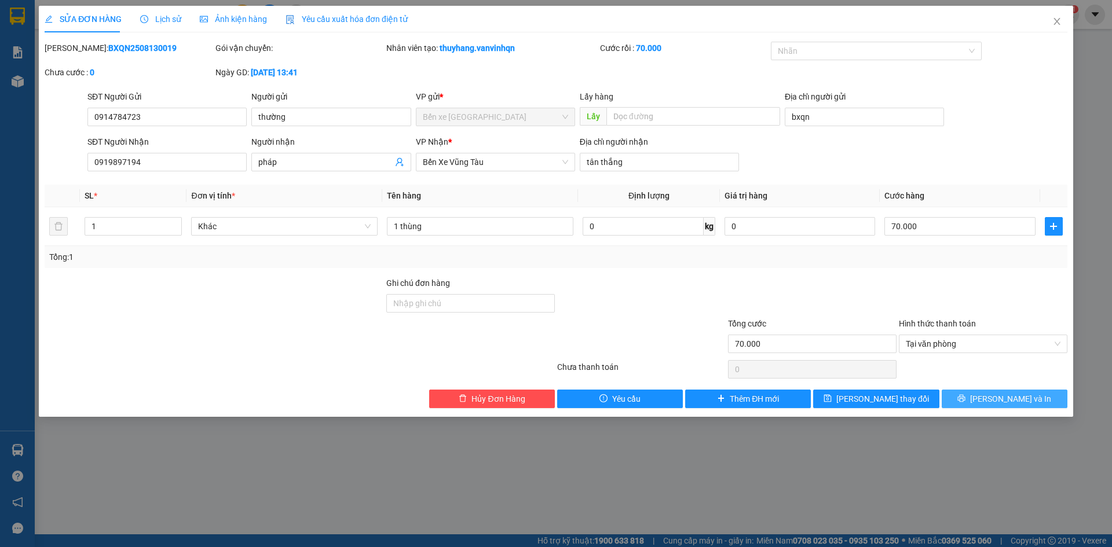
click at [1018, 397] on span "[PERSON_NAME] và In" at bounding box center [1010, 399] width 81 height 13
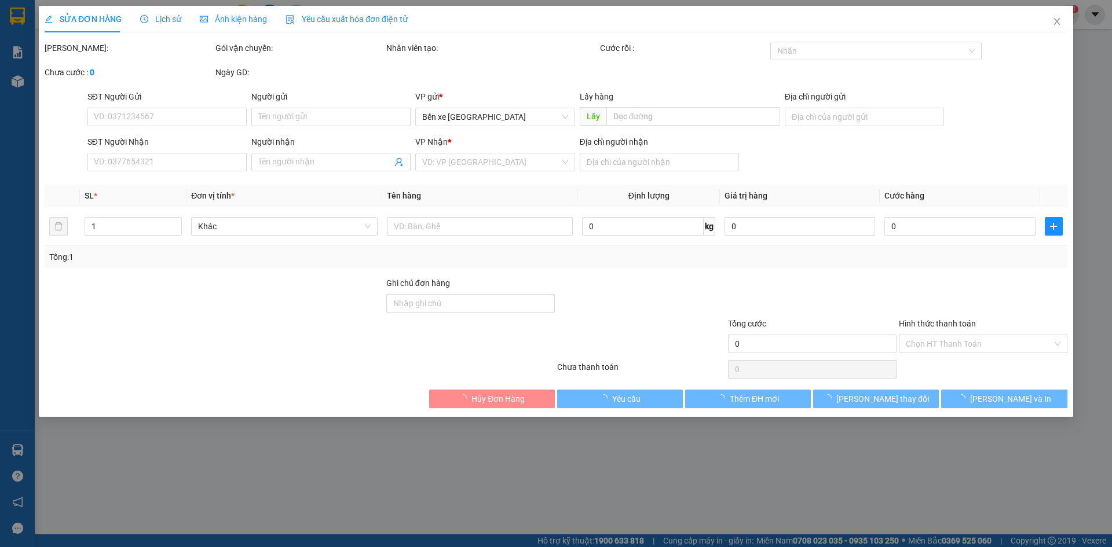
type input "0914784723"
type input "thường"
type input "bxqn"
type input "0919897194"
type input "pháp"
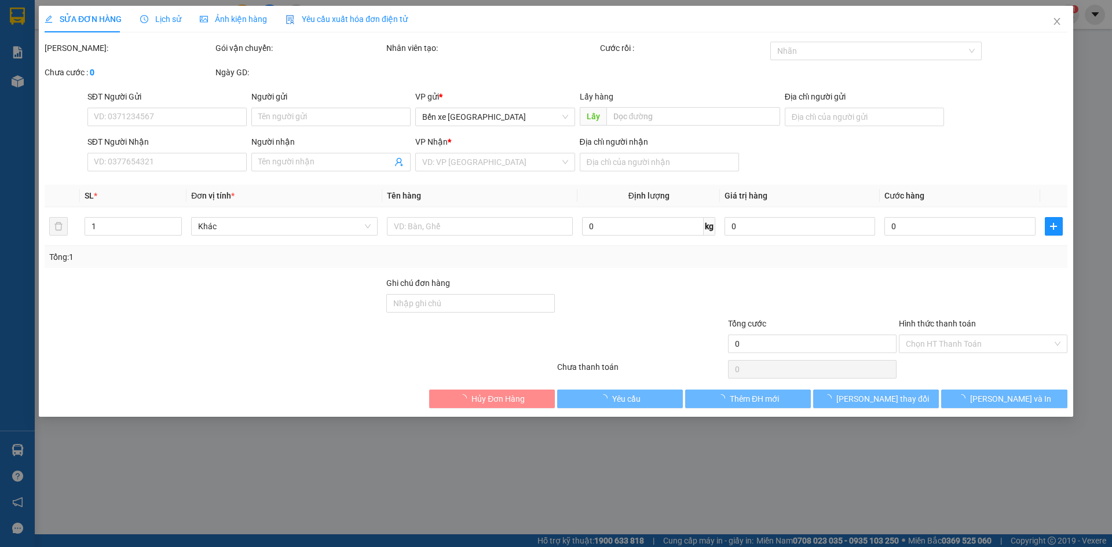
type input "tân thắng"
type input "70.000"
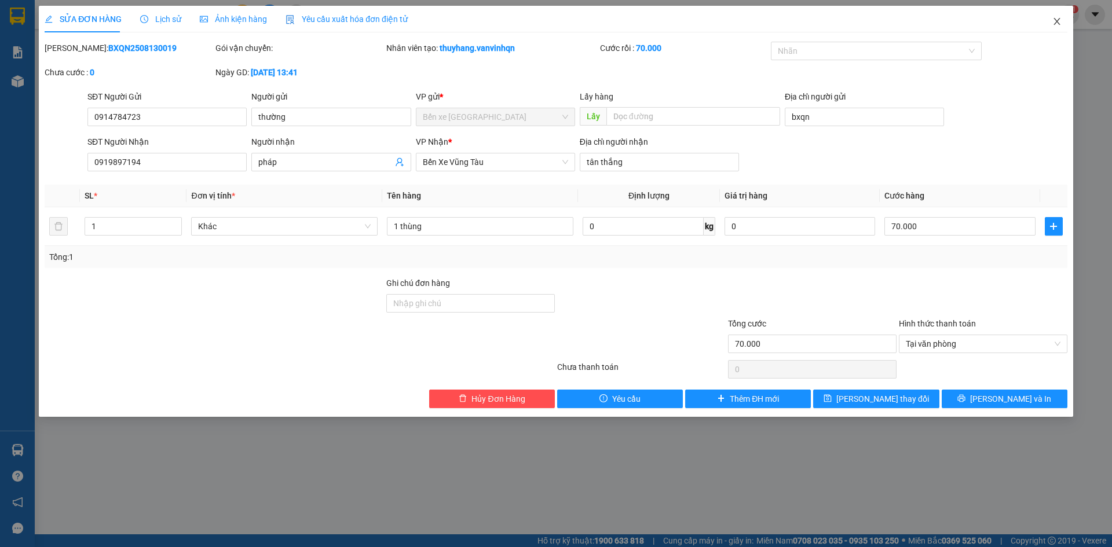
click at [1059, 18] on icon "close" at bounding box center [1056, 21] width 9 height 9
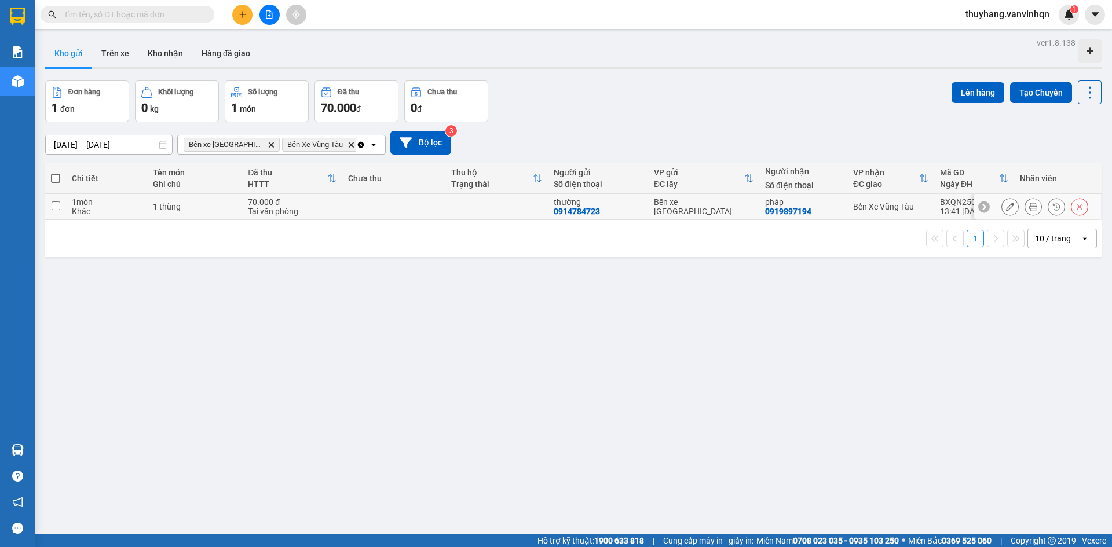
click at [180, 206] on div "1 thùng" at bounding box center [195, 206] width 84 height 9
checkbox input "true"
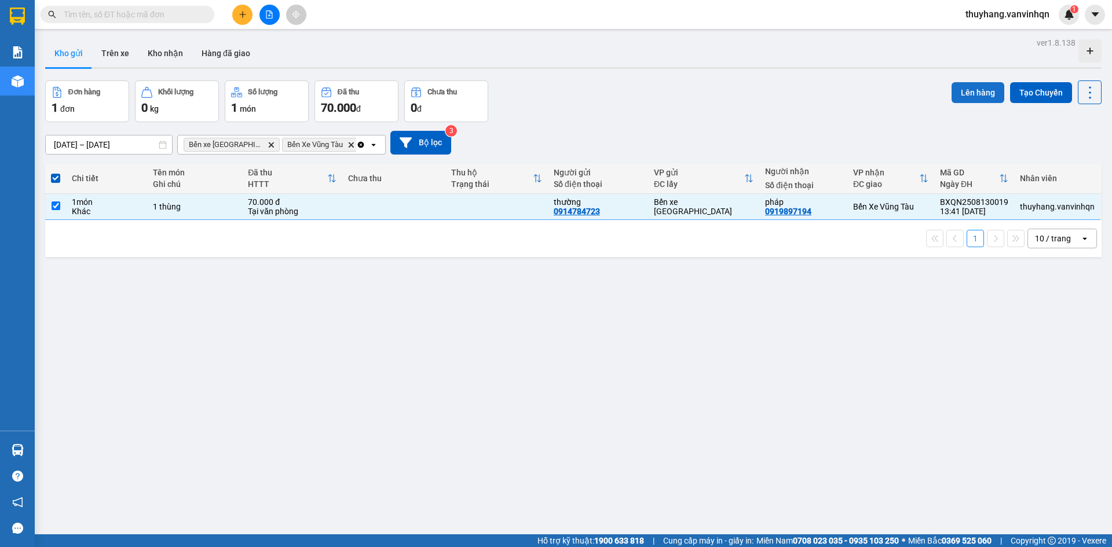
click at [951, 91] on button "Lên hàng" at bounding box center [977, 92] width 53 height 21
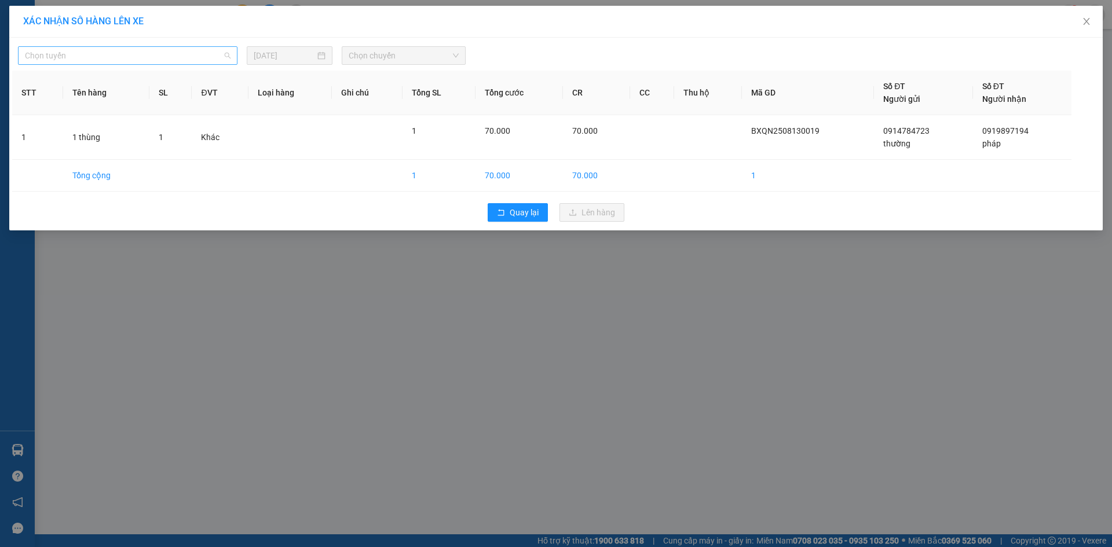
click at [61, 49] on span "Chọn tuyến" at bounding box center [128, 55] width 206 height 17
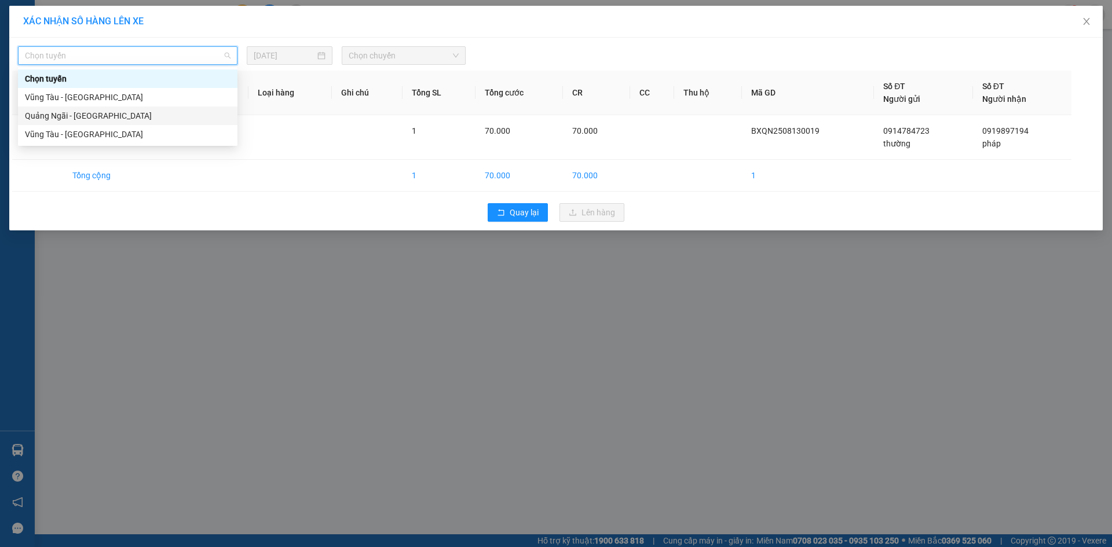
click at [86, 116] on div "Quảng Ngãi - [GEOGRAPHIC_DATA]" at bounding box center [128, 115] width 206 height 13
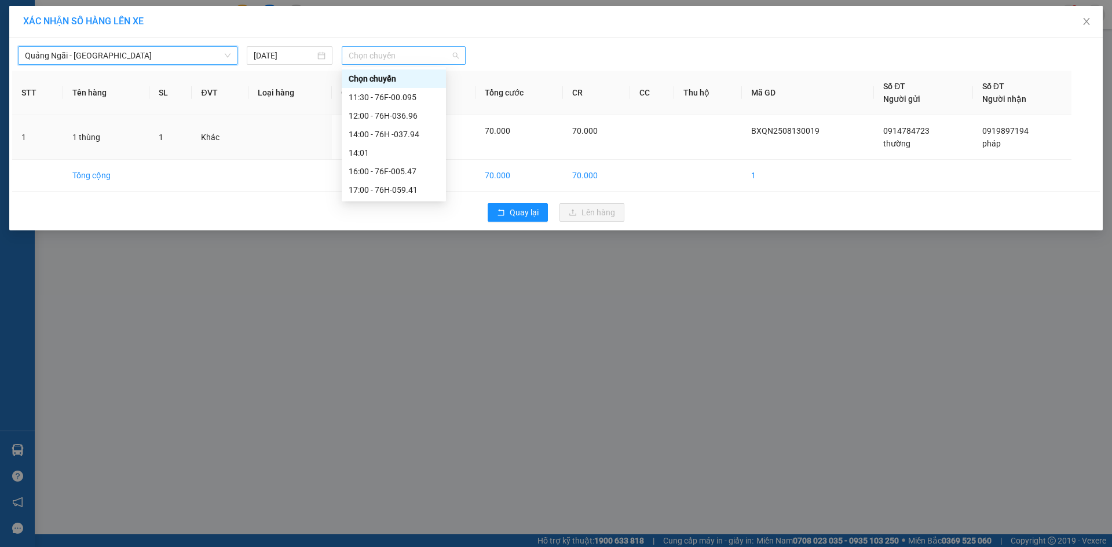
click at [451, 46] on div "Chọn chuyến" at bounding box center [404, 55] width 124 height 19
drag, startPoint x: 413, startPoint y: 131, endPoint x: 608, endPoint y: 215, distance: 212.6
click at [416, 131] on div "14:00 - 76H -037.94" at bounding box center [394, 134] width 90 height 13
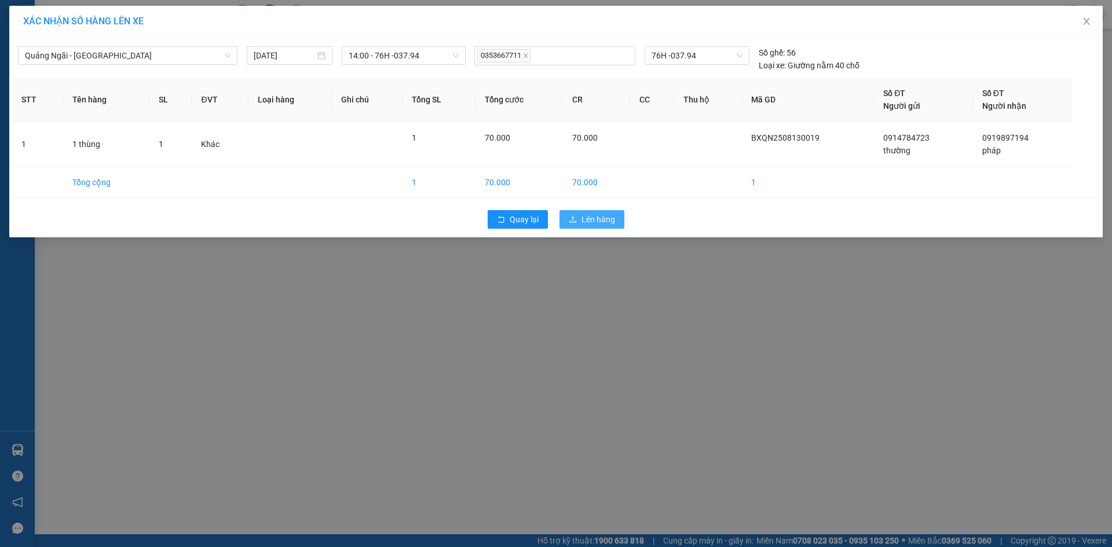
click at [611, 219] on span "Lên hàng" at bounding box center [598, 219] width 34 height 13
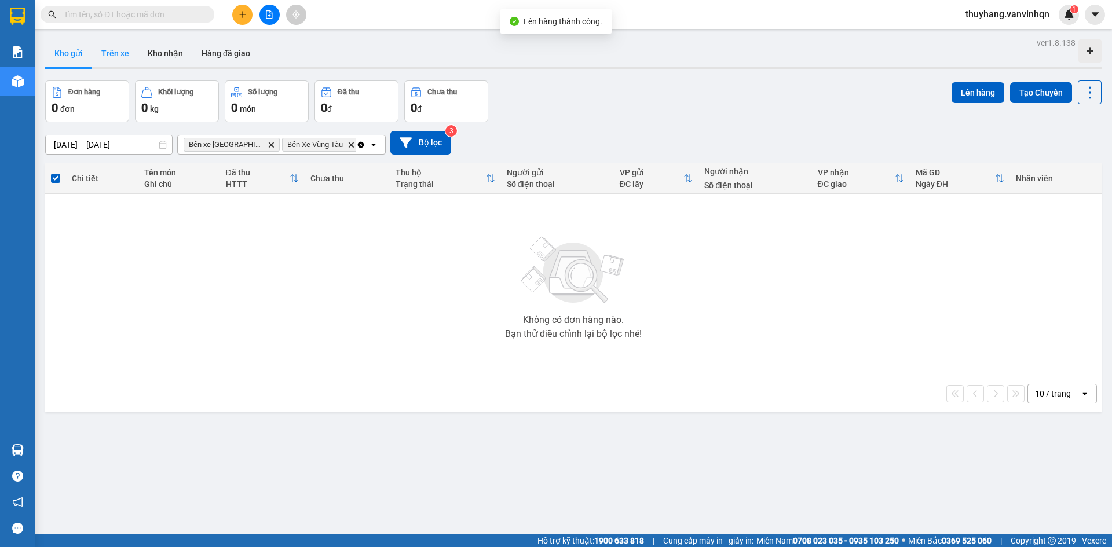
click at [127, 50] on button "Trên xe" at bounding box center [115, 53] width 46 height 28
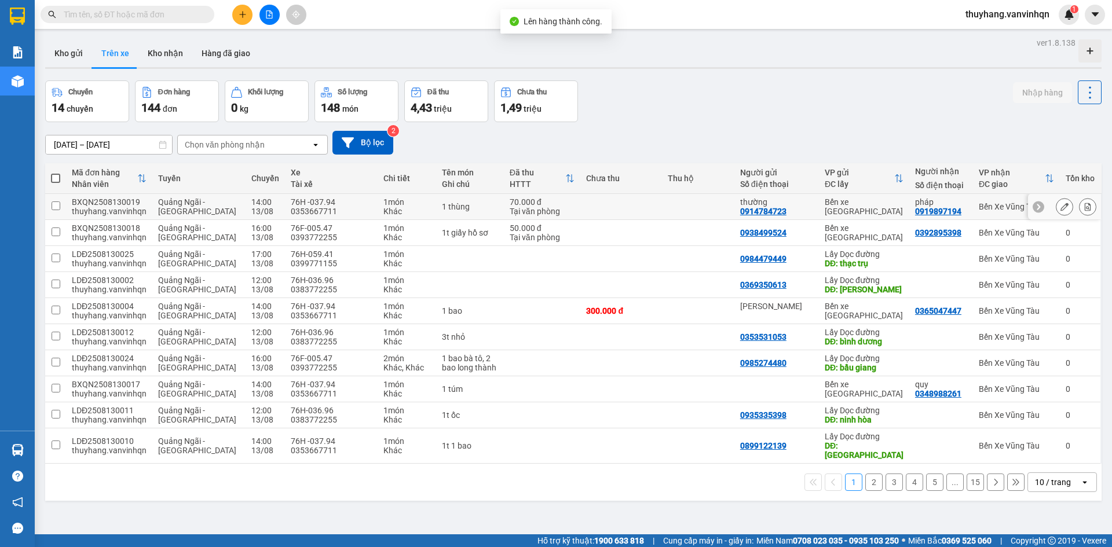
click at [1060, 207] on icon at bounding box center [1064, 207] width 8 height 8
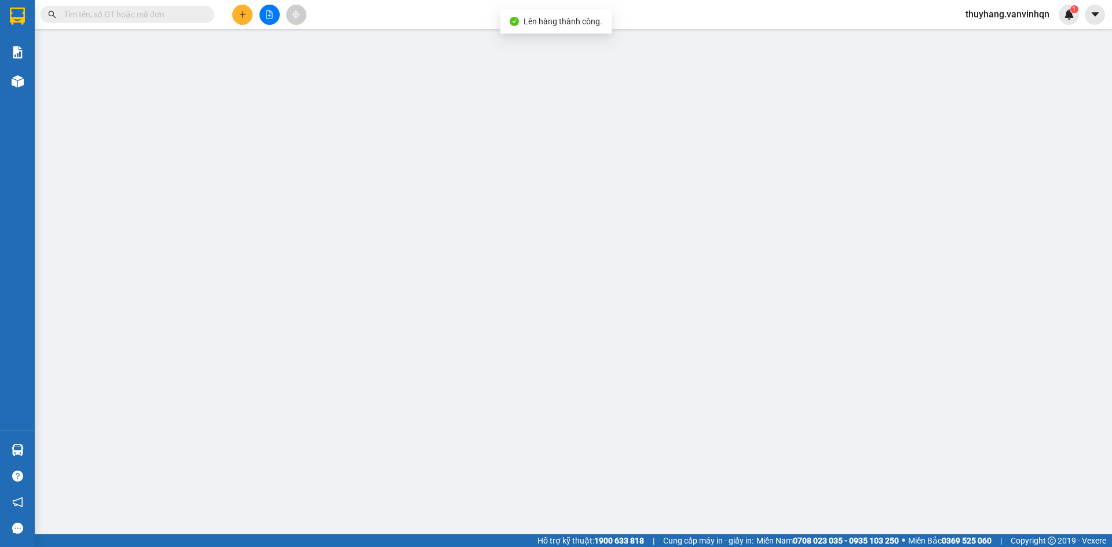
type input "0914784723"
type input "thường"
type input "bxqn"
type input "0919897194"
type input "pháp"
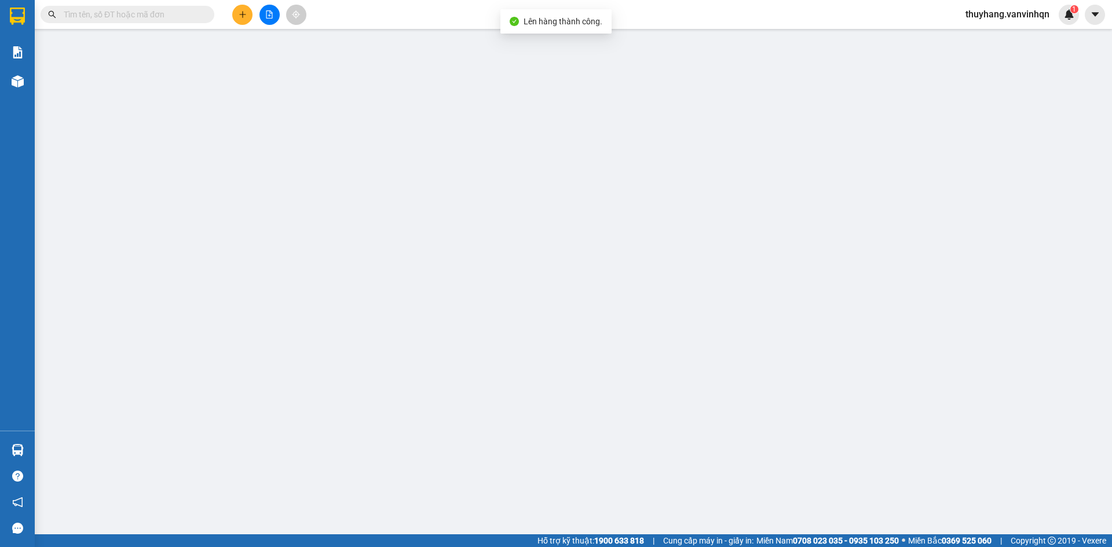
type input "tân thắng"
type input "70.000"
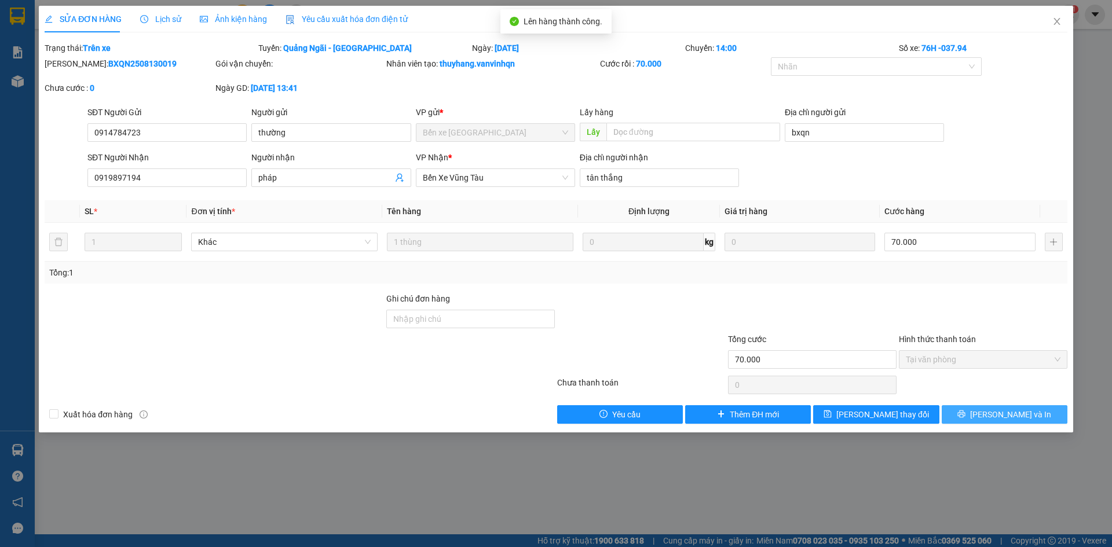
click at [1008, 405] on button "[PERSON_NAME] và In" at bounding box center [1004, 414] width 126 height 19
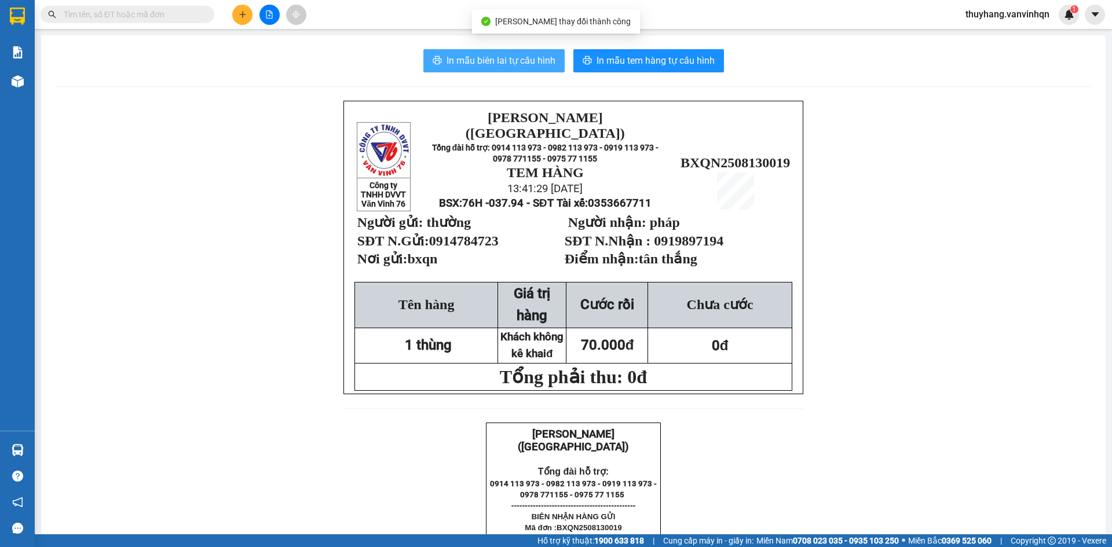
click at [547, 64] on span "In mẫu biên lai tự cấu hình" at bounding box center [500, 60] width 109 height 14
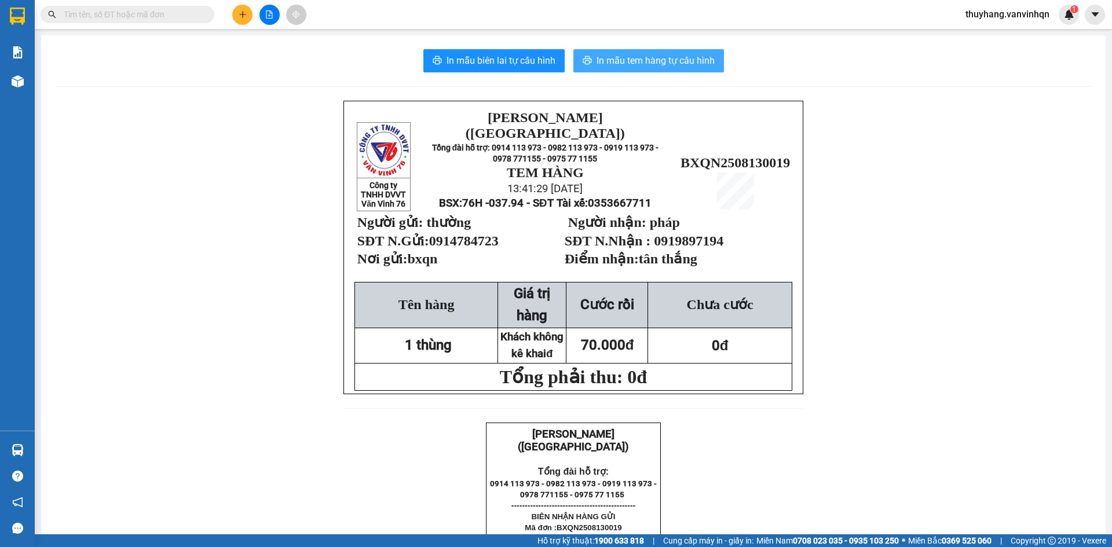
click at [652, 58] on span "In mẫu tem hàng tự cấu hình" at bounding box center [655, 60] width 118 height 14
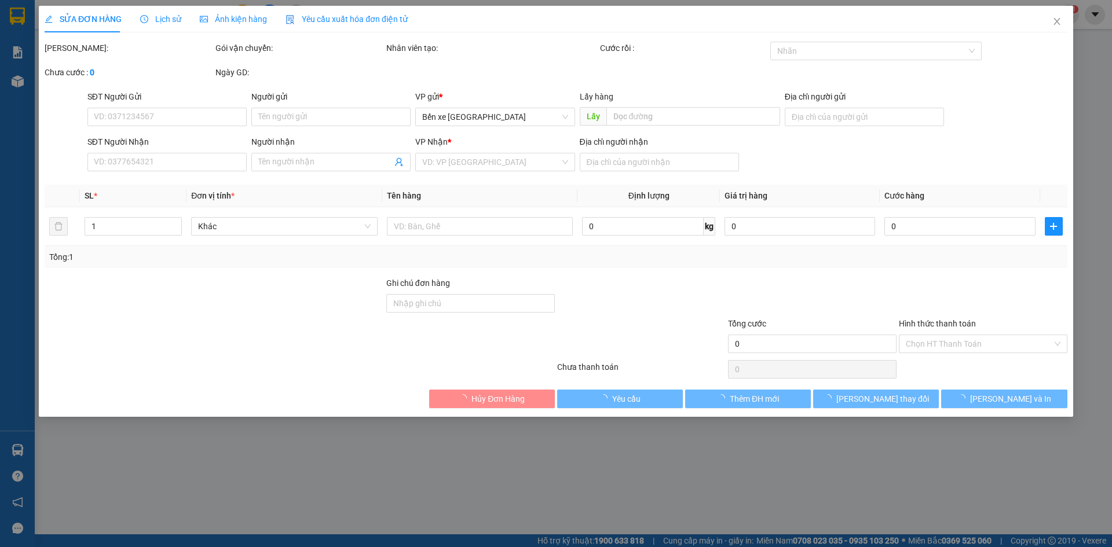
type input "0914784723"
type input "thường"
type input "bxqn"
type input "0919897194"
type input "pháp"
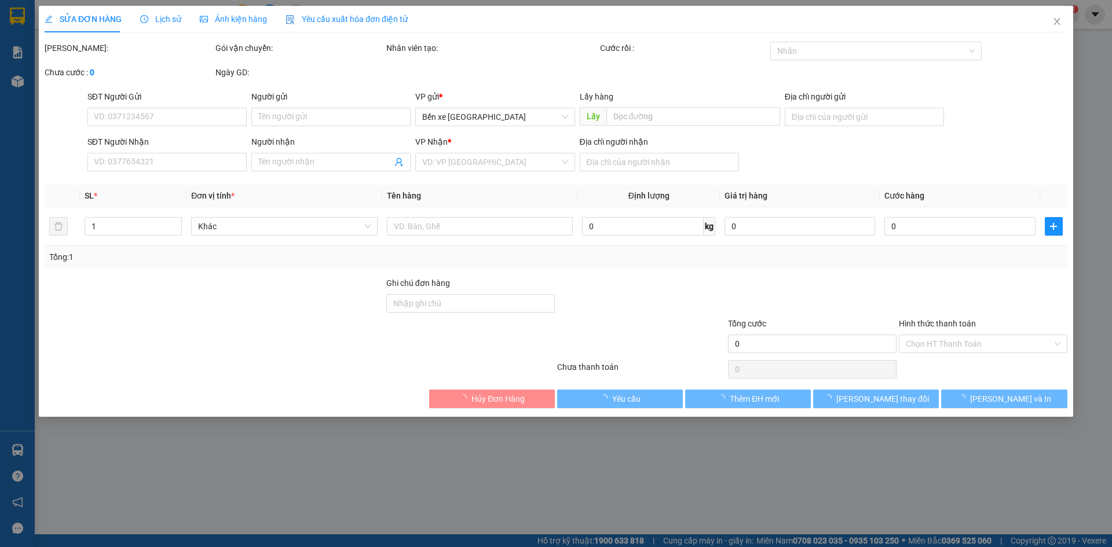
type input "tân thắng"
type input "70.000"
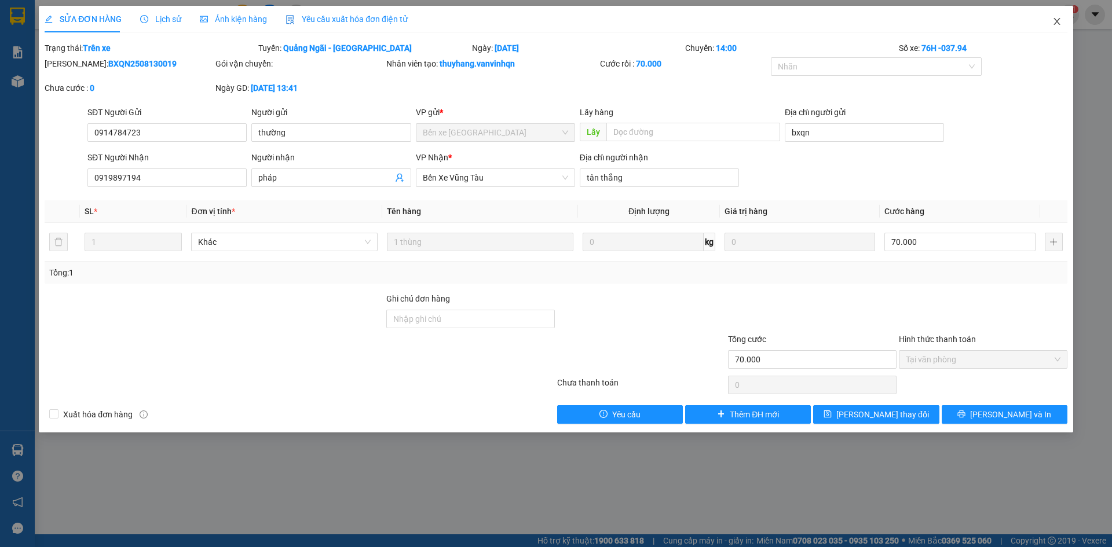
click at [1058, 17] on icon "close" at bounding box center [1056, 21] width 9 height 9
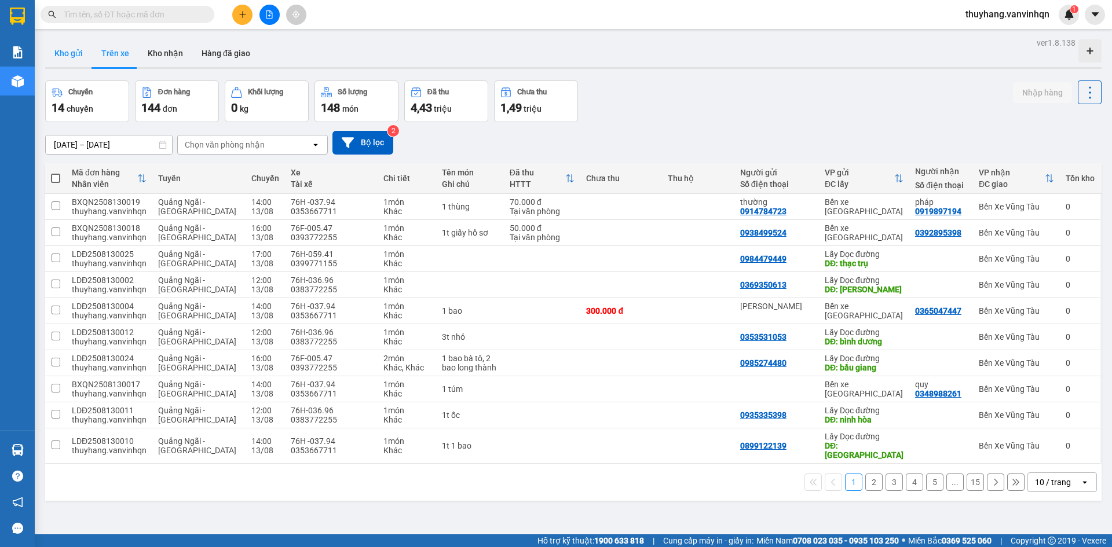
click at [76, 49] on button "Kho gửi" at bounding box center [68, 53] width 47 height 28
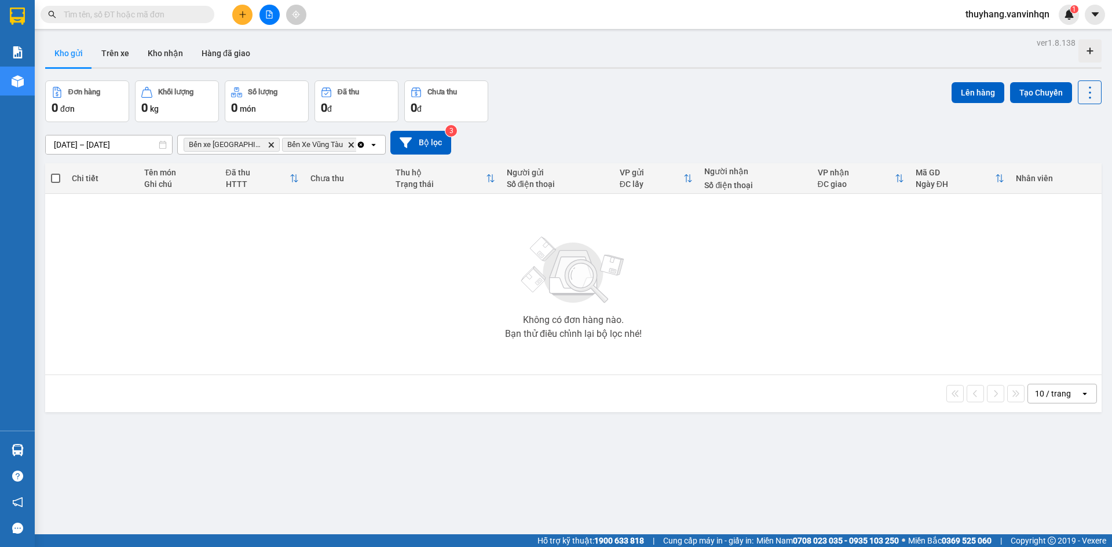
click at [256, 16] on div at bounding box center [269, 15] width 87 height 20
click at [267, 17] on icon "file-add" at bounding box center [269, 14] width 8 height 8
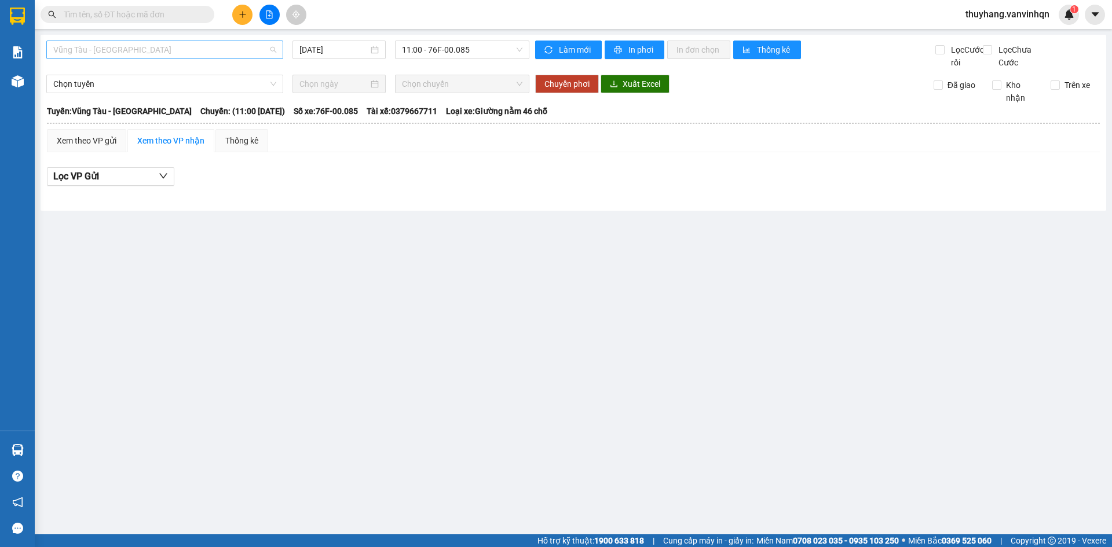
click at [174, 52] on span "Vũng Tàu - [GEOGRAPHIC_DATA]" at bounding box center [164, 49] width 223 height 17
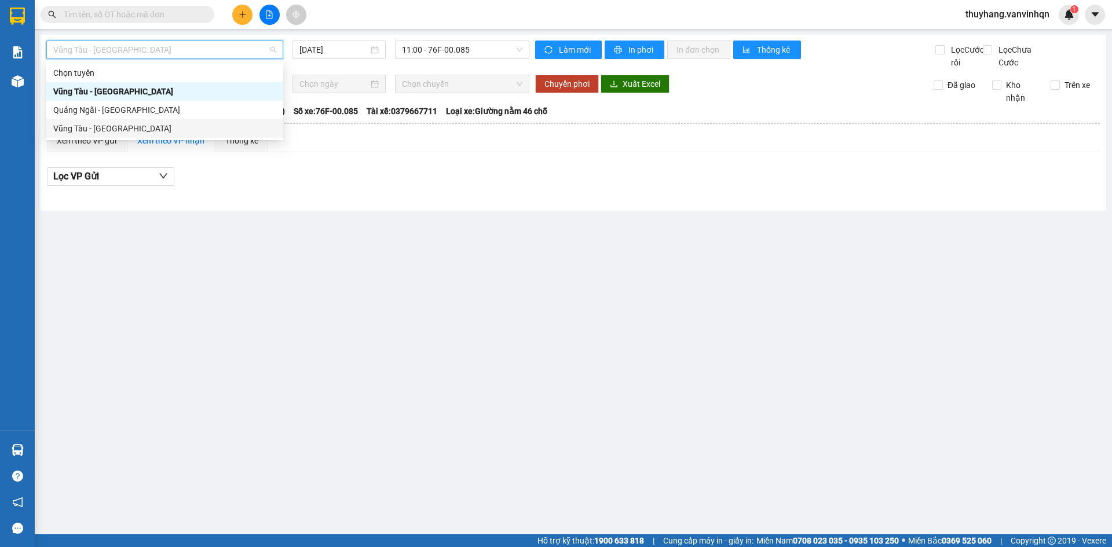
click at [181, 109] on div "Quảng Ngãi - [GEOGRAPHIC_DATA]" at bounding box center [164, 110] width 223 height 13
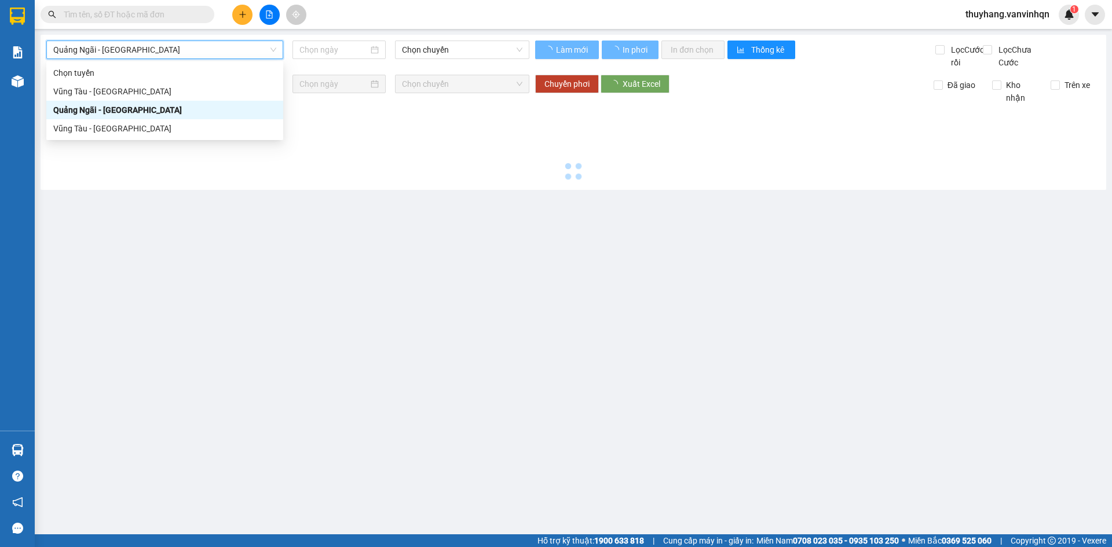
type input "[DATE]"
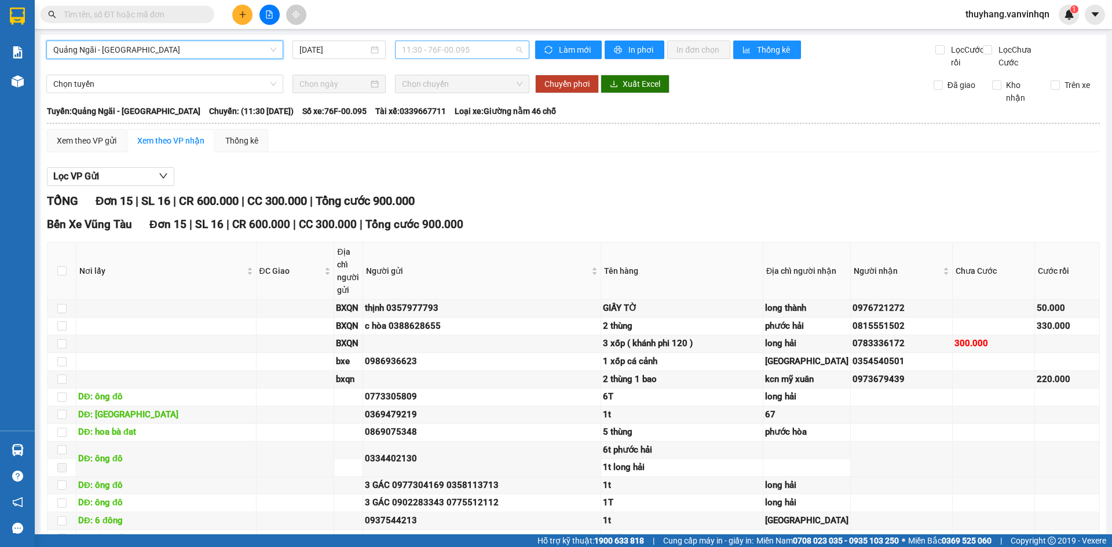
click at [448, 50] on span "11:30 - 76F-00.095" at bounding box center [462, 49] width 120 height 17
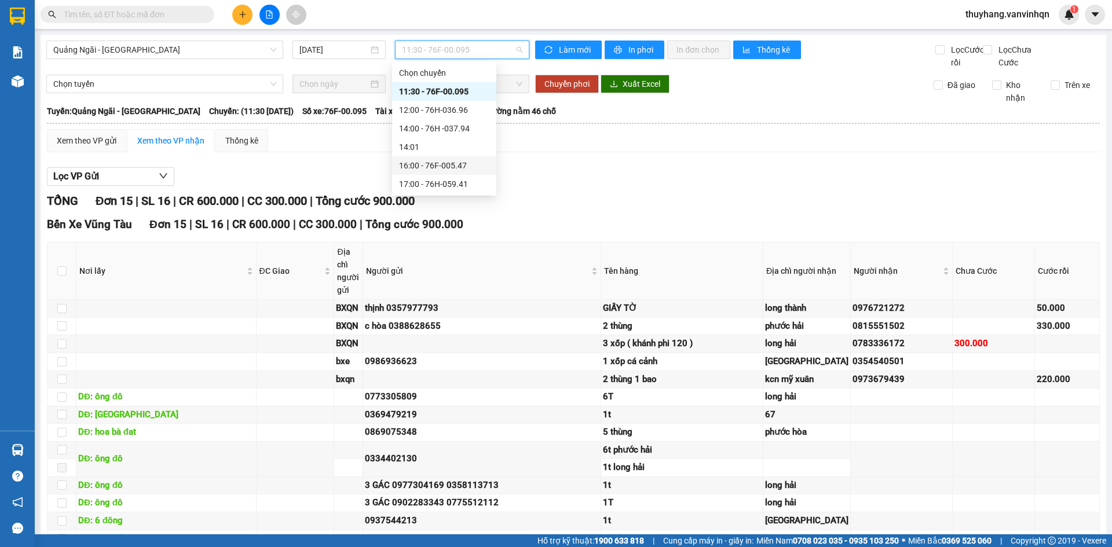
click at [453, 162] on div "16:00 - 76F-005.47" at bounding box center [444, 165] width 90 height 13
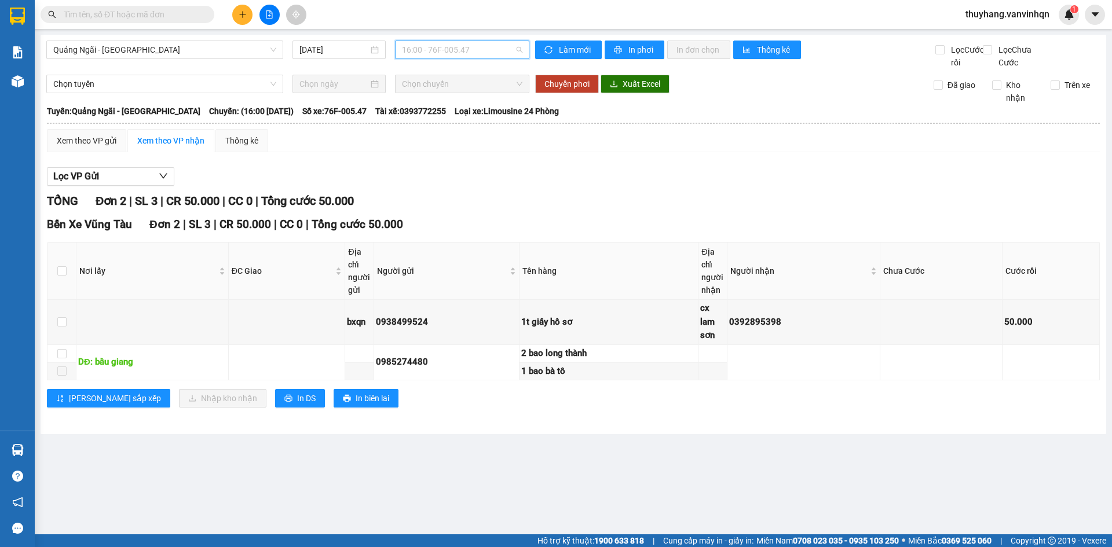
click at [434, 49] on span "16:00 - 76F-005.47" at bounding box center [462, 49] width 120 height 17
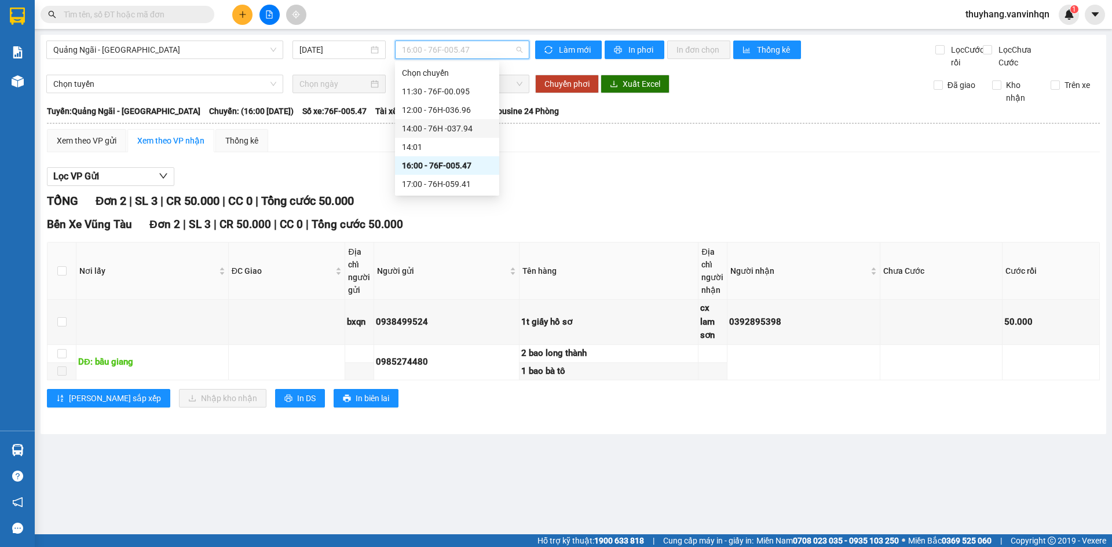
click at [460, 121] on div "14:00 - 76H -037.94" at bounding box center [447, 128] width 104 height 19
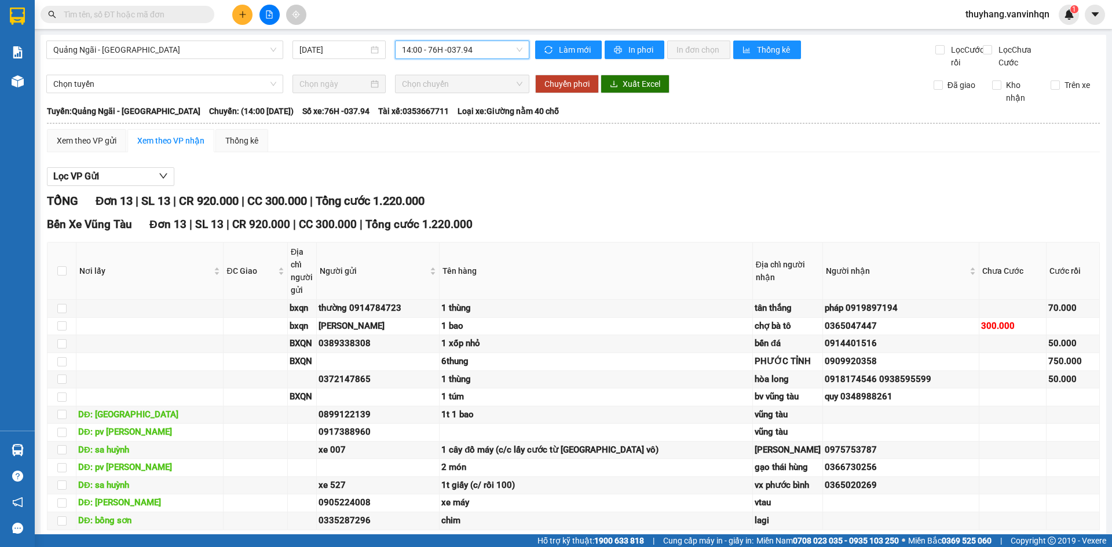
click at [460, 58] on div "14:00 - 76H -037.94" at bounding box center [462, 50] width 134 height 19
